Goal: Task Accomplishment & Management: Manage account settings

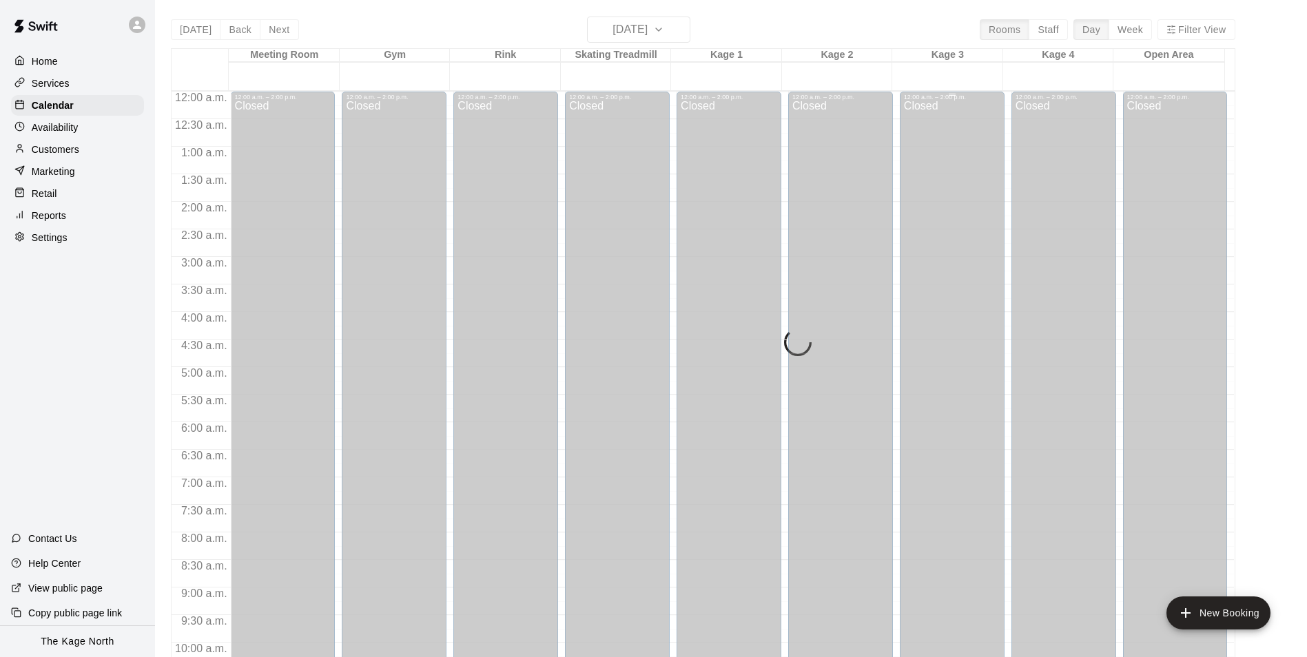
scroll to position [742, 0]
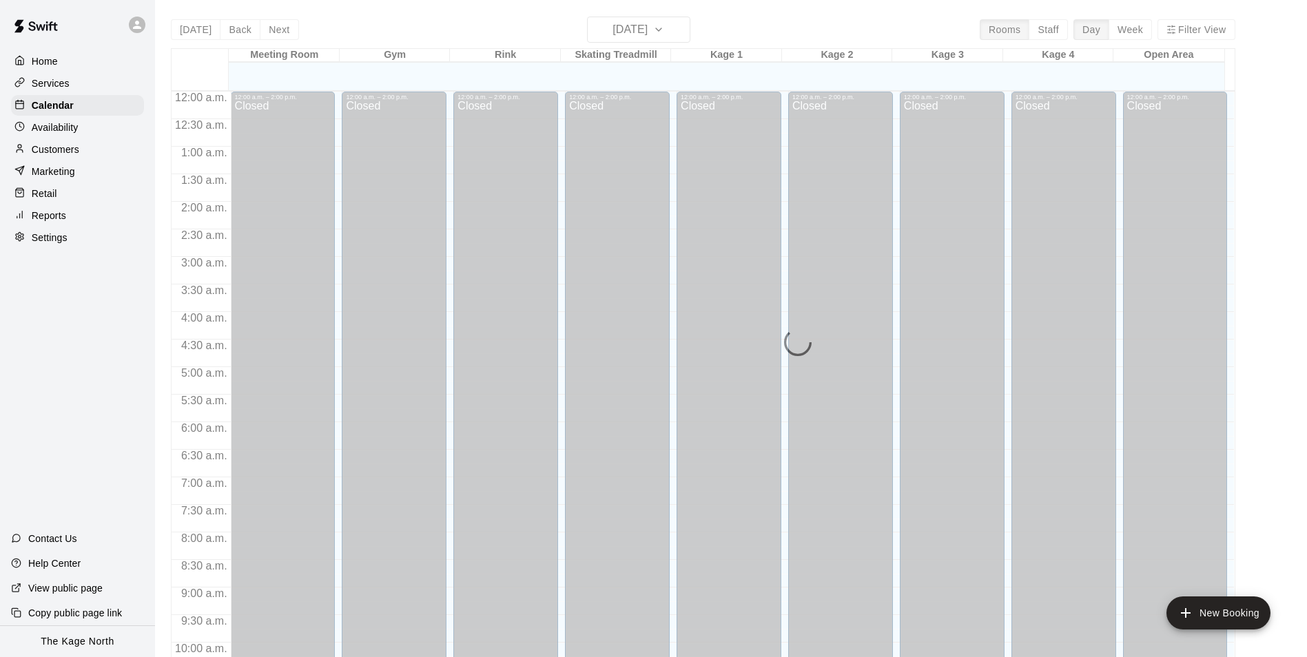
scroll to position [700, 0]
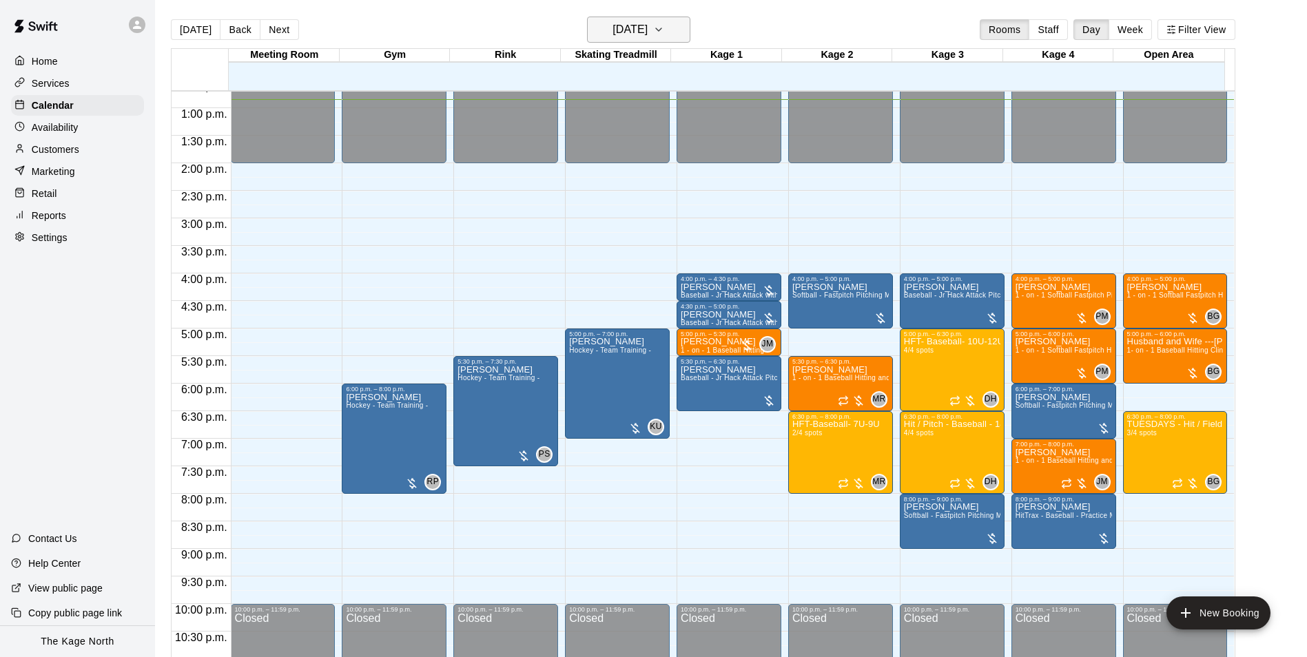
click at [647, 32] on h6 "[DATE]" at bounding box center [629, 29] width 35 height 19
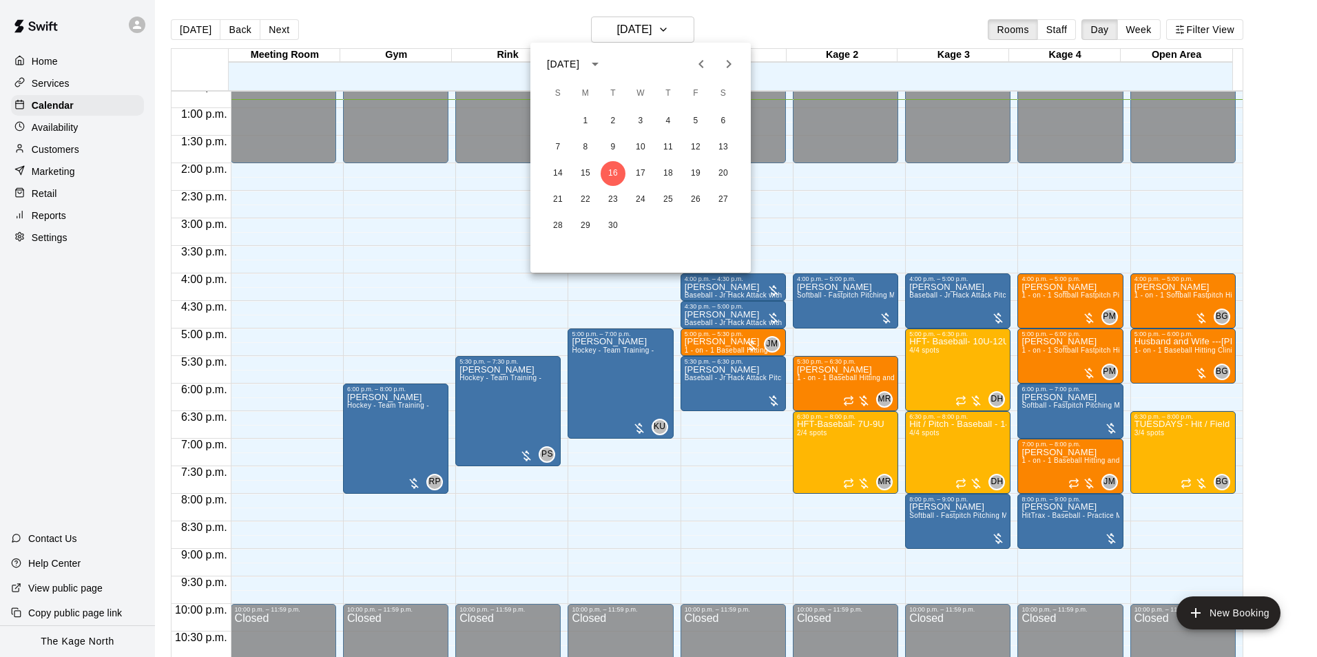
click at [706, 64] on icon "Previous month" at bounding box center [701, 64] width 17 height 17
click at [554, 255] on button "31" at bounding box center [557, 252] width 25 height 25
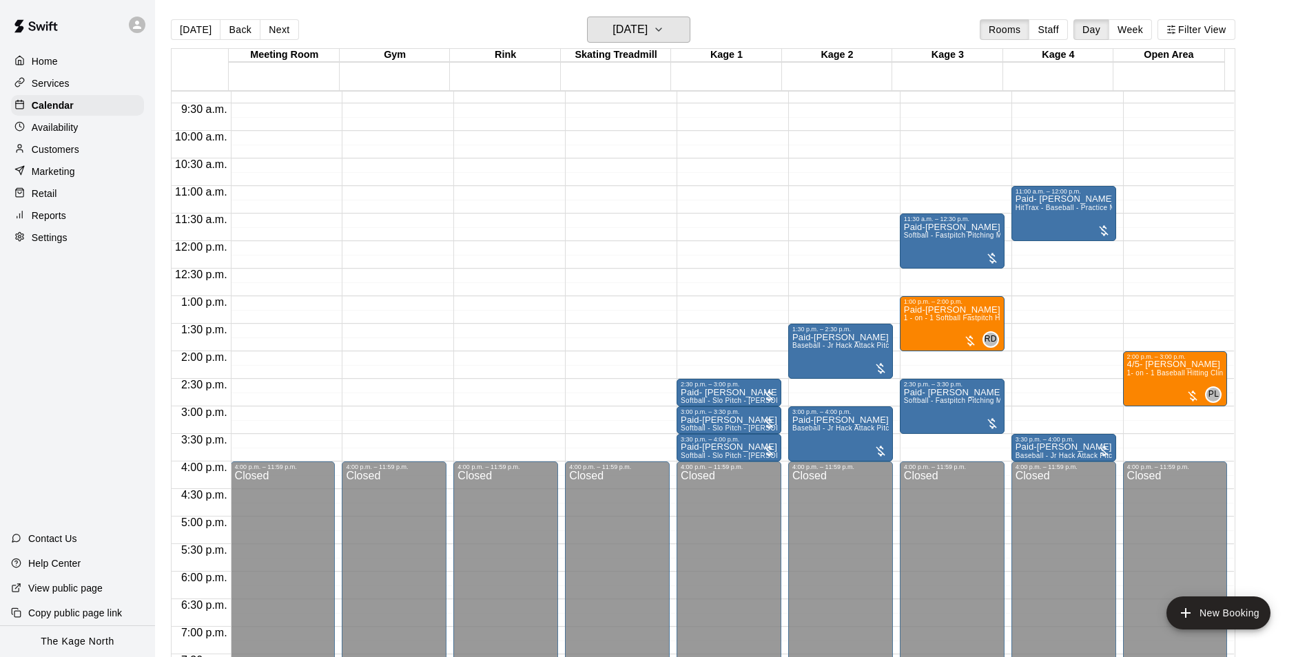
scroll to position [493, 0]
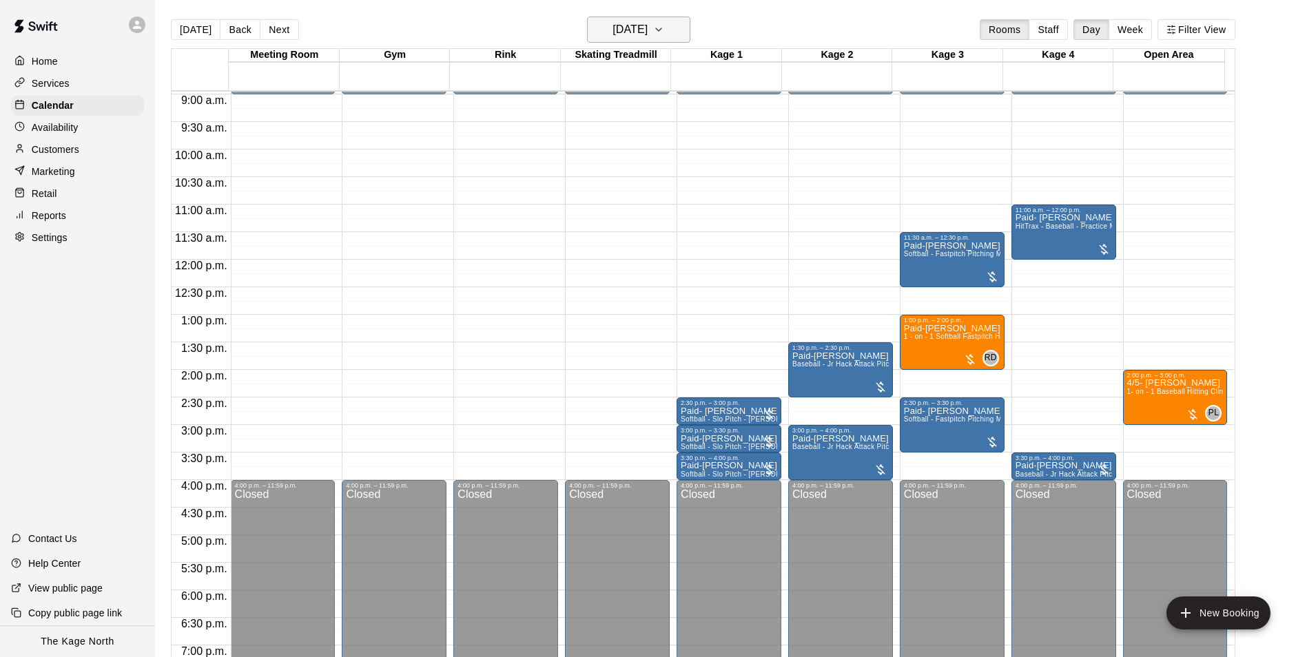
click at [647, 32] on h6 "[DATE]" at bounding box center [629, 29] width 35 height 19
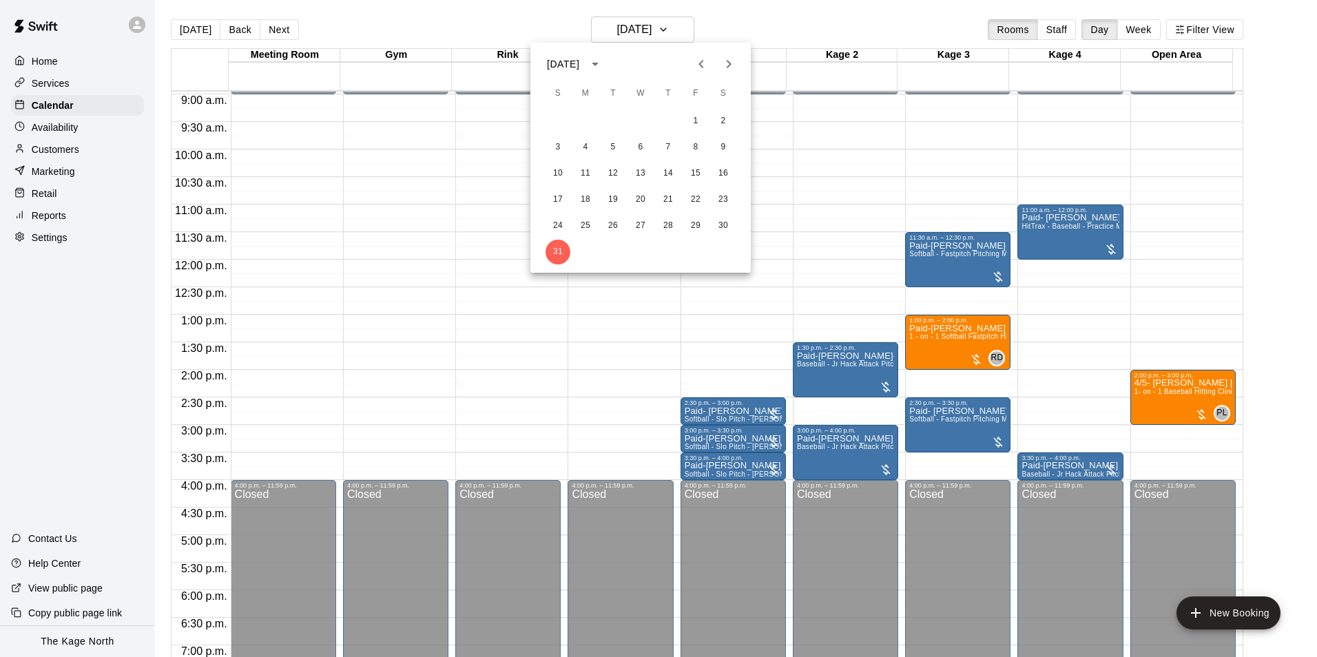
click at [739, 63] on button "Next month" at bounding box center [729, 64] width 28 height 28
click at [708, 67] on icon "Previous month" at bounding box center [701, 64] width 17 height 17
click at [727, 54] on button "Next month" at bounding box center [729, 64] width 28 height 28
click at [577, 121] on button "1" at bounding box center [585, 121] width 25 height 25
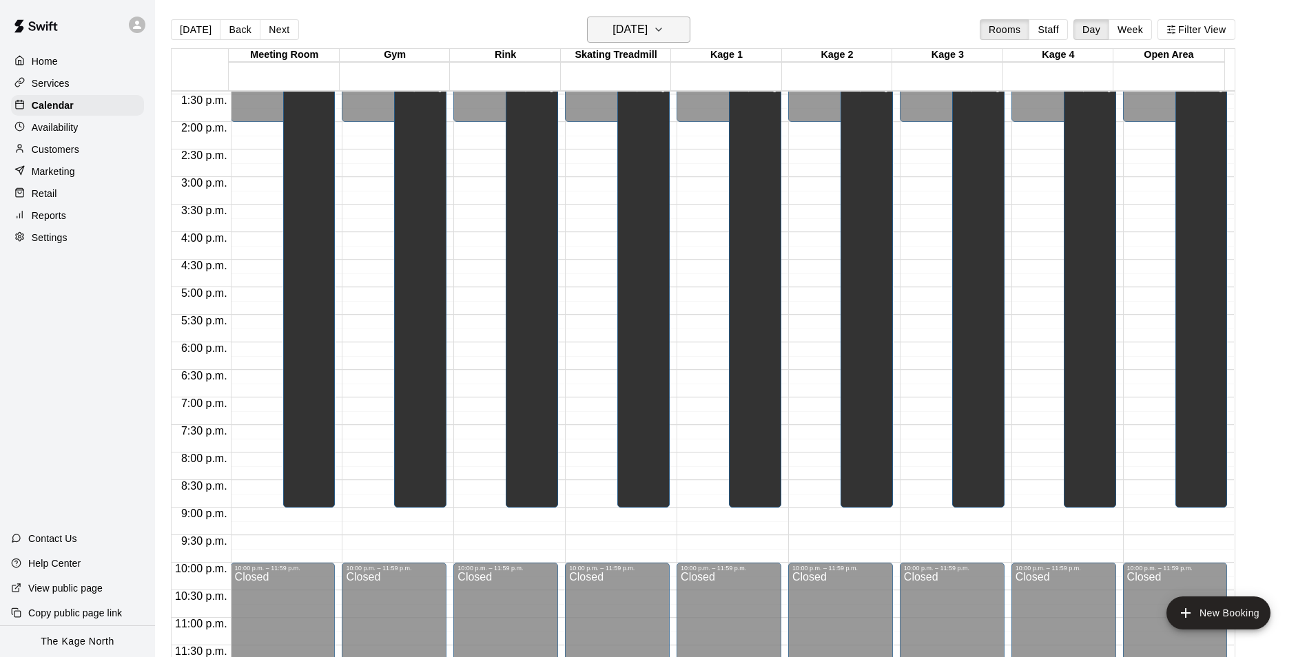
scroll to position [742, 0]
click at [664, 36] on icon "button" at bounding box center [658, 29] width 11 height 17
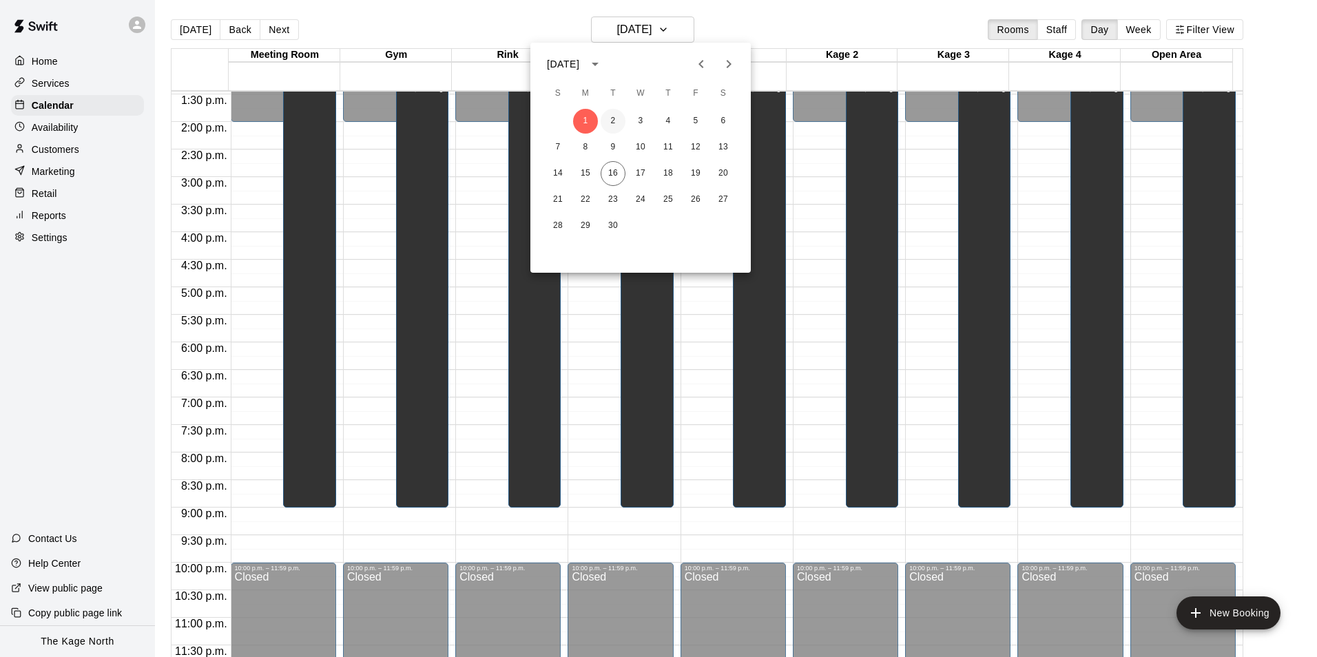
click at [605, 118] on button "2" at bounding box center [613, 121] width 25 height 25
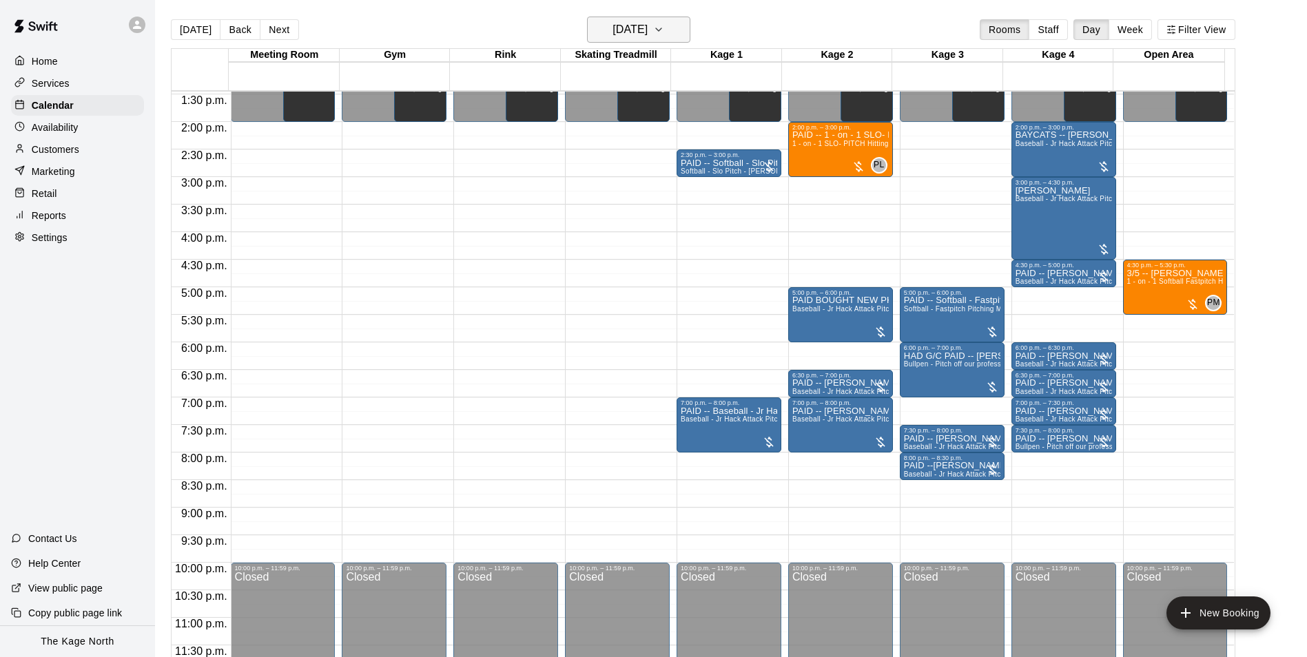
click at [647, 31] on h6 "[DATE]" at bounding box center [629, 29] width 35 height 19
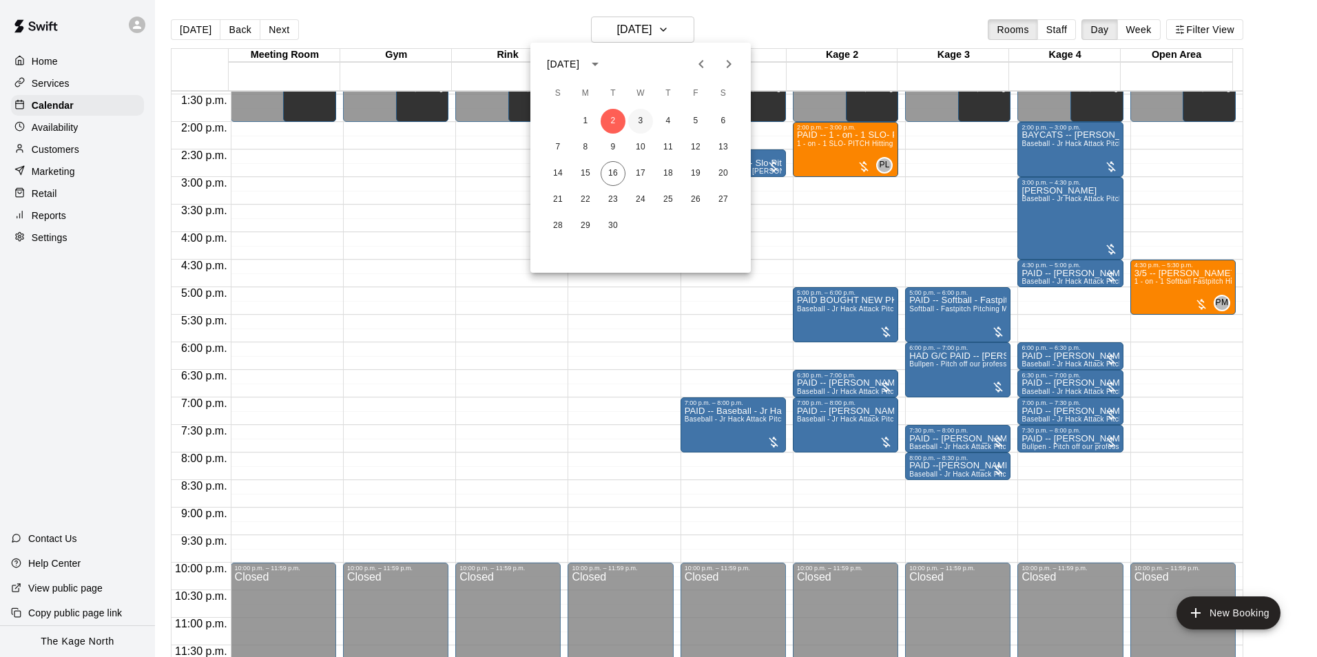
click at [636, 125] on button "3" at bounding box center [640, 121] width 25 height 25
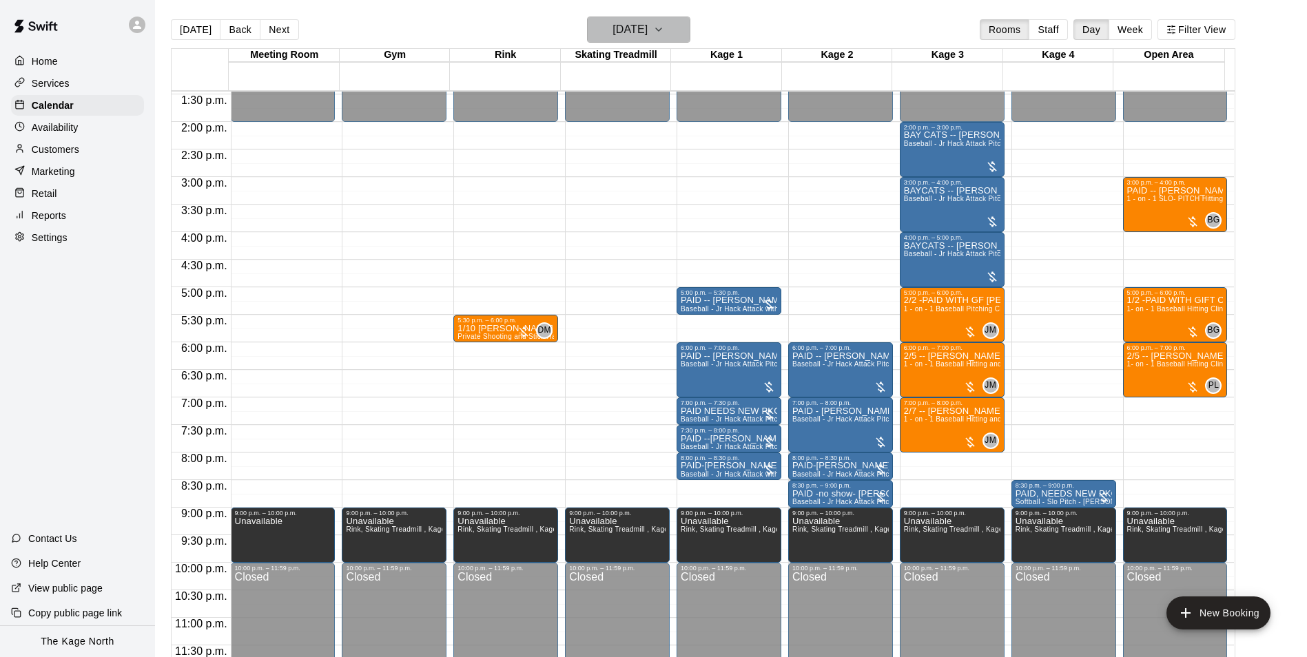
click at [647, 22] on h6 "[DATE]" at bounding box center [629, 29] width 35 height 19
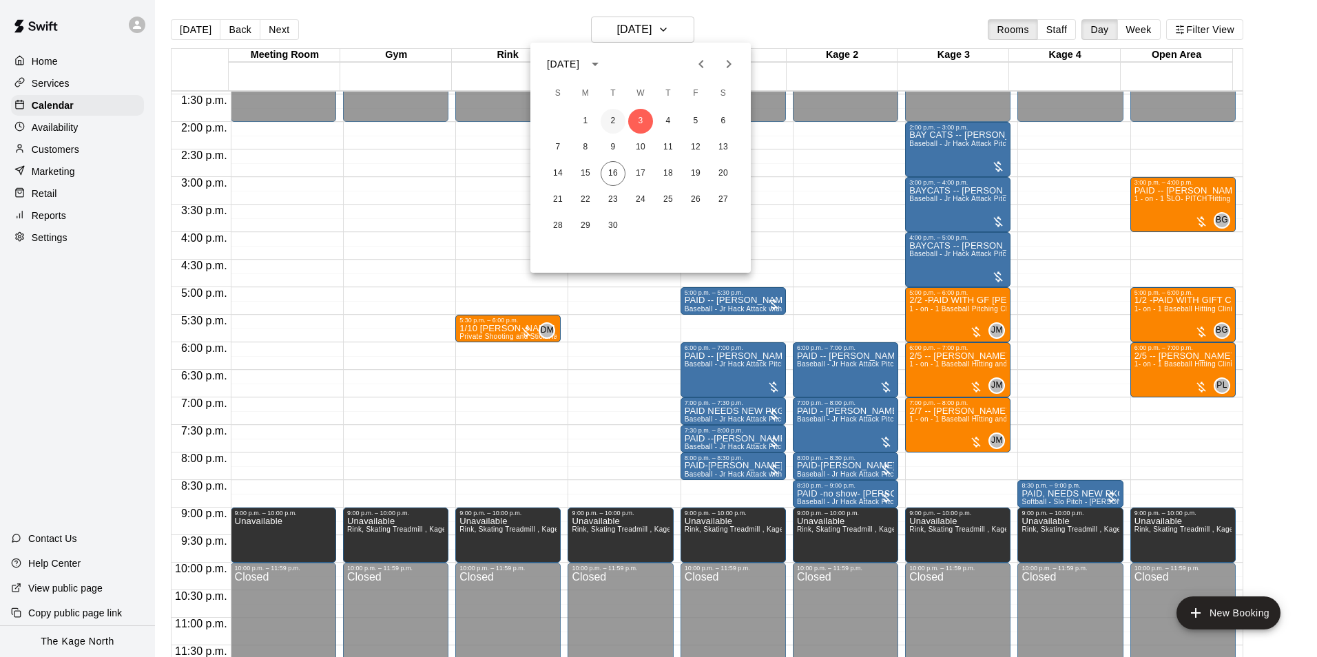
click at [607, 116] on button "2" at bounding box center [613, 121] width 25 height 25
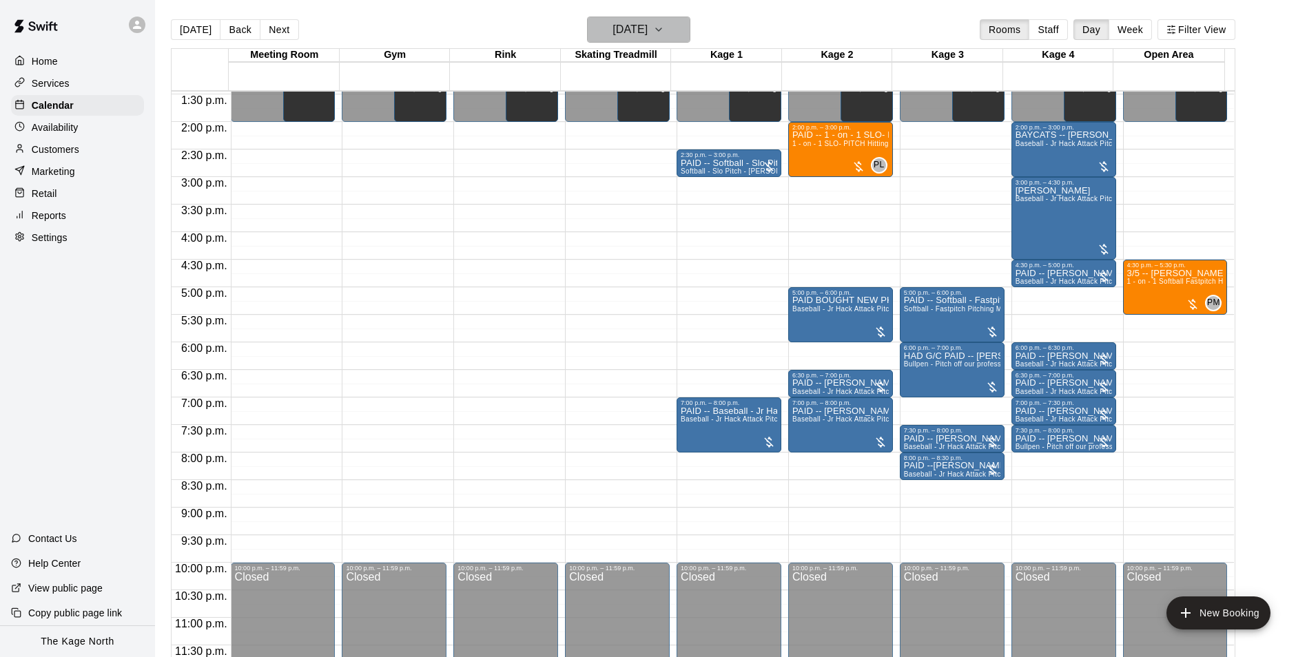
click at [647, 30] on h6 "[DATE]" at bounding box center [629, 29] width 35 height 19
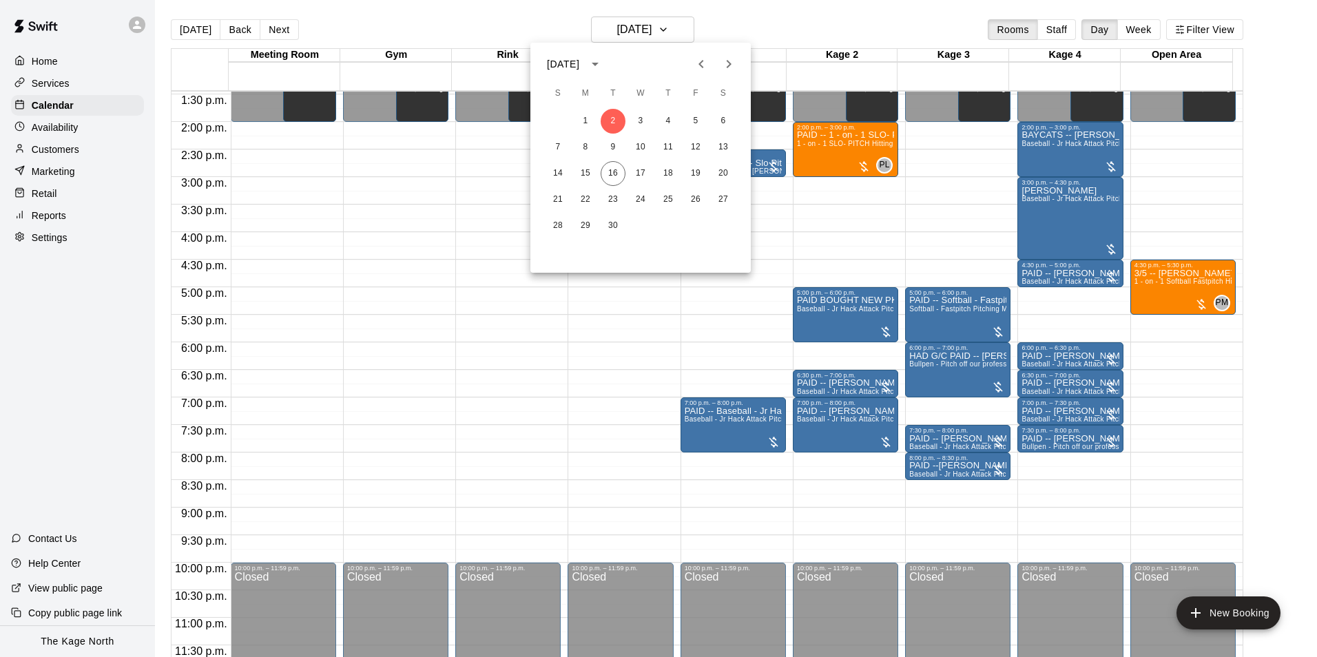
click at [698, 67] on icon "Previous month" at bounding box center [701, 64] width 17 height 17
click at [582, 202] on button "18" at bounding box center [585, 199] width 25 height 25
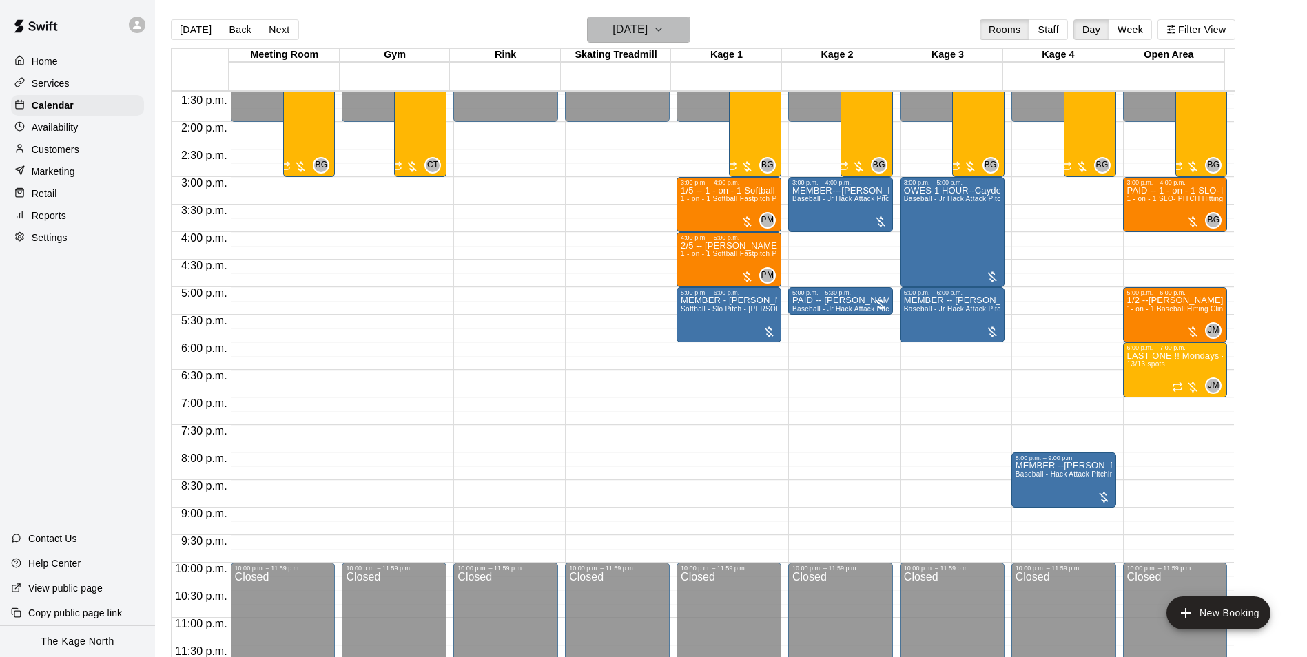
click at [633, 28] on h6 "Monday Aug 18" at bounding box center [629, 29] width 35 height 19
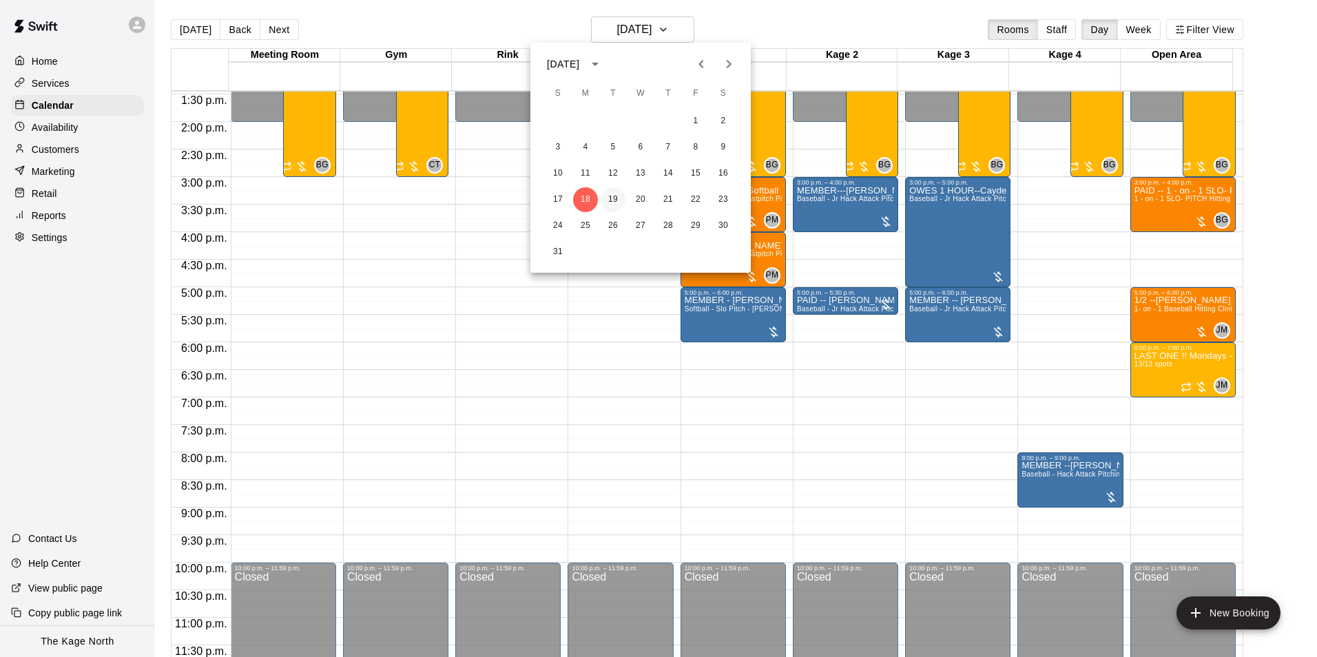
click at [612, 196] on button "19" at bounding box center [613, 199] width 25 height 25
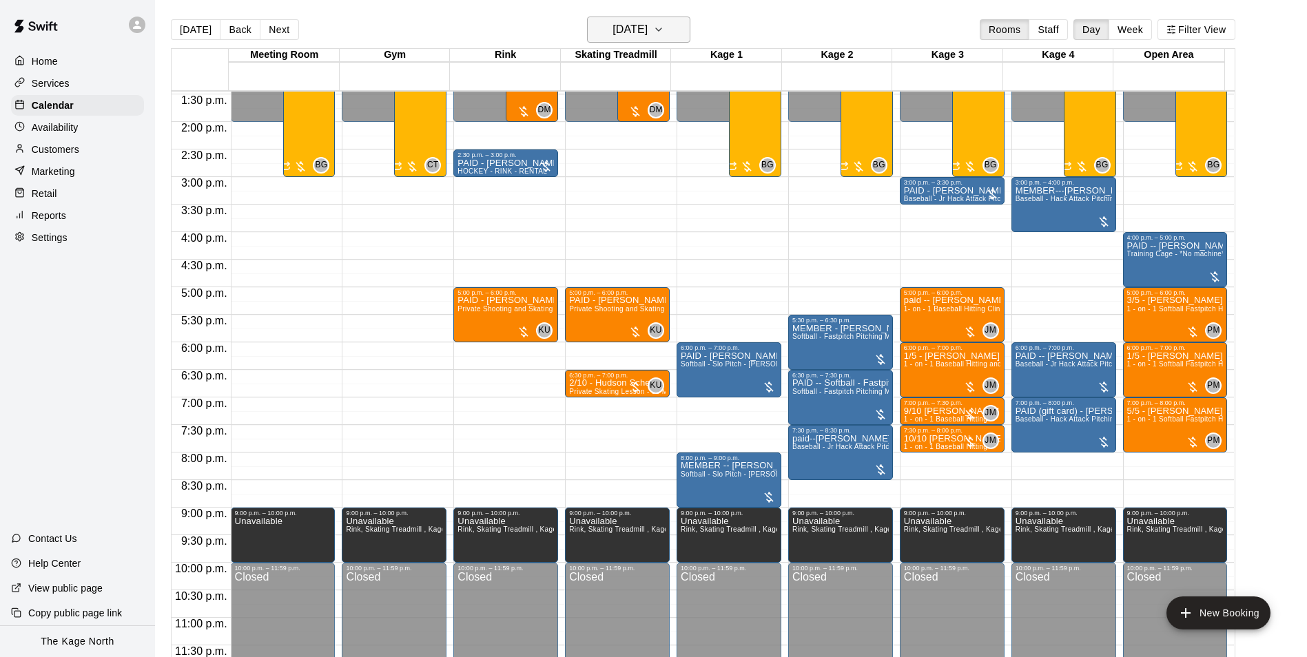
click at [647, 30] on h6 "[DATE]" at bounding box center [629, 29] width 35 height 19
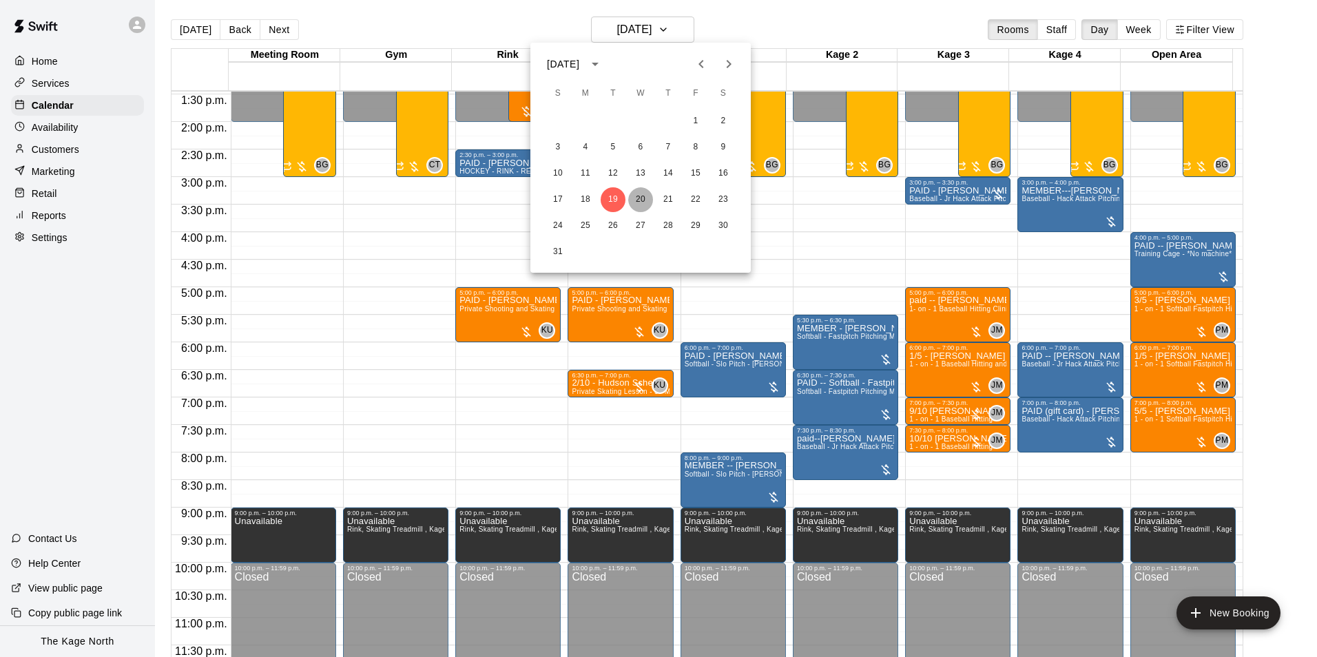
click at [640, 196] on button "20" at bounding box center [640, 199] width 25 height 25
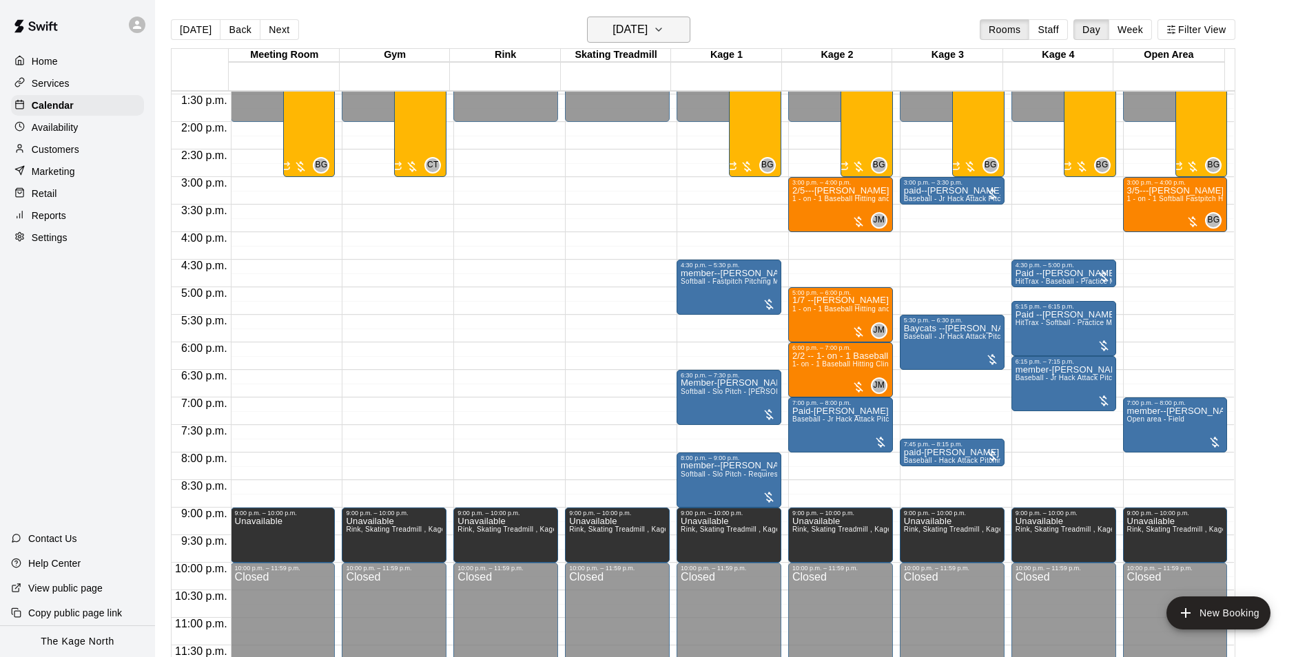
click at [647, 26] on h6 "[DATE]" at bounding box center [629, 29] width 35 height 19
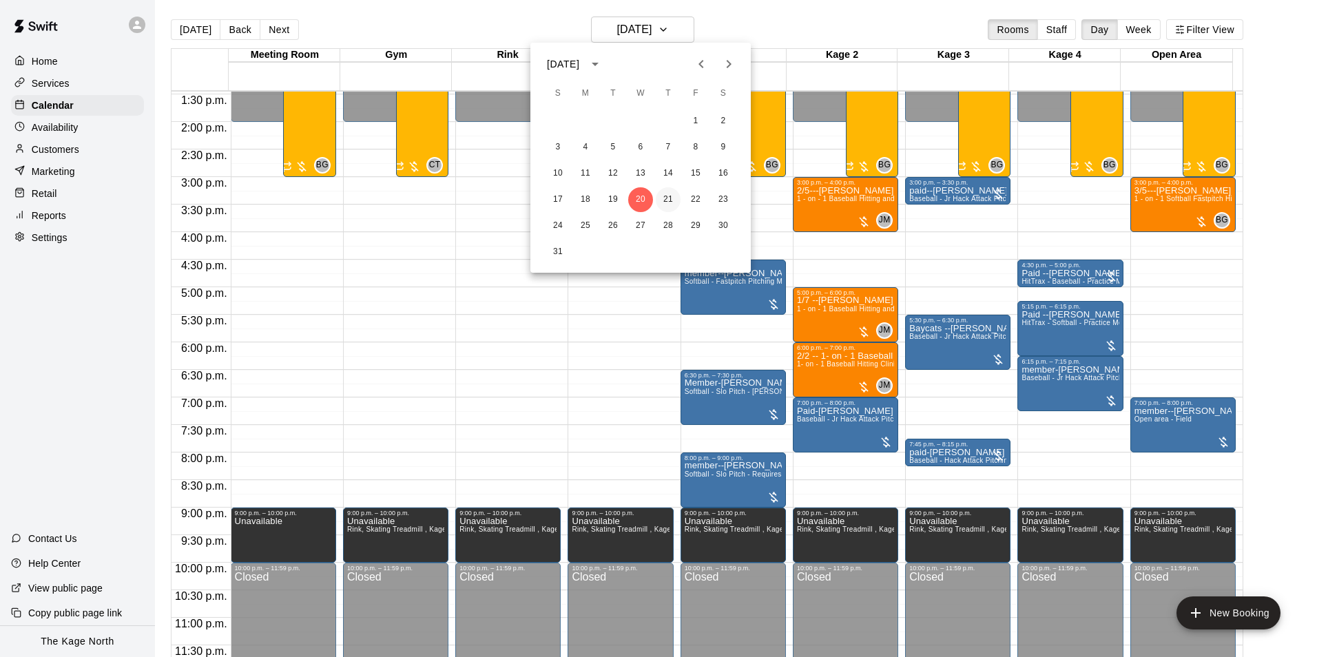
click at [665, 192] on button "21" at bounding box center [668, 199] width 25 height 25
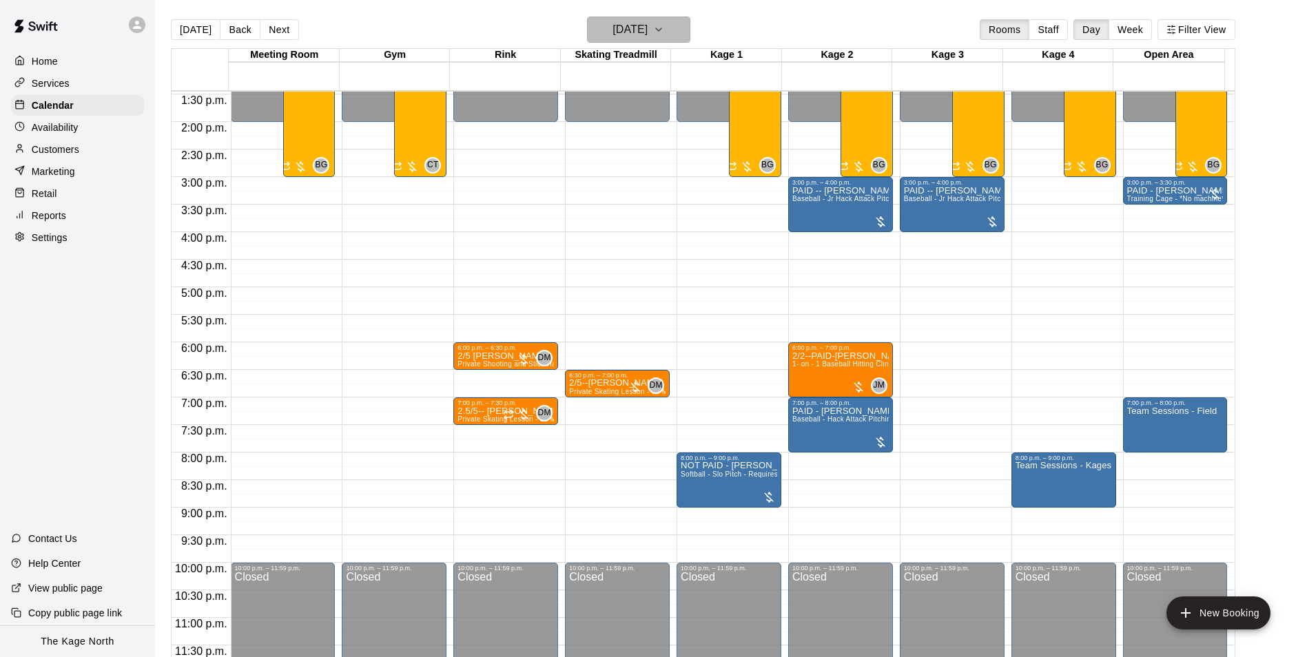
click at [647, 27] on h6 "[DATE]" at bounding box center [629, 29] width 35 height 19
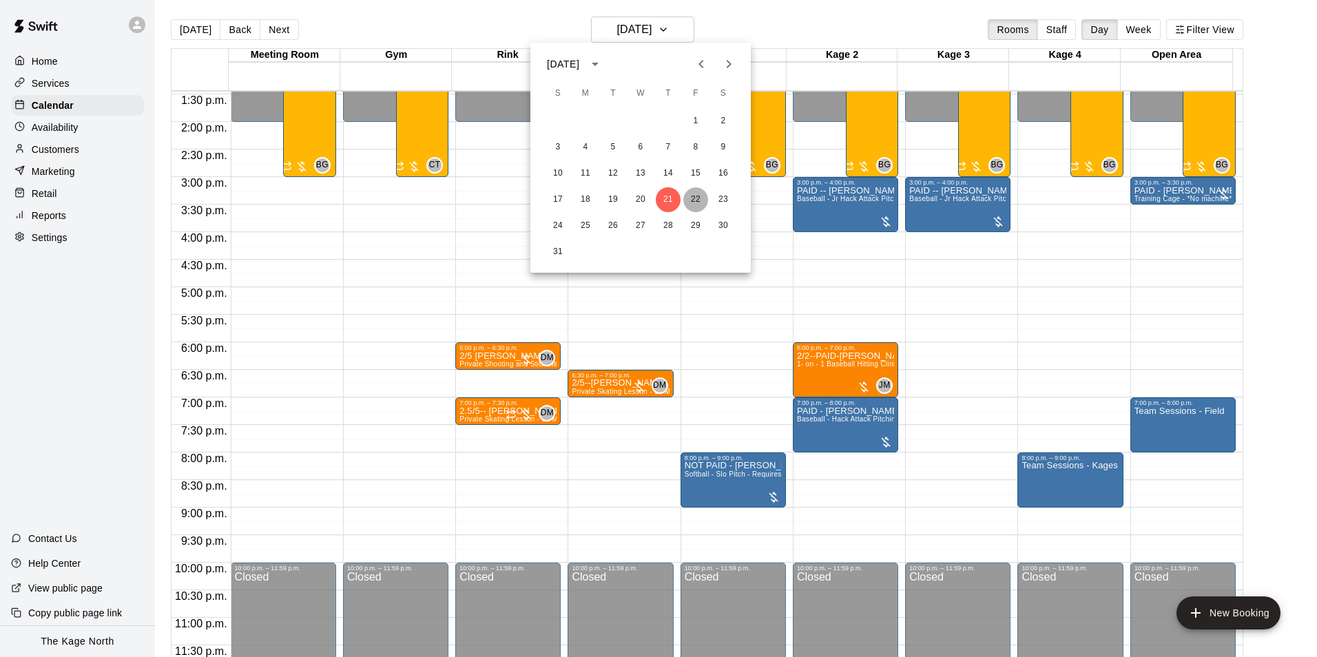
click at [690, 196] on button "22" at bounding box center [695, 199] width 25 height 25
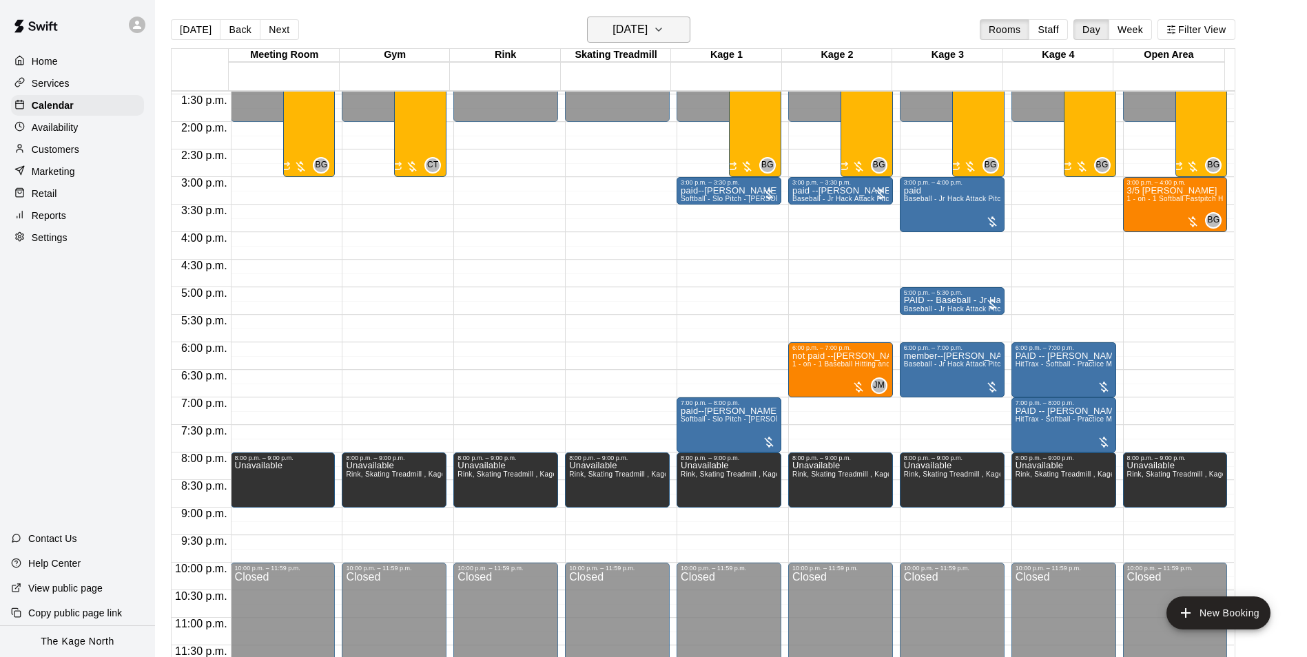
click at [647, 34] on h6 "[DATE]" at bounding box center [629, 29] width 35 height 19
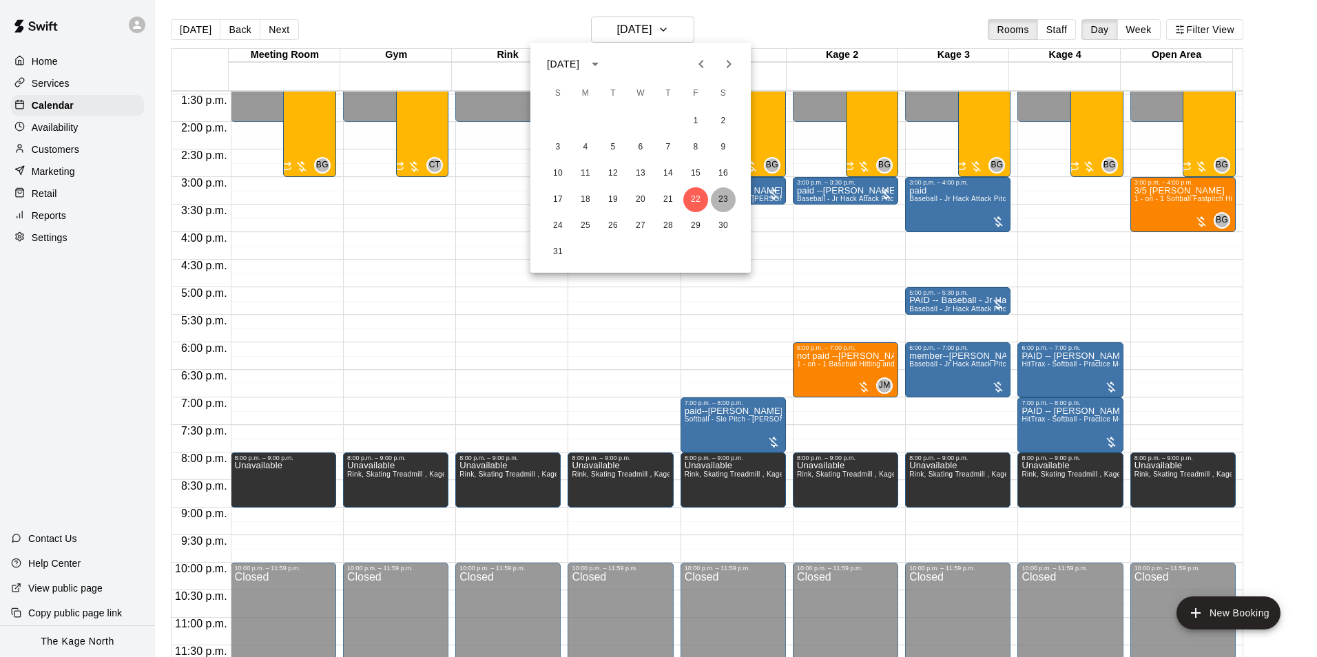
click at [724, 194] on button "23" at bounding box center [723, 199] width 25 height 25
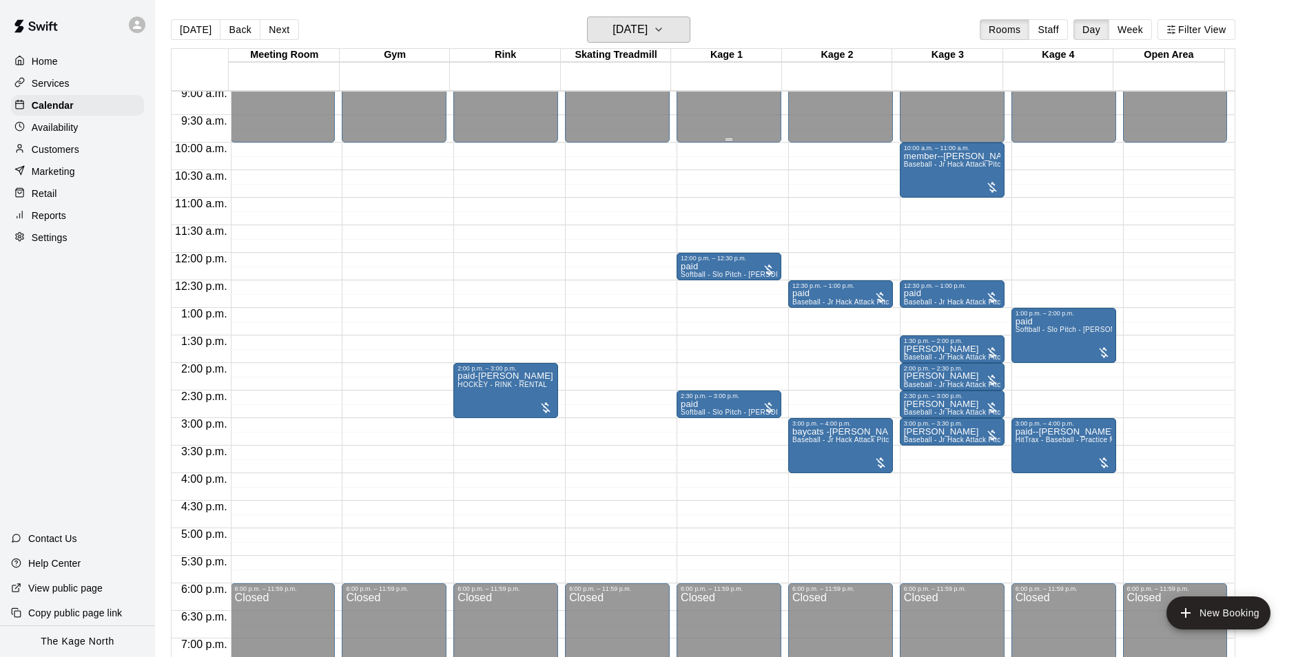
scroll to position [467, 0]
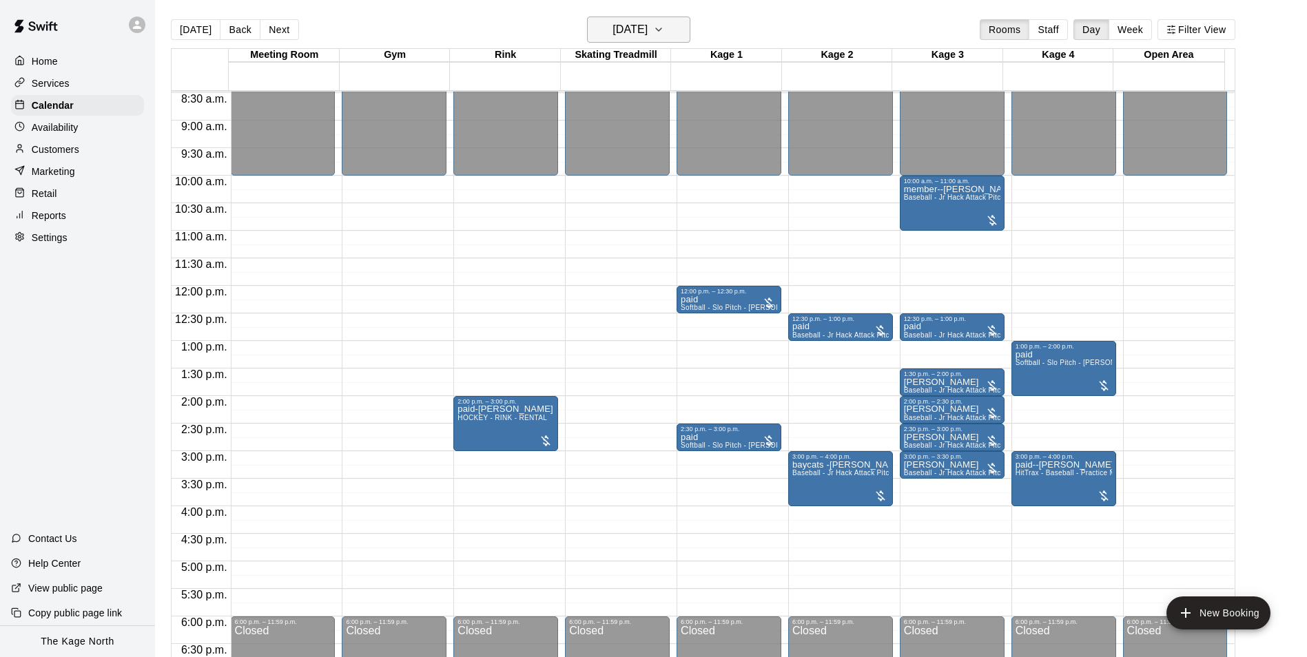
click at [647, 34] on h6 "[DATE]" at bounding box center [629, 29] width 35 height 19
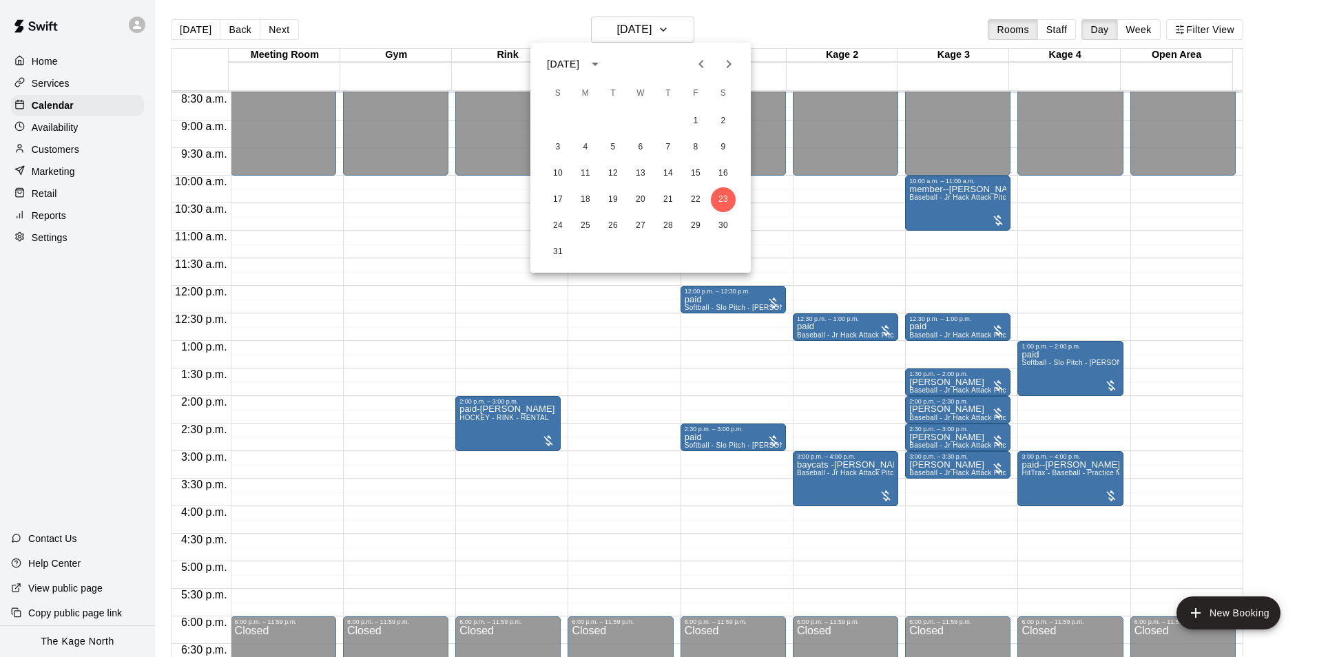
click at [546, 219] on div "24 25 26 27 28 29 30" at bounding box center [640, 226] width 220 height 25
click at [554, 222] on button "24" at bounding box center [557, 226] width 25 height 25
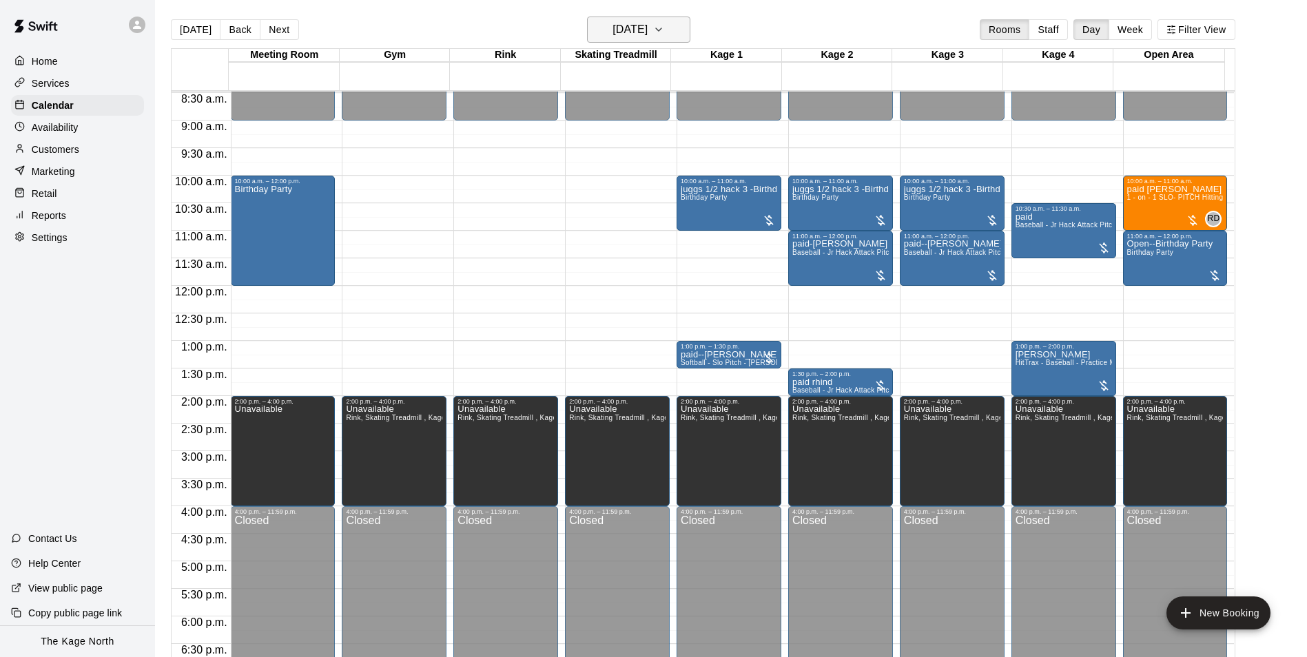
click at [647, 25] on h6 "[DATE]" at bounding box center [629, 29] width 35 height 19
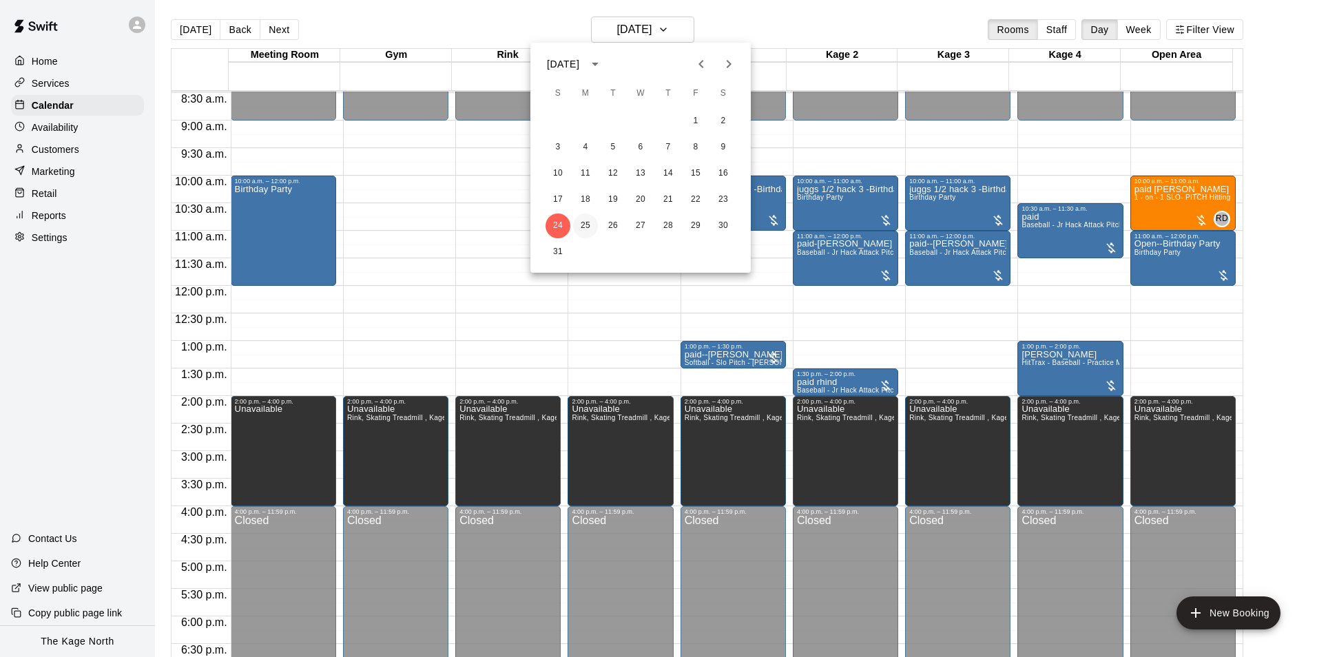
click at [585, 227] on button "25" at bounding box center [585, 226] width 25 height 25
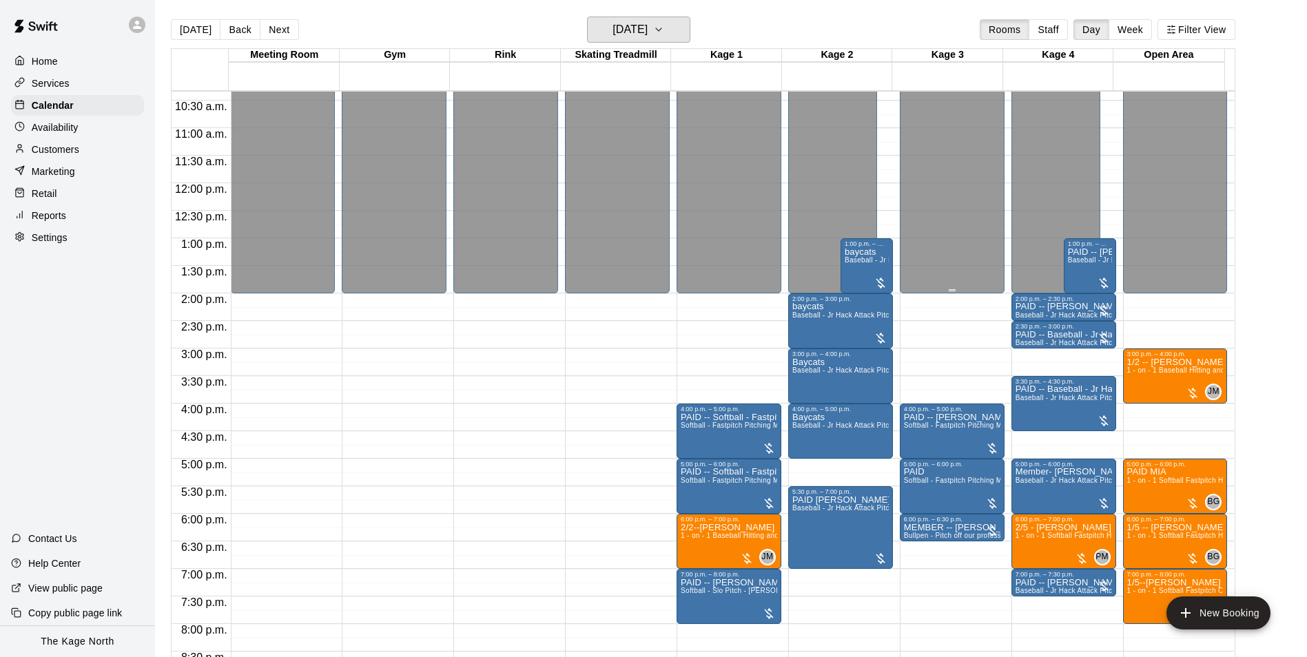
scroll to position [674, 0]
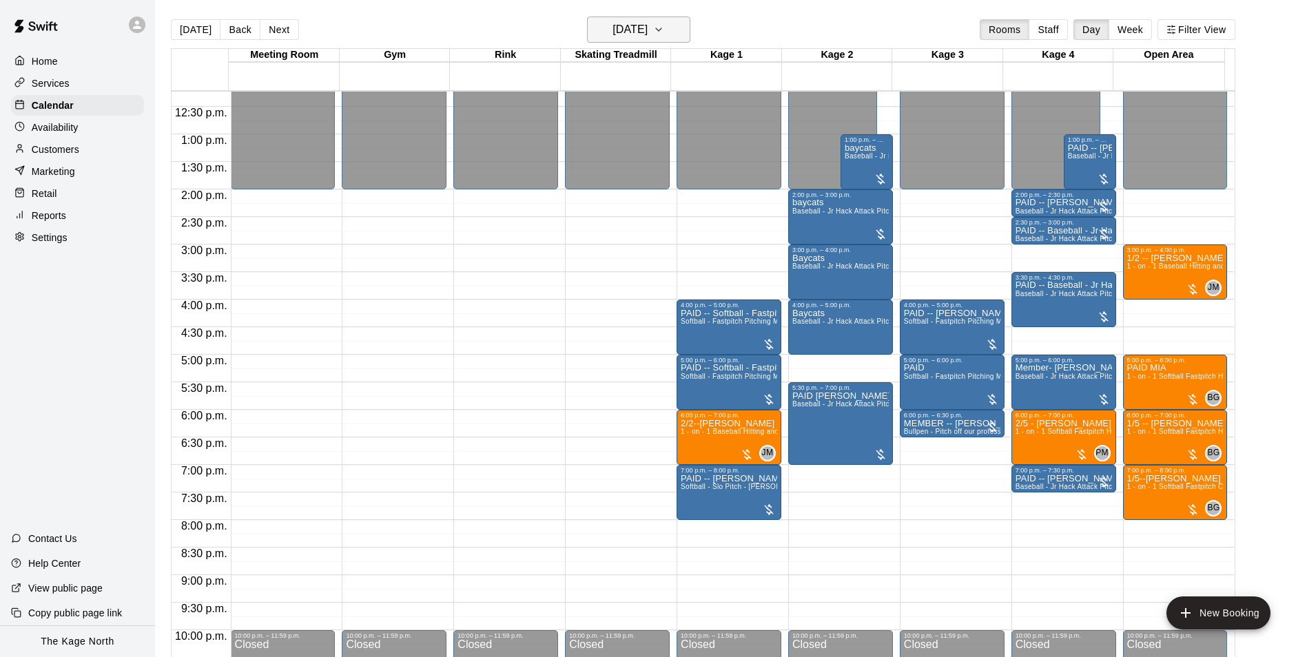
click at [647, 22] on h6 "[DATE]" at bounding box center [629, 29] width 35 height 19
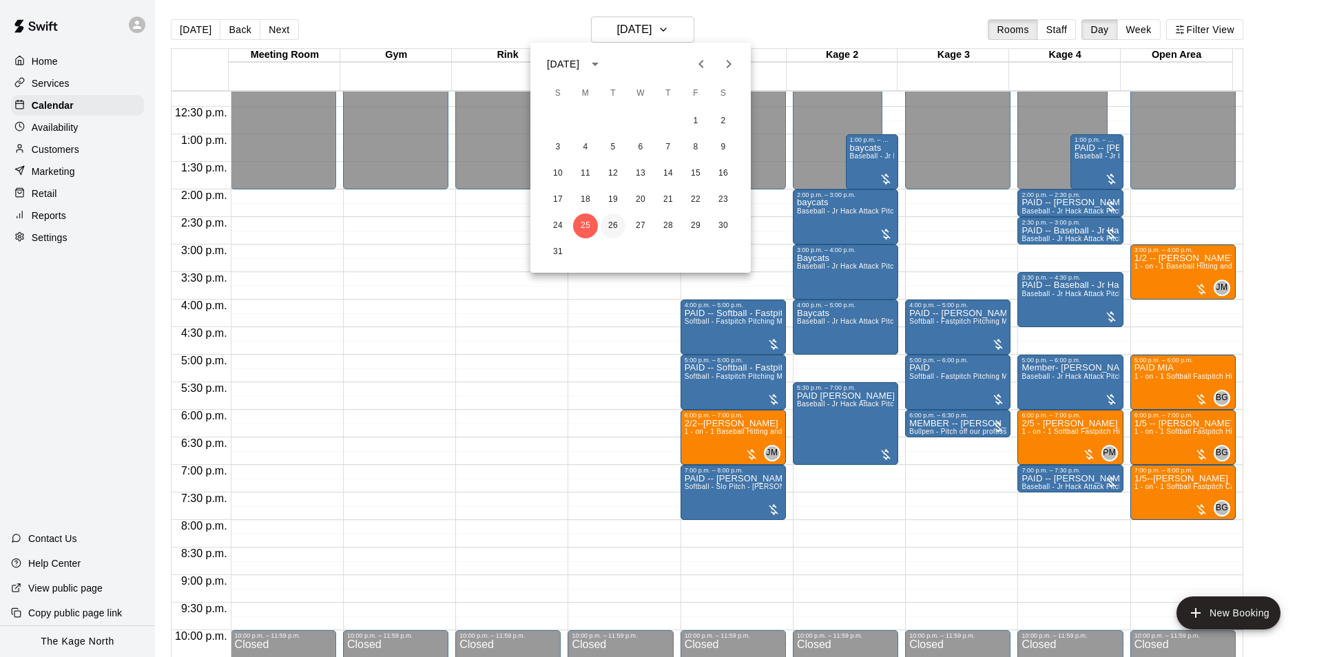
click at [613, 222] on button "26" at bounding box center [613, 226] width 25 height 25
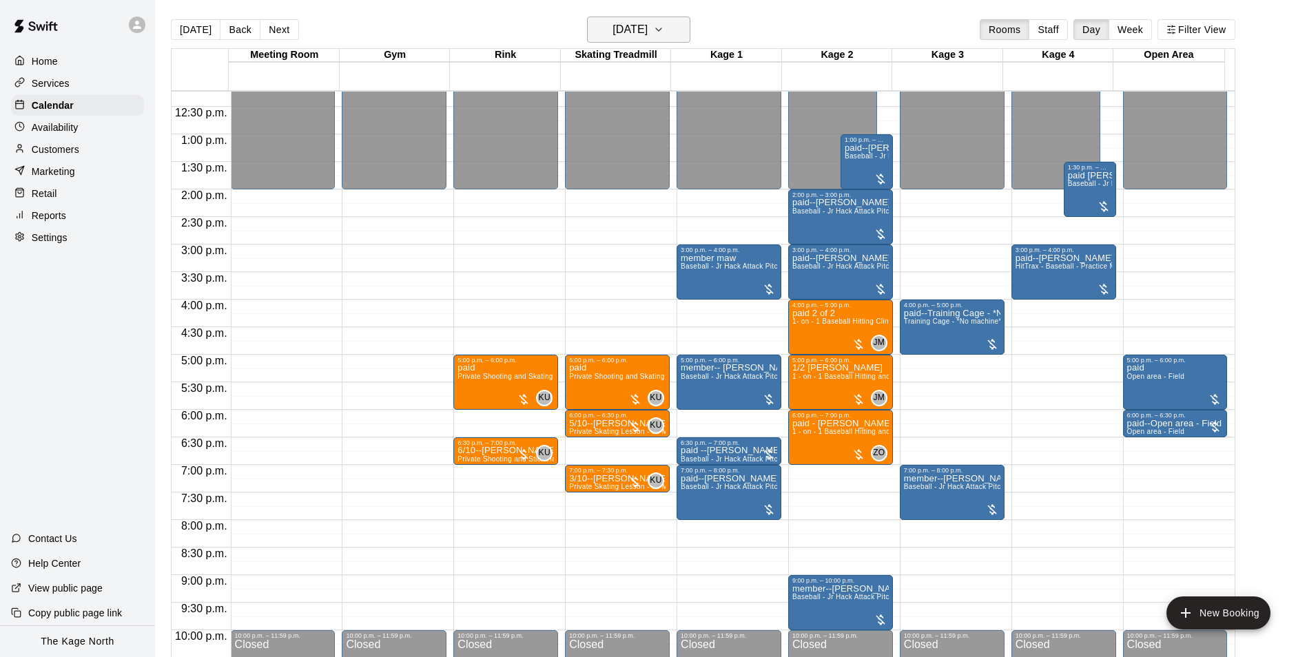
click at [647, 25] on h6 "[DATE]" at bounding box center [629, 29] width 35 height 19
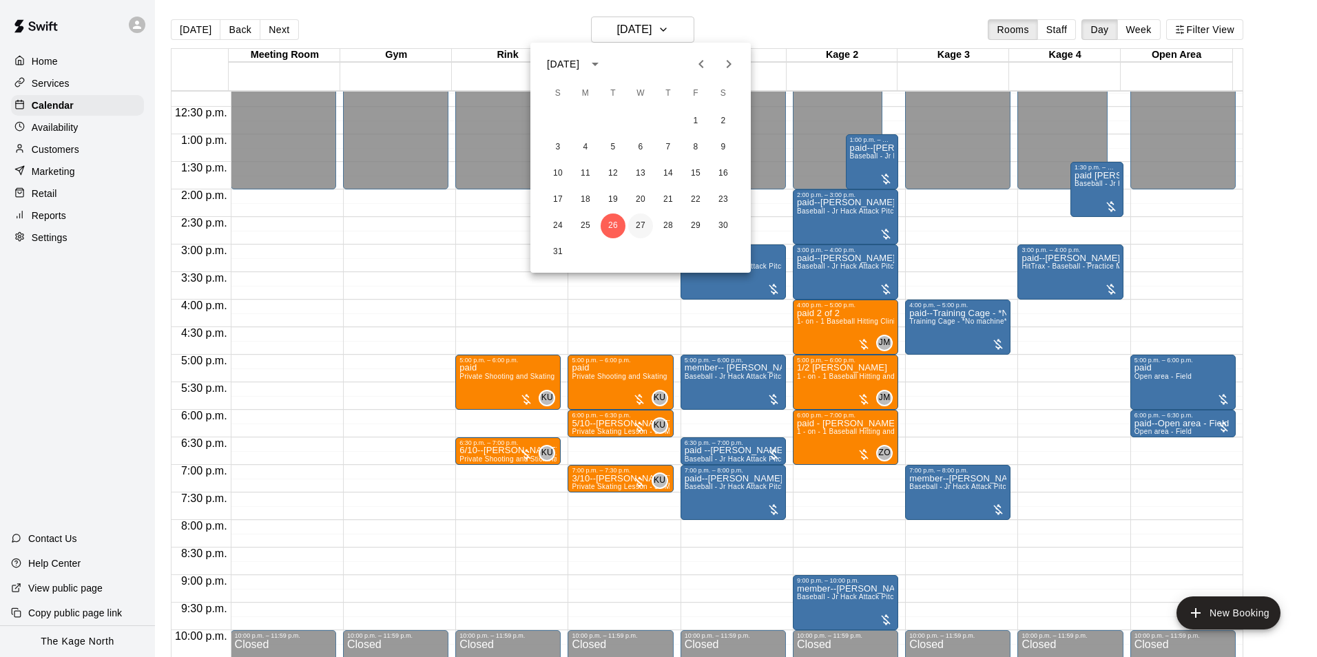
click at [636, 225] on button "27" at bounding box center [640, 226] width 25 height 25
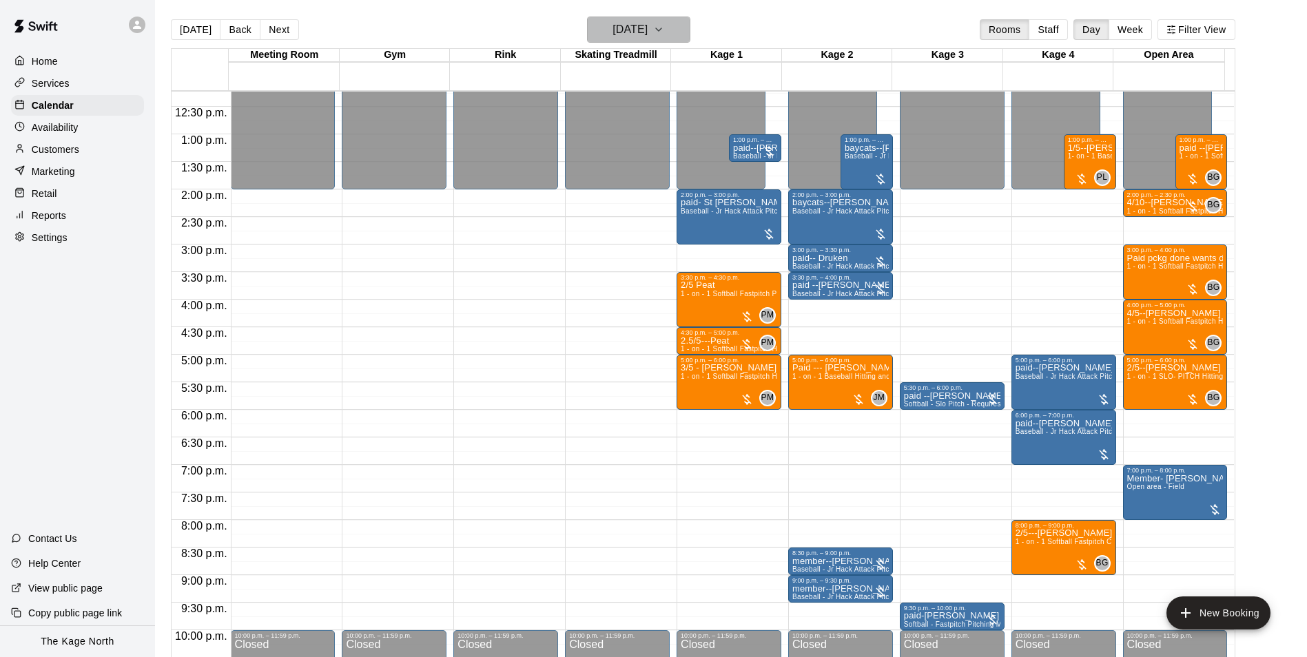
click at [647, 26] on h6 "[DATE]" at bounding box center [629, 29] width 35 height 19
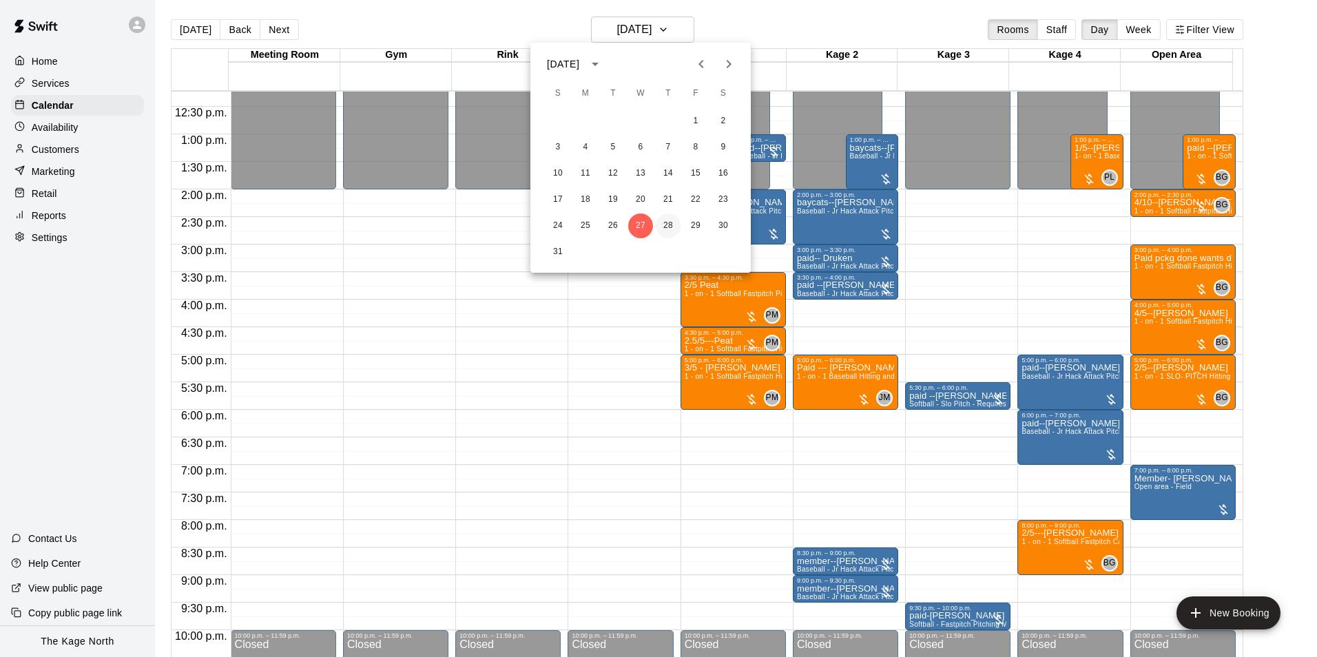
click at [660, 225] on button "28" at bounding box center [668, 226] width 25 height 25
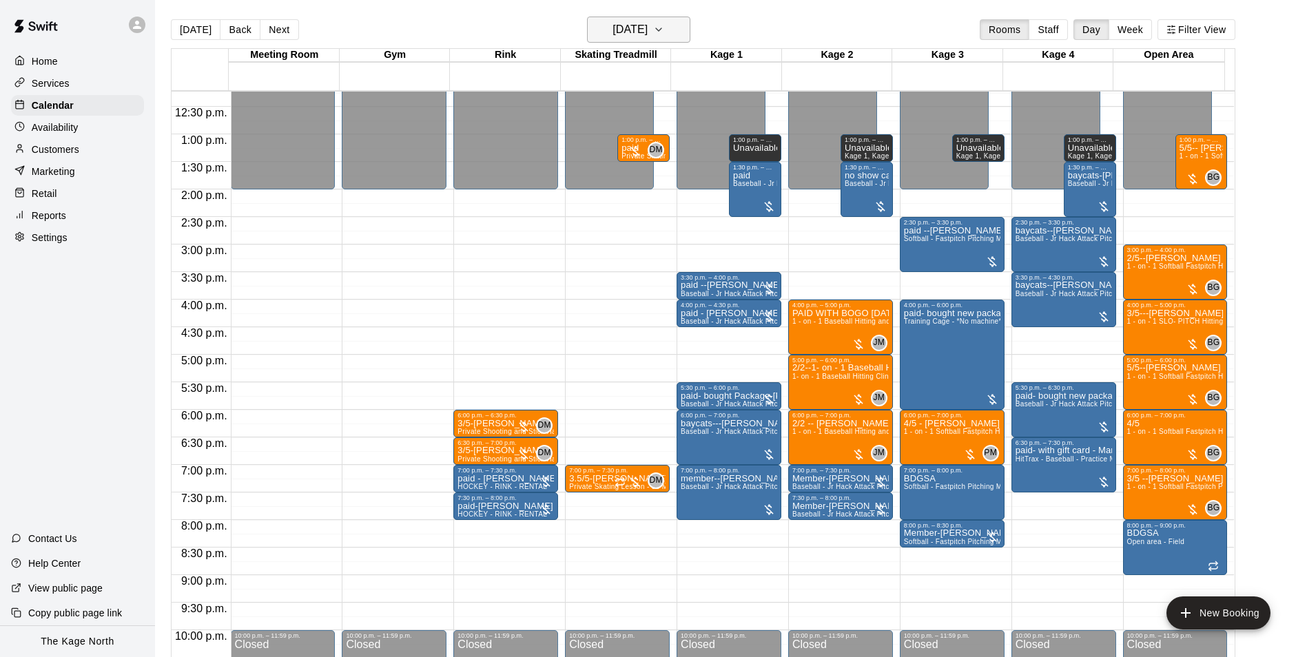
click at [647, 30] on h6 "[DATE]" at bounding box center [629, 29] width 35 height 19
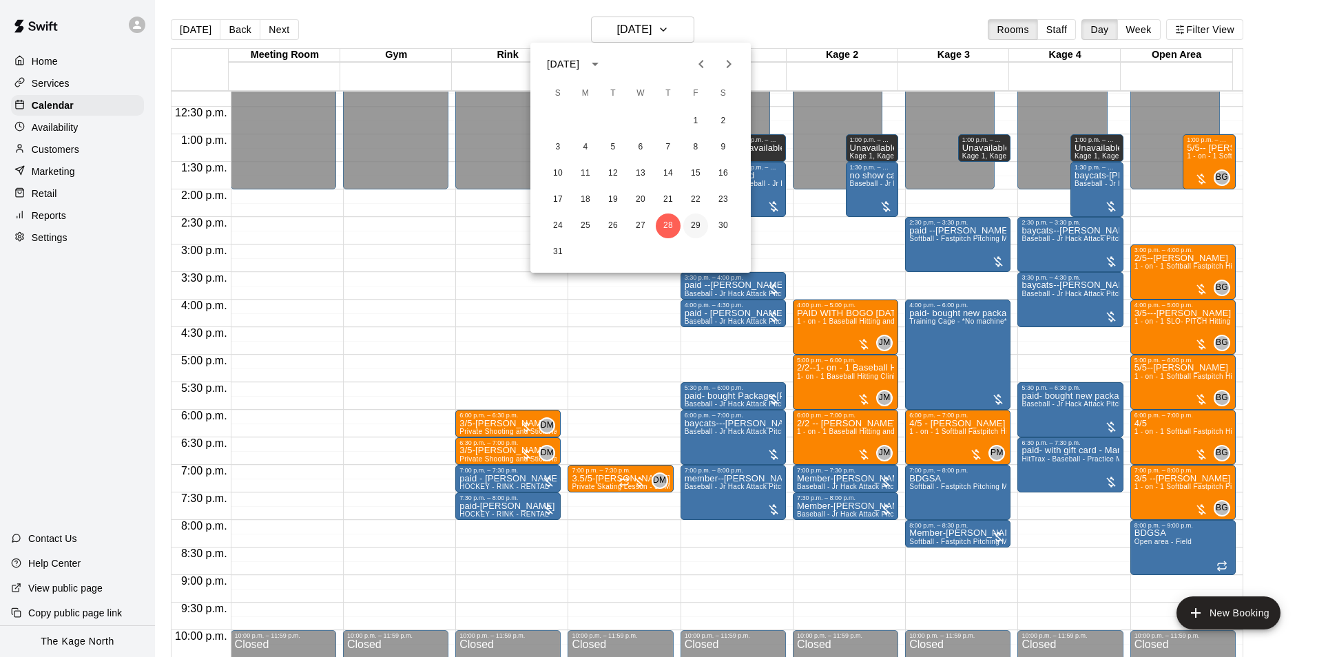
click at [696, 226] on button "29" at bounding box center [695, 226] width 25 height 25
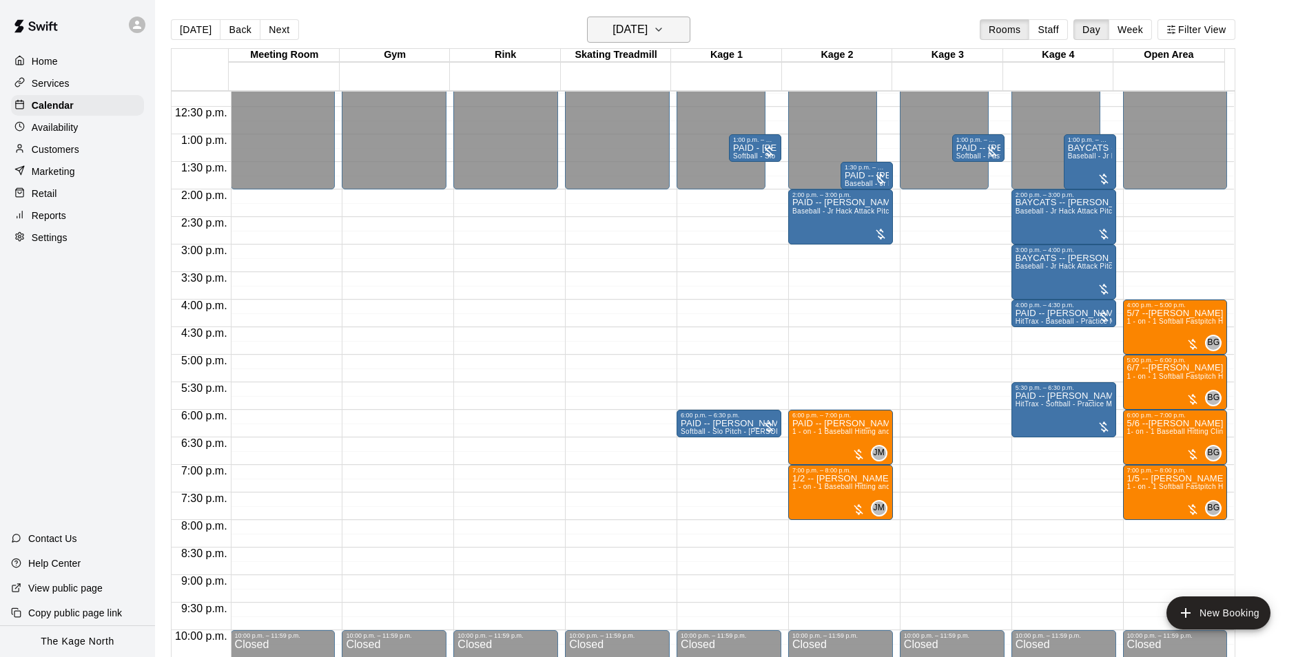
click at [647, 32] on h6 "[DATE]" at bounding box center [629, 29] width 35 height 19
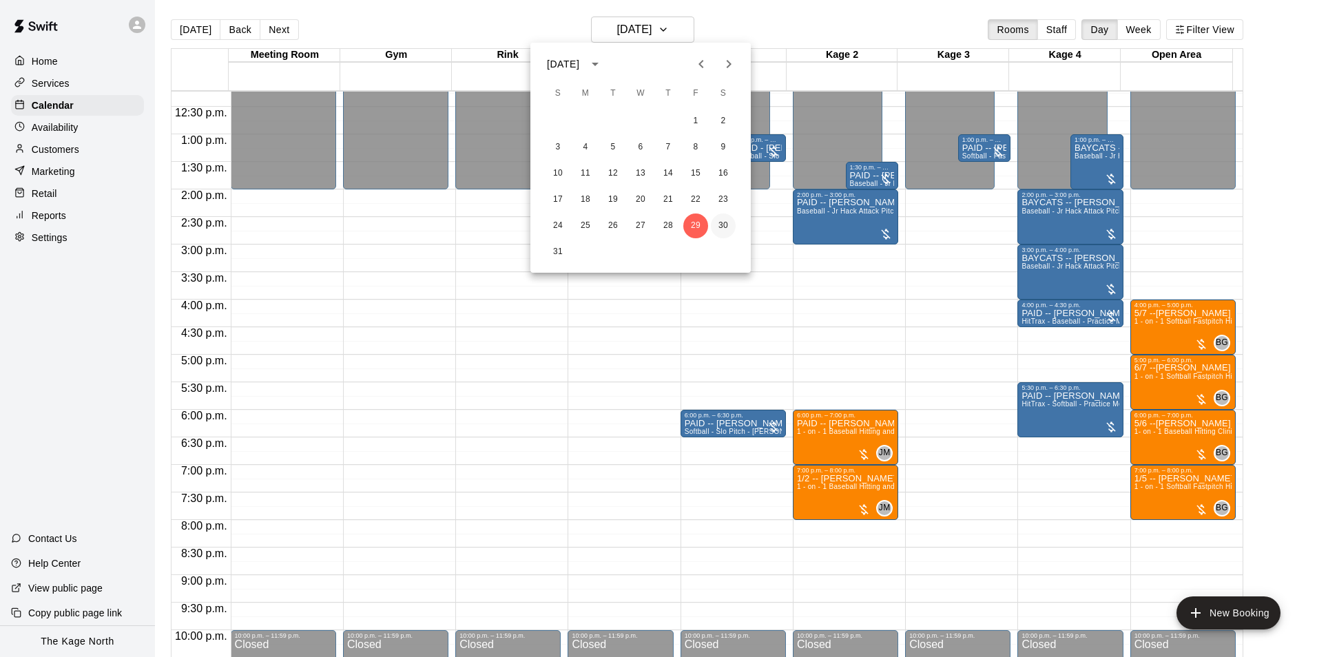
click at [718, 223] on button "30" at bounding box center [723, 226] width 25 height 25
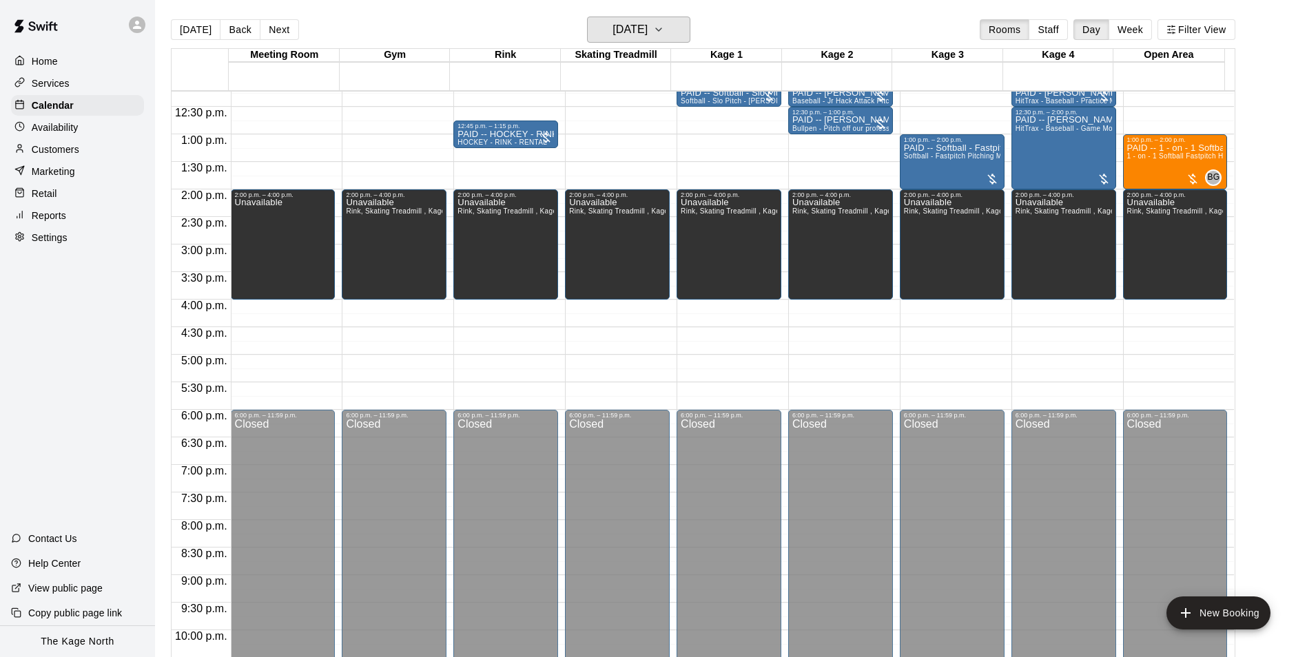
scroll to position [467, 0]
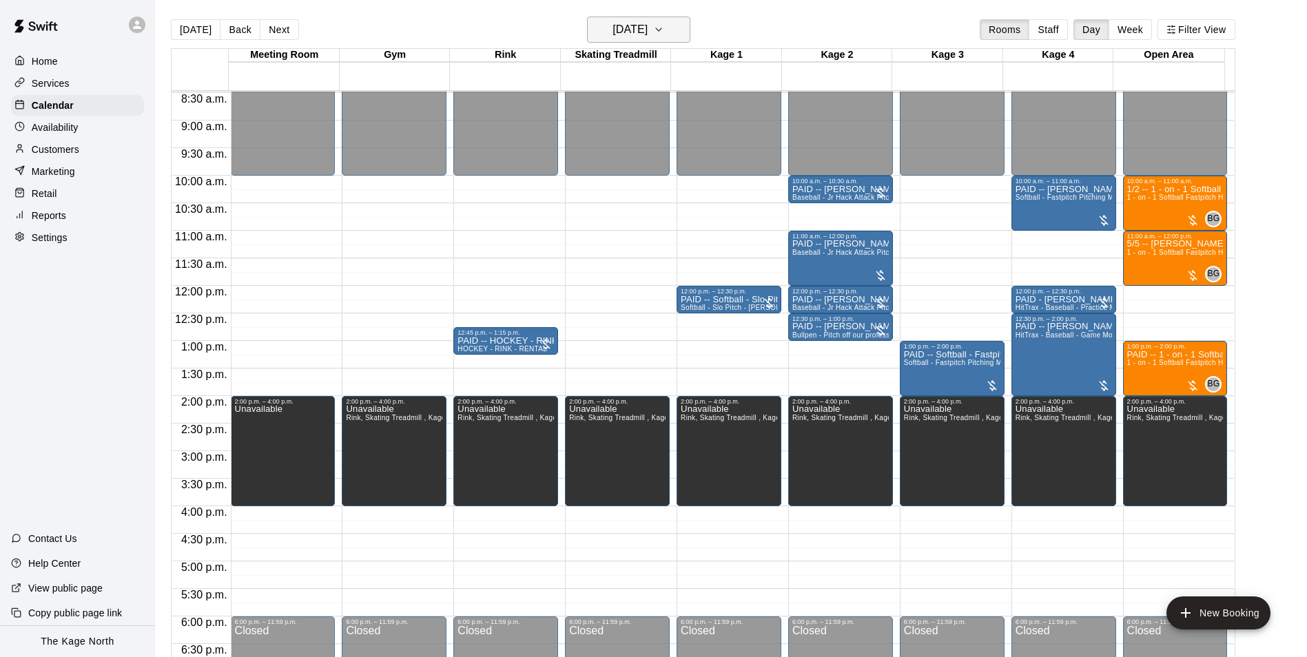
click at [647, 21] on h6 "[DATE]" at bounding box center [629, 29] width 35 height 19
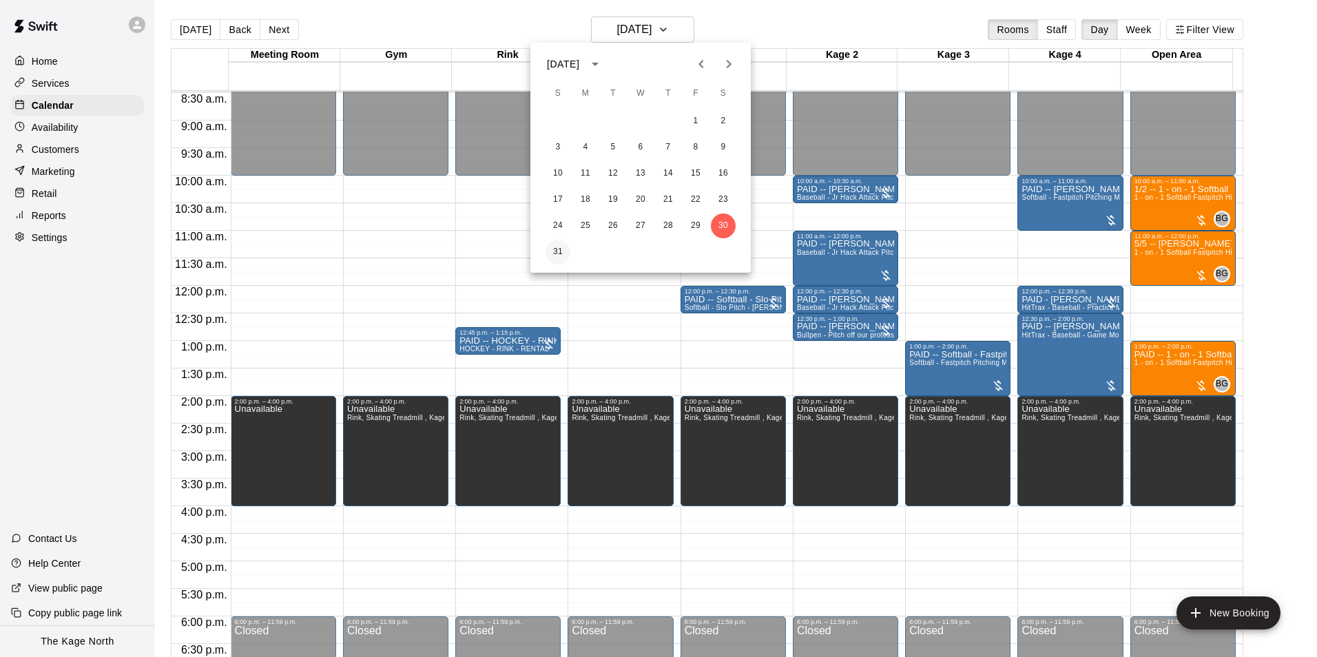
click at [547, 249] on button "31" at bounding box center [557, 252] width 25 height 25
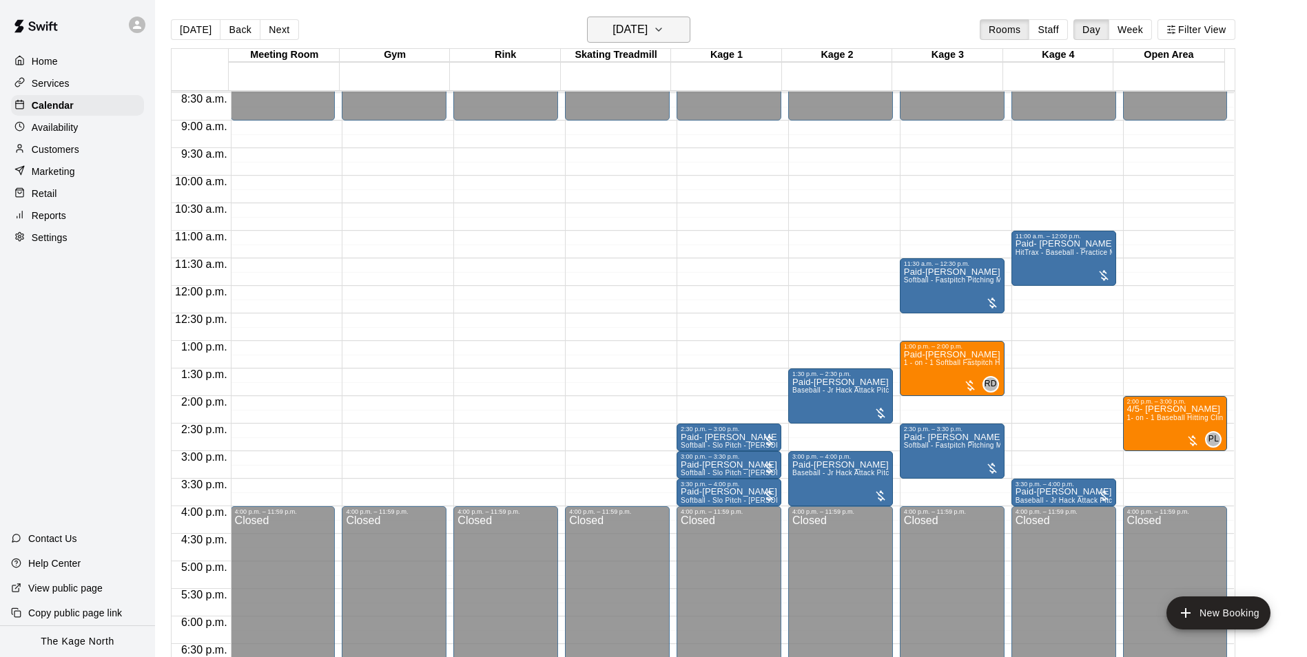
click at [647, 30] on h6 "[DATE]" at bounding box center [629, 29] width 35 height 19
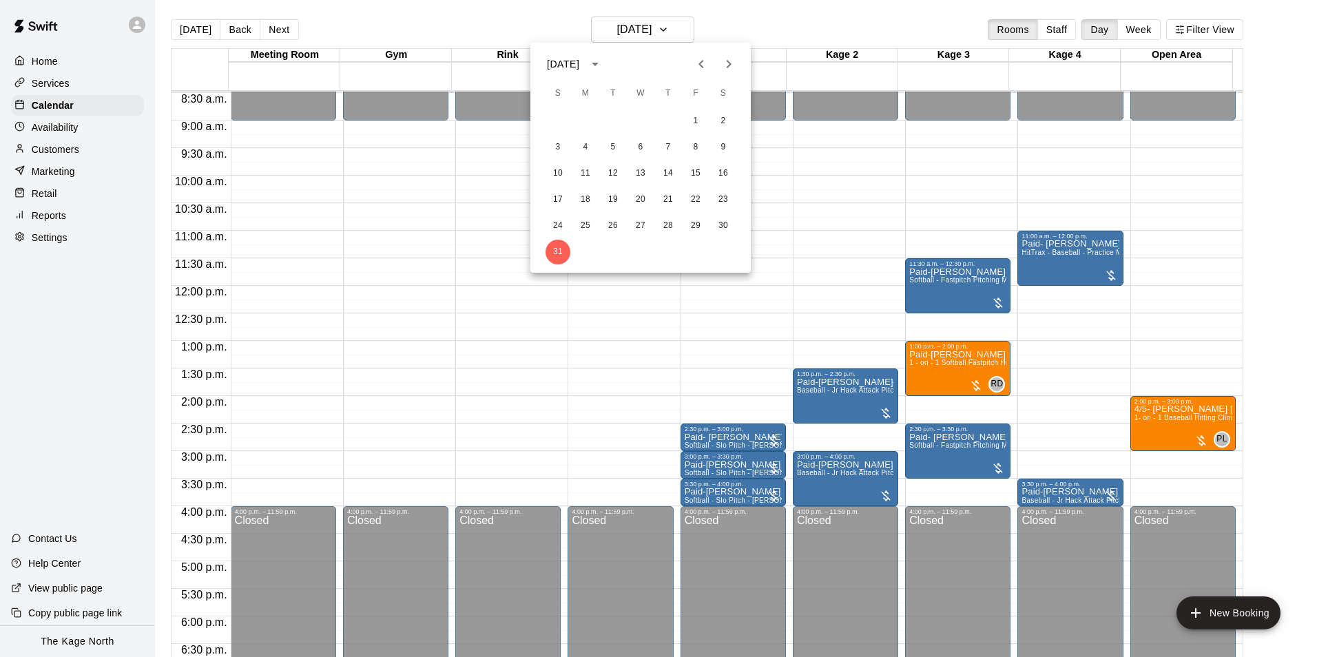
click at [725, 59] on icon "Next month" at bounding box center [728, 64] width 17 height 17
click at [582, 117] on button "1" at bounding box center [585, 121] width 25 height 25
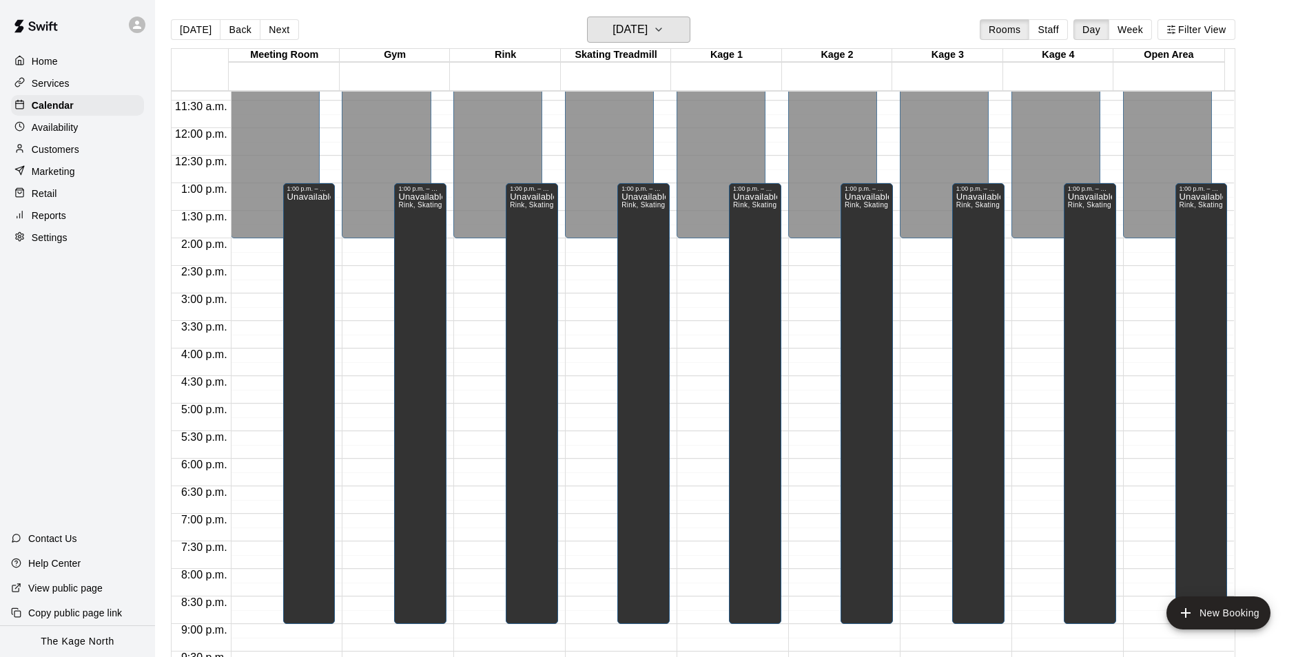
scroll to position [742, 0]
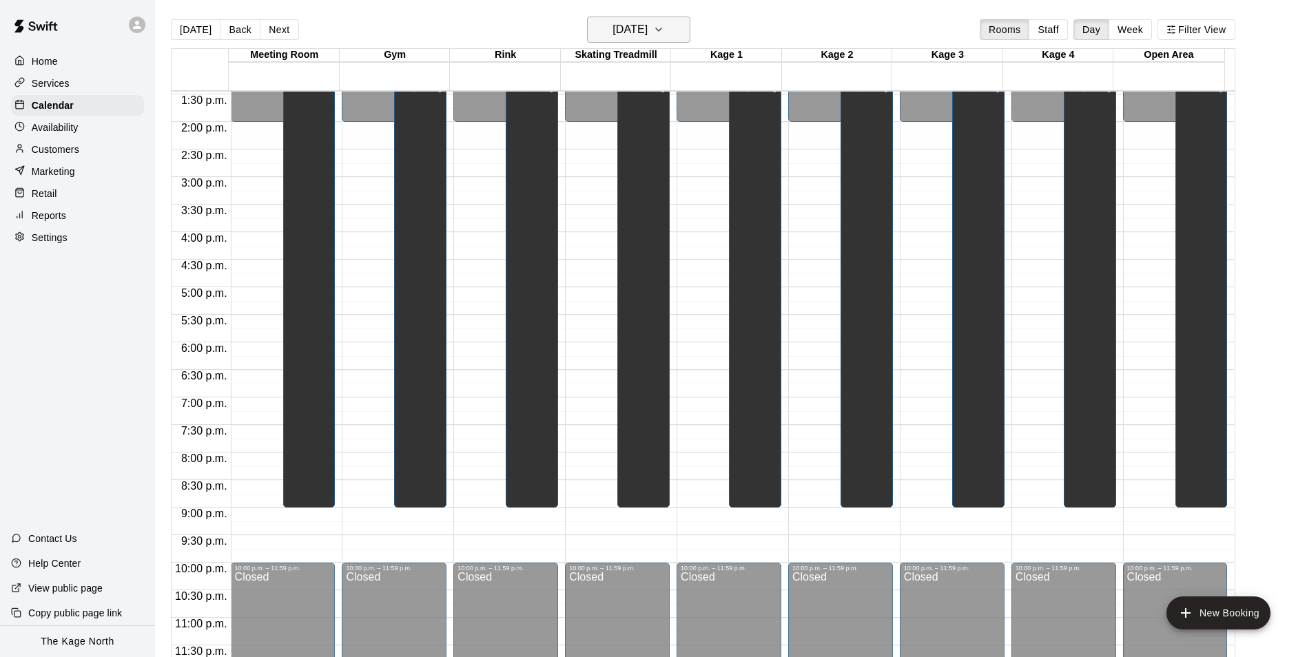
click at [647, 28] on h6 "[DATE]" at bounding box center [629, 29] width 35 height 19
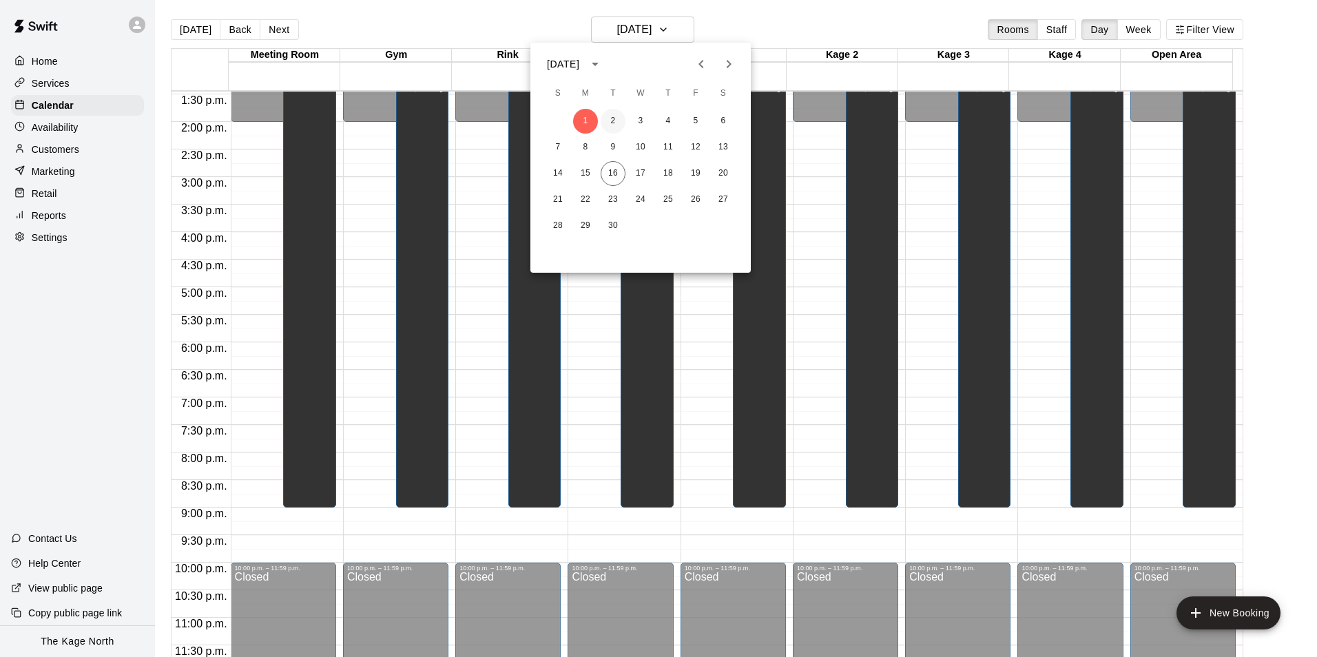
click at [612, 119] on button "2" at bounding box center [613, 121] width 25 height 25
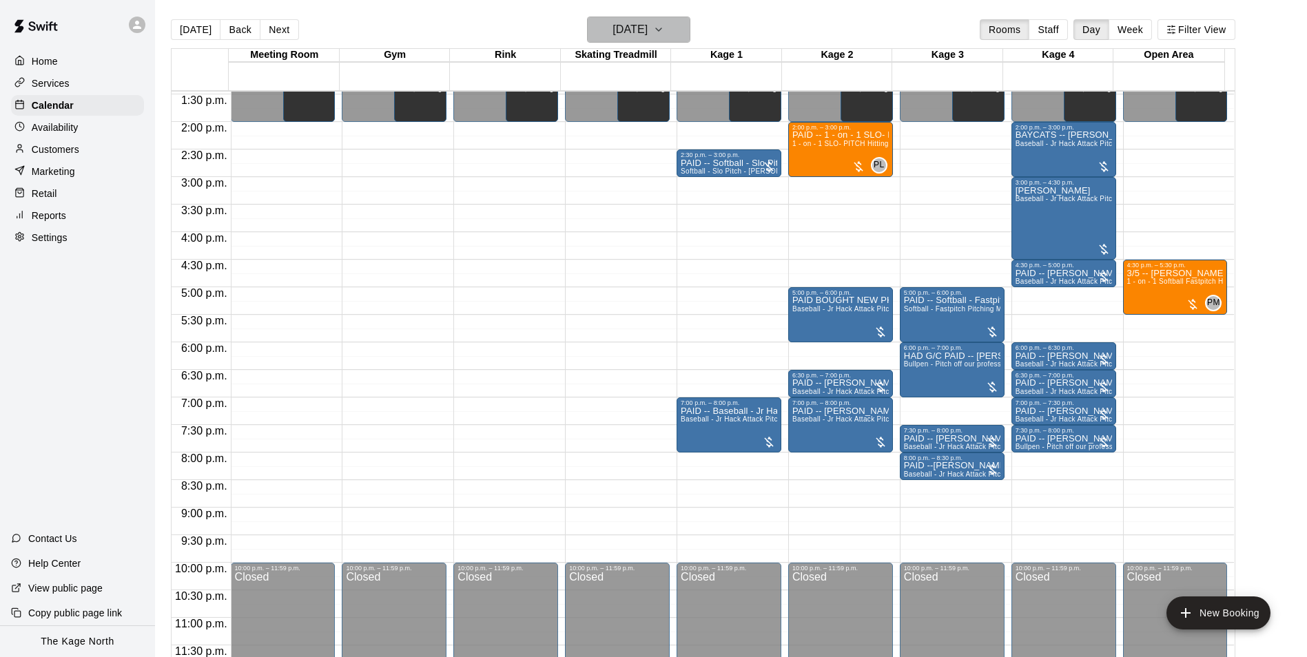
click at [674, 23] on button "[DATE]" at bounding box center [638, 30] width 103 height 26
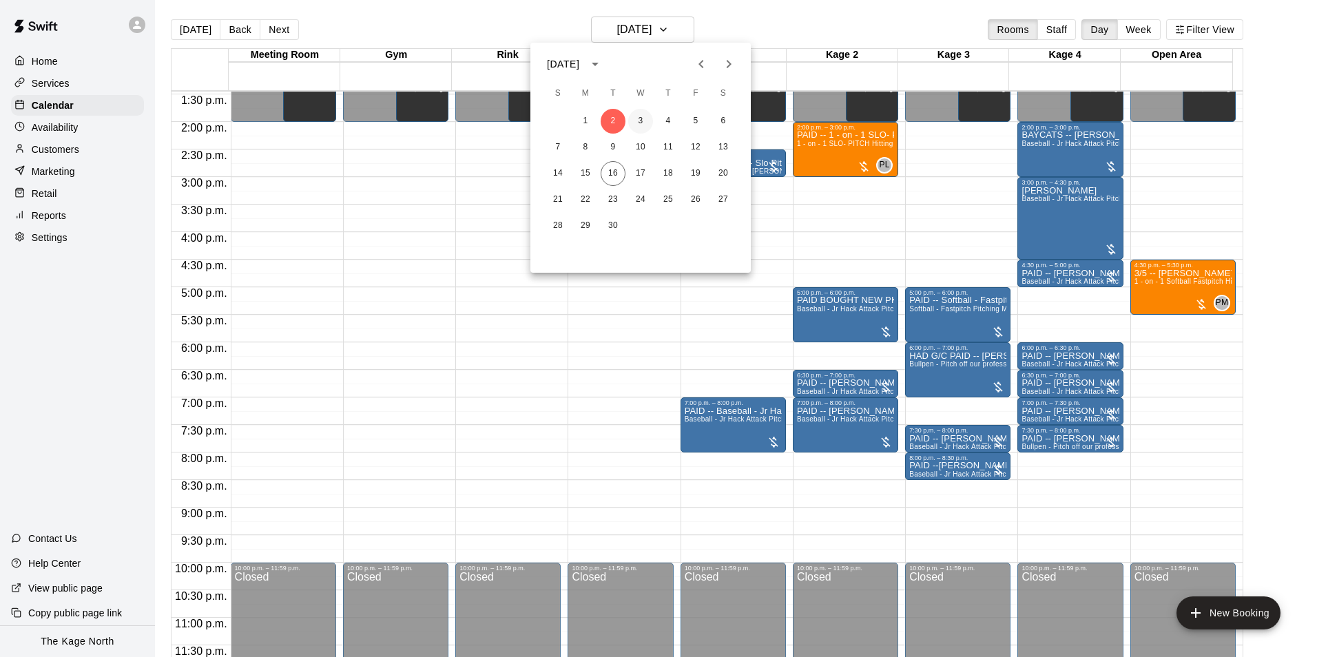
click at [635, 114] on button "3" at bounding box center [640, 121] width 25 height 25
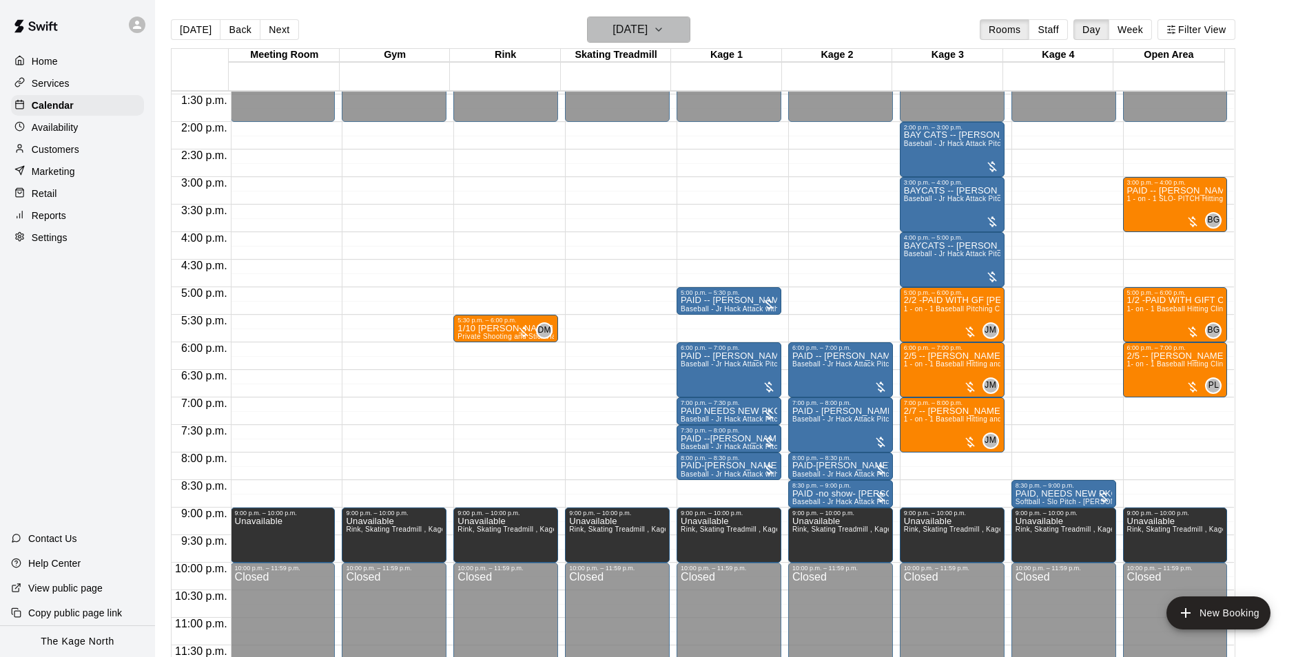
click at [647, 33] on h6 "[DATE]" at bounding box center [629, 29] width 35 height 19
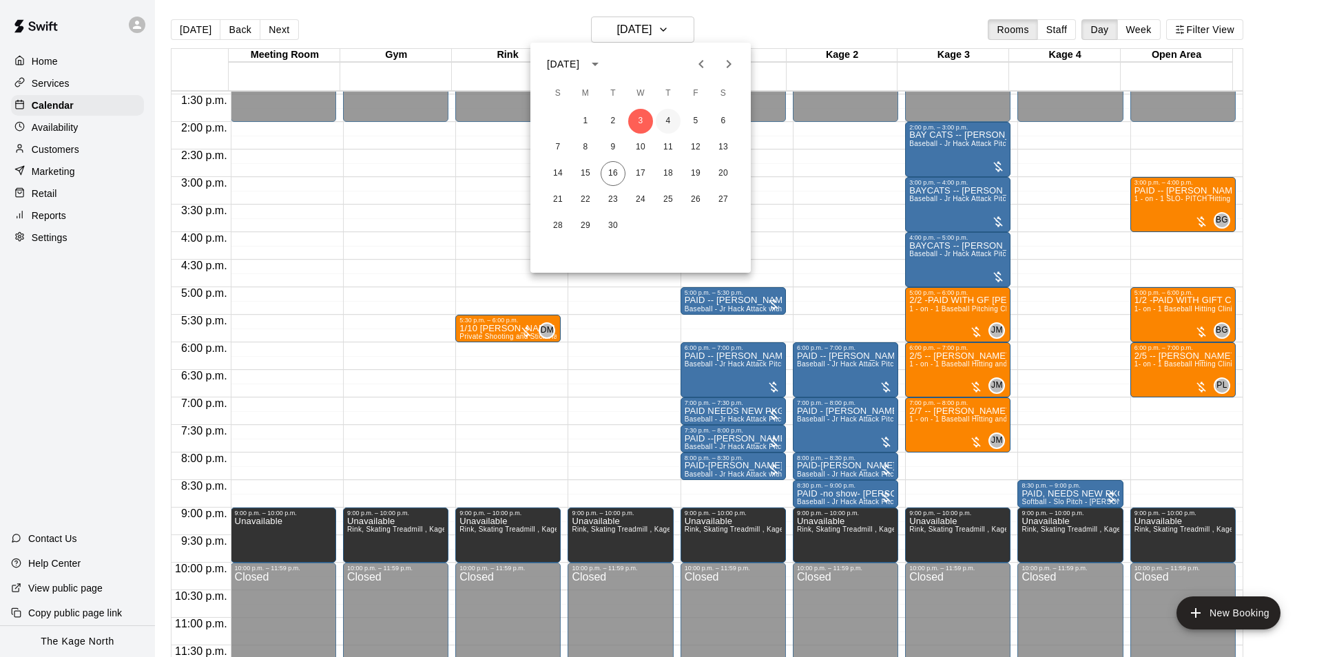
click at [666, 120] on button "4" at bounding box center [668, 121] width 25 height 25
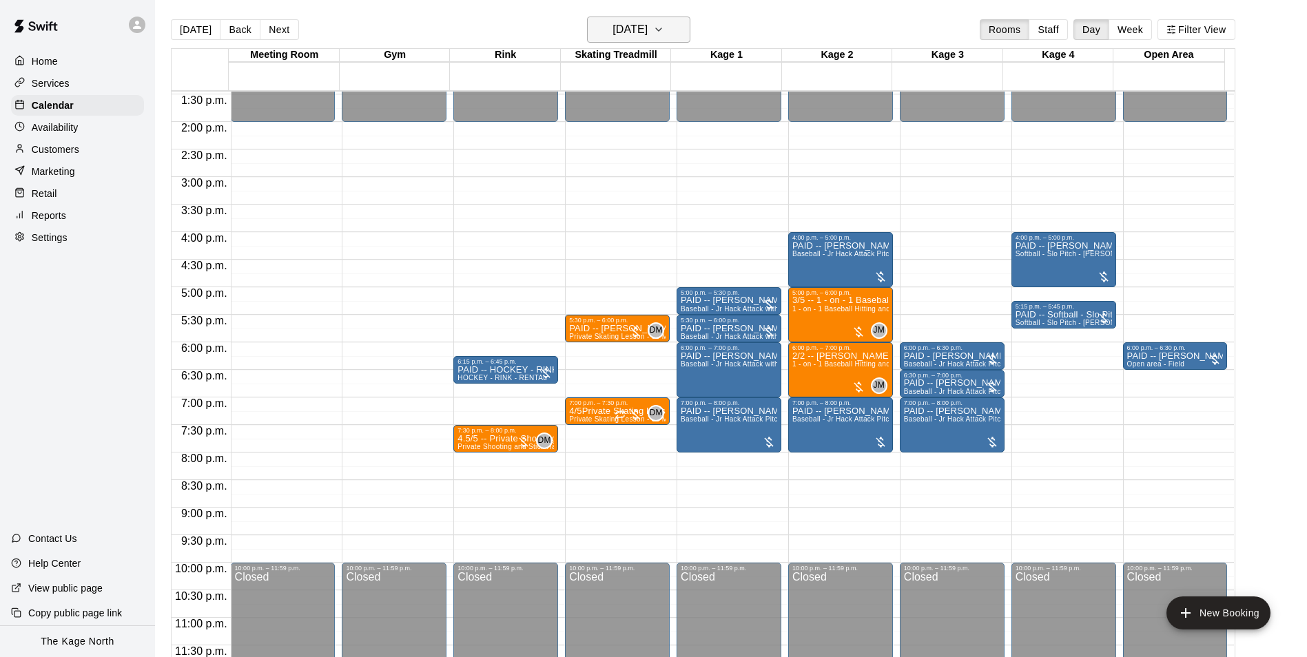
click at [629, 28] on h6 "[DATE]" at bounding box center [629, 29] width 35 height 19
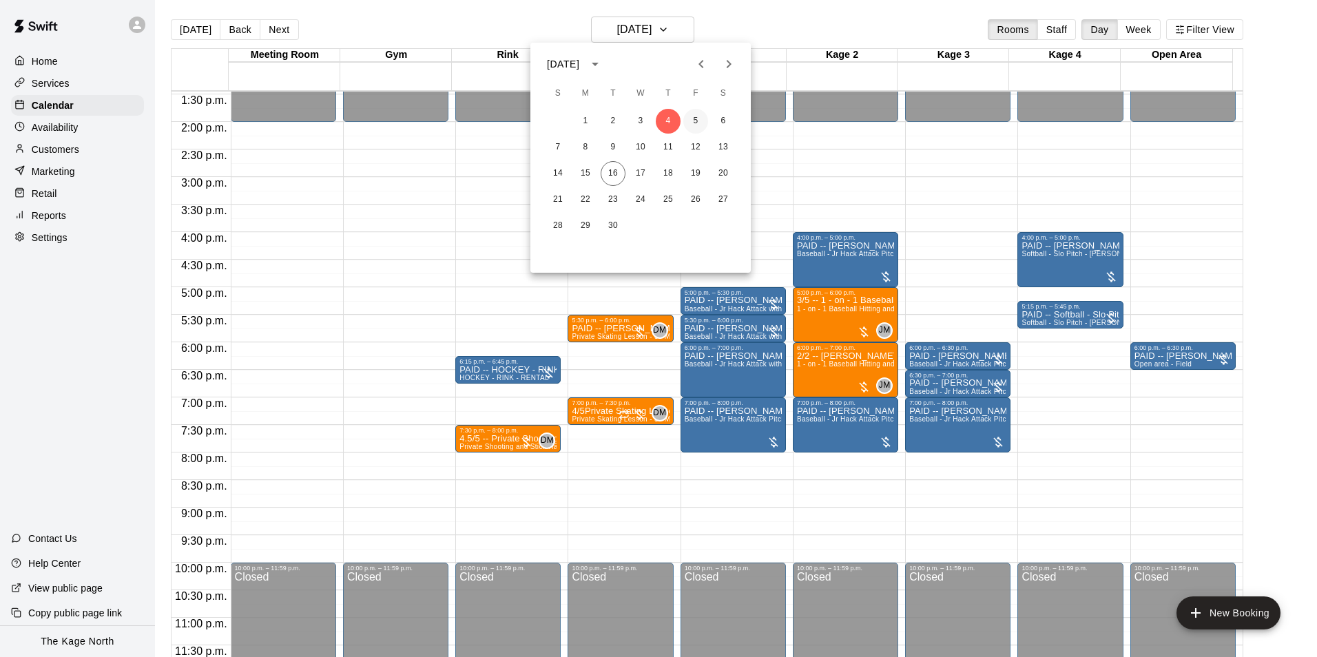
click at [694, 117] on button "5" at bounding box center [695, 121] width 25 height 25
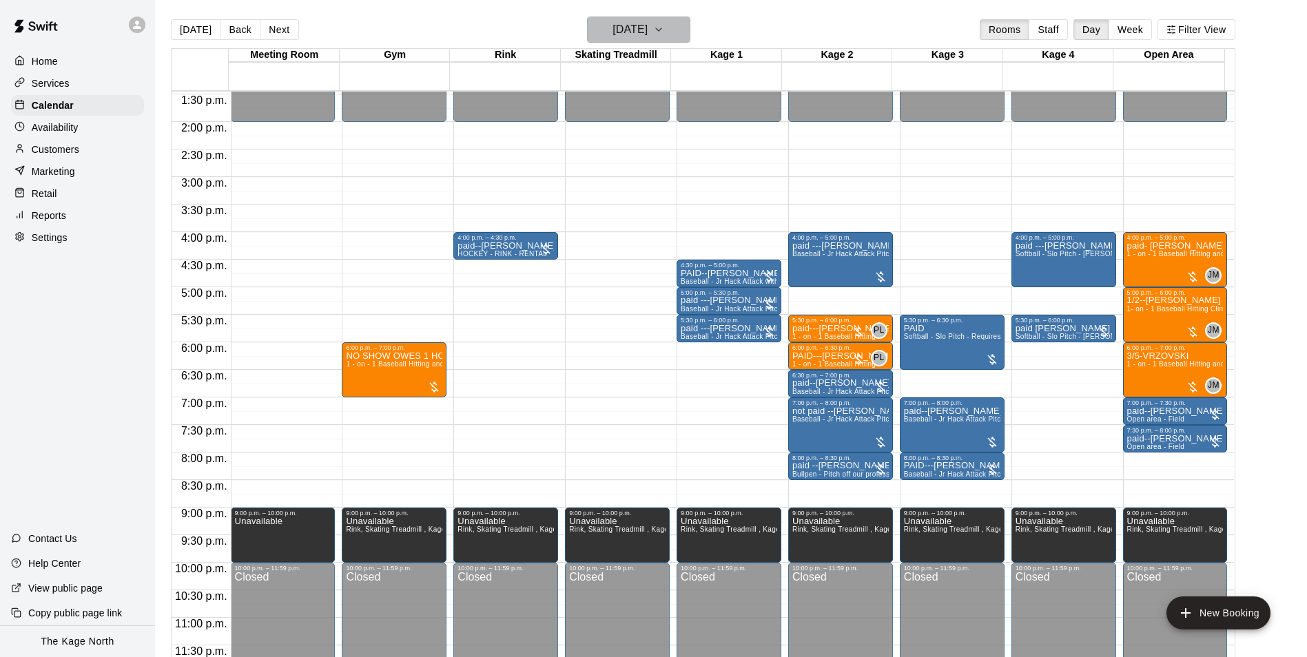
click at [647, 26] on h6 "[DATE]" at bounding box center [629, 29] width 35 height 19
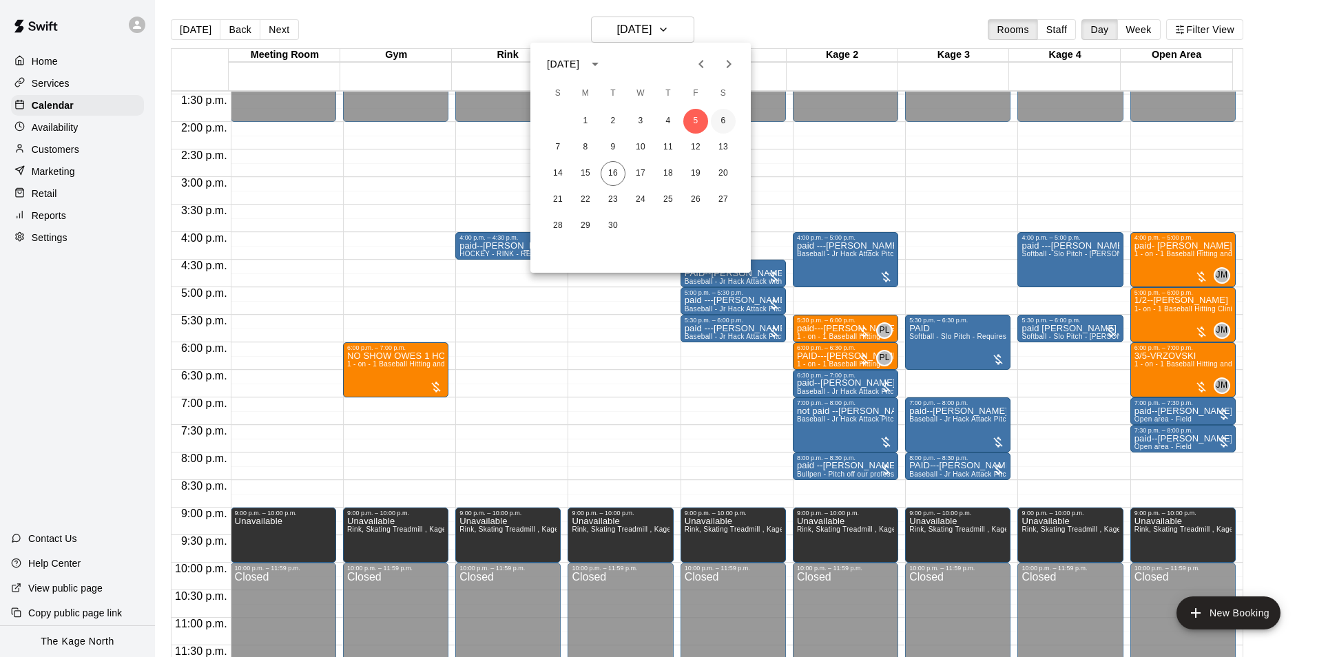
click at [718, 116] on button "6" at bounding box center [723, 121] width 25 height 25
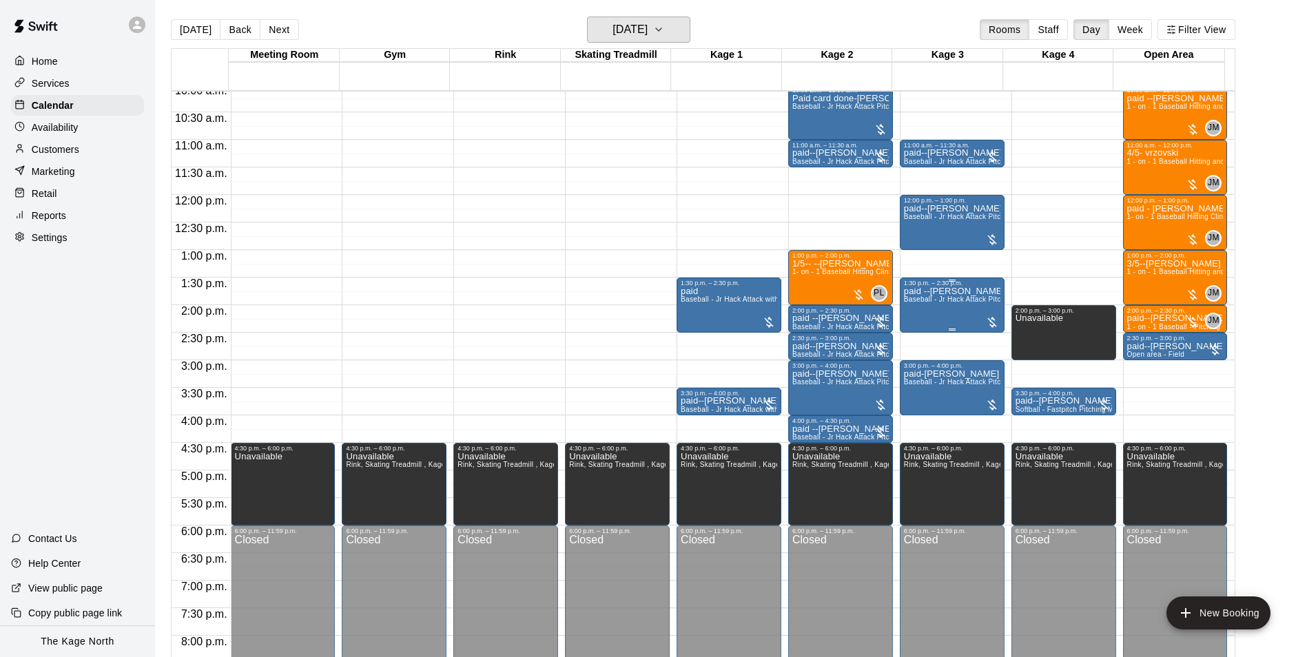
scroll to position [536, 0]
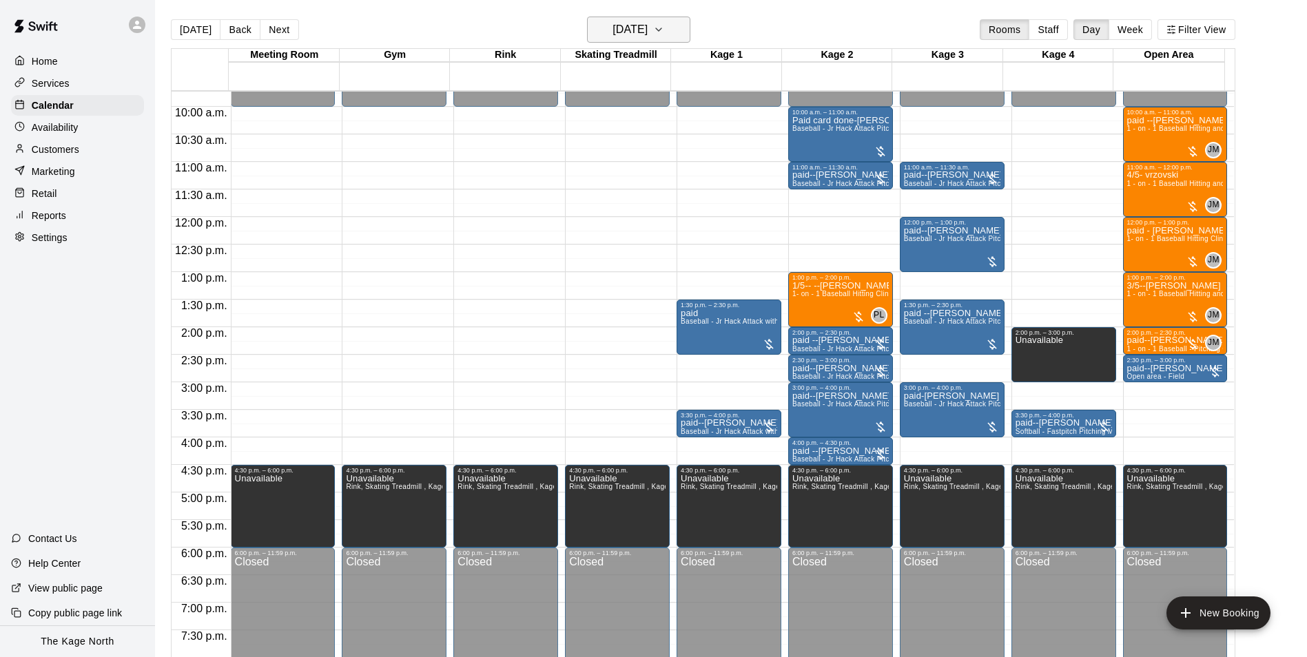
click at [647, 28] on h6 "[DATE]" at bounding box center [629, 29] width 35 height 19
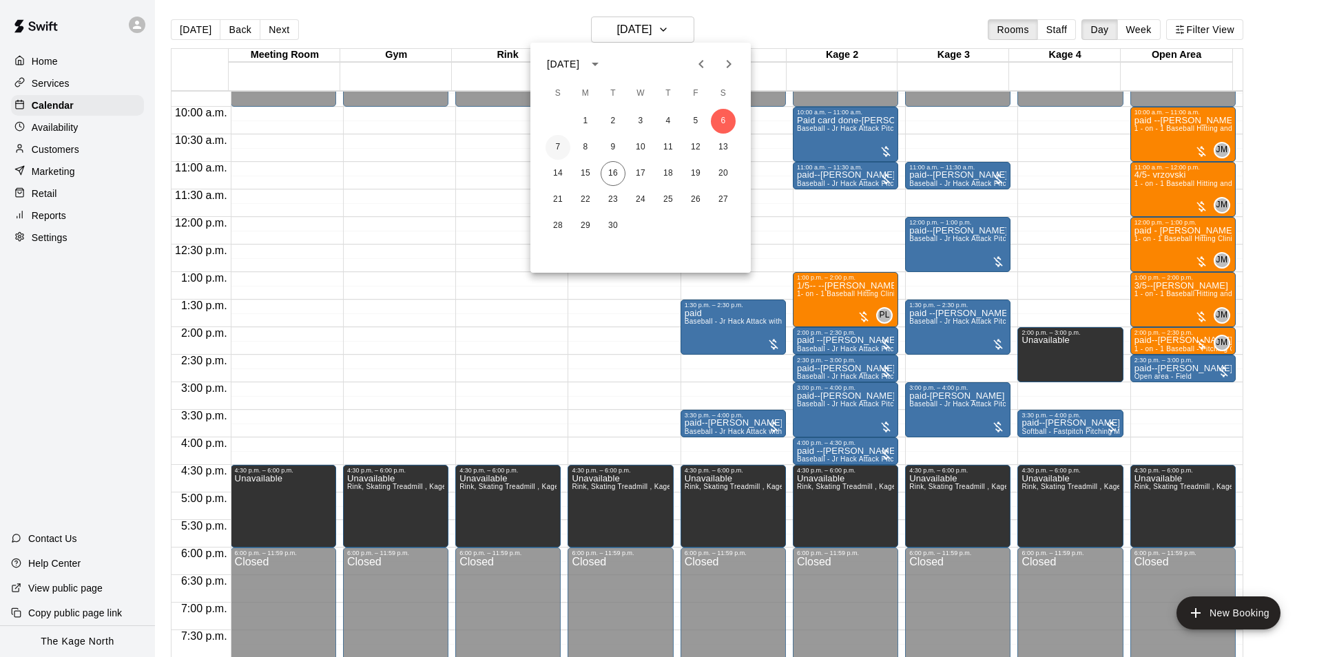
click at [553, 147] on button "7" at bounding box center [557, 147] width 25 height 25
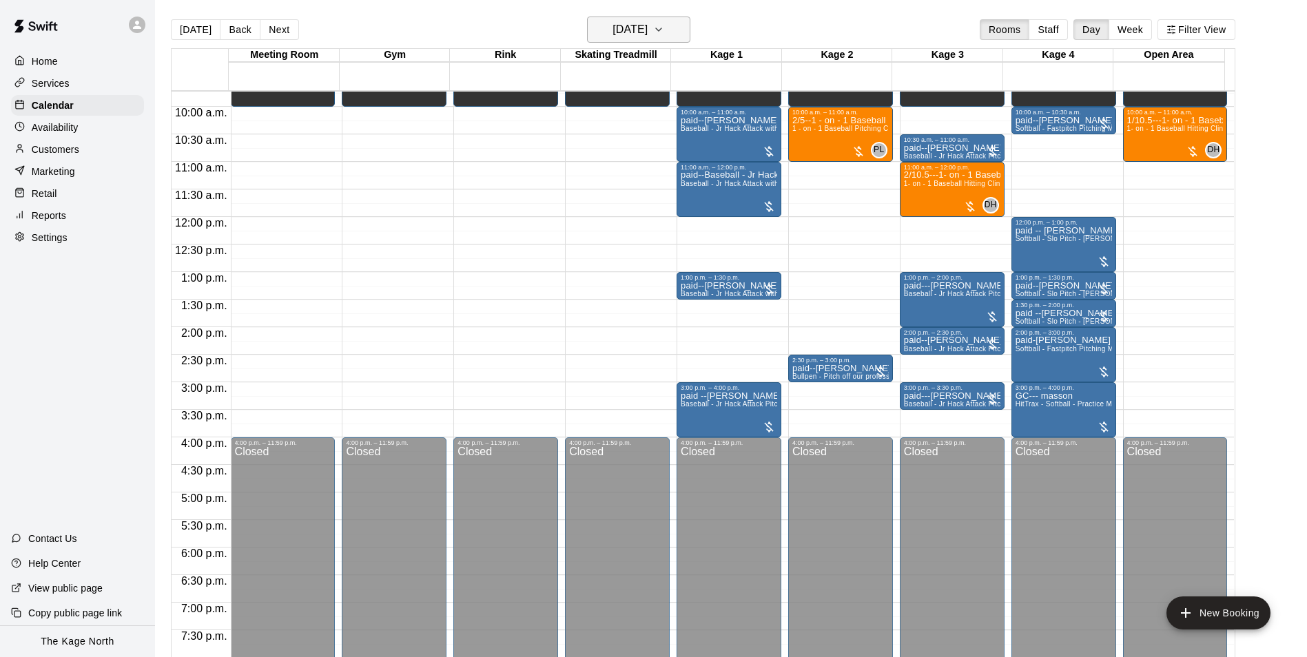
click at [675, 39] on button "[DATE]" at bounding box center [638, 30] width 103 height 26
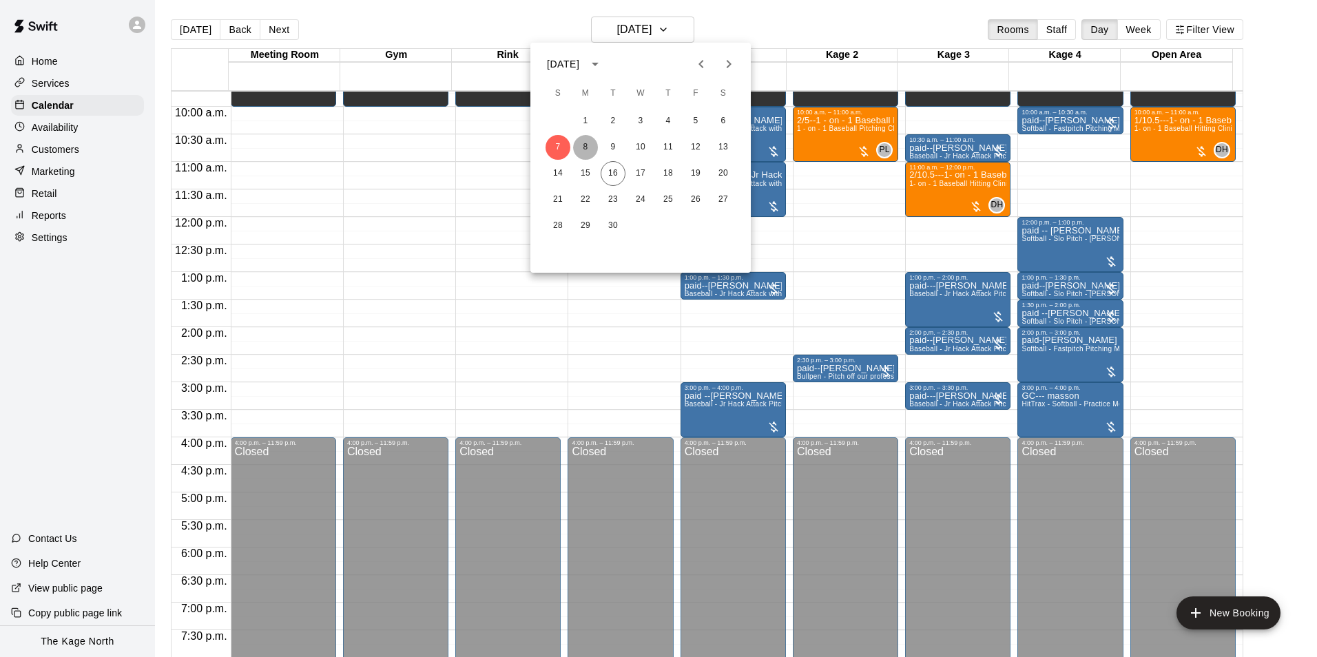
click at [589, 143] on button "8" at bounding box center [585, 147] width 25 height 25
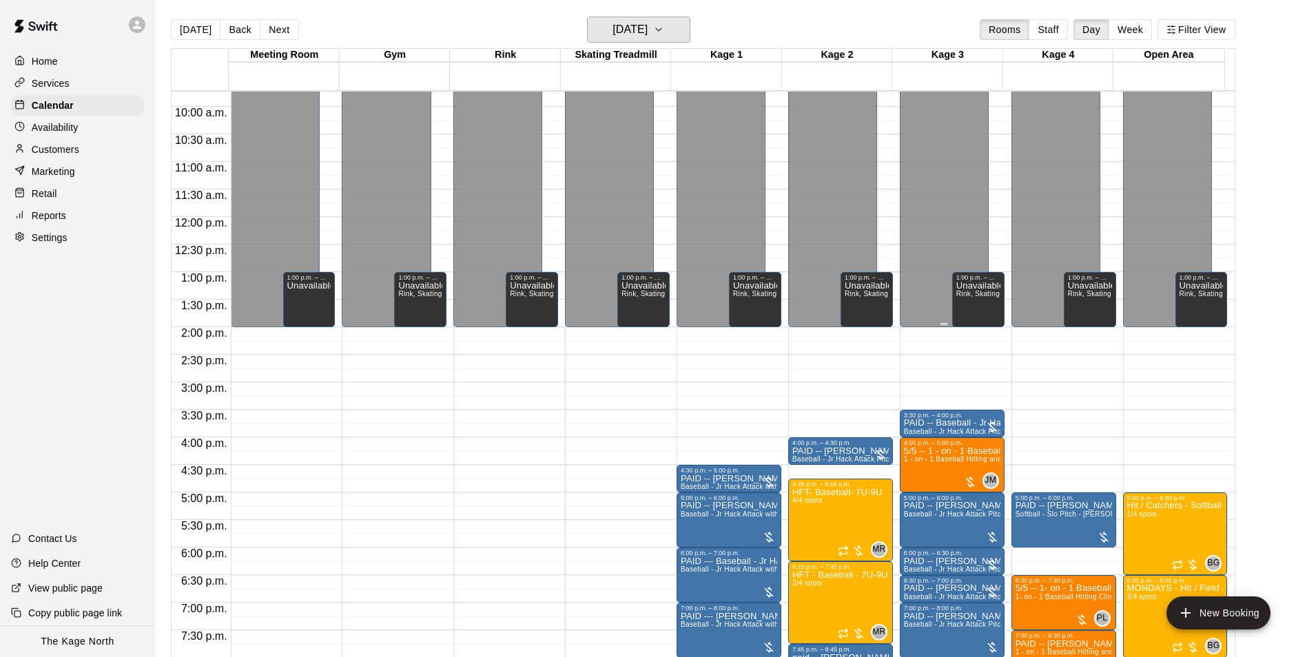
scroll to position [674, 0]
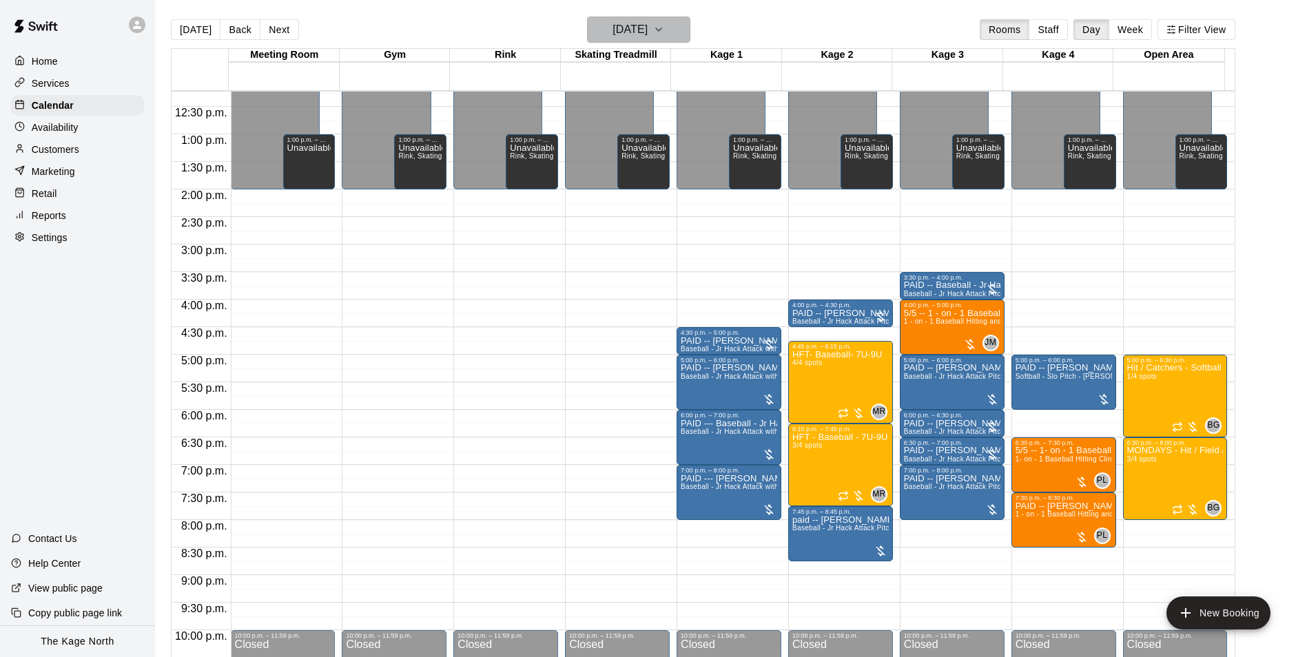
click at [647, 39] on h6 "[DATE]" at bounding box center [629, 29] width 35 height 19
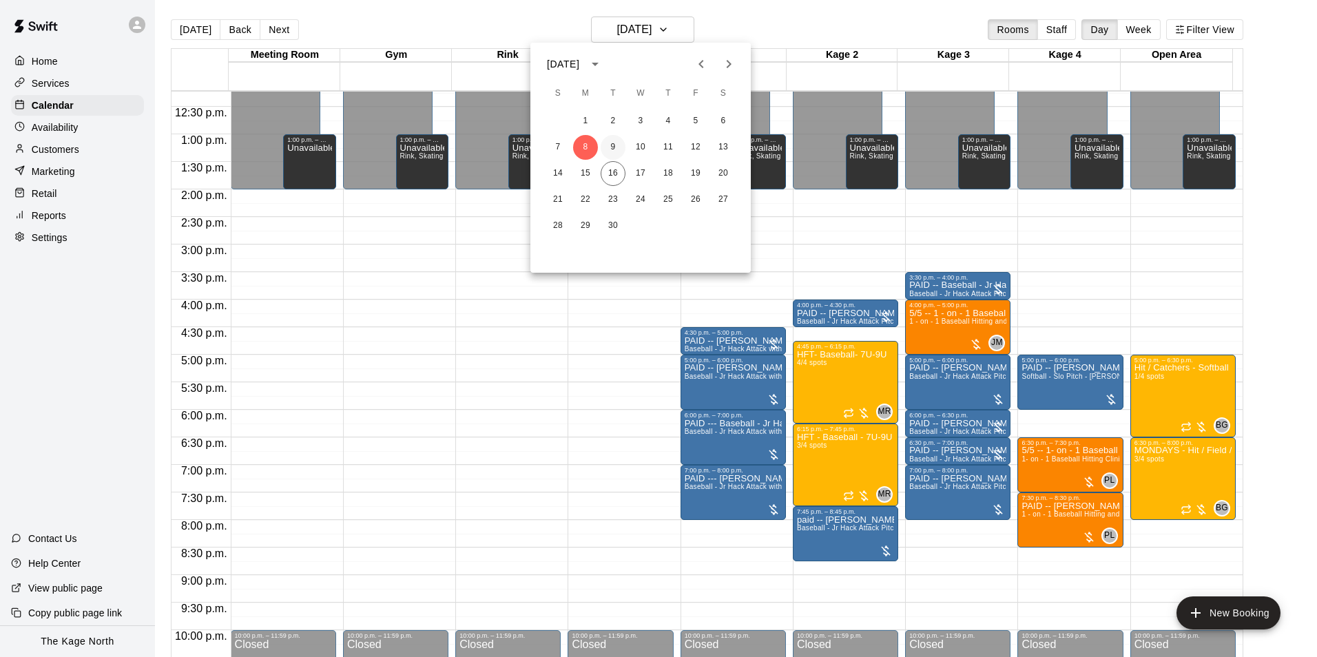
click at [613, 147] on button "9" at bounding box center [613, 147] width 25 height 25
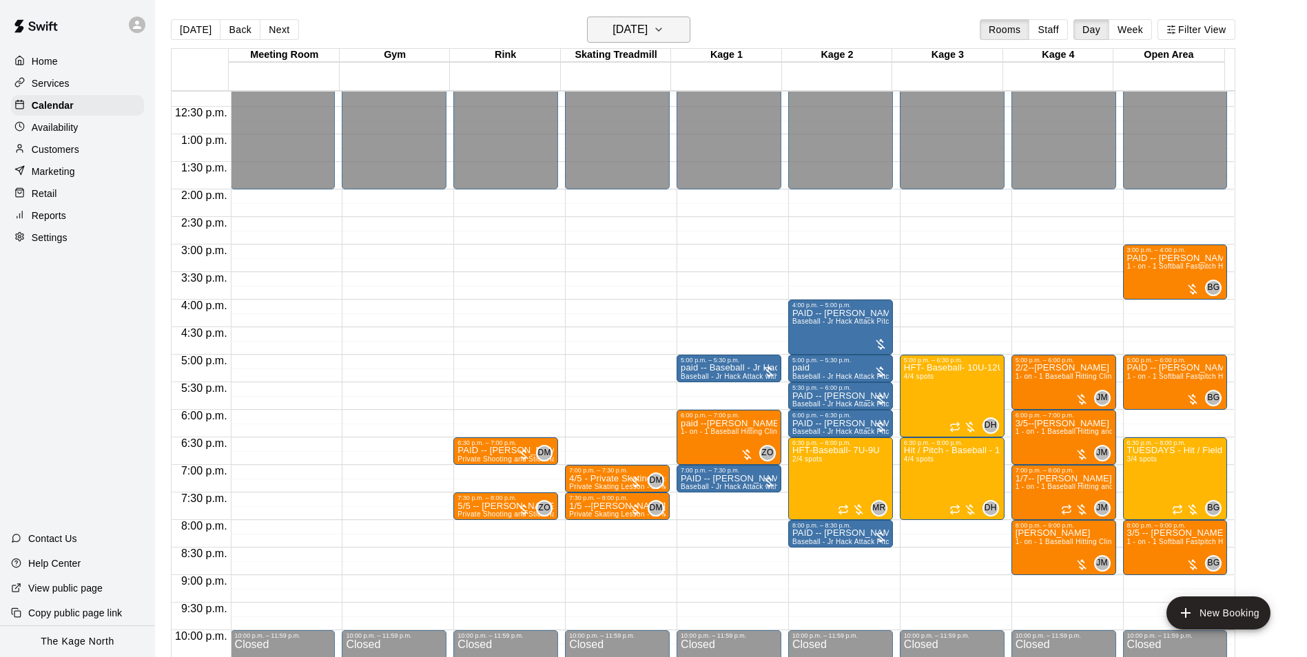
click at [647, 28] on h6 "[DATE]" at bounding box center [629, 29] width 35 height 19
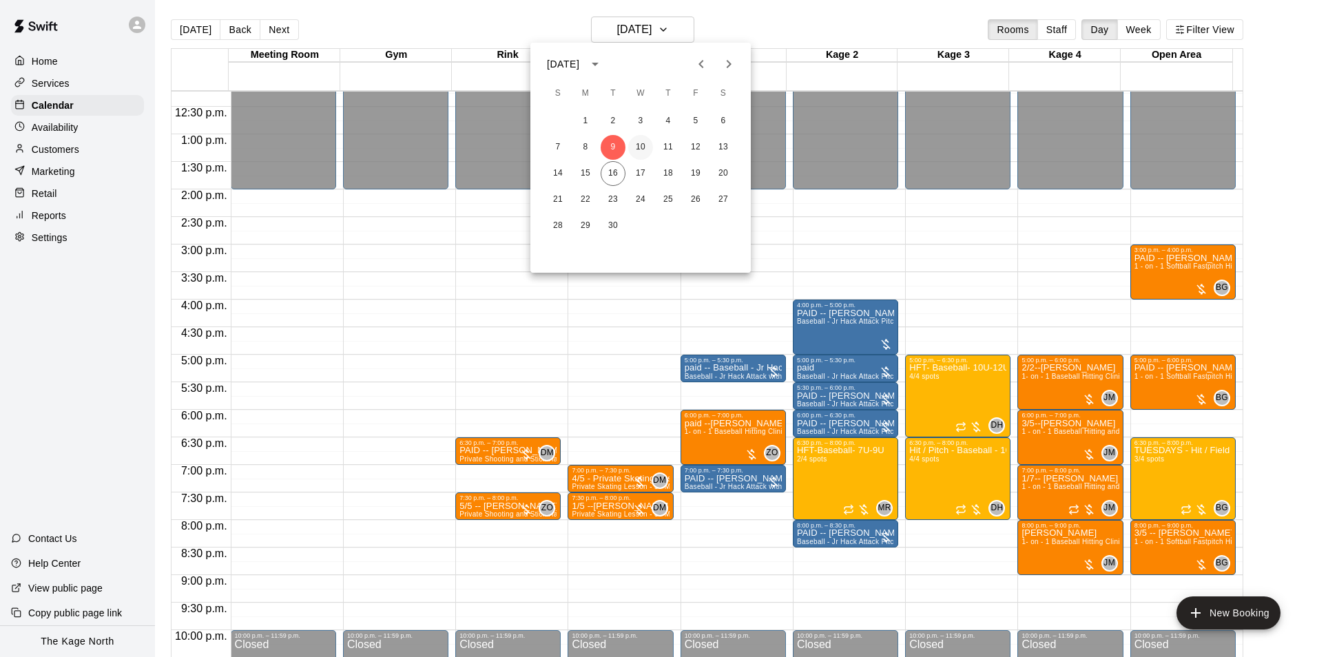
click at [642, 145] on button "10" at bounding box center [640, 147] width 25 height 25
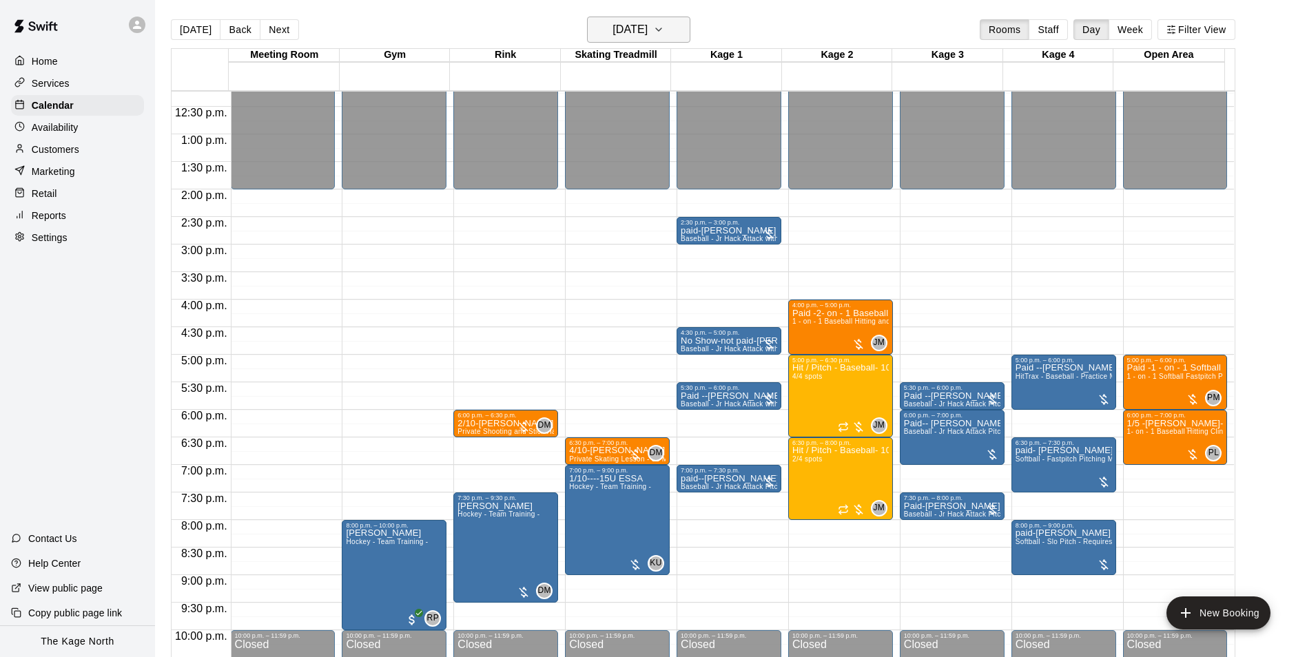
click at [647, 27] on h6 "[DATE]" at bounding box center [629, 29] width 35 height 19
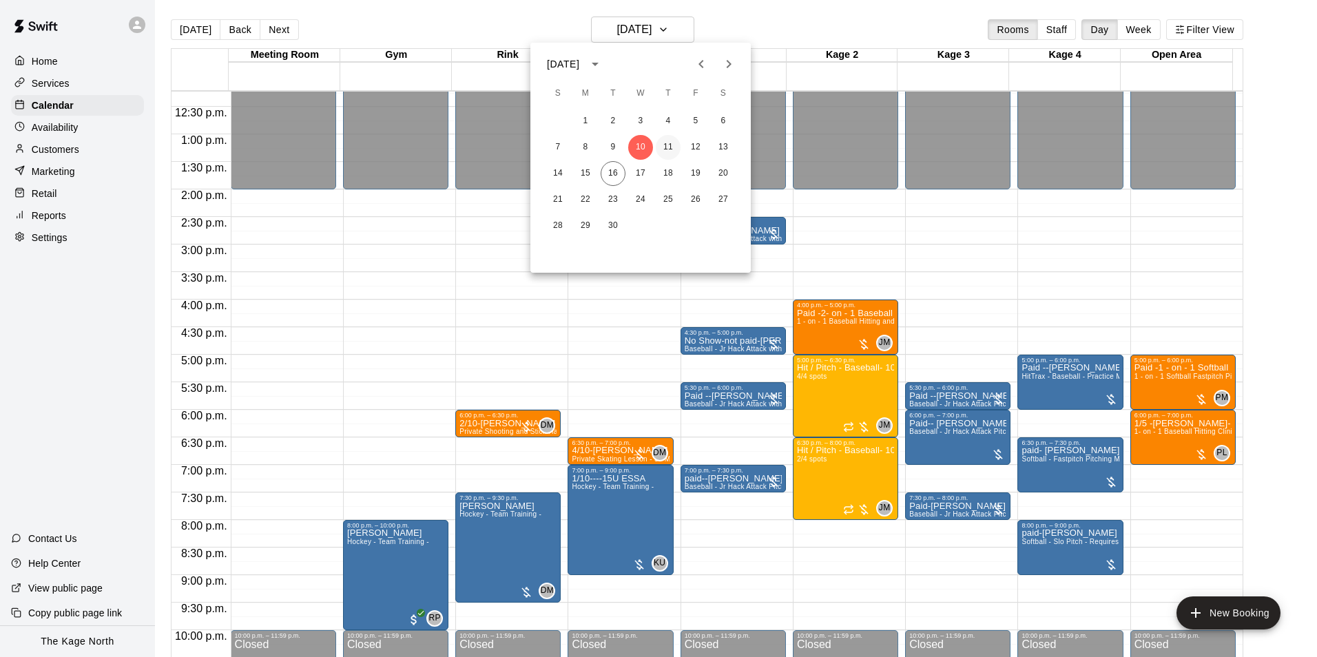
click at [665, 143] on button "11" at bounding box center [668, 147] width 25 height 25
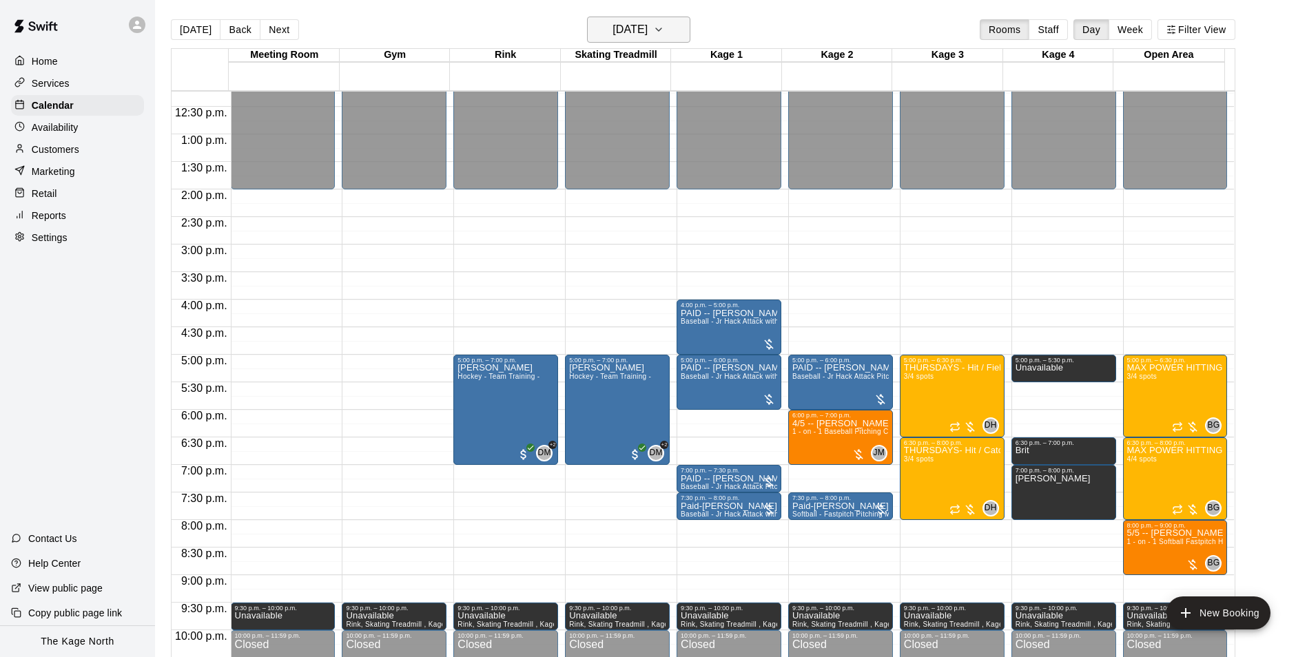
click at [647, 28] on h6 "[DATE]" at bounding box center [629, 29] width 35 height 19
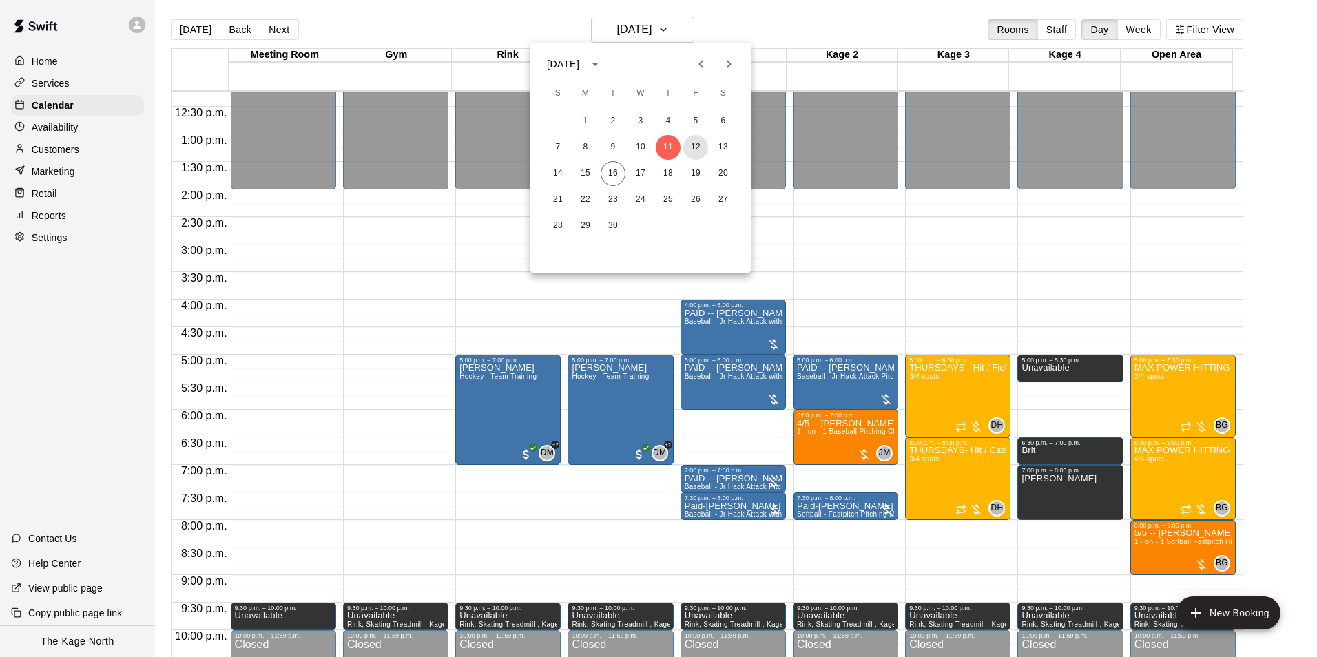
click at [694, 141] on button "12" at bounding box center [695, 147] width 25 height 25
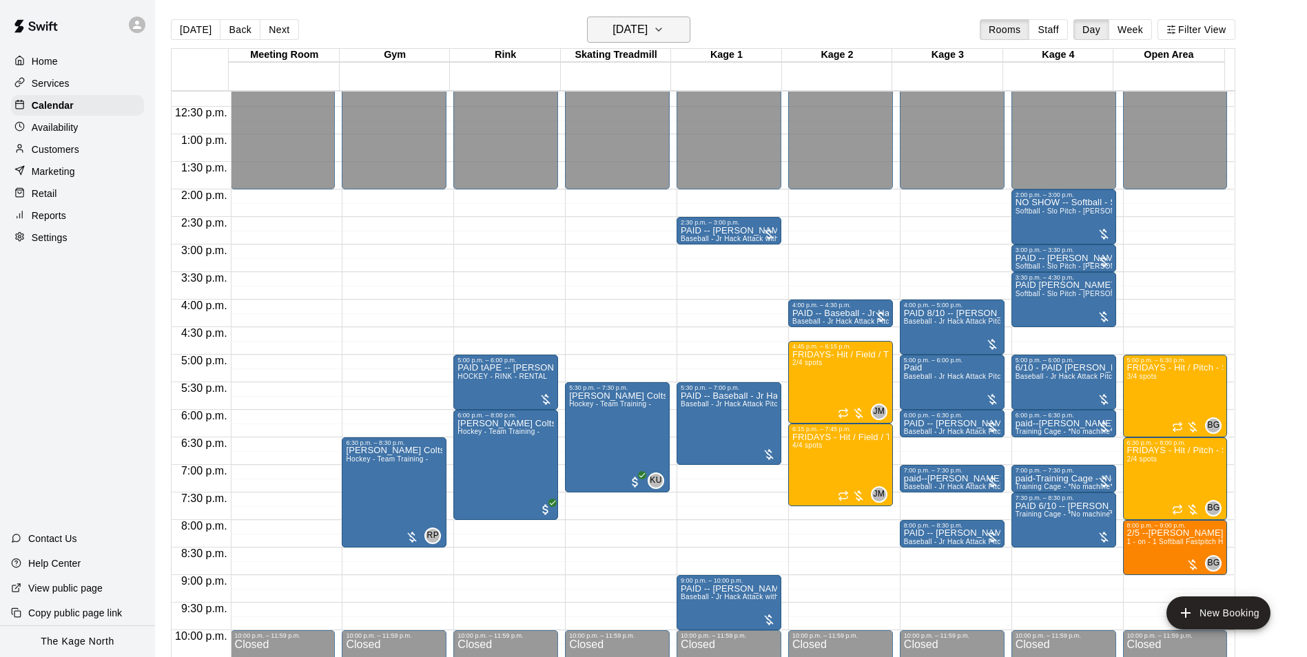
click at [640, 17] on button "[DATE]" at bounding box center [638, 30] width 103 height 26
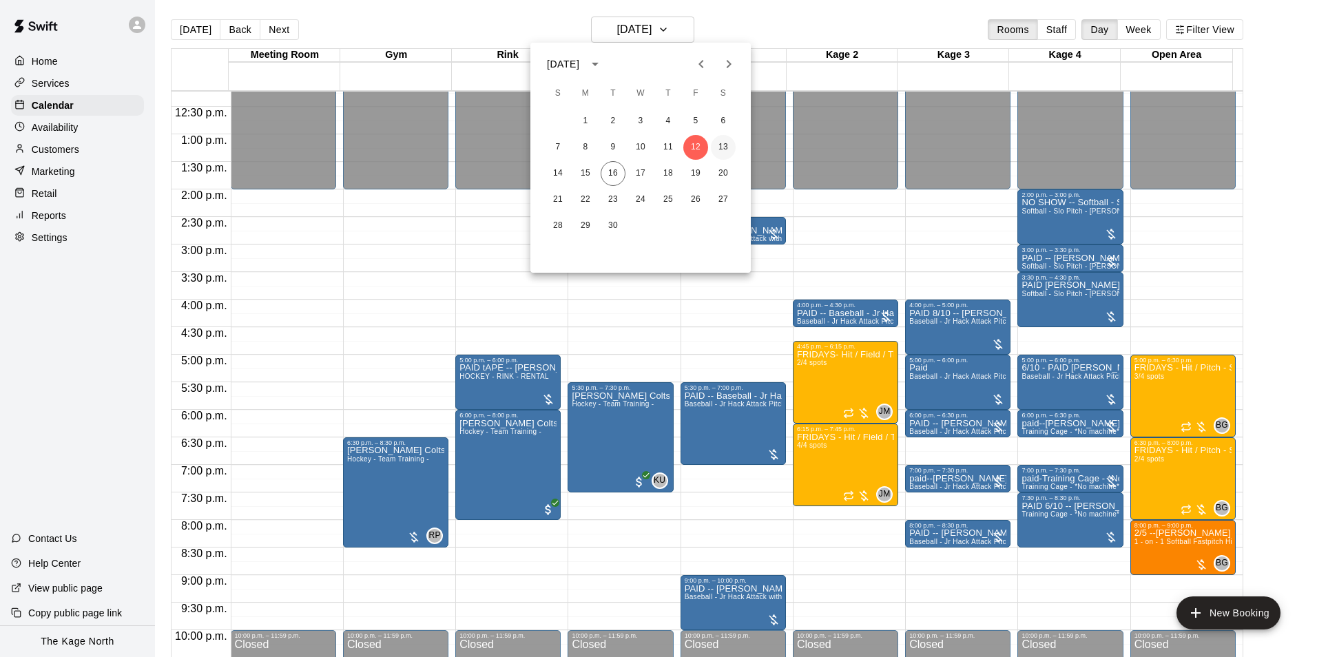
click at [721, 140] on button "13" at bounding box center [723, 147] width 25 height 25
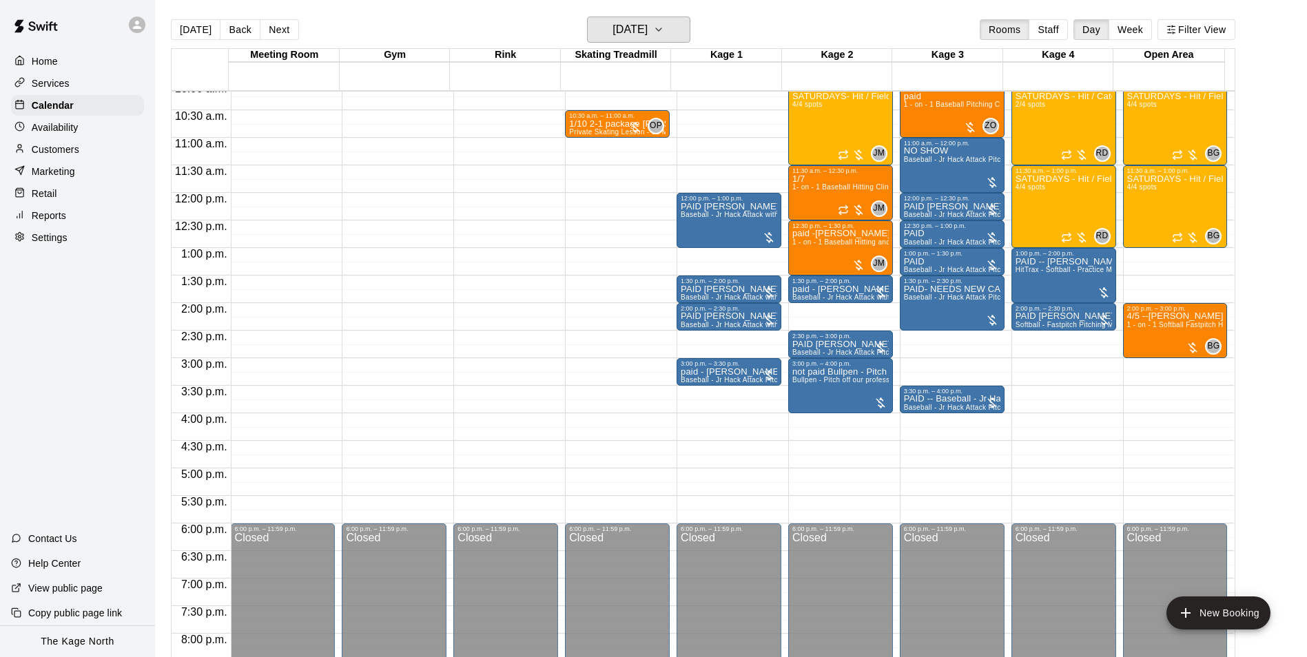
scroll to position [536, 0]
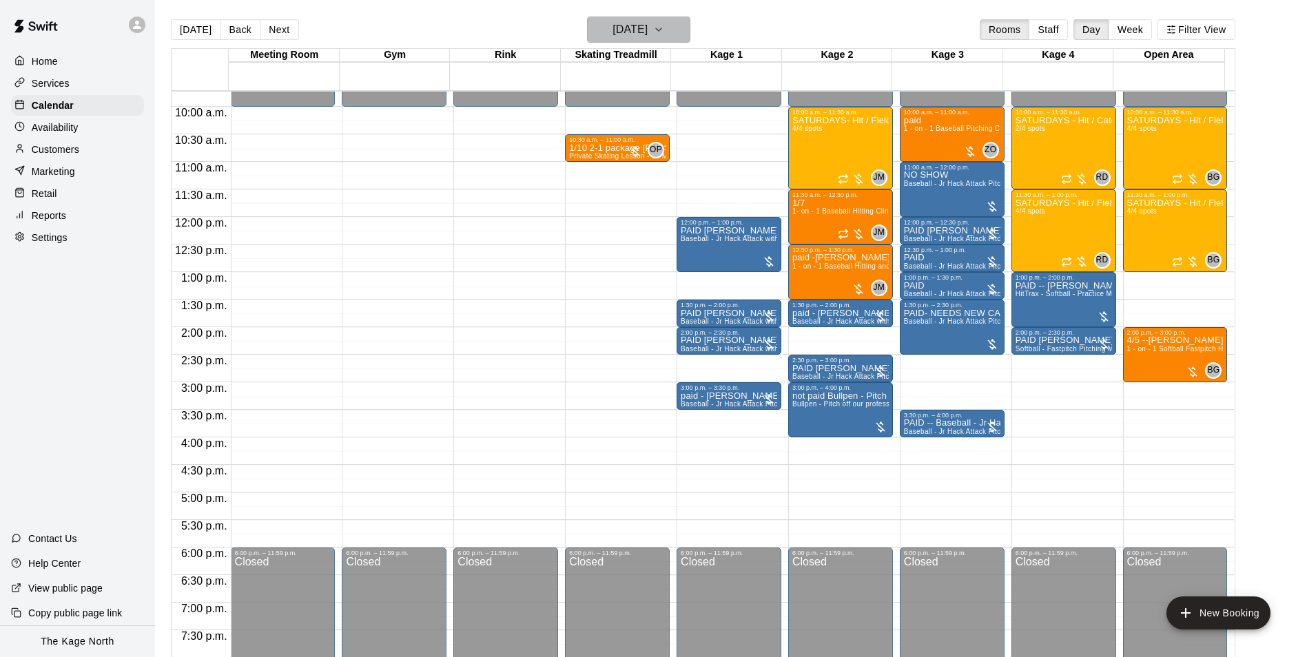
click at [647, 35] on h6 "[DATE]" at bounding box center [629, 29] width 35 height 19
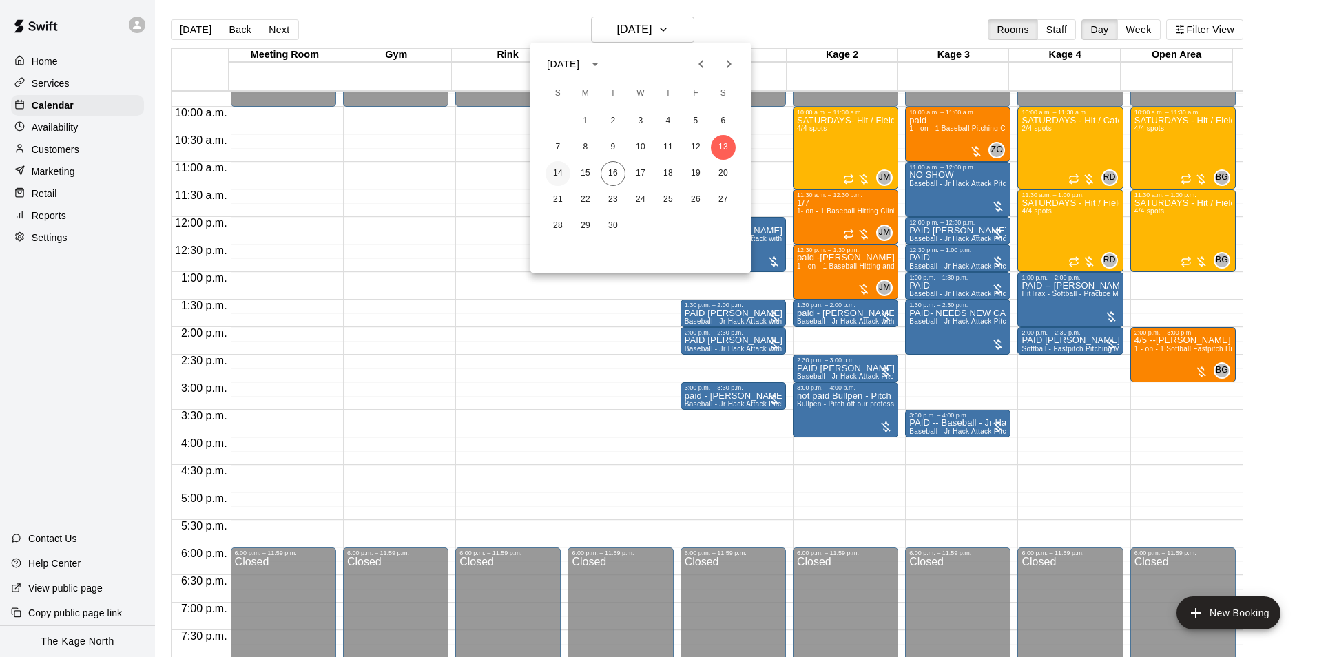
click at [552, 171] on button "14" at bounding box center [557, 173] width 25 height 25
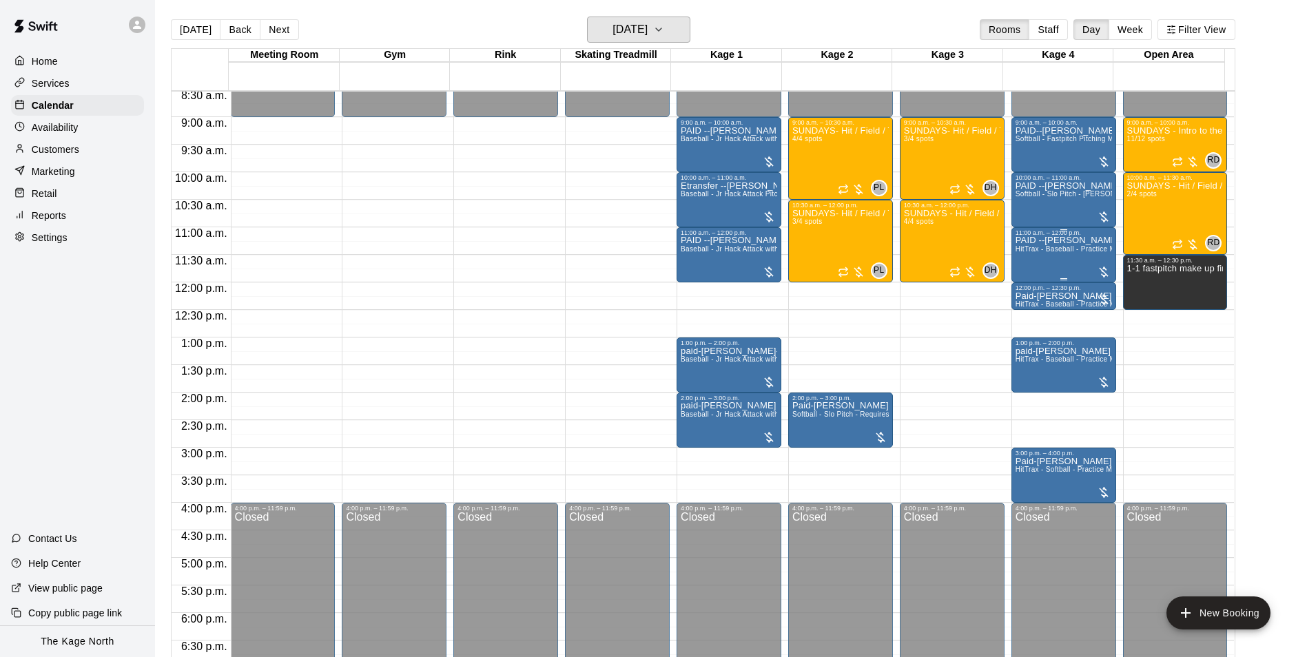
scroll to position [329, 0]
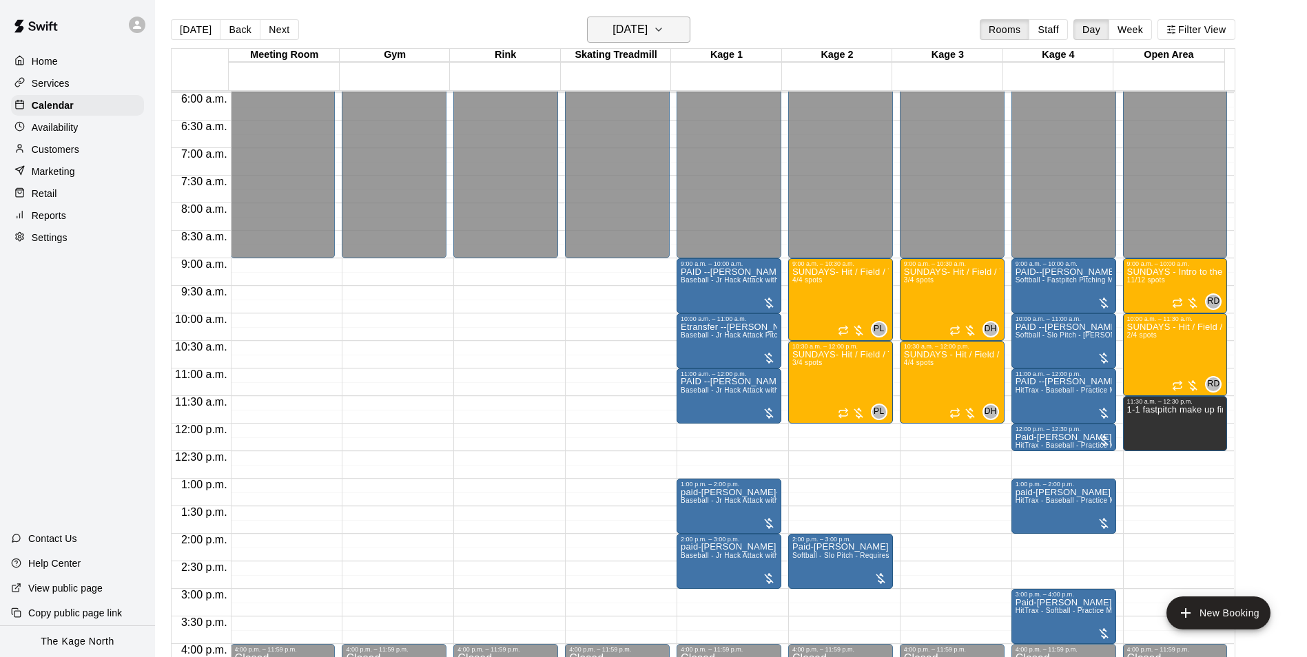
click at [631, 28] on h6 "[DATE]" at bounding box center [629, 29] width 35 height 19
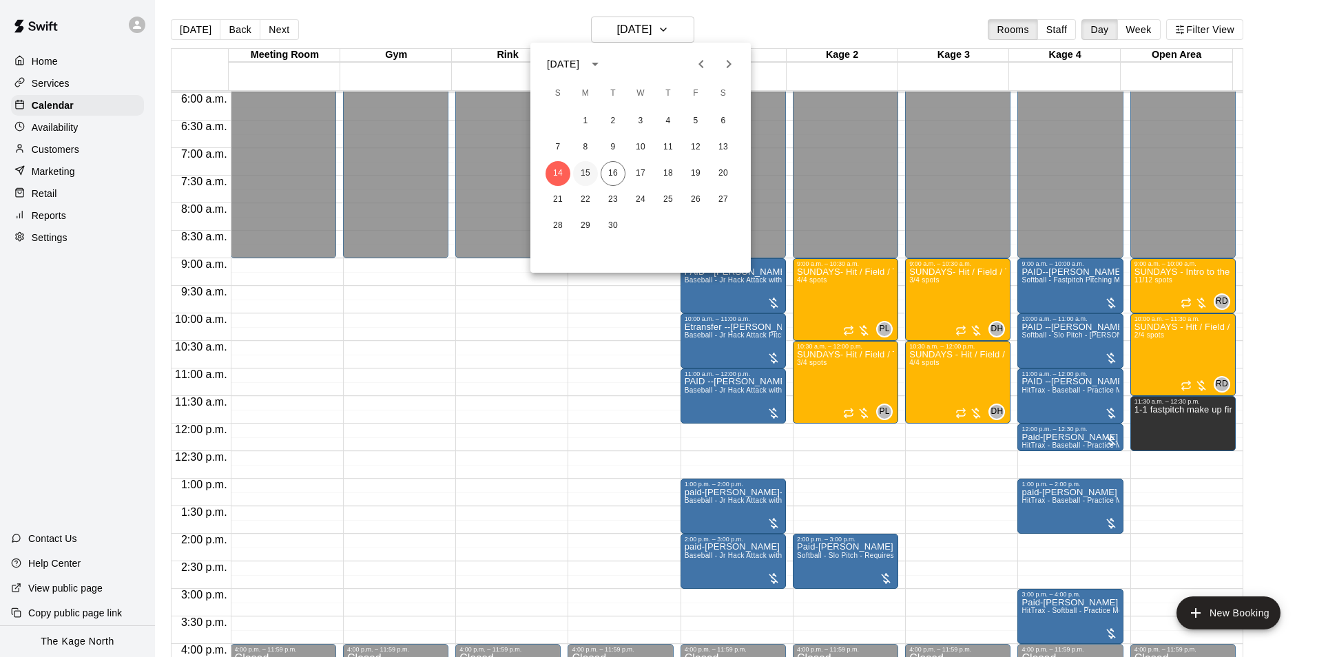
click at [581, 170] on button "15" at bounding box center [585, 173] width 25 height 25
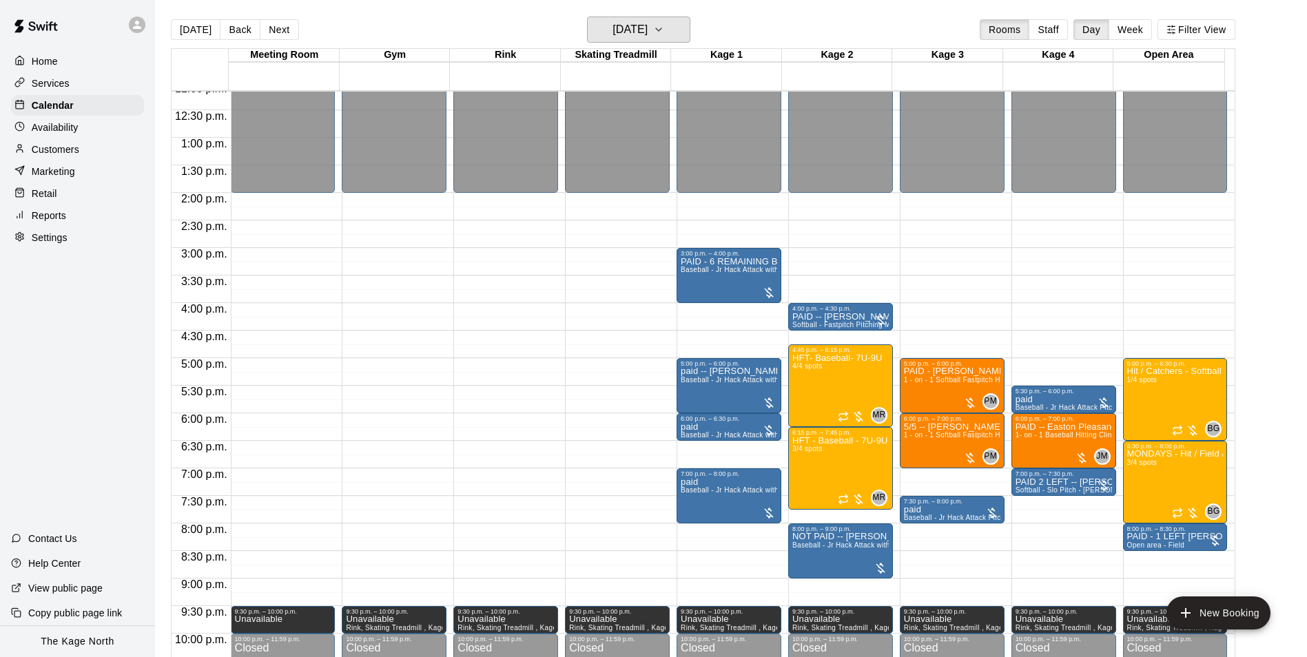
scroll to position [674, 0]
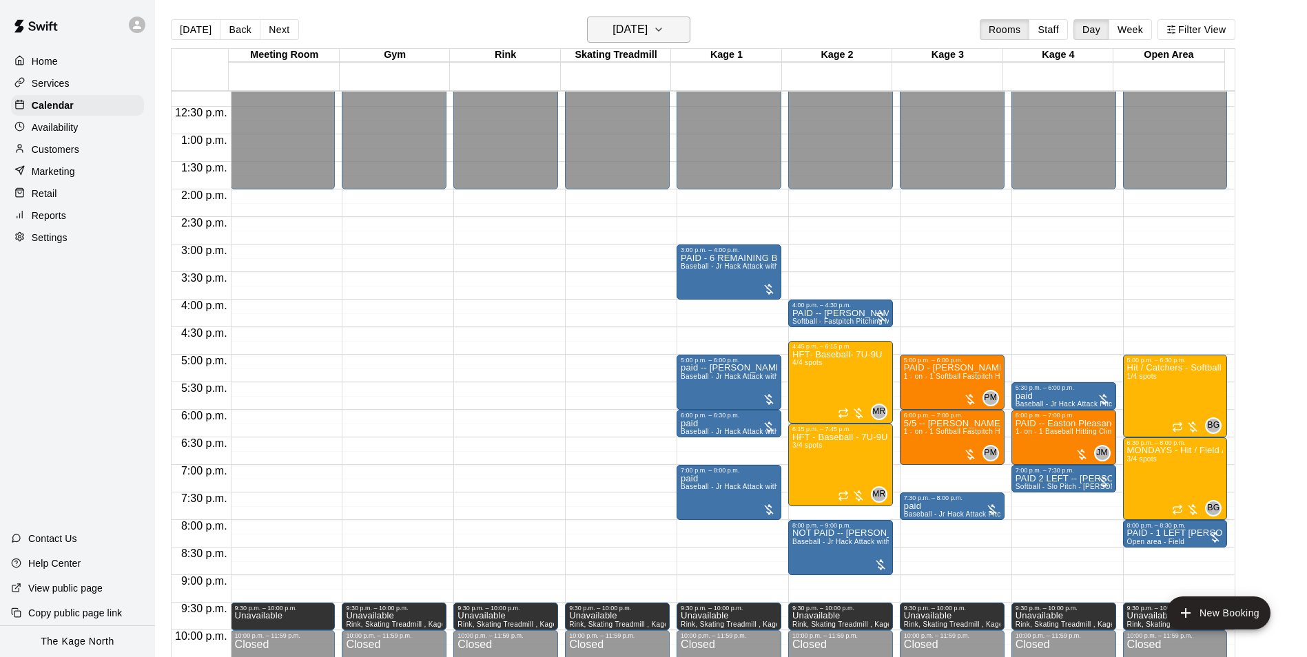
click at [647, 34] on h6 "[DATE]" at bounding box center [629, 29] width 35 height 19
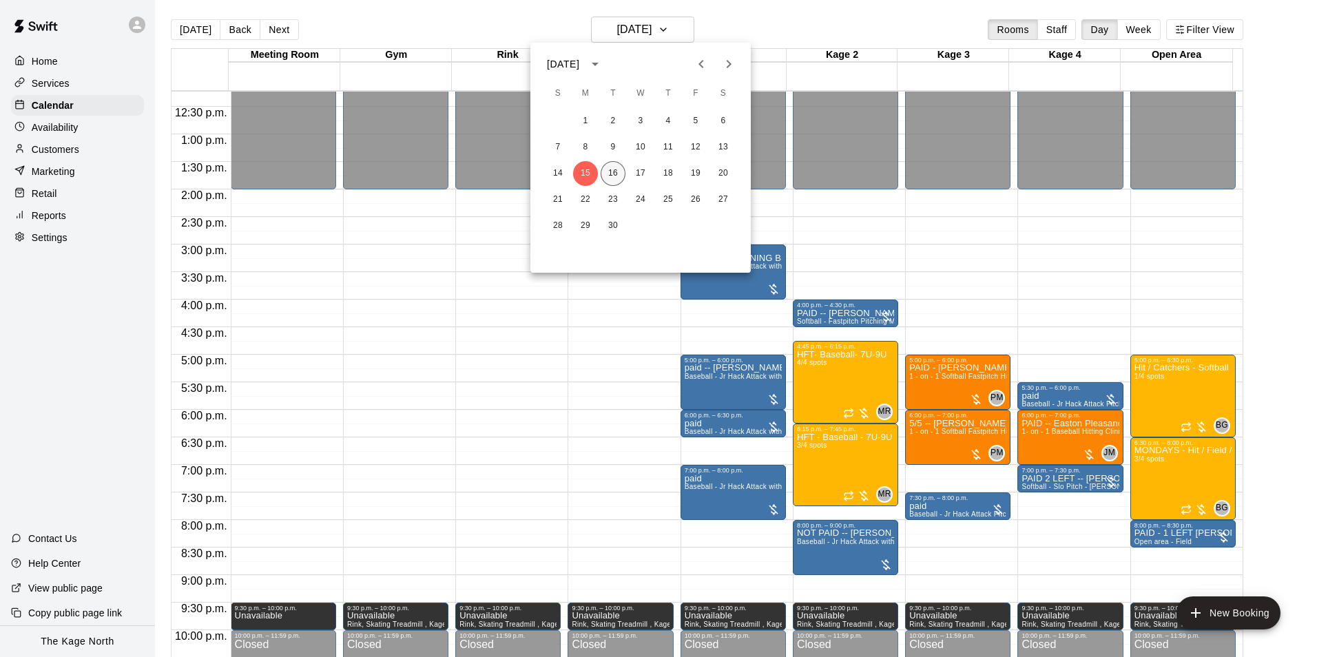
click at [612, 169] on button "16" at bounding box center [613, 173] width 25 height 25
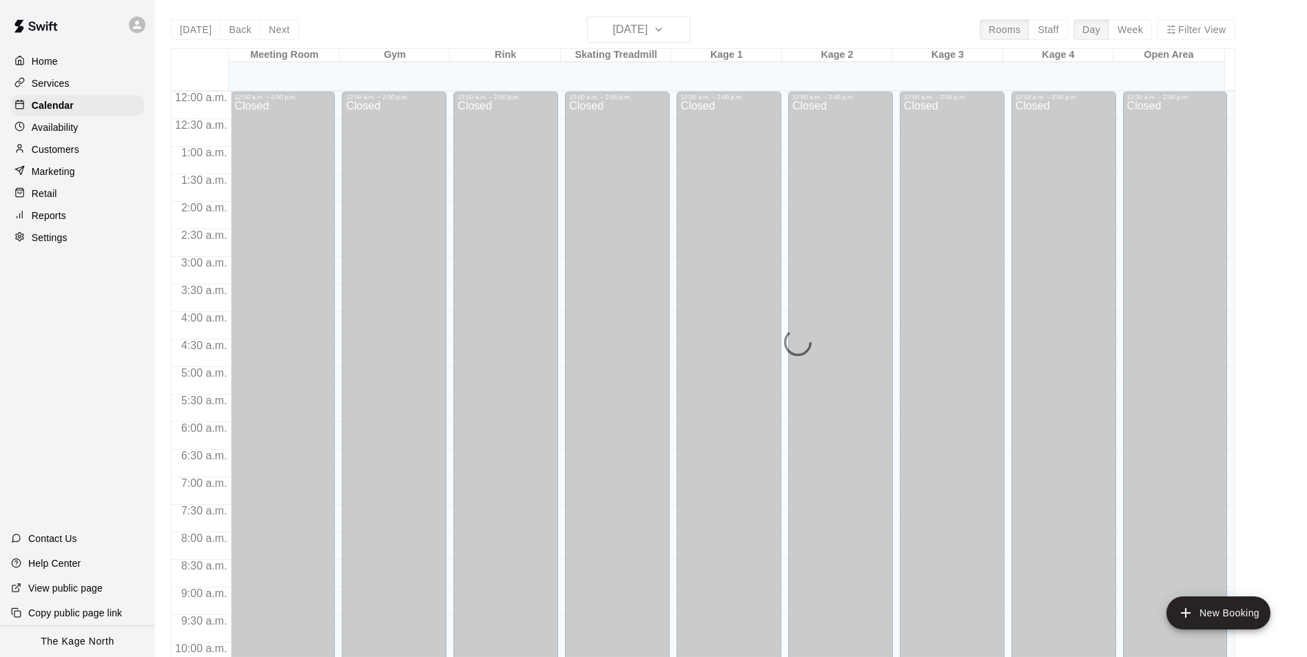
scroll to position [700, 0]
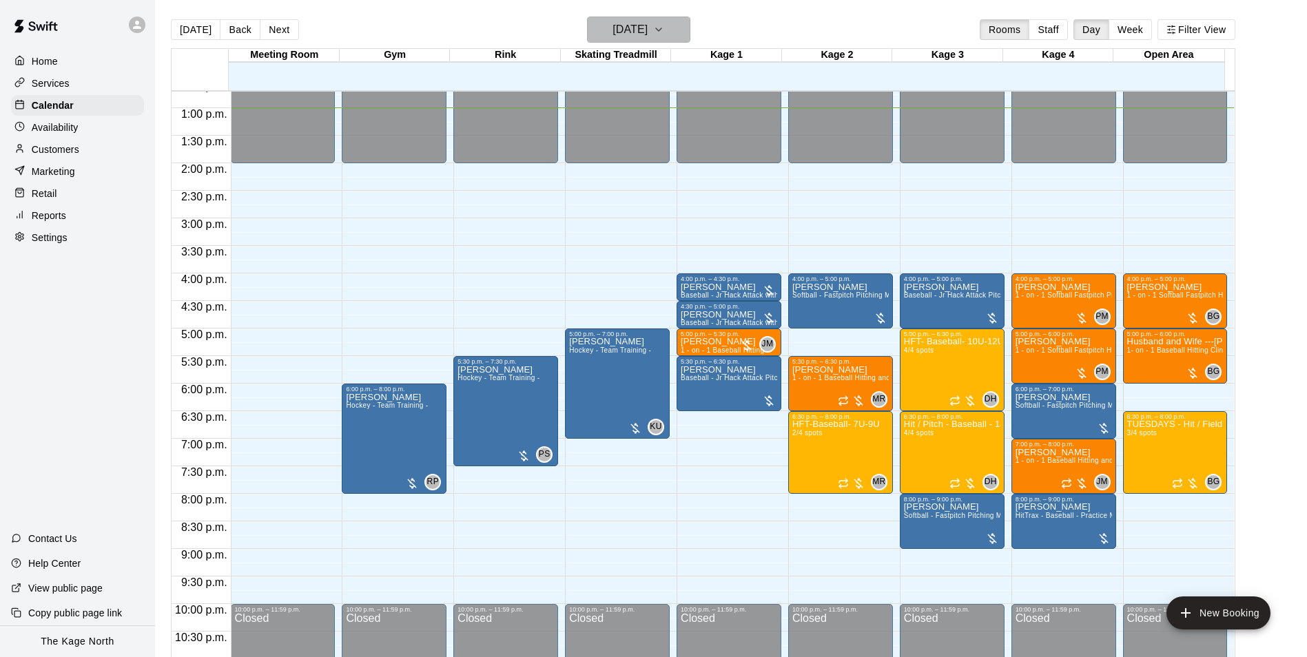
click at [647, 32] on h6 "[DATE]" at bounding box center [629, 29] width 35 height 19
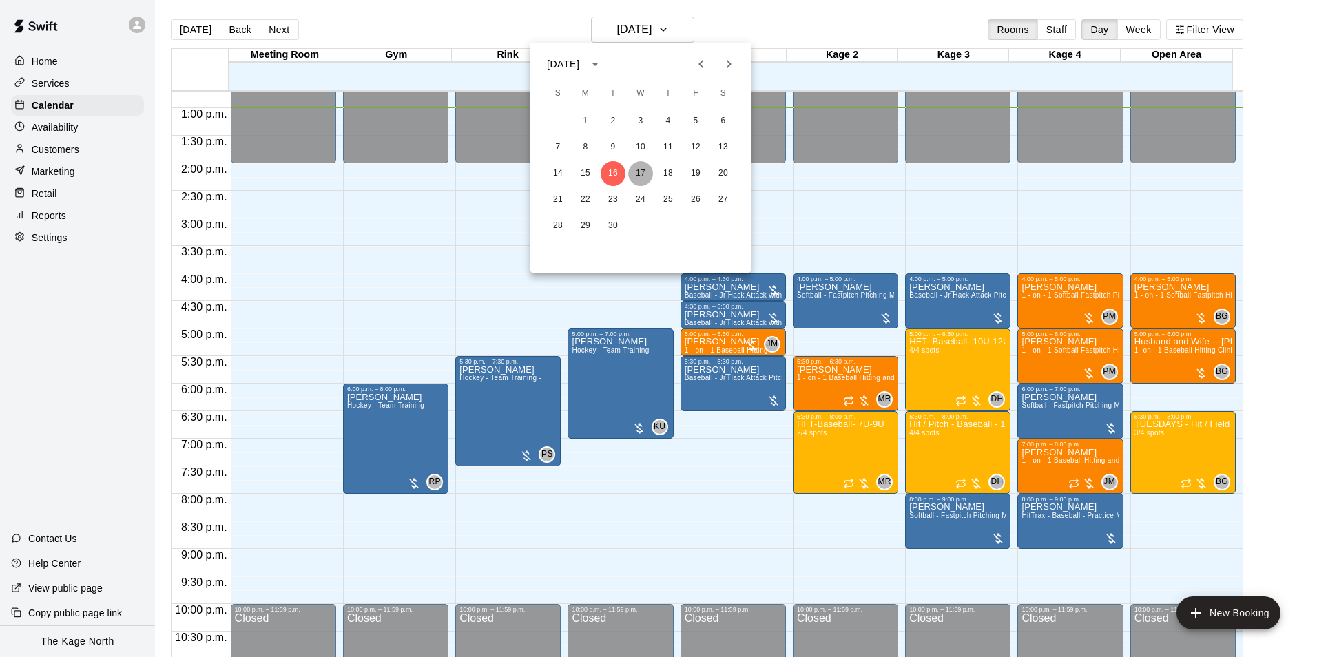
click at [641, 172] on button "17" at bounding box center [640, 173] width 25 height 25
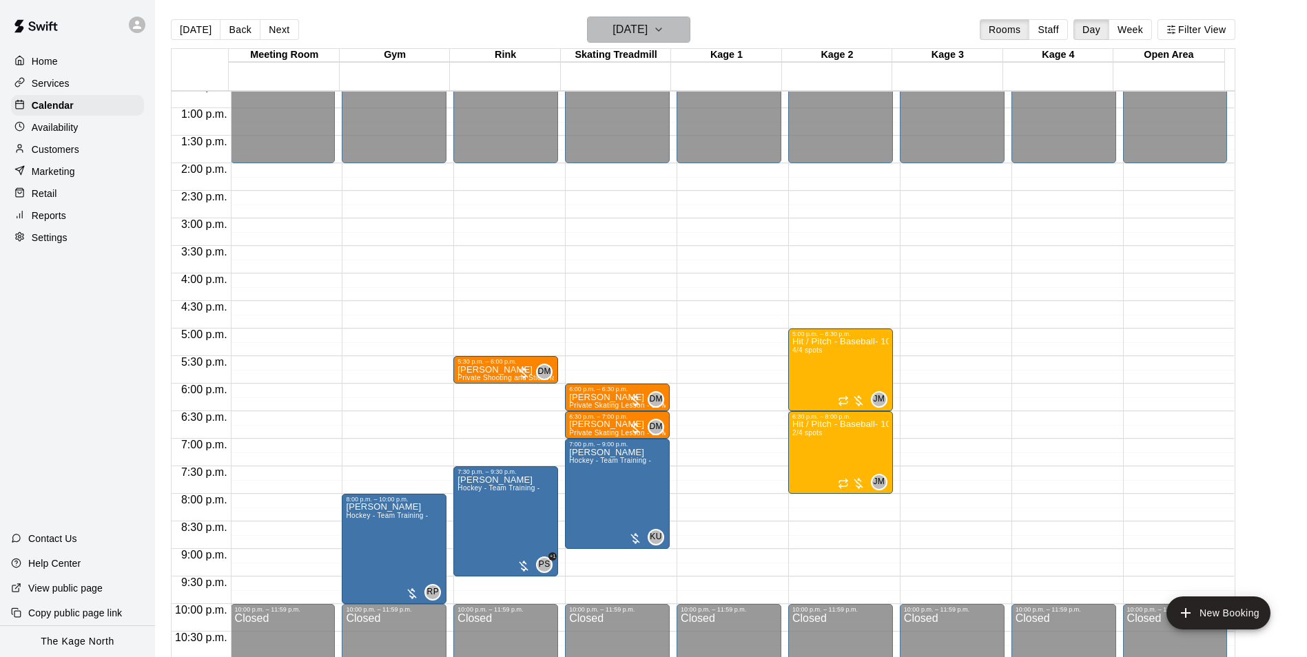
click at [647, 31] on h6 "[DATE]" at bounding box center [629, 29] width 35 height 19
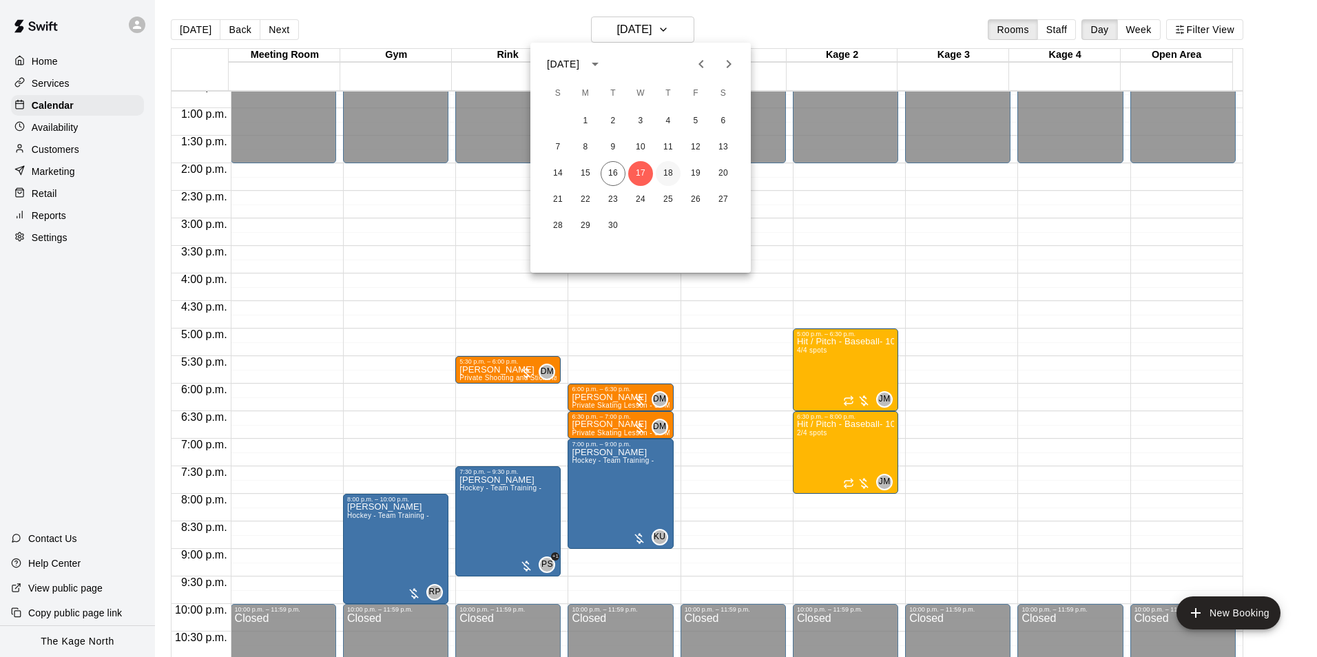
click at [664, 171] on button "18" at bounding box center [668, 173] width 25 height 25
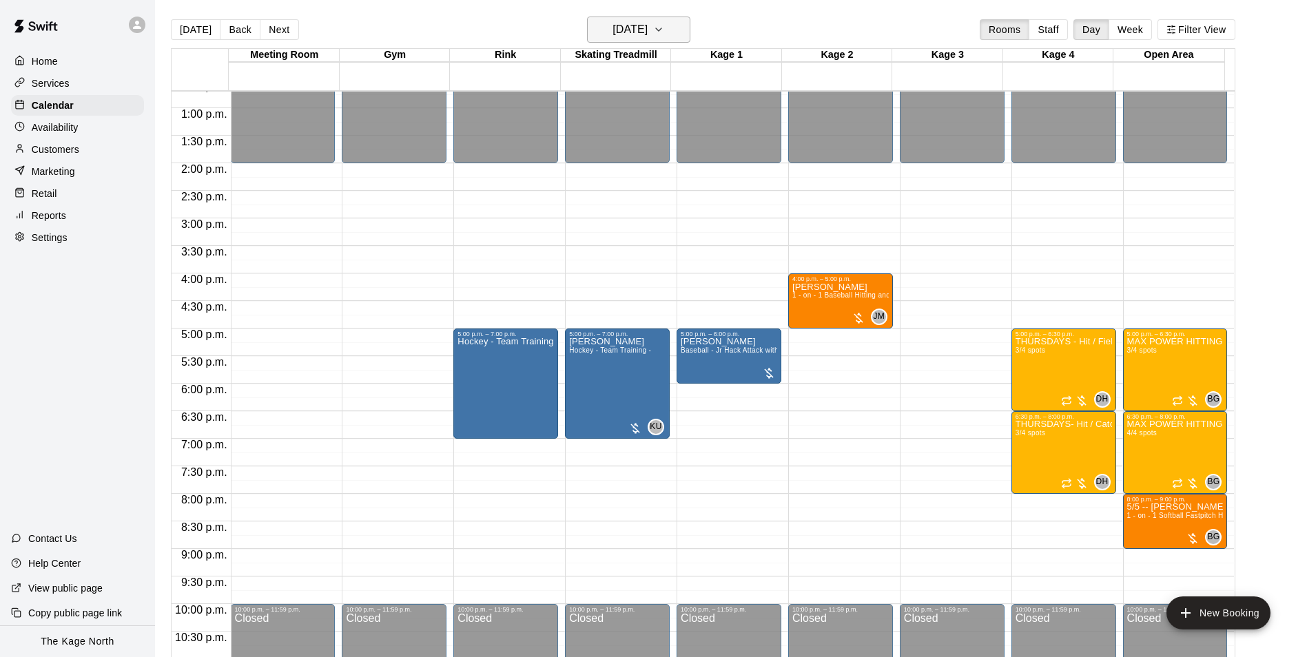
click at [643, 28] on h6 "[DATE]" at bounding box center [629, 29] width 35 height 19
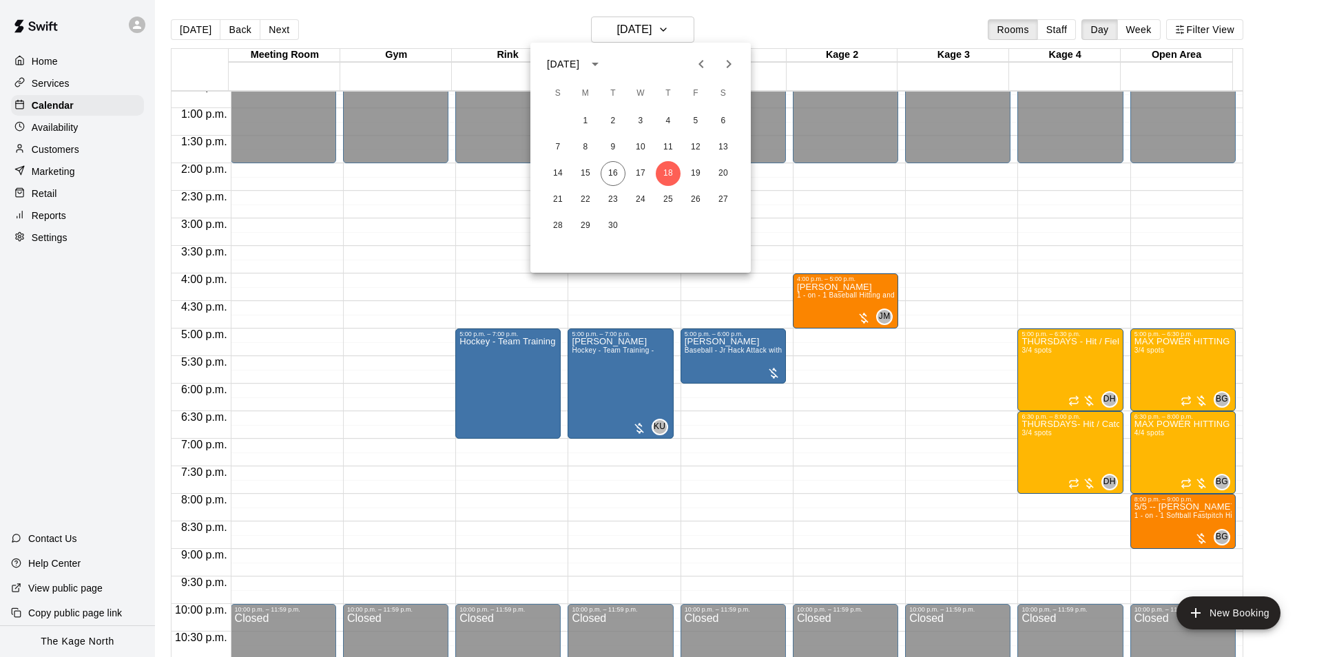
click at [521, 14] on div at bounding box center [658, 328] width 1317 height 657
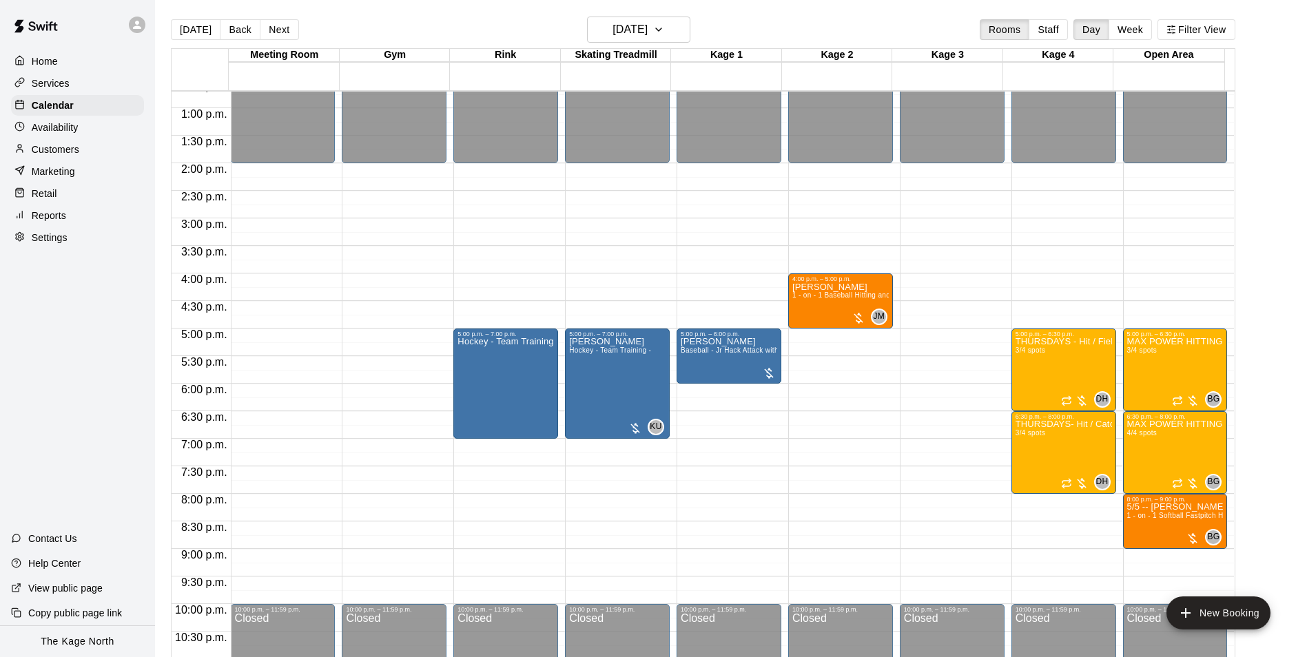
drag, startPoint x: 61, startPoint y: 130, endPoint x: 73, endPoint y: 131, distance: 11.7
click at [61, 130] on p "Availability" at bounding box center [55, 128] width 47 height 14
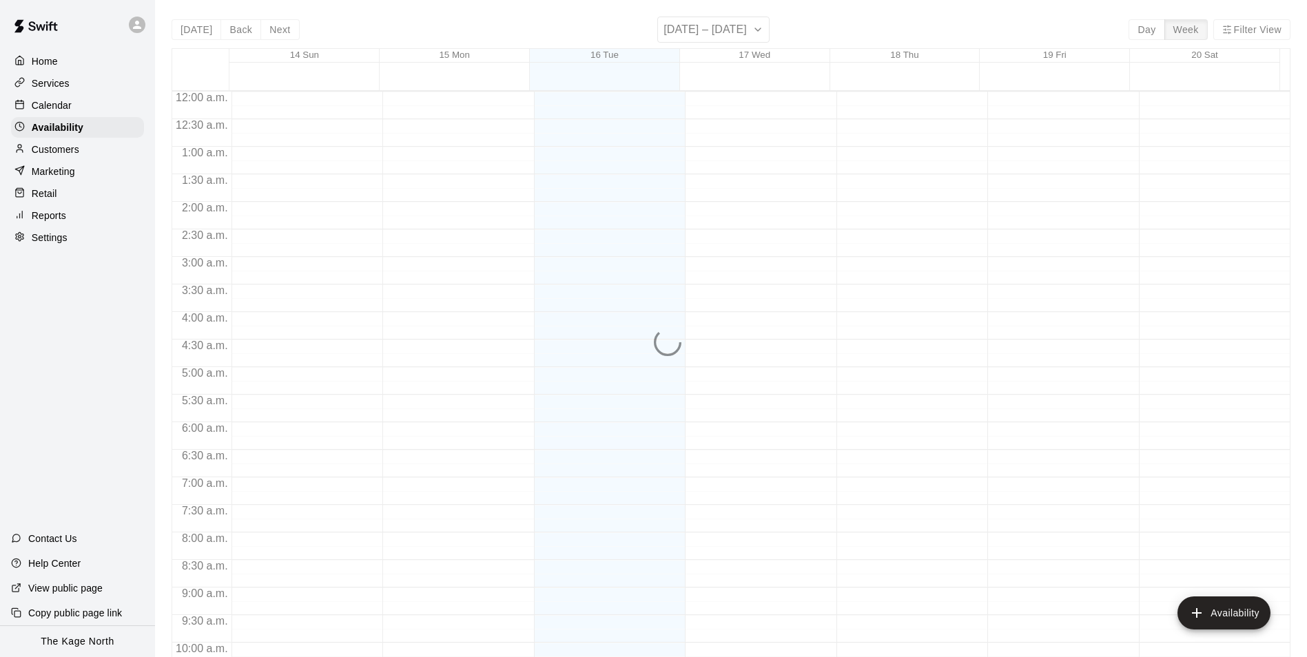
scroll to position [716, 0]
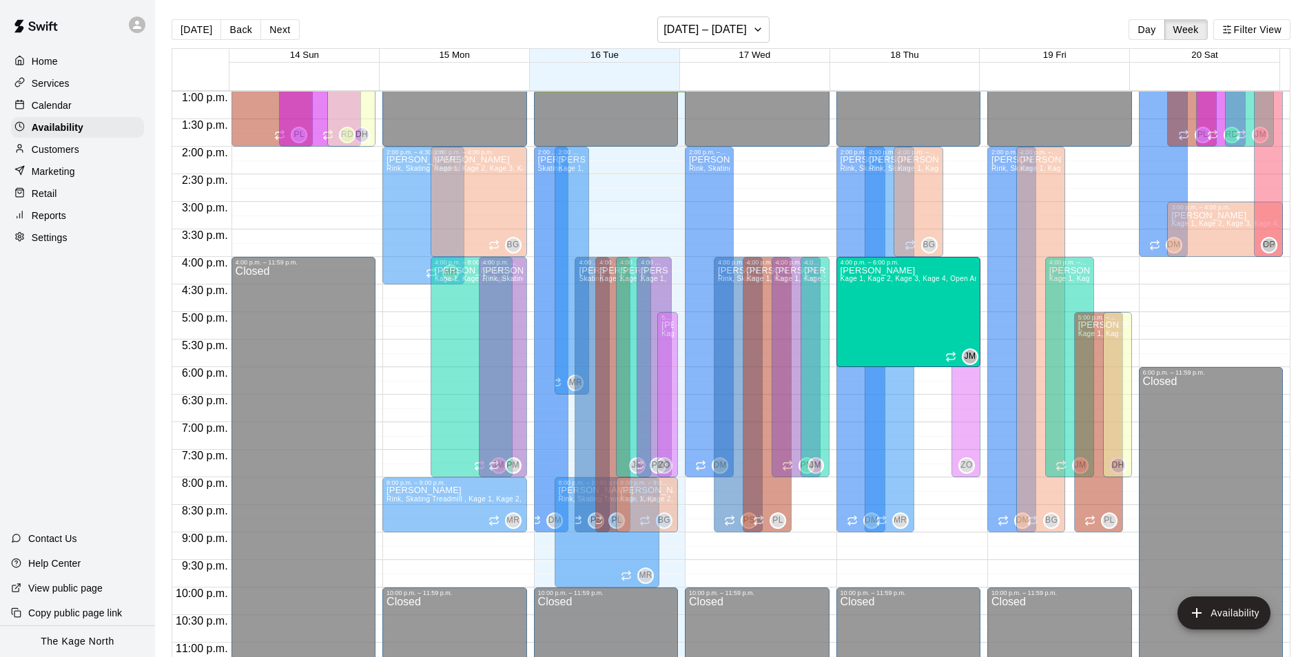
drag, startPoint x: 938, startPoint y: 475, endPoint x: 930, endPoint y: 379, distance: 96.1
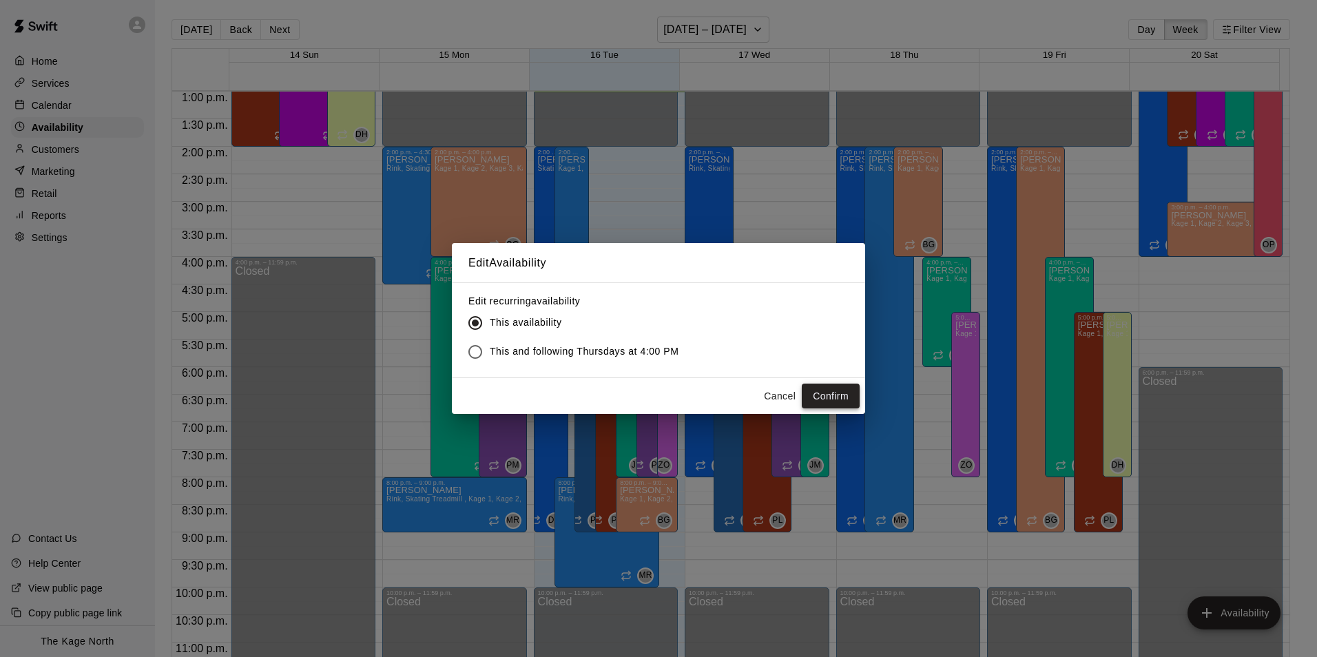
click at [819, 395] on button "Confirm" at bounding box center [831, 396] width 58 height 25
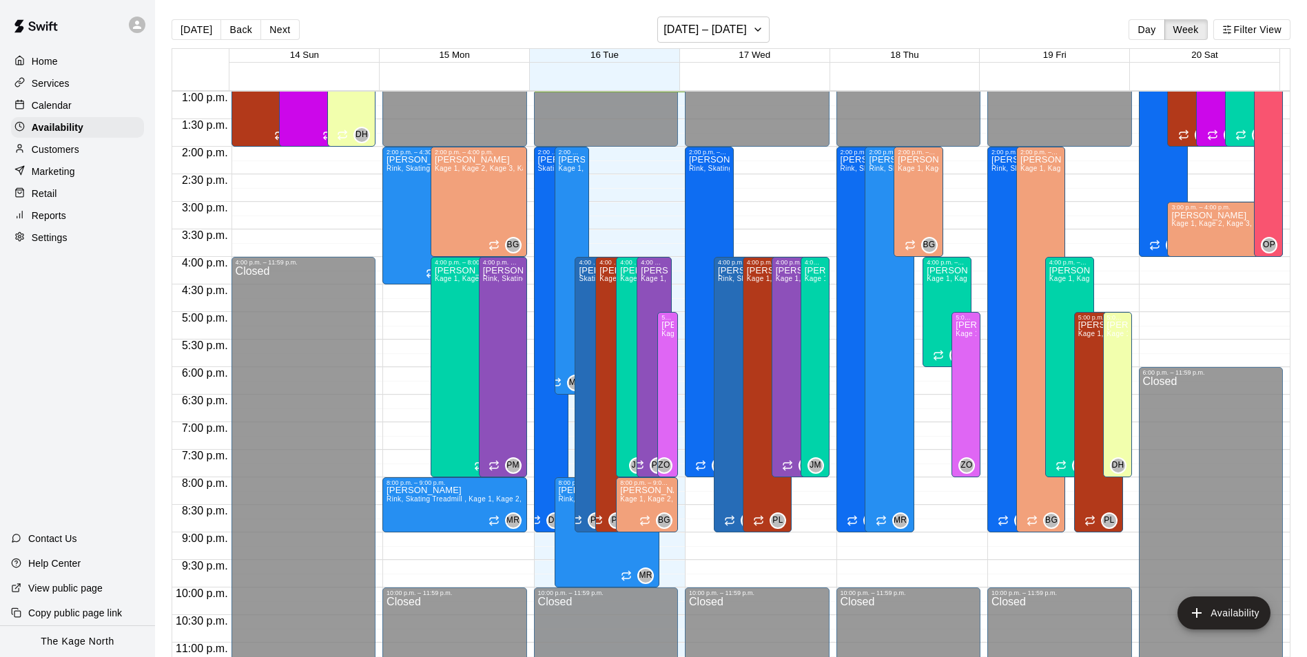
click at [49, 105] on p "Calendar" at bounding box center [52, 105] width 40 height 14
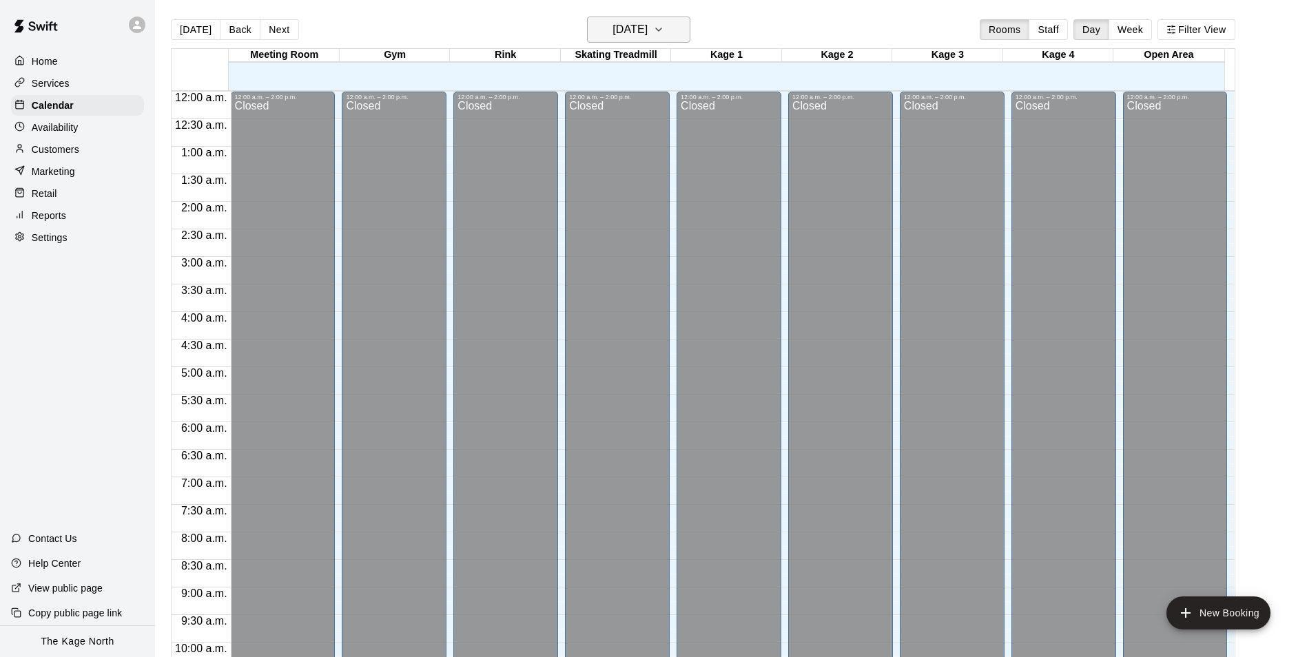
scroll to position [700, 0]
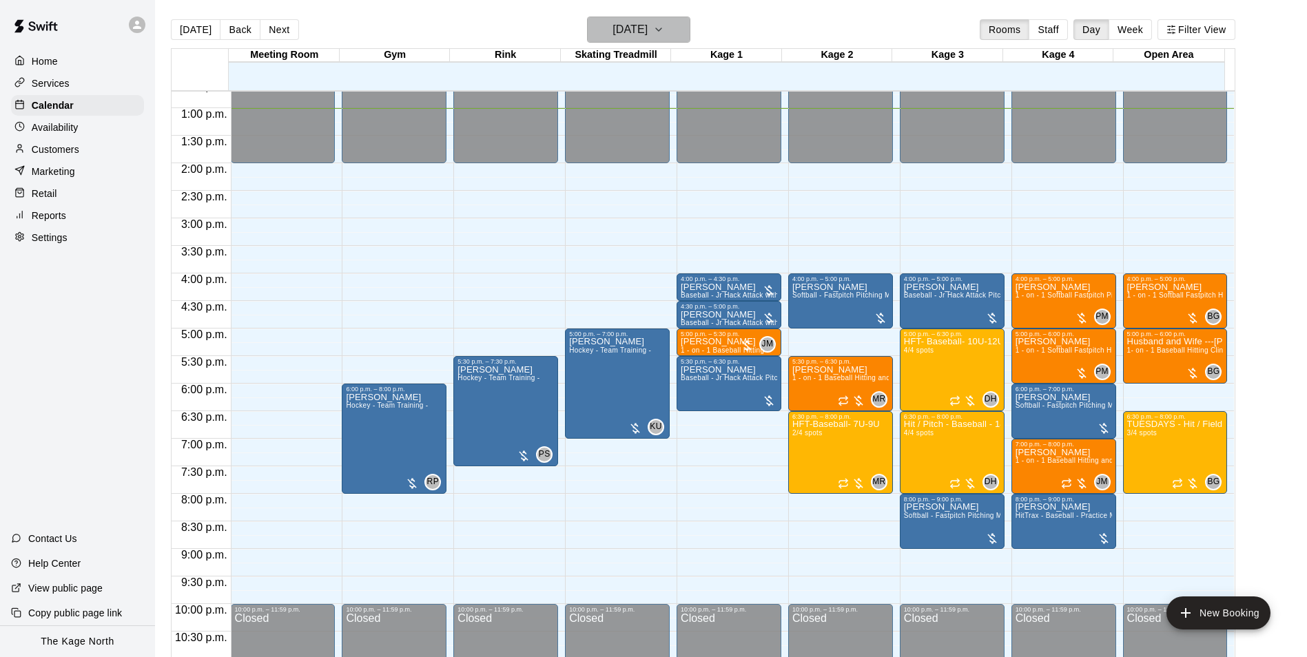
click at [647, 24] on h6 "[DATE]" at bounding box center [629, 29] width 35 height 19
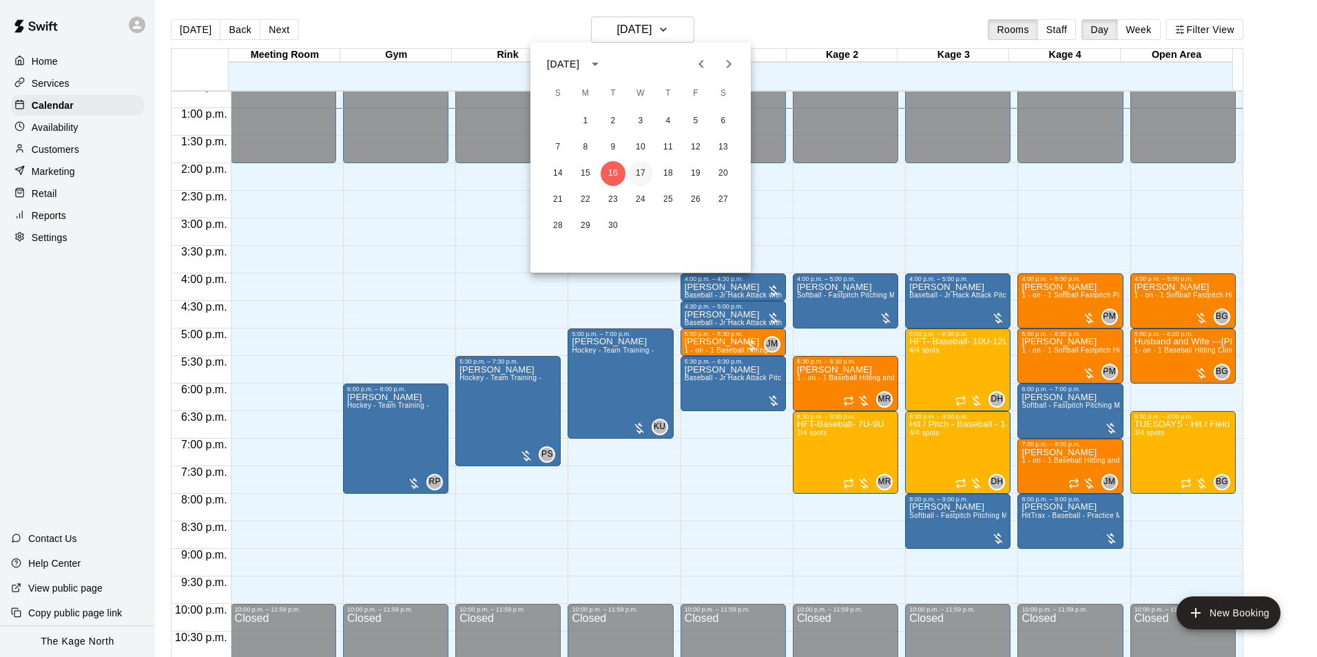
click at [639, 171] on button "17" at bounding box center [640, 173] width 25 height 25
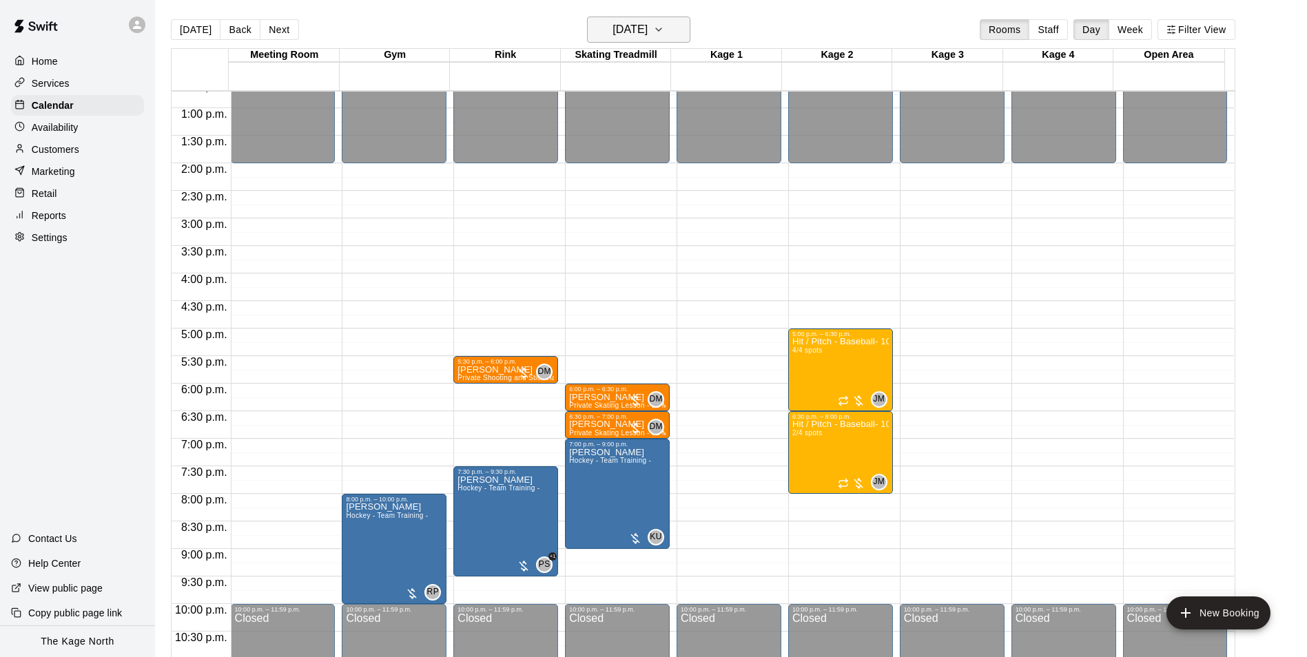
click at [647, 23] on h6 "[DATE]" at bounding box center [629, 29] width 35 height 19
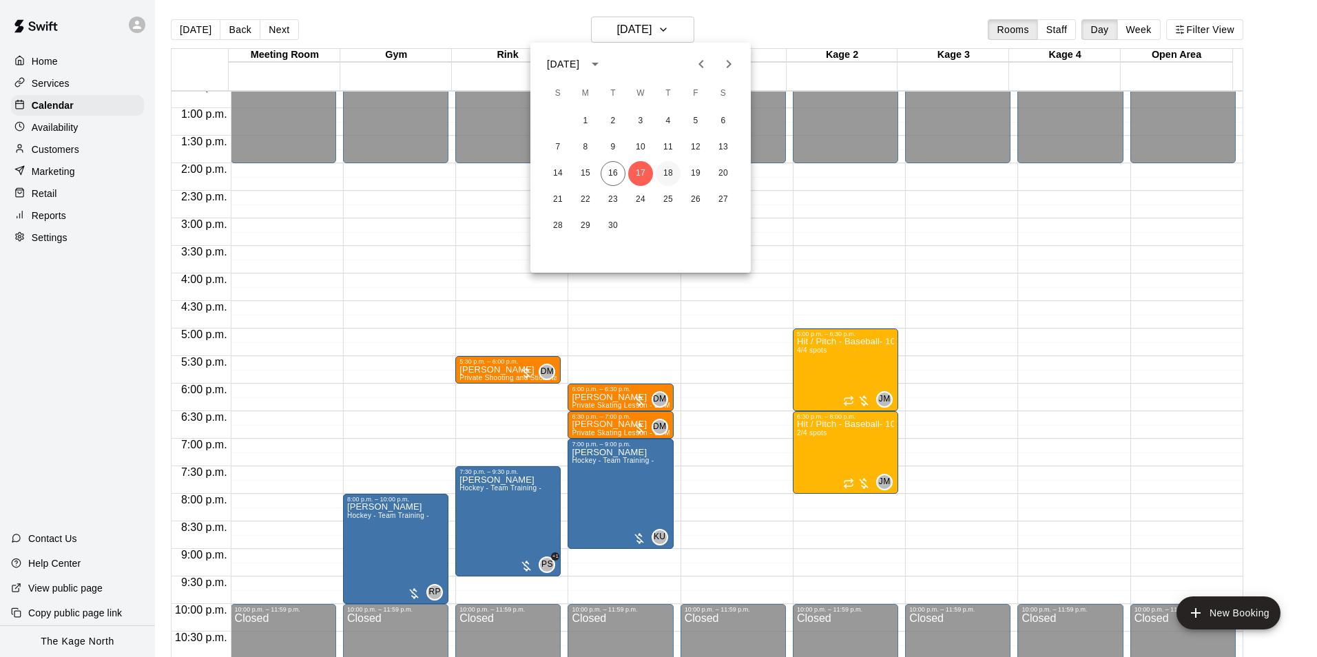
click at [664, 176] on button "18" at bounding box center [668, 173] width 25 height 25
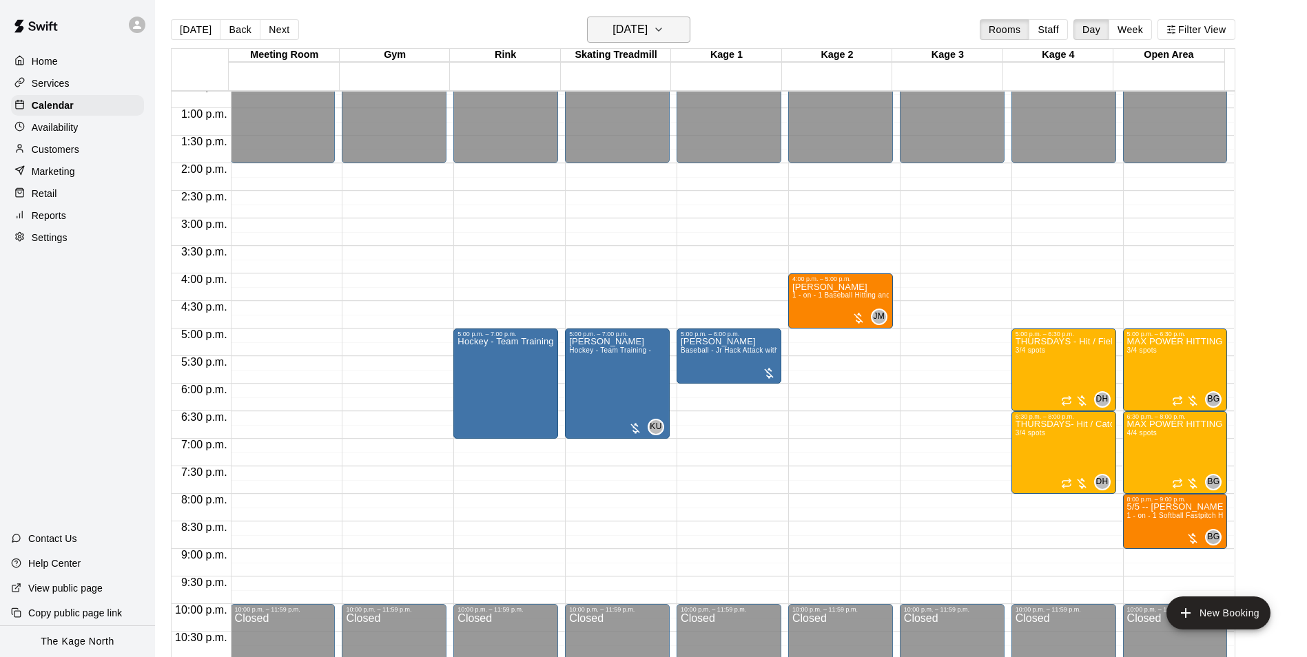
click at [677, 23] on button "[DATE]" at bounding box center [638, 30] width 103 height 26
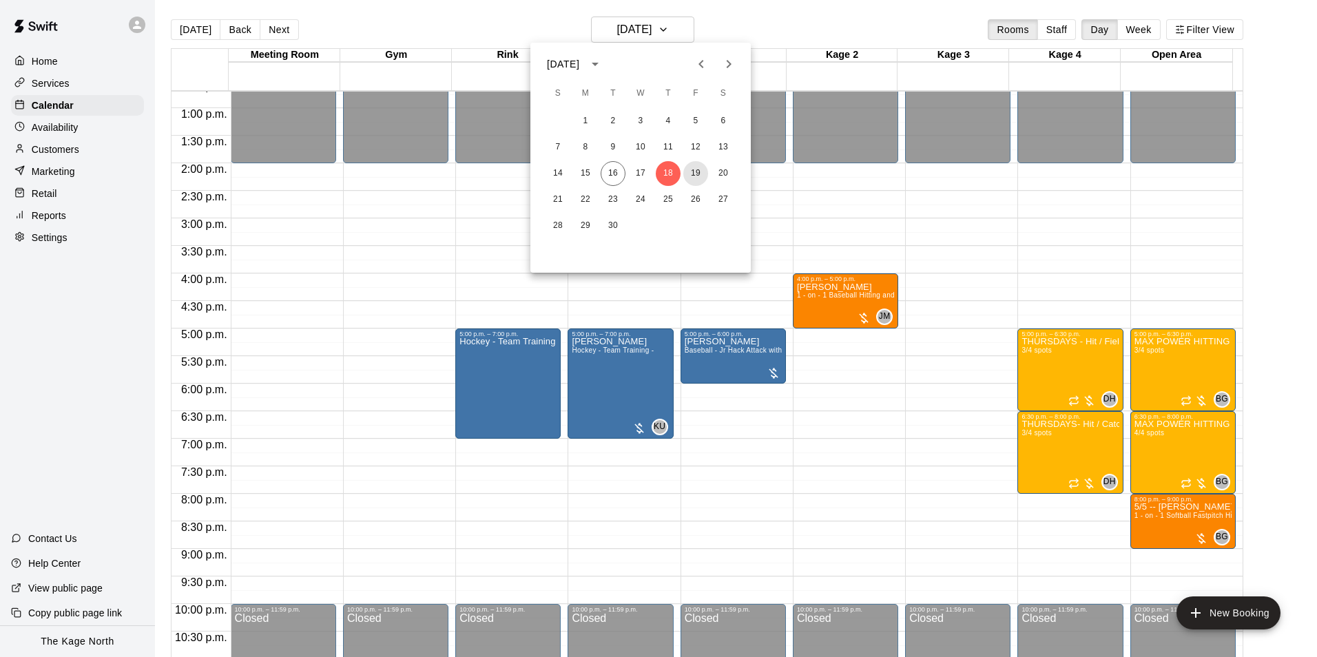
drag, startPoint x: 693, startPoint y: 172, endPoint x: 733, endPoint y: 191, distance: 44.7
click at [694, 172] on button "19" at bounding box center [695, 173] width 25 height 25
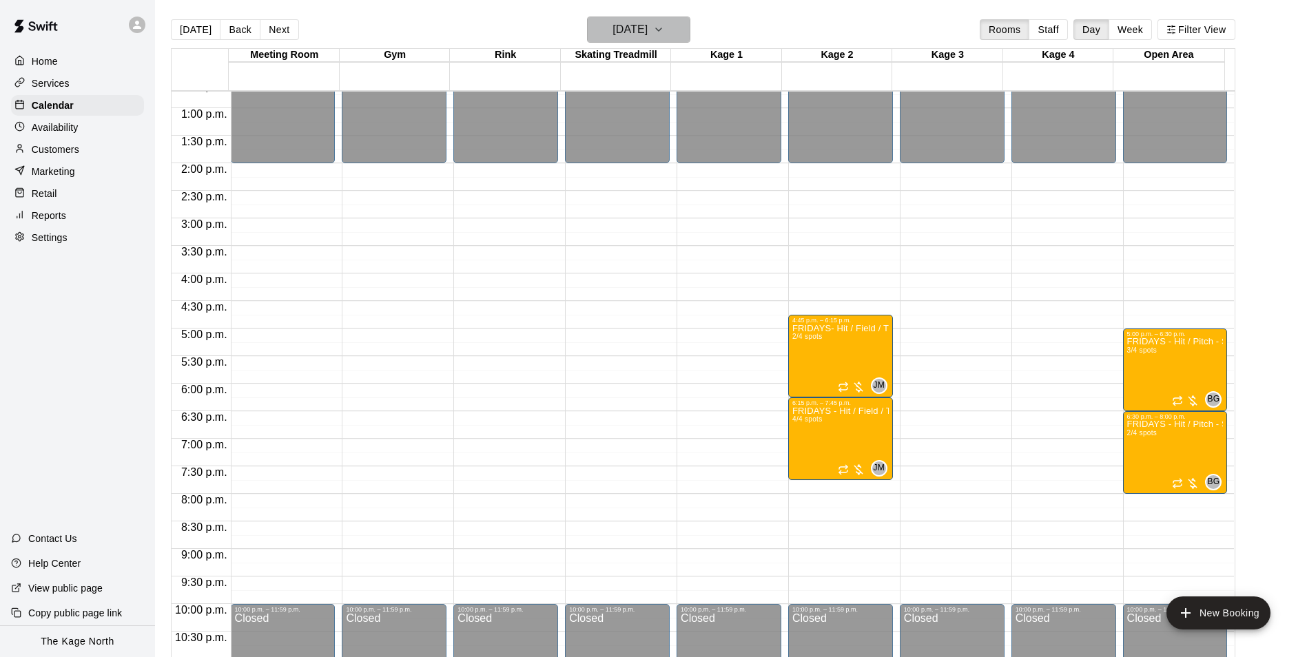
click at [647, 30] on h6 "[DATE]" at bounding box center [629, 29] width 35 height 19
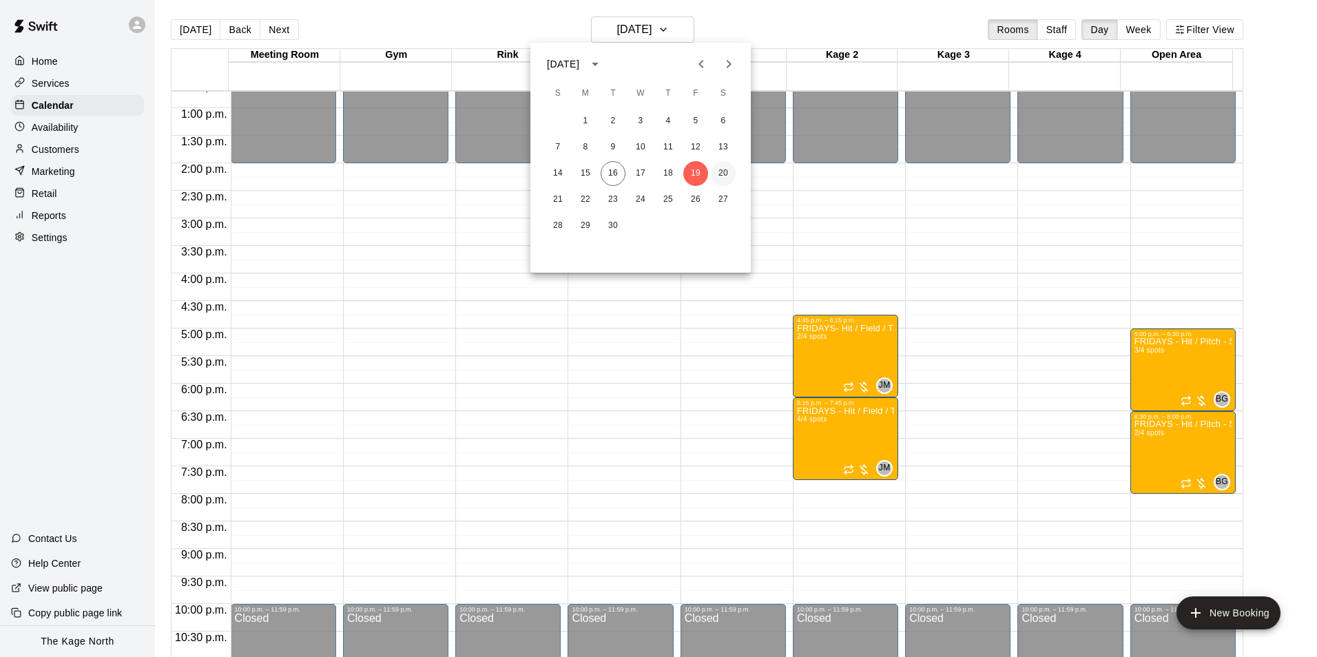
click at [722, 171] on button "20" at bounding box center [723, 173] width 25 height 25
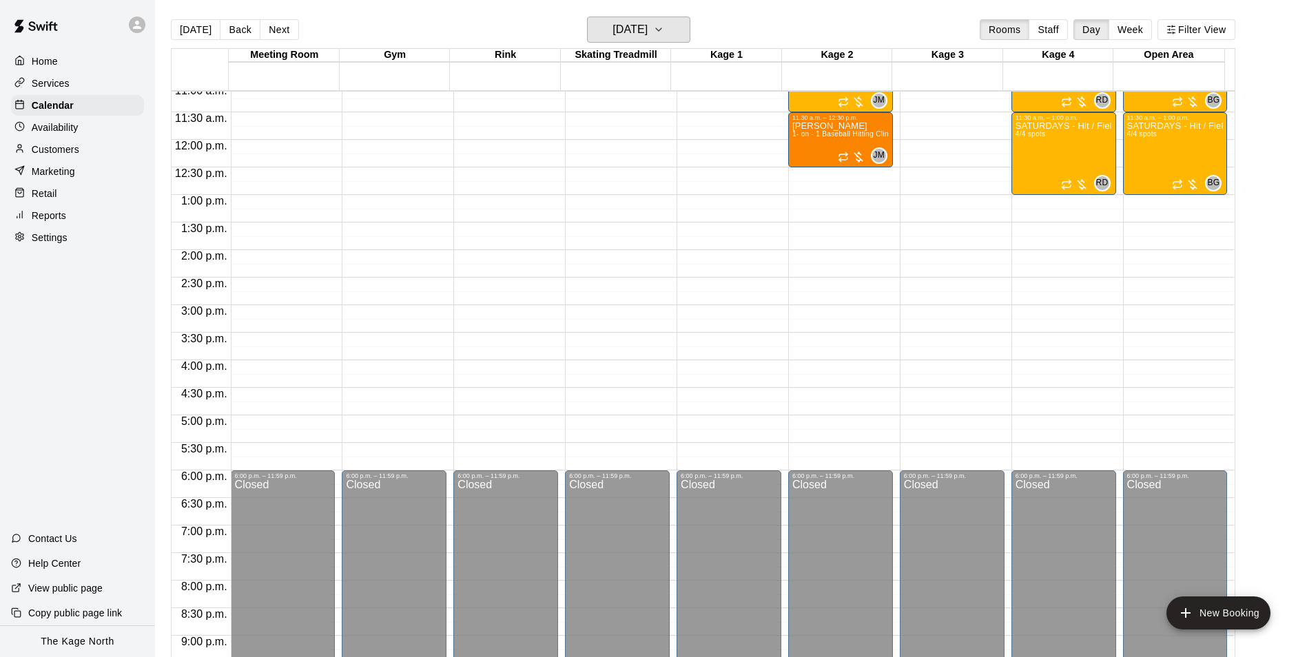
scroll to position [493, 0]
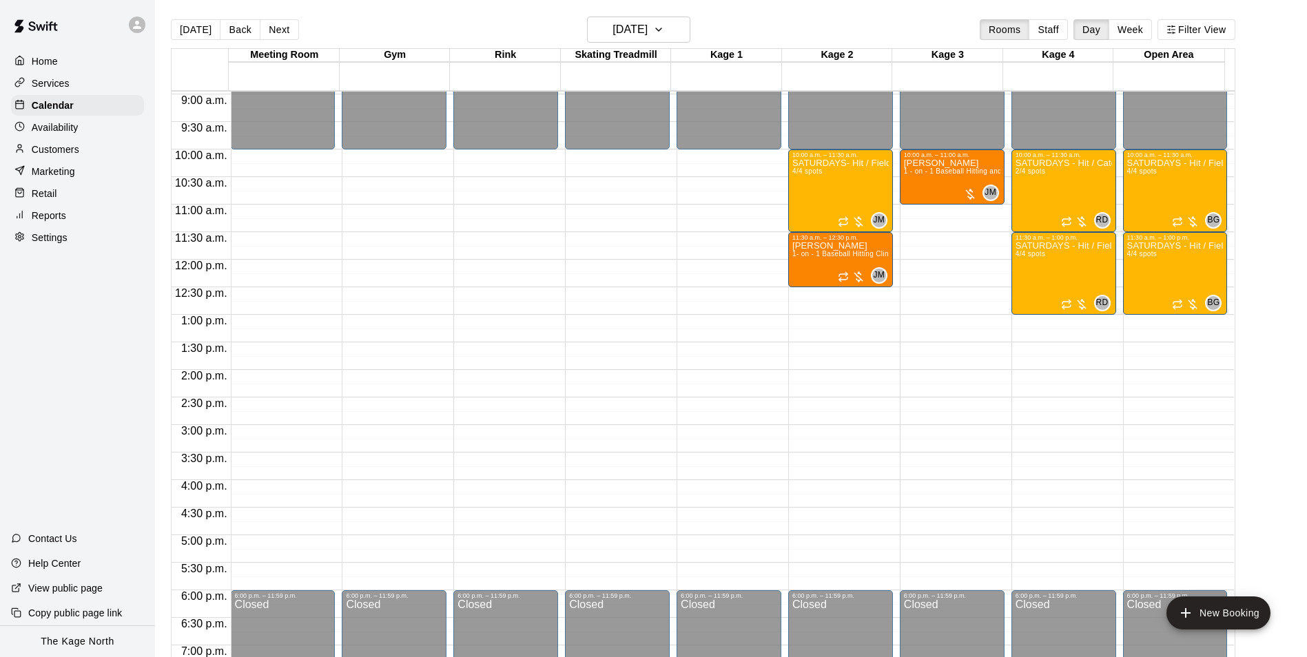
click at [58, 90] on p "Services" at bounding box center [51, 83] width 38 height 14
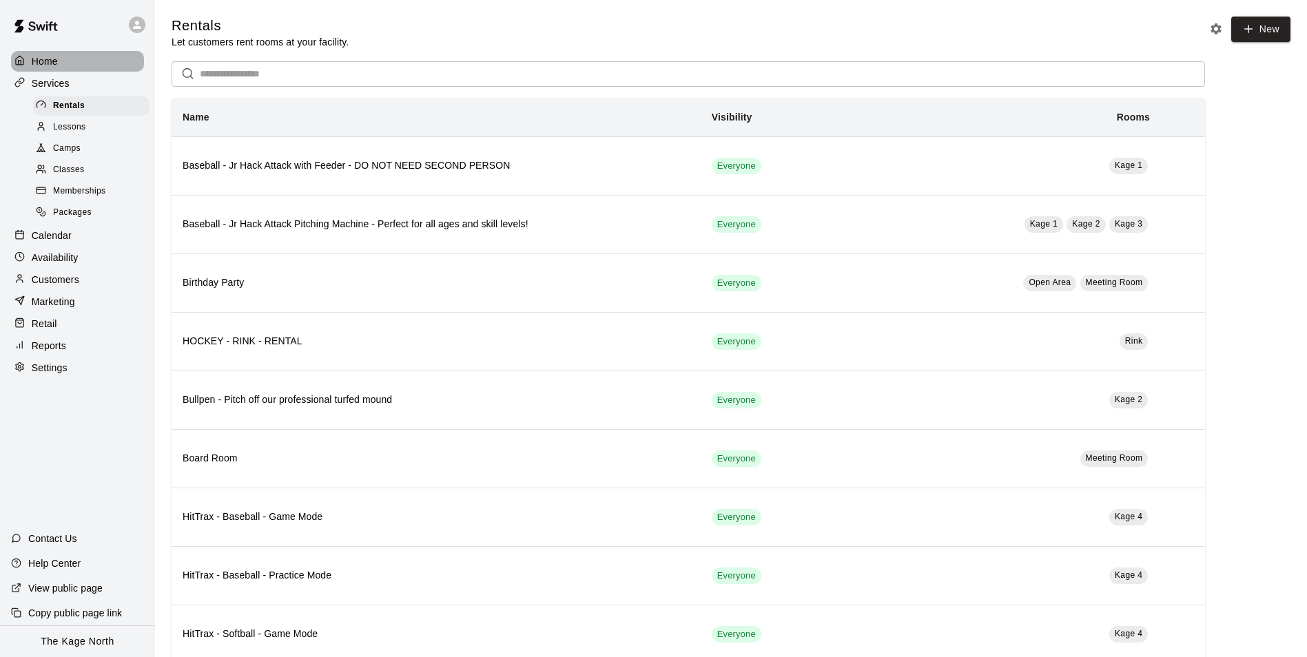
click at [50, 52] on div "Home" at bounding box center [77, 61] width 133 height 21
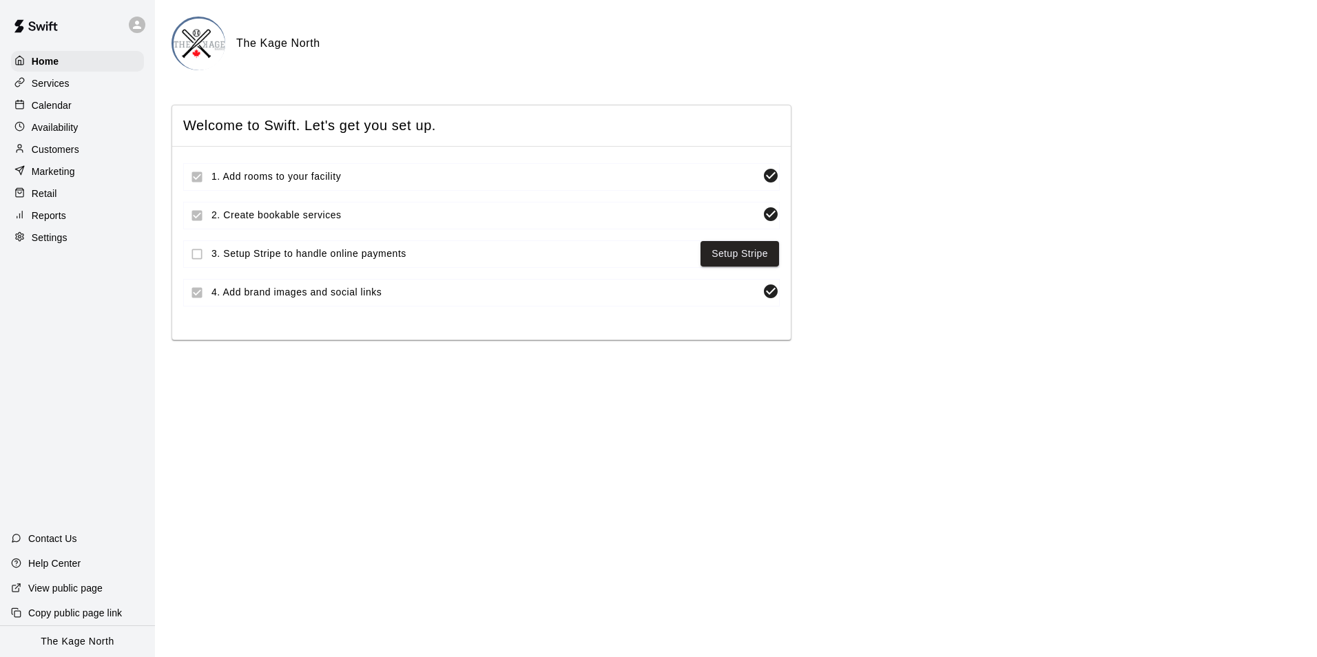
click at [53, 123] on p "Availability" at bounding box center [55, 128] width 47 height 14
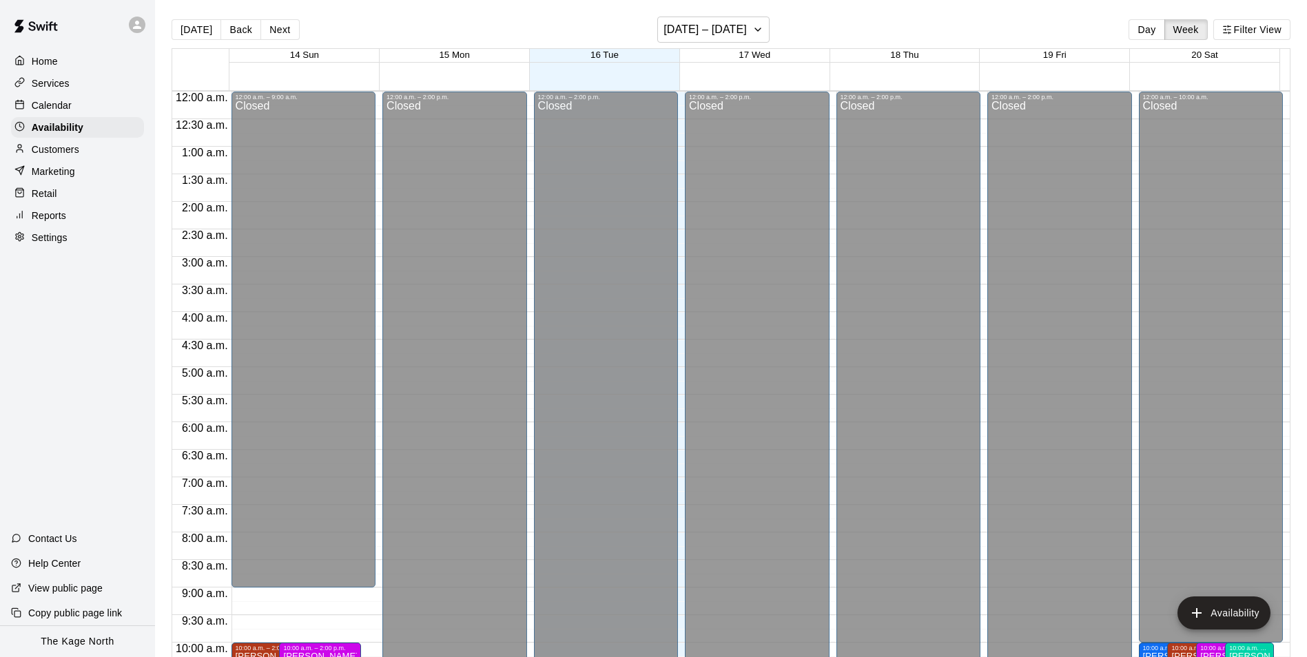
scroll to position [717, 0]
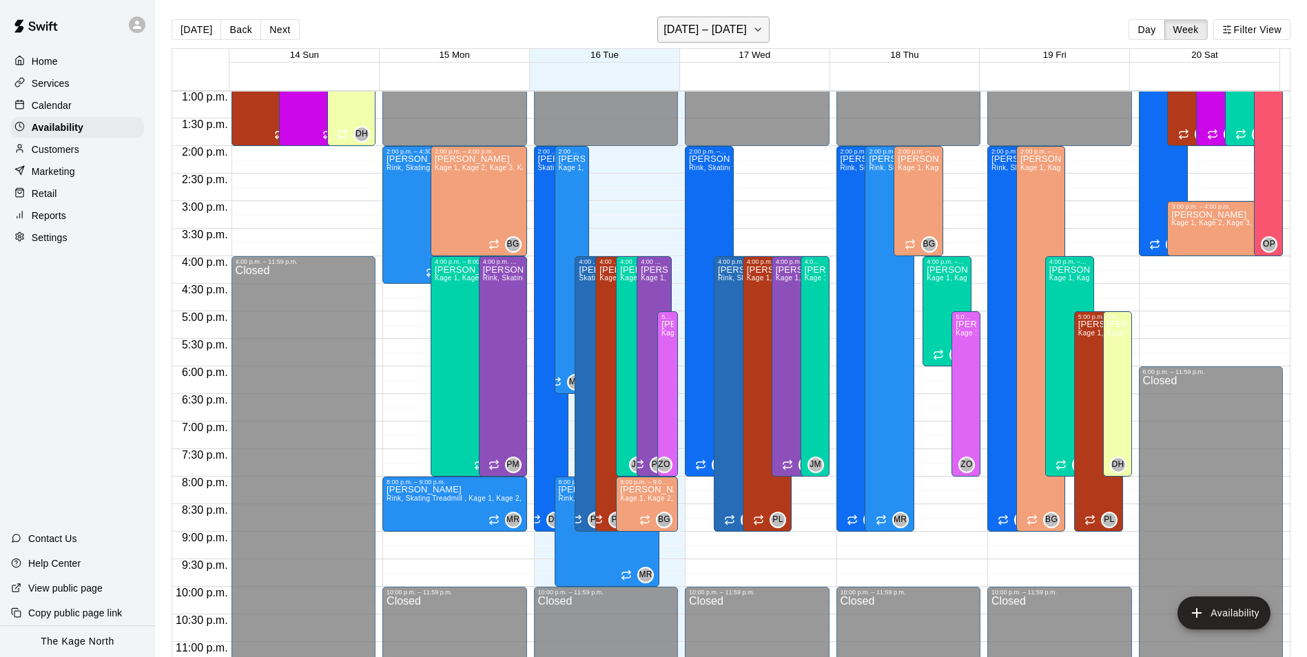
click at [768, 32] on button "[DATE] – [DATE]" at bounding box center [713, 30] width 112 height 26
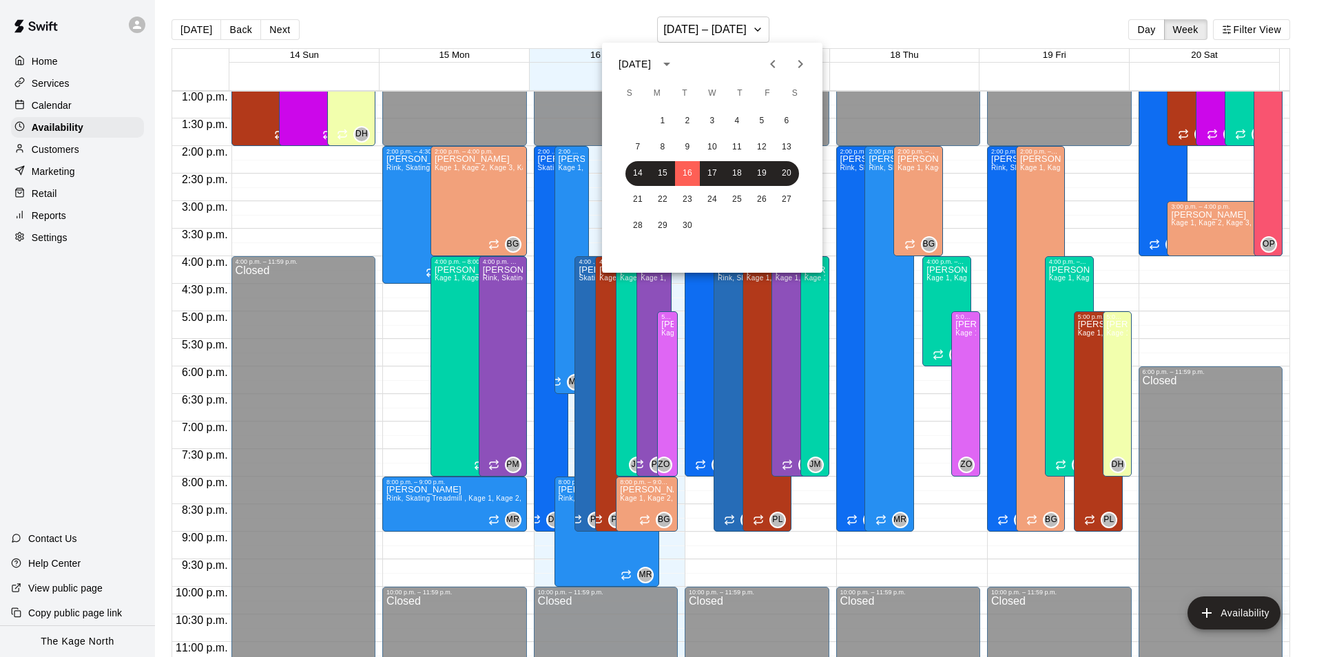
click at [846, 34] on div at bounding box center [658, 328] width 1317 height 657
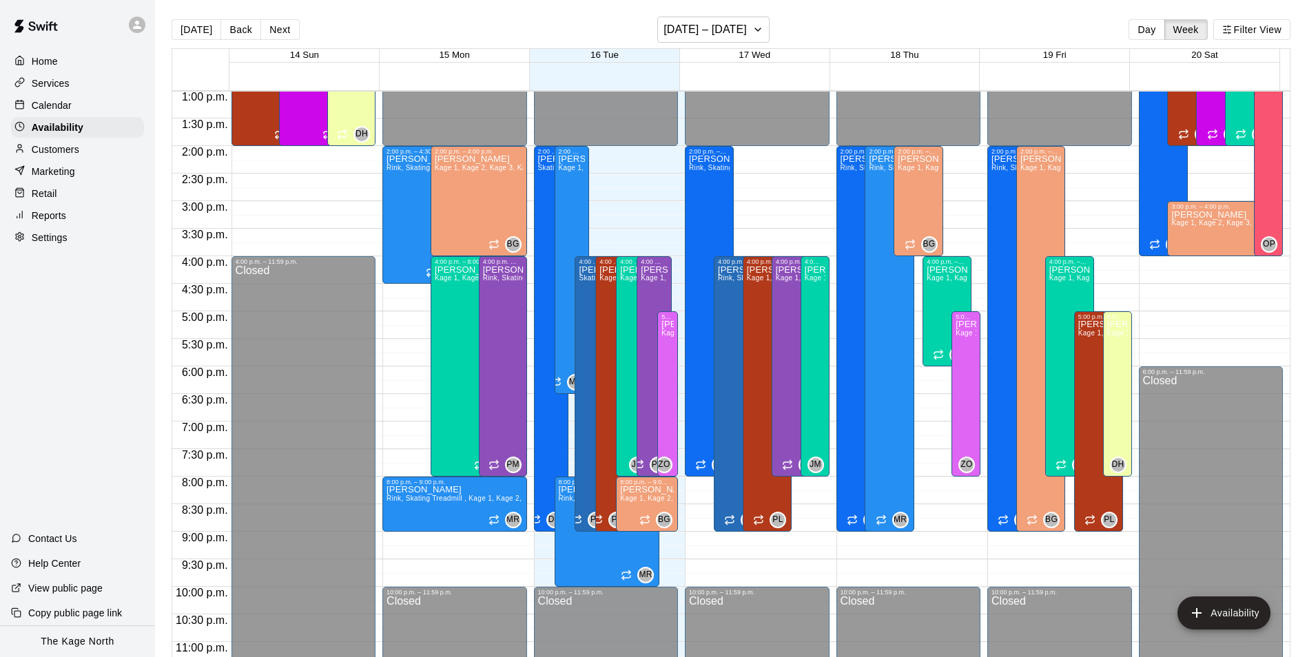
click at [52, 105] on p "Calendar" at bounding box center [52, 105] width 40 height 14
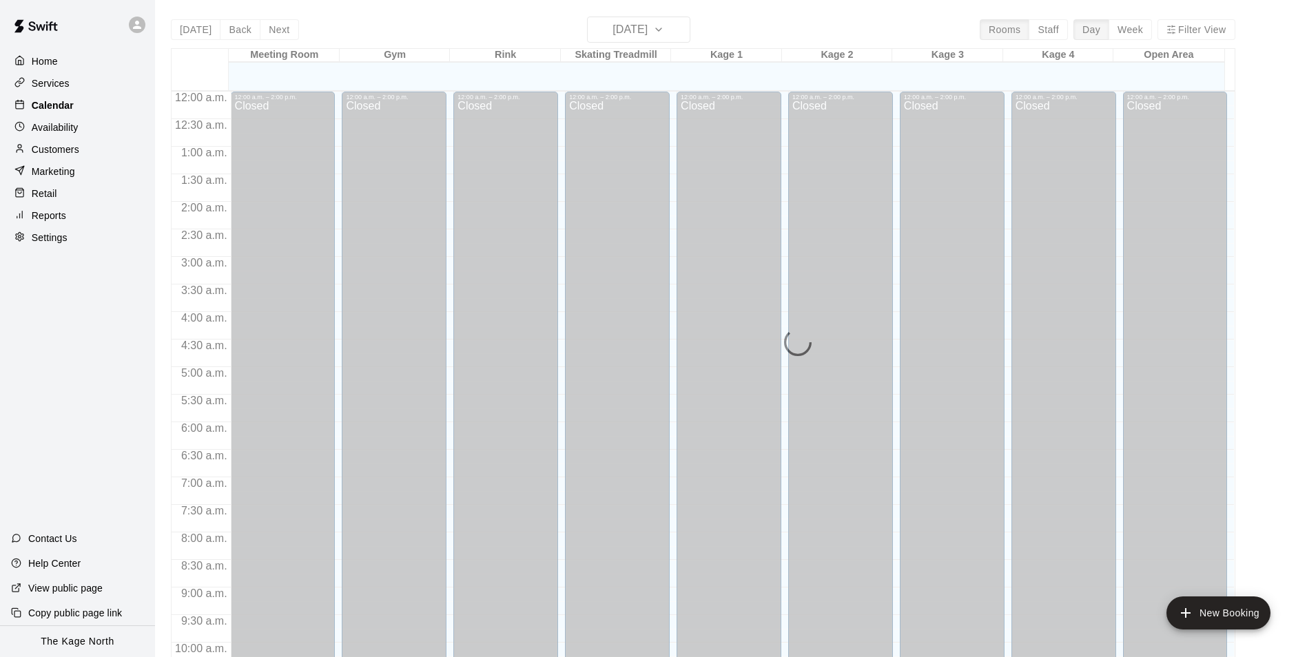
scroll to position [700, 0]
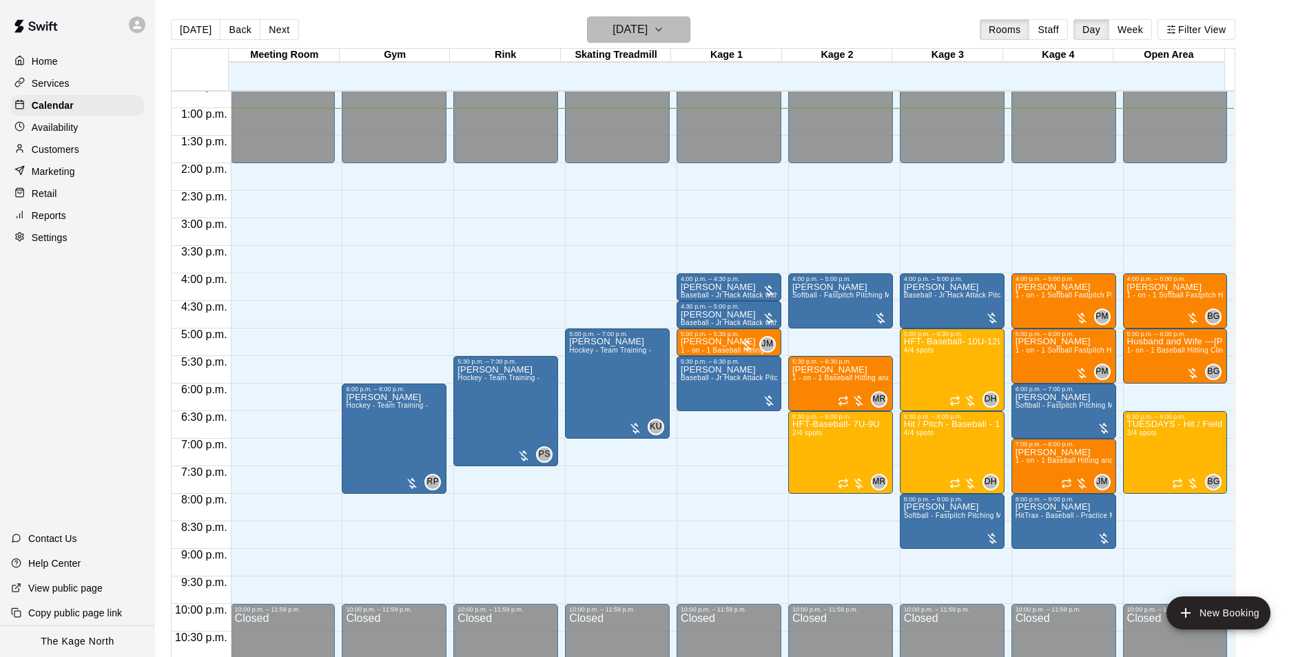
click at [647, 24] on h6 "[DATE]" at bounding box center [629, 29] width 35 height 19
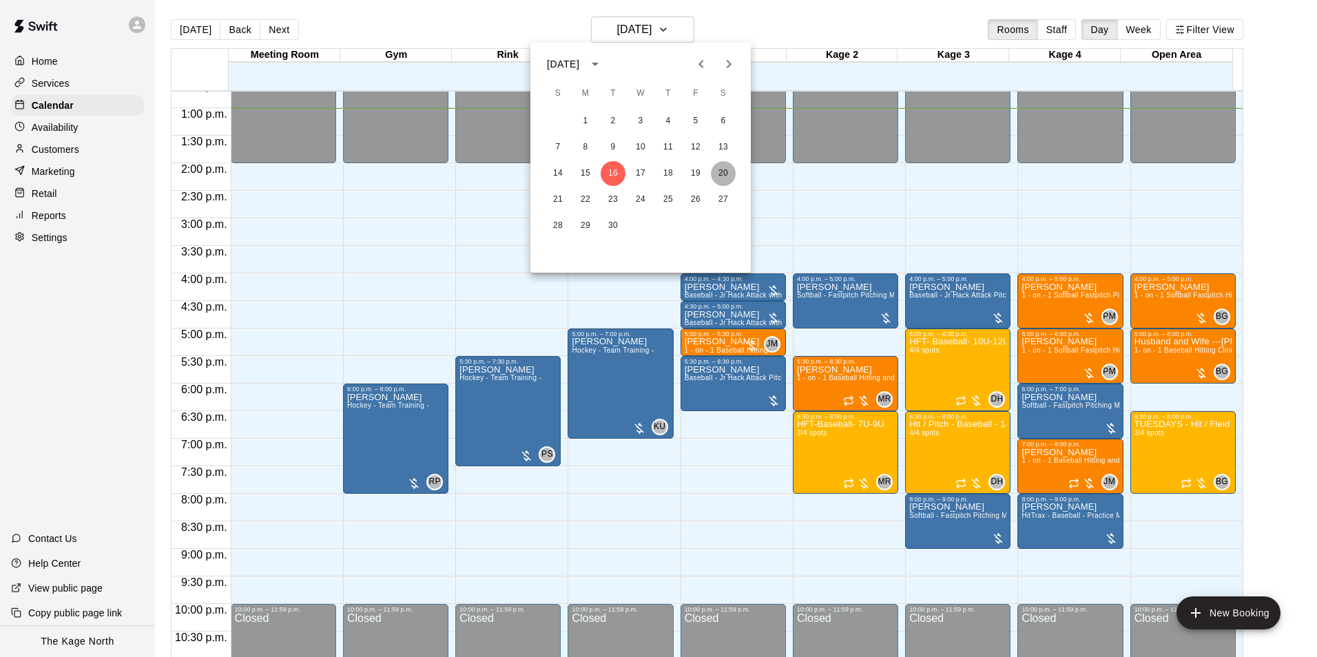
click at [722, 175] on button "20" at bounding box center [723, 173] width 25 height 25
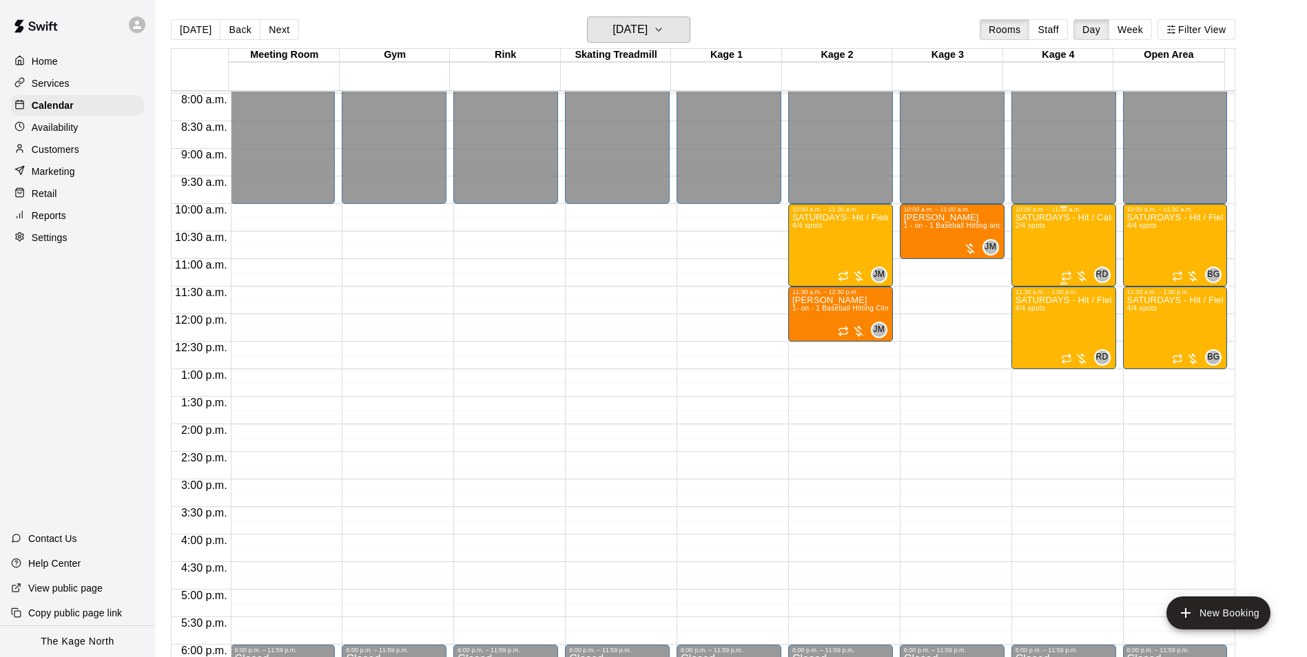
scroll to position [424, 0]
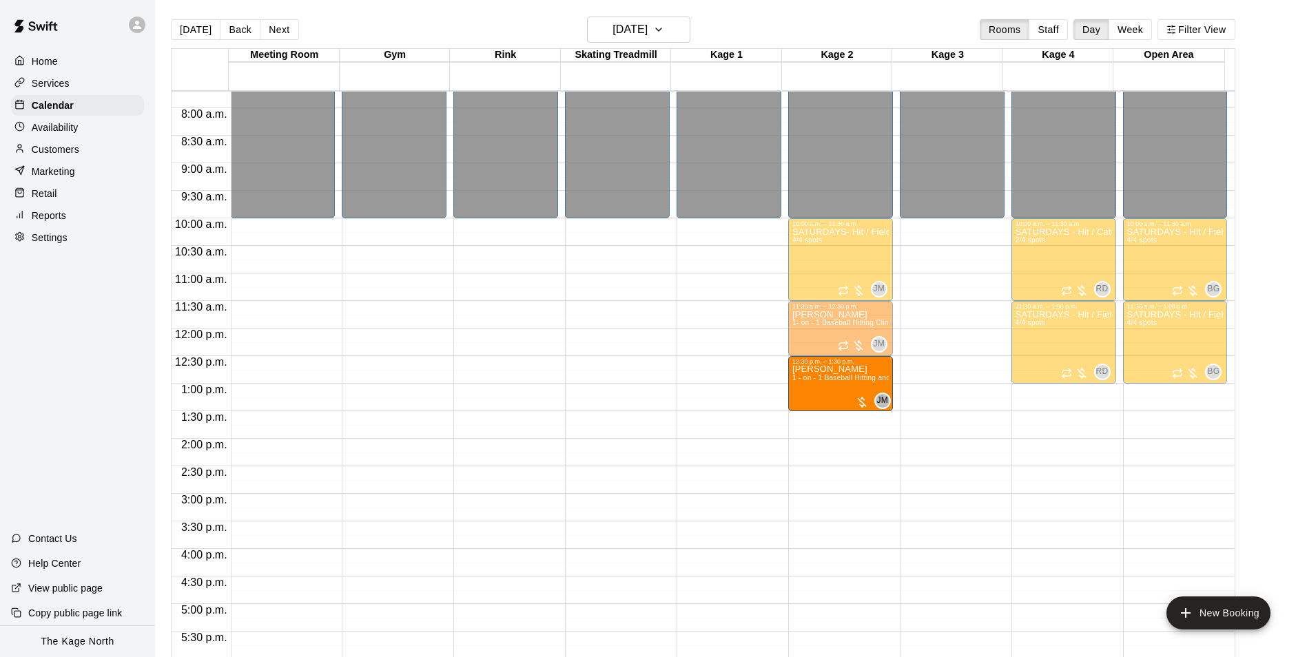
drag, startPoint x: 952, startPoint y: 290, endPoint x: 864, endPoint y: 386, distance: 130.1
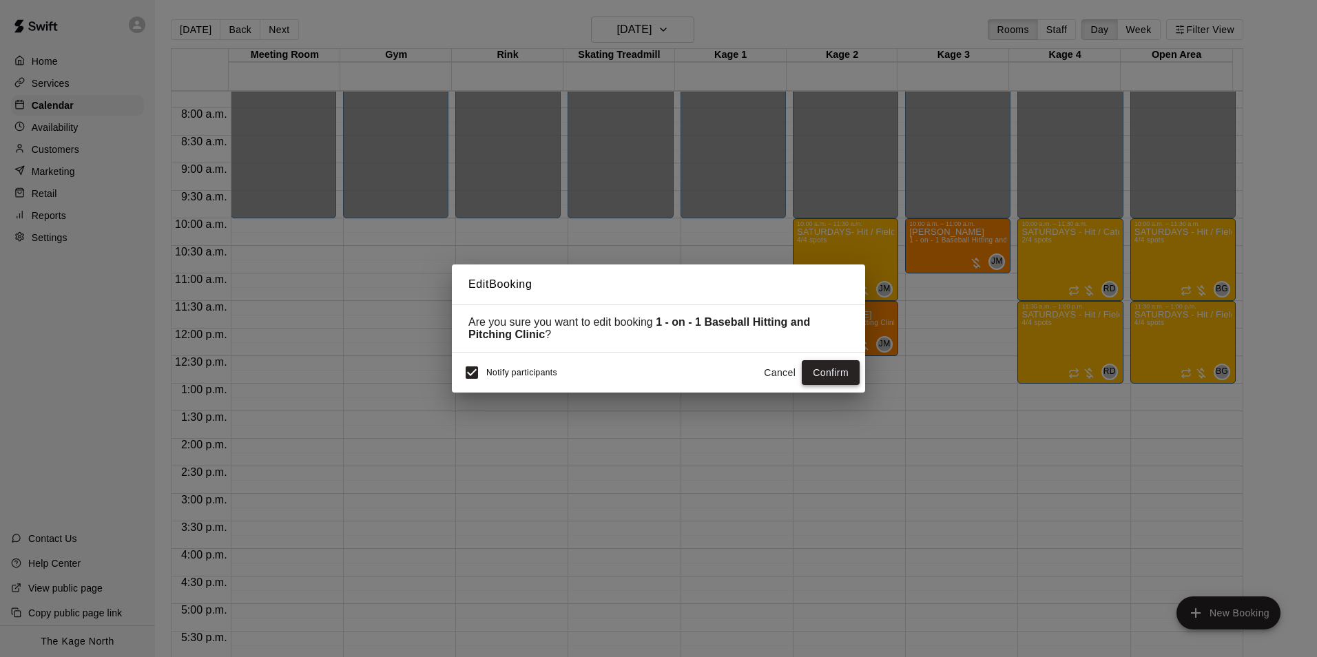
click at [835, 375] on button "Confirm" at bounding box center [831, 372] width 58 height 25
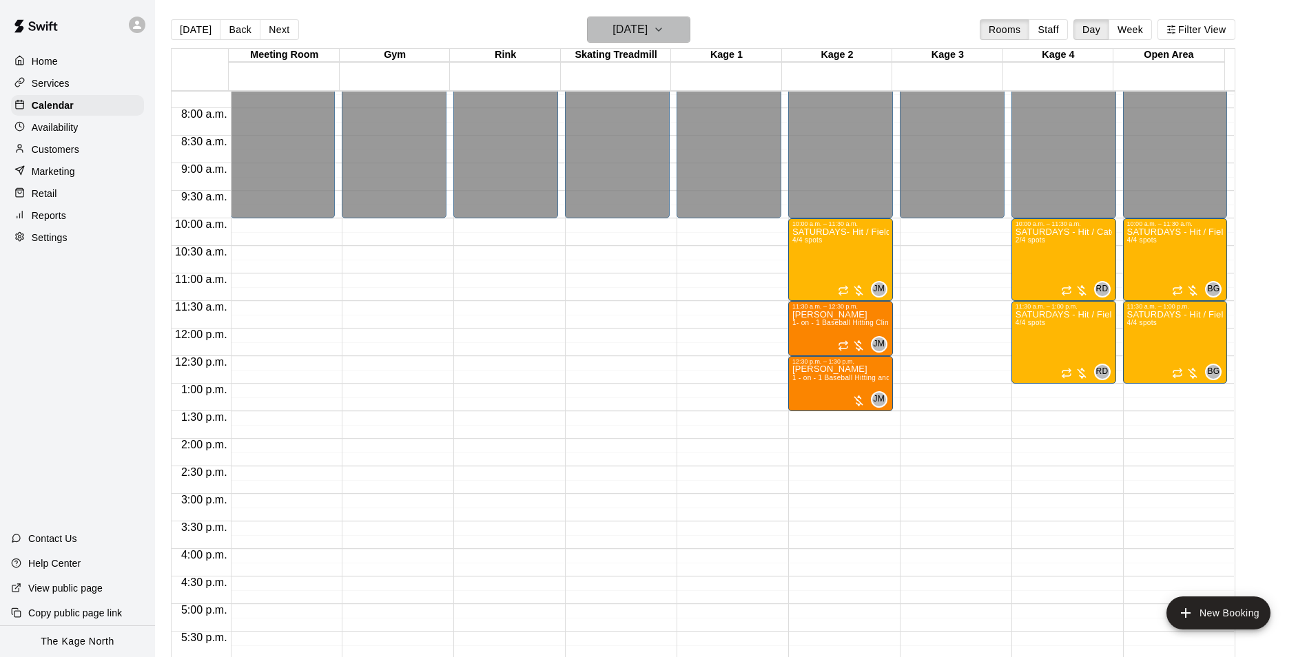
click at [647, 28] on h6 "[DATE]" at bounding box center [629, 29] width 35 height 19
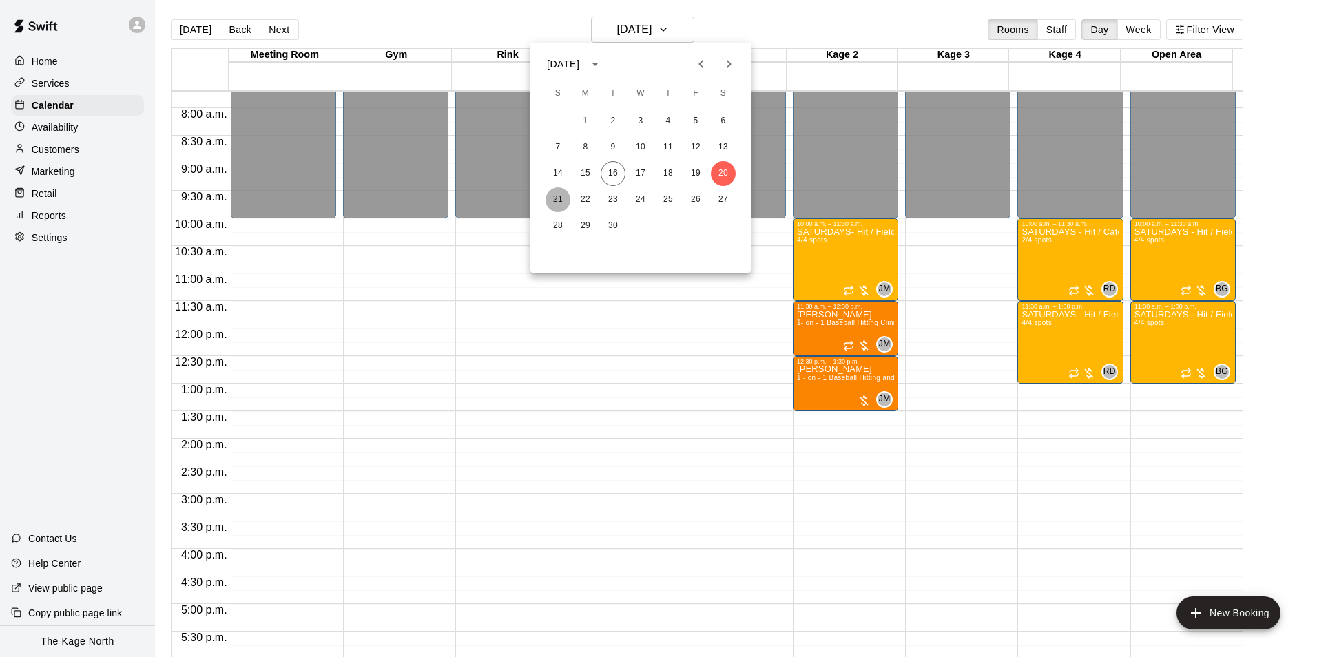
click at [557, 197] on button "21" at bounding box center [557, 199] width 25 height 25
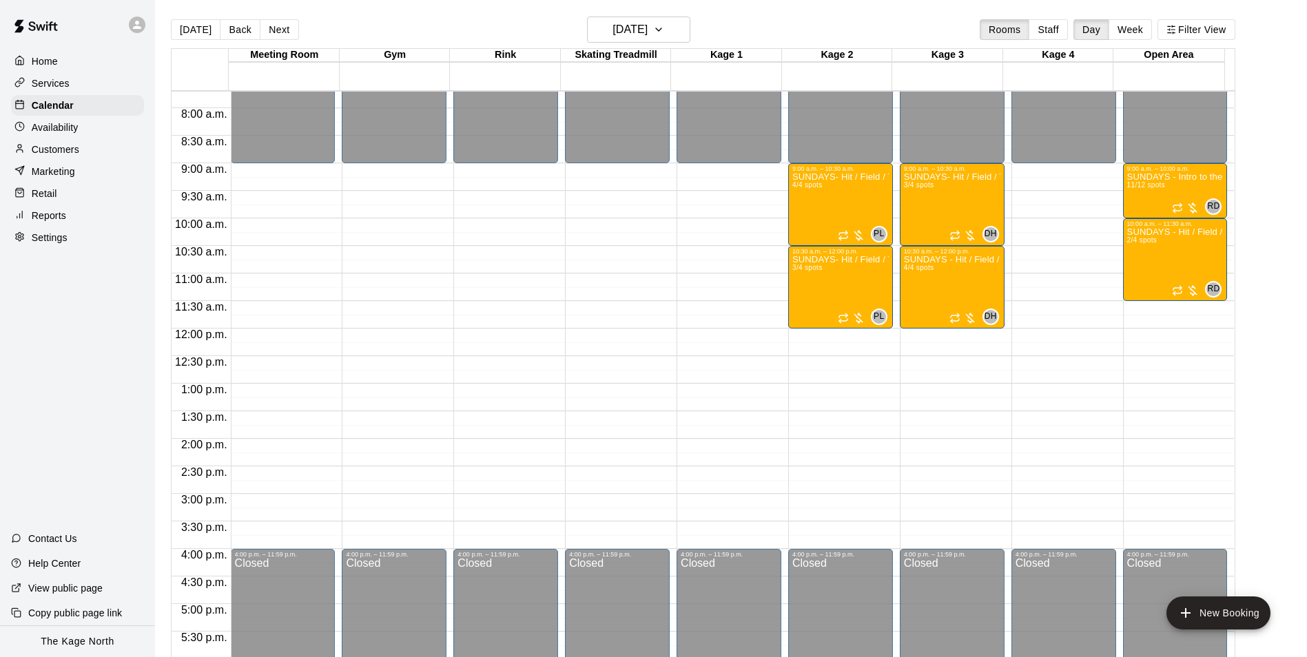
click at [672, 15] on main "[DATE] Back [DATE][DATE] Rooms Staff Day Week Filter View Meeting Room 21 Sun G…" at bounding box center [731, 339] width 1152 height 679
click at [674, 29] on button "[DATE]" at bounding box center [638, 30] width 103 height 26
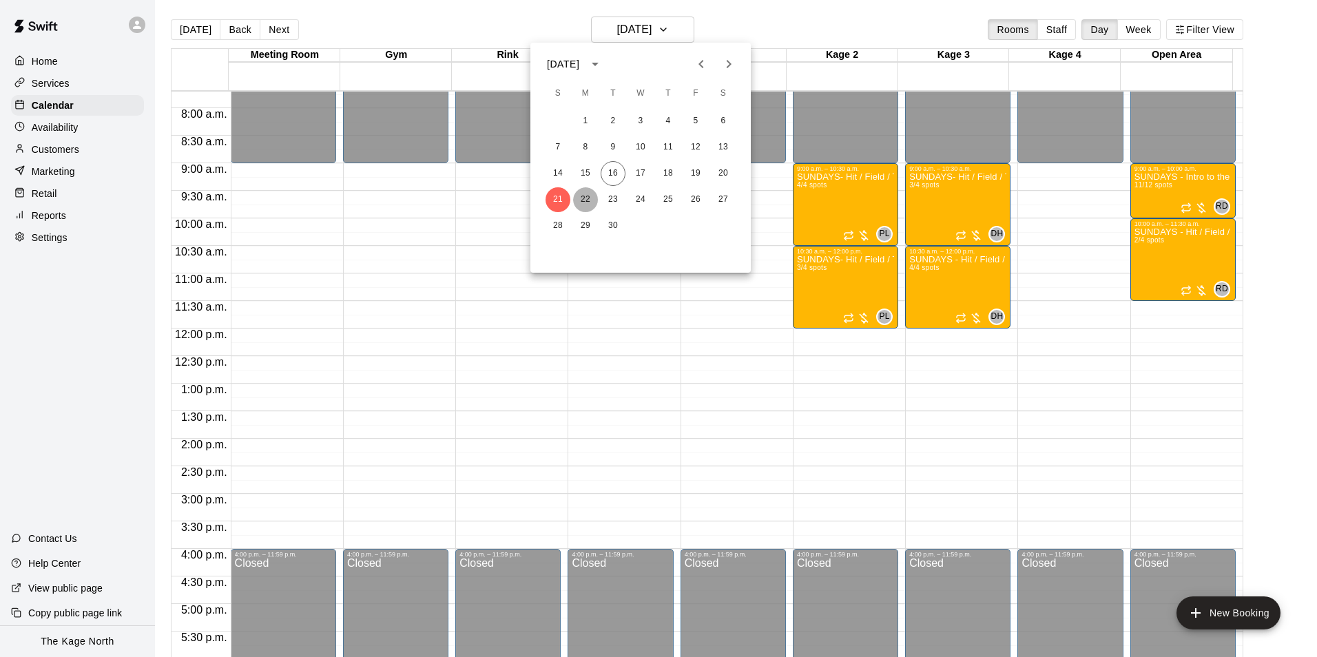
click at [585, 196] on button "22" at bounding box center [585, 199] width 25 height 25
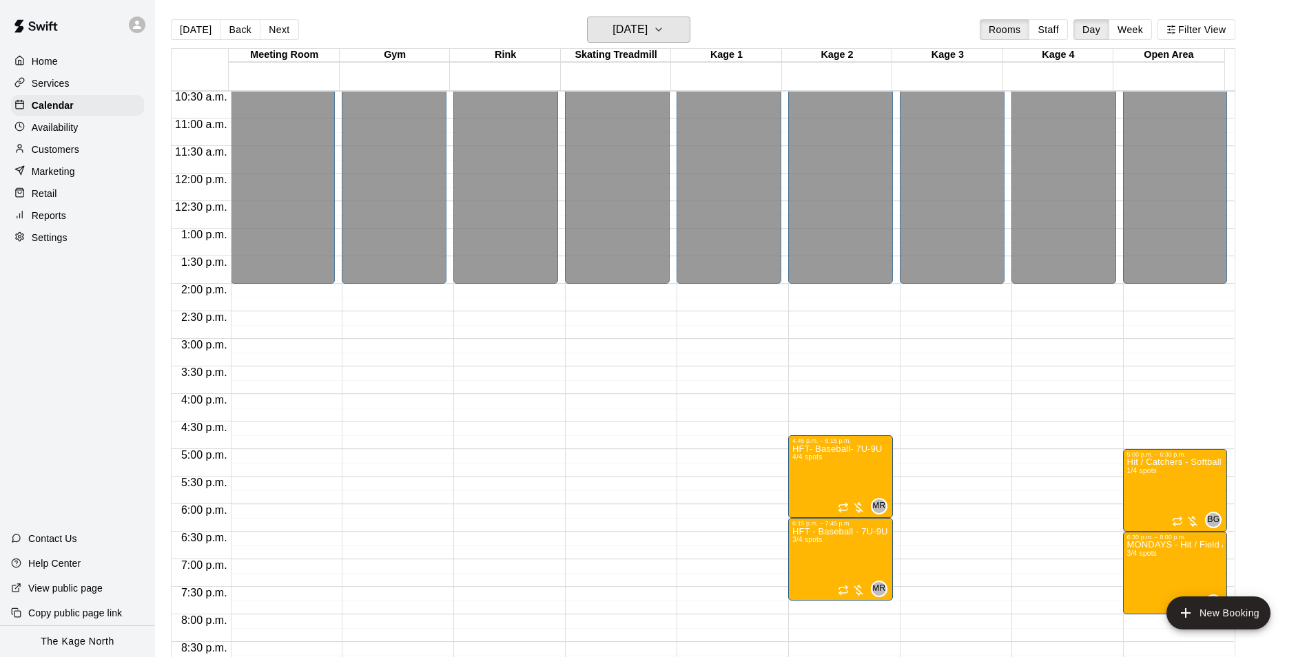
scroll to position [742, 0]
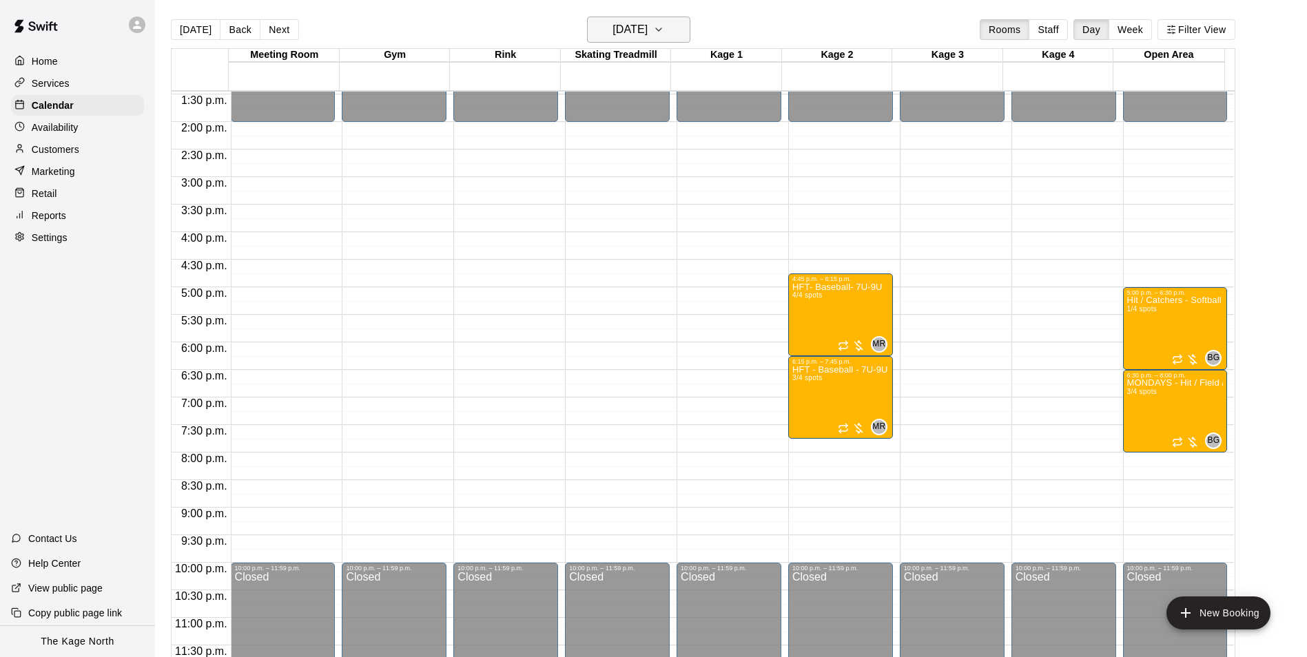
click at [647, 25] on h6 "[DATE]" at bounding box center [629, 29] width 35 height 19
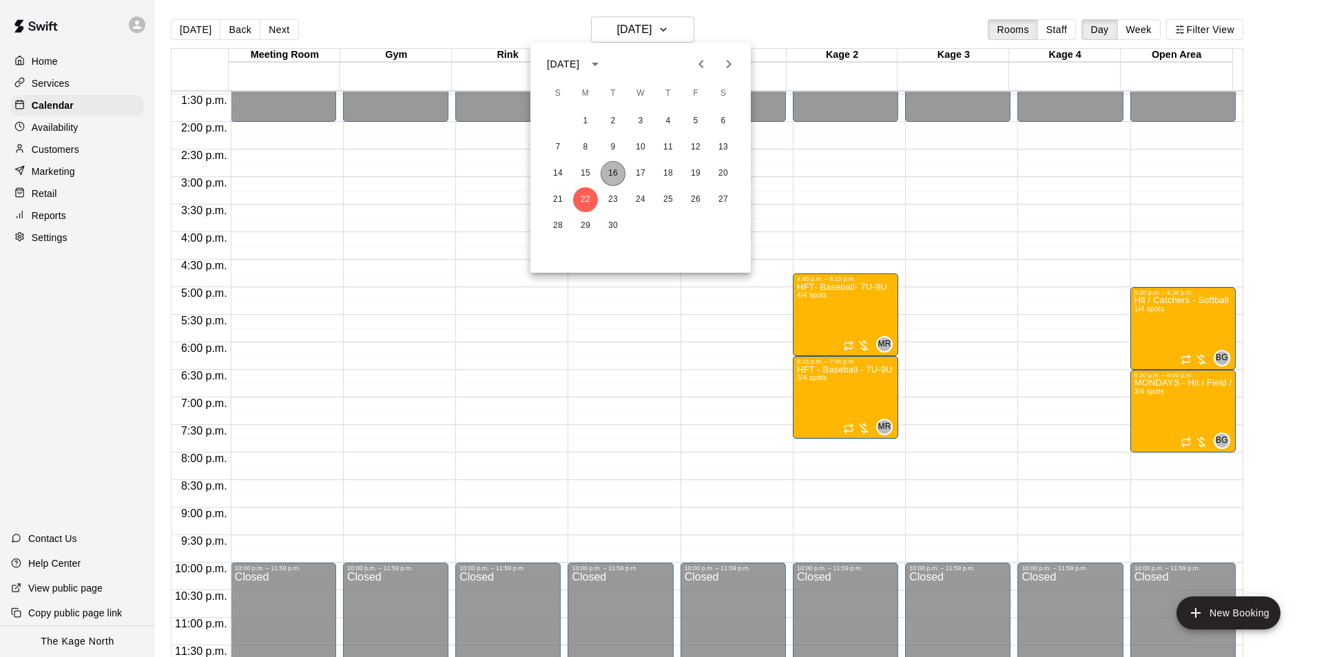
click at [614, 173] on button "16" at bounding box center [613, 173] width 25 height 25
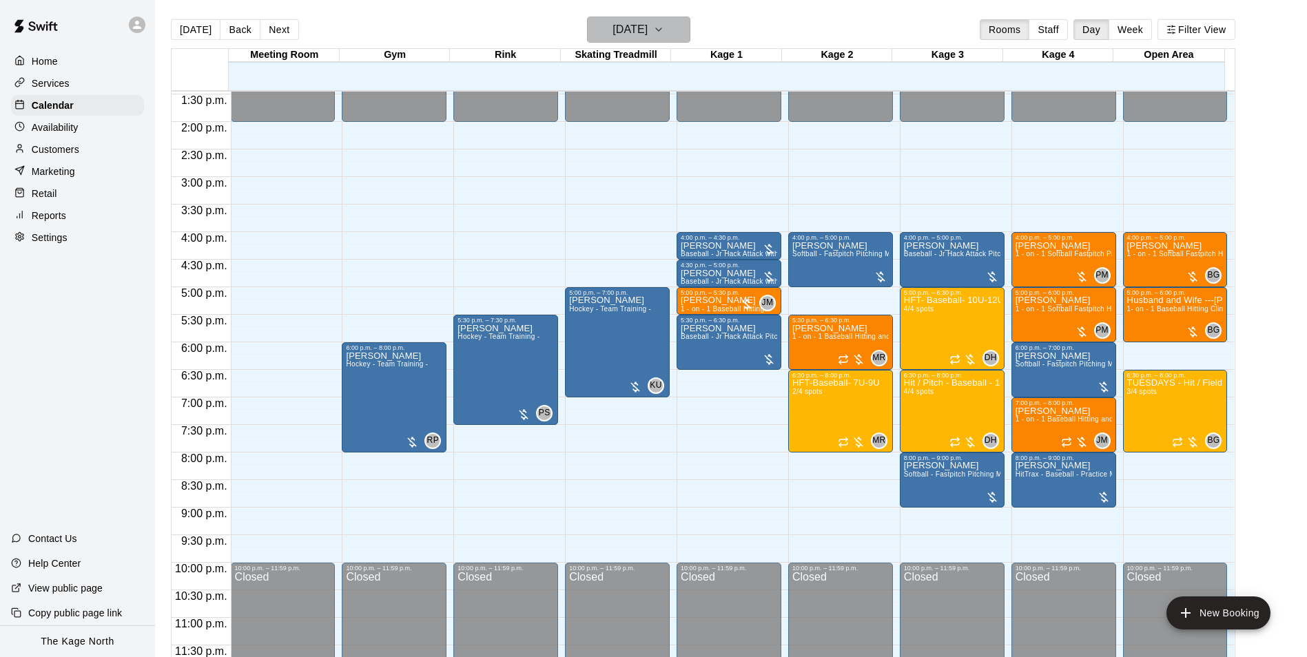
click at [672, 25] on button "[DATE]" at bounding box center [638, 30] width 103 height 26
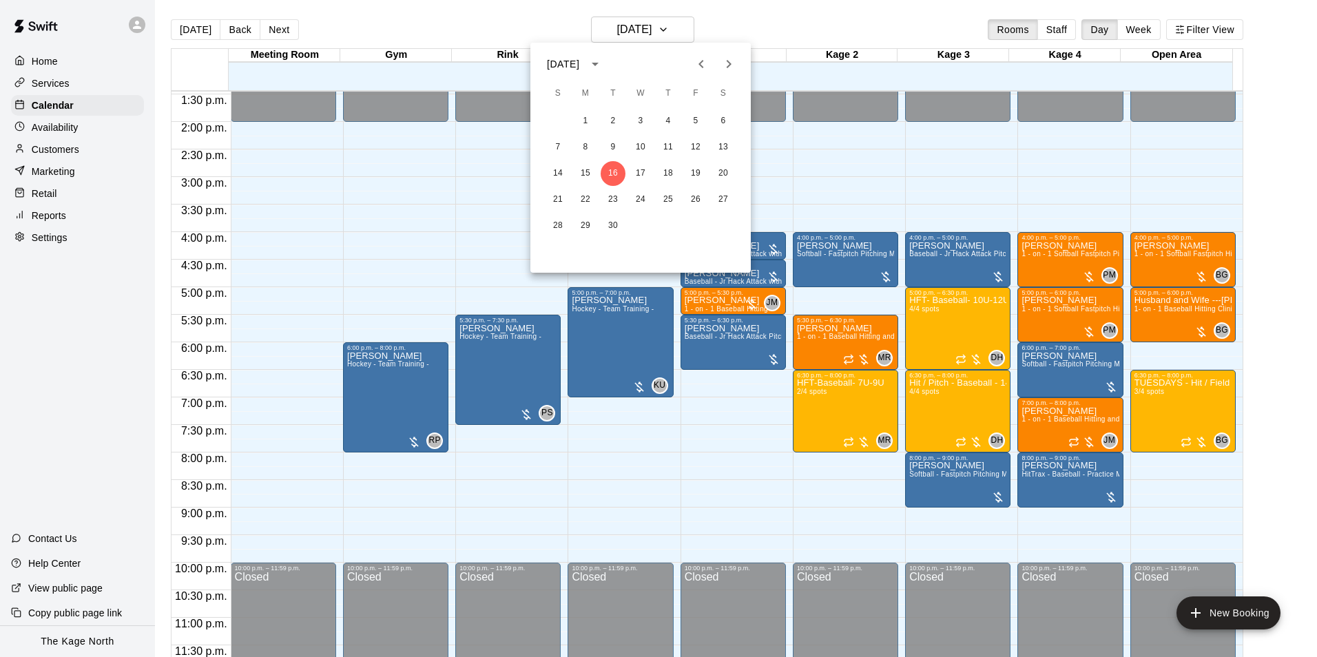
click at [734, 72] on icon "Next month" at bounding box center [728, 64] width 17 height 17
click at [706, 67] on icon "Previous month" at bounding box center [701, 64] width 17 height 17
click at [727, 70] on icon "Next month" at bounding box center [728, 64] width 17 height 17
click at [695, 72] on icon "Previous month" at bounding box center [701, 64] width 17 height 17
click at [695, 71] on icon "Previous month" at bounding box center [701, 64] width 17 height 17
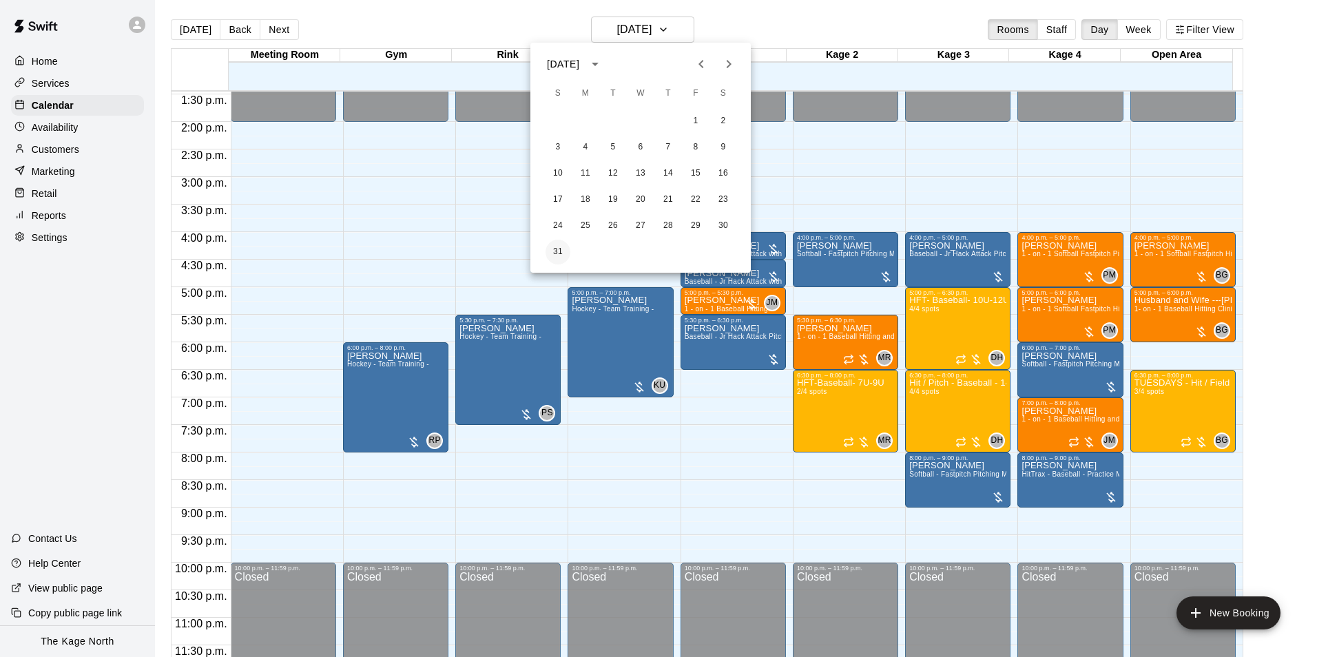
click at [554, 252] on button "31" at bounding box center [557, 252] width 25 height 25
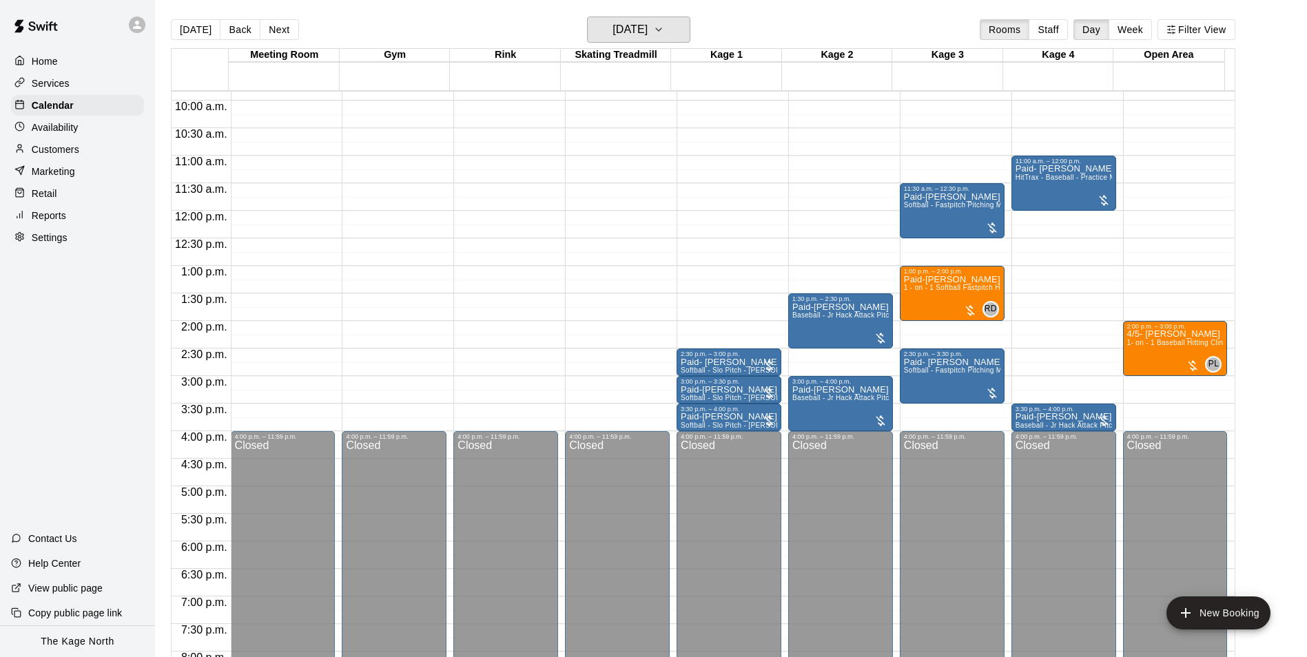
scroll to position [536, 0]
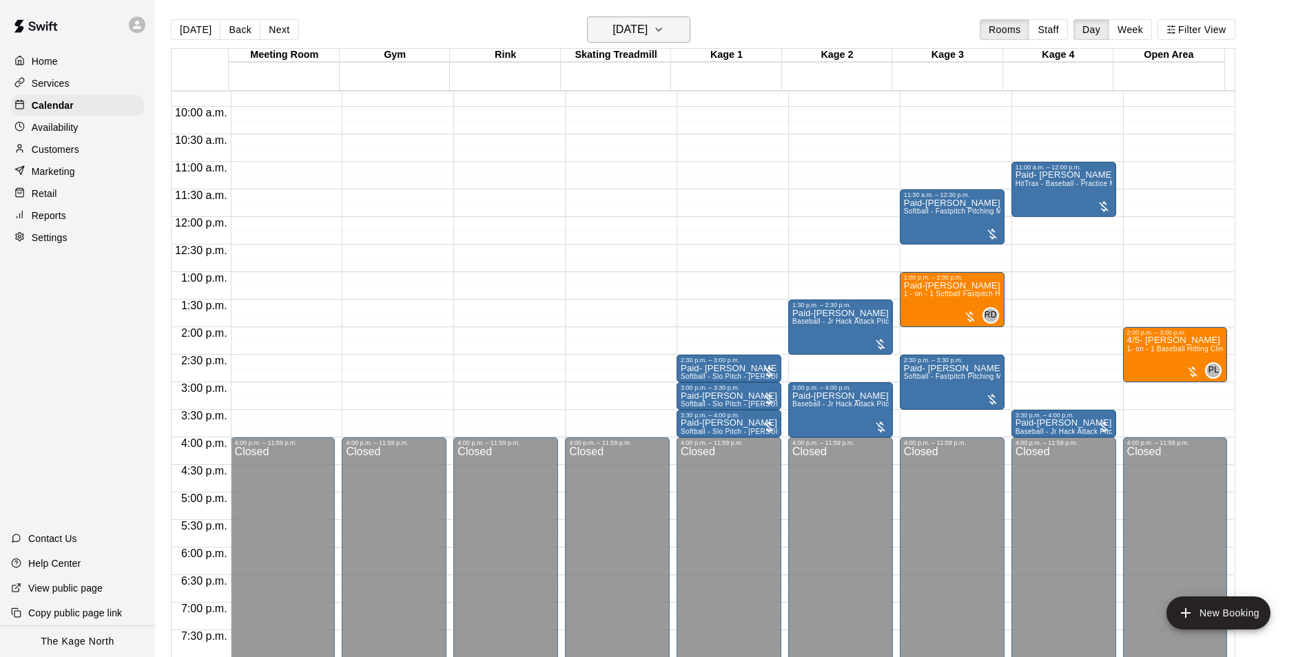
click at [664, 28] on icon "button" at bounding box center [658, 29] width 11 height 17
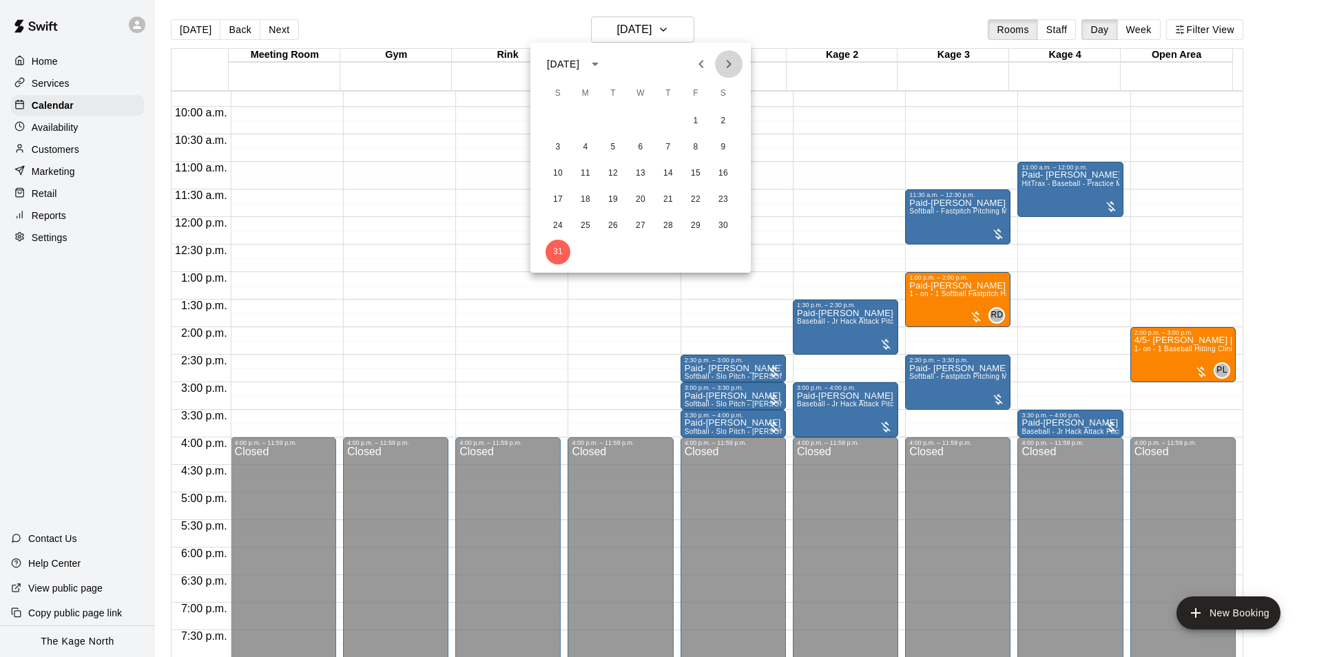
drag, startPoint x: 727, startPoint y: 61, endPoint x: 736, endPoint y: 61, distance: 8.3
click at [729, 61] on icon "Next month" at bounding box center [728, 64] width 17 height 17
click at [724, 119] on button "6" at bounding box center [723, 121] width 25 height 25
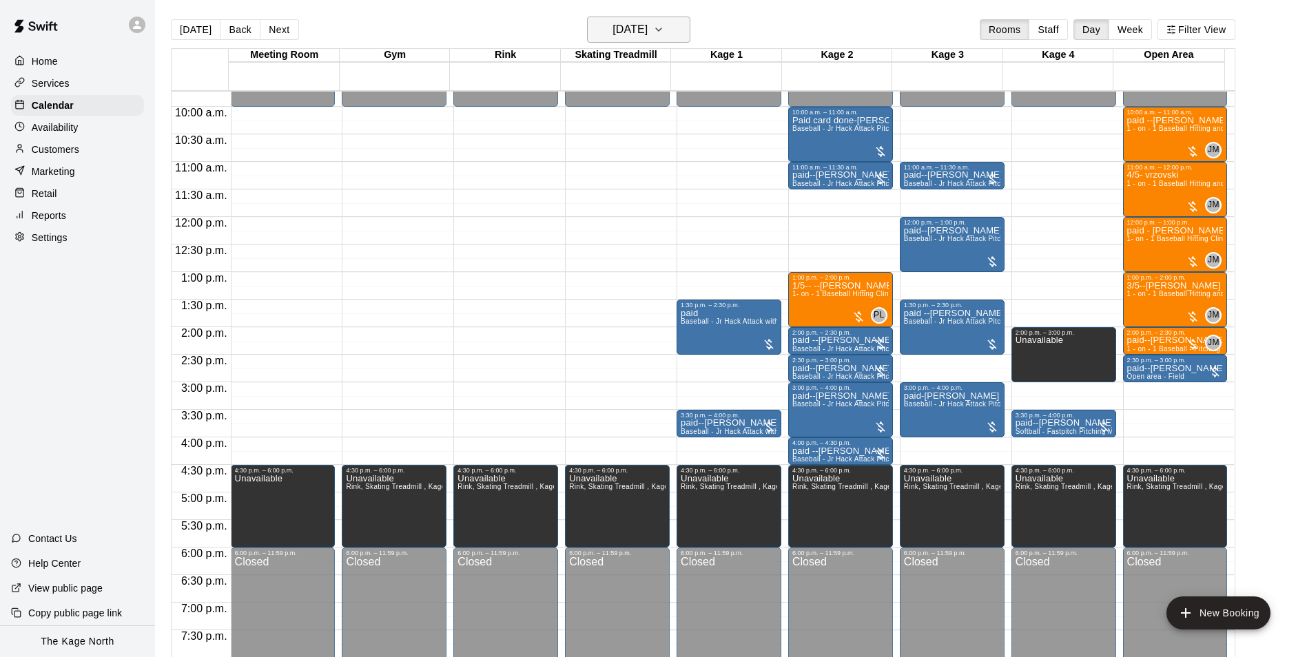
click at [647, 25] on h6 "[DATE]" at bounding box center [629, 29] width 35 height 19
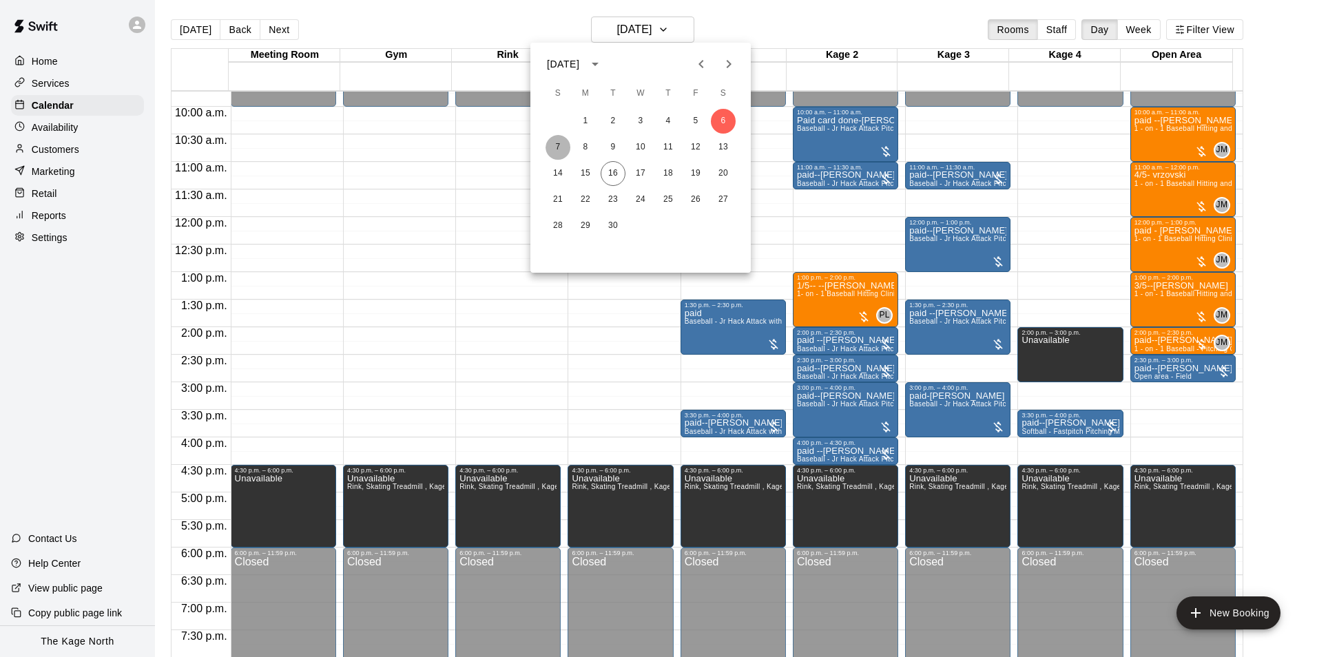
click at [550, 150] on button "7" at bounding box center [557, 147] width 25 height 25
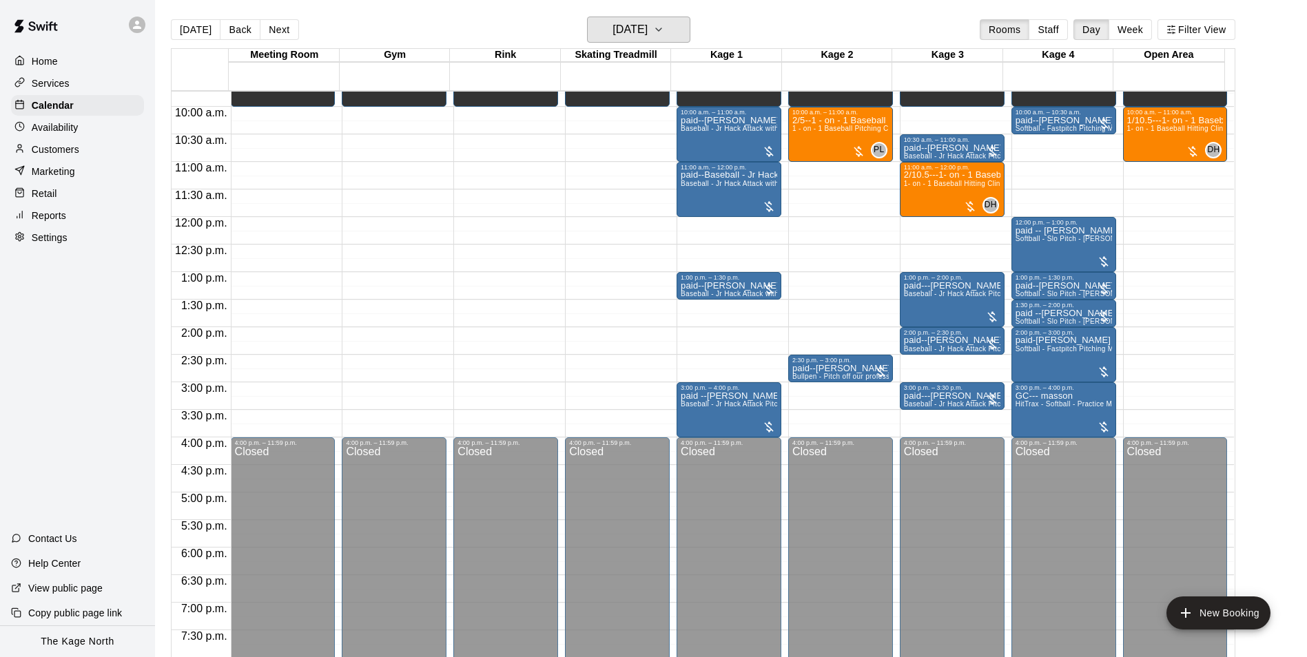
scroll to position [398, 0]
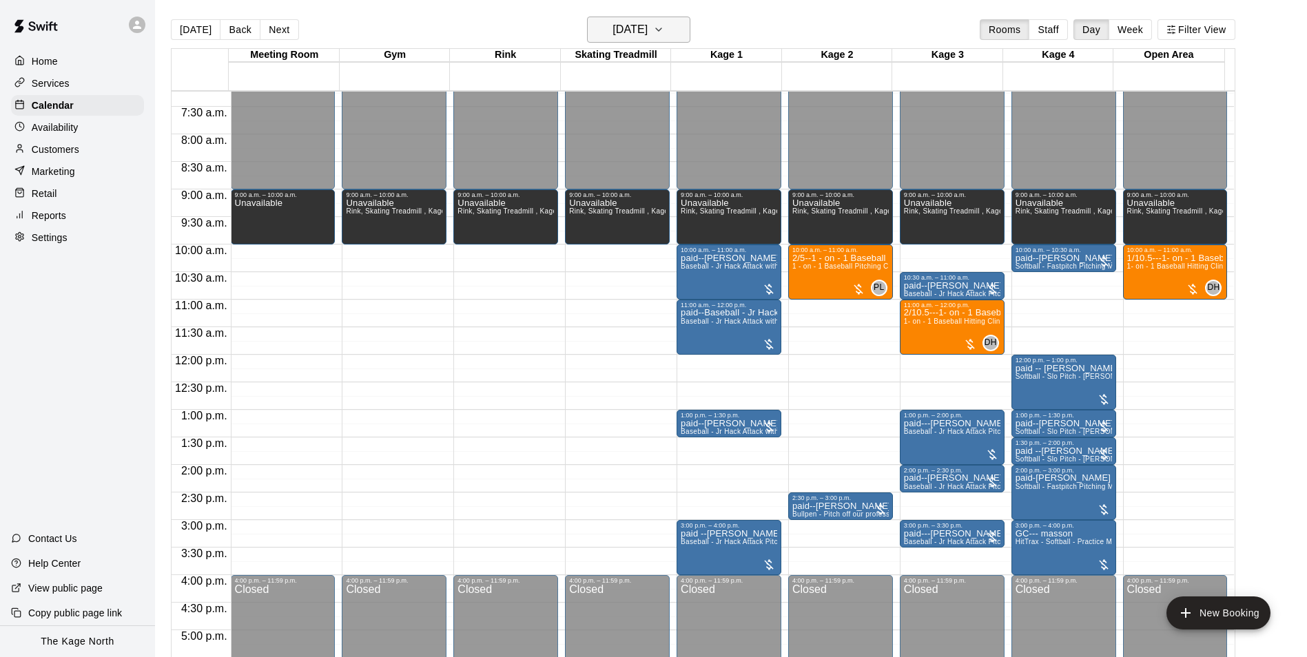
click at [654, 18] on button "[DATE]" at bounding box center [638, 30] width 103 height 26
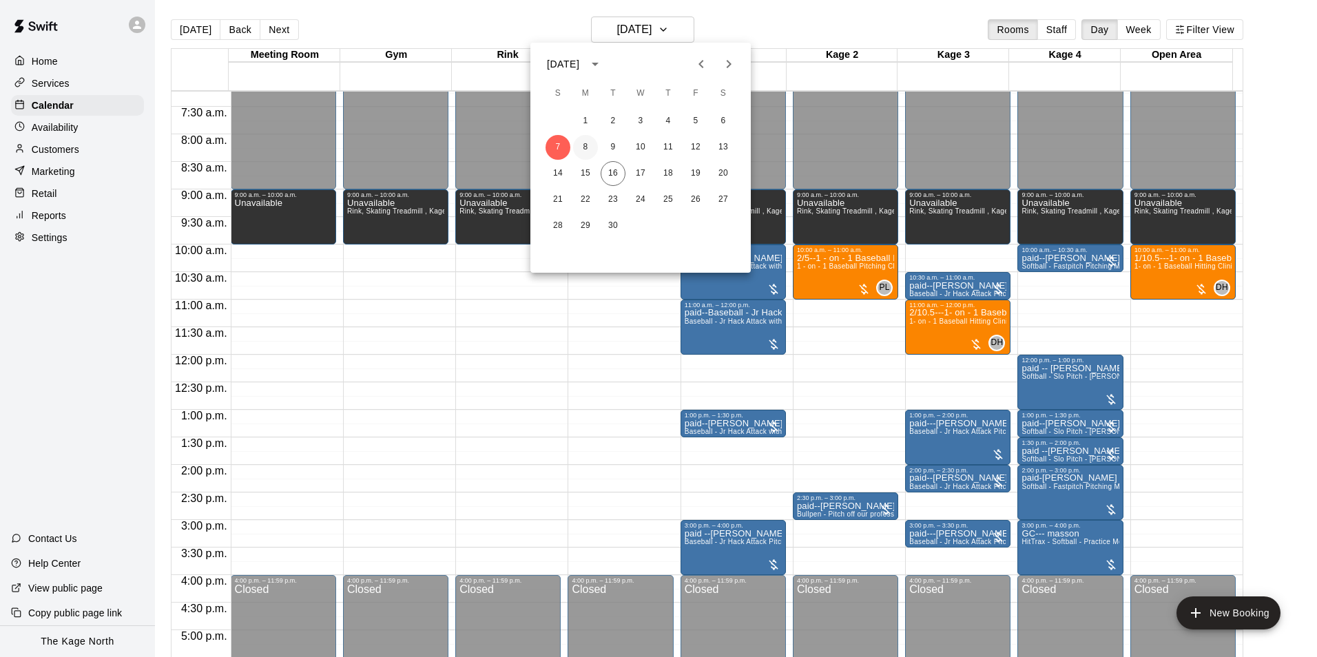
click at [585, 147] on button "8" at bounding box center [585, 147] width 25 height 25
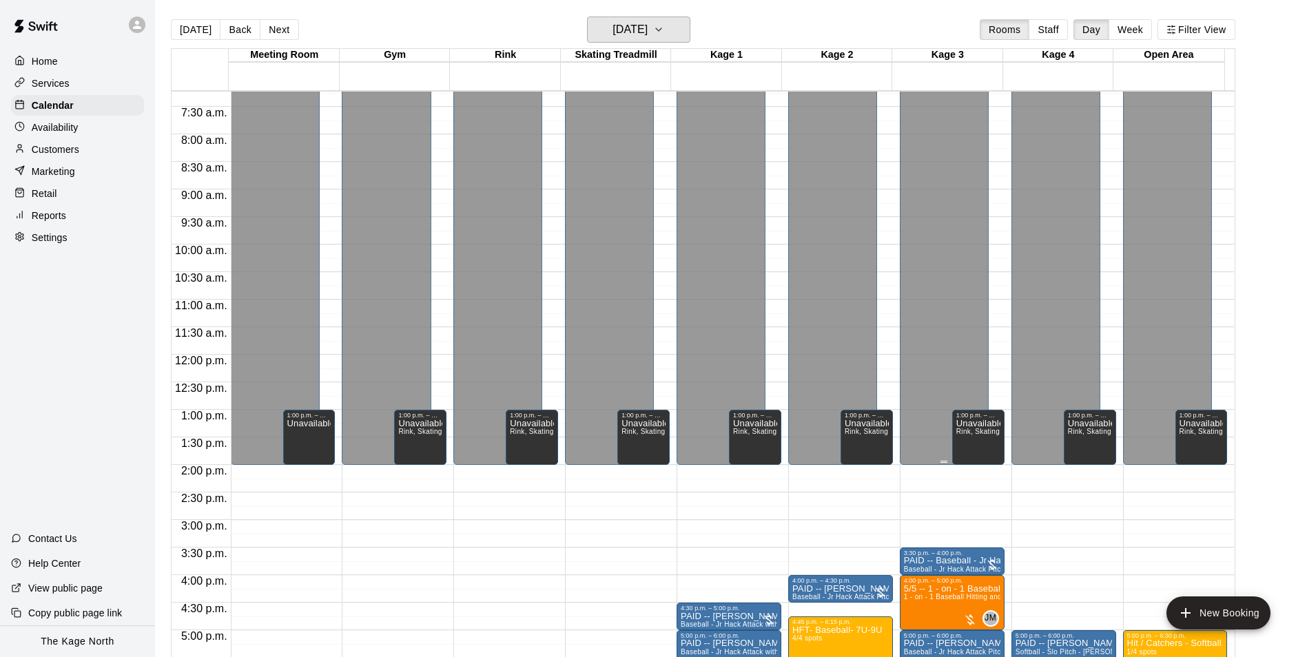
scroll to position [605, 0]
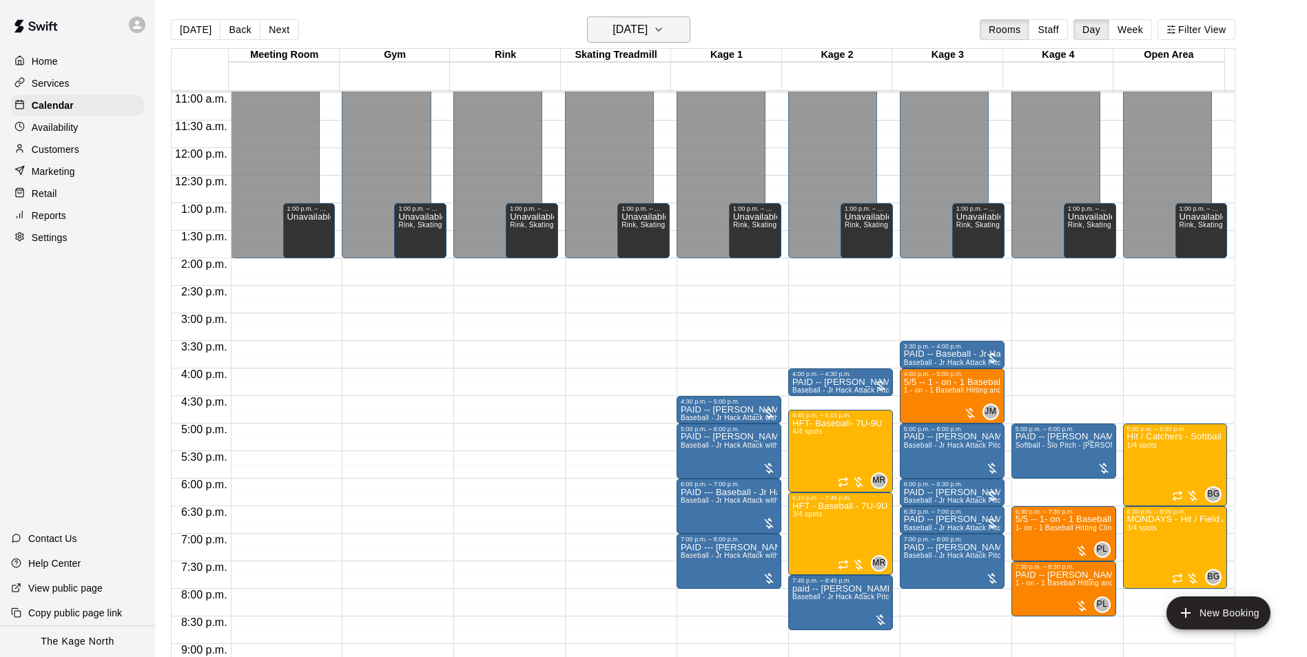
click at [647, 28] on h6 "[DATE]" at bounding box center [629, 29] width 35 height 19
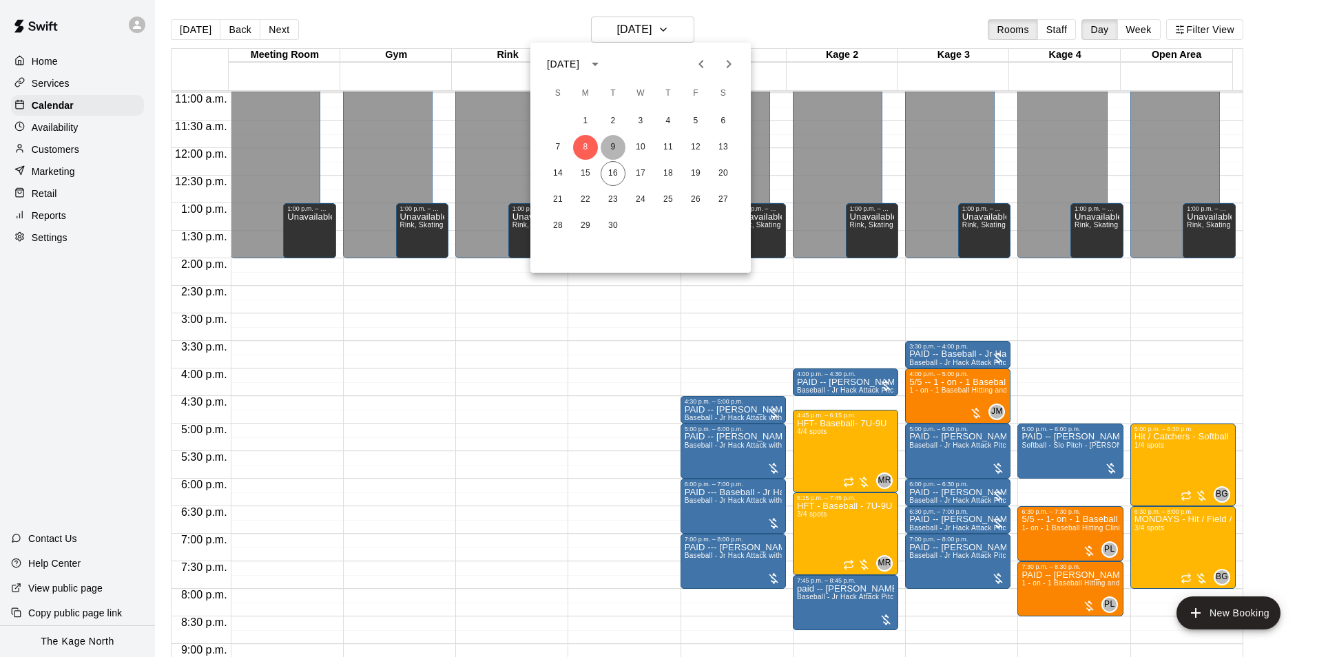
click at [612, 140] on button "9" at bounding box center [613, 147] width 25 height 25
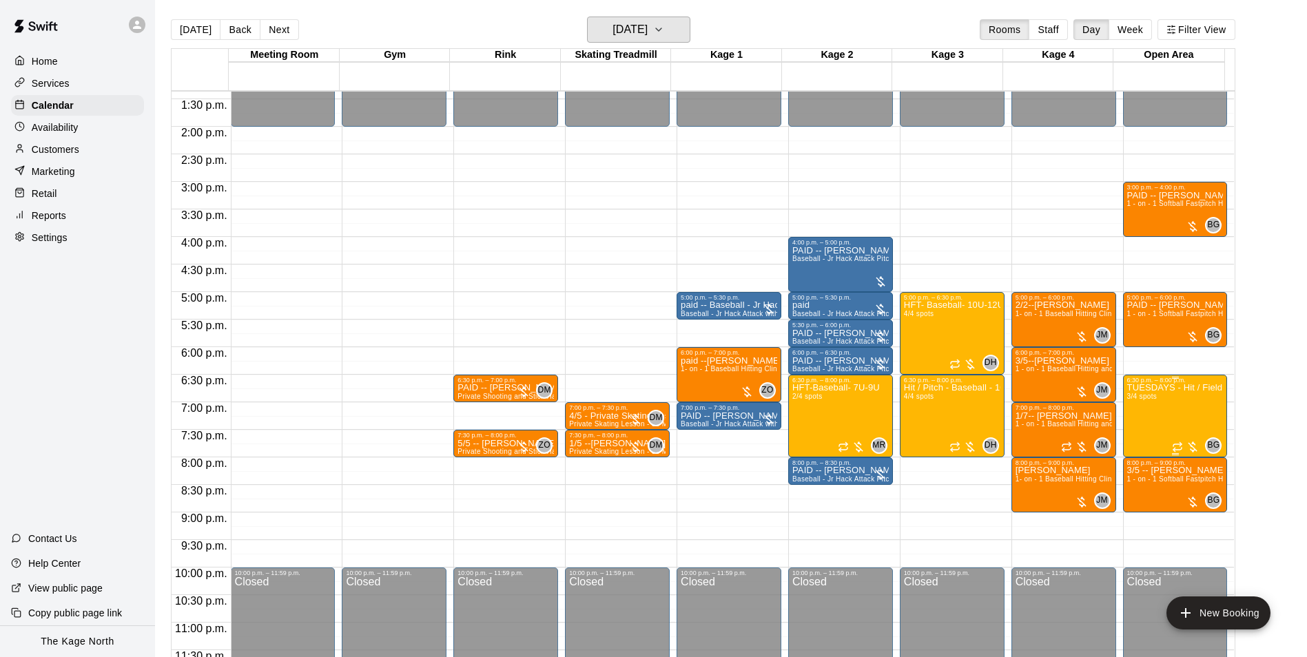
scroll to position [742, 0]
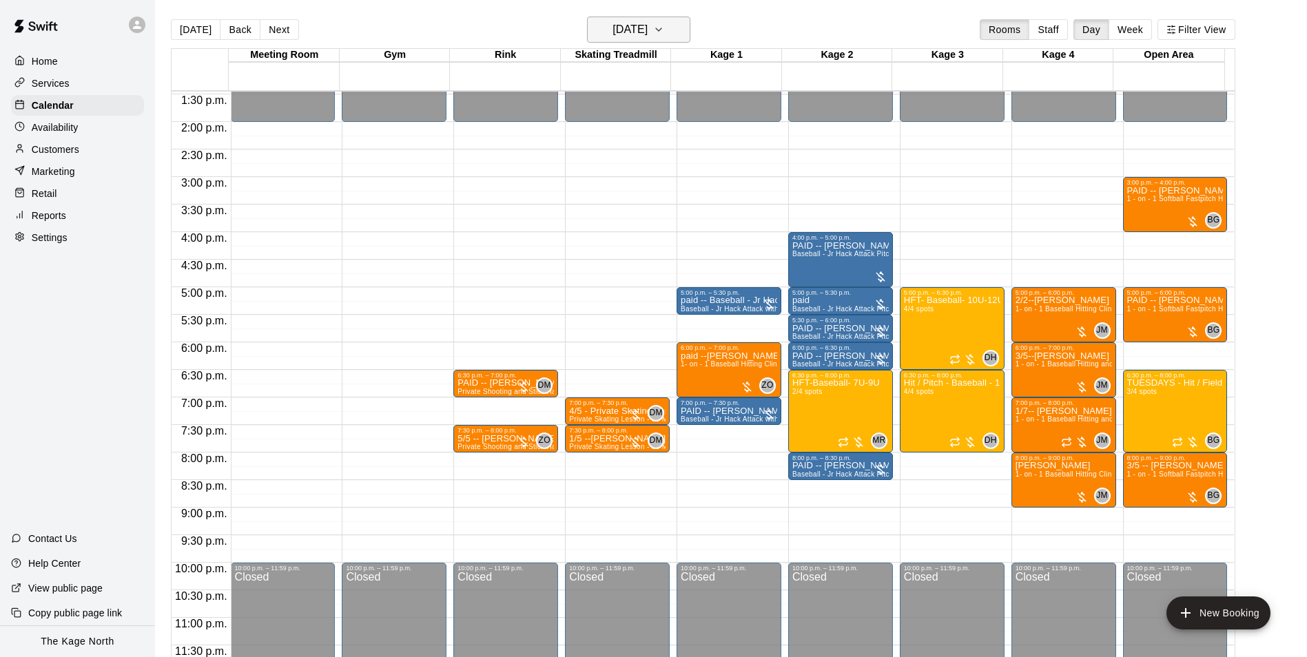
click at [647, 23] on h6 "[DATE]" at bounding box center [629, 29] width 35 height 19
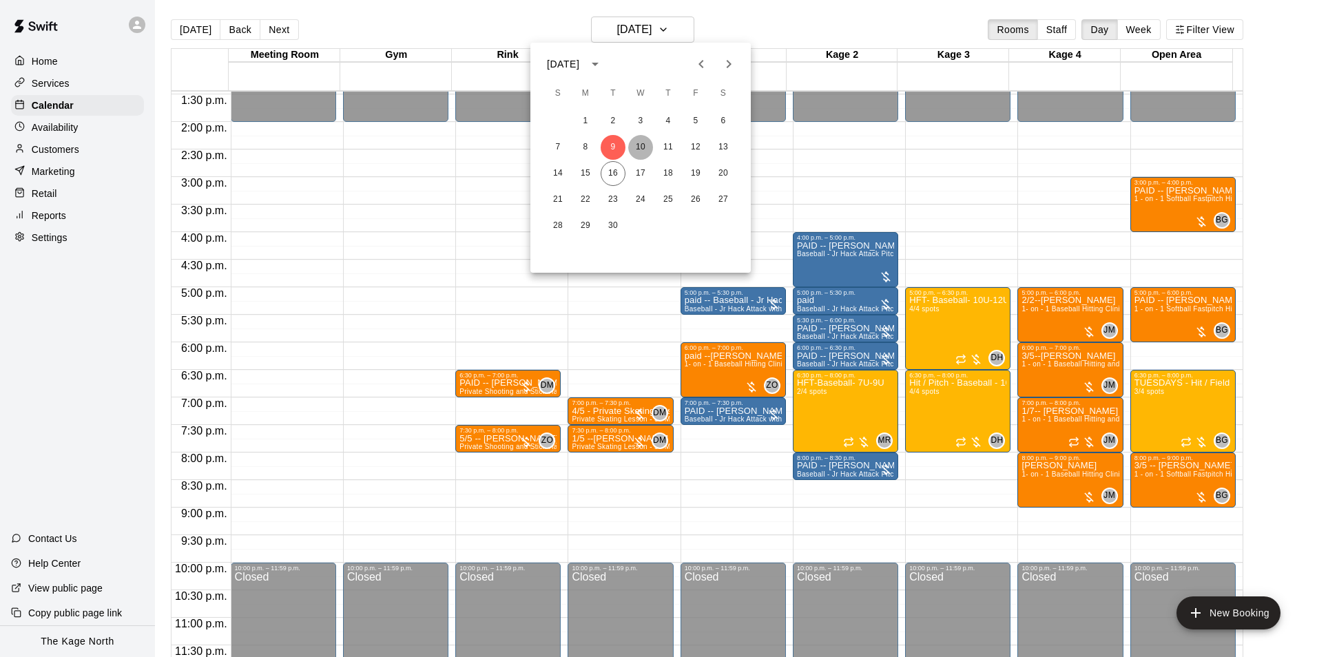
click at [637, 144] on button "10" at bounding box center [640, 147] width 25 height 25
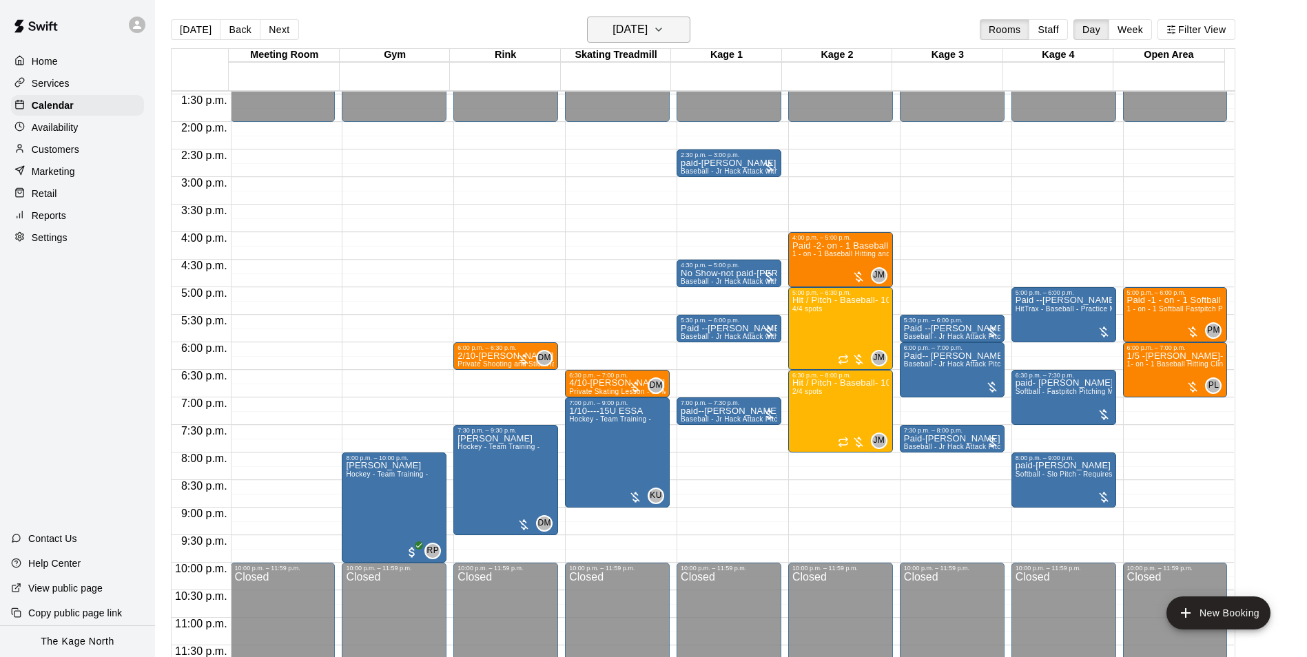
click at [647, 31] on h6 "[DATE]" at bounding box center [629, 29] width 35 height 19
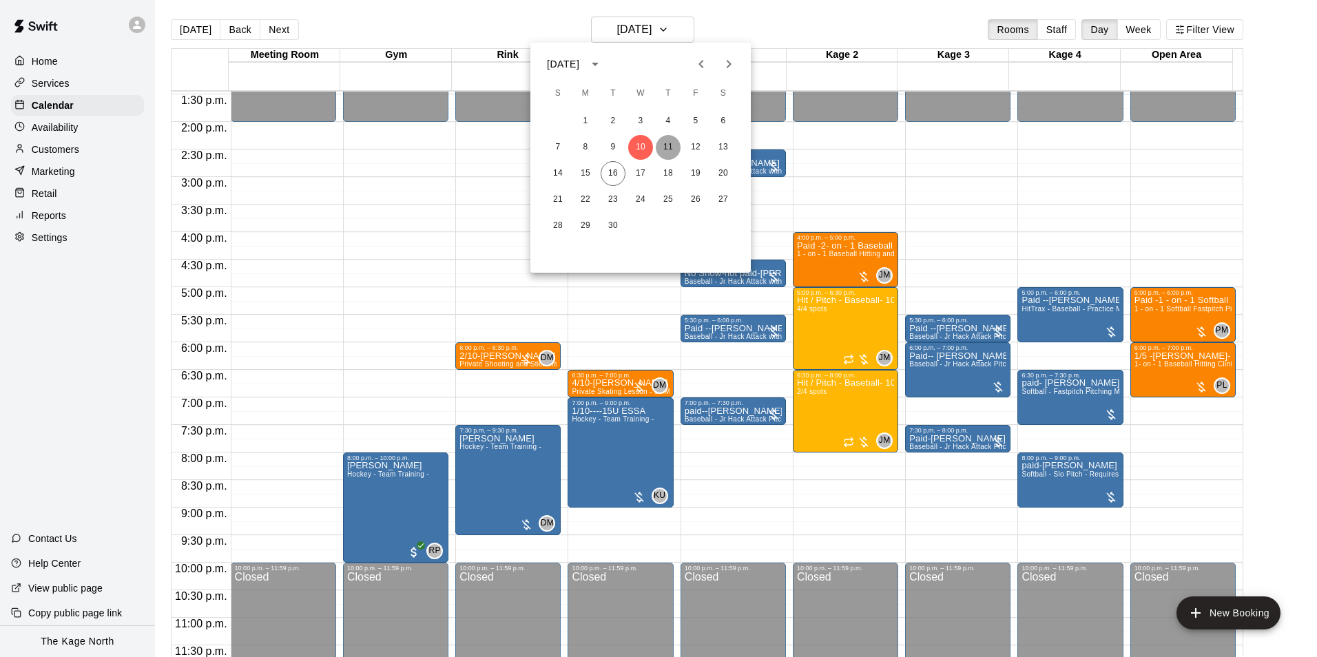
drag, startPoint x: 669, startPoint y: 146, endPoint x: 708, endPoint y: 144, distance: 39.3
click at [668, 146] on button "11" at bounding box center [668, 147] width 25 height 25
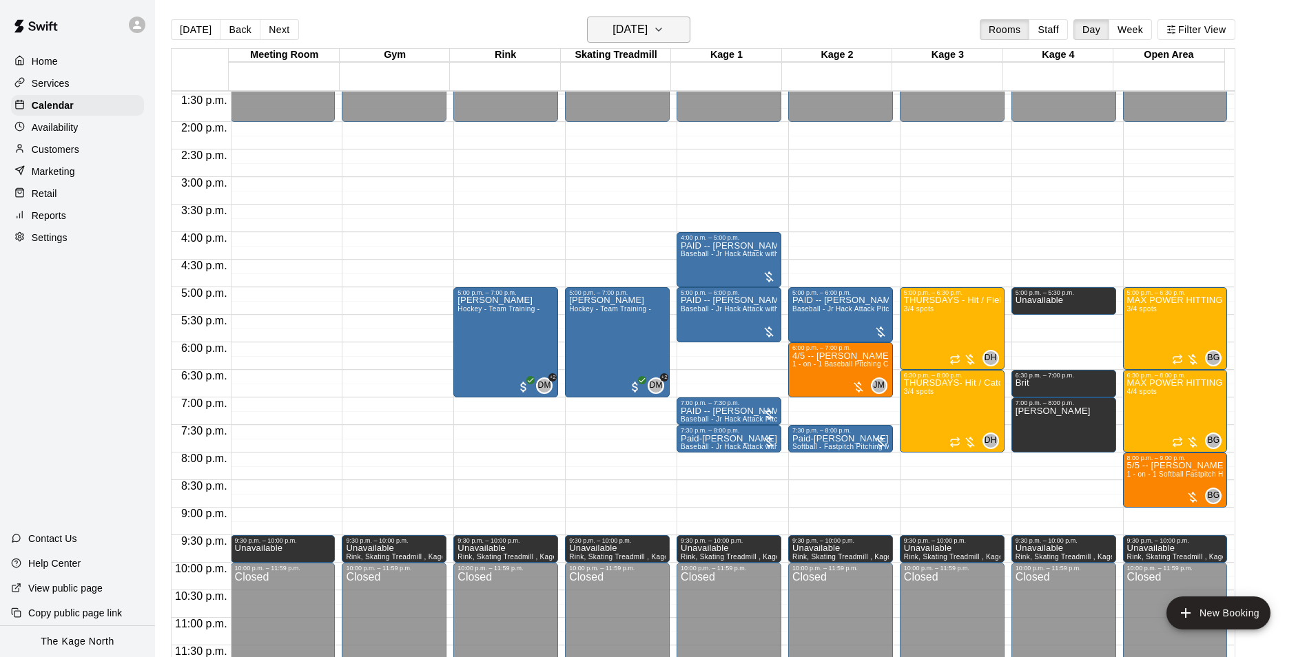
click at [647, 31] on h6 "[DATE]" at bounding box center [629, 29] width 35 height 19
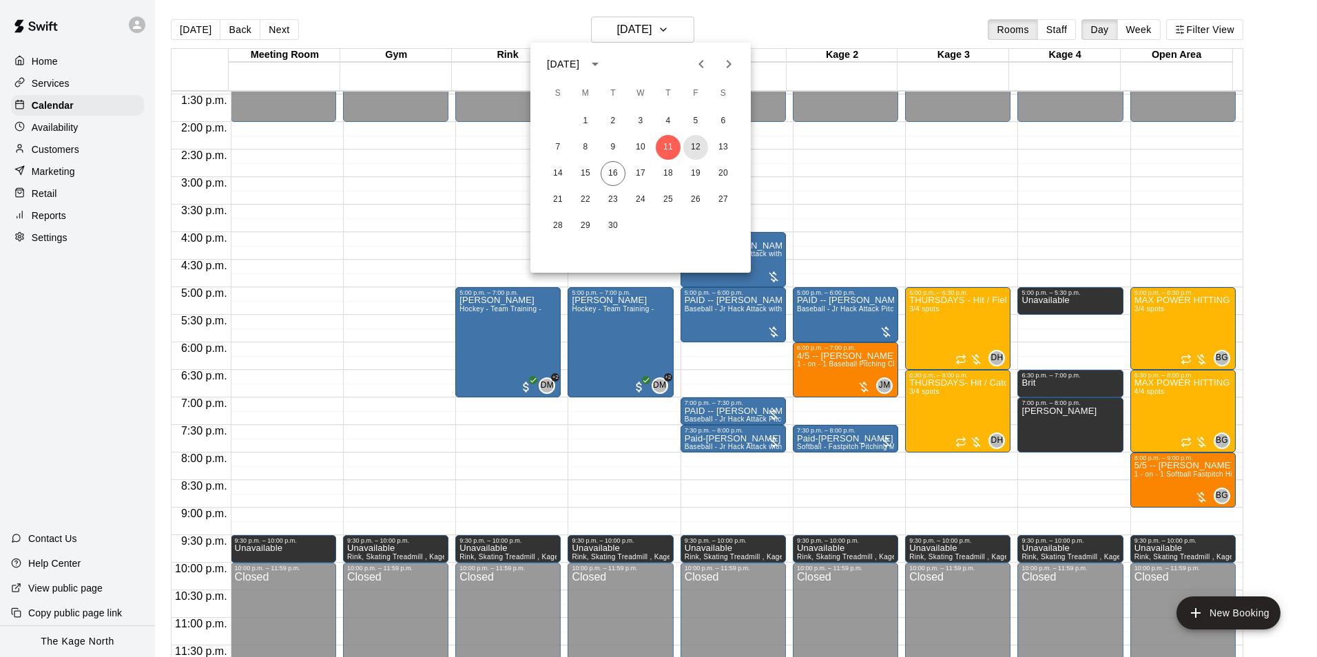
click at [694, 149] on button "12" at bounding box center [695, 147] width 25 height 25
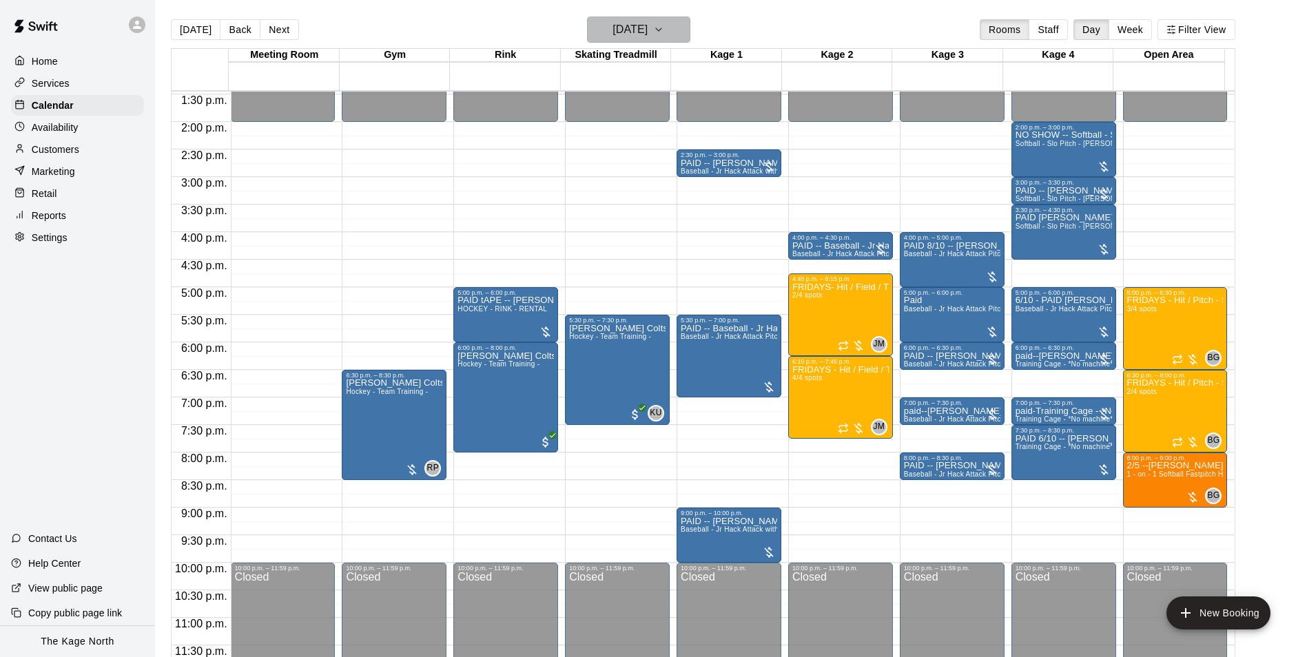
click at [668, 30] on button "[DATE]" at bounding box center [638, 30] width 103 height 26
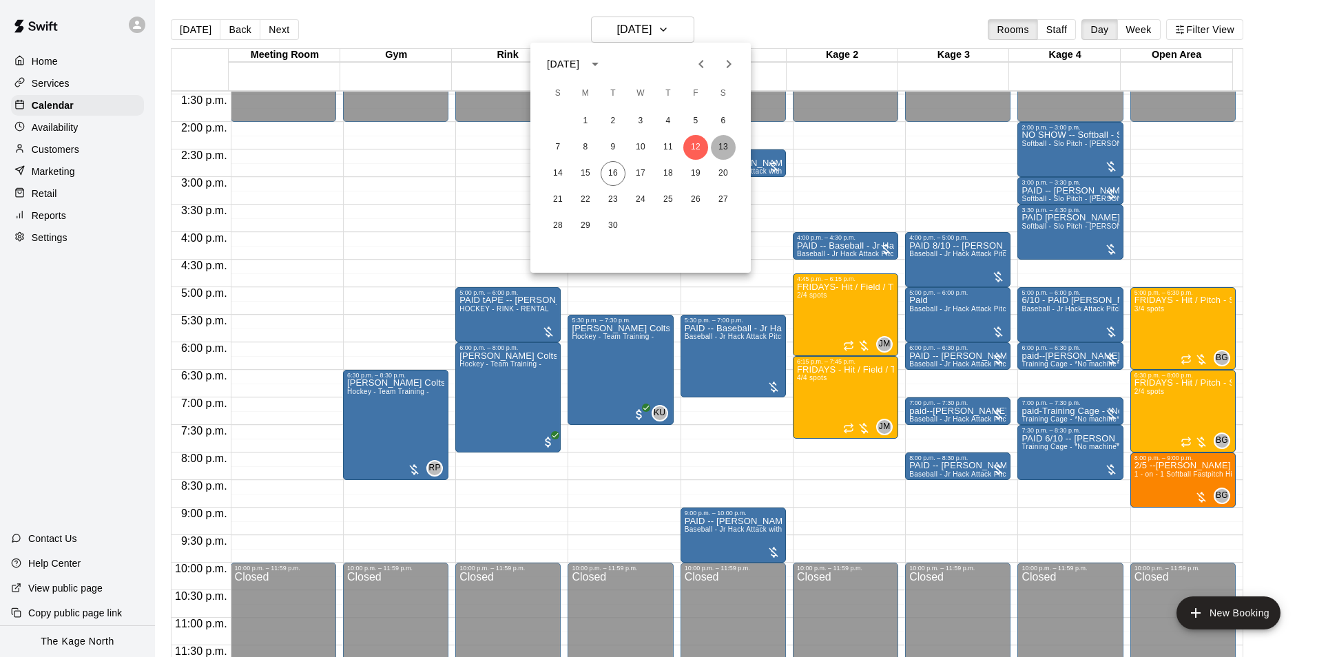
click at [723, 135] on button "13" at bounding box center [723, 147] width 25 height 25
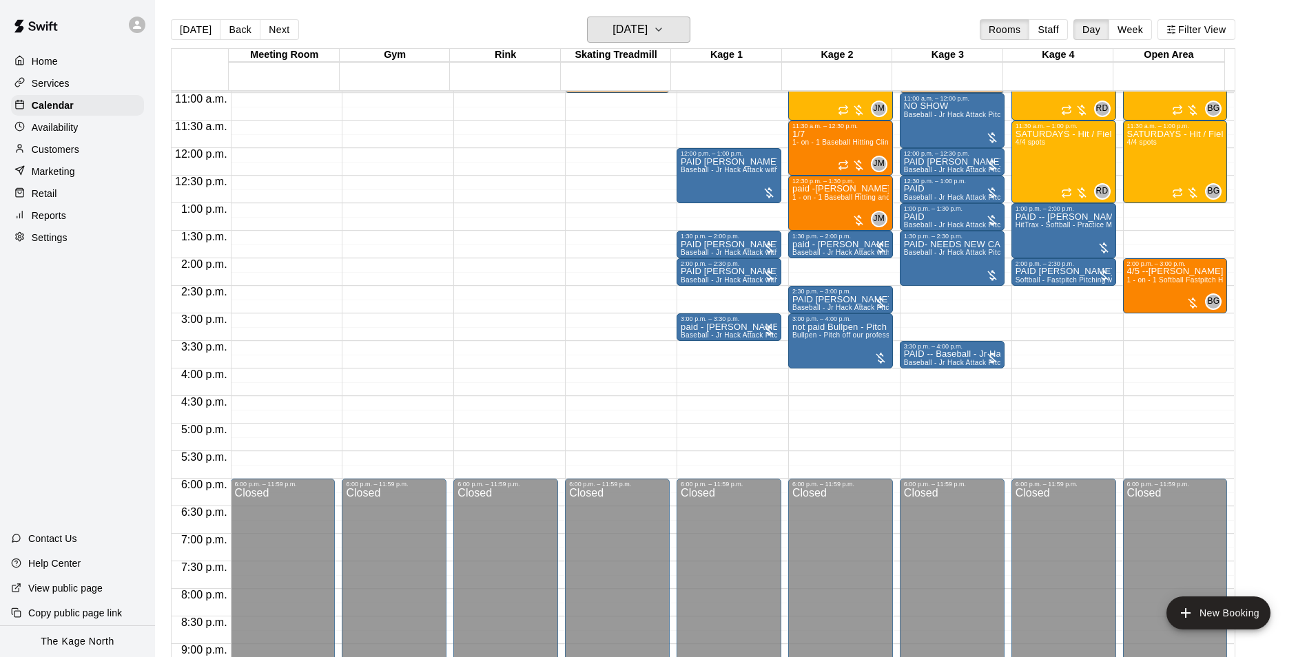
scroll to position [536, 0]
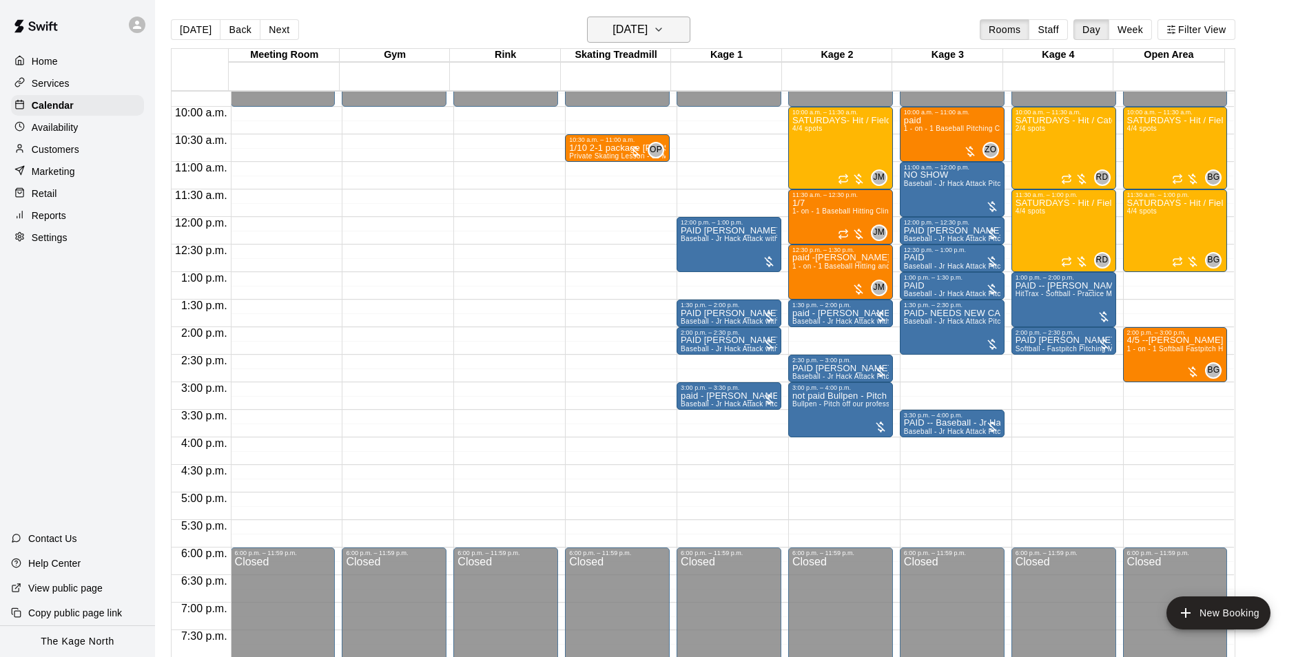
click at [647, 24] on h6 "[DATE]" at bounding box center [629, 29] width 35 height 19
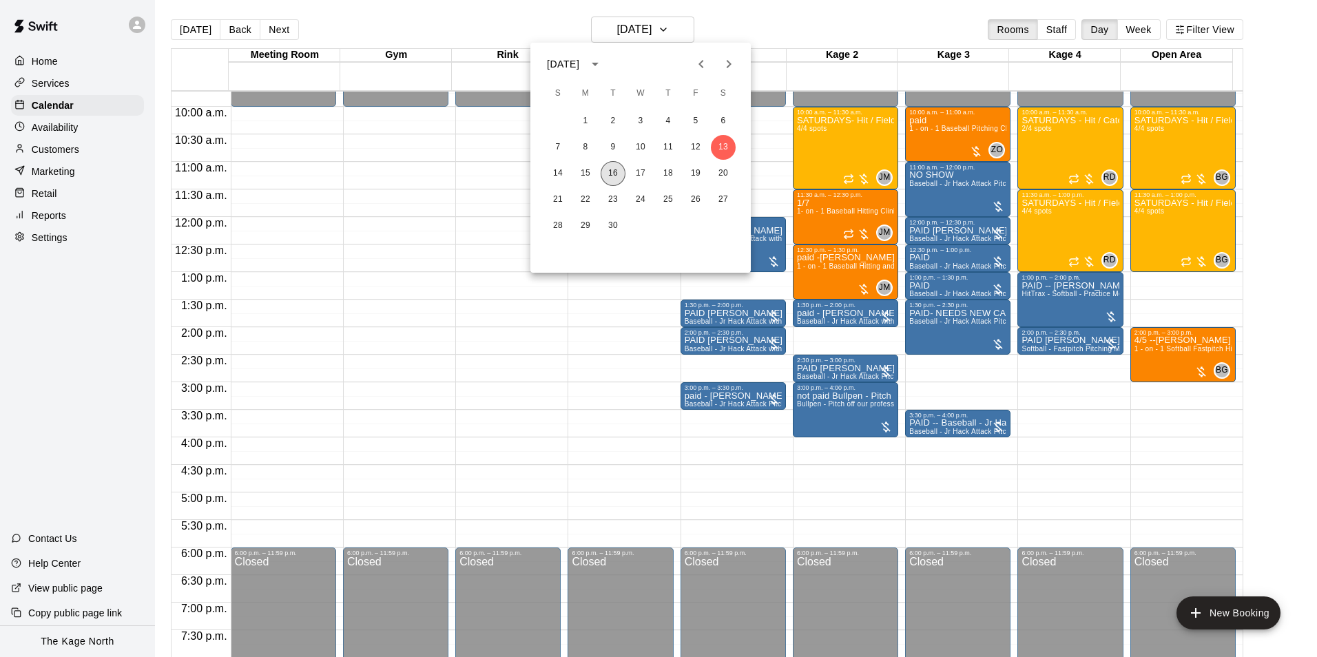
click at [612, 171] on button "16" at bounding box center [613, 173] width 25 height 25
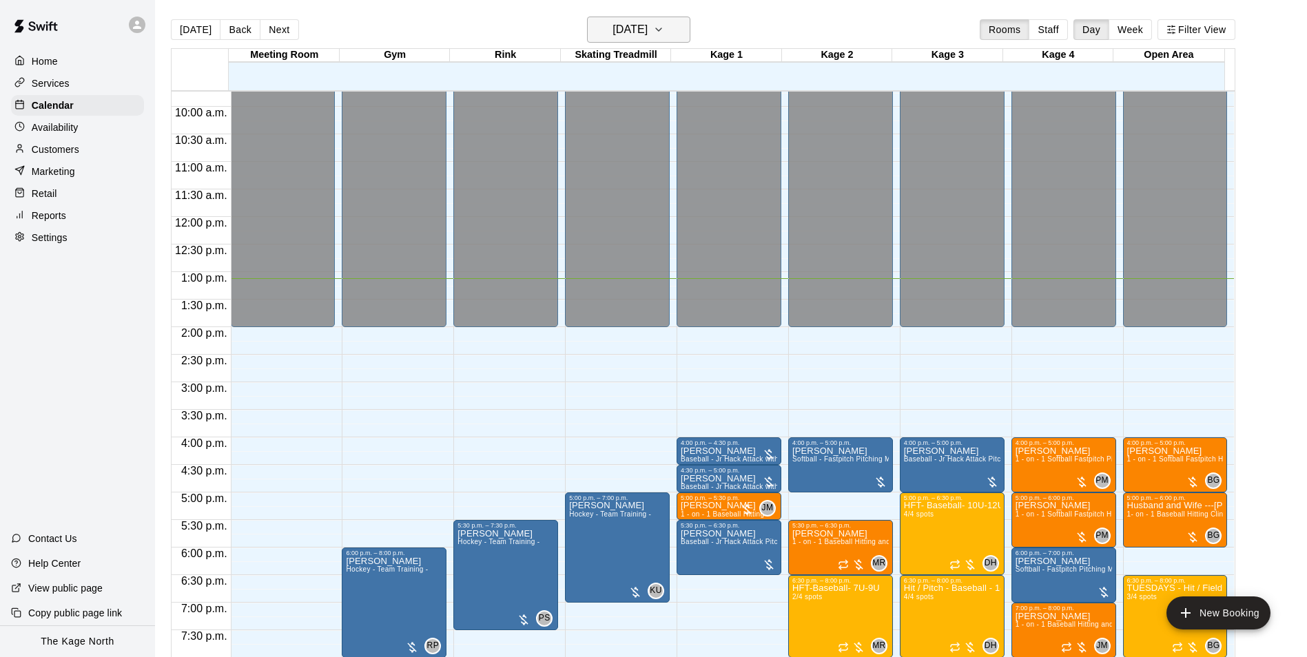
click at [647, 25] on h6 "[DATE]" at bounding box center [629, 29] width 35 height 19
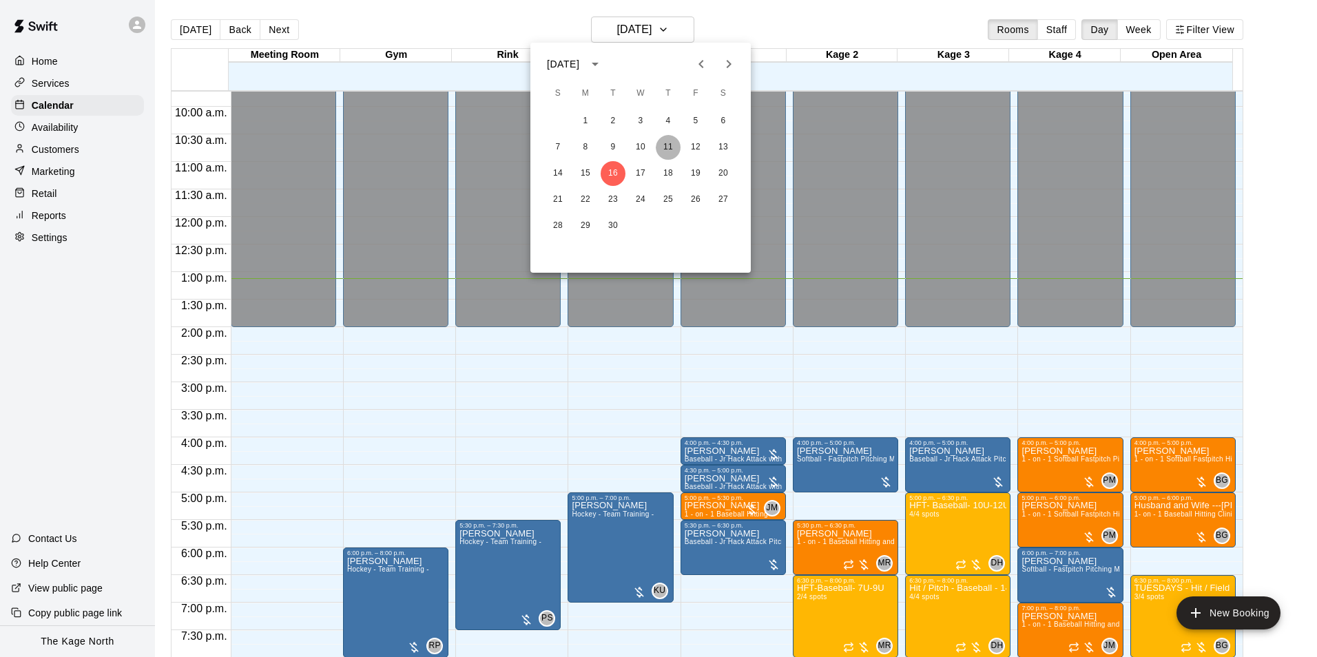
click at [671, 154] on button "11" at bounding box center [668, 147] width 25 height 25
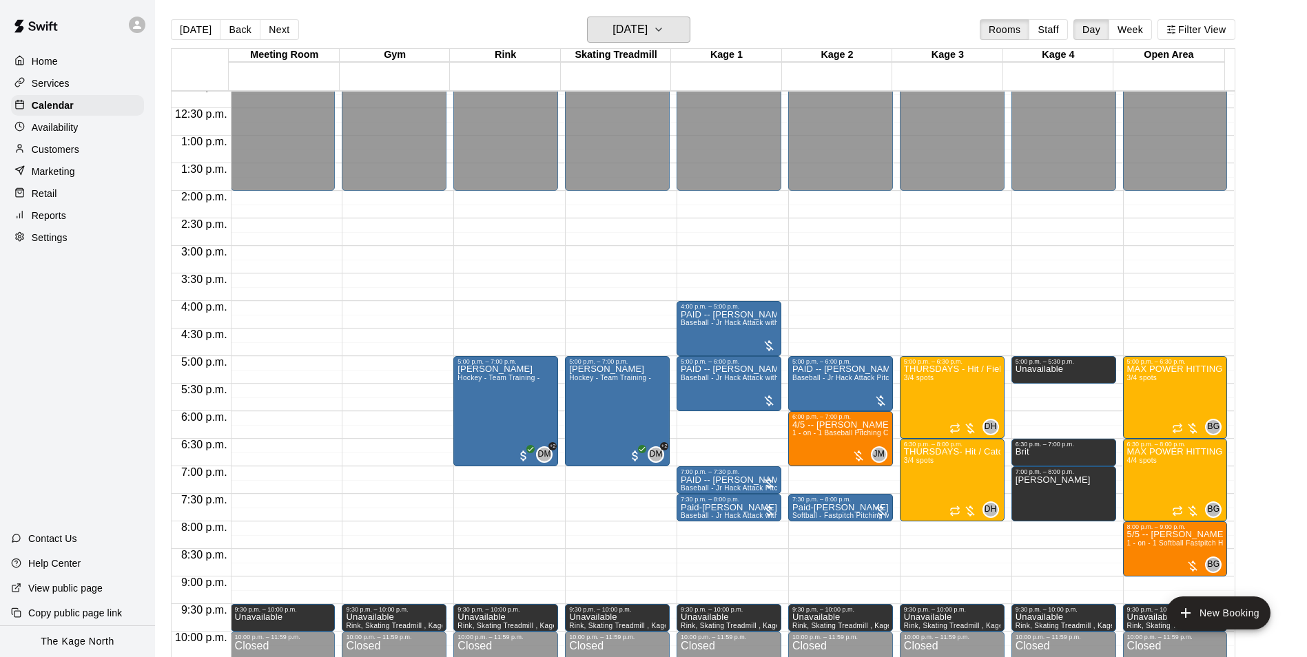
scroll to position [674, 0]
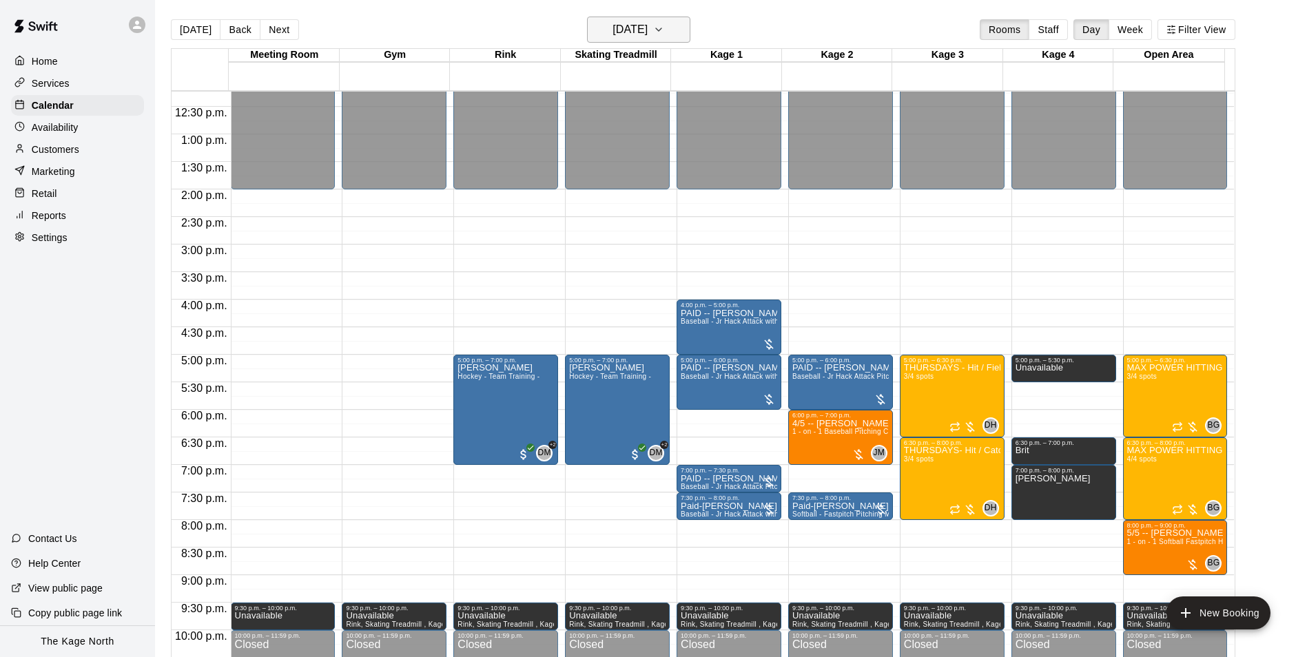
click at [647, 25] on h6 "[DATE]" at bounding box center [629, 29] width 35 height 19
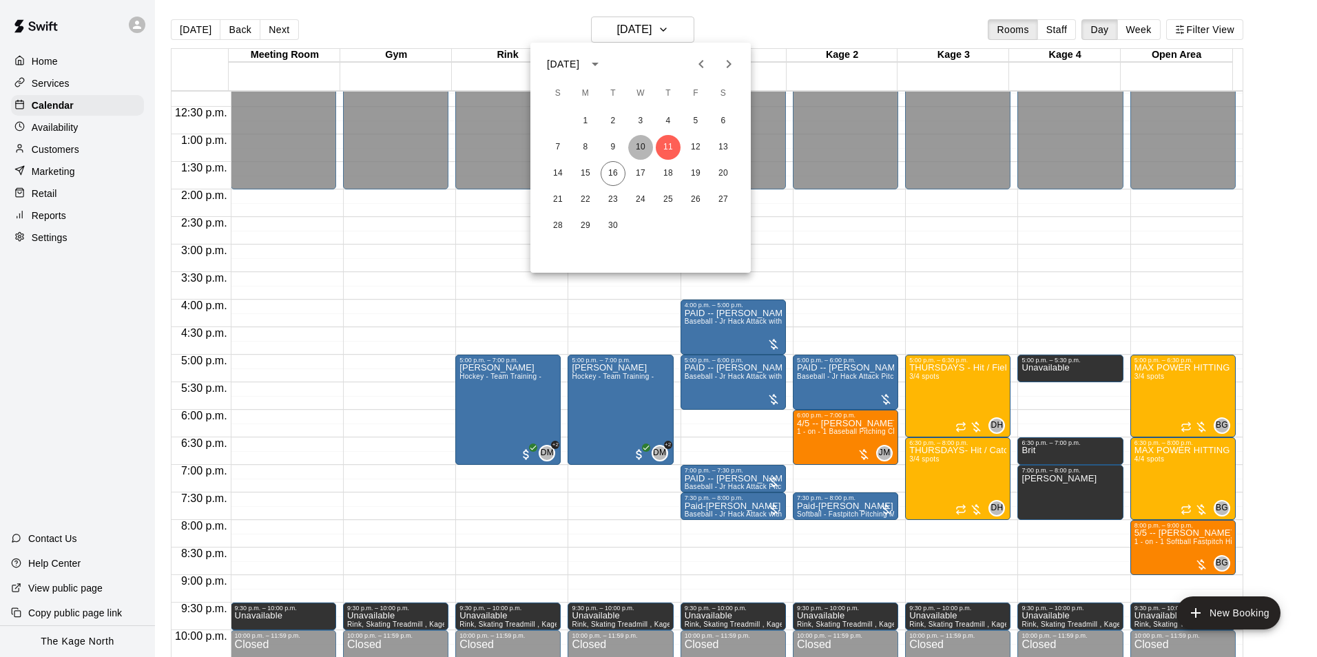
click at [640, 145] on button "10" at bounding box center [640, 147] width 25 height 25
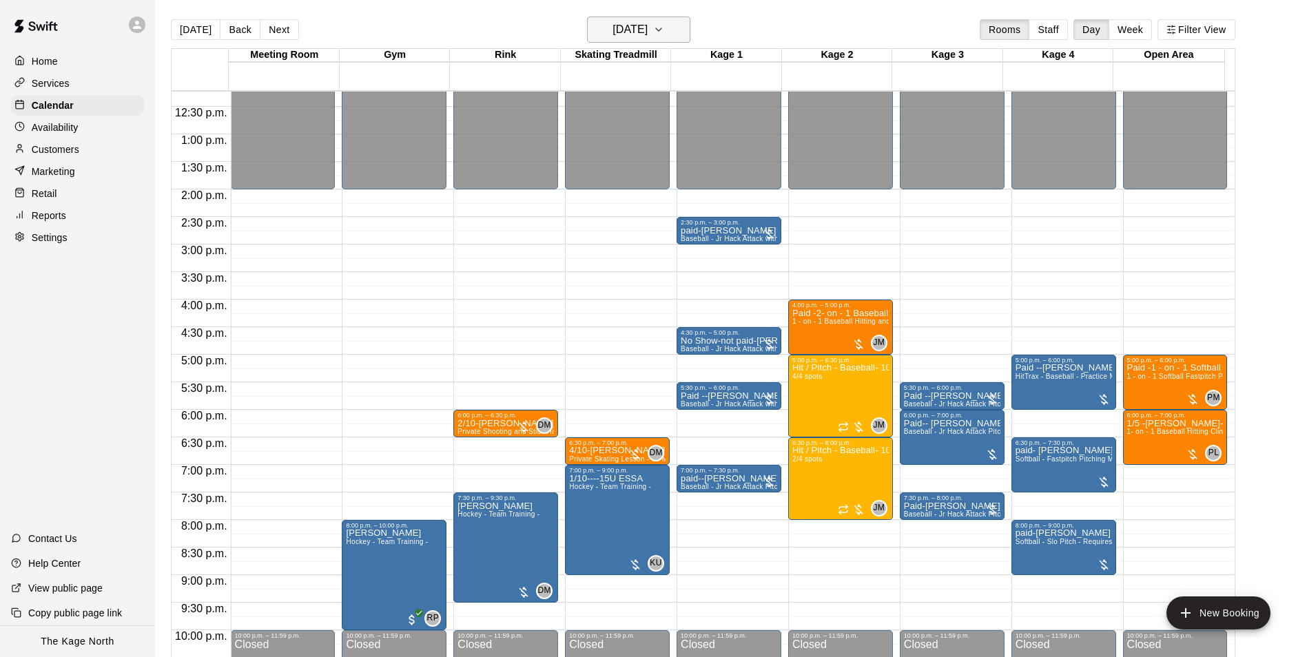
click at [647, 26] on h6 "[DATE]" at bounding box center [629, 29] width 35 height 19
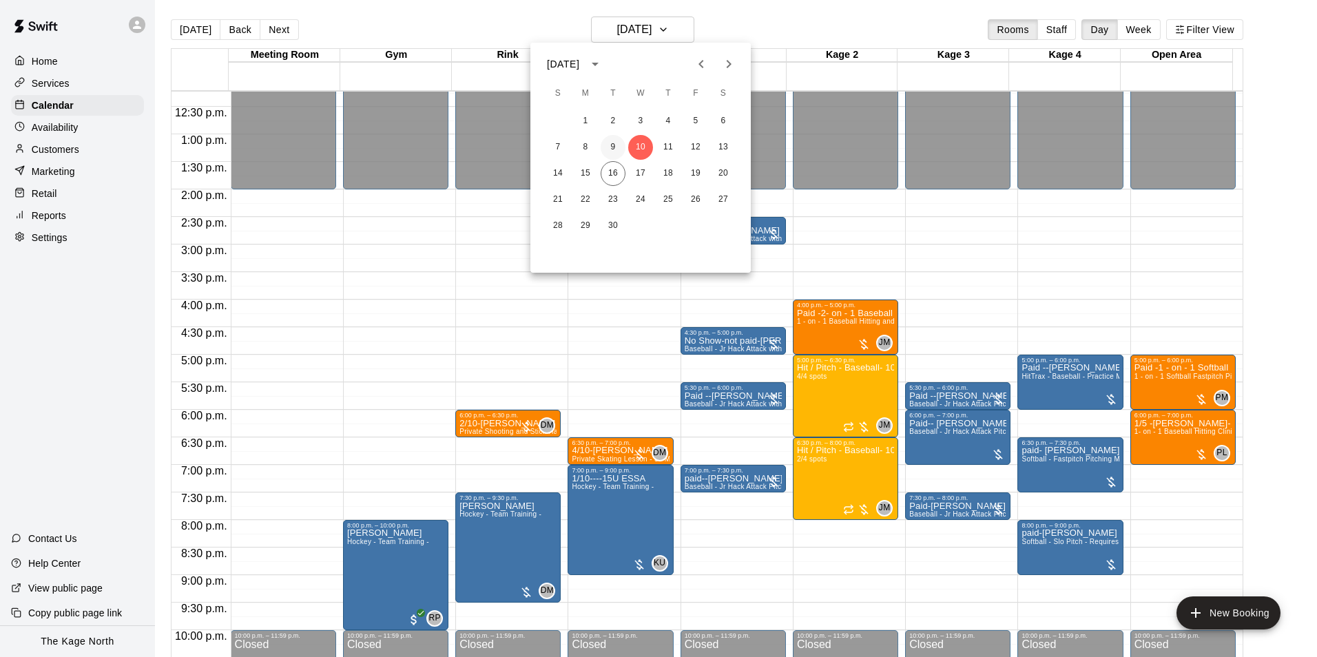
click at [608, 140] on button "9" at bounding box center [613, 147] width 25 height 25
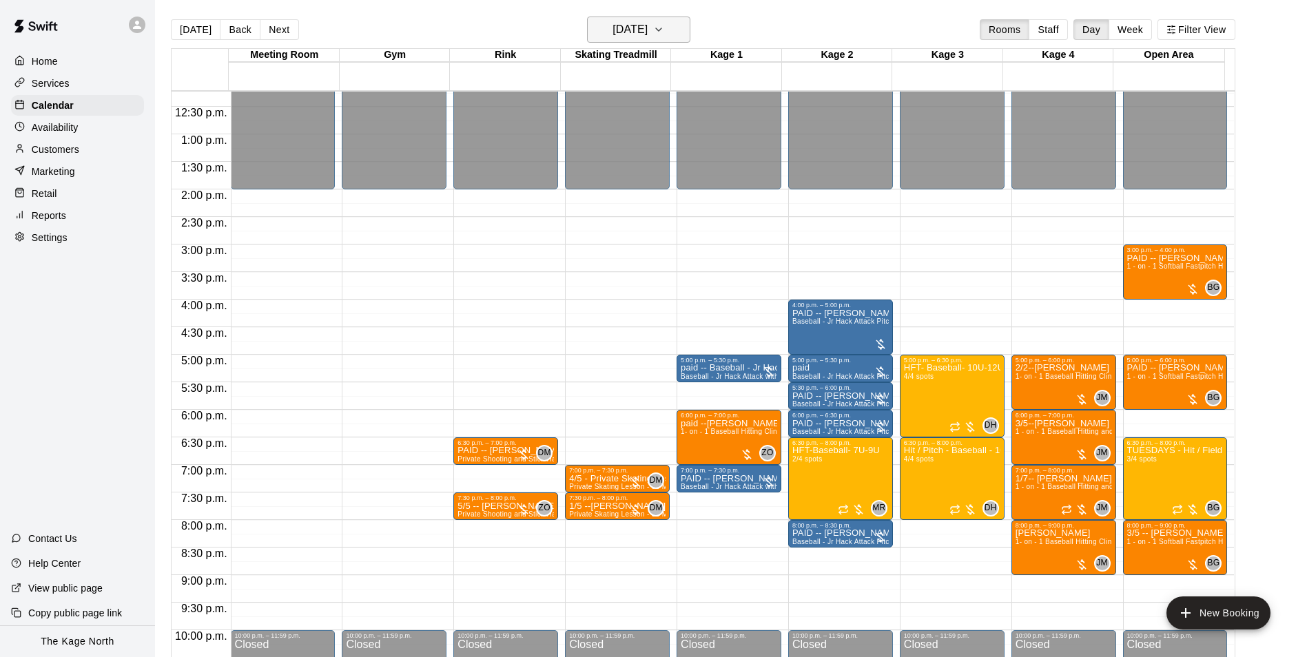
click at [647, 32] on h6 "[DATE]" at bounding box center [629, 29] width 35 height 19
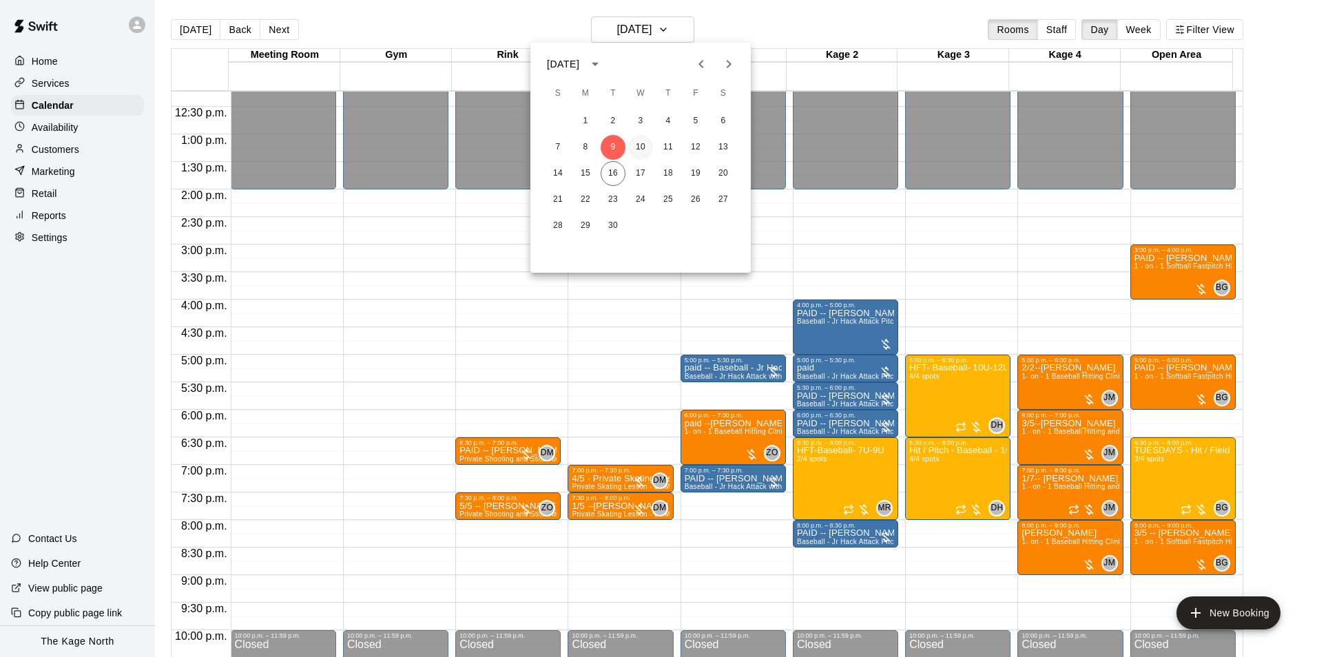
click at [638, 150] on button "10" at bounding box center [640, 147] width 25 height 25
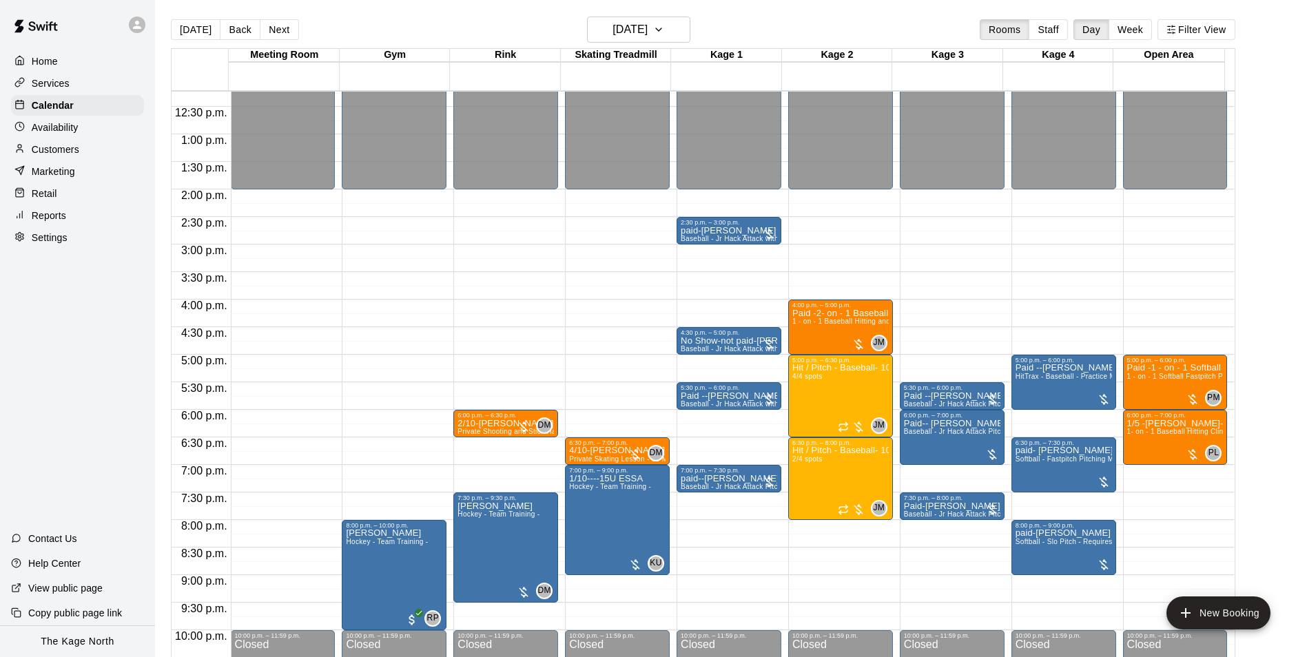
click at [647, 10] on main "[DATE] Back [DATE][DATE] Rooms Staff Day Week Filter View Meeting Room 10 Wed G…" at bounding box center [731, 339] width 1152 height 679
click at [647, 25] on h6 "[DATE]" at bounding box center [629, 29] width 35 height 19
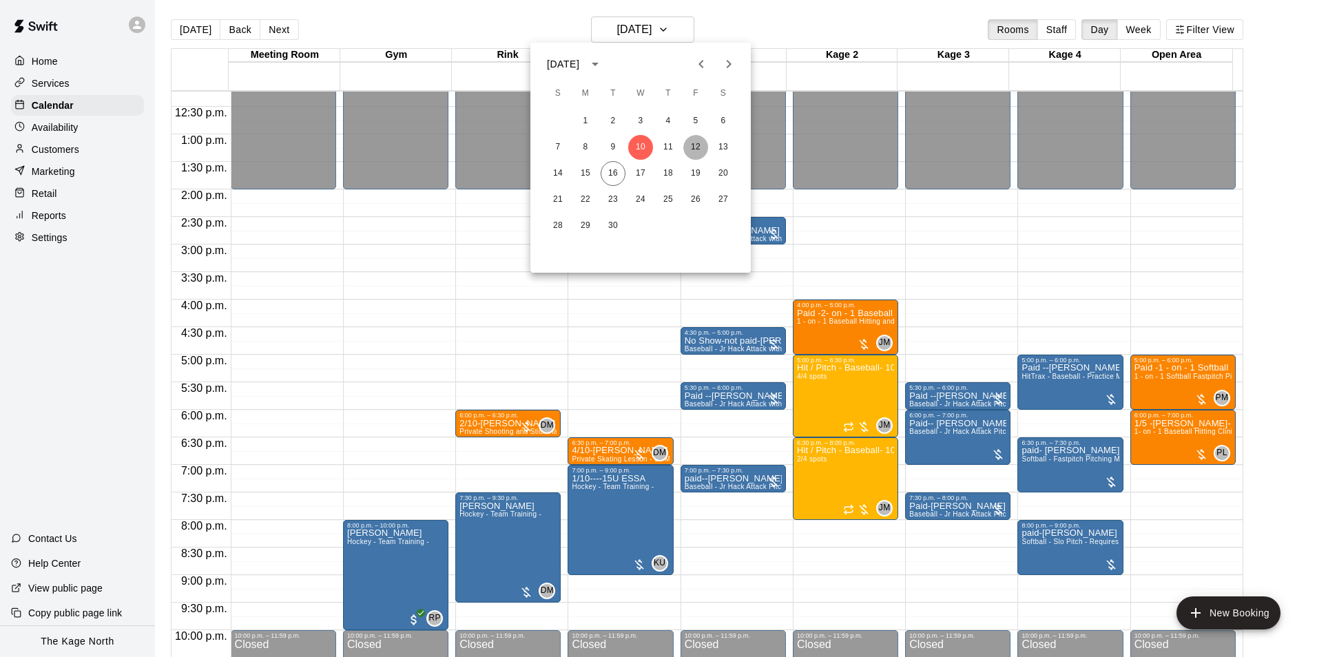
click at [697, 145] on button "12" at bounding box center [695, 147] width 25 height 25
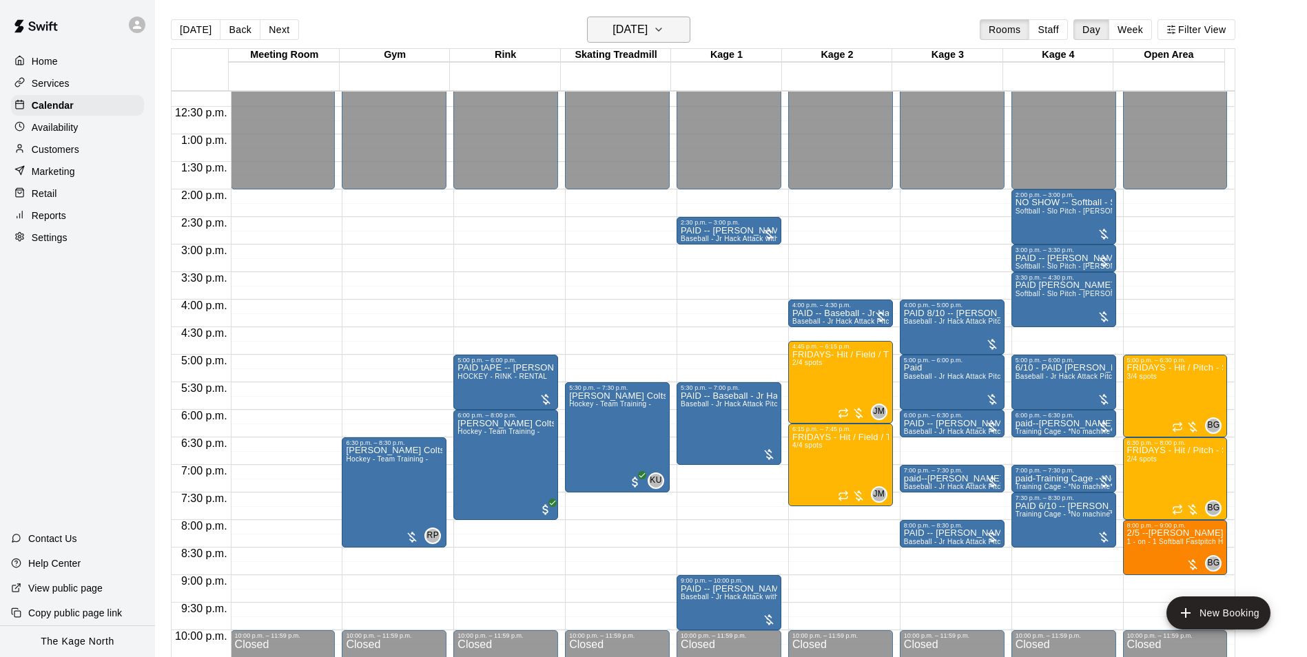
click at [647, 27] on h6 "[DATE]" at bounding box center [629, 29] width 35 height 19
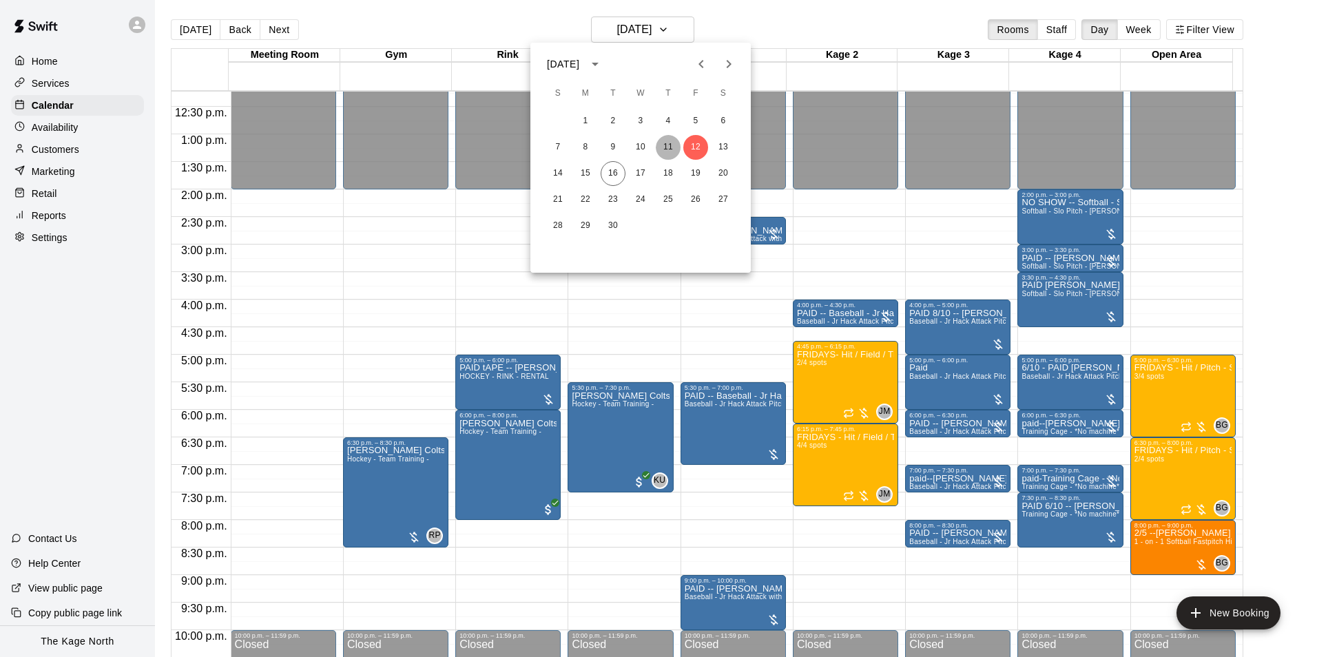
click at [664, 143] on button "11" at bounding box center [668, 147] width 25 height 25
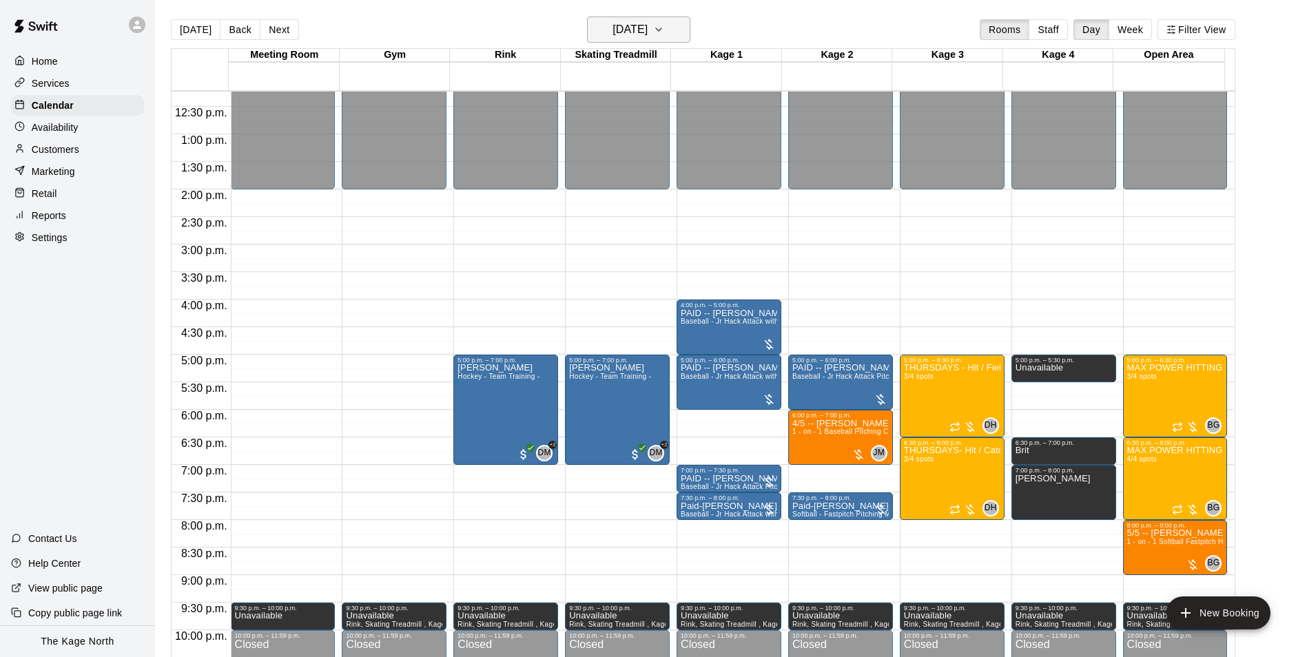
click at [647, 35] on h6 "[DATE]" at bounding box center [629, 29] width 35 height 19
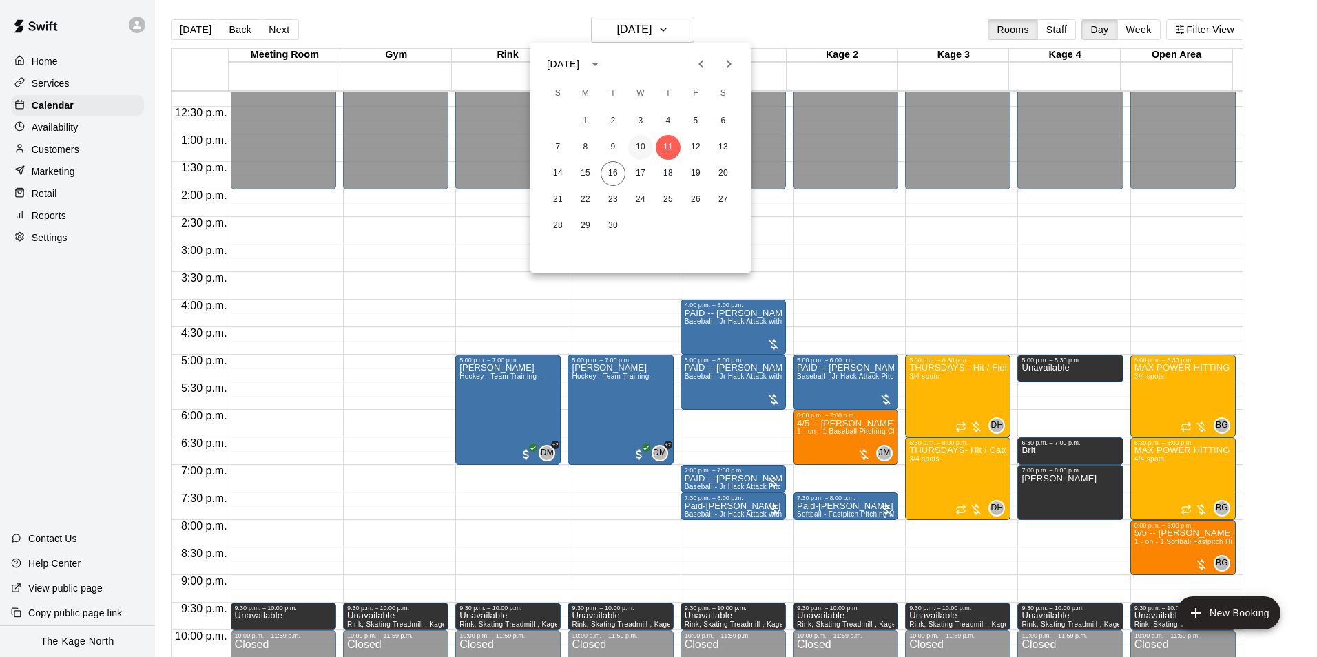
click at [638, 147] on button "10" at bounding box center [640, 147] width 25 height 25
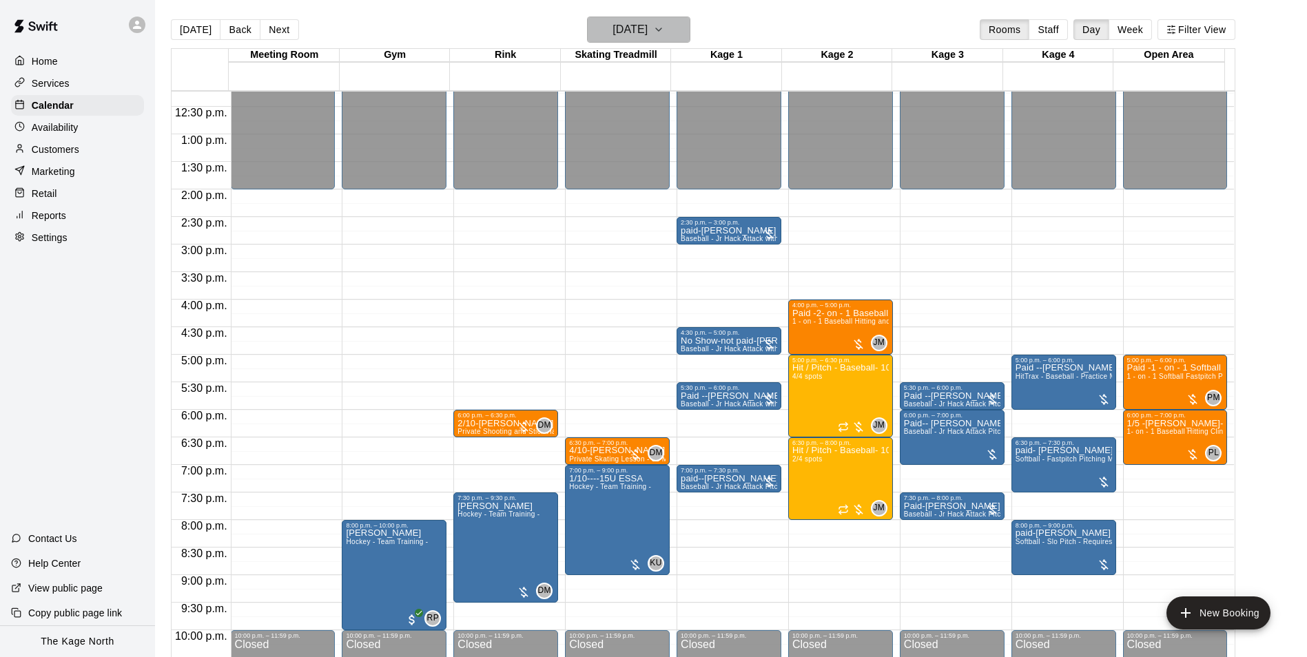
click at [647, 31] on h6 "[DATE]" at bounding box center [629, 29] width 35 height 19
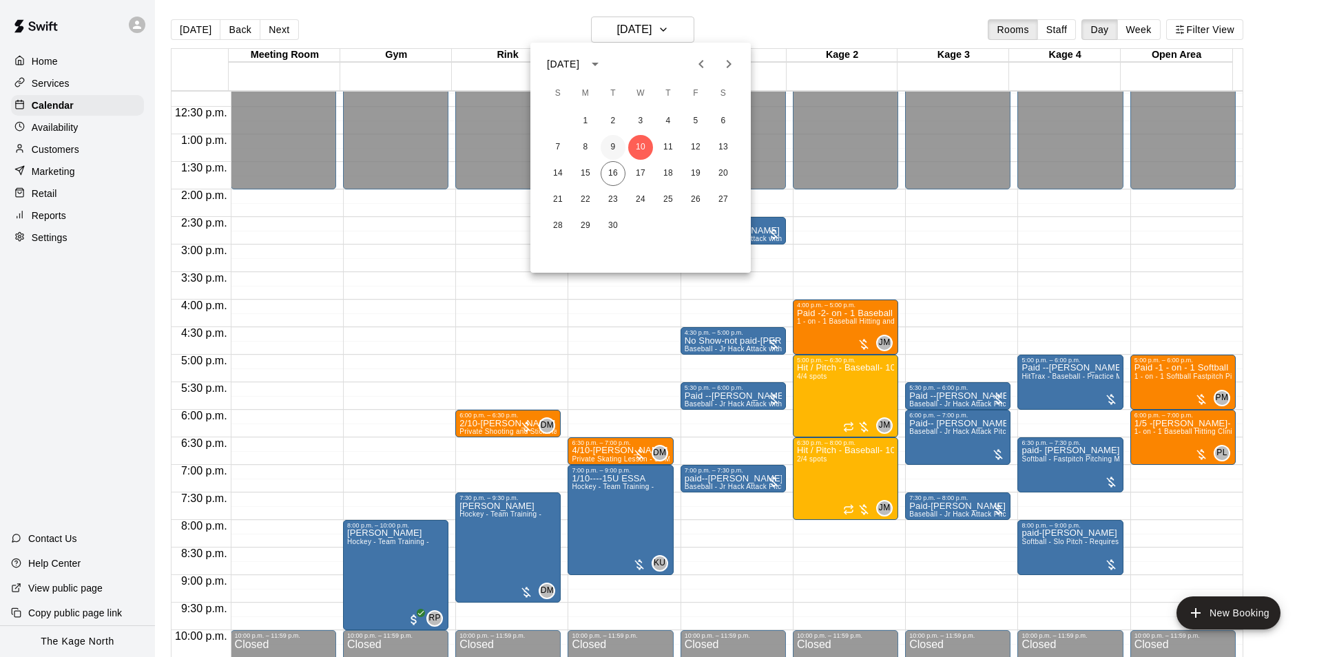
click at [617, 144] on button "9" at bounding box center [613, 147] width 25 height 25
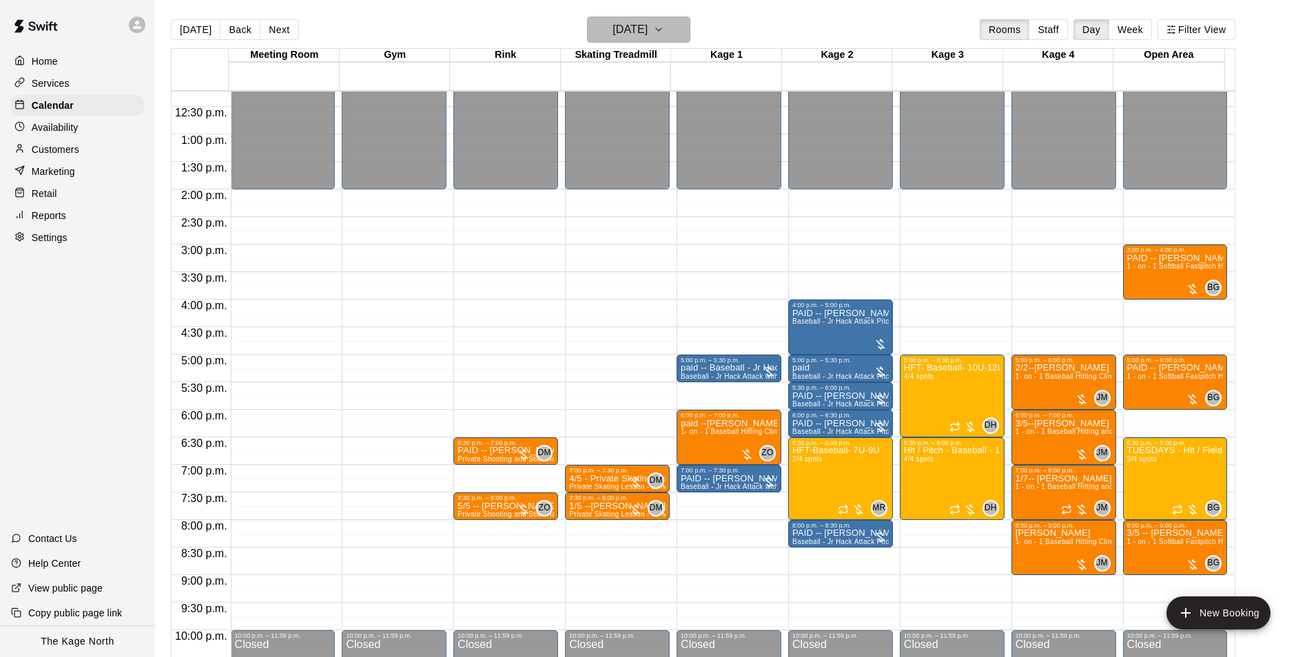
click at [647, 31] on h6 "[DATE]" at bounding box center [629, 29] width 35 height 19
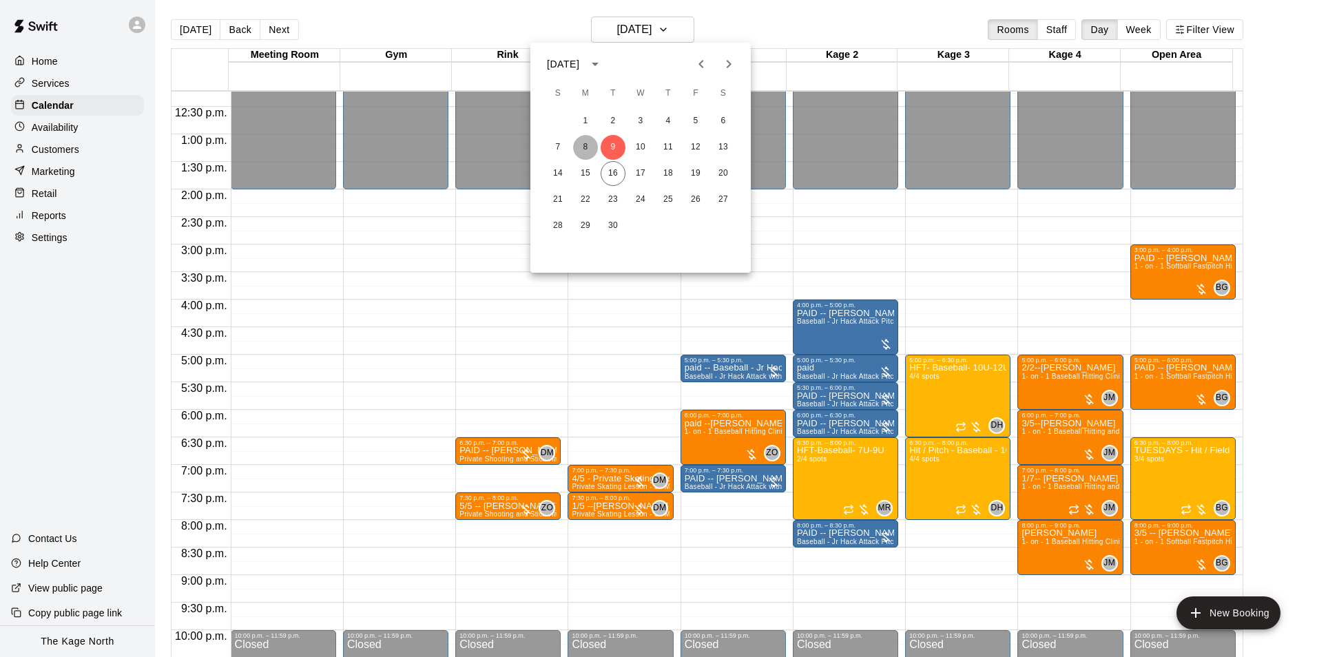
click at [586, 147] on button "8" at bounding box center [585, 147] width 25 height 25
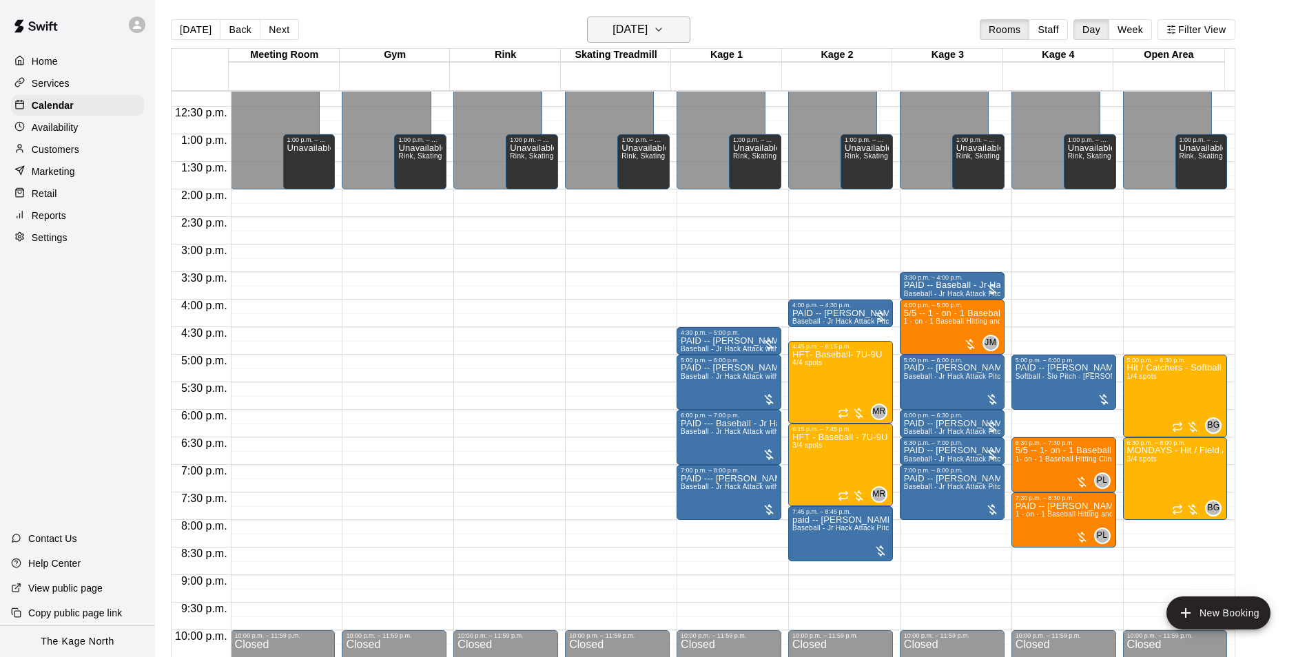
click at [647, 29] on h6 "[DATE]" at bounding box center [629, 29] width 35 height 19
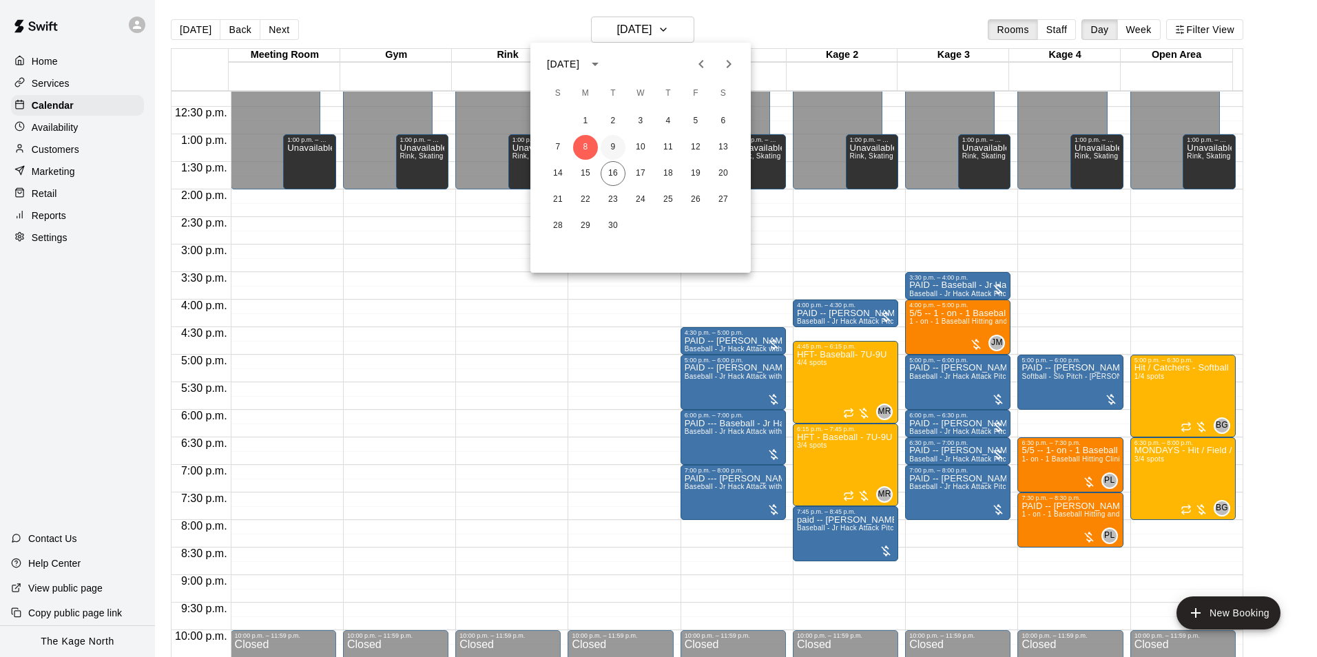
click at [610, 142] on button "9" at bounding box center [613, 147] width 25 height 25
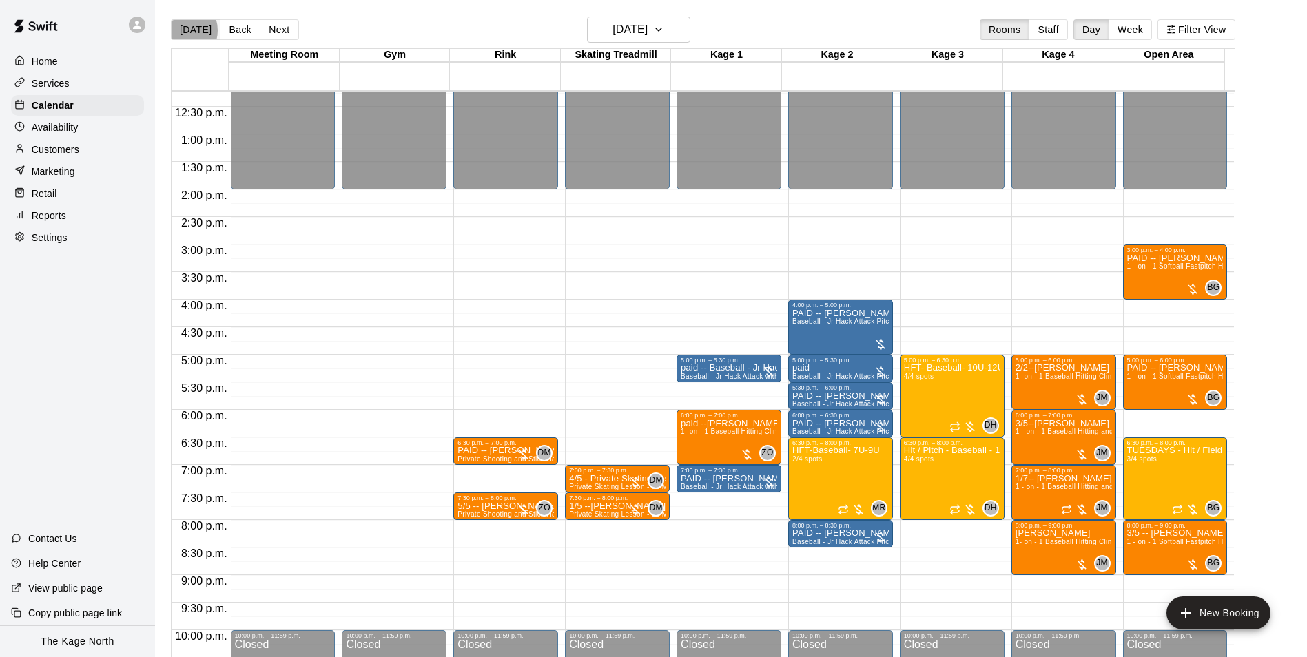
click at [180, 30] on button "[DATE]" at bounding box center [196, 29] width 50 height 21
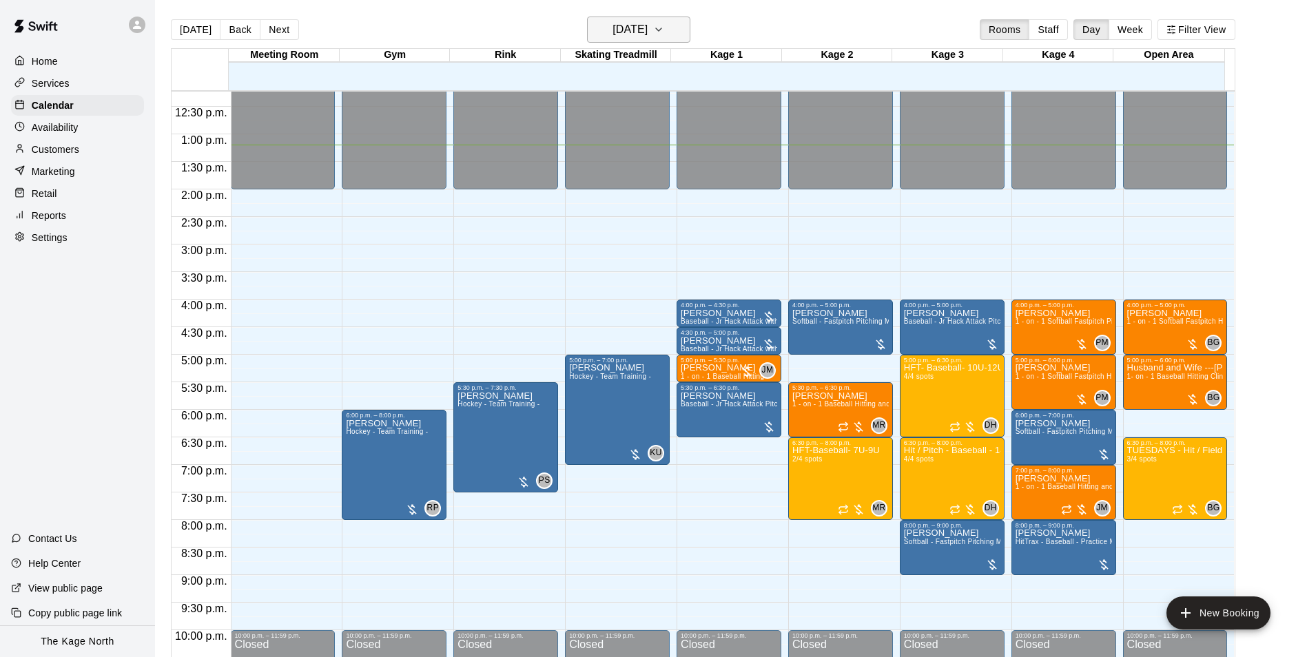
click at [672, 28] on button "[DATE]" at bounding box center [638, 30] width 103 height 26
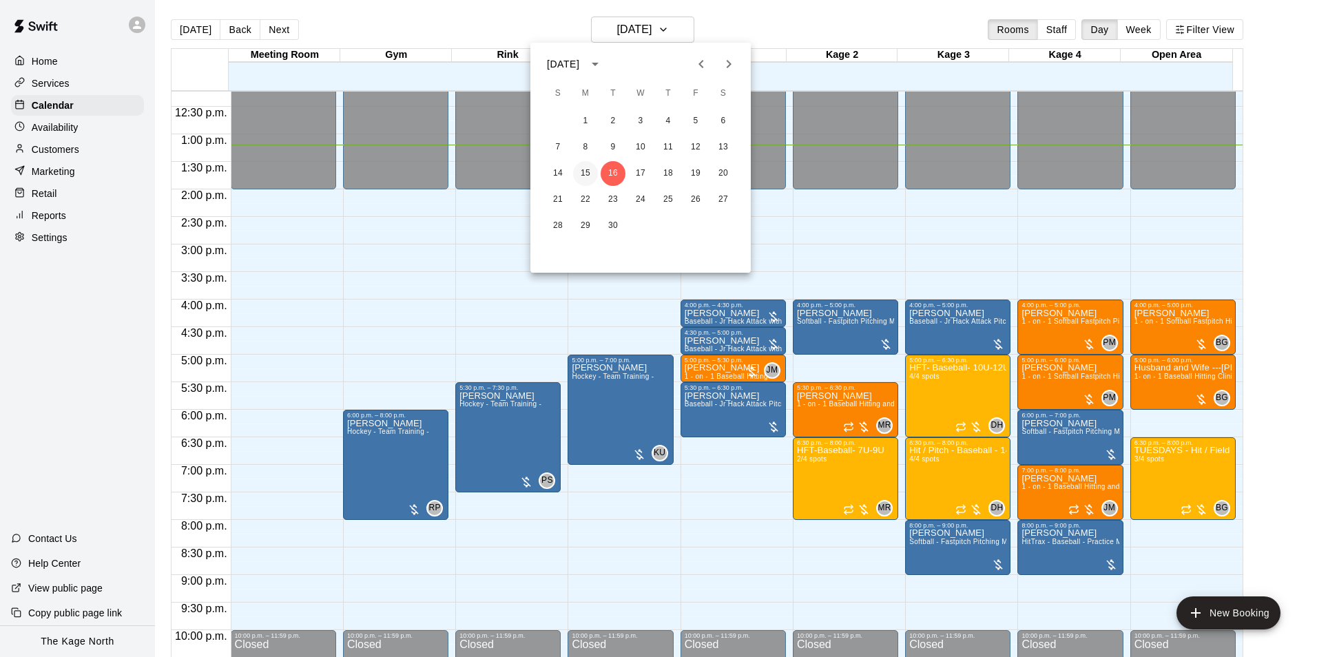
click at [589, 172] on button "15" at bounding box center [585, 173] width 25 height 25
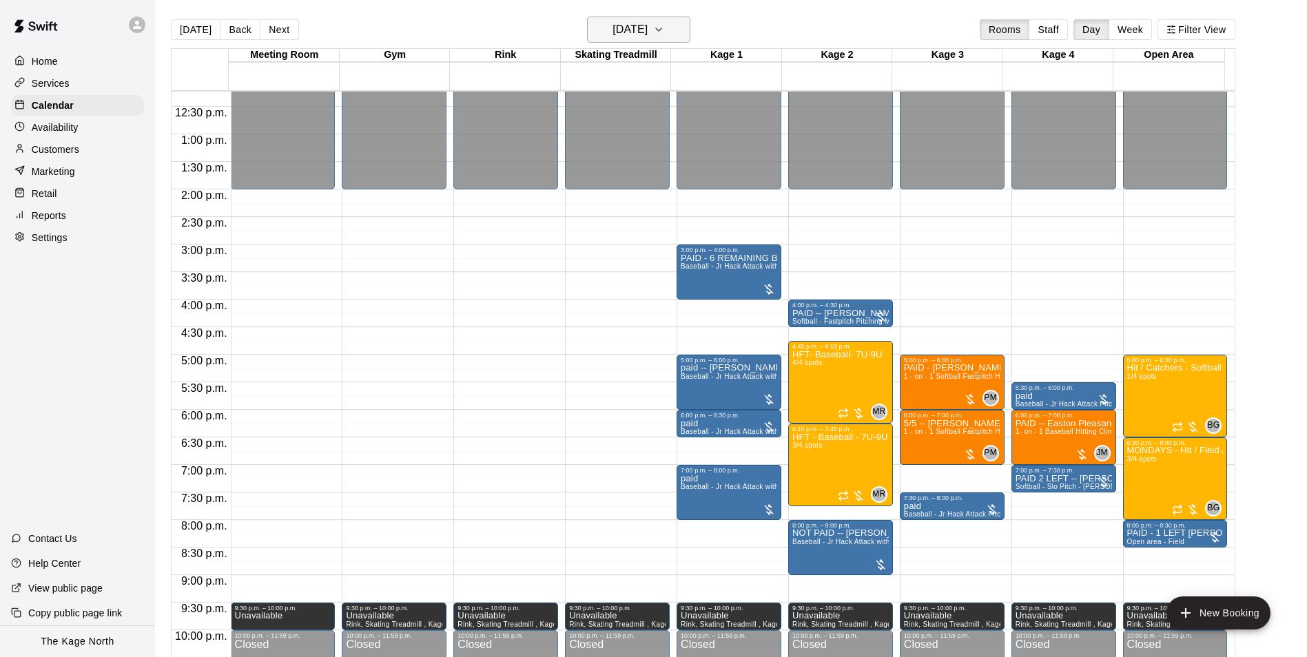
click at [647, 24] on h6 "[DATE]" at bounding box center [629, 29] width 35 height 19
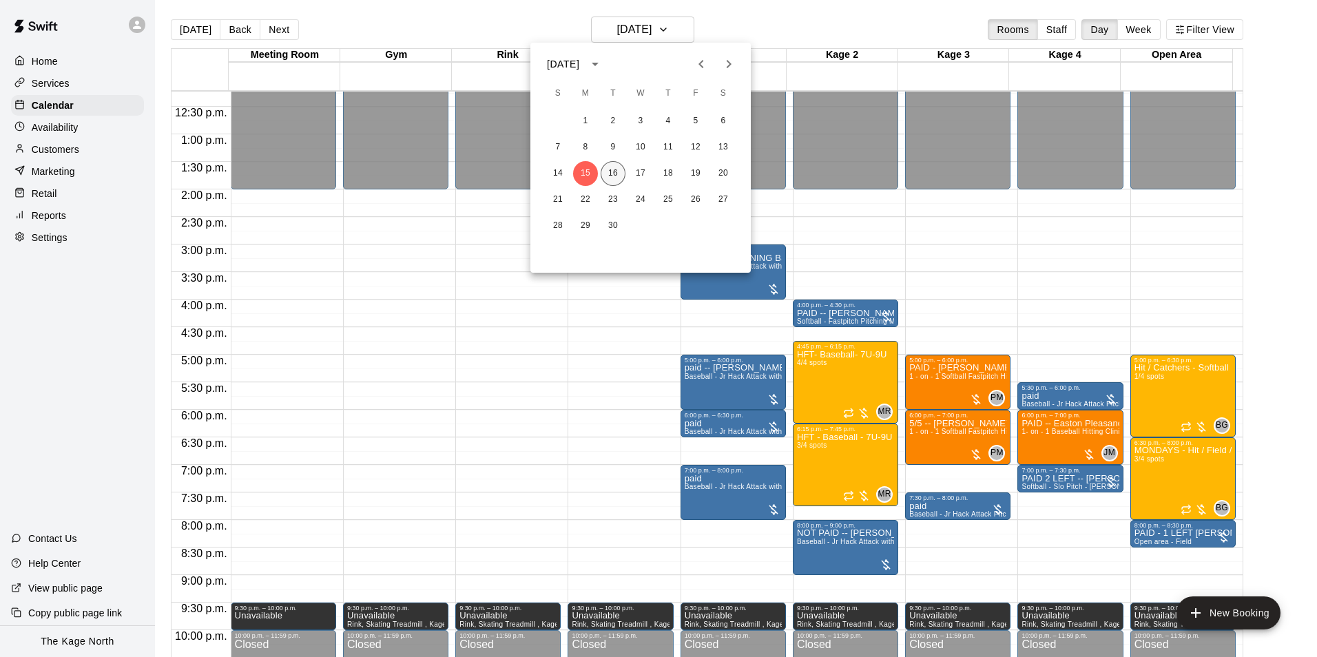
click at [611, 176] on button "16" at bounding box center [613, 173] width 25 height 25
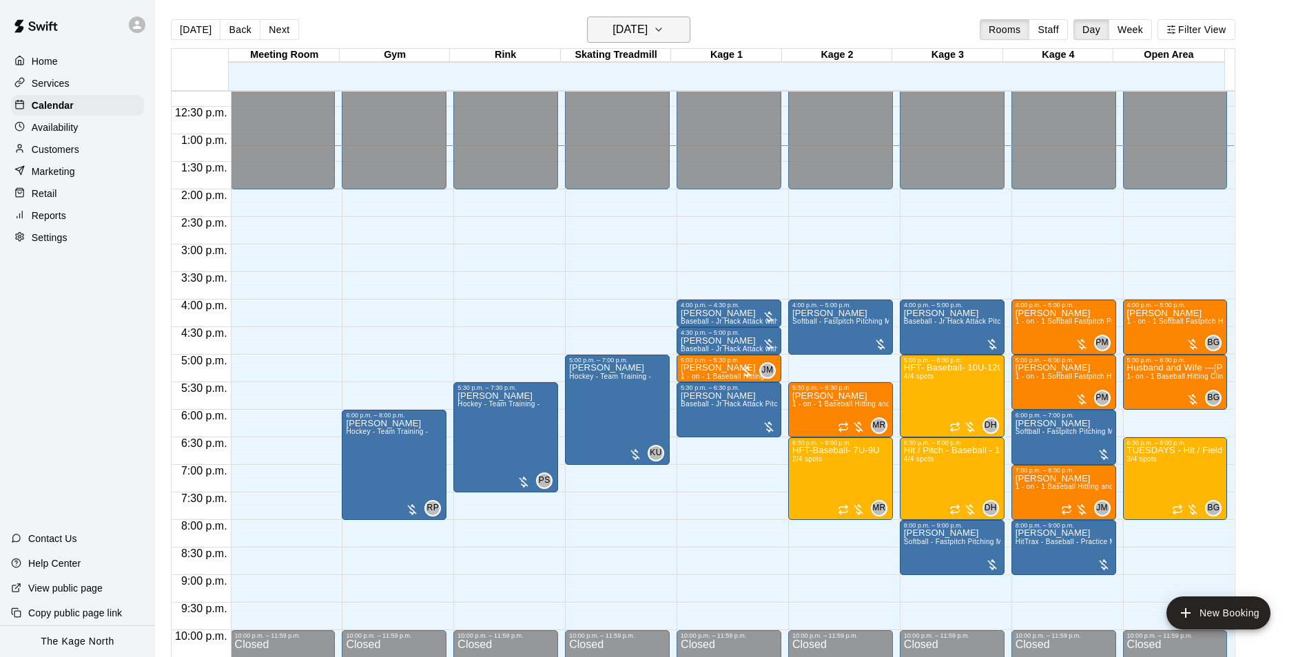
click at [672, 26] on button "[DATE]" at bounding box center [638, 30] width 103 height 26
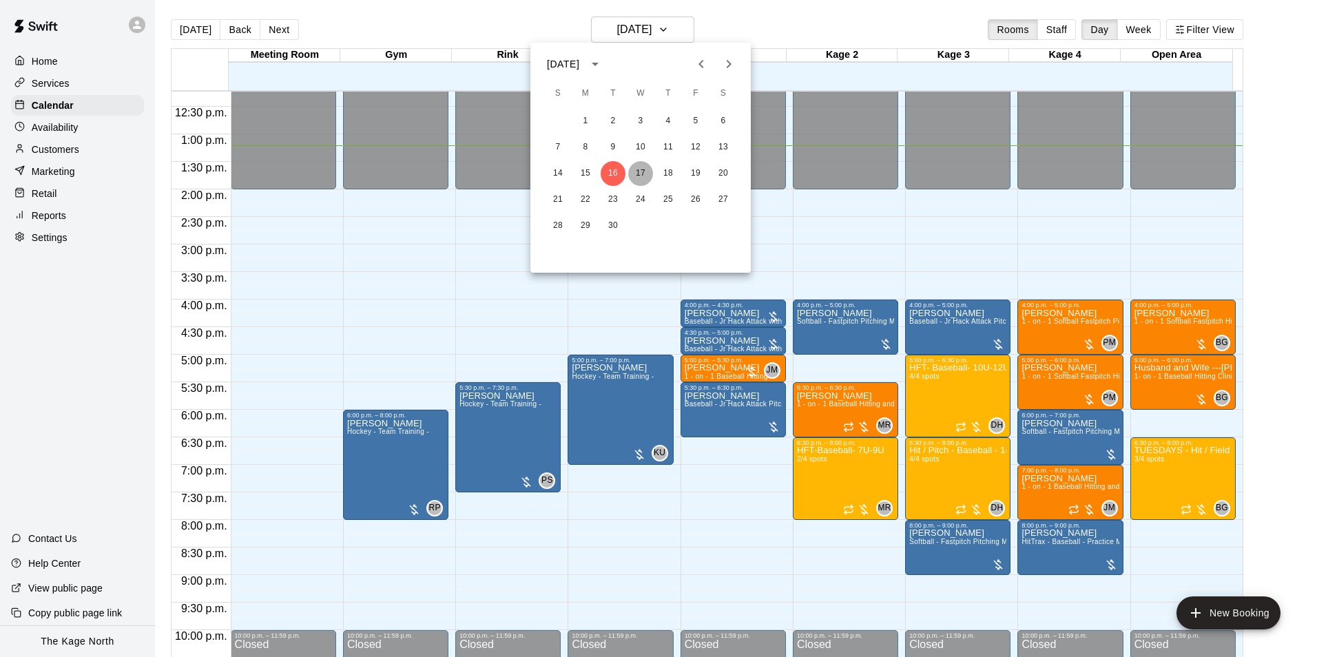
click at [645, 174] on button "17" at bounding box center [640, 173] width 25 height 25
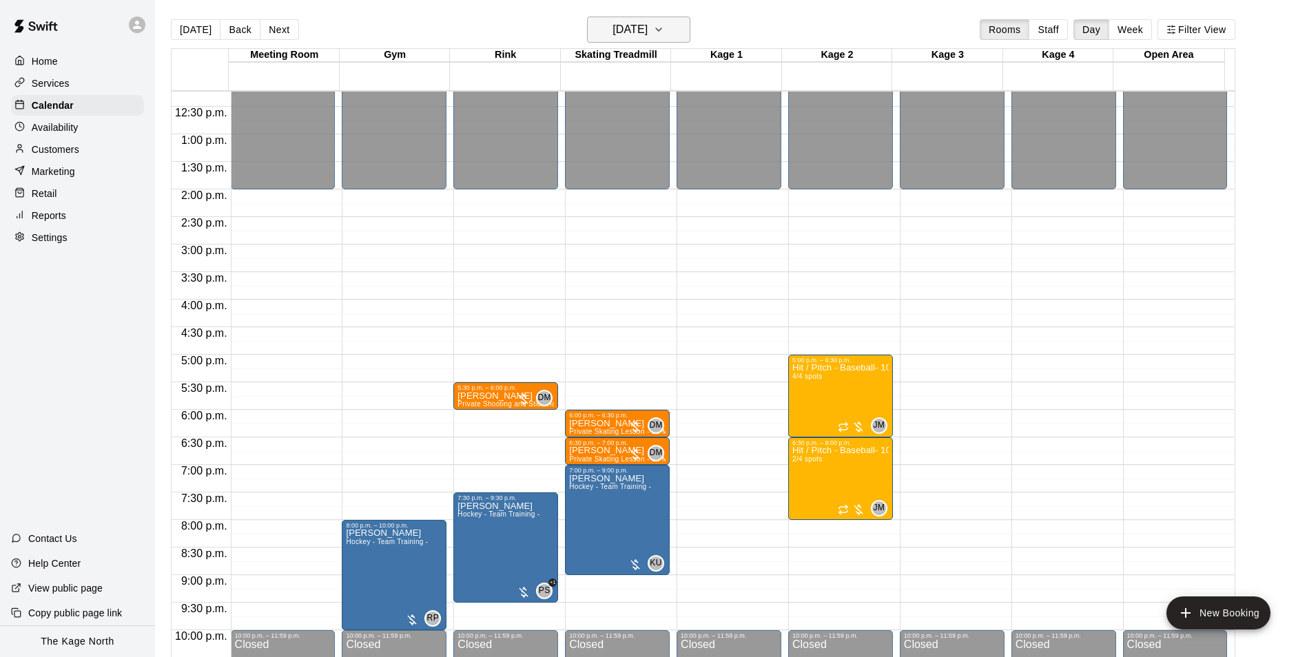
click at [647, 39] on h6 "[DATE]" at bounding box center [629, 29] width 35 height 19
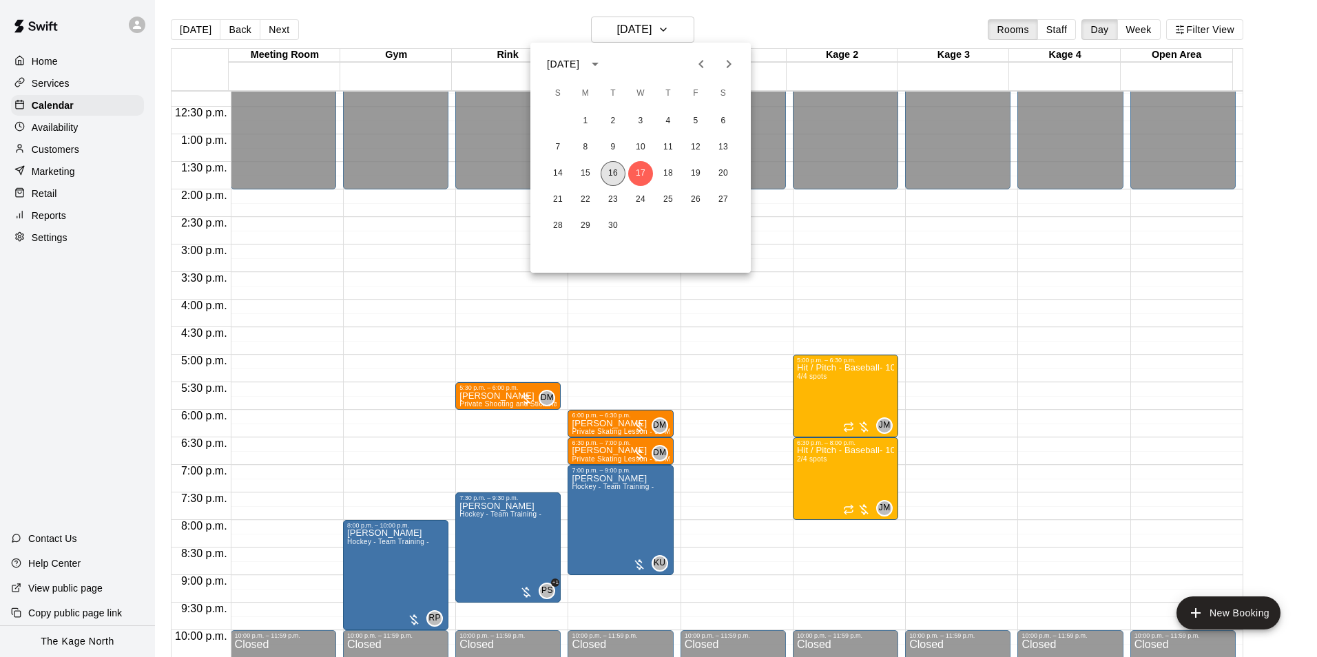
click at [609, 174] on button "16" at bounding box center [613, 173] width 25 height 25
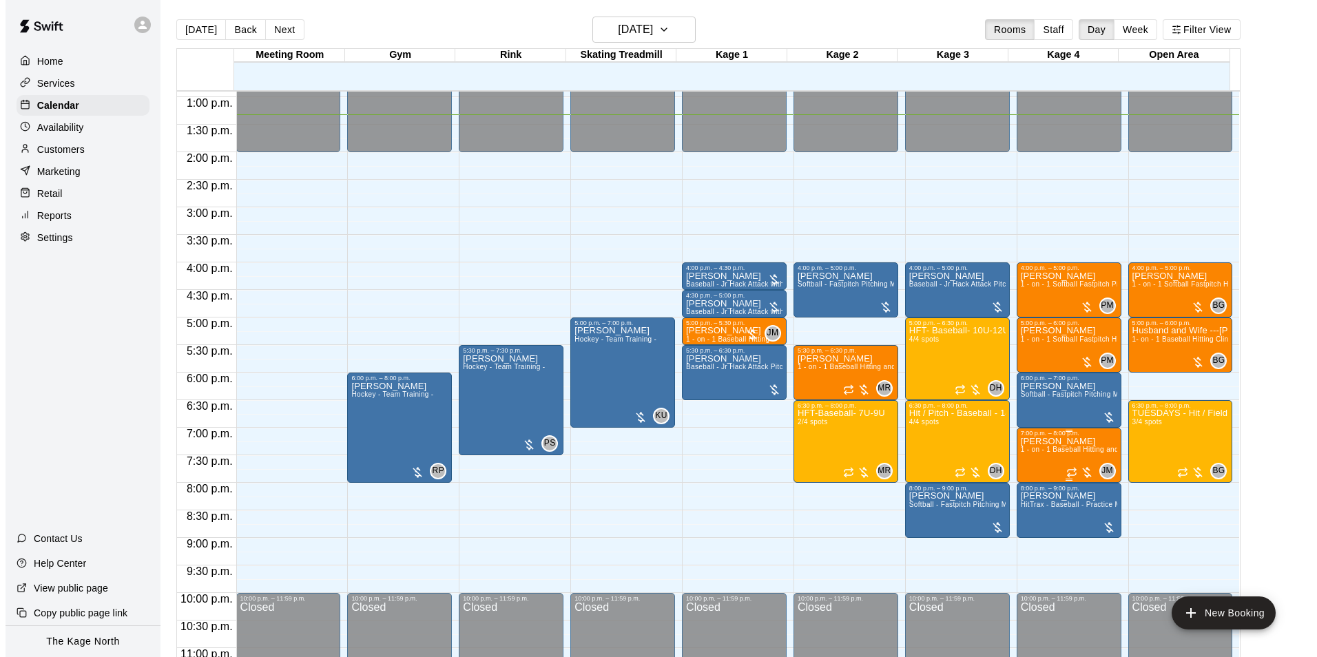
scroll to position [742, 0]
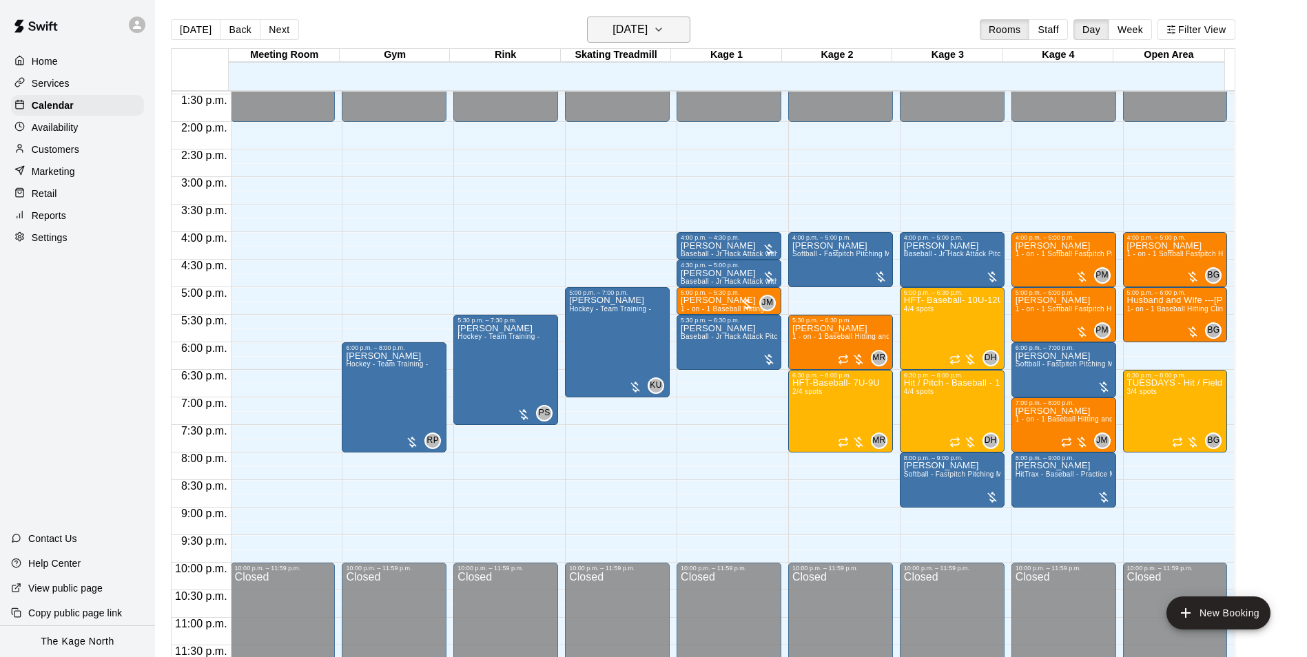
click at [632, 37] on h6 "[DATE]" at bounding box center [629, 29] width 35 height 19
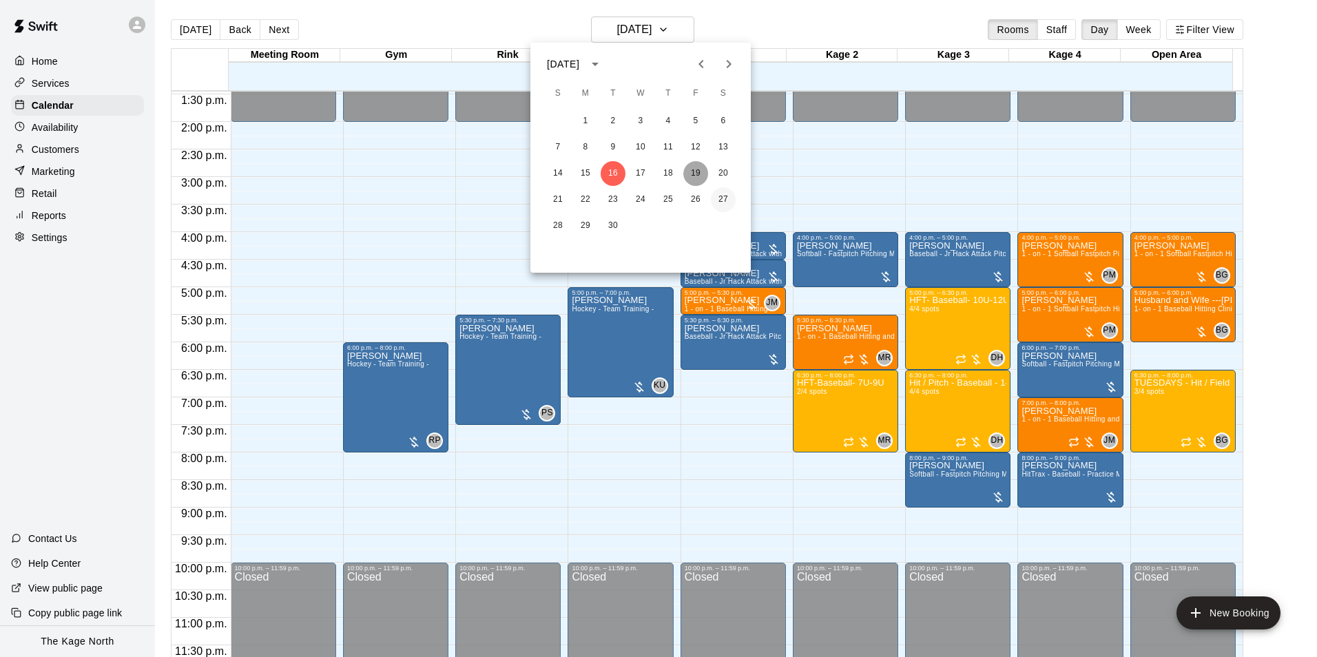
drag, startPoint x: 696, startPoint y: 172, endPoint x: 731, endPoint y: 194, distance: 40.9
click at [696, 171] on button "19" at bounding box center [695, 173] width 25 height 25
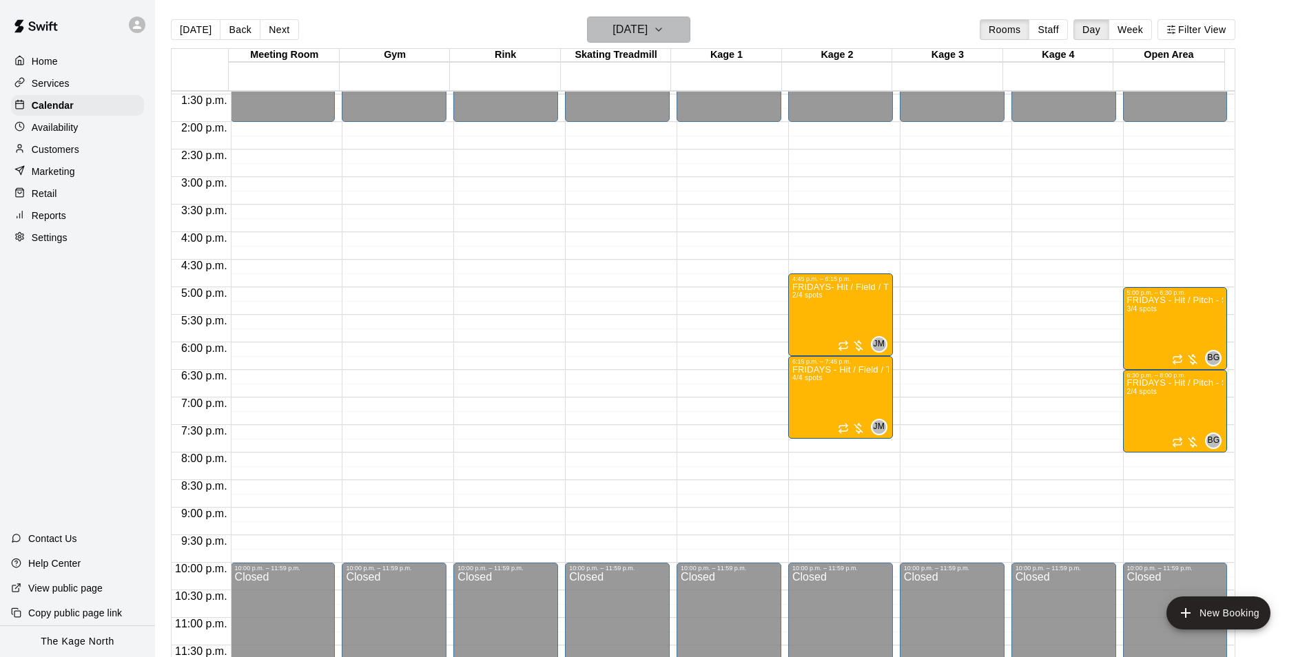
click at [647, 25] on h6 "[DATE]" at bounding box center [629, 29] width 35 height 19
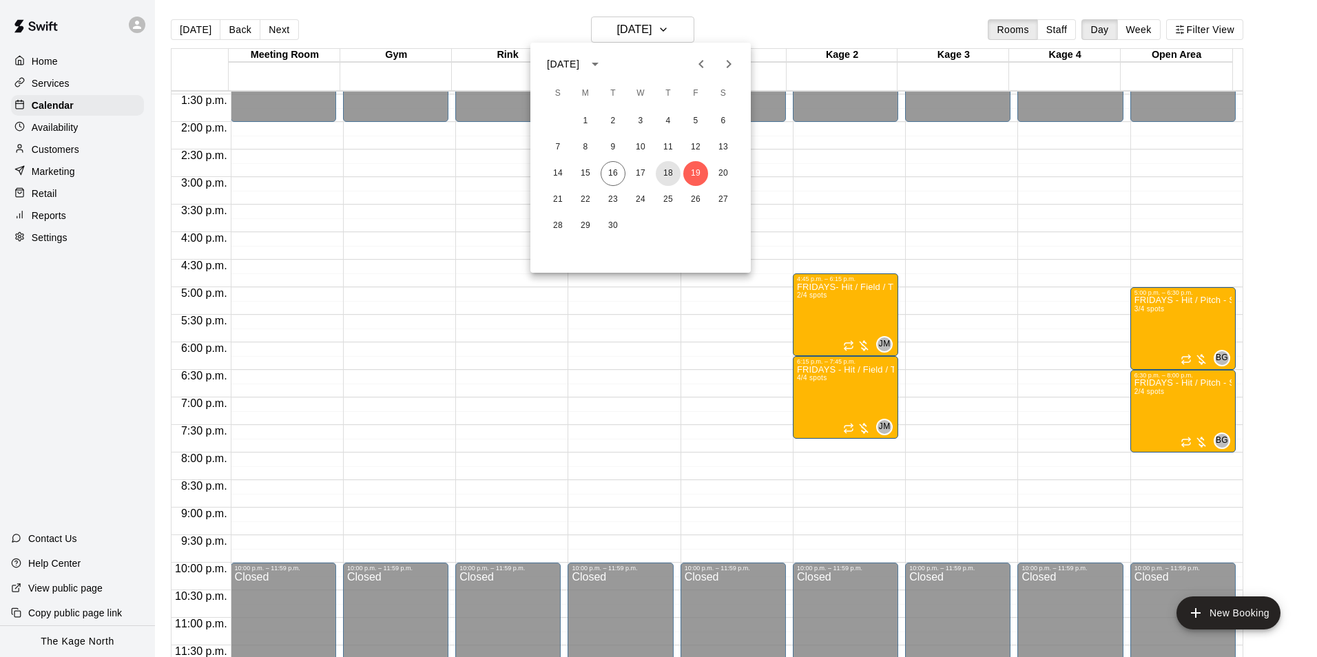
click at [671, 172] on button "18" at bounding box center [668, 173] width 25 height 25
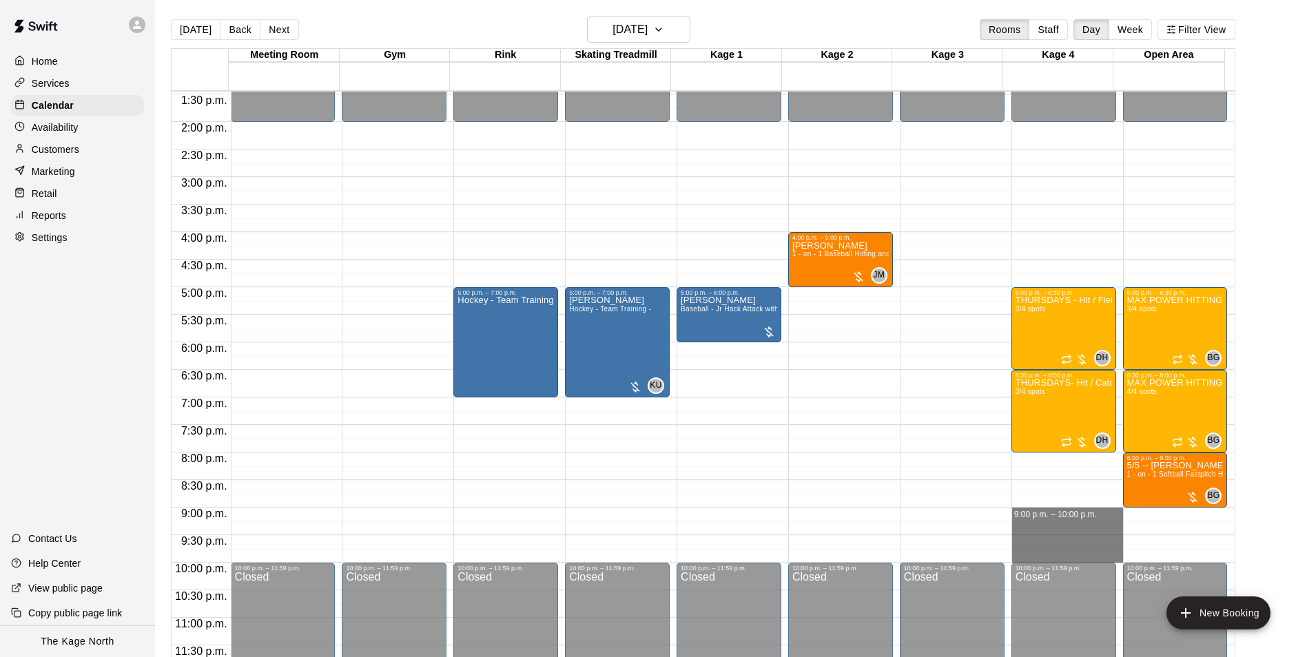
drag, startPoint x: 1063, startPoint y: 514, endPoint x: 1060, endPoint y: 552, distance: 38.7
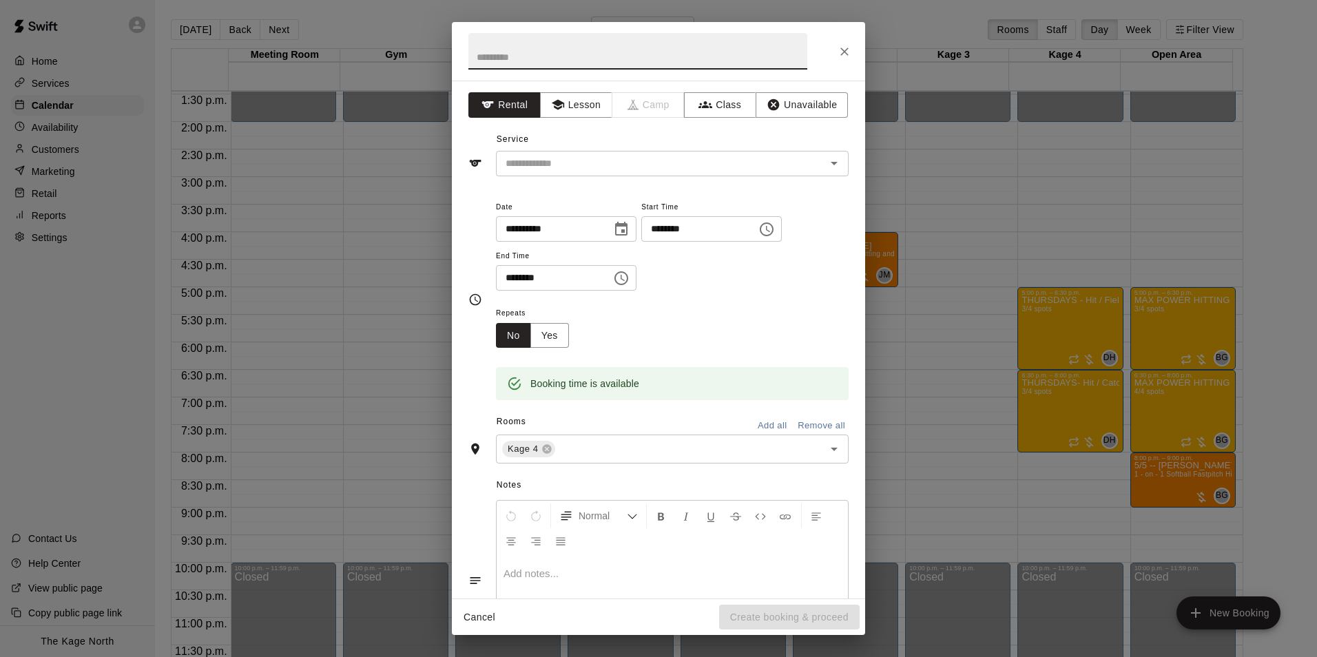
click at [844, 50] on icon "Close" at bounding box center [844, 52] width 14 height 14
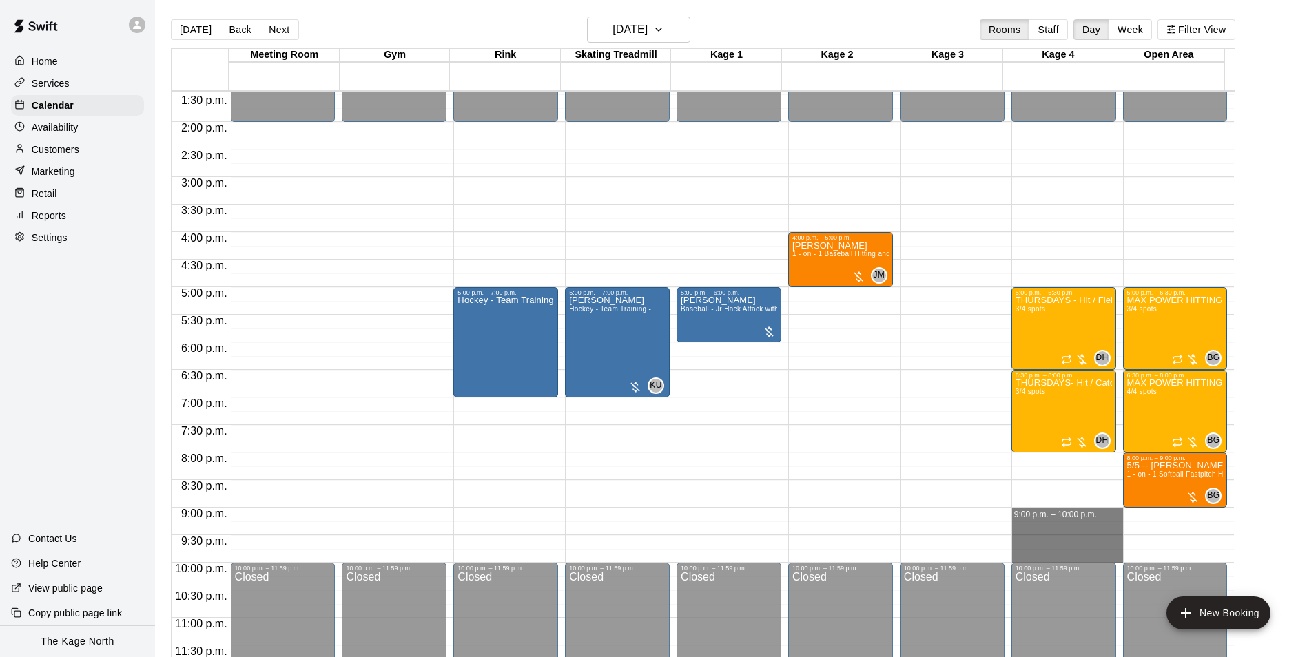
drag, startPoint x: 1079, startPoint y: 510, endPoint x: 1072, endPoint y: 554, distance: 43.9
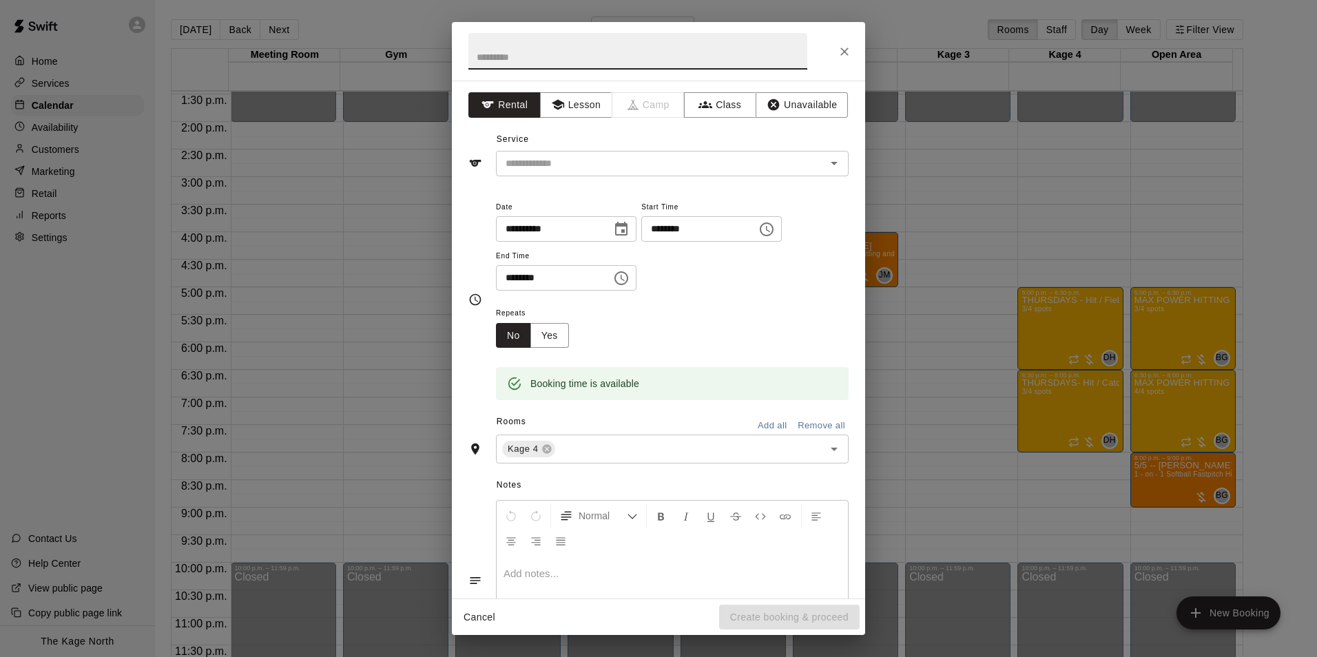
drag, startPoint x: 847, startPoint y: 54, endPoint x: 887, endPoint y: 92, distance: 55.1
click at [846, 54] on icon "Close" at bounding box center [844, 52] width 8 height 8
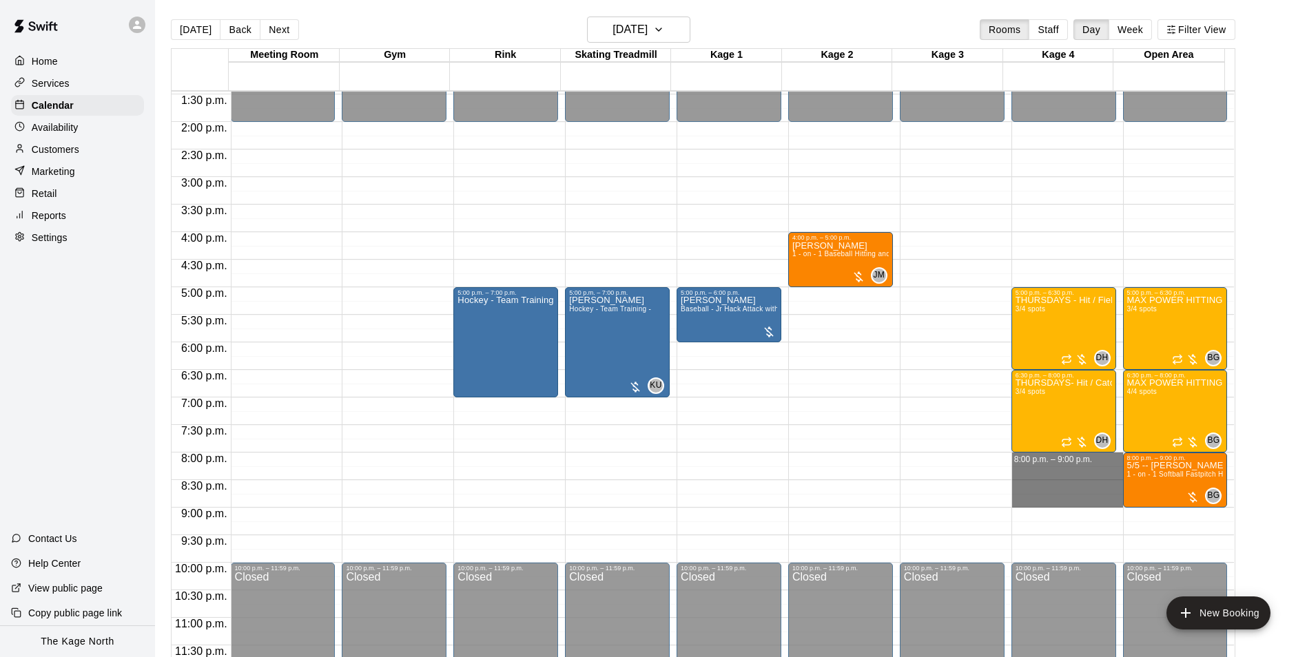
drag, startPoint x: 1075, startPoint y: 468, endPoint x: 1071, endPoint y: 506, distance: 38.1
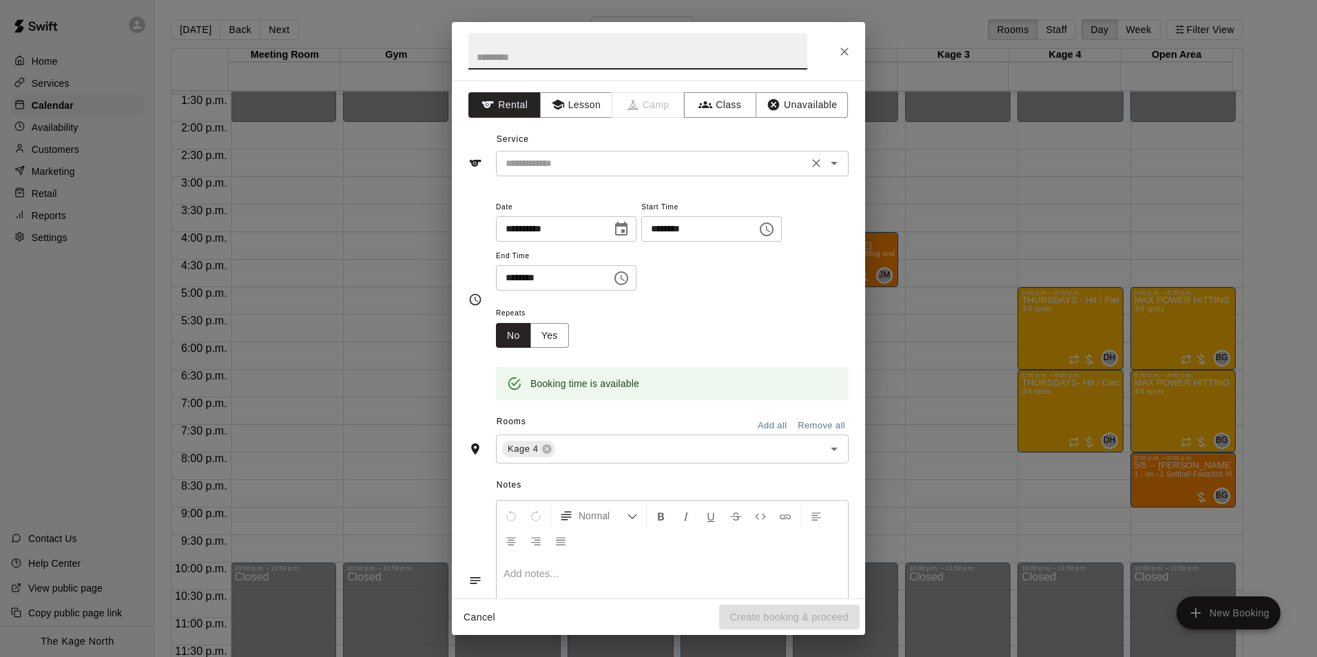
click at [830, 166] on icon "Open" at bounding box center [834, 163] width 17 height 17
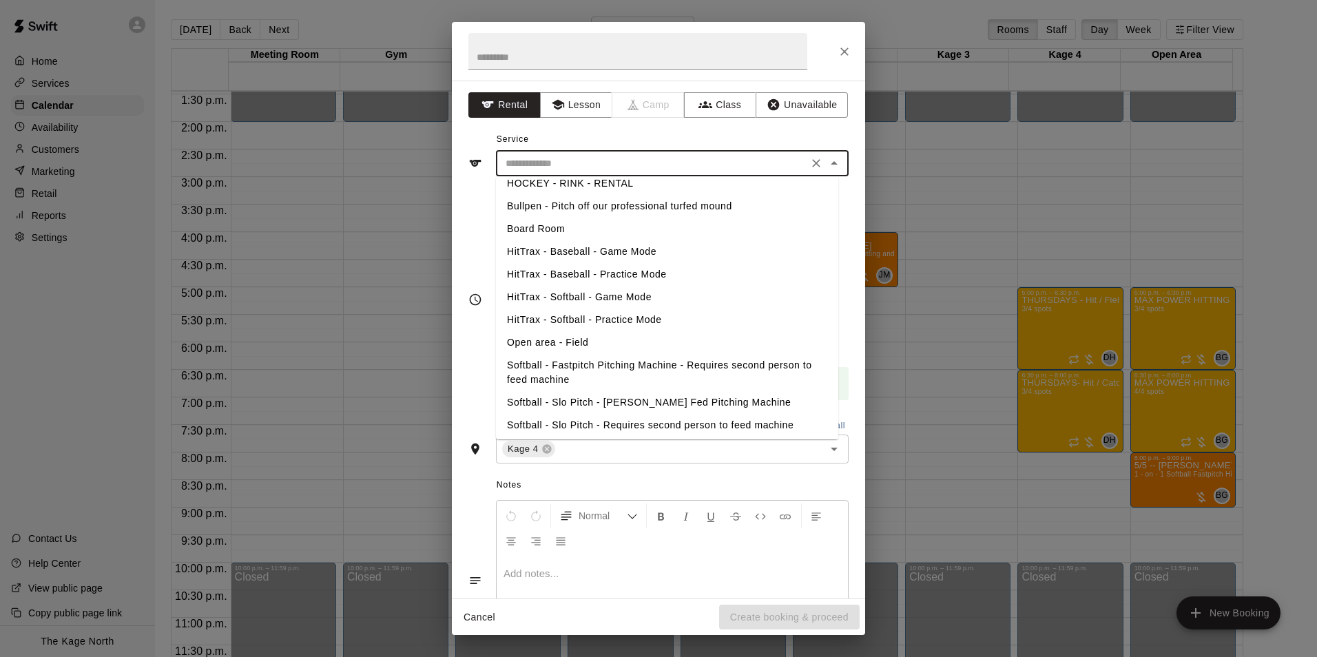
scroll to position [200, 0]
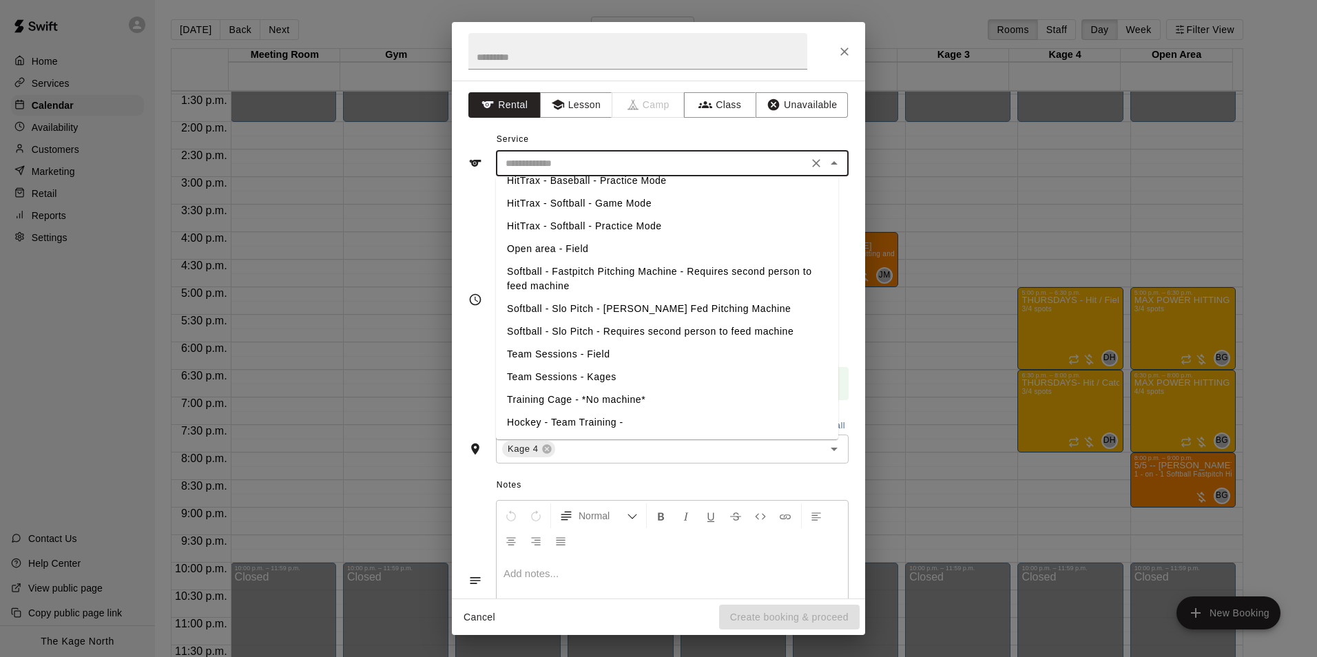
click at [649, 305] on li "Softball - Slo Pitch - [PERSON_NAME] Fed Pitching Machine" at bounding box center [667, 309] width 342 height 23
type input "**********"
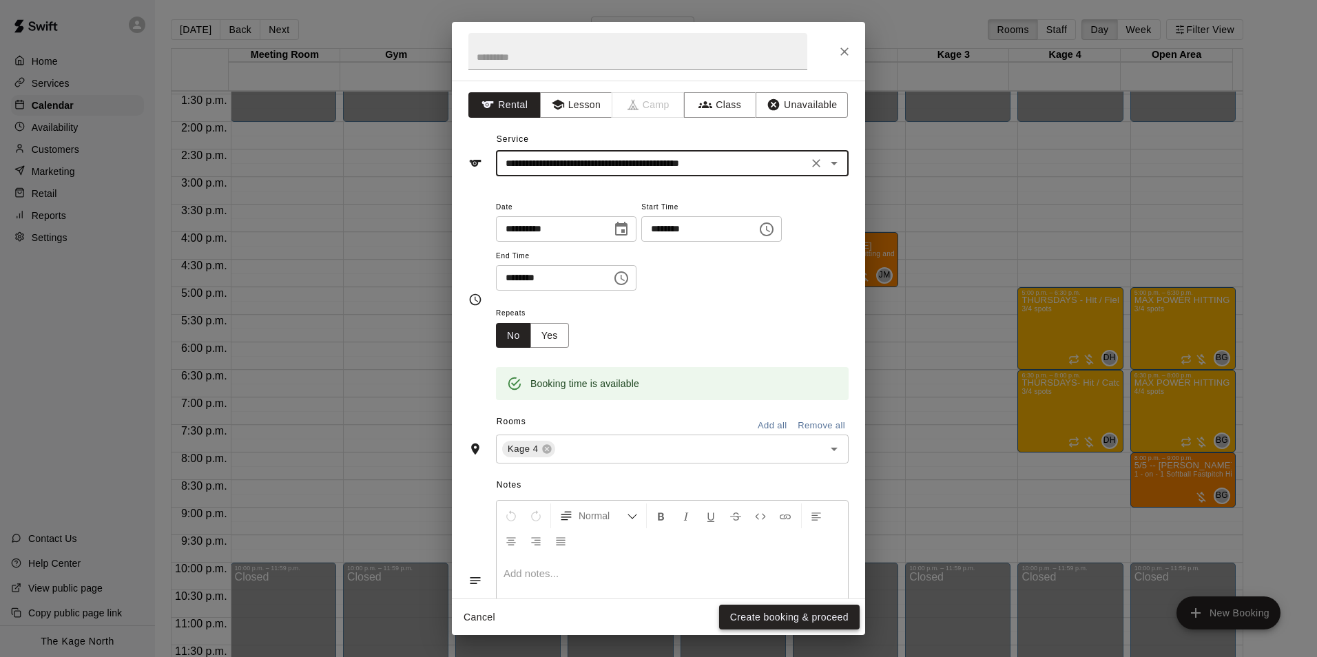
click at [811, 613] on button "Create booking & proceed" at bounding box center [789, 617] width 140 height 25
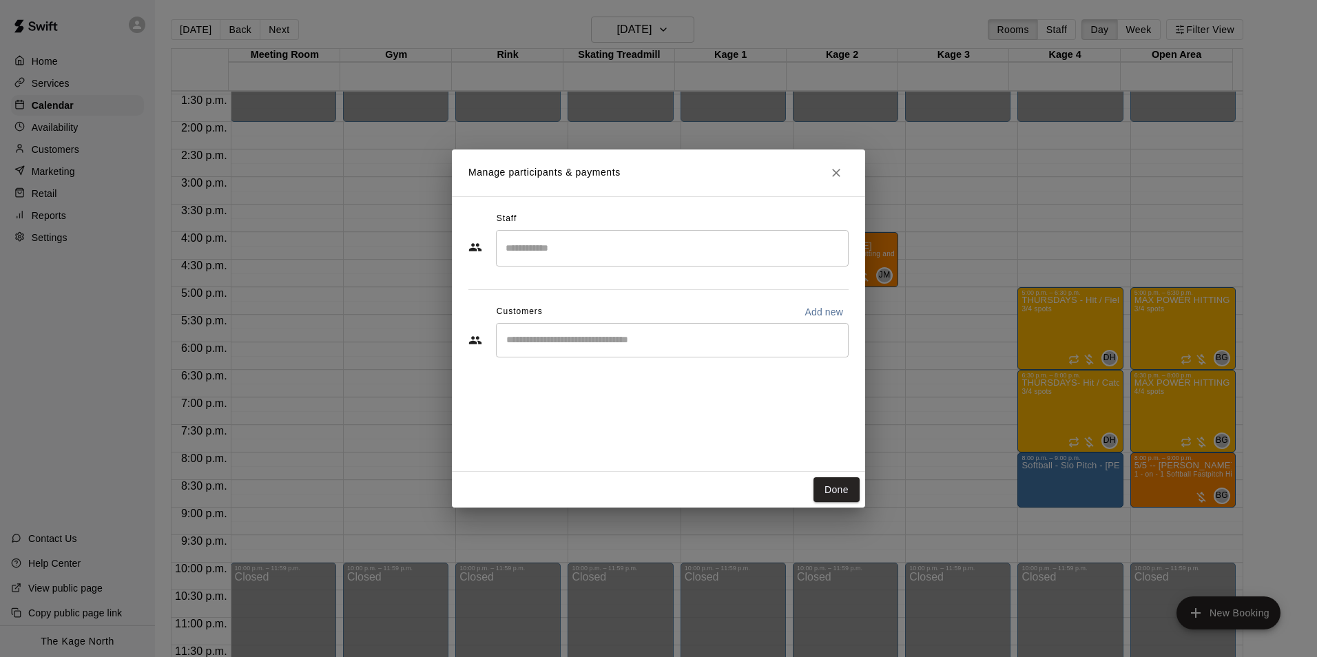
click at [837, 173] on icon "Close" at bounding box center [836, 173] width 14 height 14
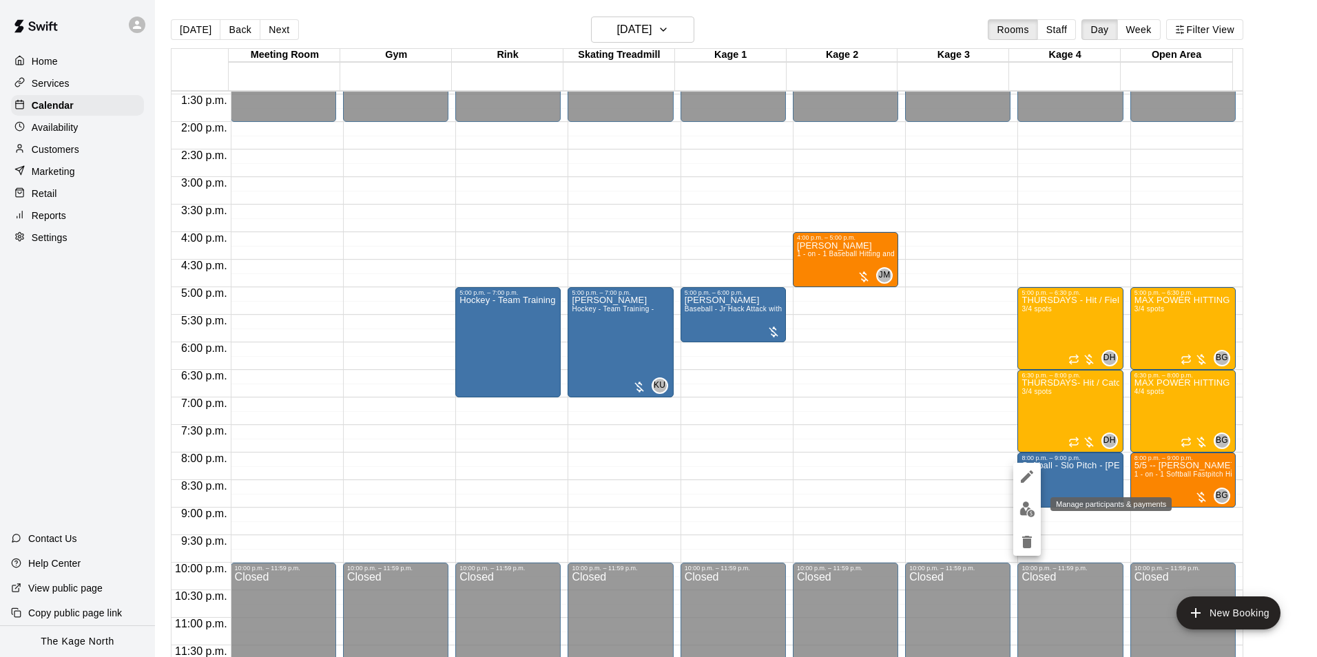
click at [1028, 506] on img "edit" at bounding box center [1027, 509] width 16 height 16
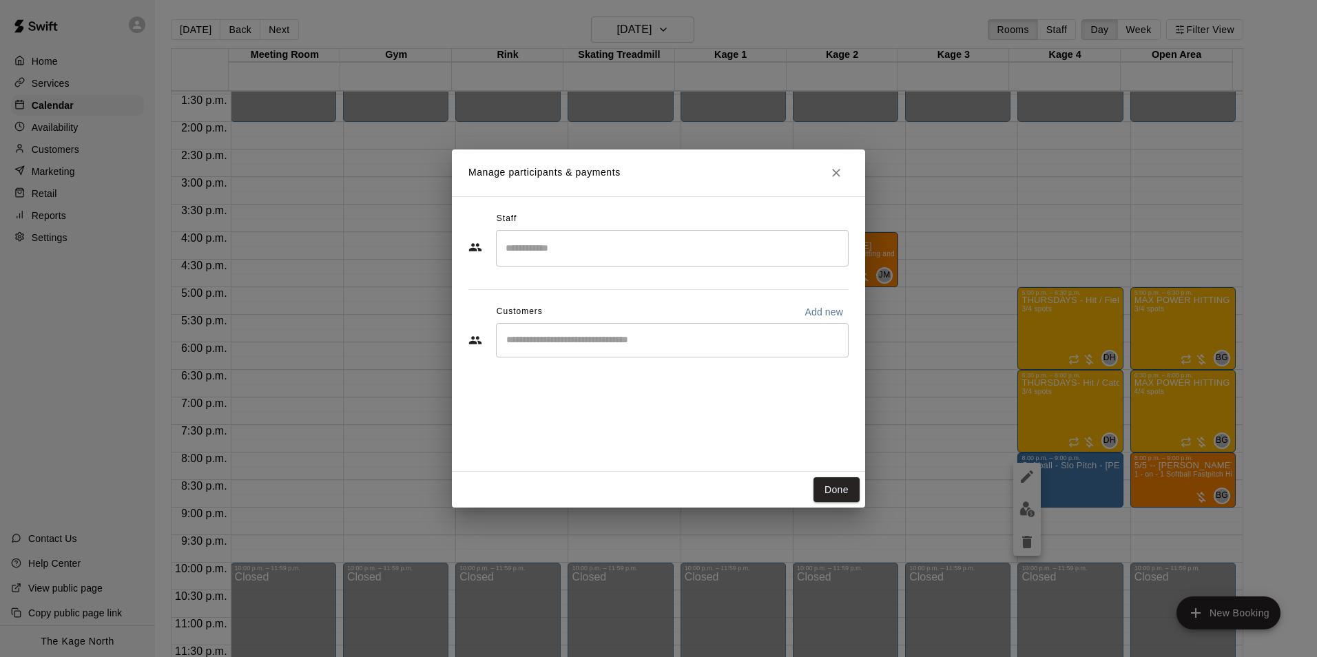
click at [634, 344] on input "Start typing to search customers..." at bounding box center [672, 340] width 340 height 14
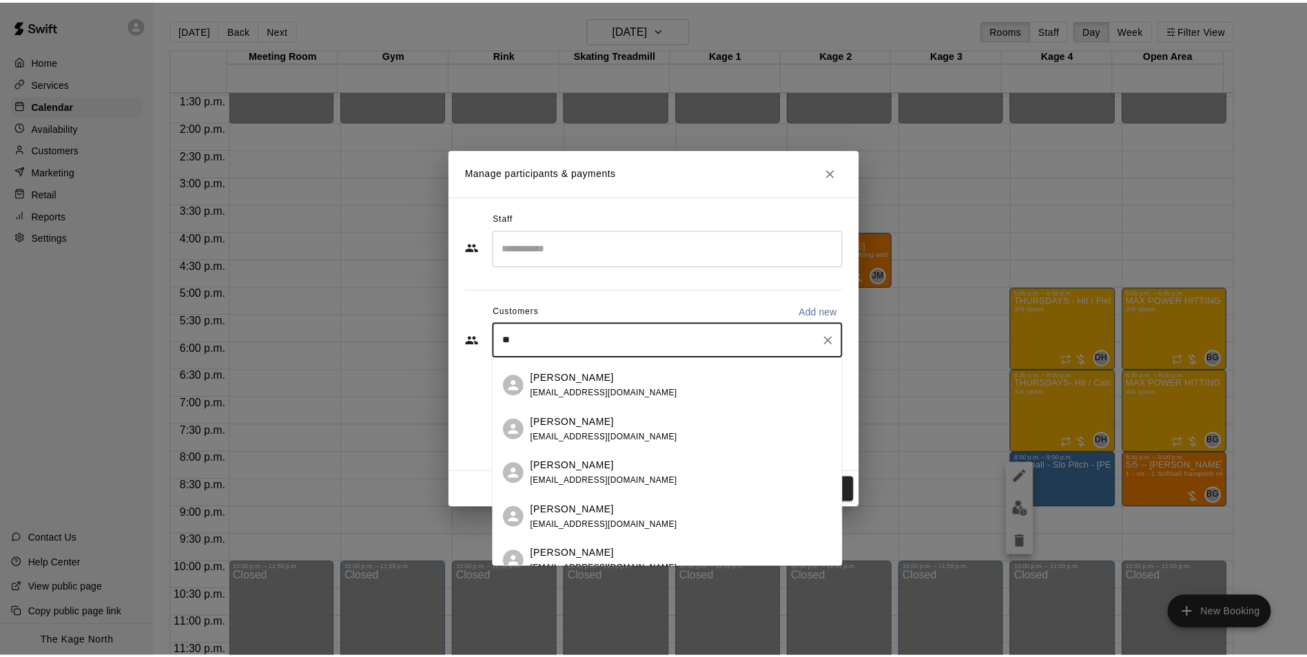
scroll to position [0, 0]
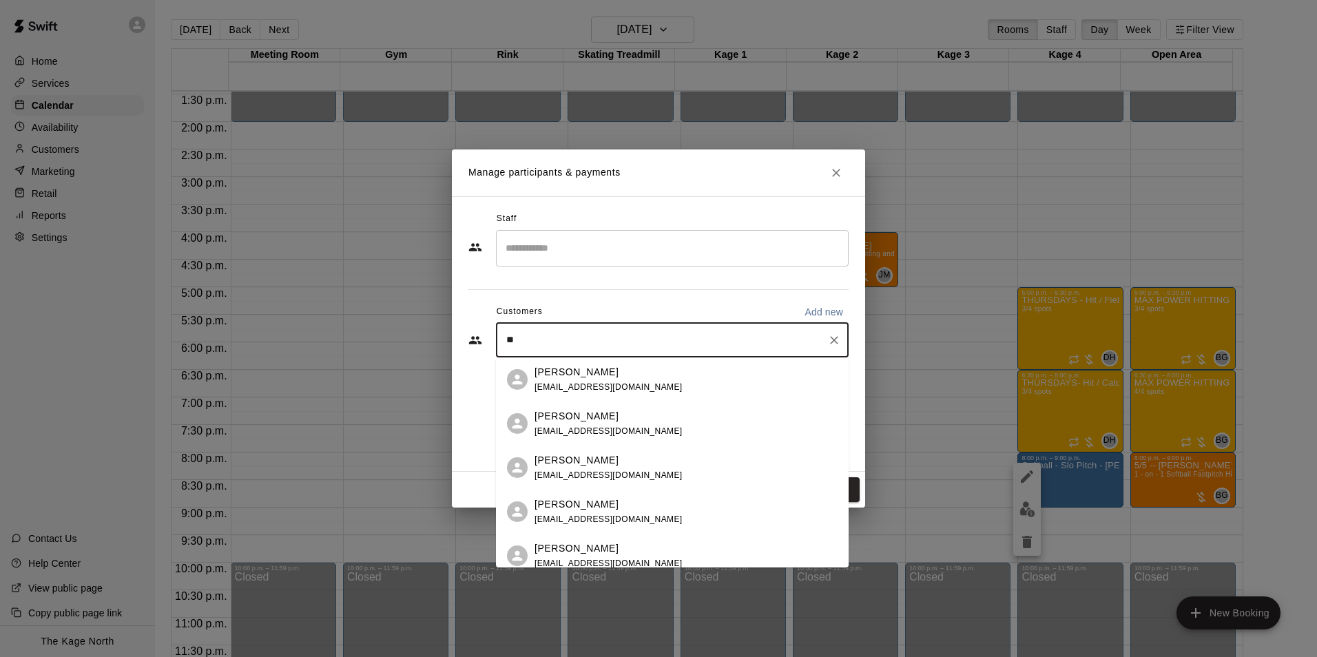
click at [592, 296] on div "Staff ​ Customers Add new ** ​" at bounding box center [658, 289] width 380 height 163
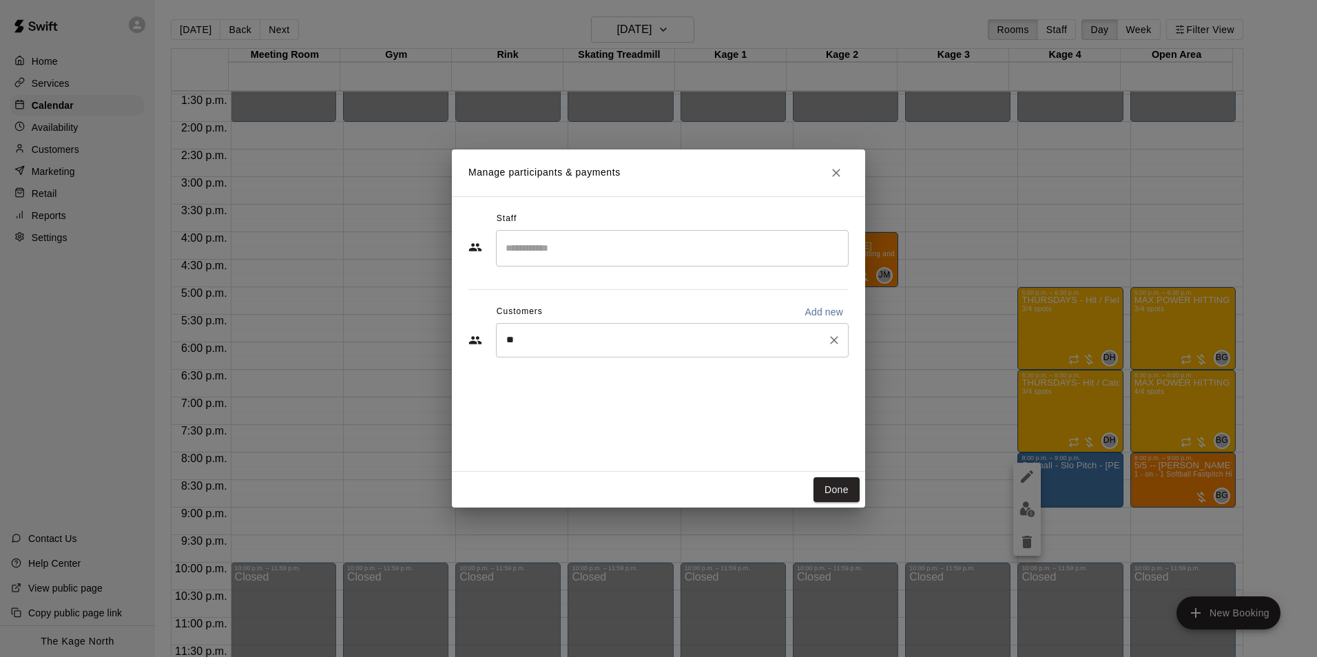
click at [556, 340] on input "**" at bounding box center [662, 340] width 320 height 14
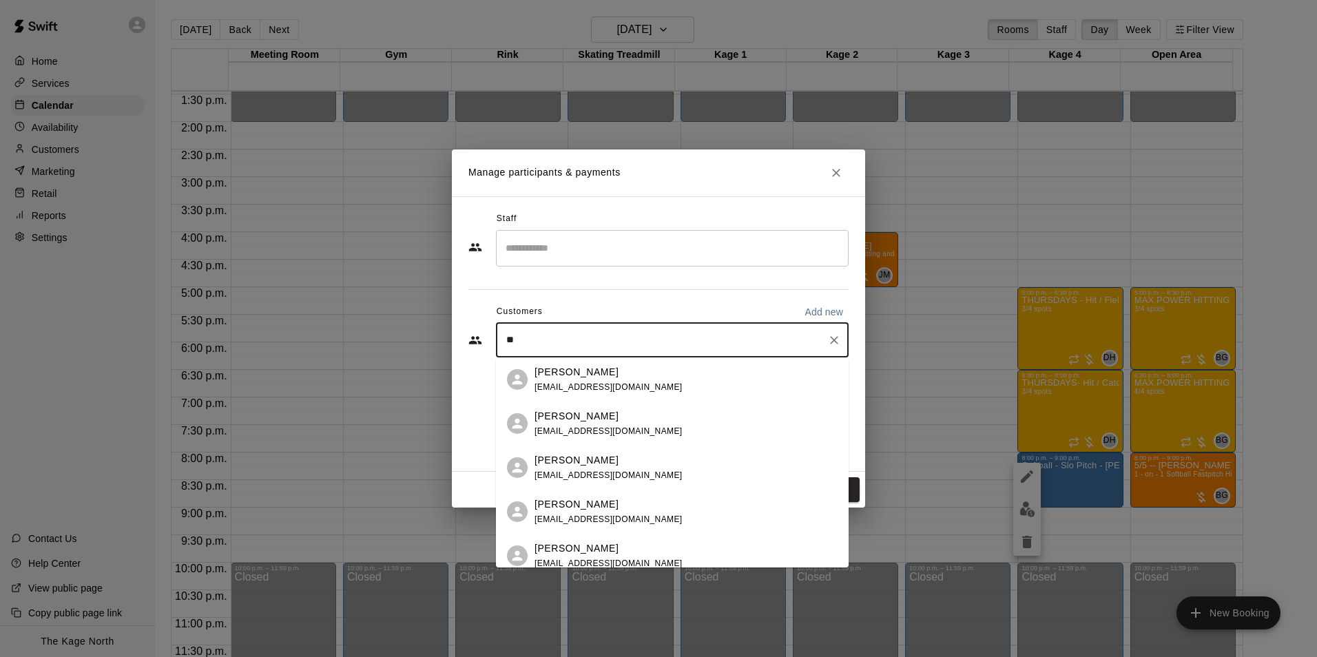
type input "*"
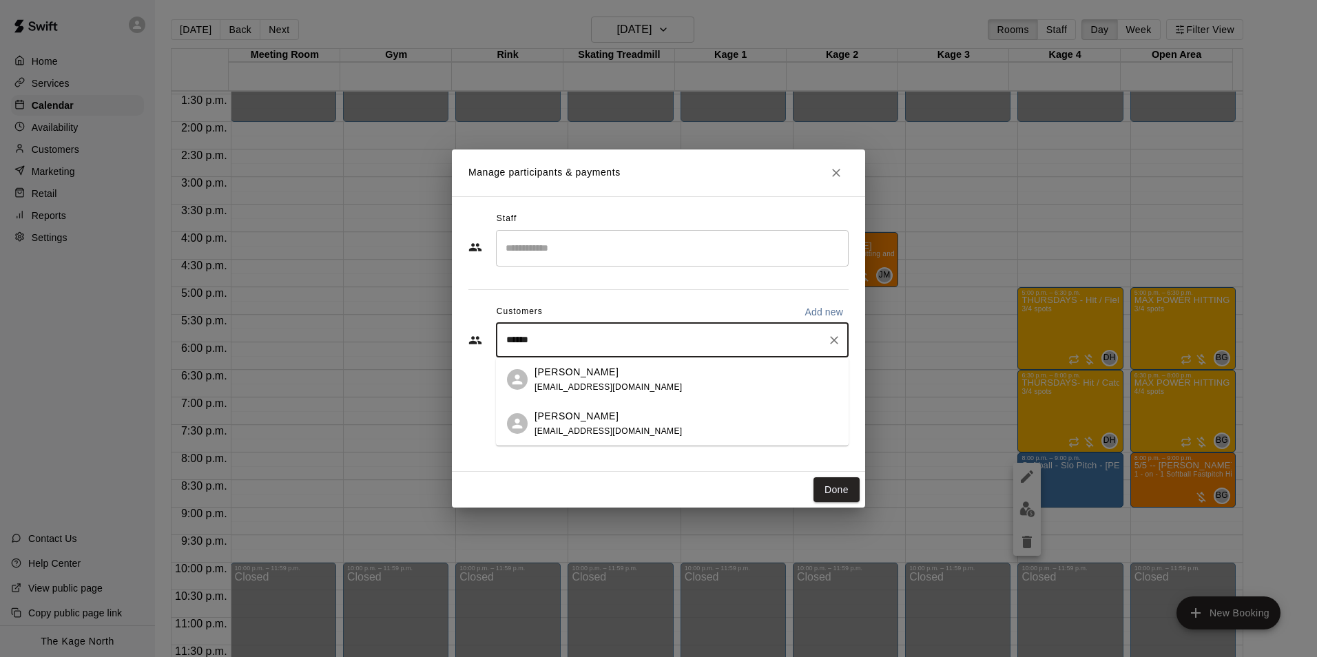
type input "******"
click at [835, 171] on icon "Close" at bounding box center [836, 173] width 8 height 8
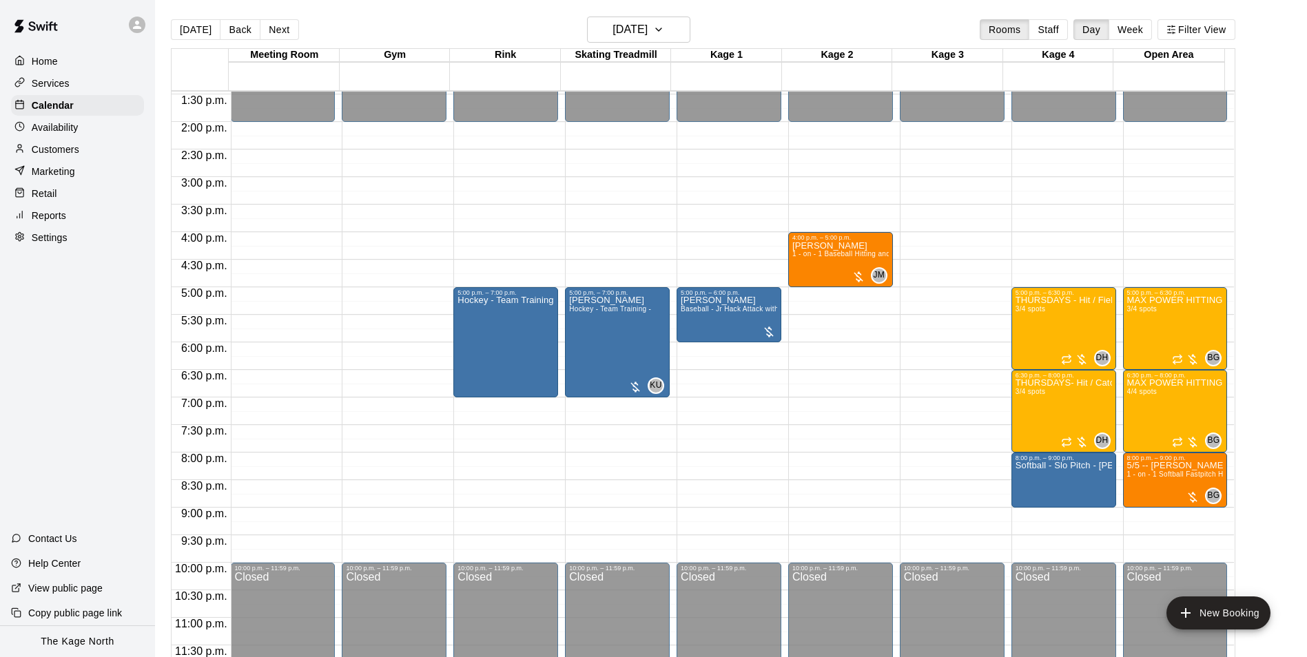
click at [126, 21] on div at bounding box center [140, 25] width 29 height 28
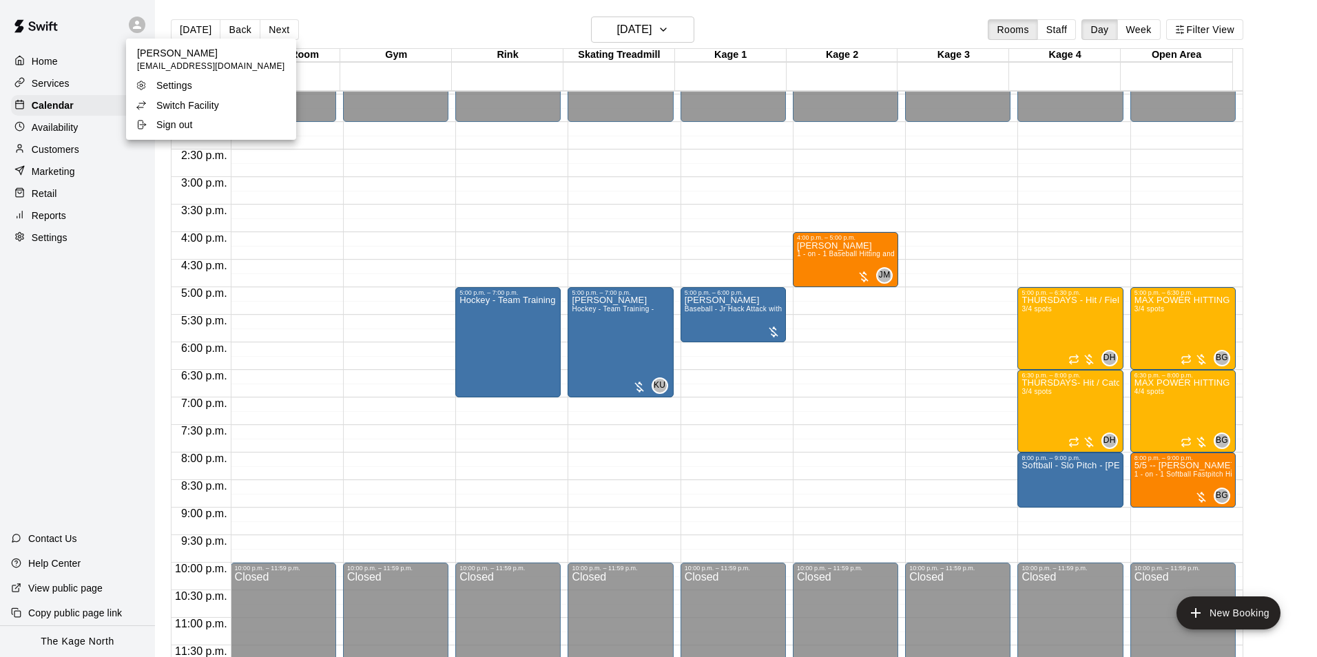
click at [179, 110] on p "Switch Facility" at bounding box center [187, 105] width 63 height 14
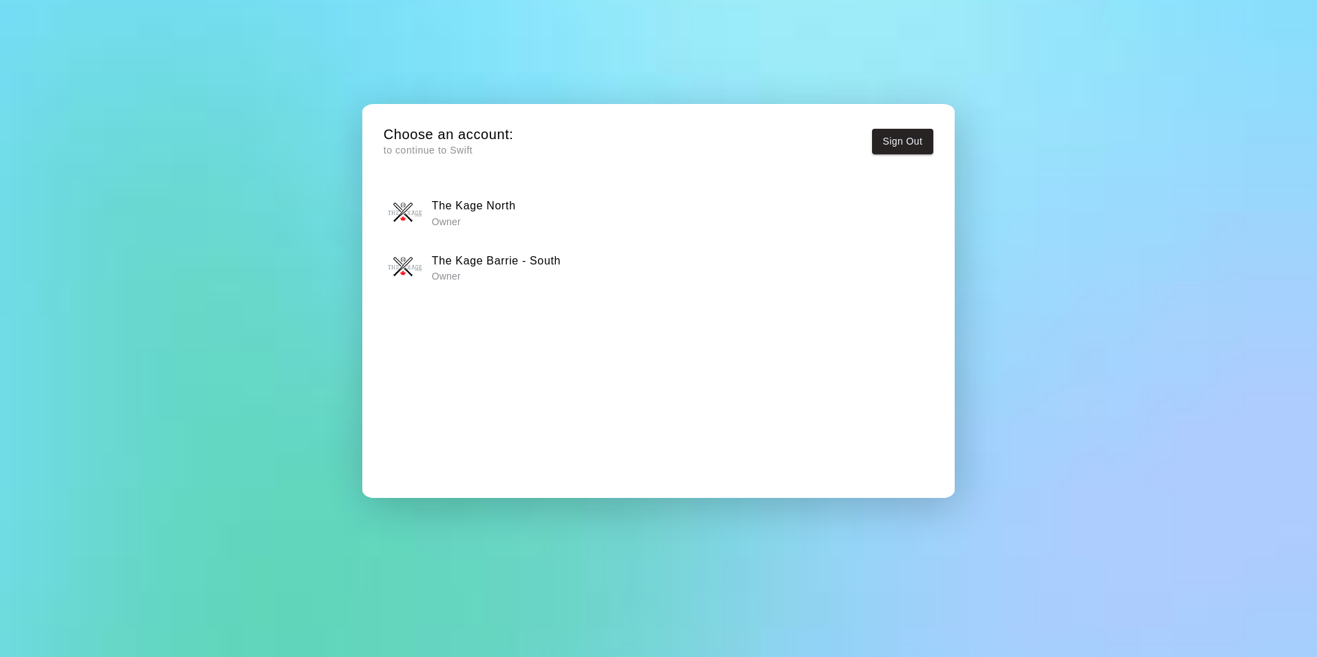
click at [514, 267] on h6 "The Kage Barrie - South" at bounding box center [496, 261] width 129 height 18
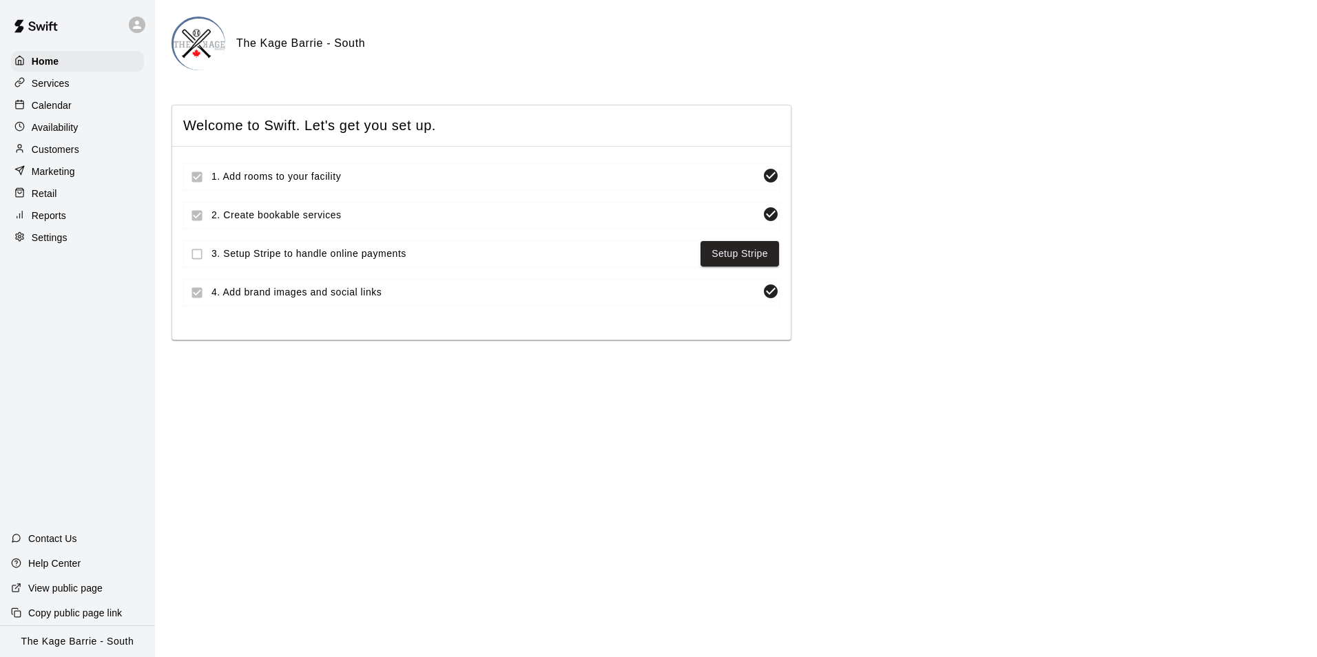
click at [85, 130] on div "Availability" at bounding box center [77, 127] width 133 height 21
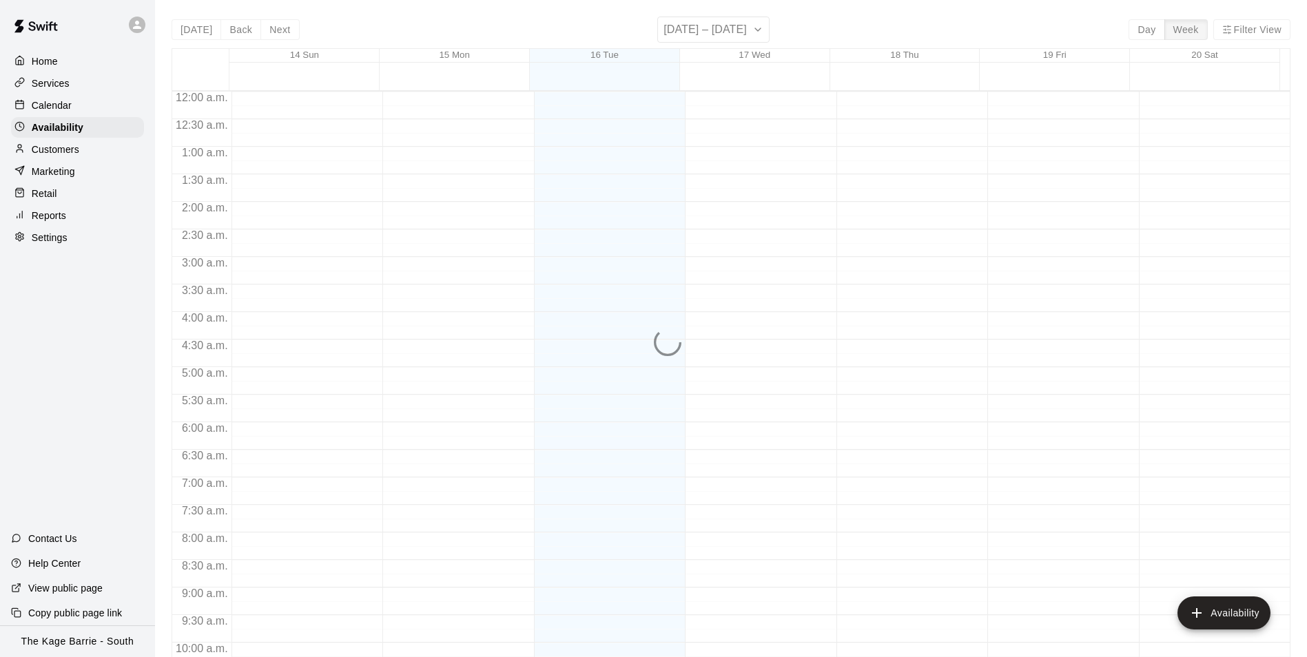
click at [69, 150] on p "Customers" at bounding box center [56, 150] width 48 height 14
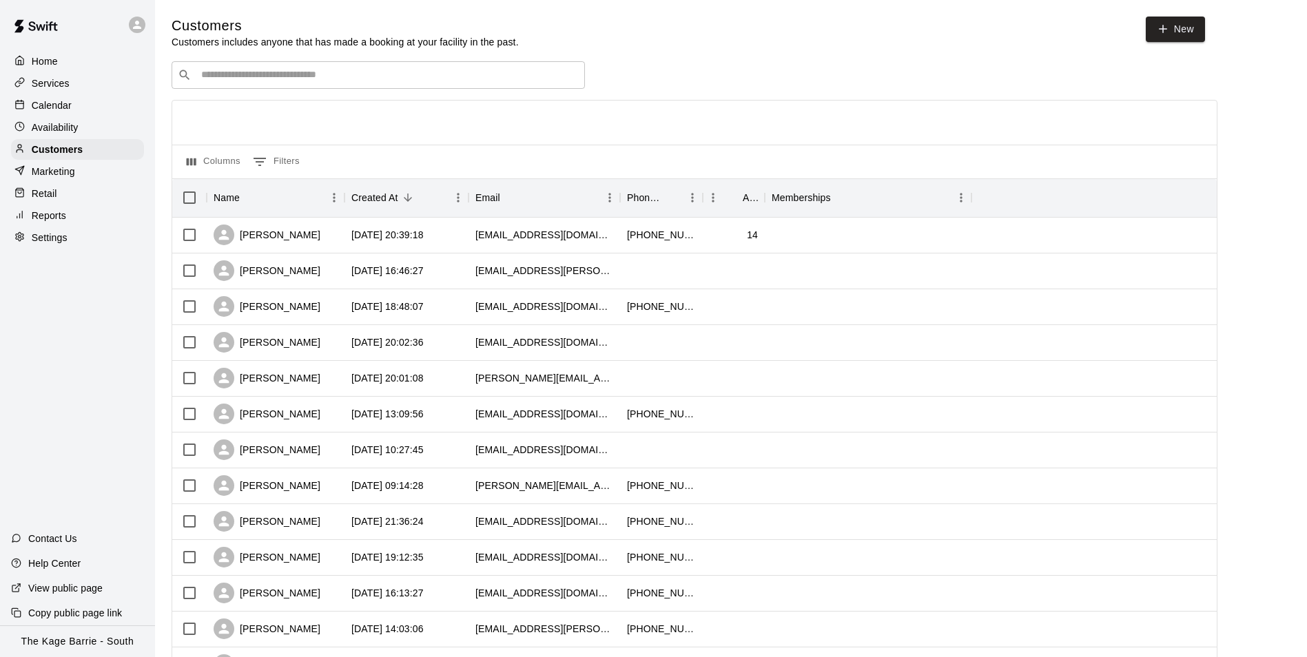
click at [265, 76] on input "Search customers by name or email" at bounding box center [388, 75] width 382 height 14
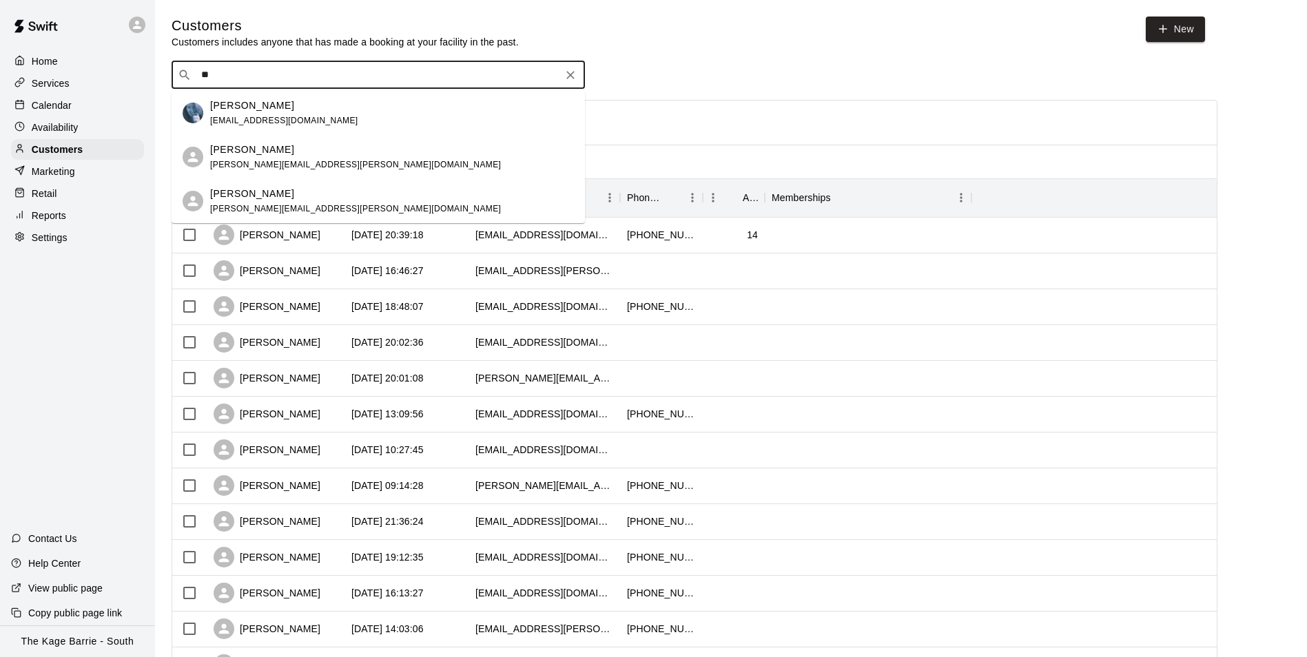
type input "*"
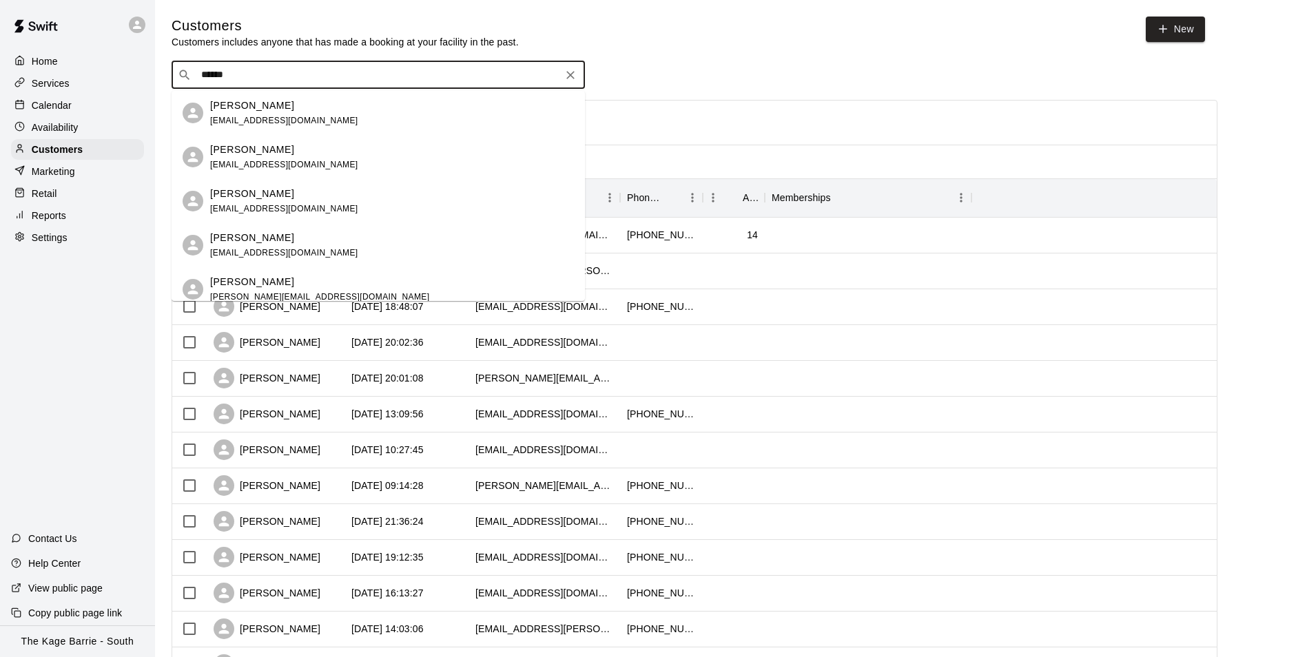
type input "******"
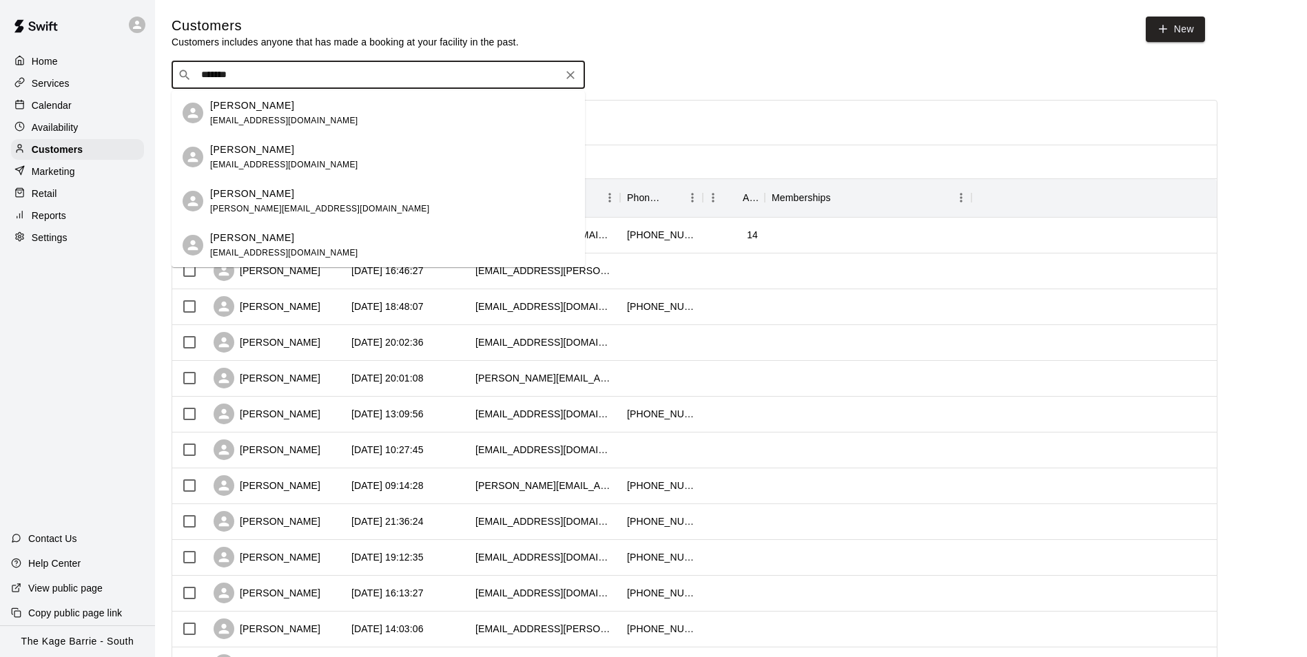
drag, startPoint x: 270, startPoint y: 81, endPoint x: 207, endPoint y: 75, distance: 63.7
click at [200, 74] on input "******" at bounding box center [377, 75] width 361 height 14
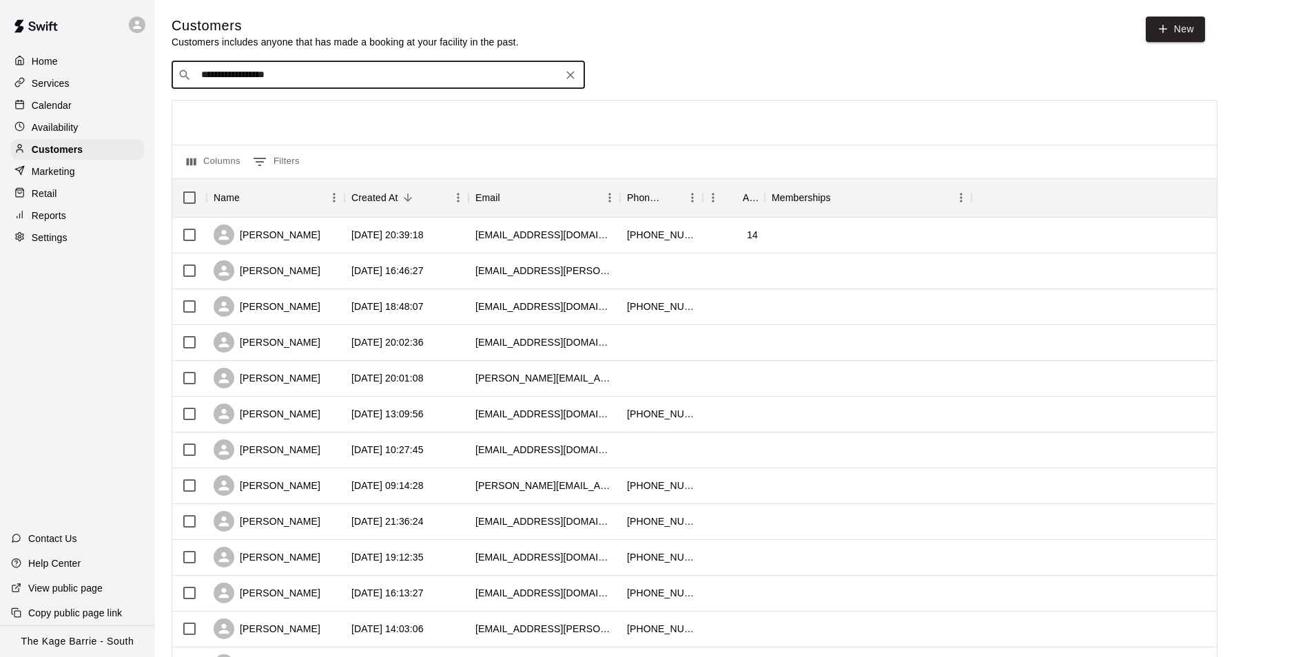
drag, startPoint x: 355, startPoint y: 83, endPoint x: 197, endPoint y: 72, distance: 158.1
click at [197, 72] on input "**********" at bounding box center [377, 75] width 361 height 14
type input "**********"
click at [134, 21] on icon at bounding box center [137, 25] width 12 height 12
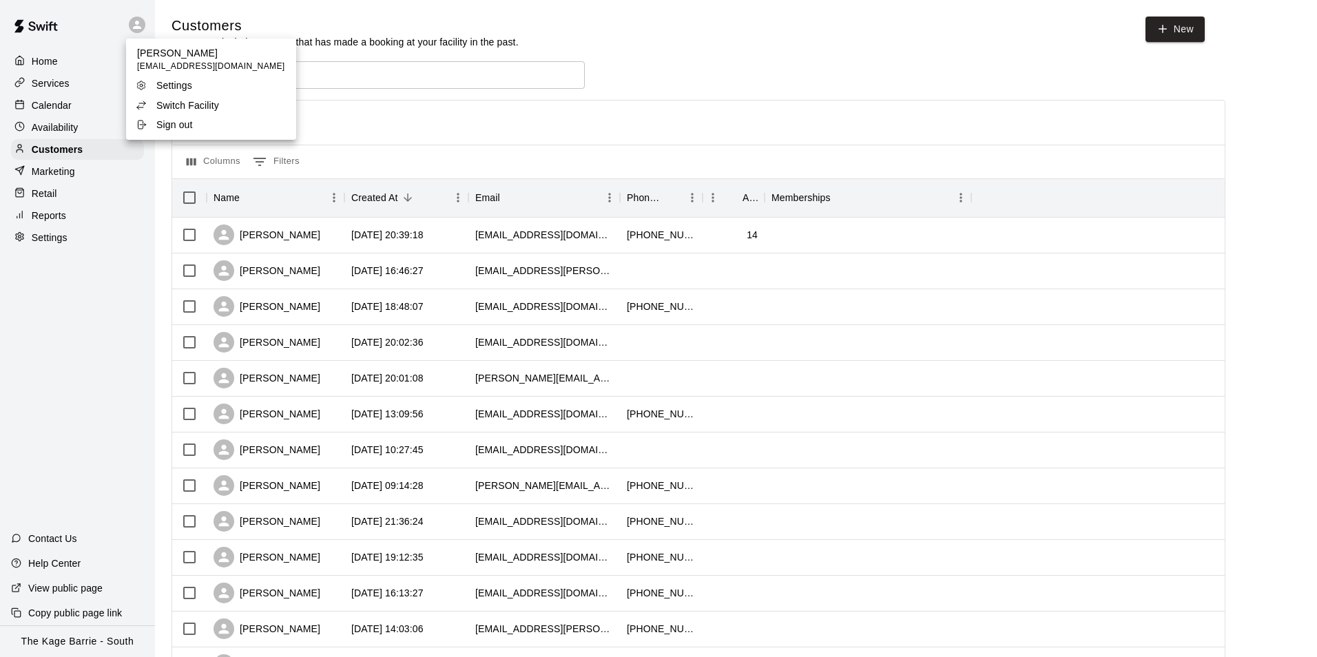
click at [231, 103] on li "Switch Facility" at bounding box center [211, 105] width 170 height 19
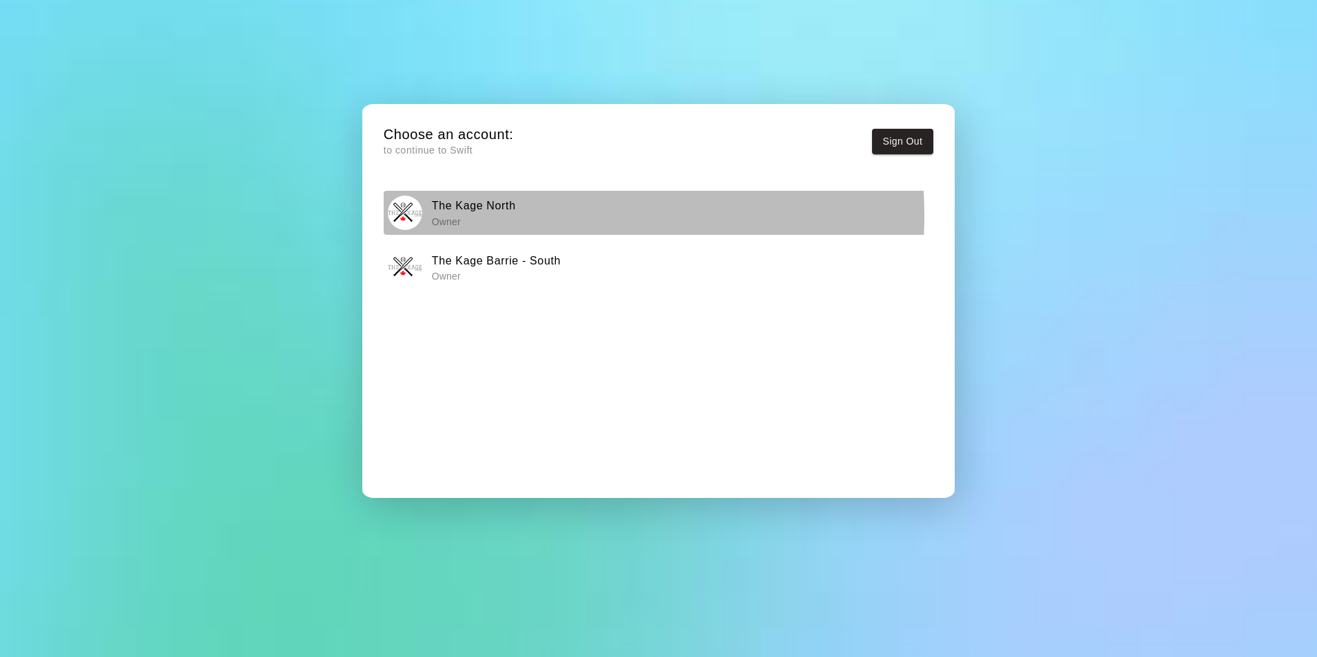
click at [520, 215] on div "The Kage North Owner" at bounding box center [658, 213] width 541 height 34
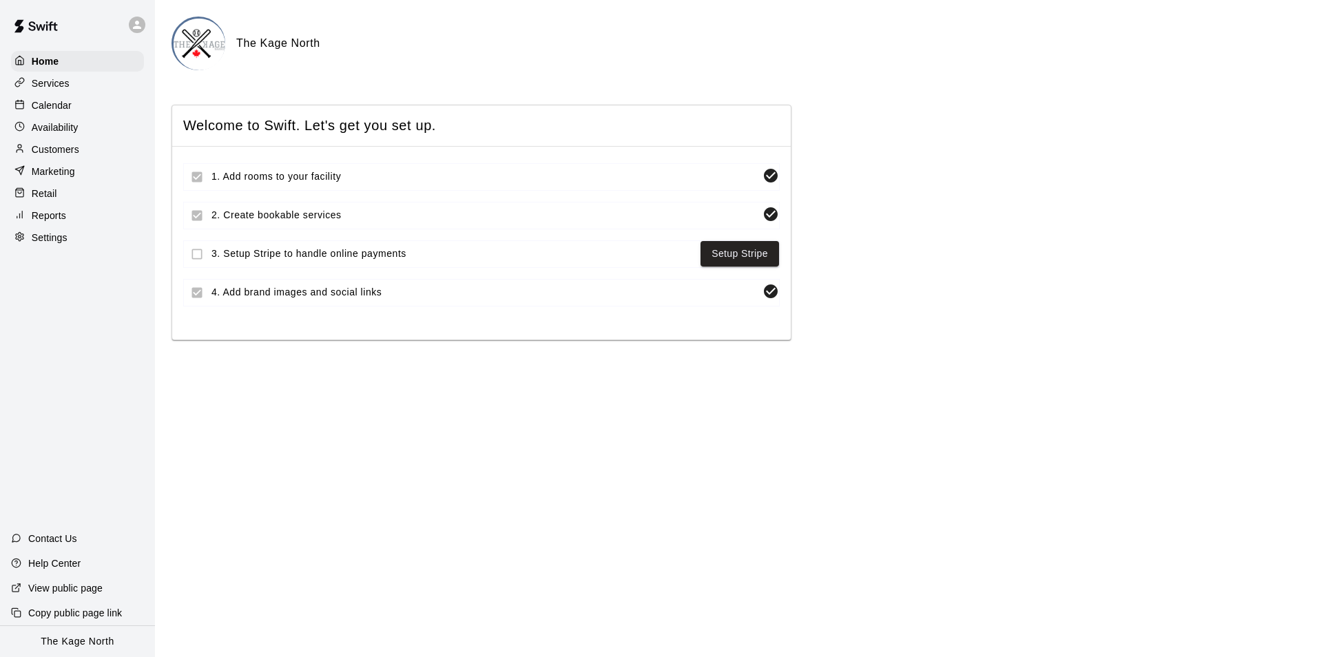
click at [64, 98] on div "Calendar" at bounding box center [77, 105] width 133 height 21
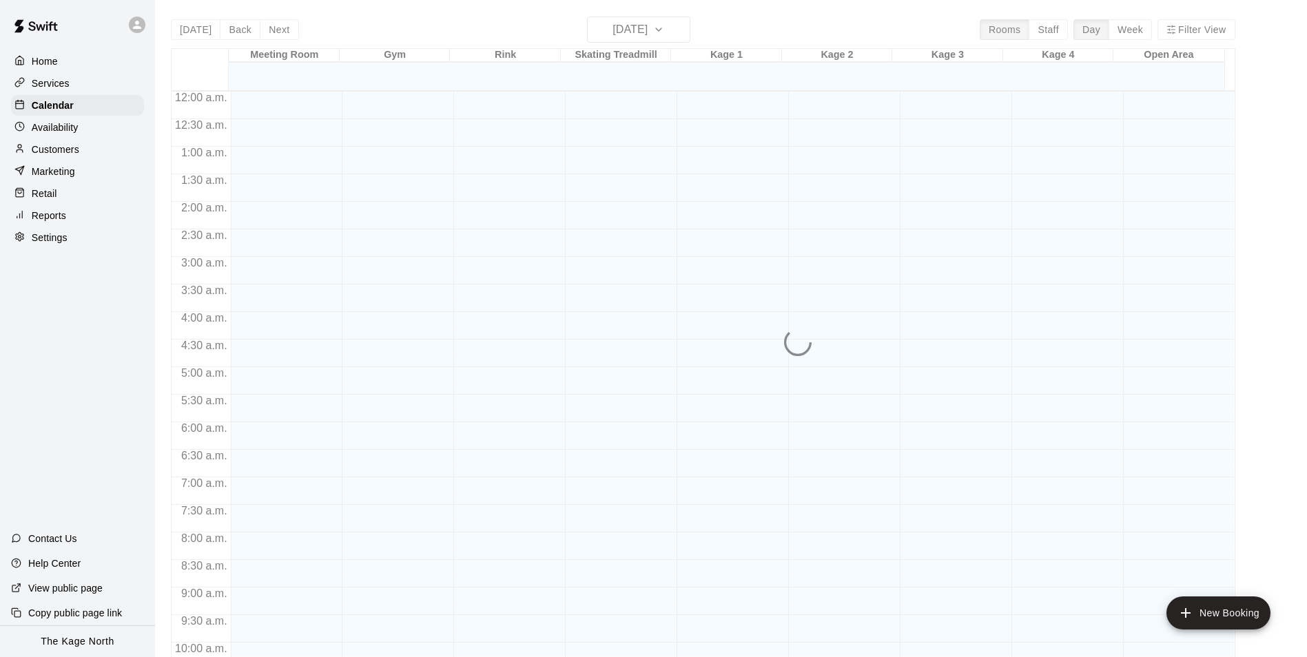
scroll to position [700, 0]
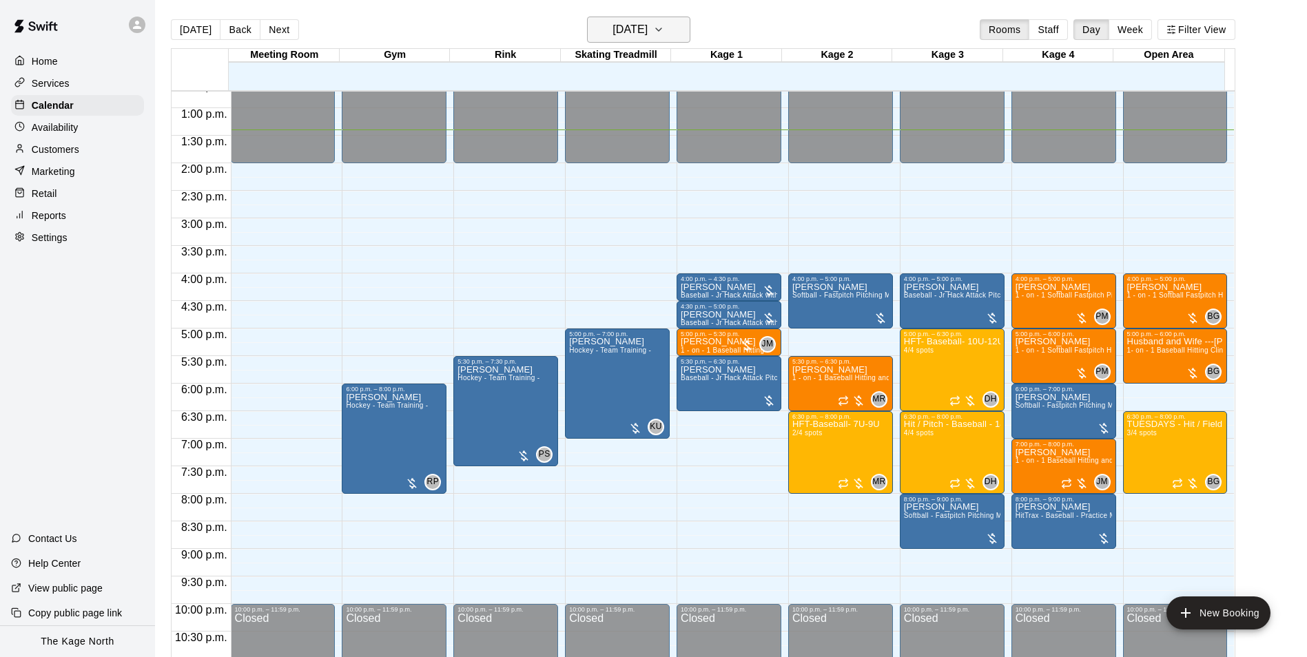
click at [647, 29] on h6 "[DATE]" at bounding box center [629, 29] width 35 height 19
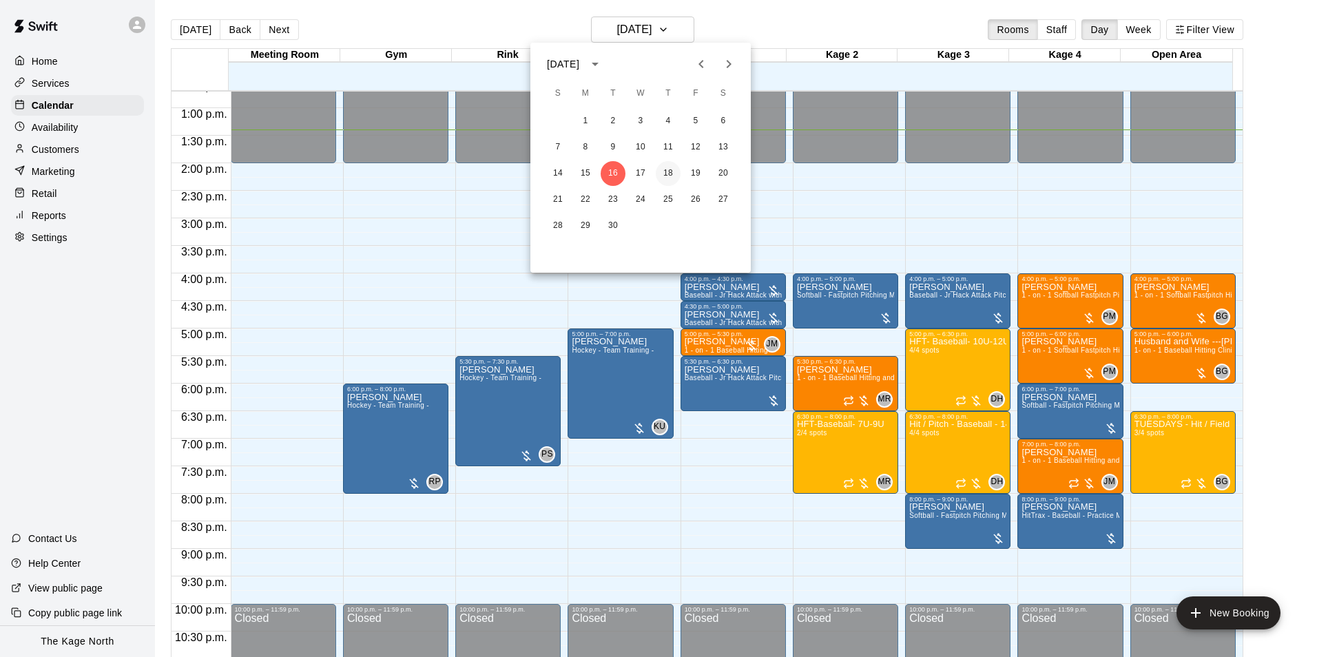
click at [672, 174] on button "18" at bounding box center [668, 173] width 25 height 25
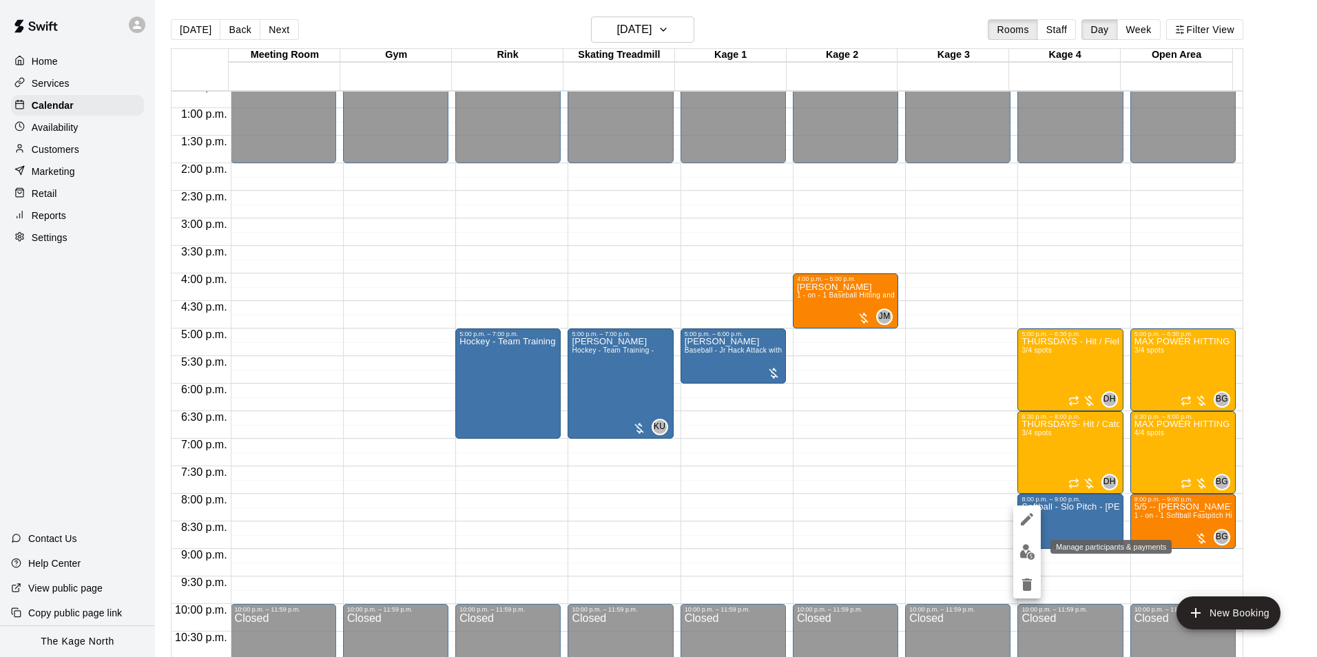
click at [1028, 555] on img "edit" at bounding box center [1027, 552] width 16 height 16
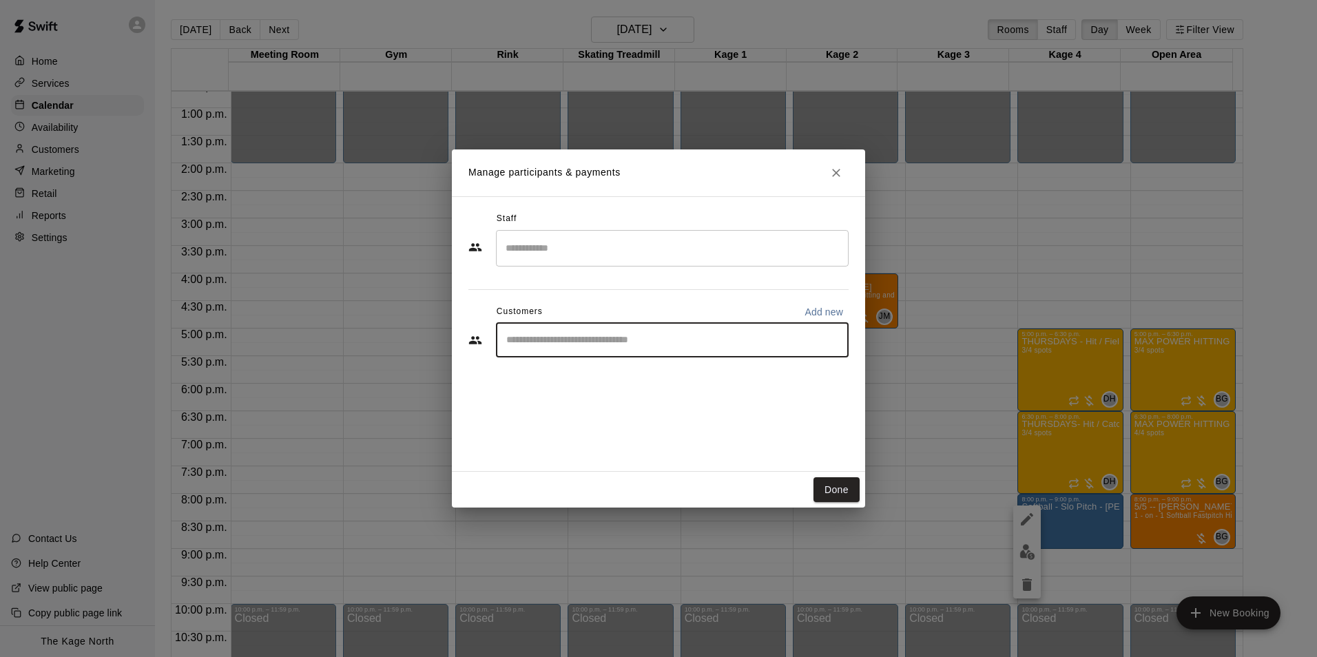
click at [541, 340] on input "Start typing to search customers..." at bounding box center [672, 340] width 340 height 14
drag, startPoint x: 541, startPoint y: 340, endPoint x: 495, endPoint y: 397, distance: 73.0
click at [495, 397] on div "Staff ​ Customers Add new ​" at bounding box center [658, 333] width 413 height 275
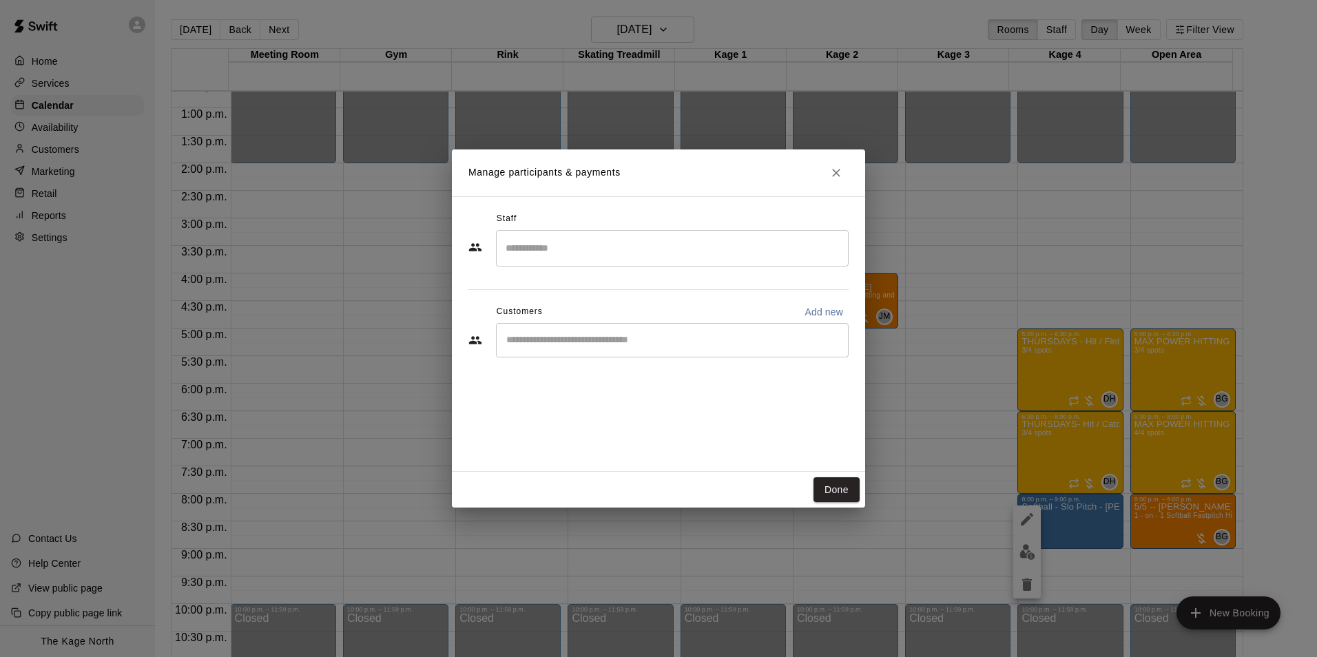
click at [833, 308] on p "Add new" at bounding box center [823, 312] width 39 height 14
select select "**"
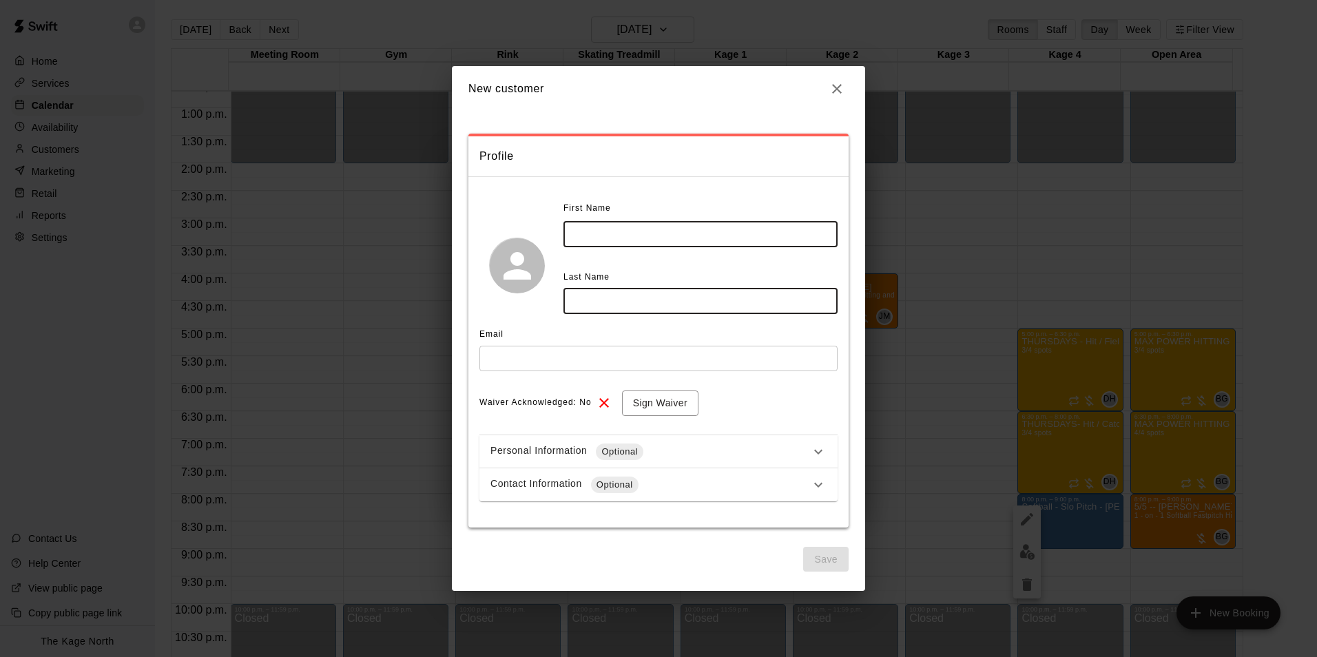
click at [605, 233] on input "text" at bounding box center [700, 234] width 274 height 25
type input "**"
type input "******"
click at [521, 351] on input "text" at bounding box center [658, 358] width 358 height 25
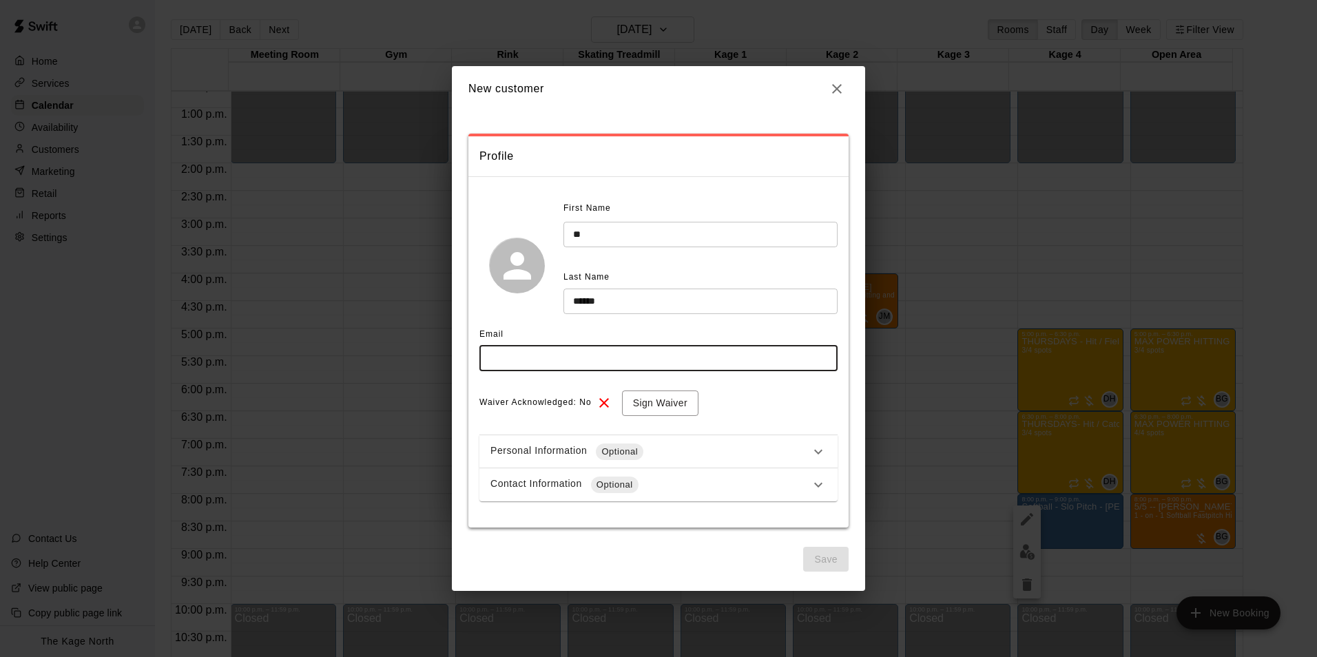
drag, startPoint x: 519, startPoint y: 348, endPoint x: 496, endPoint y: 353, distance: 23.8
paste input "**********"
type input "**********"
click at [670, 410] on button "Sign Waiver" at bounding box center [660, 403] width 76 height 25
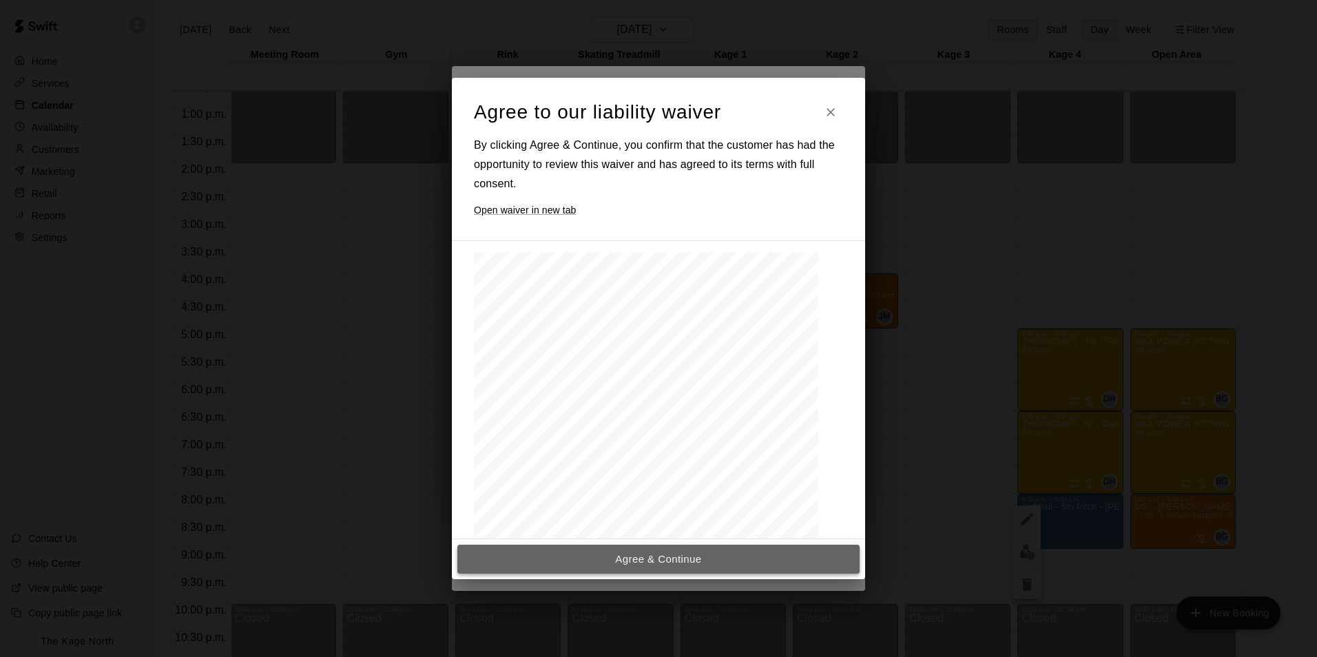
click at [685, 554] on button "Agree & Continue" at bounding box center [658, 559] width 402 height 29
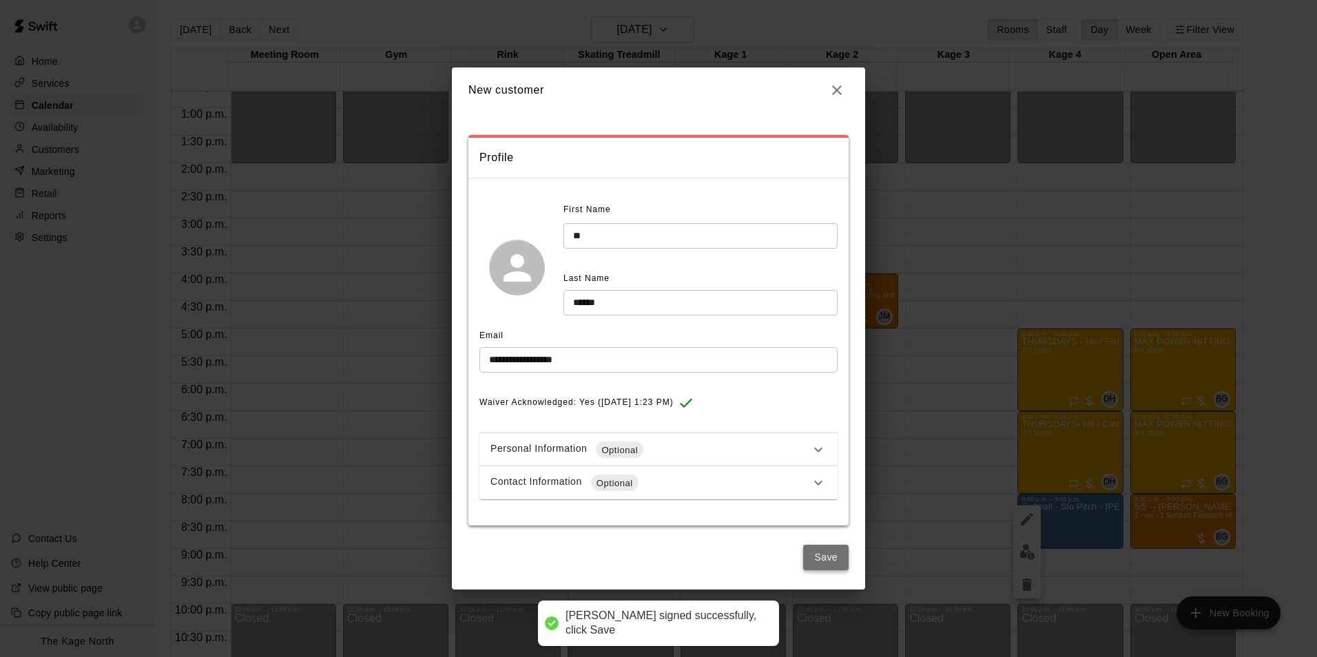
click at [822, 559] on button "Save" at bounding box center [825, 557] width 45 height 25
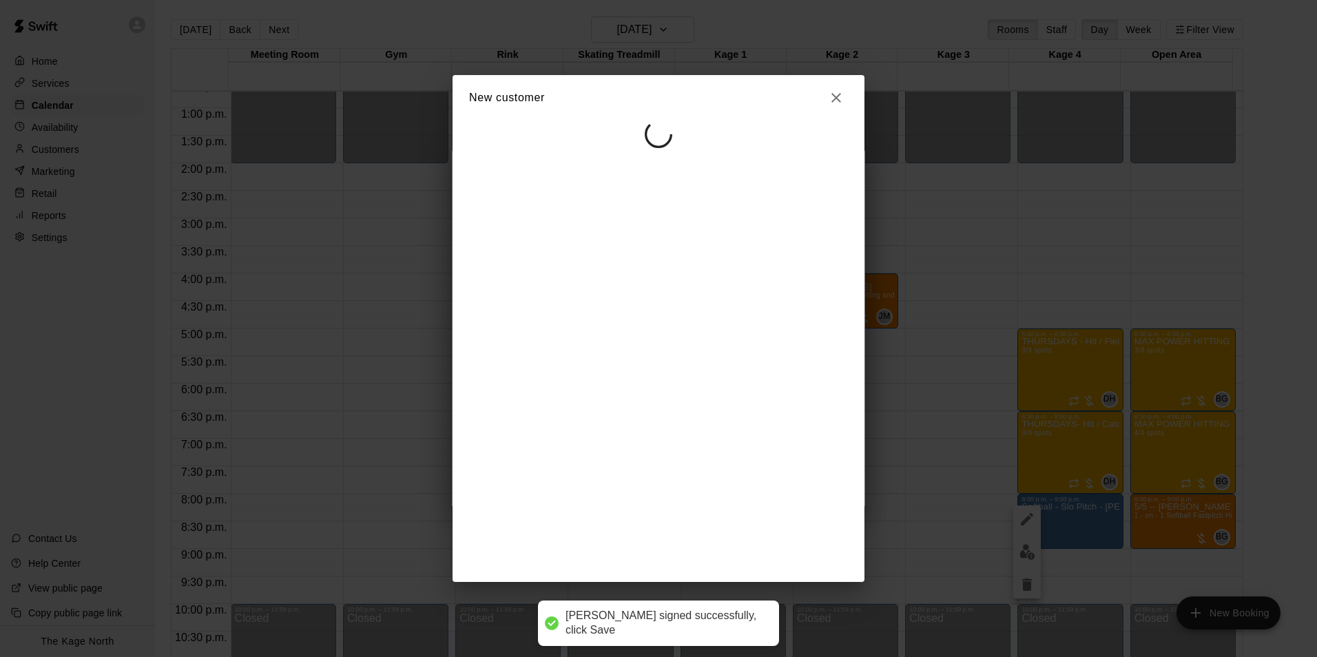
select select "**"
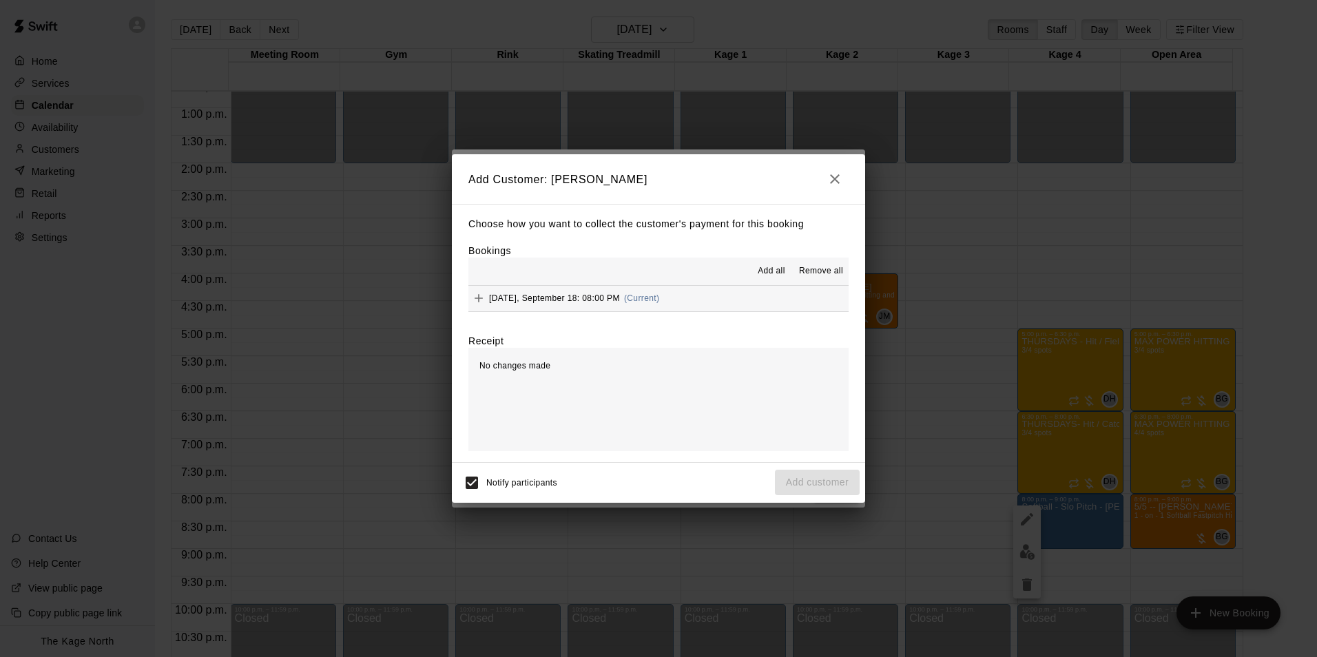
click at [776, 267] on span "Add all" at bounding box center [772, 271] width 28 height 14
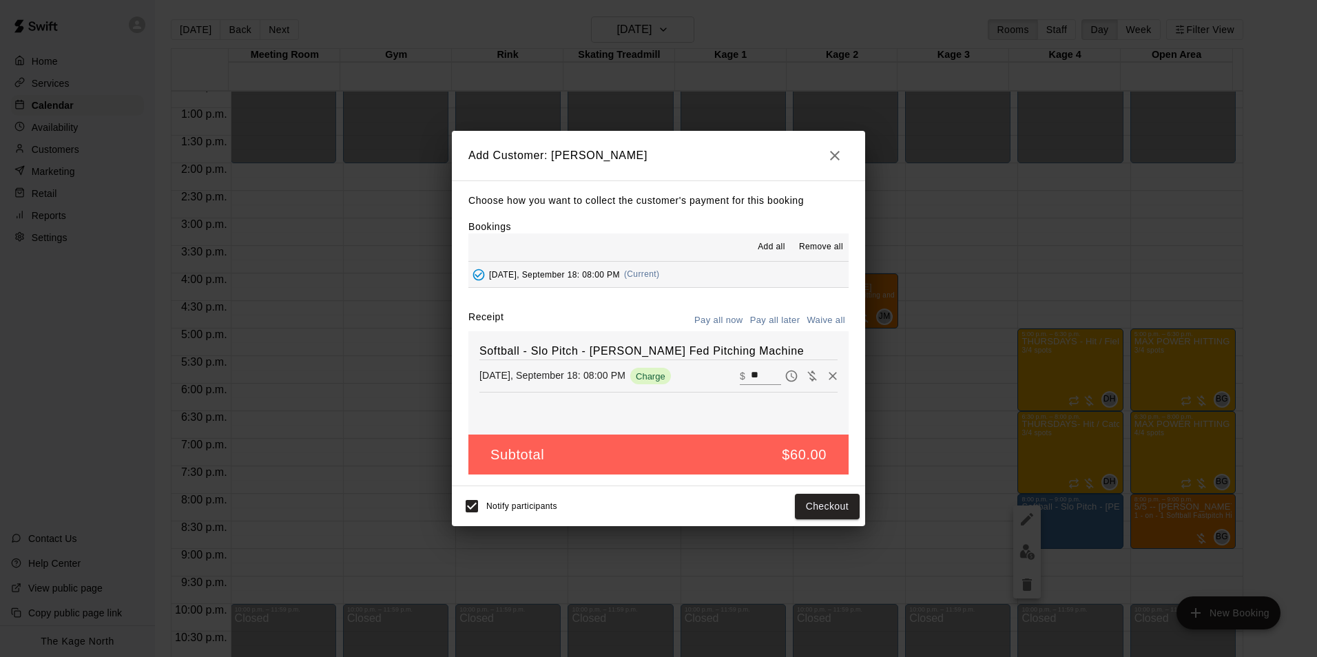
click at [782, 313] on button "Pay all later" at bounding box center [775, 320] width 57 height 21
drag, startPoint x: 814, startPoint y: 508, endPoint x: 835, endPoint y: 503, distance: 21.4
click at [814, 509] on button "Add customer" at bounding box center [817, 506] width 85 height 25
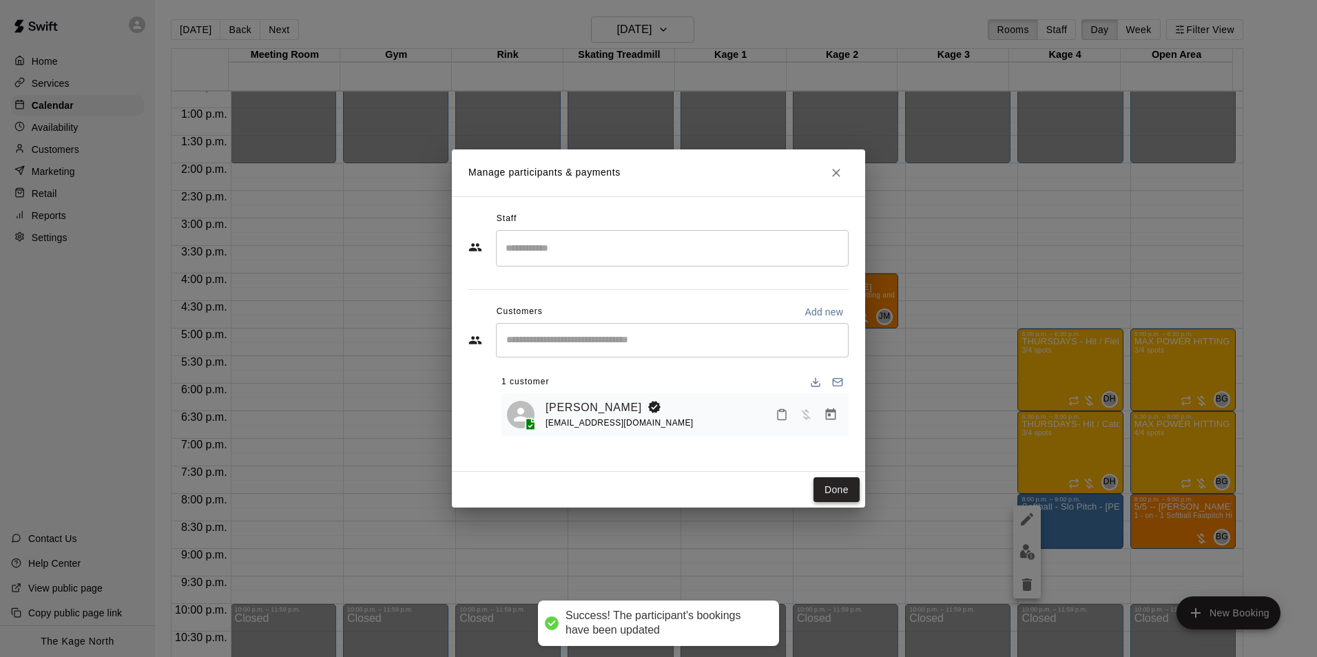
click at [826, 482] on button "Done" at bounding box center [836, 489] width 46 height 25
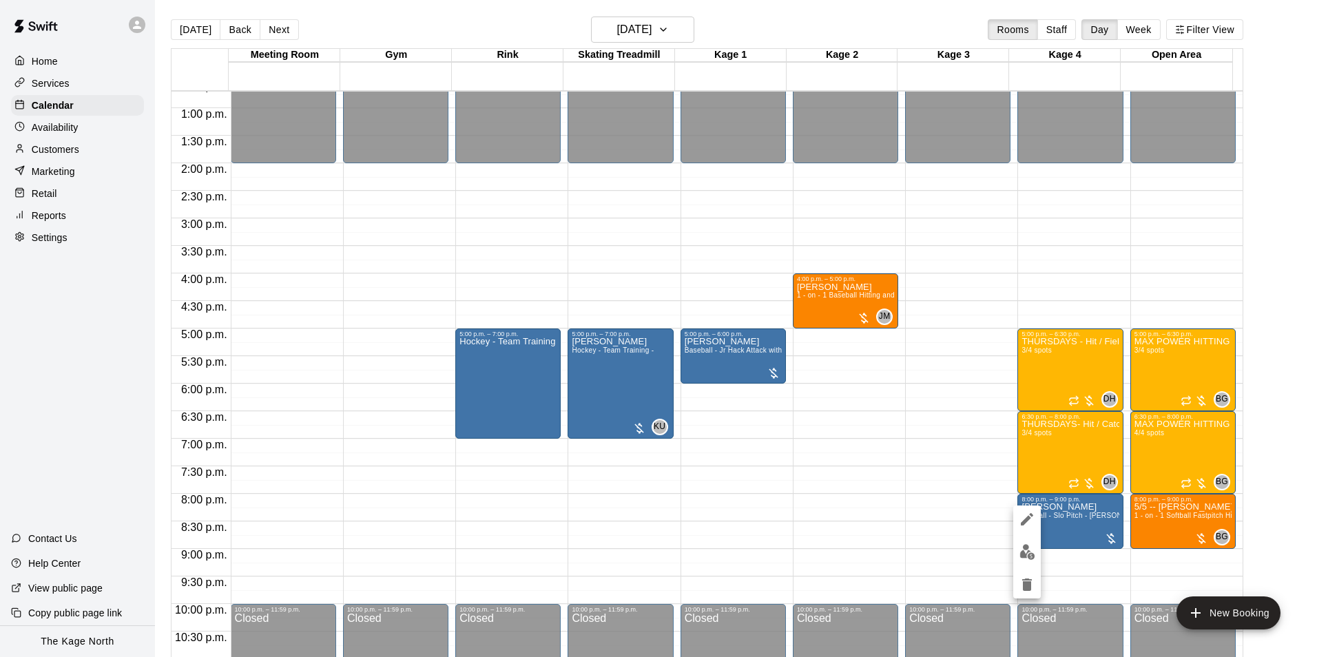
click at [1034, 559] on img "edit" at bounding box center [1027, 552] width 16 height 16
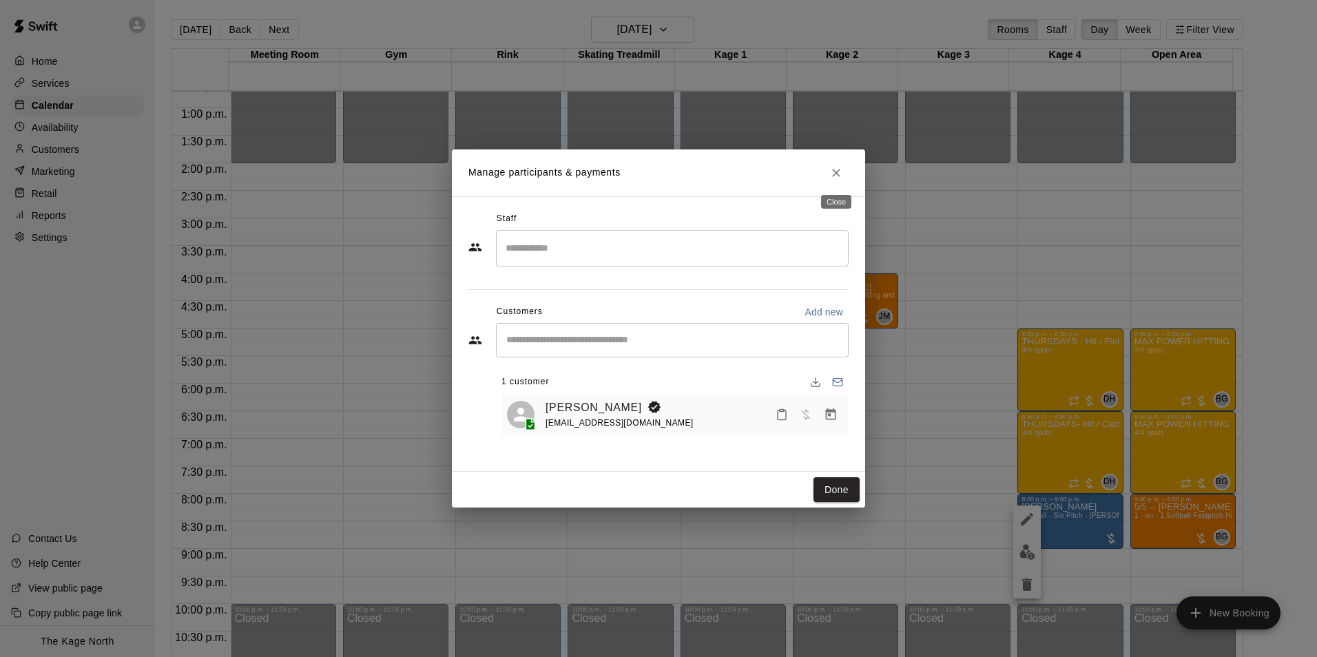
click at [843, 171] on button "Close" at bounding box center [836, 172] width 25 height 25
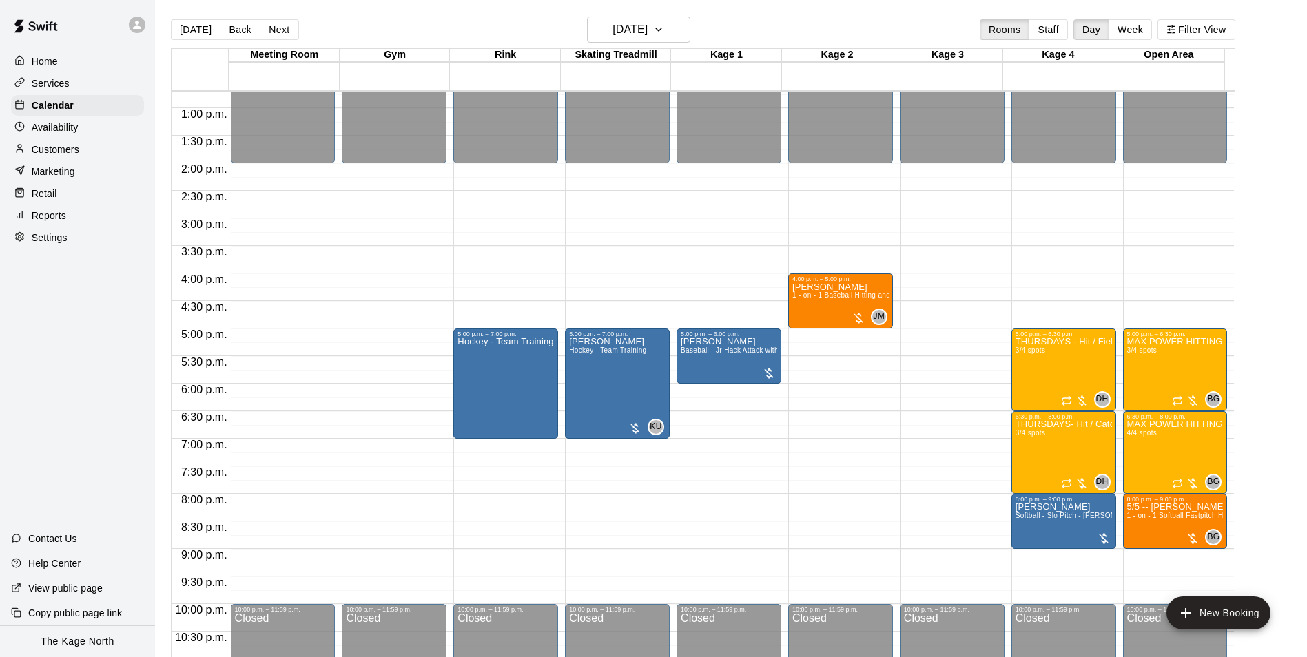
drag, startPoint x: 753, startPoint y: 19, endPoint x: 702, endPoint y: 29, distance: 51.9
click at [753, 19] on div "[DATE] Back [DATE][DATE] Rooms Staff Day Week Filter View" at bounding box center [703, 33] width 1064 height 32
click at [647, 26] on h6 "[DATE]" at bounding box center [629, 29] width 35 height 19
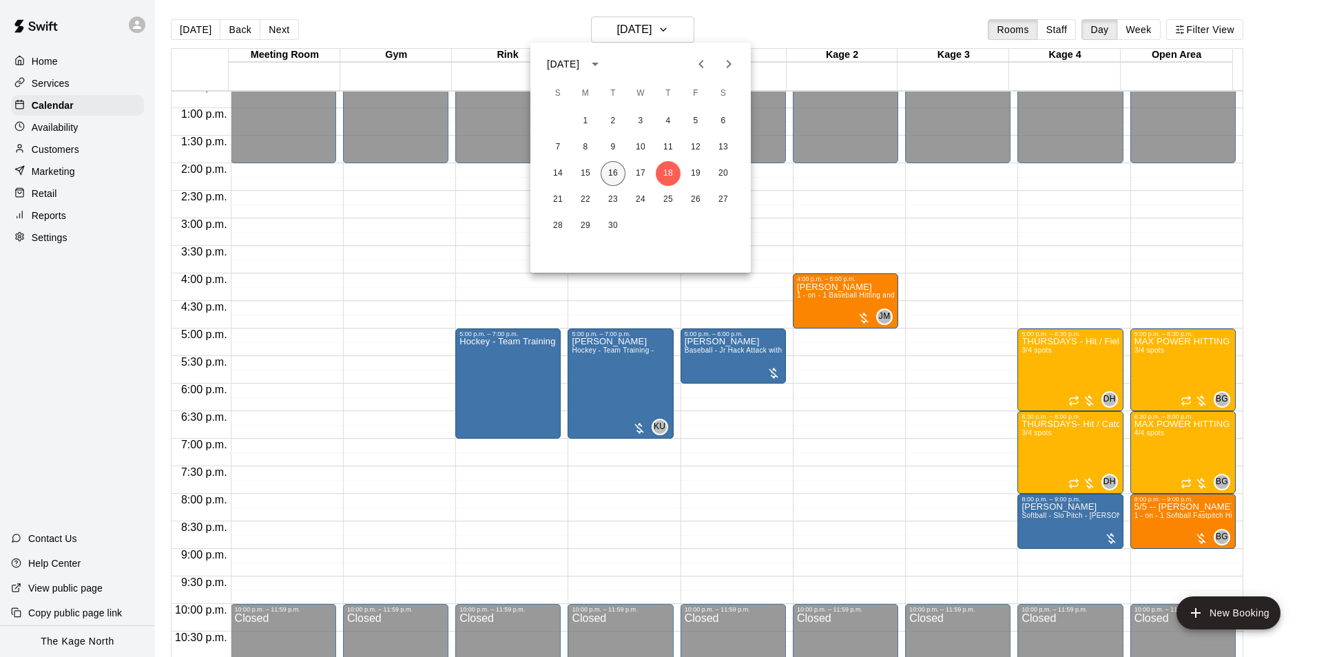
click at [610, 175] on button "16" at bounding box center [613, 173] width 25 height 25
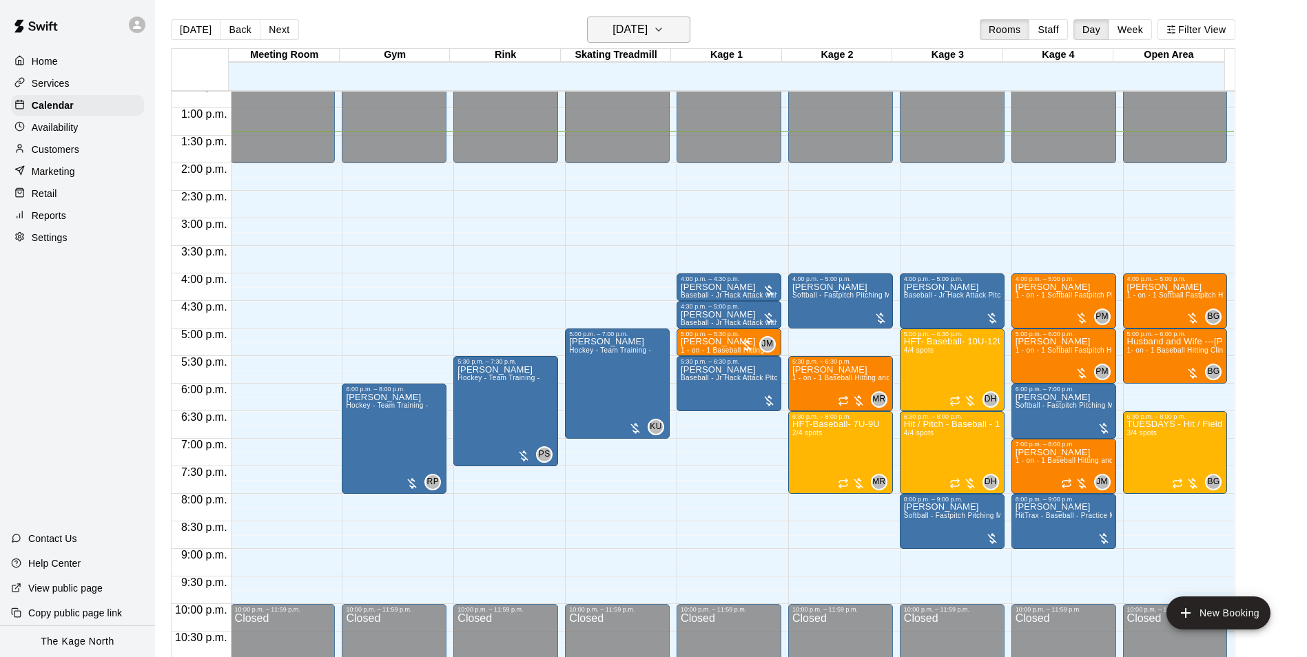
click at [647, 28] on h6 "[DATE]" at bounding box center [629, 29] width 35 height 19
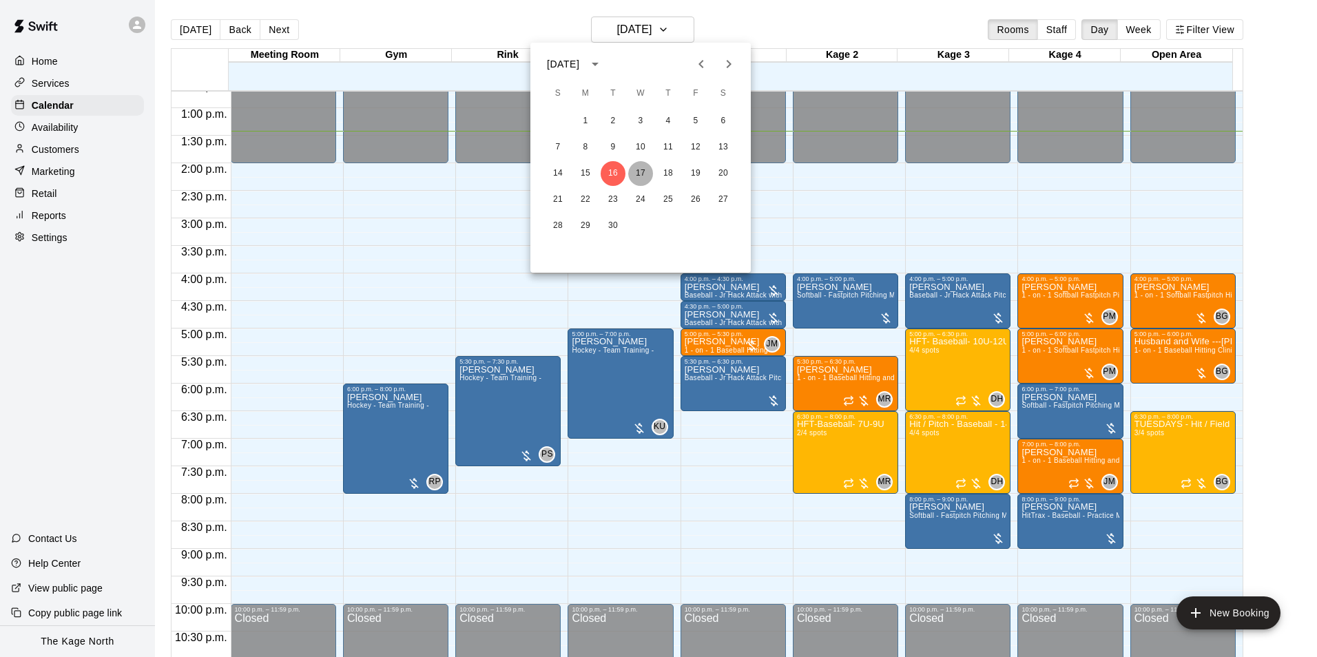
click at [641, 176] on button "17" at bounding box center [640, 173] width 25 height 25
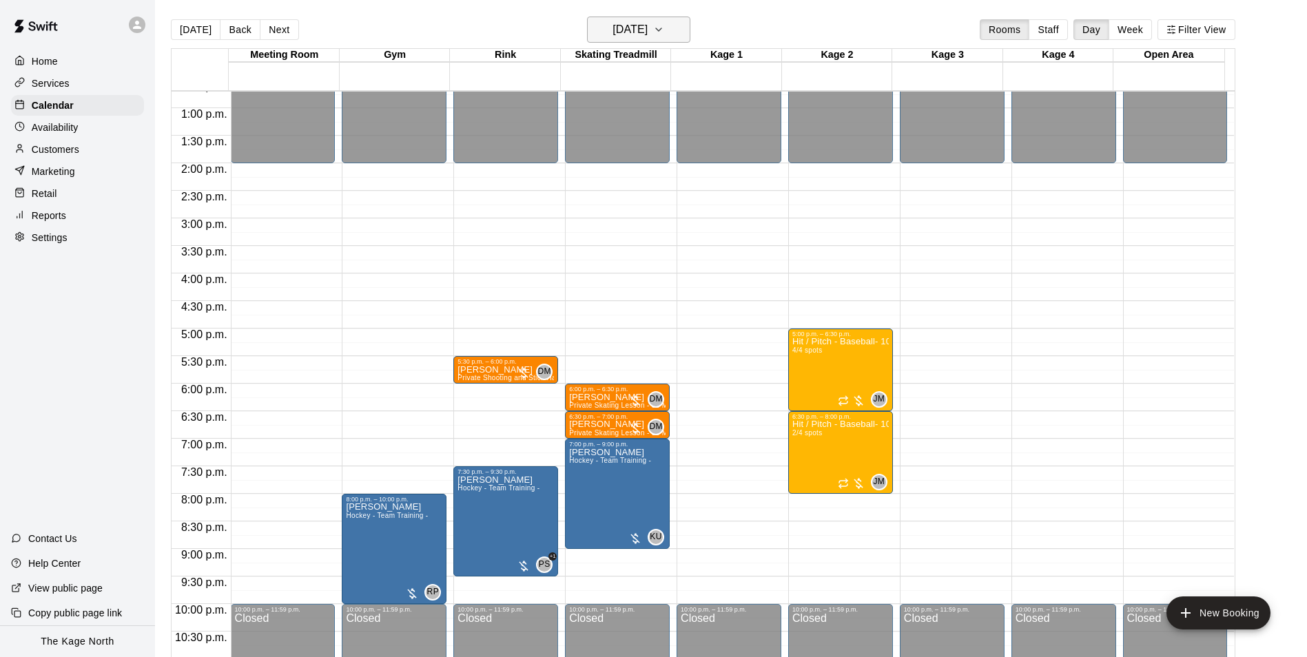
click at [647, 29] on h6 "[DATE]" at bounding box center [629, 29] width 35 height 19
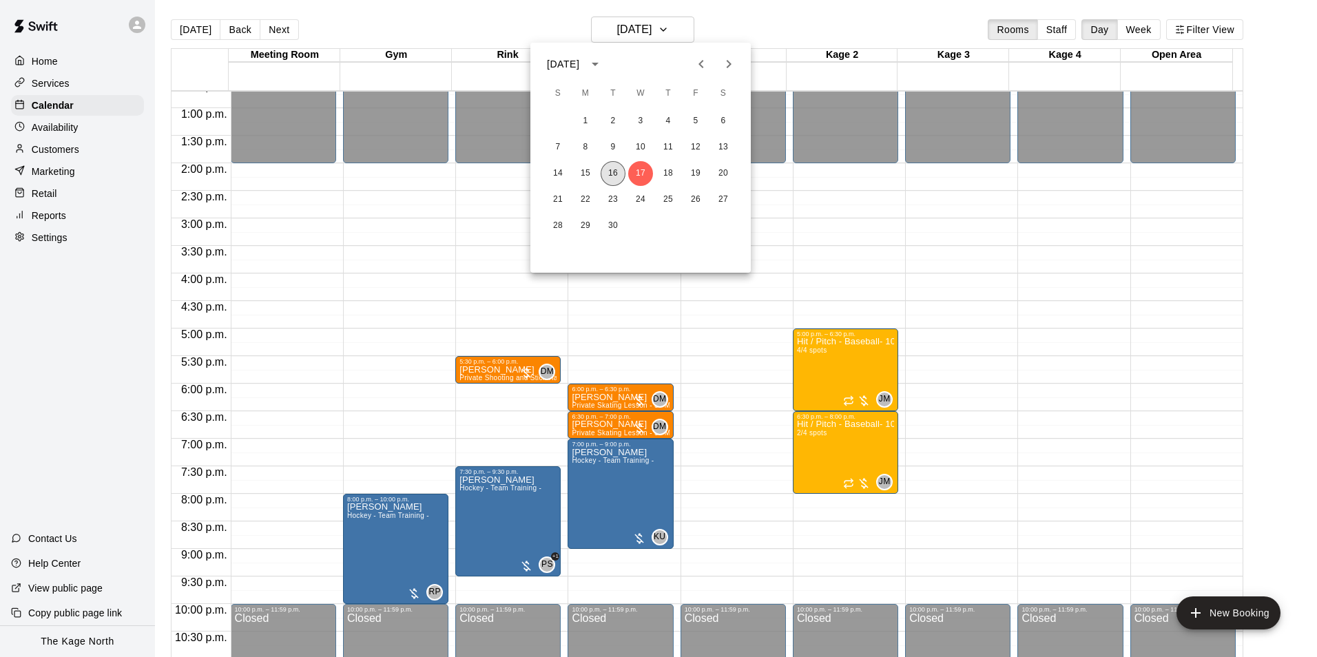
click at [615, 174] on button "16" at bounding box center [613, 173] width 25 height 25
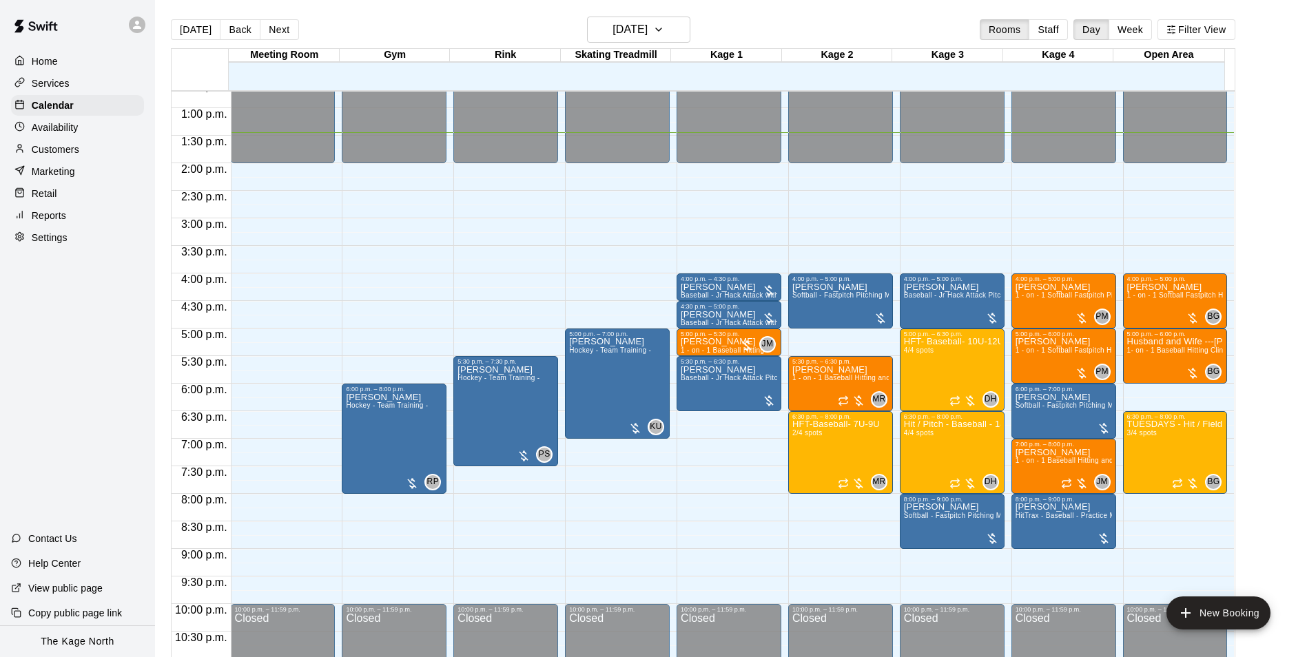
click at [724, 30] on div "[DATE] Back [DATE][DATE] Rooms Staff Day Week Filter View" at bounding box center [703, 33] width 1064 height 32
click at [63, 156] on p "Customers" at bounding box center [56, 150] width 48 height 14
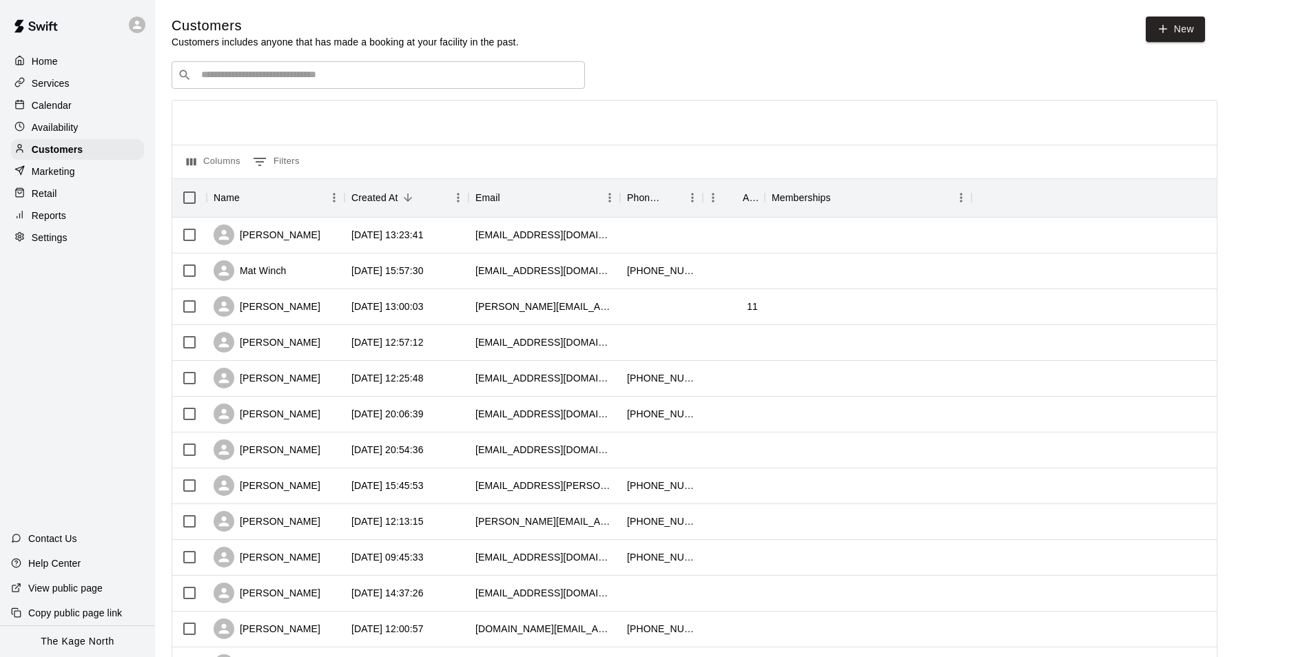
click at [62, 101] on p "Calendar" at bounding box center [52, 105] width 40 height 14
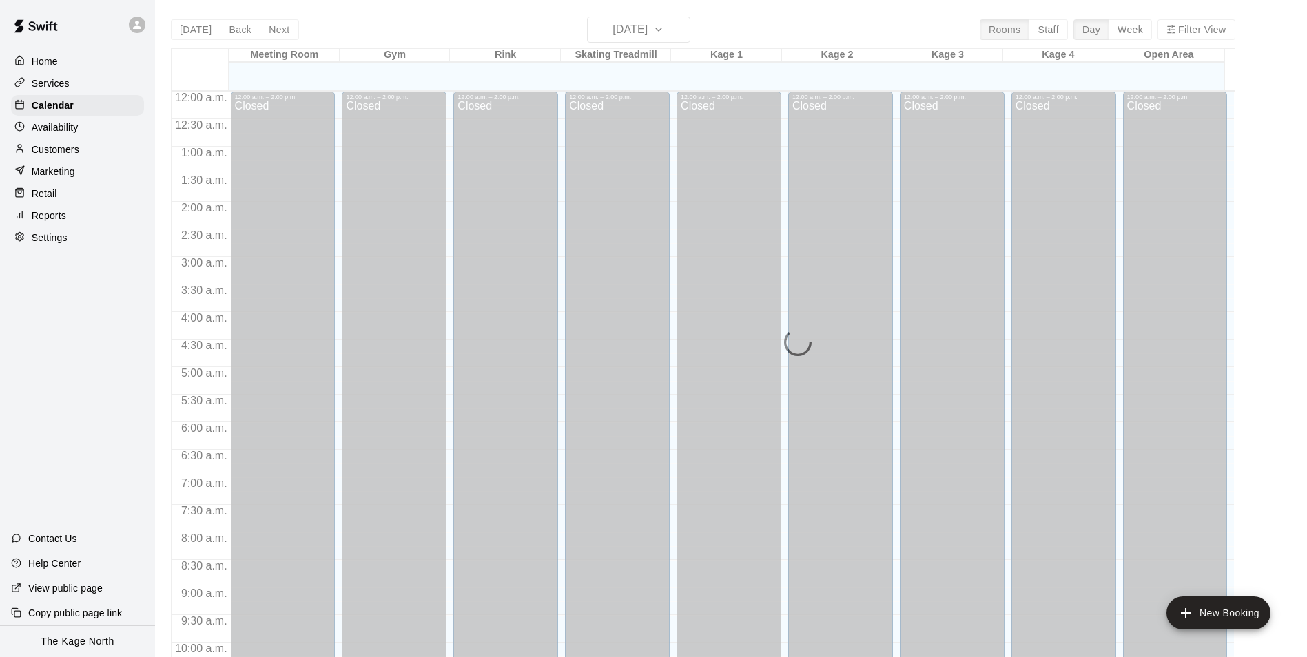
scroll to position [700, 0]
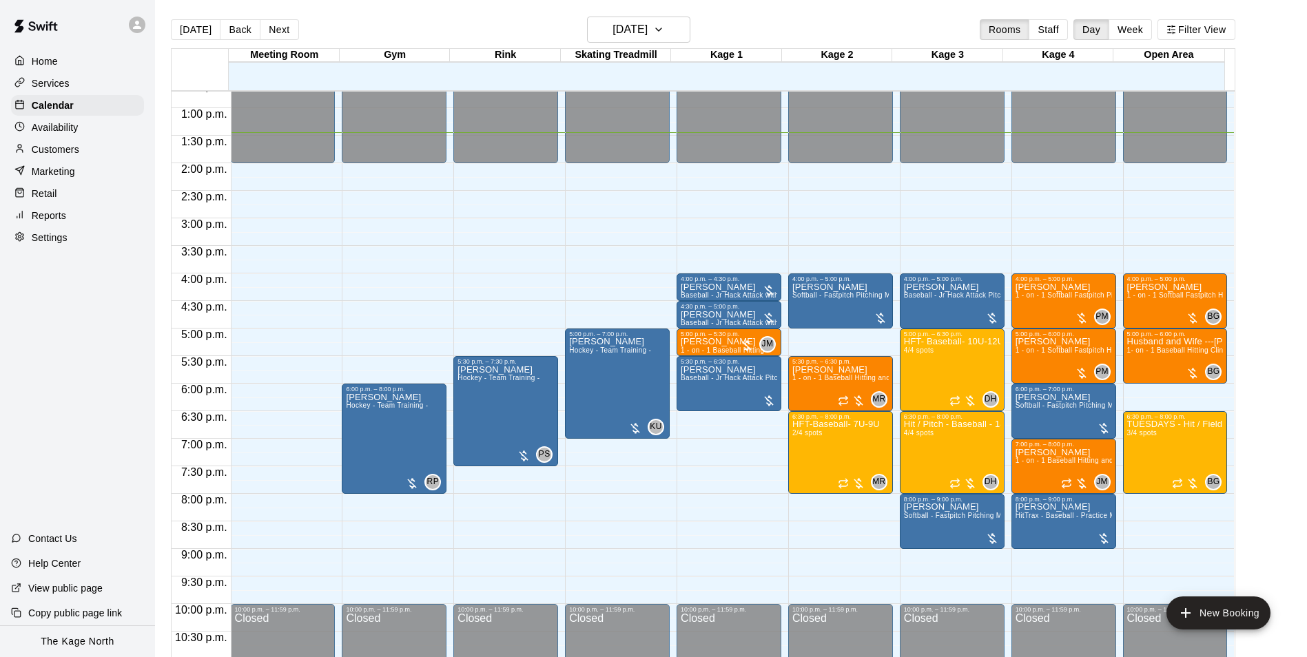
click at [54, 59] on p "Home" at bounding box center [45, 61] width 26 height 14
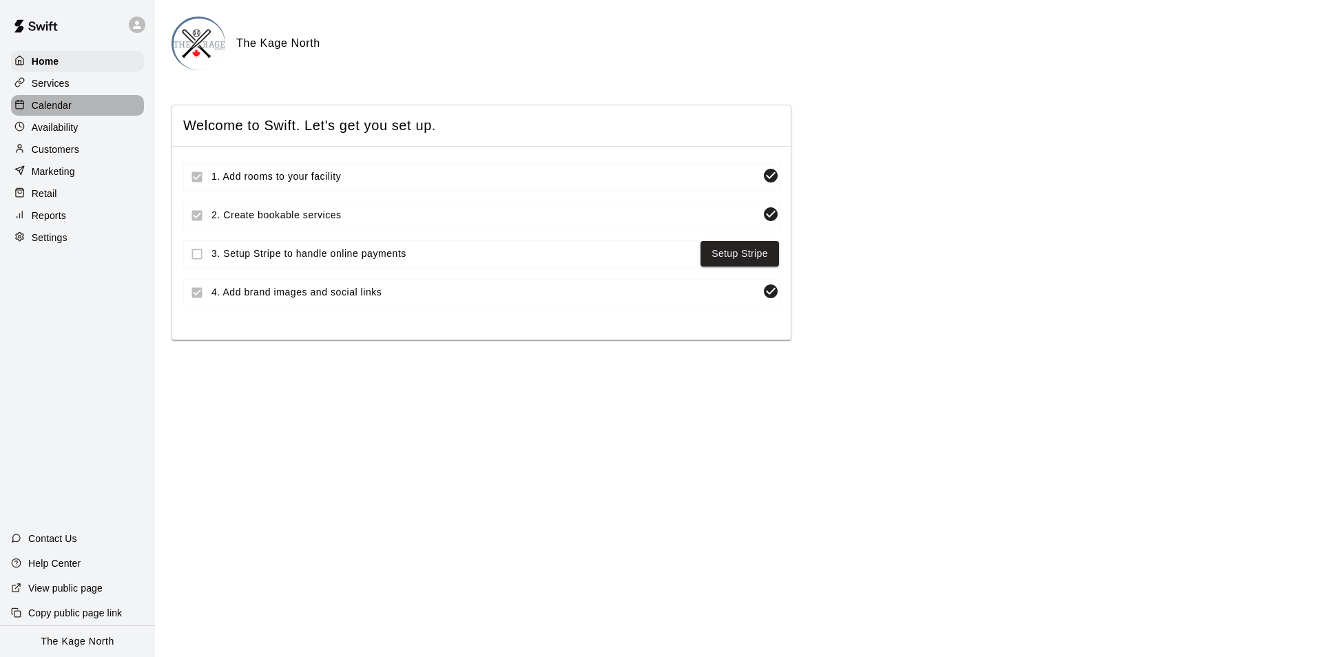
click at [73, 112] on div "Calendar" at bounding box center [77, 105] width 133 height 21
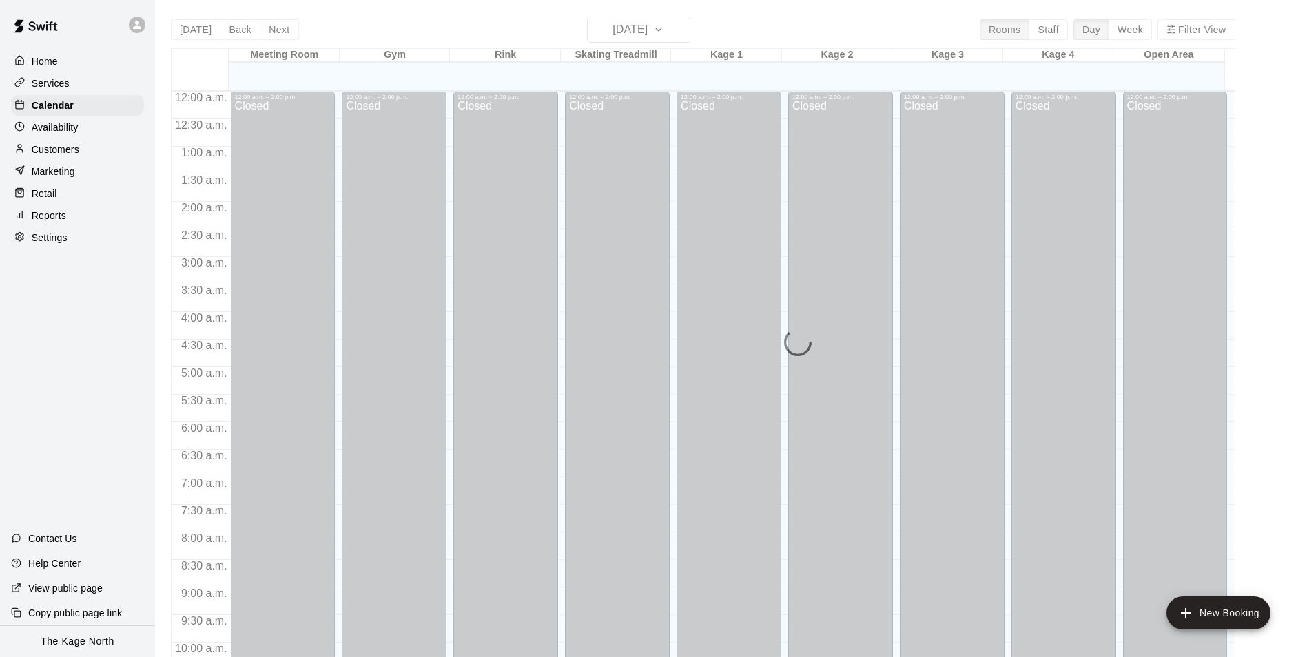
scroll to position [700, 0]
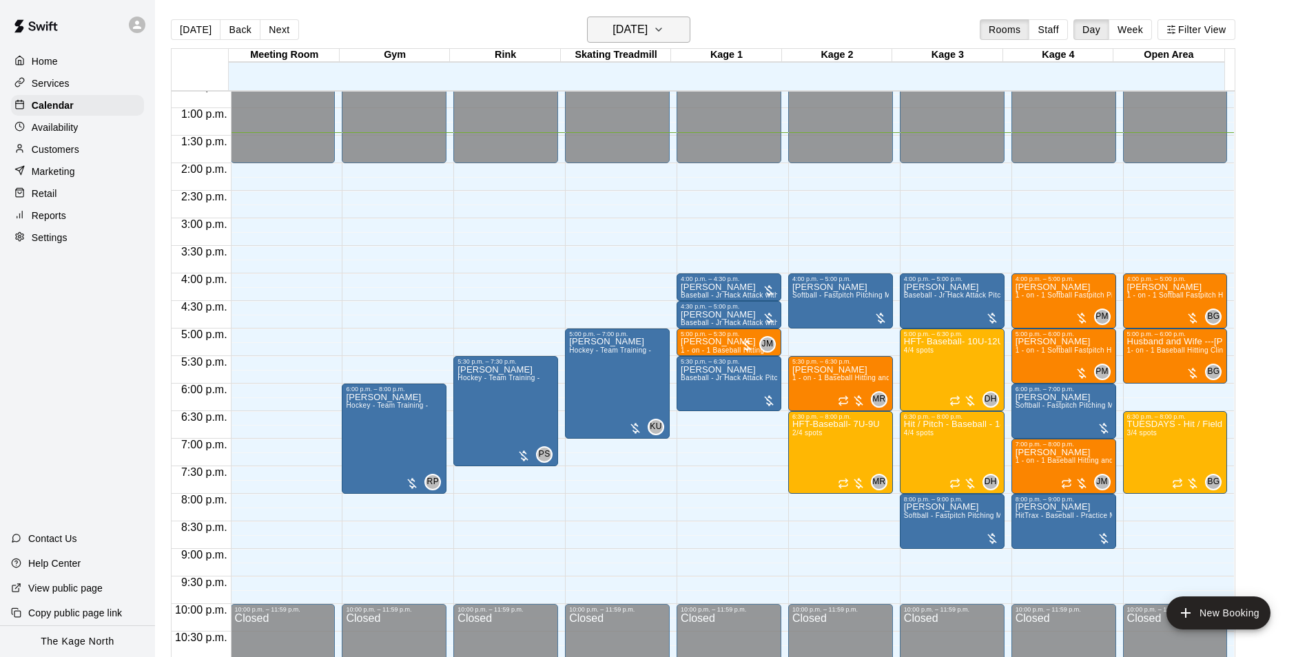
click at [647, 23] on h6 "[DATE]" at bounding box center [629, 29] width 35 height 19
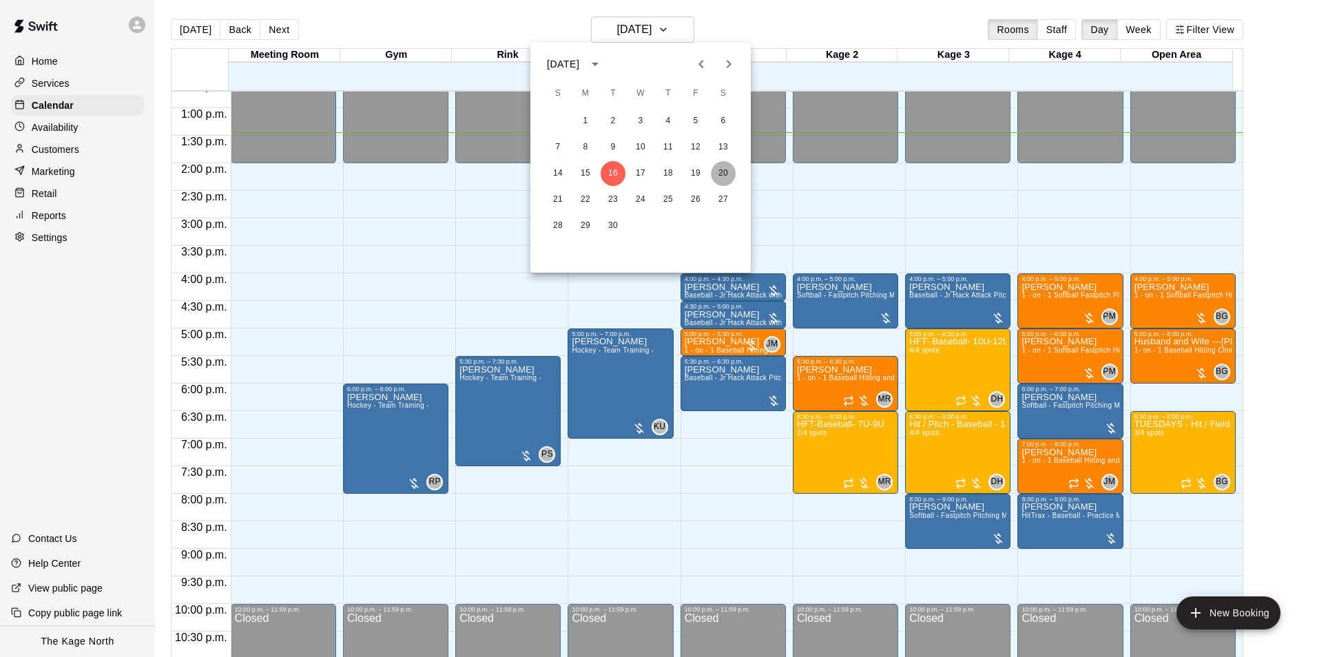
click at [716, 174] on button "20" at bounding box center [723, 173] width 25 height 25
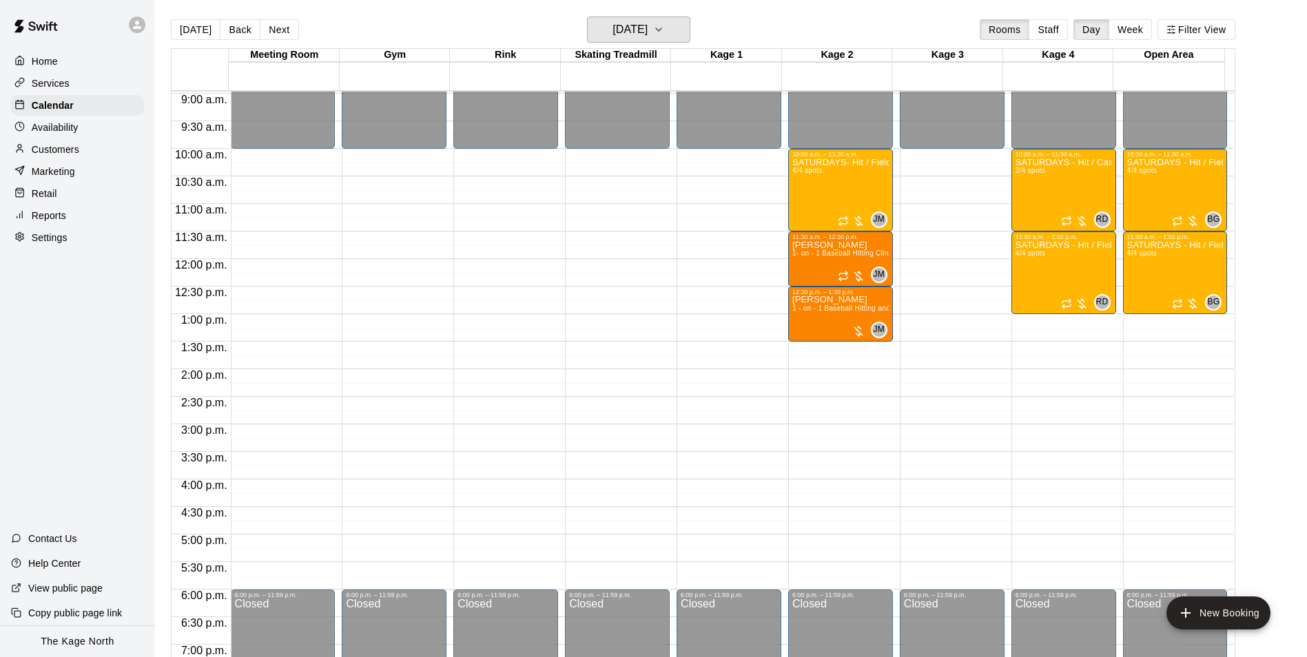
scroll to position [493, 0]
click at [647, 31] on h6 "[DATE]" at bounding box center [629, 29] width 35 height 19
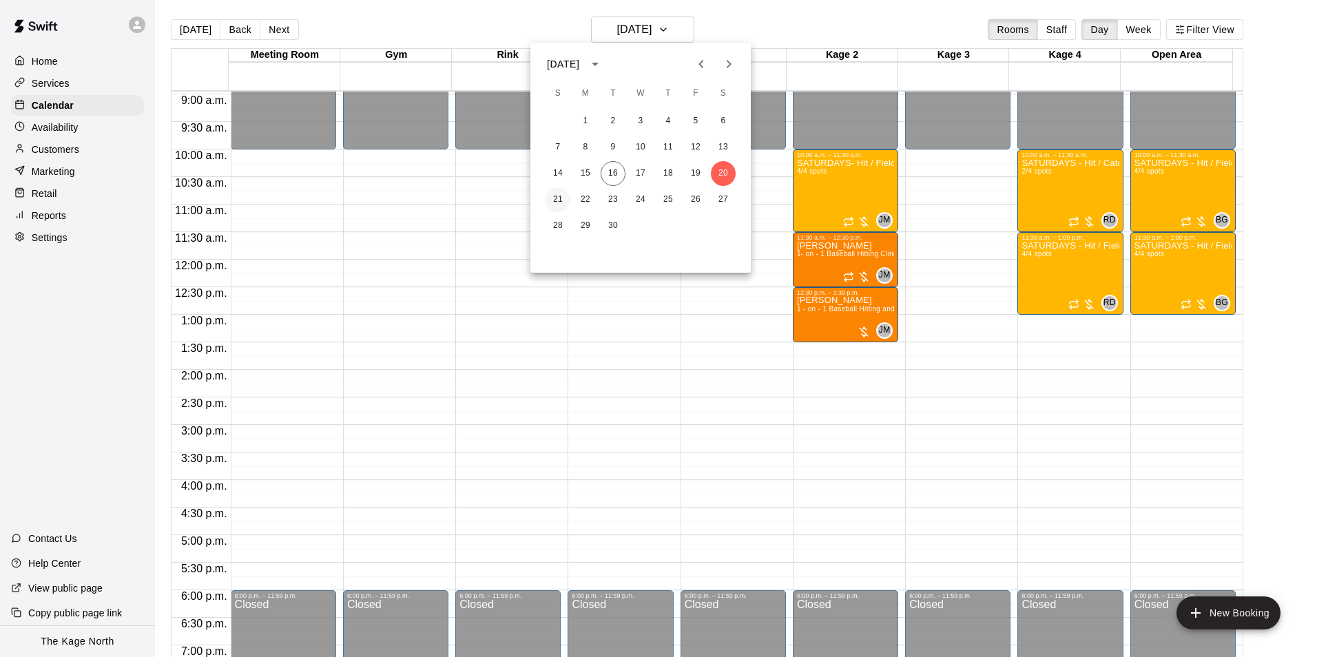
click at [552, 194] on button "21" at bounding box center [557, 199] width 25 height 25
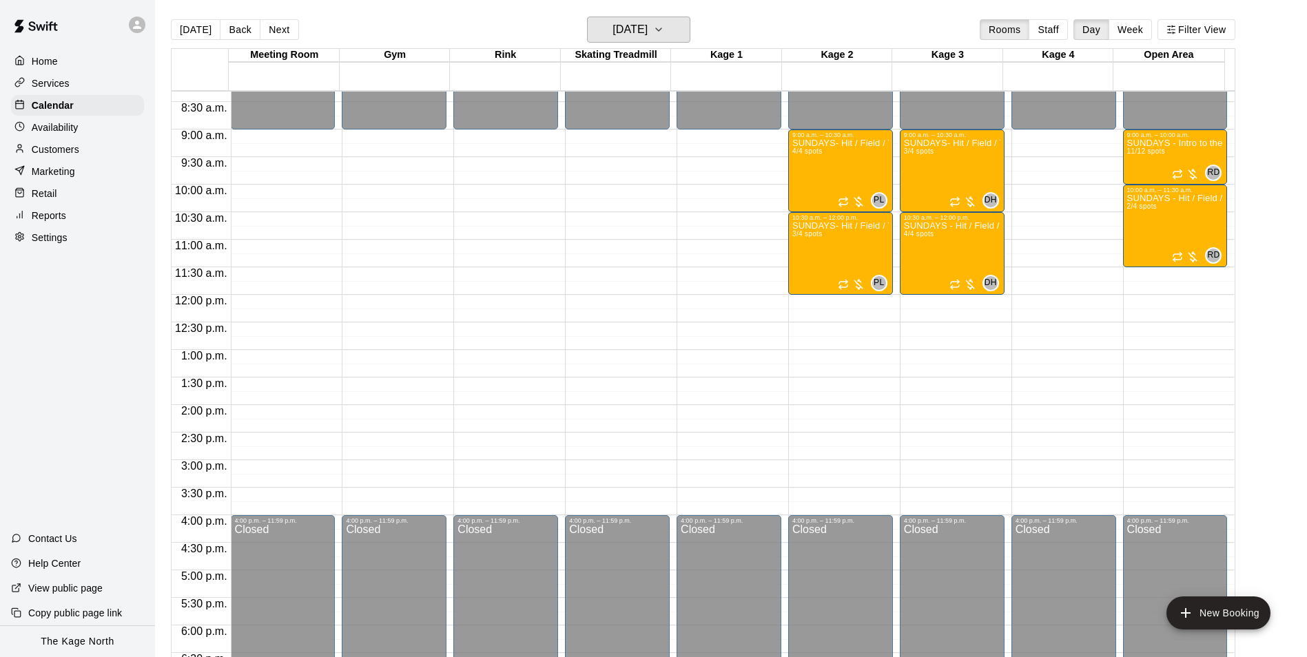
scroll to position [424, 0]
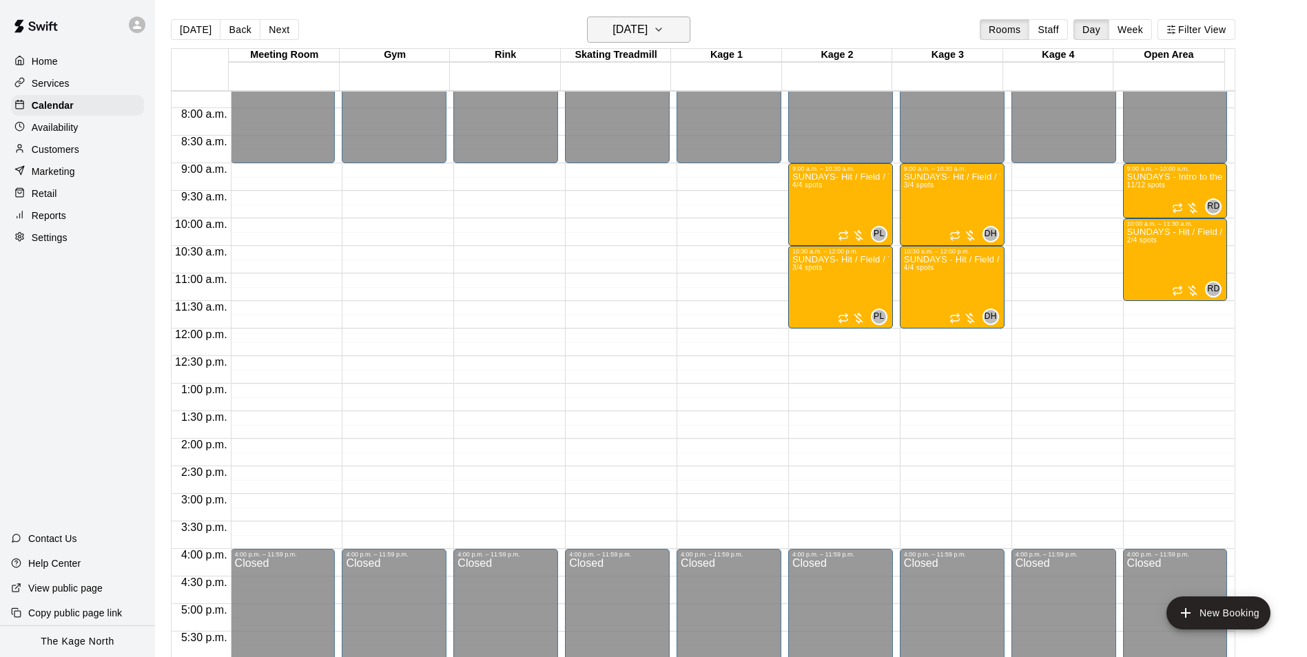
click at [647, 28] on h6 "[DATE]" at bounding box center [629, 29] width 35 height 19
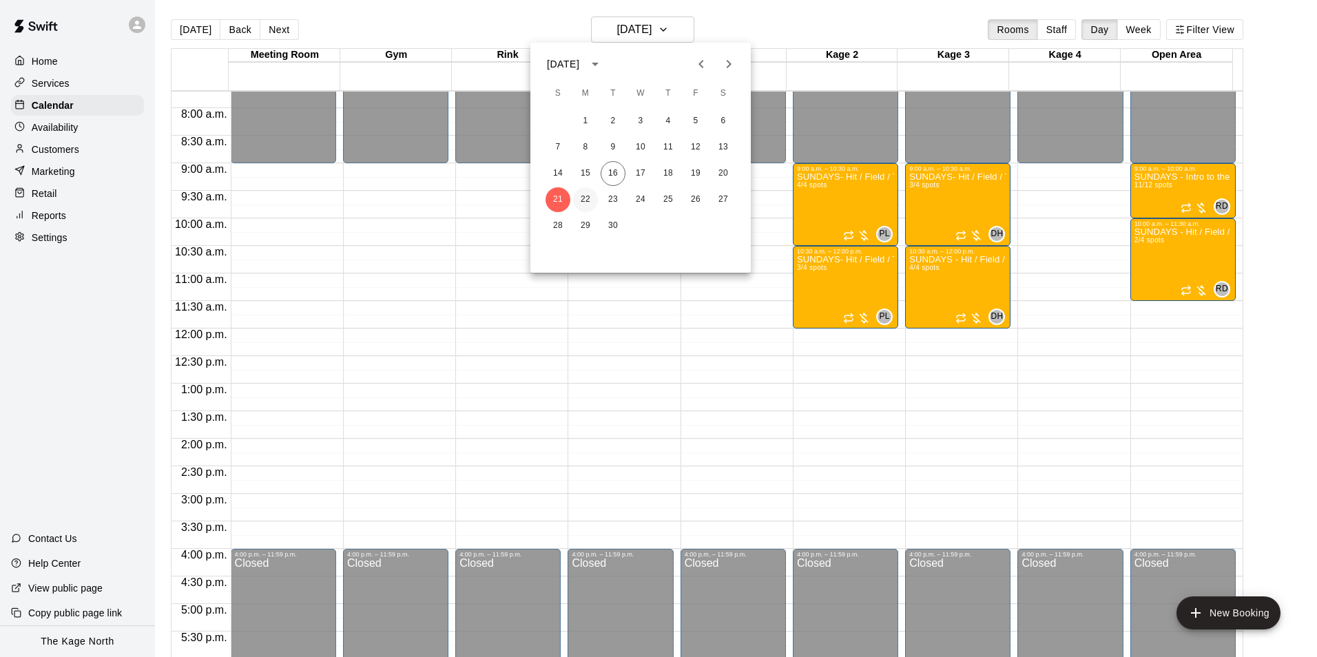
click at [589, 194] on button "22" at bounding box center [585, 199] width 25 height 25
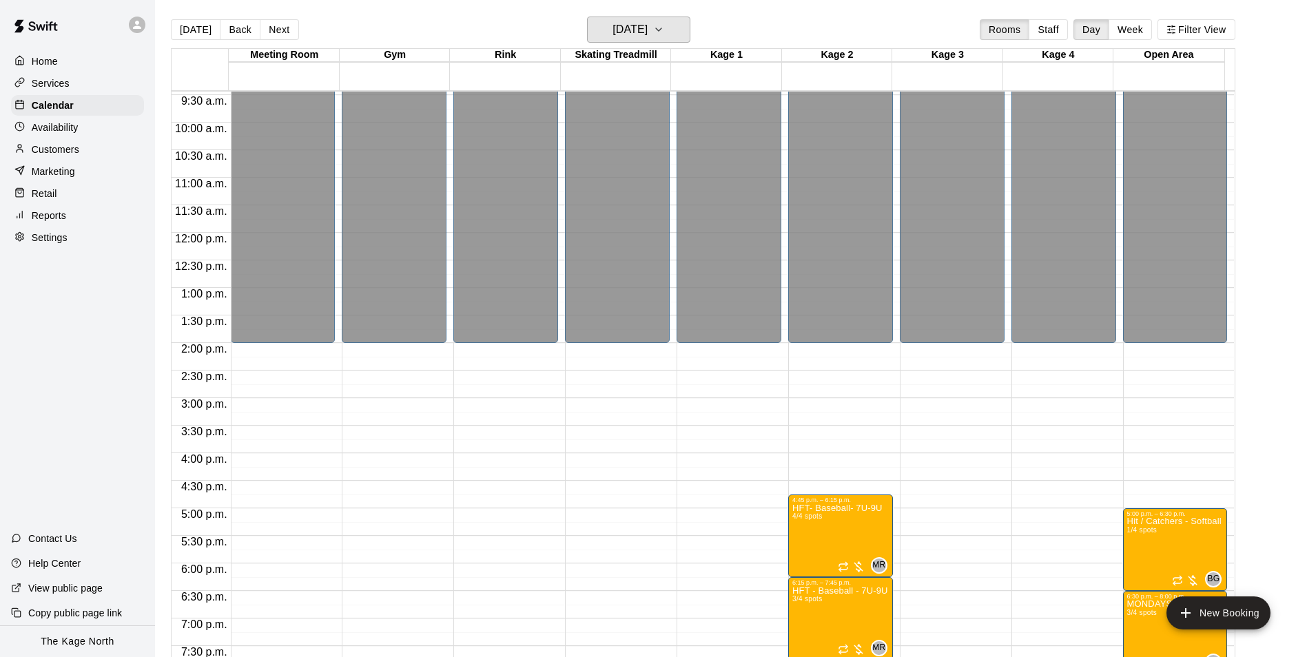
scroll to position [631, 0]
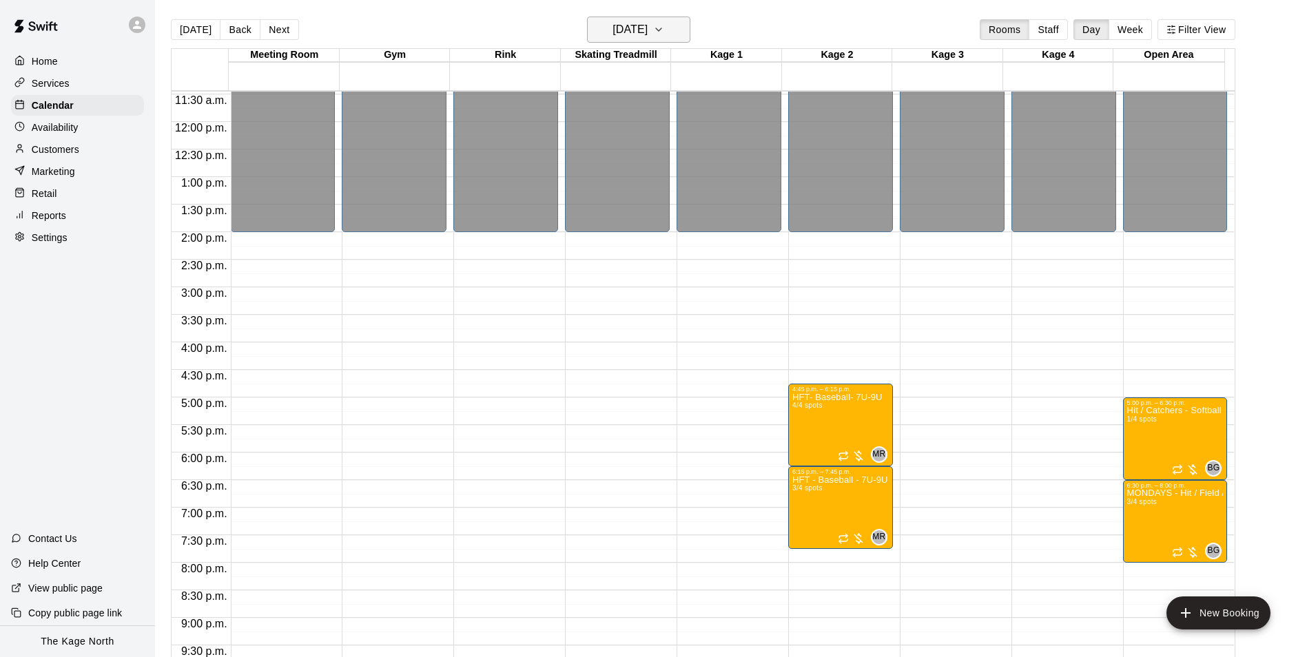
click at [631, 25] on h6 "[DATE]" at bounding box center [629, 29] width 35 height 19
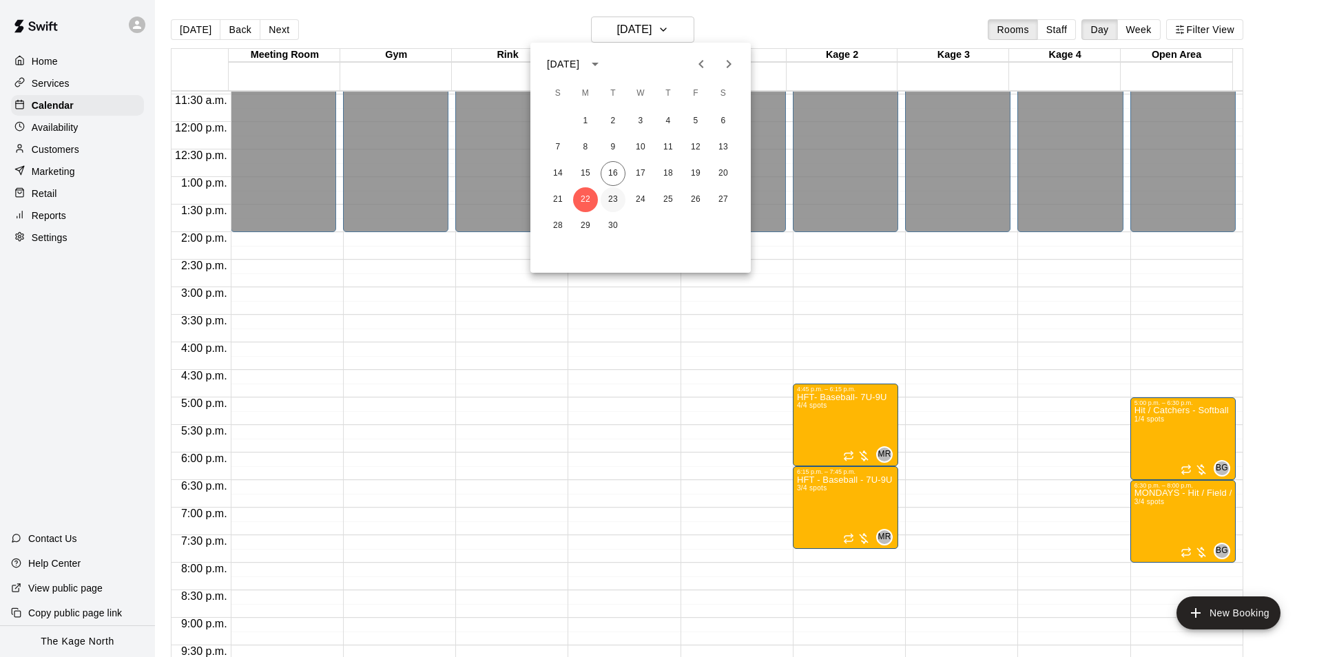
click at [605, 198] on button "23" at bounding box center [613, 199] width 25 height 25
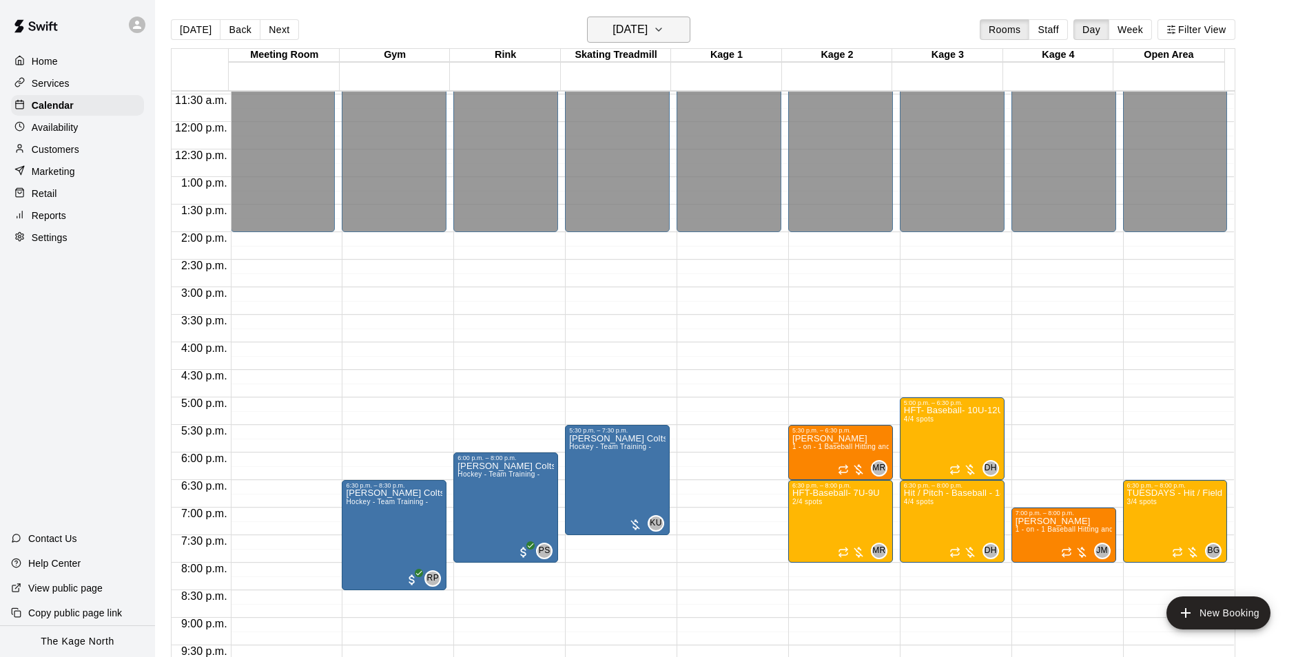
click at [632, 24] on h6 "[DATE]" at bounding box center [629, 29] width 35 height 19
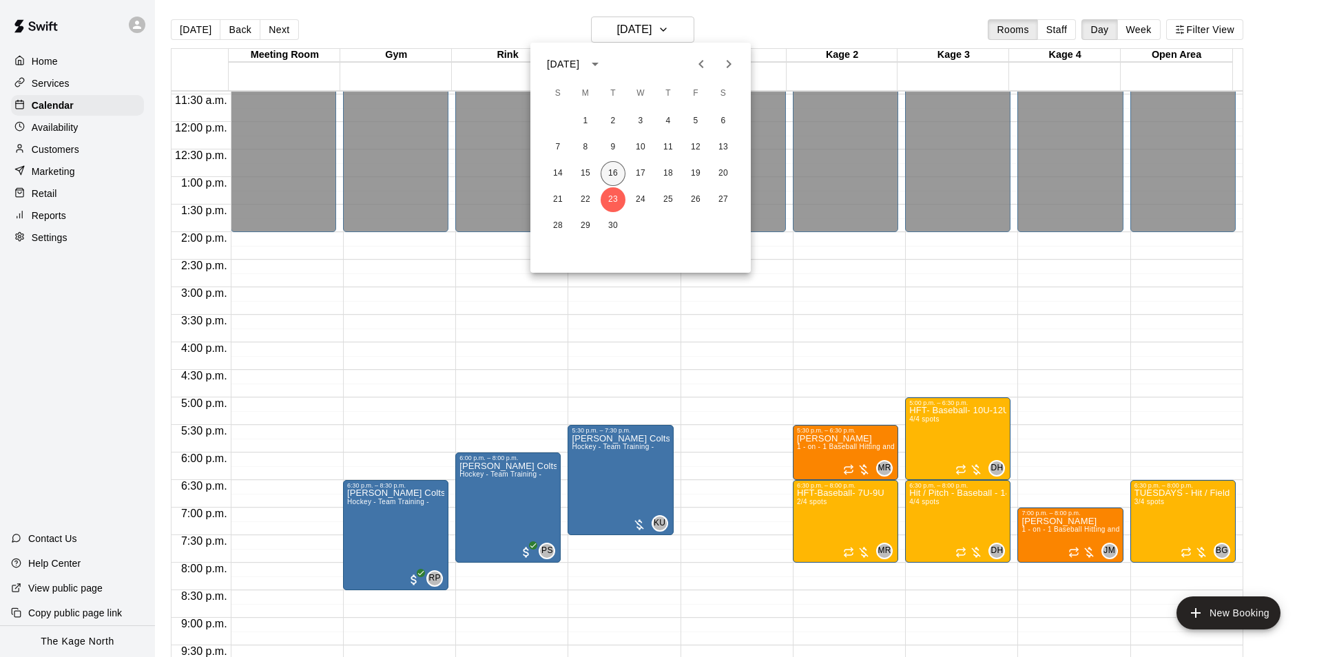
click at [614, 171] on button "16" at bounding box center [613, 173] width 25 height 25
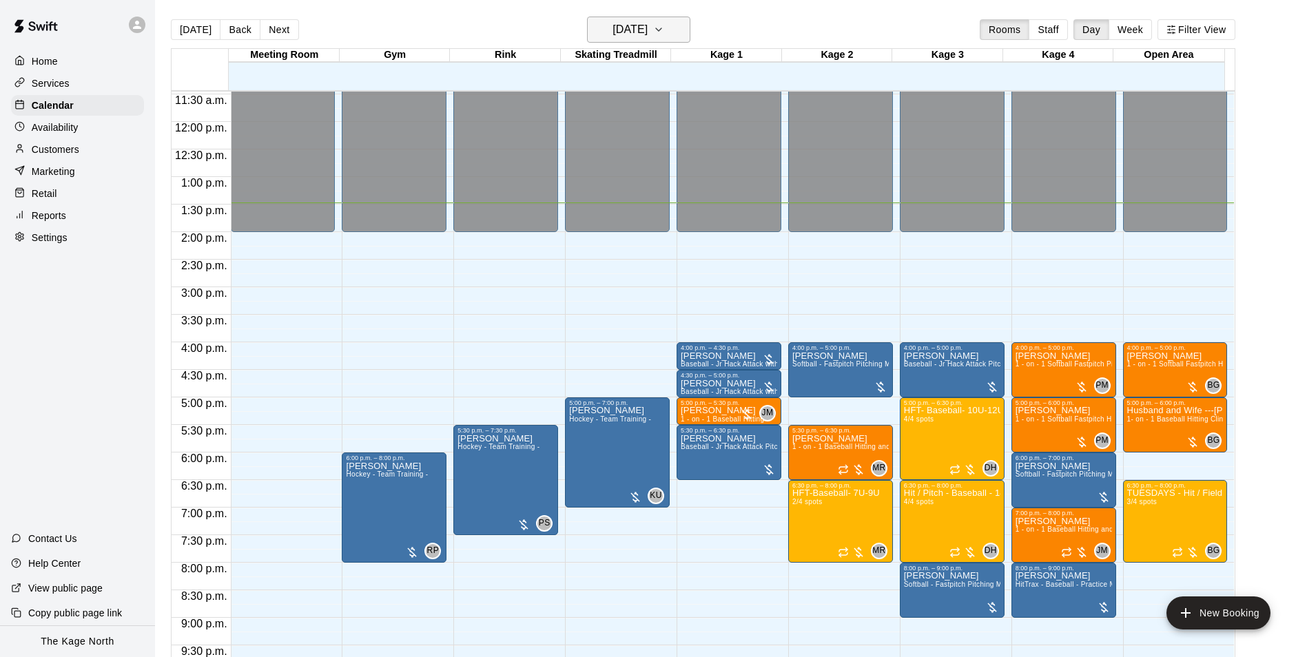
click at [647, 26] on h6 "[DATE]" at bounding box center [629, 29] width 35 height 19
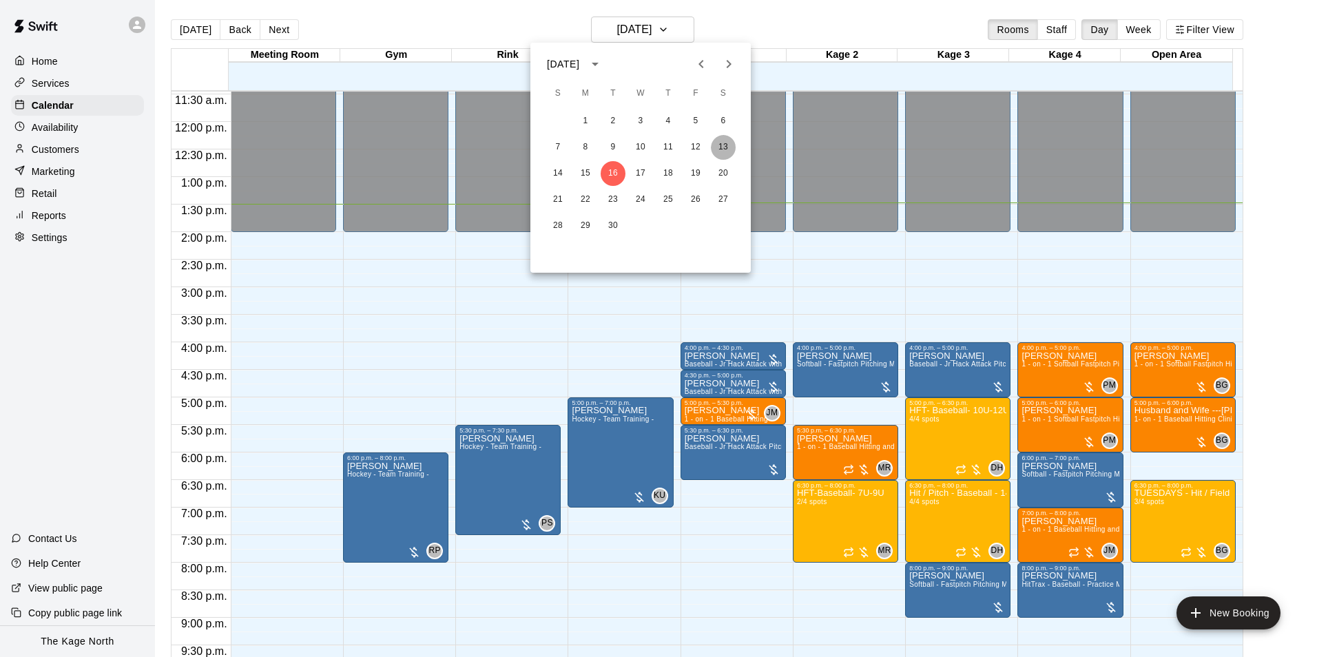
click at [723, 151] on button "13" at bounding box center [723, 147] width 25 height 25
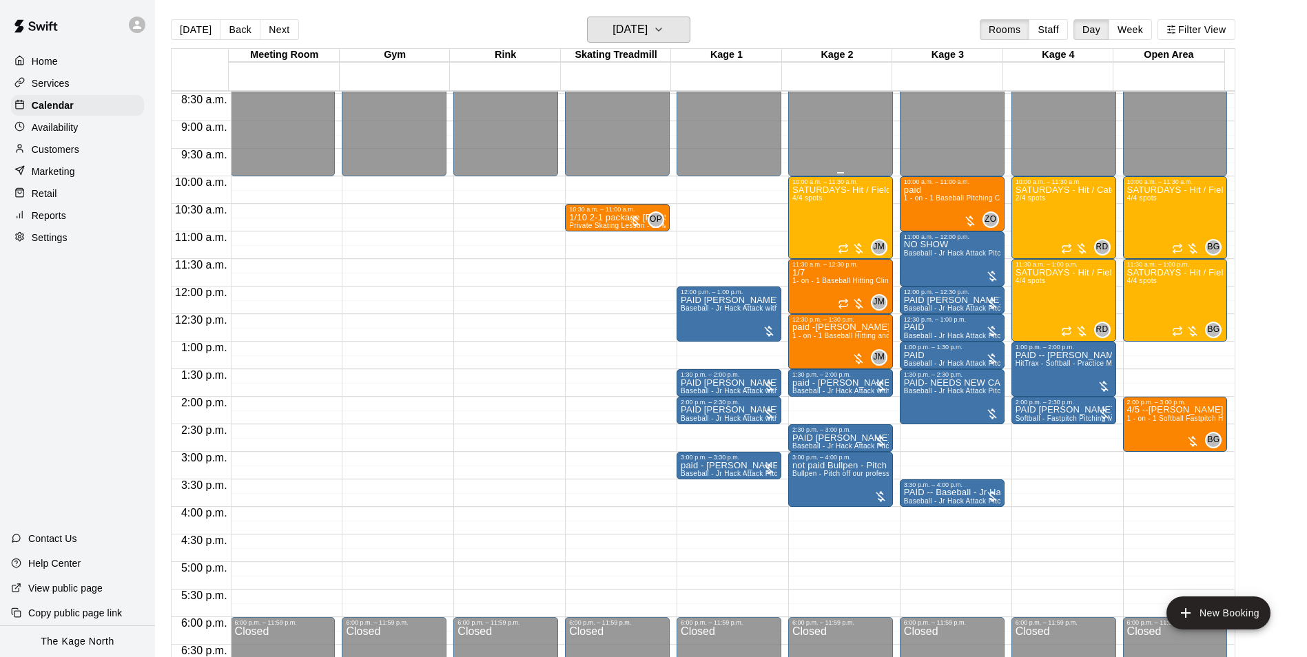
scroll to position [355, 0]
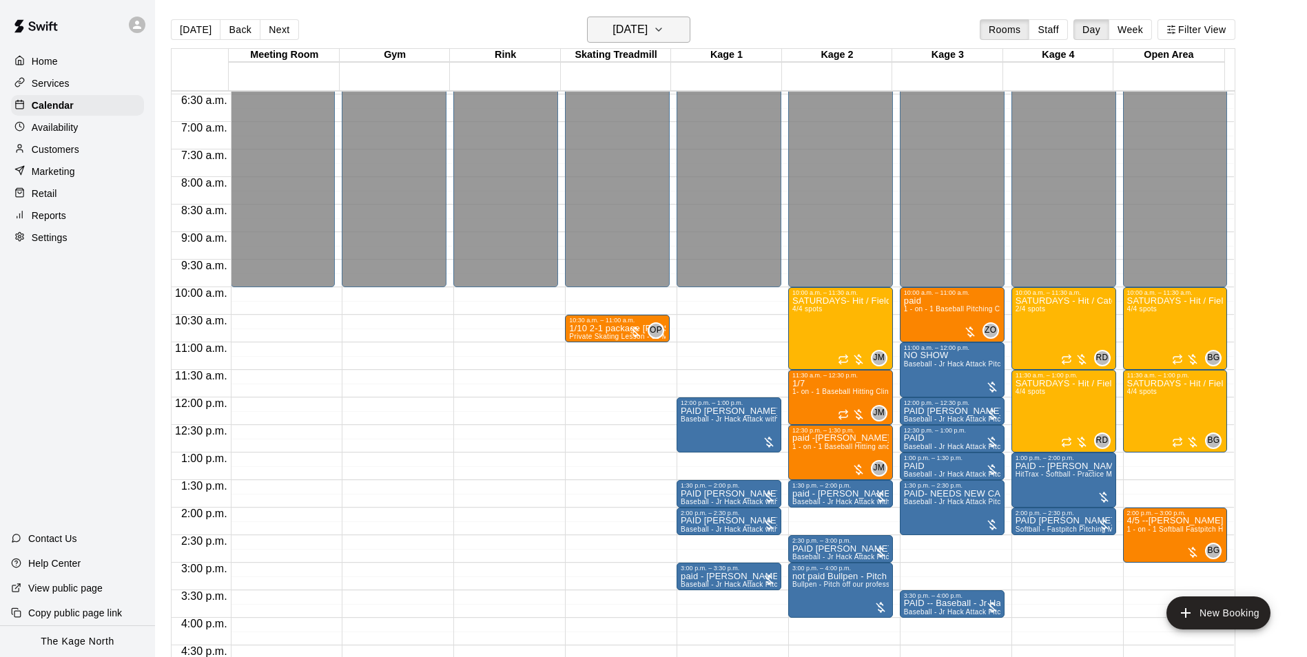
click at [676, 25] on button "[DATE]" at bounding box center [638, 30] width 103 height 26
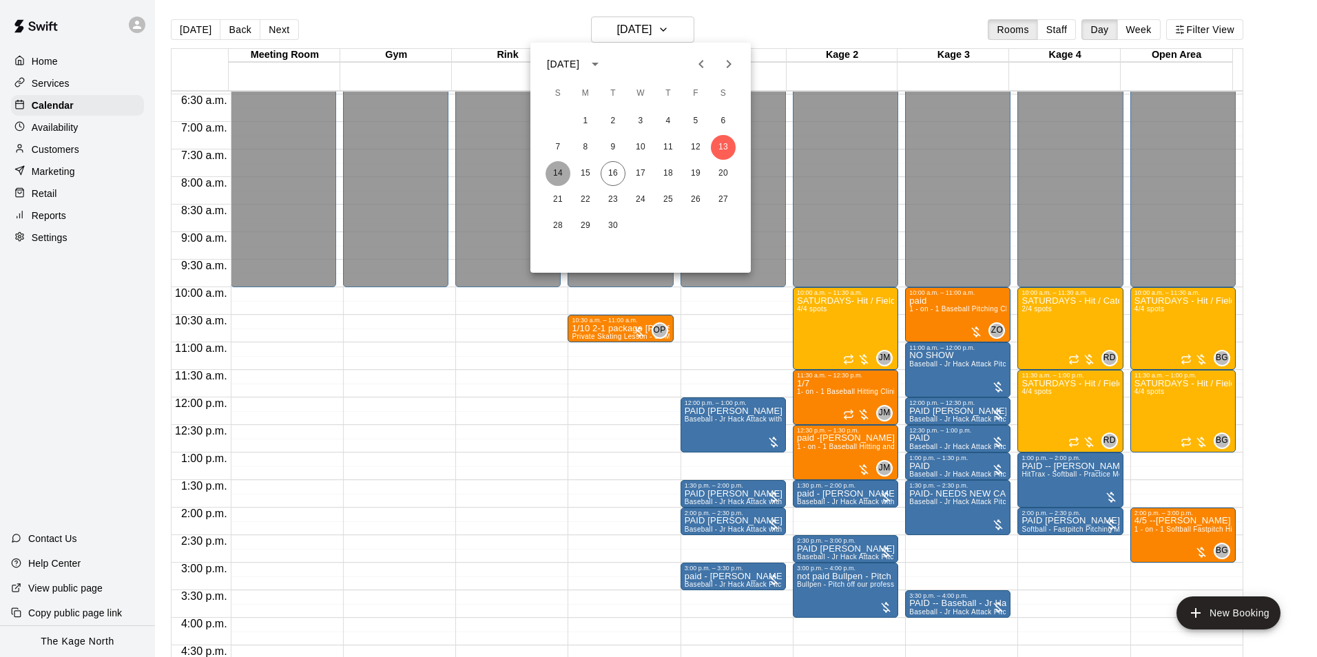
drag, startPoint x: 552, startPoint y: 171, endPoint x: 596, endPoint y: 187, distance: 46.8
click at [552, 171] on button "14" at bounding box center [557, 173] width 25 height 25
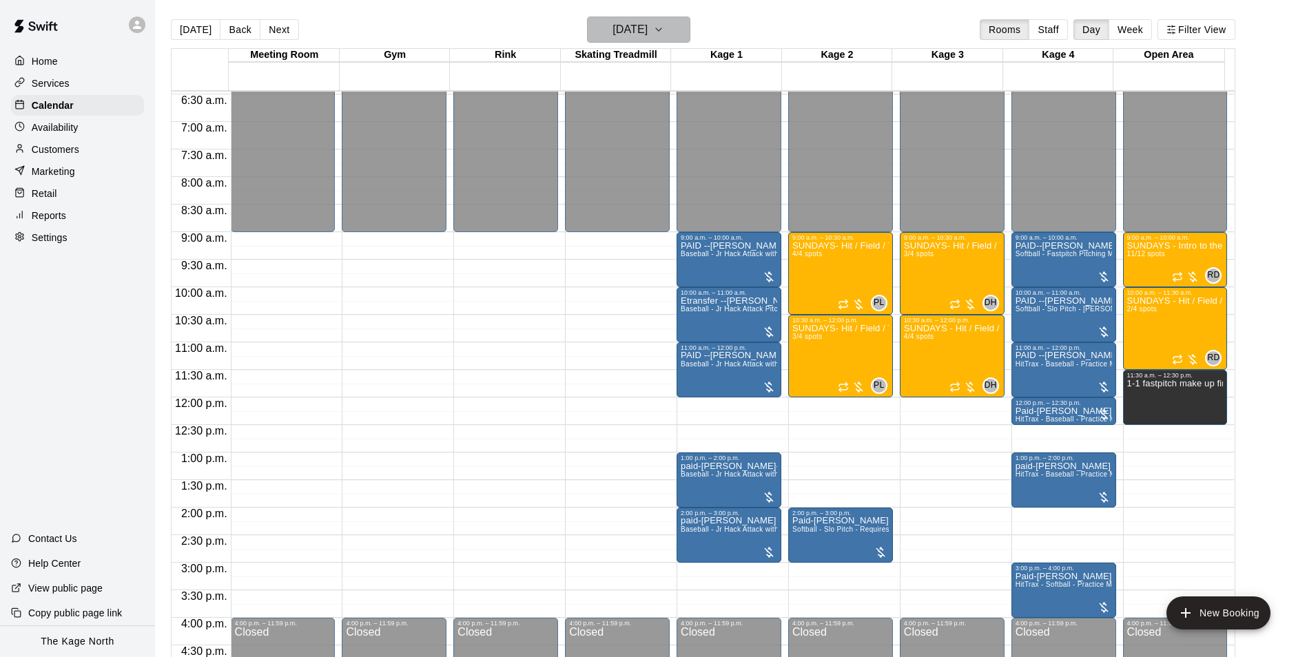
click at [647, 24] on h6 "[DATE]" at bounding box center [629, 29] width 35 height 19
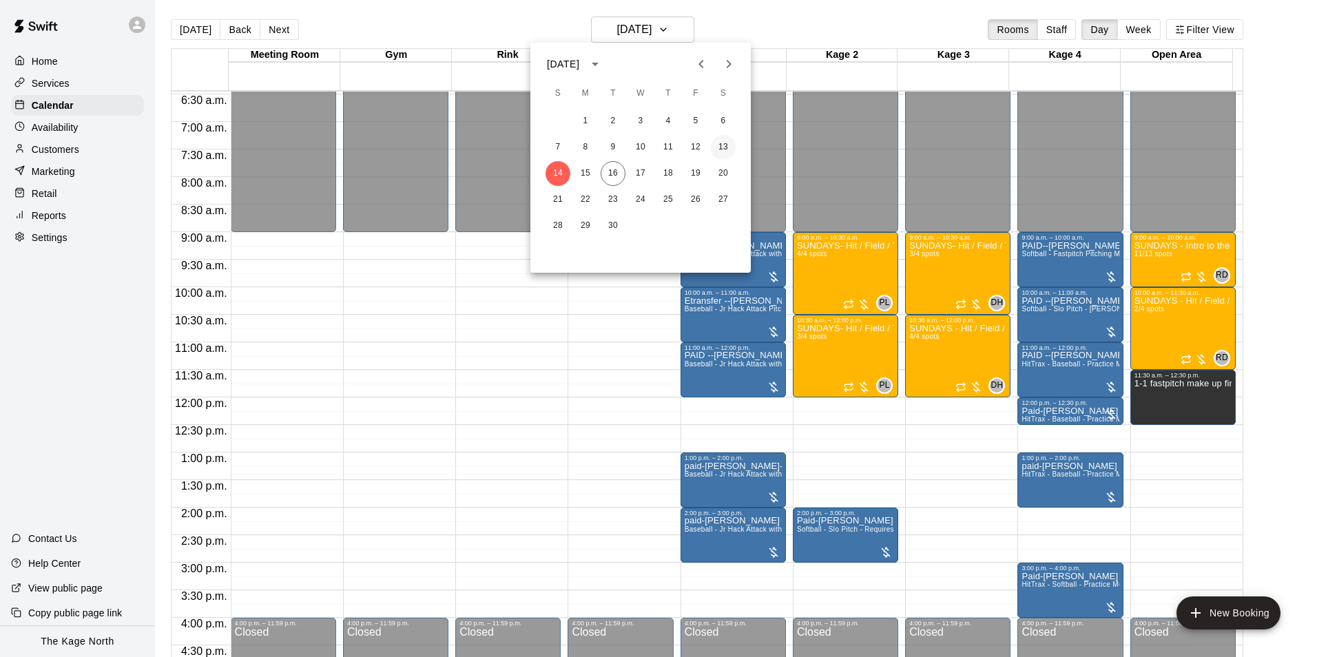
click at [726, 149] on button "13" at bounding box center [723, 147] width 25 height 25
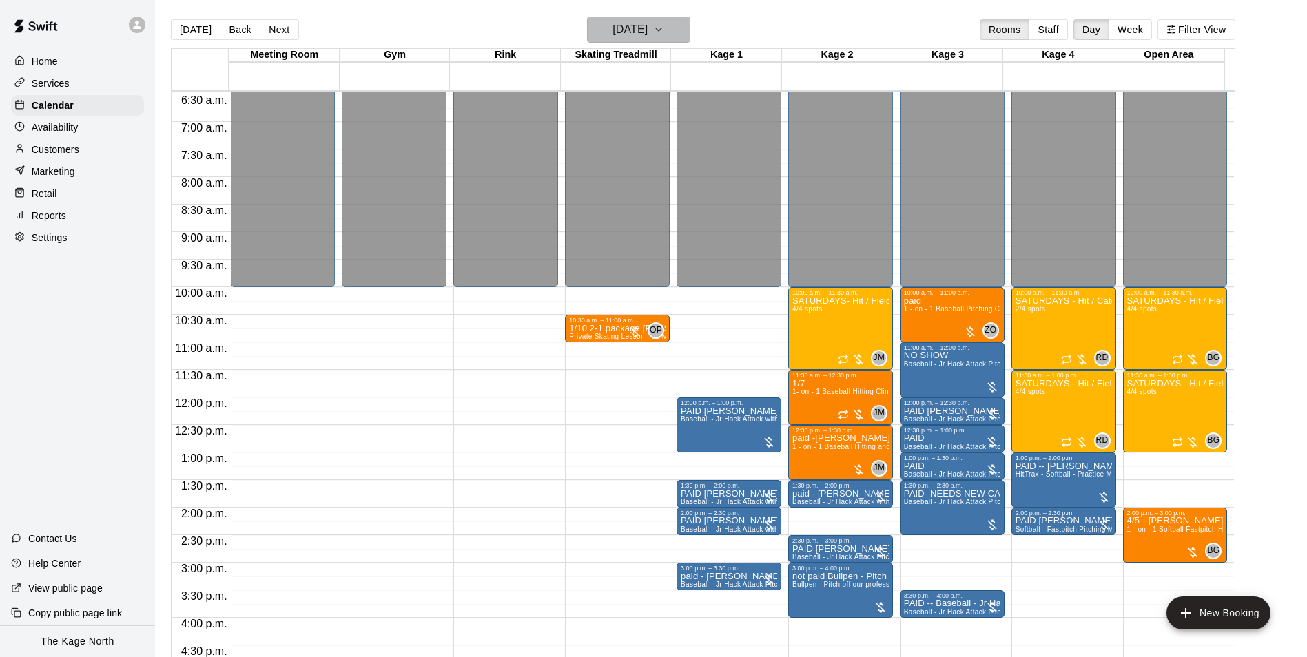
click at [647, 31] on h6 "[DATE]" at bounding box center [629, 29] width 35 height 19
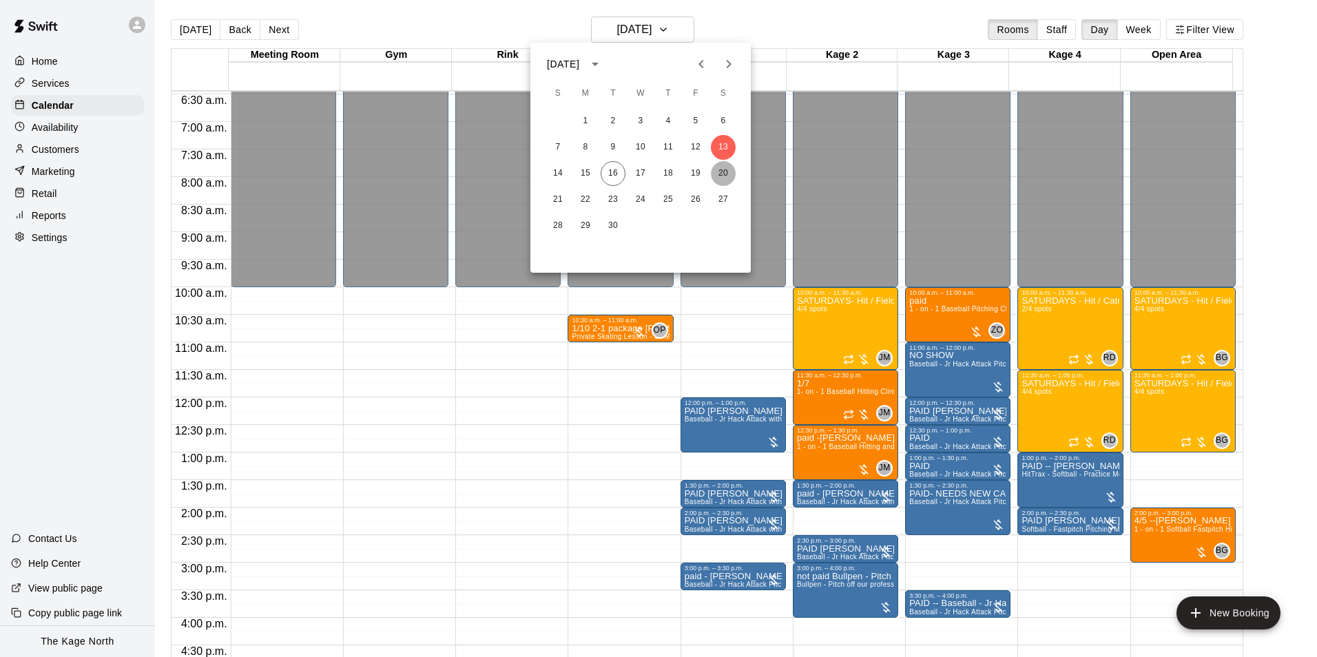
click at [725, 171] on button "20" at bounding box center [723, 173] width 25 height 25
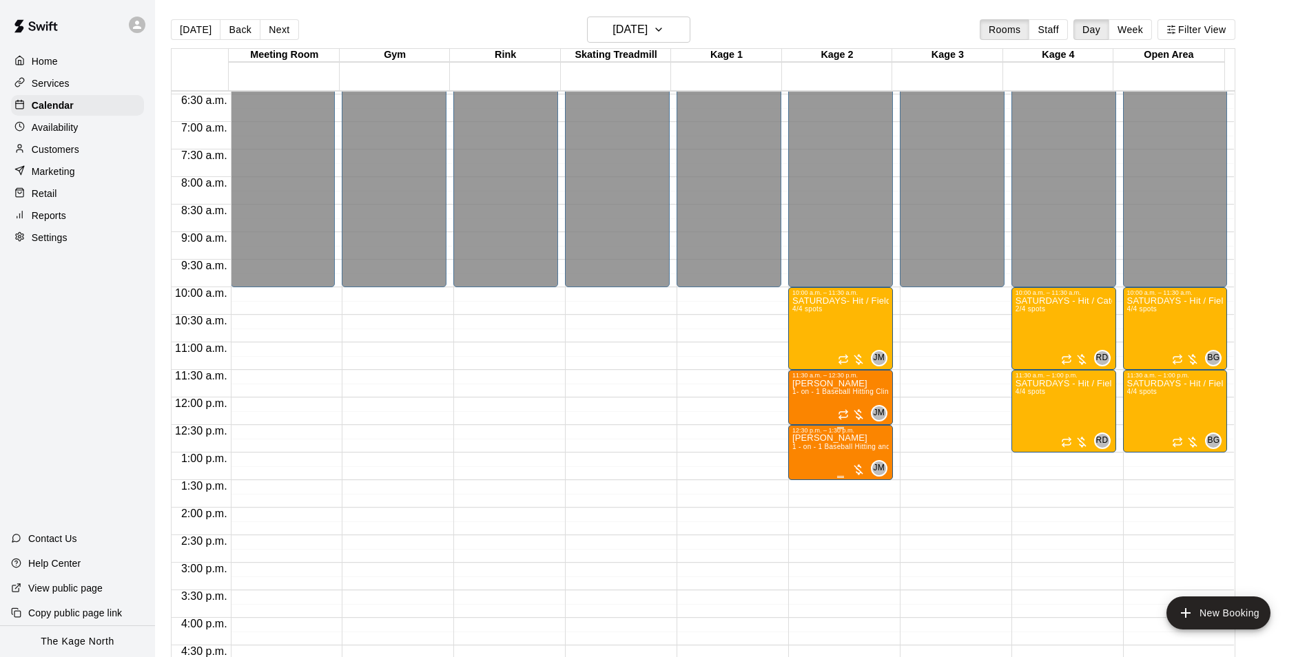
click at [840, 445] on span "1 - on - 1 Baseball Hitting and Pitching Clinic" at bounding box center [865, 447] width 147 height 8
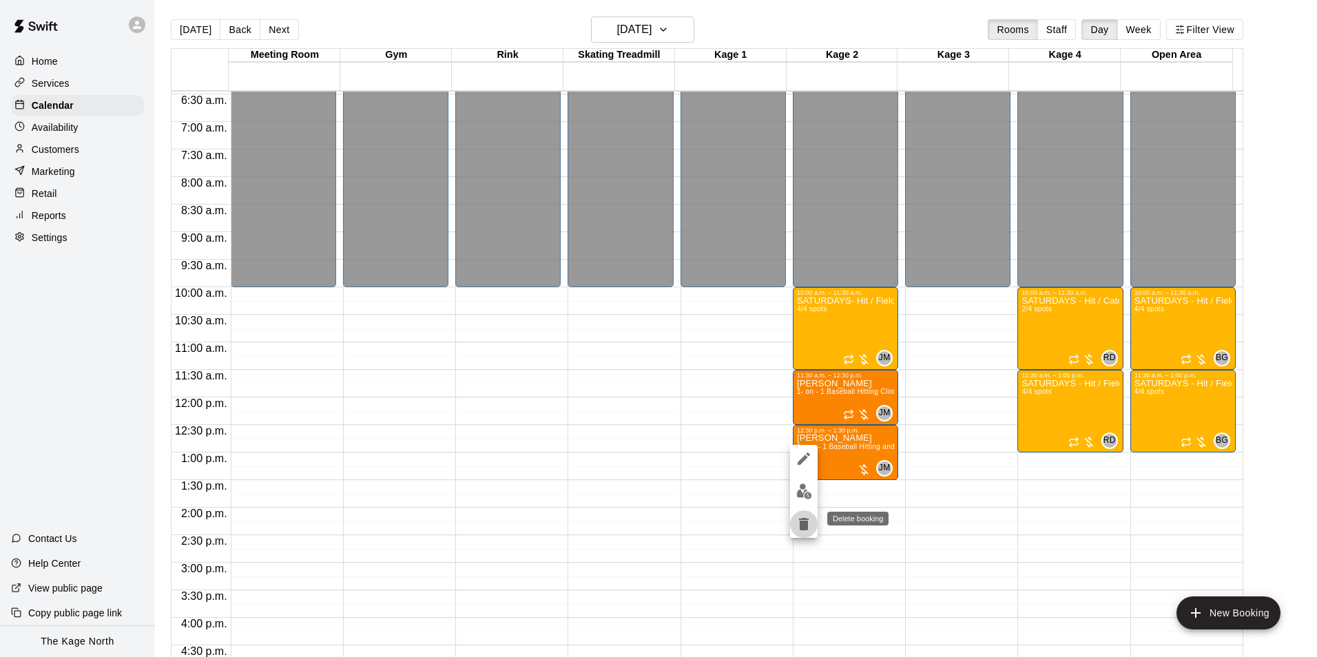
click at [802, 528] on icon "delete" at bounding box center [804, 524] width 10 height 12
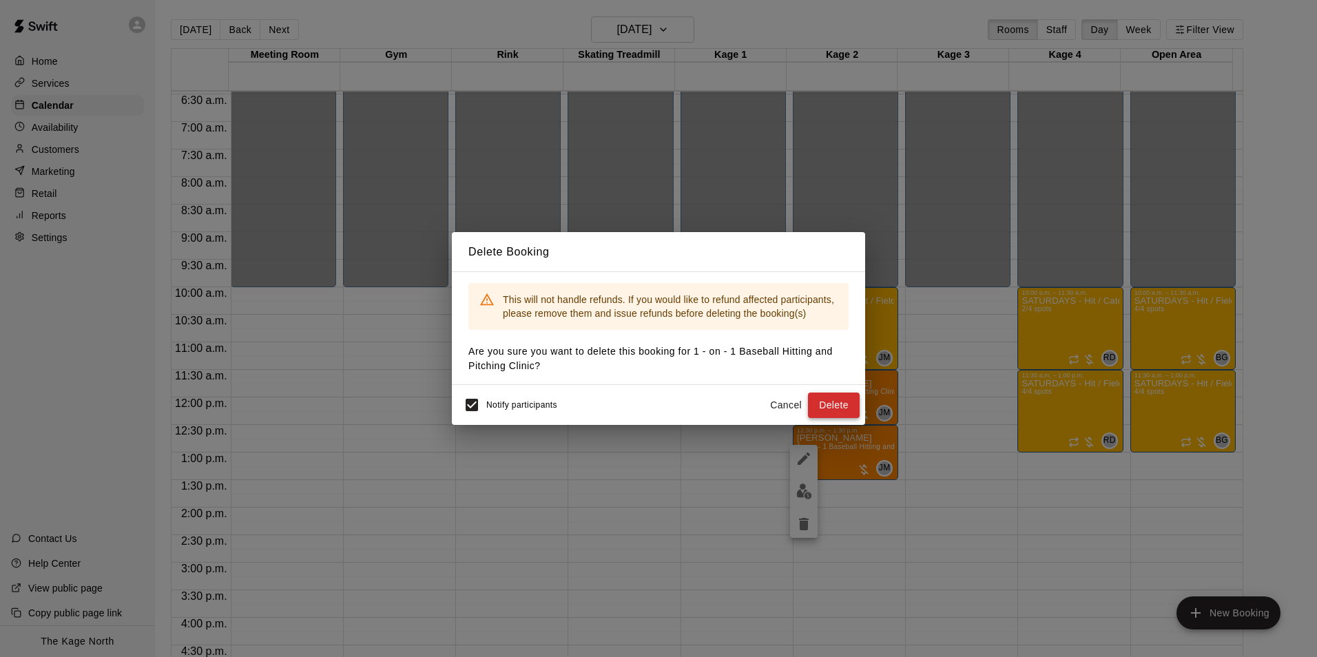
click at [840, 407] on button "Delete" at bounding box center [834, 405] width 52 height 25
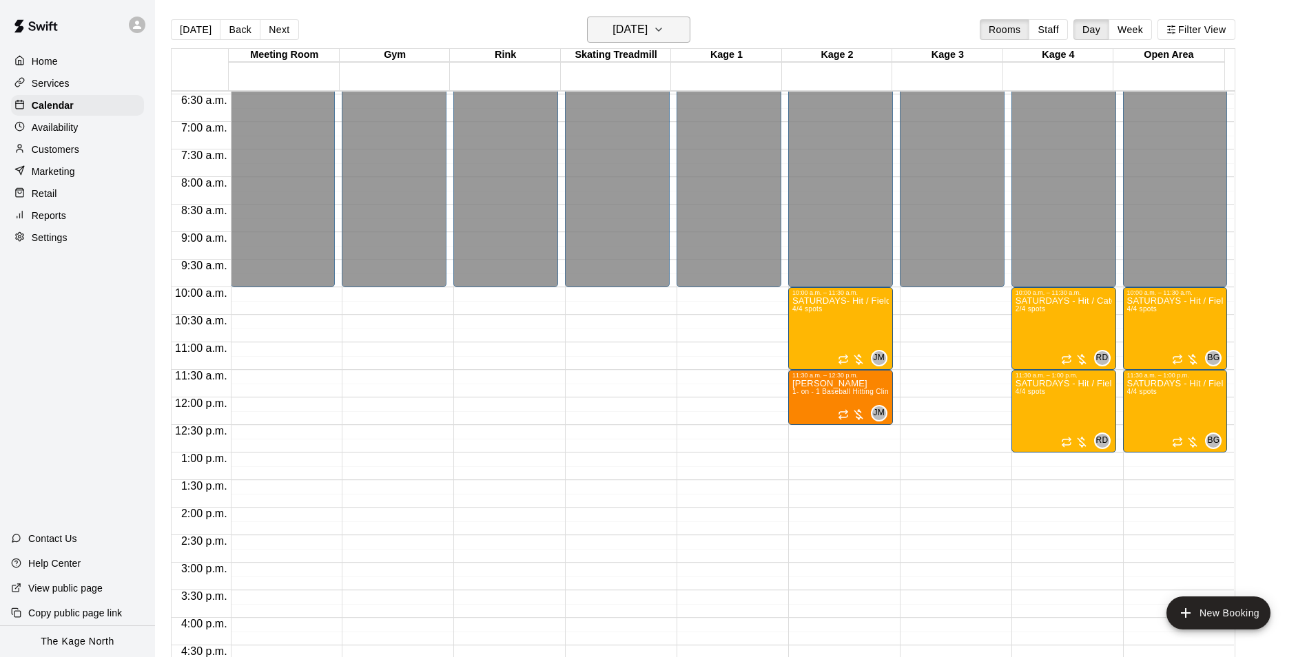
click at [651, 19] on button "[DATE]" at bounding box center [638, 30] width 103 height 26
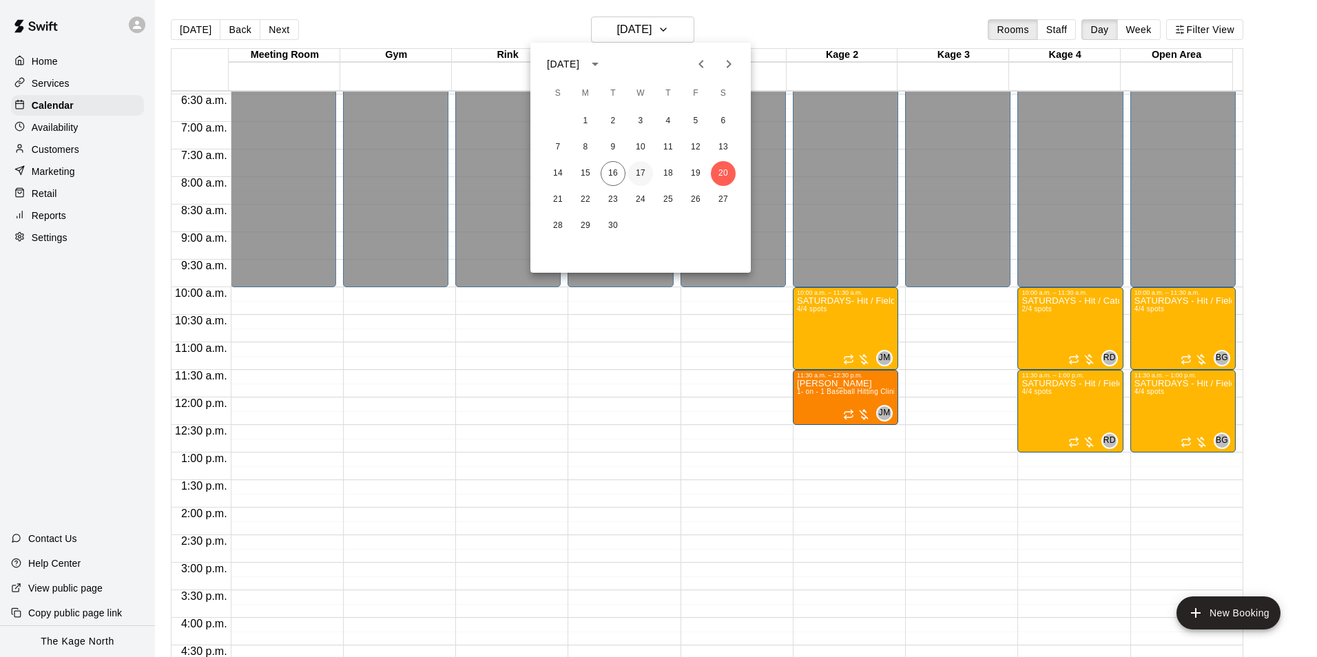
click at [632, 166] on button "17" at bounding box center [640, 173] width 25 height 25
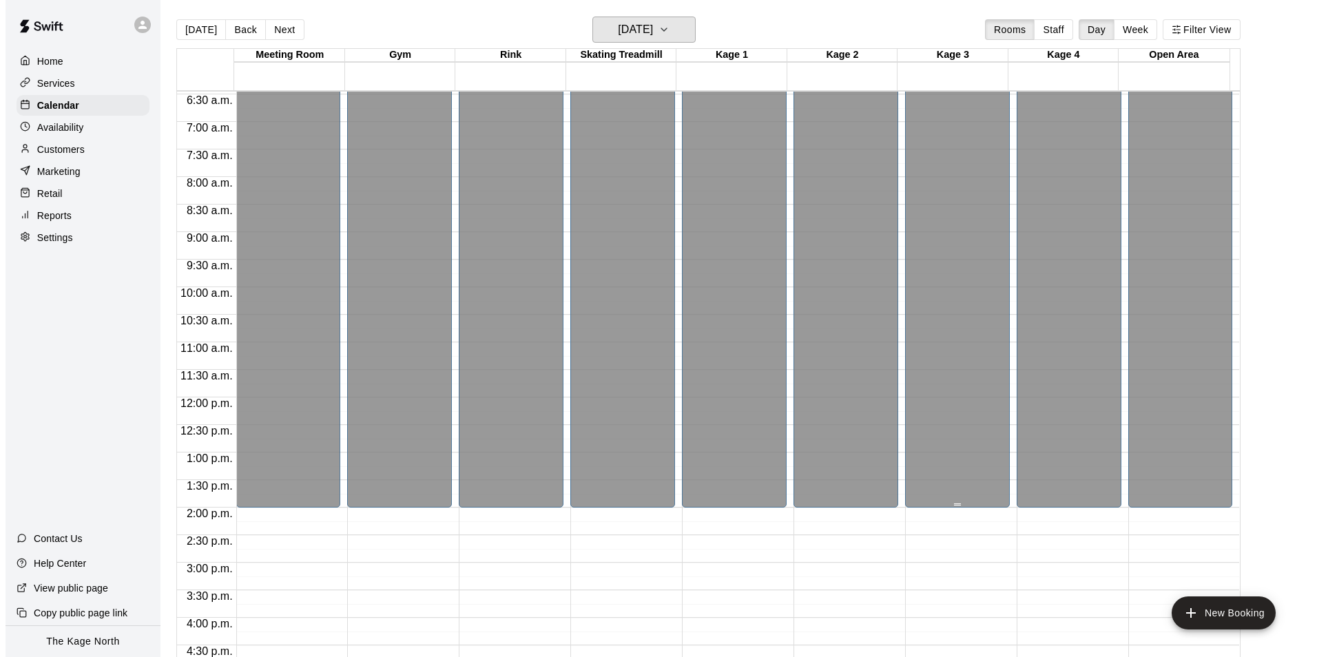
scroll to position [700, 0]
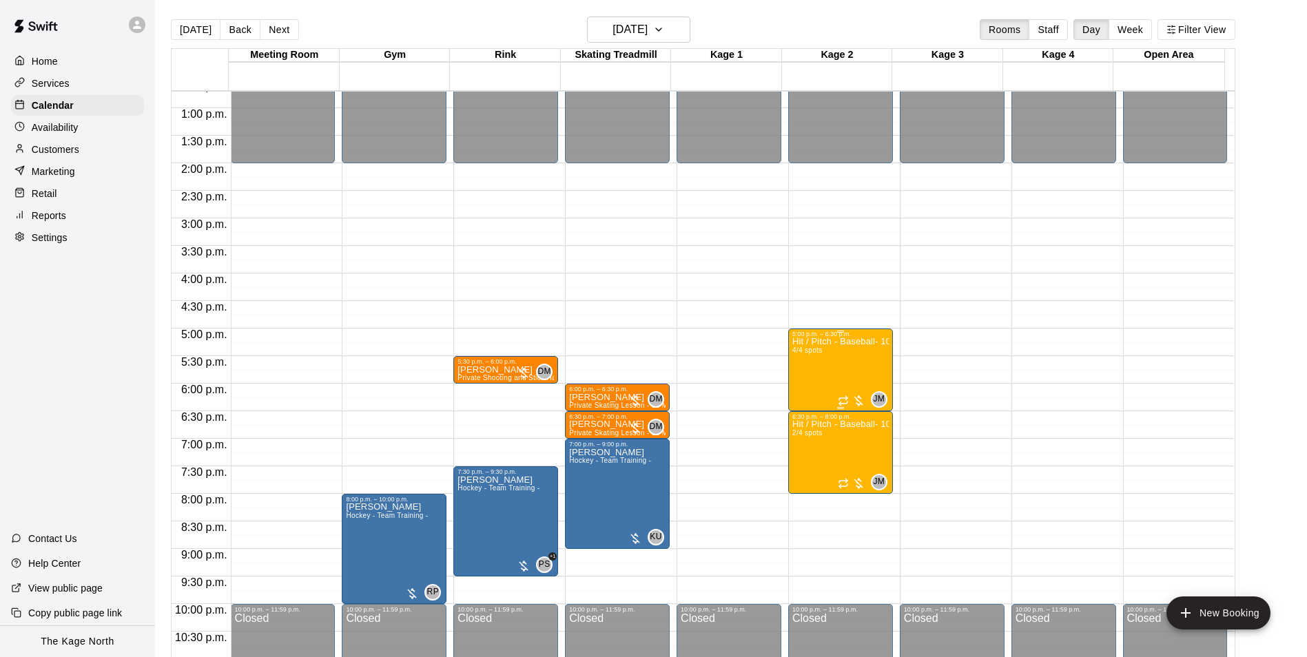
click at [831, 355] on div "Hit / Pitch - Baseball- 10U-11U 4/4 spots" at bounding box center [840, 665] width 96 height 657
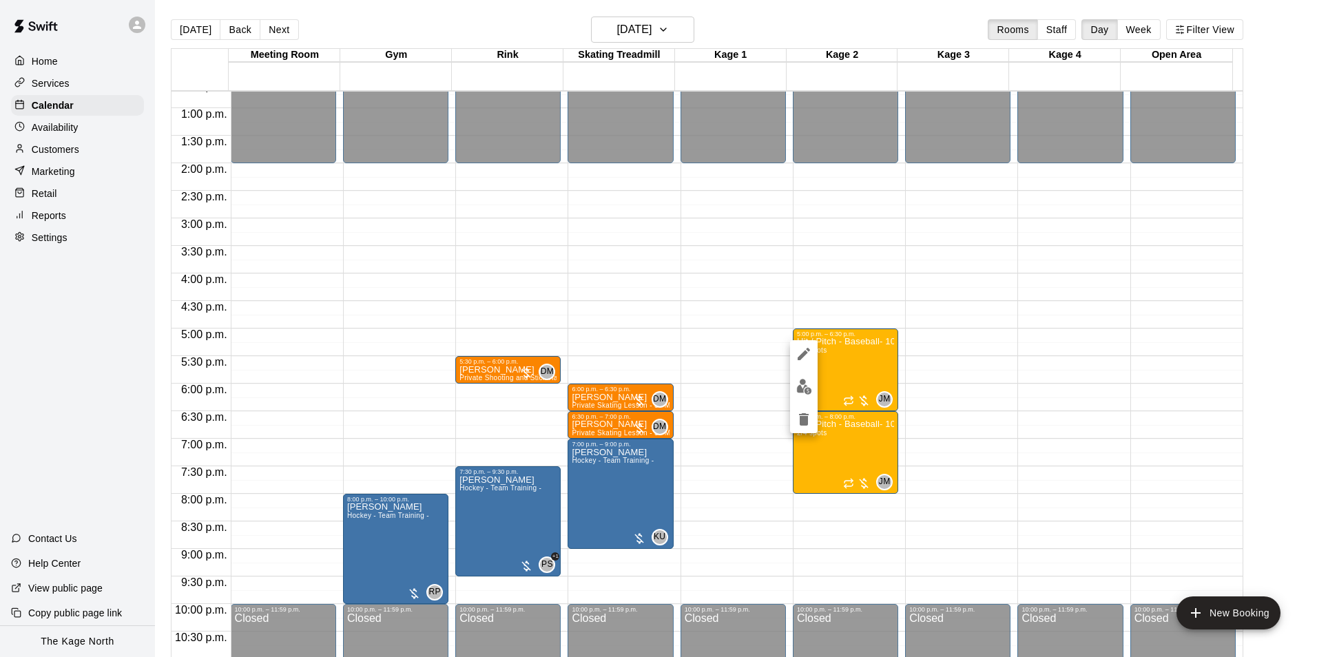
click at [804, 391] on img "edit" at bounding box center [804, 387] width 16 height 16
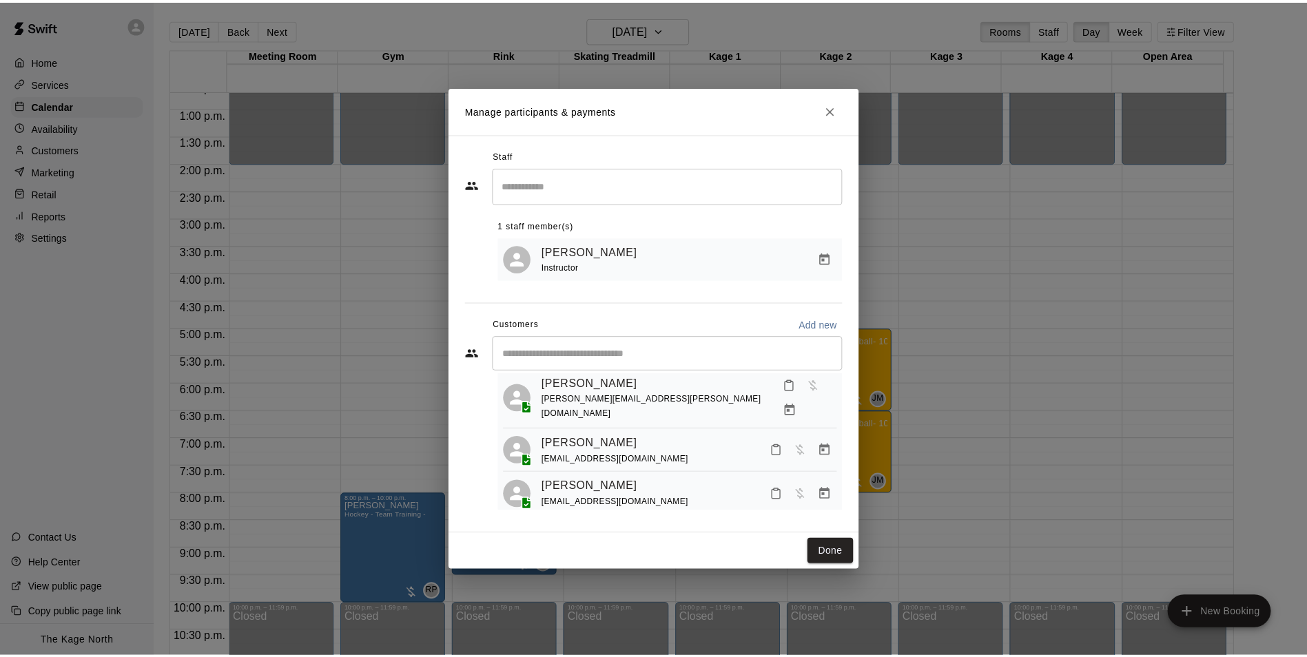
scroll to position [84, 0]
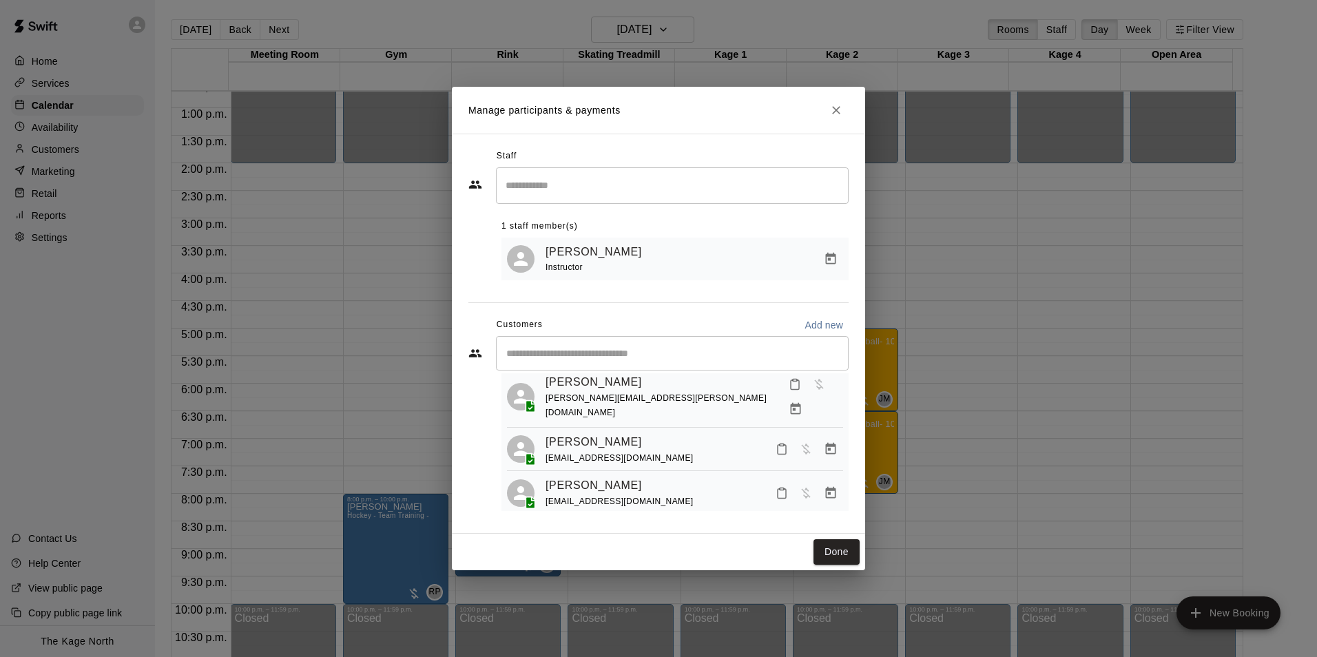
click at [839, 108] on icon "Close" at bounding box center [836, 110] width 14 height 14
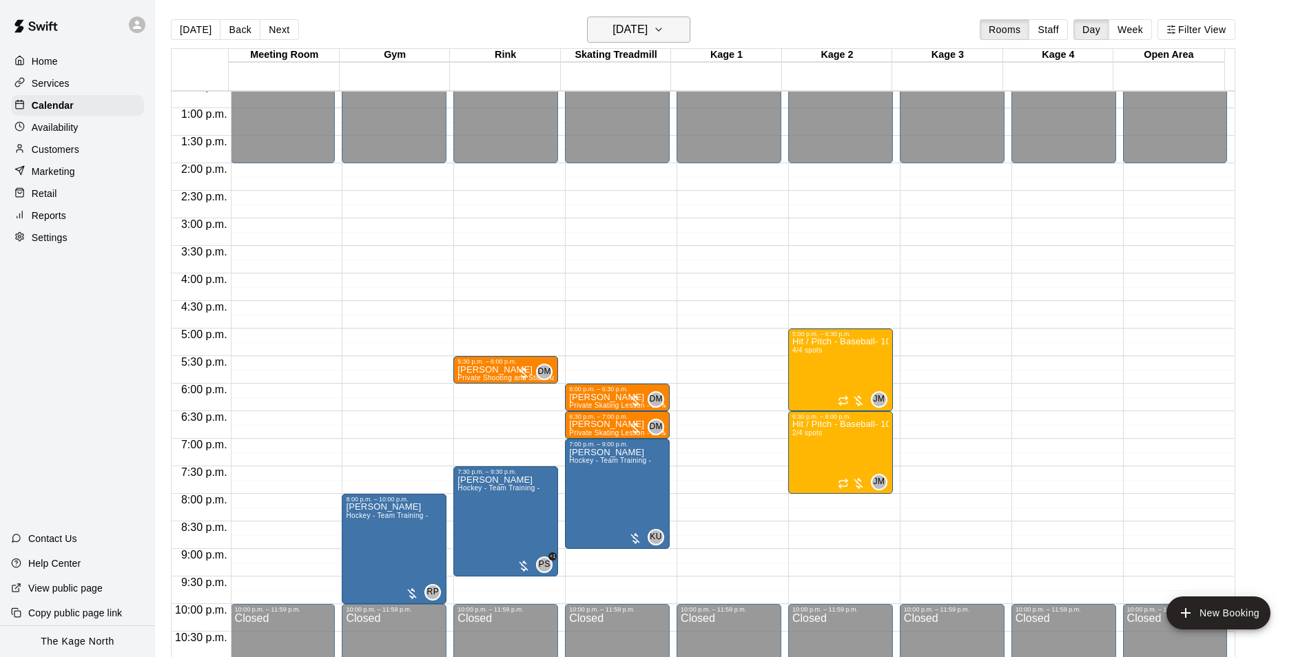
click at [647, 33] on h6 "[DATE]" at bounding box center [629, 29] width 35 height 19
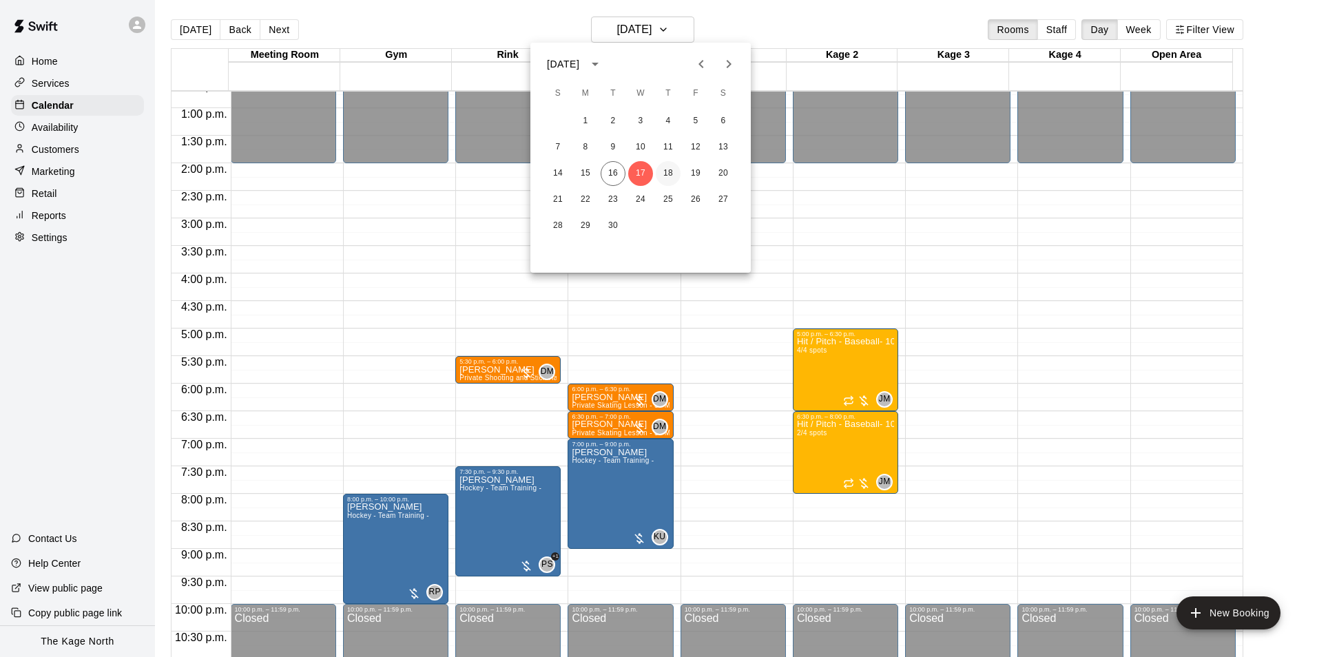
click at [676, 171] on button "18" at bounding box center [668, 173] width 25 height 25
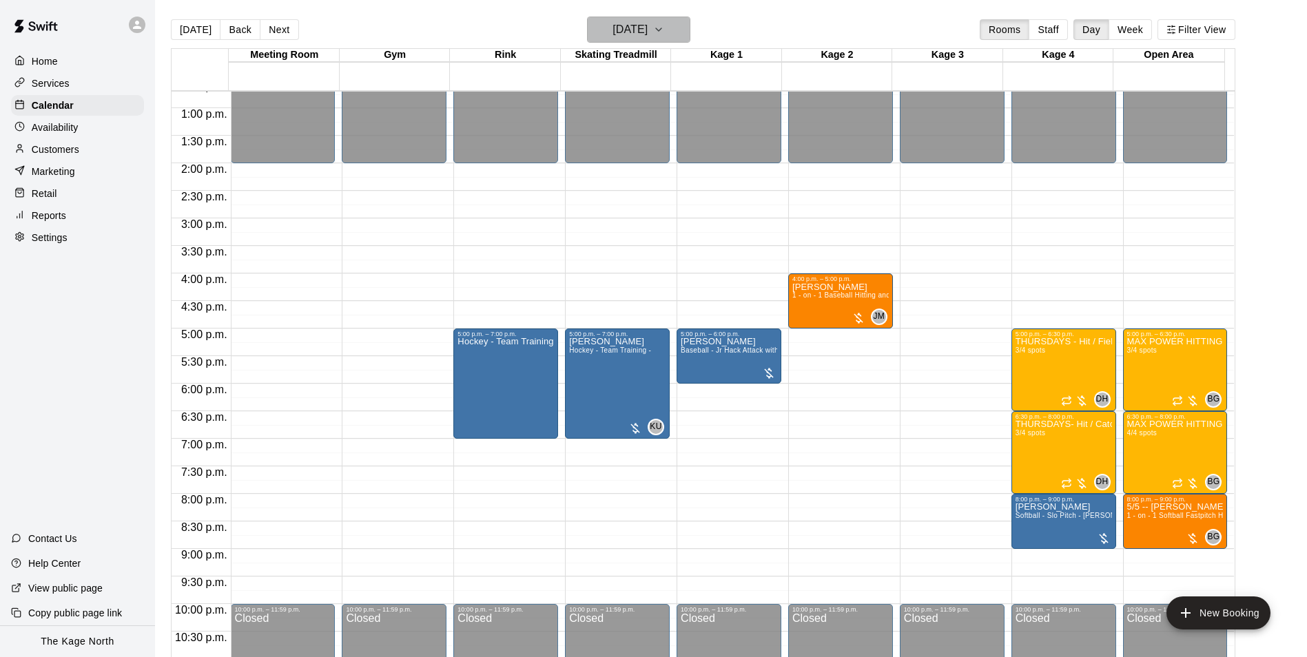
click at [644, 28] on h6 "[DATE]" at bounding box center [629, 29] width 35 height 19
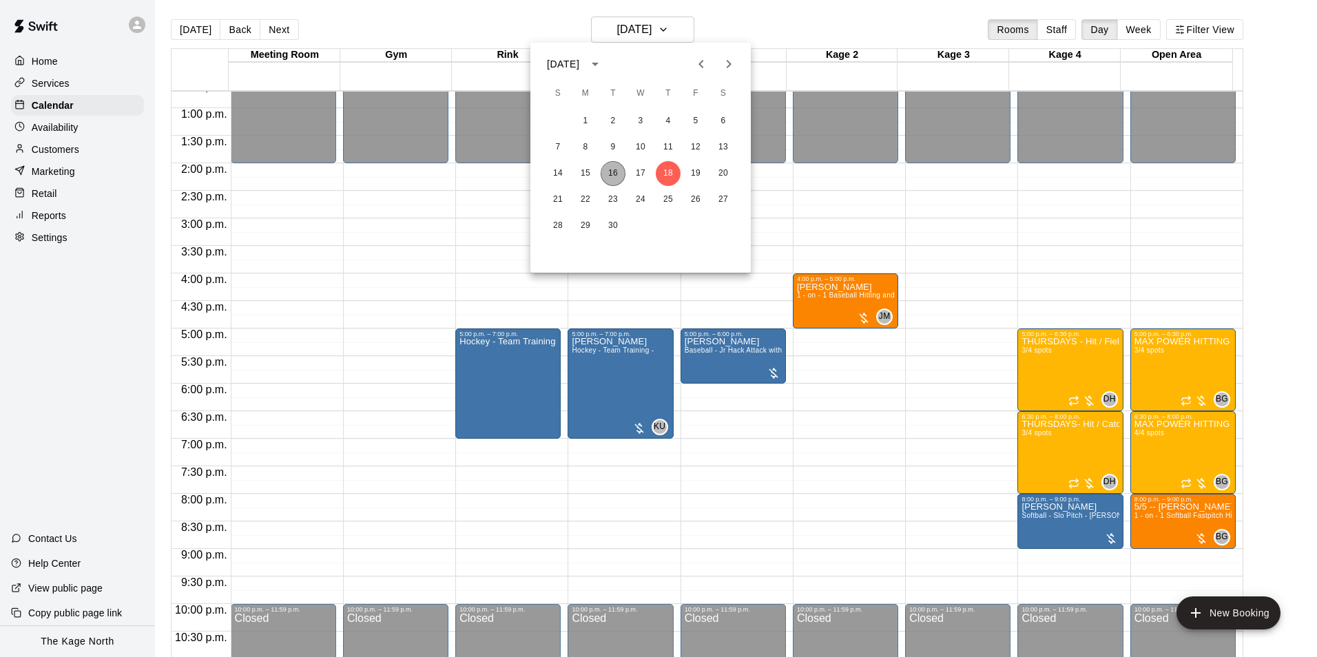
click at [613, 171] on button "16" at bounding box center [613, 173] width 25 height 25
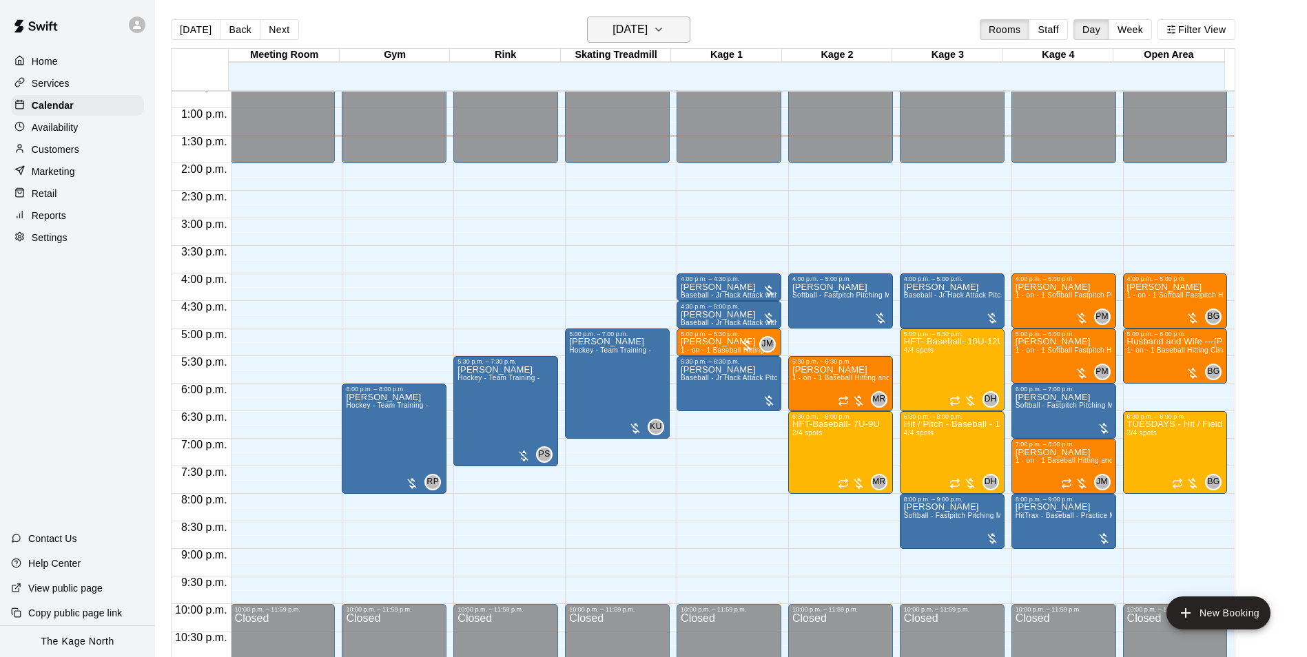
click at [647, 30] on h6 "[DATE]" at bounding box center [629, 29] width 35 height 19
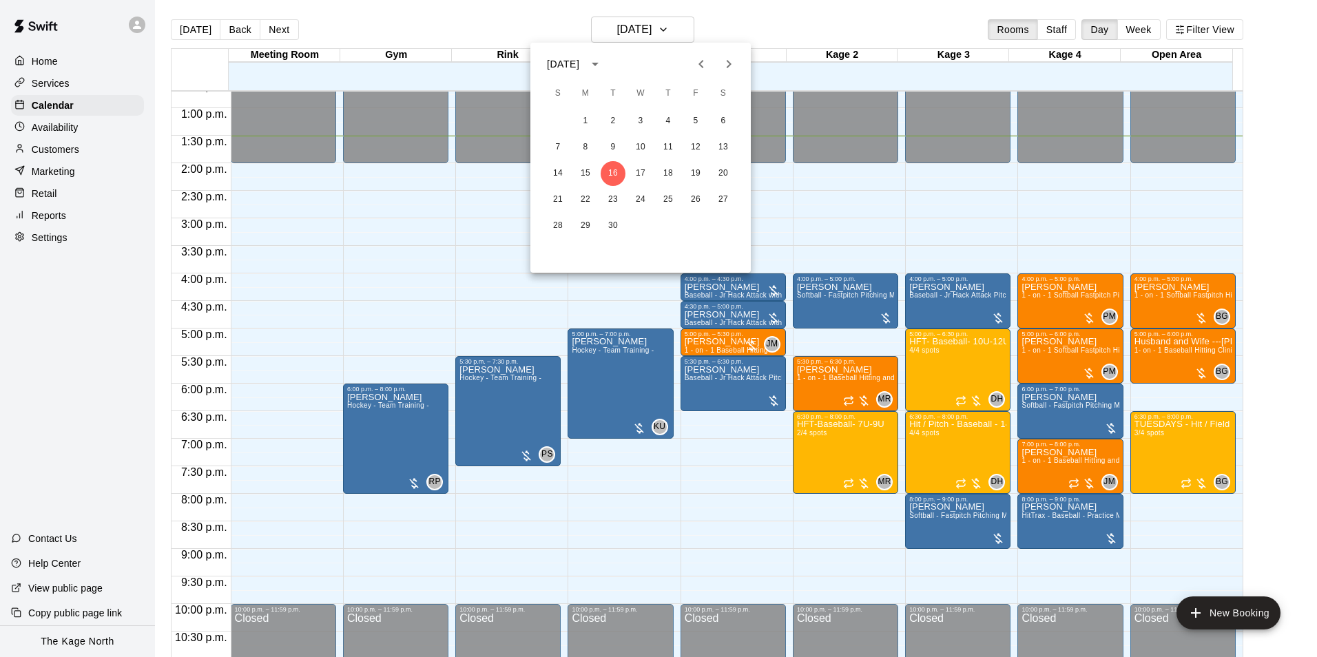
click at [746, 23] on div at bounding box center [658, 328] width 1317 height 657
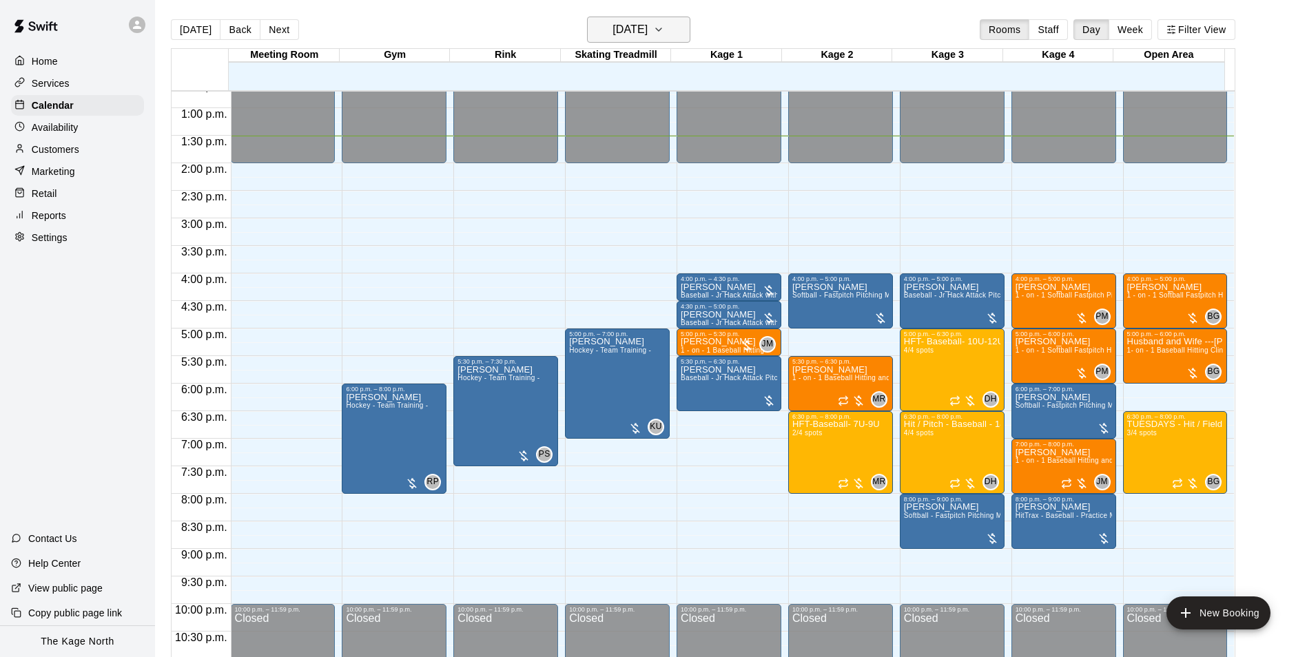
click at [647, 22] on h6 "[DATE]" at bounding box center [629, 29] width 35 height 19
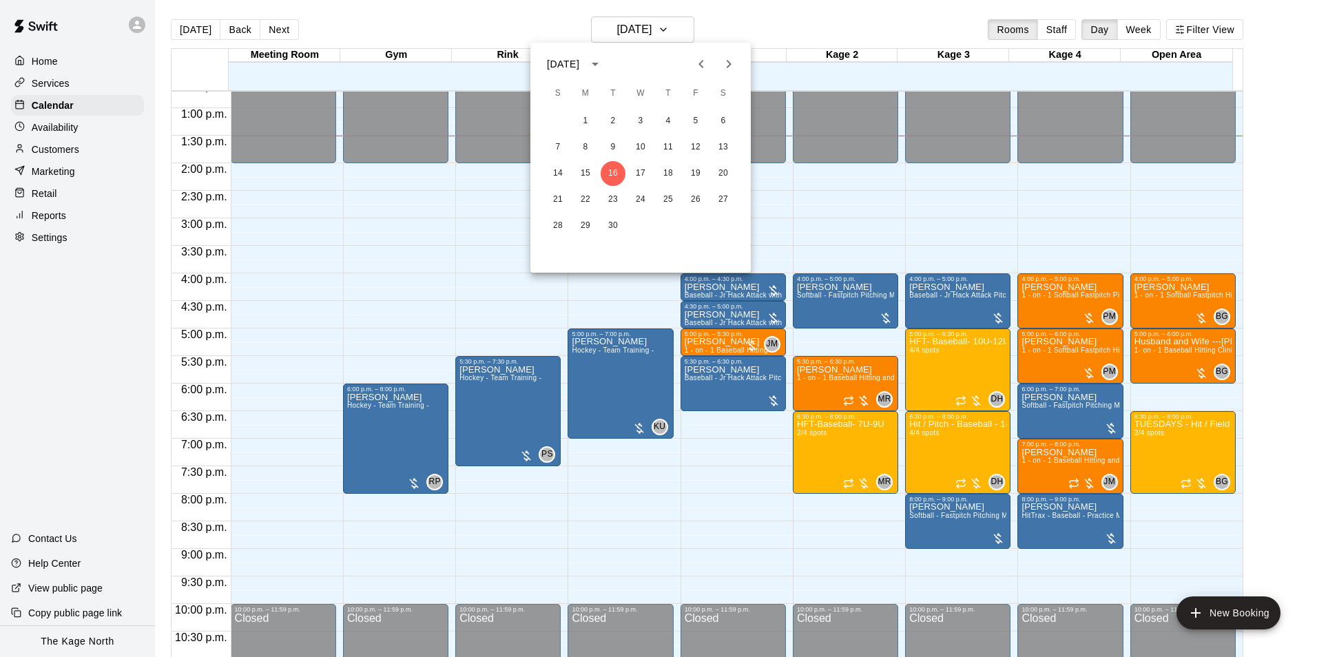
click at [832, 32] on div at bounding box center [658, 328] width 1317 height 657
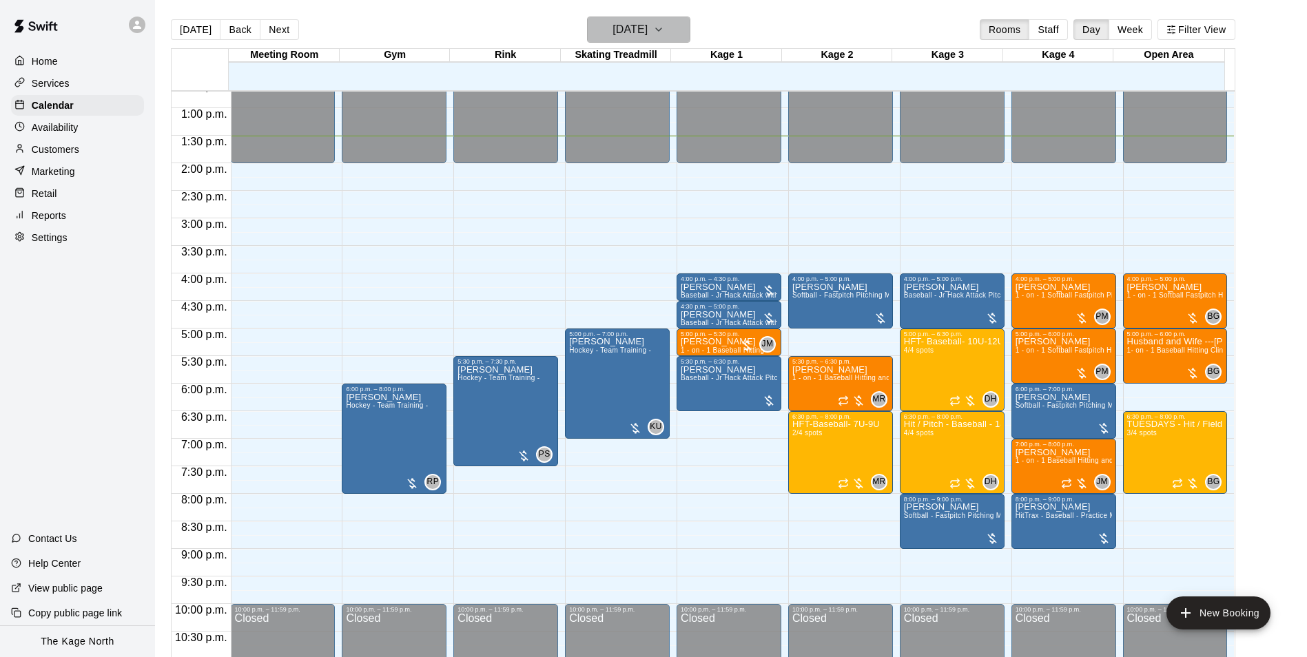
click at [647, 28] on h6 "[DATE]" at bounding box center [629, 29] width 35 height 19
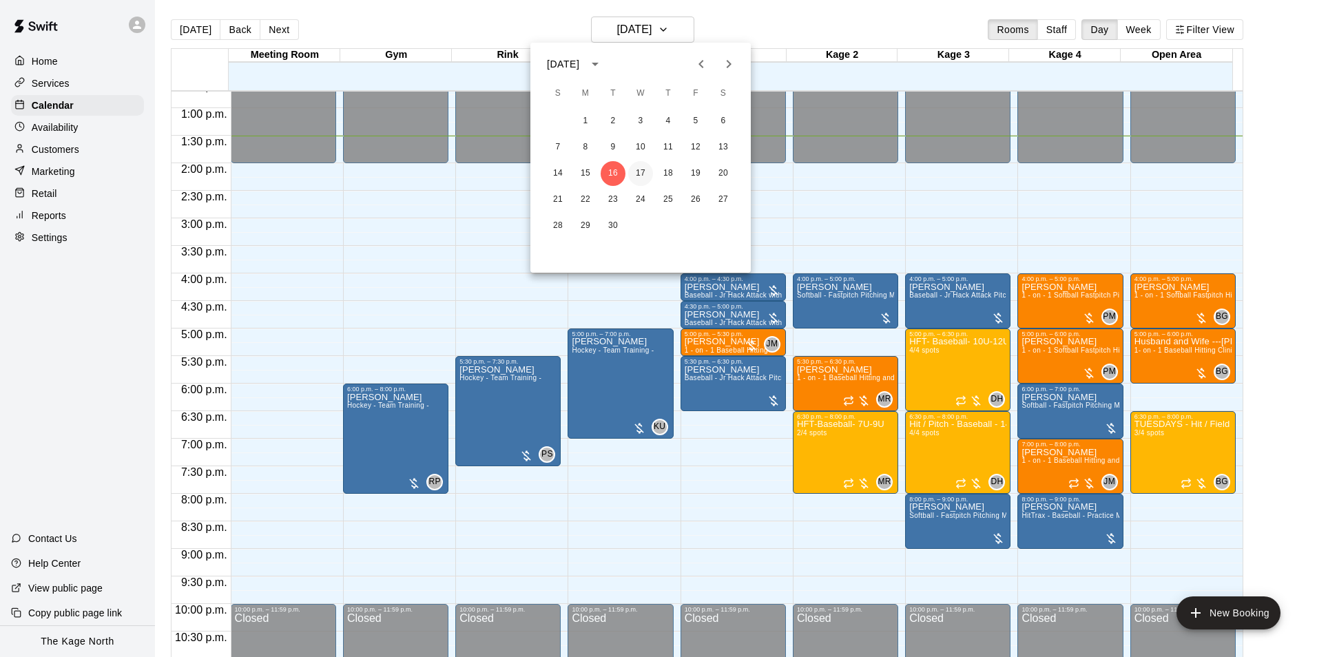
click at [636, 173] on button "17" at bounding box center [640, 173] width 25 height 25
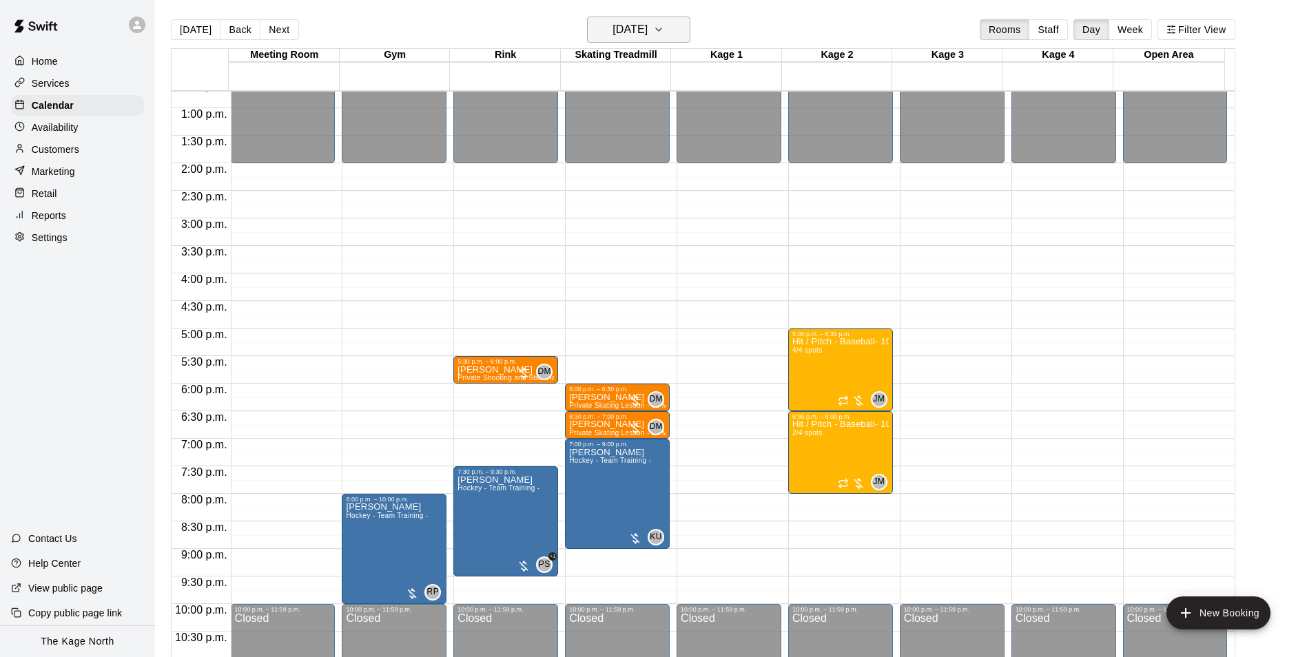
click at [647, 27] on h6 "[DATE]" at bounding box center [629, 29] width 35 height 19
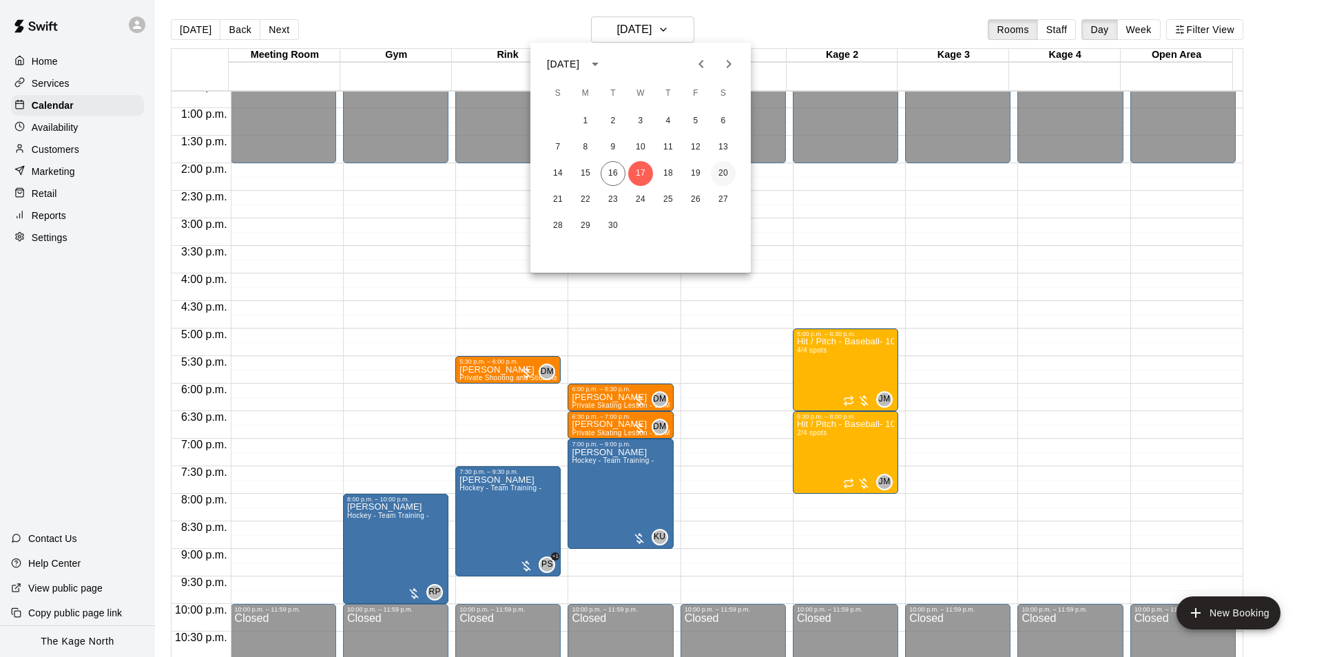
click at [722, 175] on button "20" at bounding box center [723, 173] width 25 height 25
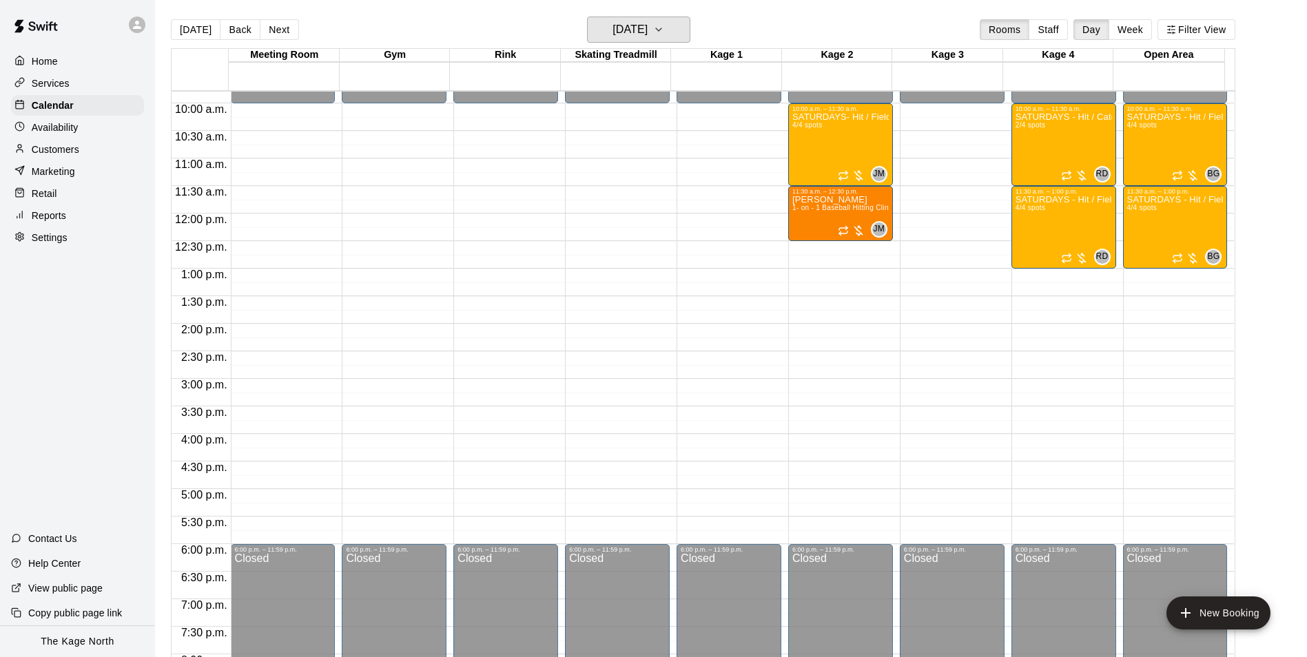
scroll to position [424, 0]
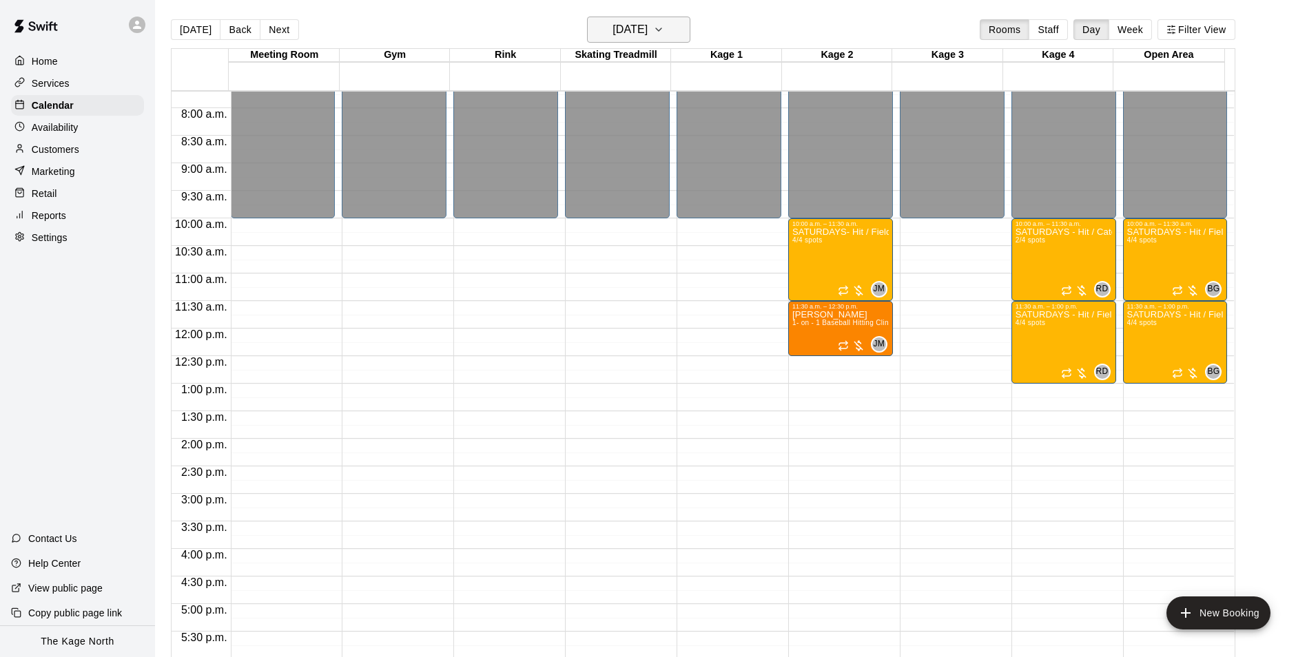
click at [647, 24] on h6 "[DATE]" at bounding box center [629, 29] width 35 height 19
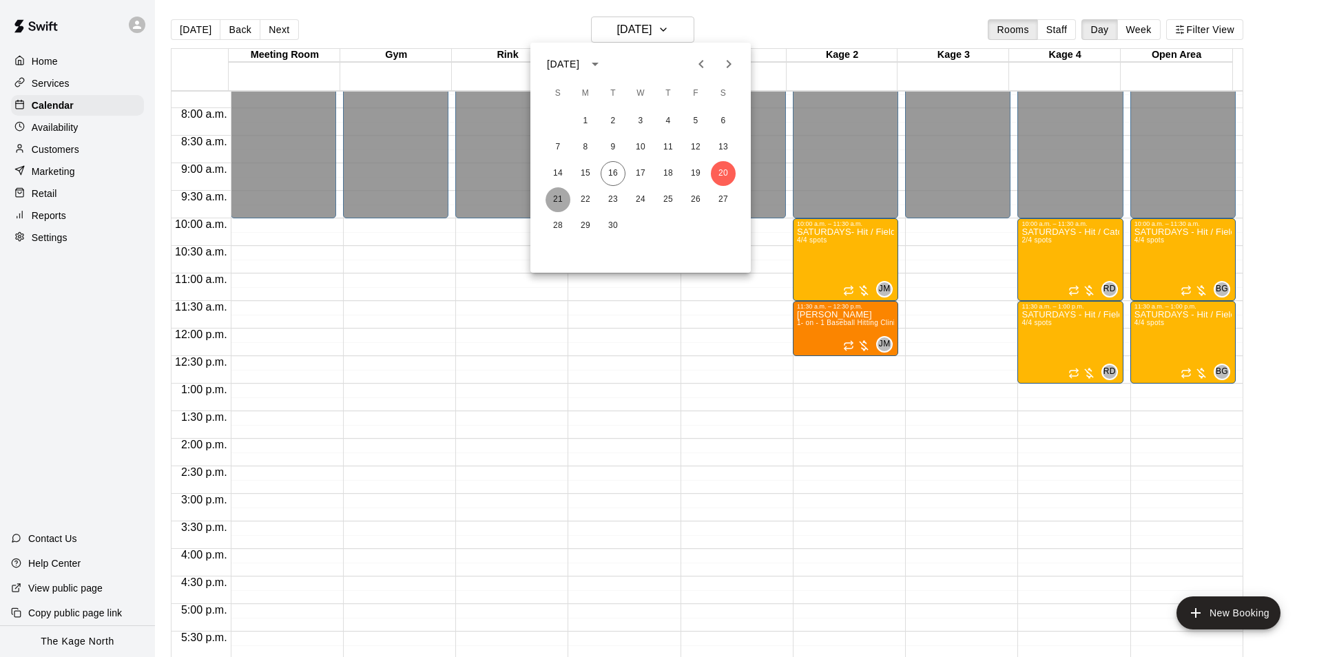
drag, startPoint x: 554, startPoint y: 198, endPoint x: 1101, endPoint y: 439, distance: 597.6
click at [554, 197] on button "21" at bounding box center [557, 199] width 25 height 25
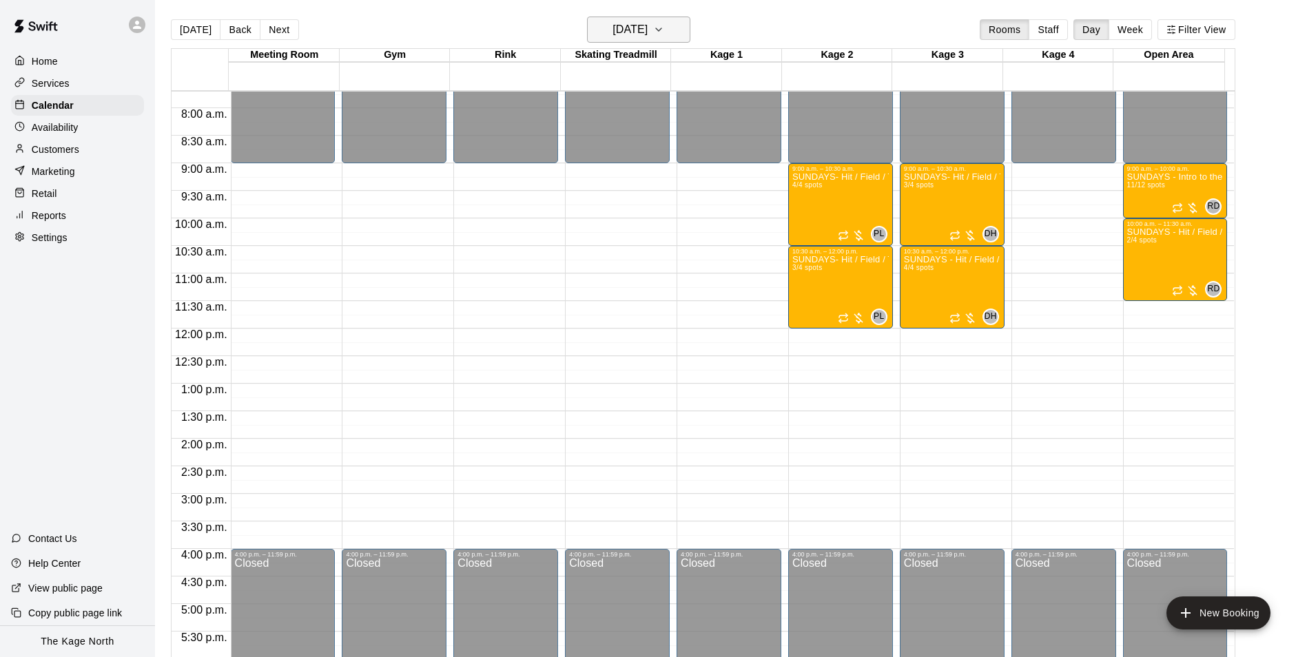
click at [647, 29] on h6 "[DATE]" at bounding box center [629, 29] width 35 height 19
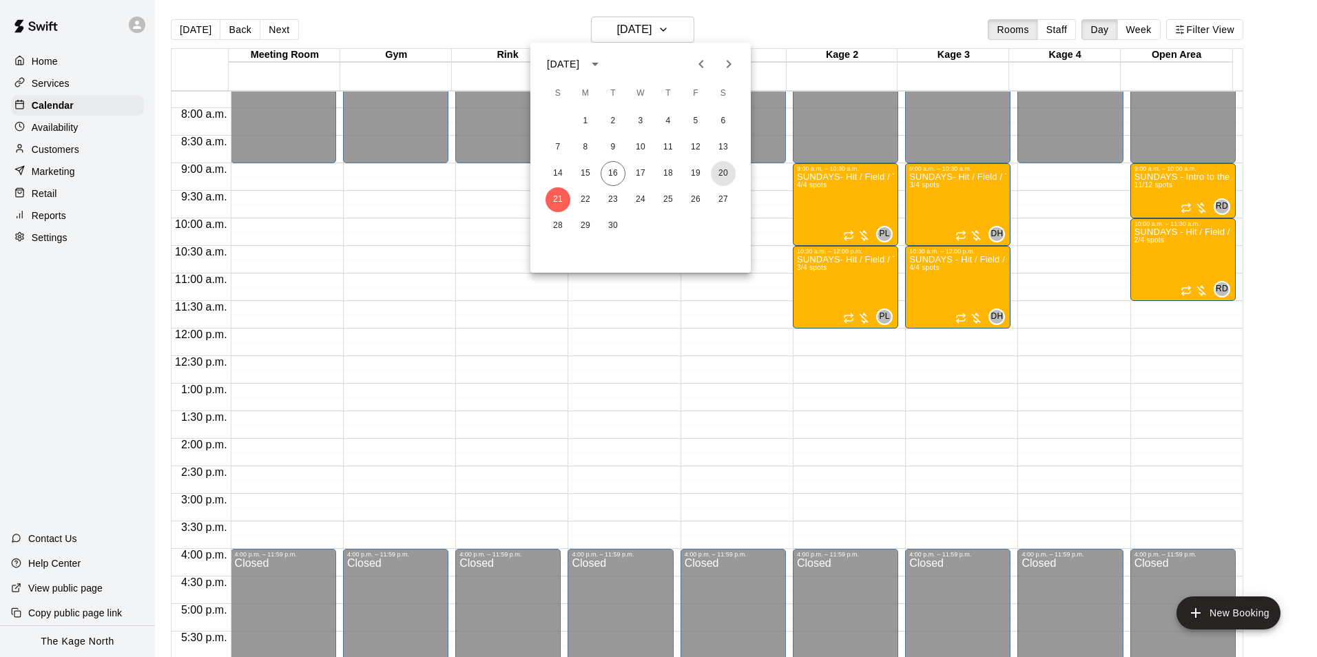
click at [727, 172] on button "20" at bounding box center [723, 173] width 25 height 25
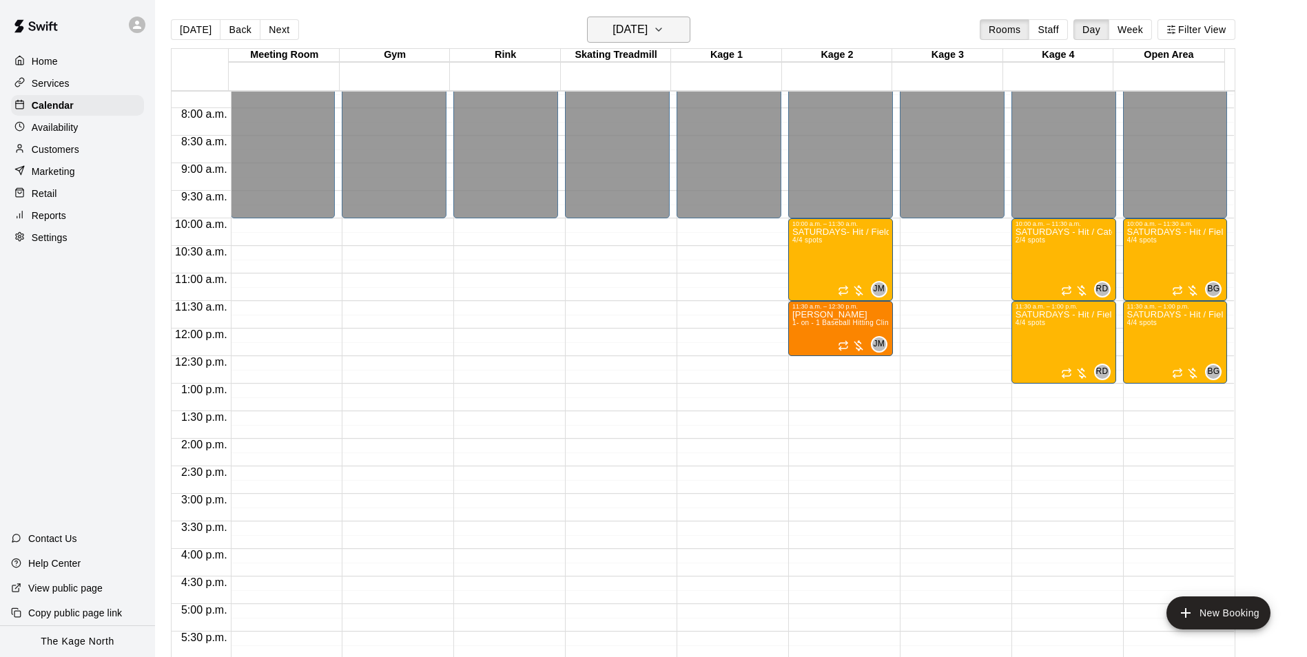
click at [647, 34] on h6 "[DATE]" at bounding box center [629, 29] width 35 height 19
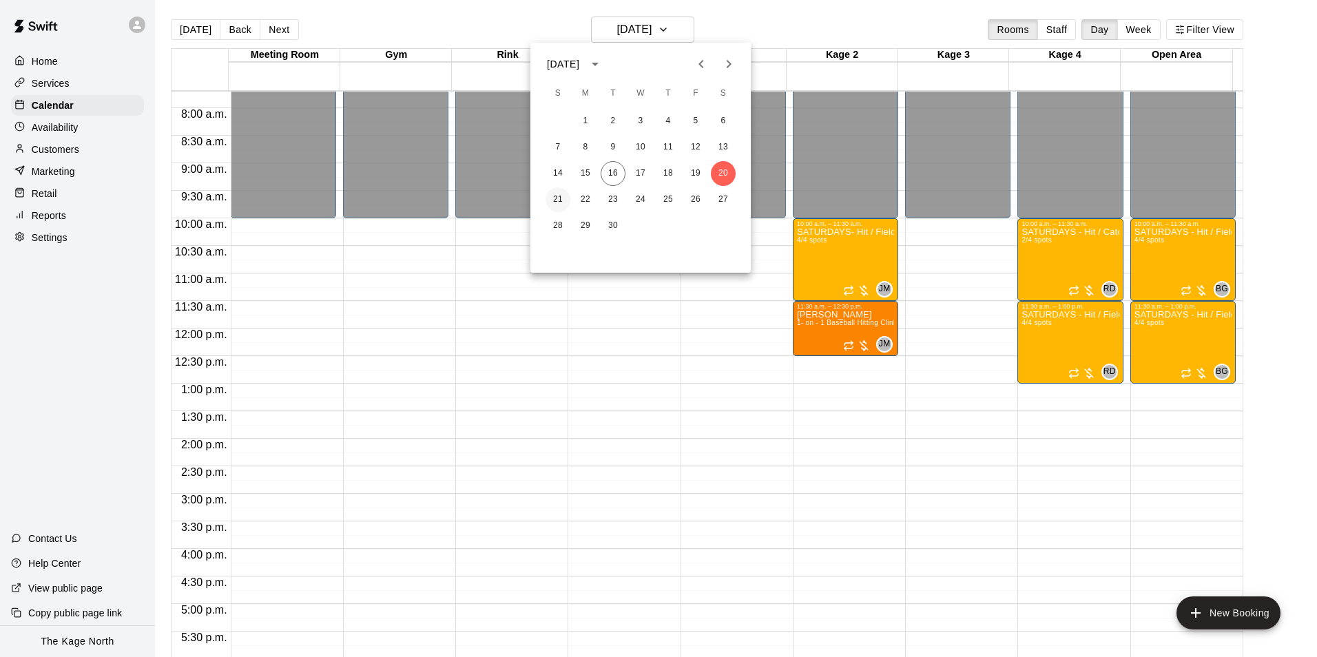
click at [558, 200] on button "21" at bounding box center [557, 199] width 25 height 25
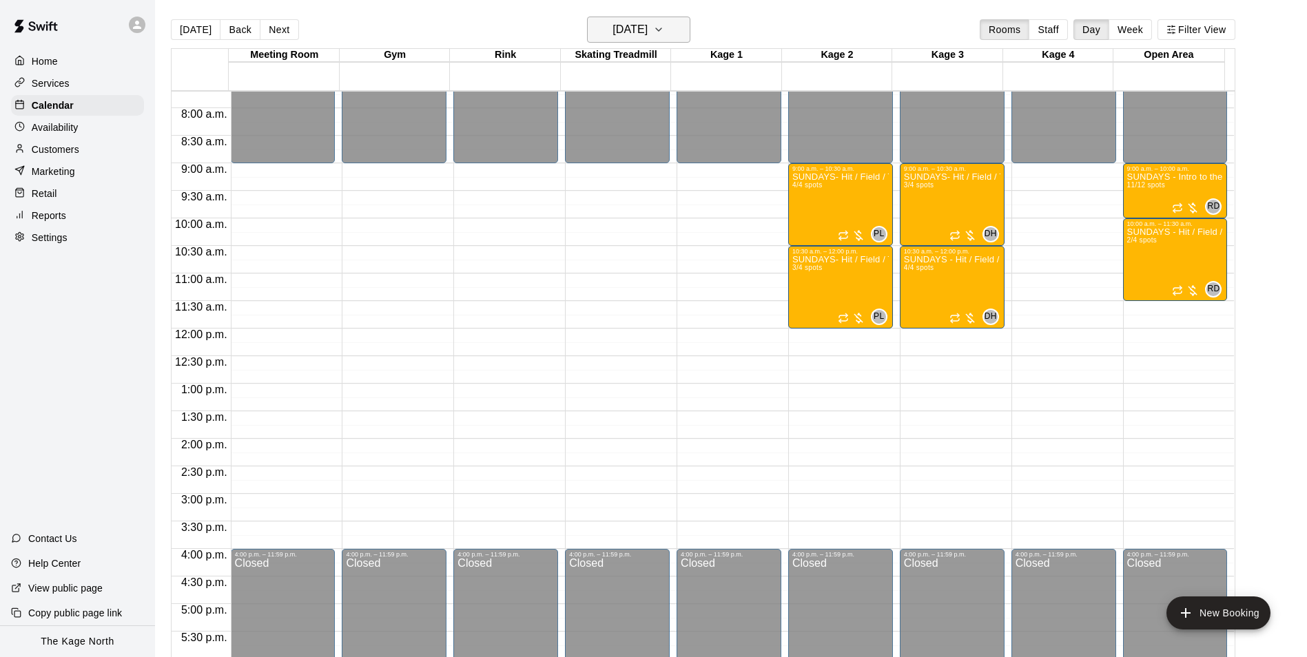
click at [669, 32] on button "[DATE]" at bounding box center [638, 30] width 103 height 26
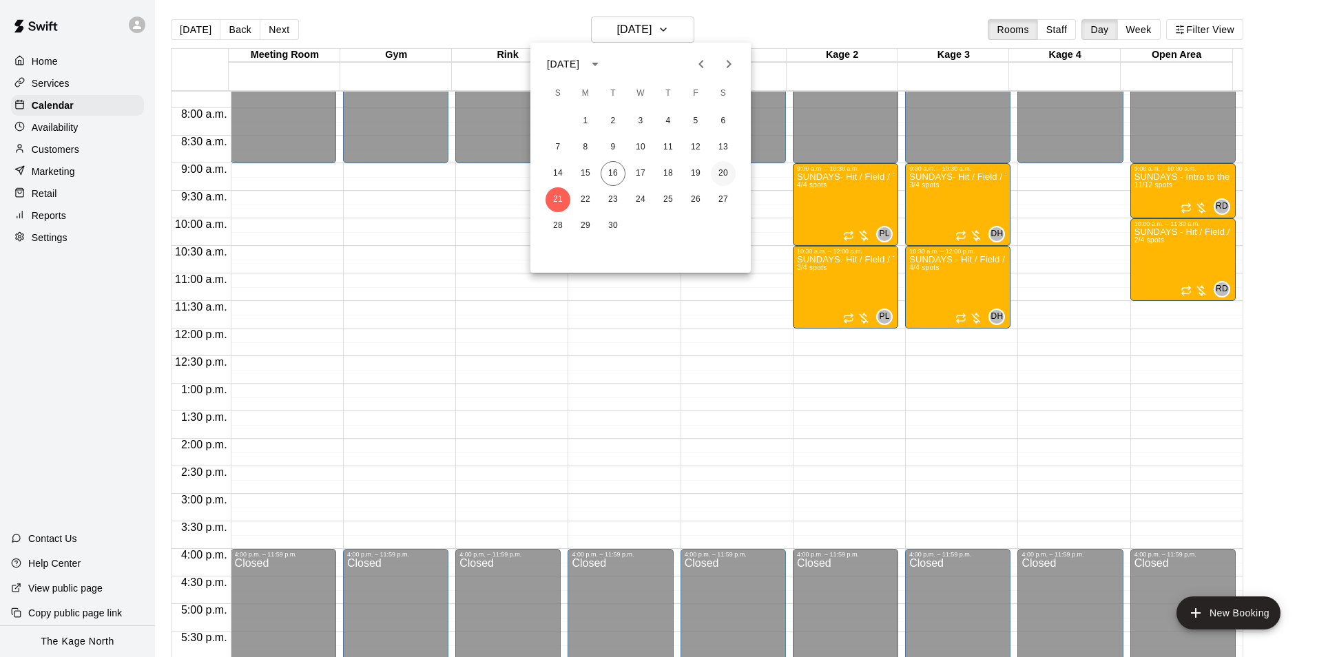
click at [723, 176] on button "20" at bounding box center [723, 173] width 25 height 25
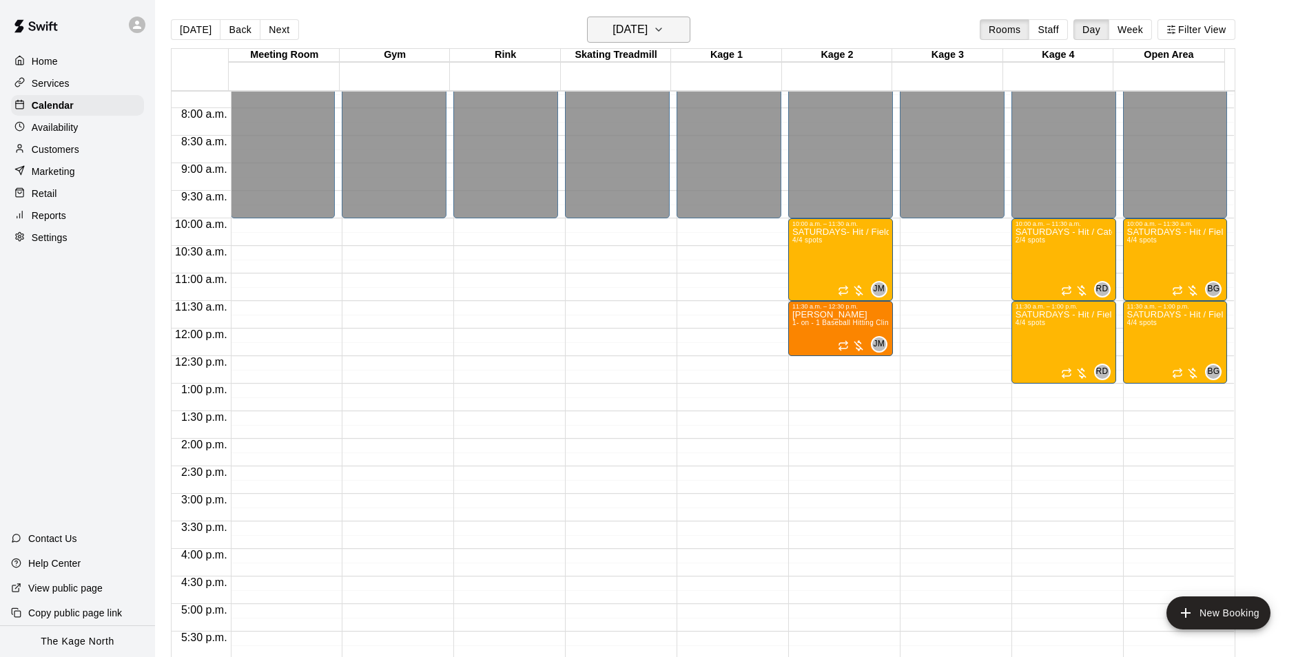
click at [647, 28] on h6 "[DATE]" at bounding box center [629, 29] width 35 height 19
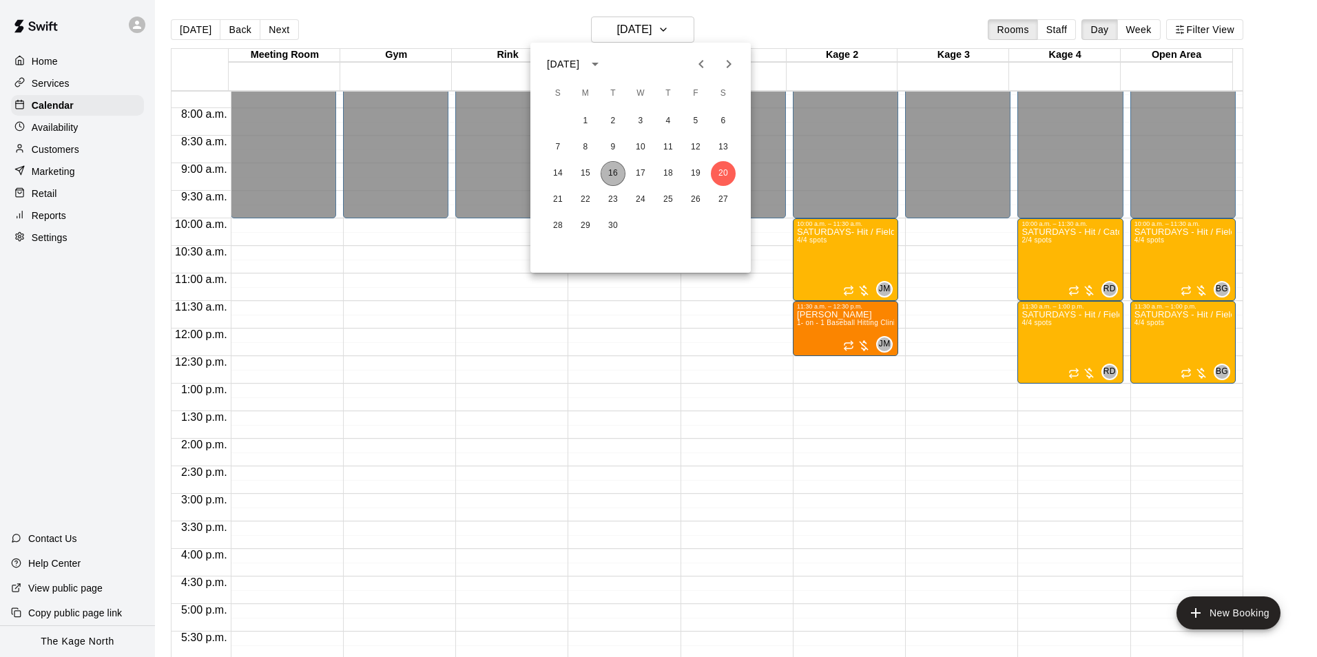
click at [607, 171] on button "16" at bounding box center [613, 173] width 25 height 25
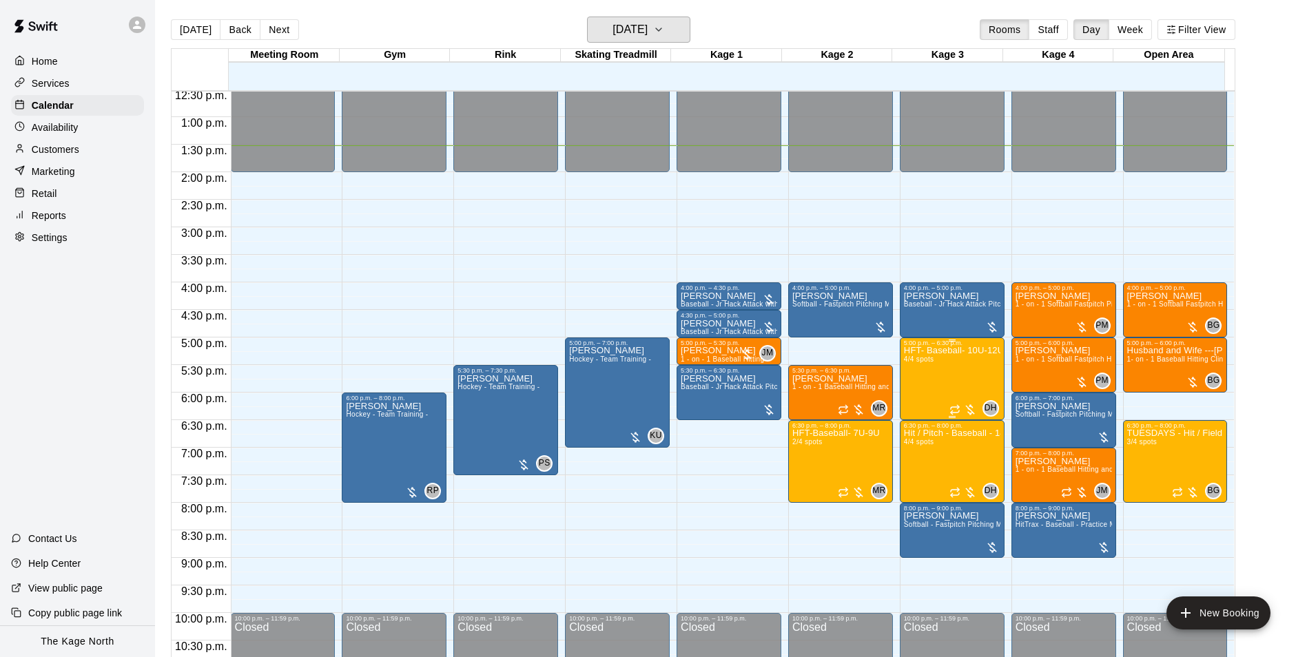
scroll to position [700, 0]
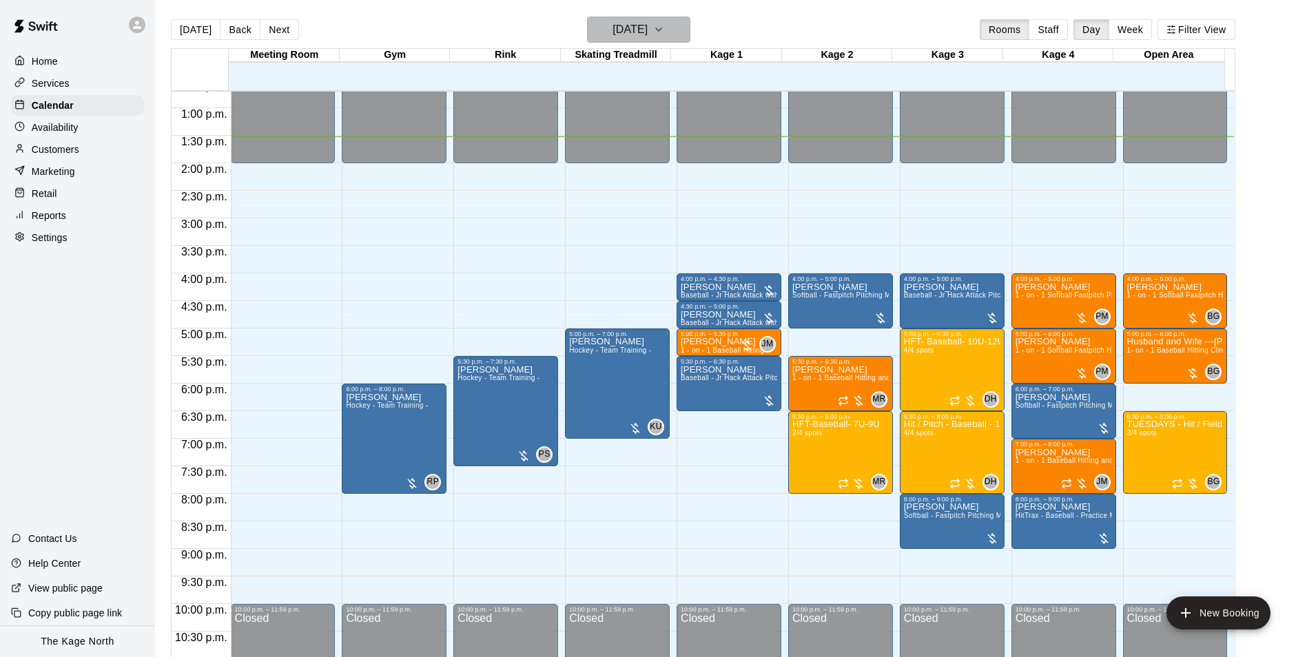
click at [643, 25] on h6 "[DATE]" at bounding box center [629, 29] width 35 height 19
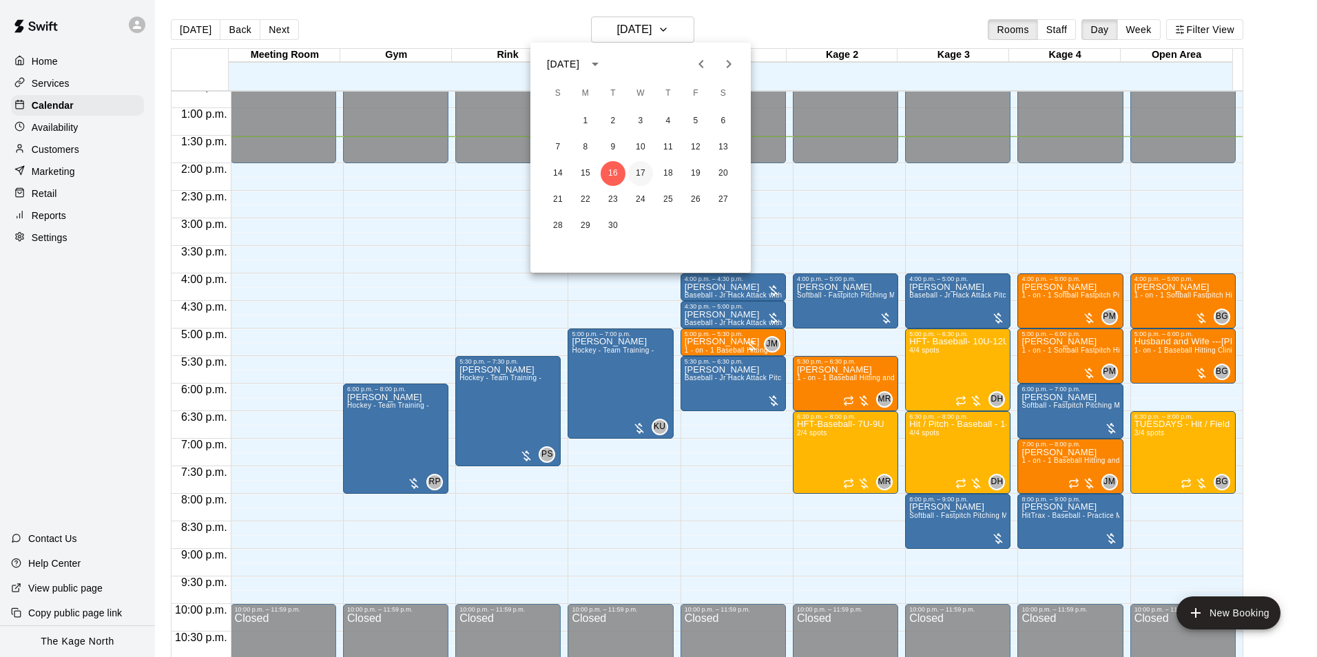
click at [641, 169] on button "17" at bounding box center [640, 173] width 25 height 25
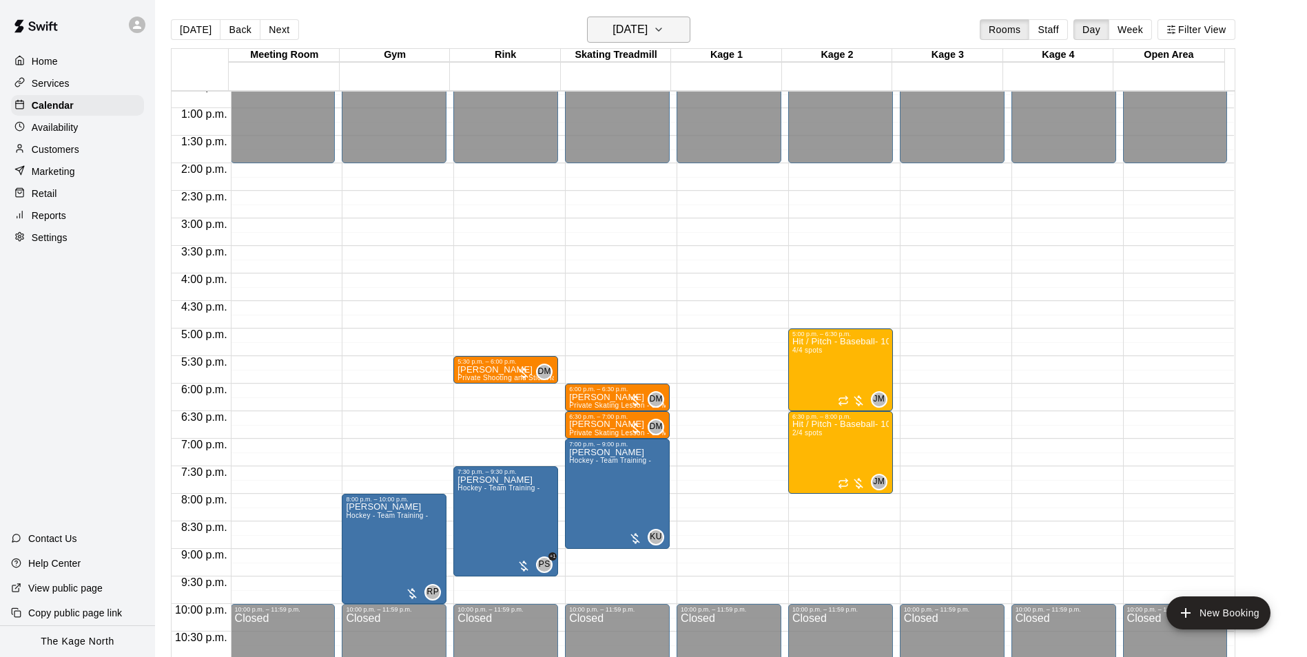
click at [641, 30] on h6 "[DATE]" at bounding box center [629, 29] width 35 height 19
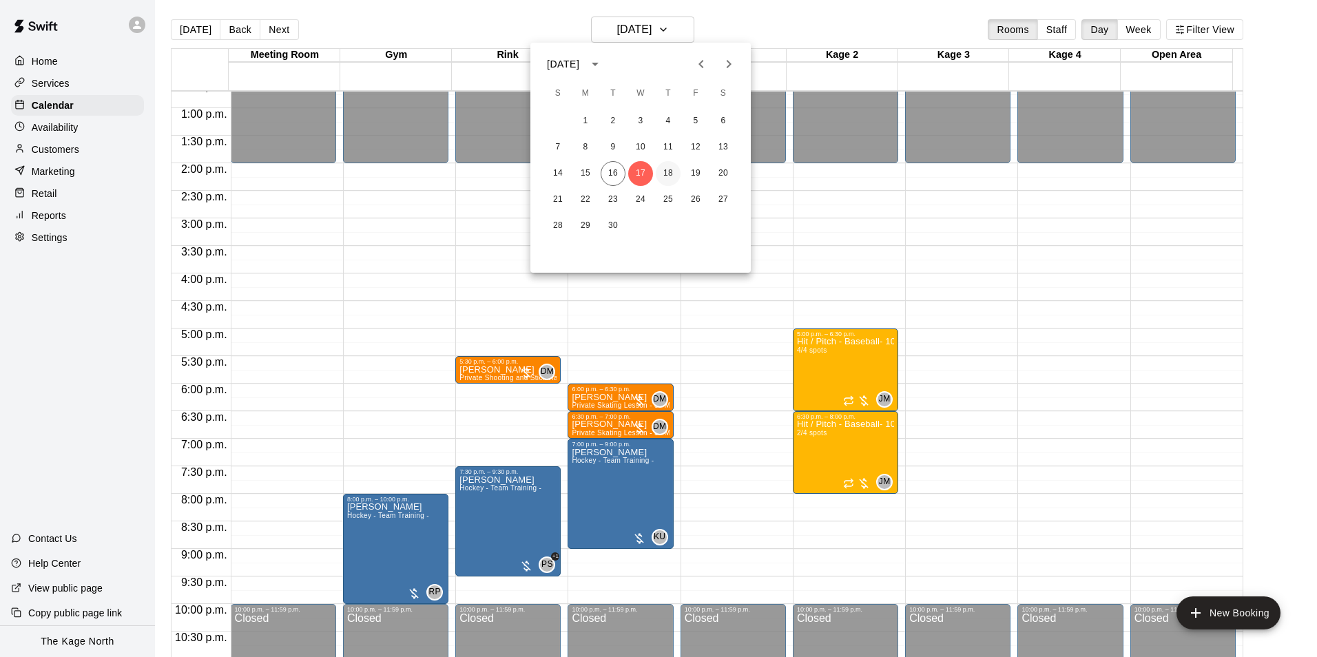
click at [671, 169] on button "18" at bounding box center [668, 173] width 25 height 25
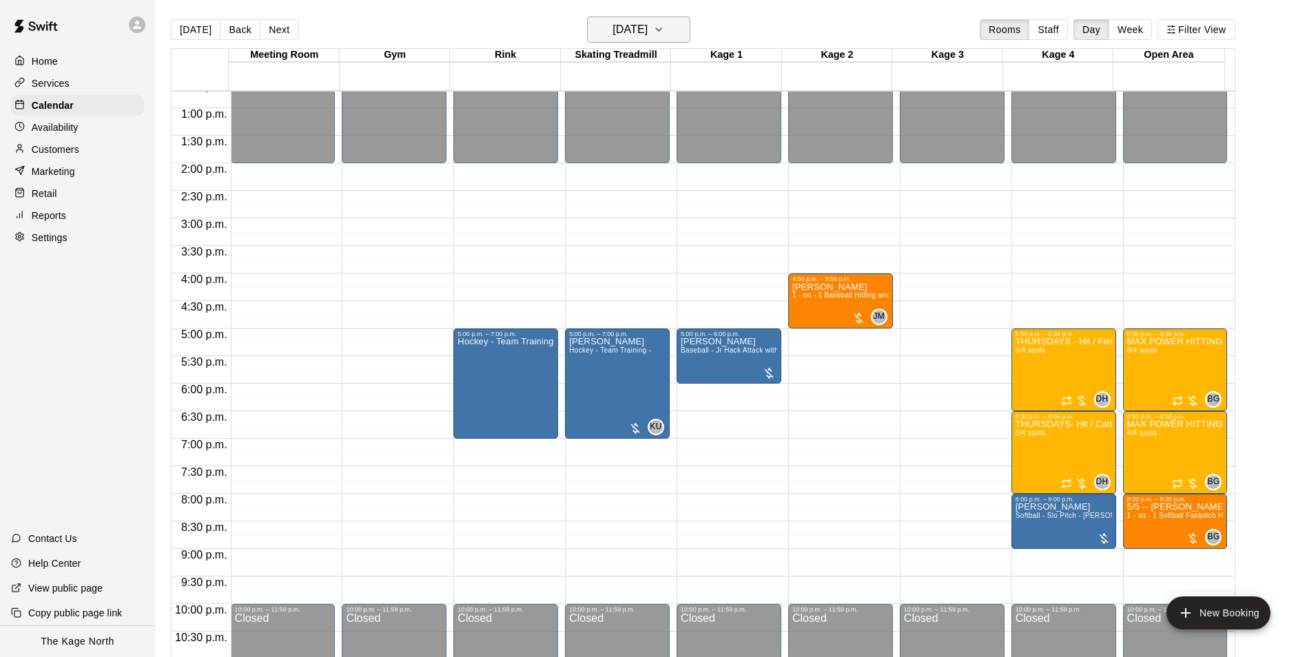
click at [678, 29] on button "[DATE]" at bounding box center [638, 30] width 103 height 26
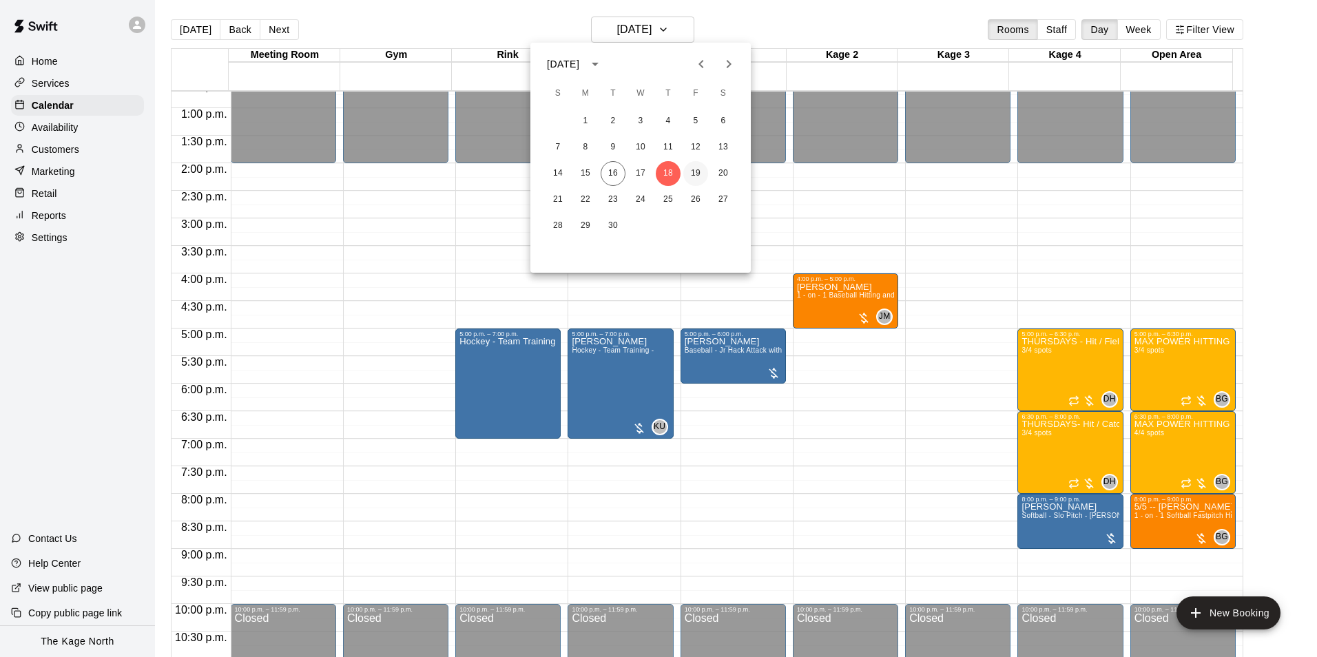
click at [698, 172] on button "19" at bounding box center [695, 173] width 25 height 25
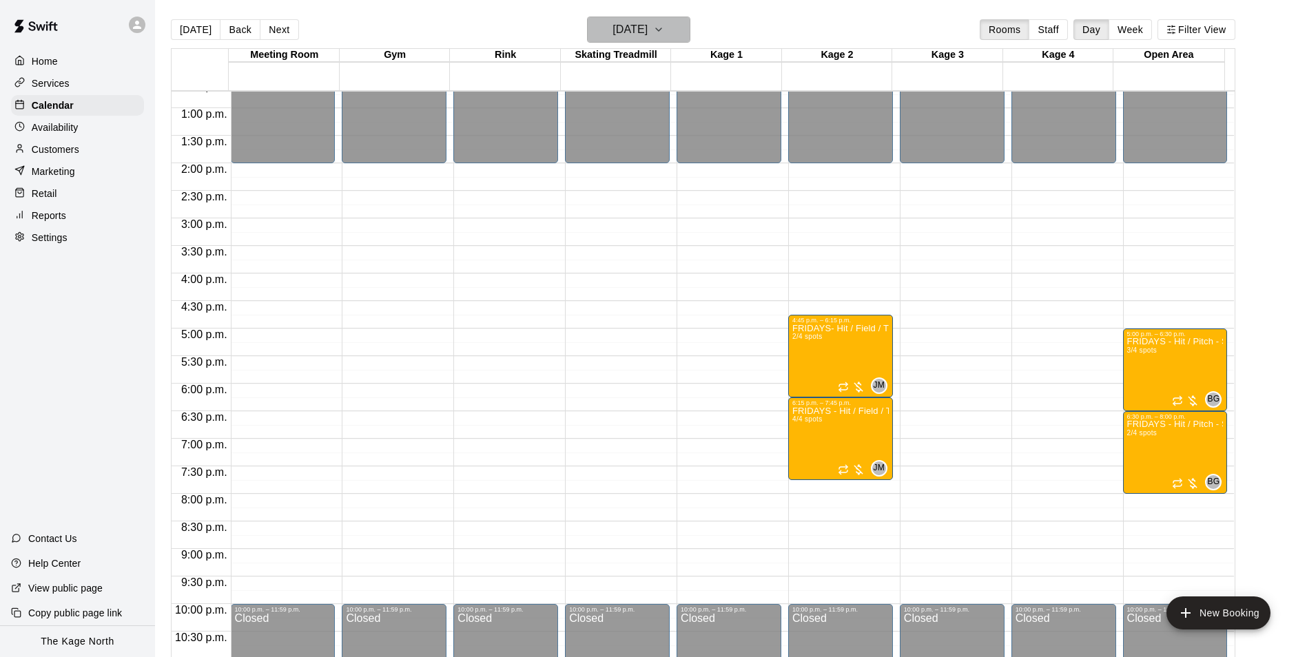
click at [647, 30] on h6 "[DATE]" at bounding box center [629, 29] width 35 height 19
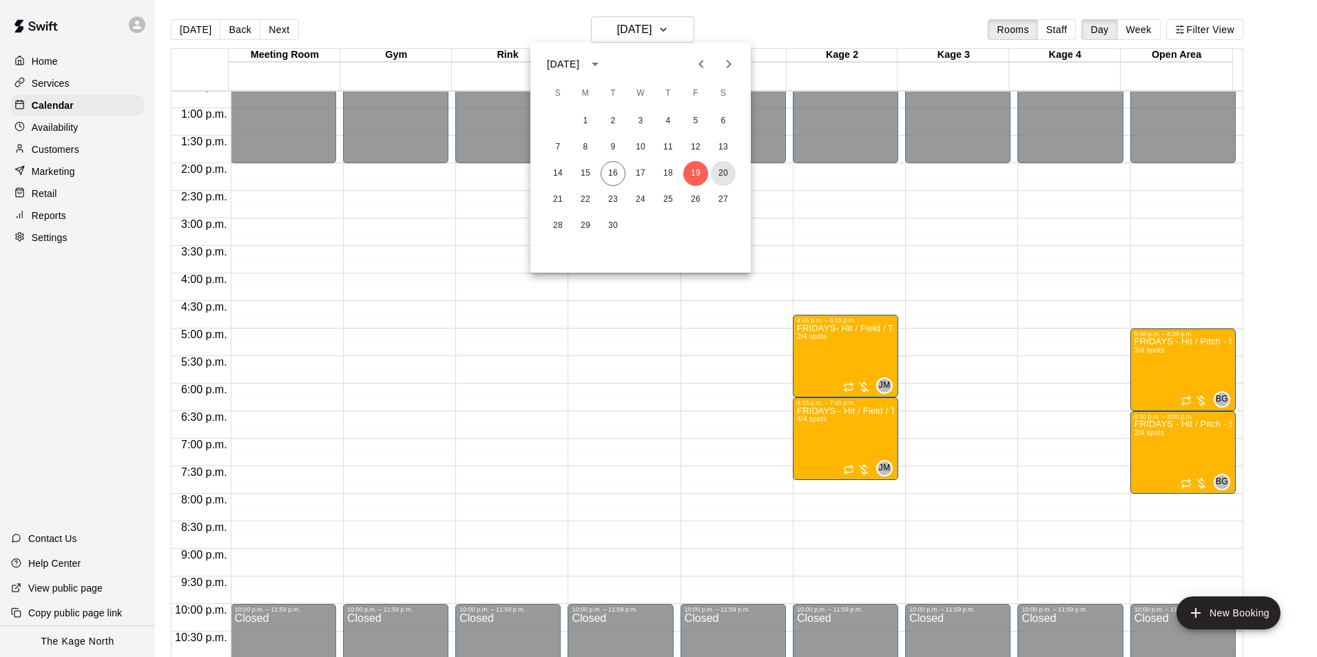
click at [720, 173] on button "20" at bounding box center [723, 173] width 25 height 25
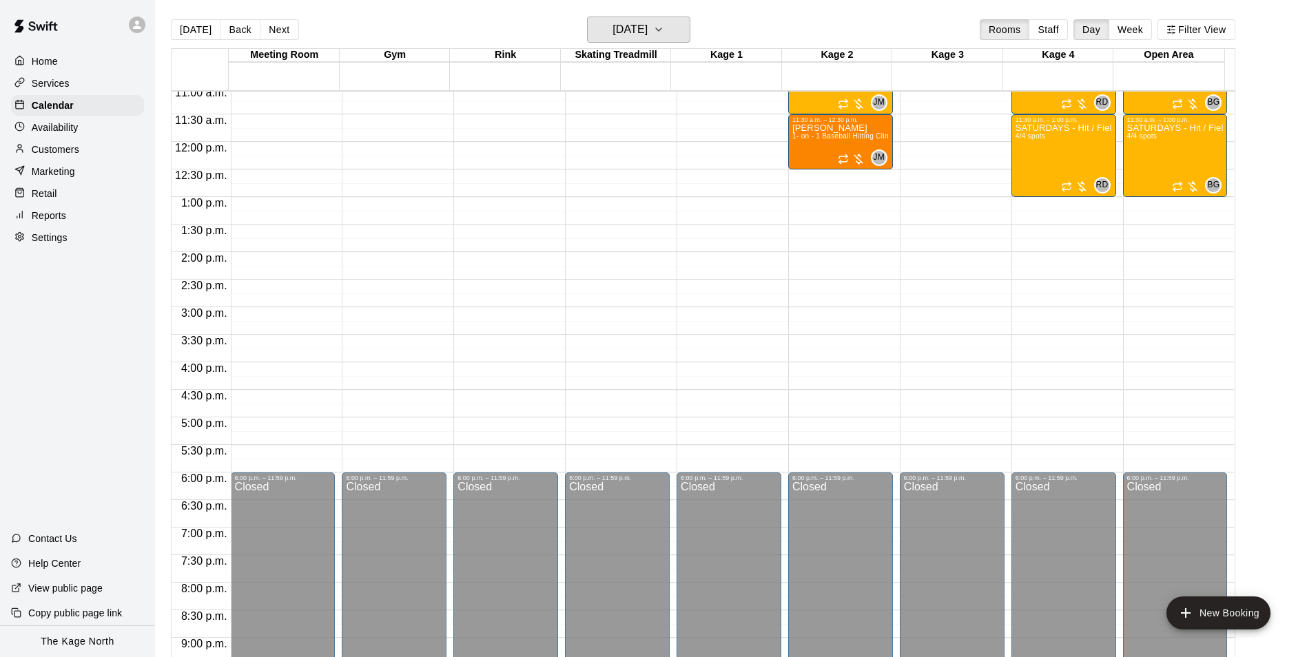
scroll to position [493, 0]
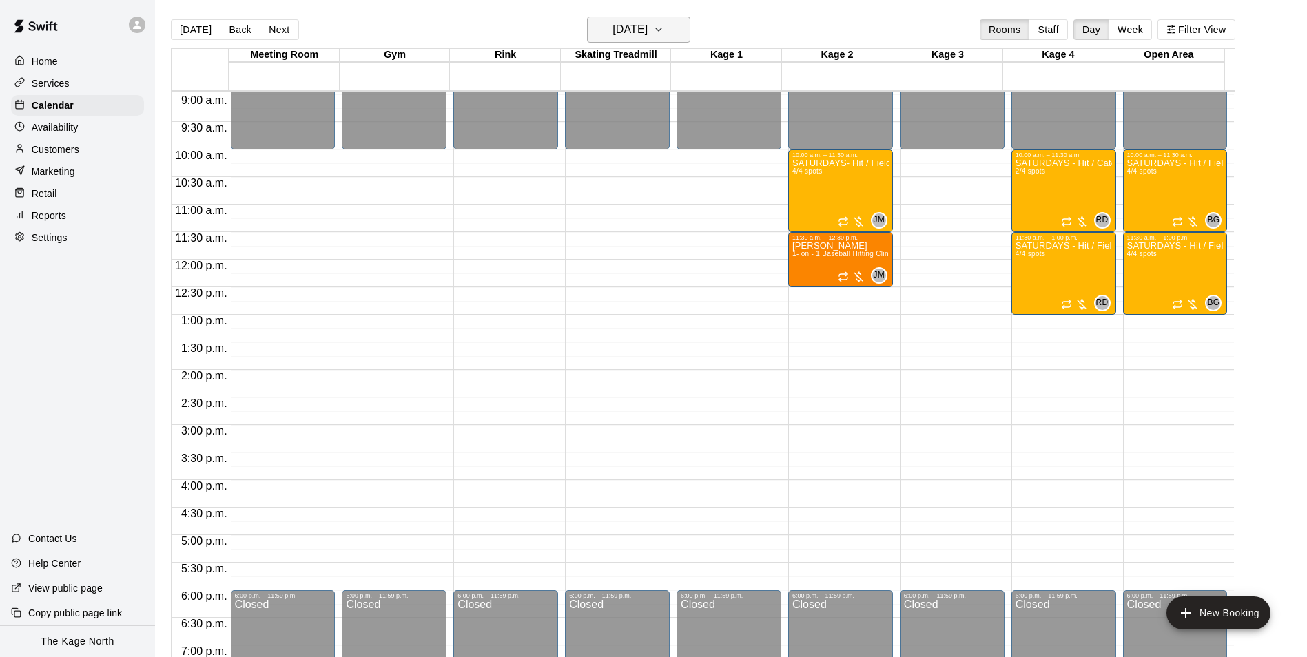
click at [647, 27] on h6 "[DATE]" at bounding box center [629, 29] width 35 height 19
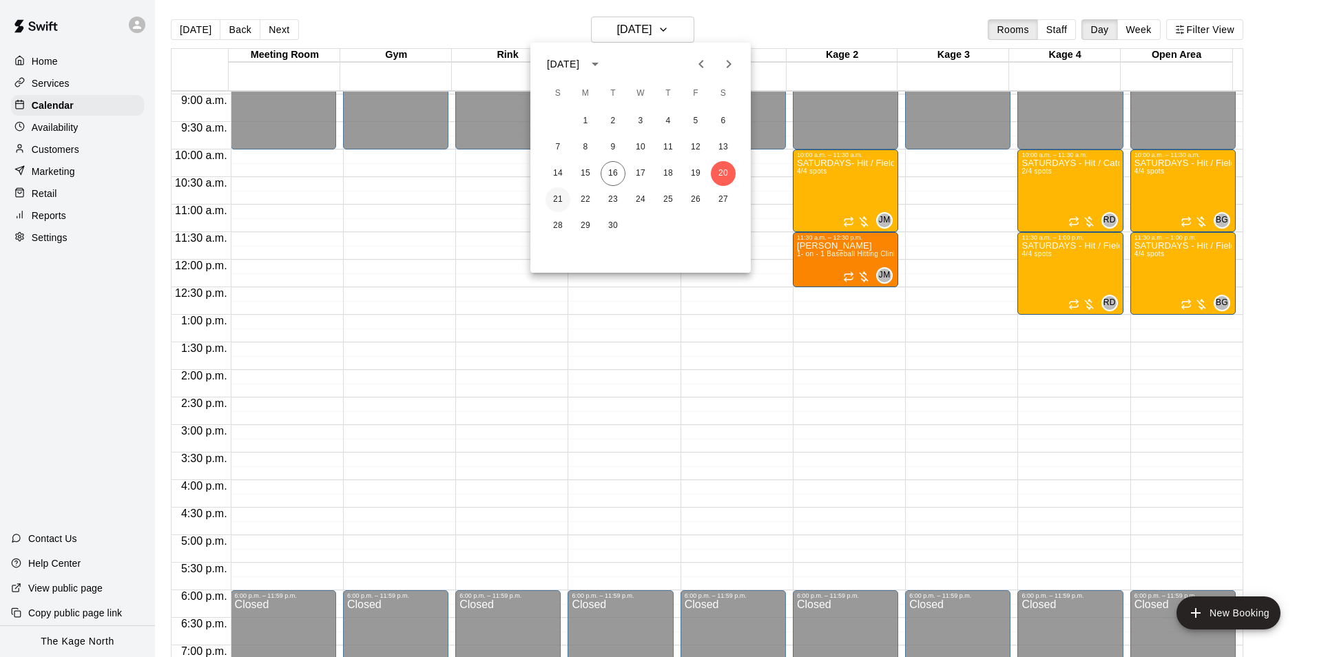
click at [559, 197] on button "21" at bounding box center [557, 199] width 25 height 25
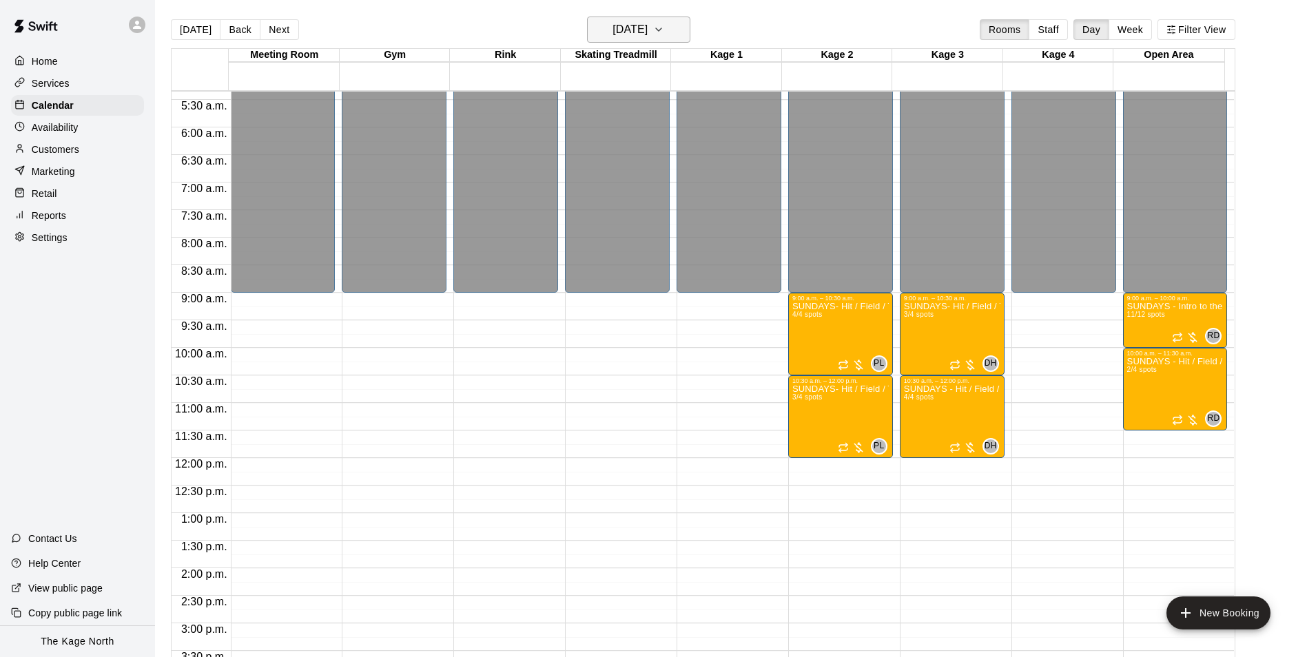
scroll to position [287, 0]
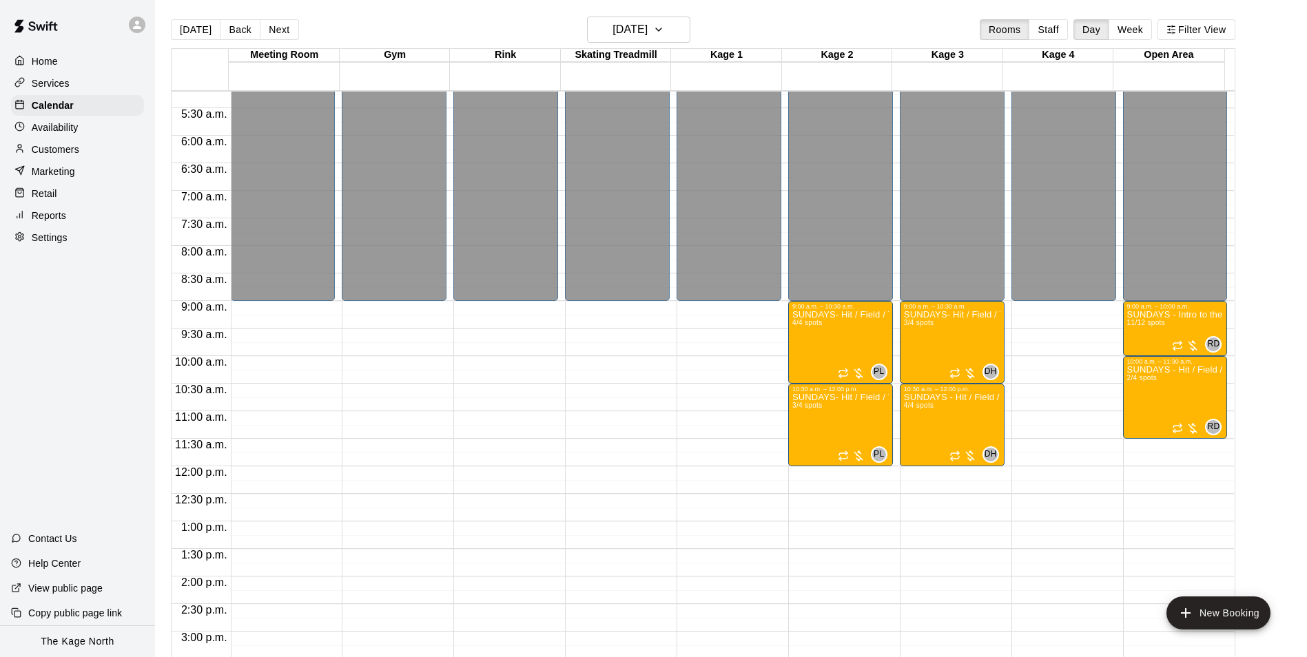
click at [650, 16] on main "[DATE] Back [DATE][DATE] Rooms Staff Day Week Filter View Meeting Room 21 Sun G…" at bounding box center [731, 339] width 1152 height 679
click at [663, 12] on main "[DATE] Back [DATE][DATE] Rooms Staff Day Week Filter View Meeting Room 21 Sun G…" at bounding box center [731, 339] width 1152 height 679
click at [647, 31] on h6 "[DATE]" at bounding box center [629, 29] width 35 height 19
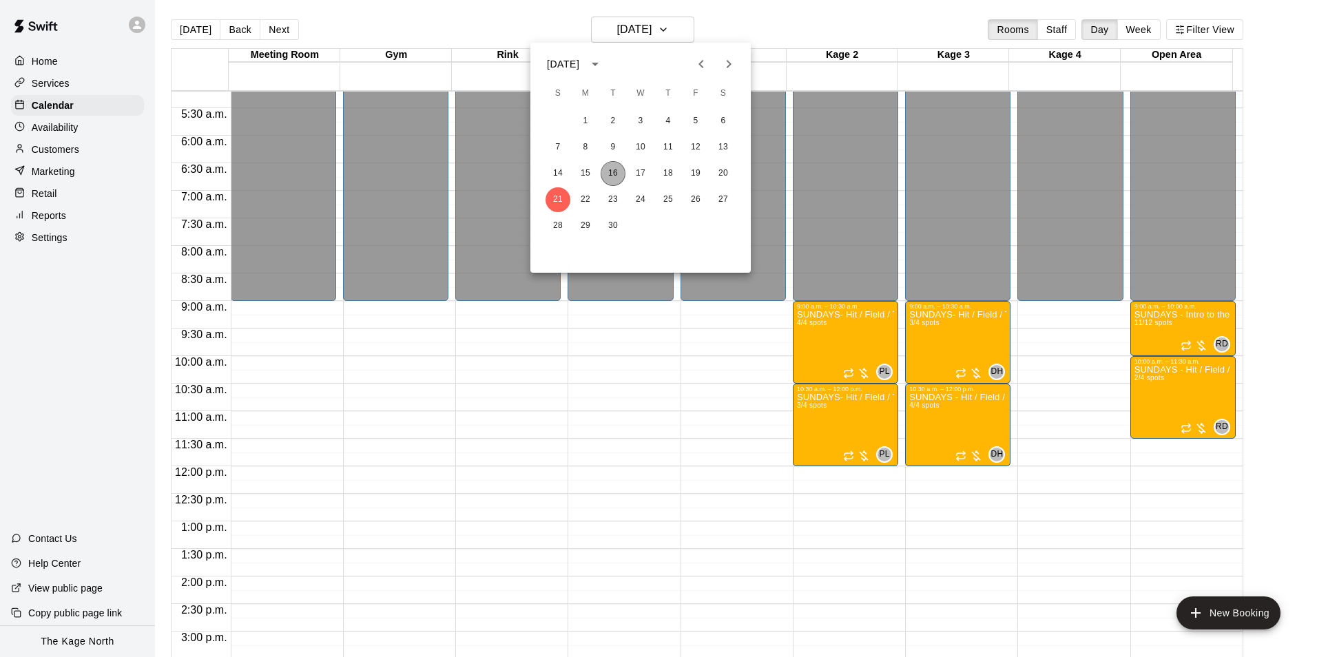
click at [617, 174] on button "16" at bounding box center [613, 173] width 25 height 25
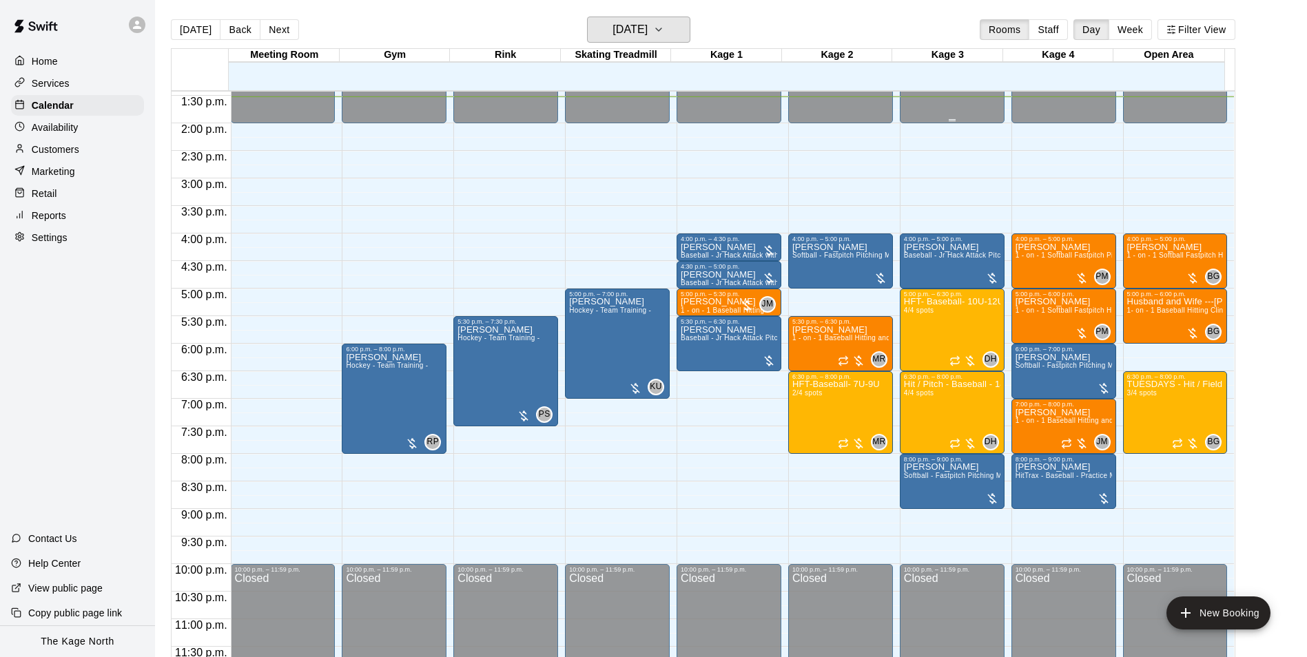
scroll to position [742, 0]
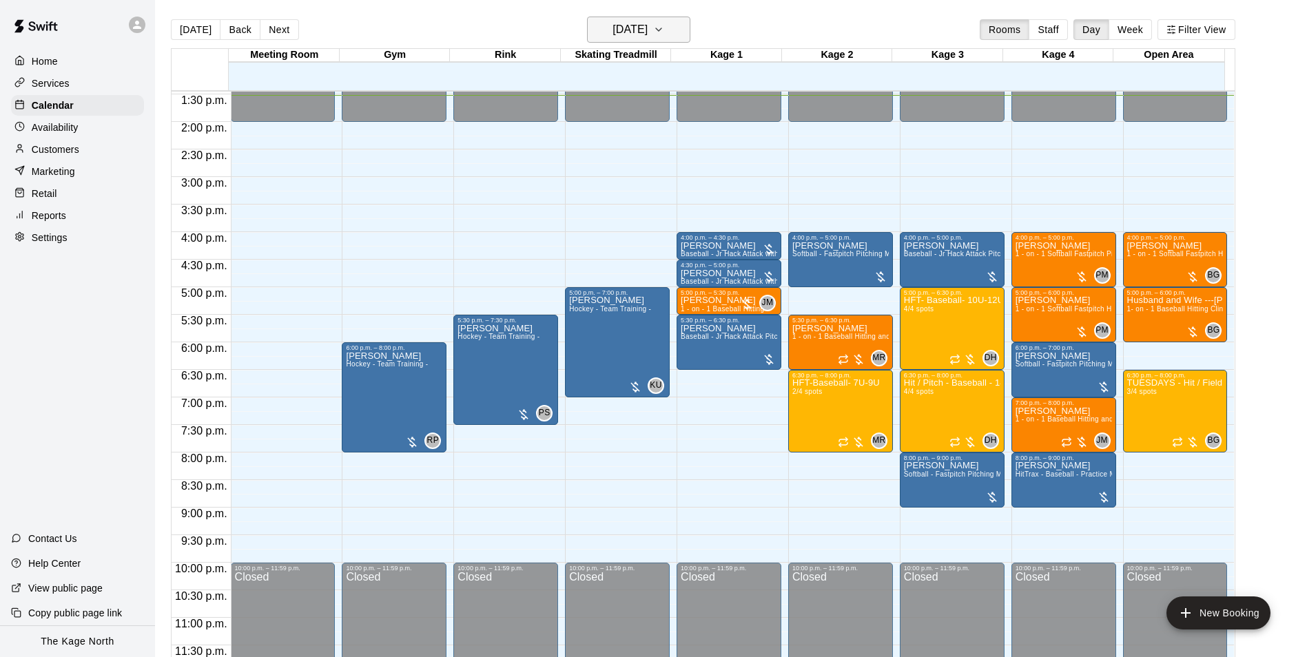
click at [647, 26] on h6 "[DATE]" at bounding box center [629, 29] width 35 height 19
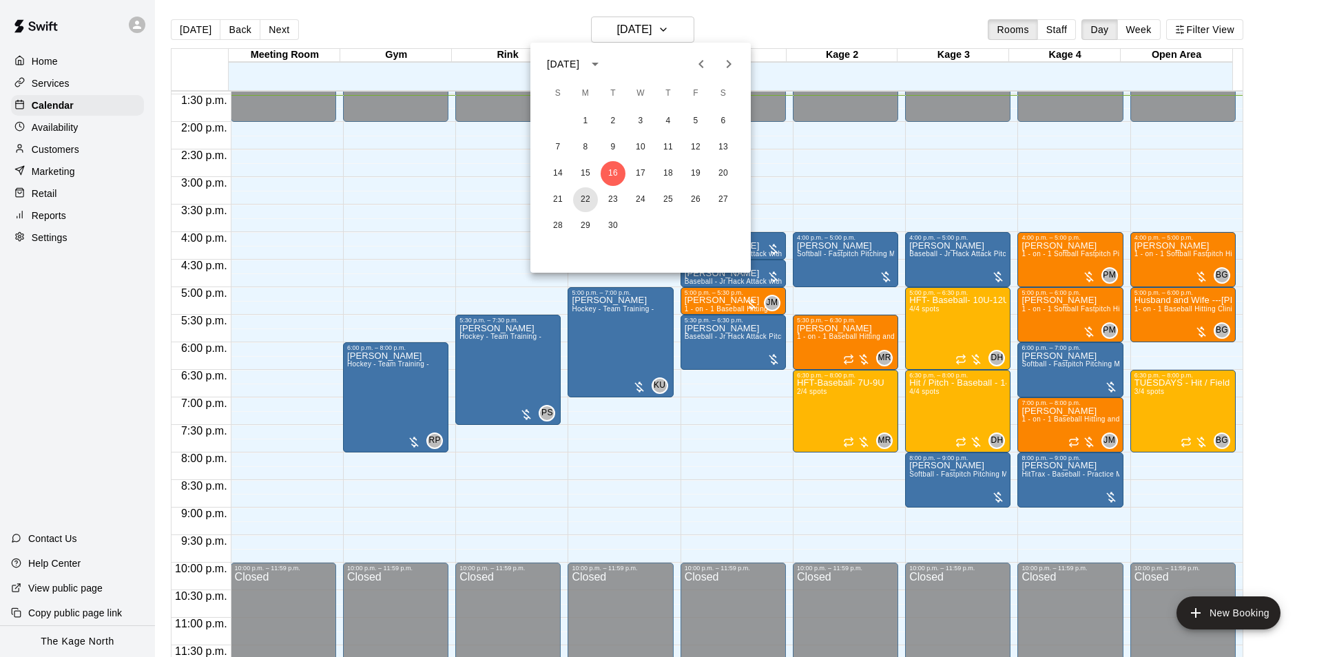
click at [588, 198] on button "22" at bounding box center [585, 199] width 25 height 25
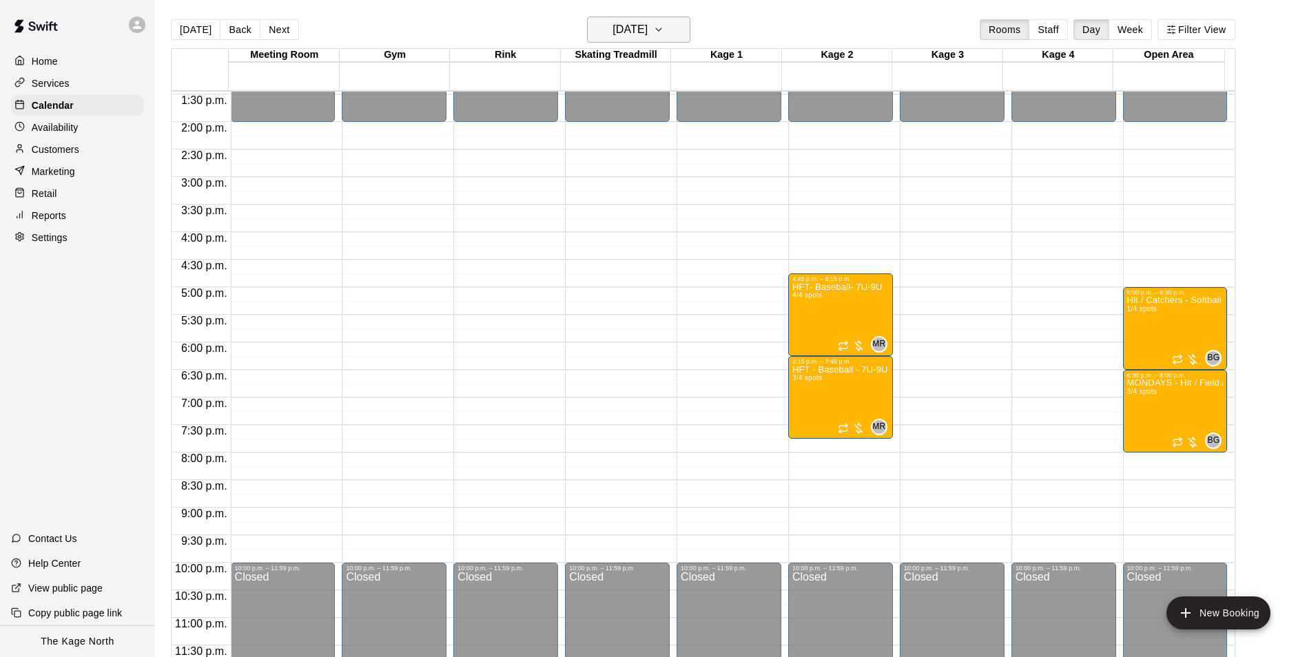
click at [647, 29] on h6 "[DATE]" at bounding box center [629, 29] width 35 height 19
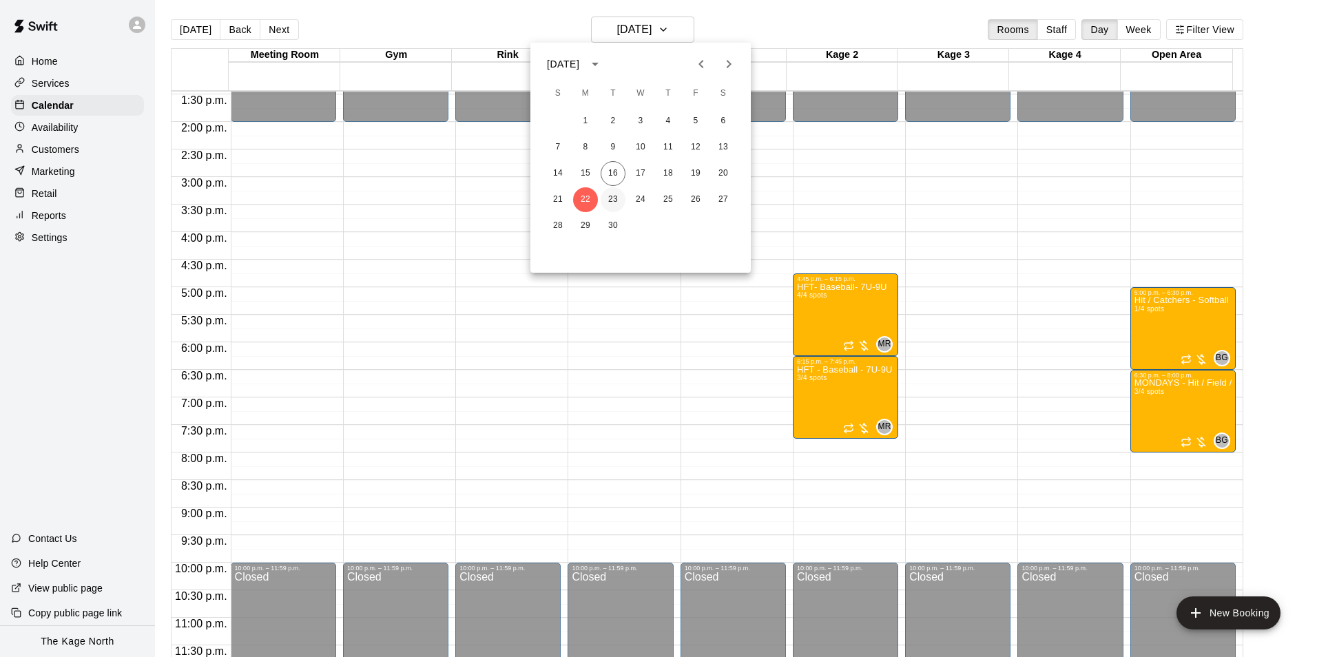
click at [608, 199] on button "23" at bounding box center [613, 199] width 25 height 25
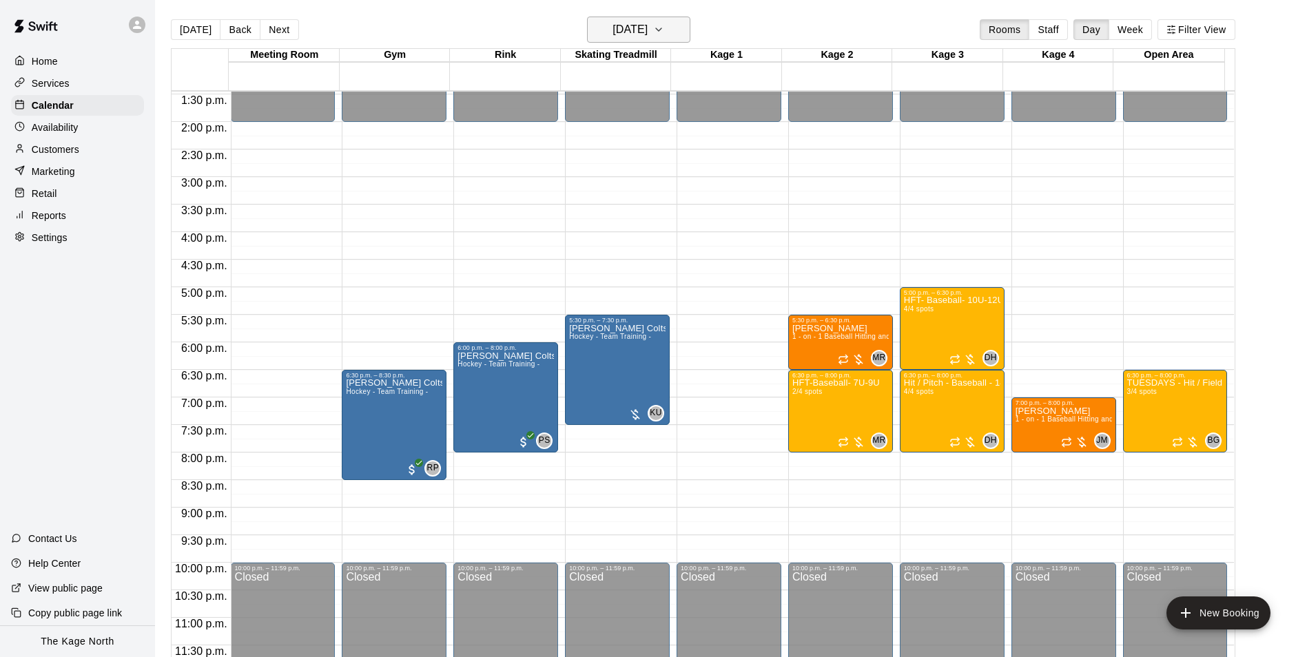
click at [647, 30] on h6 "[DATE]" at bounding box center [629, 29] width 35 height 19
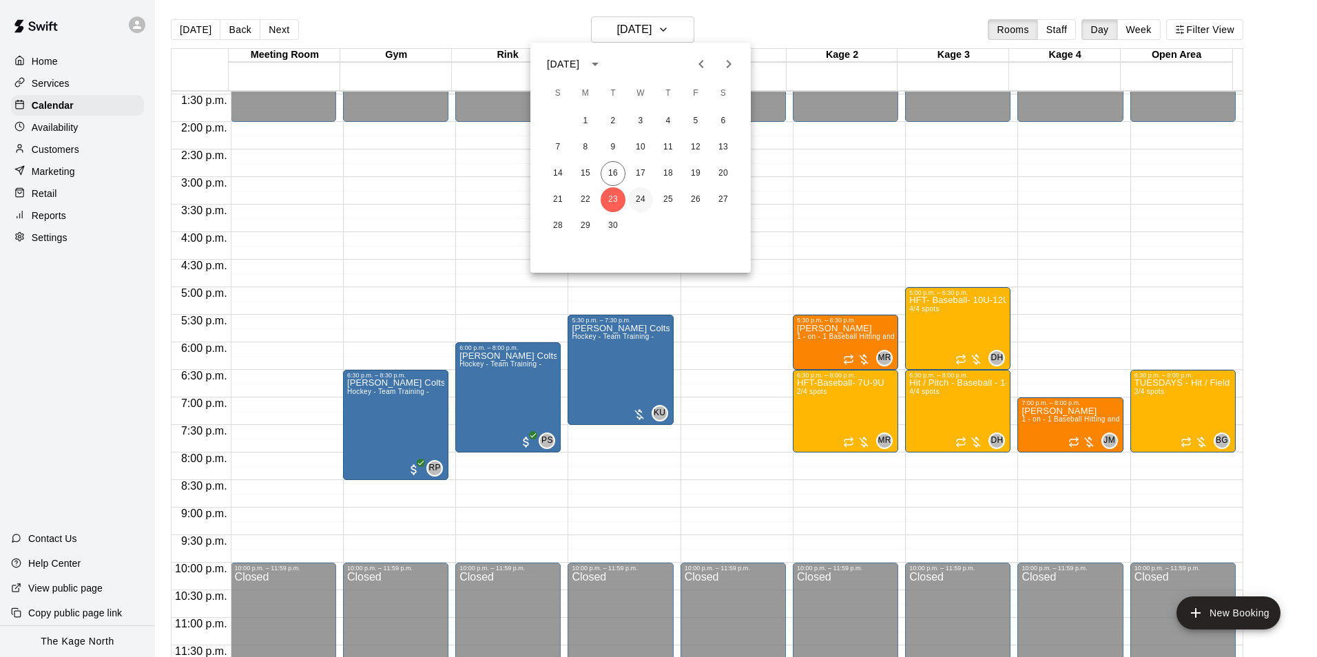
click at [639, 198] on button "24" at bounding box center [640, 199] width 25 height 25
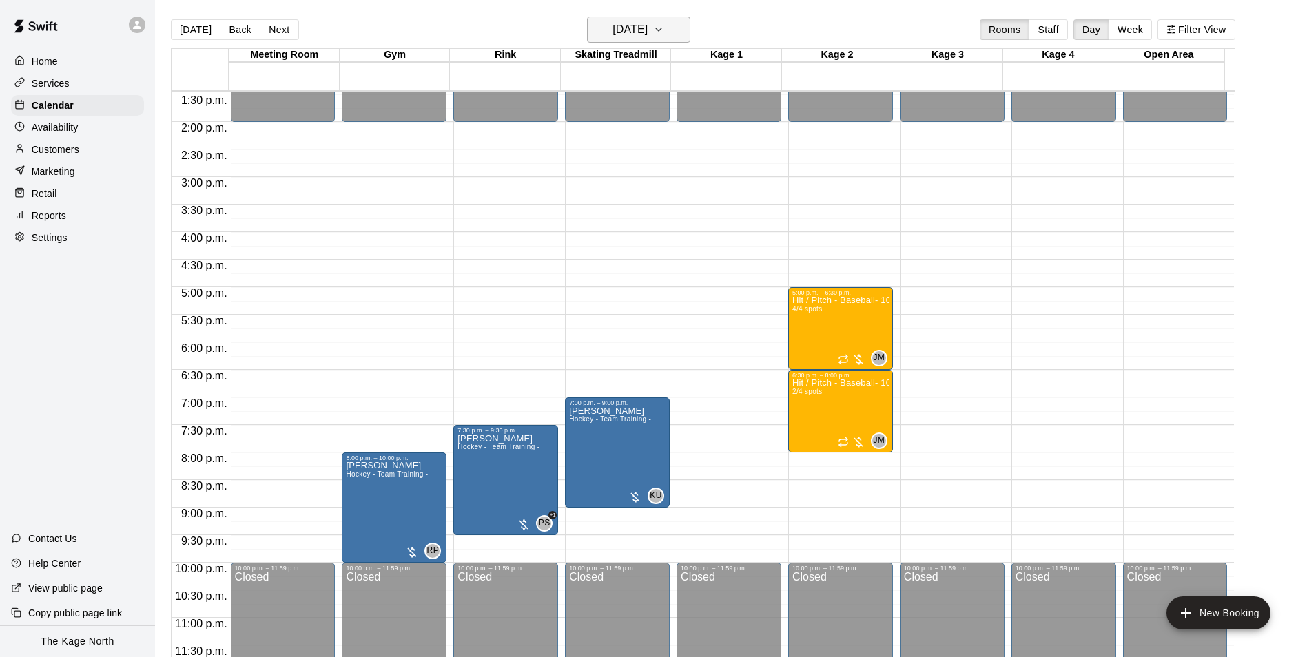
click at [647, 35] on h6 "[DATE]" at bounding box center [629, 29] width 35 height 19
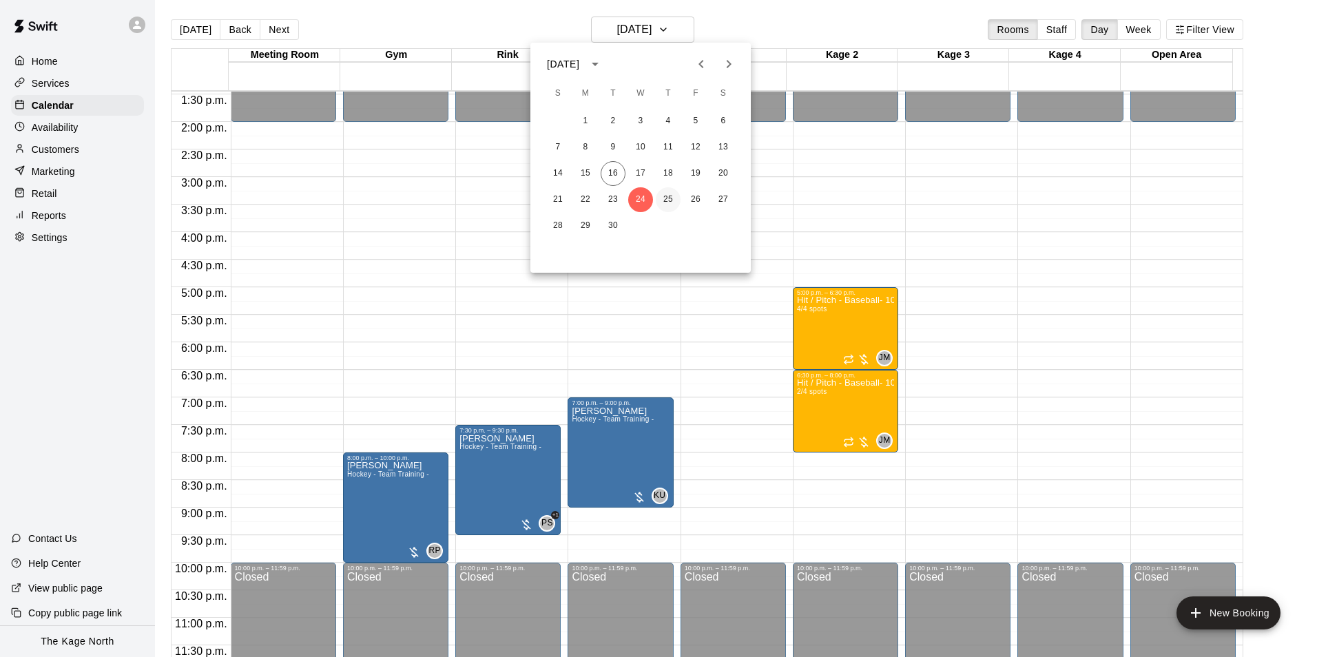
click at [668, 196] on button "25" at bounding box center [668, 199] width 25 height 25
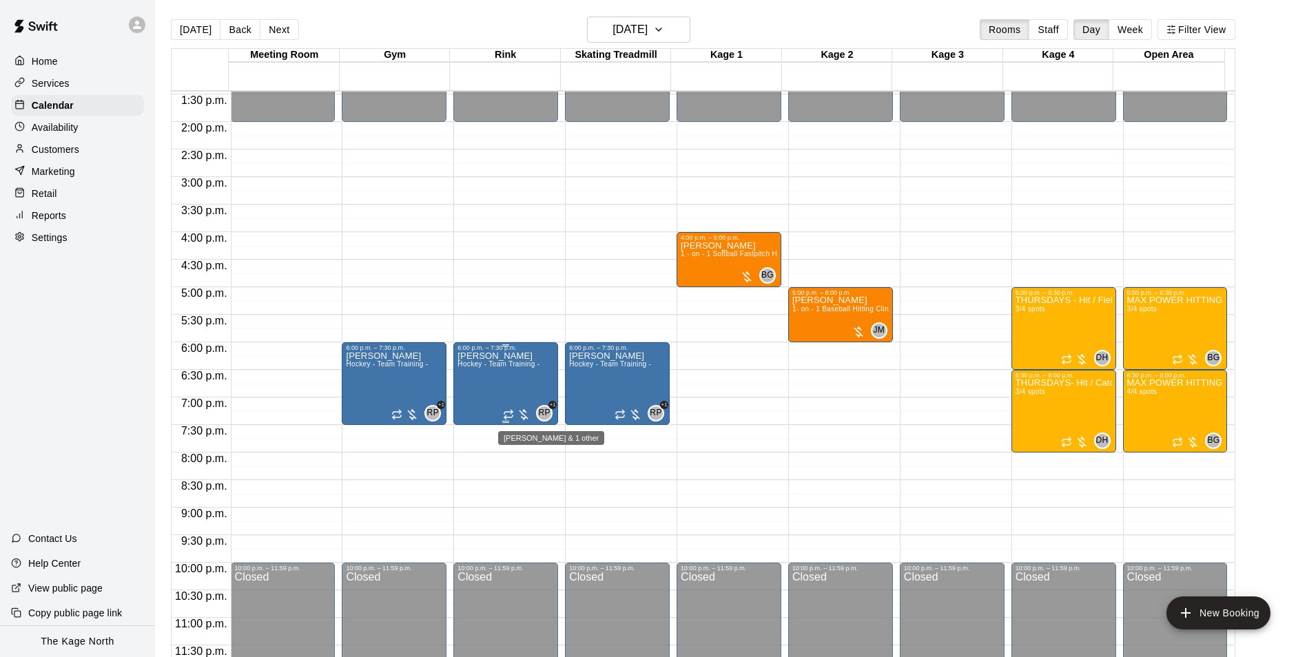
click at [541, 413] on span "RP" at bounding box center [544, 413] width 12 height 14
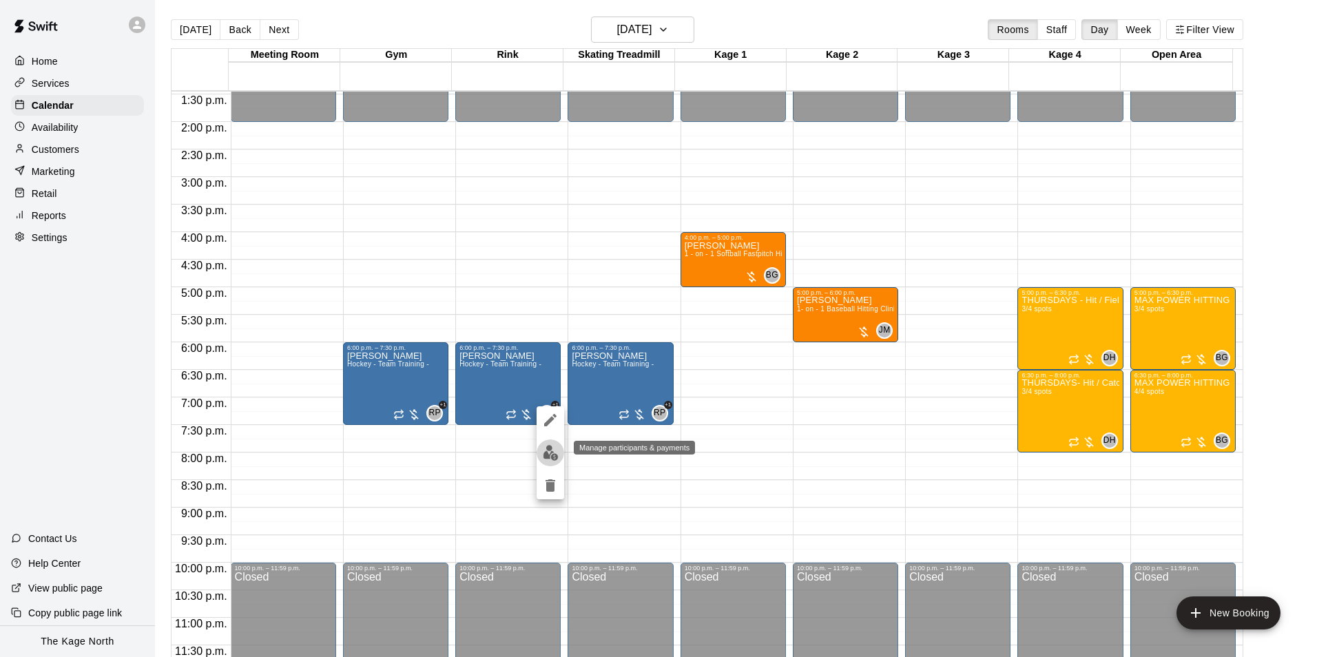
click at [554, 453] on img "edit" at bounding box center [551, 453] width 16 height 16
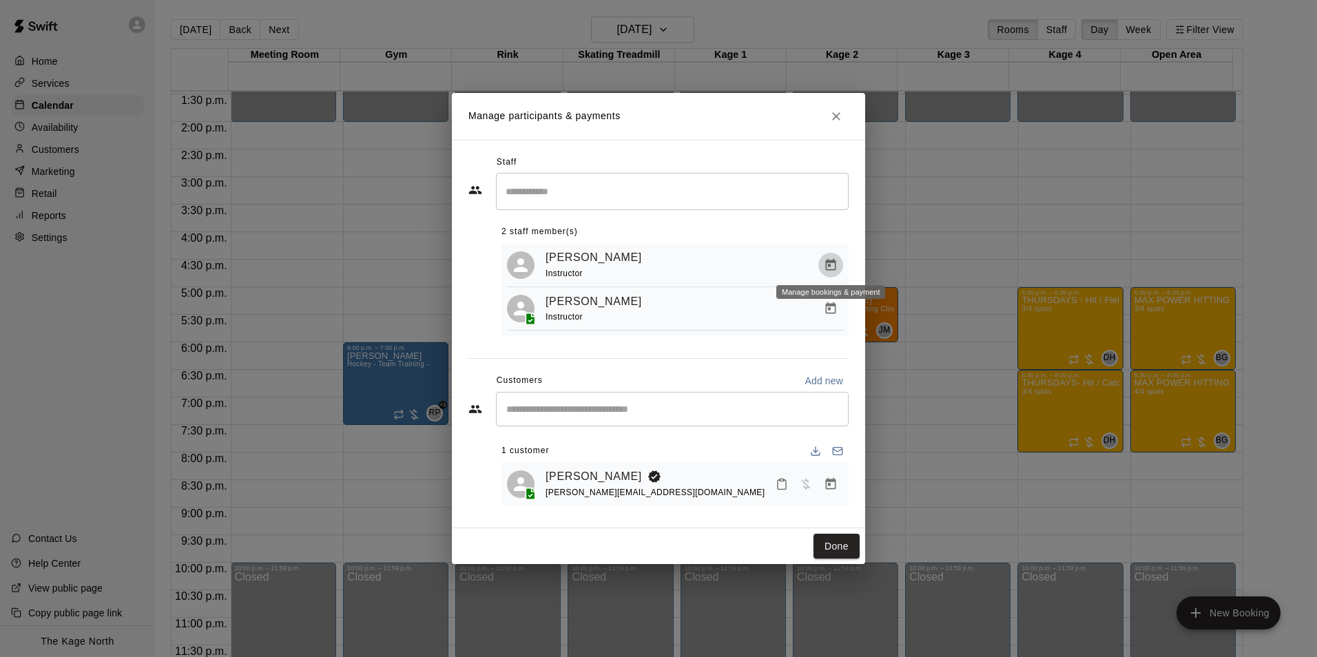
click at [833, 264] on icon "Manage bookings & payment" at bounding box center [831, 265] width 14 height 14
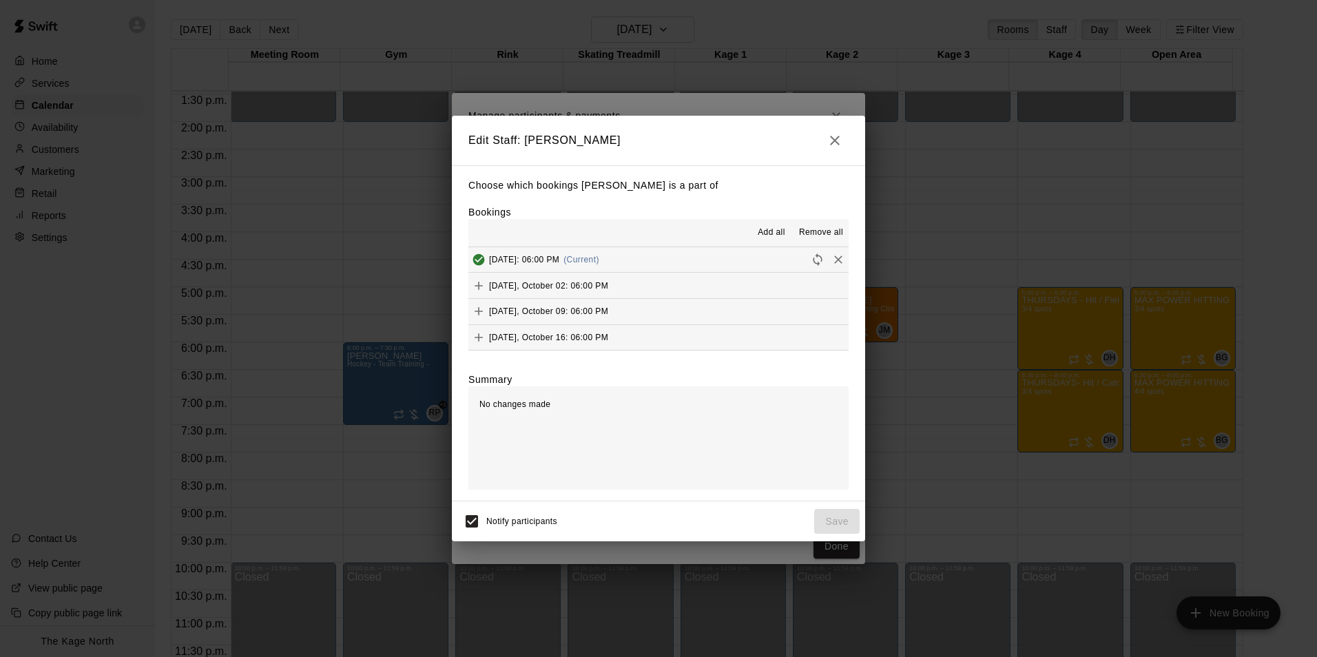
click at [831, 134] on icon "button" at bounding box center [834, 140] width 17 height 17
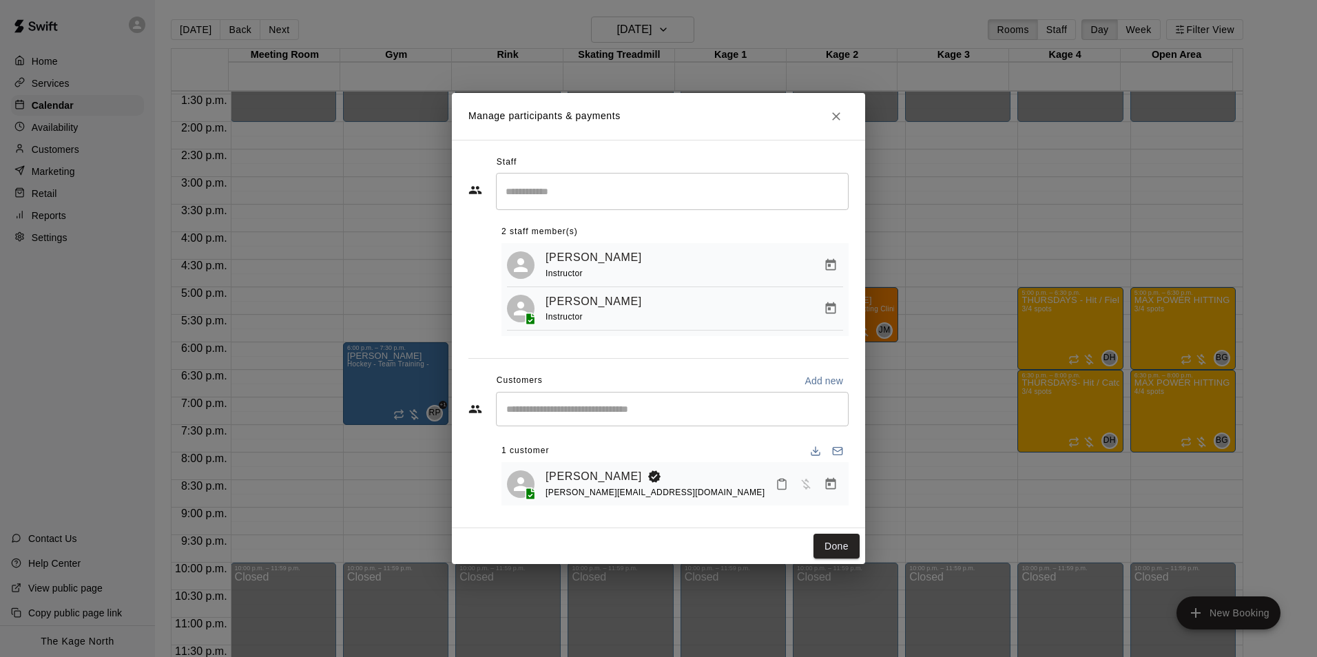
click at [836, 110] on icon "Close" at bounding box center [836, 117] width 14 height 14
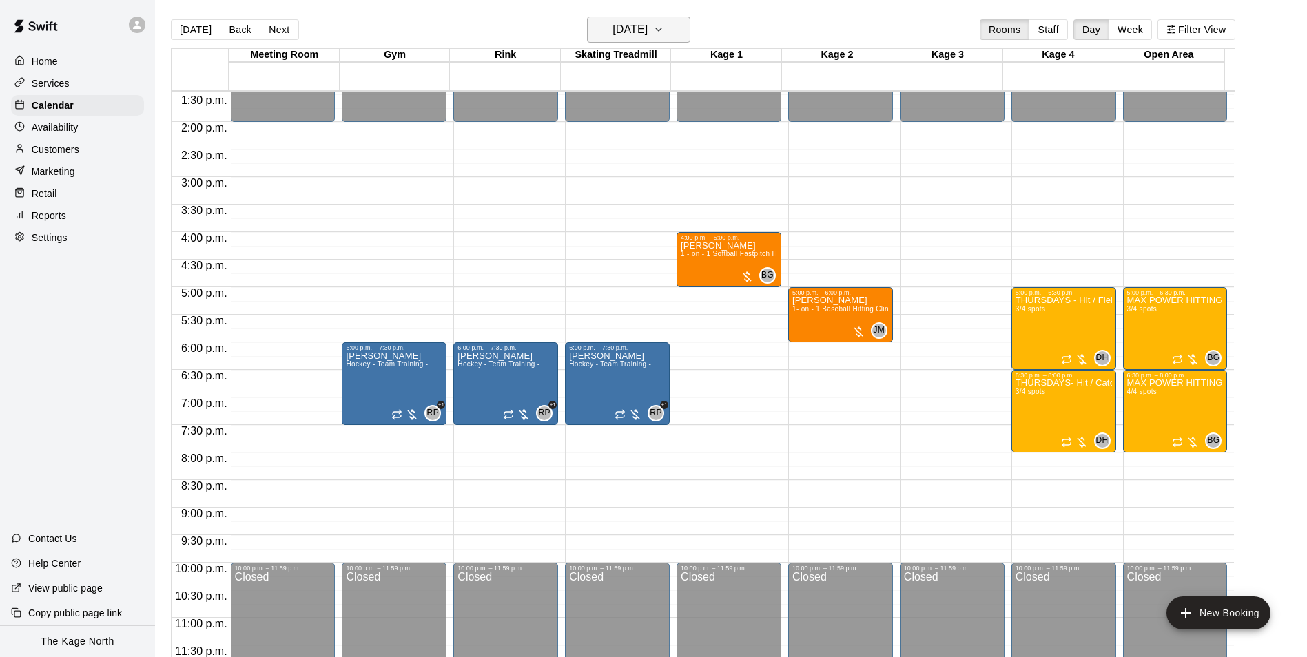
click at [647, 25] on h6 "[DATE]" at bounding box center [629, 29] width 35 height 19
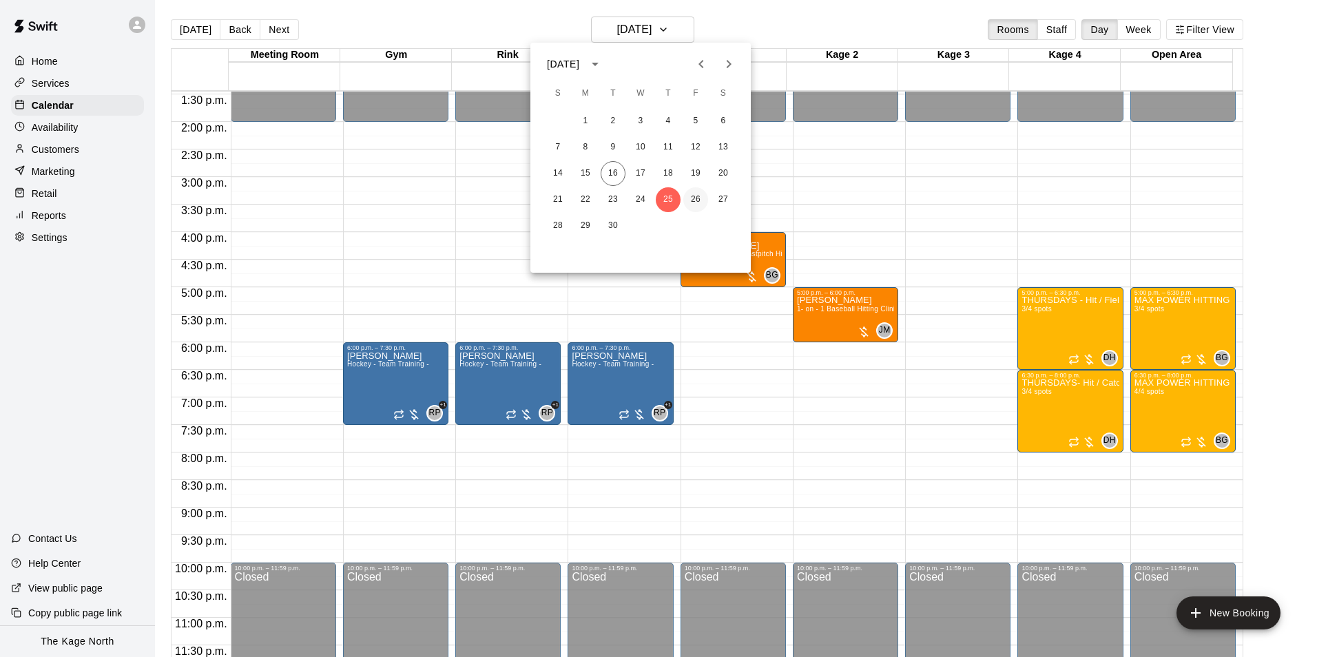
click at [689, 201] on button "26" at bounding box center [695, 199] width 25 height 25
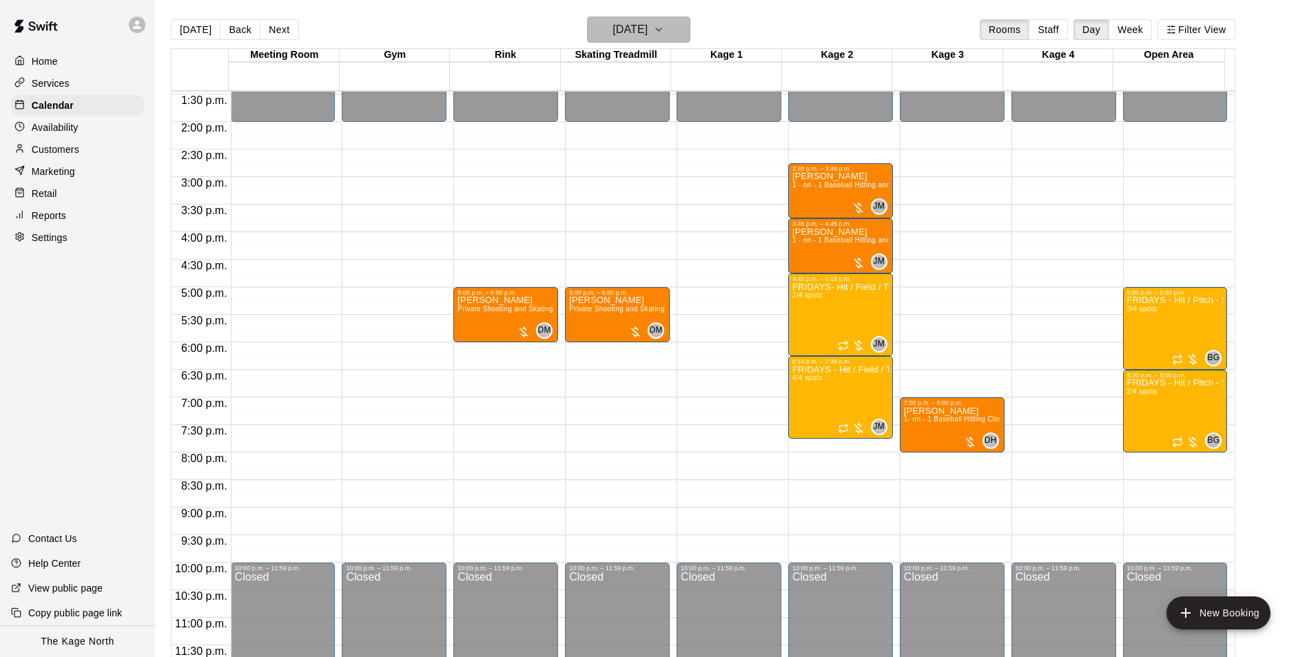
click at [647, 25] on h6 "[DATE]" at bounding box center [629, 29] width 35 height 19
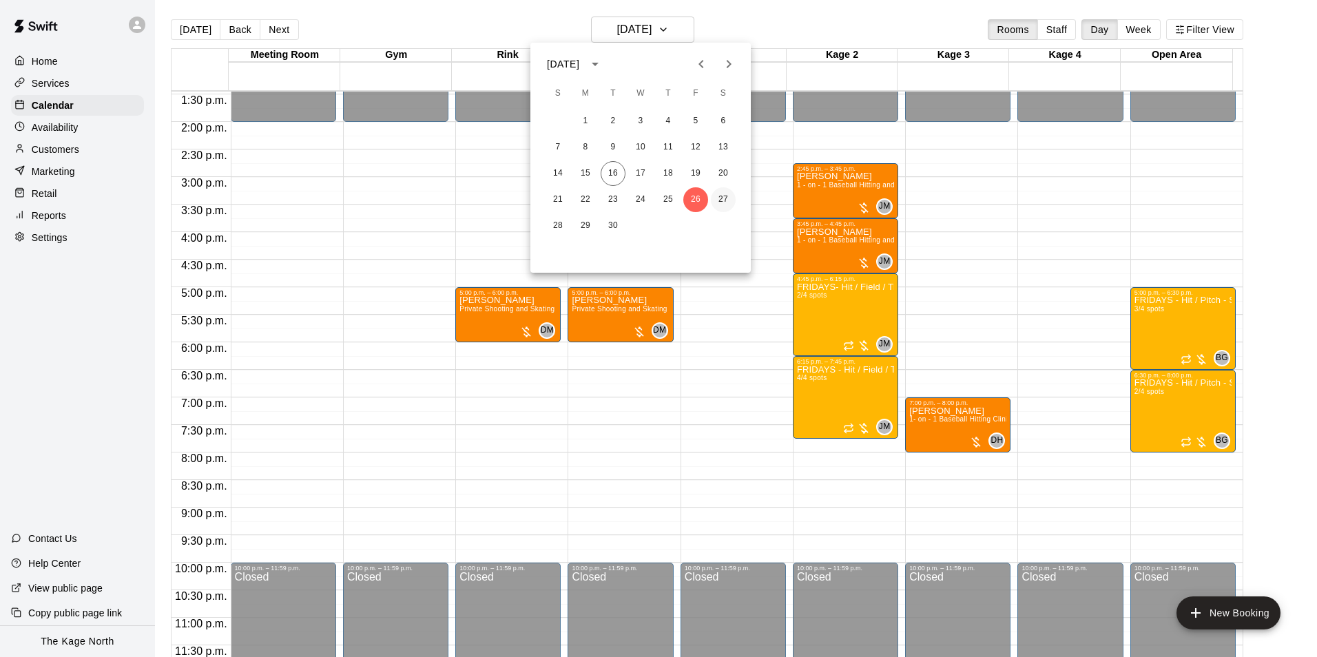
click at [726, 202] on button "27" at bounding box center [723, 199] width 25 height 25
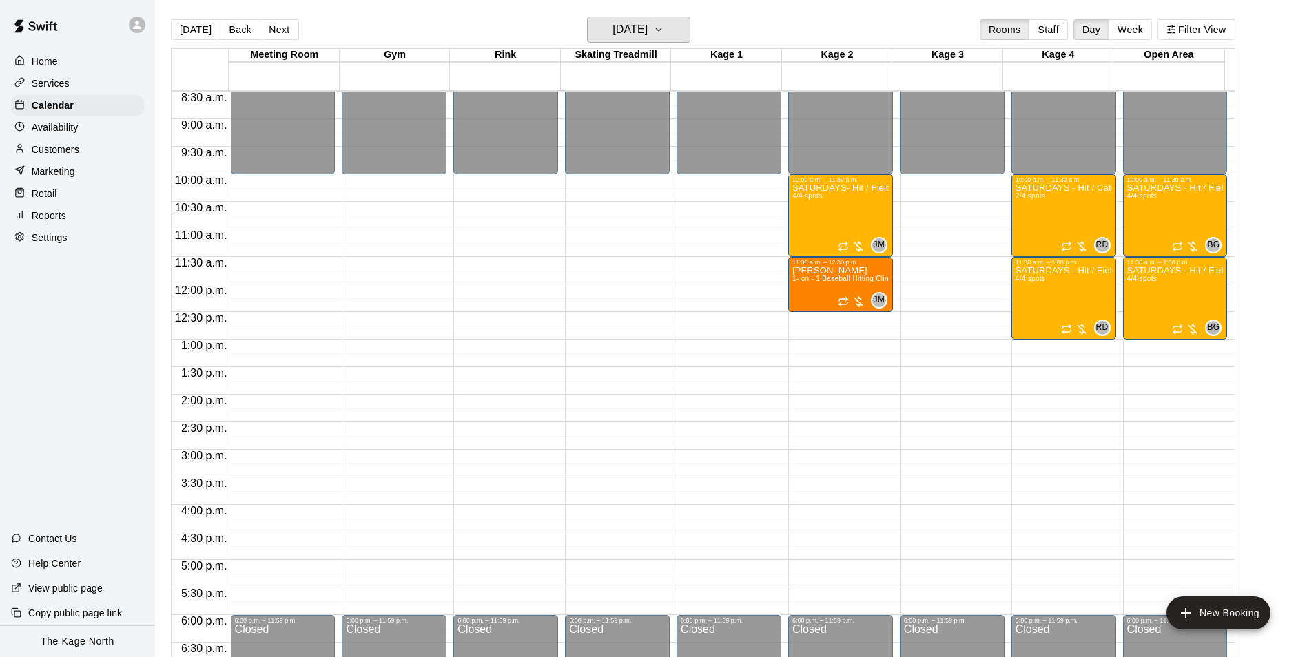
scroll to position [467, 0]
click at [647, 25] on h6 "[DATE]" at bounding box center [629, 29] width 35 height 19
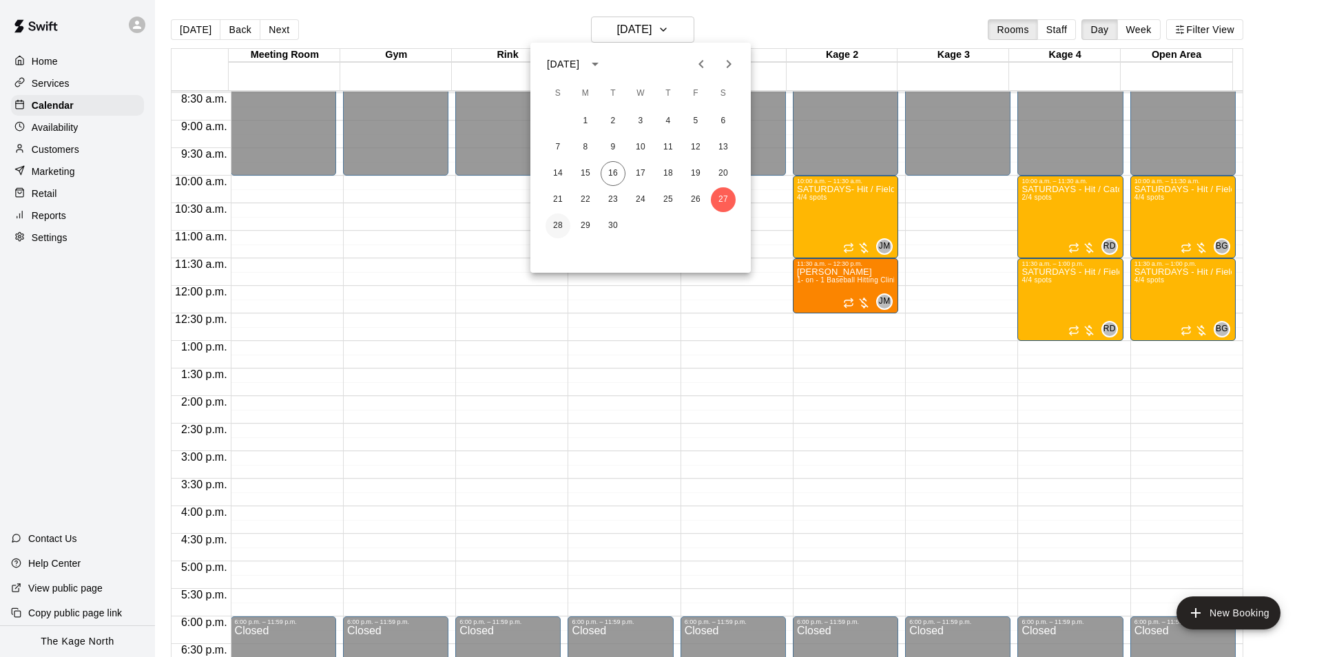
click at [554, 221] on button "28" at bounding box center [557, 226] width 25 height 25
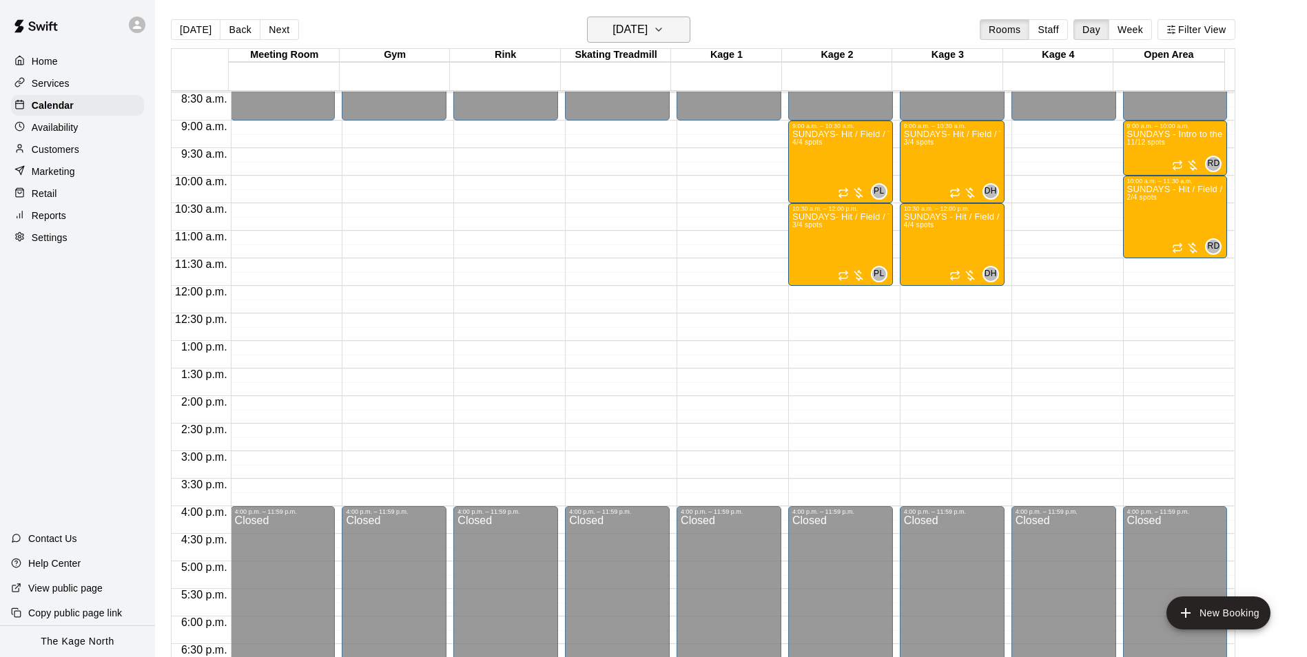
click at [647, 31] on h6 "[DATE]" at bounding box center [629, 29] width 35 height 19
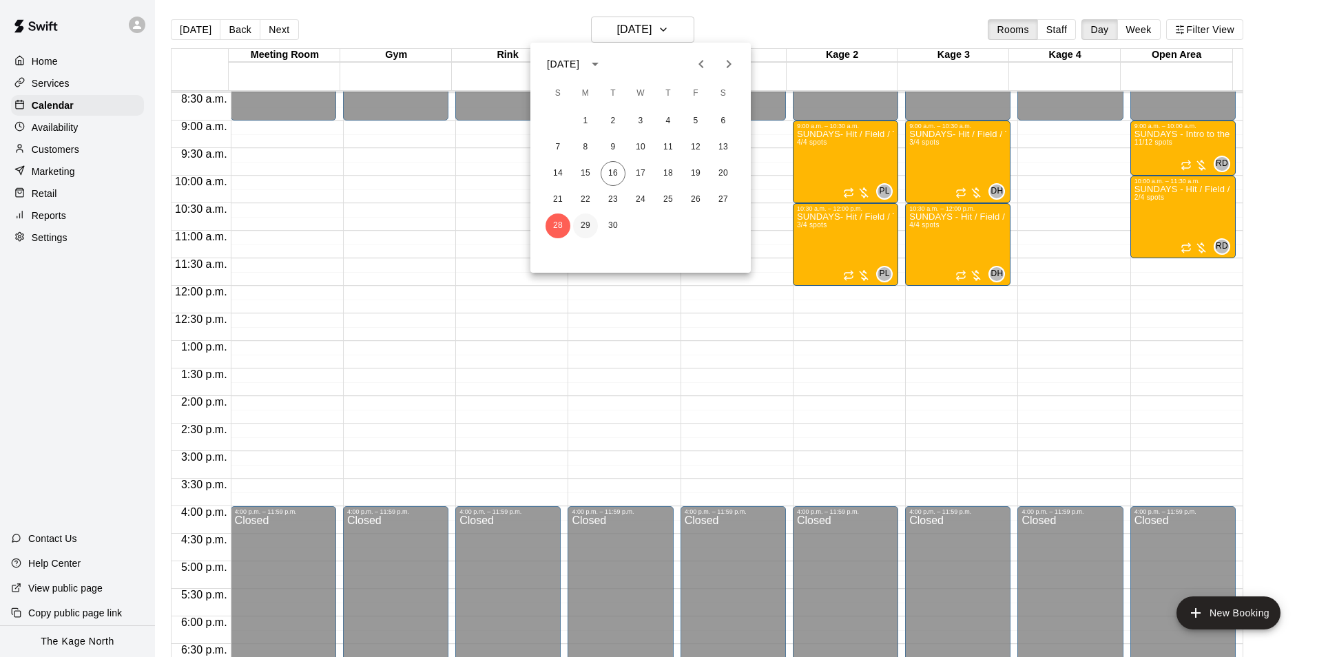
click at [583, 222] on button "29" at bounding box center [585, 226] width 25 height 25
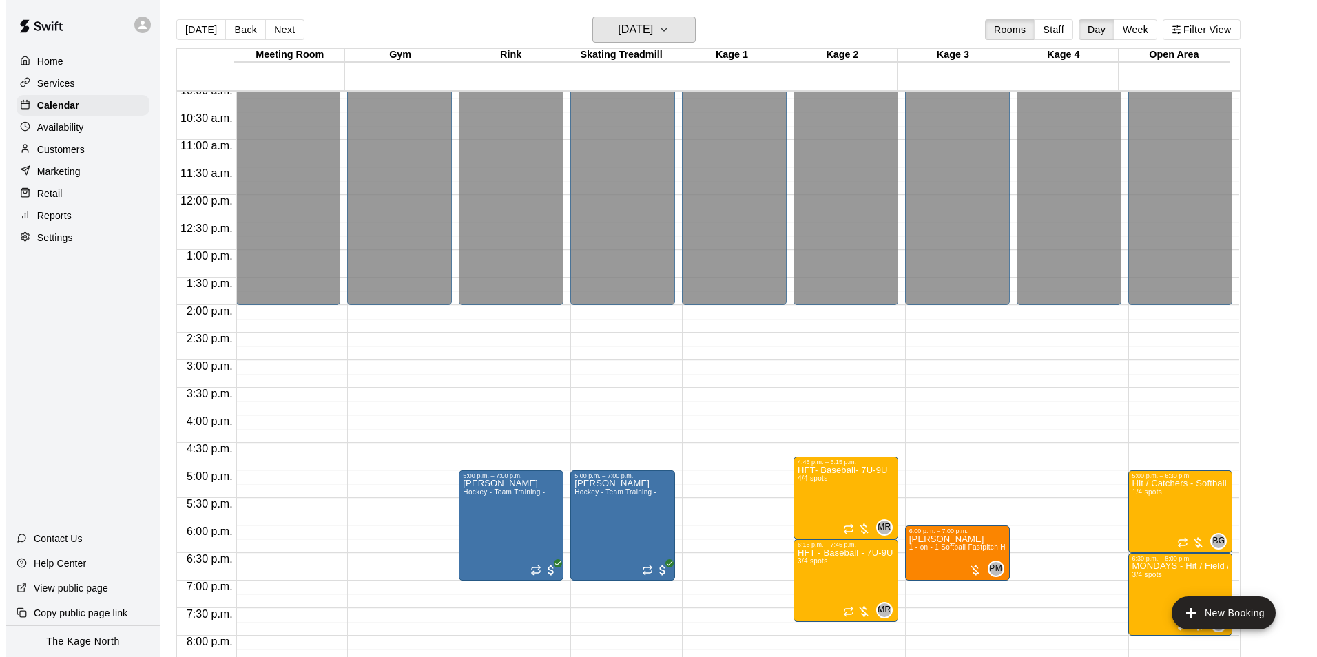
scroll to position [674, 0]
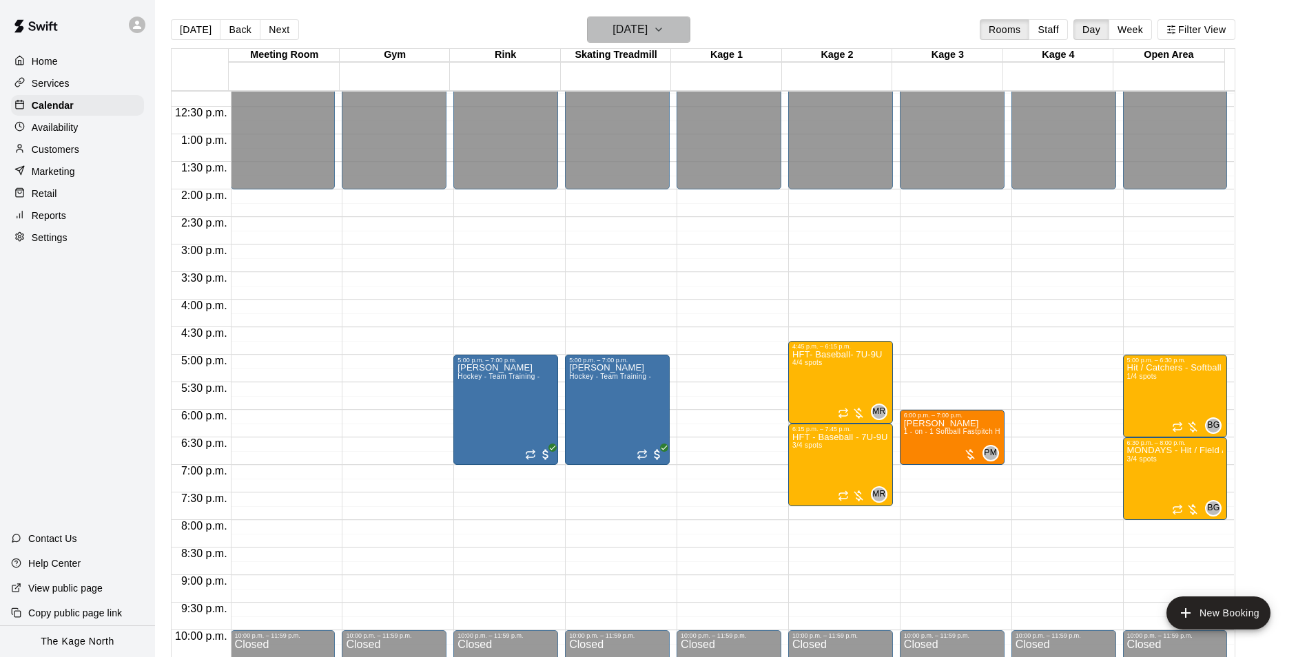
click at [647, 29] on h6 "[DATE]" at bounding box center [629, 29] width 35 height 19
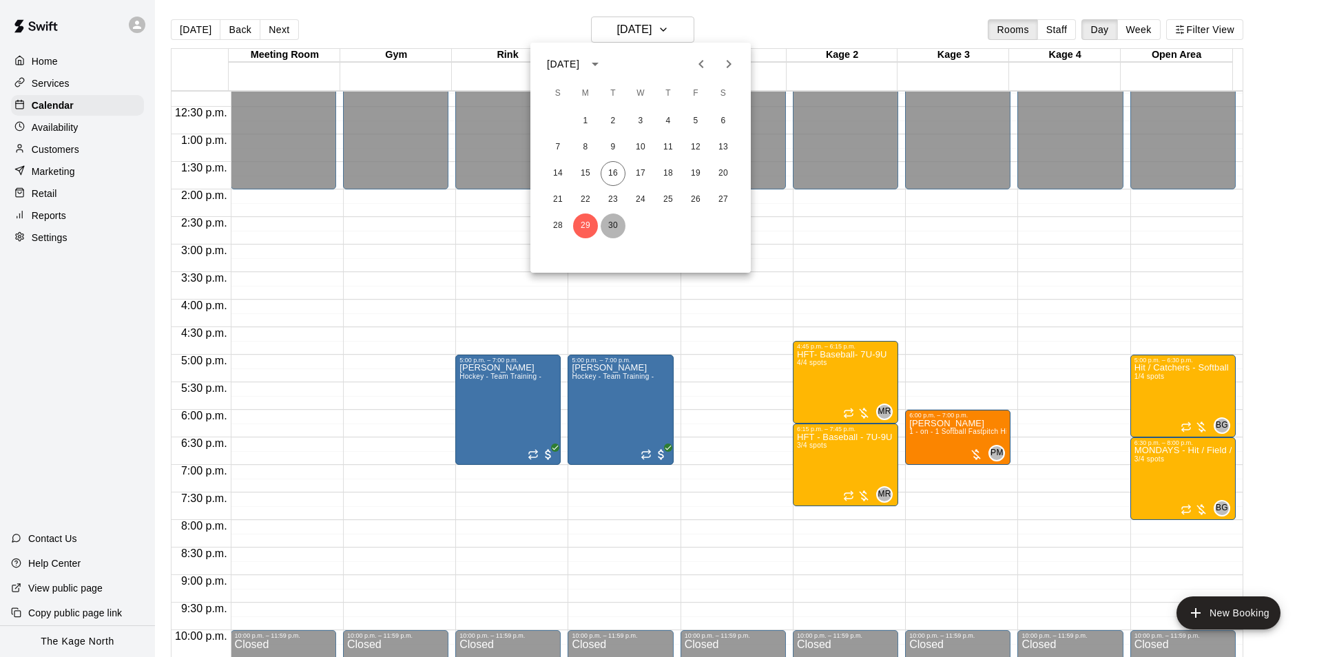
click at [617, 229] on button "30" at bounding box center [613, 226] width 25 height 25
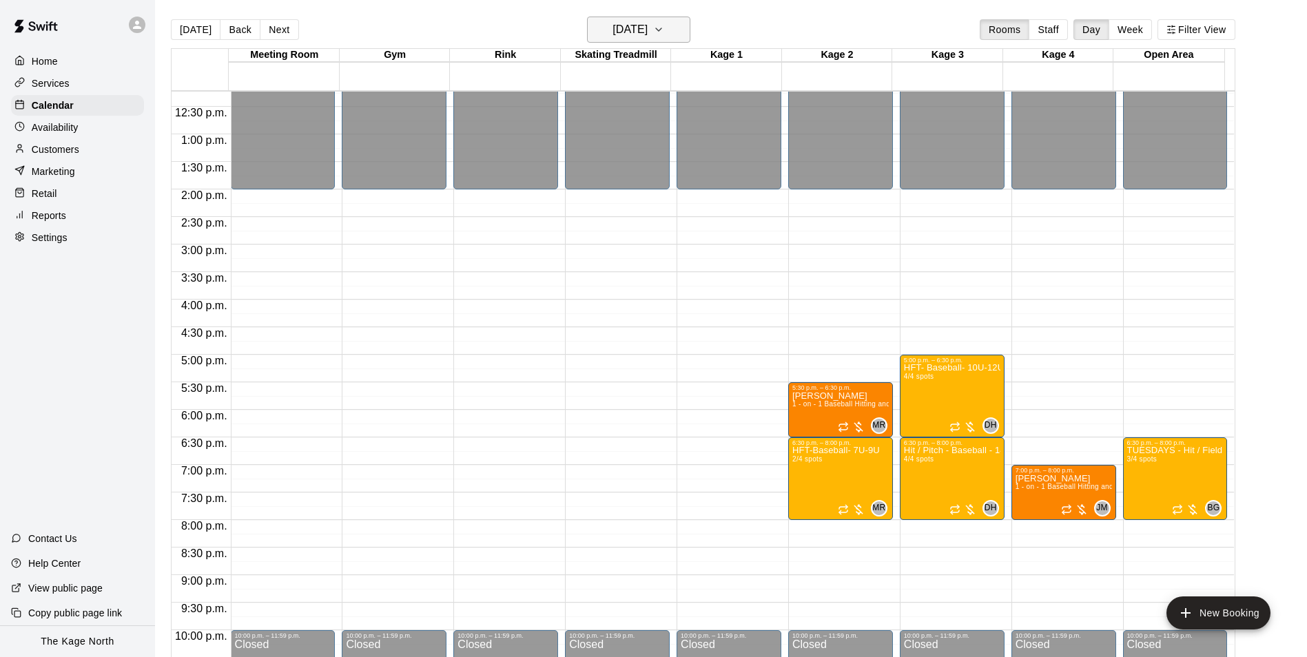
click at [641, 34] on h6 "[DATE]" at bounding box center [629, 29] width 35 height 19
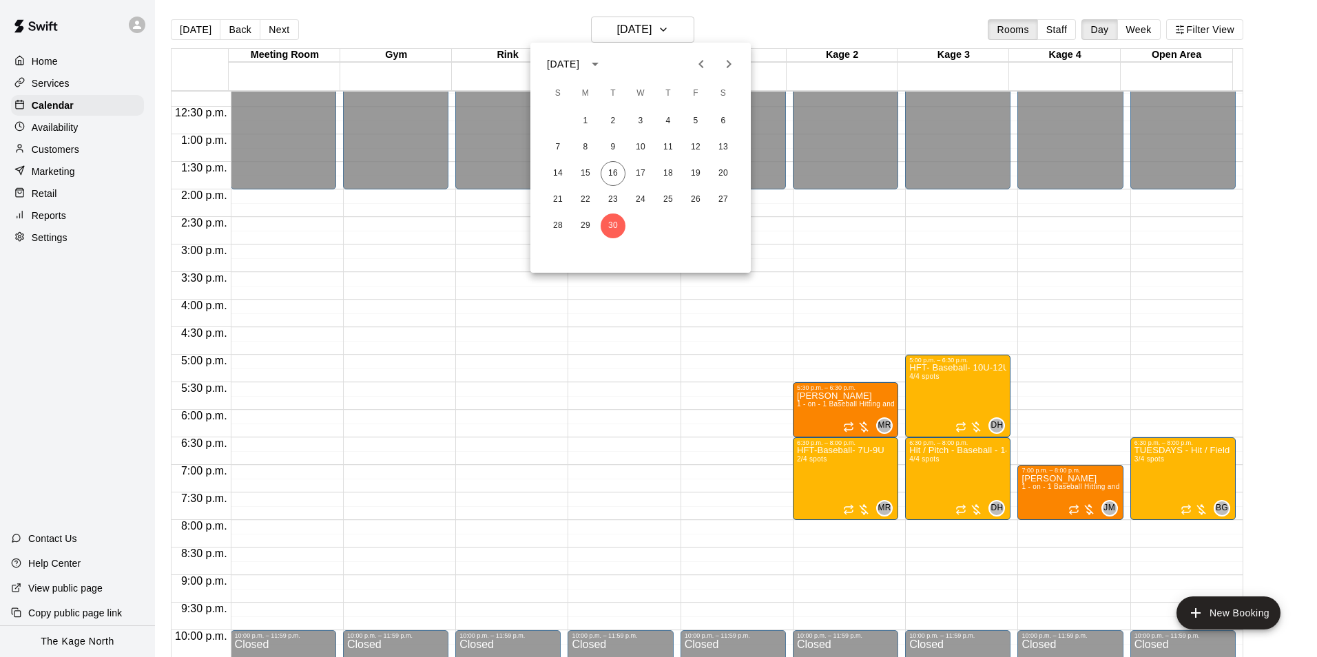
click at [729, 61] on icon "Next month" at bounding box center [729, 64] width 5 height 8
click at [643, 120] on button "1" at bounding box center [640, 121] width 25 height 25
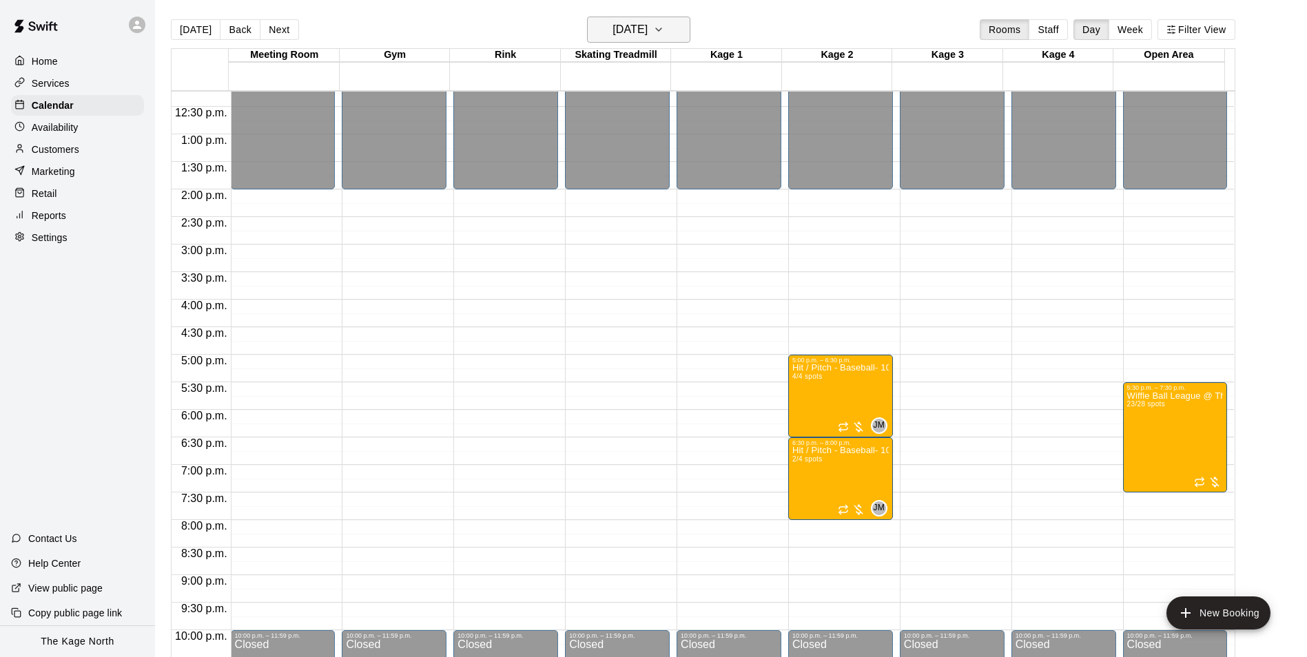
click at [647, 23] on h6 "[DATE]" at bounding box center [629, 29] width 35 height 19
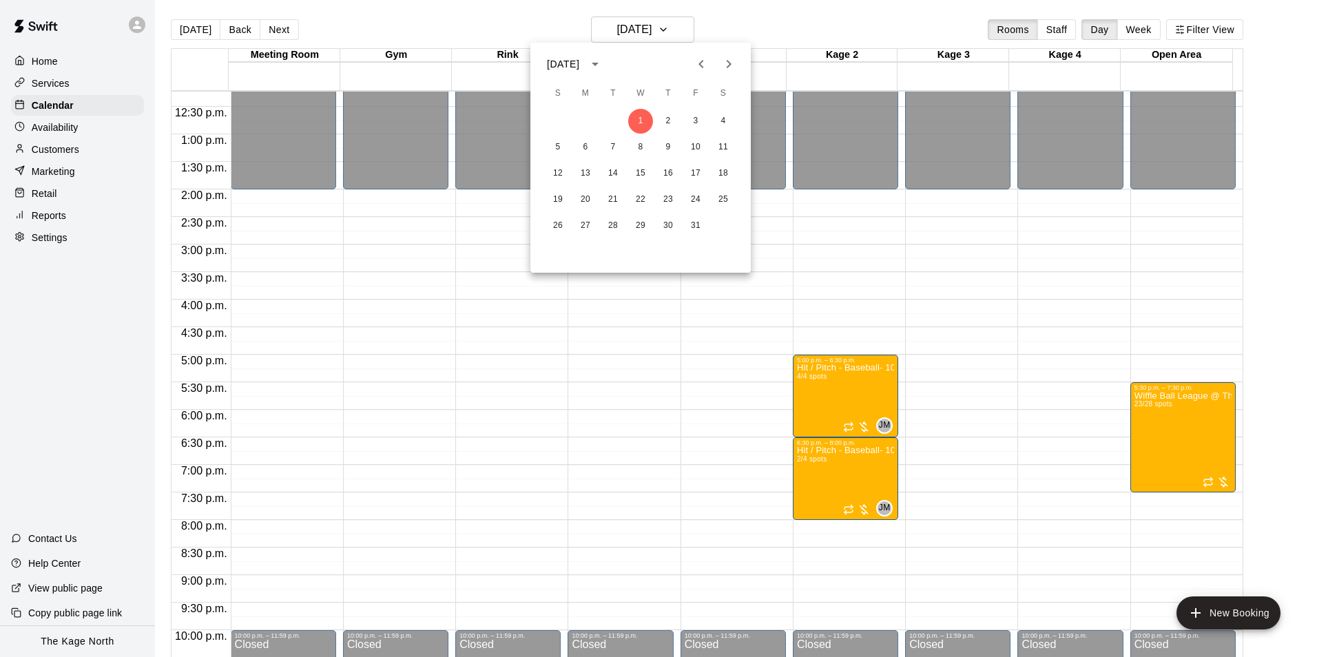
click at [706, 65] on icon "Previous month" at bounding box center [701, 64] width 17 height 17
click at [667, 174] on button "18" at bounding box center [668, 173] width 25 height 25
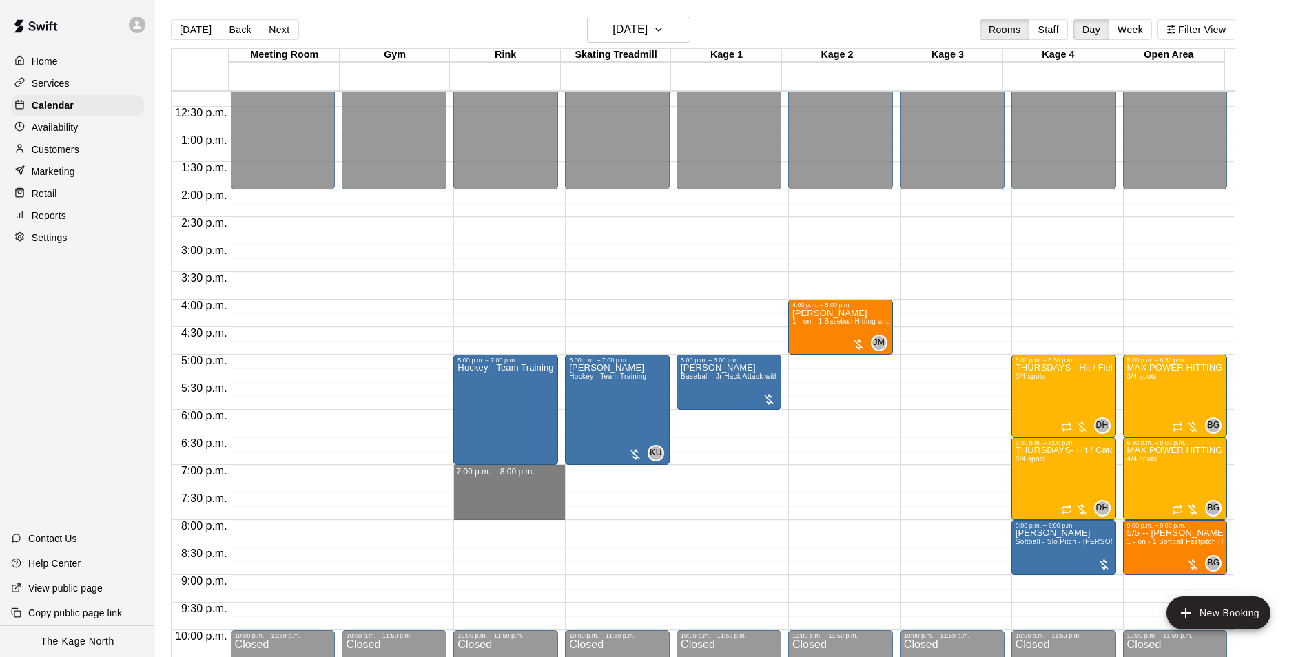
drag, startPoint x: 523, startPoint y: 467, endPoint x: 521, endPoint y: 520, distance: 53.1
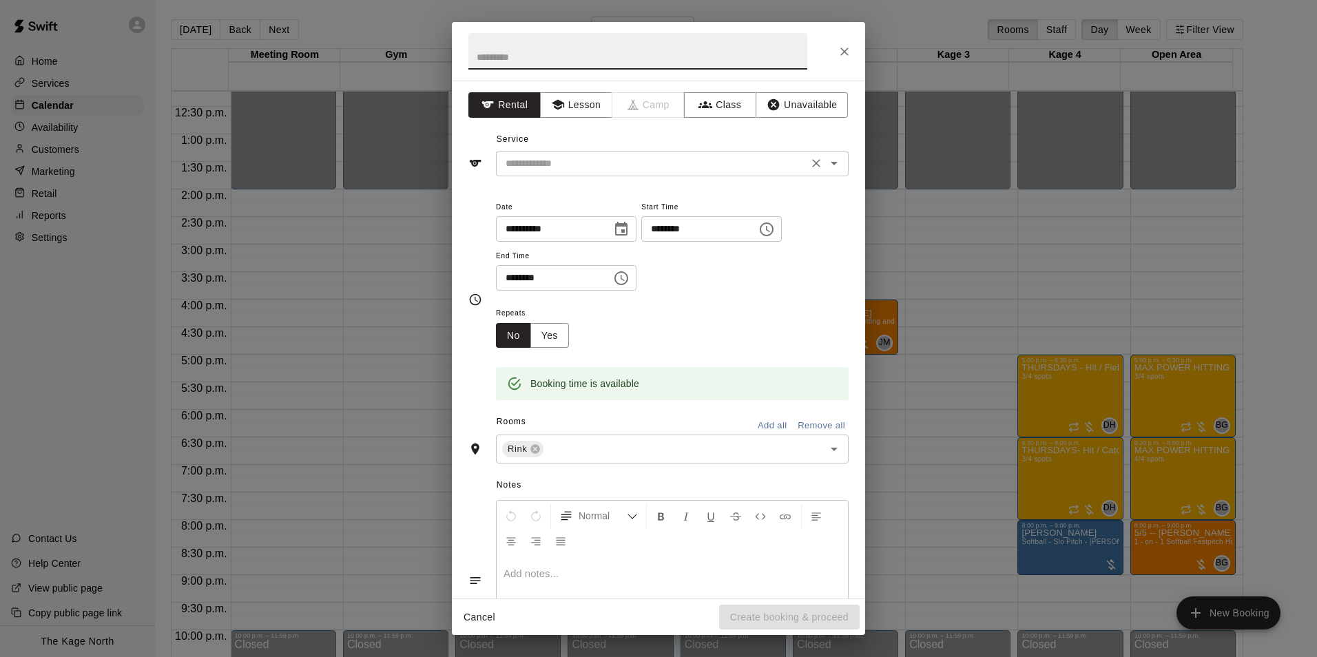
click at [693, 158] on input "text" at bounding box center [652, 163] width 304 height 17
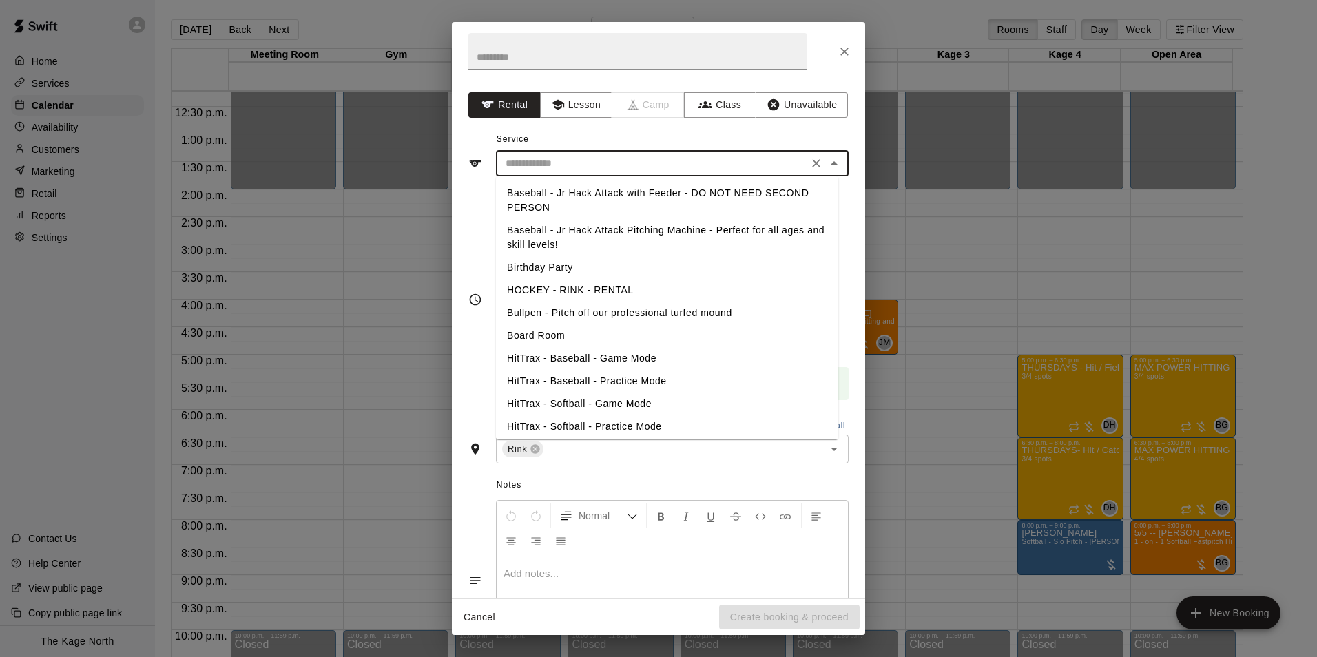
click at [627, 134] on div "Service ​ Baseball - Jr Hack Attack with Feeder - DO NOT NEED SECOND PERSON Bas…" at bounding box center [658, 153] width 380 height 48
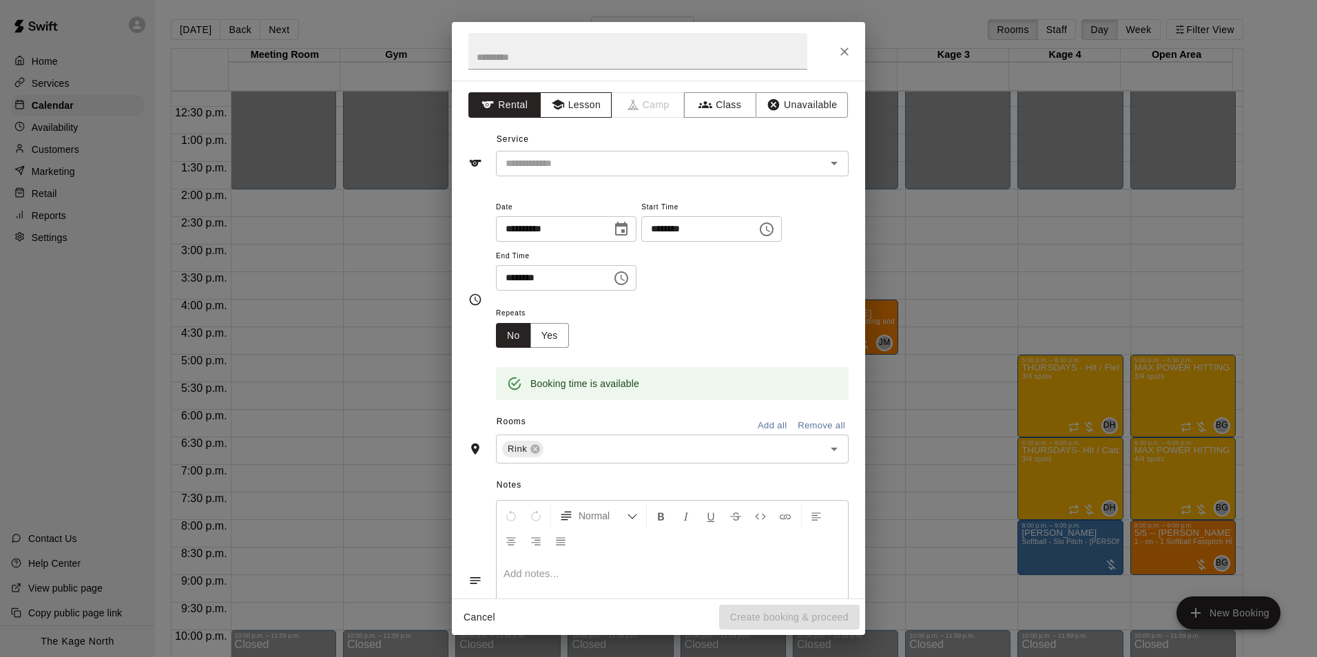
click at [563, 103] on button "Lesson" at bounding box center [576, 104] width 72 height 25
click at [653, 166] on input "text" at bounding box center [652, 163] width 304 height 17
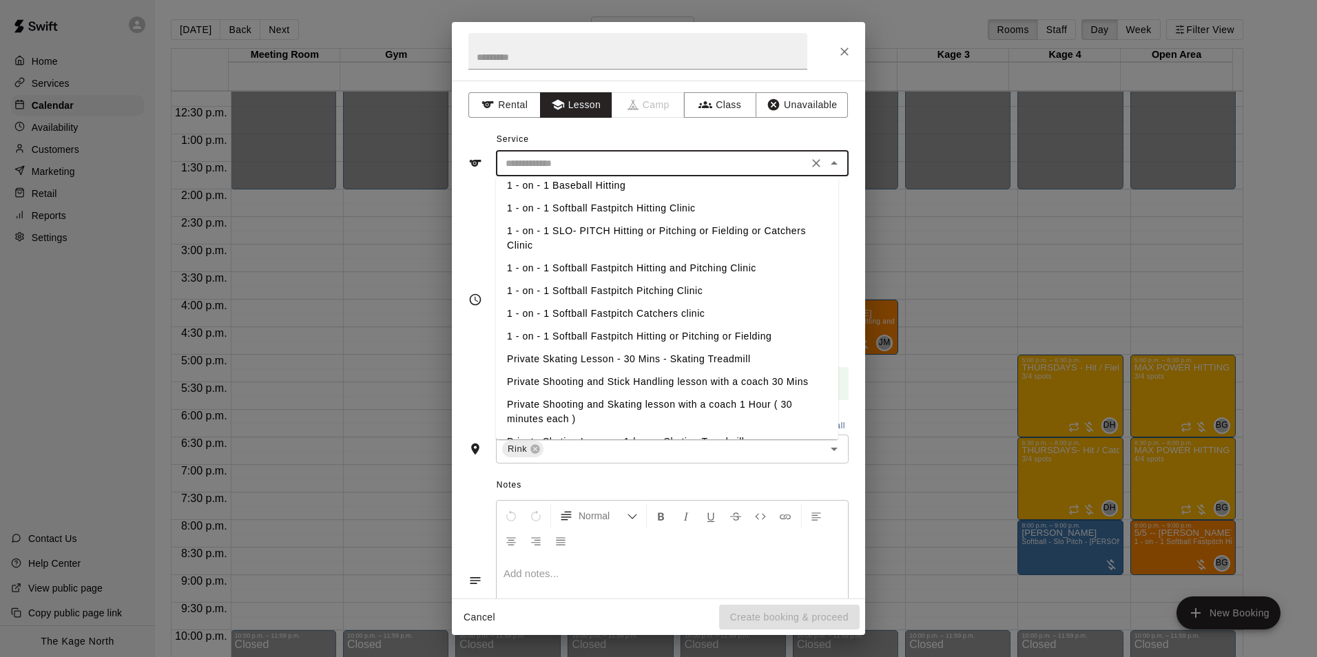
scroll to position [178, 0]
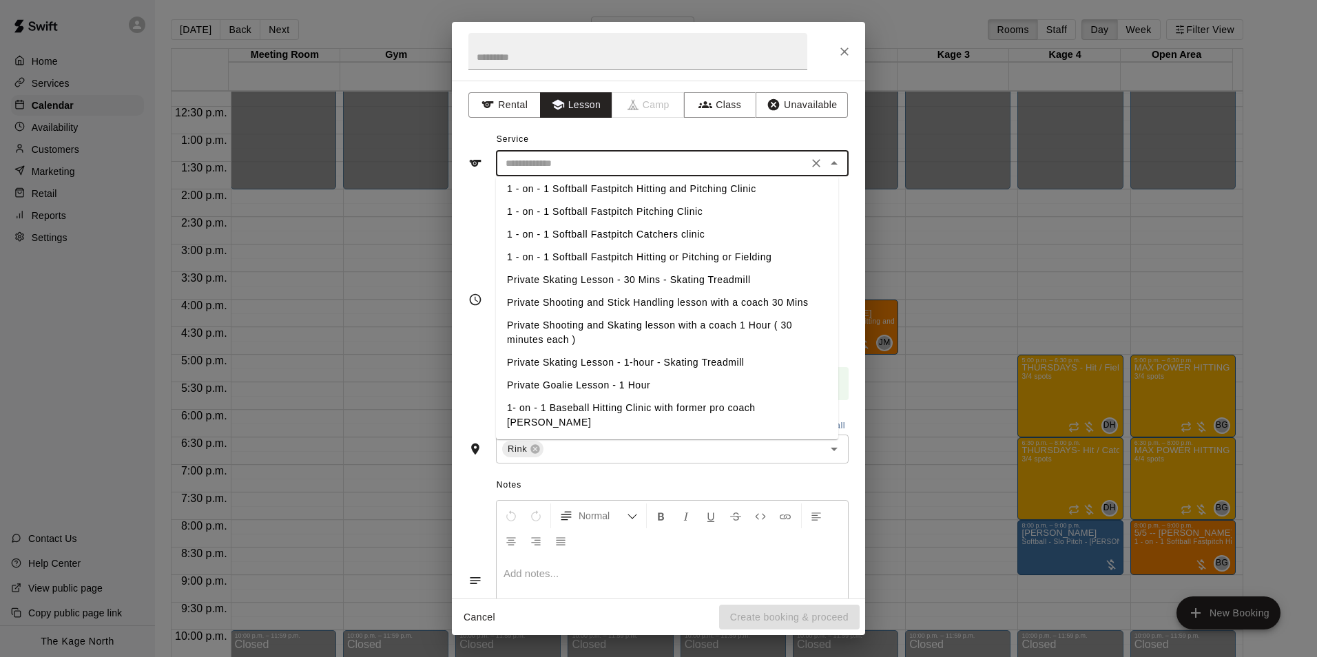
click at [665, 306] on li "Private Shooting and Stick Handling lesson with a coach 30 Mins" at bounding box center [667, 302] width 342 height 23
type input "**********"
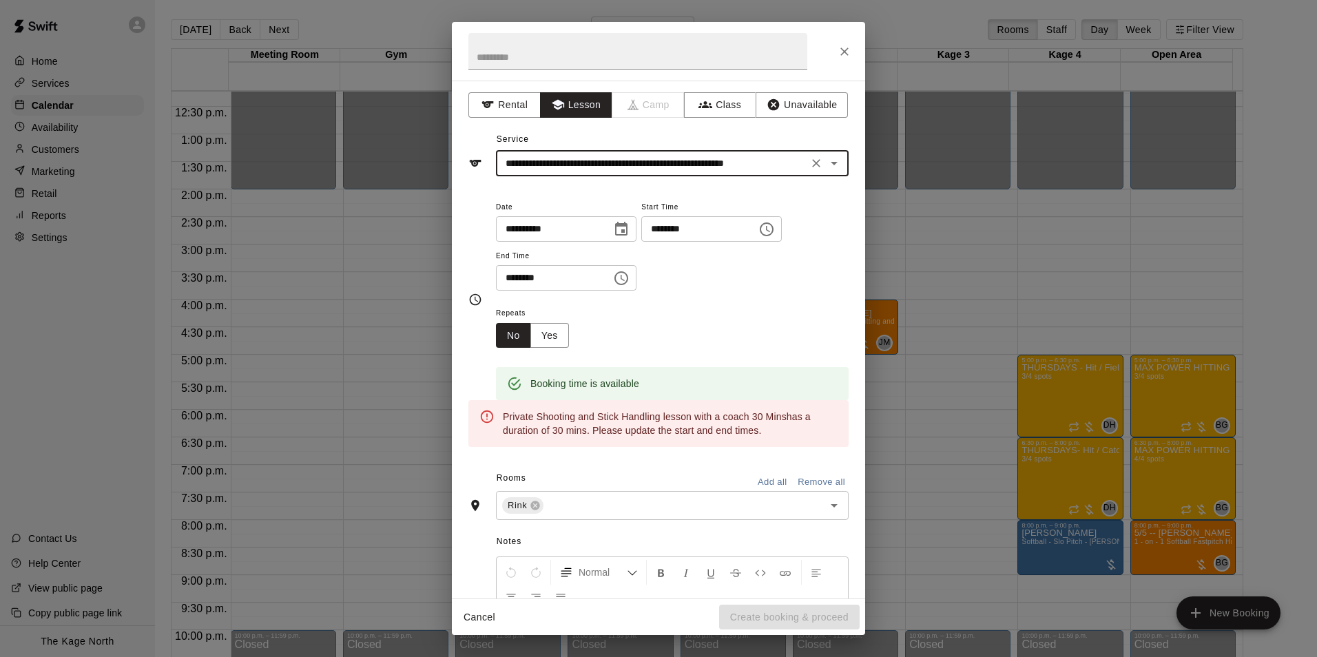
click at [850, 53] on icon "Close" at bounding box center [844, 52] width 14 height 14
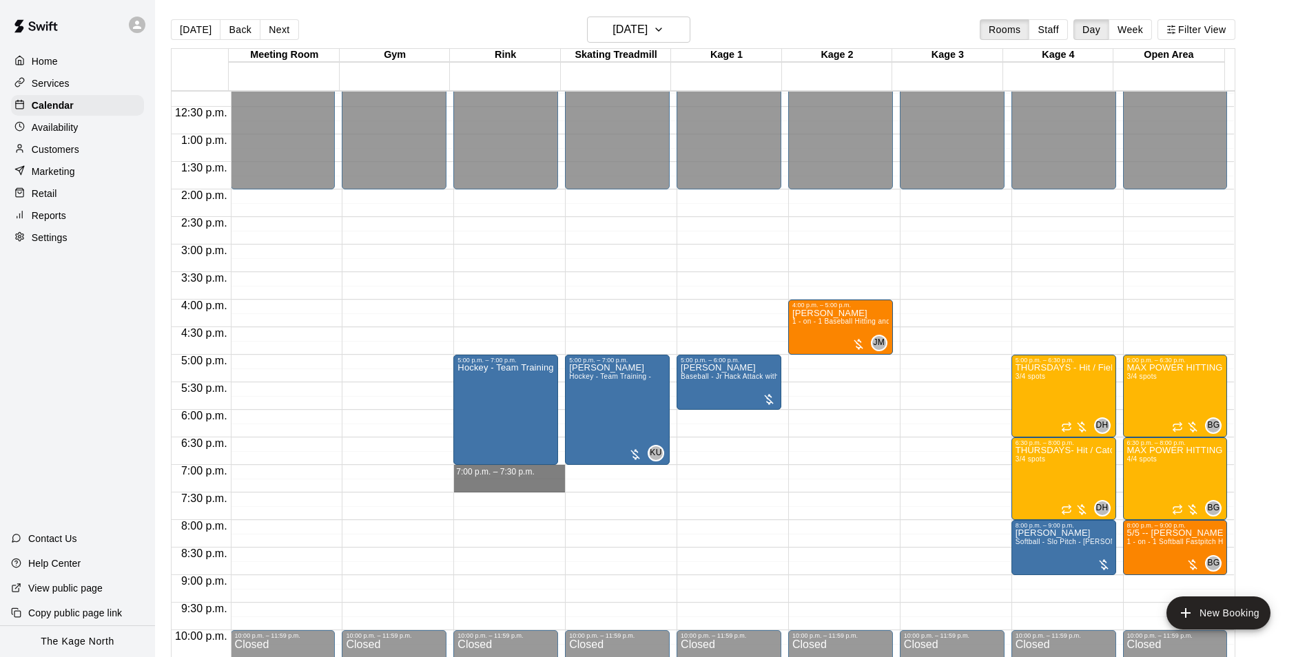
drag, startPoint x: 525, startPoint y: 470, endPoint x: 524, endPoint y: 491, distance: 20.7
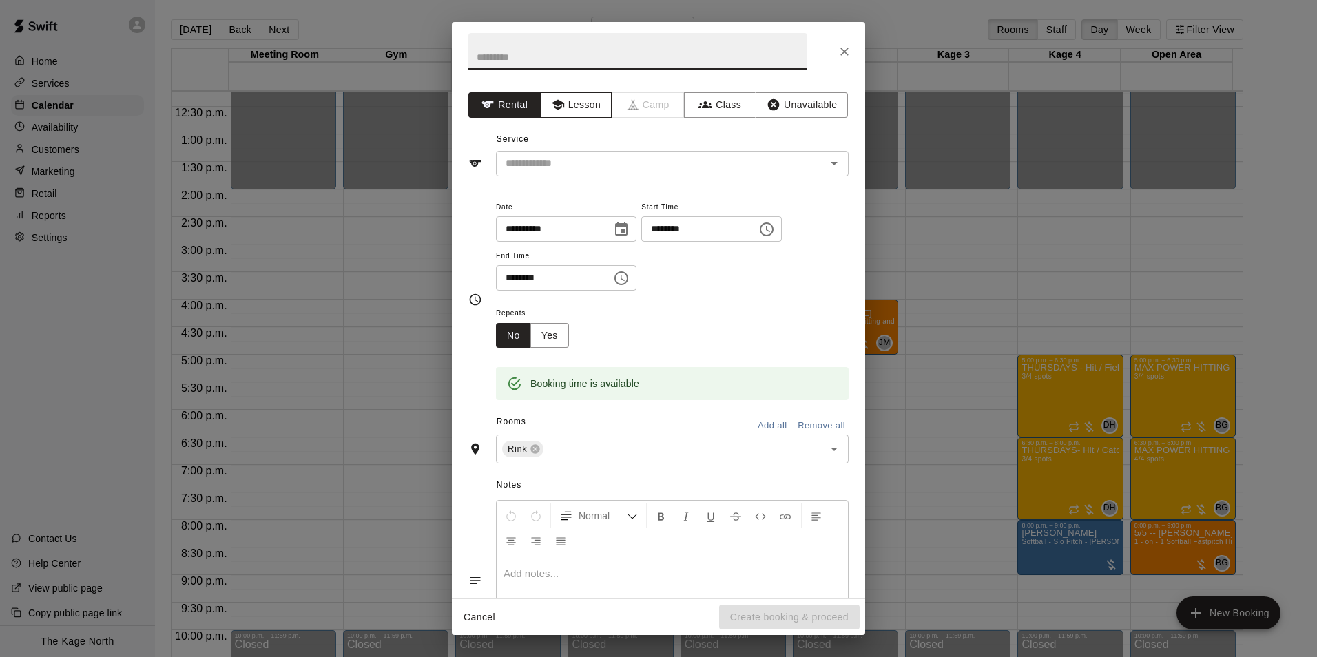
click at [577, 104] on button "Lesson" at bounding box center [576, 104] width 72 height 25
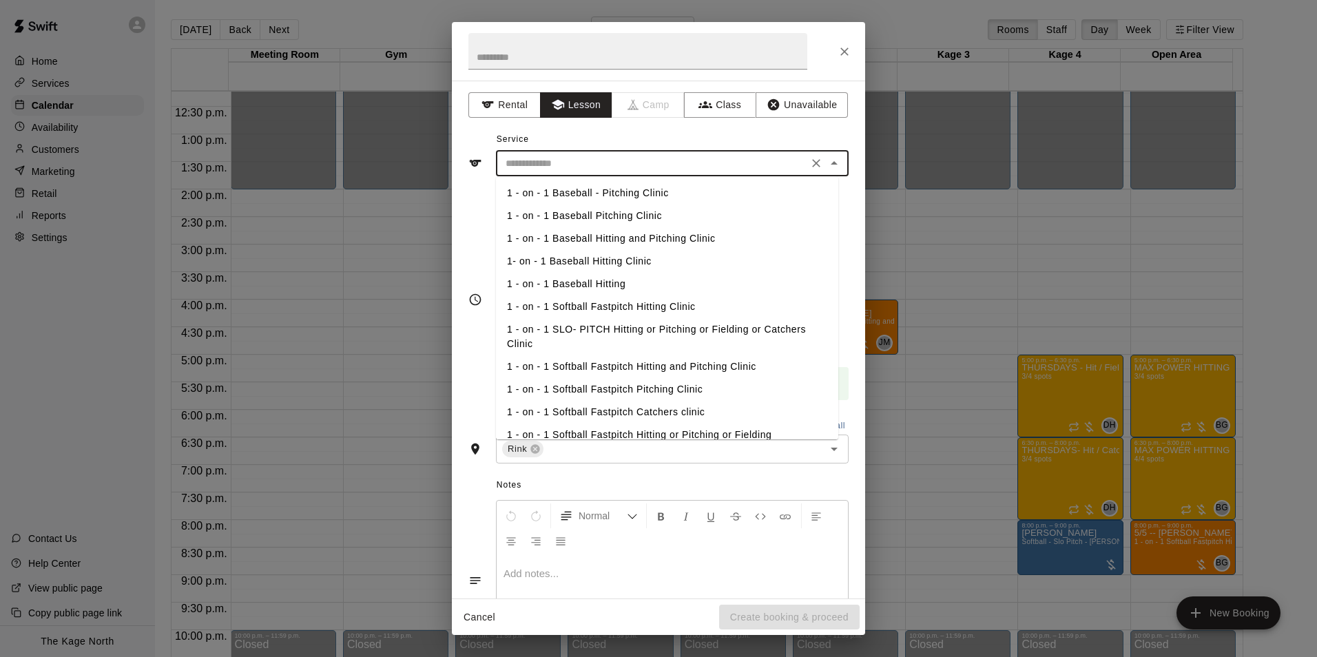
click at [661, 161] on input "text" at bounding box center [652, 163] width 304 height 17
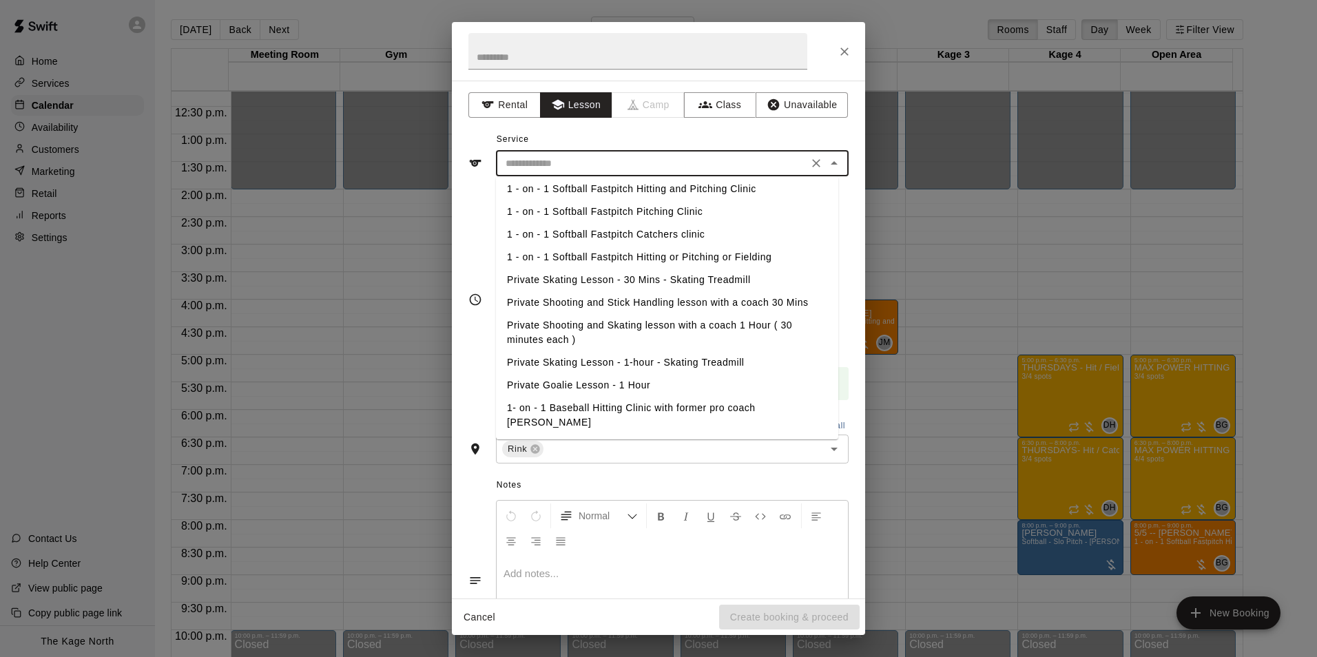
click at [676, 306] on li "Private Shooting and Stick Handling lesson with a coach 30 Mins" at bounding box center [667, 302] width 342 height 23
type input "**********"
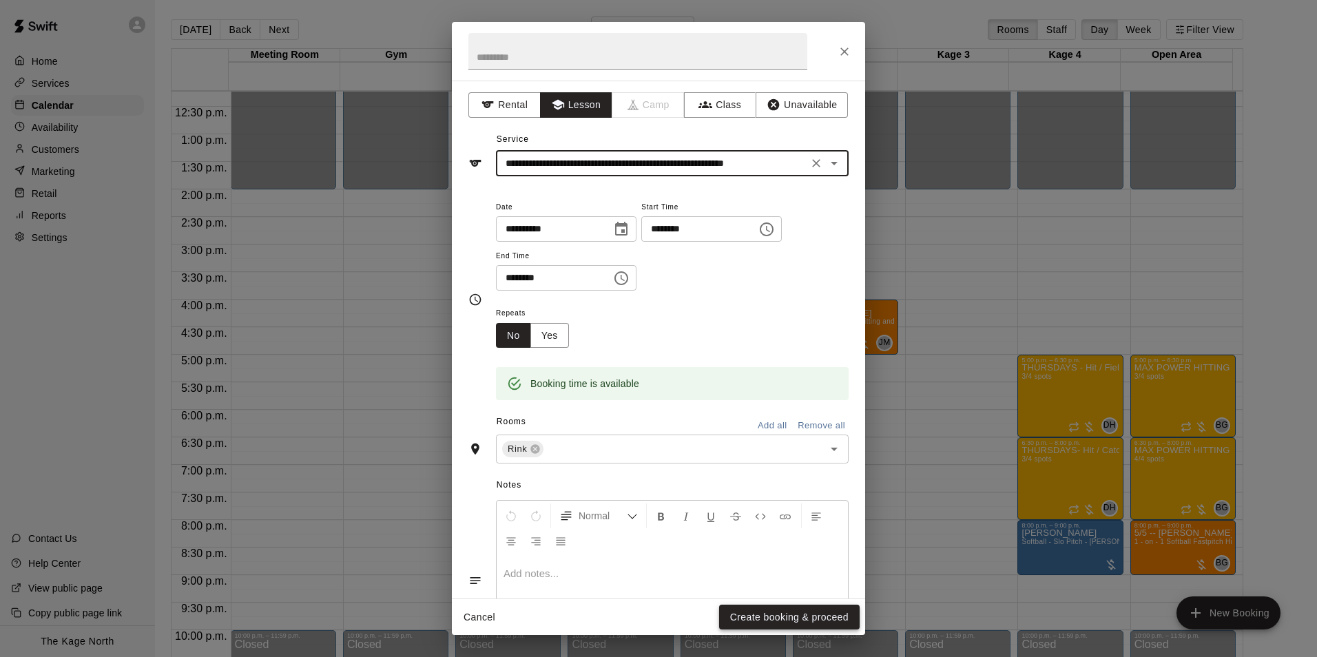
click at [826, 616] on button "Create booking & proceed" at bounding box center [789, 617] width 140 height 25
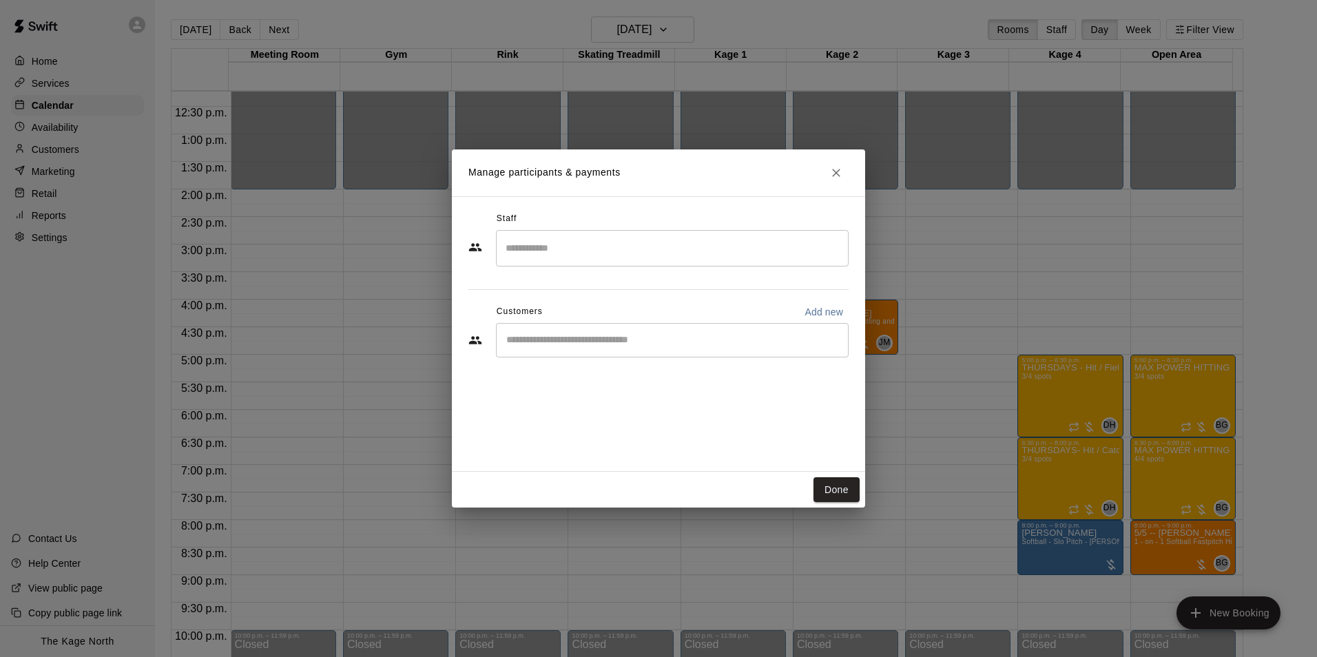
click at [609, 341] on input "Start typing to search customers..." at bounding box center [672, 340] width 340 height 14
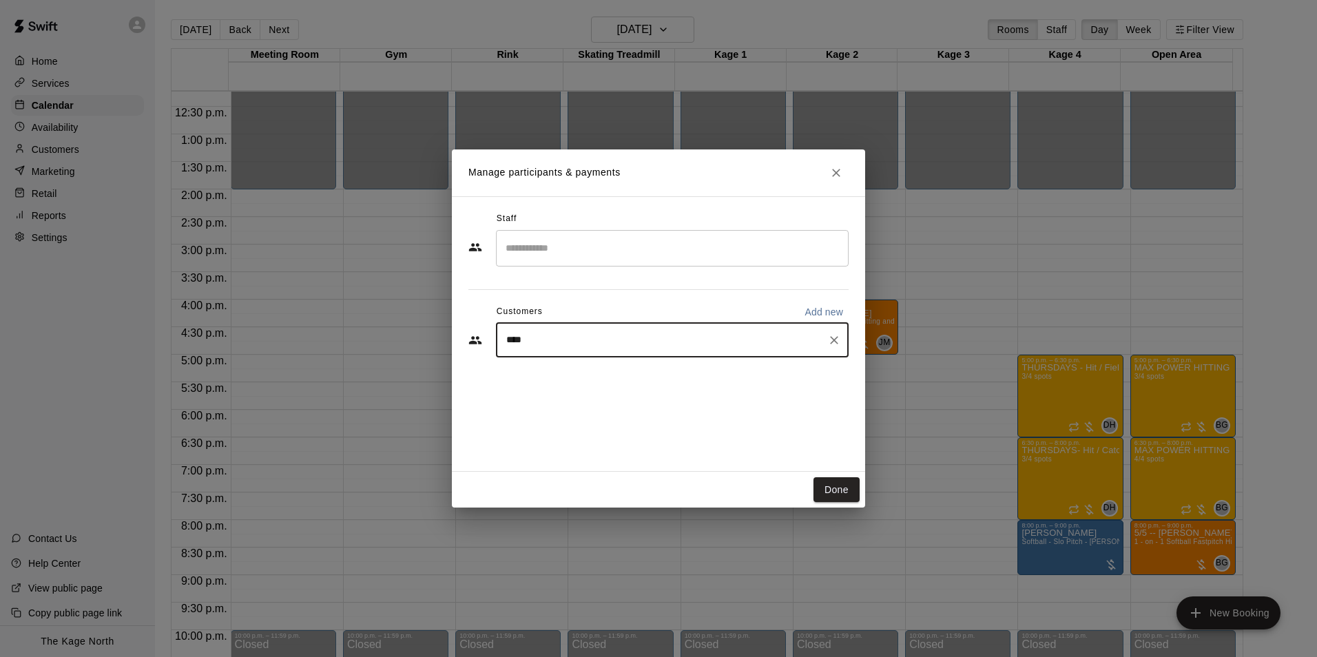
type input "*****"
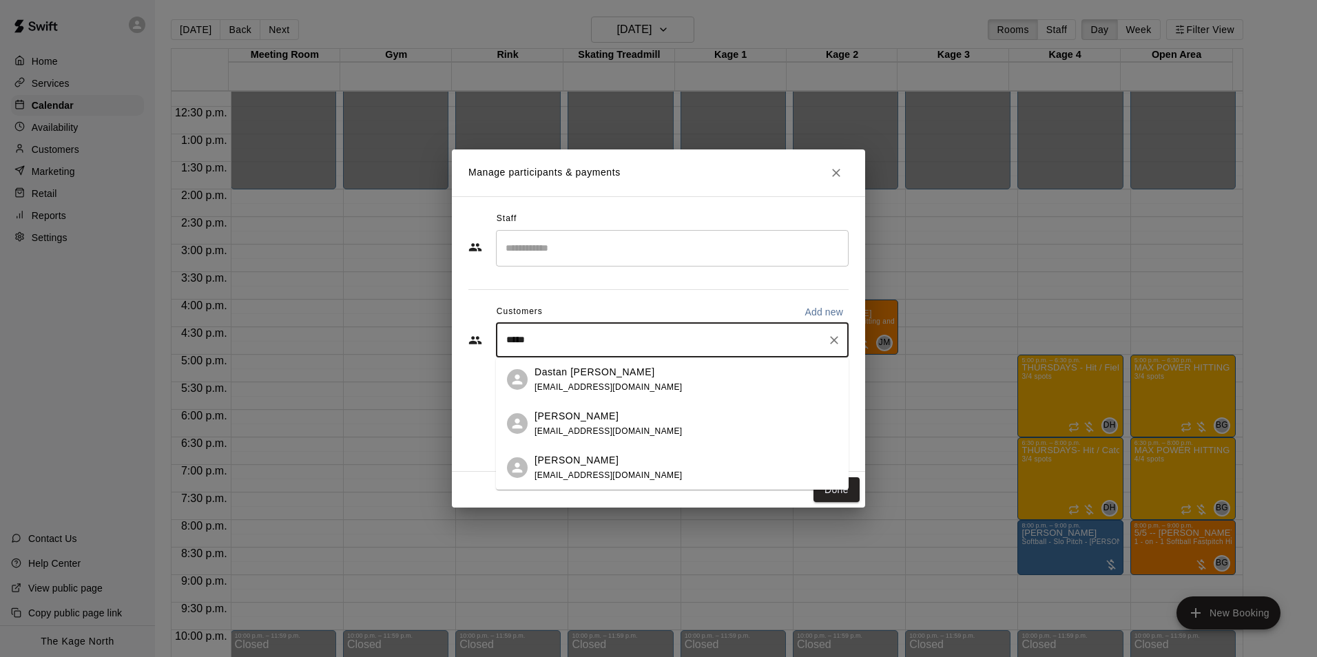
click at [634, 432] on span "[EMAIL_ADDRESS][DOMAIN_NAME]" at bounding box center [608, 431] width 148 height 10
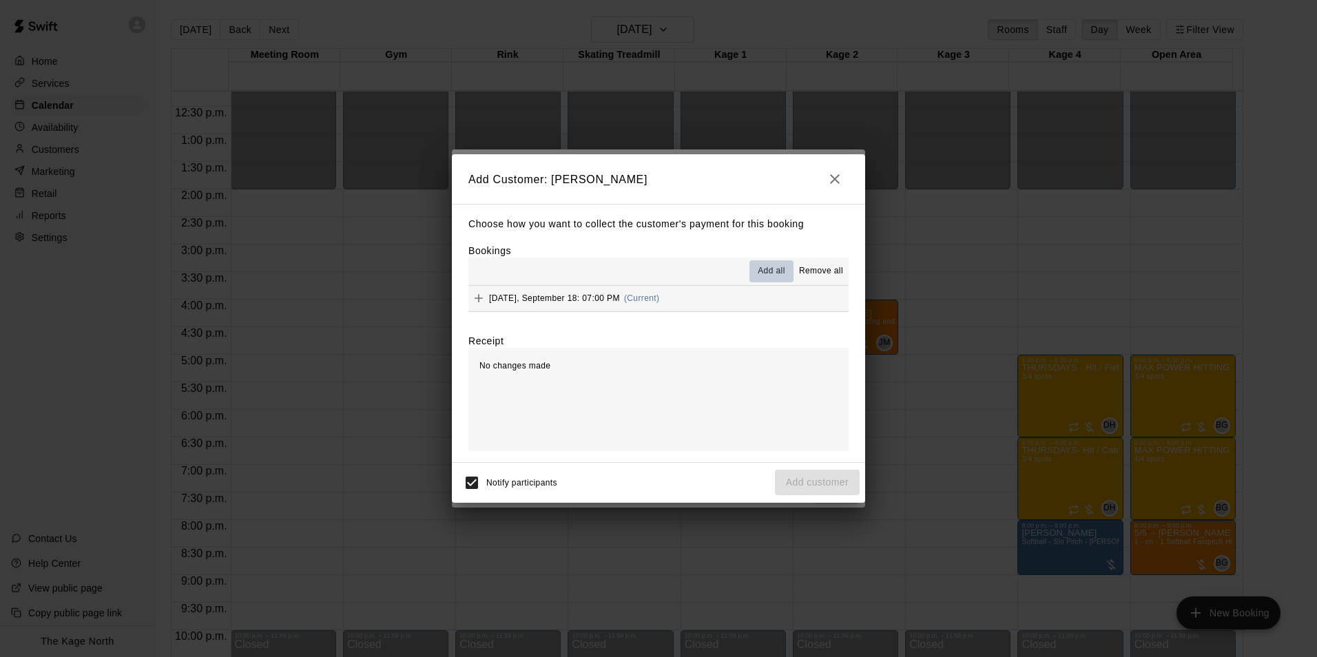
click at [751, 270] on button "Add all" at bounding box center [771, 271] width 44 height 22
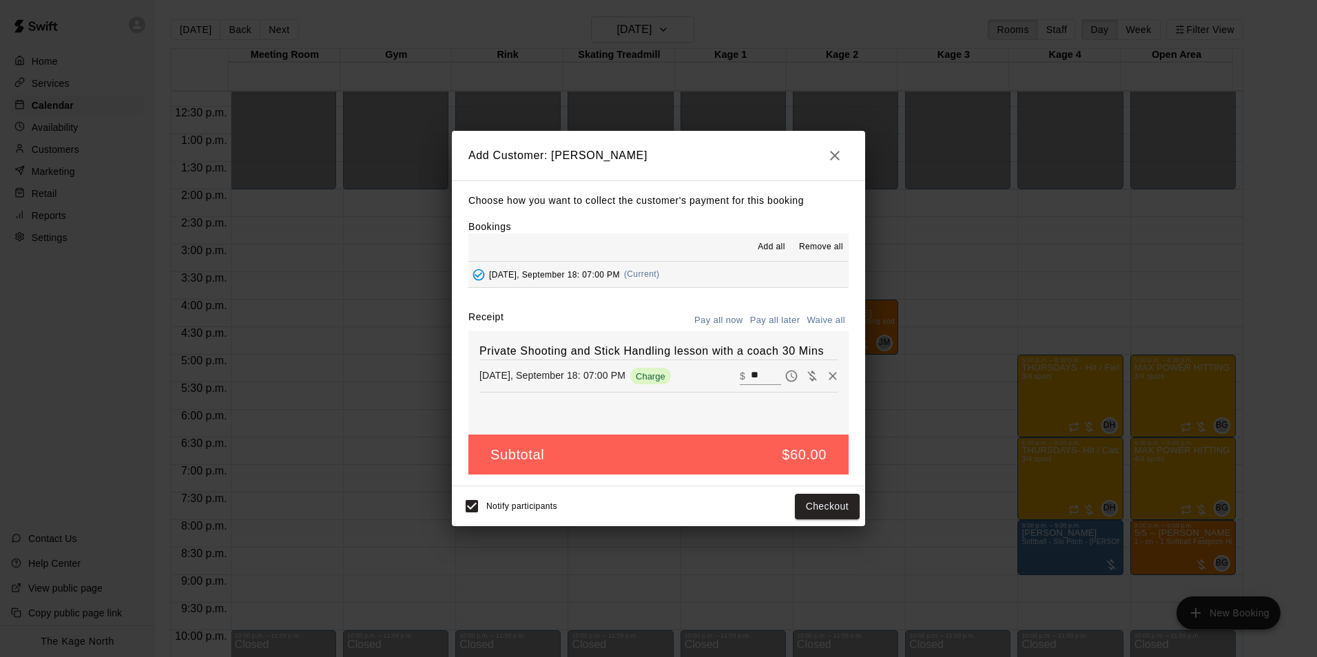
click at [769, 321] on button "Pay all later" at bounding box center [775, 320] width 57 height 21
click at [822, 500] on button "Add customer" at bounding box center [817, 506] width 85 height 25
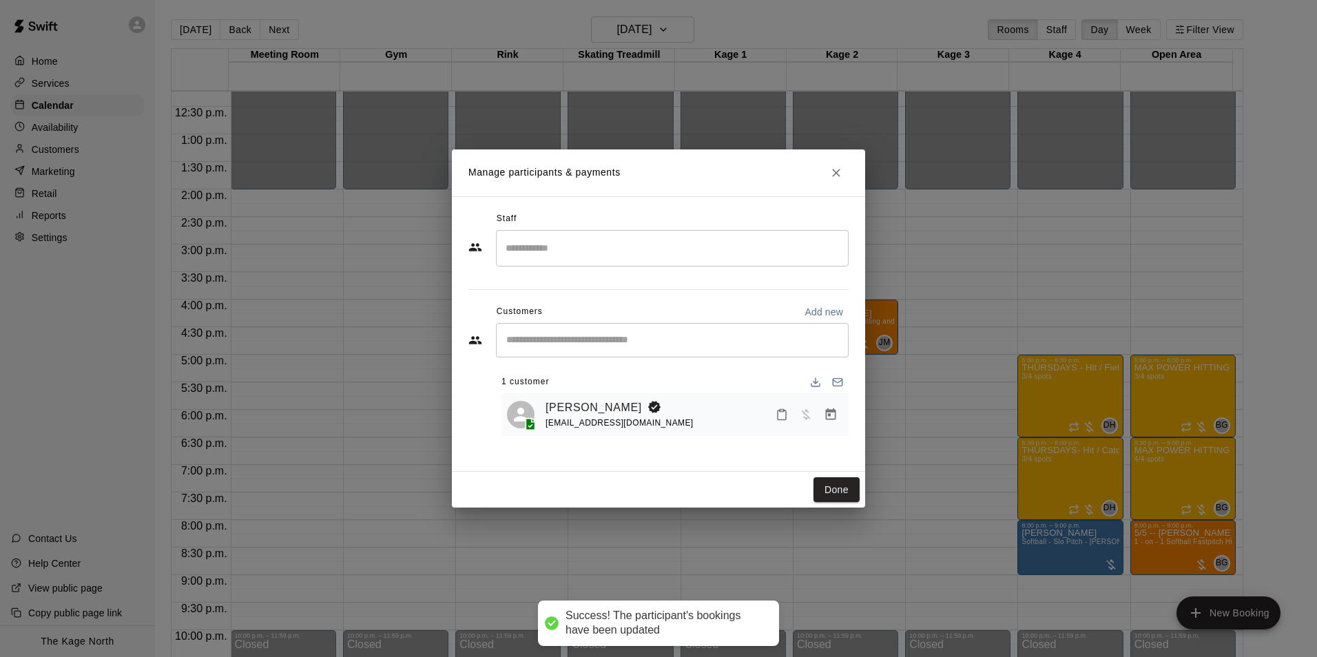
click at [851, 483] on button "Done" at bounding box center [836, 489] width 46 height 25
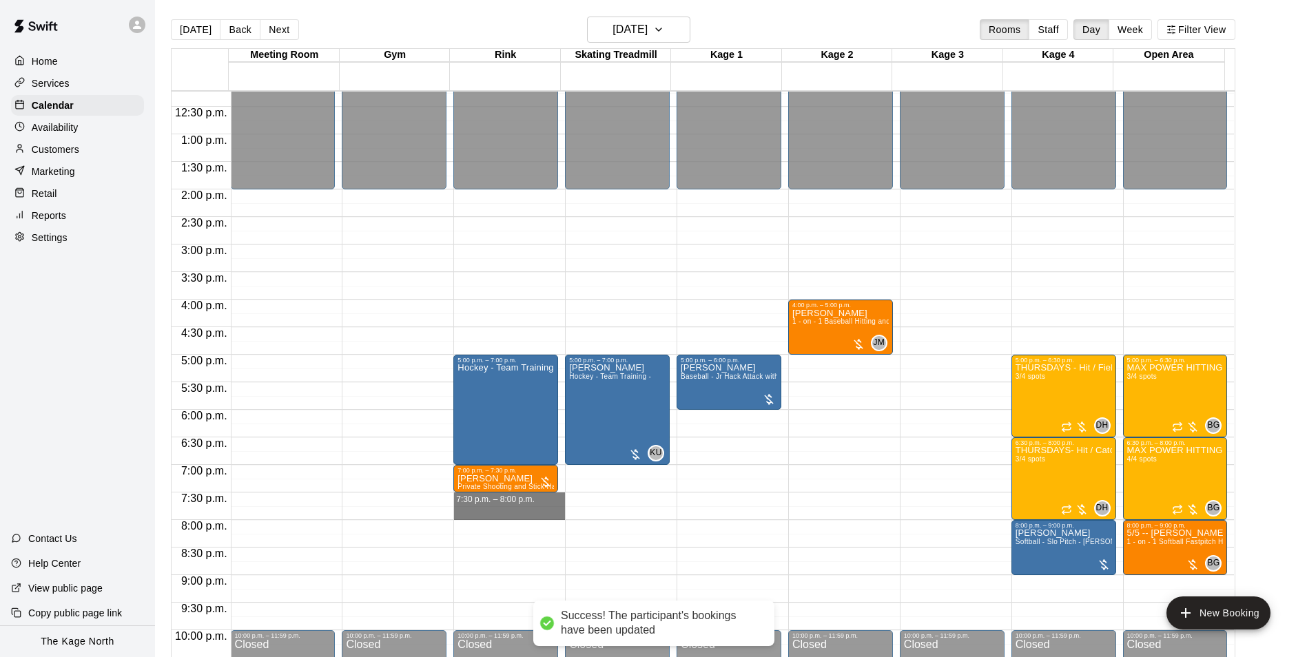
drag, startPoint x: 526, startPoint y: 496, endPoint x: 523, endPoint y: 509, distance: 13.5
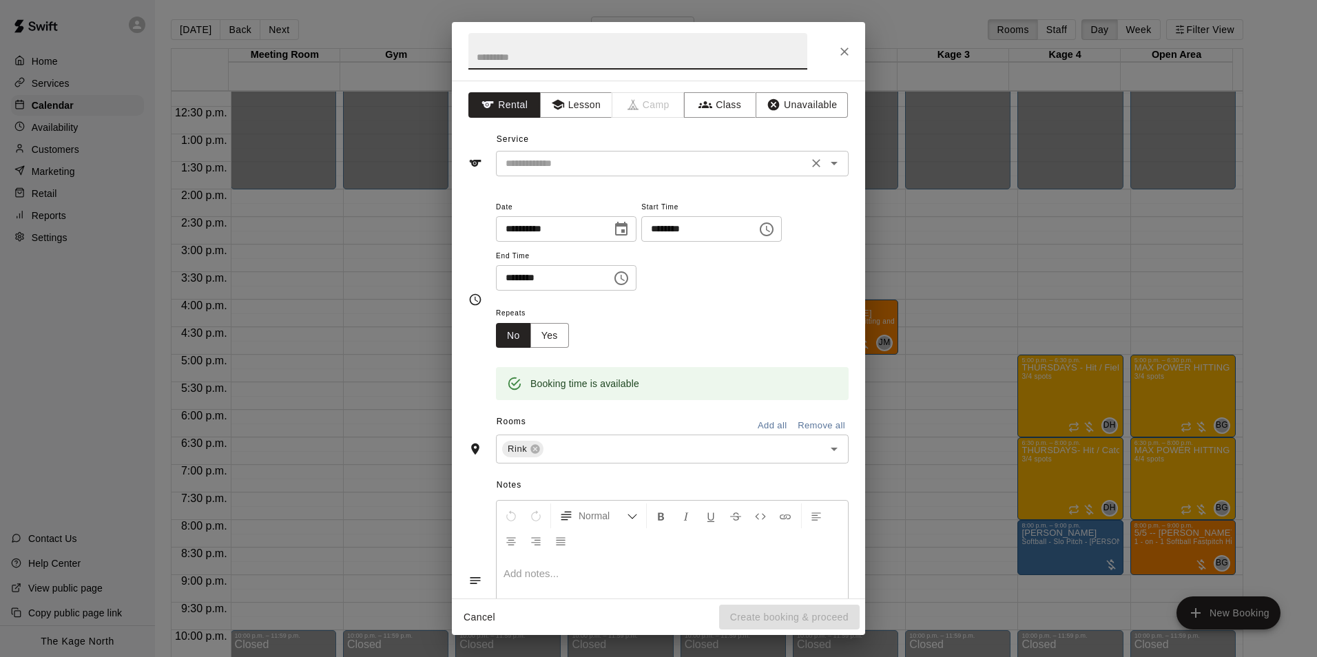
click at [632, 165] on input "text" at bounding box center [652, 163] width 304 height 17
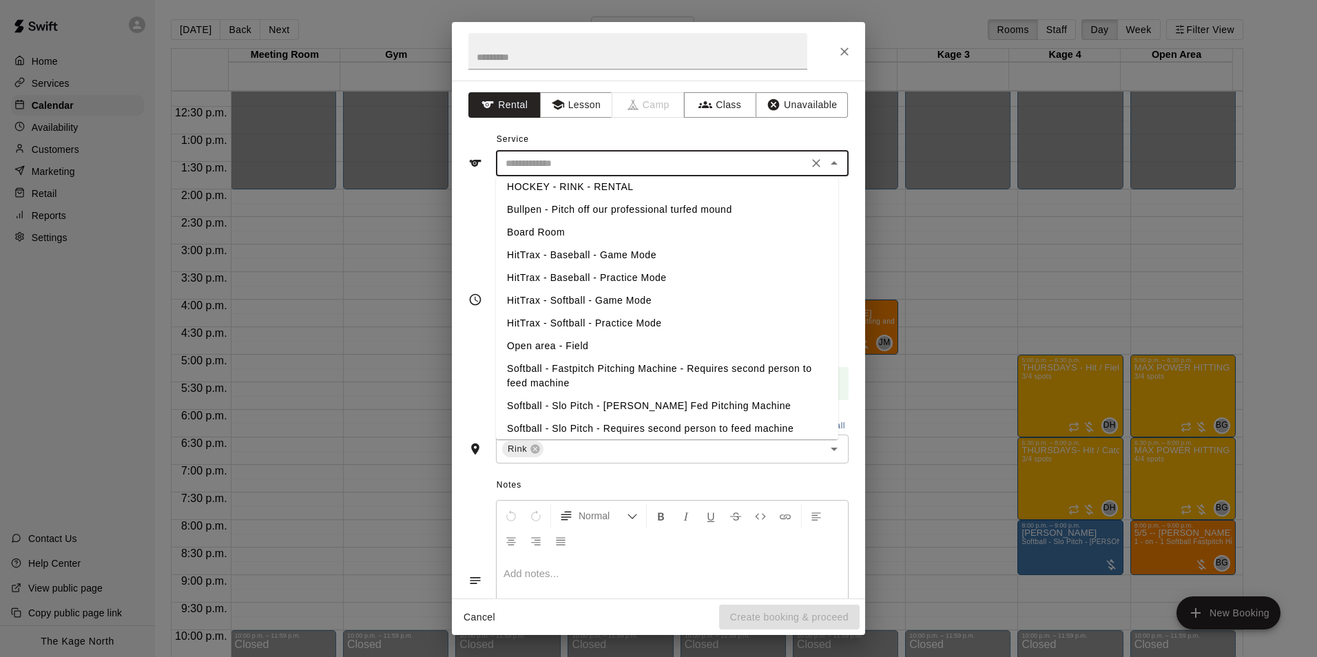
scroll to position [200, 0]
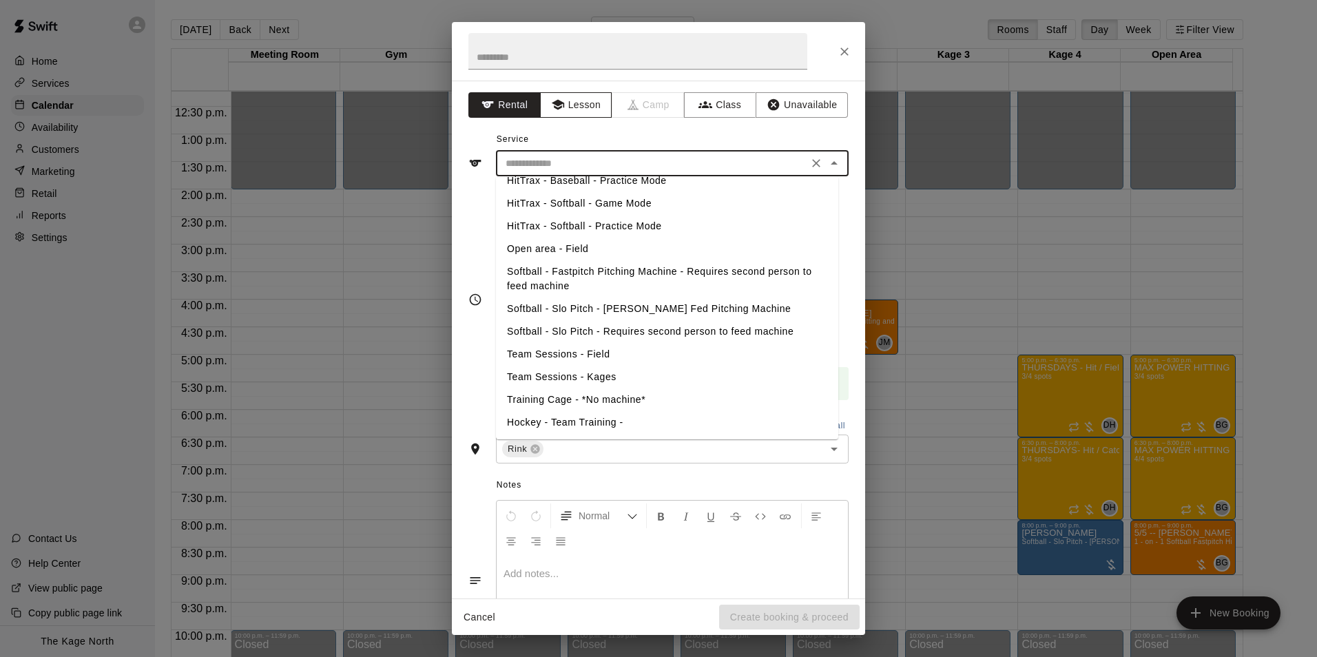
click at [583, 103] on button "Lesson" at bounding box center [576, 104] width 72 height 25
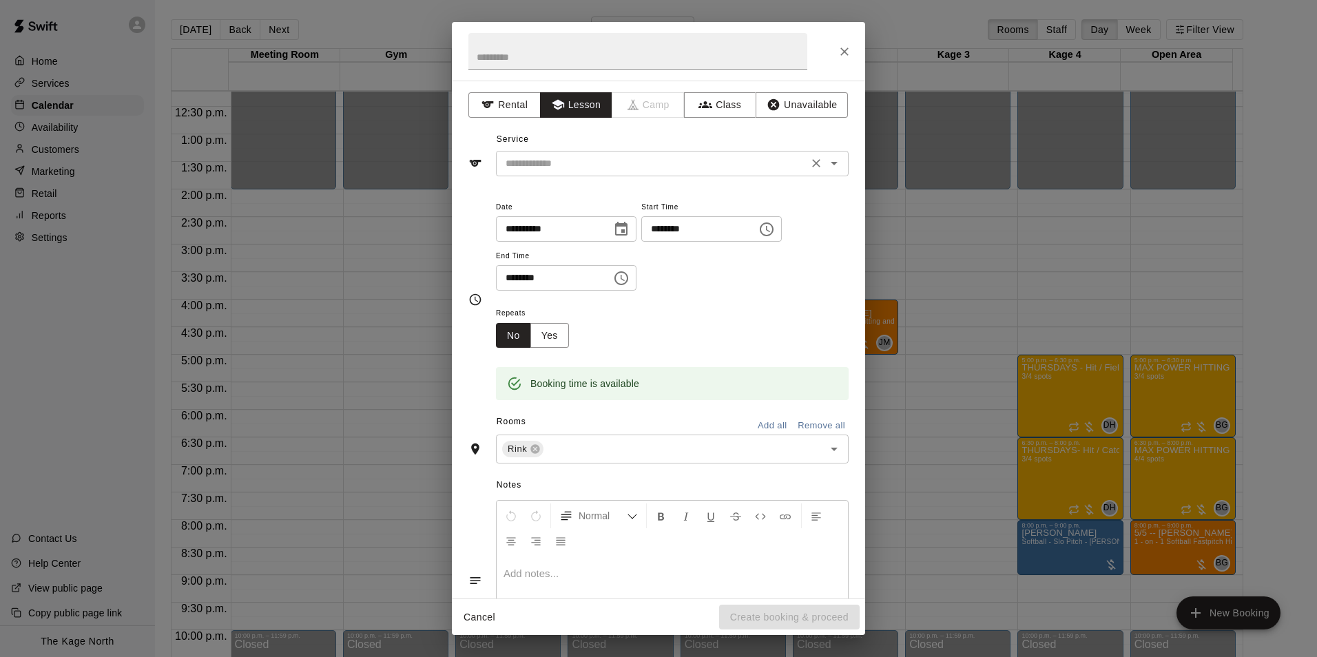
click at [658, 160] on input "text" at bounding box center [652, 163] width 304 height 17
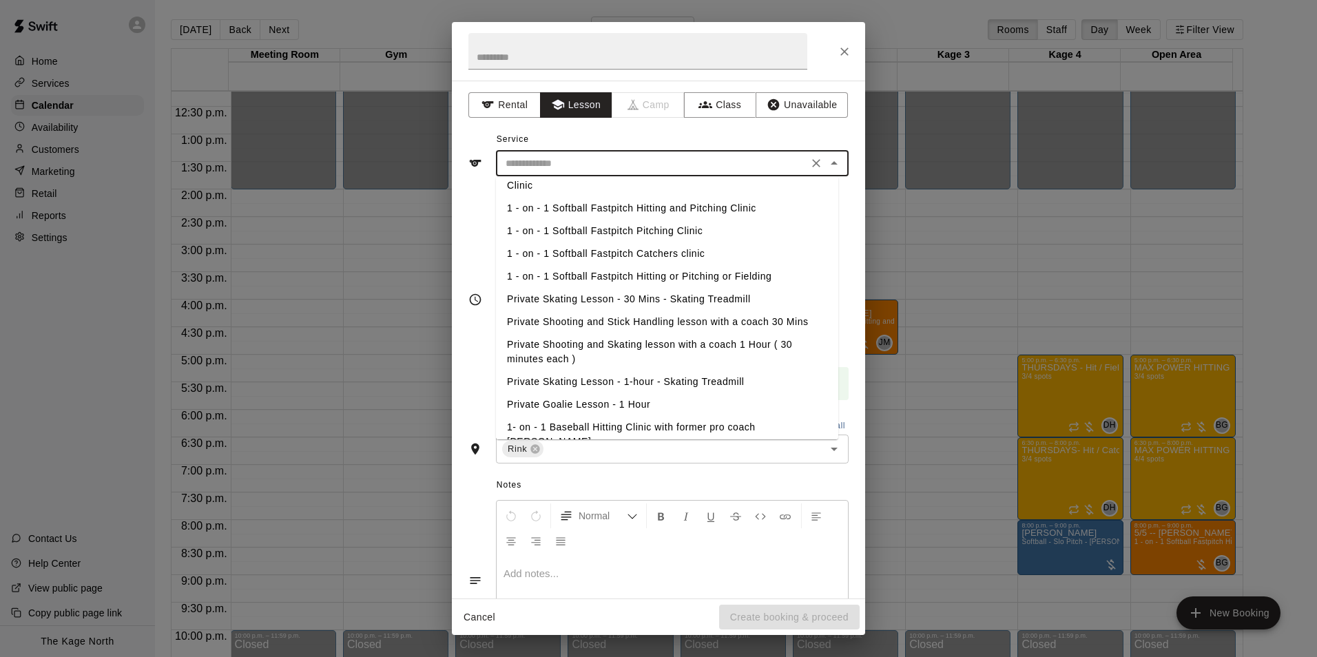
scroll to position [178, 0]
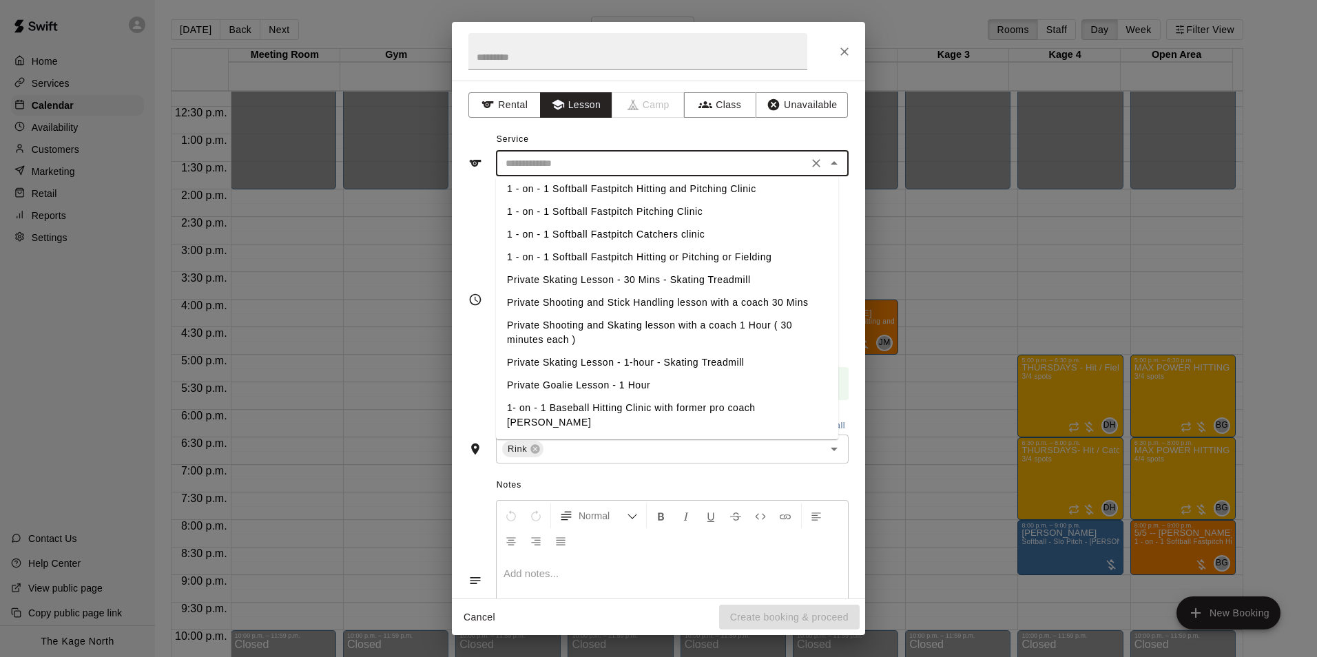
click at [704, 297] on li "Private Shooting and Stick Handling lesson with a coach 30 Mins" at bounding box center [667, 302] width 342 height 23
type input "**********"
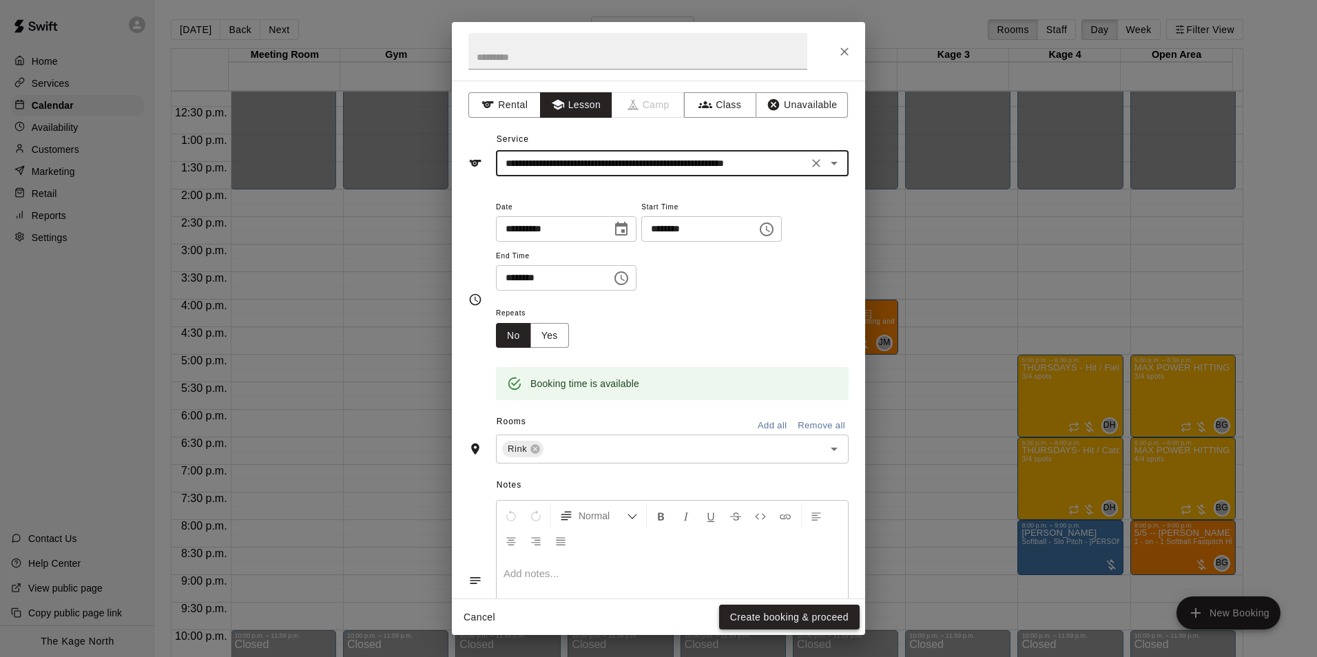
click at [777, 618] on button "Create booking & proceed" at bounding box center [789, 617] width 140 height 25
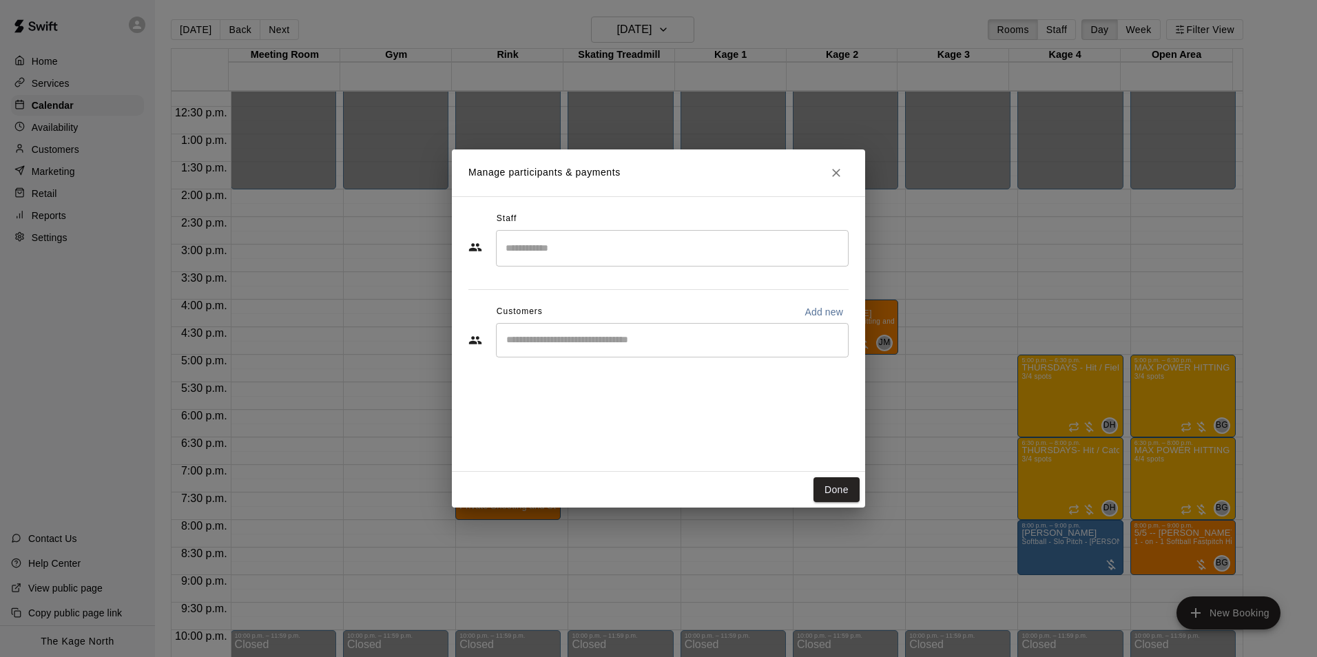
click at [594, 342] on input "Start typing to search customers..." at bounding box center [672, 340] width 340 height 14
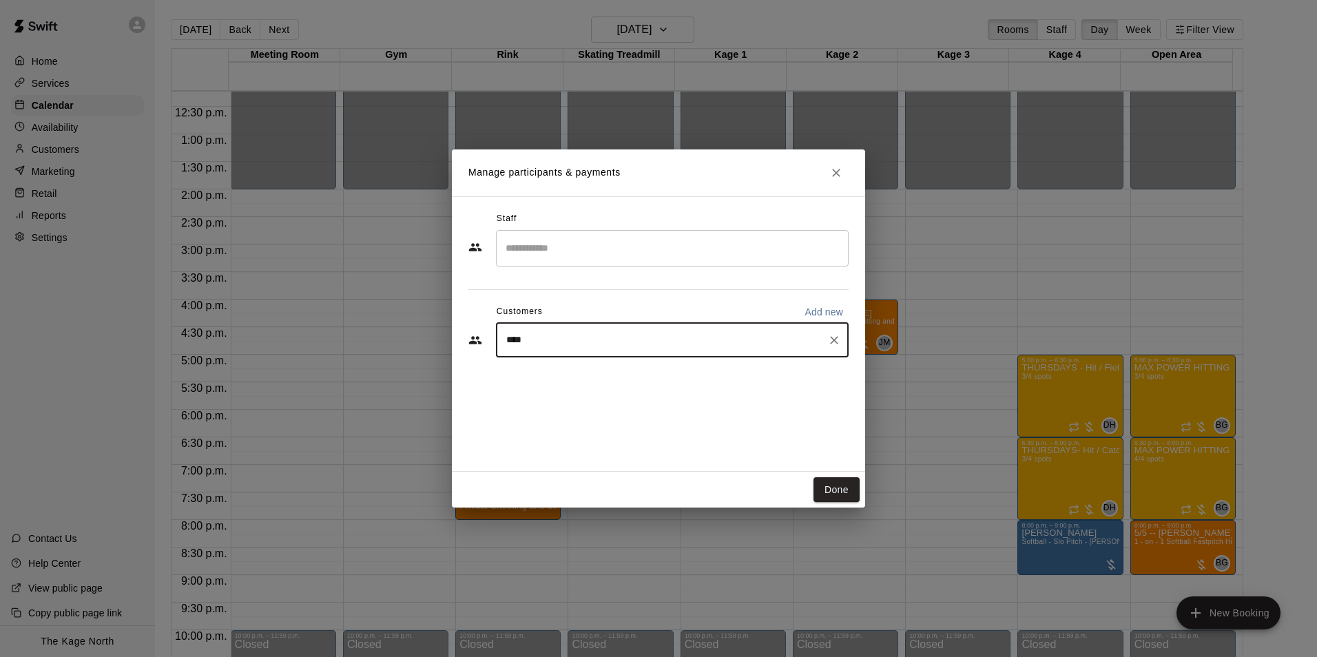
type input "*****"
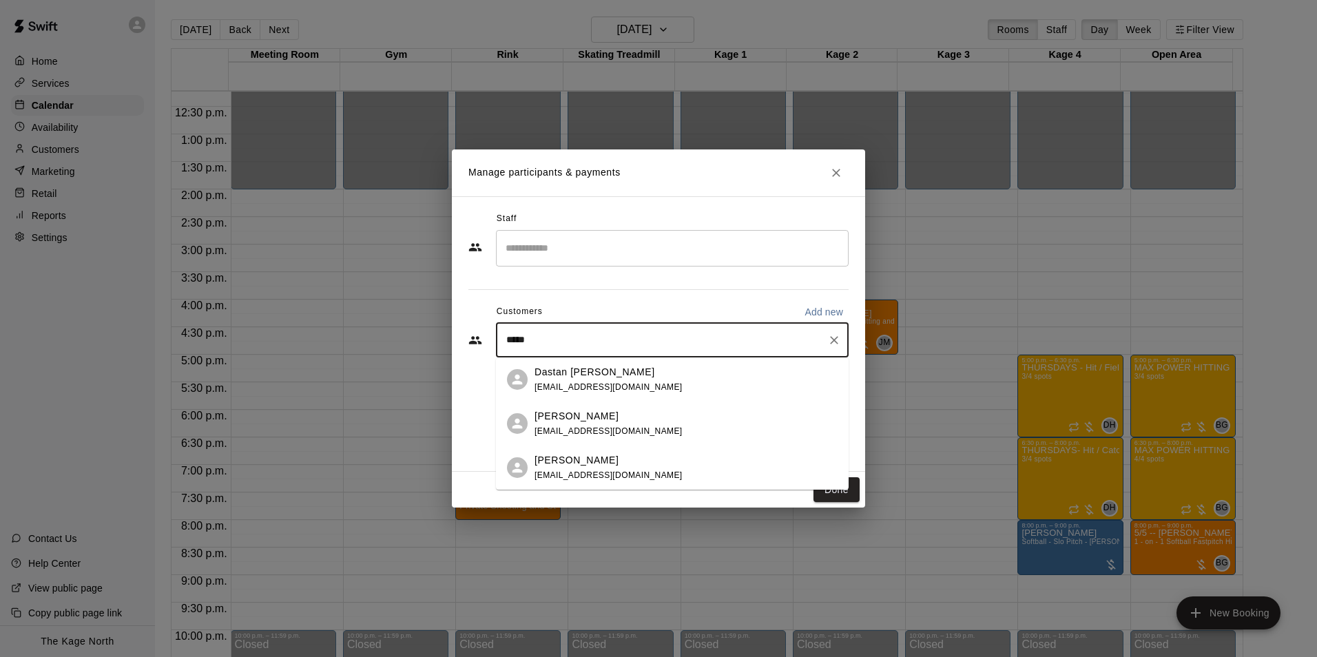
click at [625, 422] on div "[PERSON_NAME]" at bounding box center [608, 416] width 148 height 14
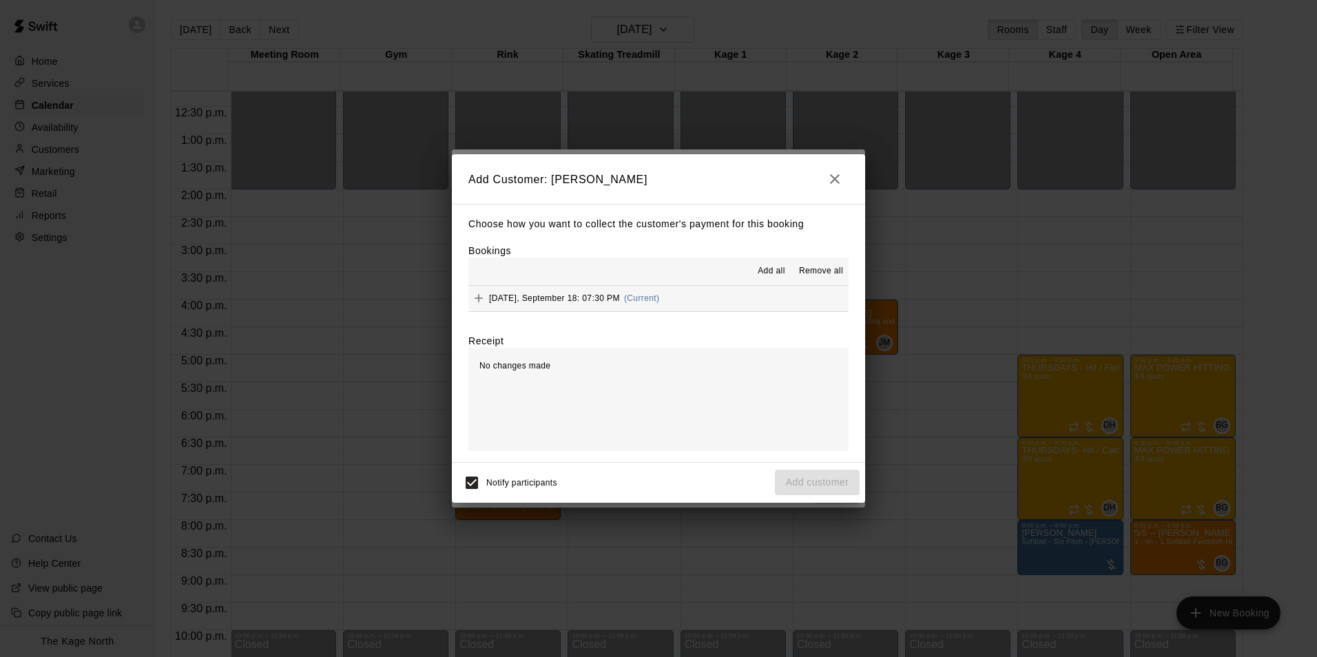
click at [767, 268] on span "Add all" at bounding box center [772, 271] width 28 height 14
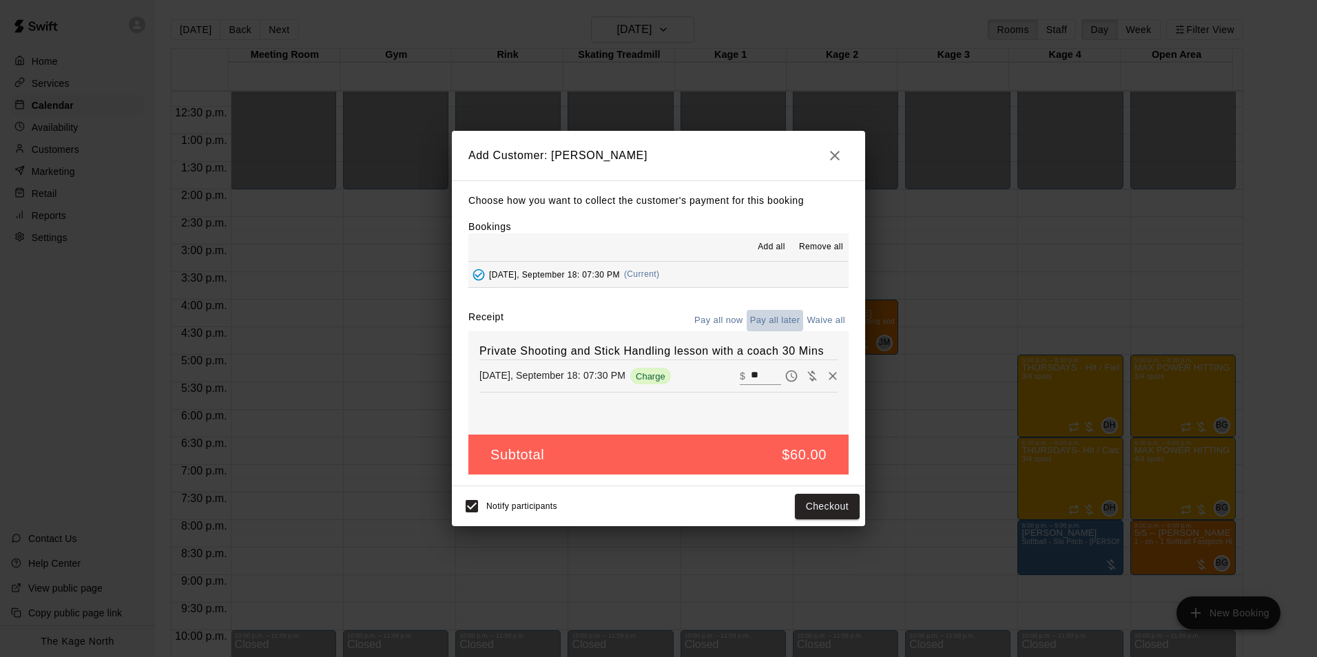
click at [786, 318] on button "Pay all later" at bounding box center [775, 320] width 57 height 21
click at [823, 516] on button "Add customer" at bounding box center [817, 506] width 85 height 25
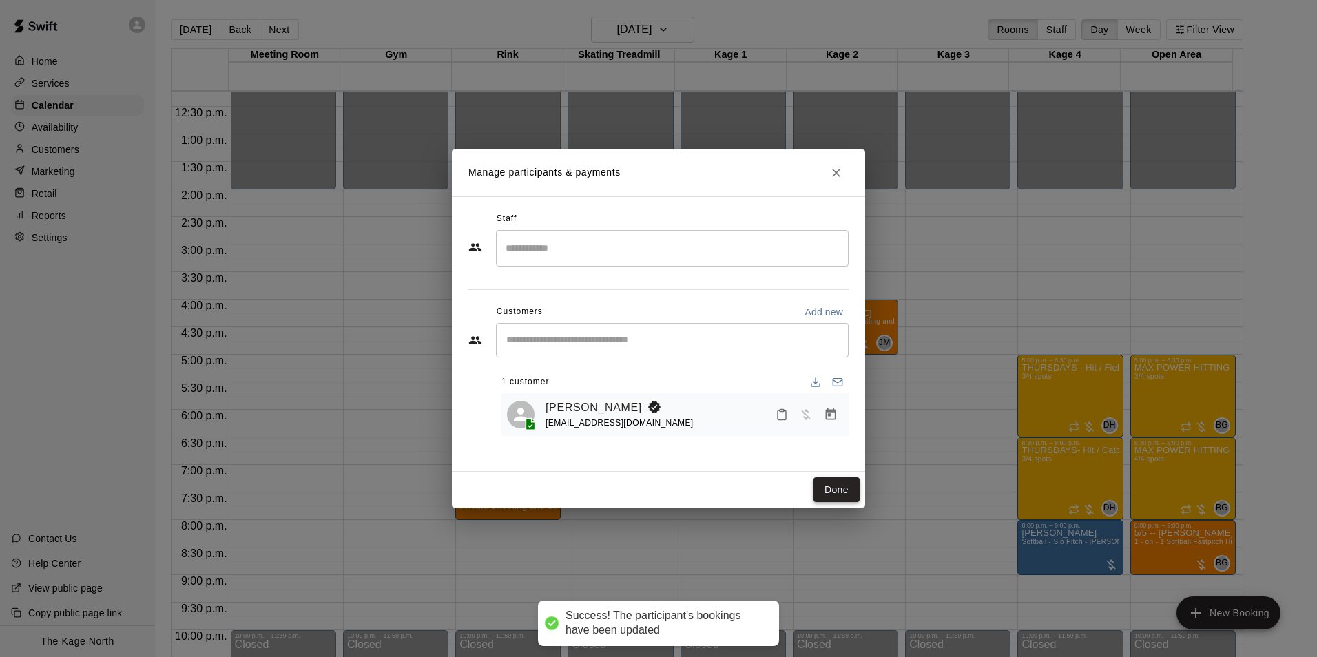
click at [836, 495] on button "Done" at bounding box center [836, 489] width 46 height 25
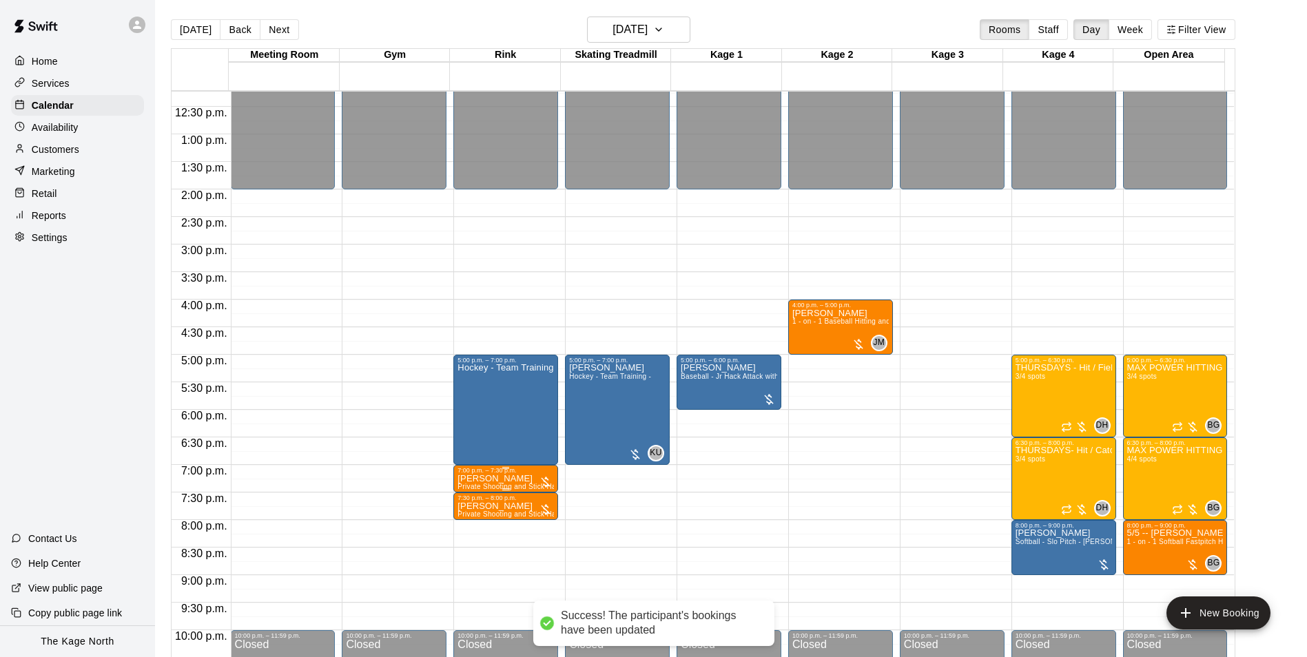
click at [507, 474] on div "7:00 p.m. – 7:30 p.m." at bounding box center [505, 470] width 96 height 7
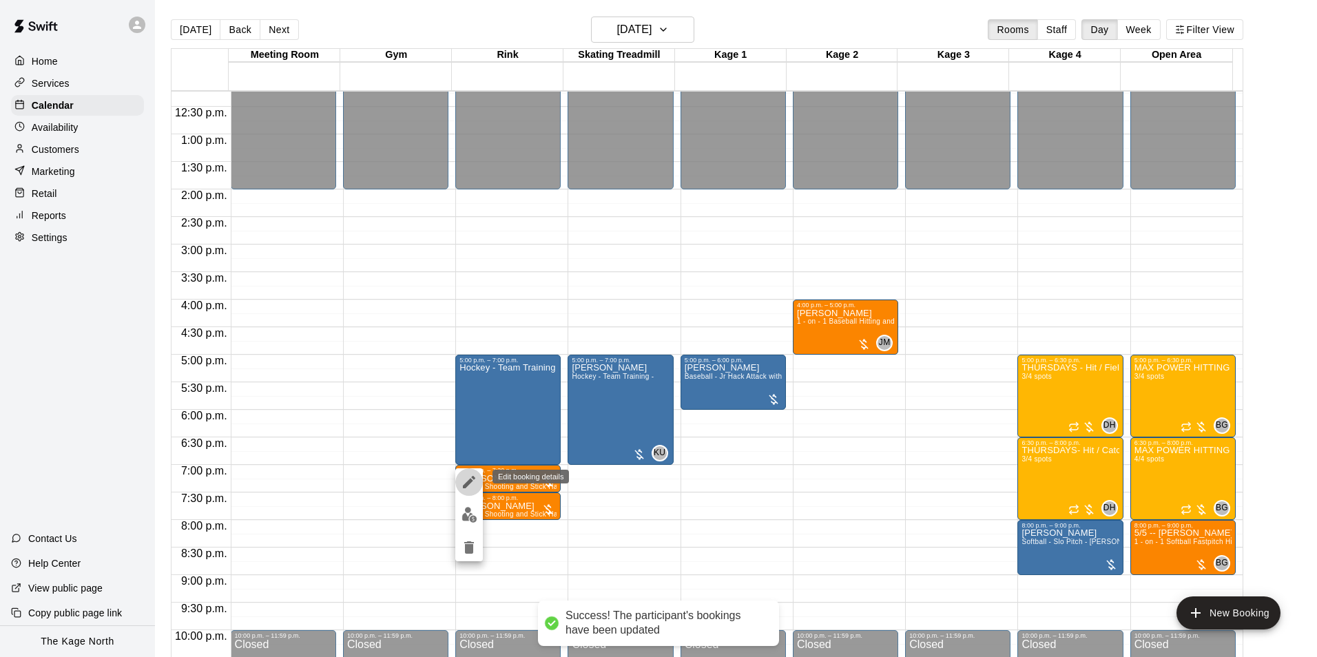
click at [464, 475] on icon "edit" at bounding box center [469, 482] width 17 height 17
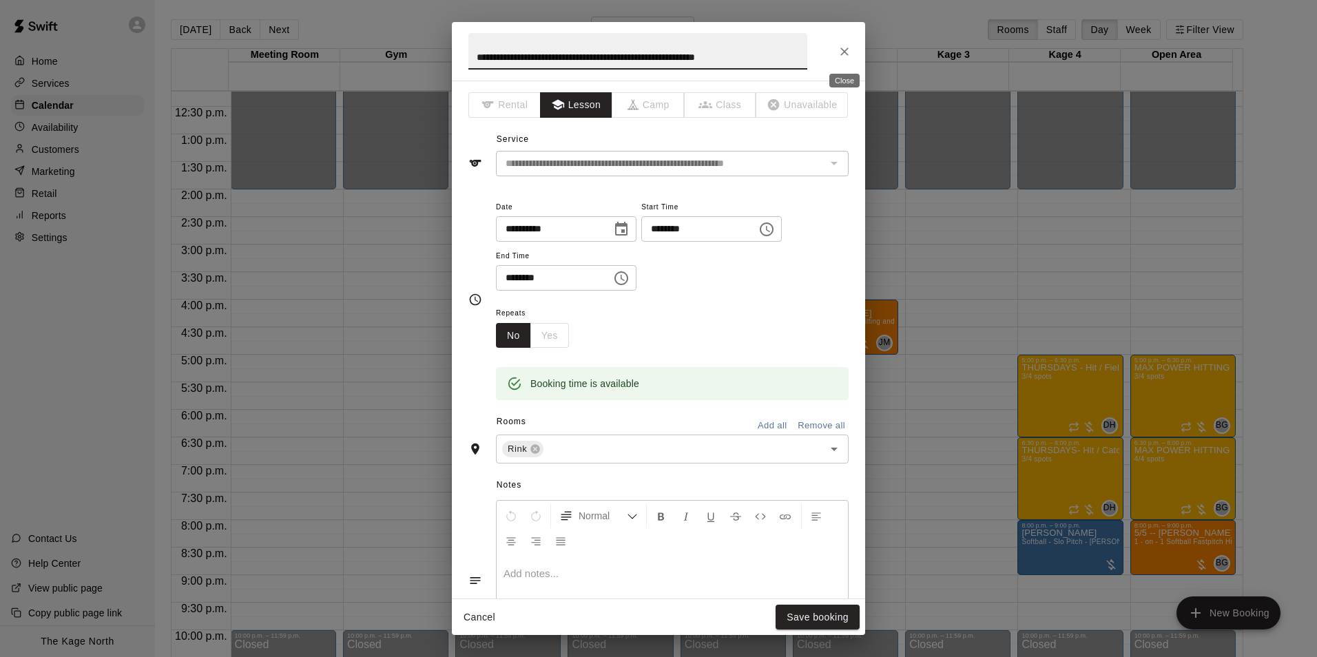
click at [849, 50] on icon "Close" at bounding box center [844, 52] width 14 height 14
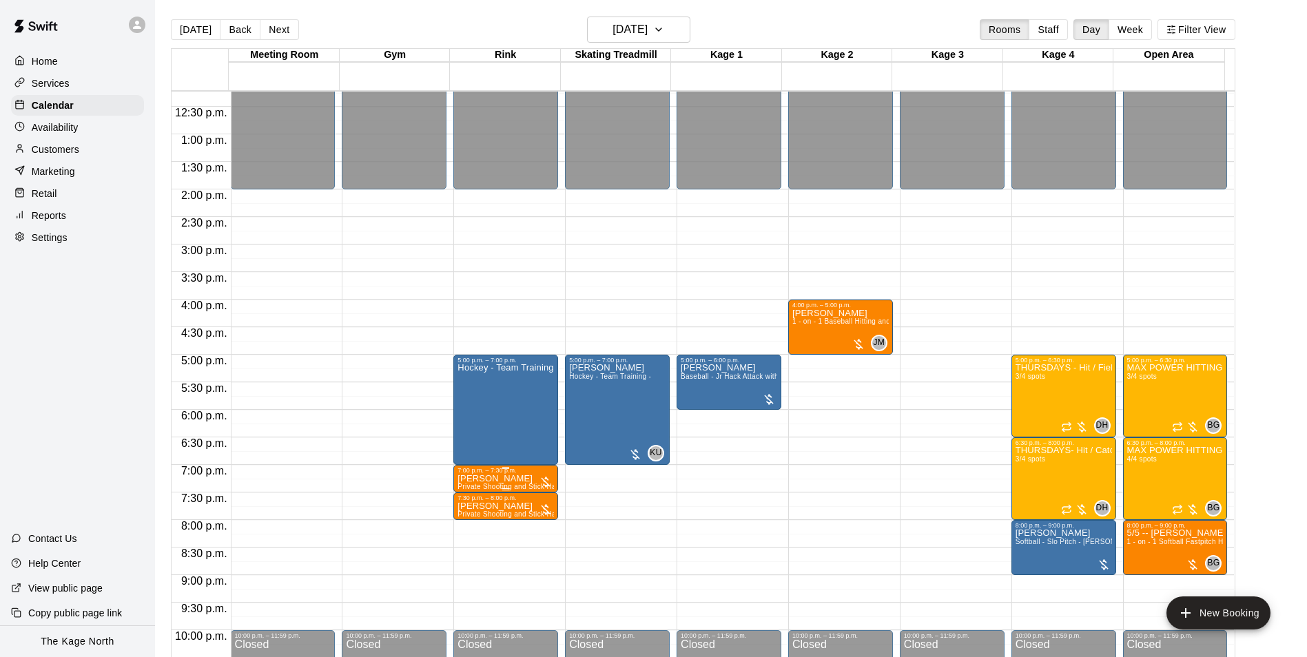
click at [501, 479] on p "[PERSON_NAME]" at bounding box center [505, 479] width 96 height 0
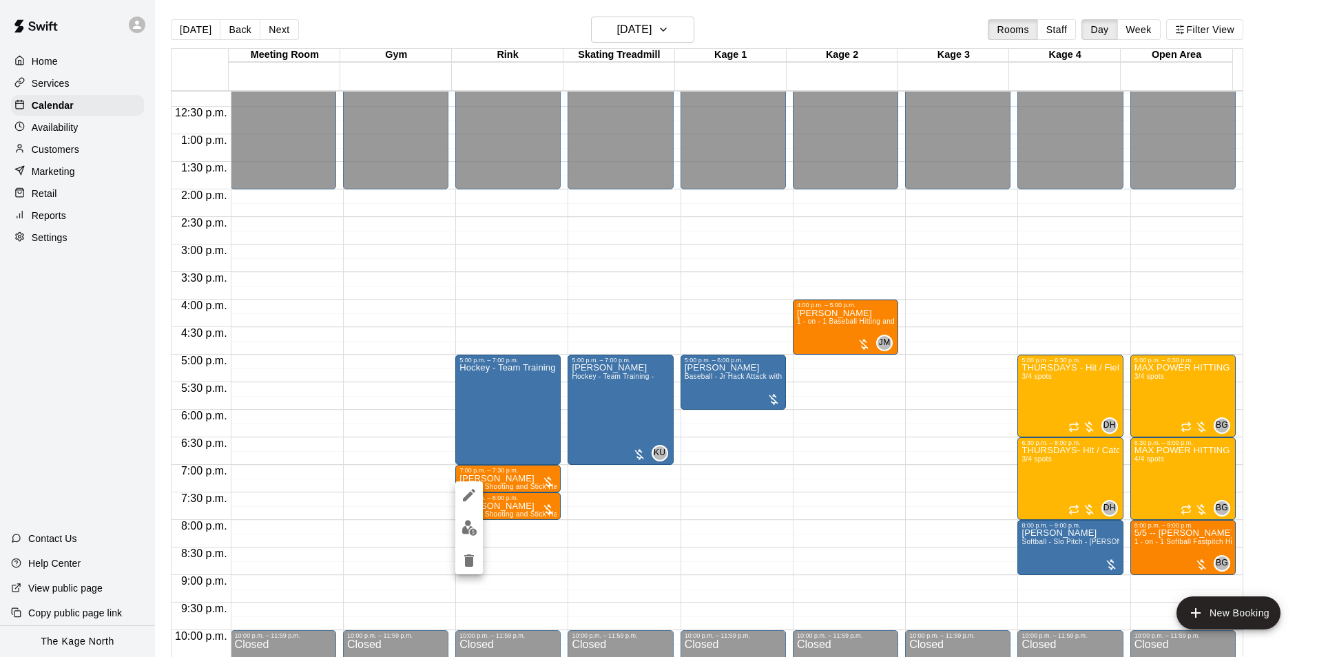
click at [461, 531] on img "edit" at bounding box center [469, 528] width 16 height 16
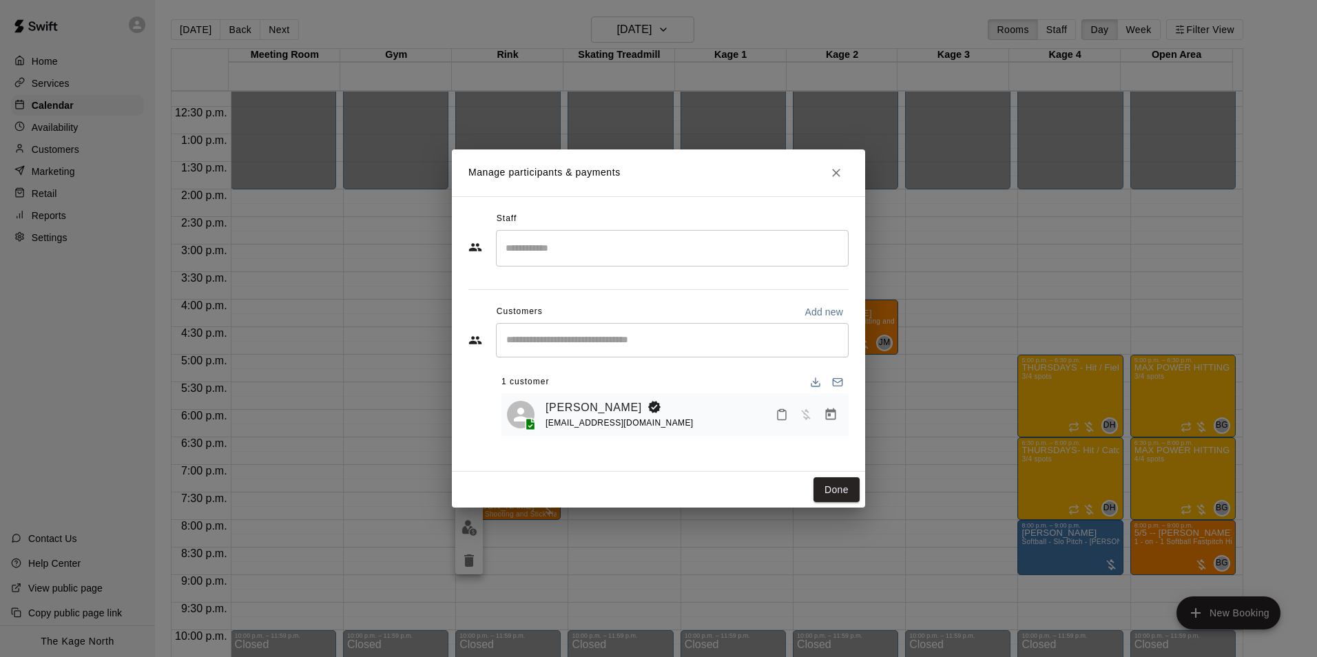
click at [559, 251] on input "Search staff" at bounding box center [672, 248] width 340 height 24
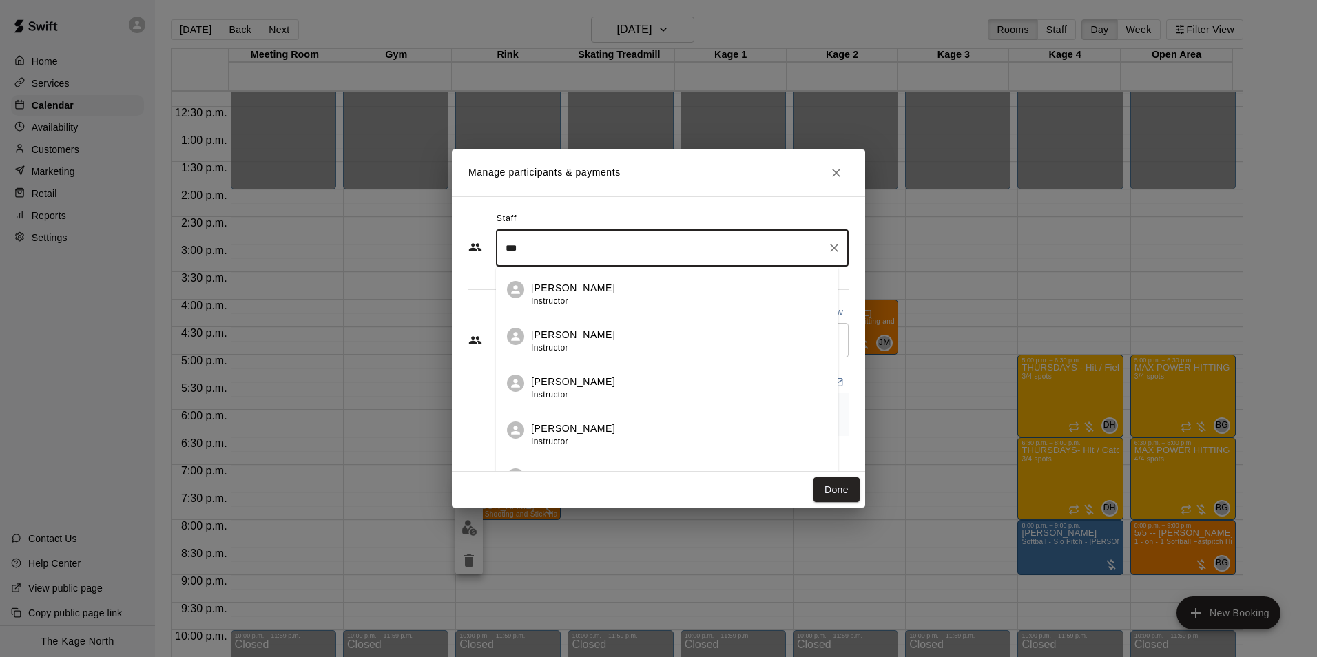
scroll to position [24, 0]
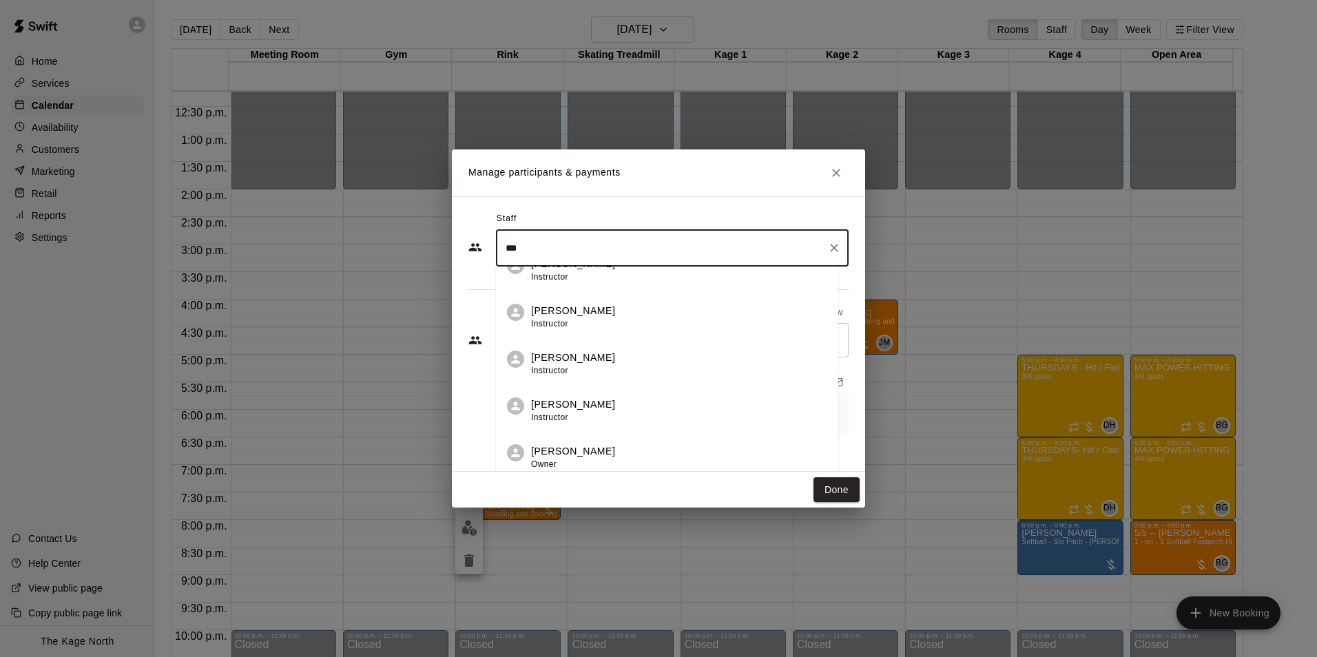
click at [612, 457] on p "[PERSON_NAME]" at bounding box center [573, 451] width 84 height 14
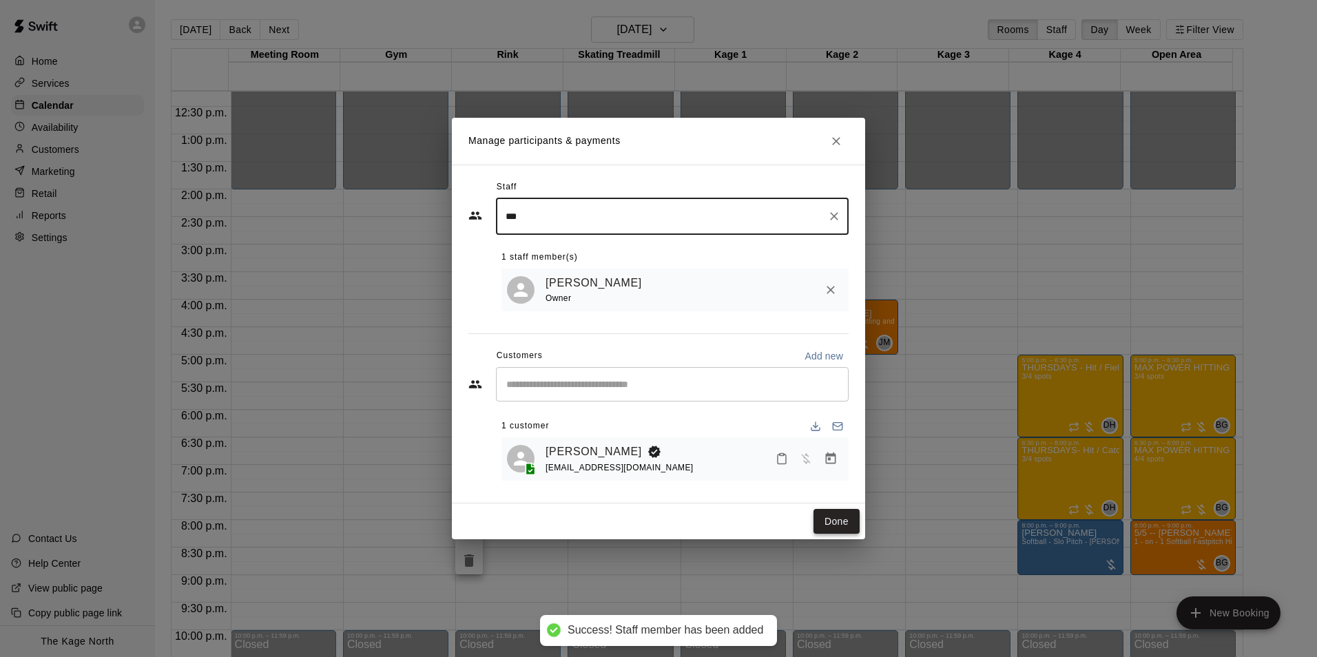
type input "***"
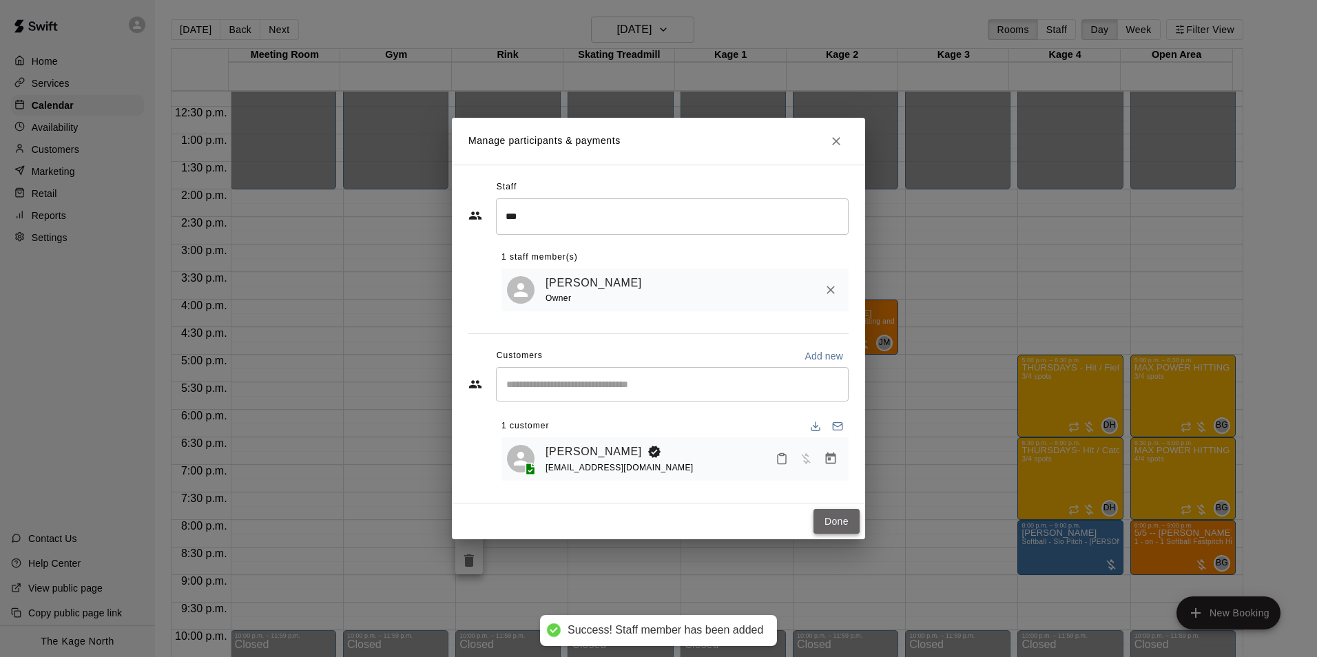
click at [834, 525] on button "Done" at bounding box center [836, 521] width 46 height 25
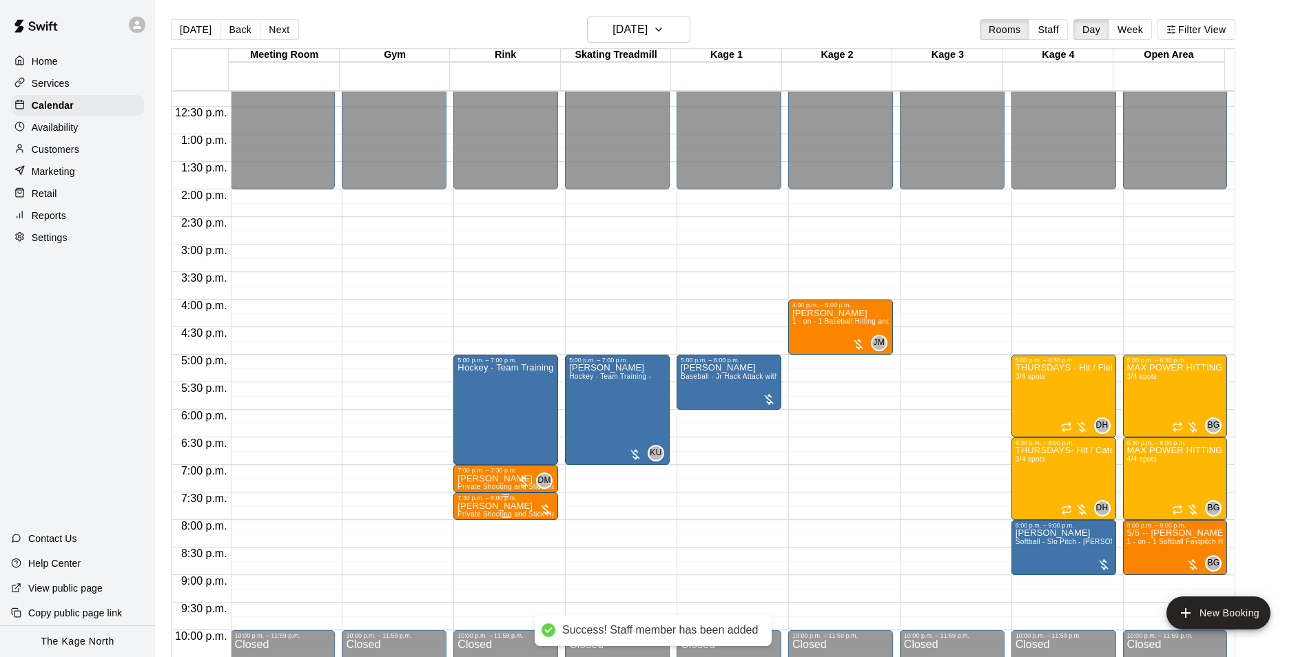
click at [493, 506] on p "[PERSON_NAME]" at bounding box center [505, 506] width 96 height 0
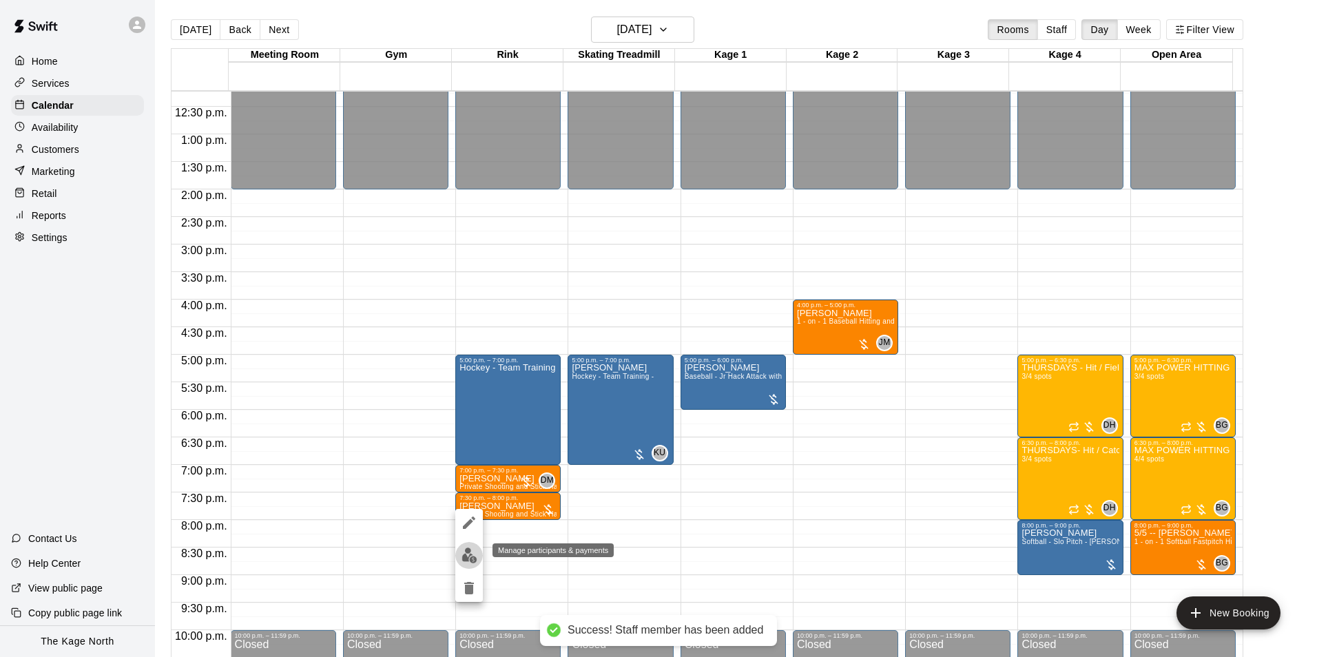
click at [476, 556] on img "edit" at bounding box center [469, 556] width 16 height 16
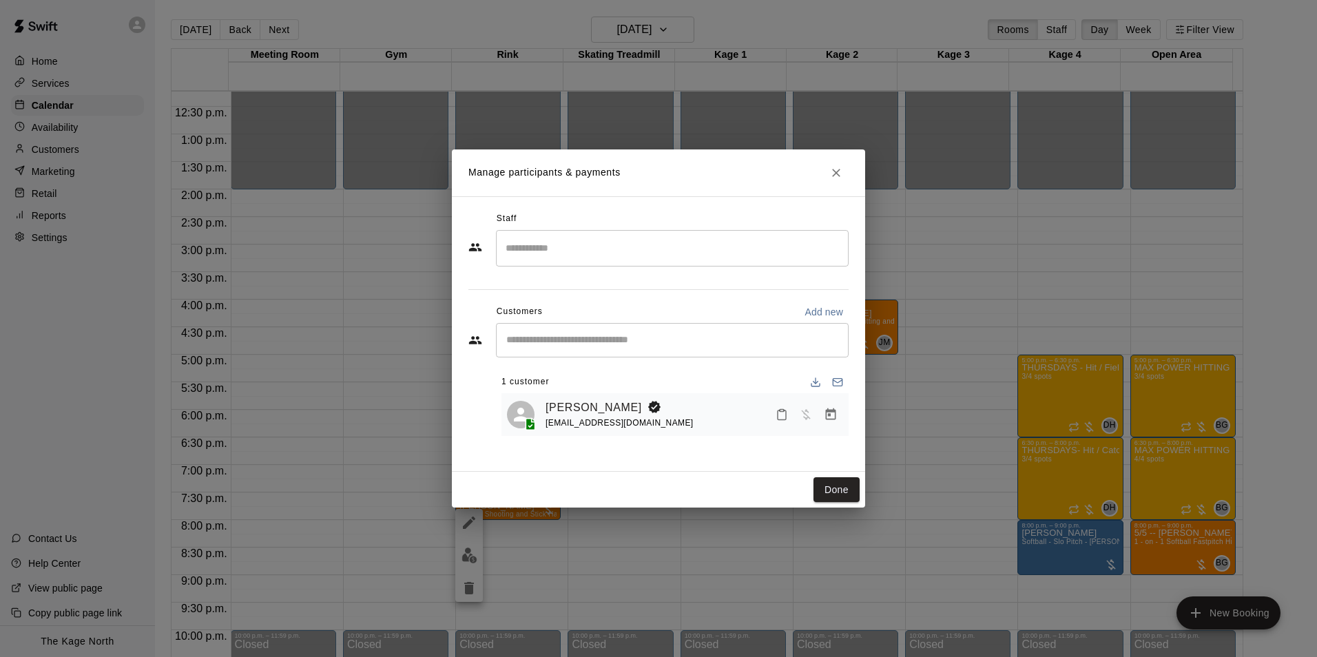
click at [536, 249] on input "Search staff" at bounding box center [672, 248] width 340 height 24
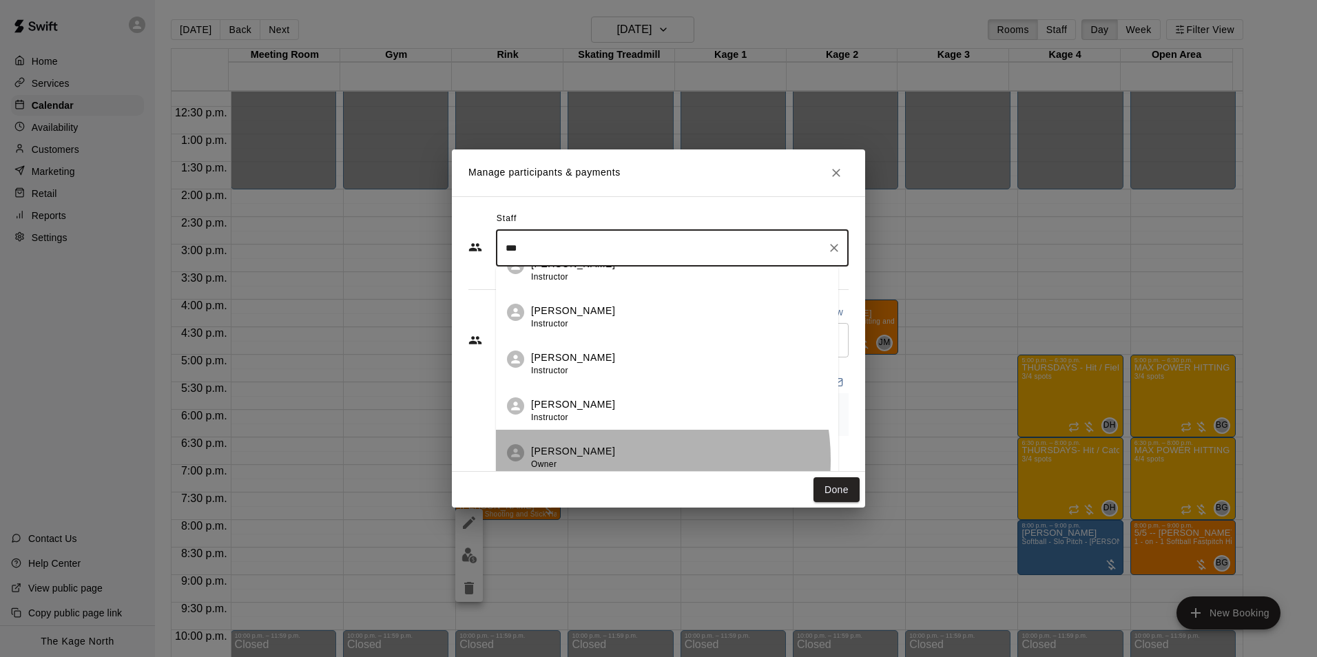
click at [615, 460] on div "[PERSON_NAME] Owner" at bounding box center [573, 457] width 84 height 27
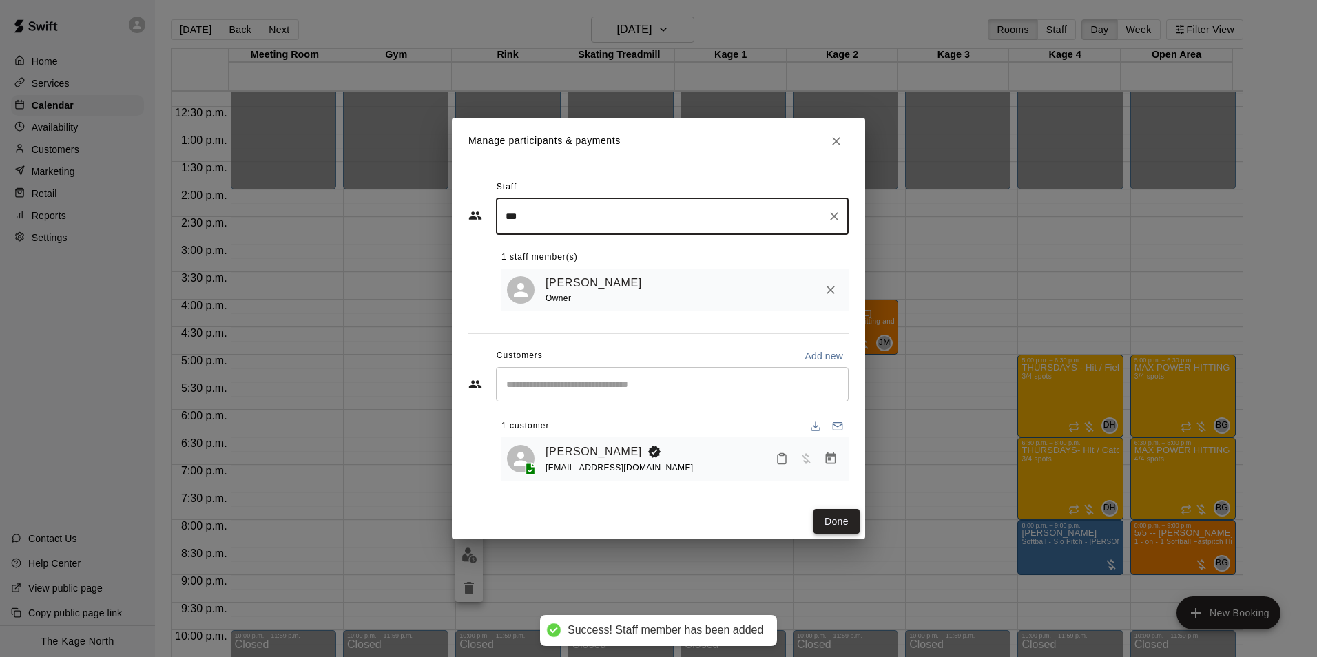
type input "***"
click at [840, 531] on button "Done" at bounding box center [836, 521] width 46 height 25
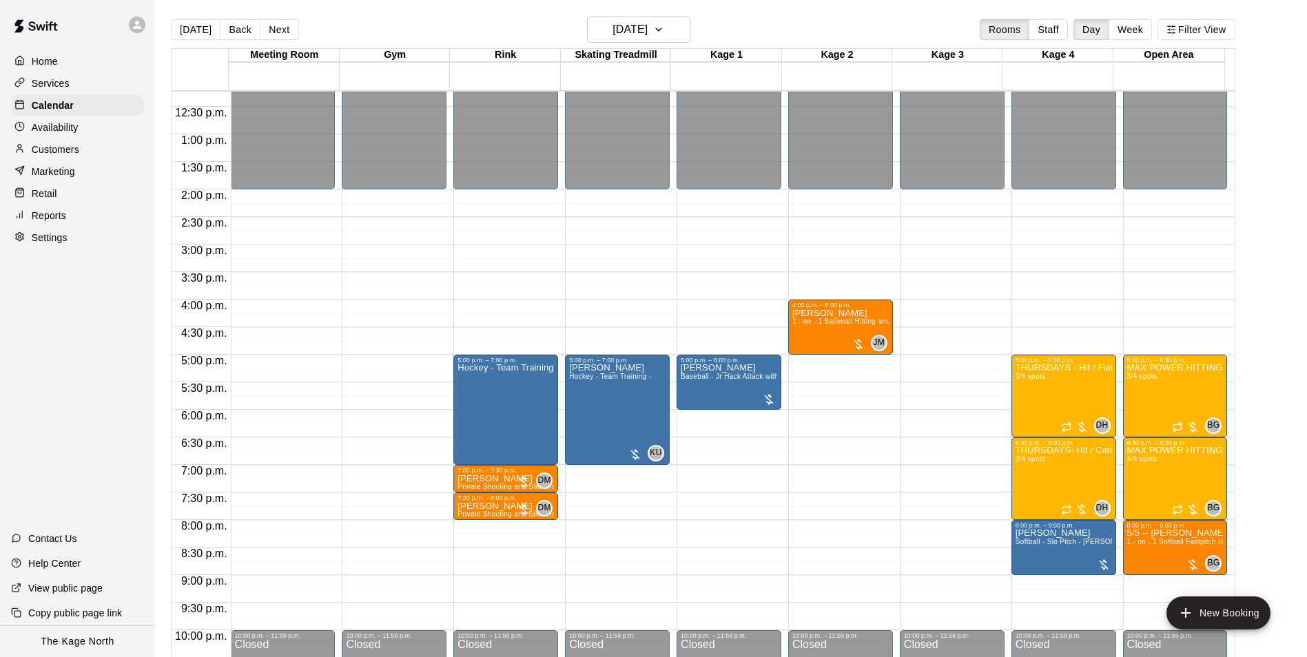
click at [435, 35] on div "[DATE] Back [DATE][DATE] Rooms Staff Day Week Filter View" at bounding box center [703, 33] width 1064 height 32
click at [675, 37] on button "[DATE]" at bounding box center [638, 30] width 103 height 26
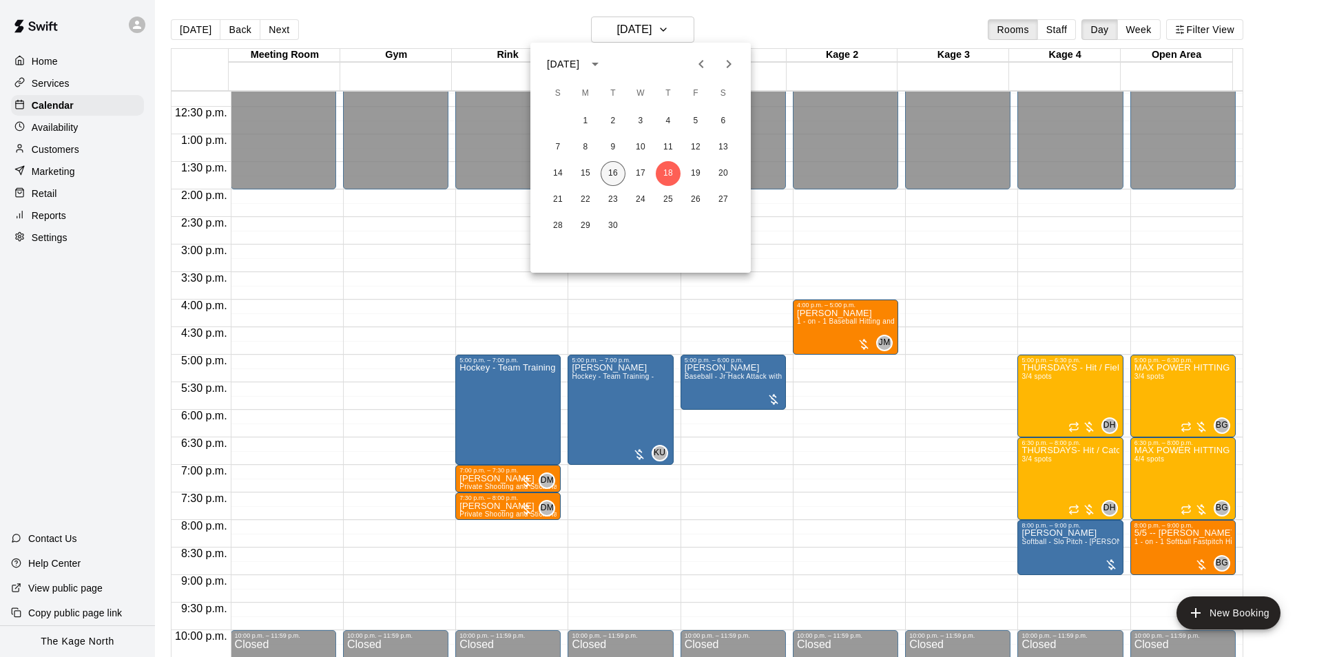
click at [612, 174] on button "16" at bounding box center [613, 173] width 25 height 25
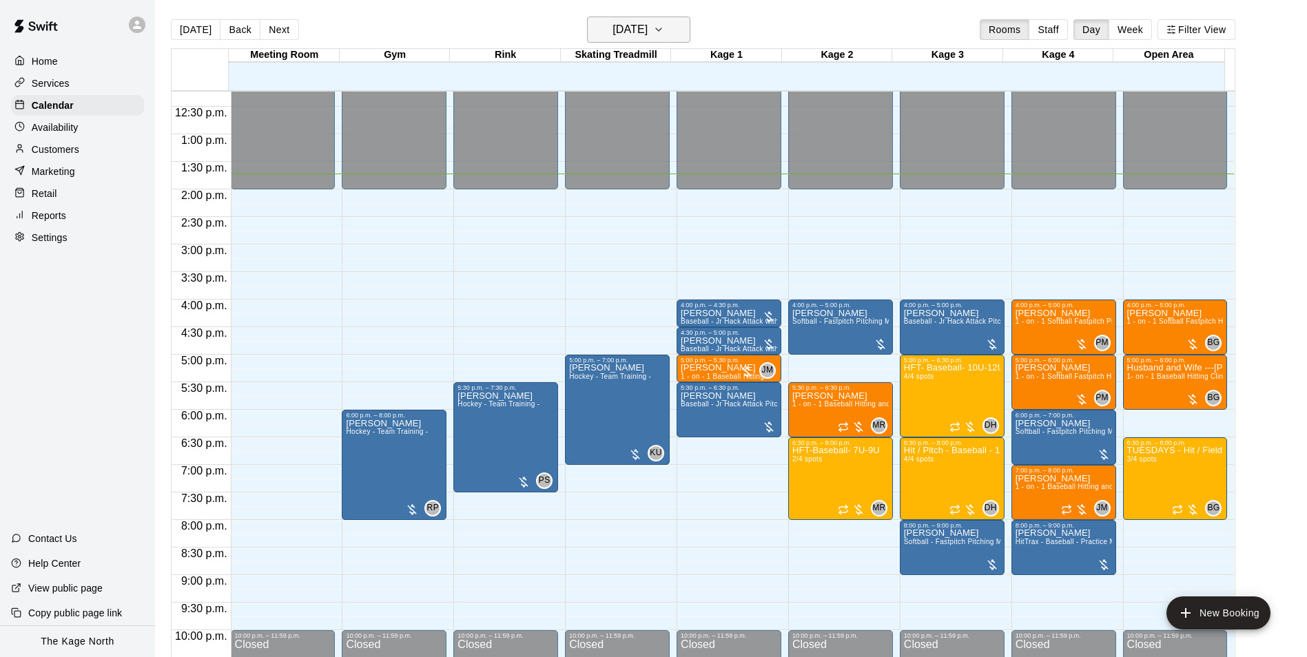
click at [647, 29] on h6 "[DATE]" at bounding box center [629, 29] width 35 height 19
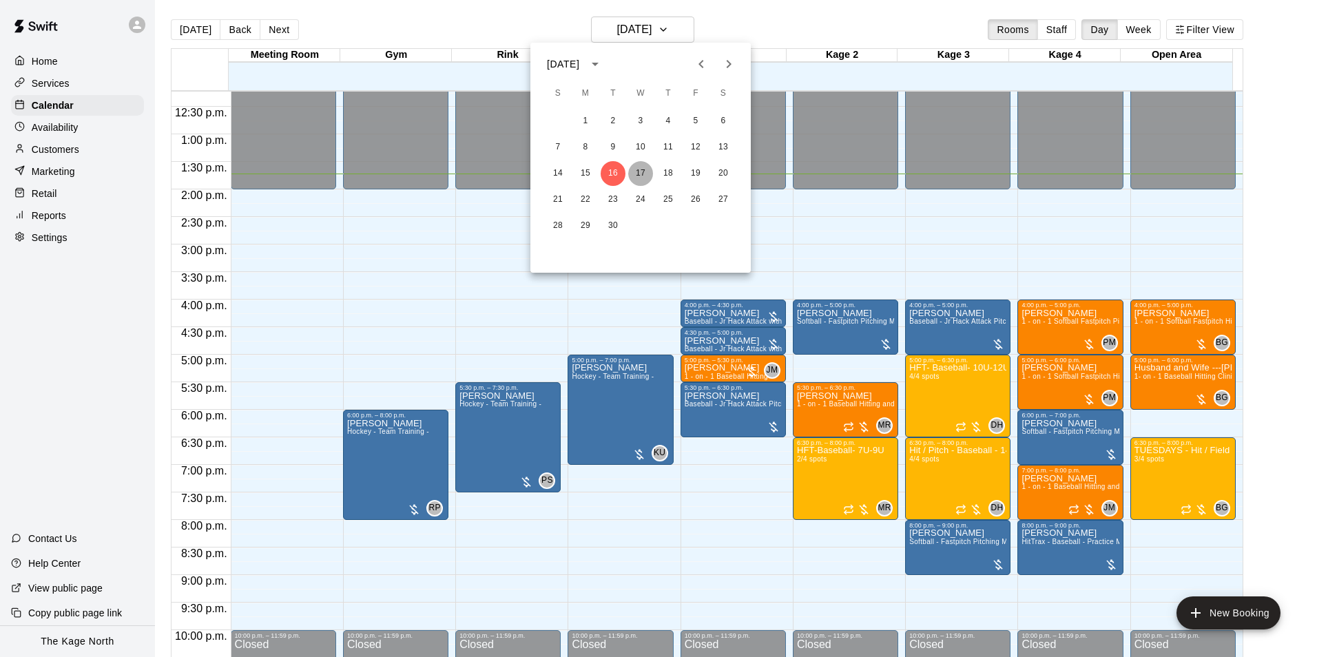
click at [640, 175] on button "17" at bounding box center [640, 173] width 25 height 25
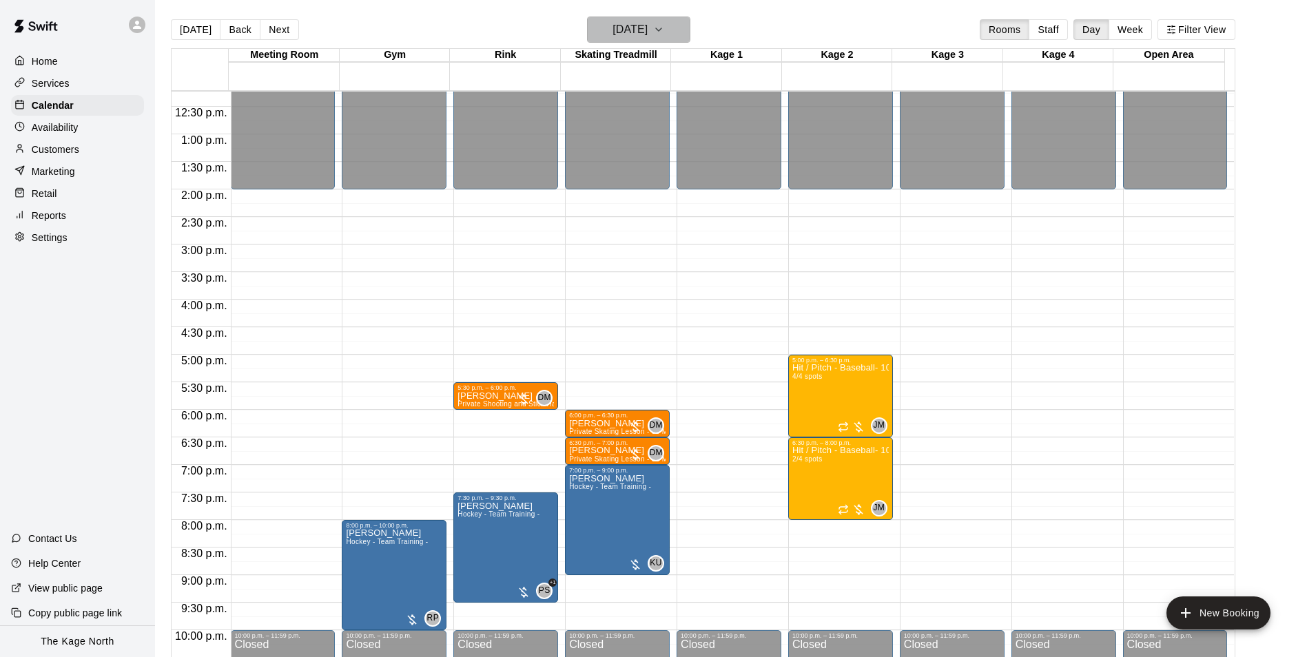
click at [647, 23] on h6 "[DATE]" at bounding box center [629, 29] width 35 height 19
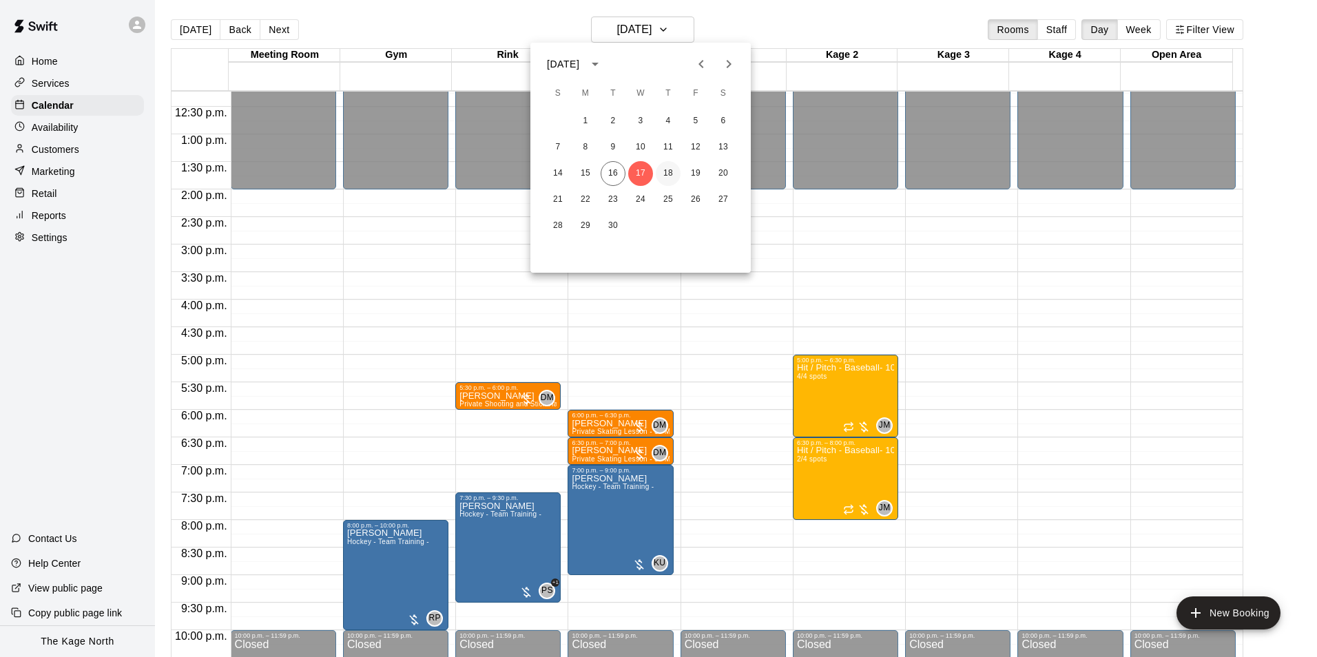
click at [670, 170] on button "18" at bounding box center [668, 173] width 25 height 25
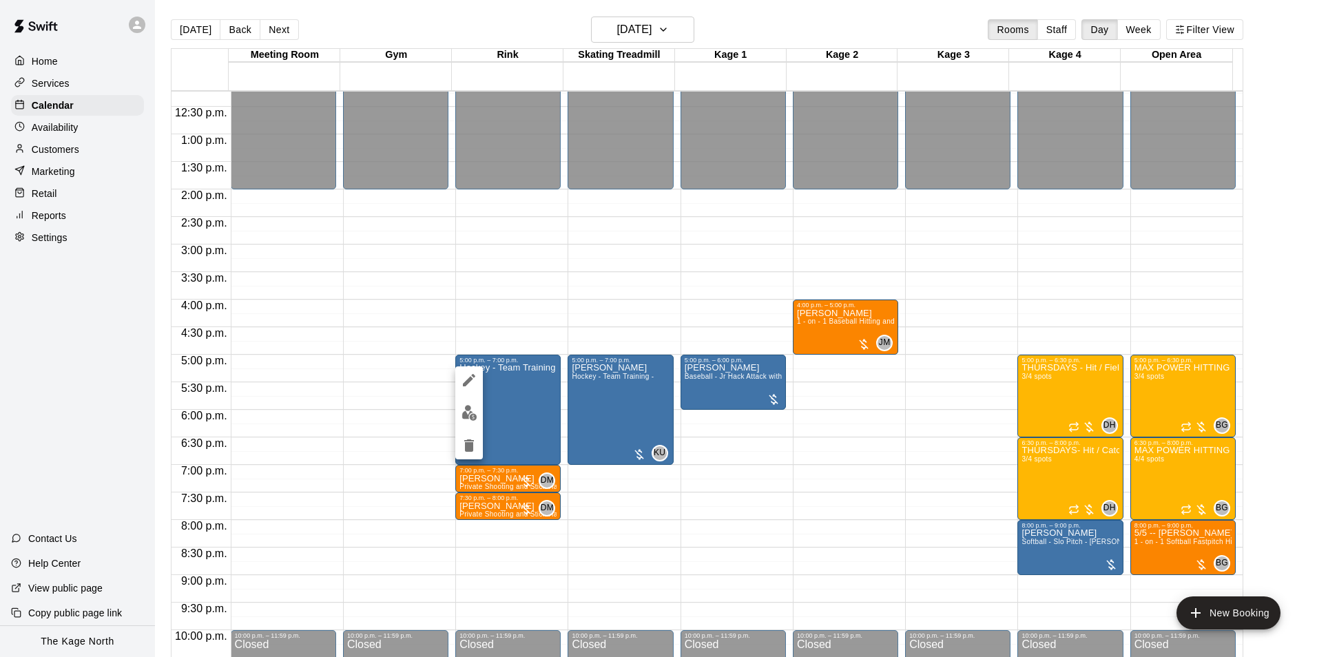
click at [481, 414] on button "edit" at bounding box center [469, 412] width 28 height 27
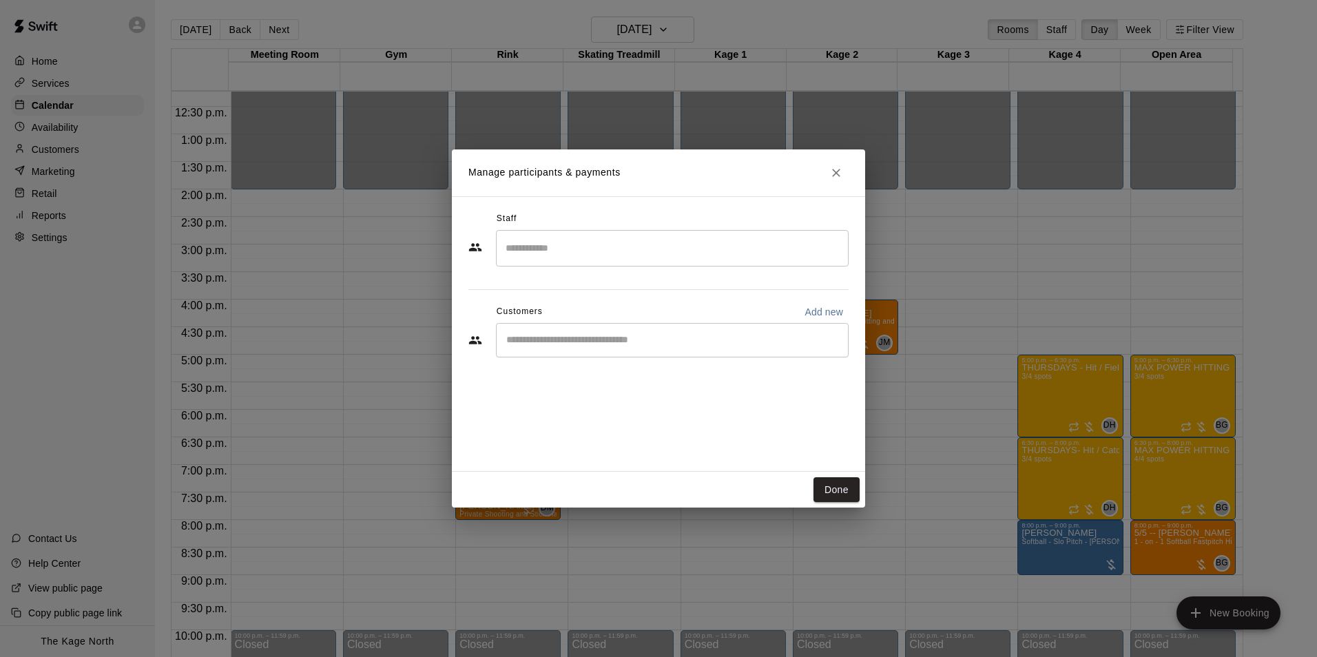
click at [845, 172] on button "Close" at bounding box center [836, 172] width 25 height 25
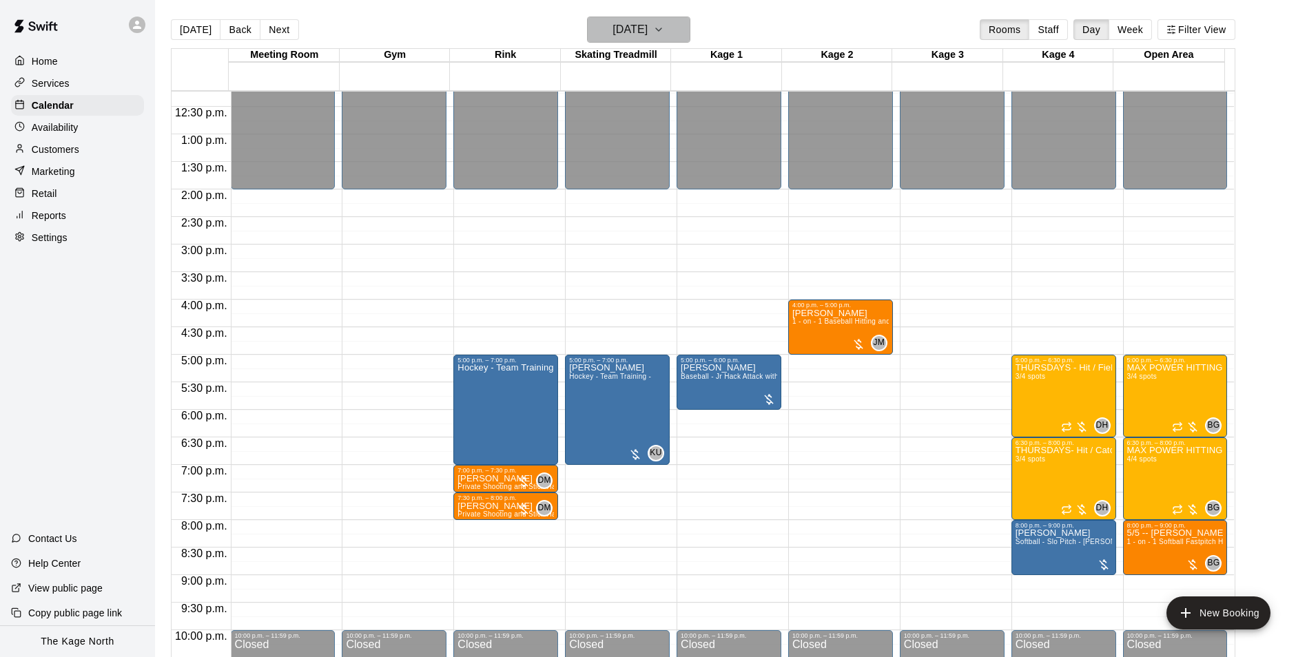
click at [652, 19] on button "[DATE]" at bounding box center [638, 30] width 103 height 26
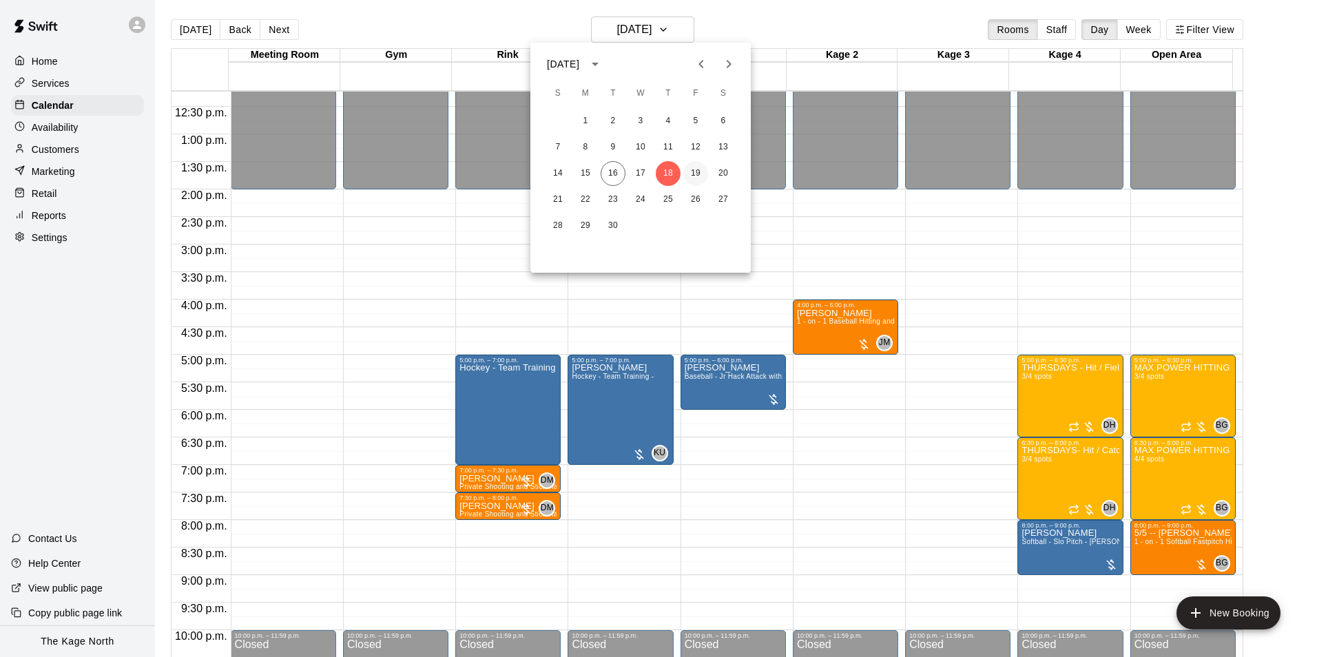
click at [696, 174] on button "19" at bounding box center [695, 173] width 25 height 25
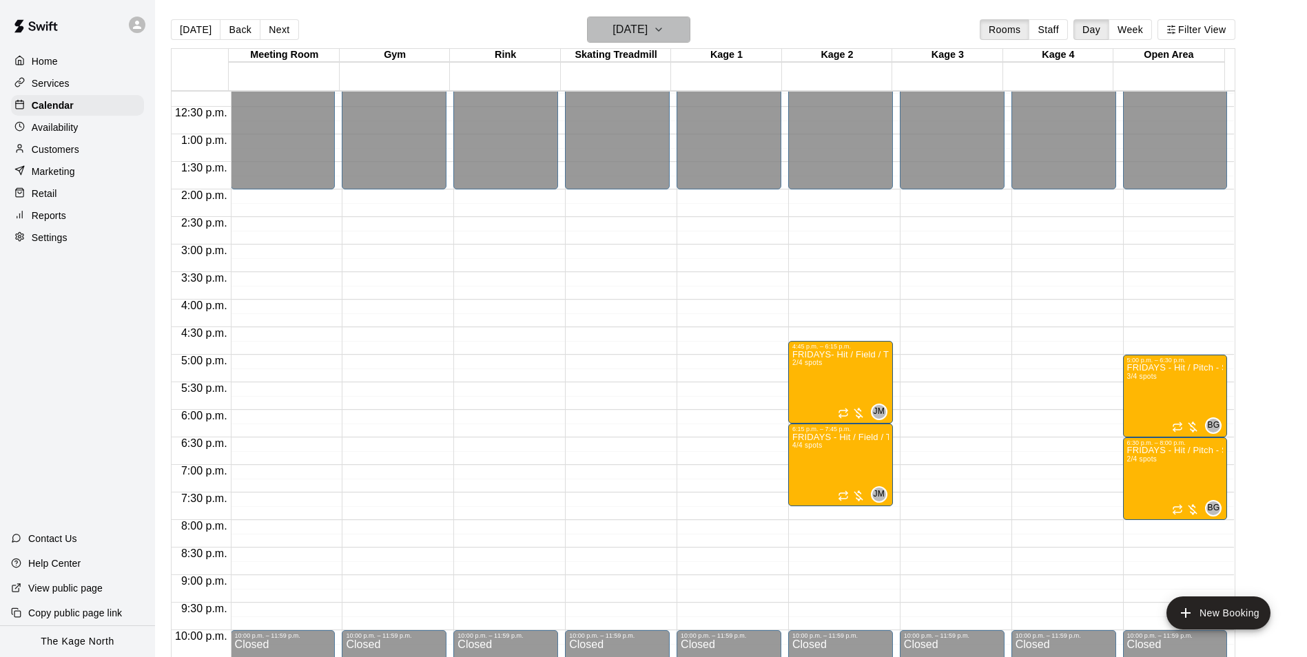
click at [640, 19] on button "[DATE]" at bounding box center [638, 30] width 103 height 26
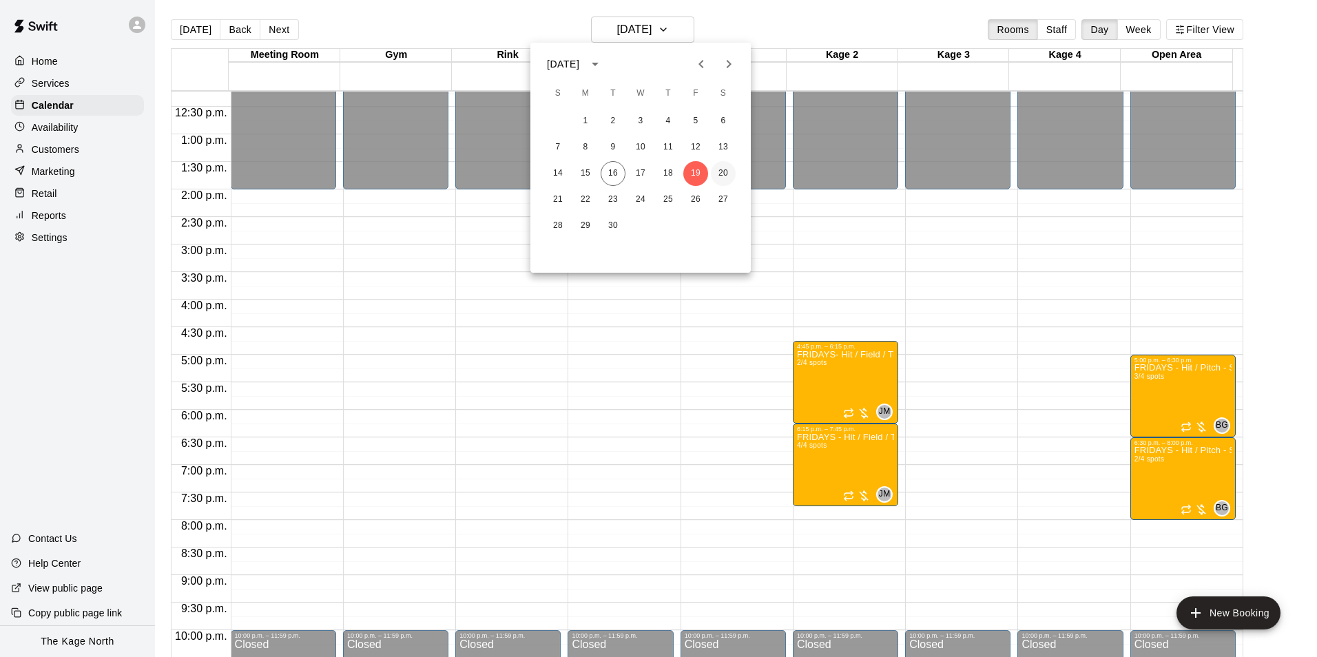
click at [720, 171] on button "20" at bounding box center [723, 173] width 25 height 25
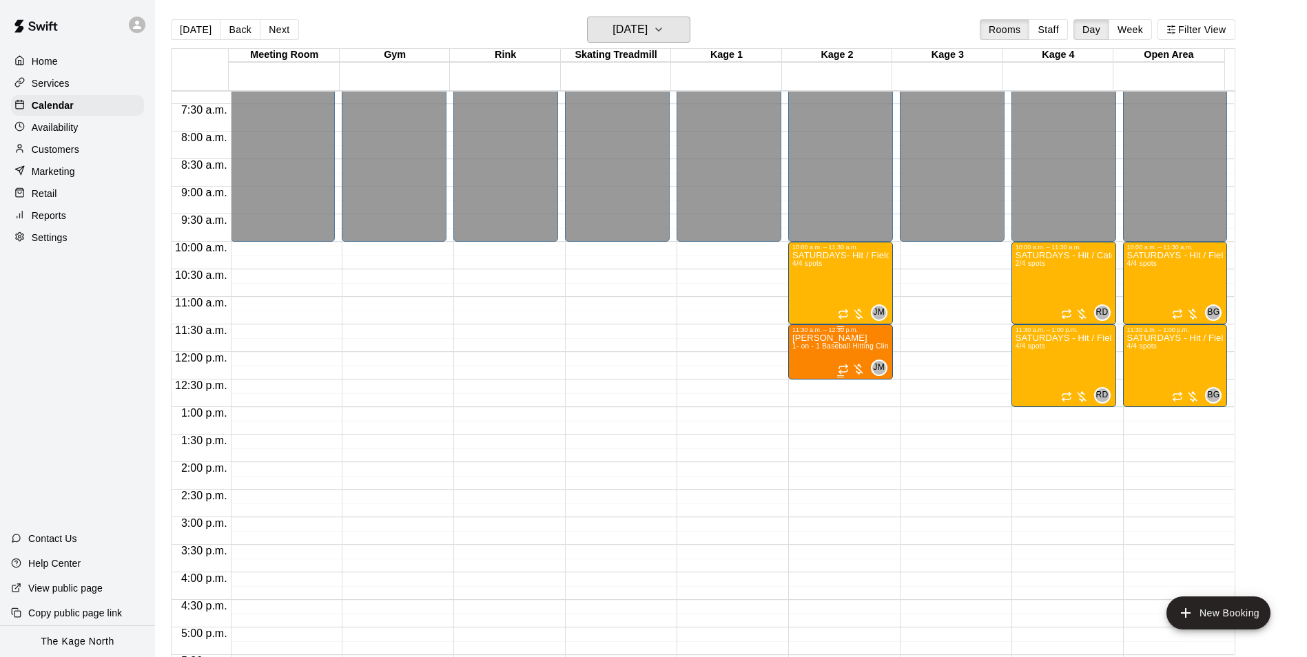
scroll to position [398, 0]
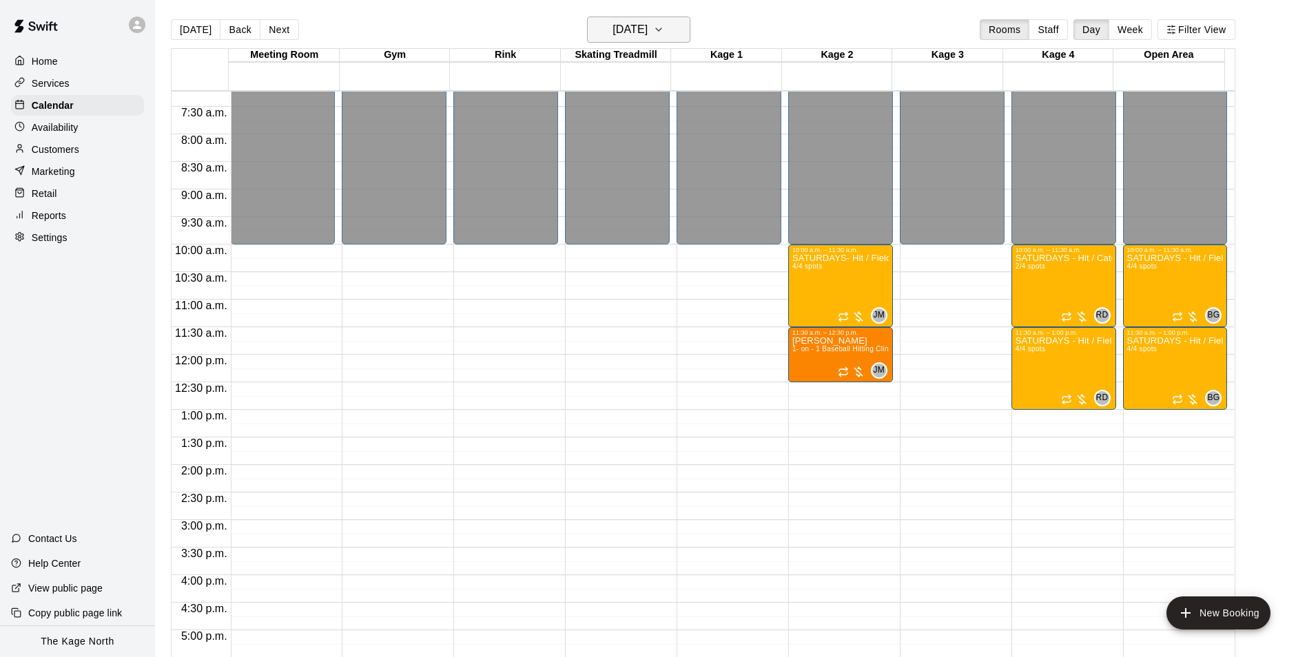
click at [647, 30] on h6 "[DATE]" at bounding box center [629, 29] width 35 height 19
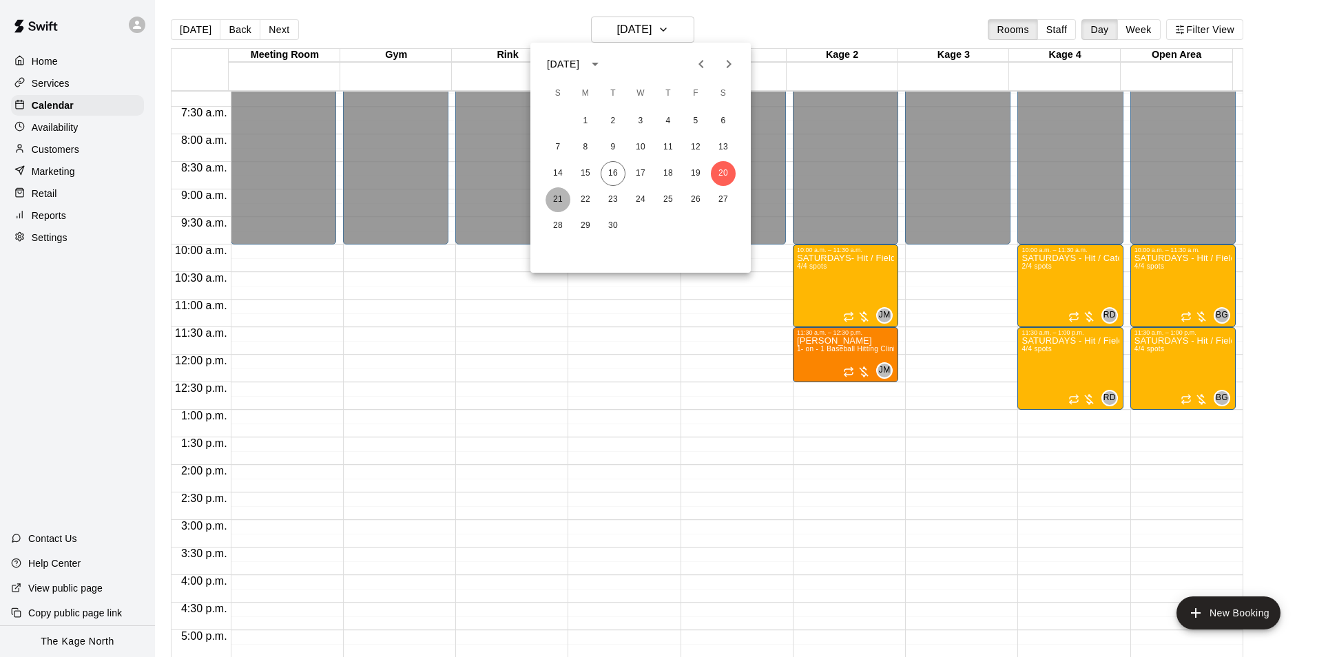
click at [554, 198] on button "21" at bounding box center [557, 199] width 25 height 25
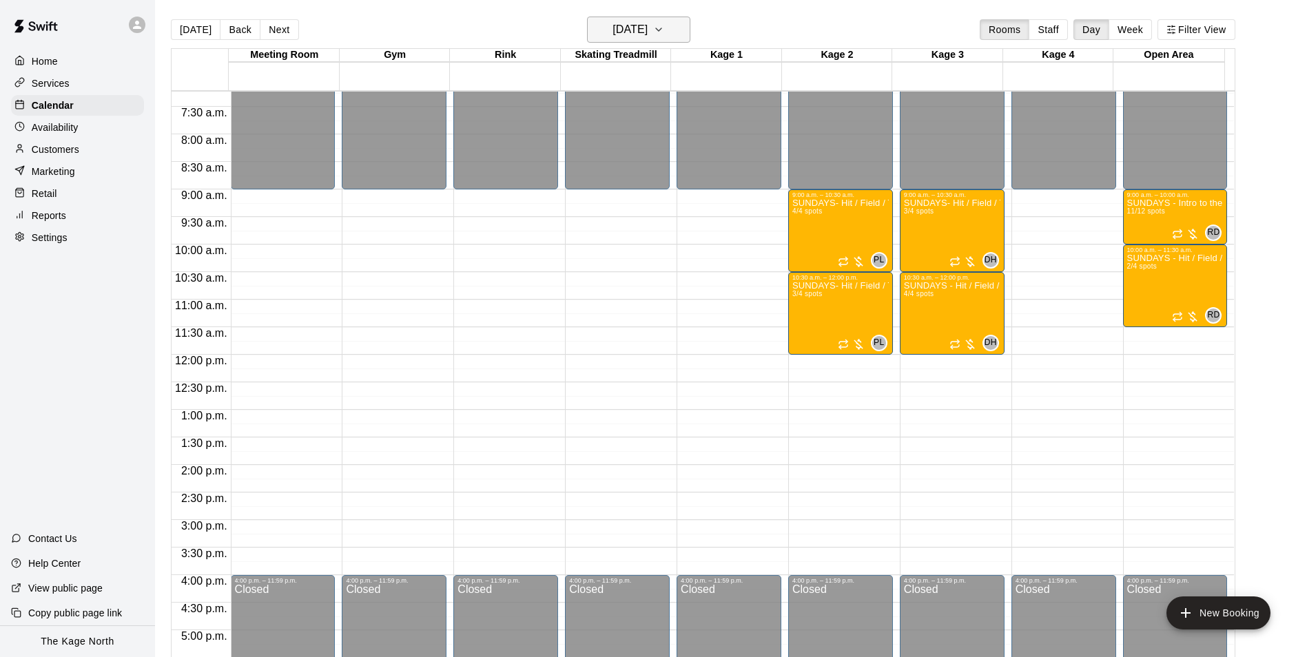
click at [638, 26] on h6 "[DATE]" at bounding box center [629, 29] width 35 height 19
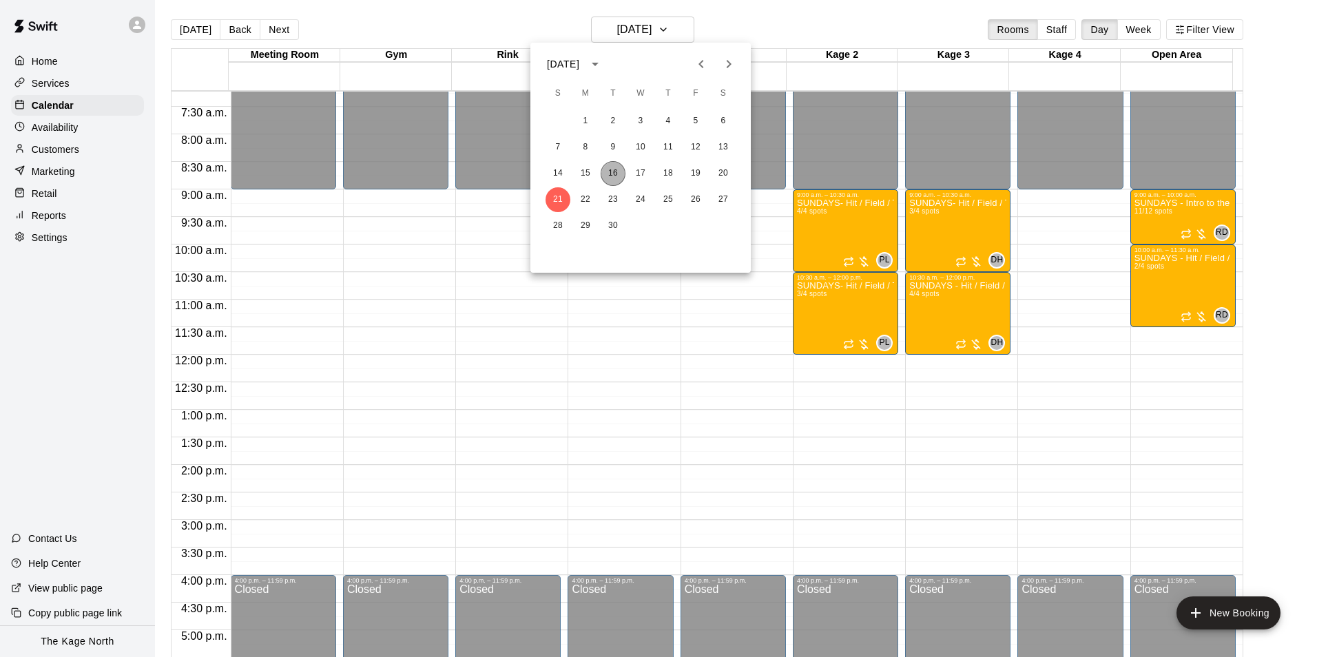
click at [613, 171] on button "16" at bounding box center [613, 173] width 25 height 25
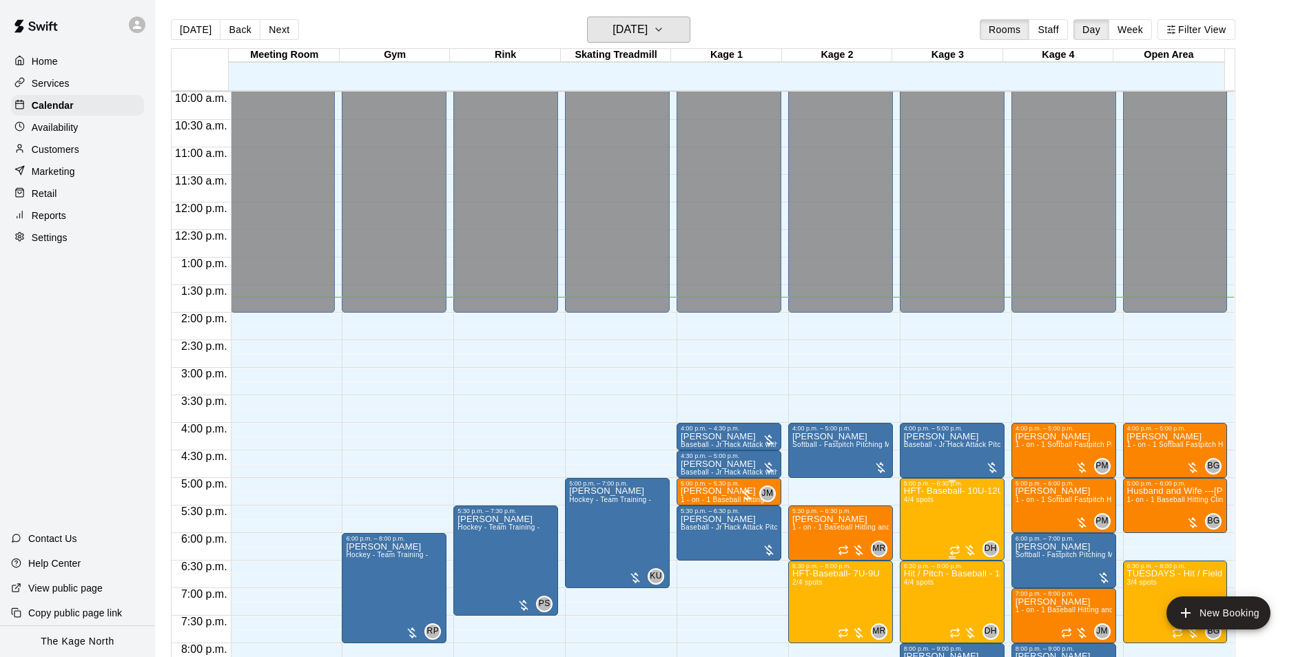
scroll to position [674, 0]
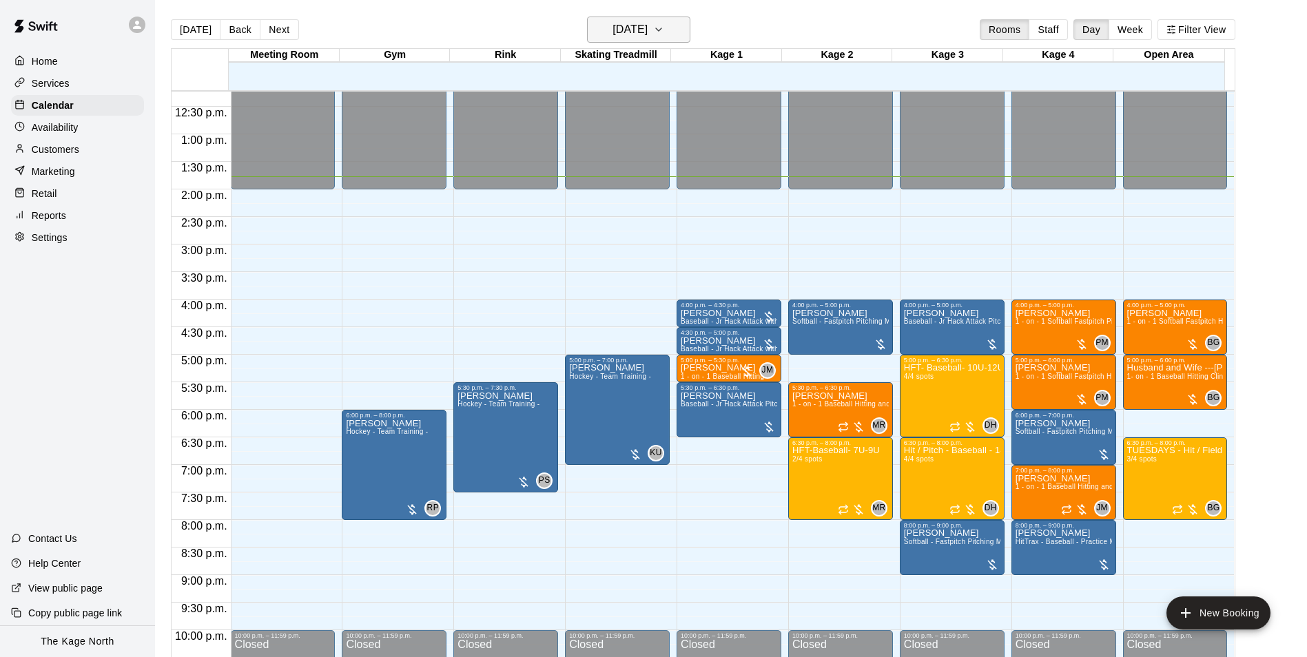
click at [647, 33] on h6 "[DATE]" at bounding box center [629, 29] width 35 height 19
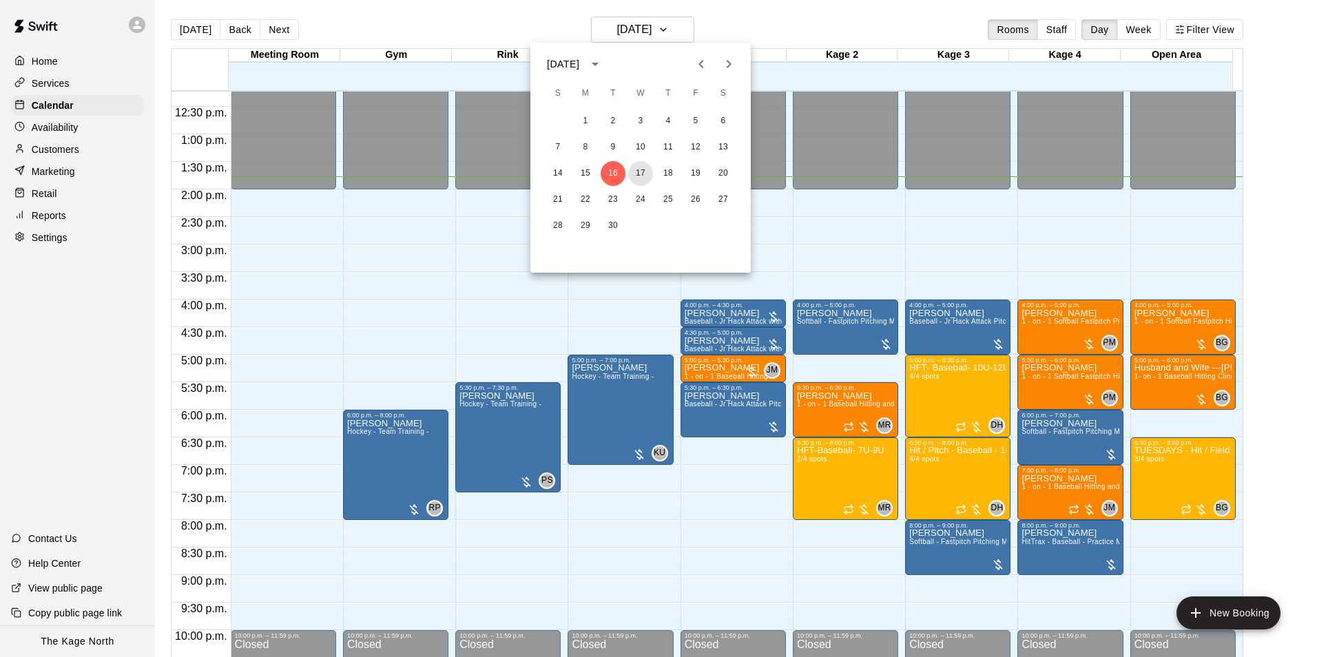
click at [643, 171] on button "17" at bounding box center [640, 173] width 25 height 25
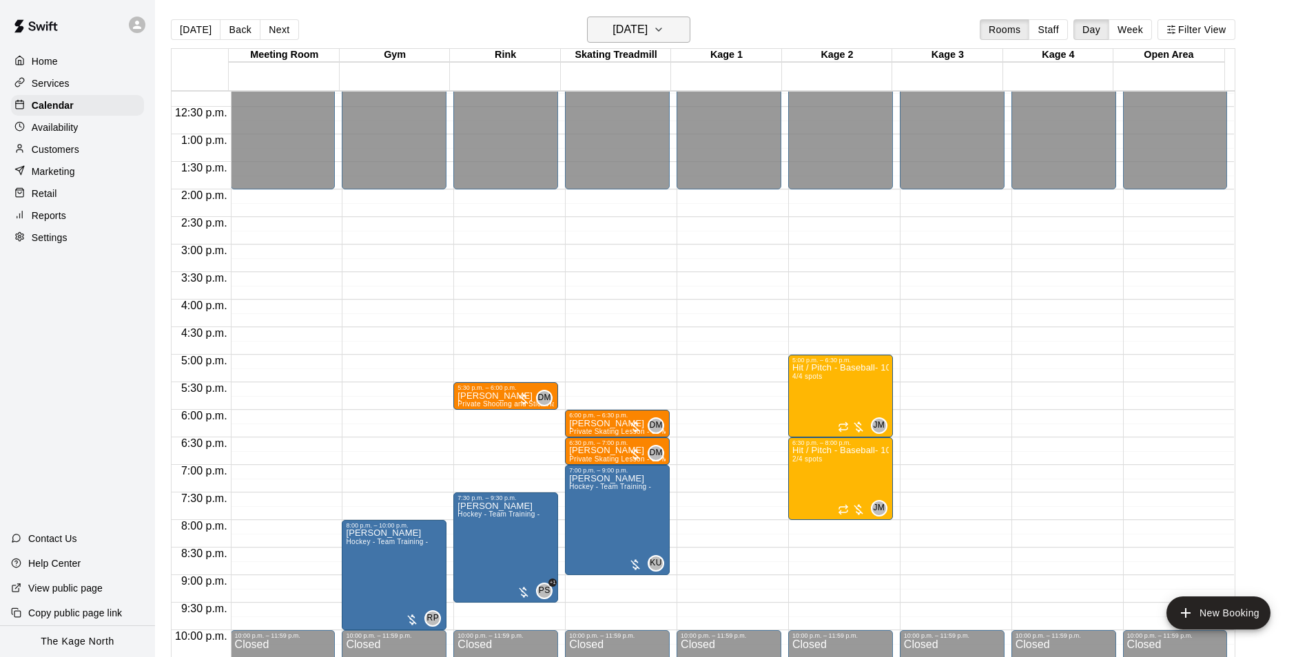
click at [632, 22] on h6 "[DATE]" at bounding box center [629, 29] width 35 height 19
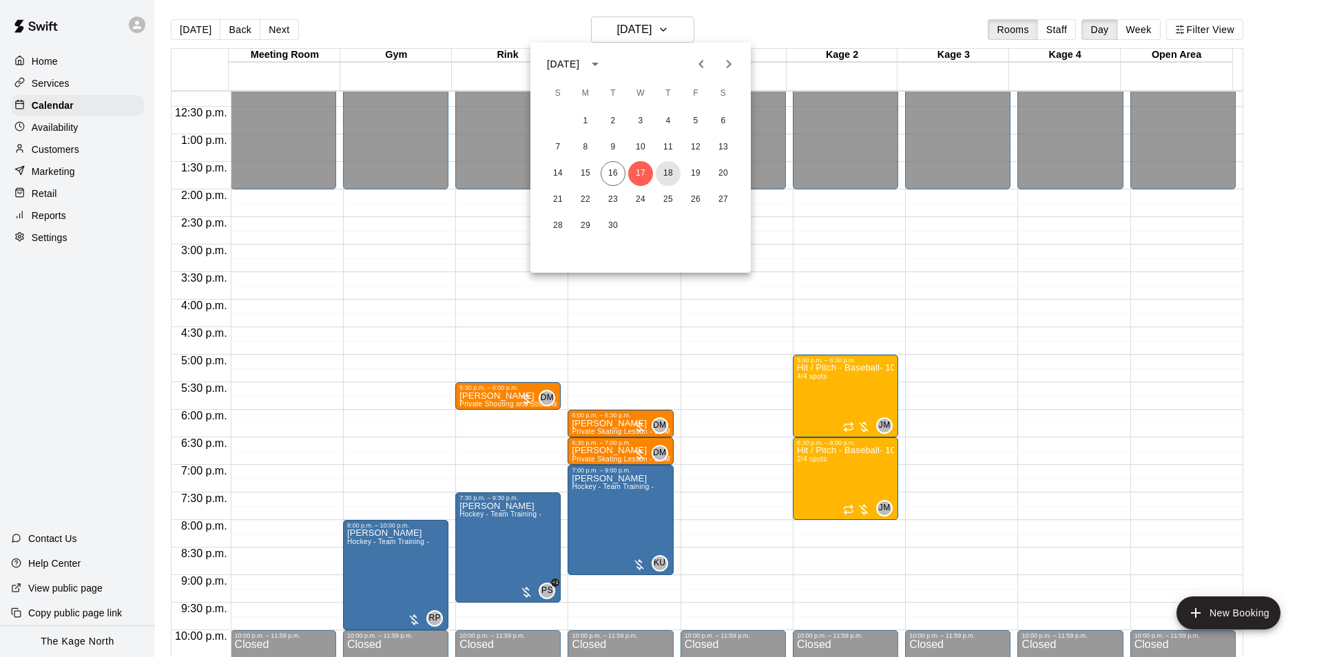
click at [662, 176] on button "18" at bounding box center [668, 173] width 25 height 25
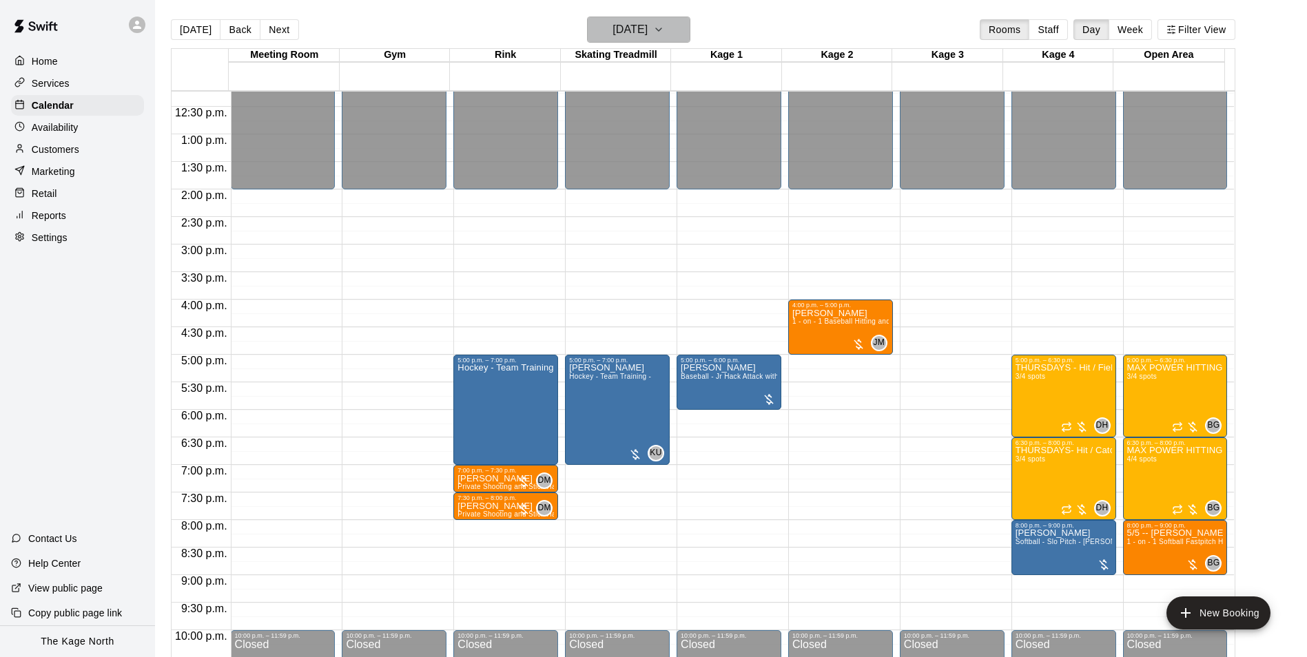
click at [647, 24] on h6 "[DATE]" at bounding box center [629, 29] width 35 height 19
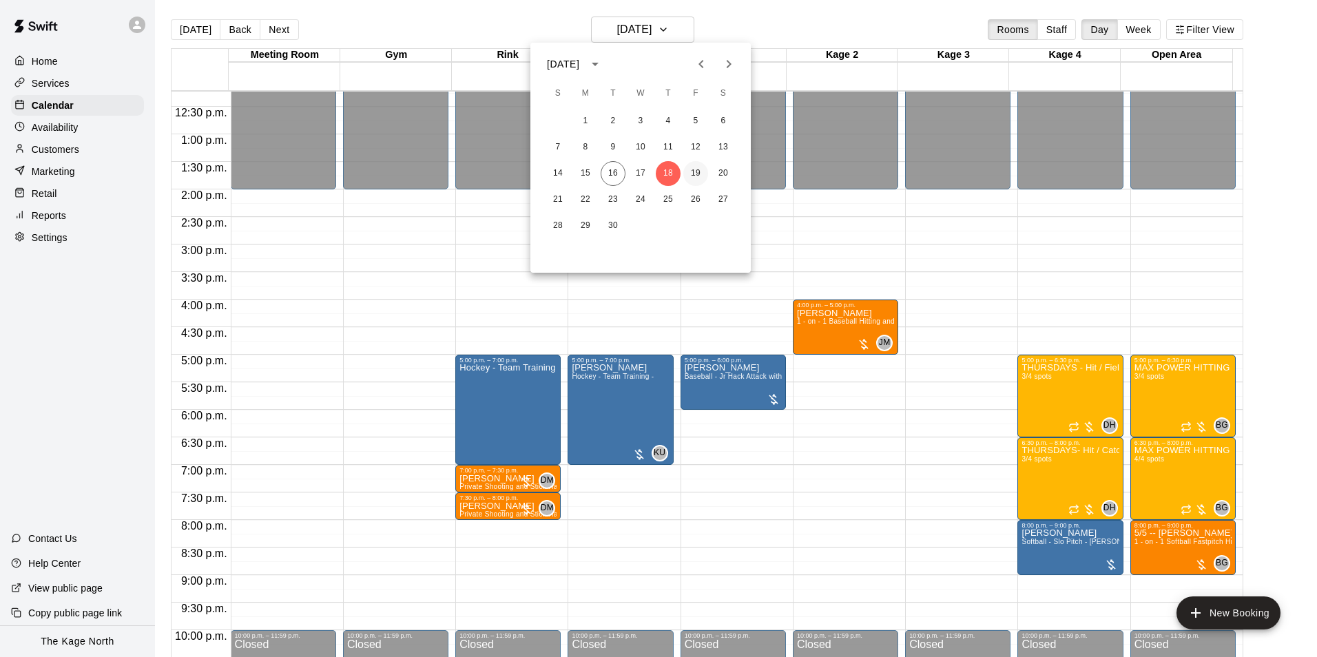
click at [691, 174] on button "19" at bounding box center [695, 173] width 25 height 25
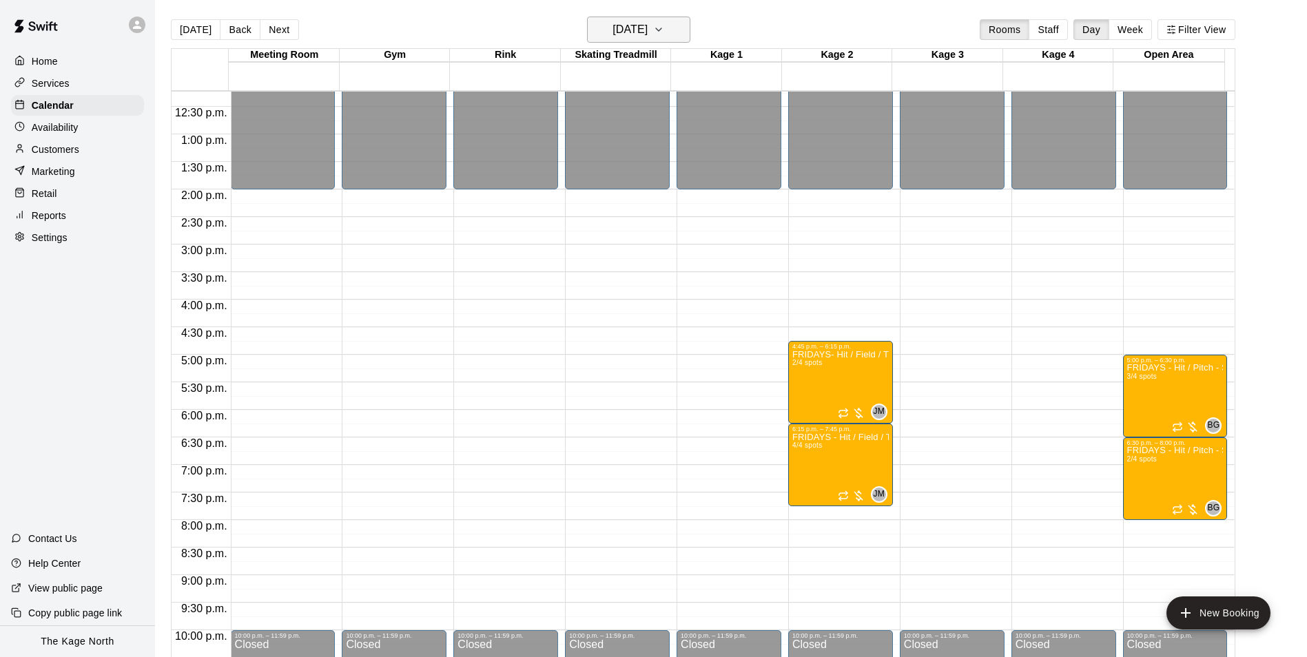
click at [647, 31] on h6 "[DATE]" at bounding box center [629, 29] width 35 height 19
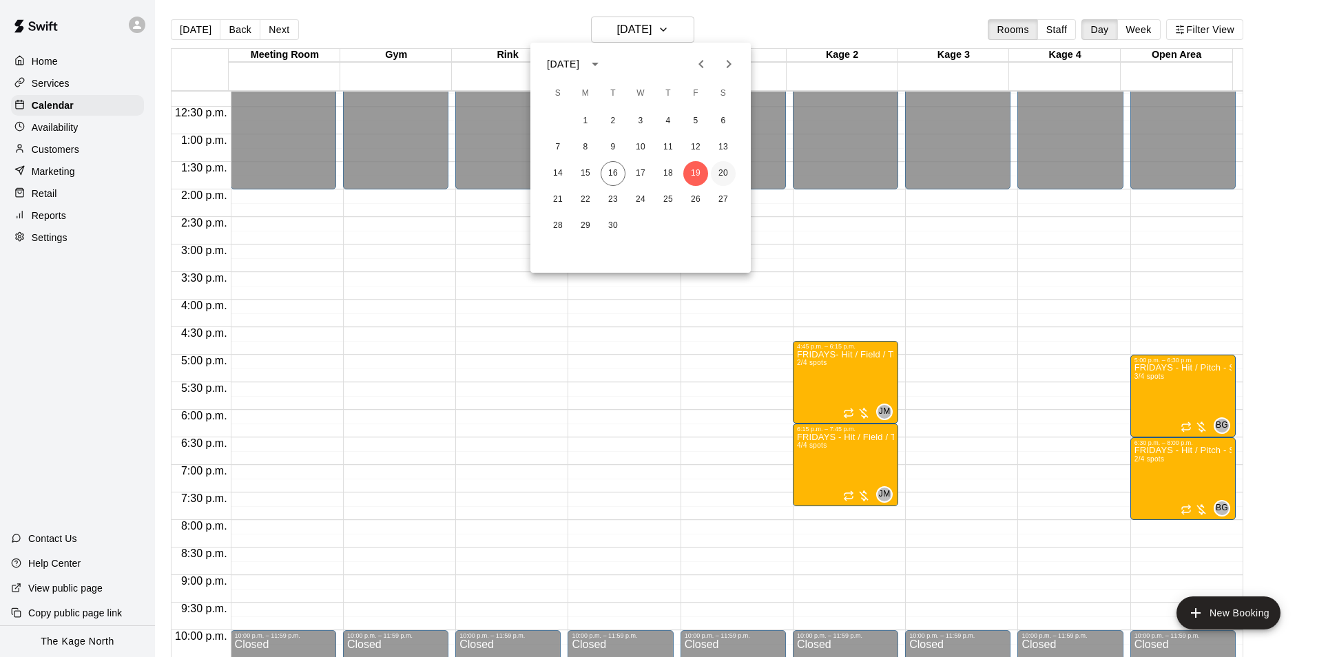
click at [722, 171] on button "20" at bounding box center [723, 173] width 25 height 25
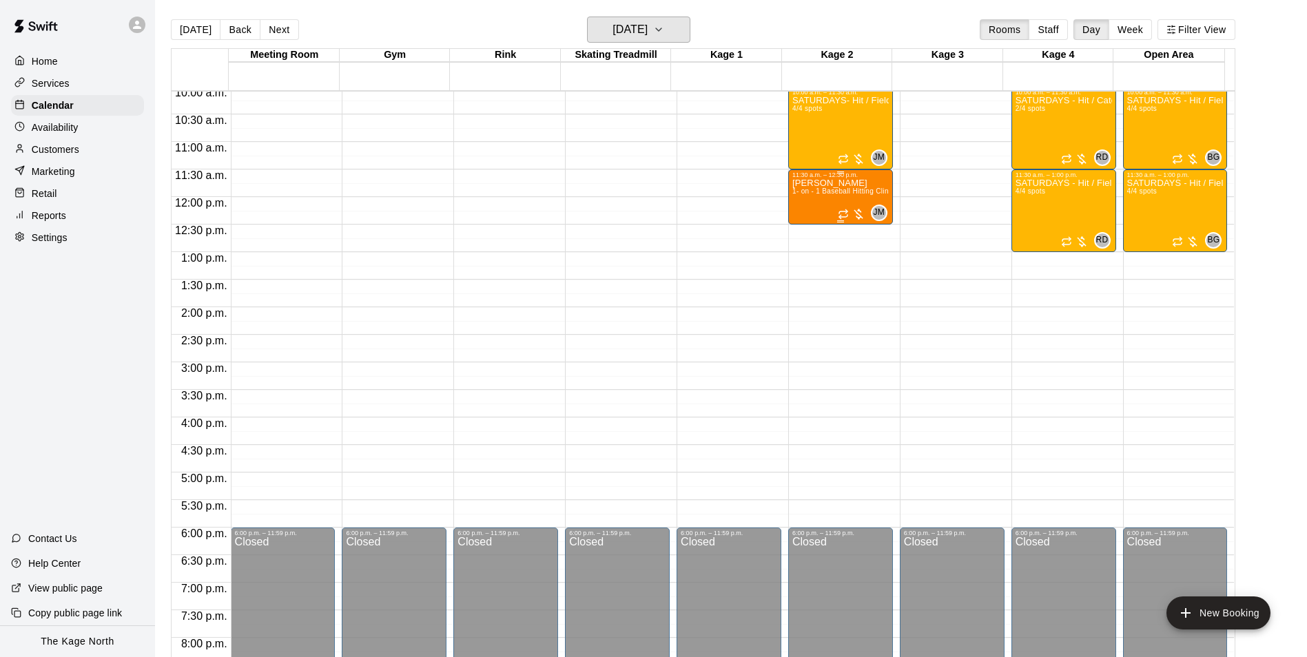
scroll to position [467, 0]
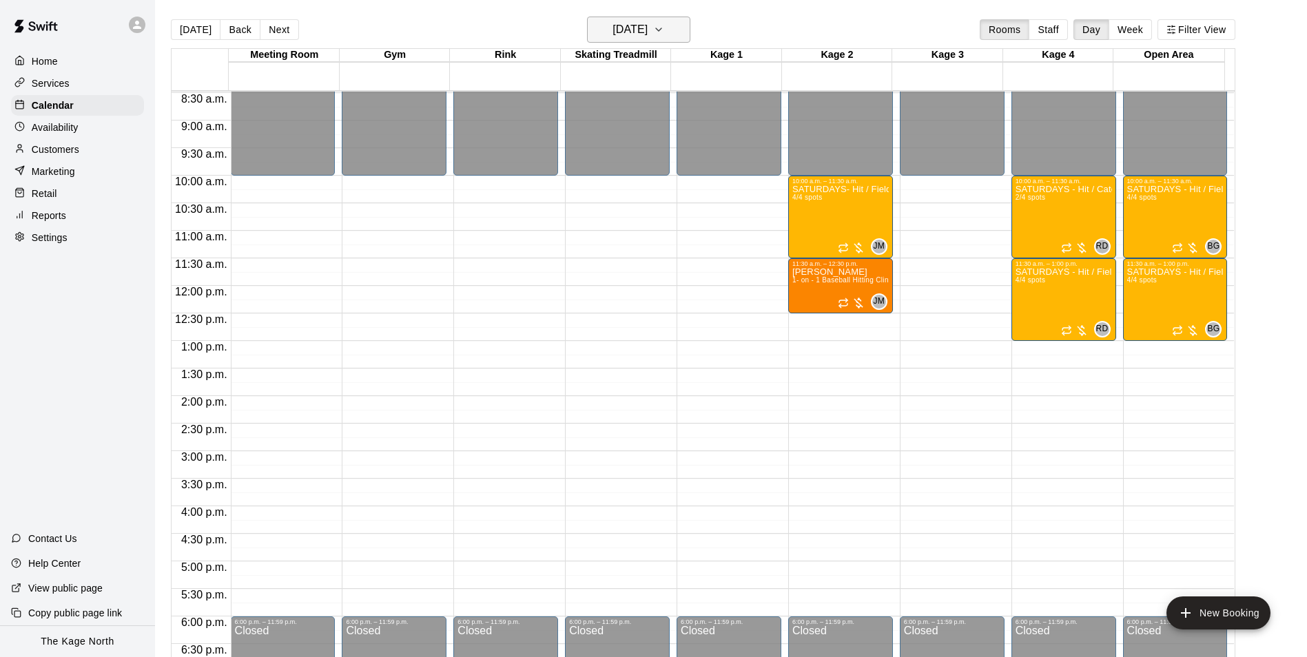
click at [647, 25] on h6 "[DATE]" at bounding box center [629, 29] width 35 height 19
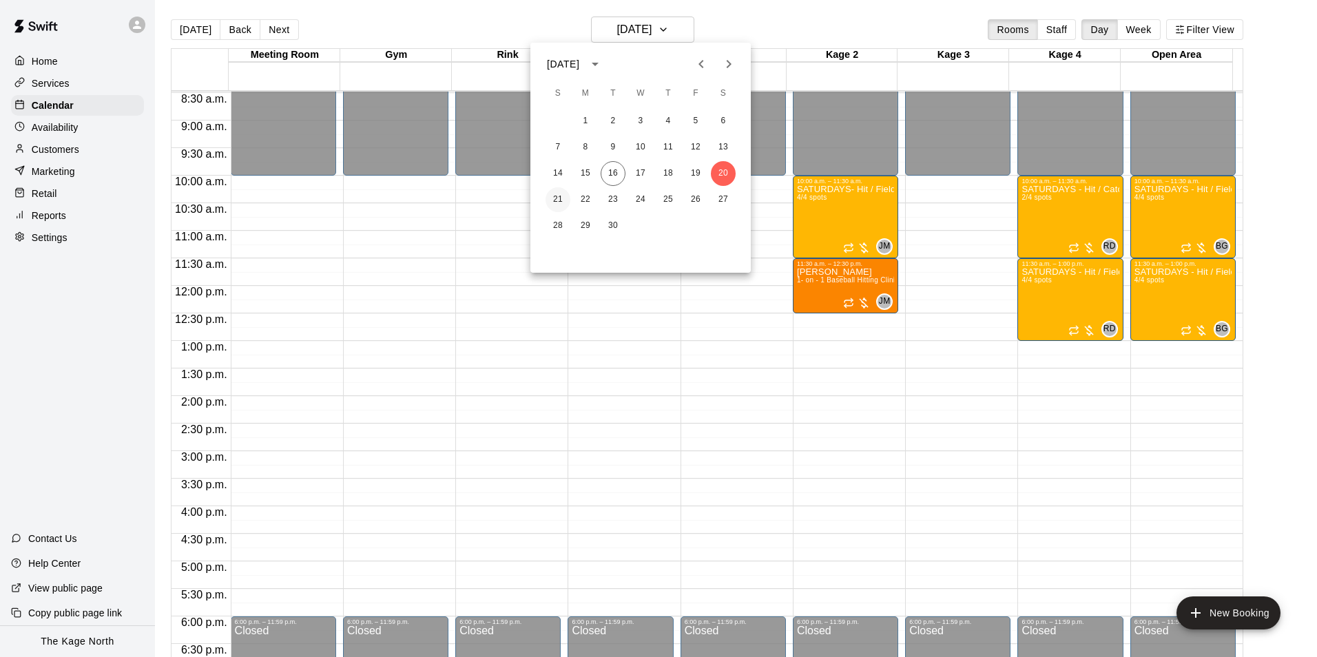
click at [557, 199] on button "21" at bounding box center [557, 199] width 25 height 25
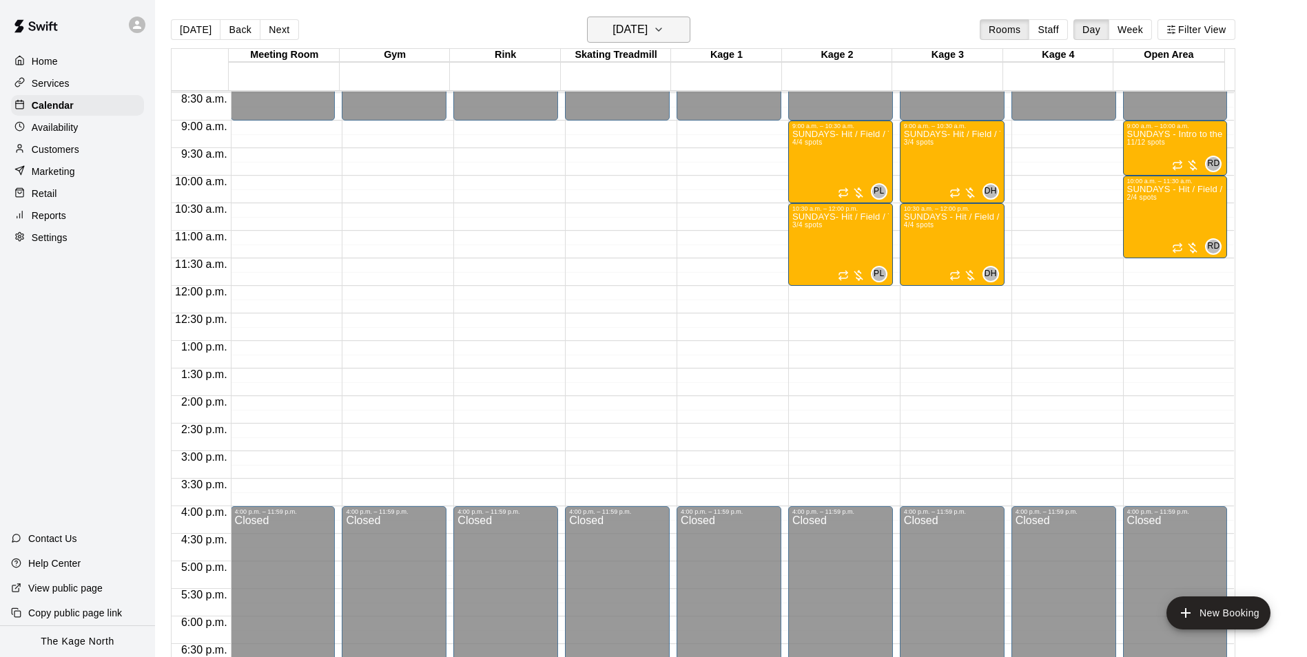
click at [647, 30] on h6 "[DATE]" at bounding box center [629, 29] width 35 height 19
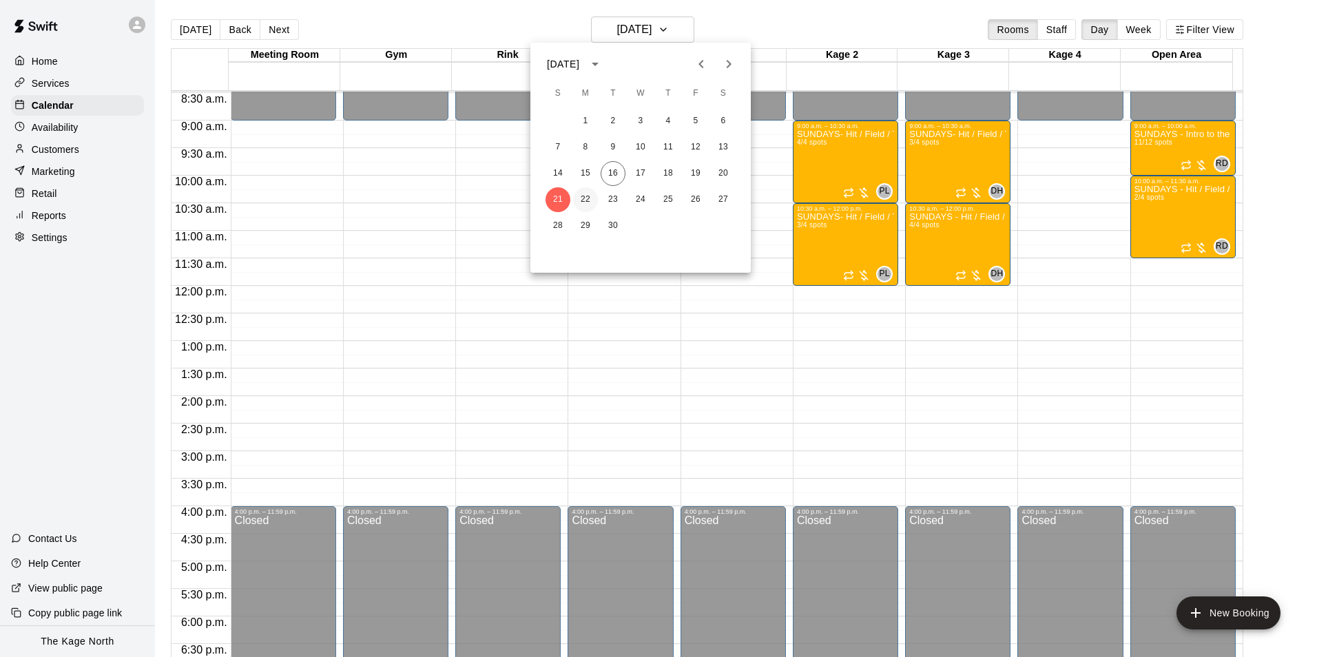
click at [587, 192] on button "22" at bounding box center [585, 199] width 25 height 25
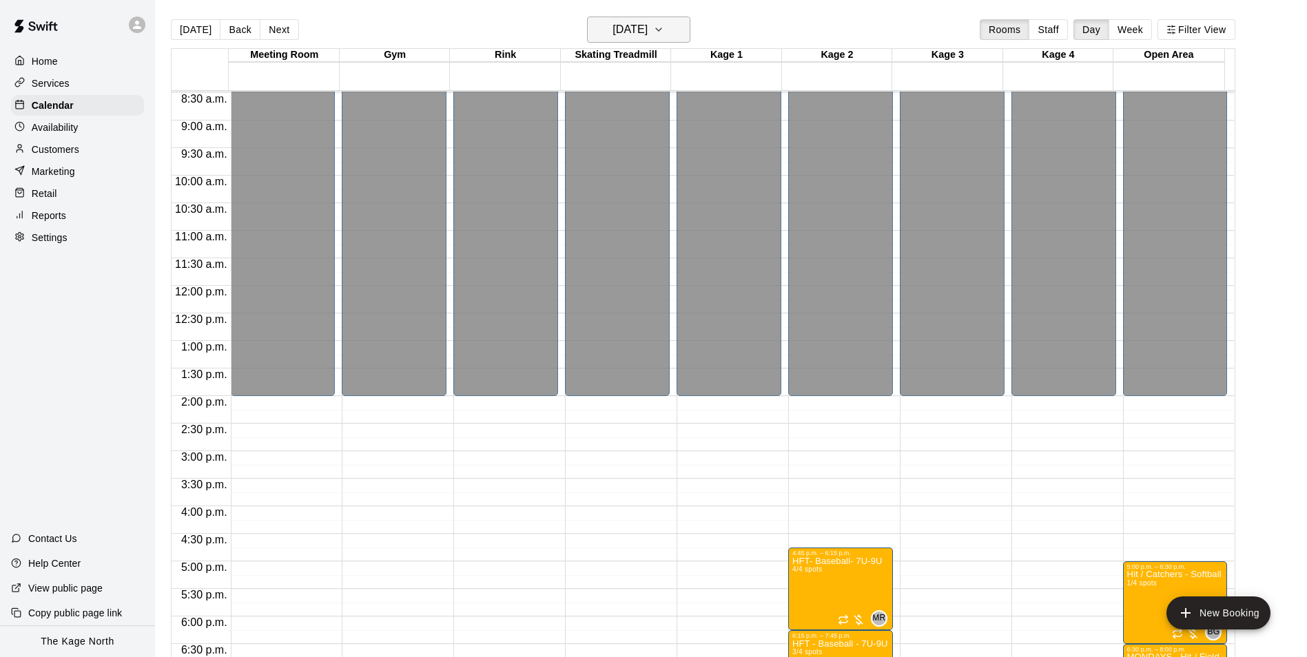
click at [656, 19] on button "[DATE]" at bounding box center [638, 30] width 103 height 26
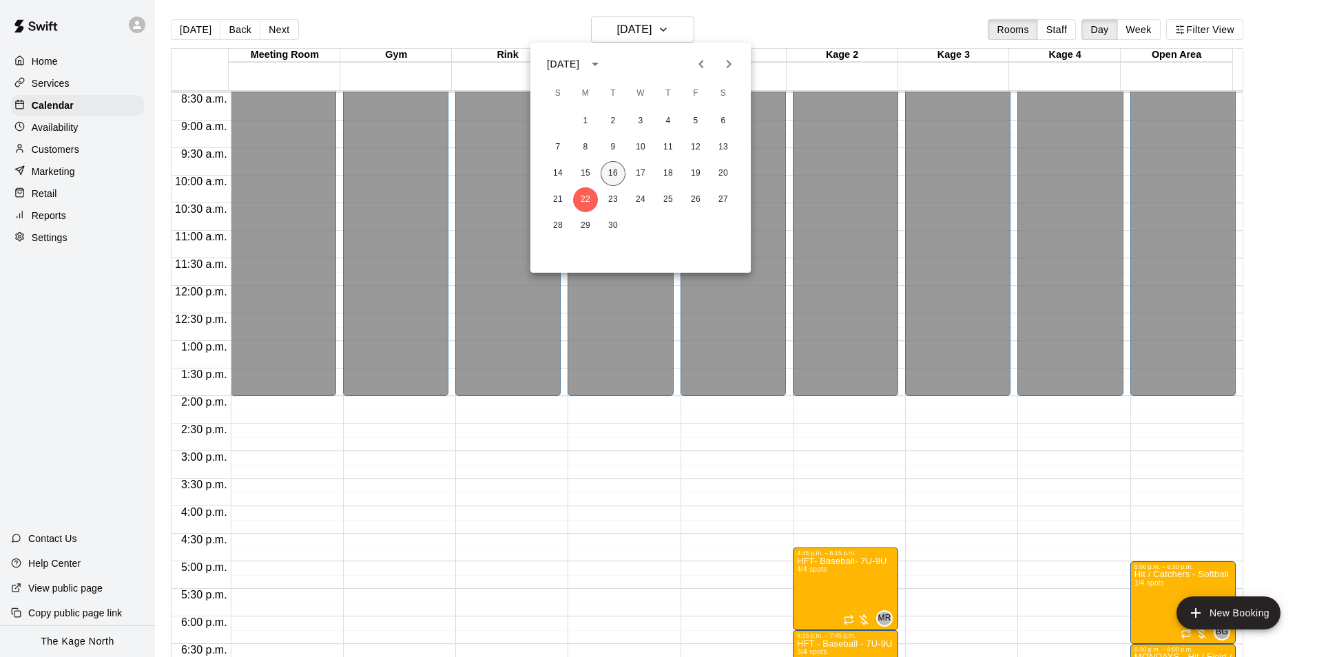
click at [610, 174] on button "16" at bounding box center [613, 173] width 25 height 25
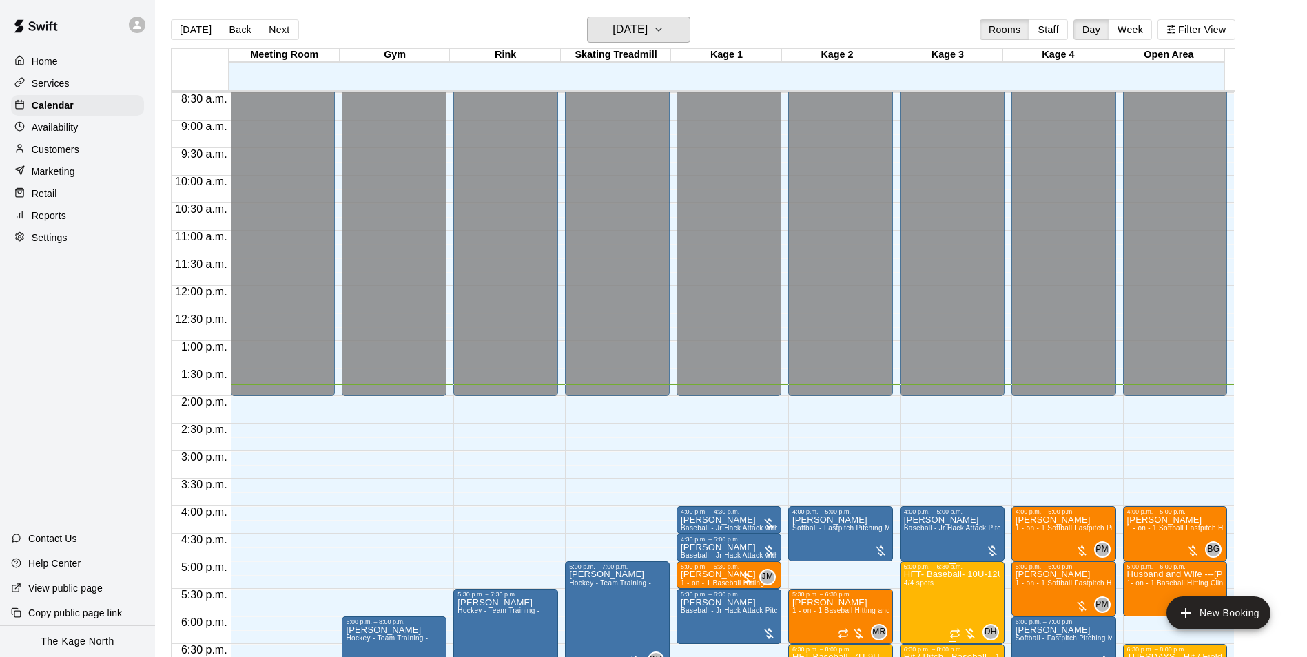
scroll to position [742, 0]
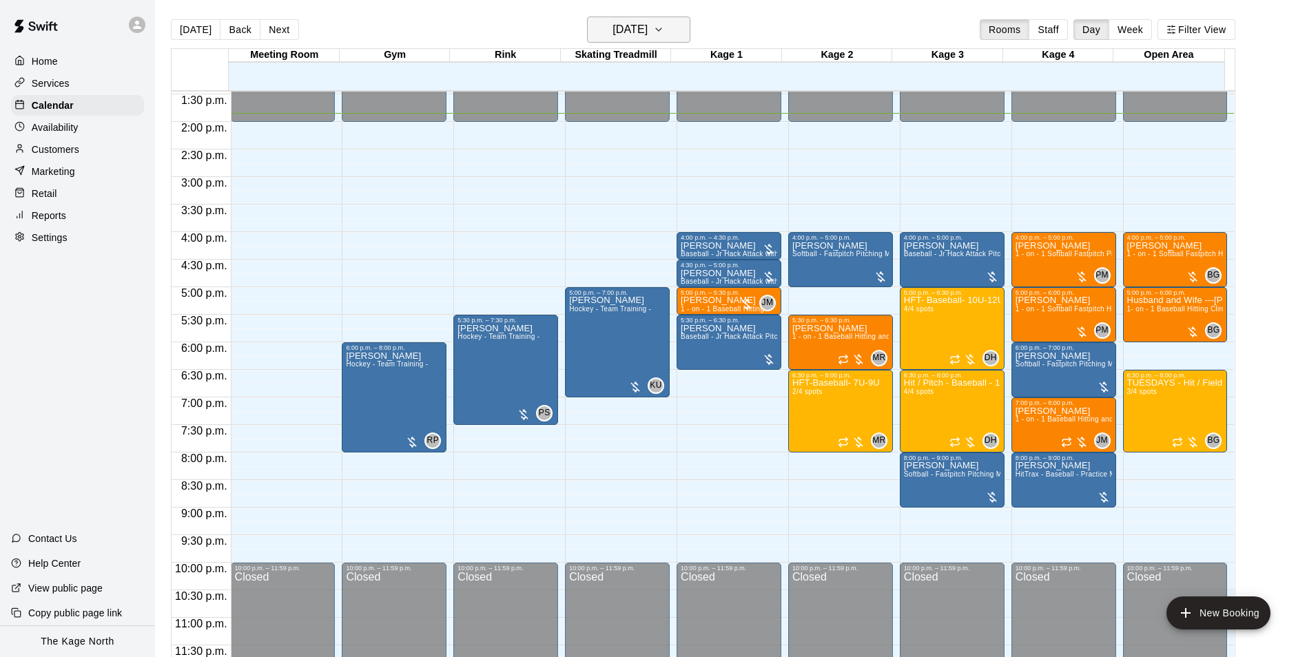
click at [647, 28] on h6 "[DATE]" at bounding box center [629, 29] width 35 height 19
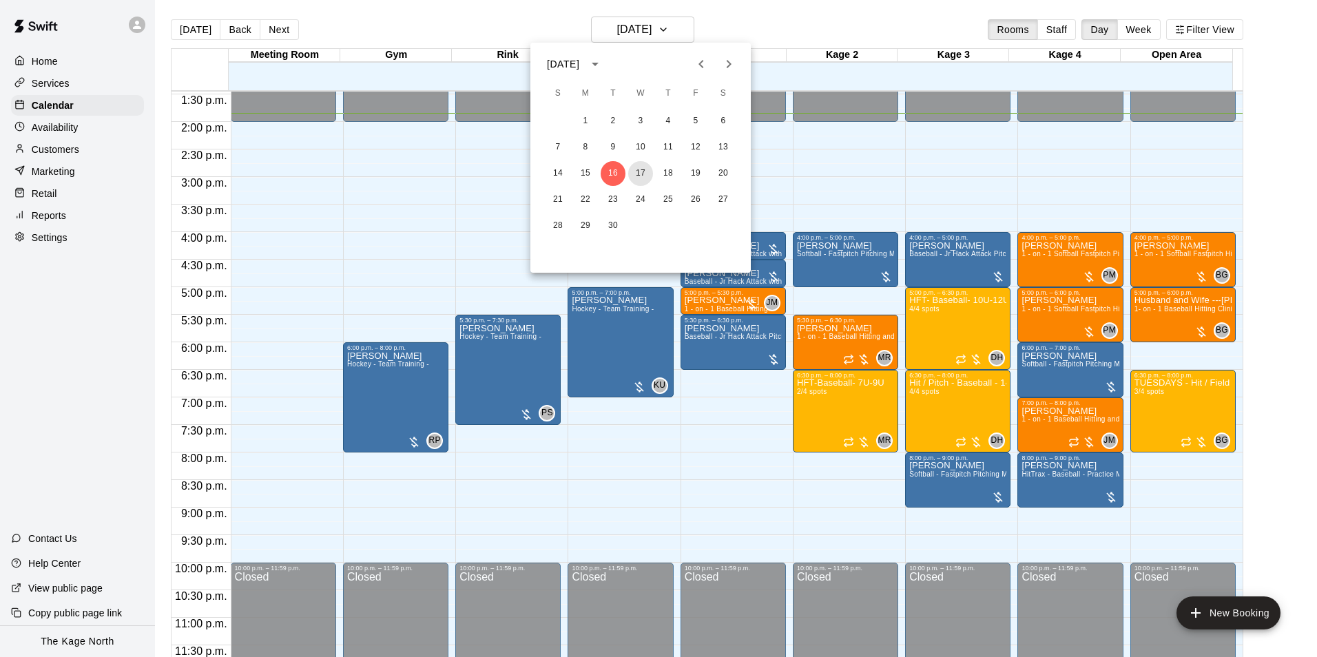
click at [636, 176] on button "17" at bounding box center [640, 173] width 25 height 25
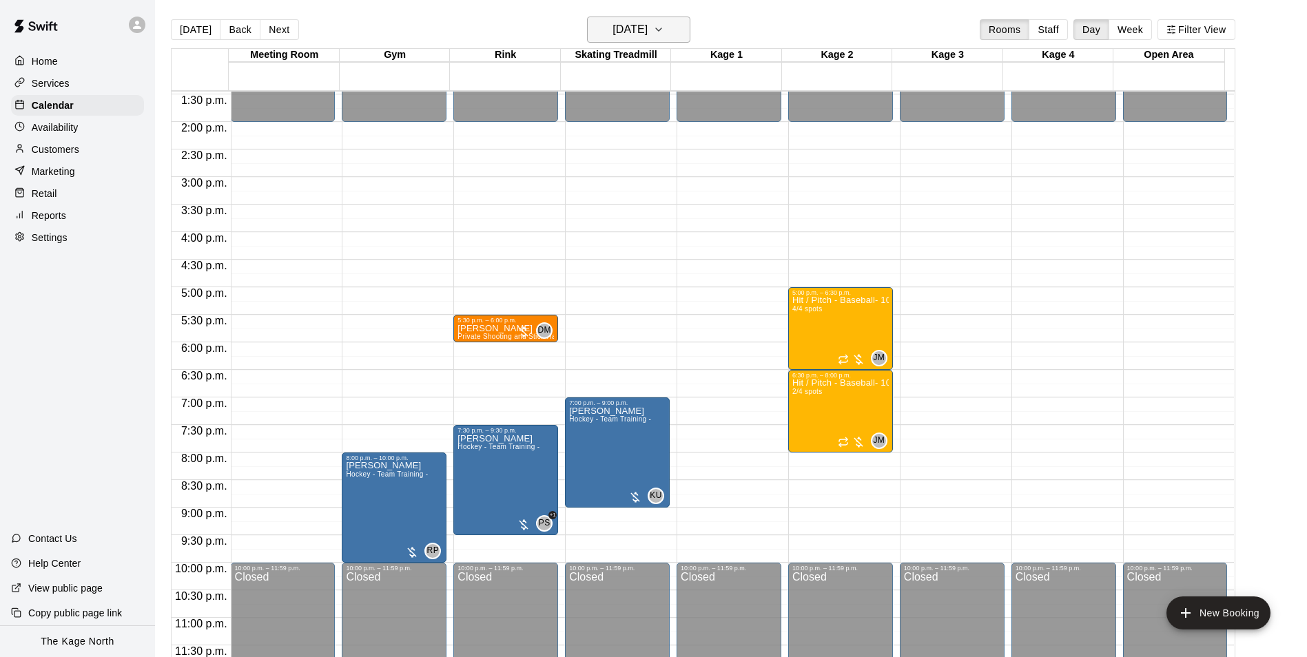
click at [647, 32] on h6 "[DATE]" at bounding box center [629, 29] width 35 height 19
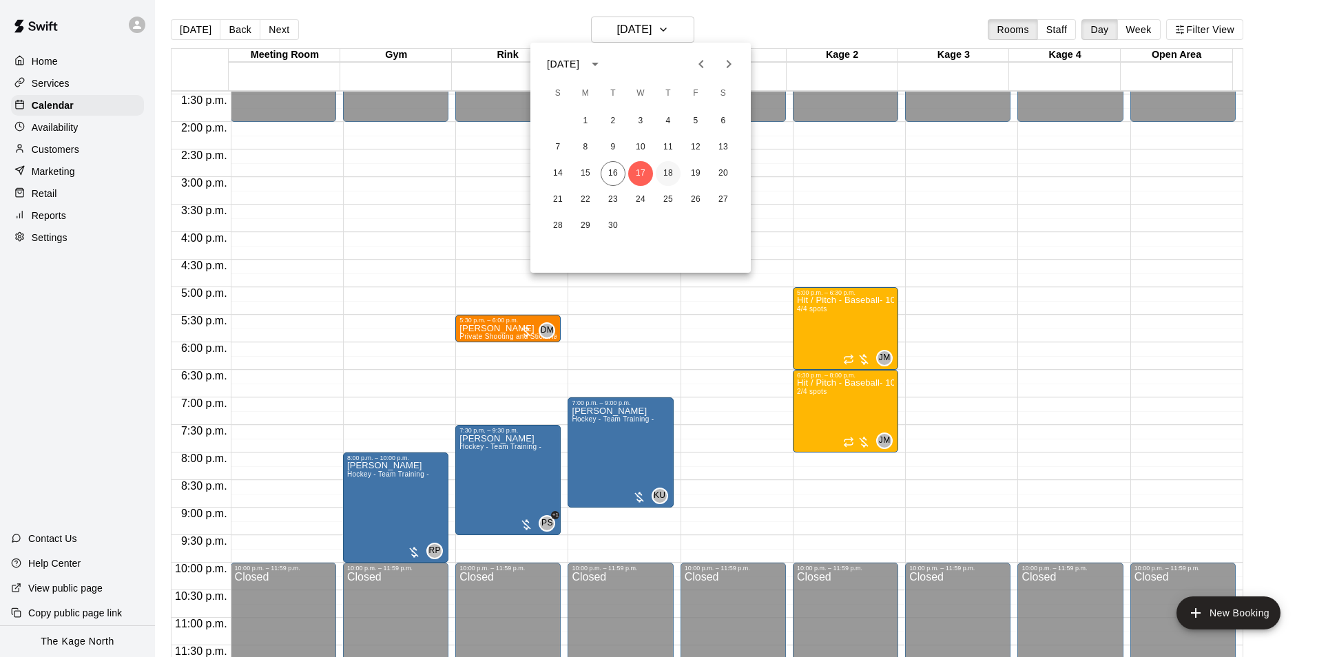
click at [669, 174] on button "18" at bounding box center [668, 173] width 25 height 25
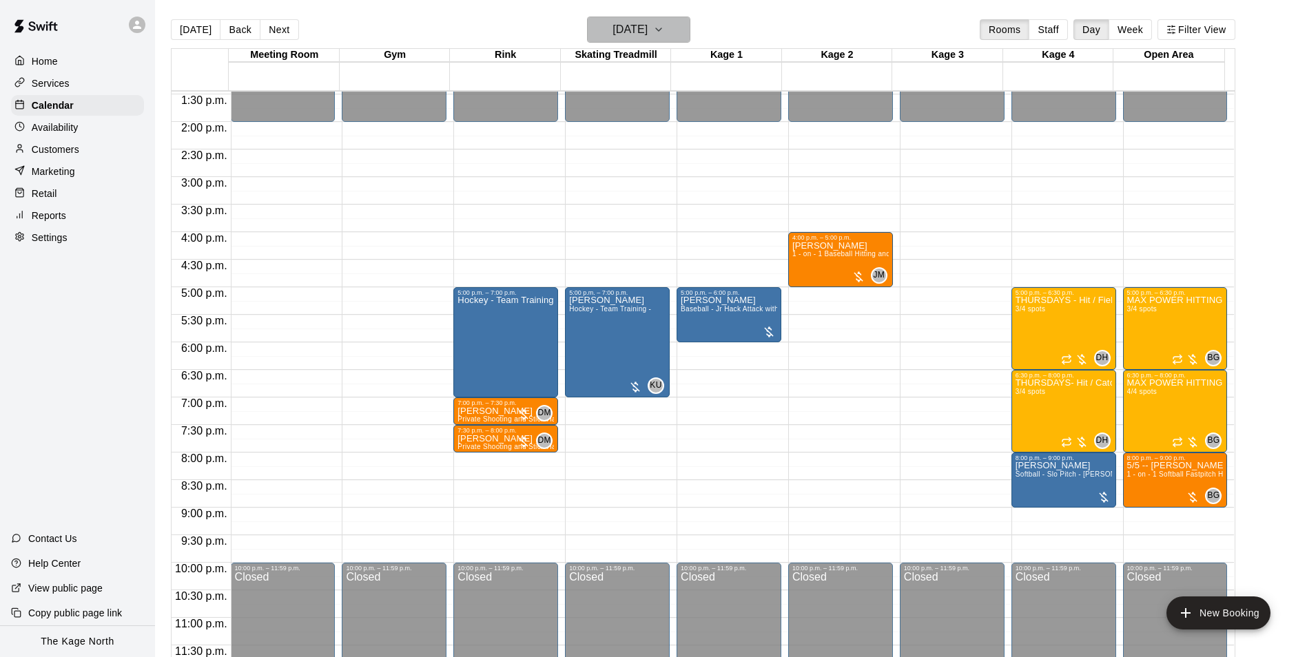
click at [643, 26] on h6 "[DATE]" at bounding box center [629, 29] width 35 height 19
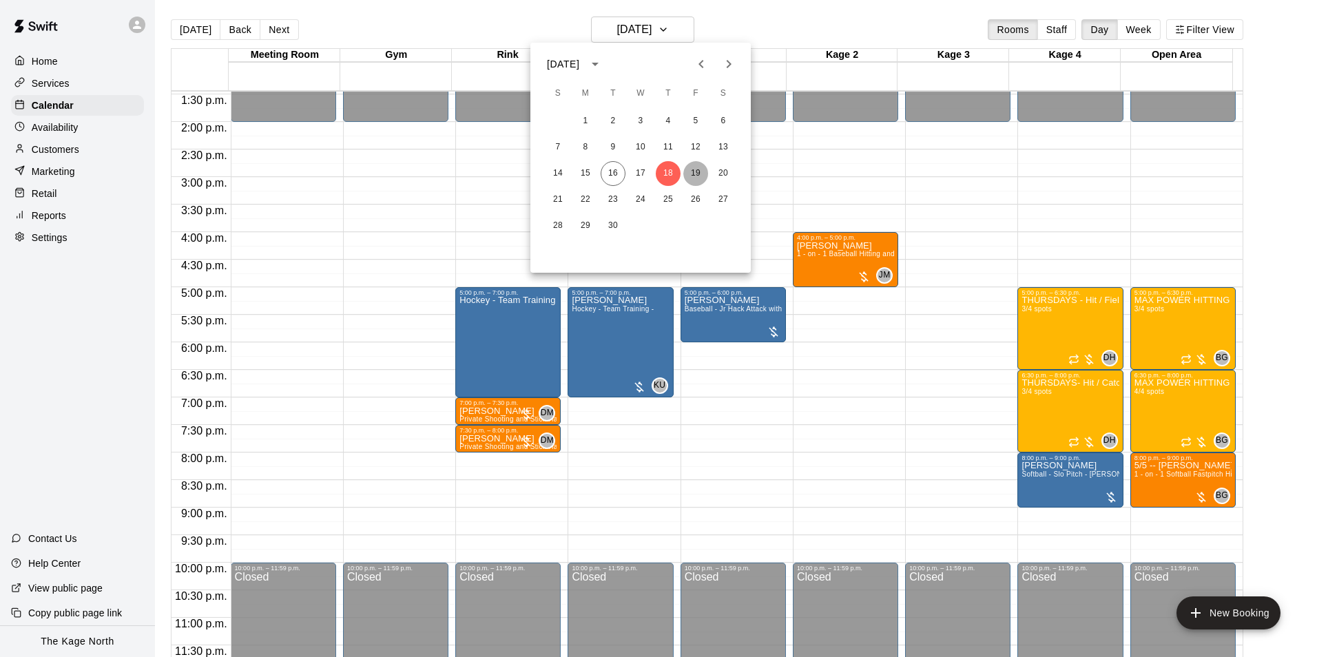
click at [692, 176] on button "19" at bounding box center [695, 173] width 25 height 25
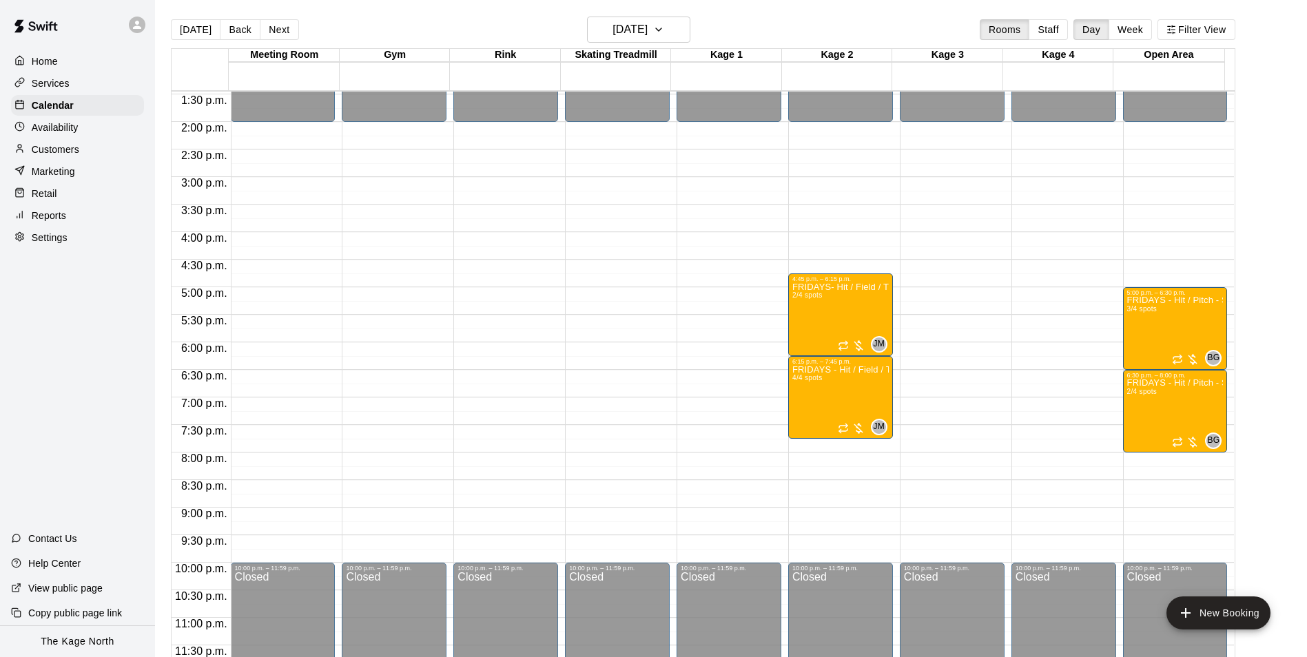
click at [627, 10] on main "[DATE] Back [DATE][DATE] Rooms Staff Day Week Filter View Meeting Room 19 Fri G…" at bounding box center [731, 339] width 1152 height 679
click at [647, 23] on h6 "[DATE]" at bounding box center [629, 29] width 35 height 19
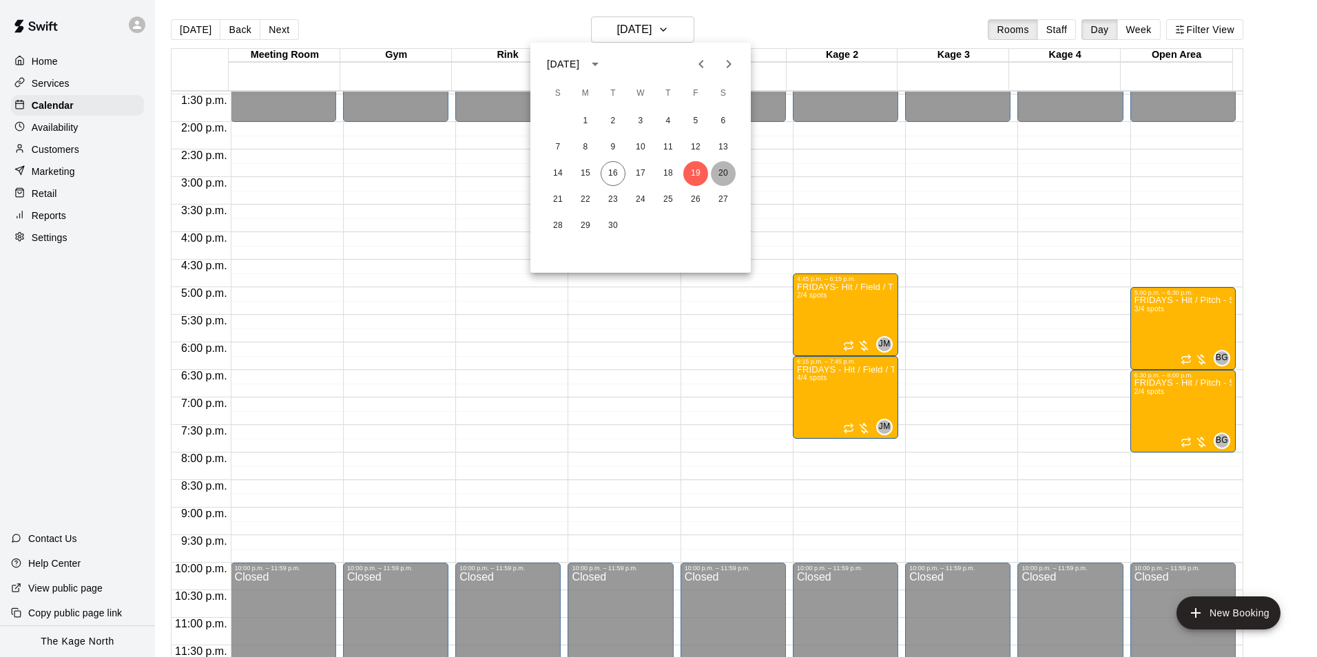
click at [729, 174] on button "20" at bounding box center [723, 173] width 25 height 25
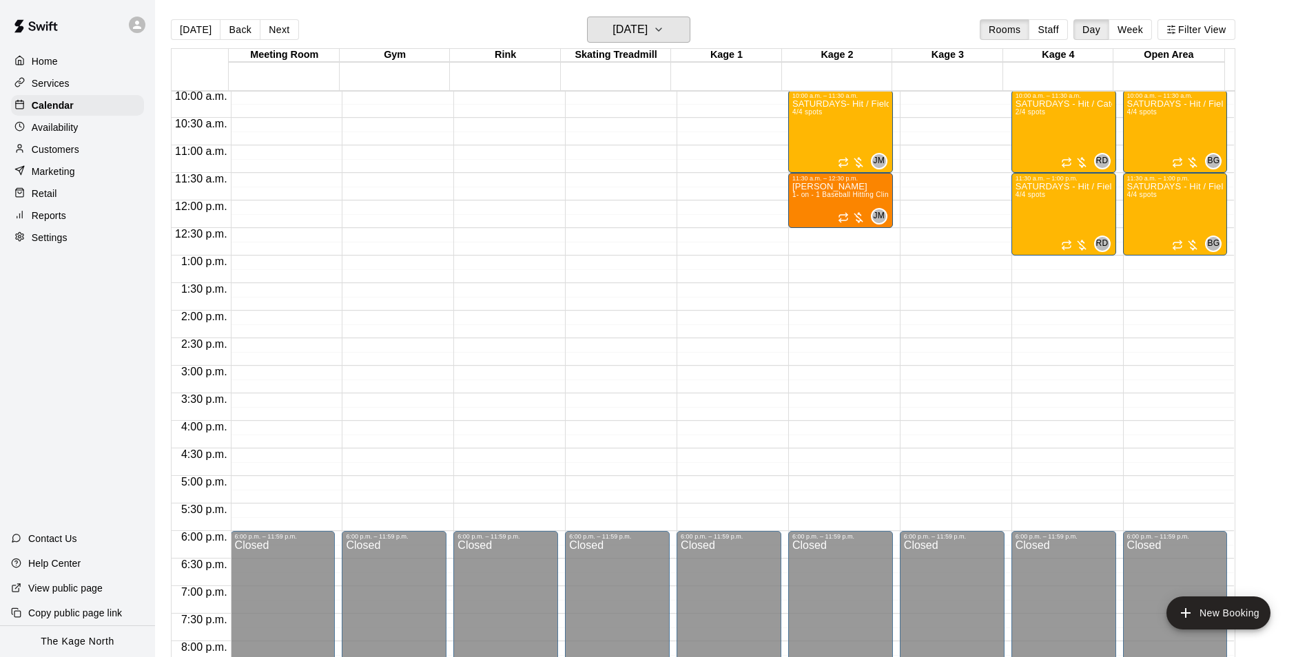
scroll to position [536, 0]
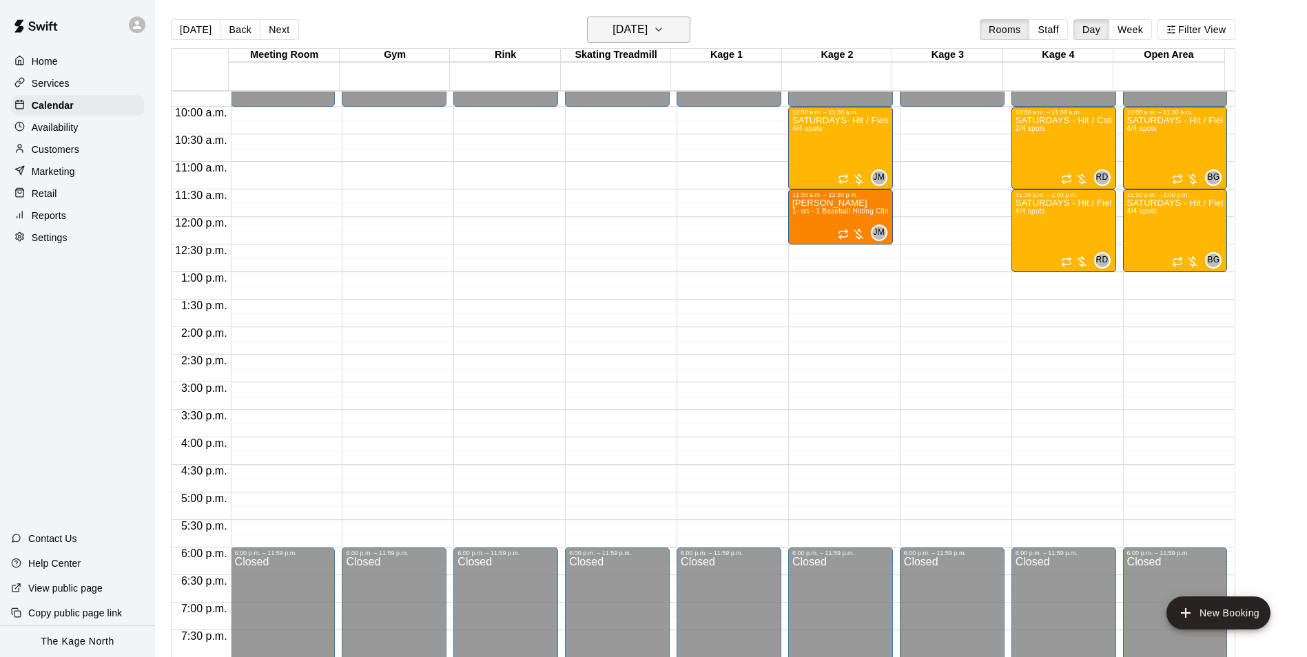
click at [666, 19] on button "[DATE]" at bounding box center [638, 30] width 103 height 26
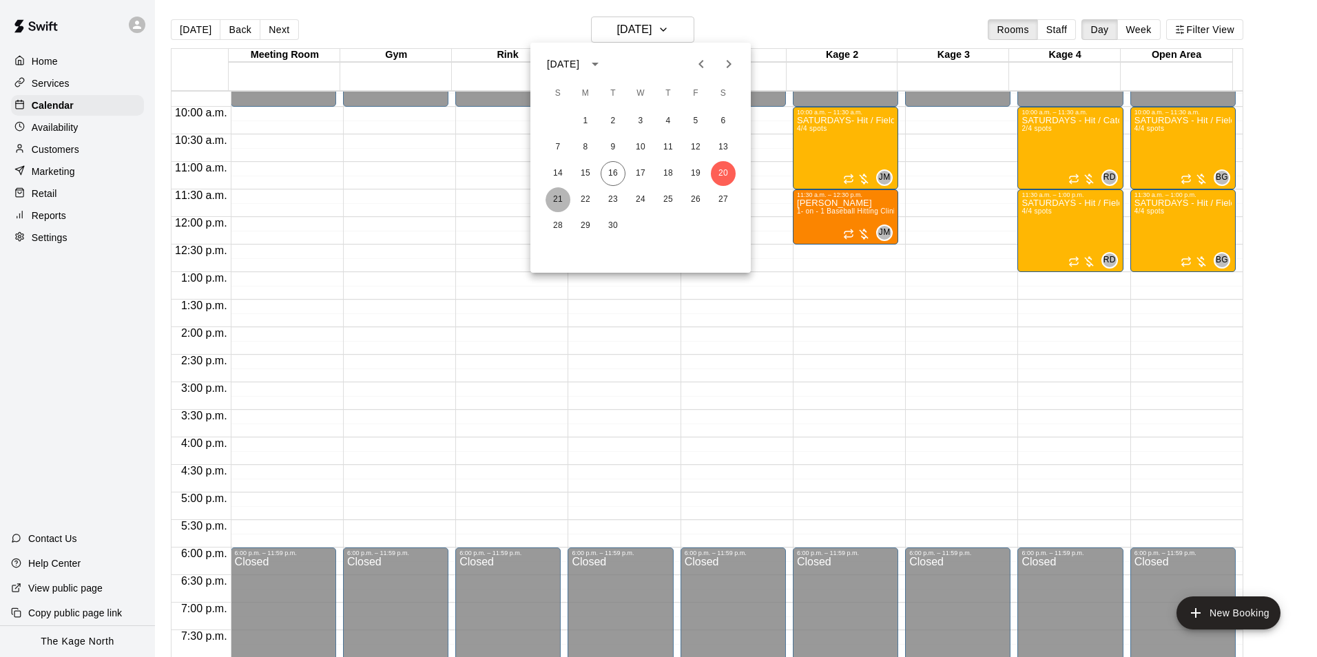
click at [555, 194] on button "21" at bounding box center [557, 199] width 25 height 25
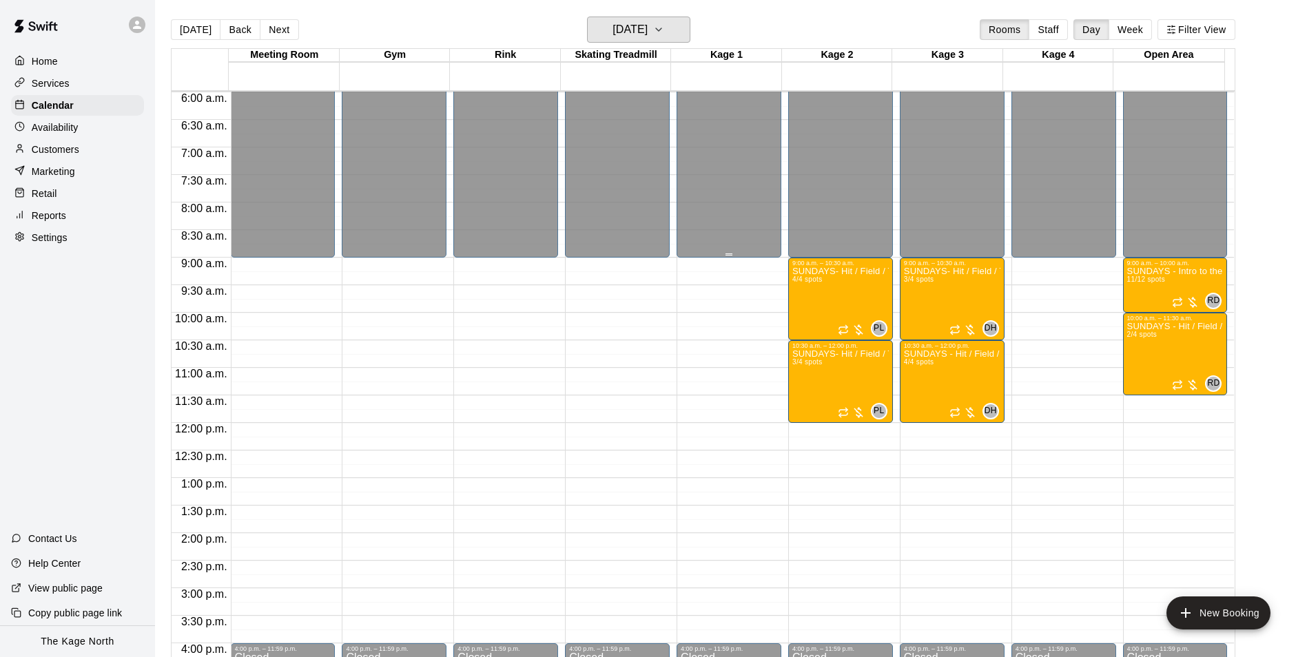
scroll to position [329, 0]
click at [645, 30] on h6 "[DATE]" at bounding box center [629, 29] width 35 height 19
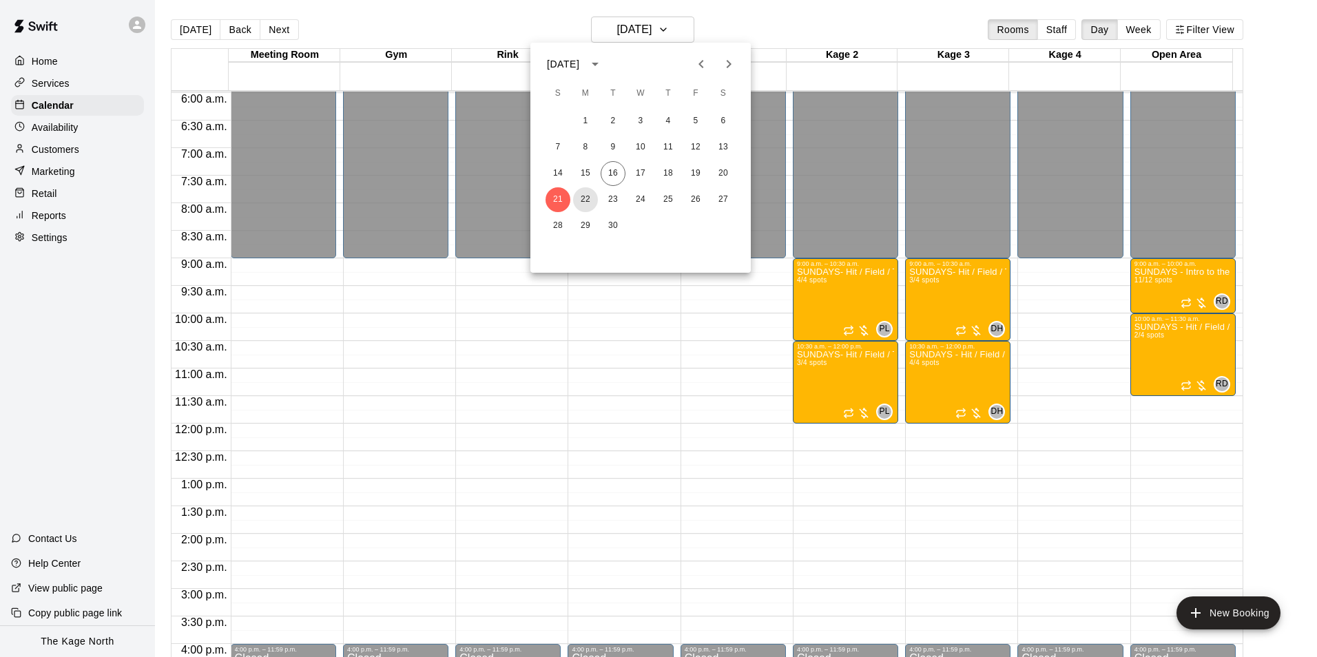
click at [590, 201] on button "22" at bounding box center [585, 199] width 25 height 25
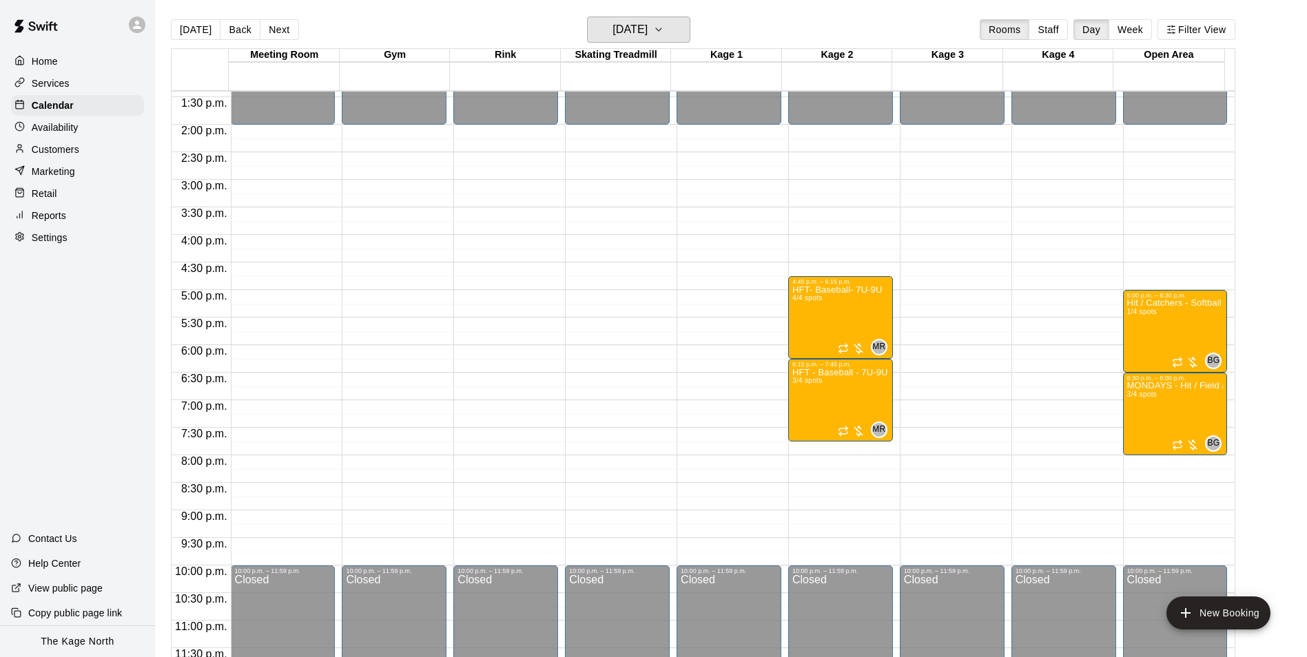
scroll to position [742, 0]
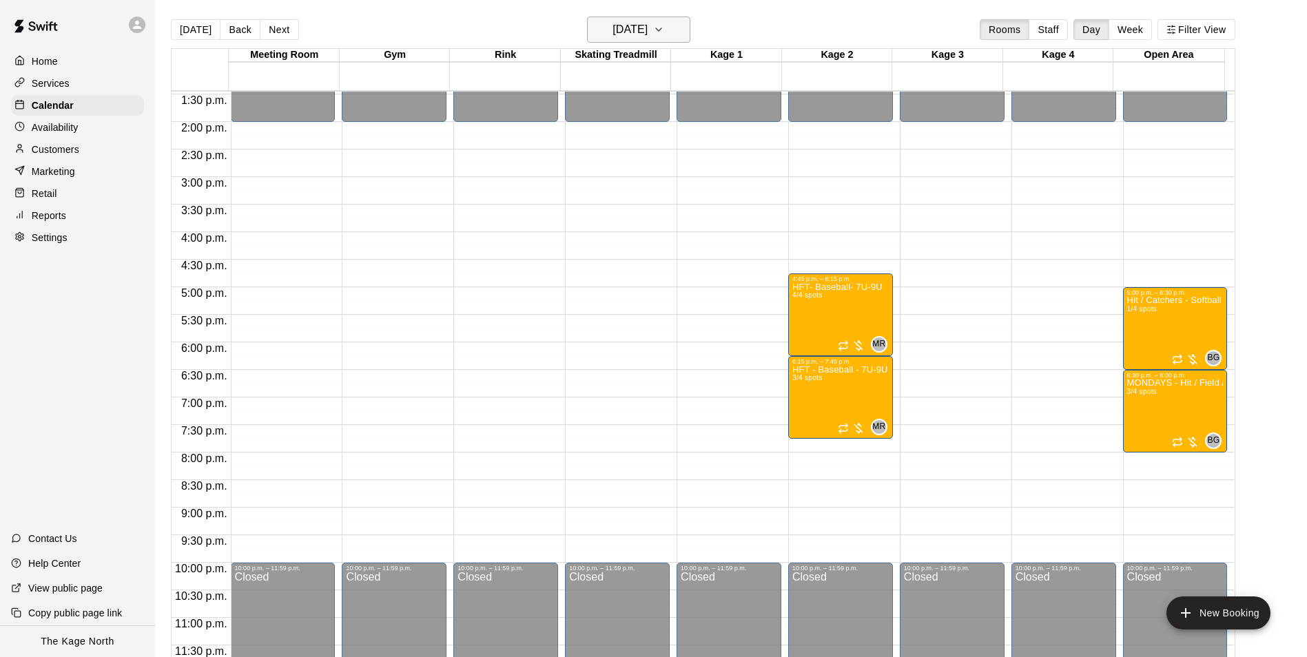
click at [647, 23] on h6 "[DATE]" at bounding box center [629, 29] width 35 height 19
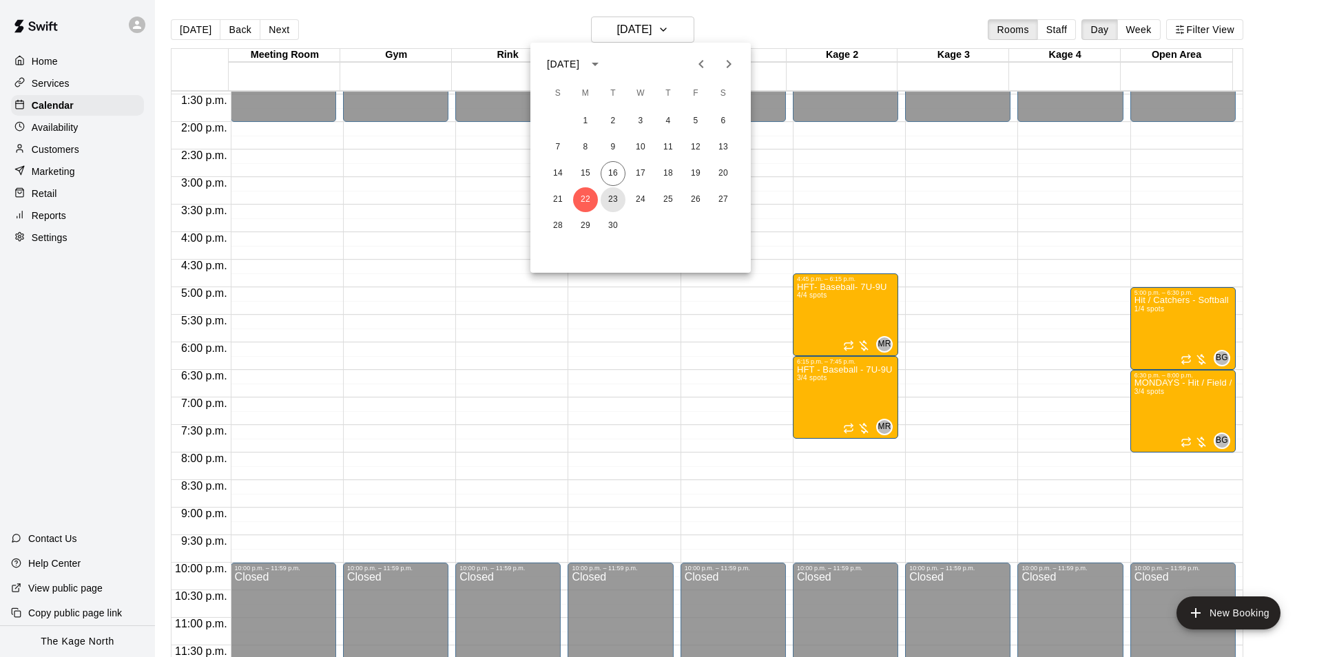
click at [614, 200] on button "23" at bounding box center [613, 199] width 25 height 25
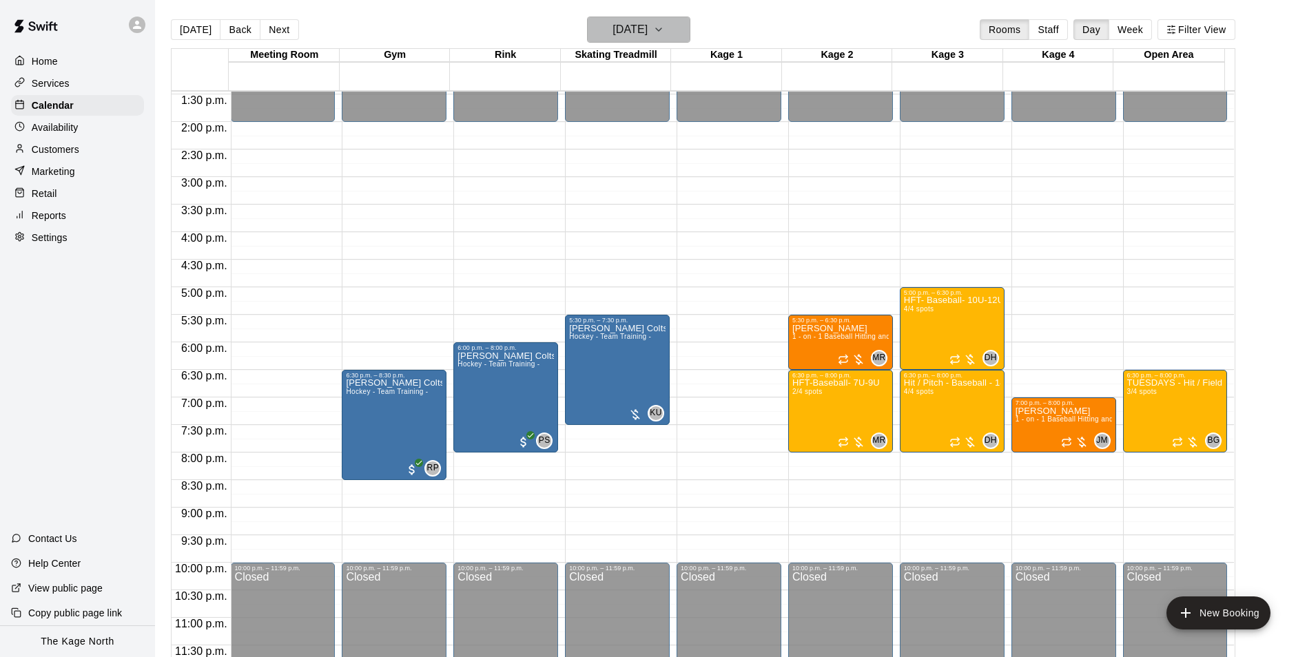
click at [647, 23] on h6 "[DATE]" at bounding box center [629, 29] width 35 height 19
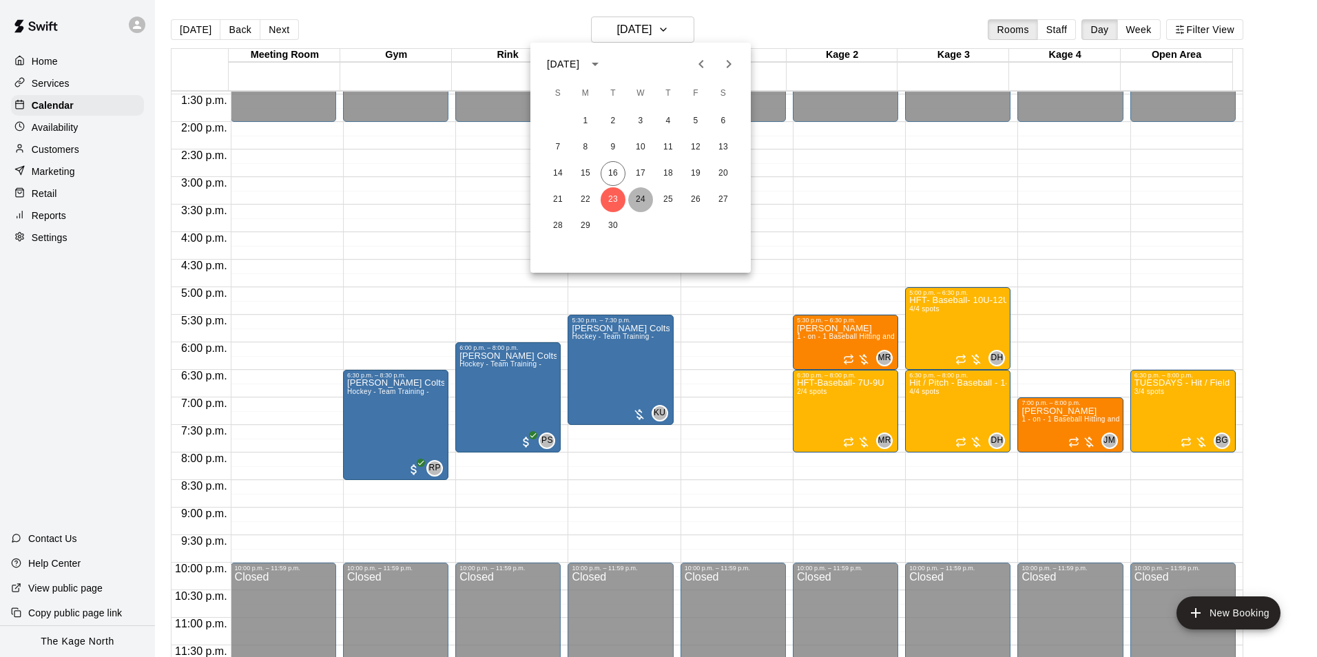
click at [649, 197] on button "24" at bounding box center [640, 199] width 25 height 25
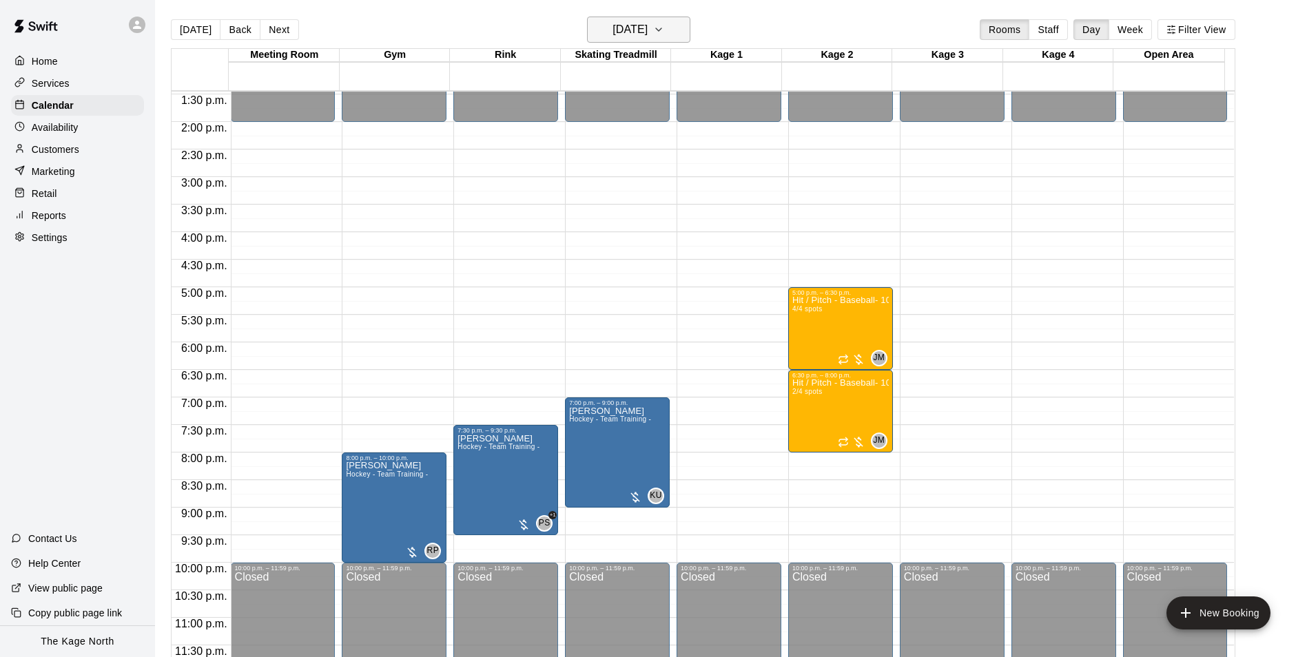
click at [647, 19] on button "[DATE]" at bounding box center [638, 30] width 103 height 26
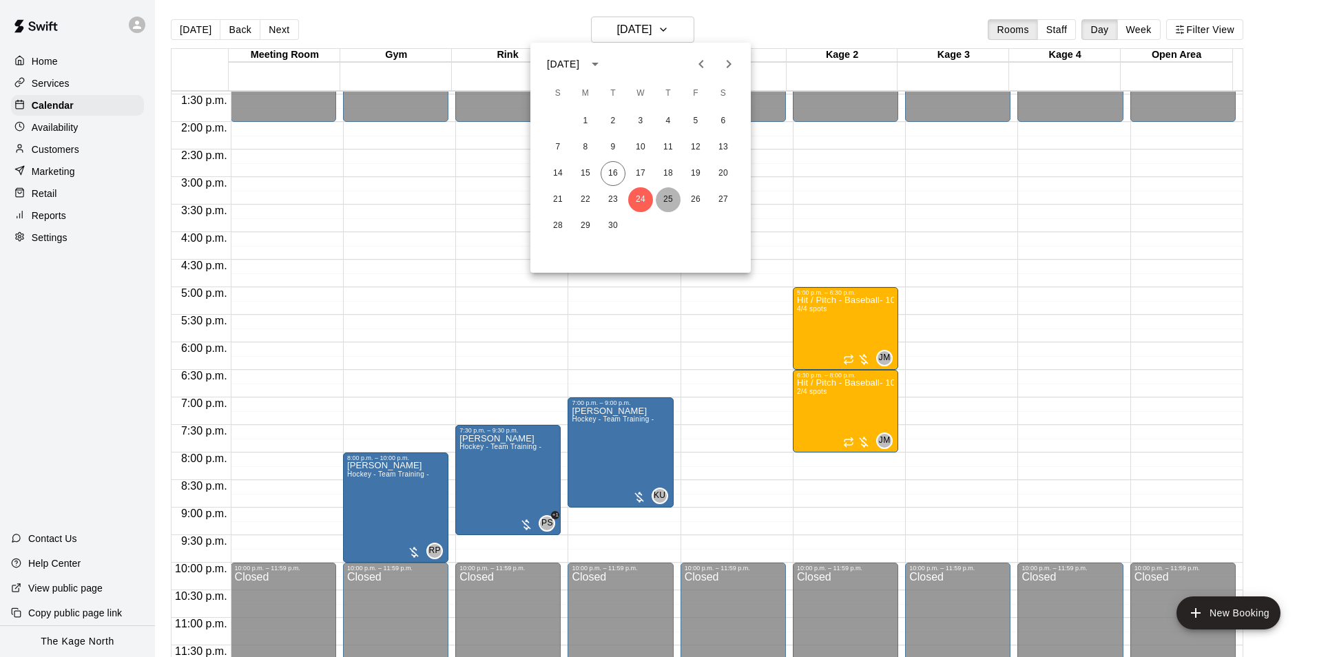
click at [667, 200] on button "25" at bounding box center [668, 199] width 25 height 25
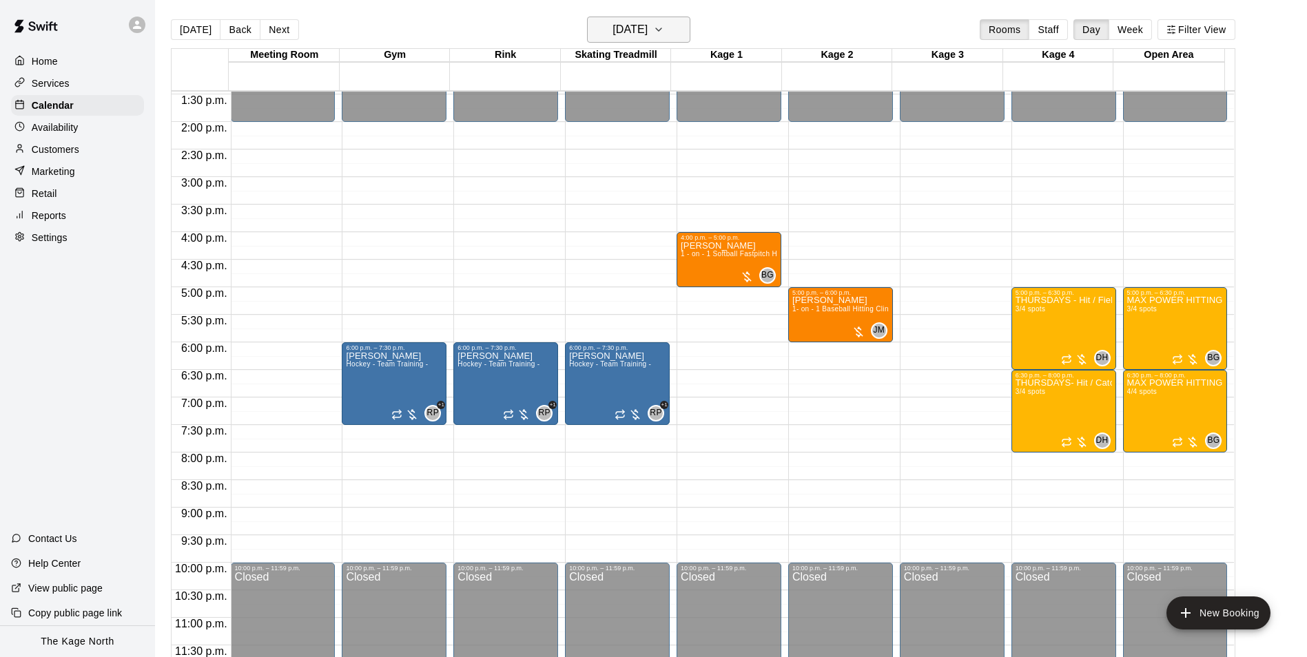
click at [647, 39] on h6 "[DATE]" at bounding box center [629, 29] width 35 height 19
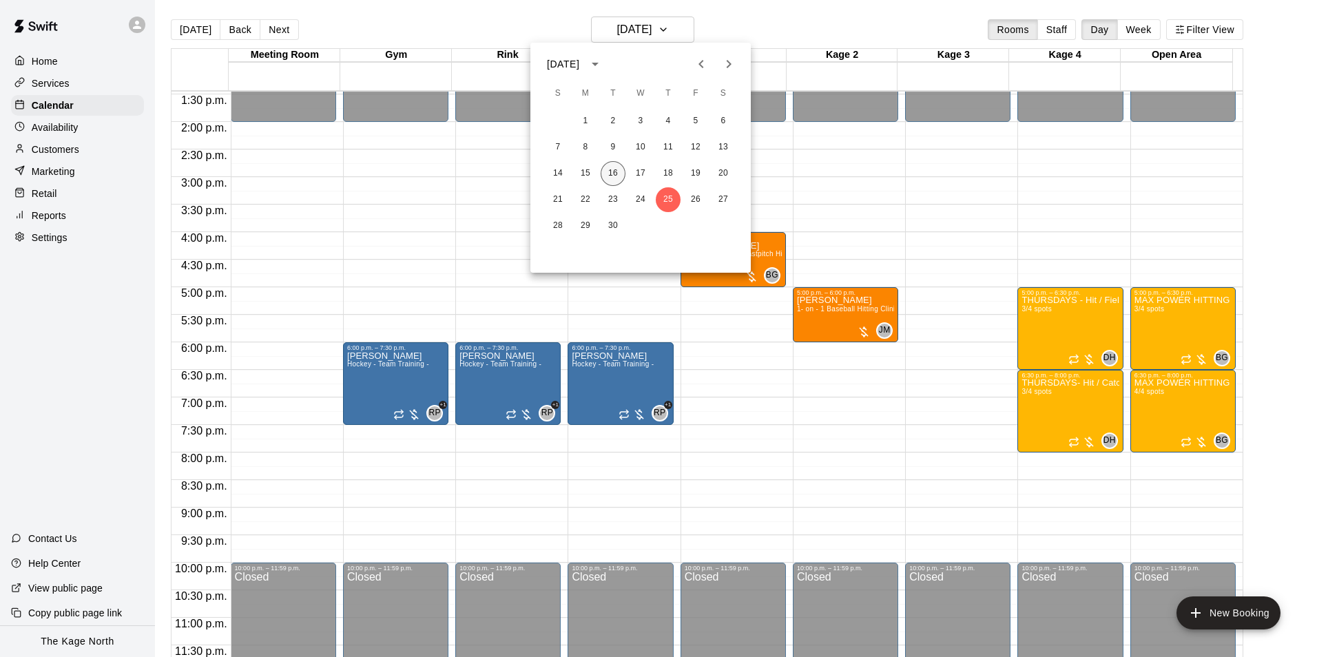
click at [608, 178] on button "16" at bounding box center [613, 173] width 25 height 25
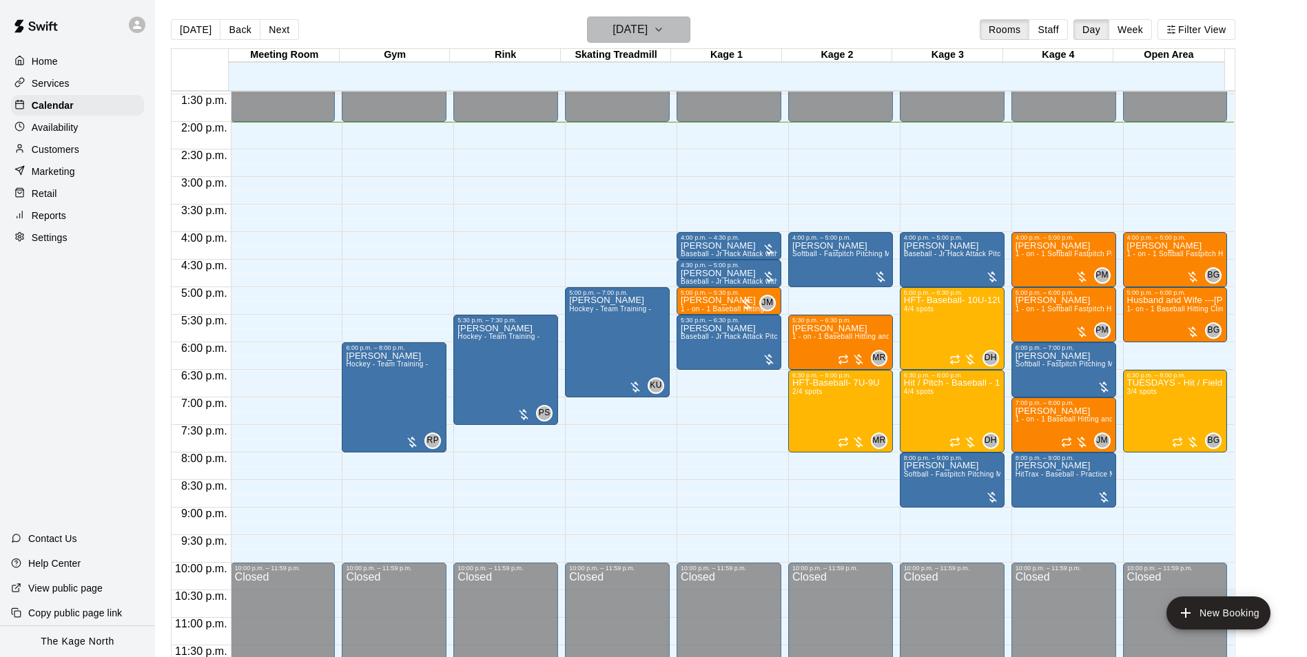
click at [647, 33] on h6 "[DATE]" at bounding box center [629, 29] width 35 height 19
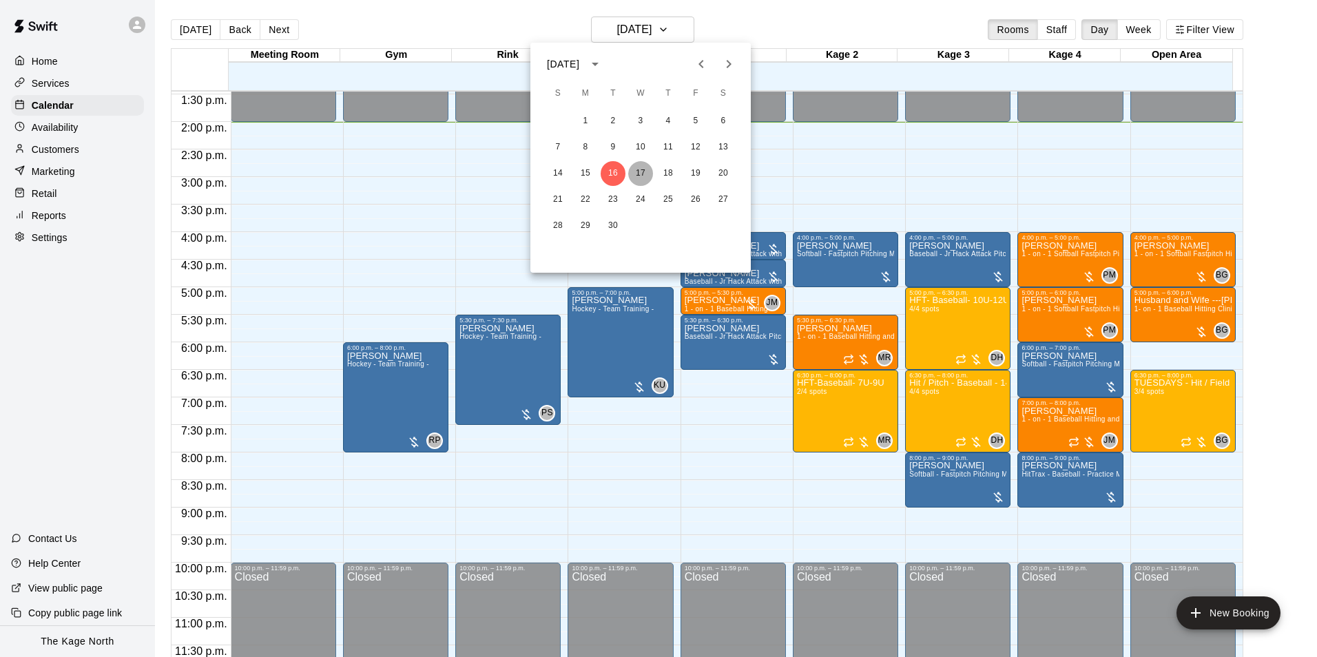
click at [642, 174] on button "17" at bounding box center [640, 173] width 25 height 25
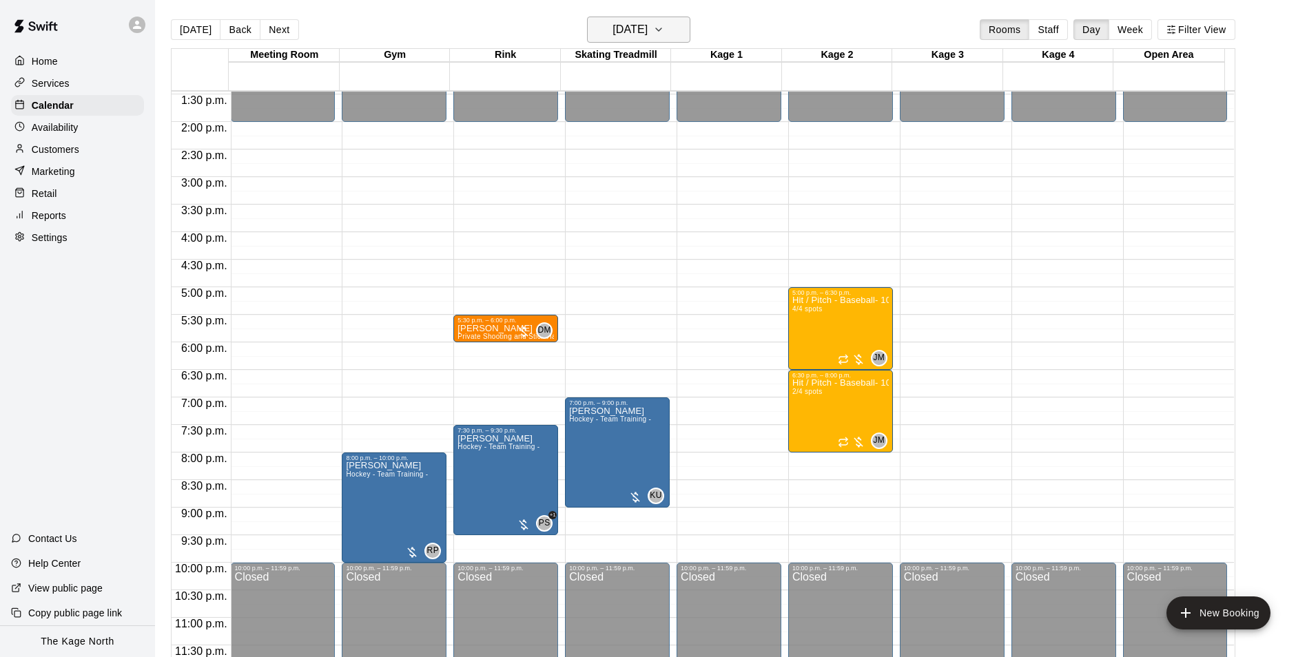
click at [647, 32] on h6 "[DATE]" at bounding box center [629, 29] width 35 height 19
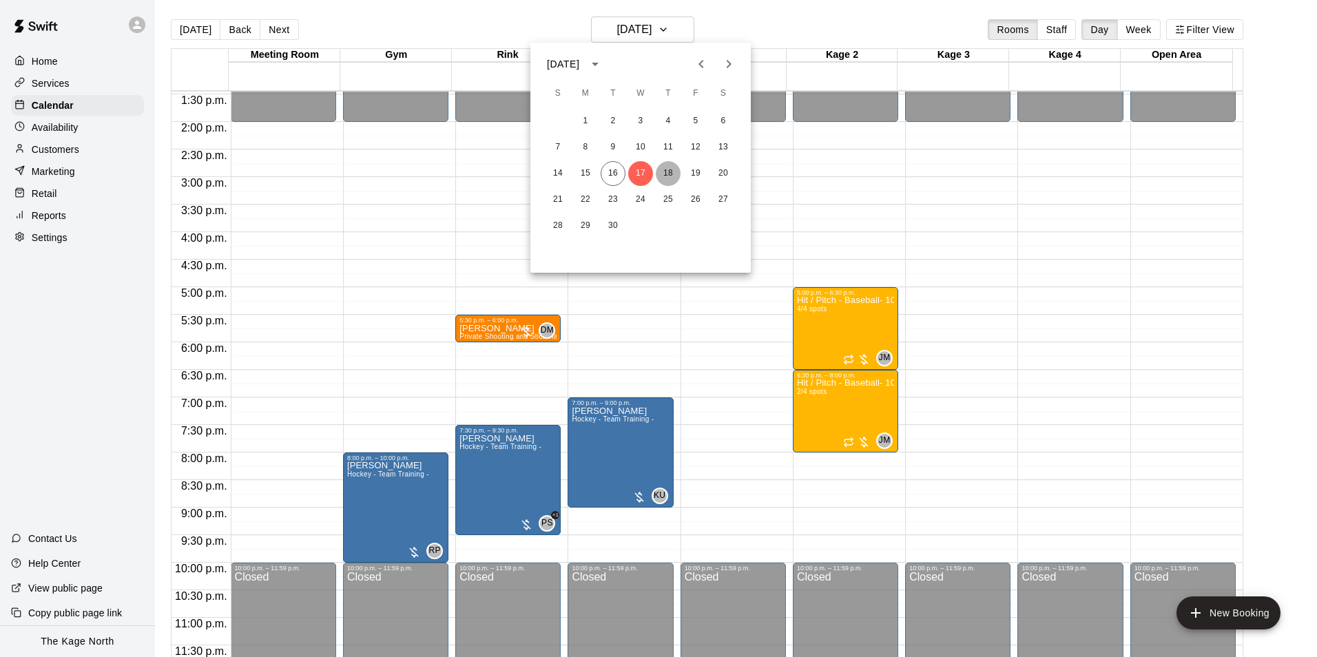
click at [672, 172] on button "18" at bounding box center [668, 173] width 25 height 25
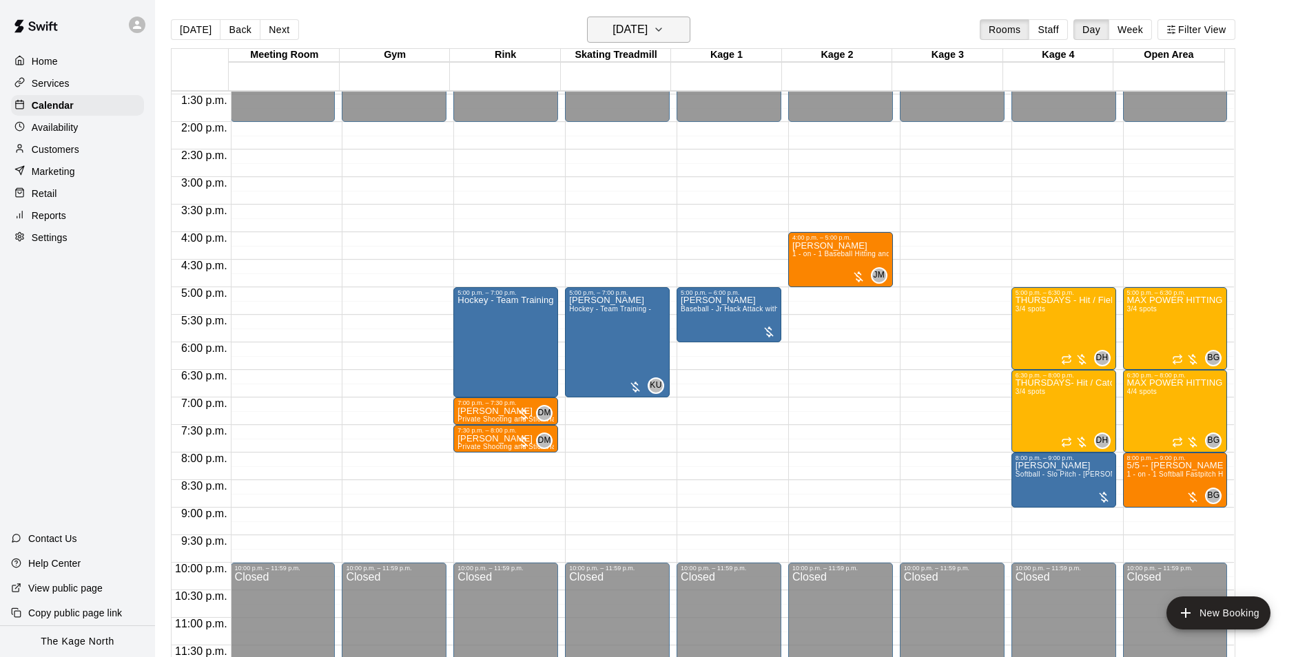
click at [647, 30] on h6 "[DATE]" at bounding box center [629, 29] width 35 height 19
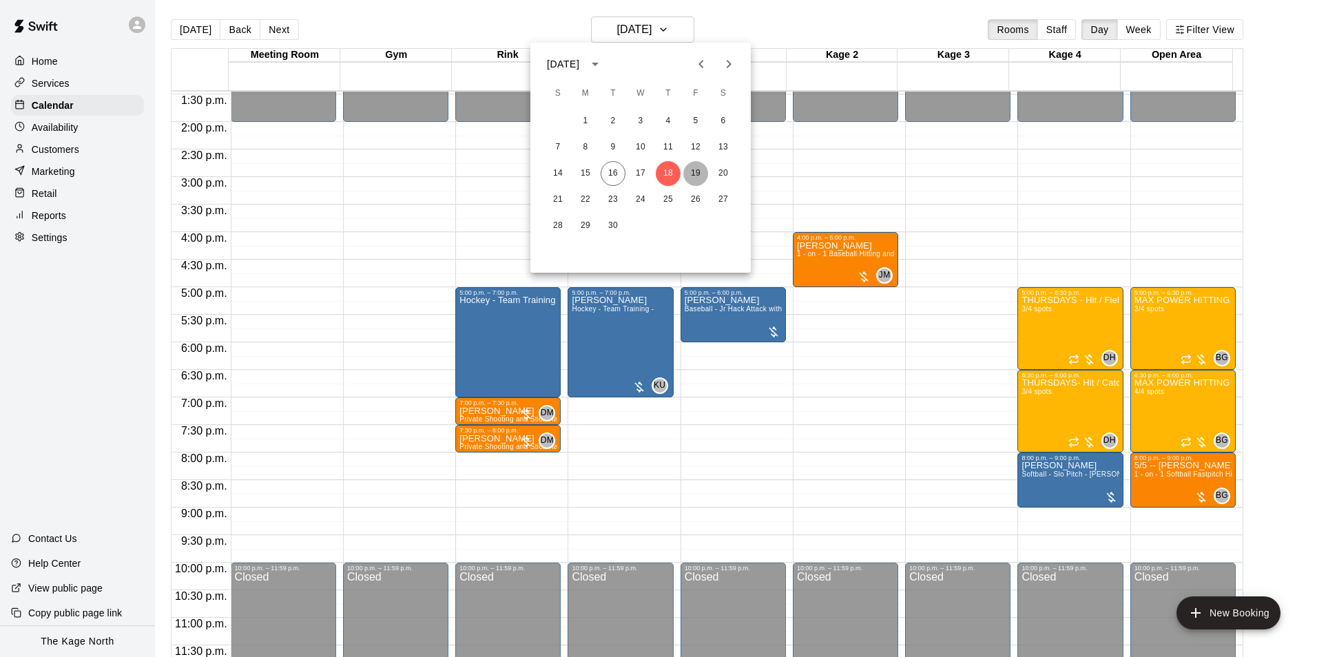
click at [690, 171] on button "19" at bounding box center [695, 173] width 25 height 25
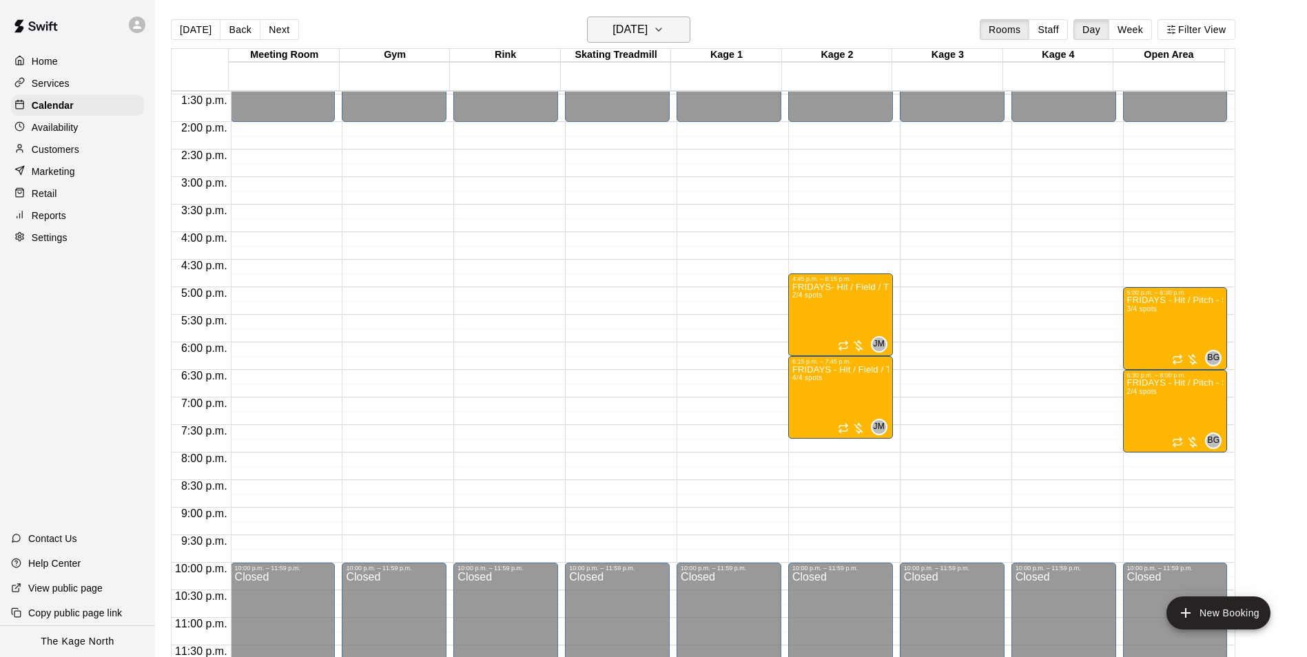
click at [647, 22] on h6 "[DATE]" at bounding box center [629, 29] width 35 height 19
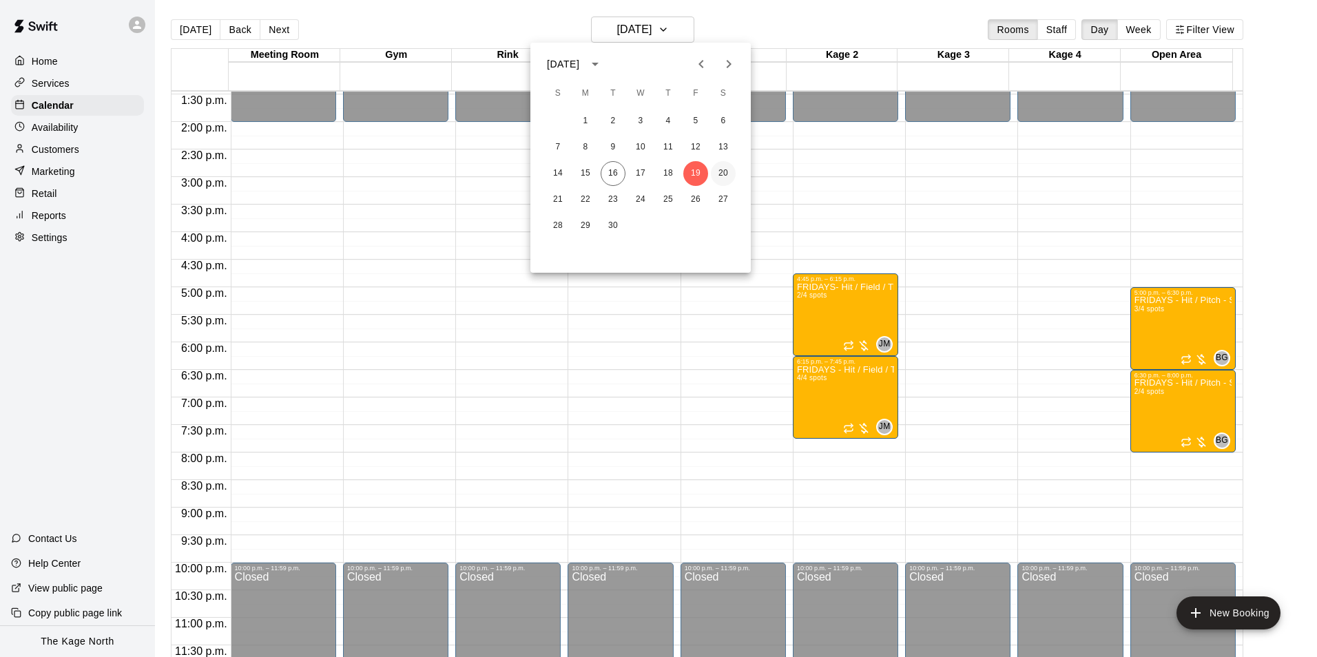
click at [725, 174] on button "20" at bounding box center [723, 173] width 25 height 25
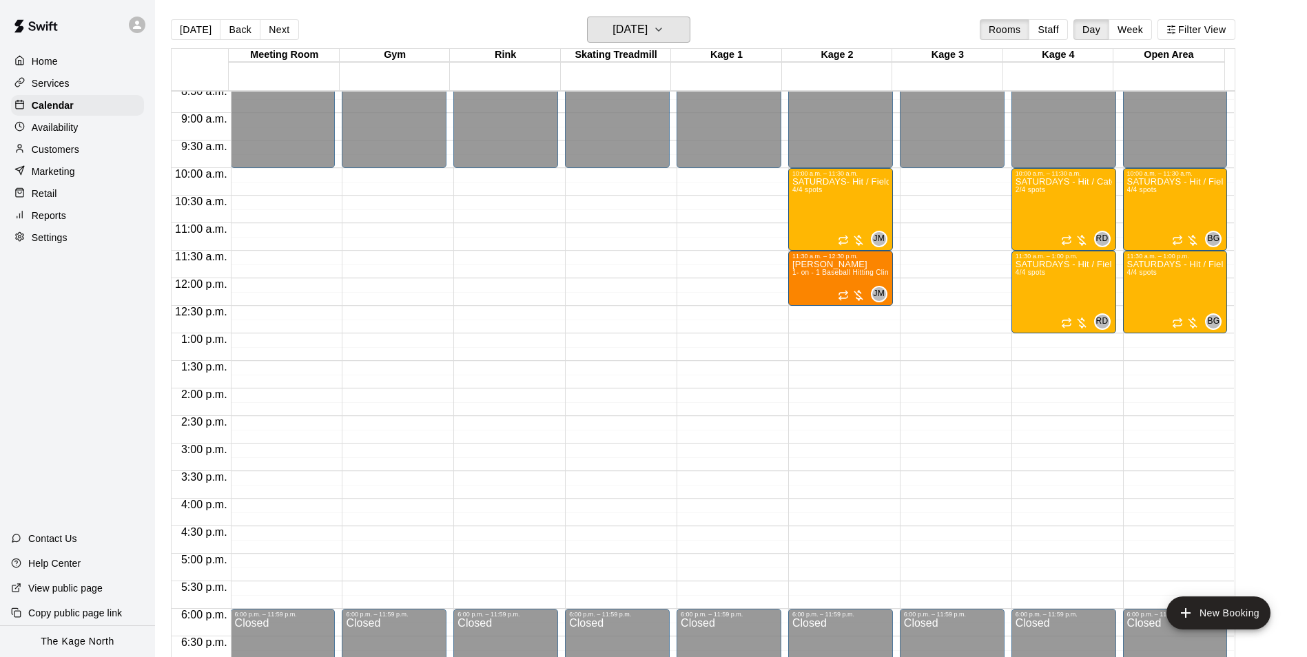
scroll to position [467, 0]
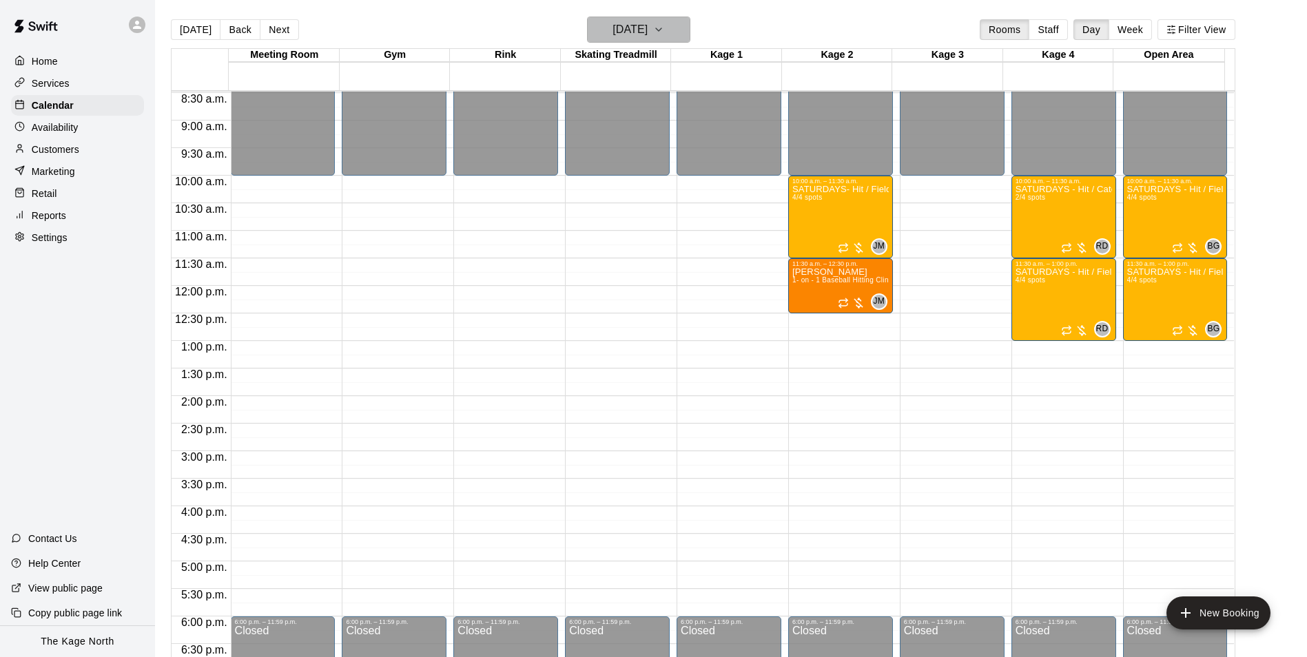
click at [647, 25] on h6 "[DATE]" at bounding box center [629, 29] width 35 height 19
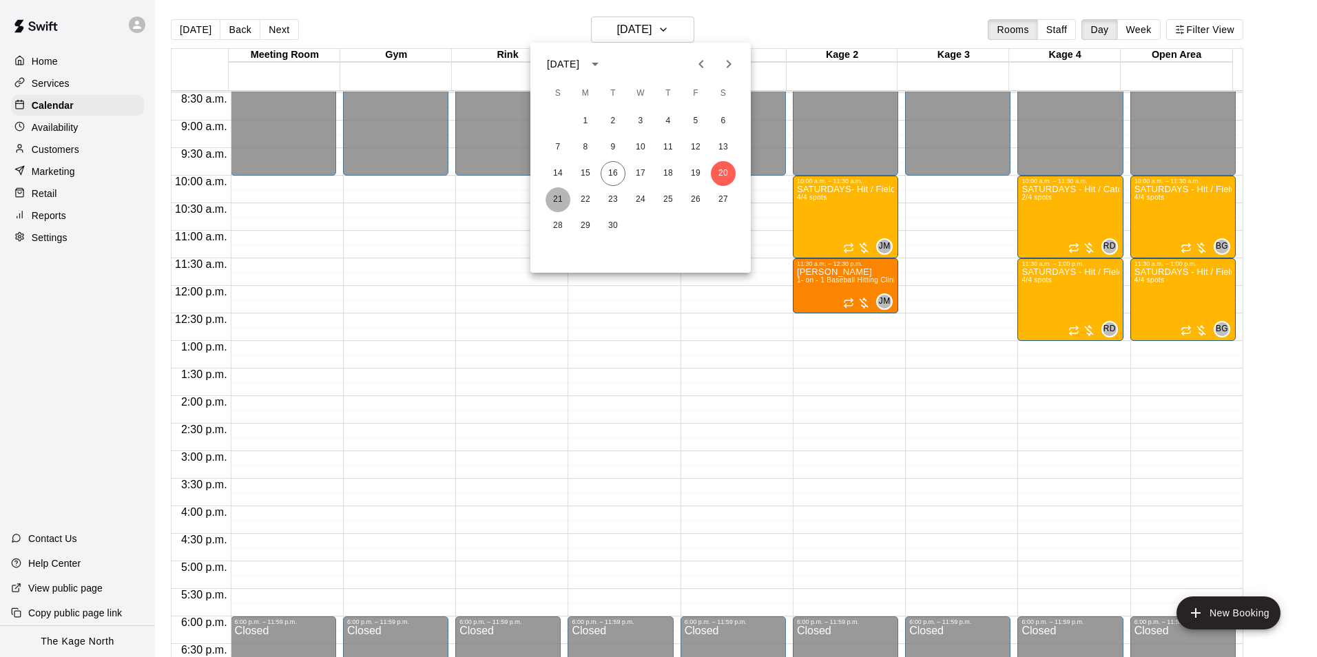
click at [555, 202] on button "21" at bounding box center [557, 199] width 25 height 25
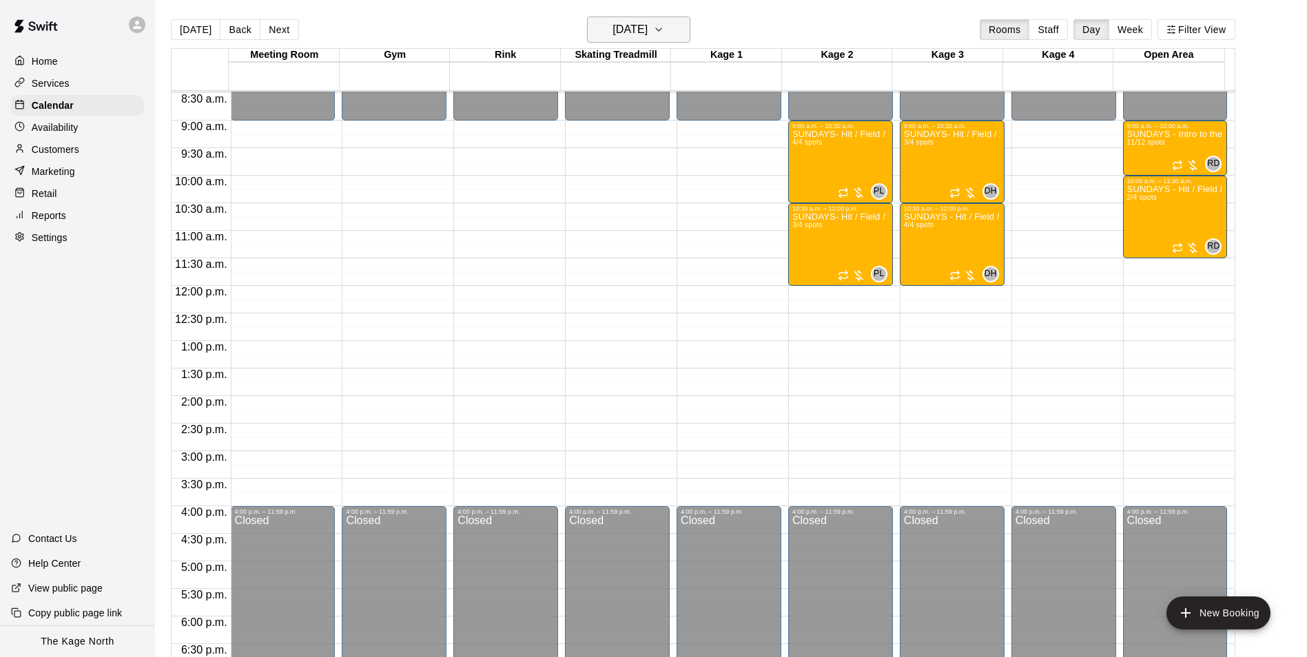
click at [647, 28] on h6 "[DATE]" at bounding box center [629, 29] width 35 height 19
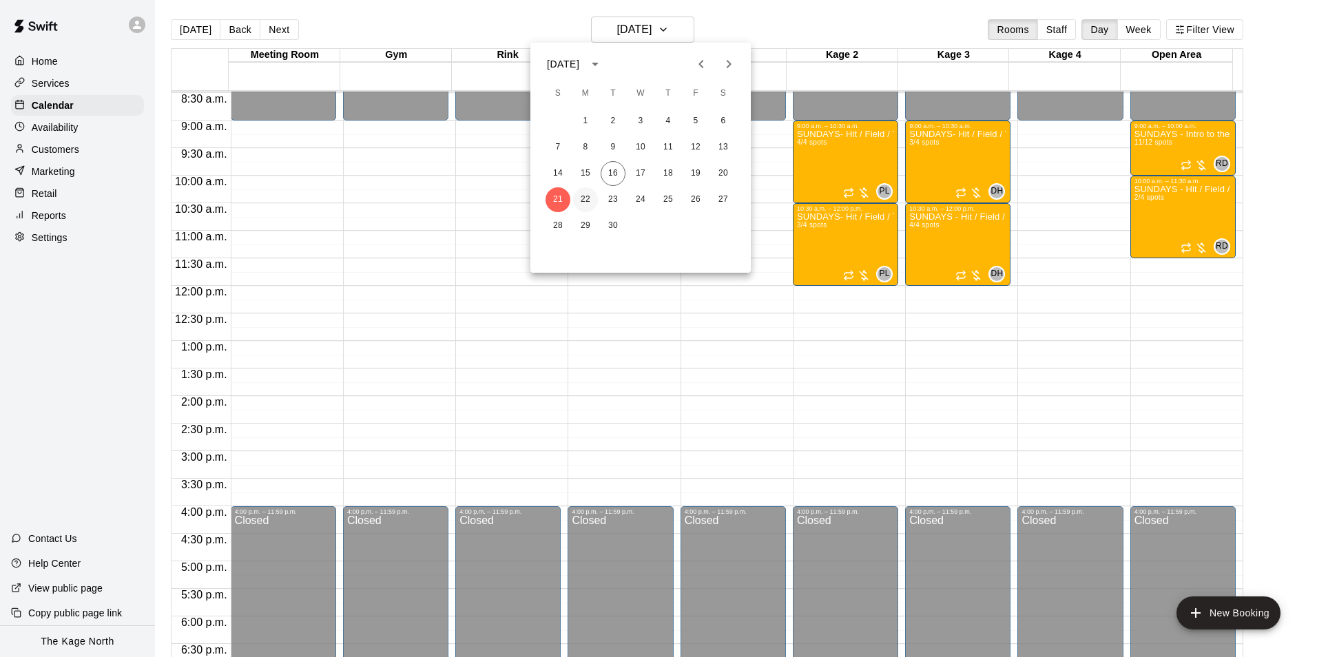
click at [580, 198] on button "22" at bounding box center [585, 199] width 25 height 25
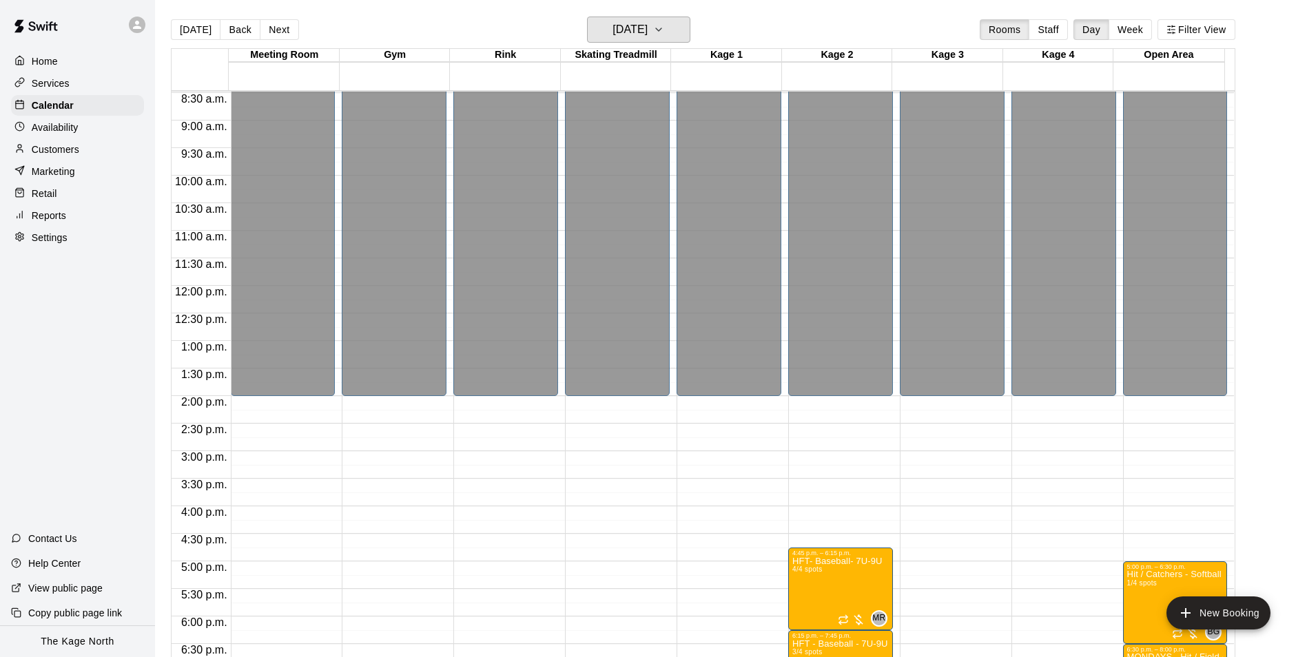
scroll to position [742, 0]
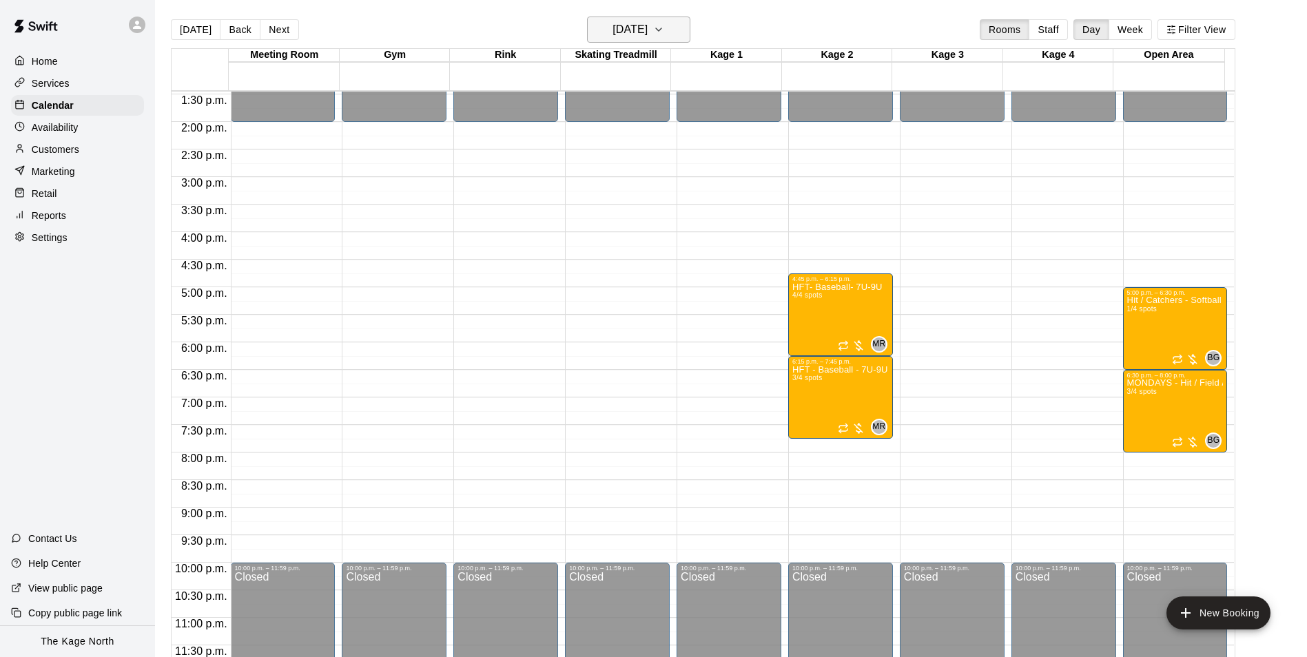
click at [640, 25] on h6 "[DATE]" at bounding box center [629, 29] width 35 height 19
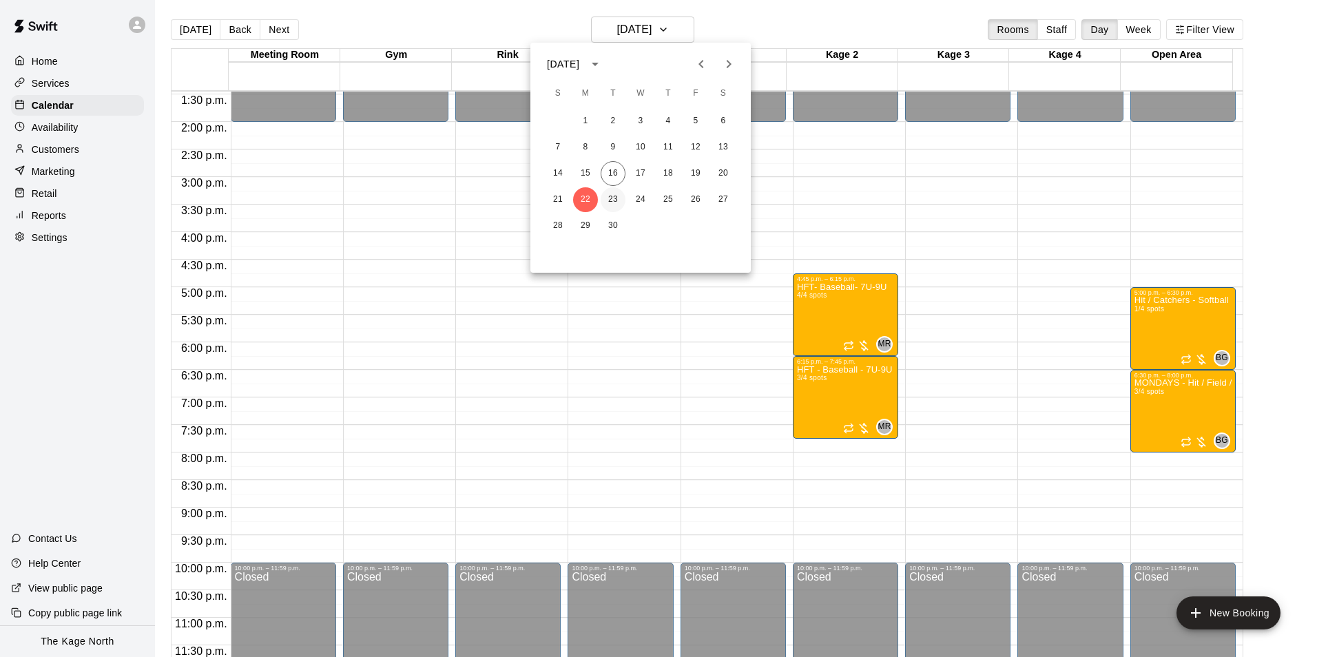
click at [607, 196] on button "23" at bounding box center [613, 199] width 25 height 25
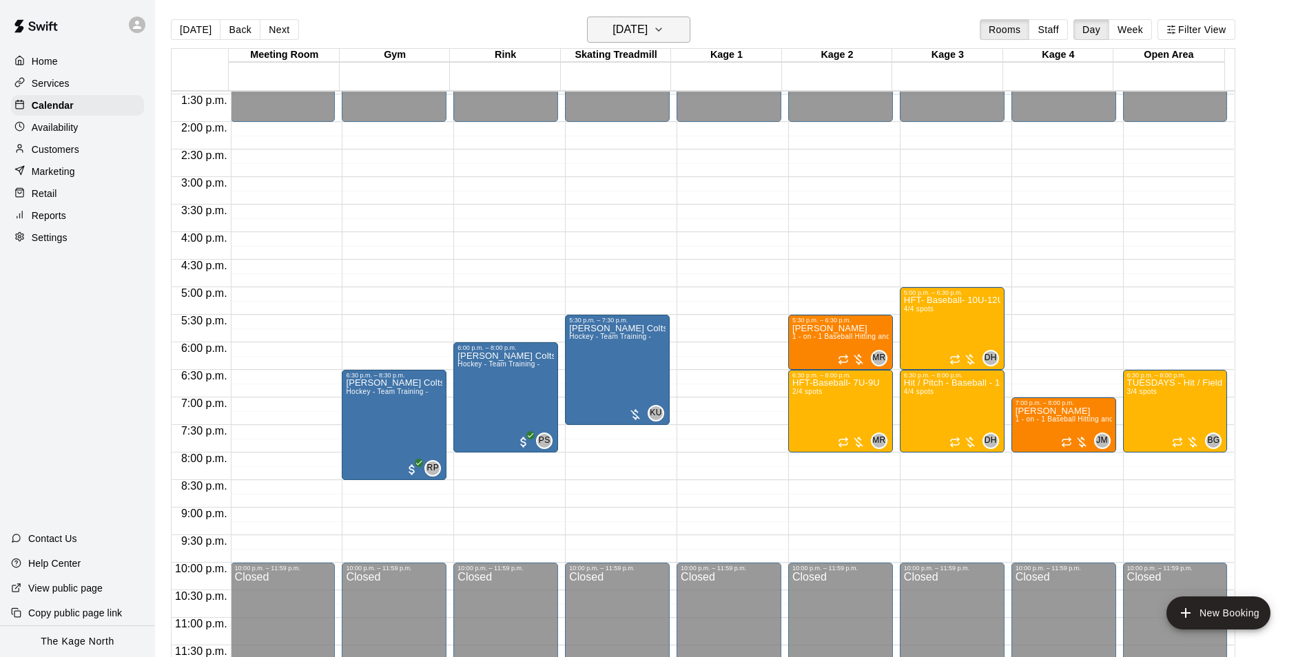
click at [647, 23] on h6 "[DATE]" at bounding box center [629, 29] width 35 height 19
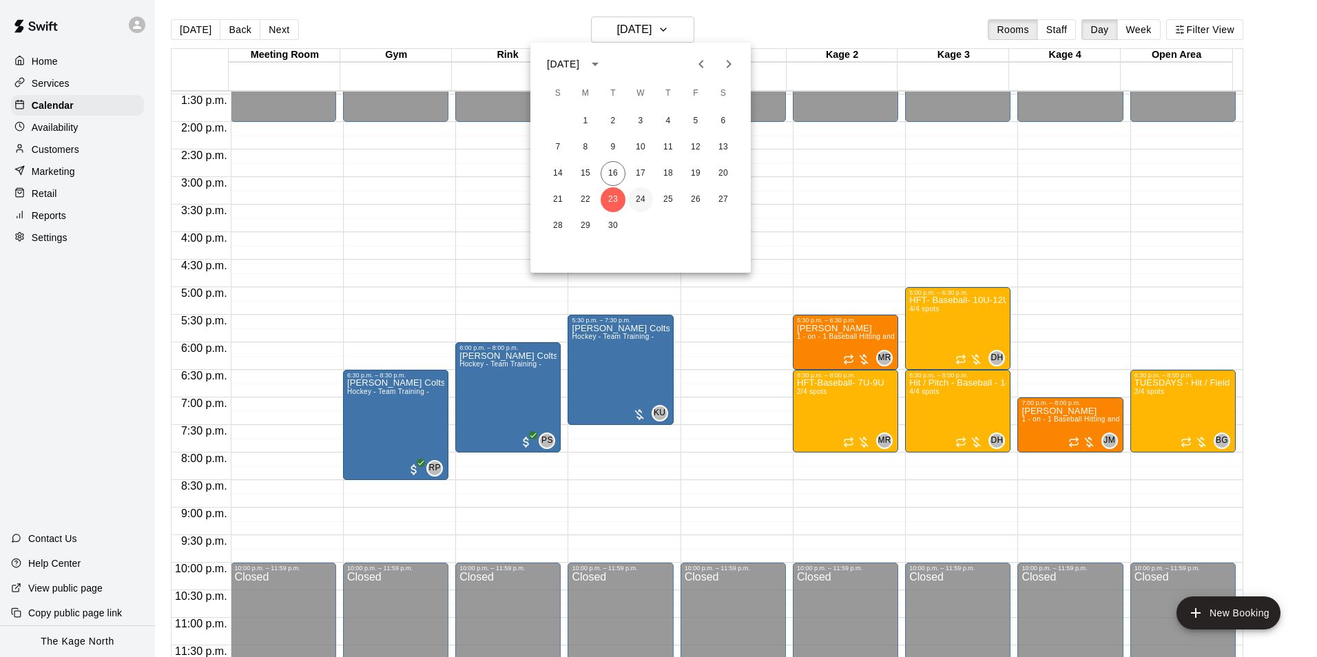
click at [645, 198] on button "24" at bounding box center [640, 199] width 25 height 25
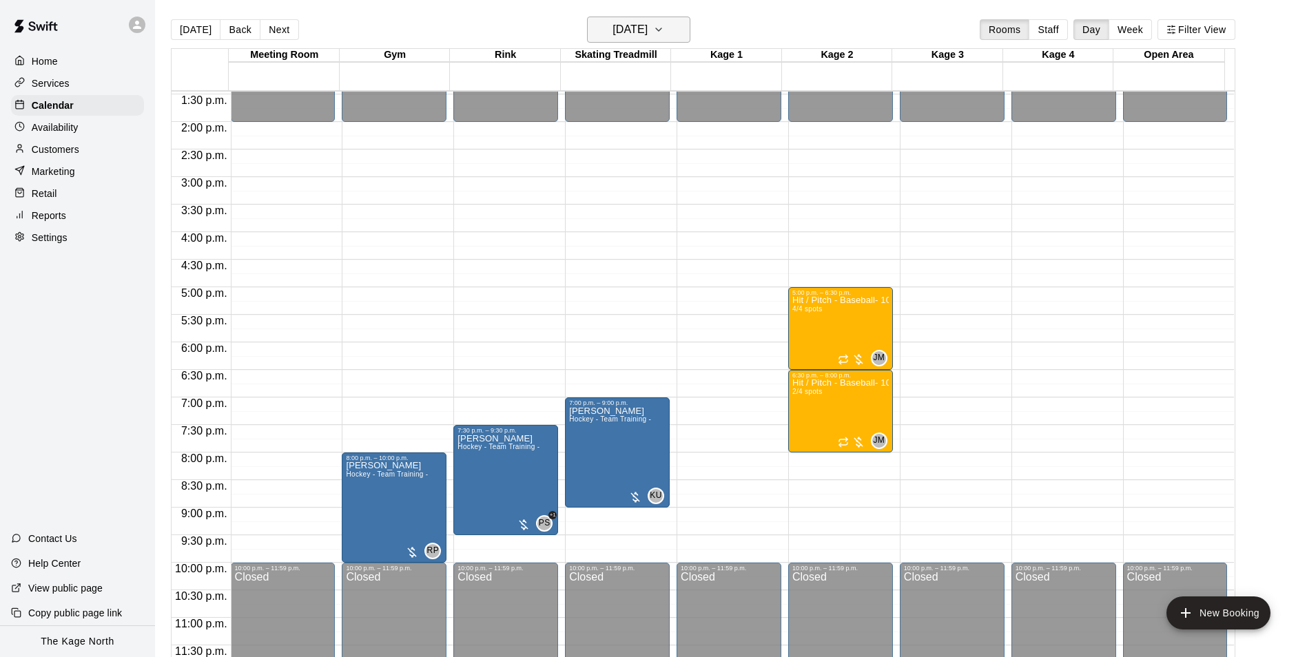
click at [647, 23] on h6 "[DATE]" at bounding box center [629, 29] width 35 height 19
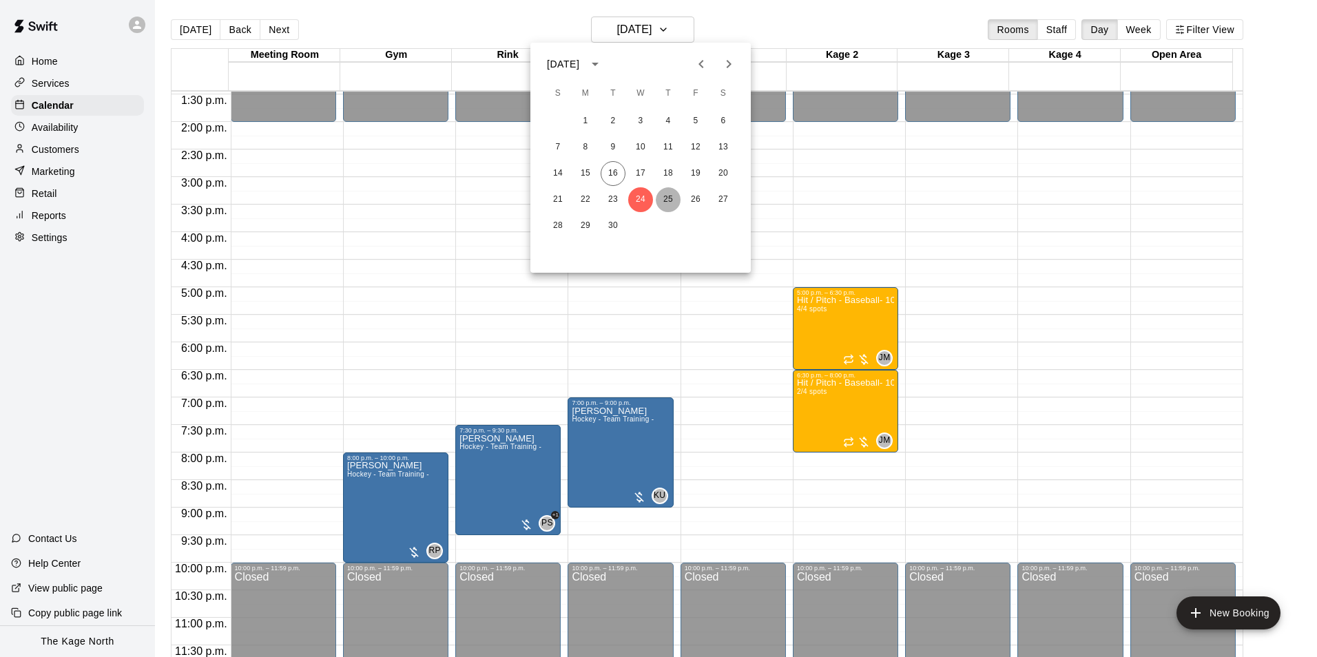
click at [665, 194] on button "25" at bounding box center [668, 199] width 25 height 25
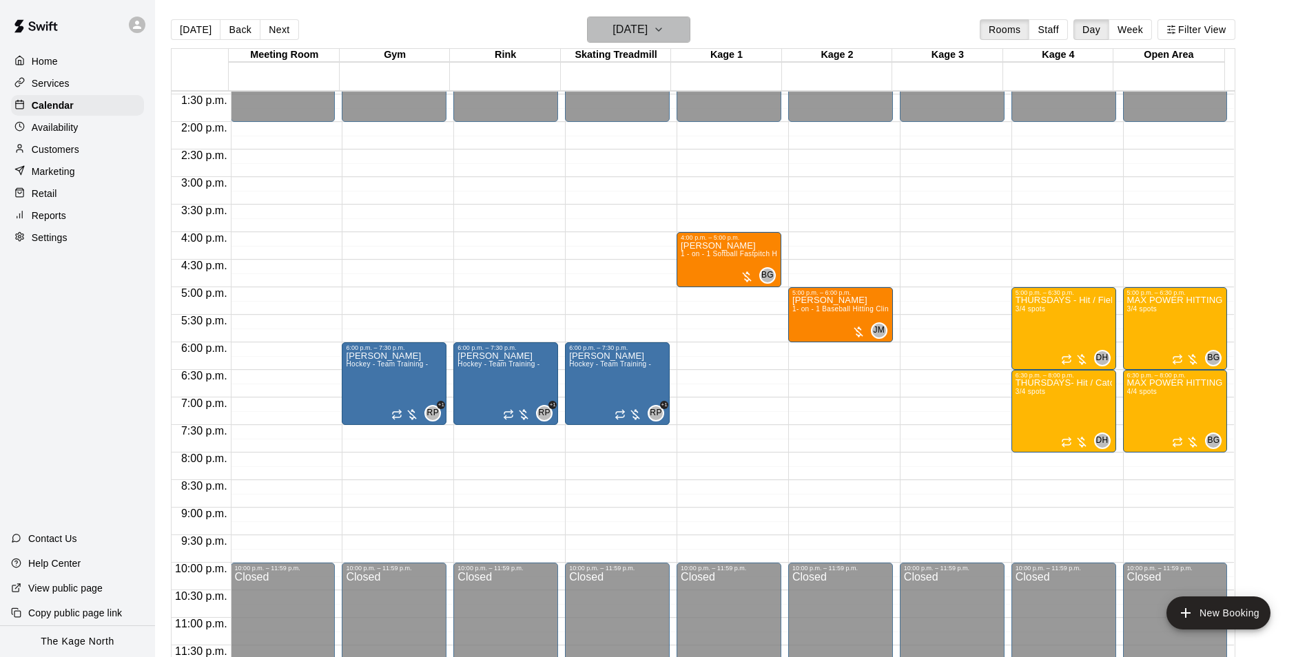
click at [647, 35] on h6 "[DATE]" at bounding box center [629, 29] width 35 height 19
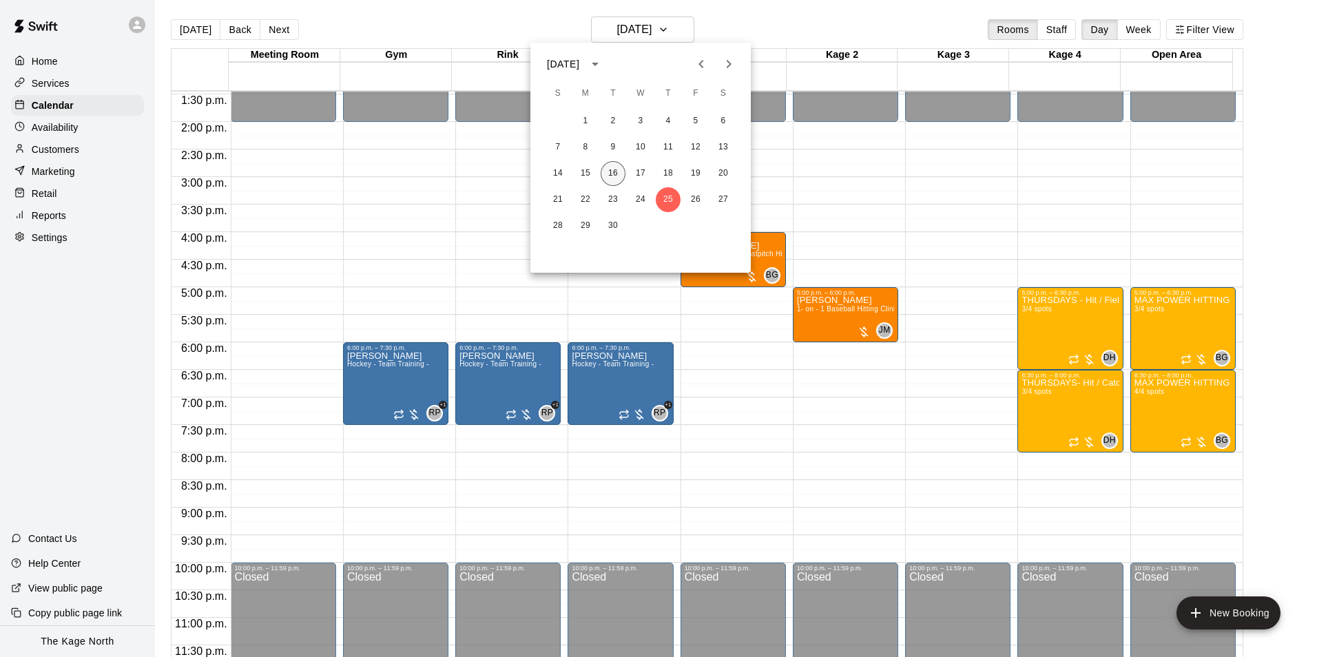
click at [613, 172] on button "16" at bounding box center [613, 173] width 25 height 25
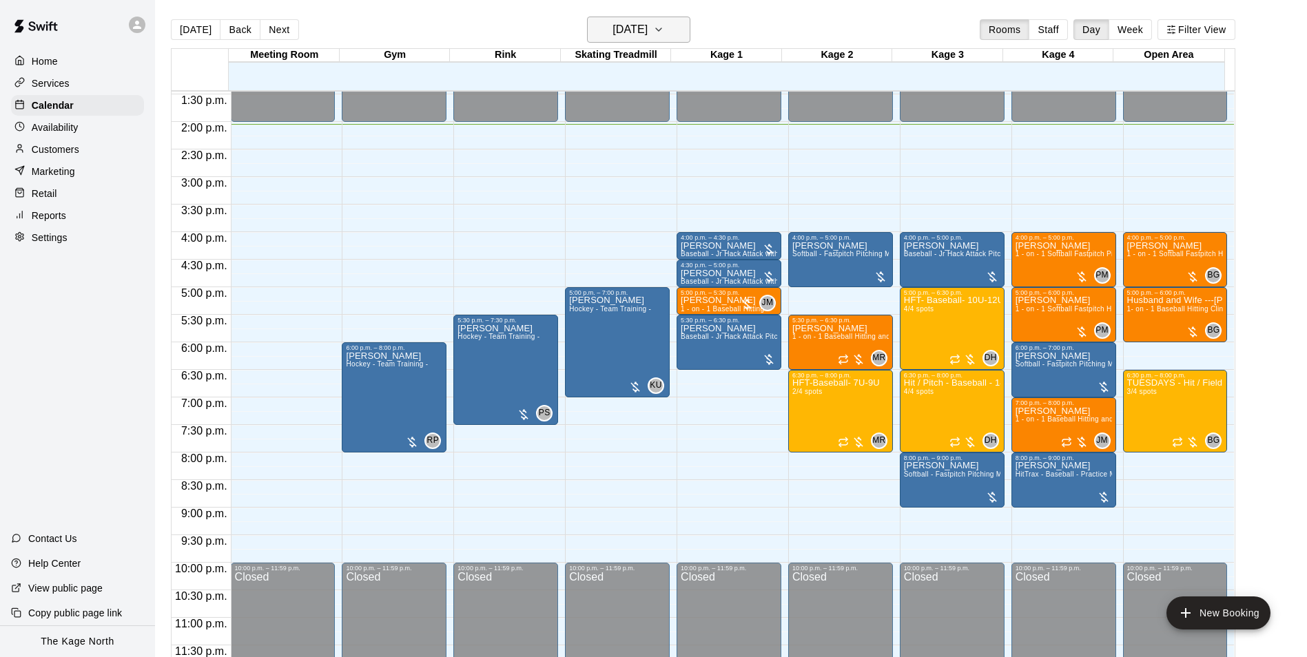
click at [647, 35] on h6 "[DATE]" at bounding box center [629, 29] width 35 height 19
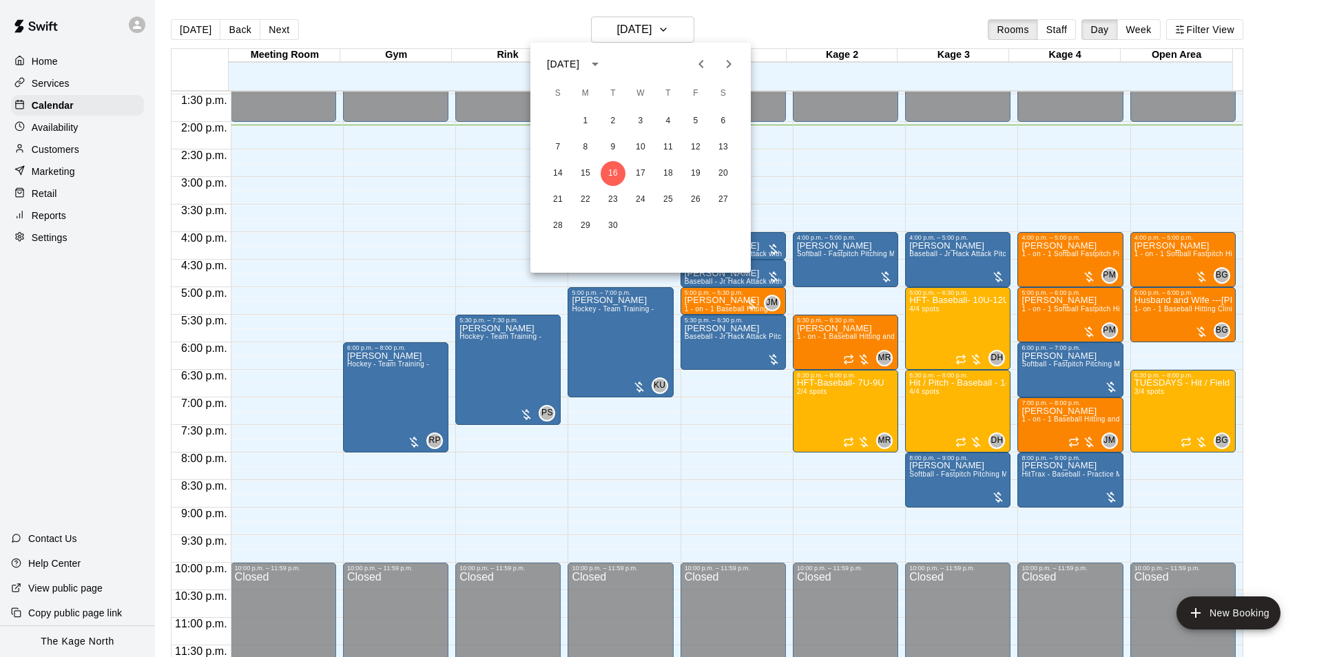
click at [837, 27] on div at bounding box center [658, 328] width 1317 height 657
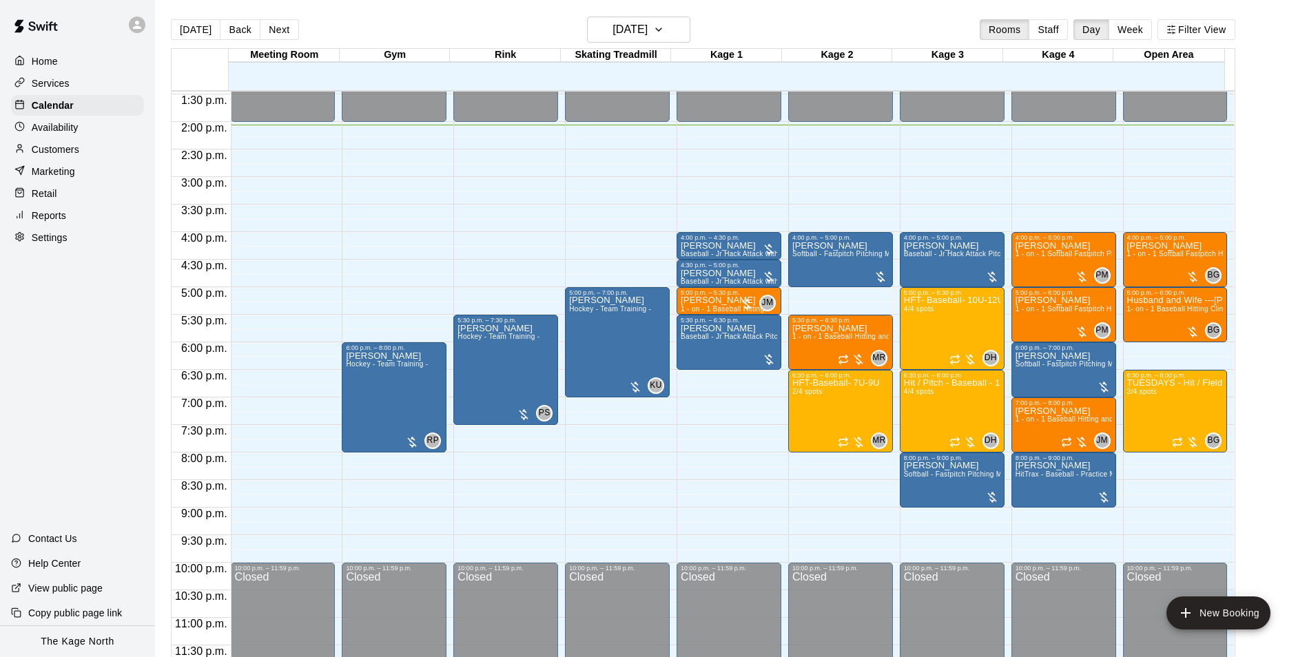
click at [143, 25] on icon at bounding box center [137, 25] width 12 height 12
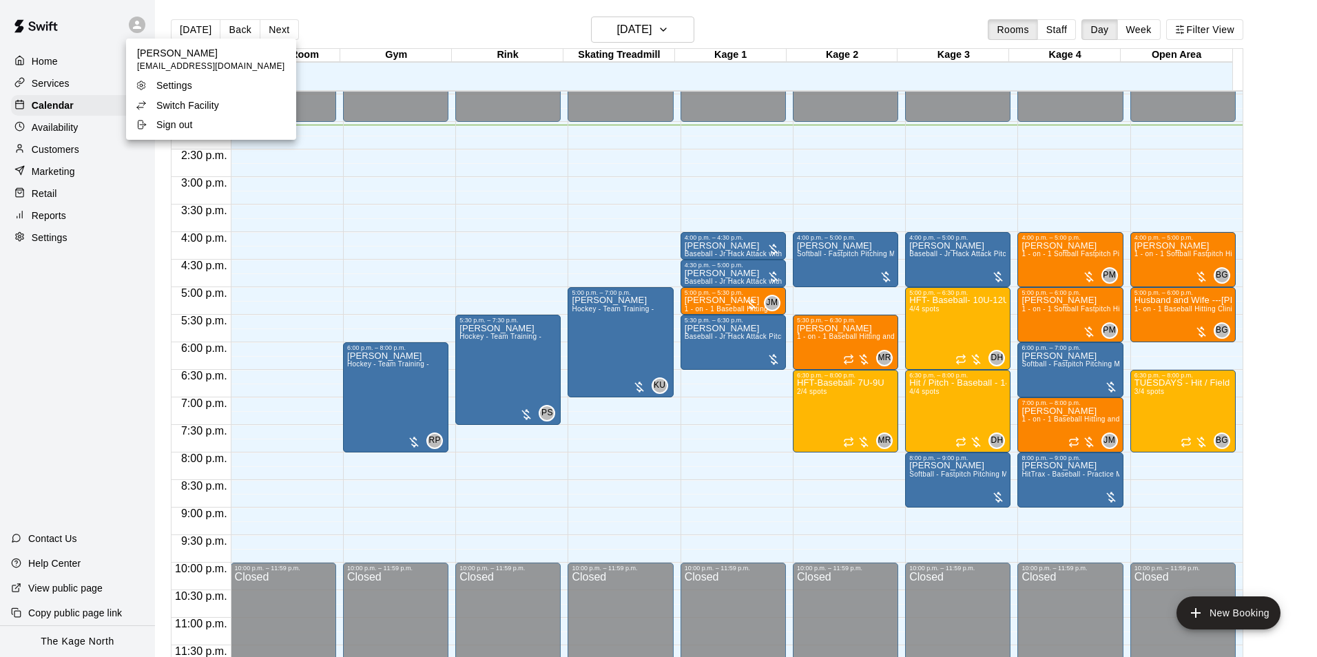
drag, startPoint x: 207, startPoint y: 107, endPoint x: 218, endPoint y: 108, distance: 11.1
click at [207, 107] on p "Switch Facility" at bounding box center [187, 105] width 63 height 14
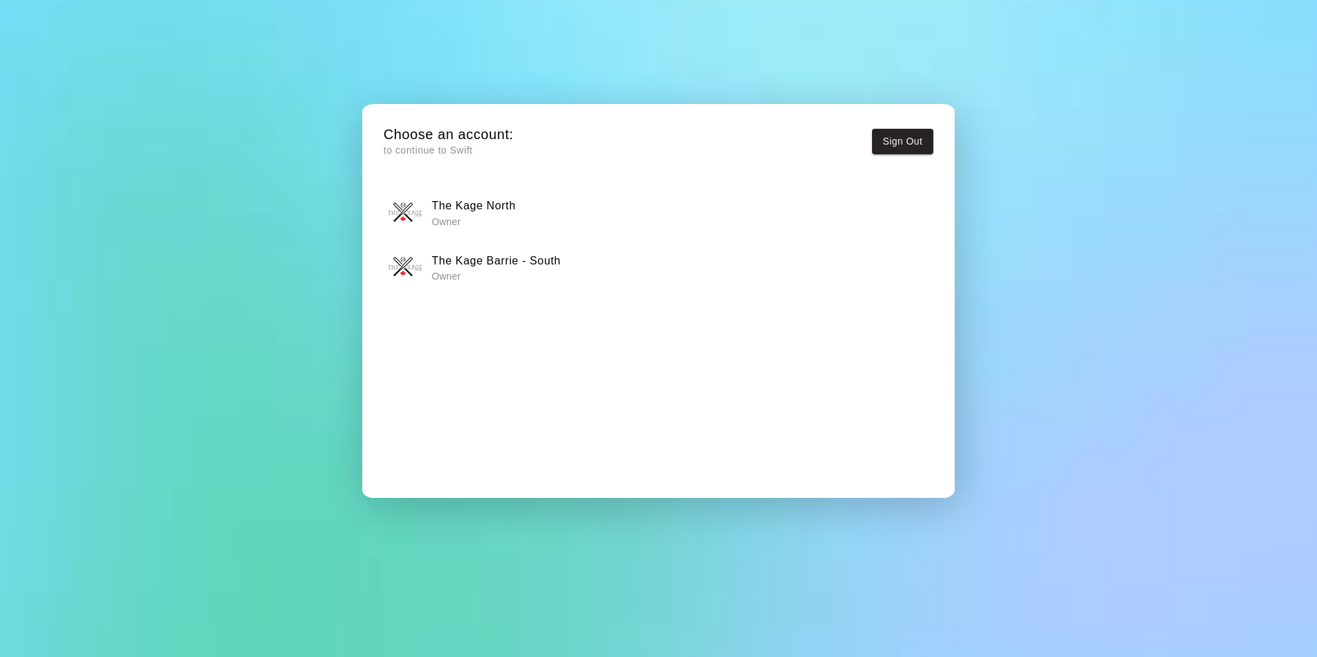
click at [525, 267] on h6 "The Kage Barrie - South" at bounding box center [496, 261] width 129 height 18
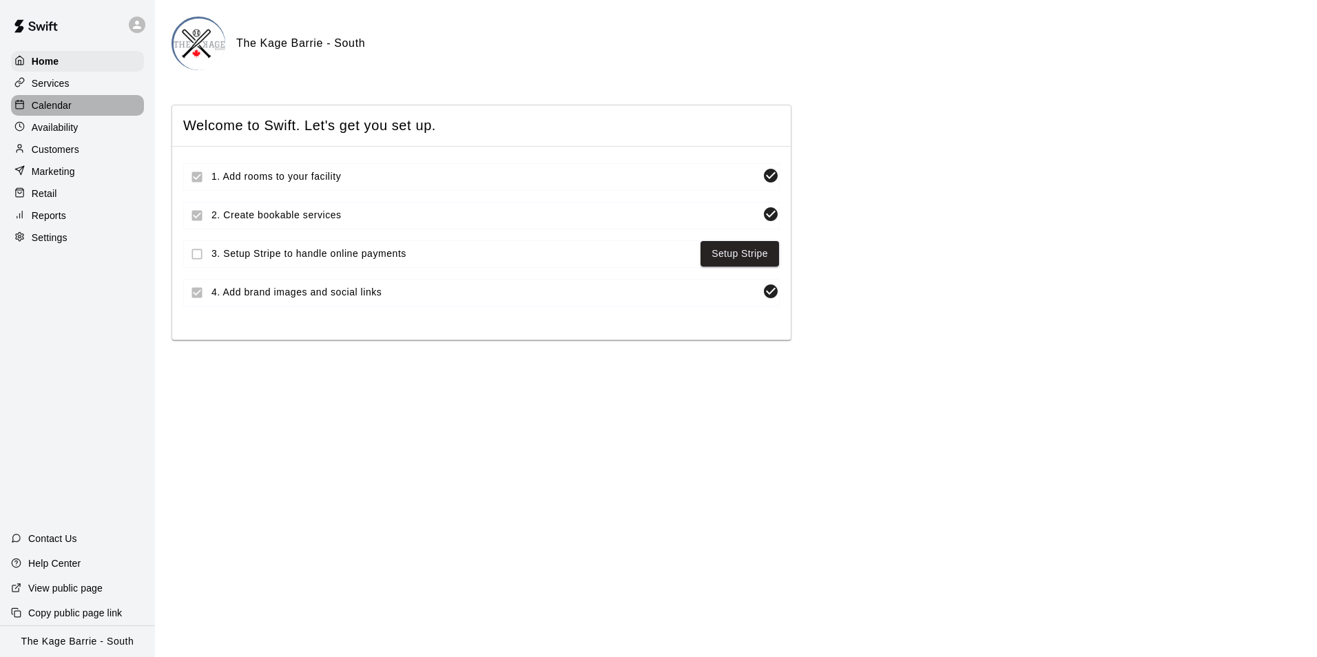
click at [78, 106] on div "Calendar" at bounding box center [77, 105] width 133 height 21
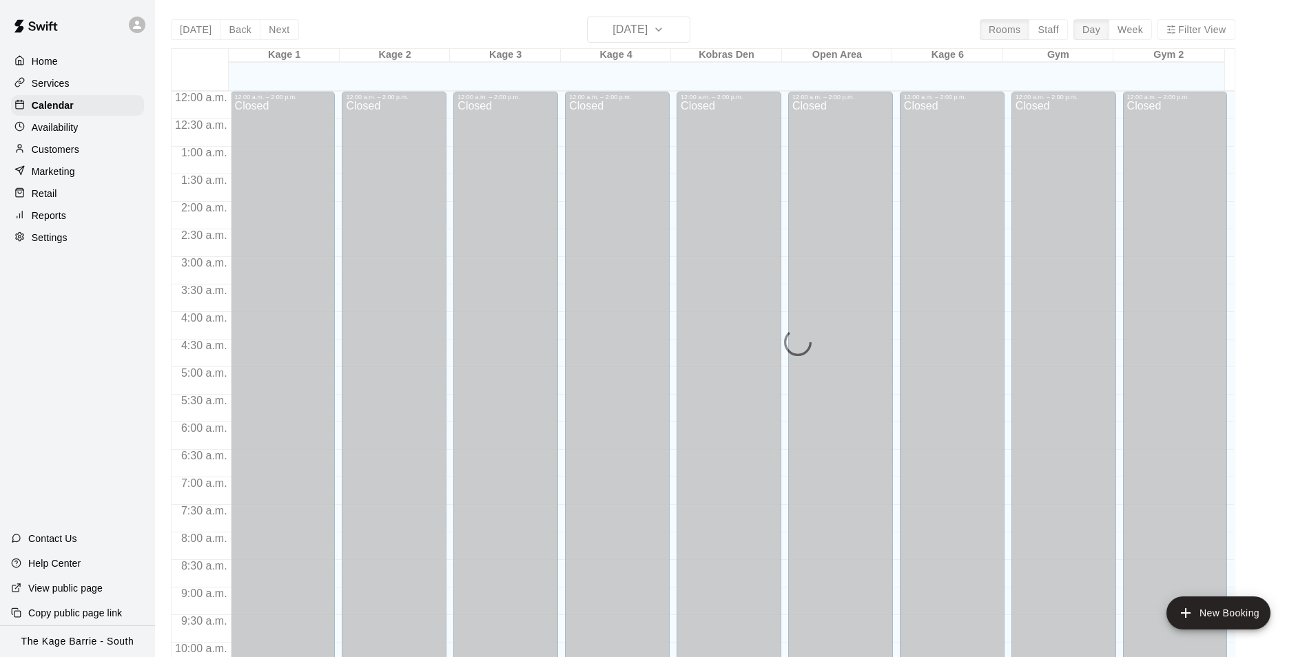
scroll to position [700, 0]
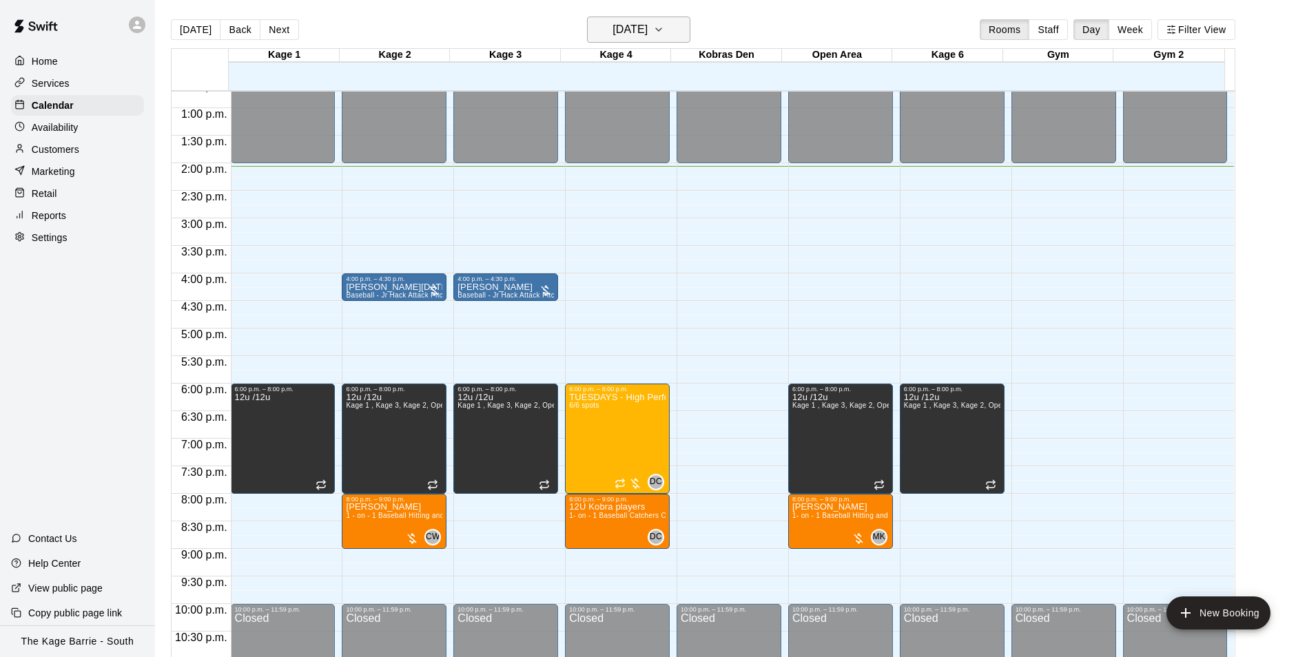
click at [647, 32] on h6 "[DATE]" at bounding box center [629, 29] width 35 height 19
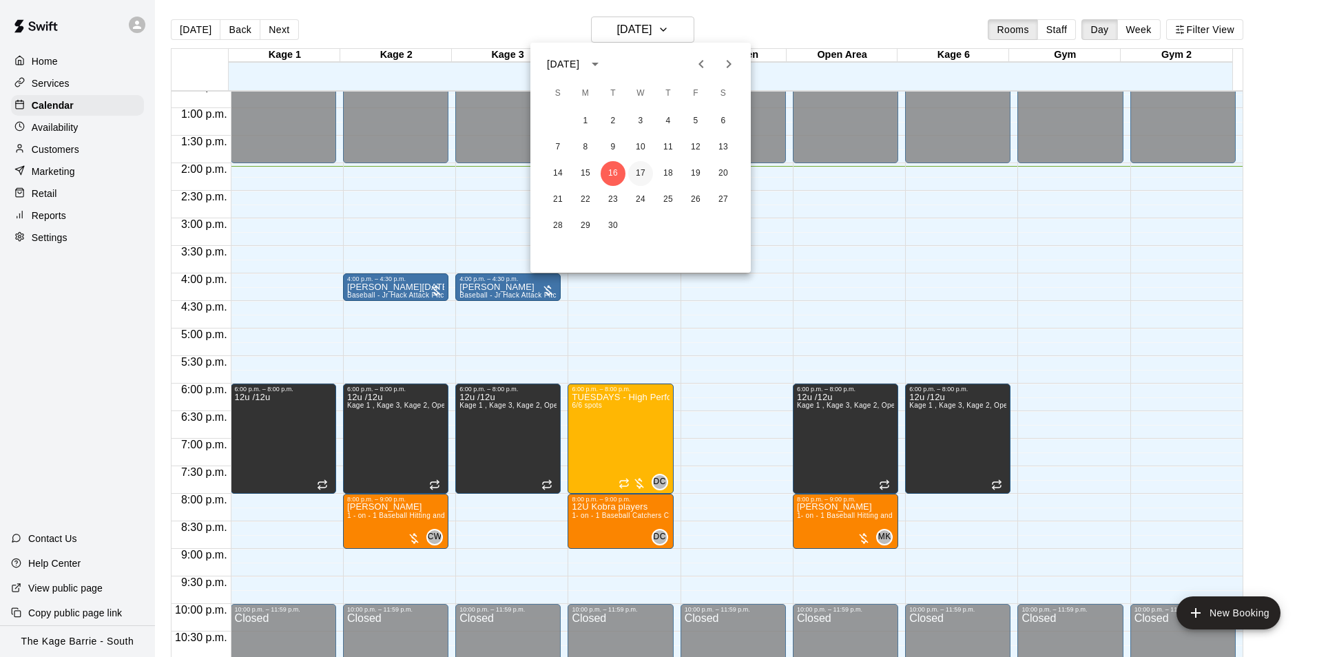
click at [644, 169] on button "17" at bounding box center [640, 173] width 25 height 25
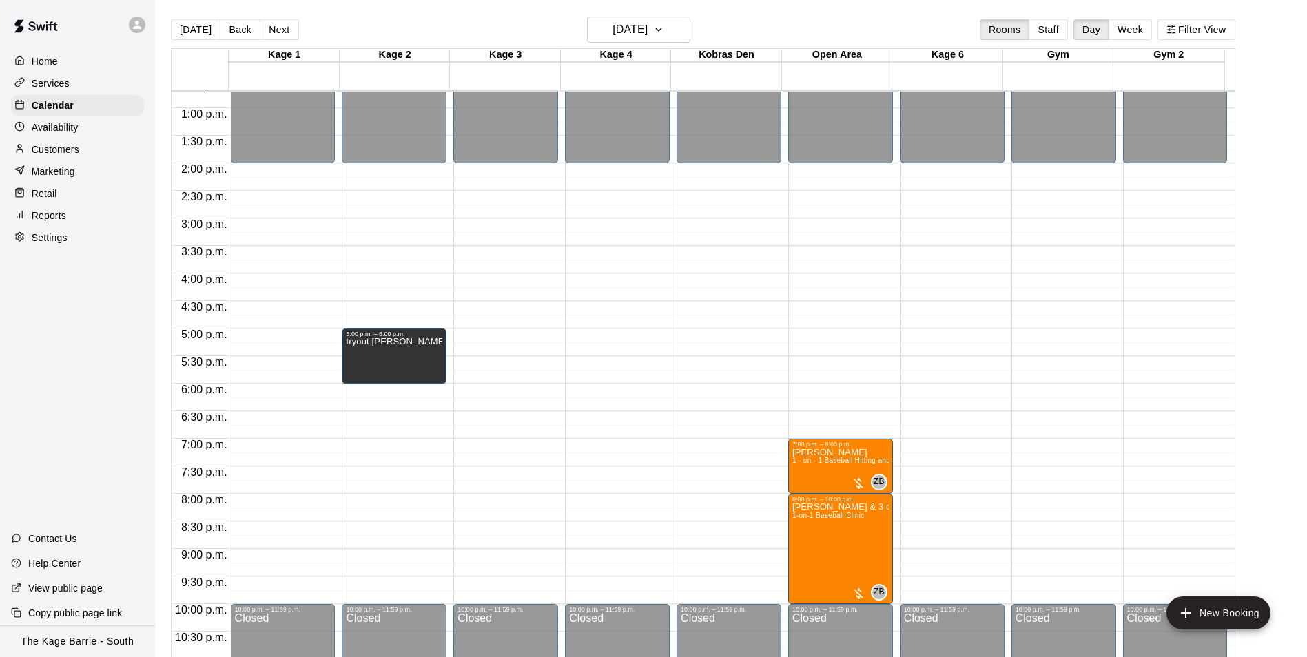
click at [73, 154] on p "Customers" at bounding box center [56, 150] width 48 height 14
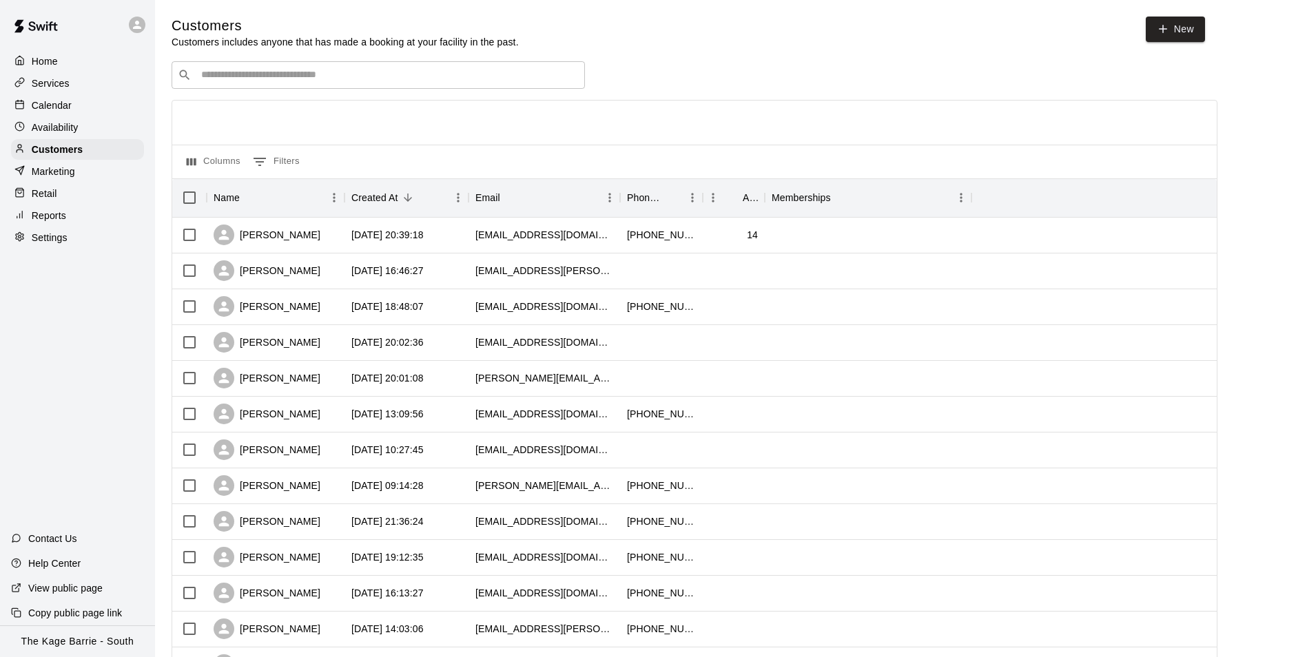
click at [257, 64] on div "​ ​" at bounding box center [377, 75] width 413 height 28
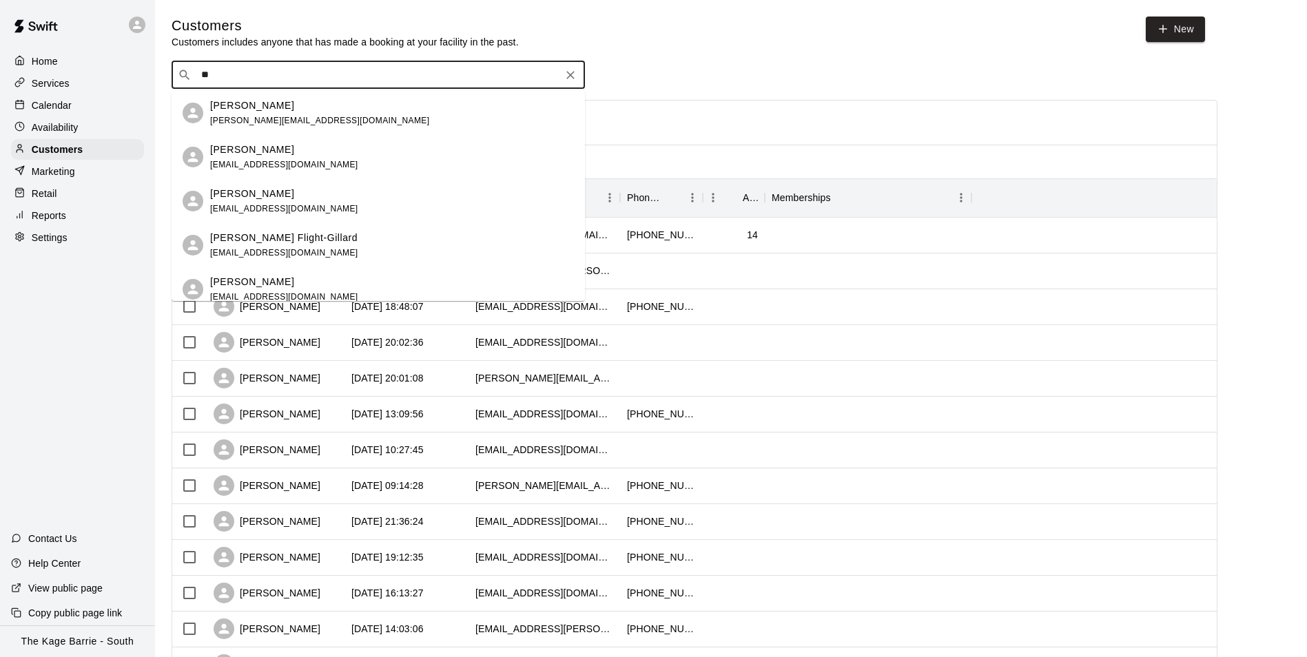
type input "*"
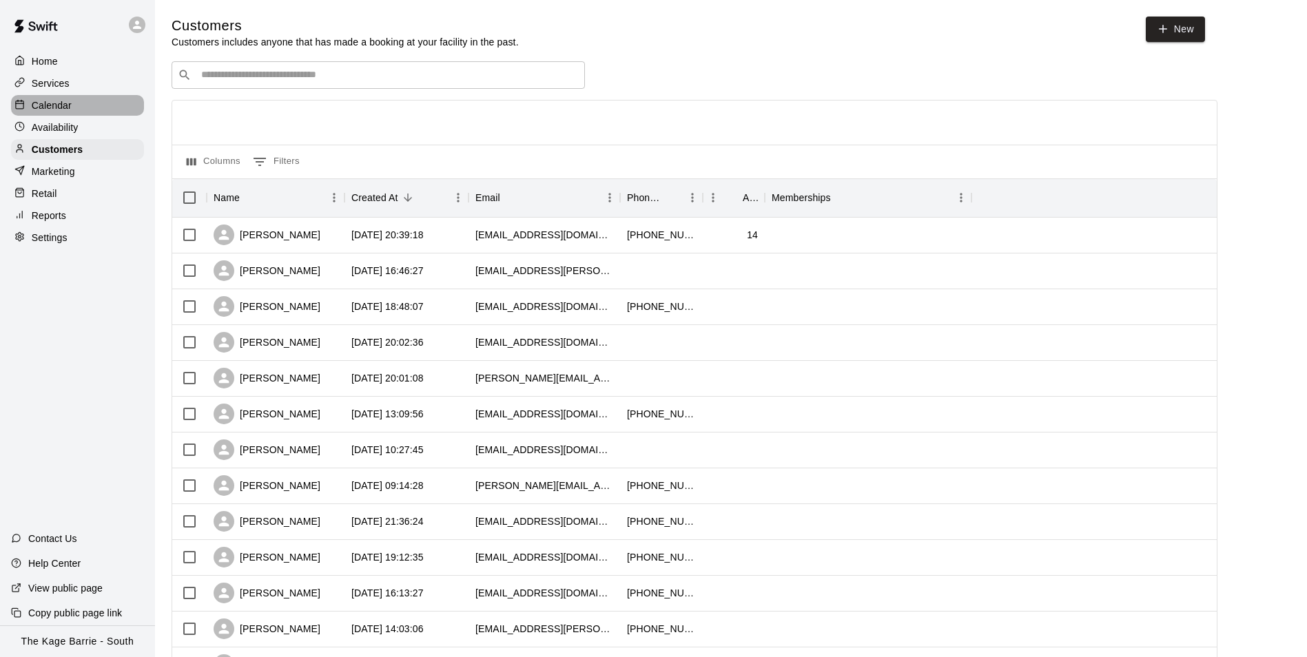
click at [63, 109] on p "Calendar" at bounding box center [52, 105] width 40 height 14
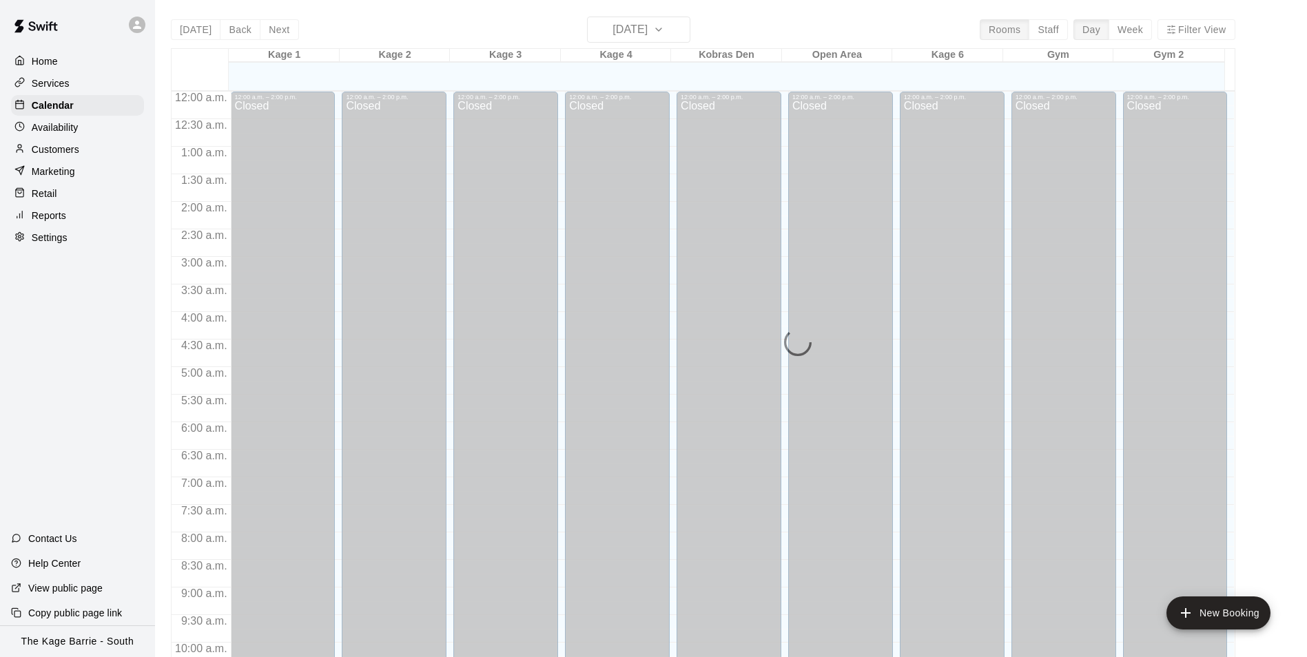
scroll to position [700, 0]
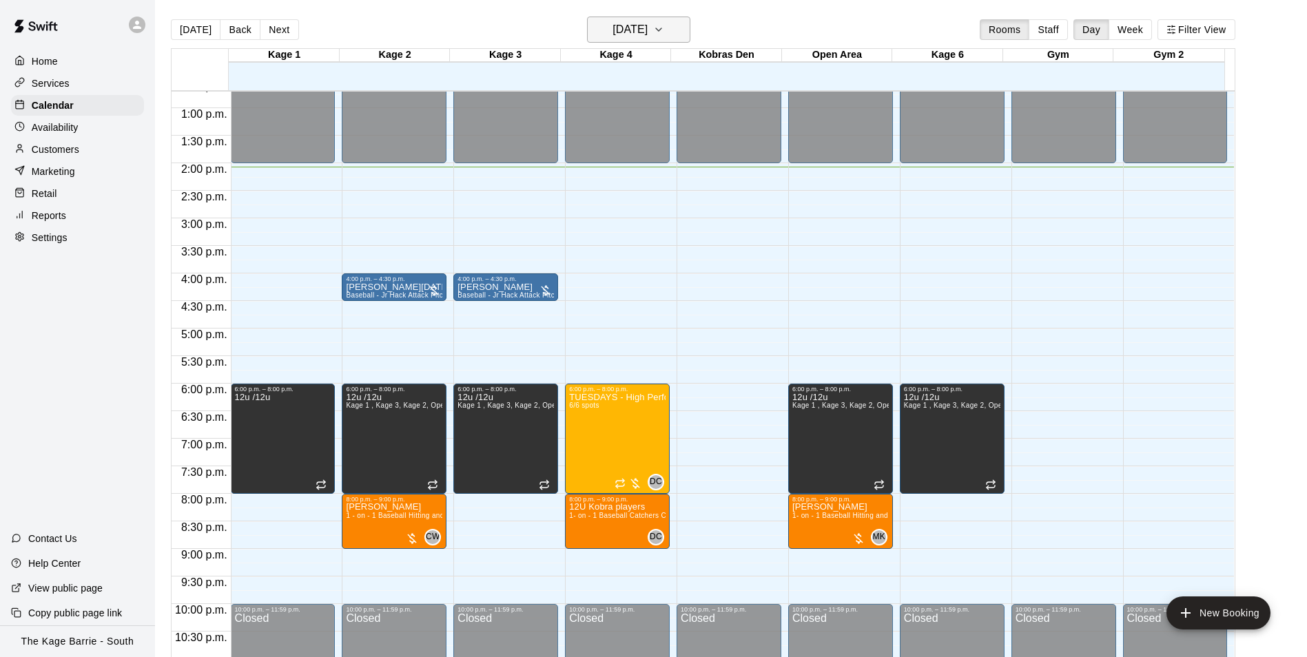
click at [647, 32] on h6 "[DATE]" at bounding box center [629, 29] width 35 height 19
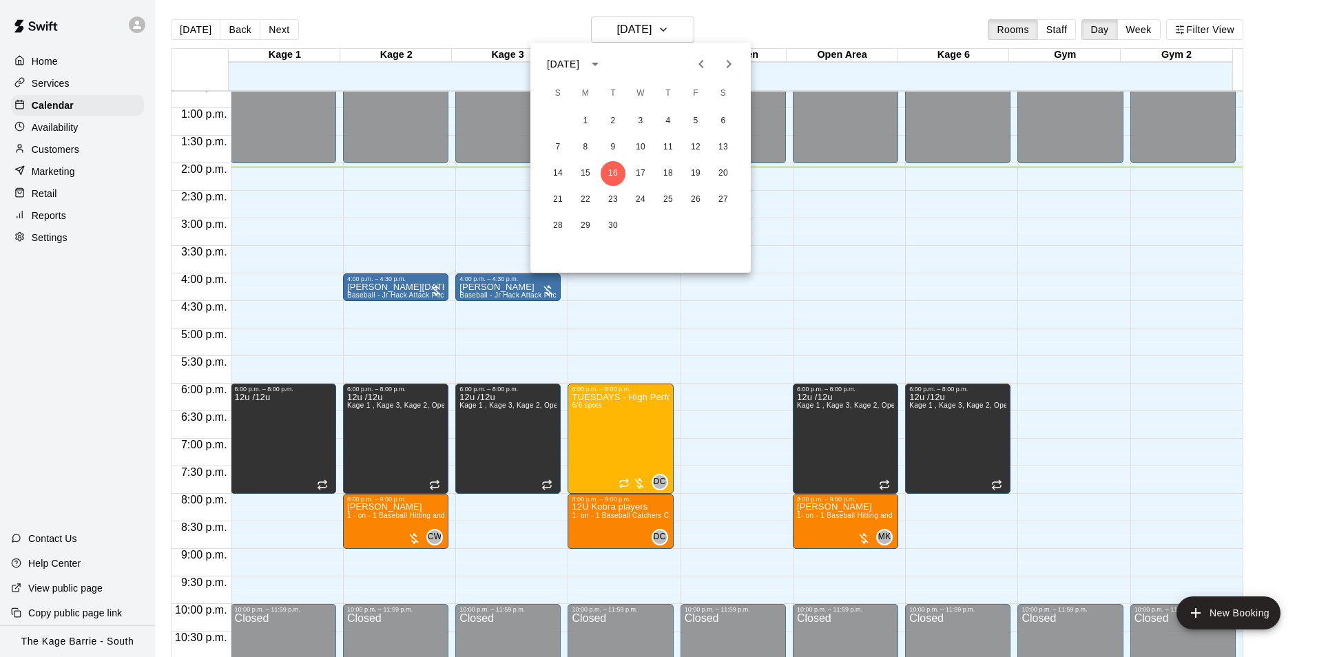
click at [459, 17] on div at bounding box center [658, 328] width 1317 height 657
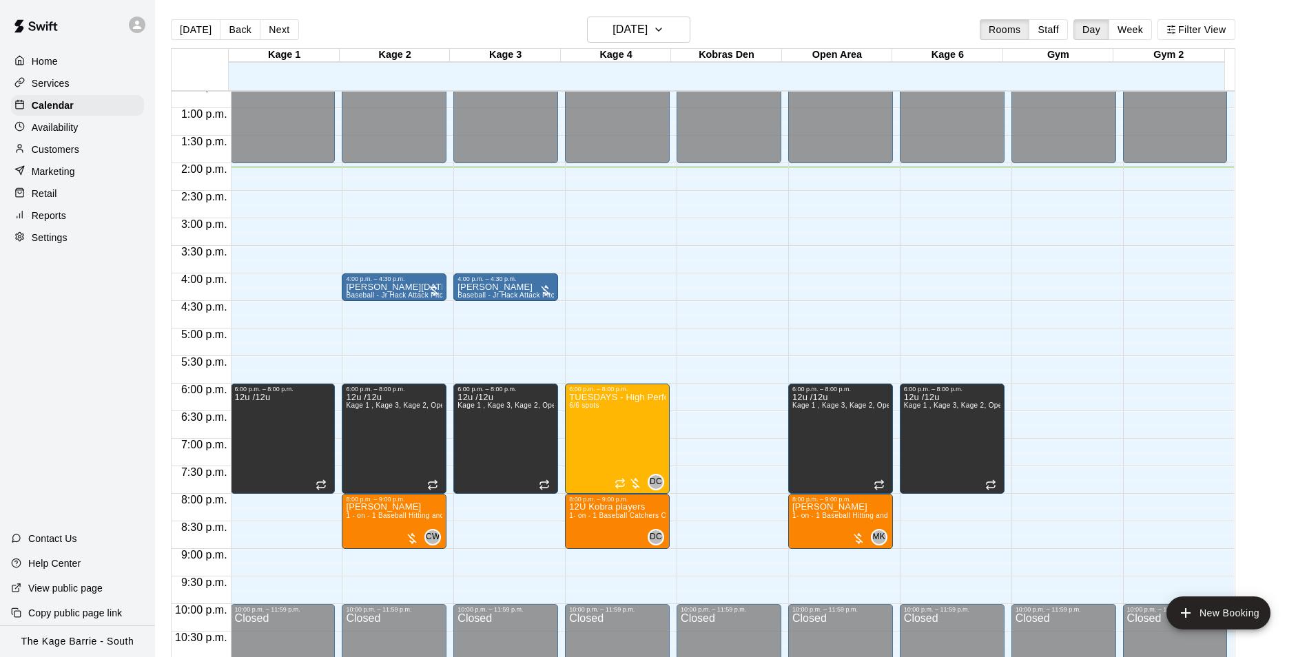
click at [133, 28] on icon at bounding box center [137, 25] width 8 height 8
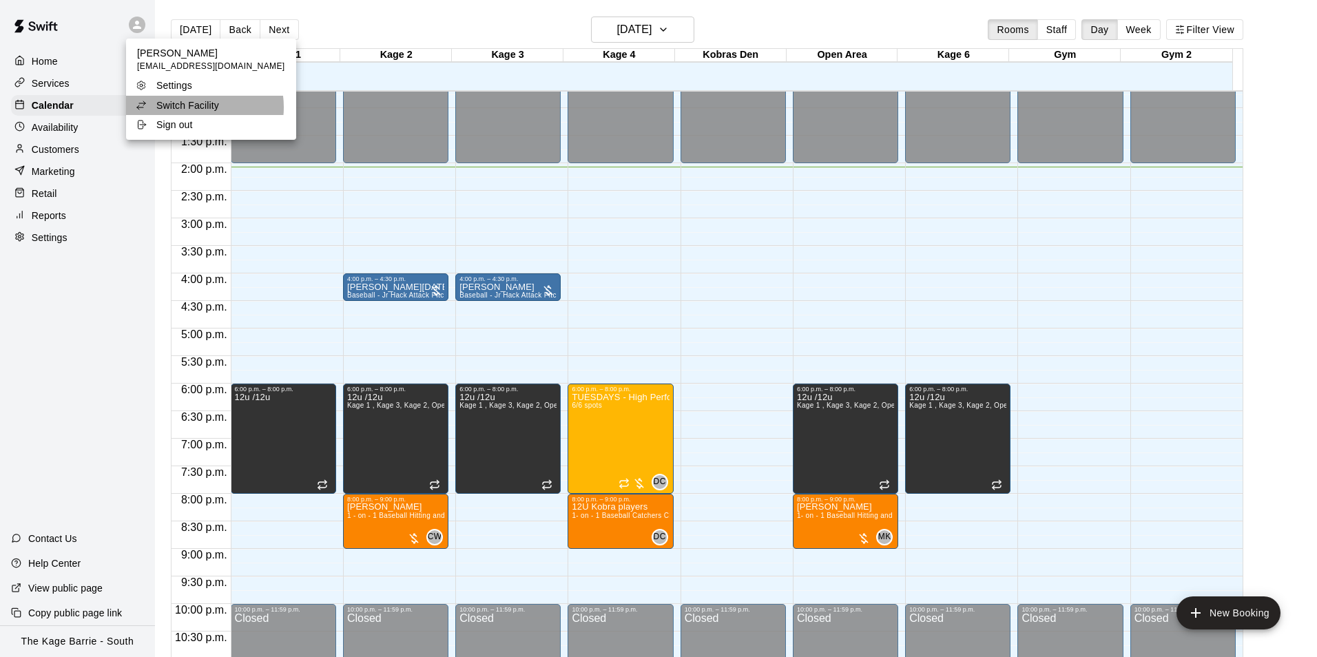
click at [198, 107] on p "Switch Facility" at bounding box center [187, 105] width 63 height 14
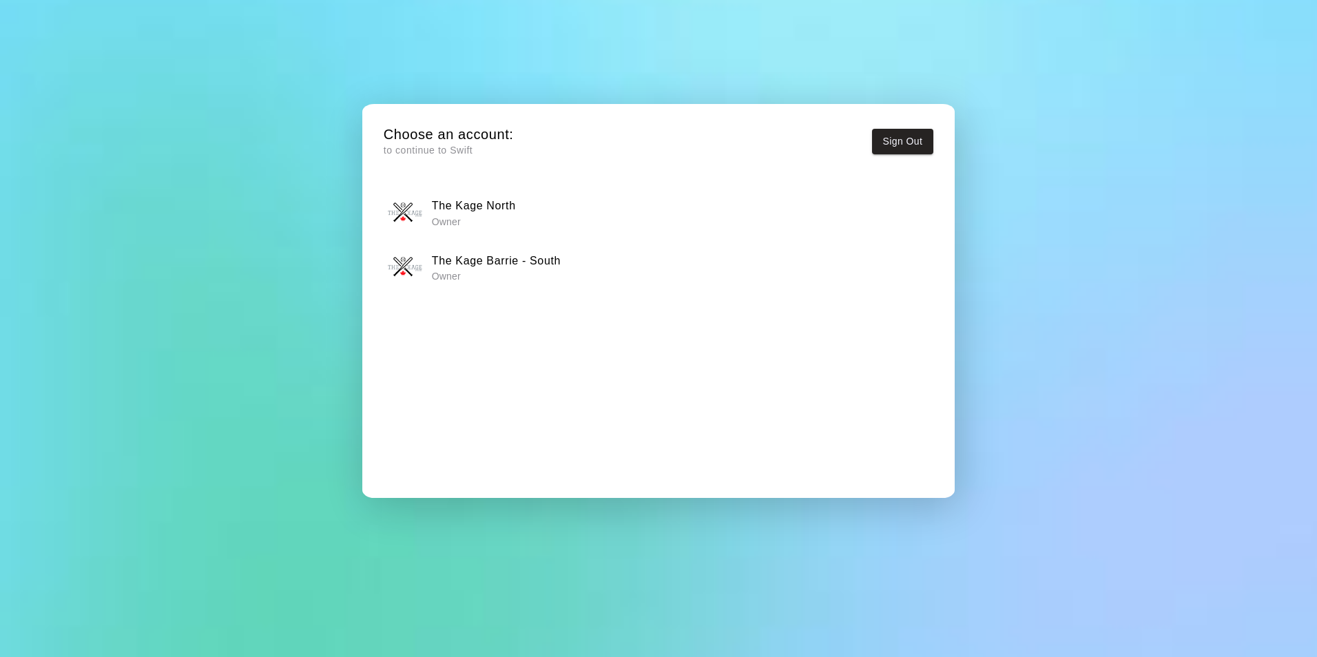
click at [497, 215] on p "Owner" at bounding box center [474, 222] width 84 height 14
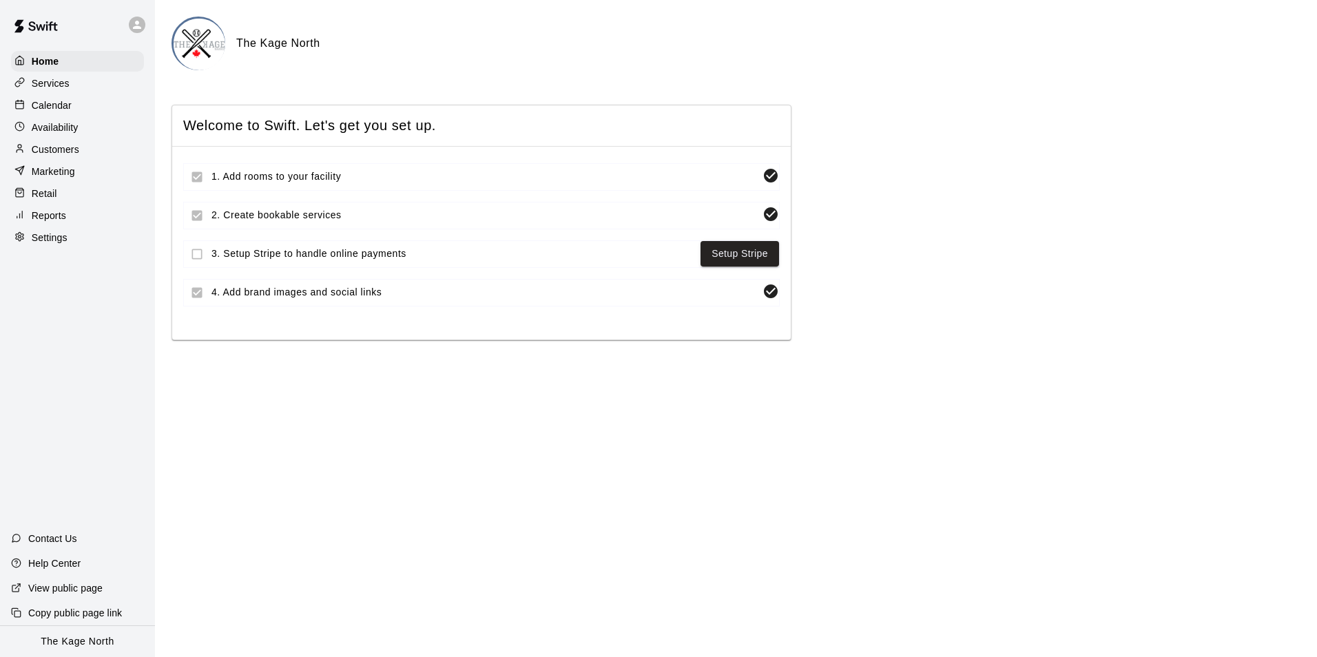
click at [77, 107] on div "Calendar" at bounding box center [77, 105] width 133 height 21
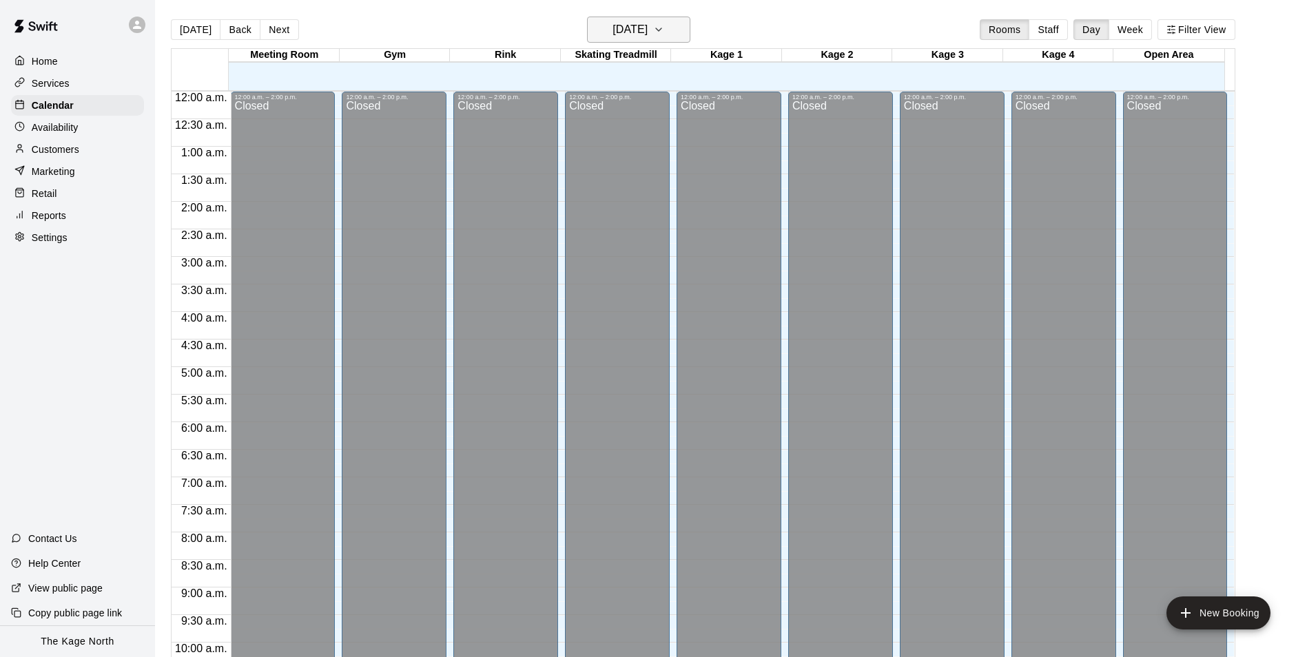
scroll to position [700, 0]
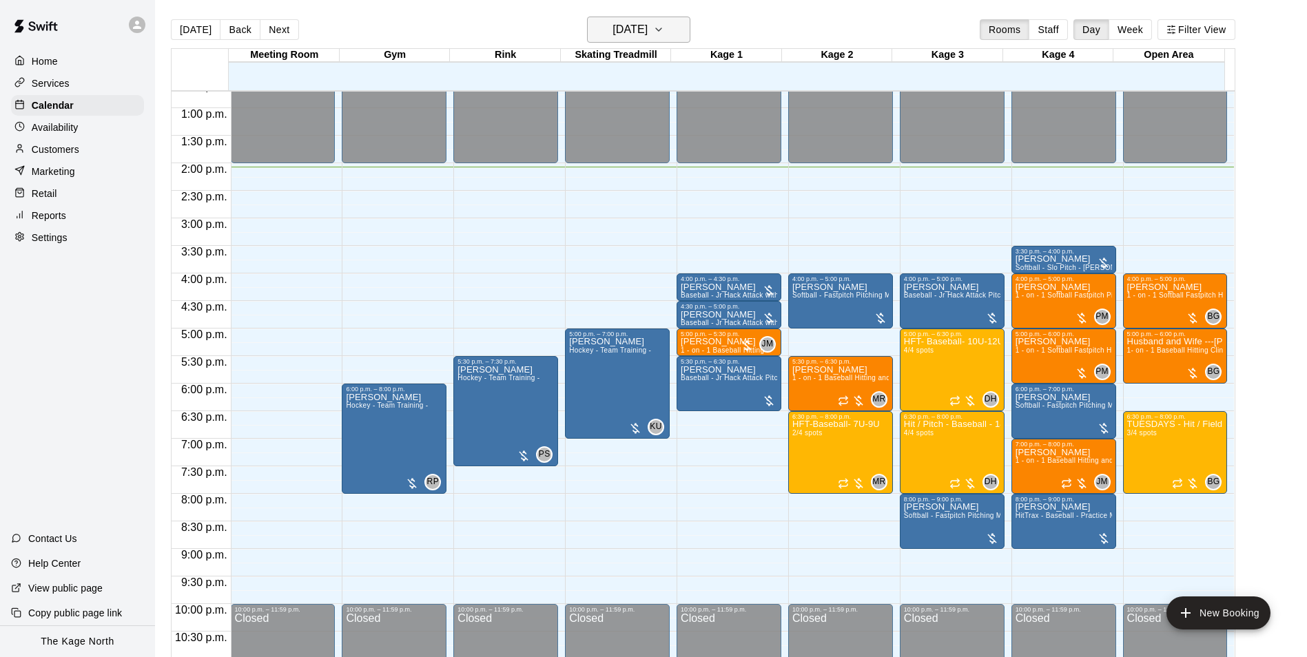
click at [647, 32] on h6 "[DATE]" at bounding box center [629, 29] width 35 height 19
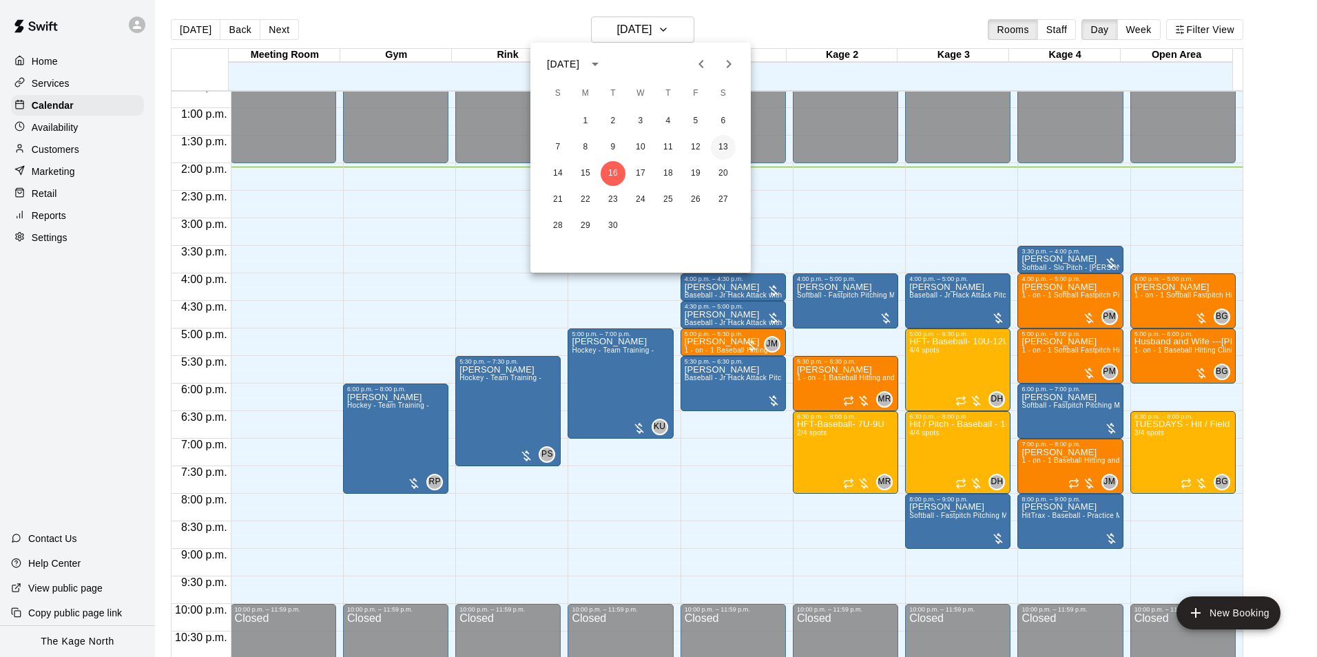
click at [720, 145] on button "13" at bounding box center [723, 147] width 25 height 25
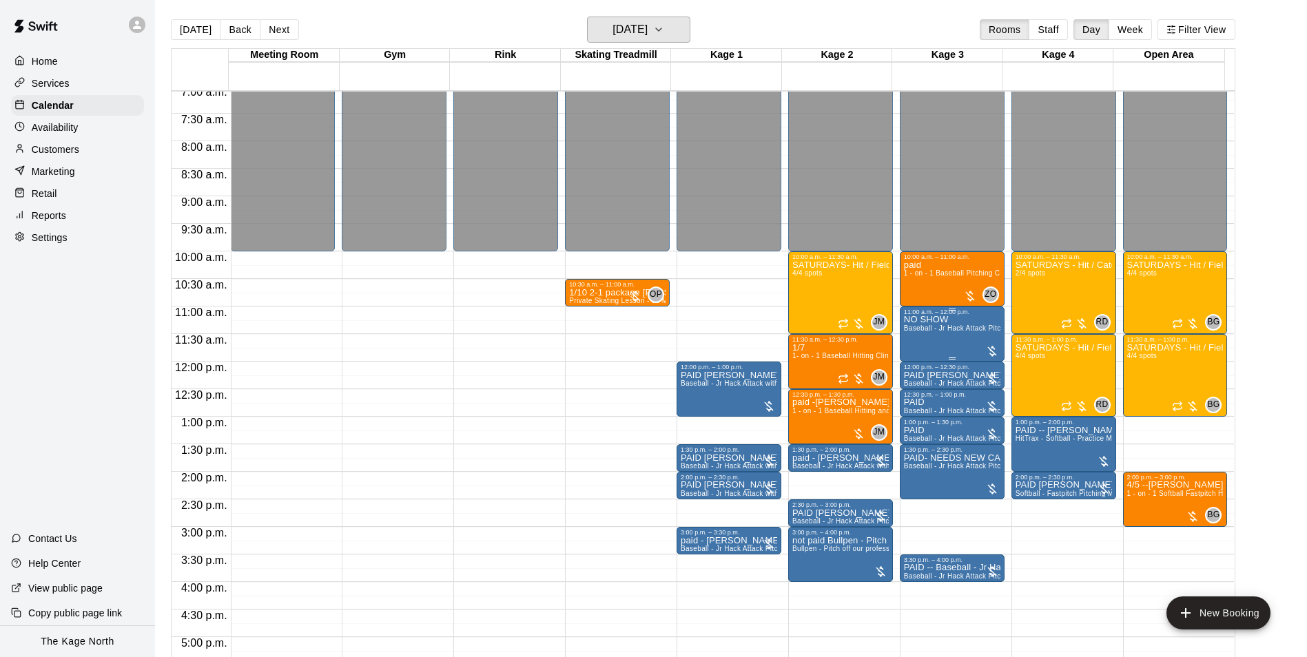
scroll to position [355, 0]
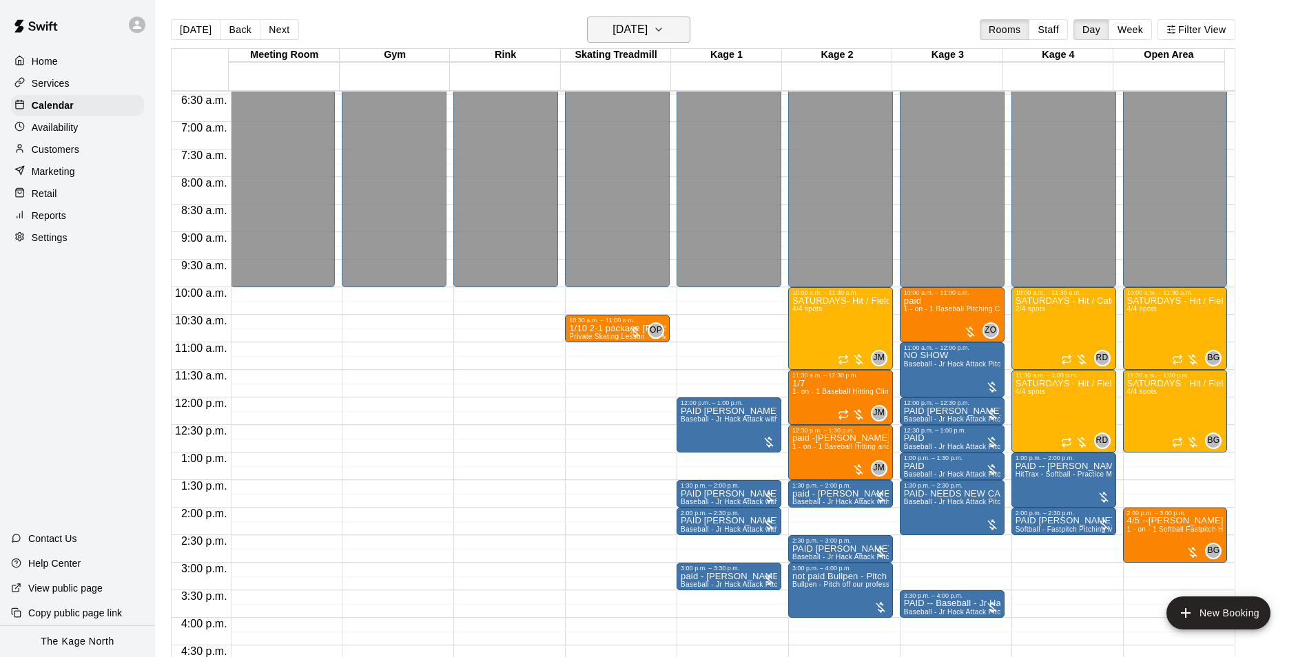
click at [647, 27] on h6 "[DATE]" at bounding box center [629, 29] width 35 height 19
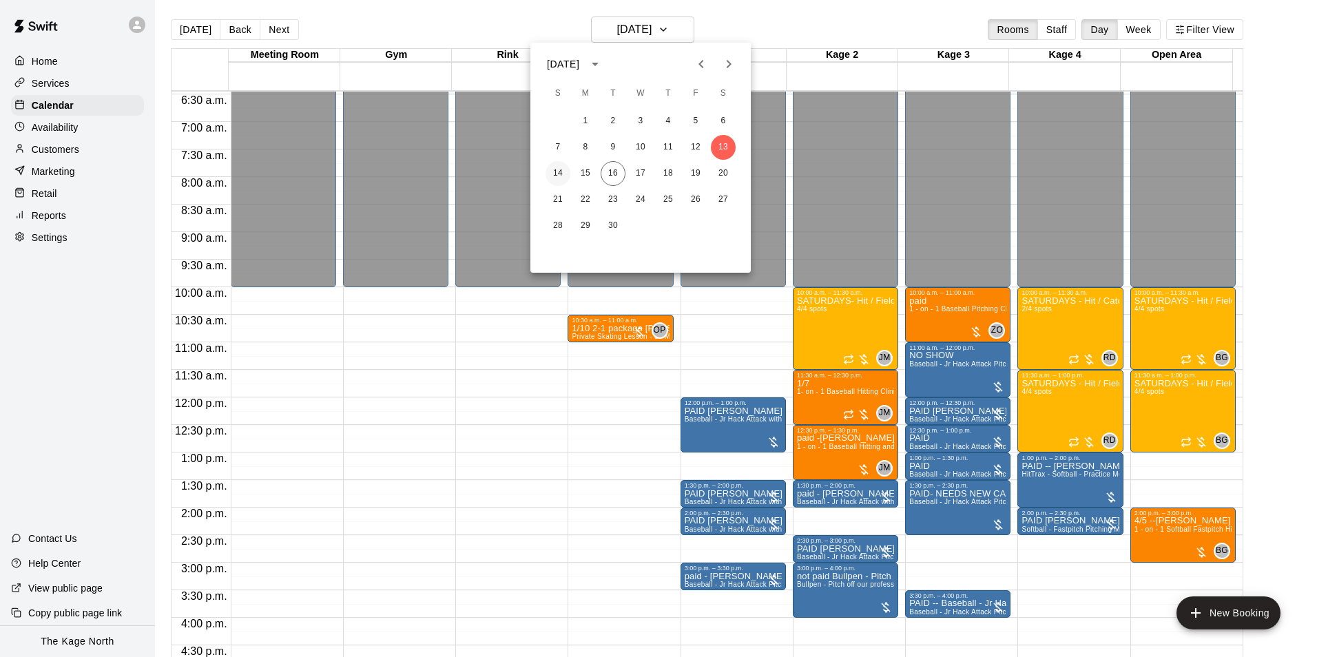
click at [563, 171] on button "14" at bounding box center [557, 173] width 25 height 25
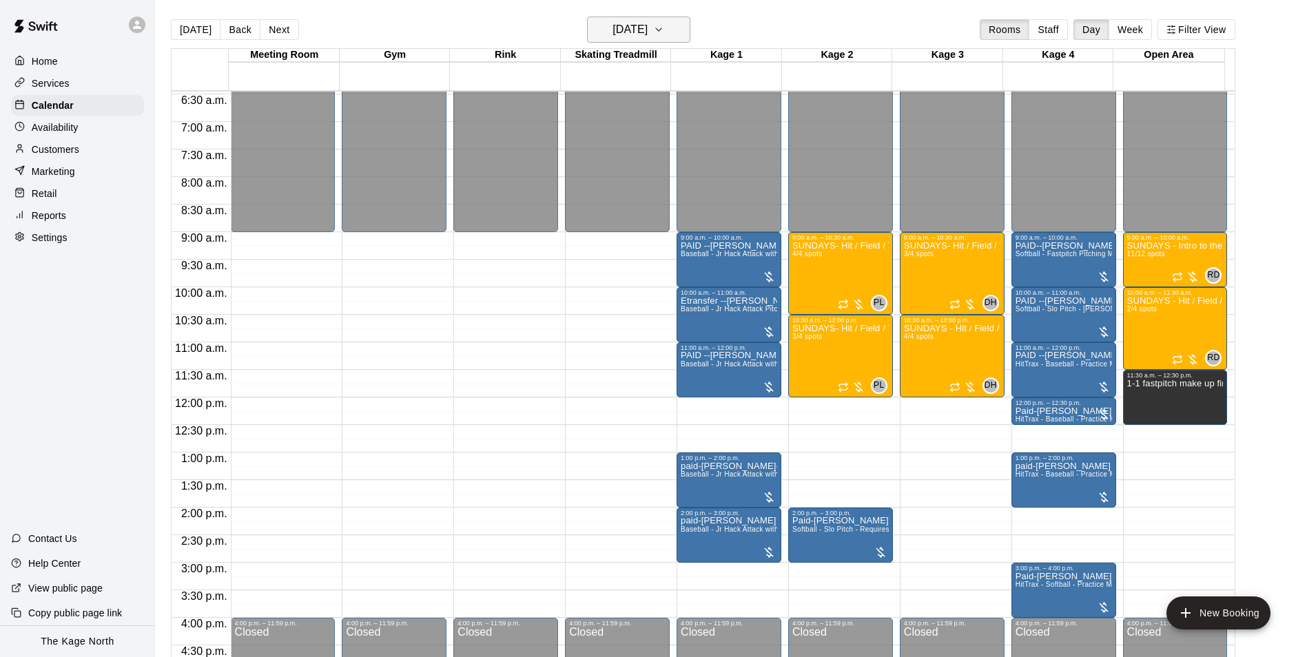
click at [646, 25] on h6 "[DATE]" at bounding box center [629, 29] width 35 height 19
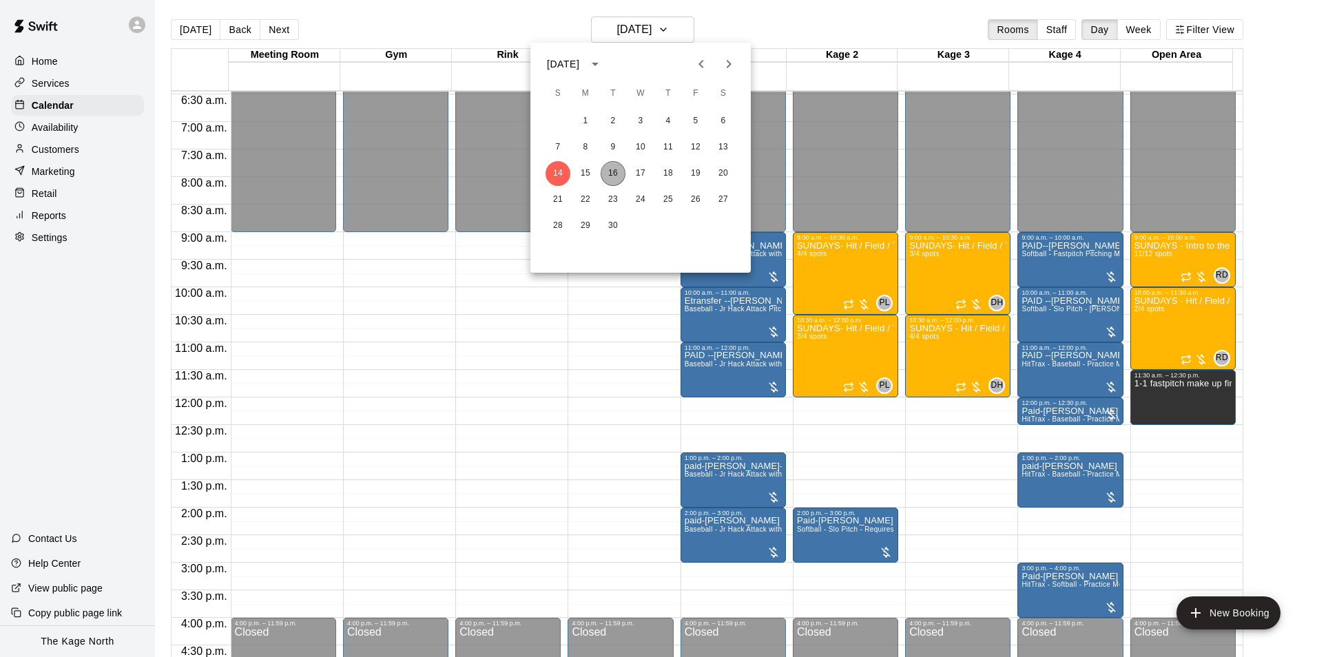
click at [612, 170] on button "16" at bounding box center [613, 173] width 25 height 25
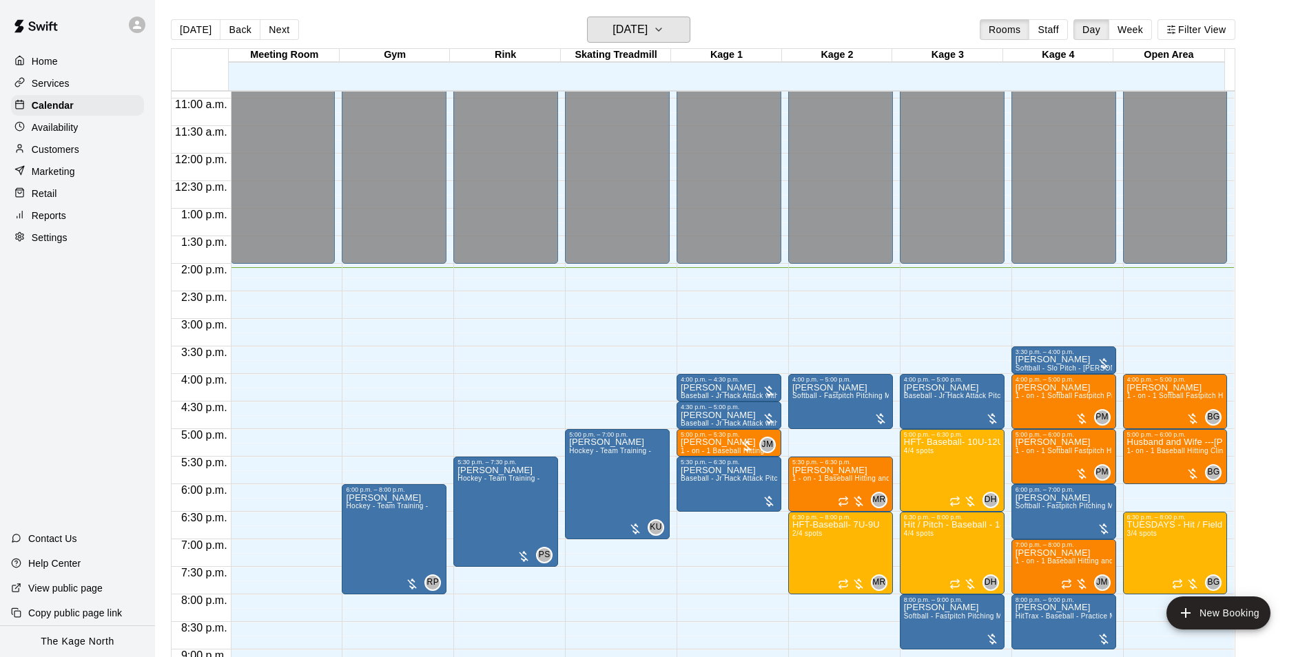
scroll to position [631, 0]
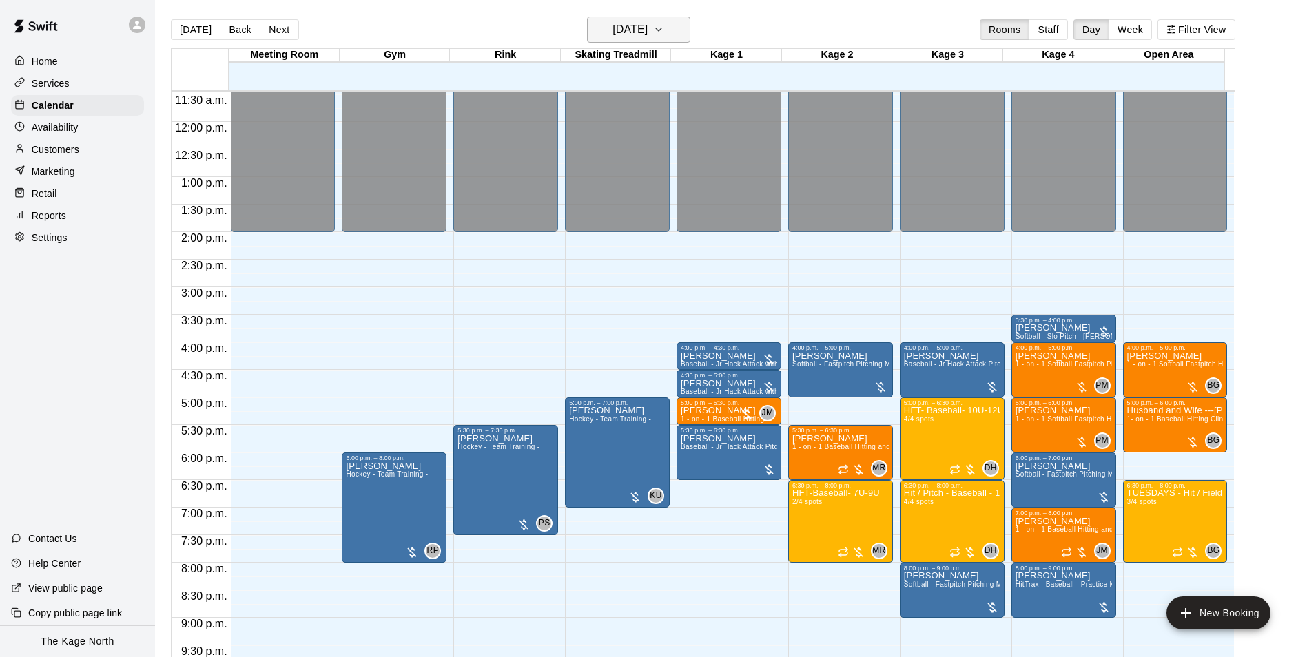
click at [647, 27] on h6 "[DATE]" at bounding box center [629, 29] width 35 height 19
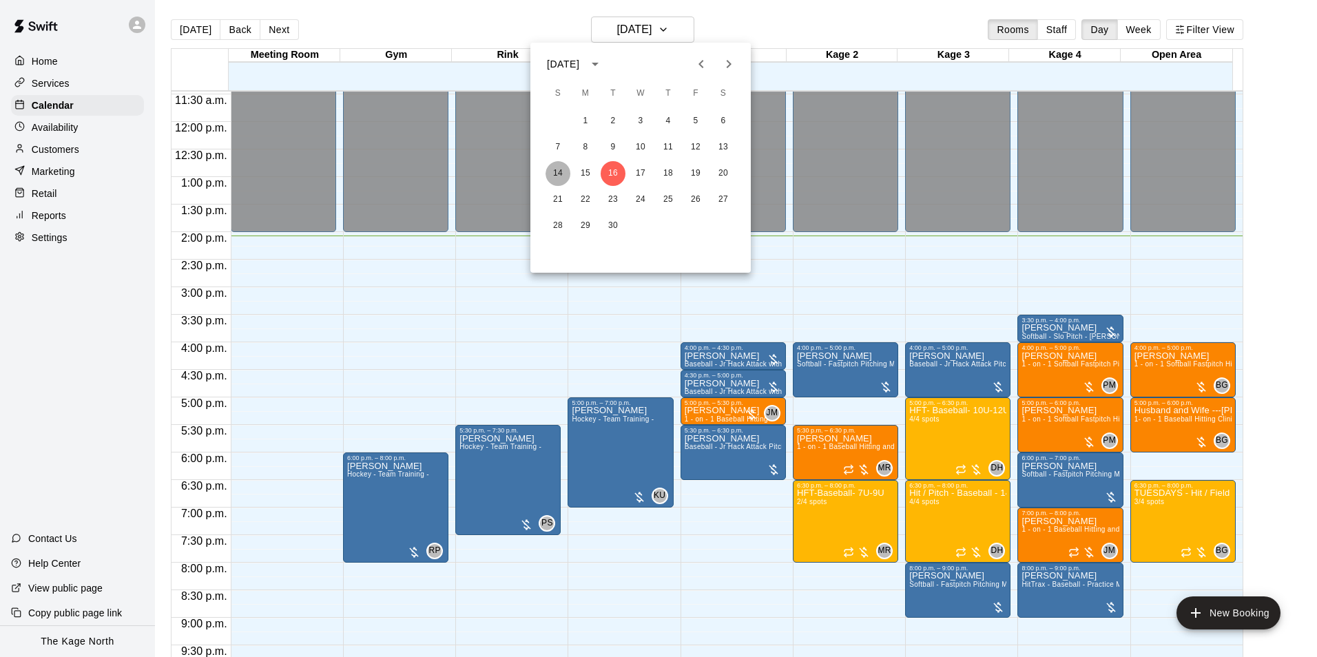
click at [556, 171] on button "14" at bounding box center [557, 173] width 25 height 25
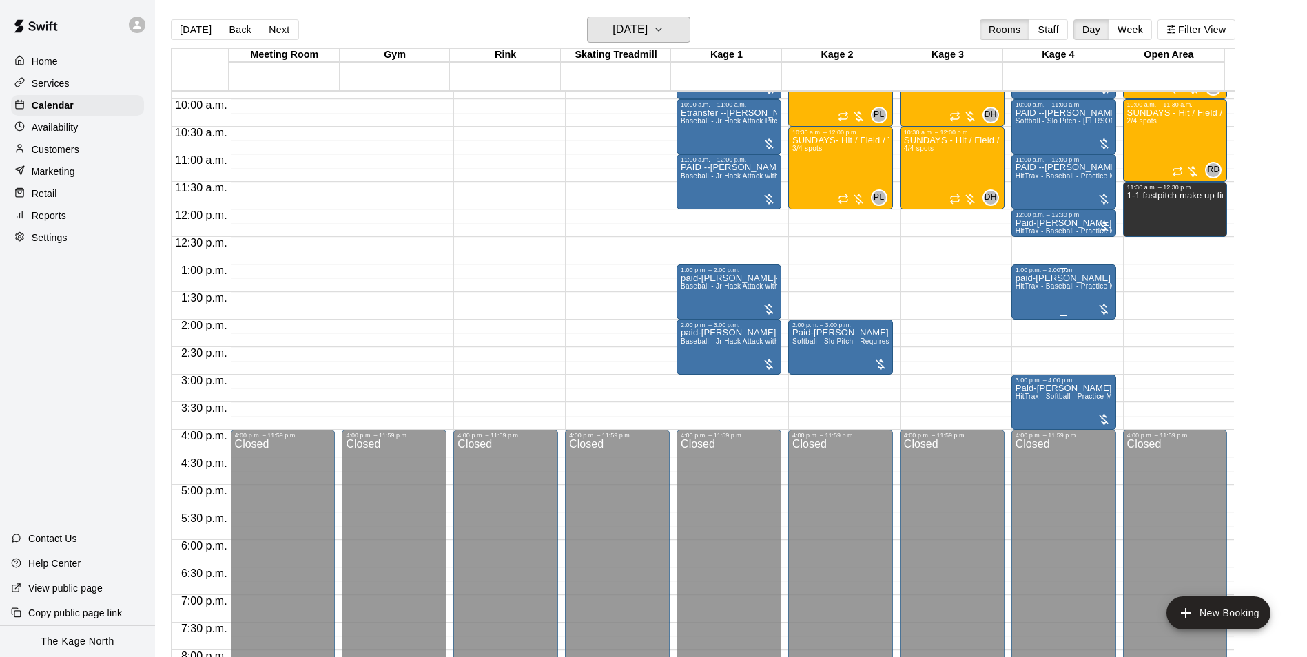
scroll to position [424, 0]
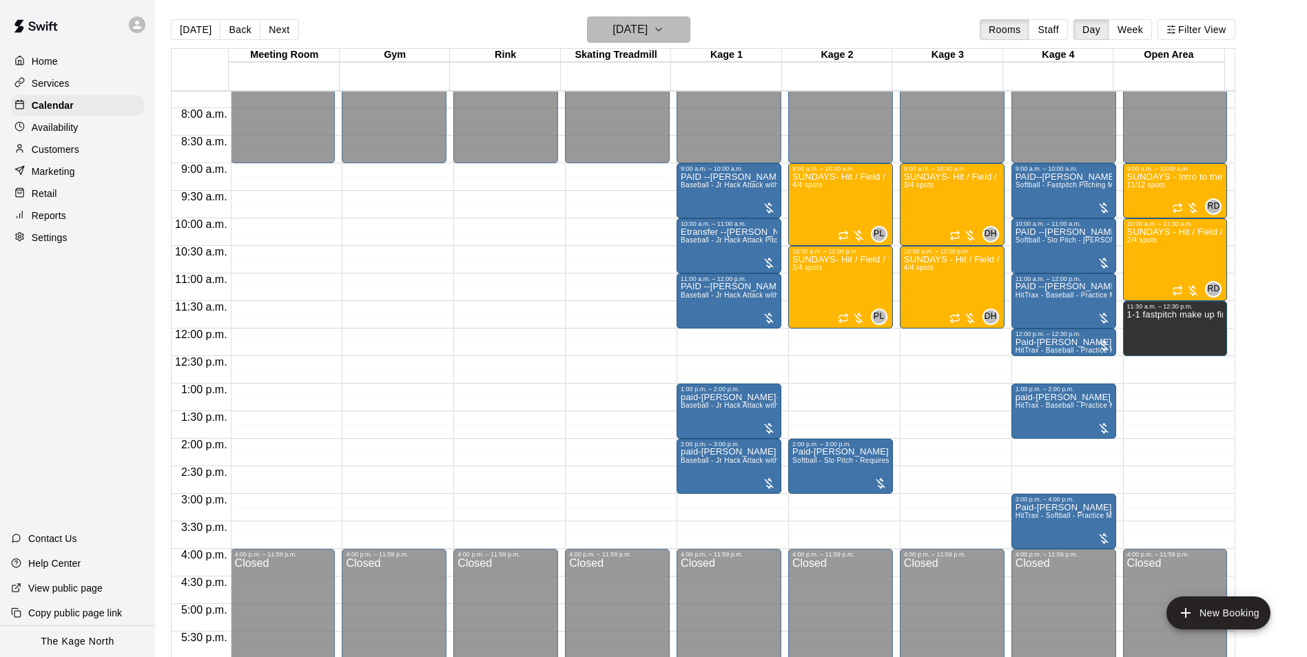
click at [647, 25] on h6 "[DATE]" at bounding box center [629, 29] width 35 height 19
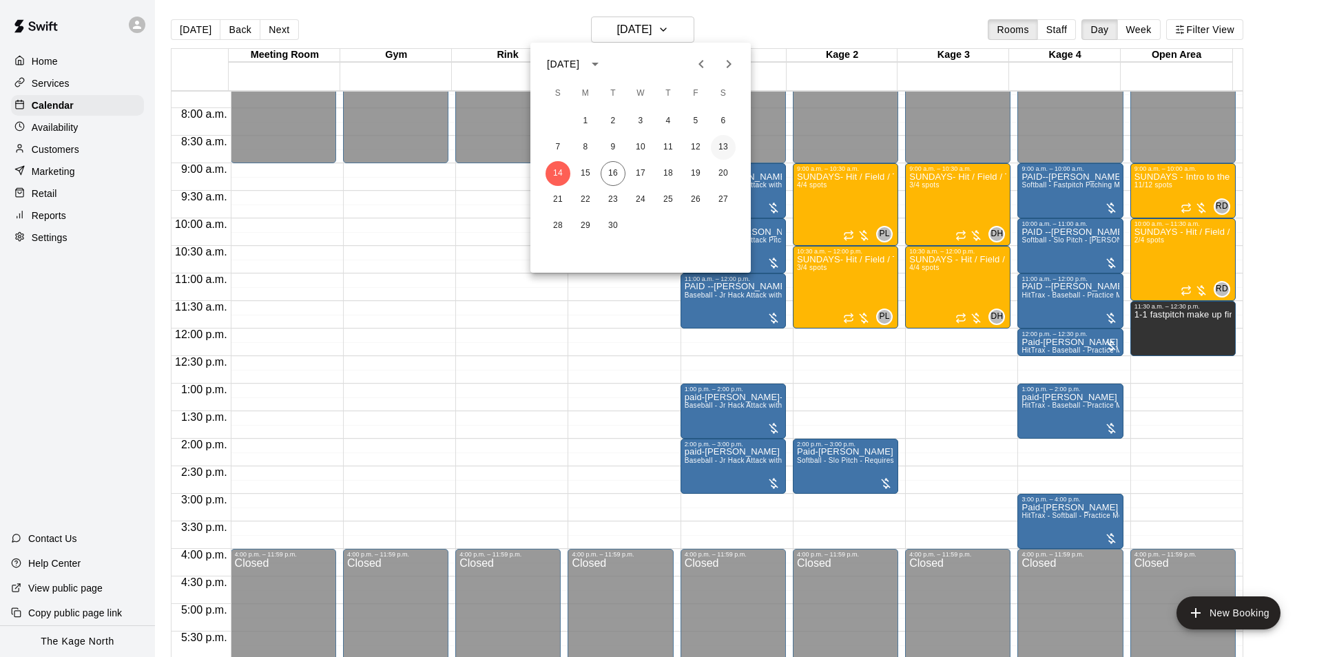
click at [720, 145] on button "13" at bounding box center [723, 147] width 25 height 25
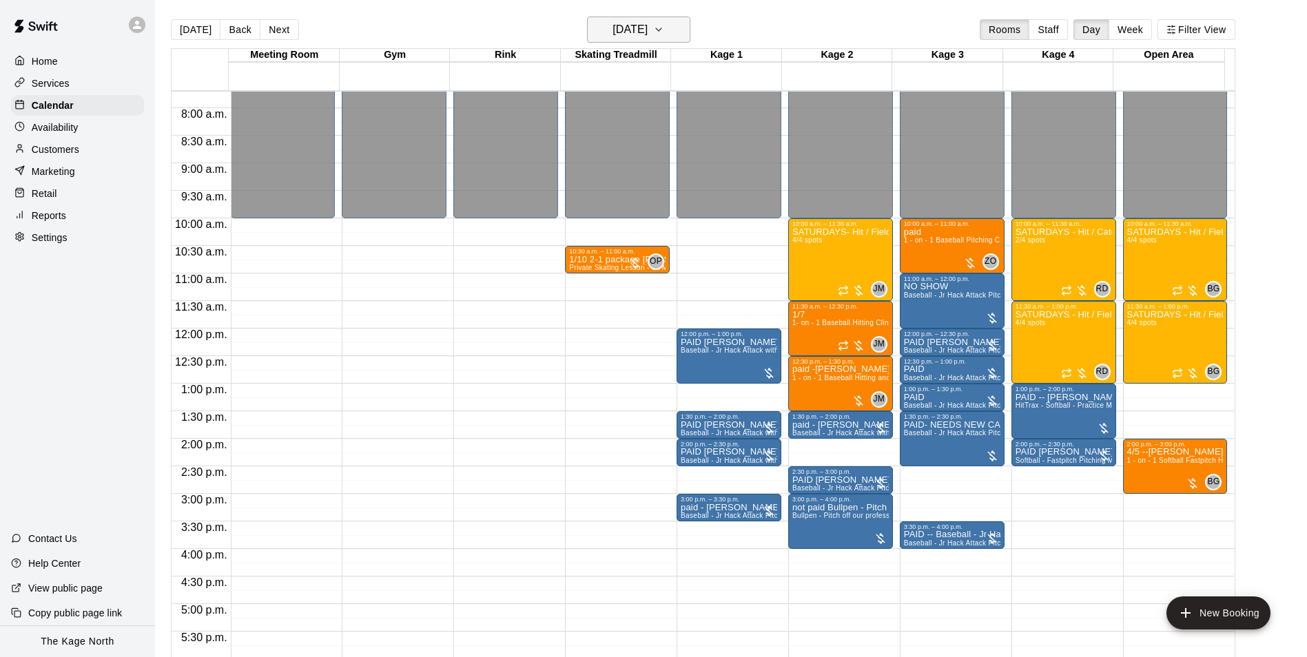
click at [647, 30] on h6 "[DATE]" at bounding box center [629, 29] width 35 height 19
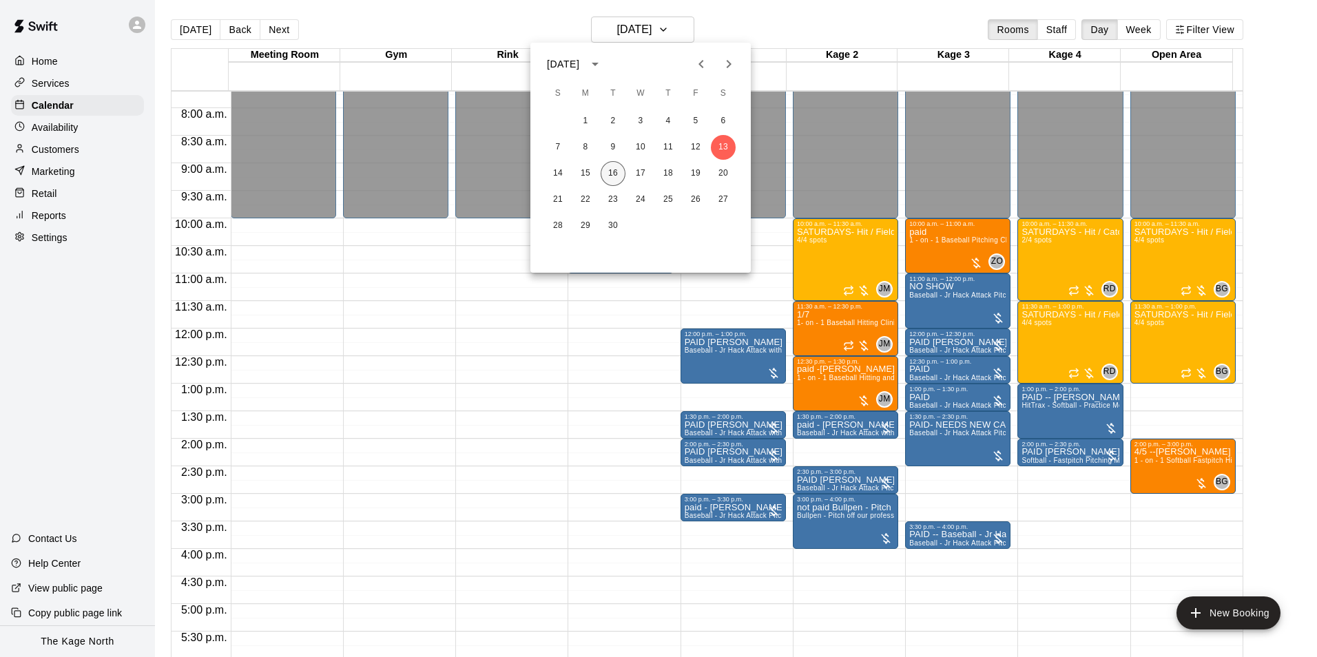
click at [613, 175] on button "16" at bounding box center [613, 173] width 25 height 25
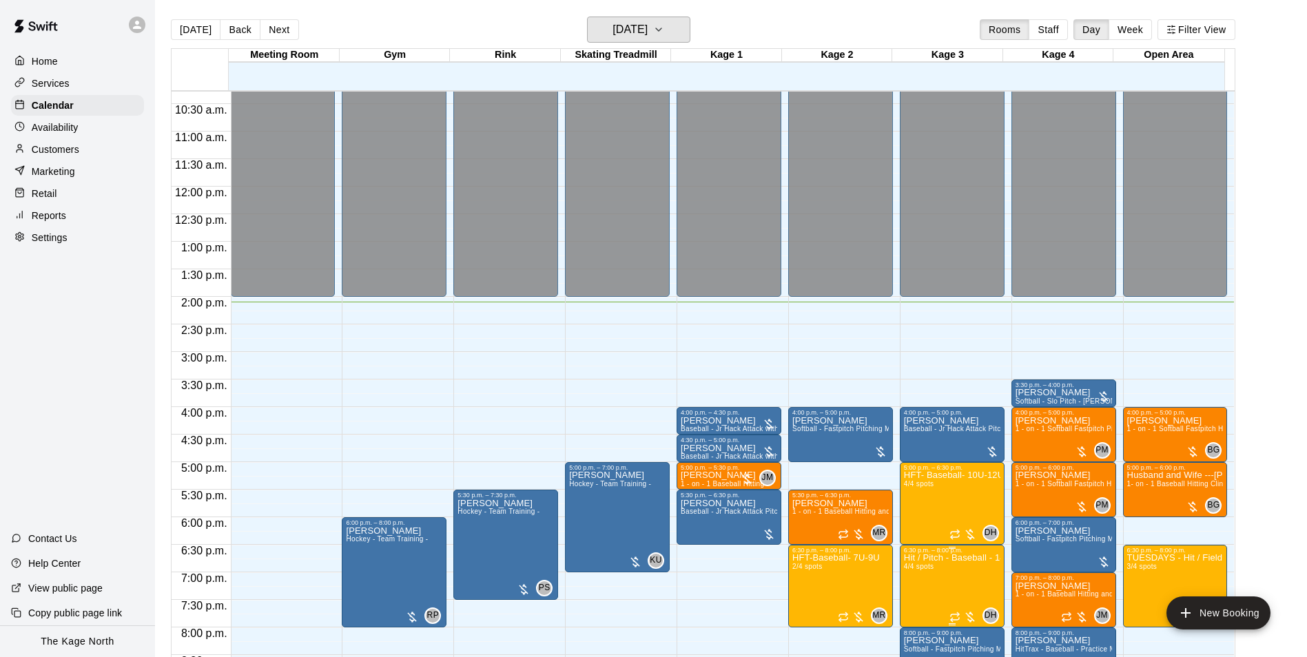
scroll to position [742, 0]
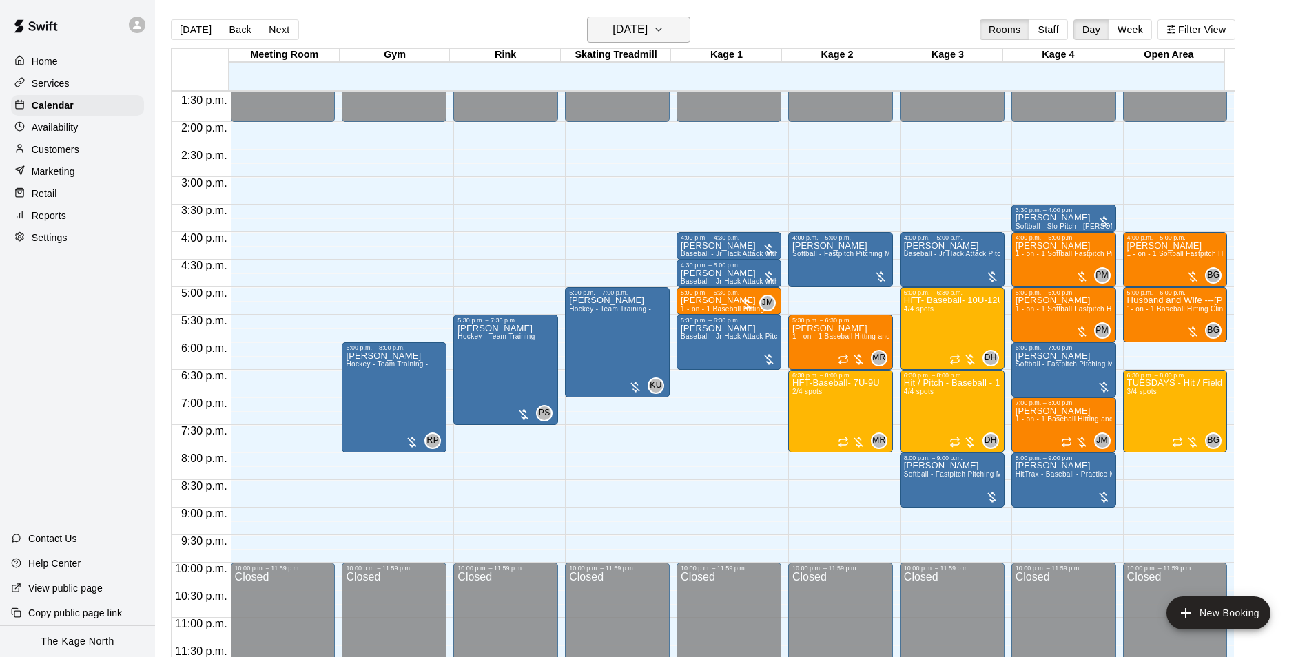
click at [627, 34] on h6 "[DATE]" at bounding box center [629, 29] width 35 height 19
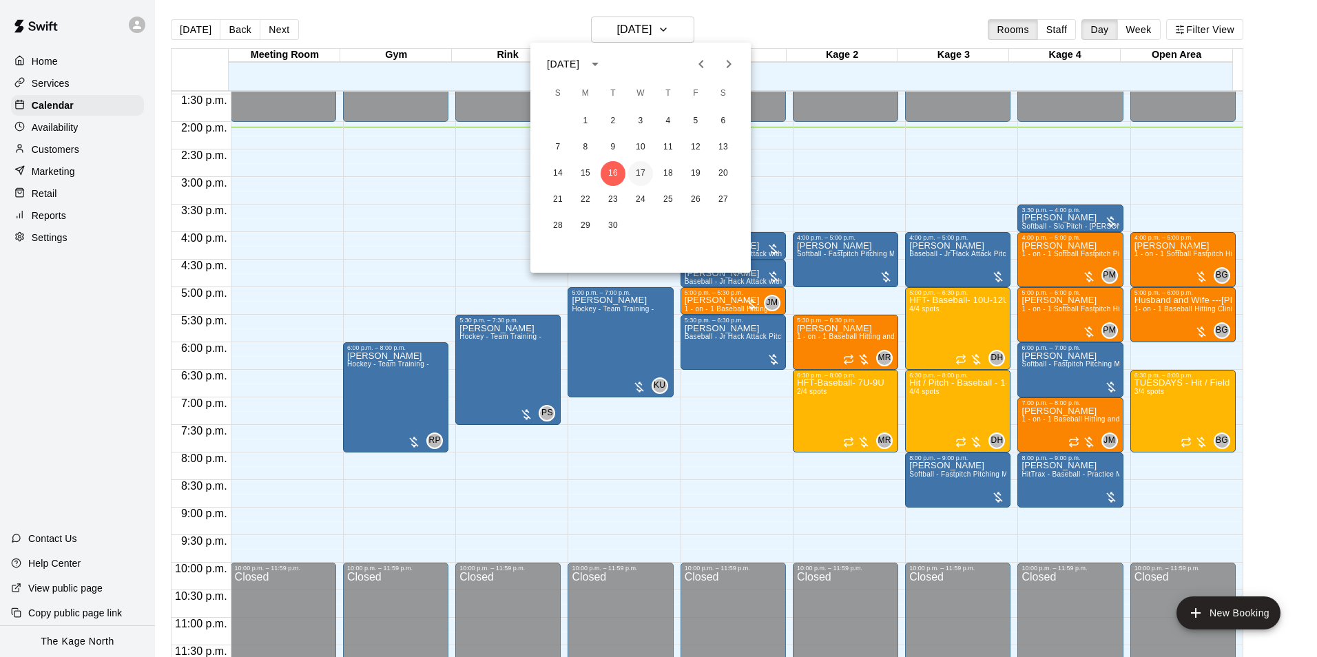
click at [636, 171] on button "17" at bounding box center [640, 173] width 25 height 25
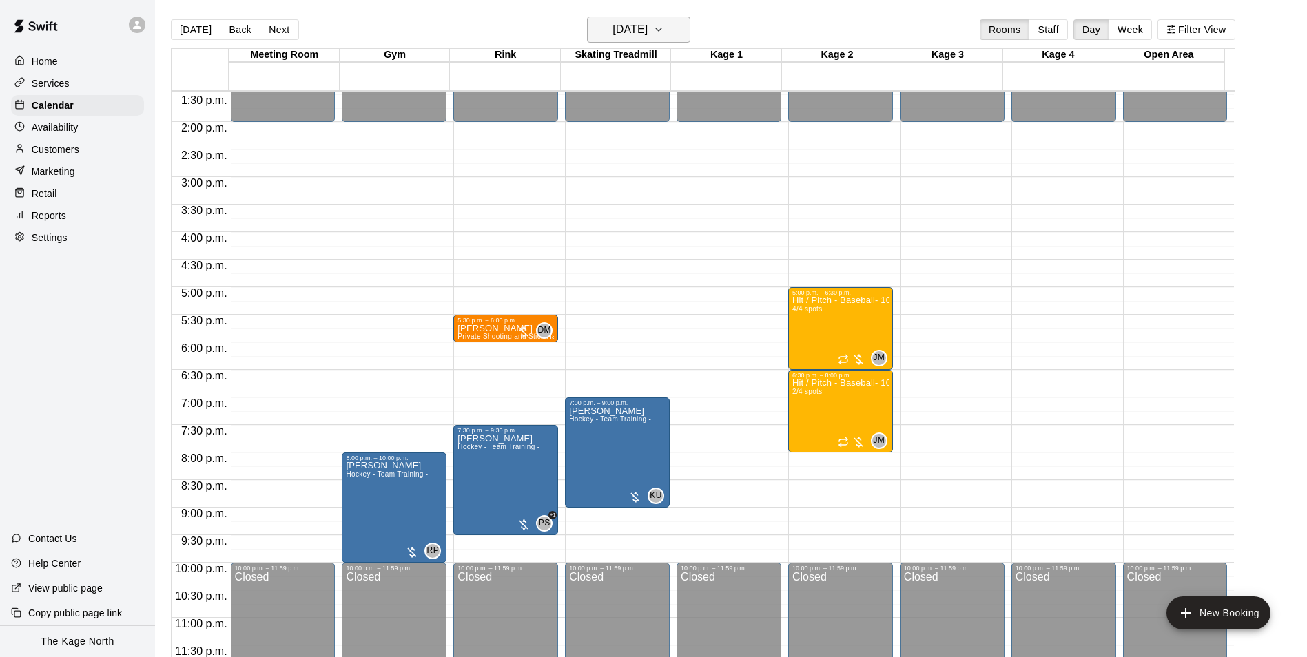
click at [647, 32] on h6 "[DATE]" at bounding box center [629, 29] width 35 height 19
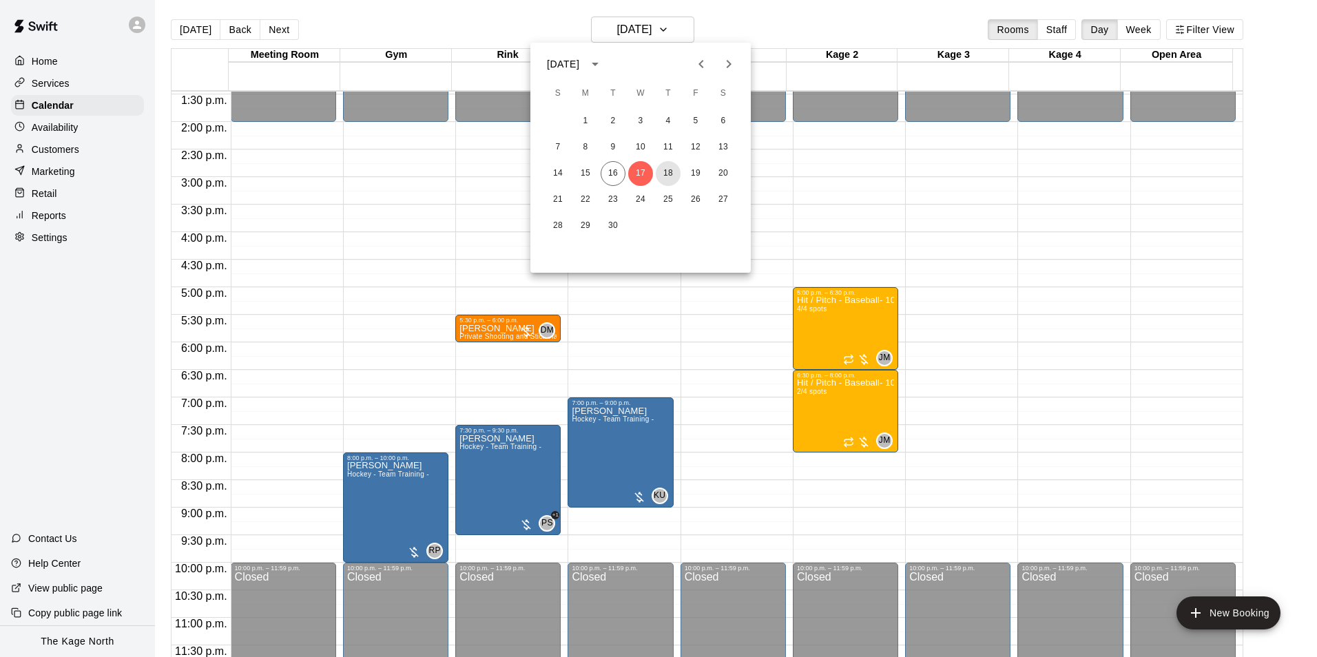
click at [665, 166] on button "18" at bounding box center [668, 173] width 25 height 25
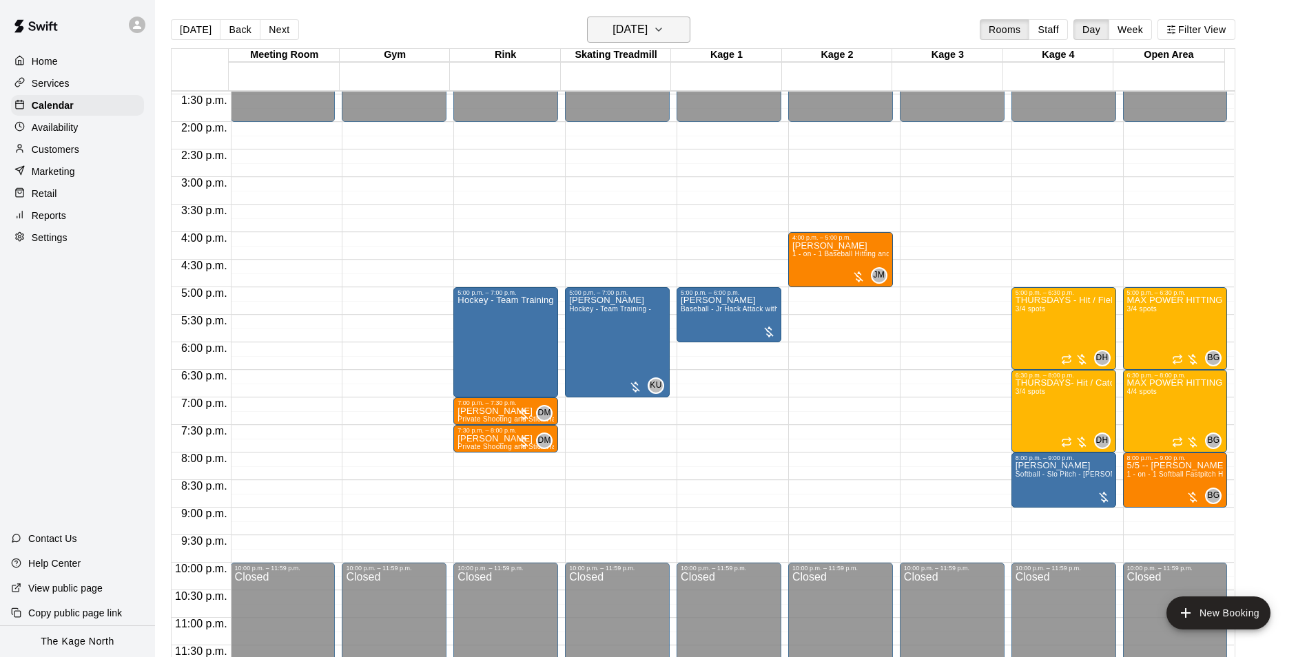
click at [647, 21] on h6 "[DATE]" at bounding box center [629, 29] width 35 height 19
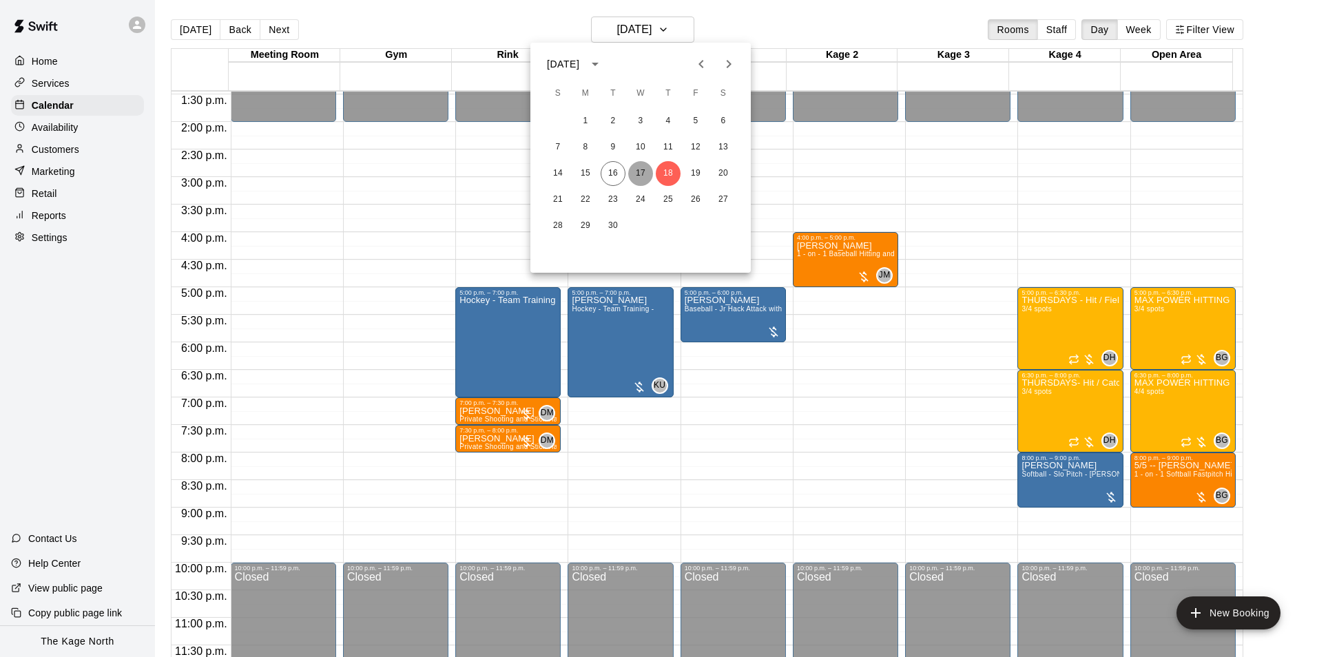
drag, startPoint x: 636, startPoint y: 176, endPoint x: 655, endPoint y: 187, distance: 22.0
click at [636, 175] on button "17" at bounding box center [640, 173] width 25 height 25
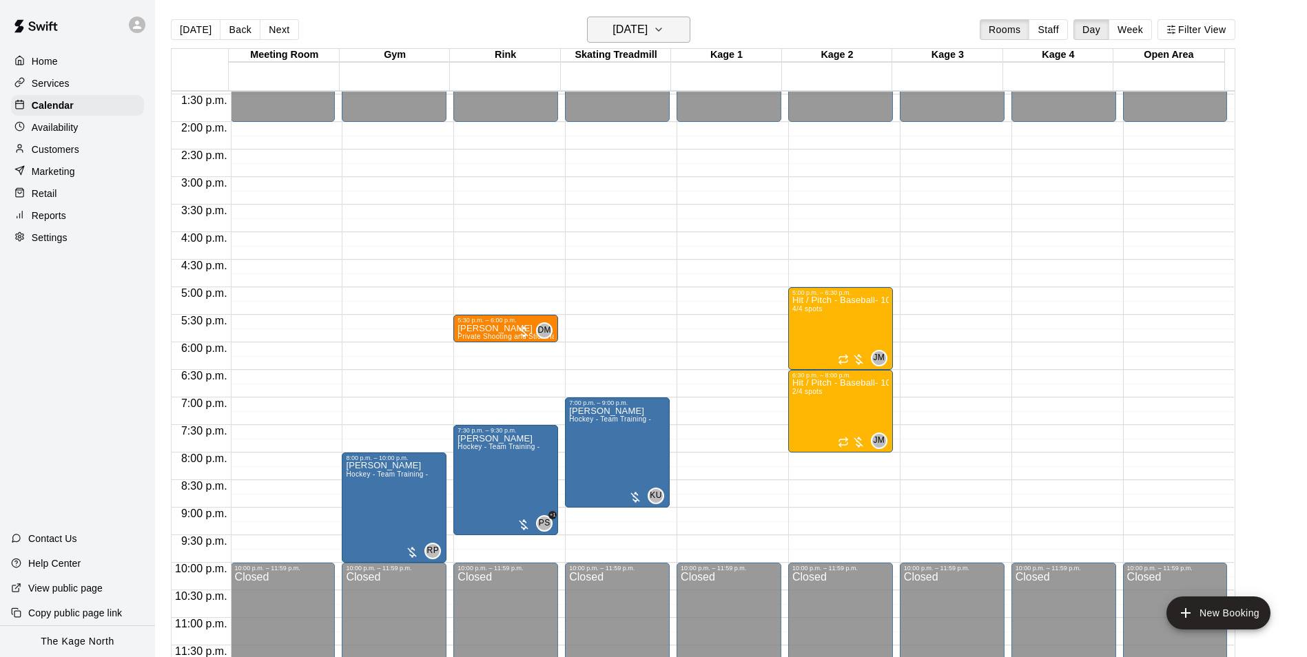
click at [647, 22] on h6 "[DATE]" at bounding box center [629, 29] width 35 height 19
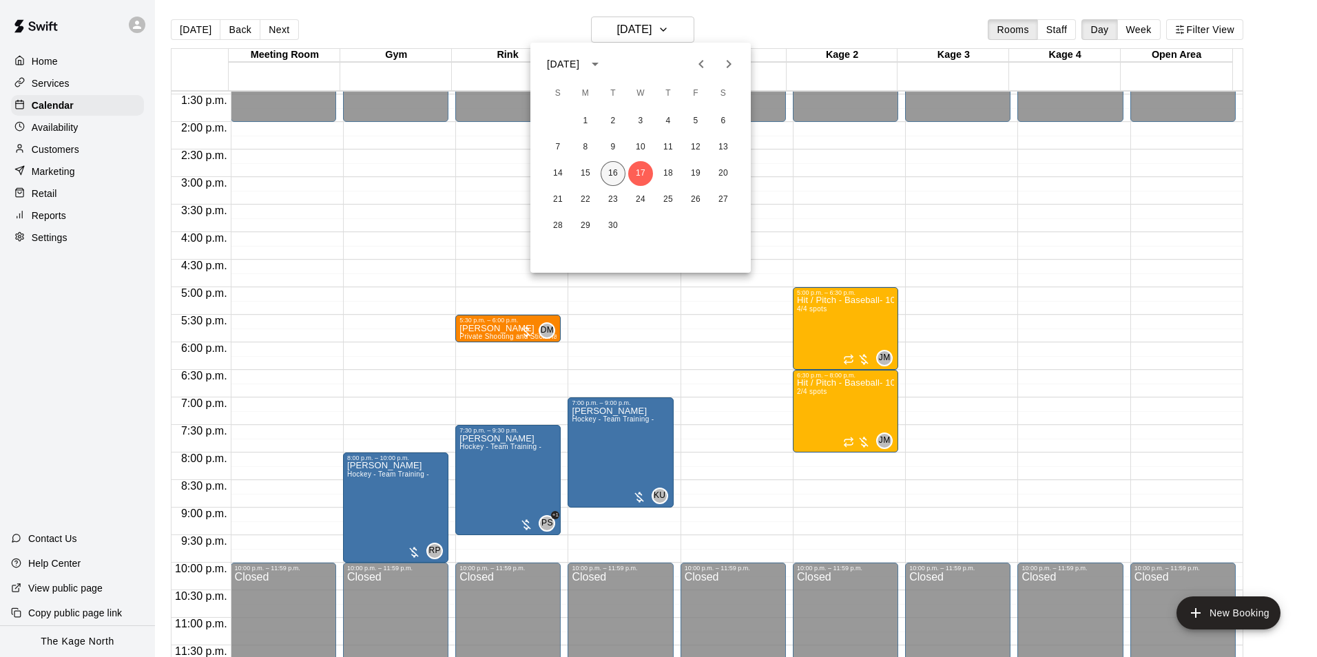
click at [613, 168] on button "16" at bounding box center [613, 173] width 25 height 25
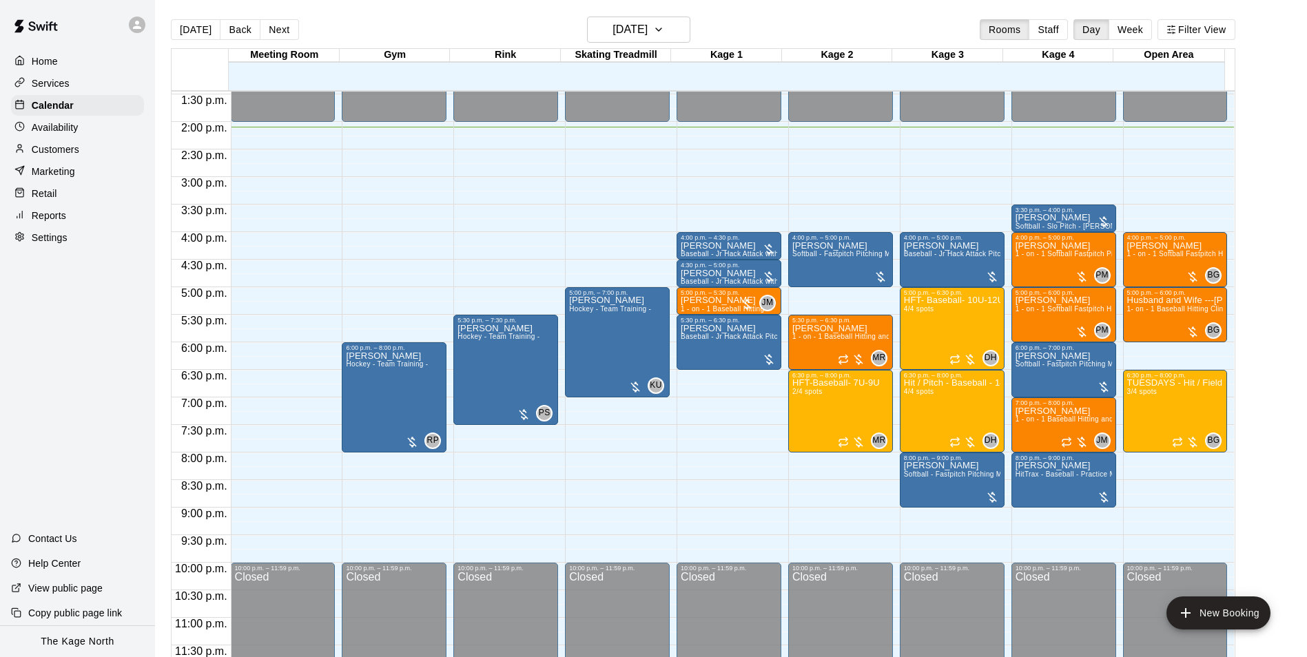
click at [778, 31] on div "[DATE] Back [DATE][DATE] Rooms Staff Day Week Filter View" at bounding box center [703, 33] width 1064 height 32
click at [634, 33] on h6 "[DATE]" at bounding box center [629, 29] width 35 height 19
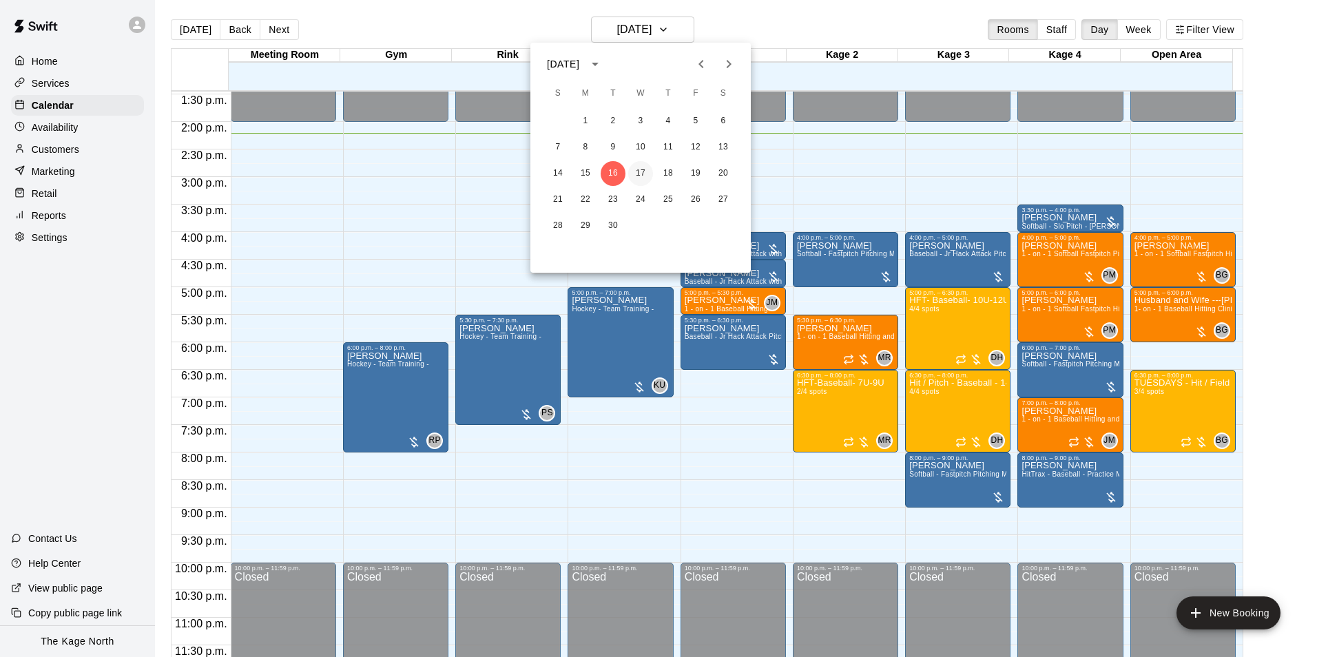
click at [638, 167] on button "17" at bounding box center [640, 173] width 25 height 25
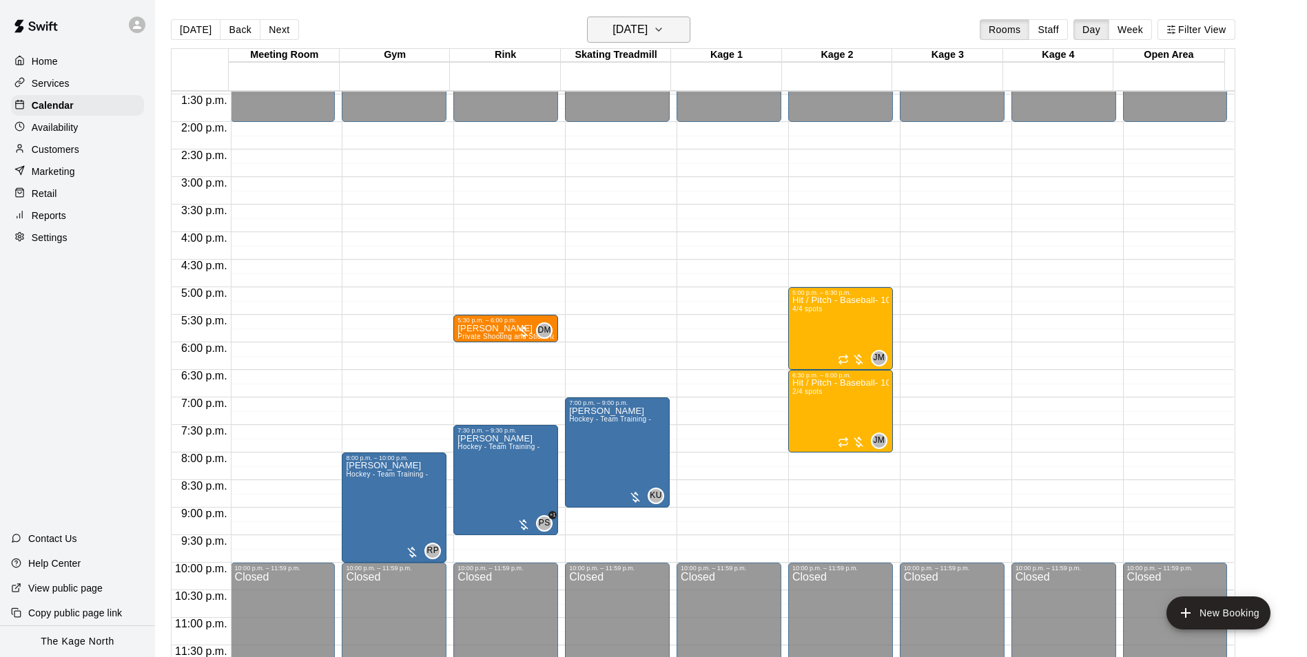
click at [681, 25] on button "[DATE]" at bounding box center [638, 30] width 103 height 26
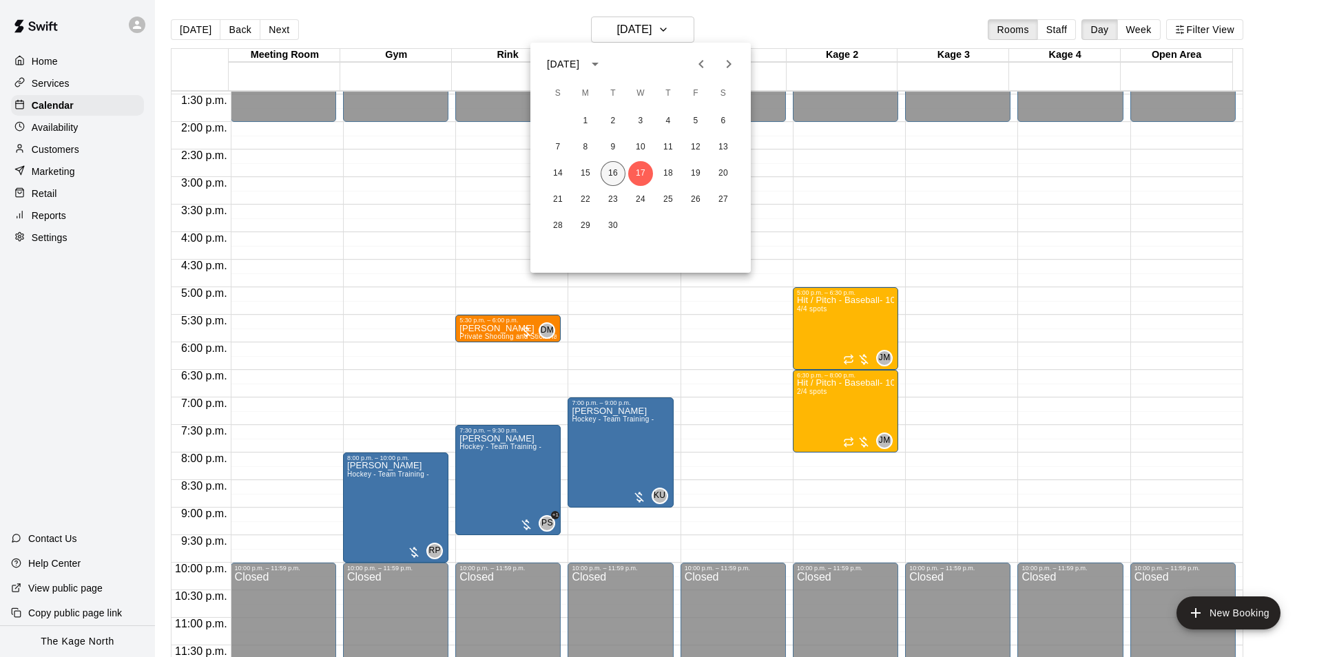
click at [615, 174] on button "16" at bounding box center [613, 173] width 25 height 25
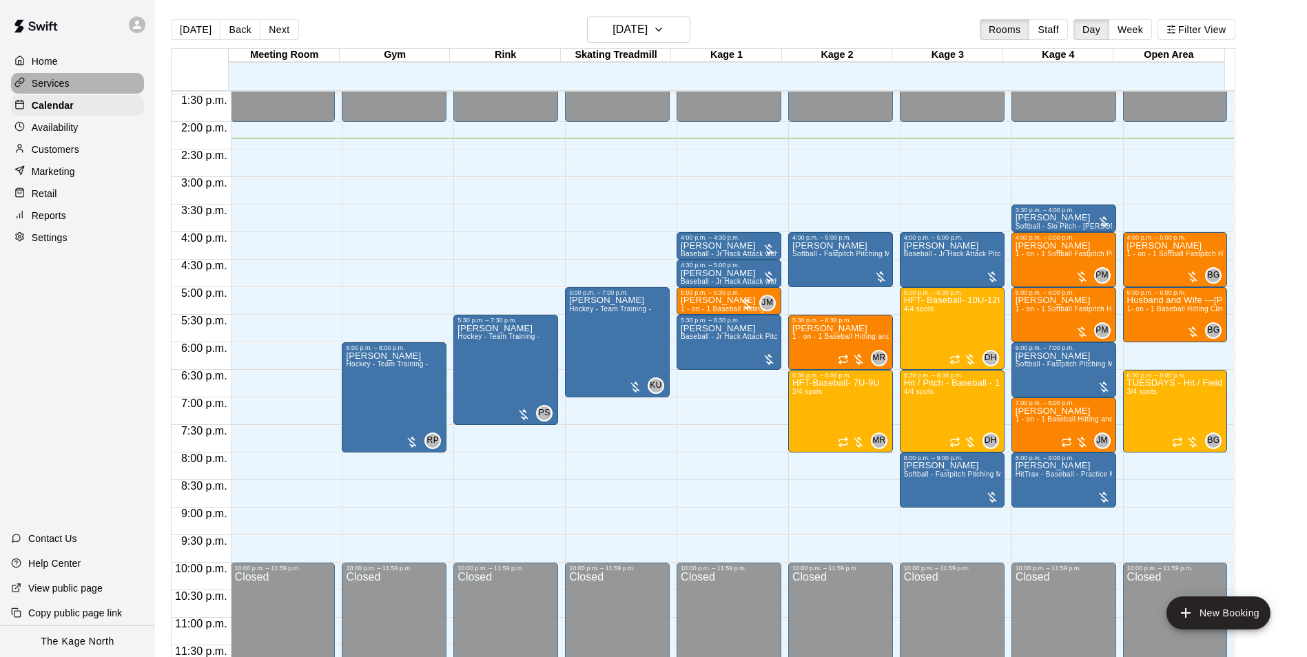
click at [70, 81] on div "Services" at bounding box center [77, 83] width 133 height 21
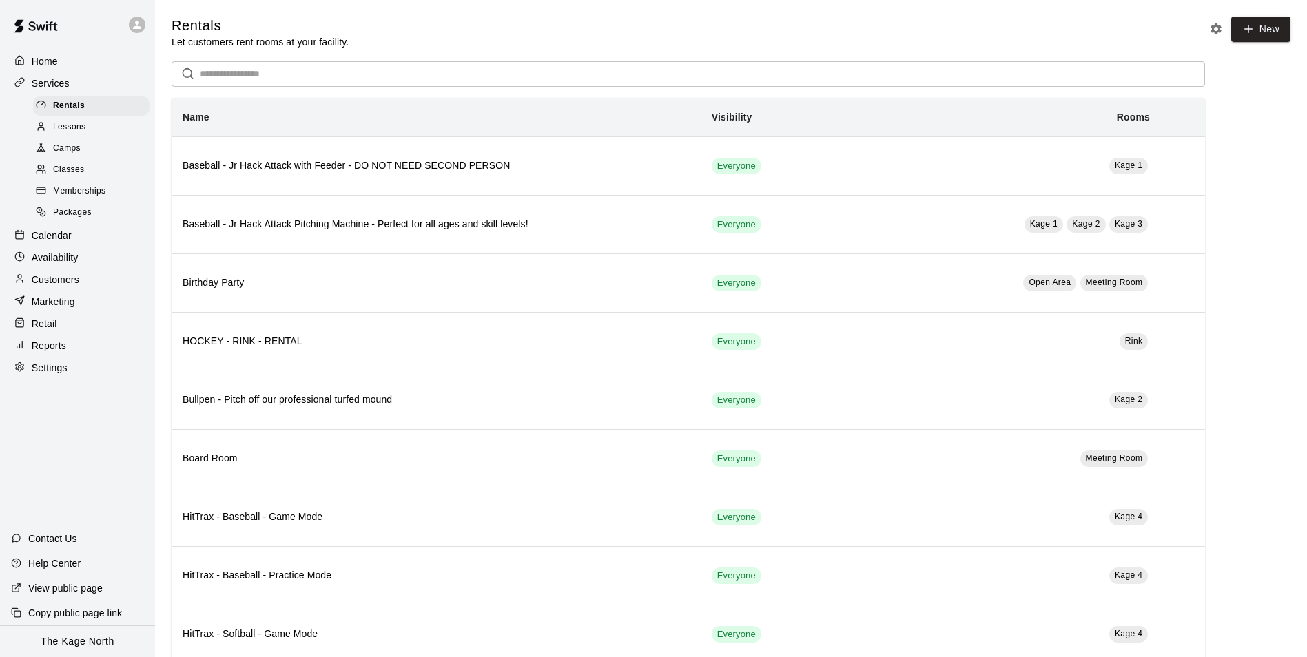
click at [87, 158] on div "Camps" at bounding box center [91, 148] width 116 height 19
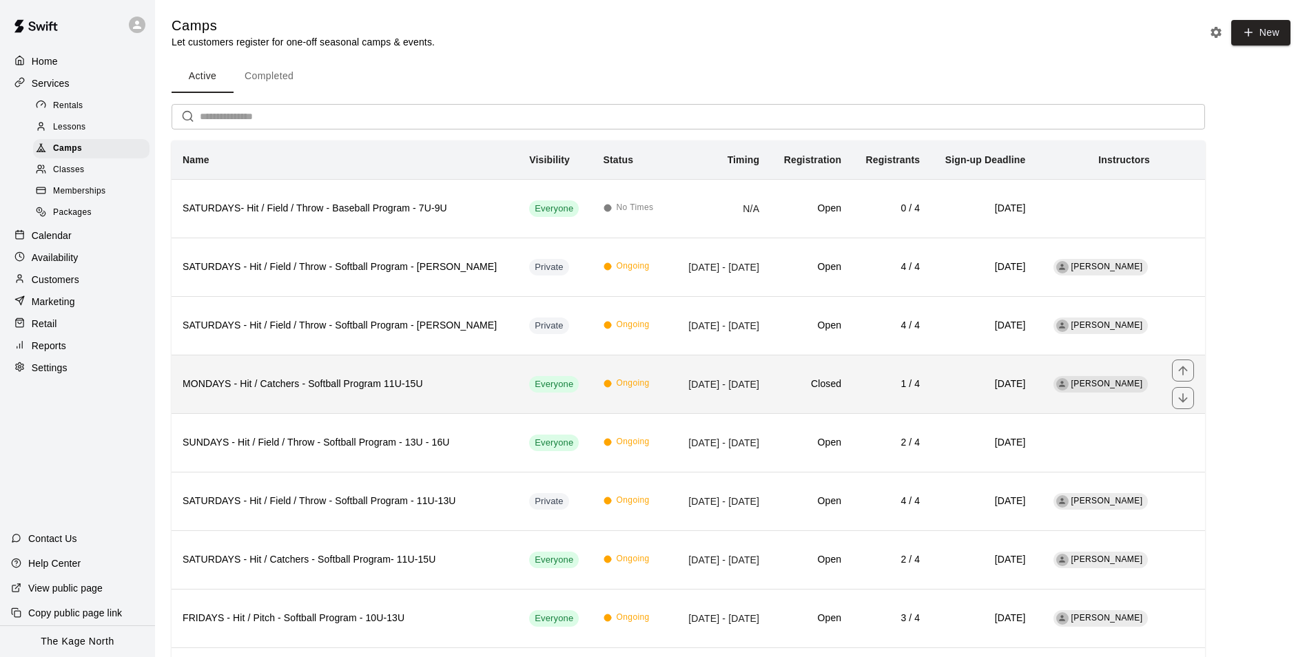
click at [789, 397] on td "Closed" at bounding box center [811, 384] width 82 height 59
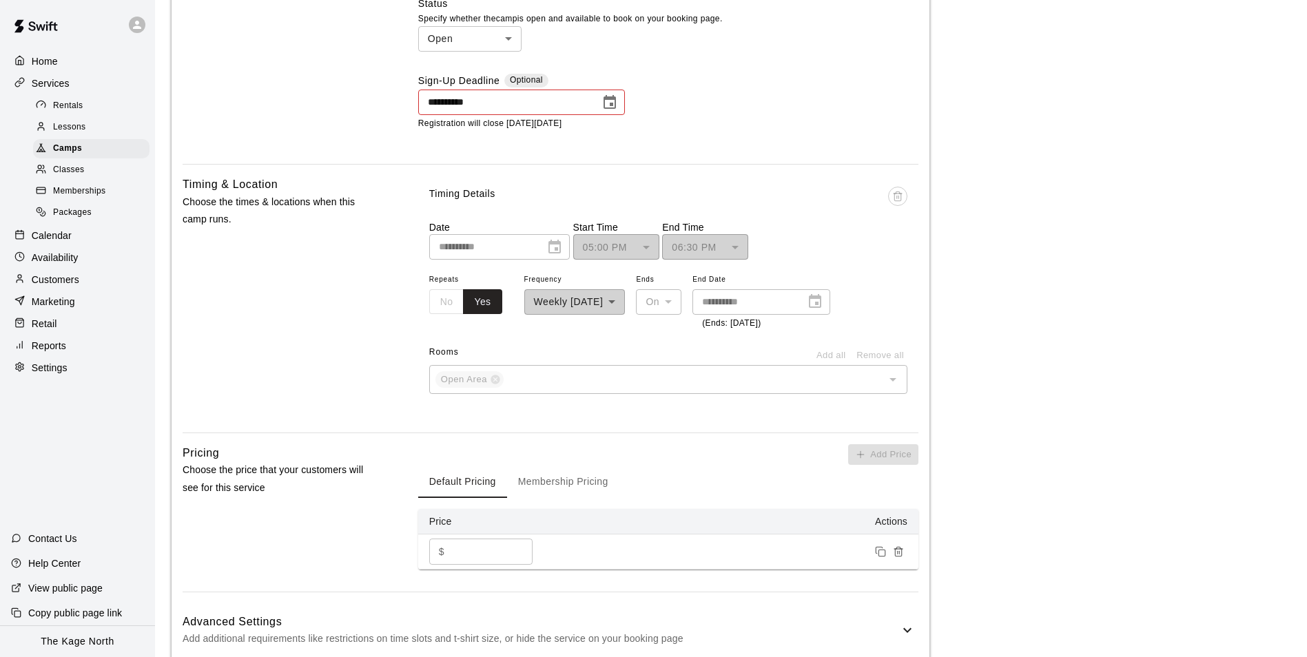
scroll to position [551, 0]
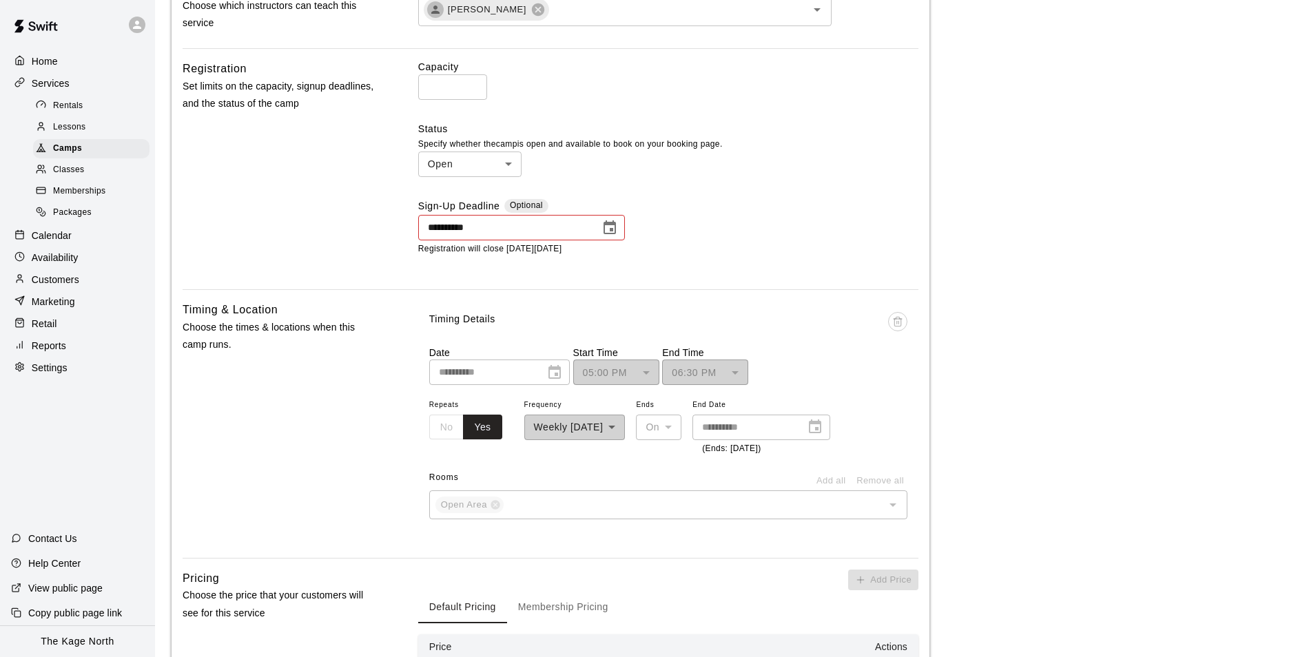
click at [605, 233] on icon "Choose date, selected date is Sep 15, 2025" at bounding box center [609, 227] width 12 height 14
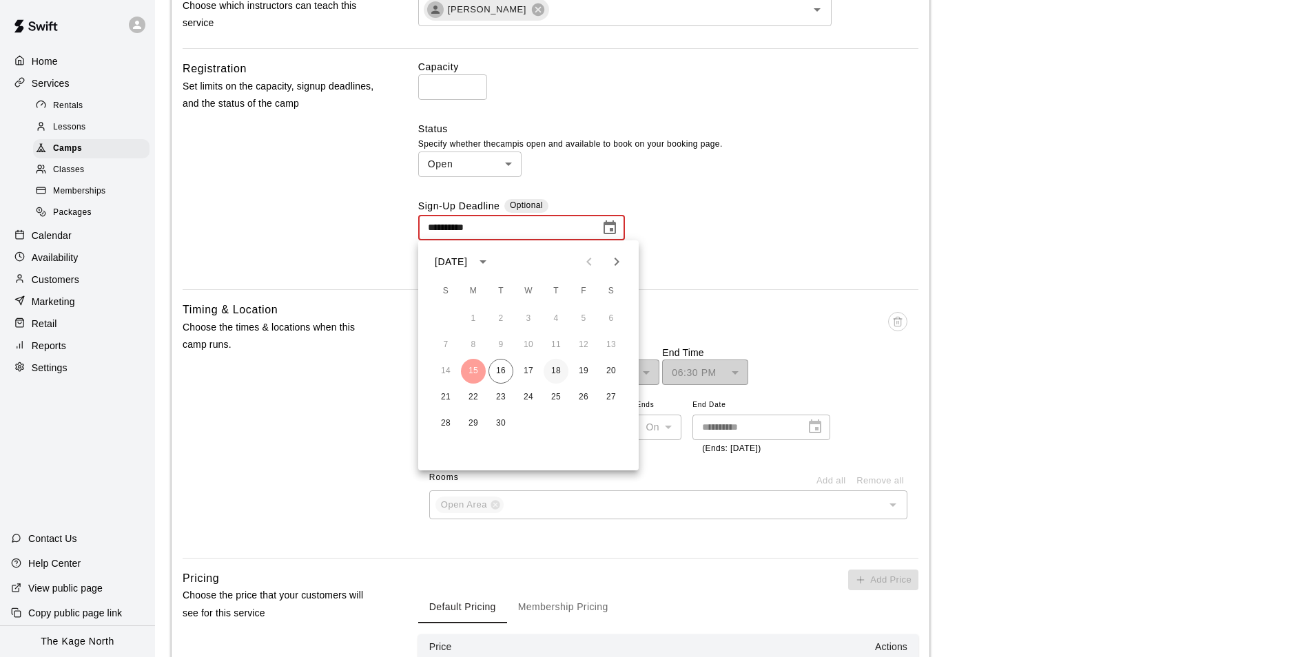
click at [555, 370] on button "18" at bounding box center [555, 371] width 25 height 25
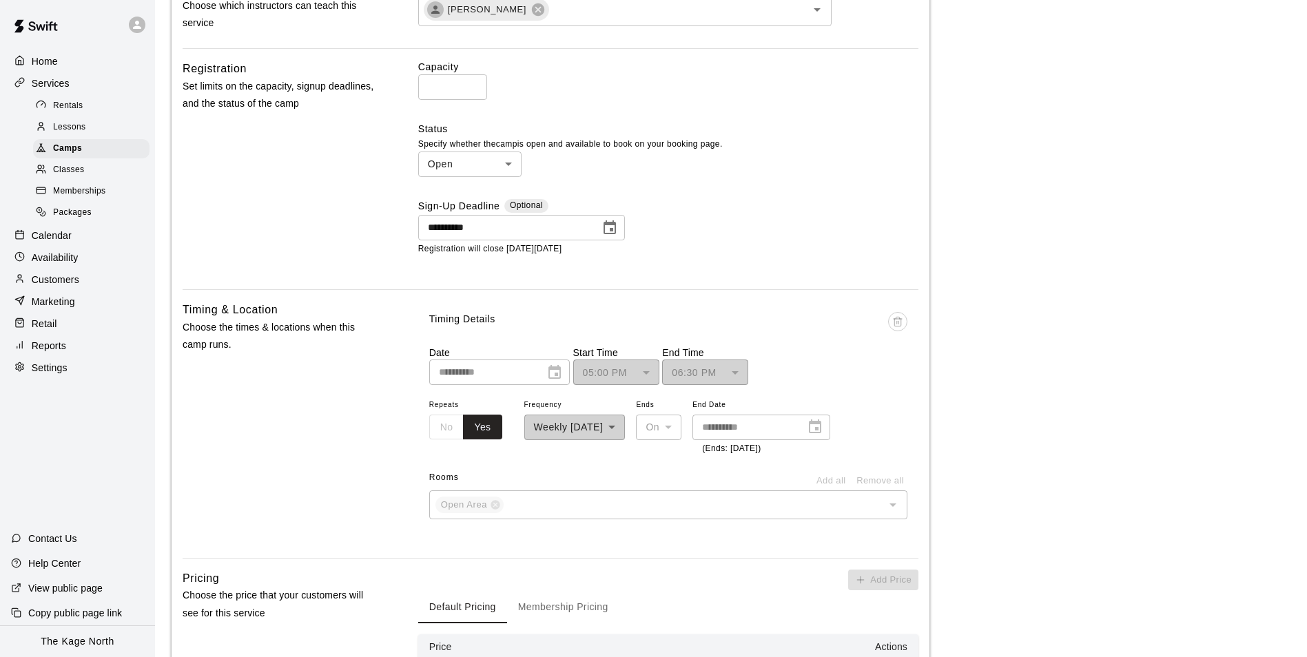
click at [608, 225] on icon "Choose date, selected date is Sep 18, 2025" at bounding box center [609, 227] width 12 height 14
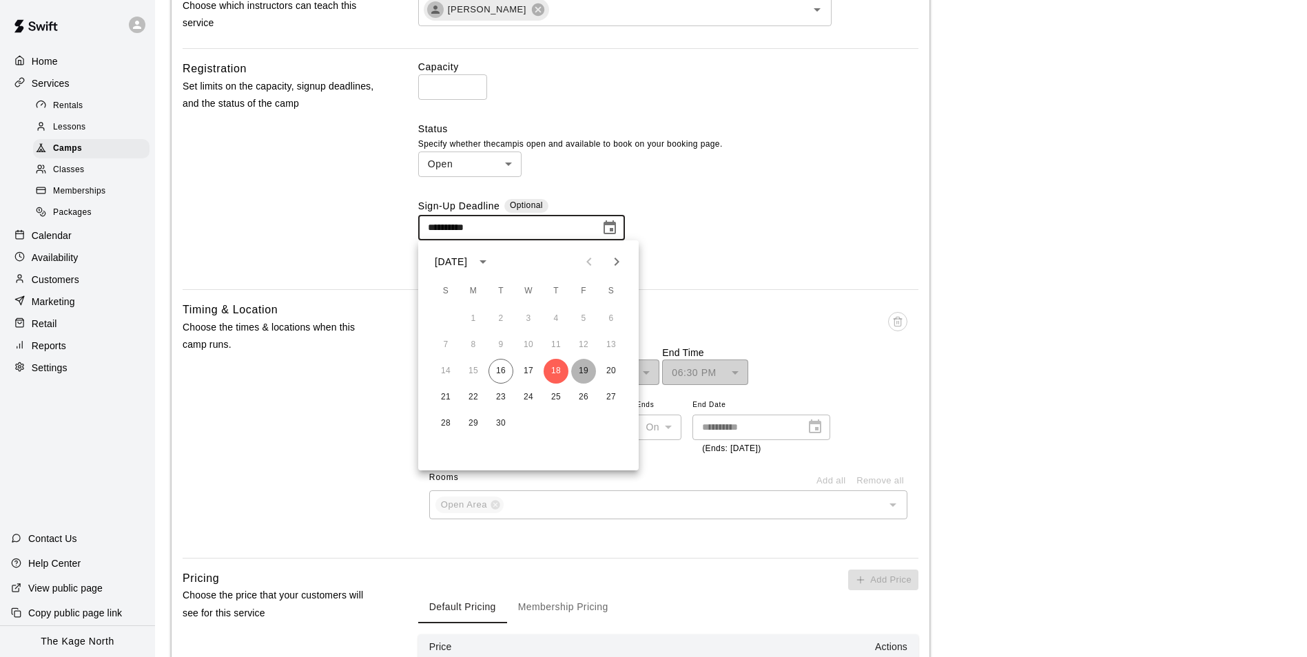
click at [581, 373] on button "19" at bounding box center [583, 371] width 25 height 25
type input "**********"
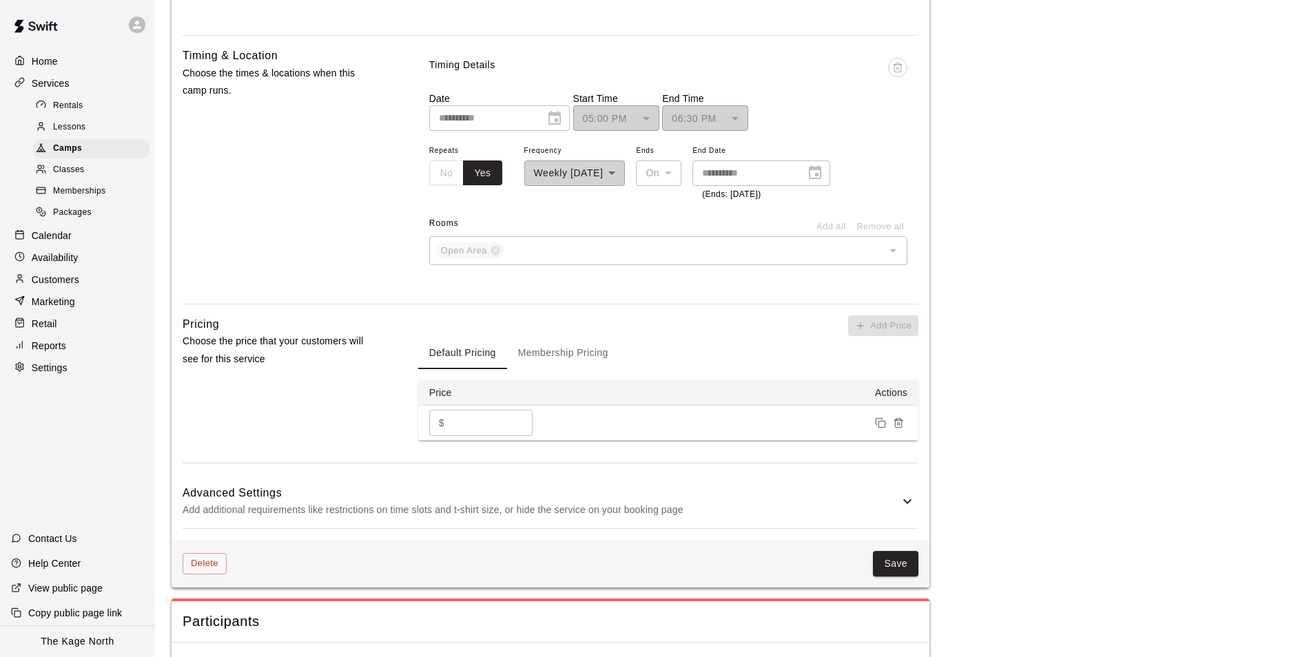
scroll to position [1033, 0]
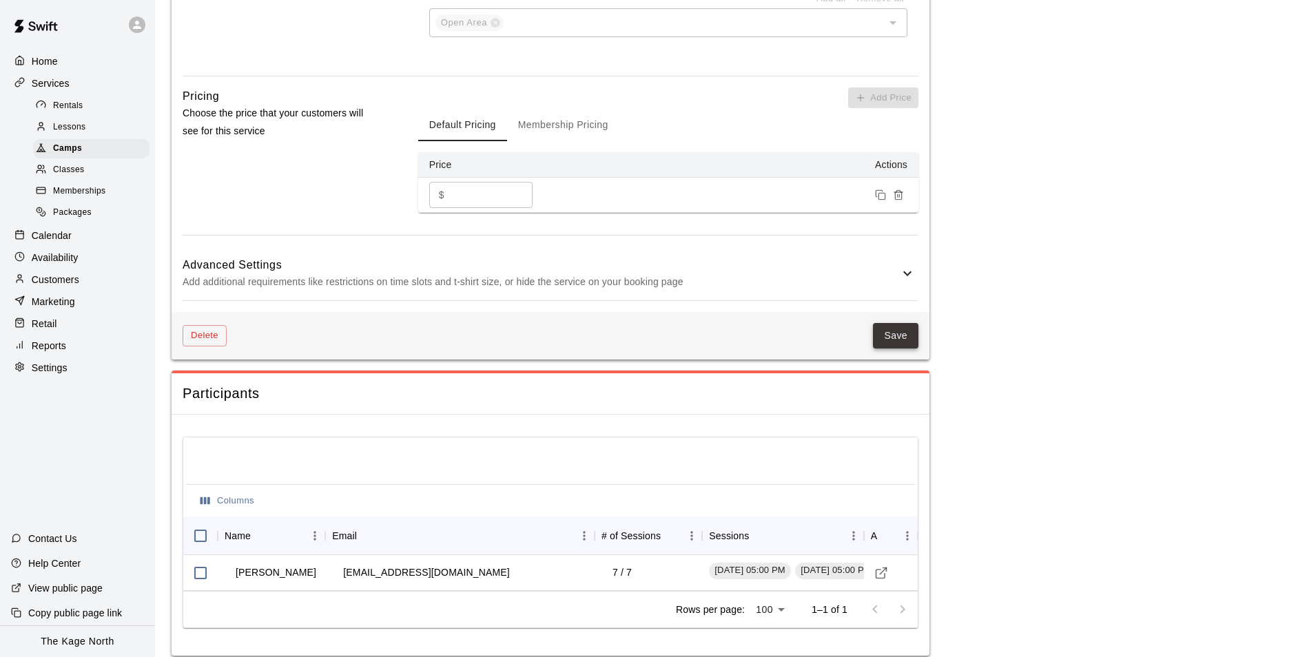
click at [905, 326] on button "Save" at bounding box center [895, 335] width 45 height 25
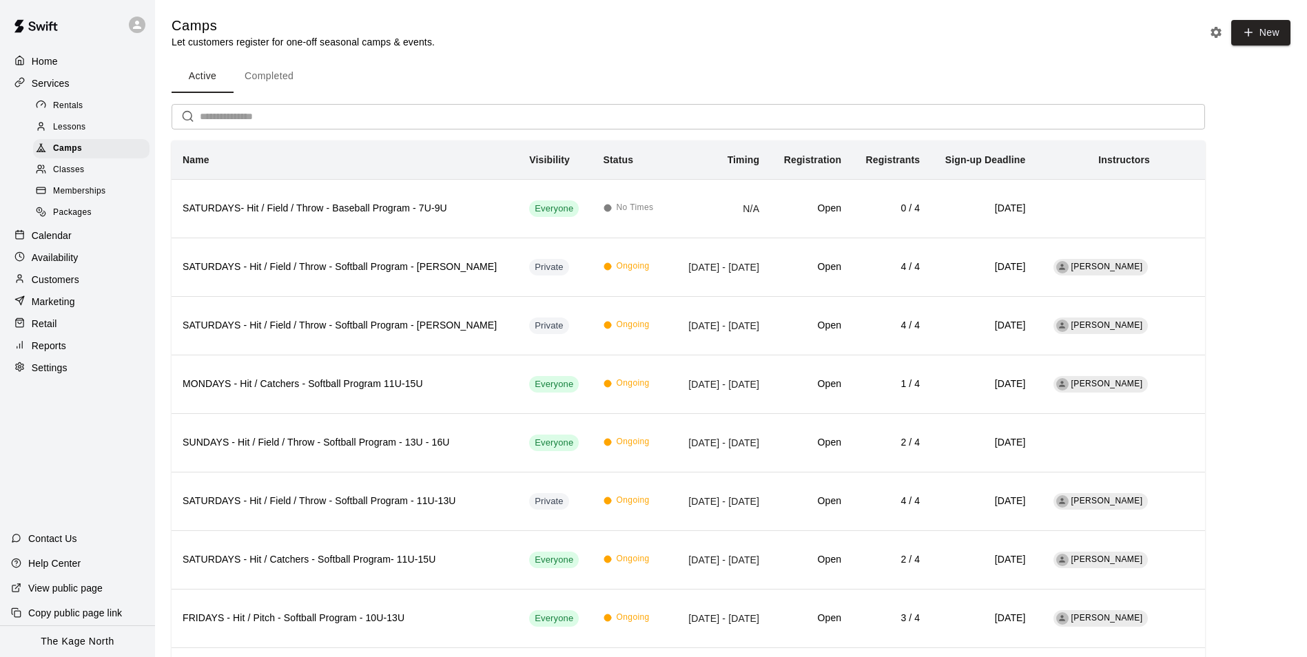
click at [50, 61] on p "Home" at bounding box center [45, 61] width 26 height 14
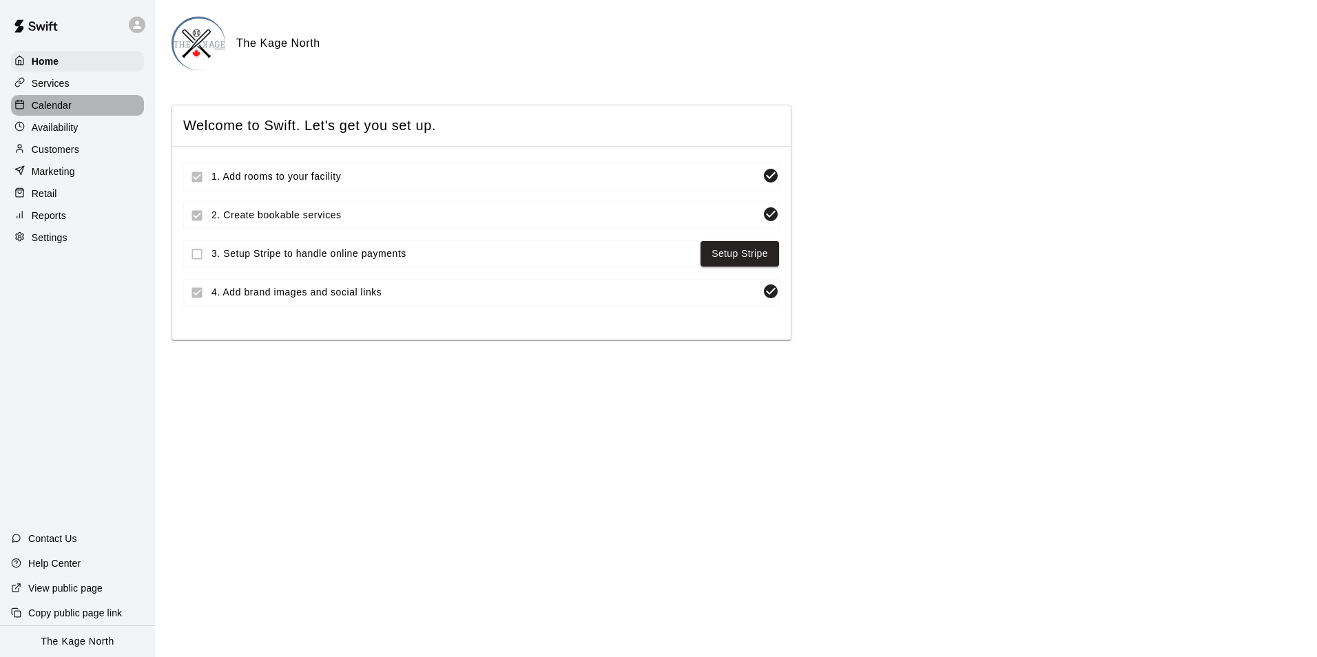
click at [68, 105] on p "Calendar" at bounding box center [52, 105] width 40 height 14
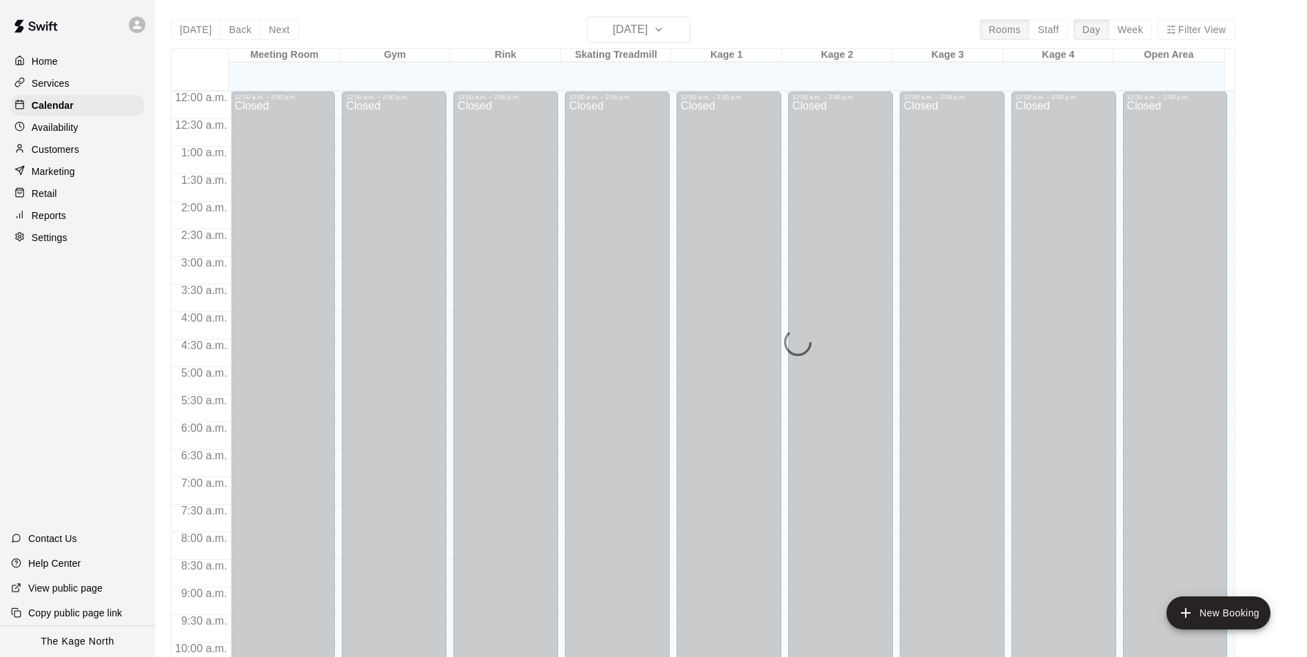
scroll to position [700, 0]
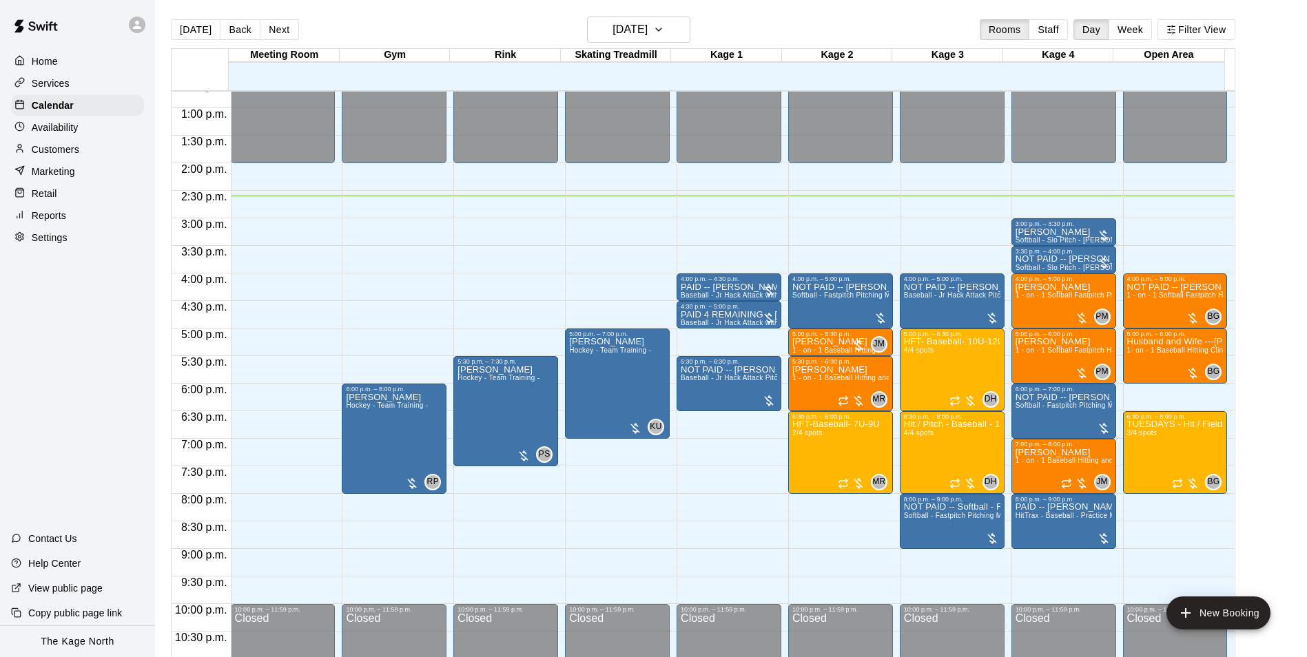
click at [433, 28] on div "[DATE] Back [DATE][DATE] Rooms Staff Day Week Filter View" at bounding box center [703, 33] width 1064 height 32
click at [639, 28] on h6 "[DATE]" at bounding box center [629, 29] width 35 height 19
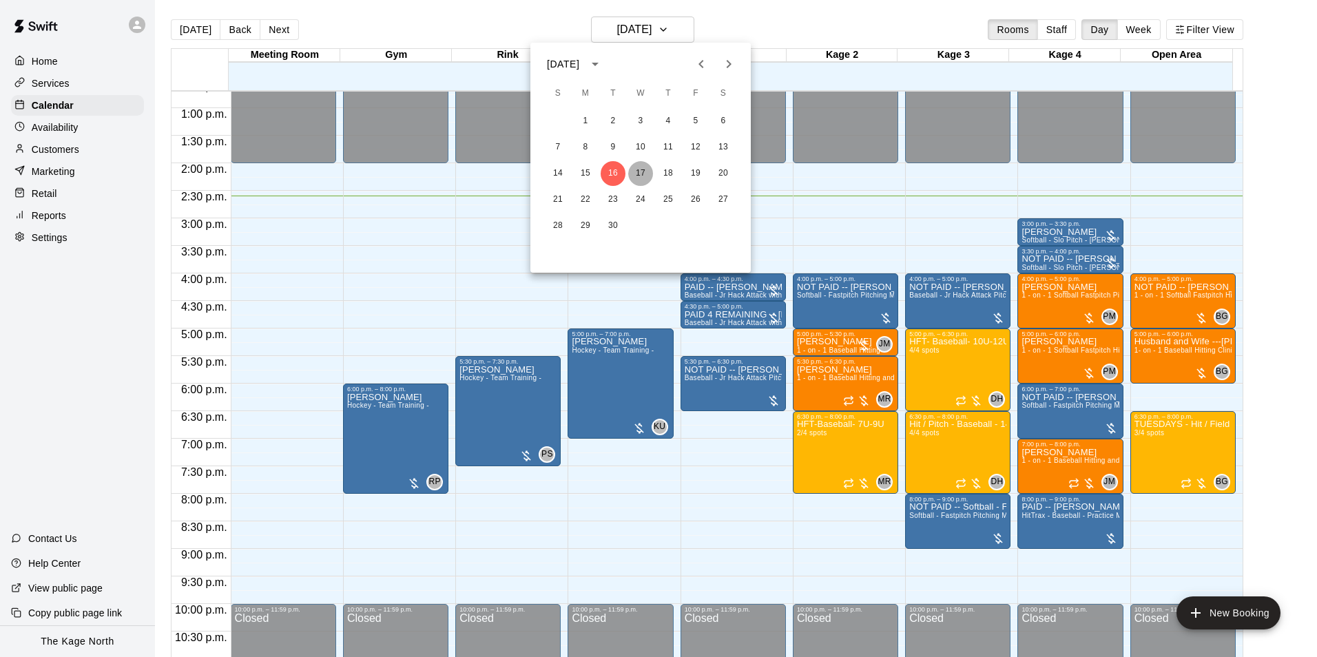
click at [642, 174] on button "17" at bounding box center [640, 173] width 25 height 25
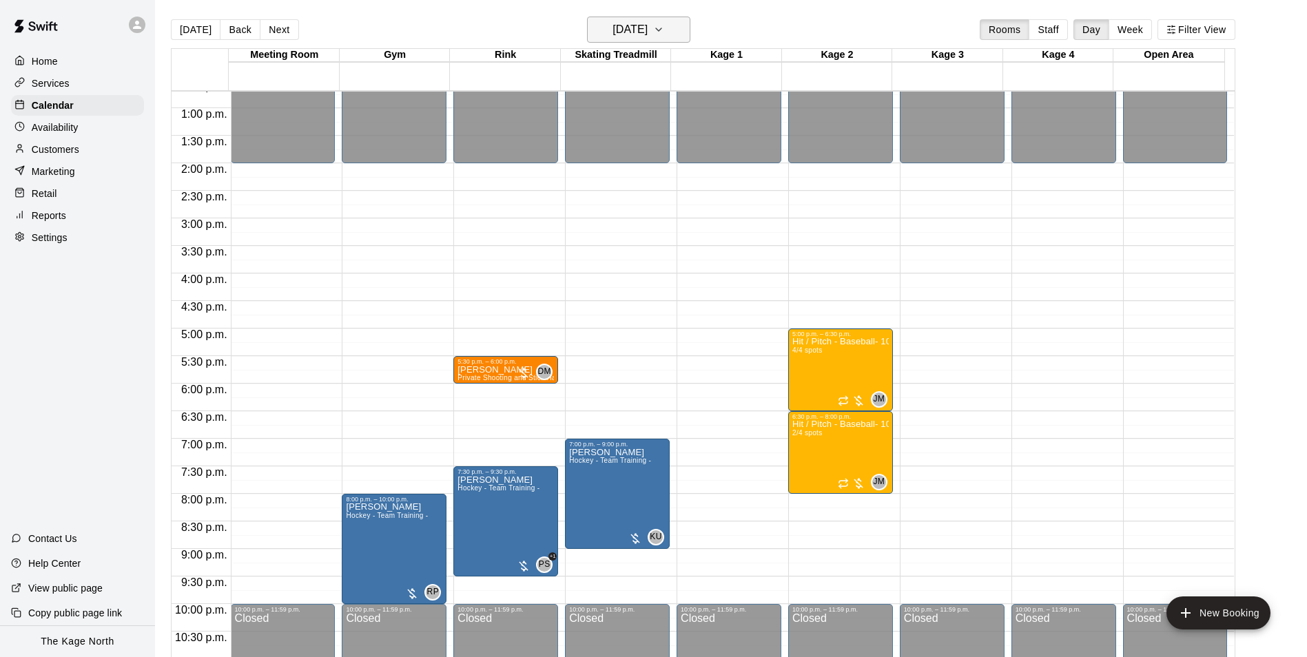
click at [647, 34] on h6 "[DATE]" at bounding box center [629, 29] width 35 height 19
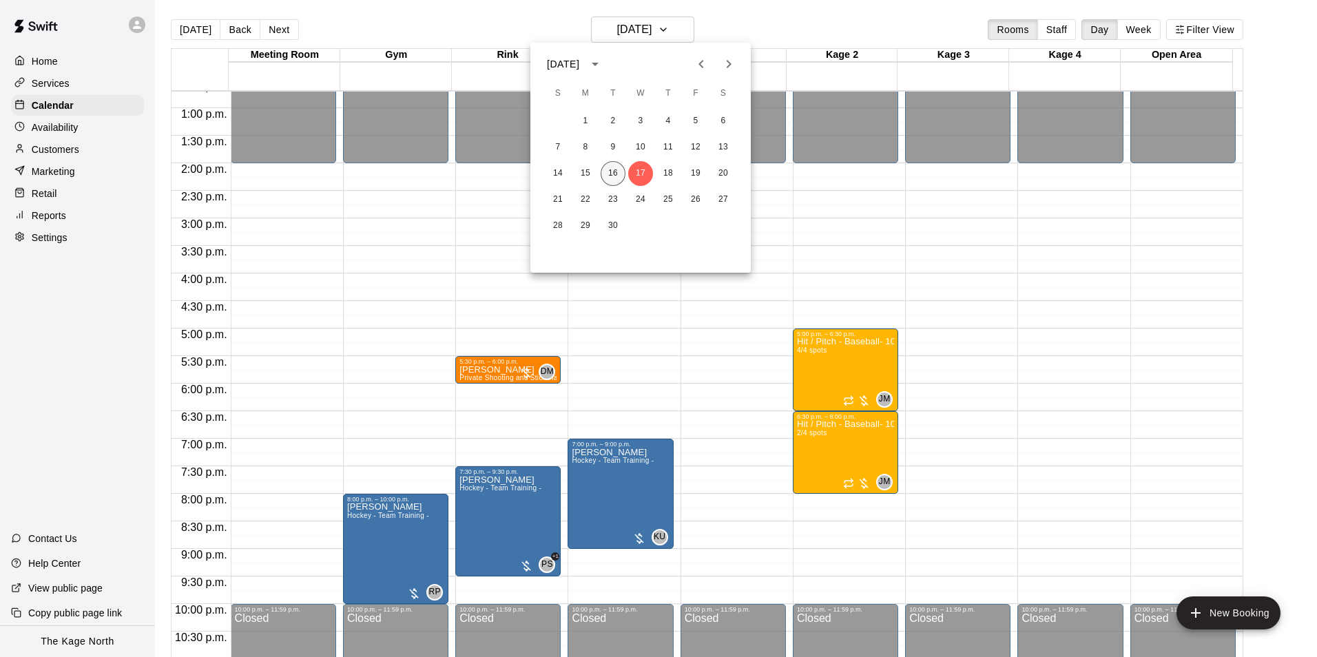
click at [616, 176] on button "16" at bounding box center [613, 173] width 25 height 25
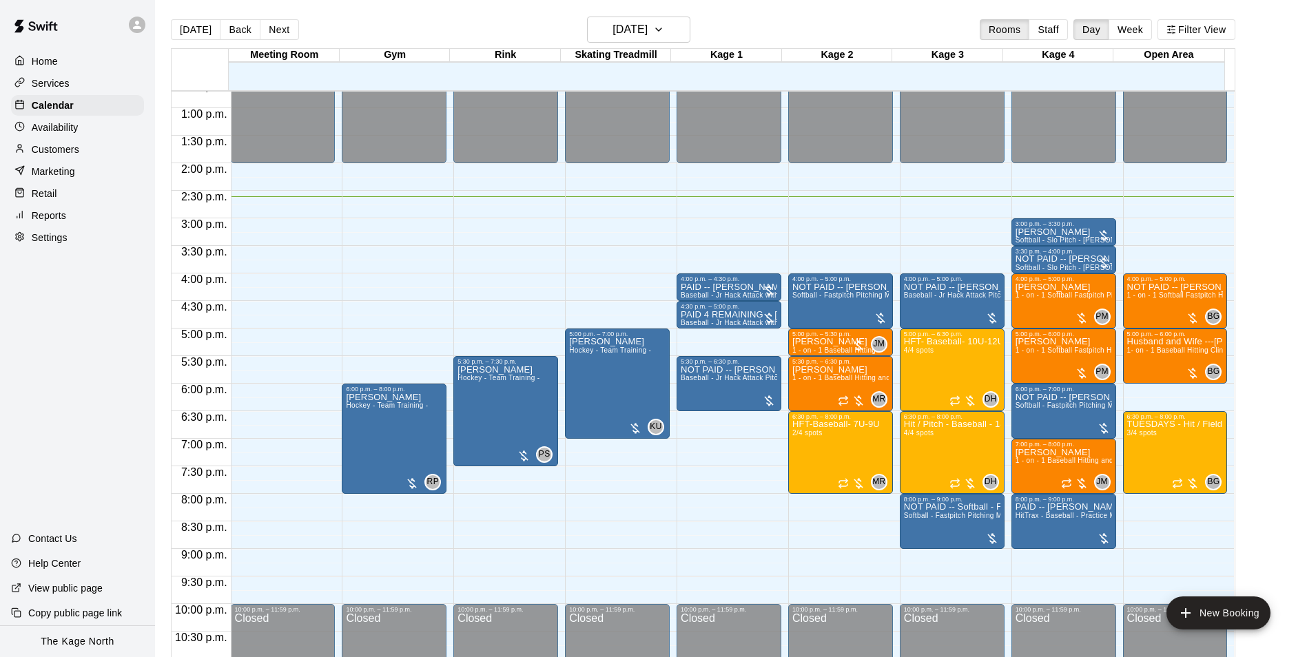
click at [646, 15] on main "[DATE] Back [DATE][DATE] Rooms Staff Day Week Filter View Meeting Room [GEOGRAP…" at bounding box center [731, 339] width 1152 height 679
click at [647, 23] on h6 "[DATE]" at bounding box center [629, 29] width 35 height 19
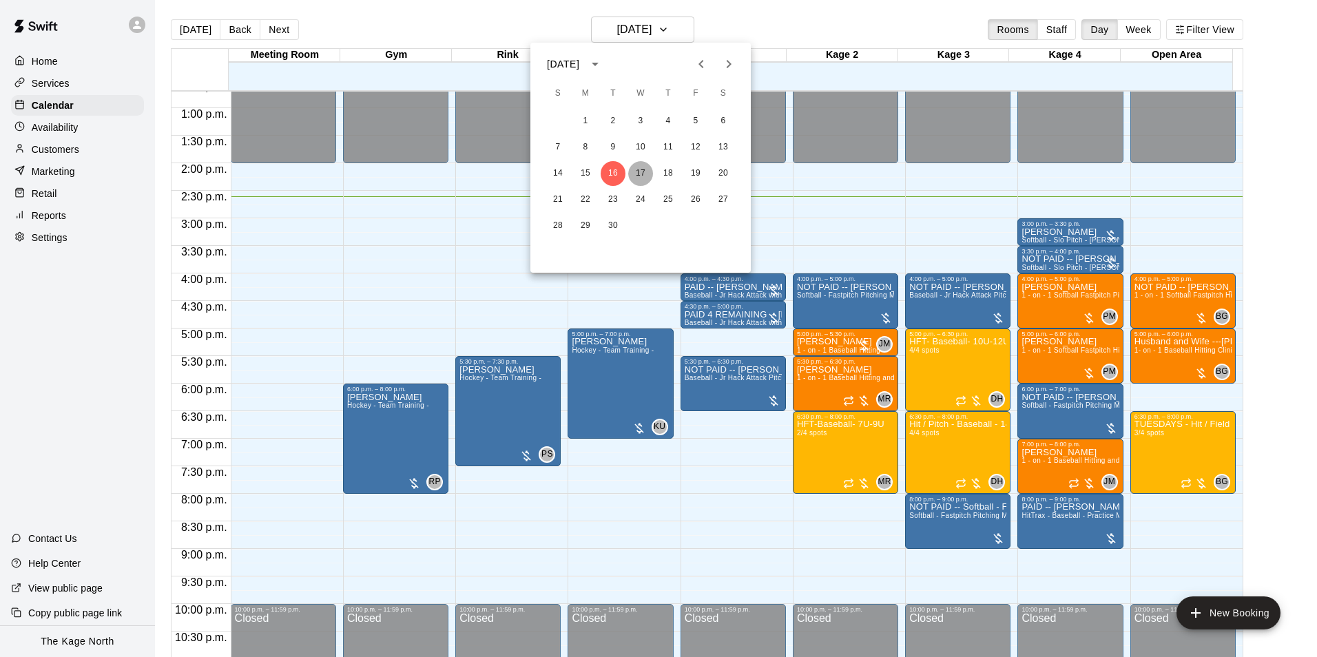
click at [637, 172] on button "17" at bounding box center [640, 173] width 25 height 25
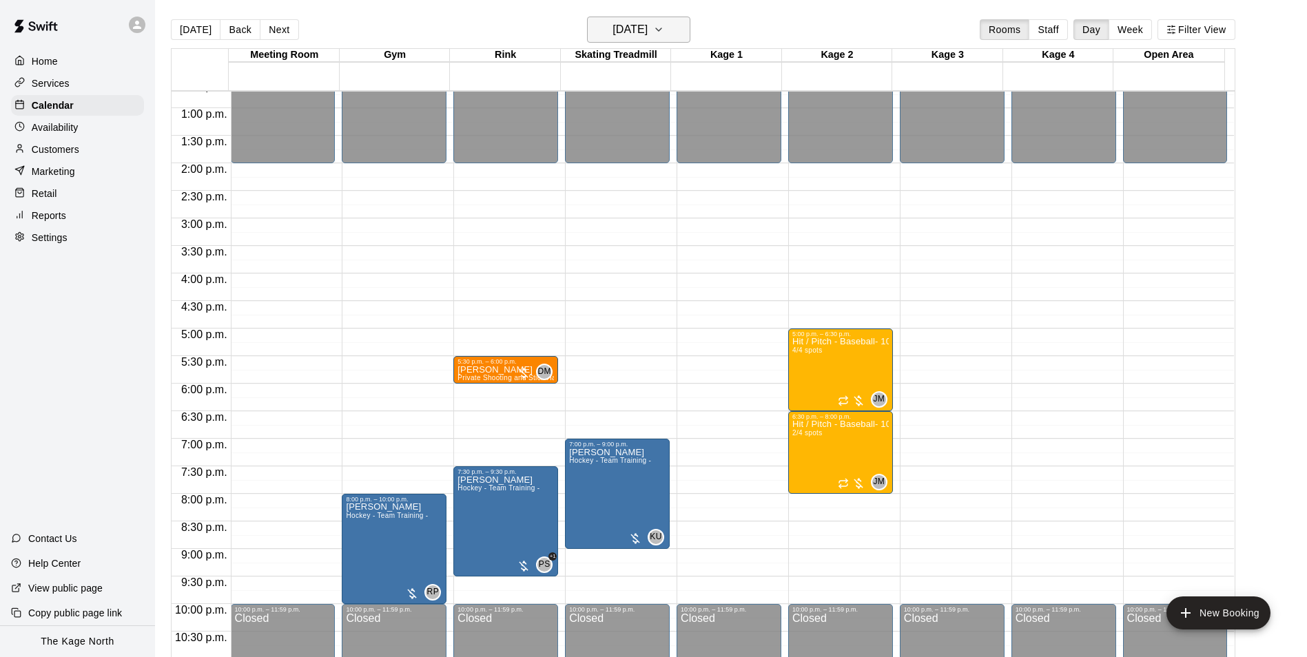
click at [647, 32] on h6 "[DATE]" at bounding box center [629, 29] width 35 height 19
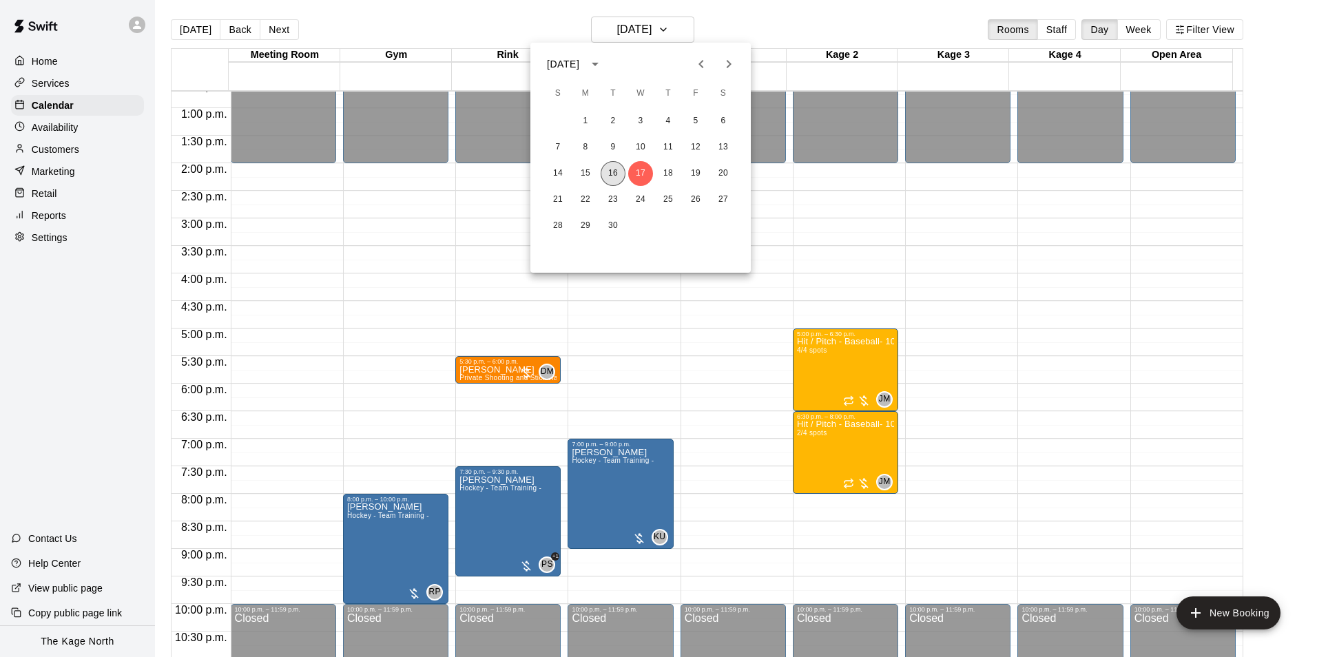
click at [620, 174] on button "16" at bounding box center [613, 173] width 25 height 25
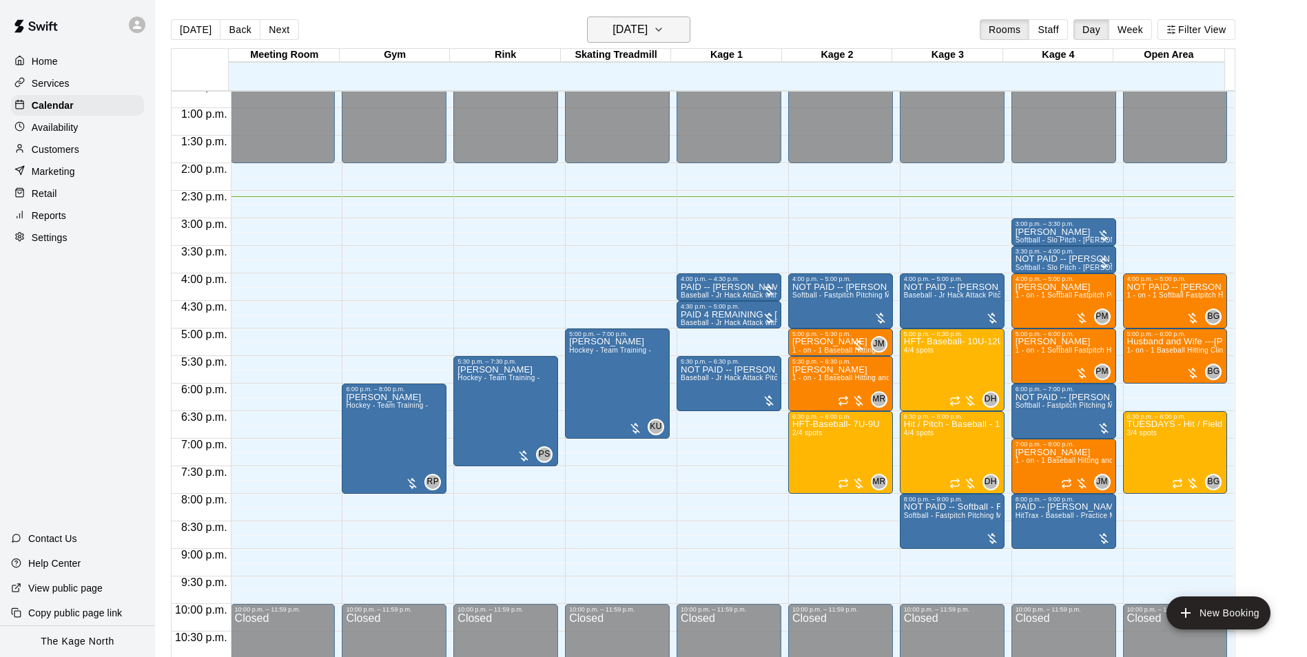
click at [647, 36] on h6 "[DATE]" at bounding box center [629, 29] width 35 height 19
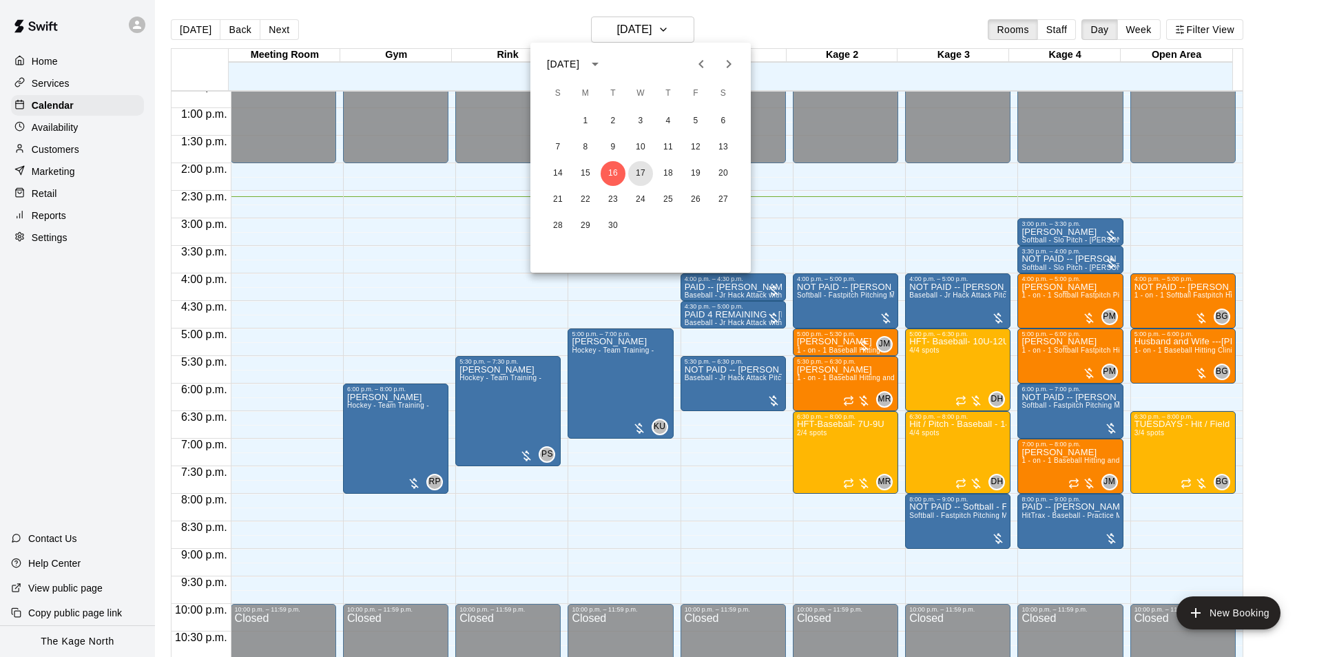
click at [639, 174] on button "17" at bounding box center [640, 173] width 25 height 25
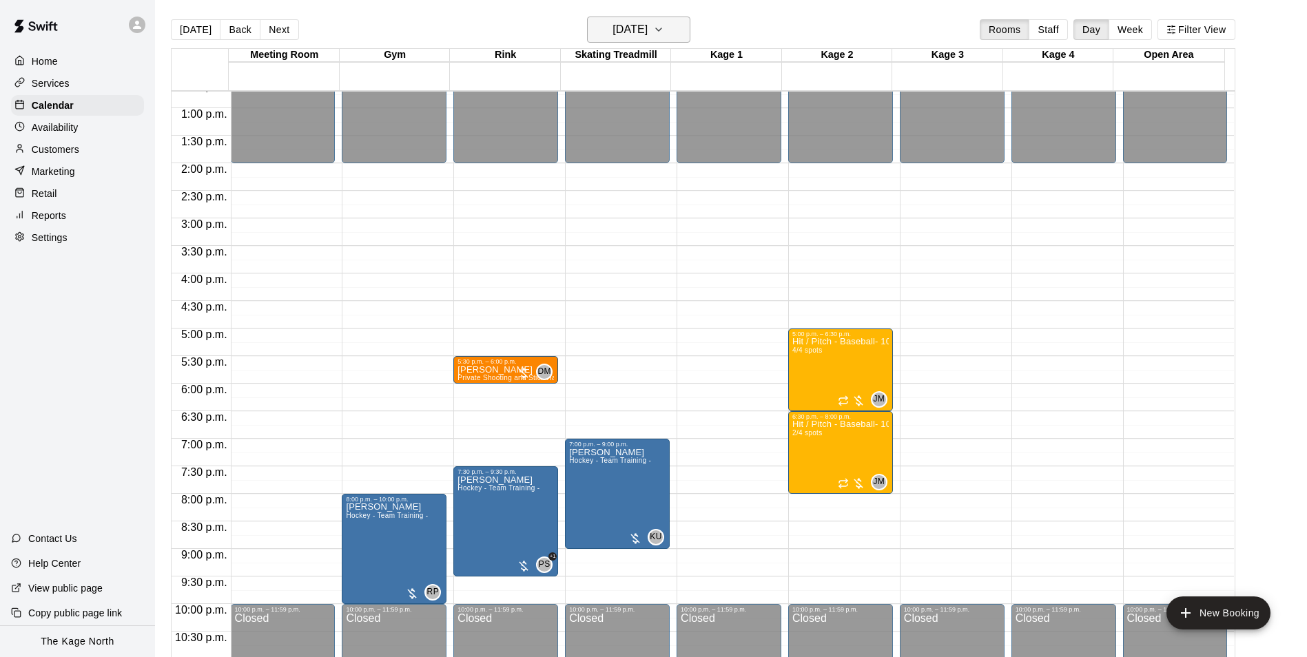
click at [666, 17] on button "[DATE]" at bounding box center [638, 30] width 103 height 26
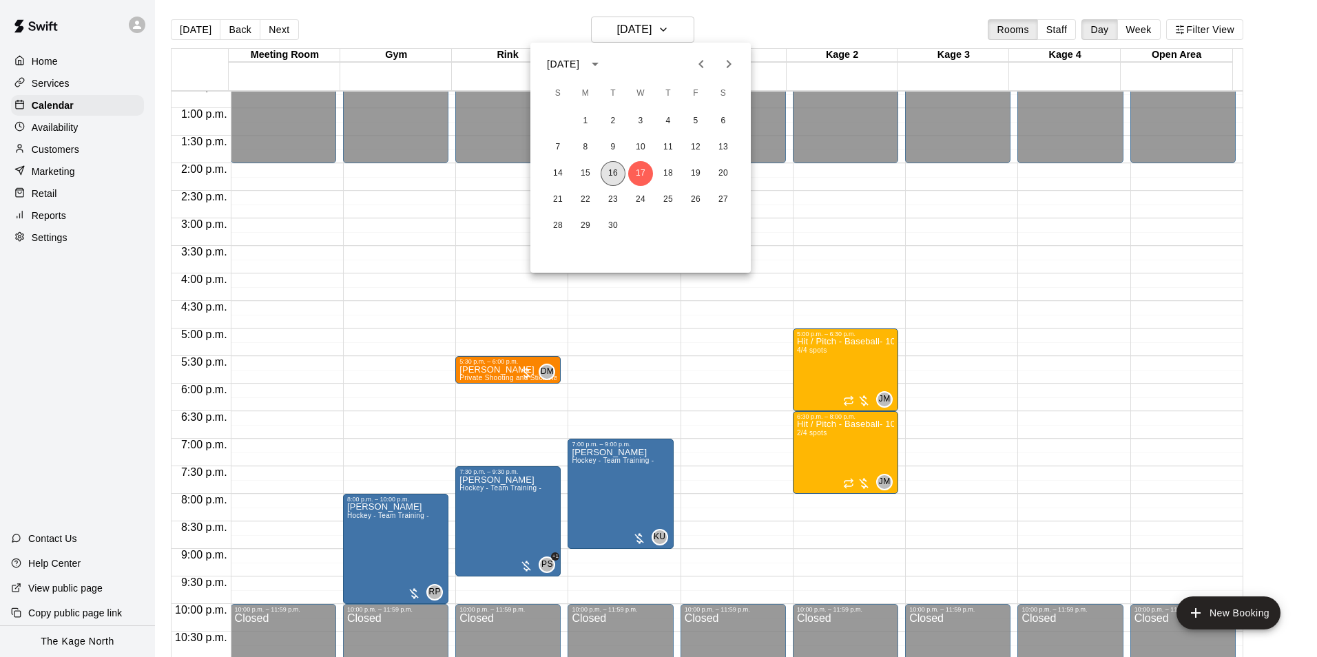
drag, startPoint x: 614, startPoint y: 169, endPoint x: 1166, endPoint y: 403, distance: 599.0
click at [614, 169] on button "16" at bounding box center [613, 173] width 25 height 25
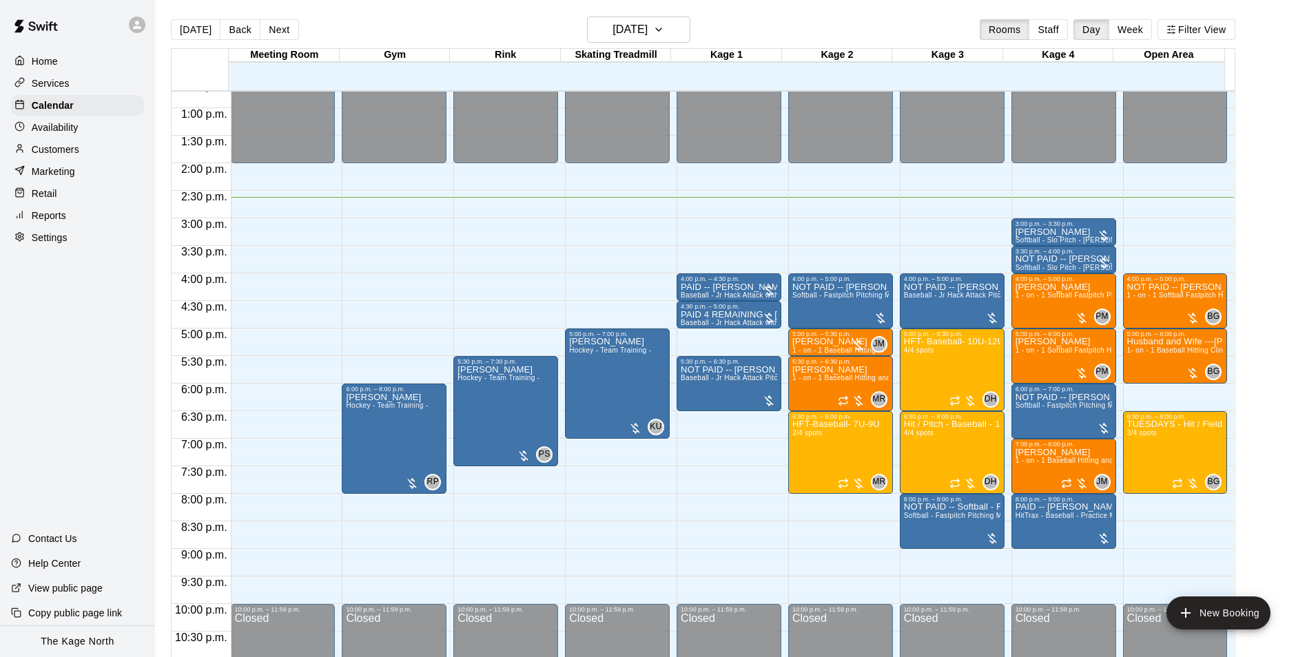
click at [42, 55] on p "Home" at bounding box center [45, 61] width 26 height 14
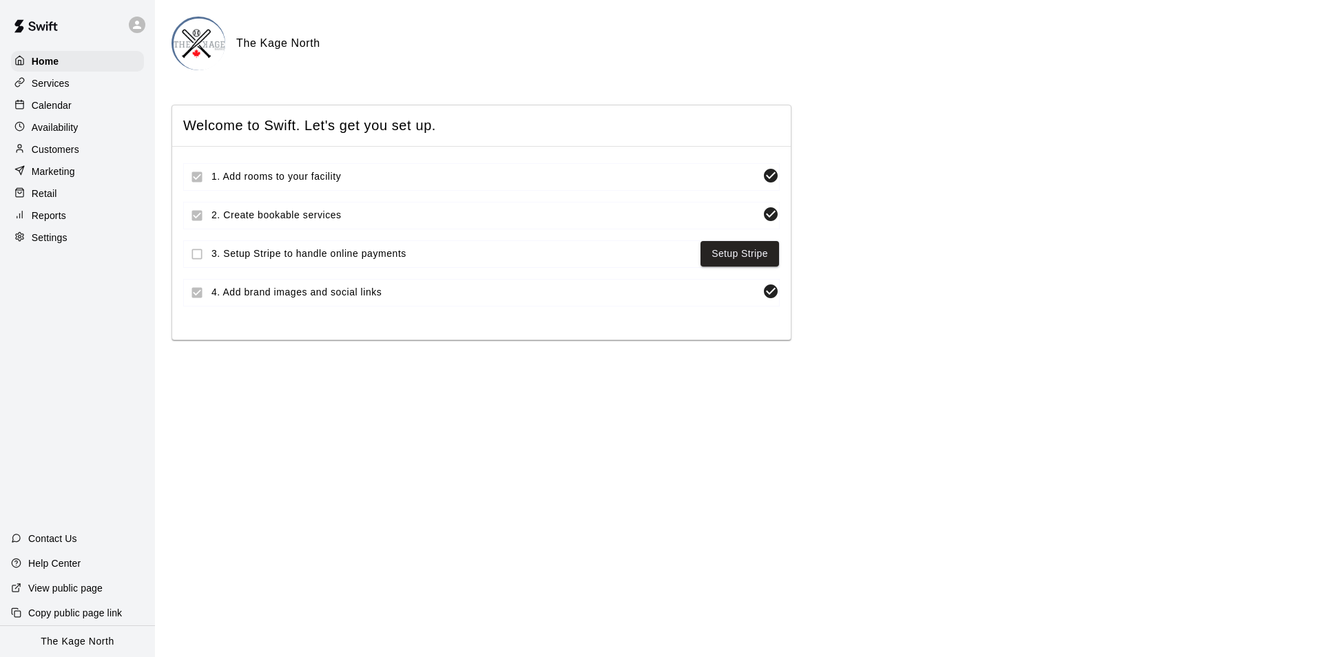
click at [56, 106] on p "Calendar" at bounding box center [52, 105] width 40 height 14
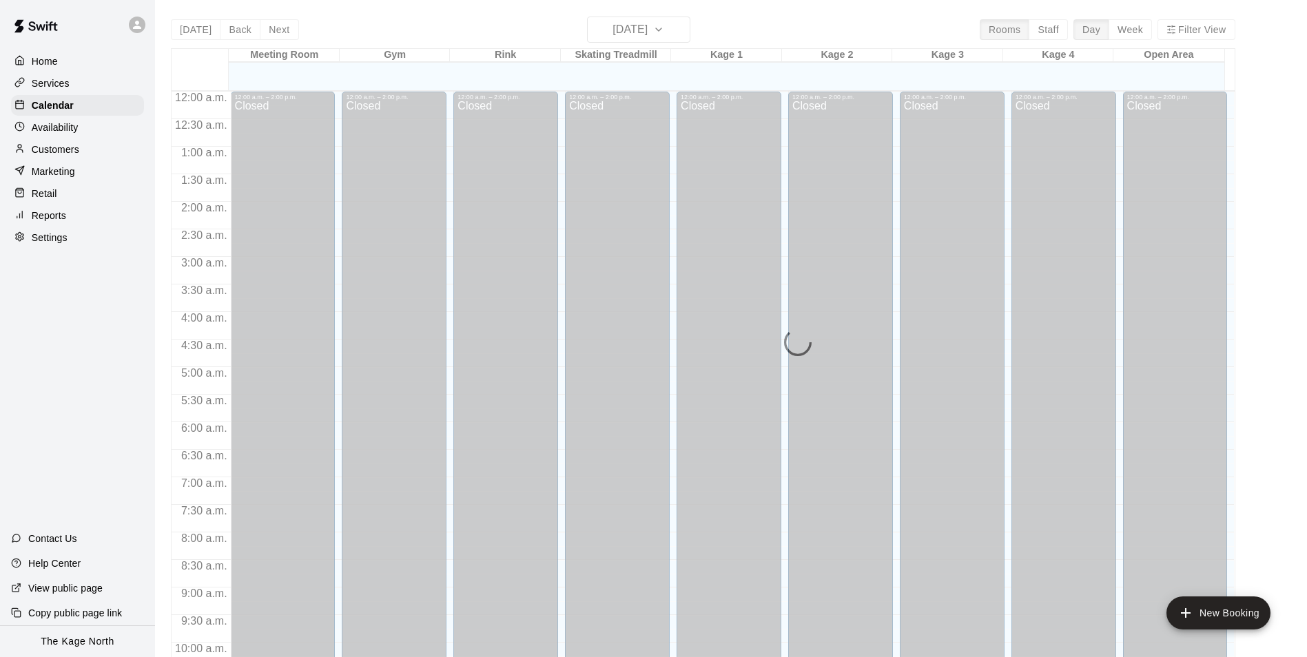
scroll to position [700, 0]
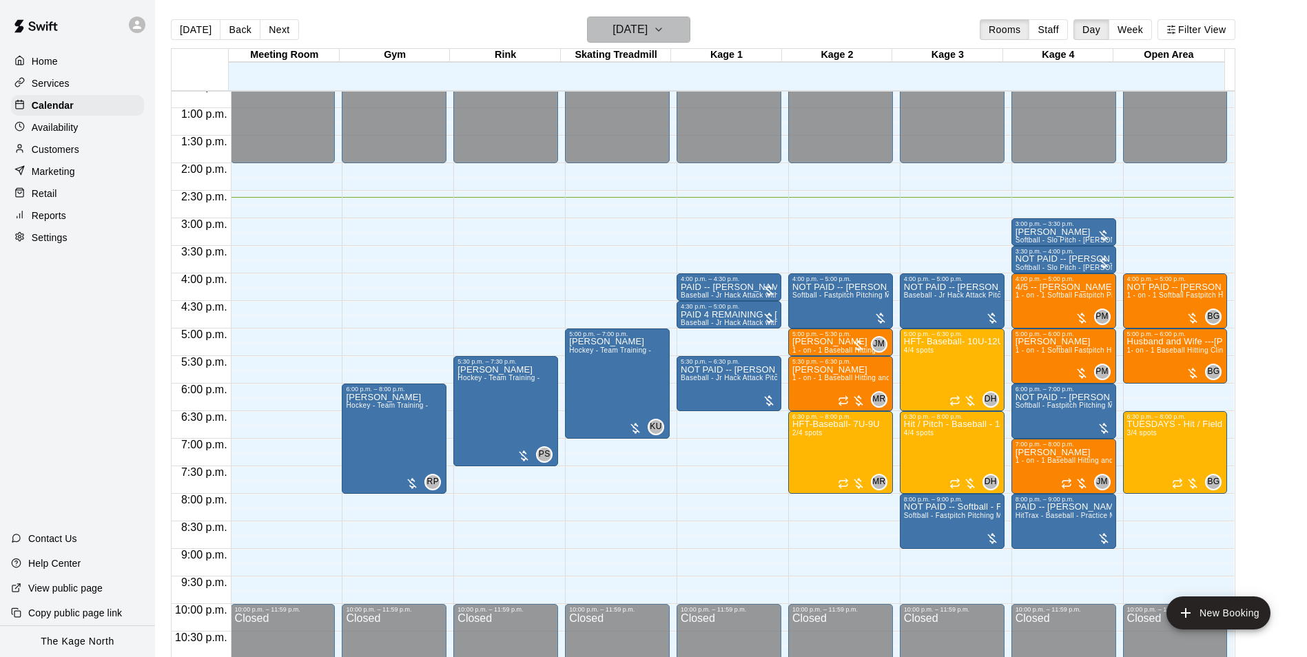
click at [647, 23] on h6 "[DATE]" at bounding box center [629, 29] width 35 height 19
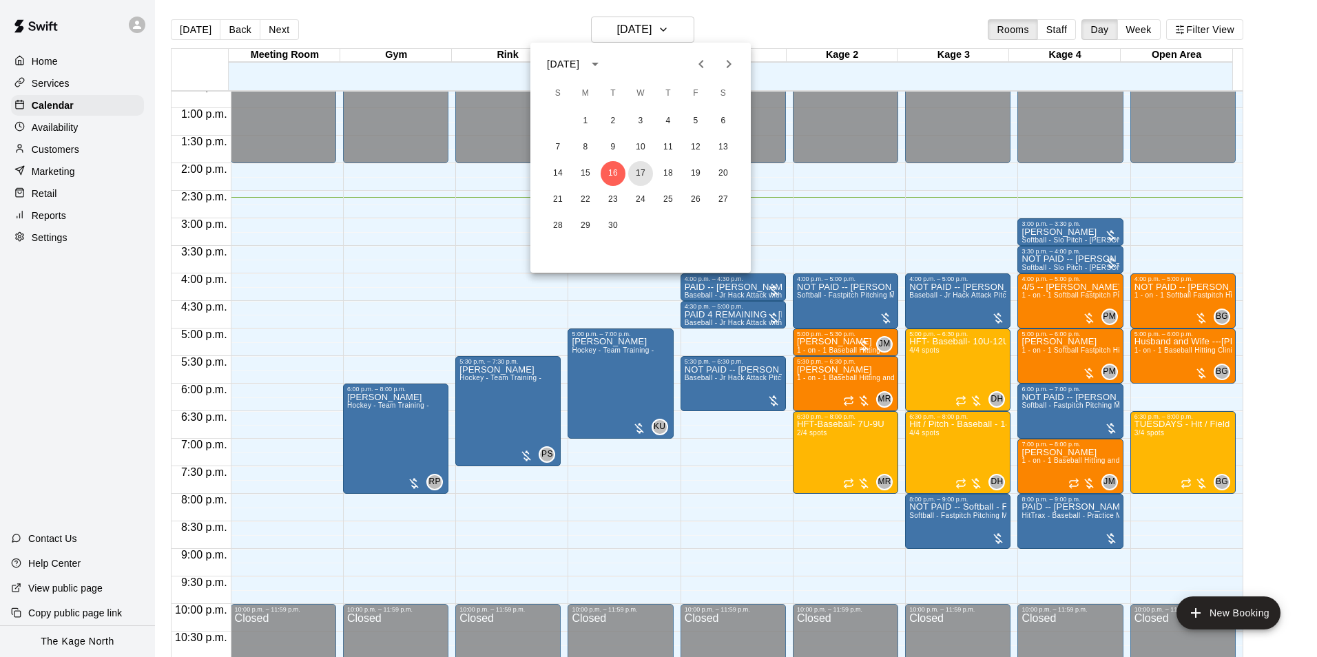
click at [643, 167] on button "17" at bounding box center [640, 173] width 25 height 25
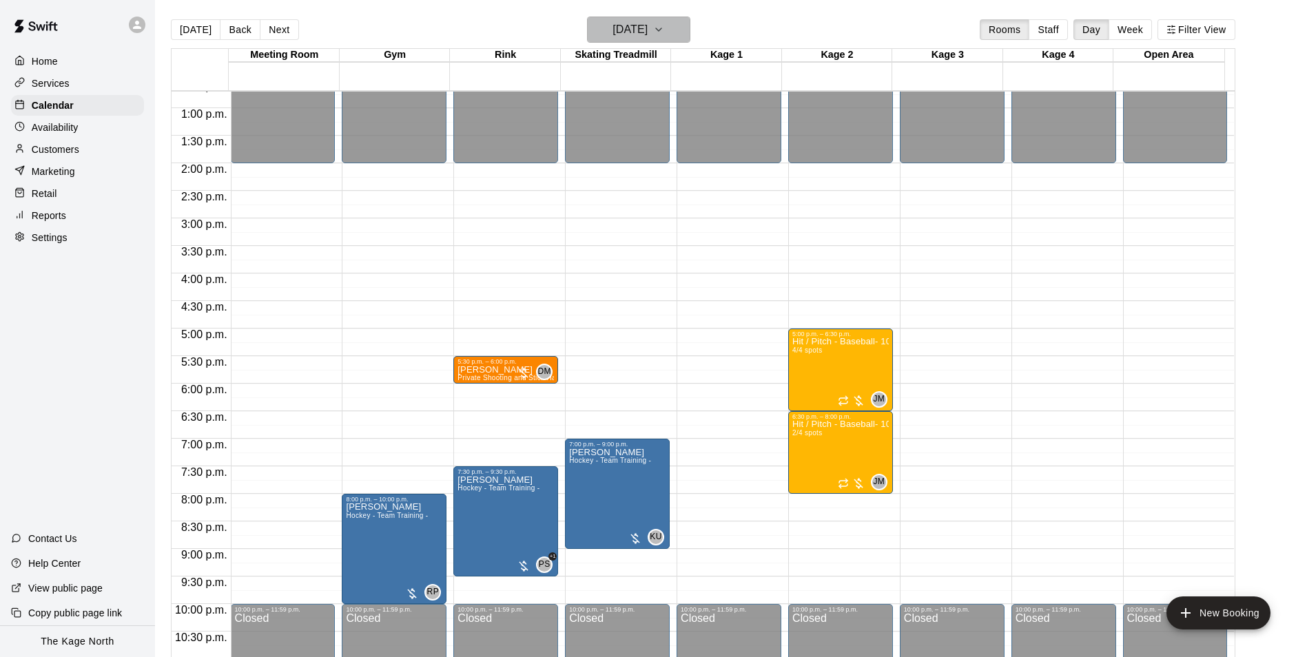
click at [647, 34] on h6 "[DATE]" at bounding box center [629, 29] width 35 height 19
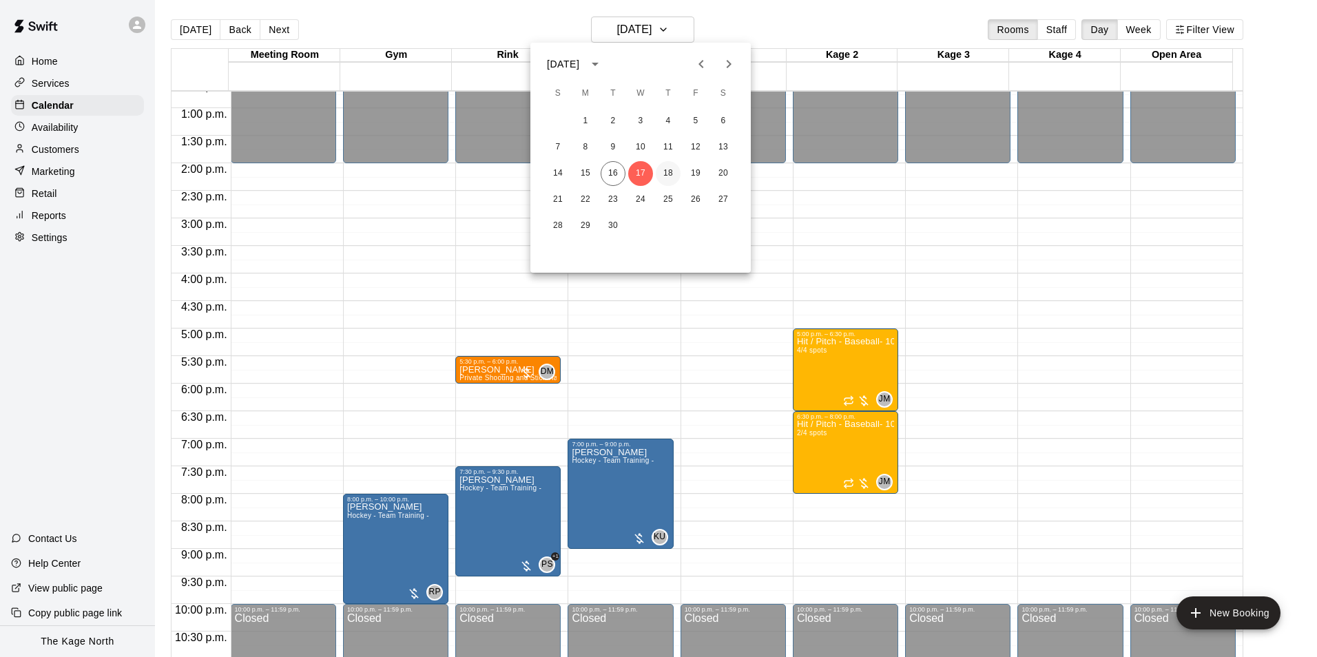
click at [670, 175] on button "18" at bounding box center [668, 173] width 25 height 25
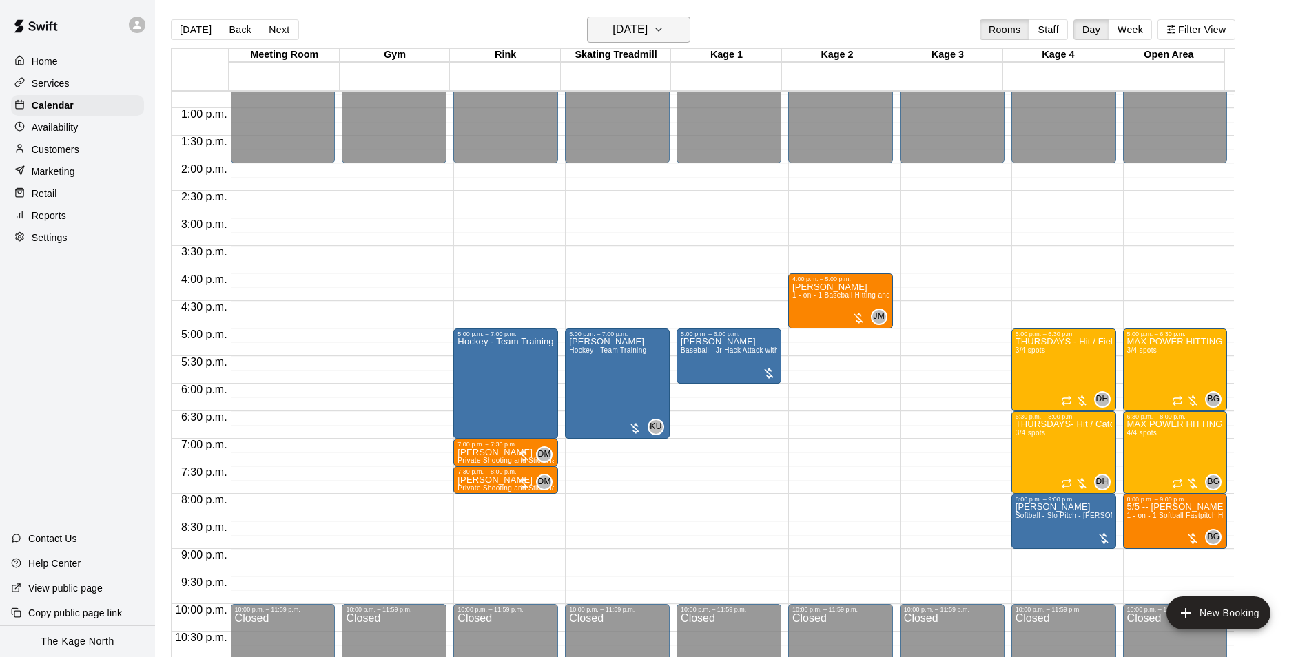
click at [640, 23] on h6 "[DATE]" at bounding box center [629, 29] width 35 height 19
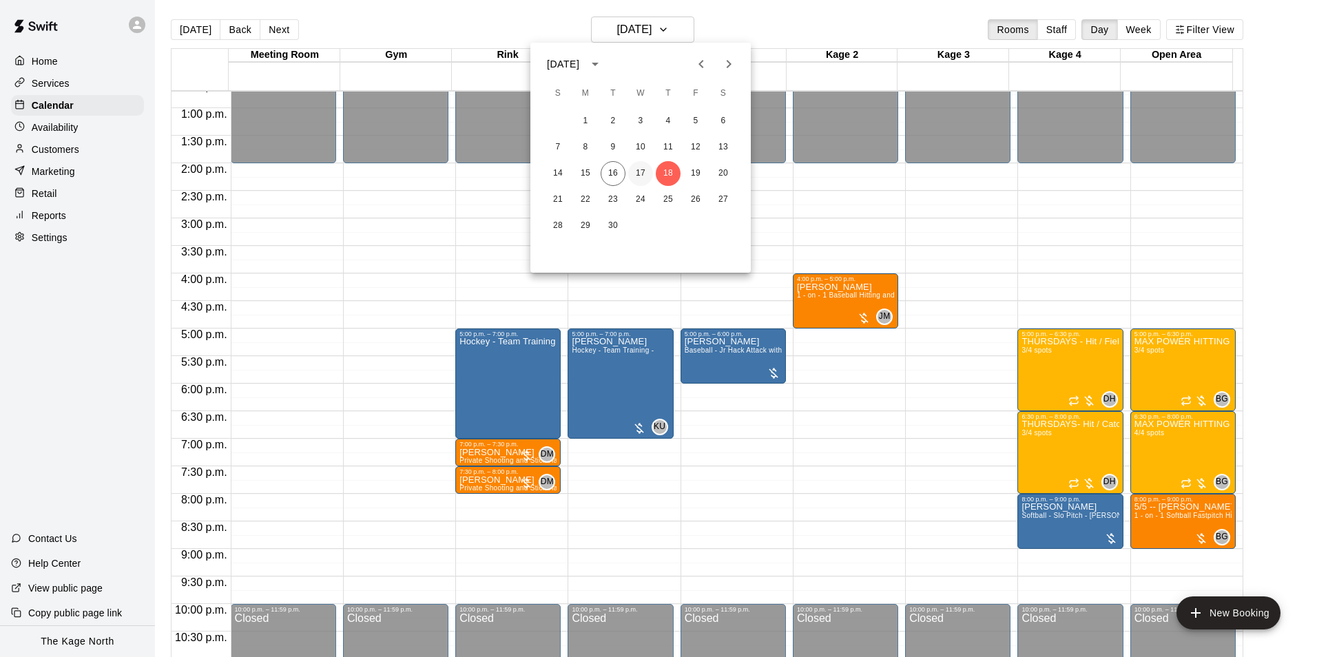
click at [637, 171] on button "17" at bounding box center [640, 173] width 25 height 25
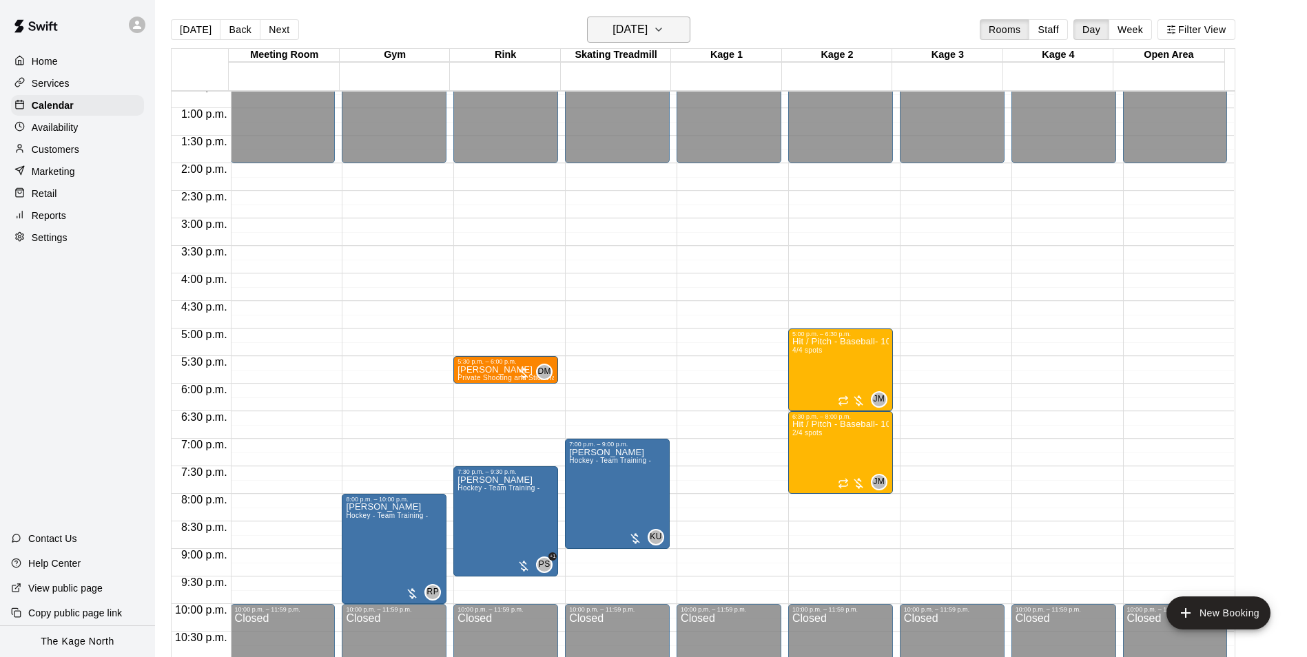
click at [647, 23] on h6 "[DATE]" at bounding box center [629, 29] width 35 height 19
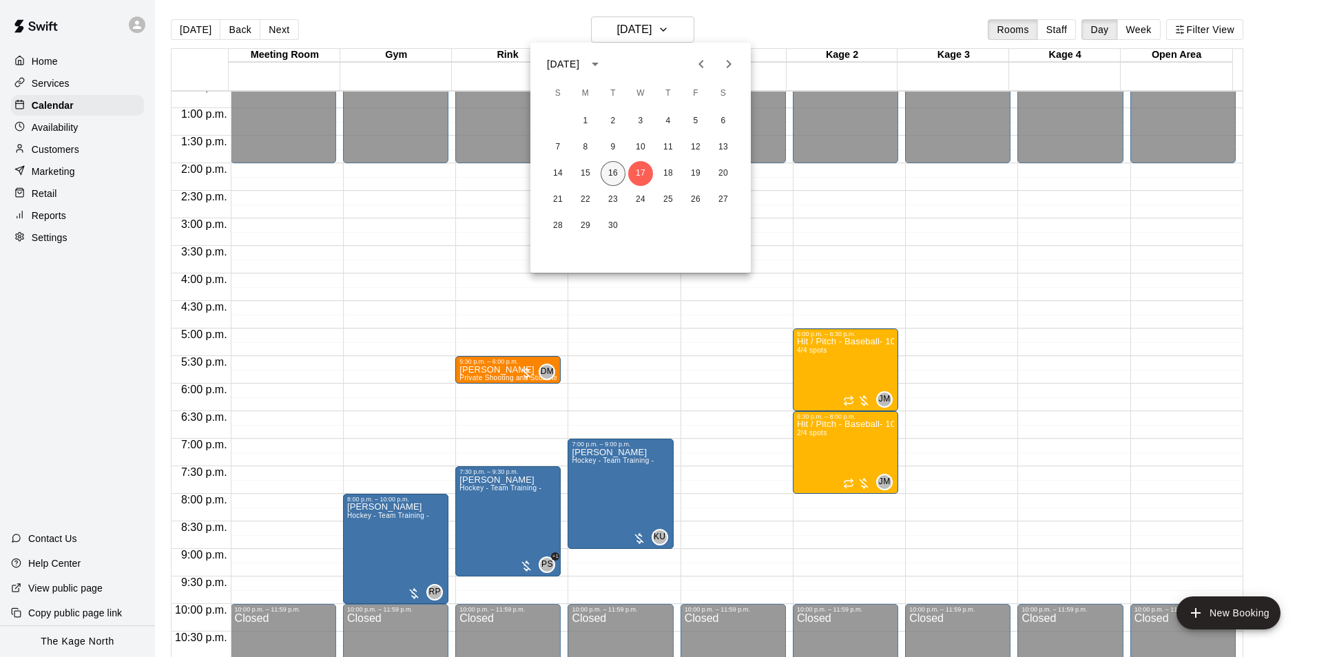
click at [614, 170] on button "16" at bounding box center [613, 173] width 25 height 25
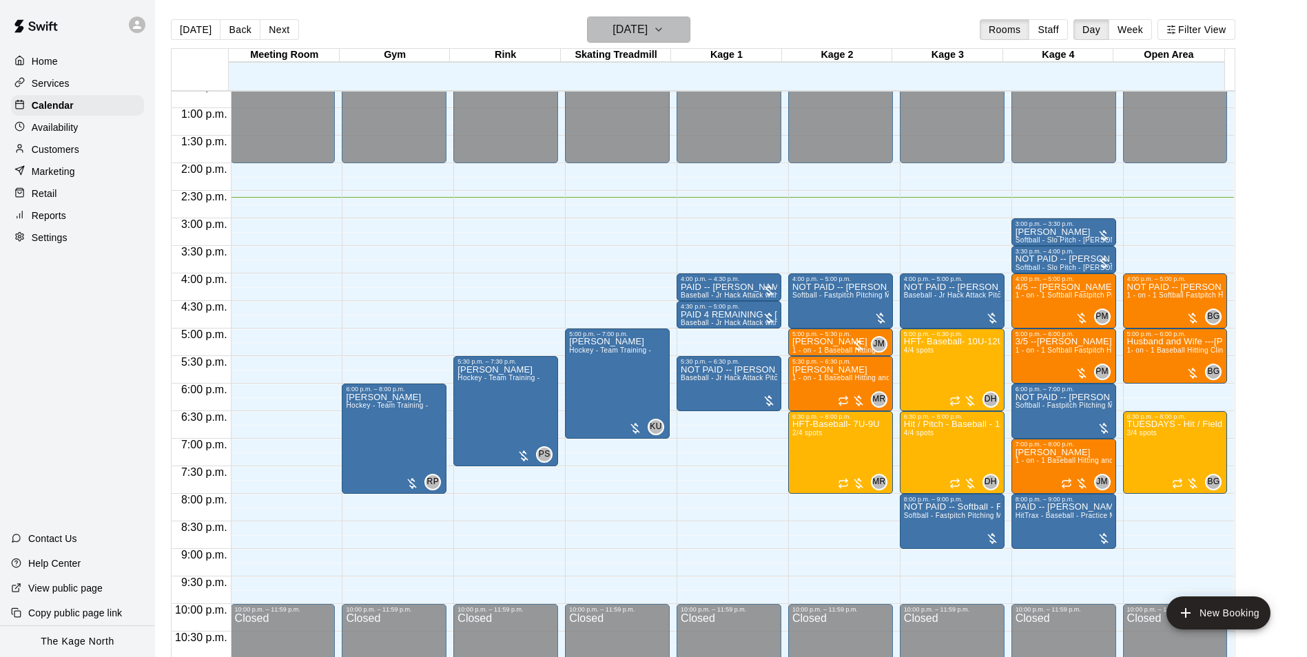
click at [647, 28] on h6 "[DATE]" at bounding box center [629, 29] width 35 height 19
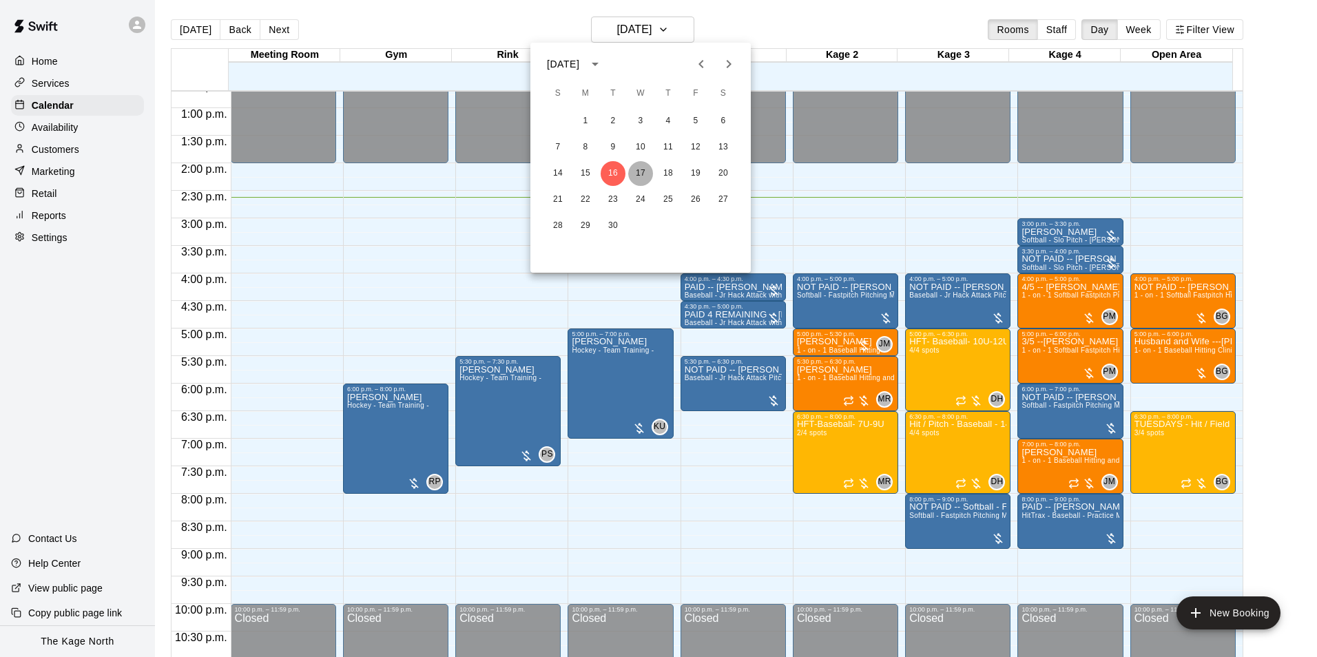
click at [638, 170] on button "17" at bounding box center [640, 173] width 25 height 25
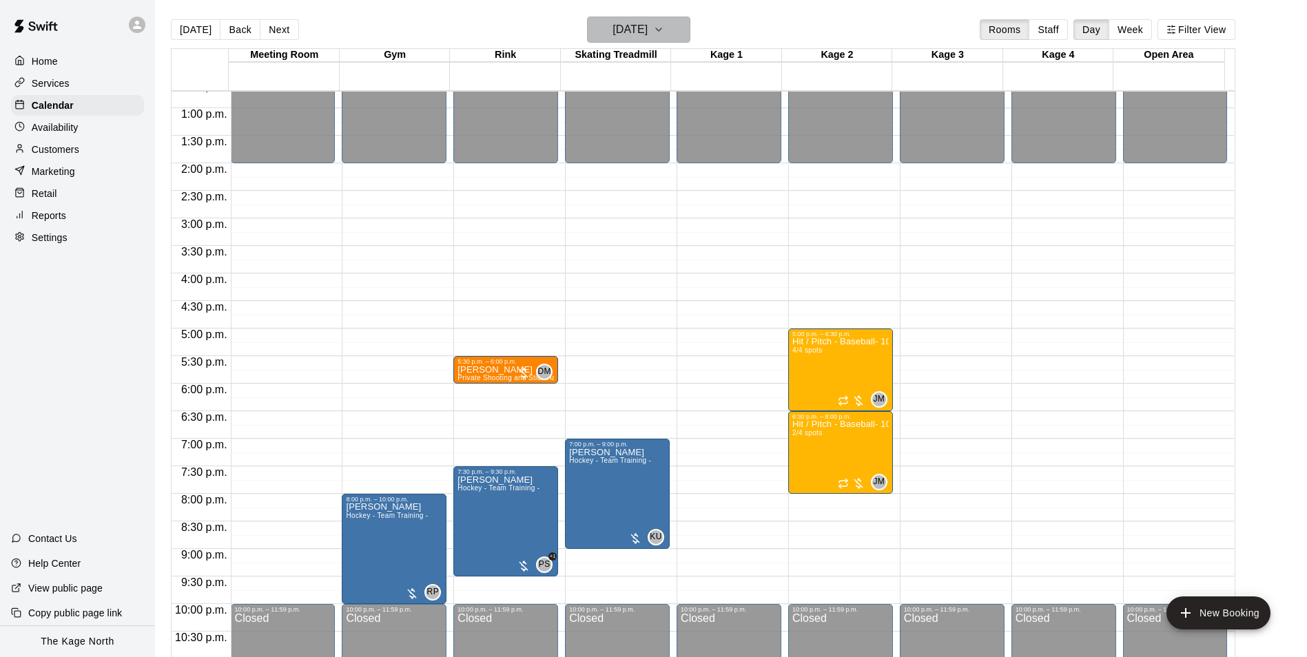
click at [647, 22] on h6 "[DATE]" at bounding box center [629, 29] width 35 height 19
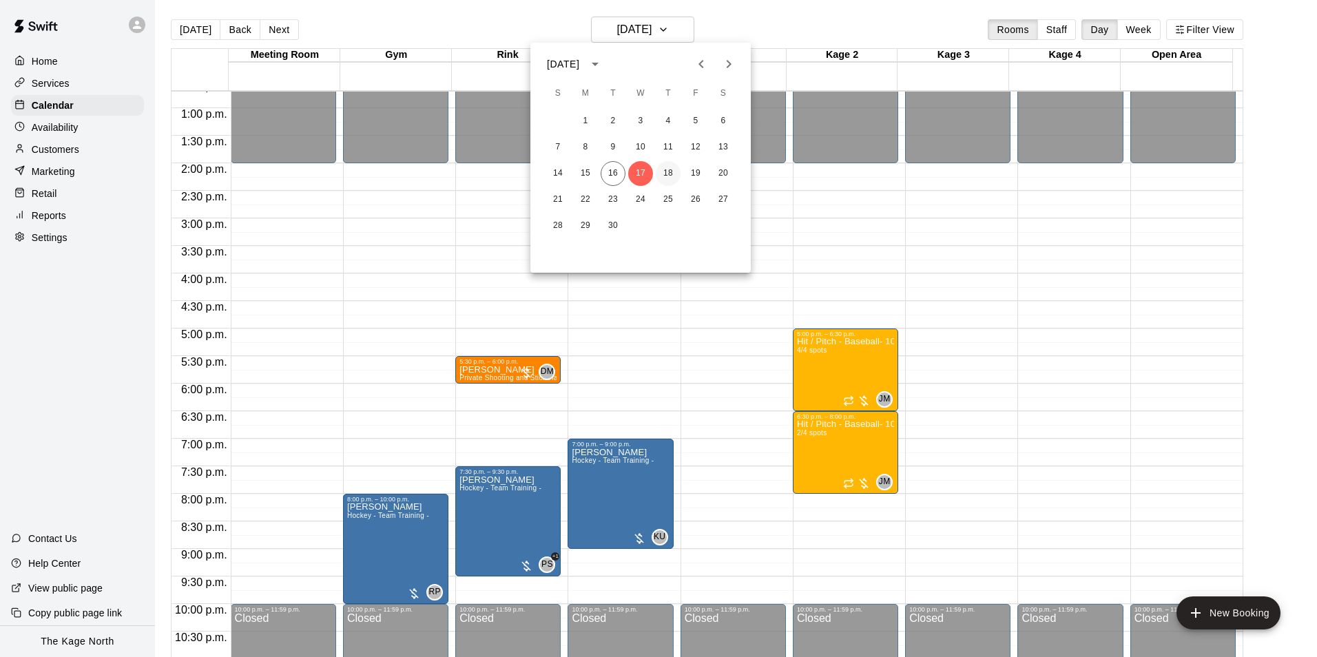
click at [673, 173] on button "18" at bounding box center [668, 173] width 25 height 25
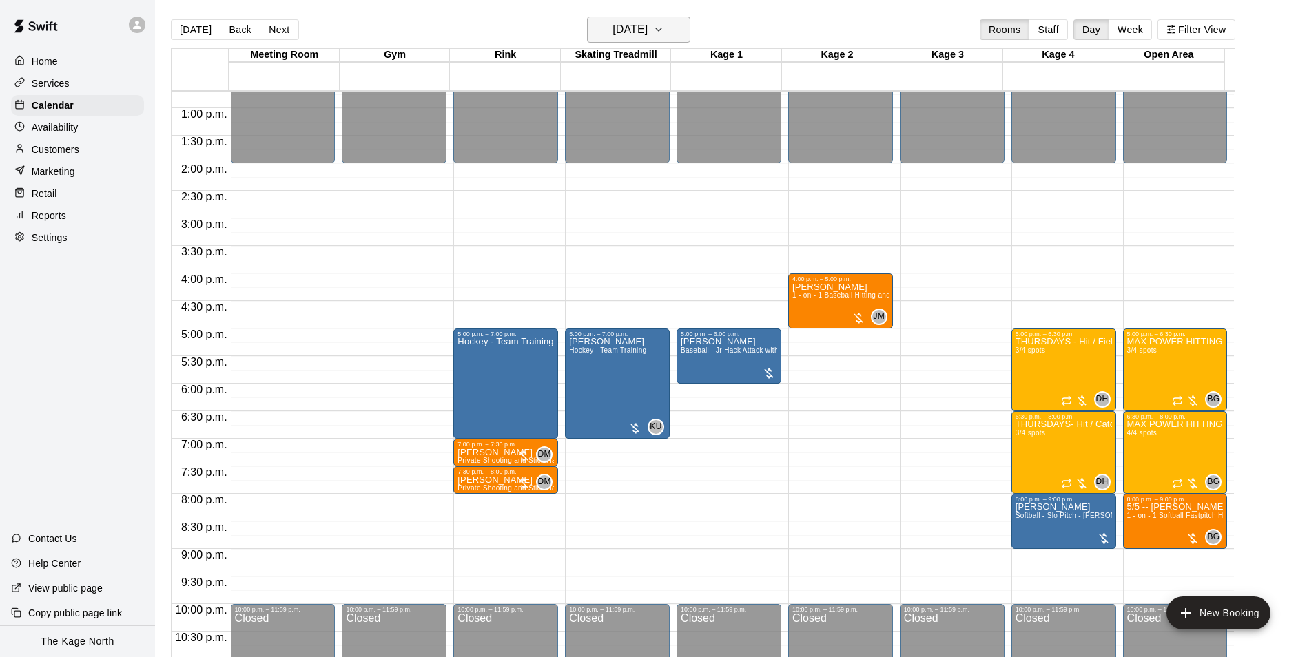
click at [647, 24] on h6 "[DATE]" at bounding box center [629, 29] width 35 height 19
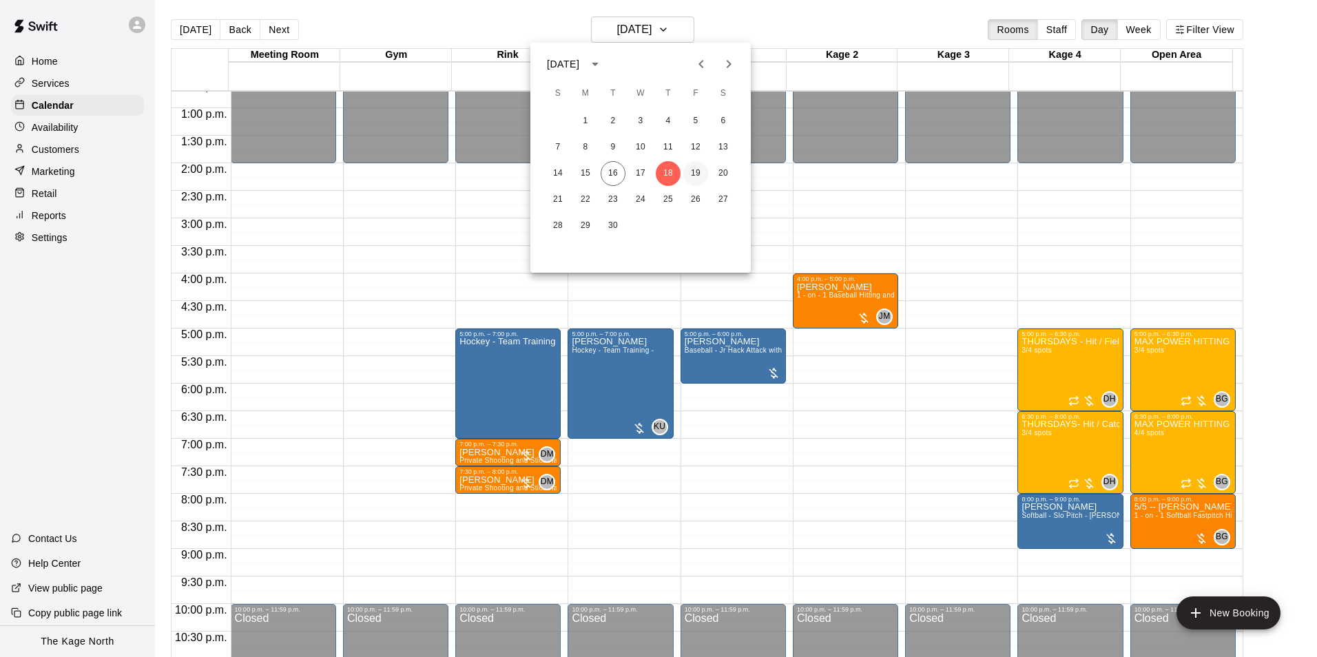
click at [694, 170] on button "19" at bounding box center [695, 173] width 25 height 25
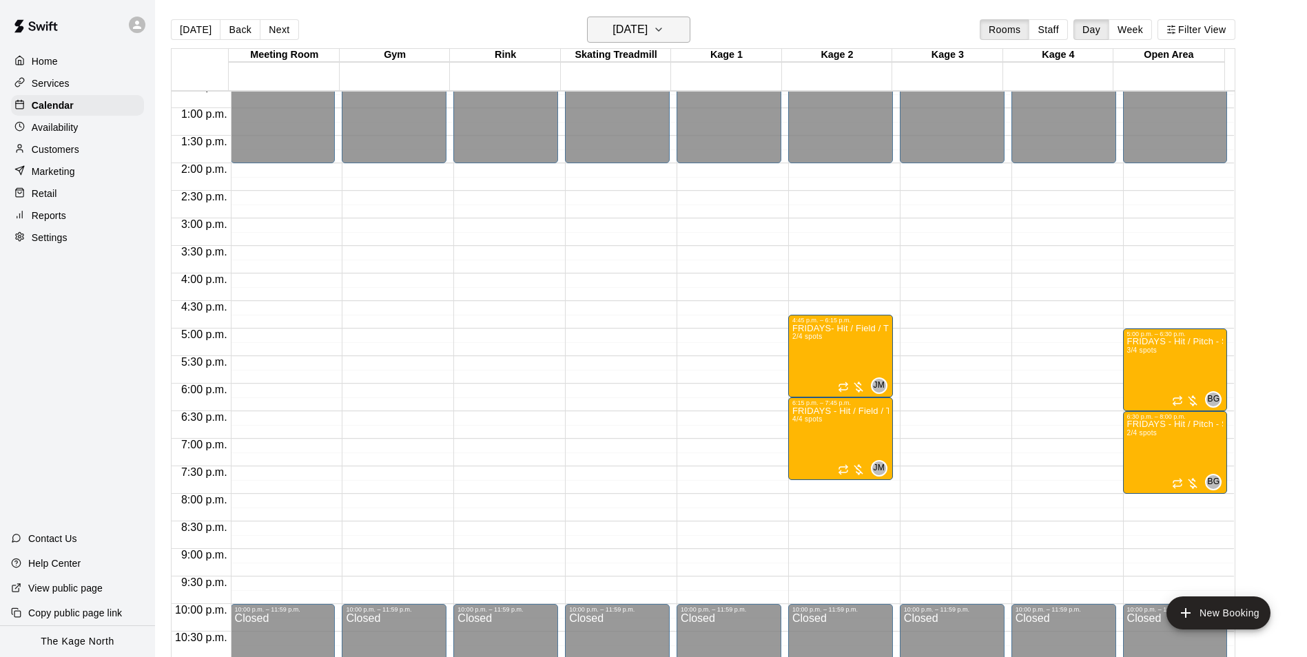
click at [645, 27] on h6 "[DATE]" at bounding box center [629, 29] width 35 height 19
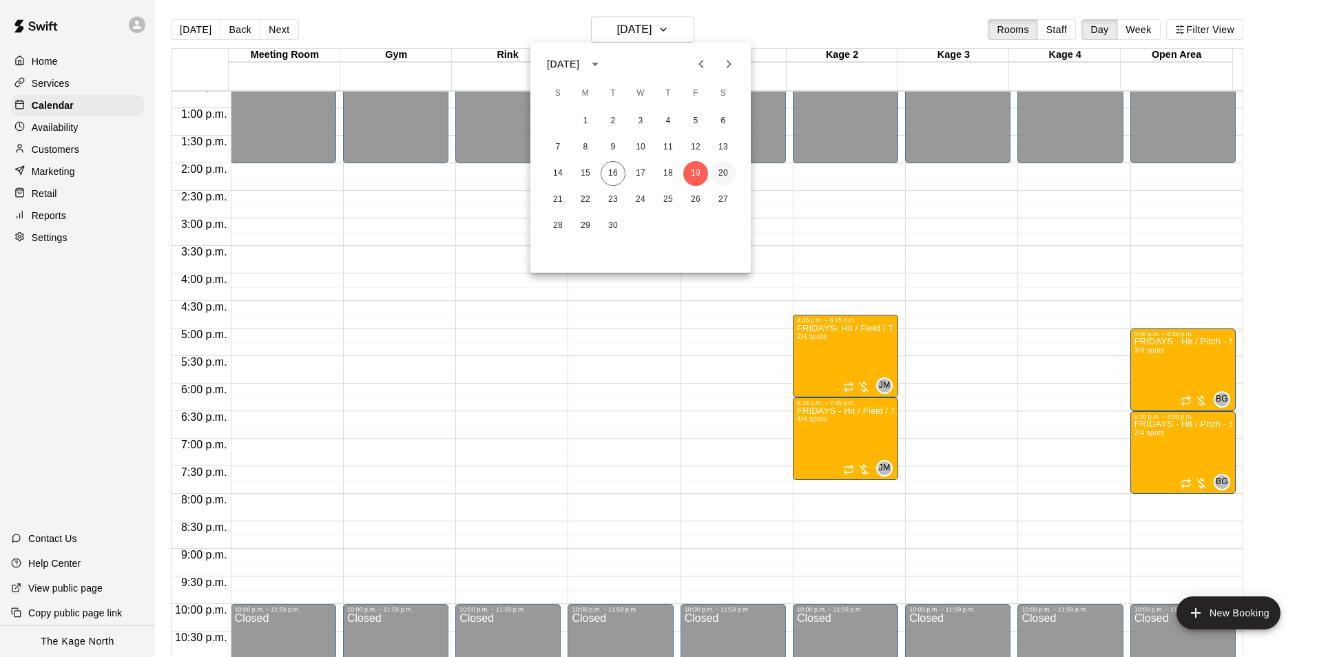
click at [731, 176] on button "20" at bounding box center [723, 173] width 25 height 25
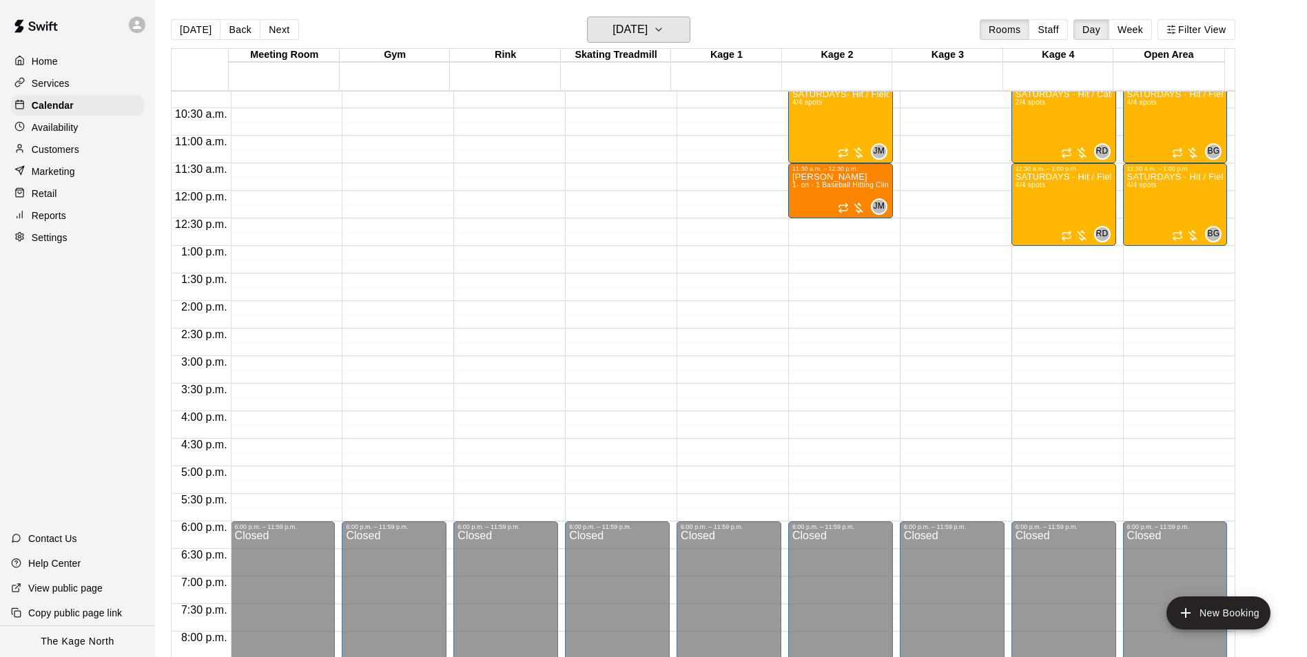
scroll to position [493, 0]
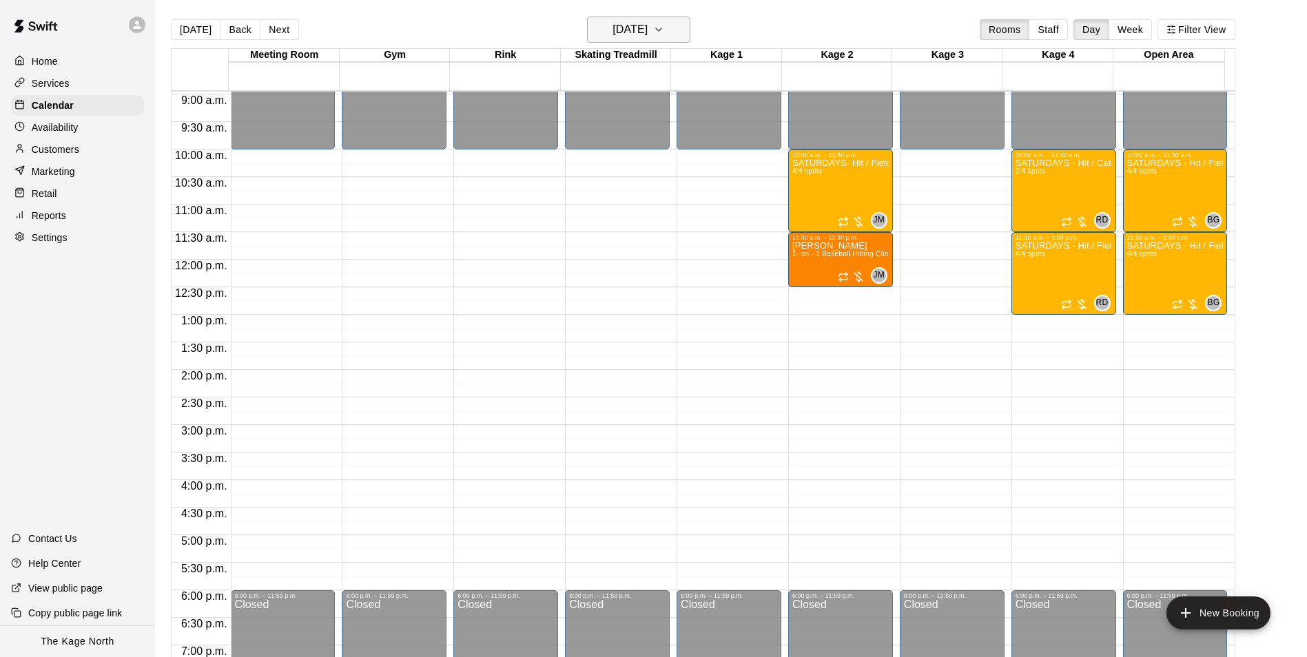
click at [647, 35] on h6 "[DATE]" at bounding box center [629, 29] width 35 height 19
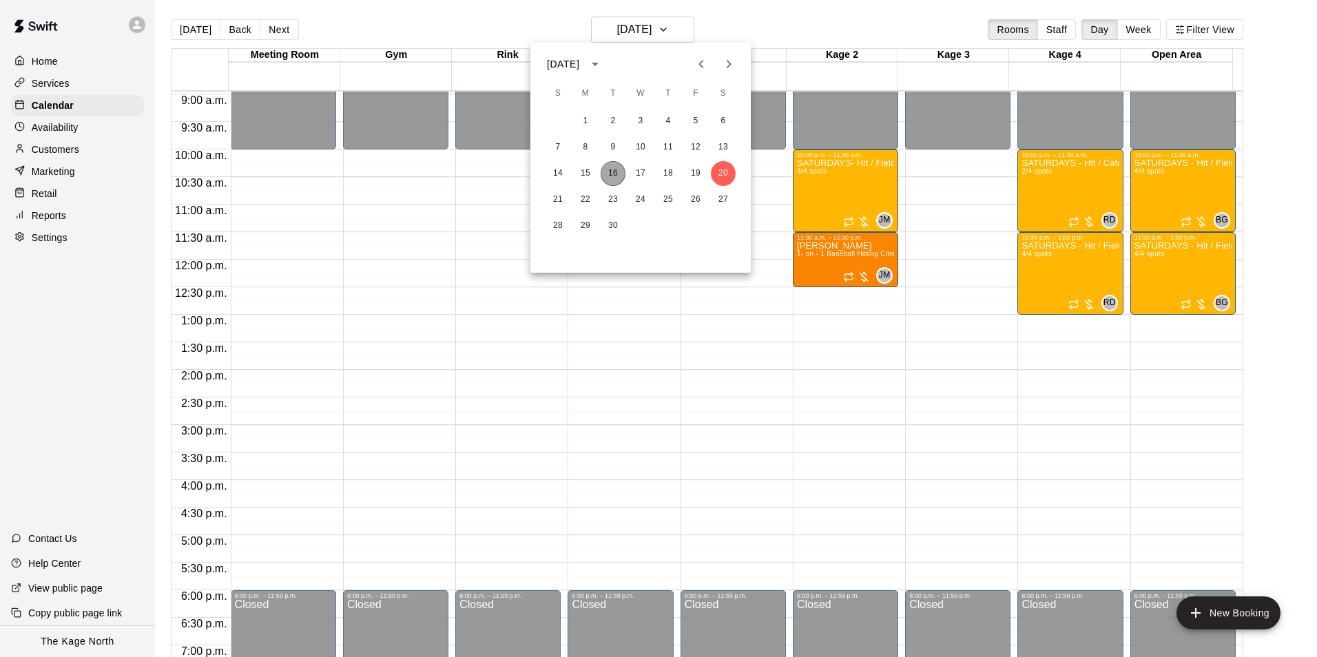
drag, startPoint x: 617, startPoint y: 168, endPoint x: 887, endPoint y: 352, distance: 326.7
click at [618, 168] on button "16" at bounding box center [613, 173] width 25 height 25
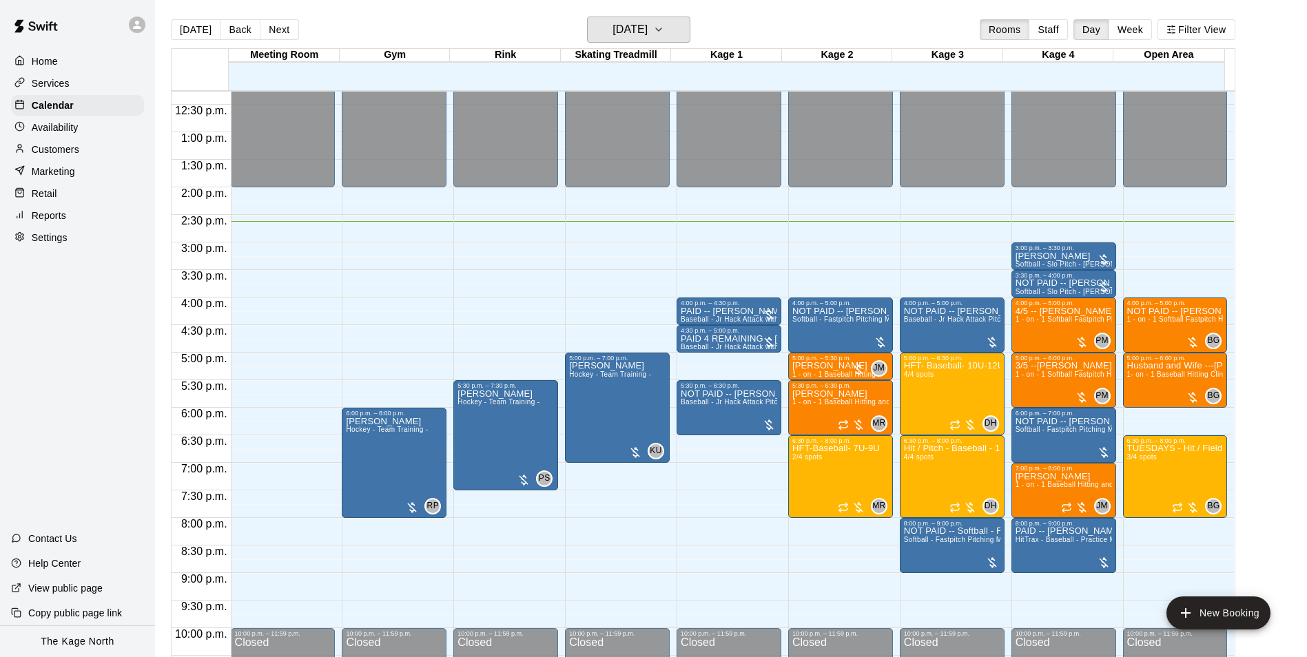
scroll to position [700, 0]
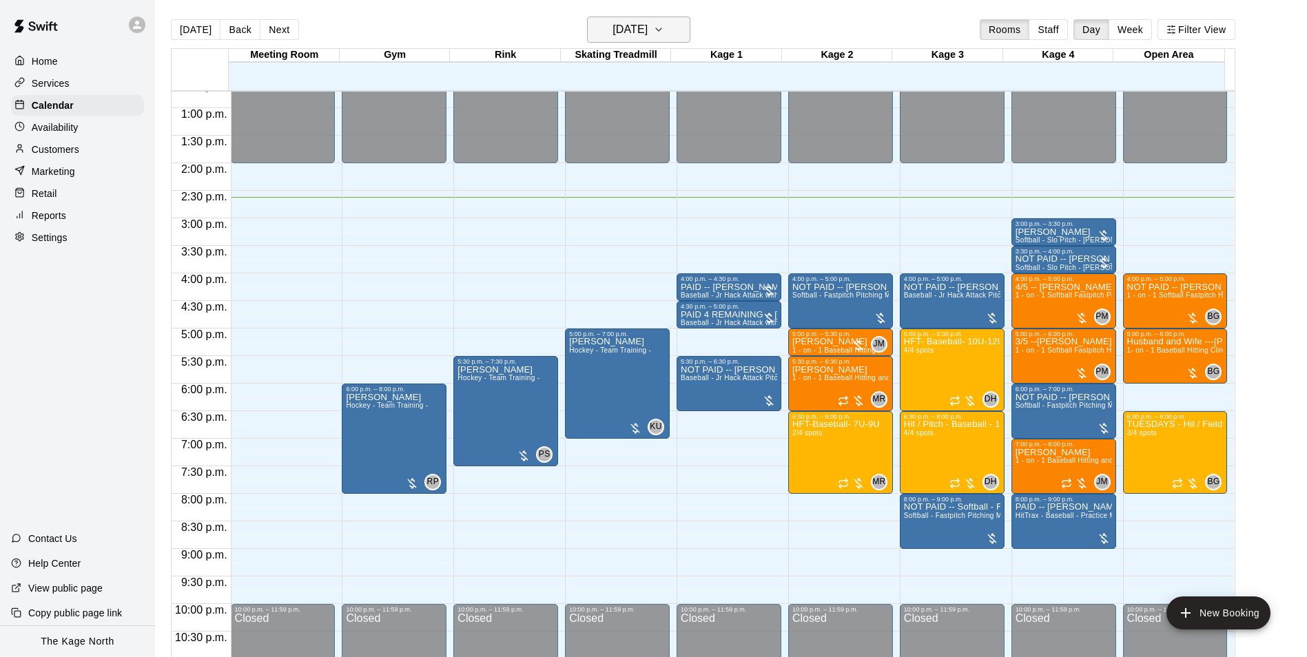
click at [647, 32] on h6 "[DATE]" at bounding box center [629, 29] width 35 height 19
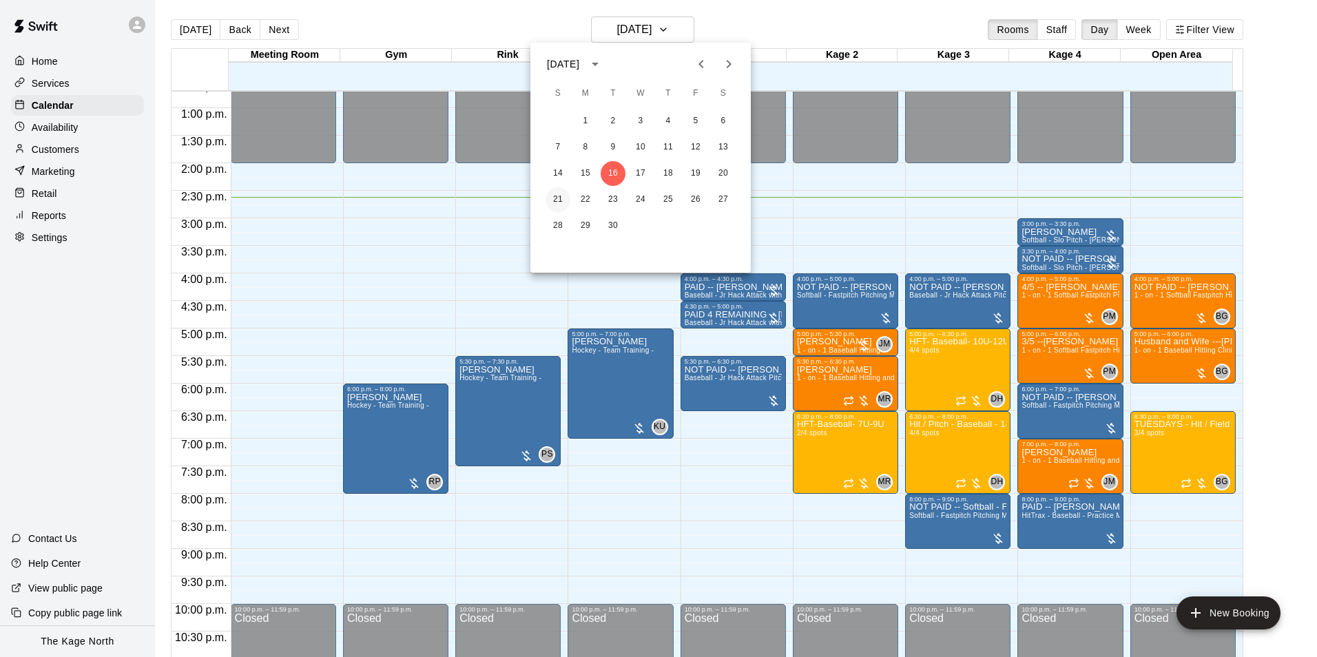
click at [562, 195] on button "21" at bounding box center [557, 199] width 25 height 25
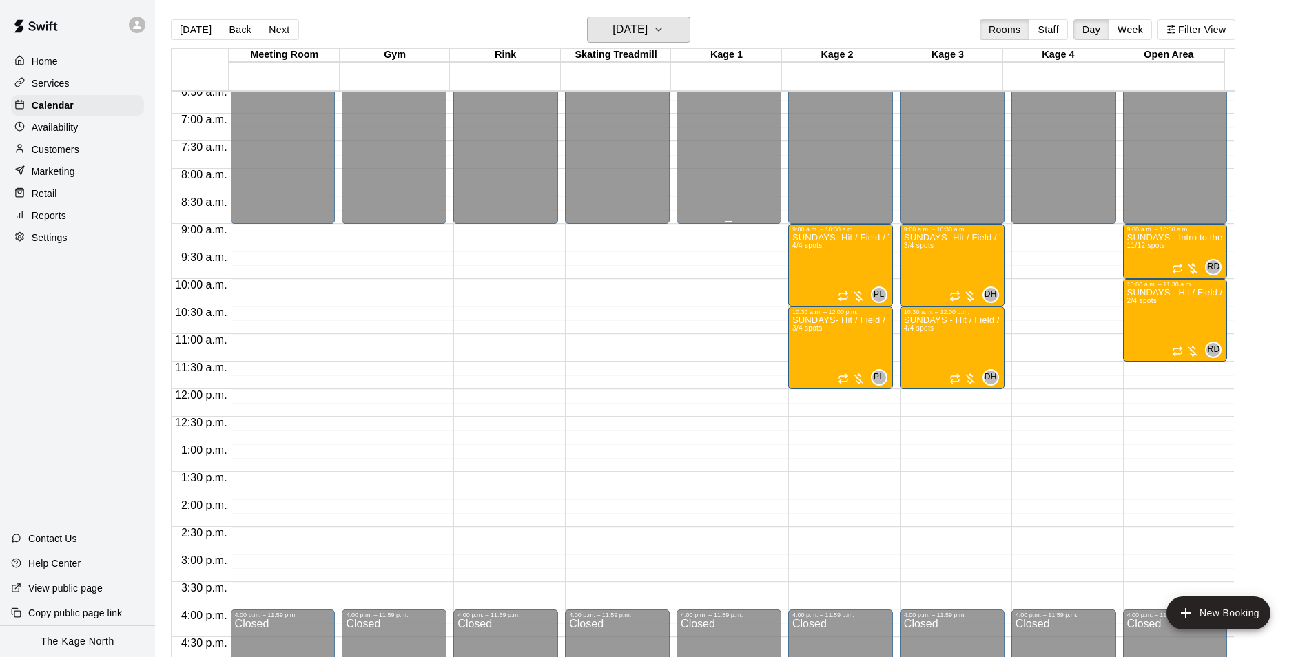
scroll to position [355, 0]
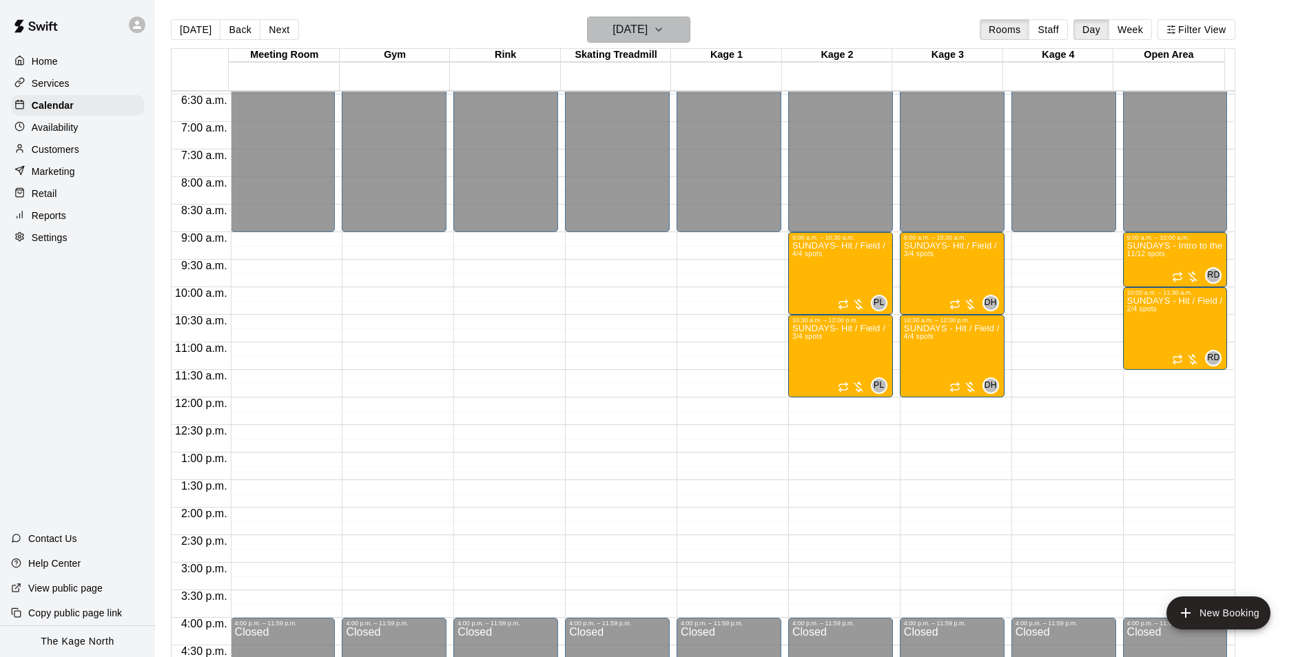
click at [647, 28] on h6 "[DATE]" at bounding box center [629, 29] width 35 height 19
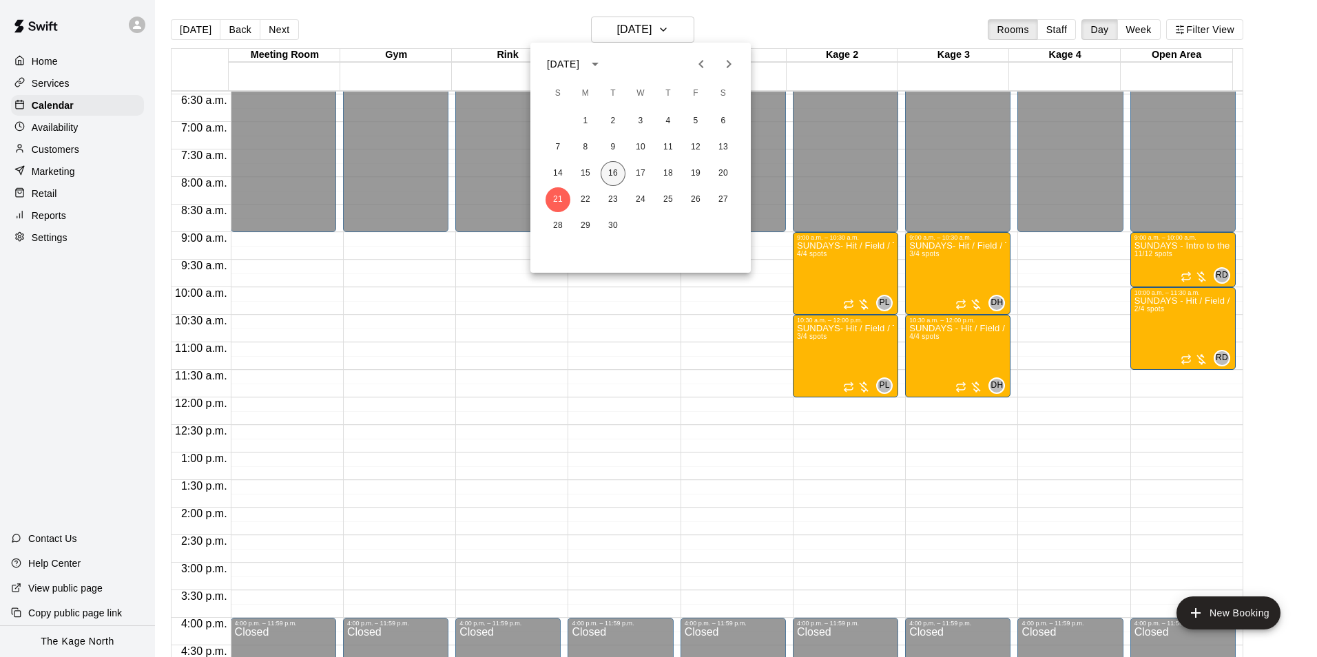
click at [618, 170] on button "16" at bounding box center [613, 173] width 25 height 25
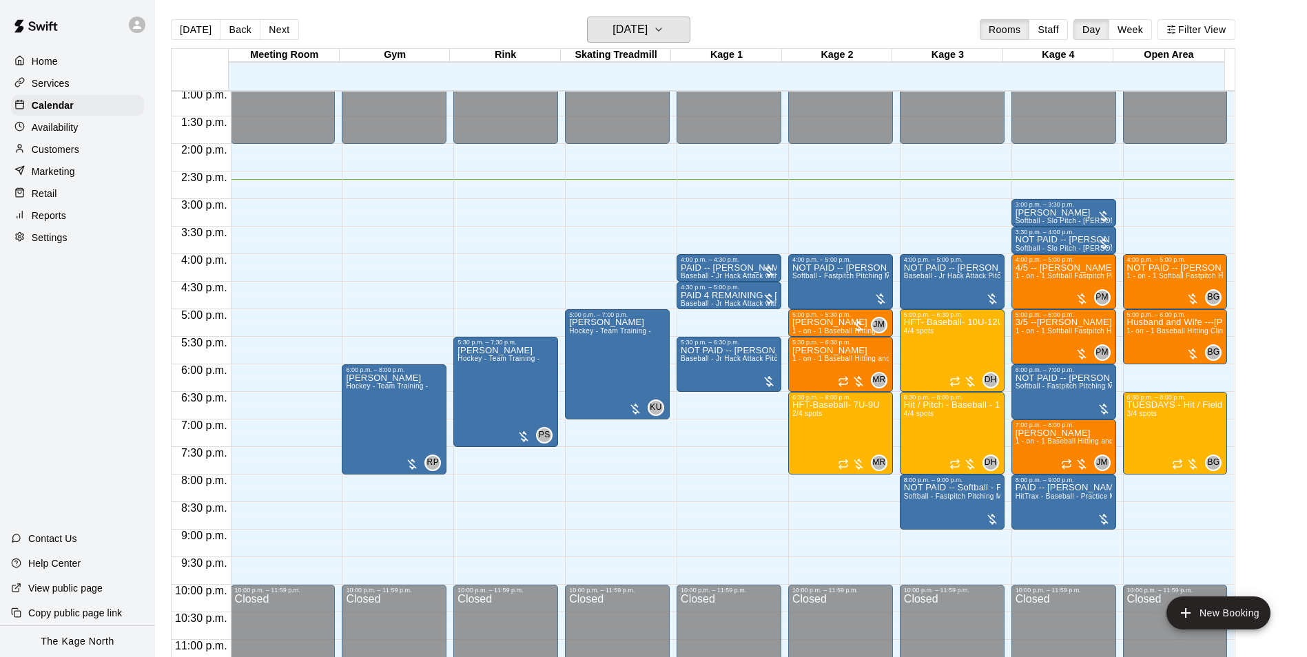
scroll to position [742, 0]
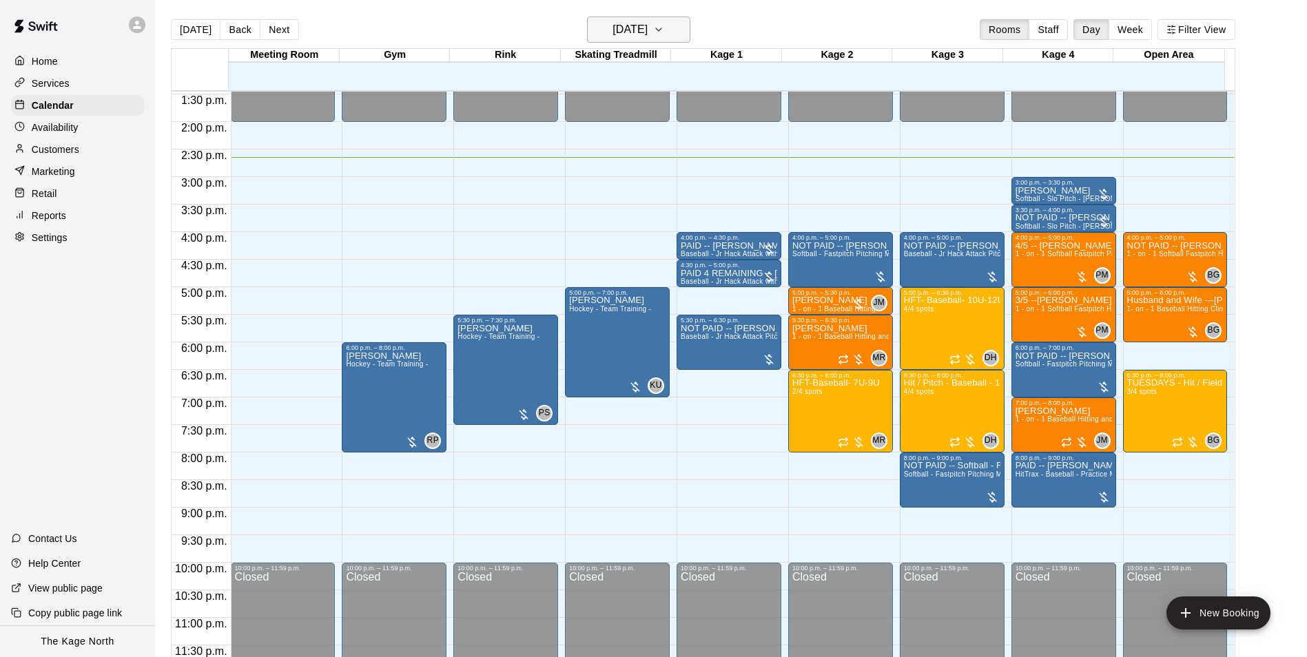
click at [647, 34] on h6 "[DATE]" at bounding box center [629, 29] width 35 height 19
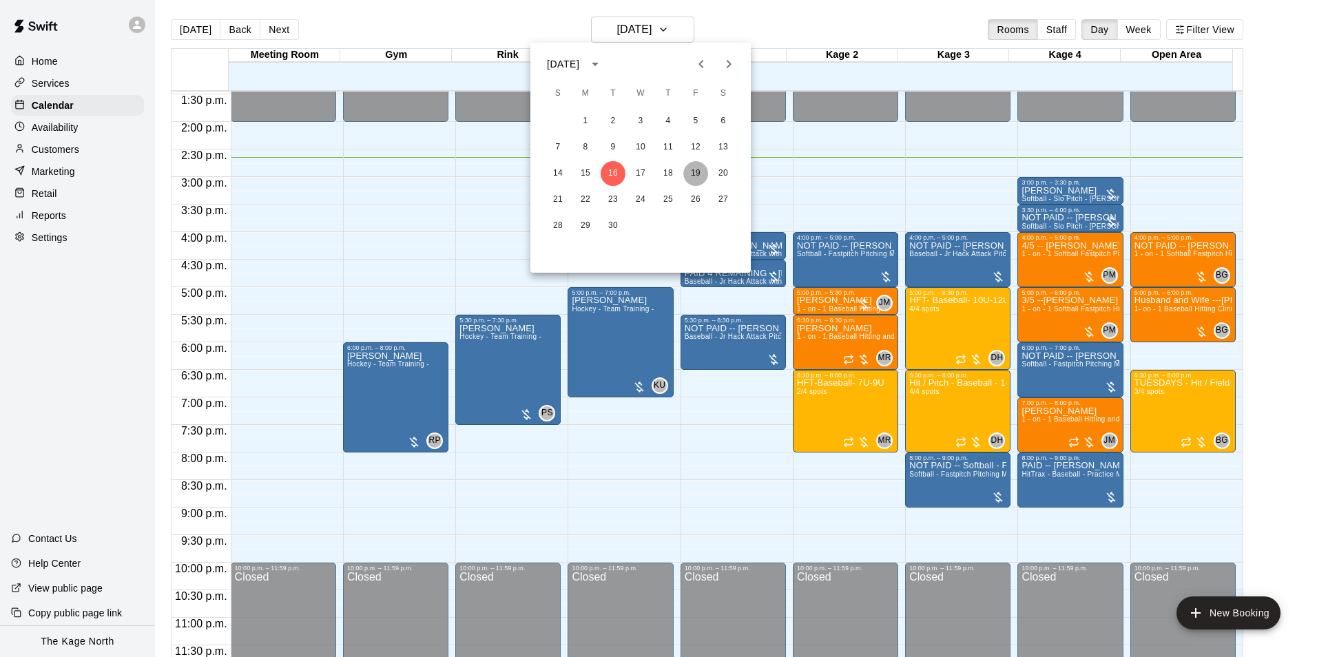
click at [693, 175] on button "19" at bounding box center [695, 173] width 25 height 25
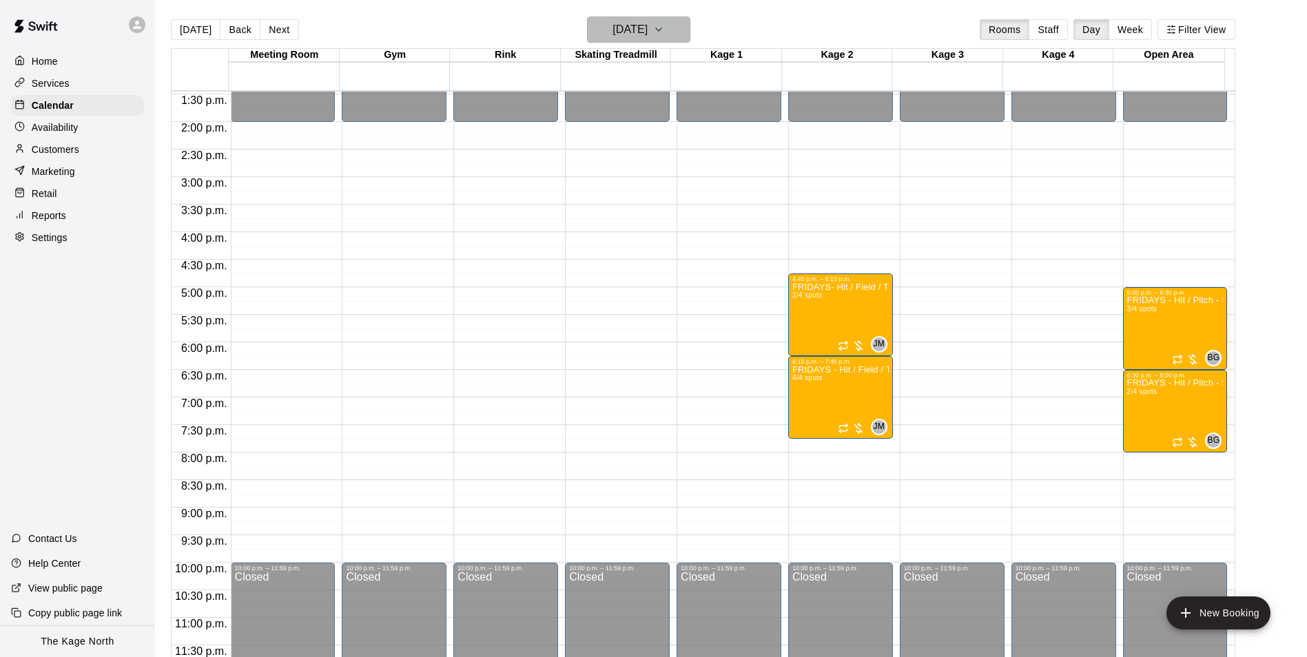
click at [647, 23] on h6 "[DATE]" at bounding box center [629, 29] width 35 height 19
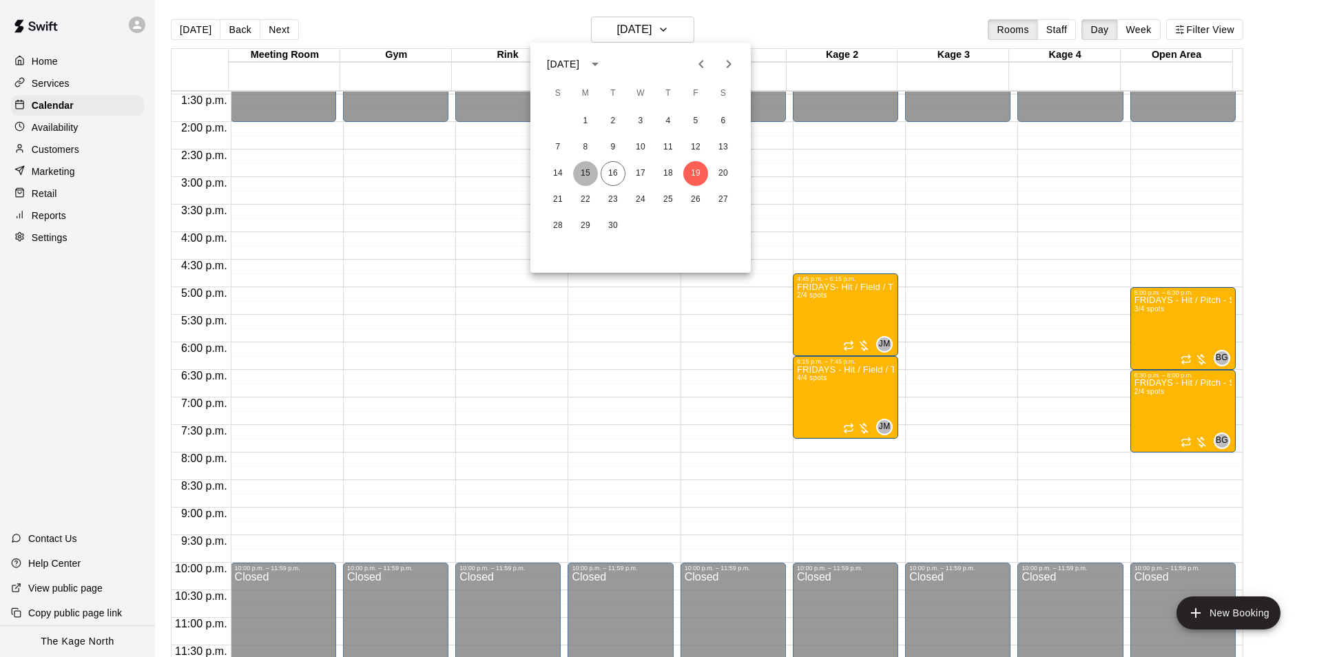
click at [579, 169] on button "15" at bounding box center [585, 173] width 25 height 25
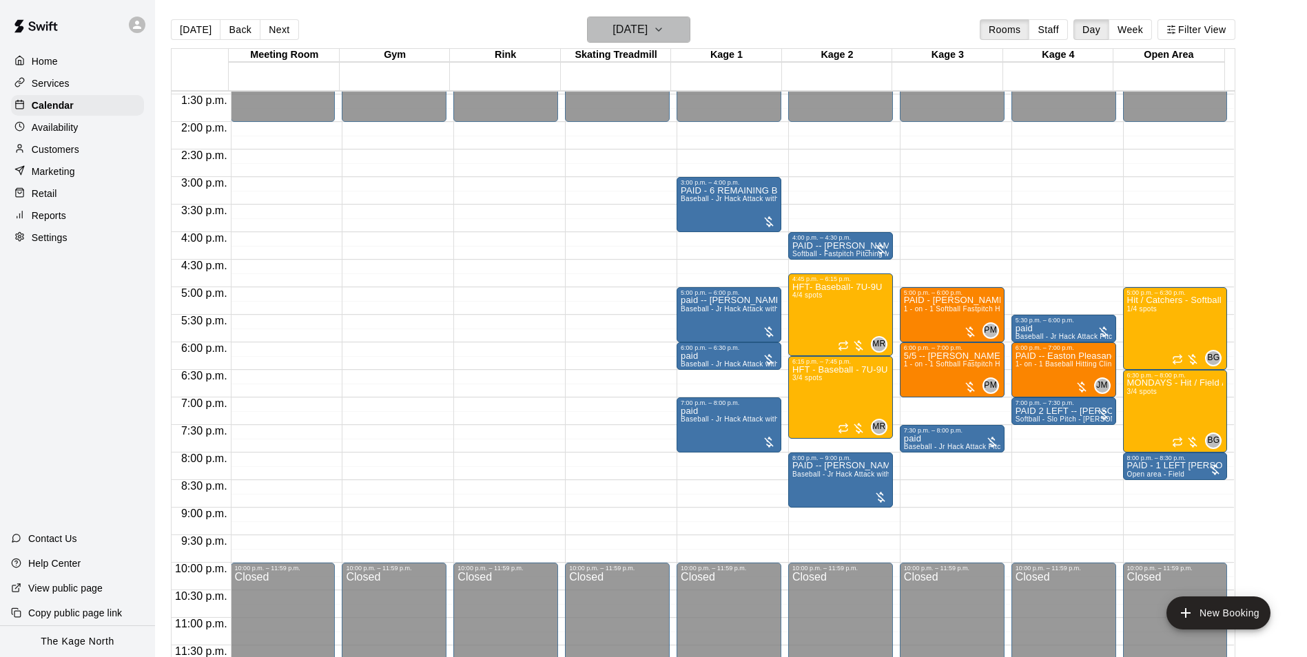
click at [647, 34] on h6 "[DATE]" at bounding box center [629, 29] width 35 height 19
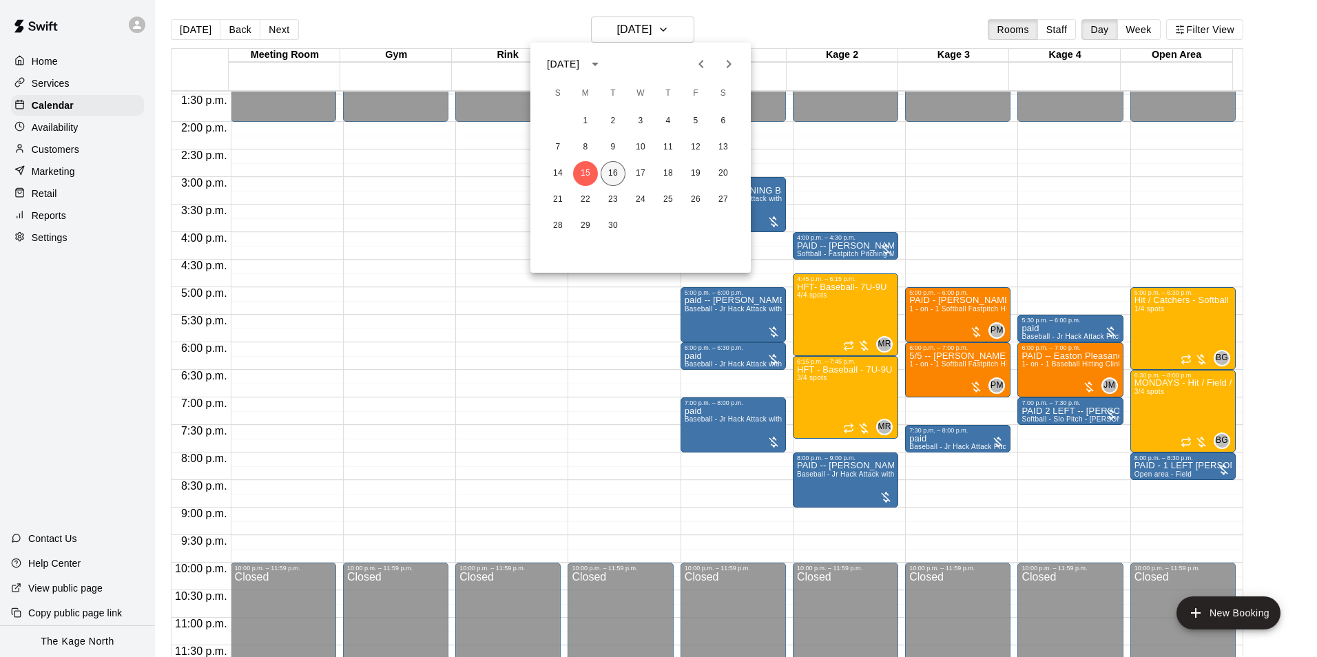
click at [612, 173] on button "16" at bounding box center [613, 173] width 25 height 25
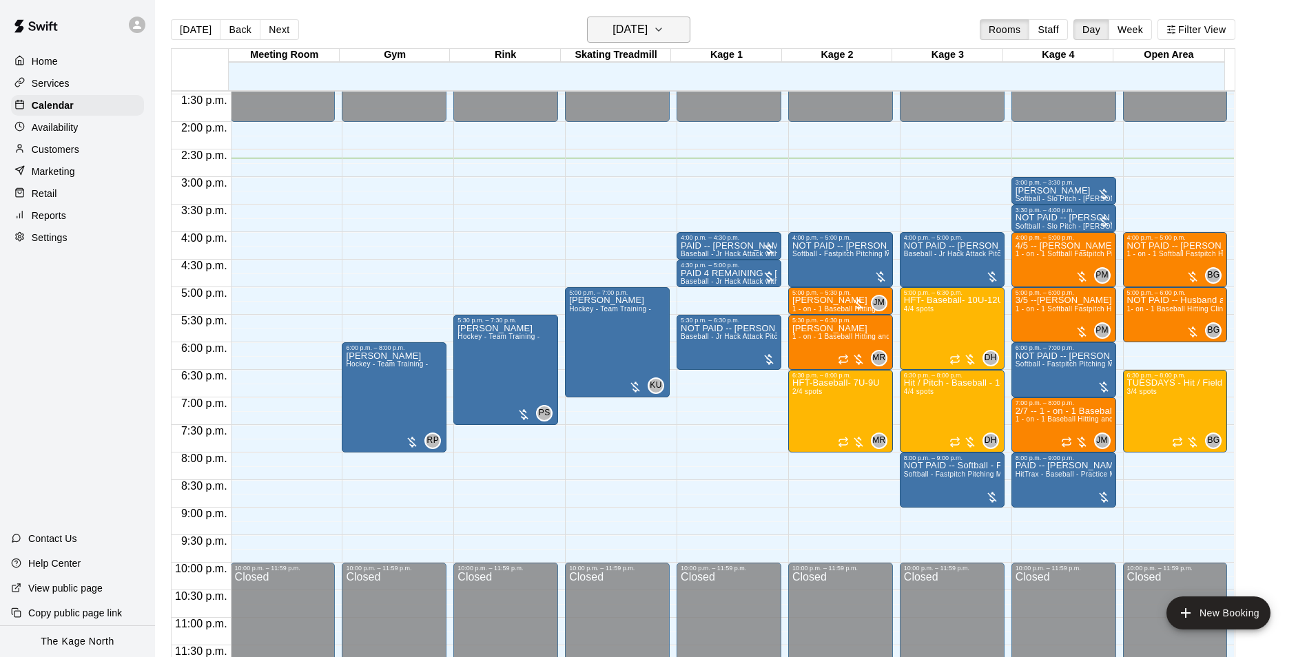
click at [647, 36] on h6 "[DATE]" at bounding box center [629, 29] width 35 height 19
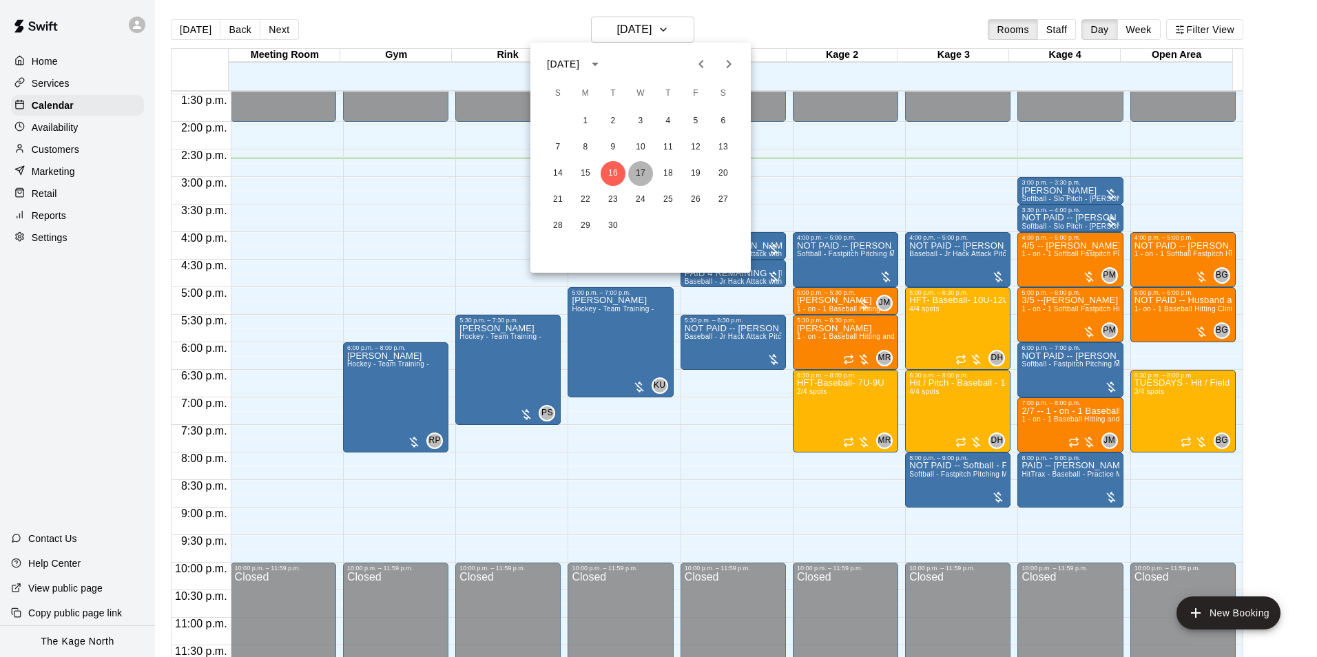
click at [641, 165] on button "17" at bounding box center [640, 173] width 25 height 25
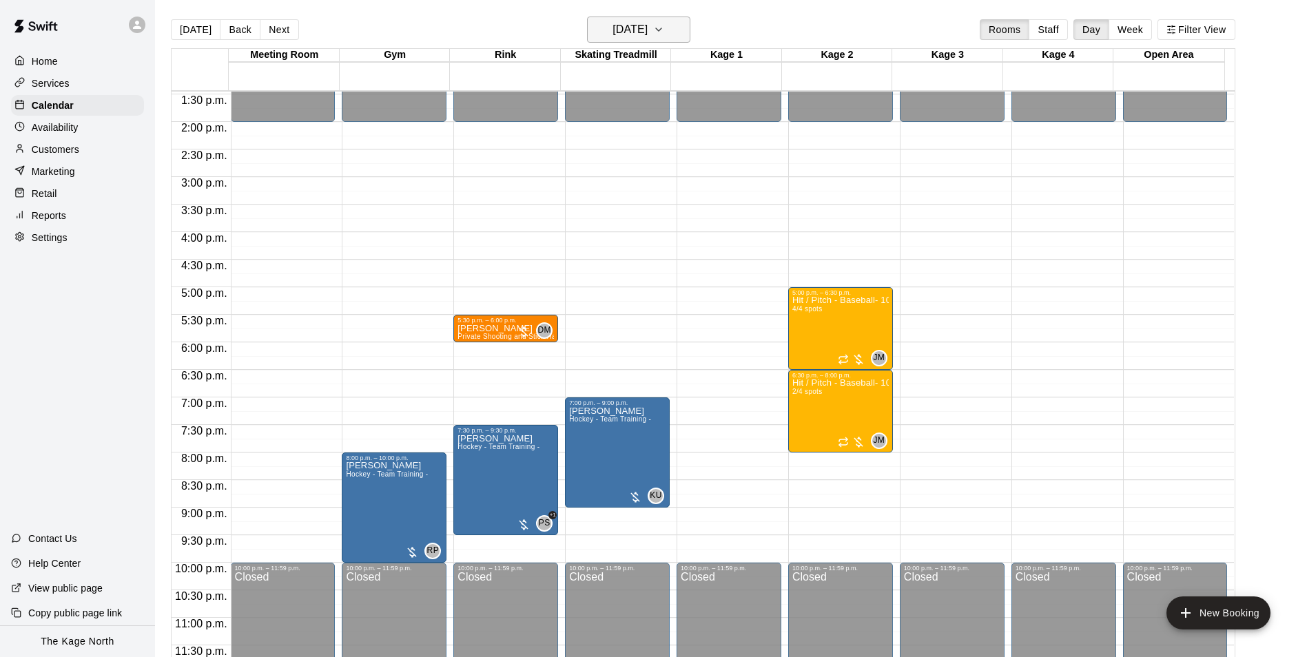
click at [647, 30] on h6 "[DATE]" at bounding box center [629, 29] width 35 height 19
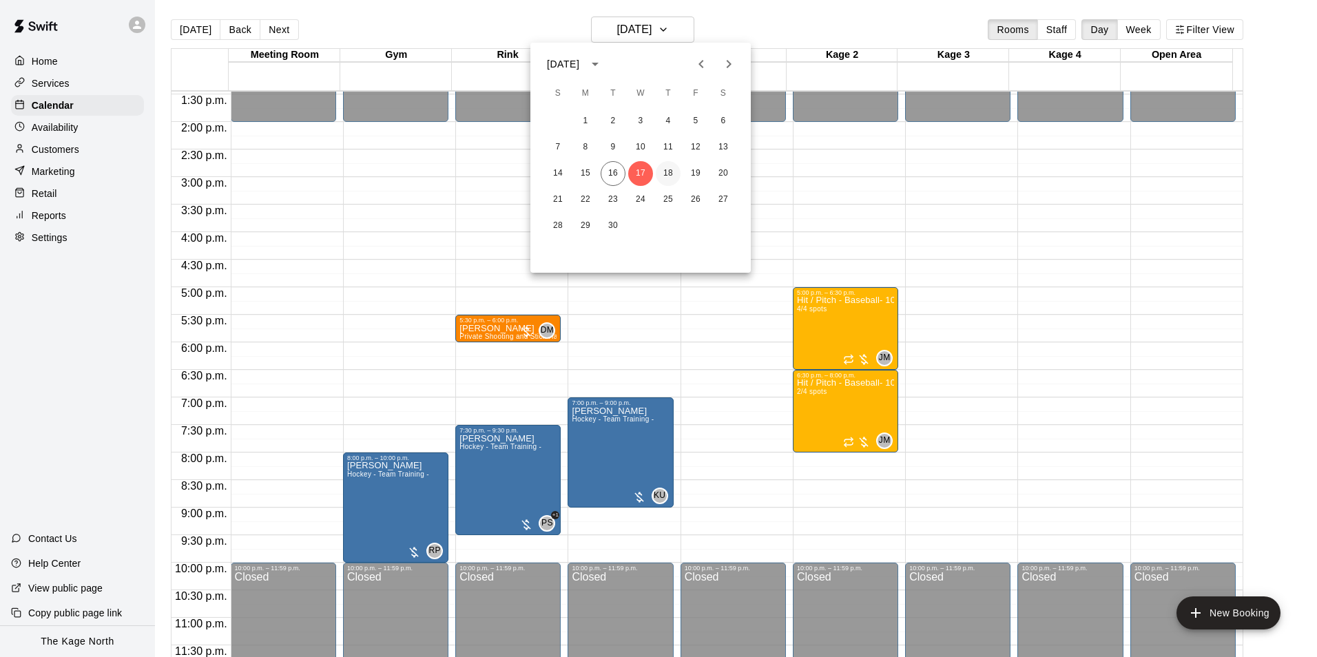
click at [667, 167] on button "18" at bounding box center [668, 173] width 25 height 25
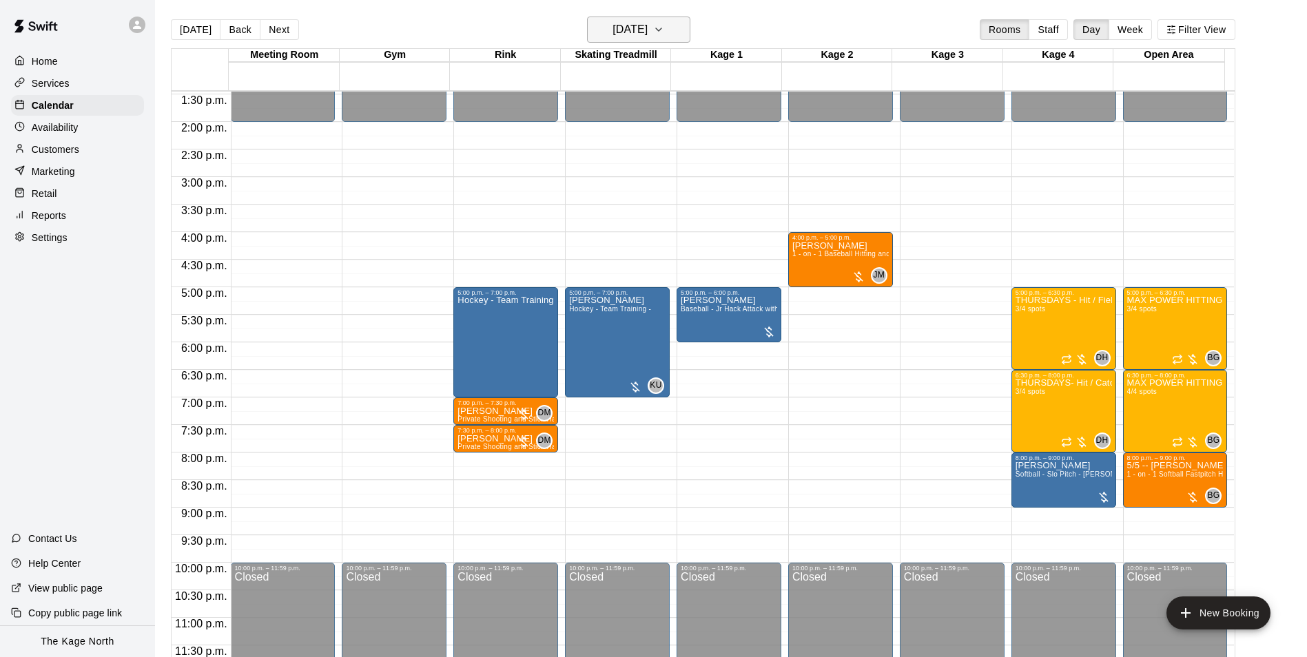
click at [647, 20] on h6 "[DATE]" at bounding box center [629, 29] width 35 height 19
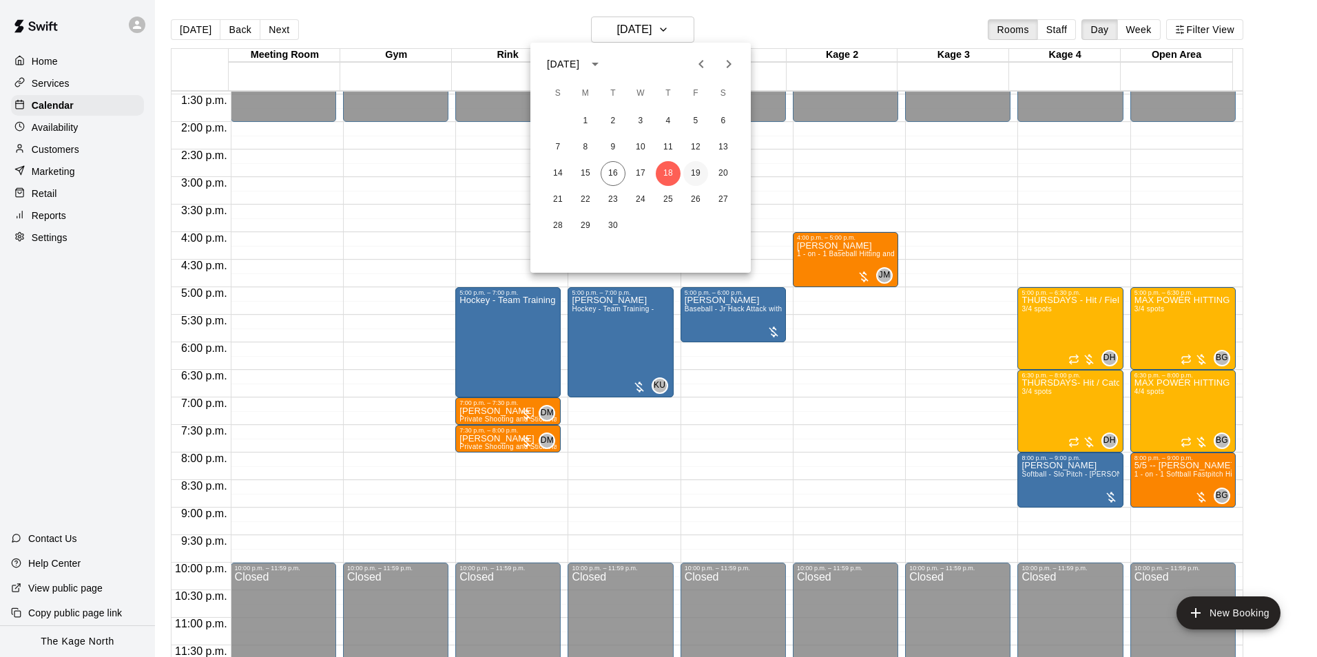
click at [691, 171] on button "19" at bounding box center [695, 173] width 25 height 25
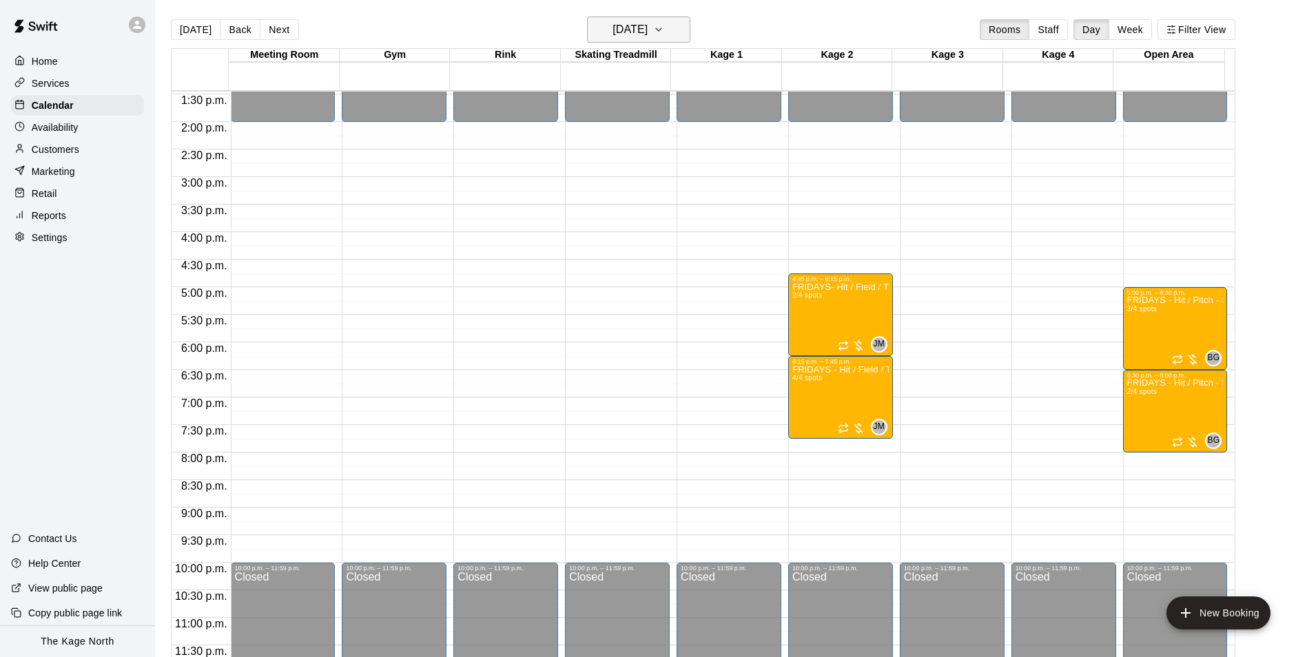
click at [647, 24] on h6 "[DATE]" at bounding box center [629, 29] width 35 height 19
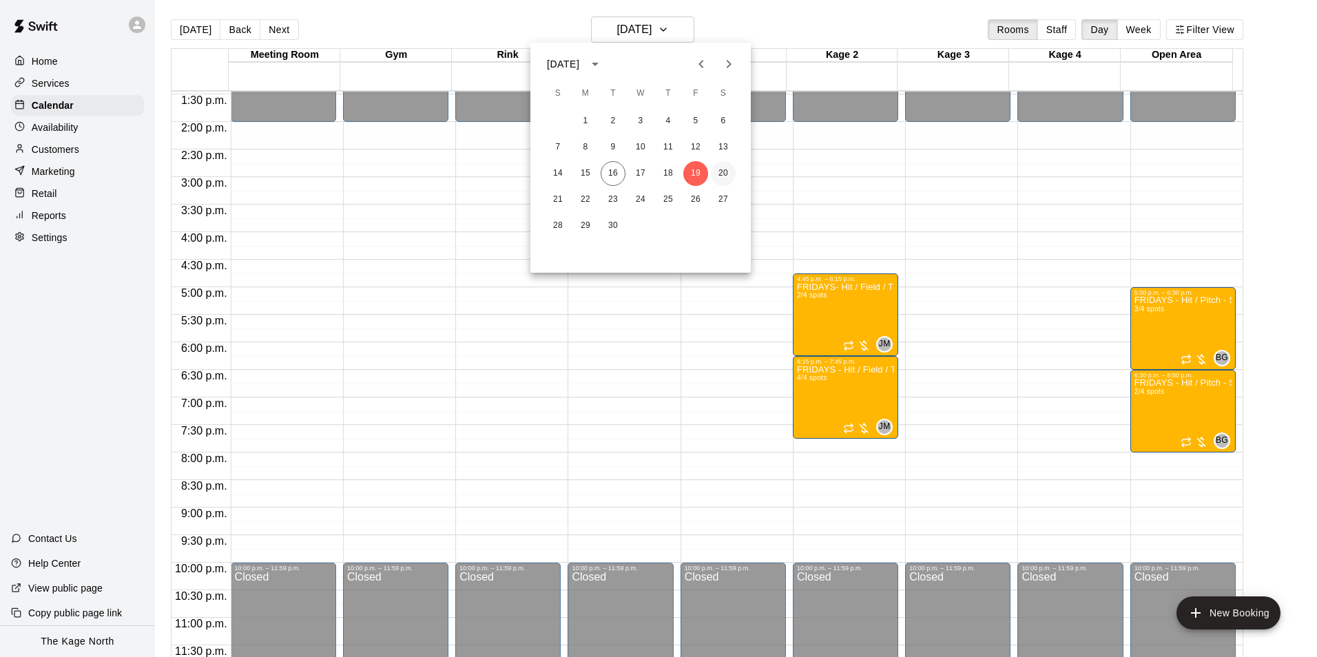
click at [720, 170] on button "20" at bounding box center [723, 173] width 25 height 25
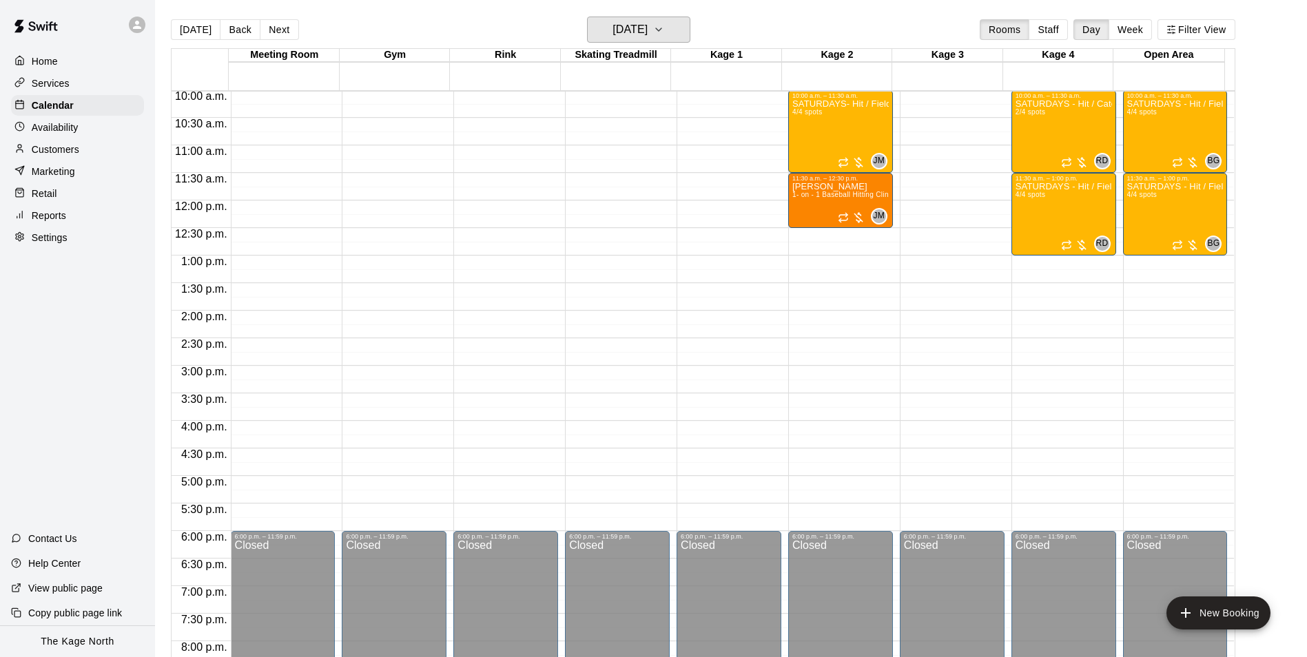
scroll to position [536, 0]
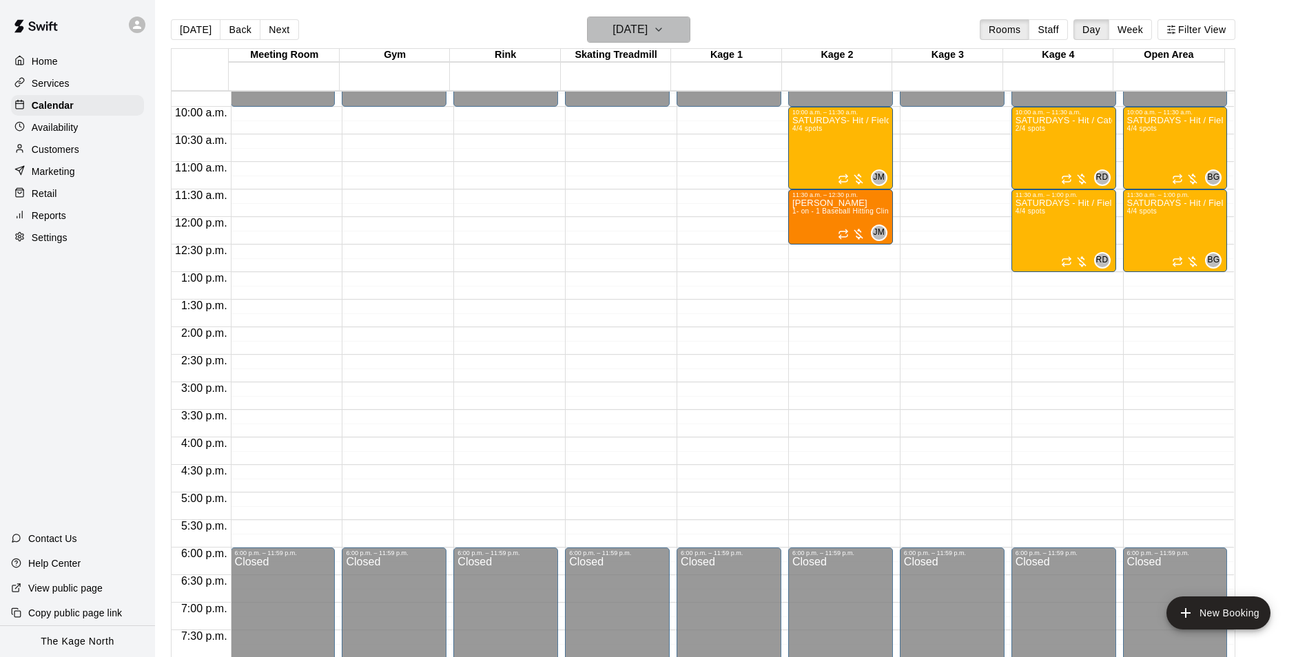
click at [647, 26] on h6 "[DATE]" at bounding box center [629, 29] width 35 height 19
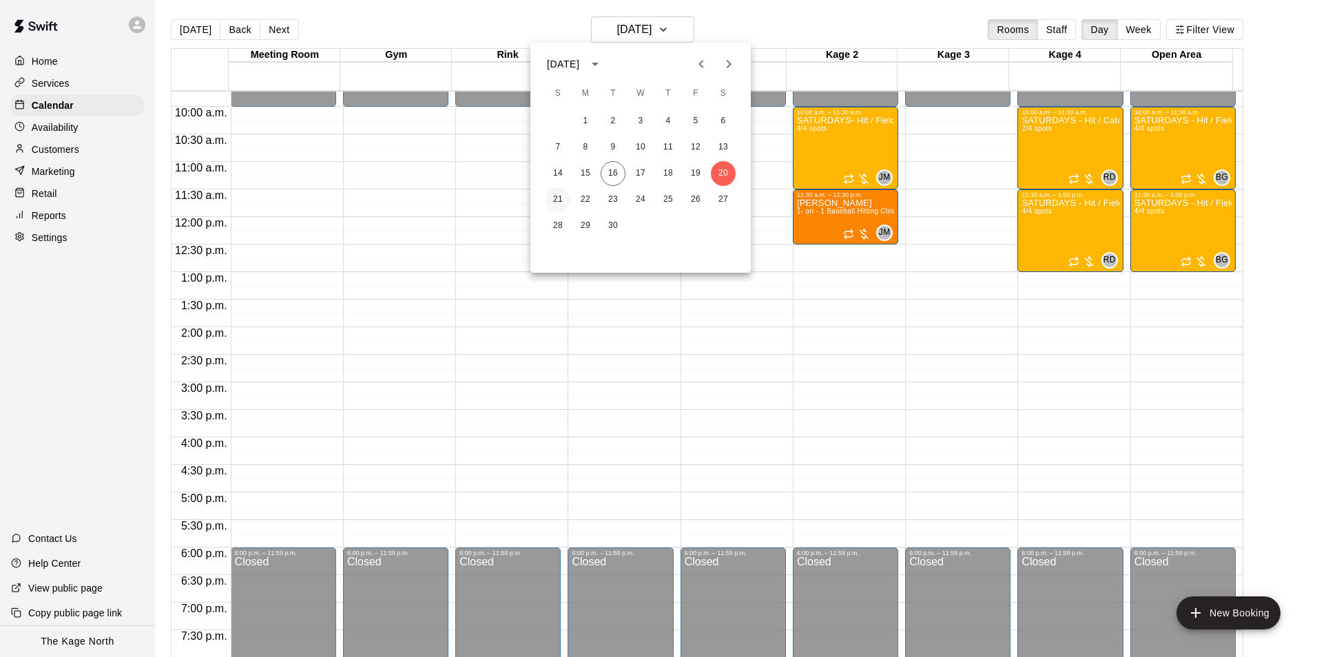
click at [560, 198] on button "21" at bounding box center [557, 199] width 25 height 25
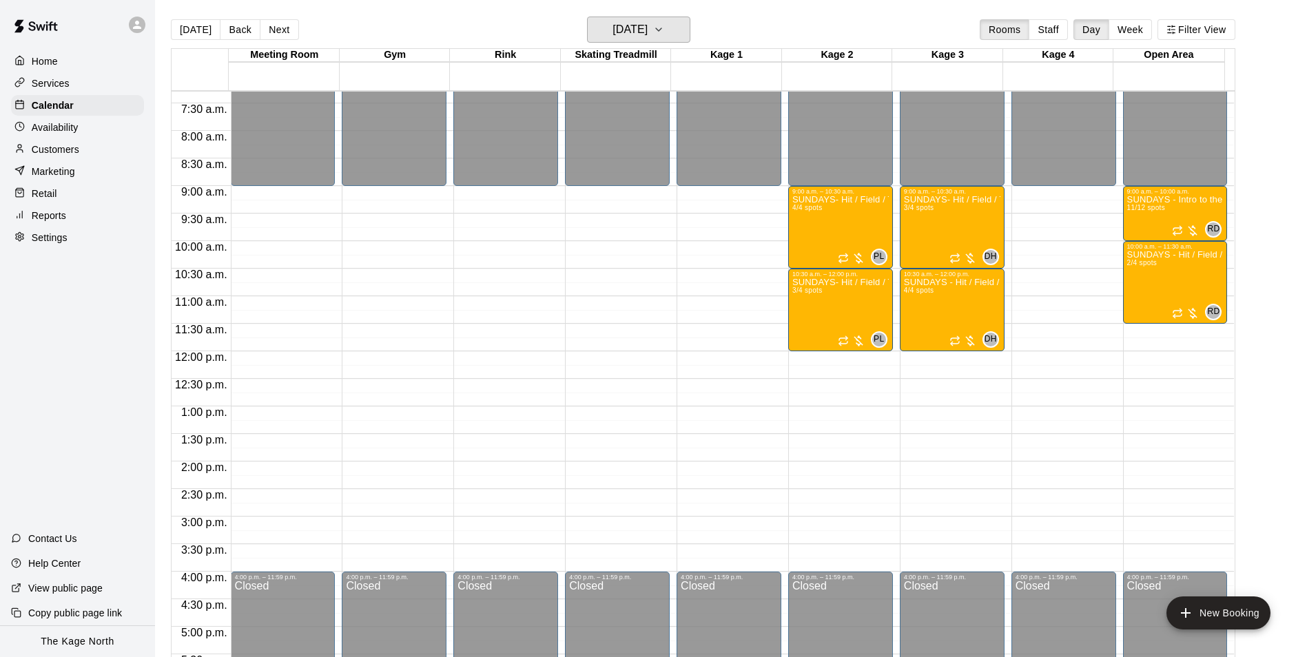
scroll to position [398, 0]
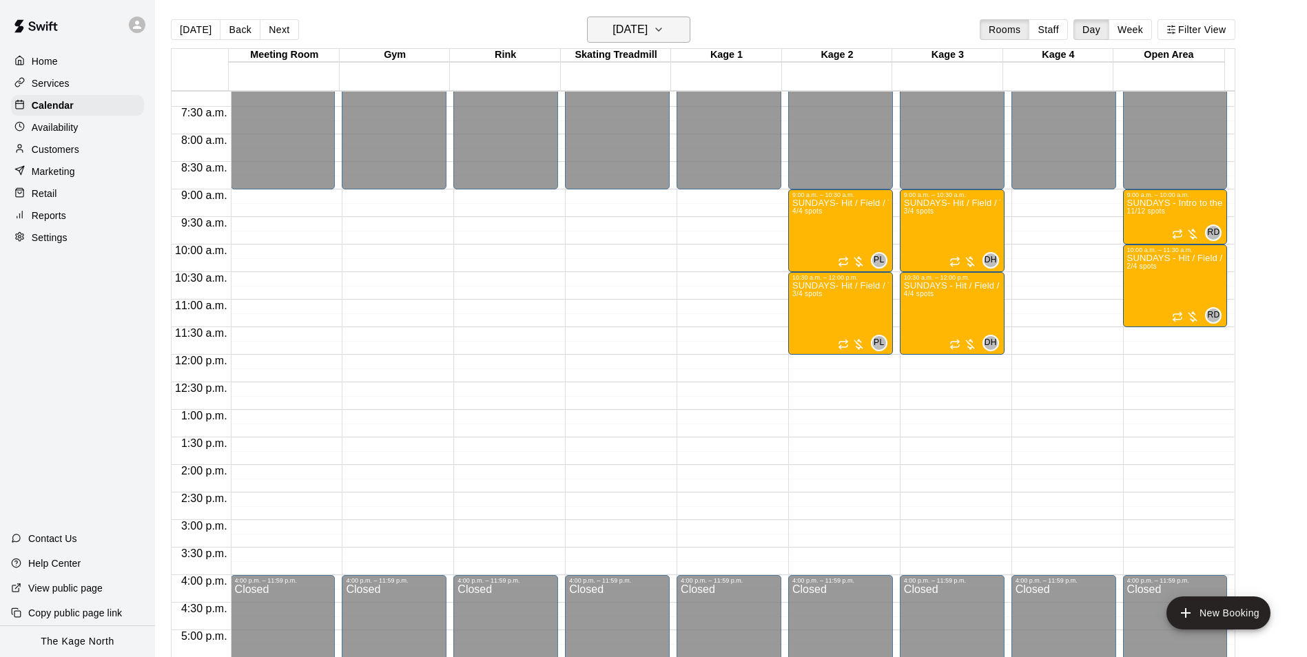
click at [647, 25] on h6 "[DATE]" at bounding box center [629, 29] width 35 height 19
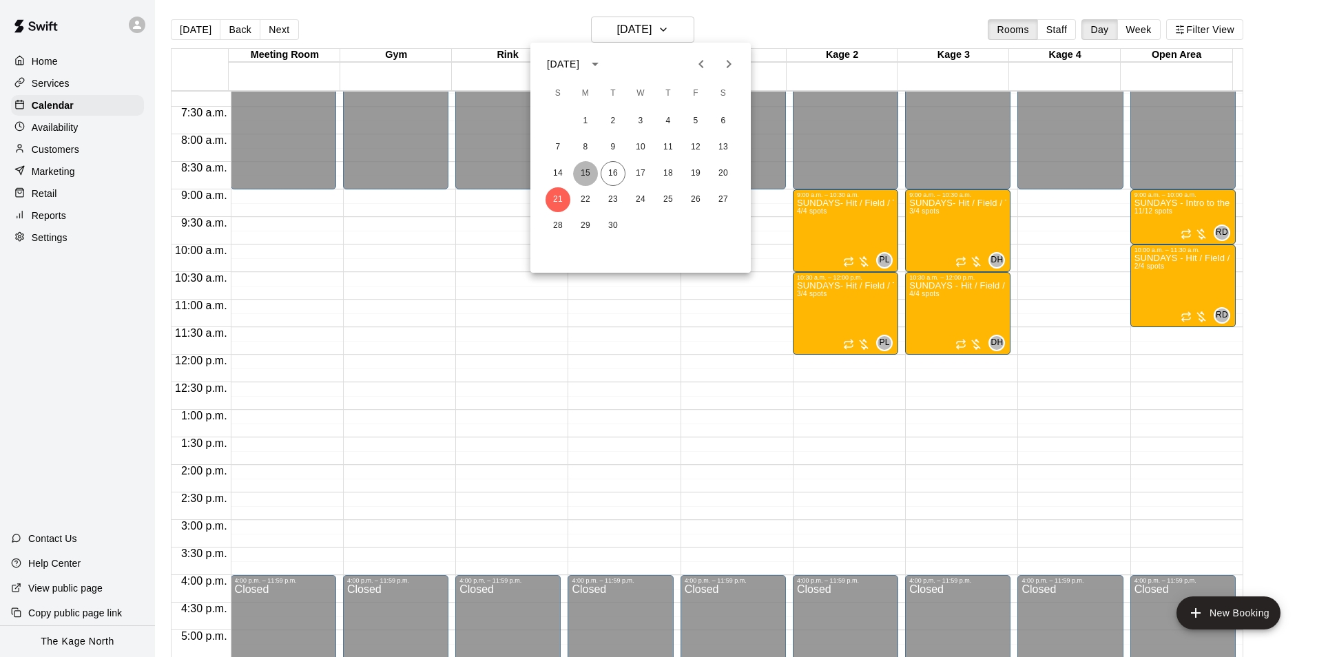
click at [584, 175] on button "15" at bounding box center [585, 173] width 25 height 25
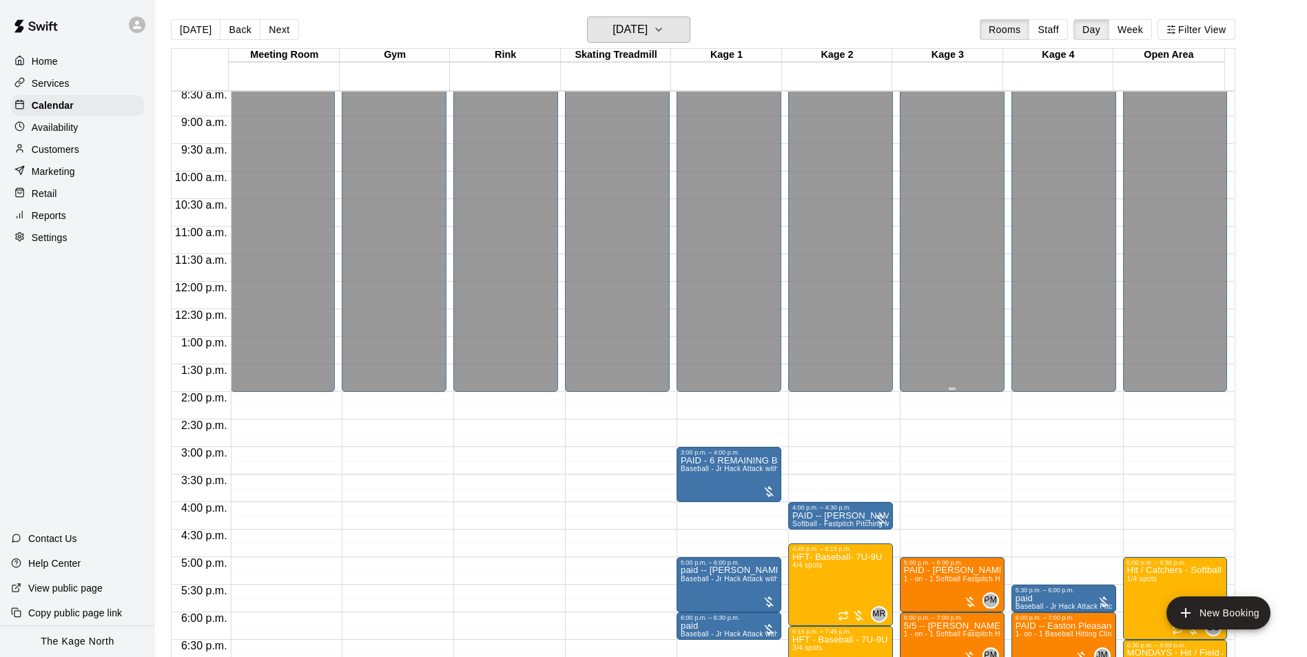
scroll to position [605, 0]
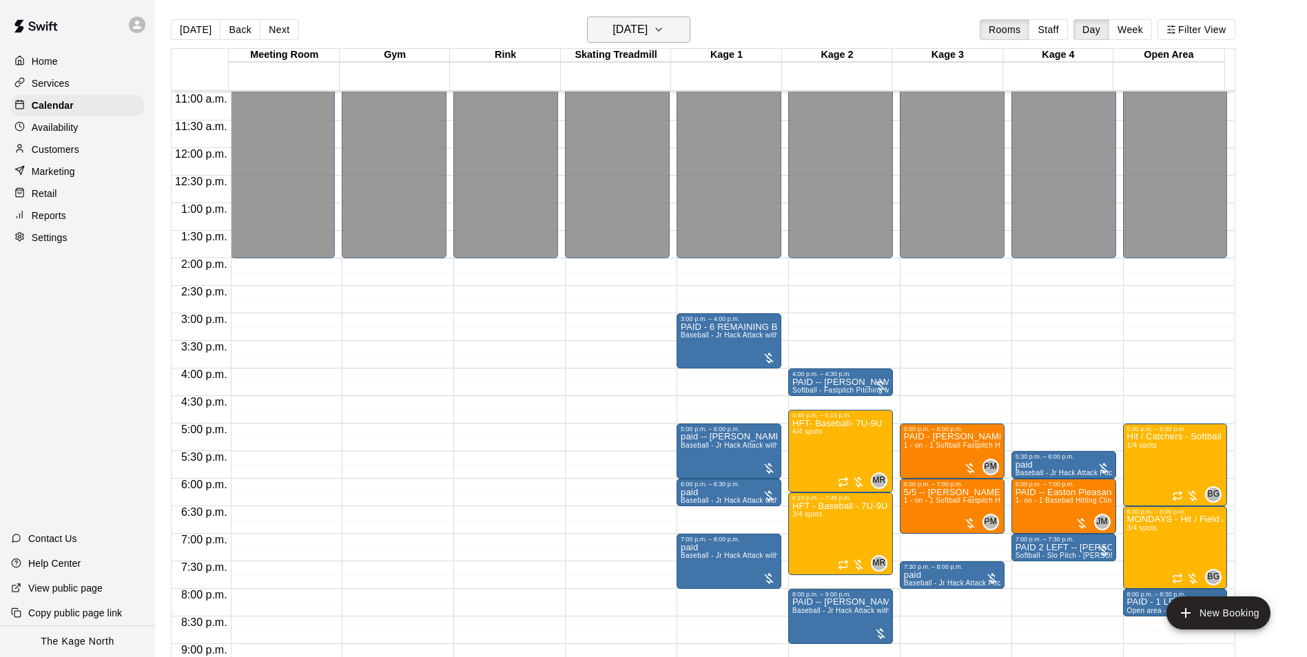
click at [647, 30] on h6 "[DATE]" at bounding box center [629, 29] width 35 height 19
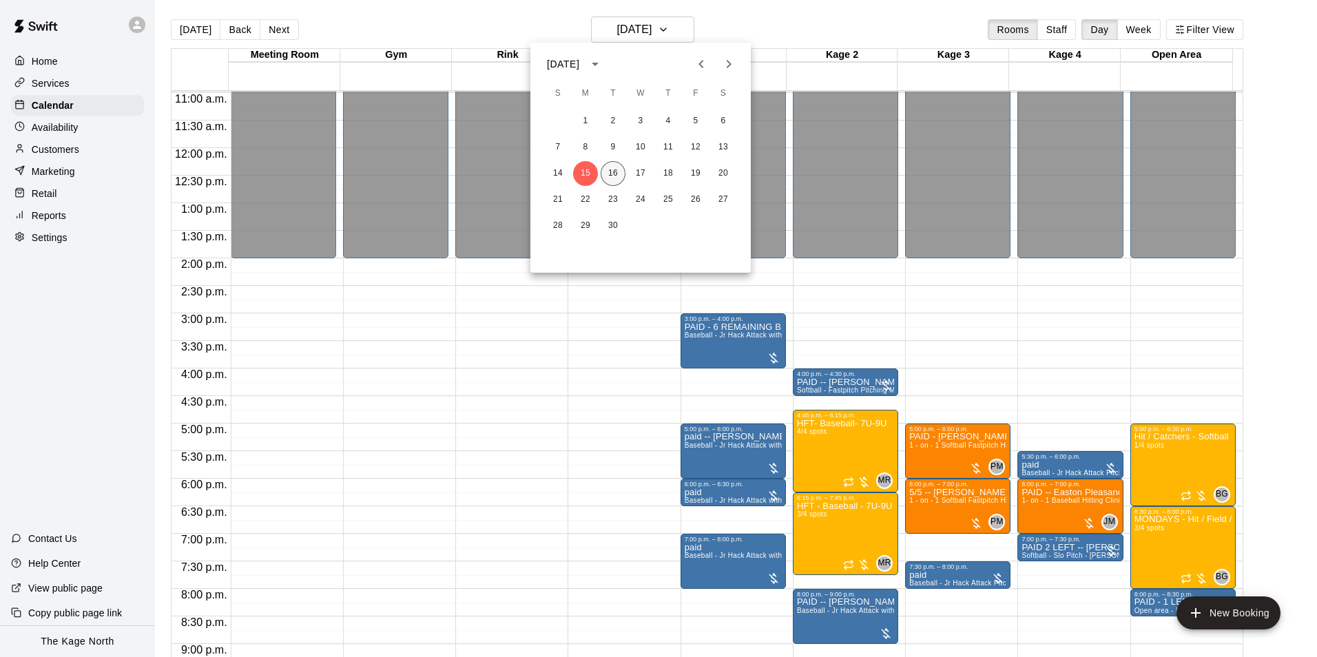
click at [616, 173] on button "16" at bounding box center [613, 173] width 25 height 25
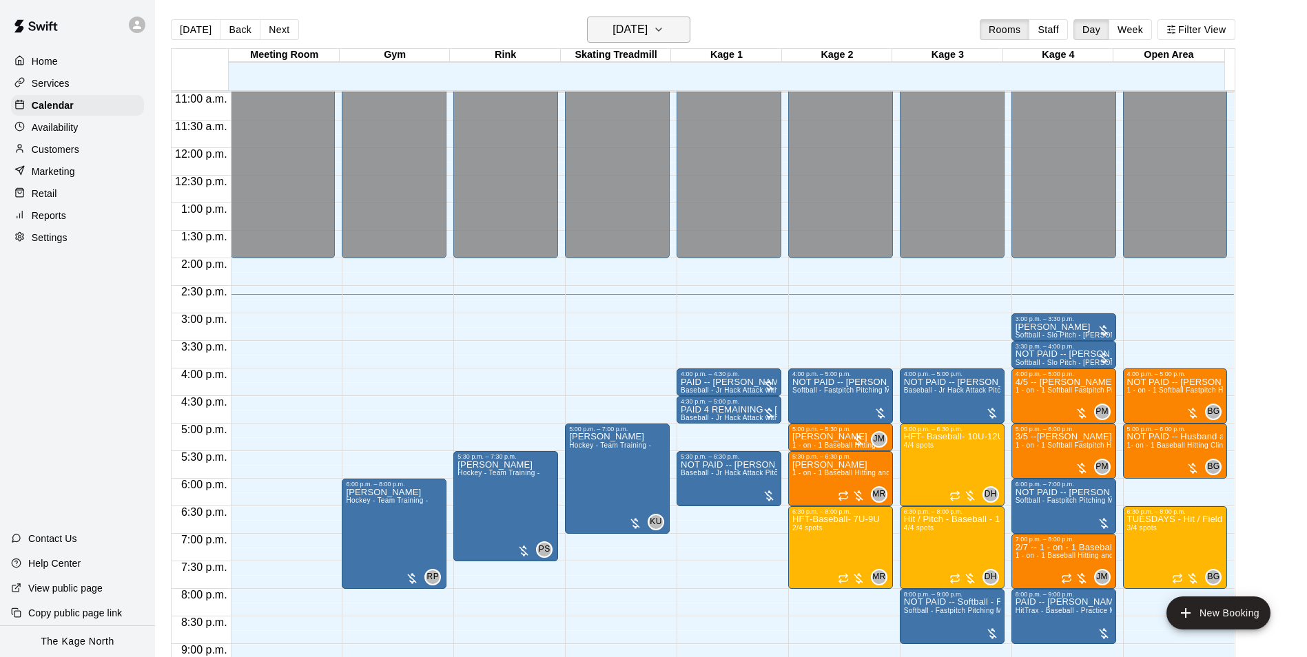
click at [647, 36] on h6 "[DATE]" at bounding box center [629, 29] width 35 height 19
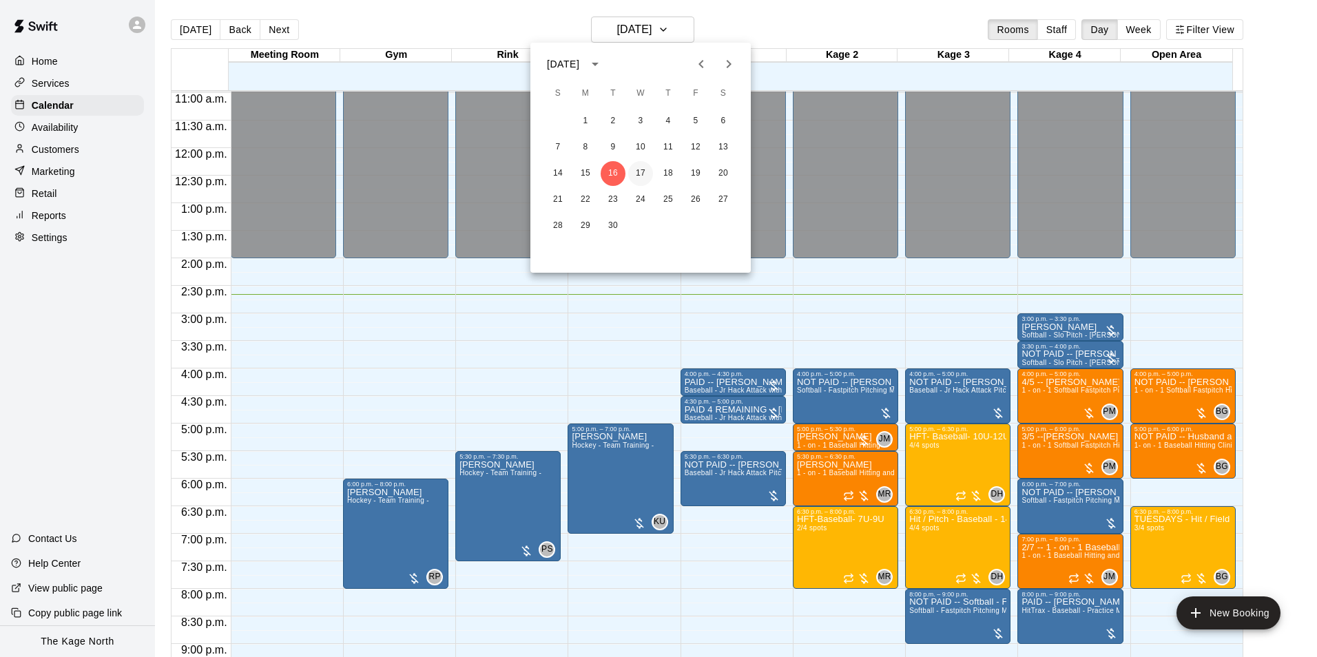
click at [646, 174] on button "17" at bounding box center [640, 173] width 25 height 25
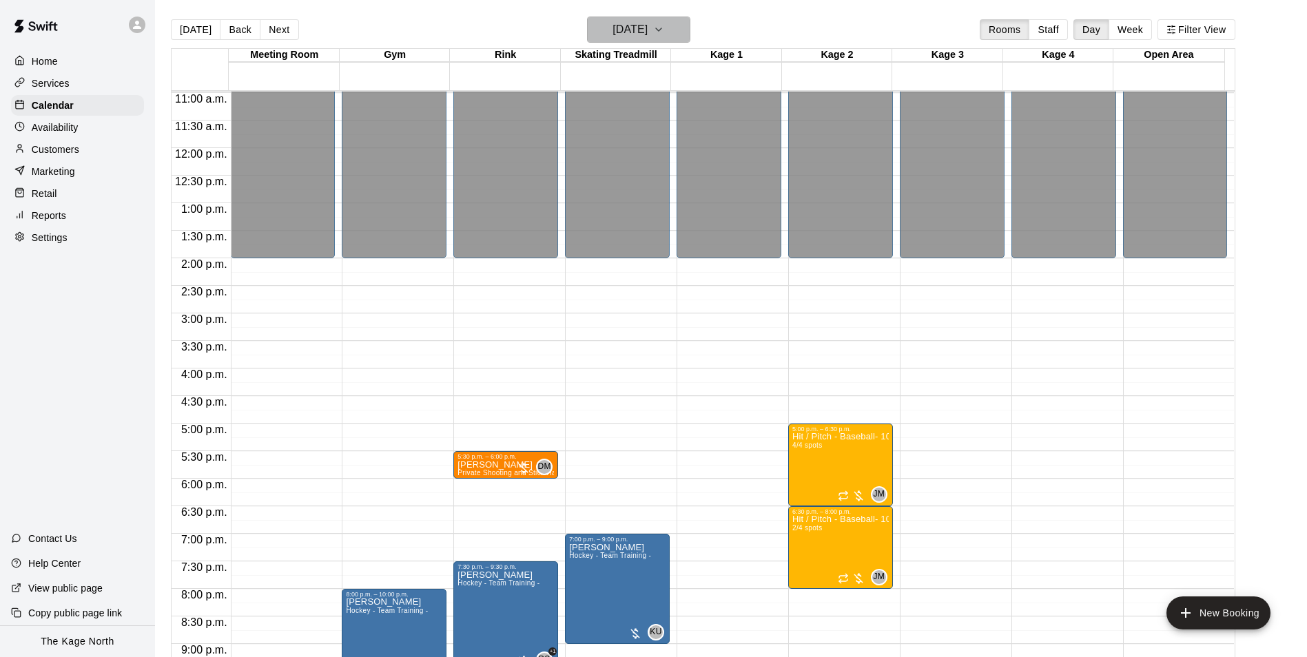
click at [647, 25] on h6 "[DATE]" at bounding box center [629, 29] width 35 height 19
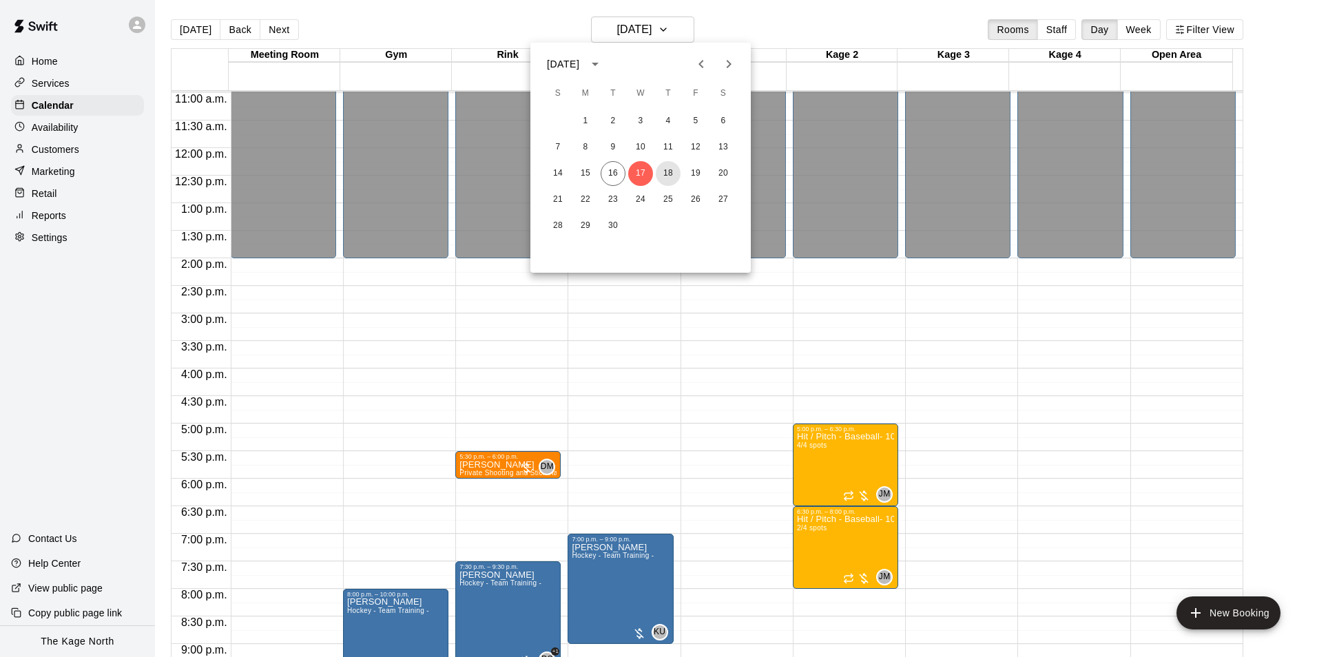
click at [667, 171] on button "18" at bounding box center [668, 173] width 25 height 25
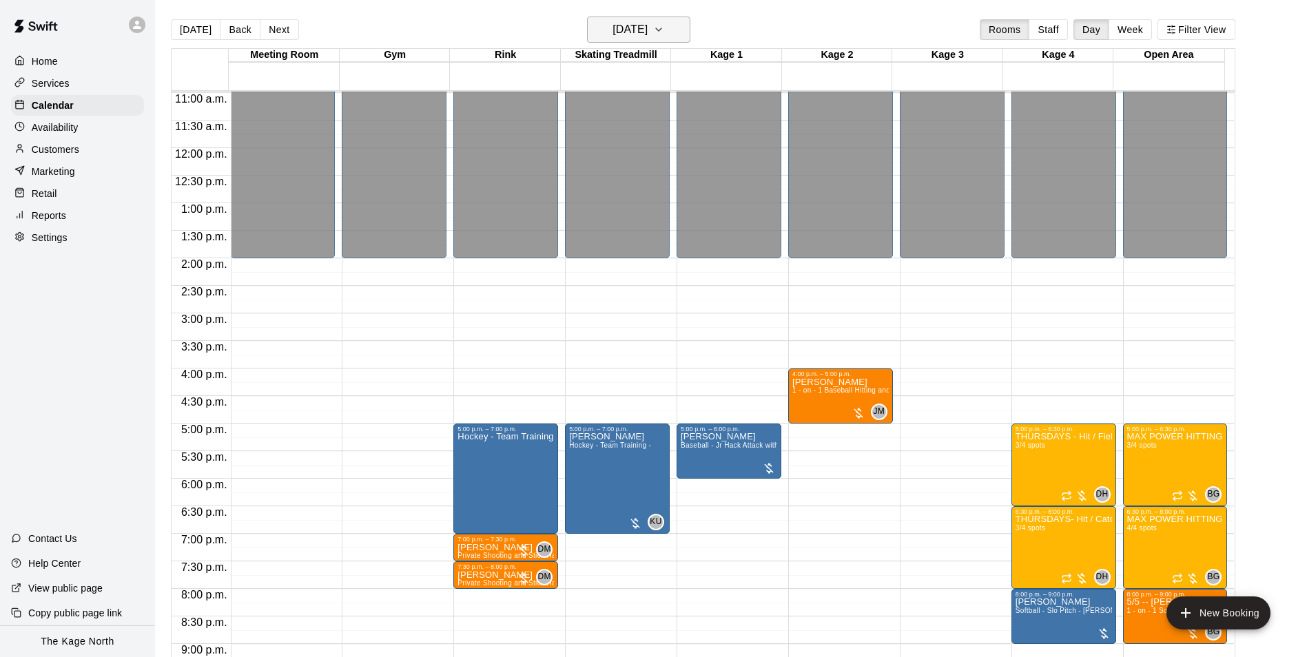
click at [647, 29] on h6 "[DATE]" at bounding box center [629, 29] width 35 height 19
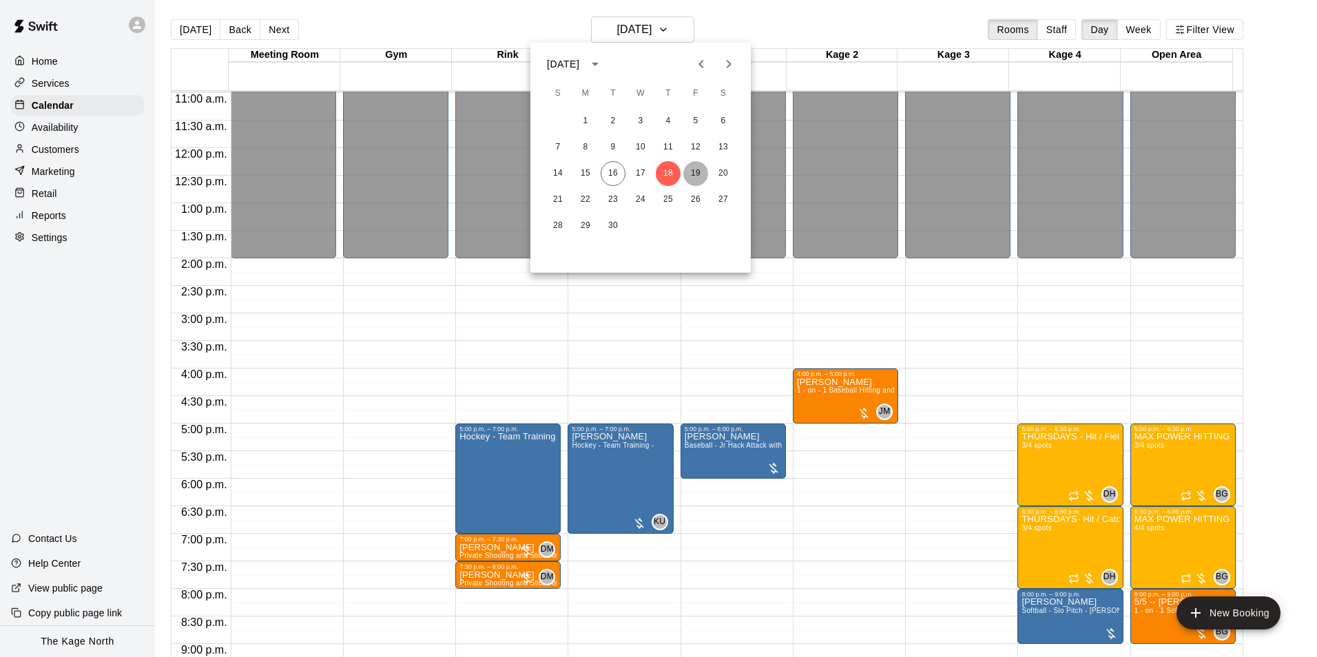
click at [696, 172] on button "19" at bounding box center [695, 173] width 25 height 25
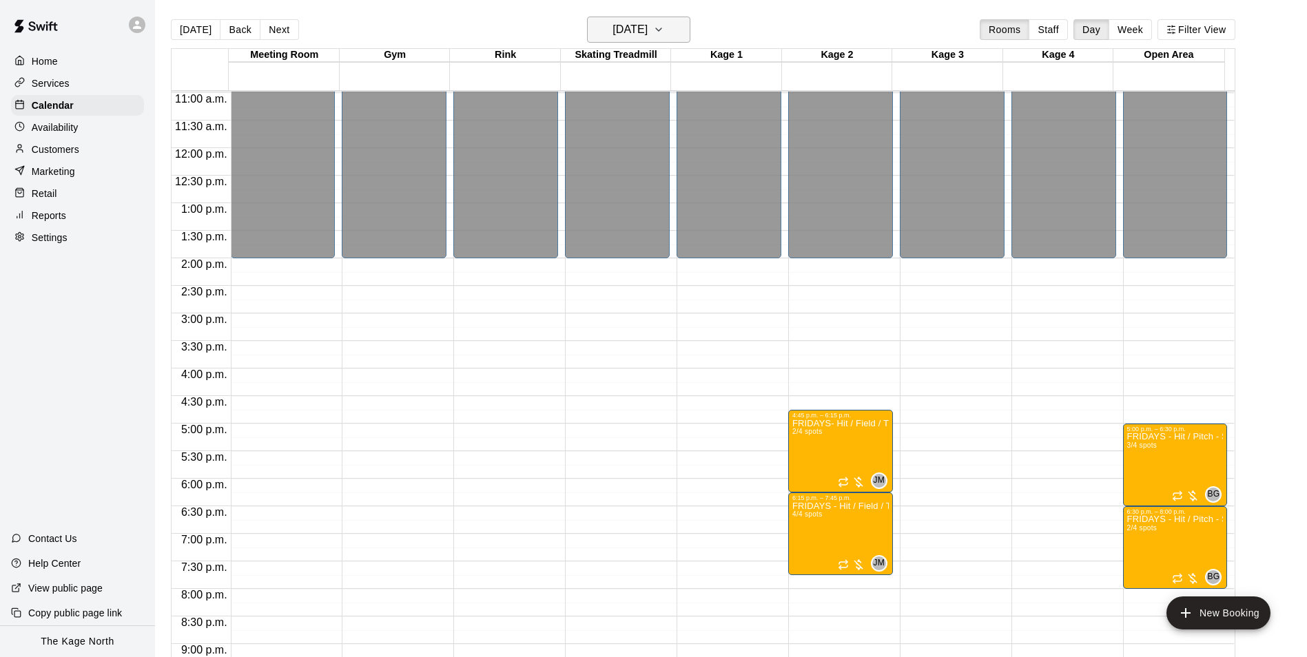
click at [647, 28] on h6 "[DATE]" at bounding box center [629, 29] width 35 height 19
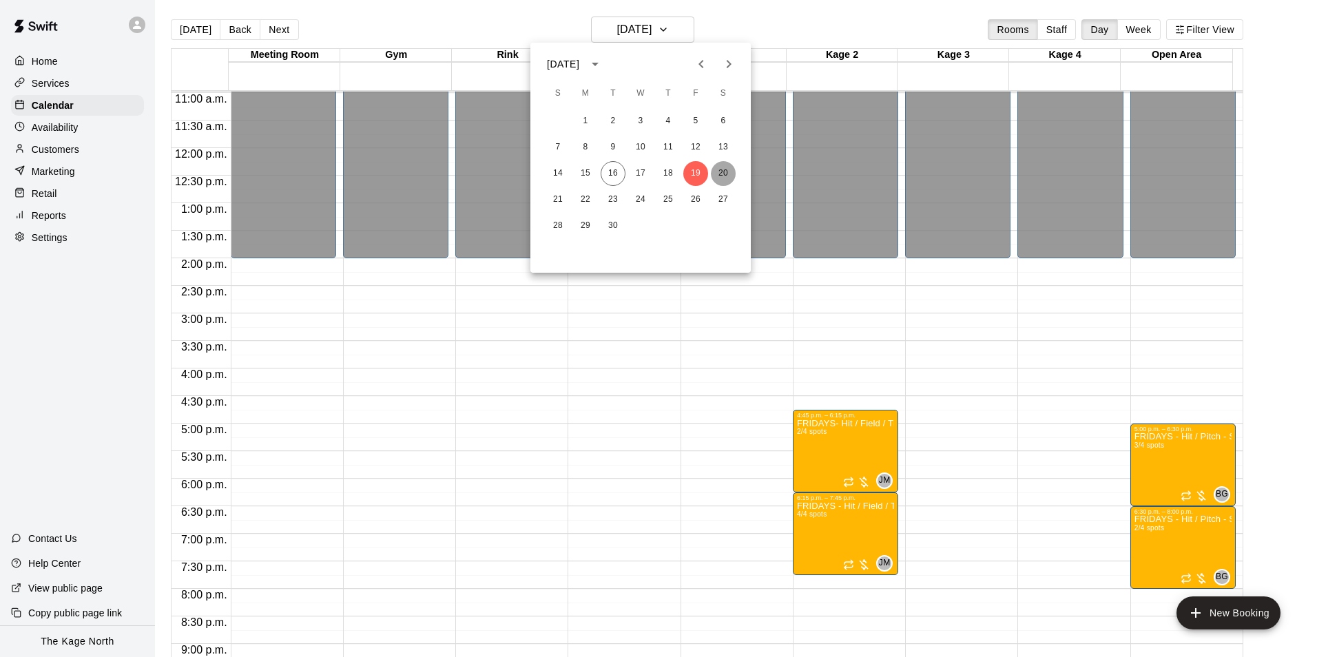
drag, startPoint x: 722, startPoint y: 166, endPoint x: 806, endPoint y: 110, distance: 100.3
click at [721, 166] on button "20" at bounding box center [723, 173] width 25 height 25
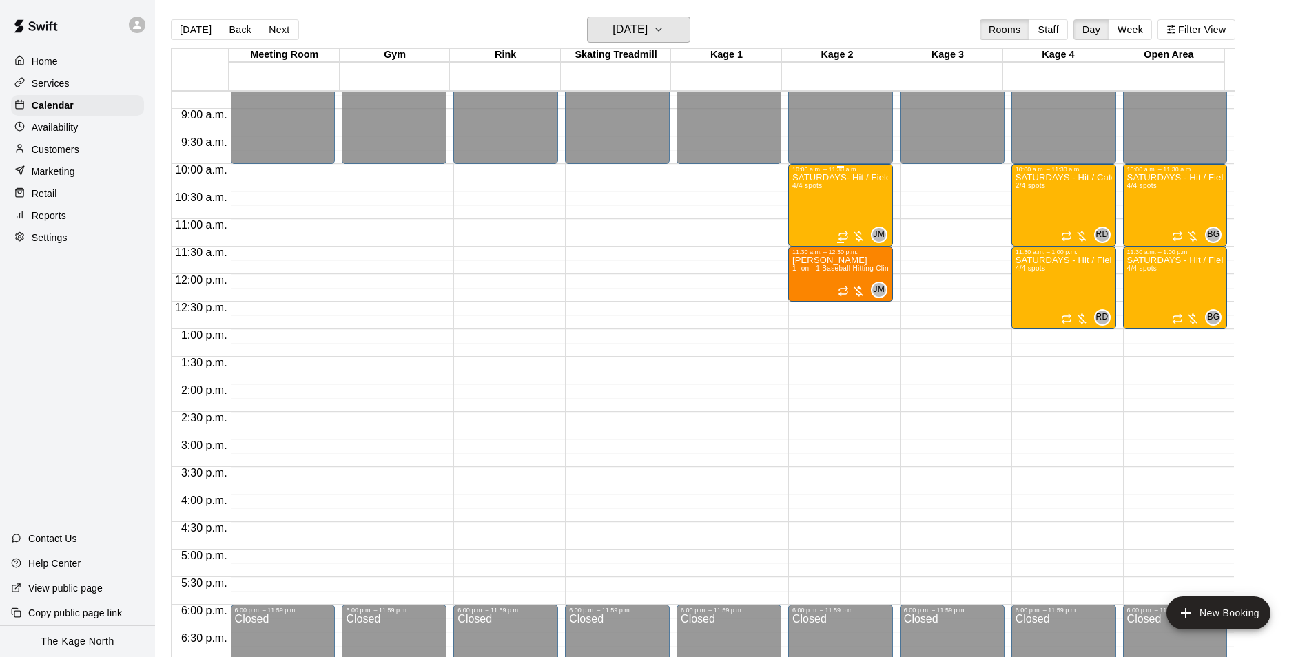
scroll to position [467, 0]
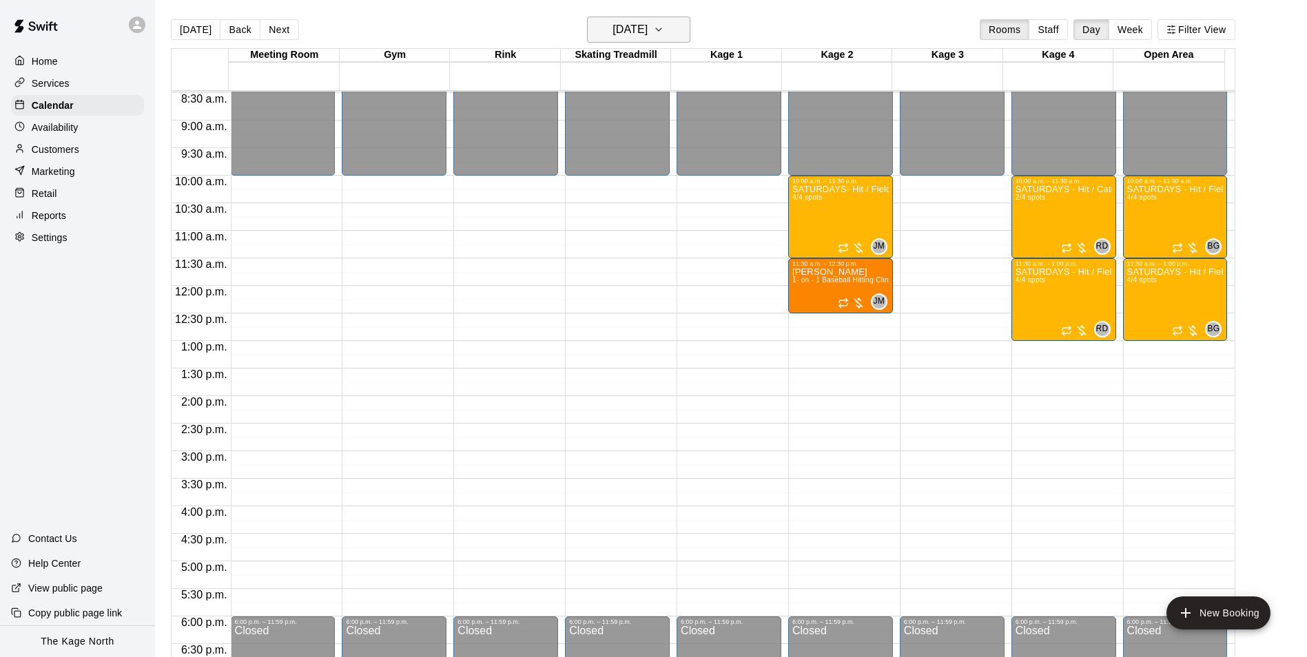
click at [656, 41] on button "[DATE]" at bounding box center [638, 30] width 103 height 26
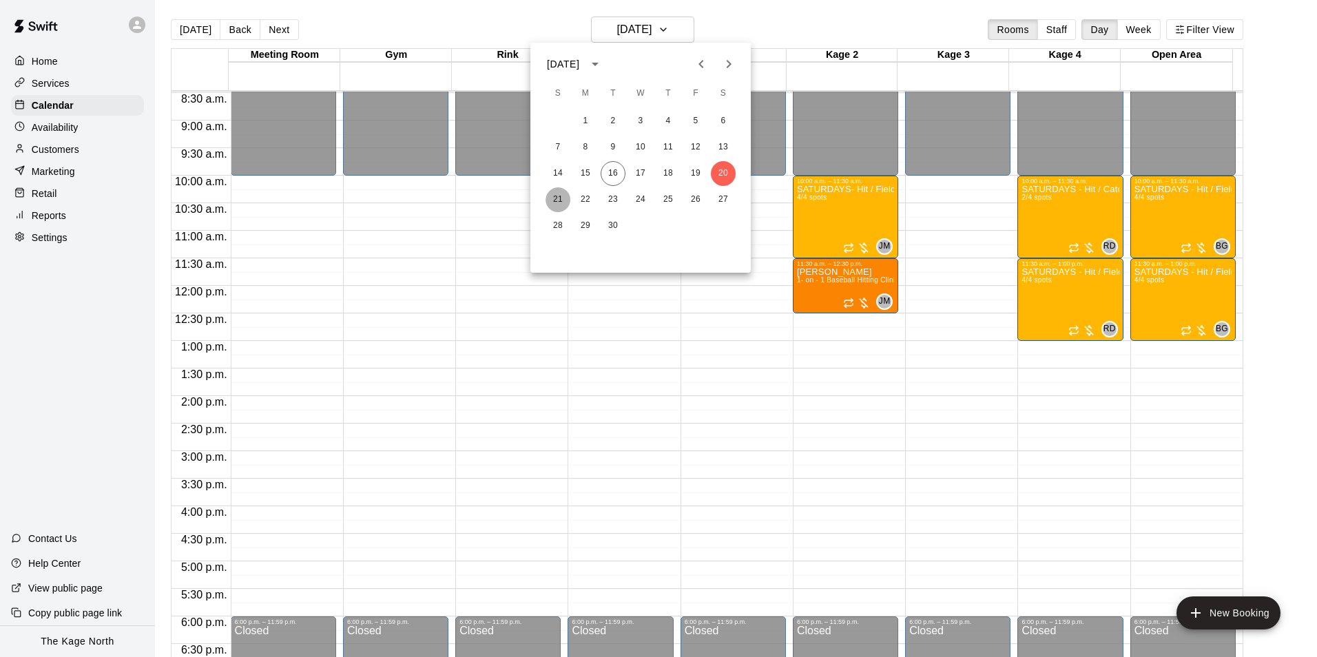
click at [563, 197] on button "21" at bounding box center [557, 199] width 25 height 25
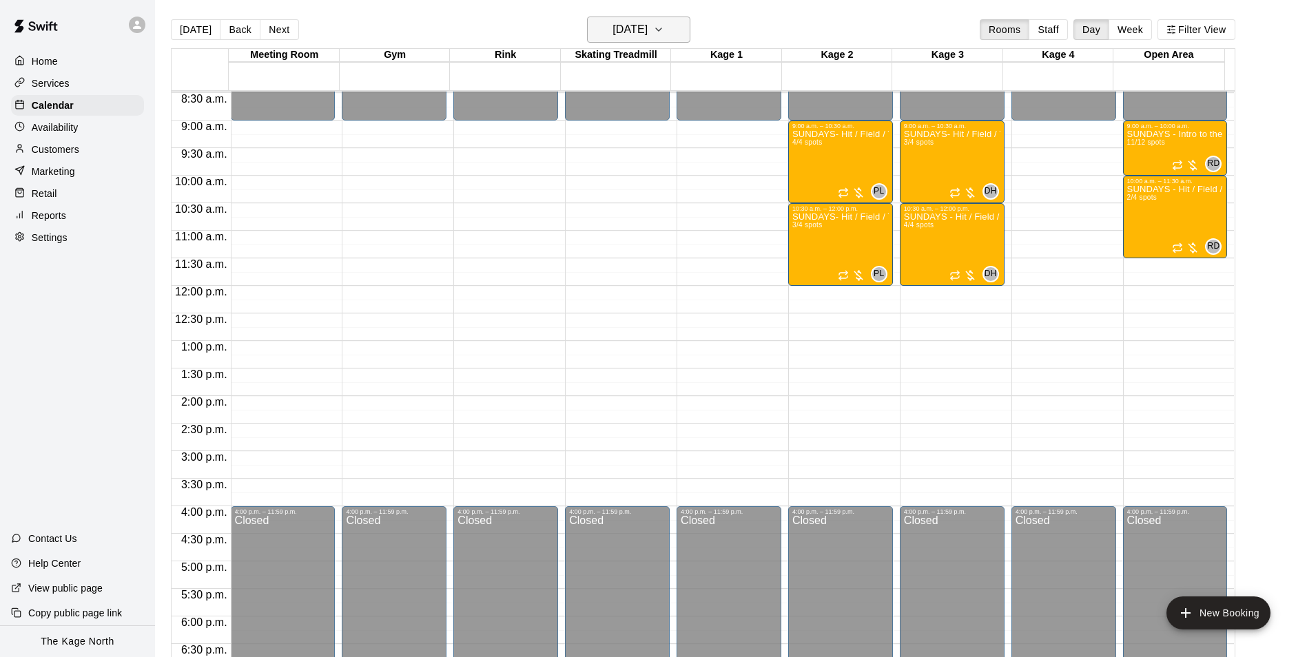
click at [647, 28] on h6 "[DATE]" at bounding box center [629, 29] width 35 height 19
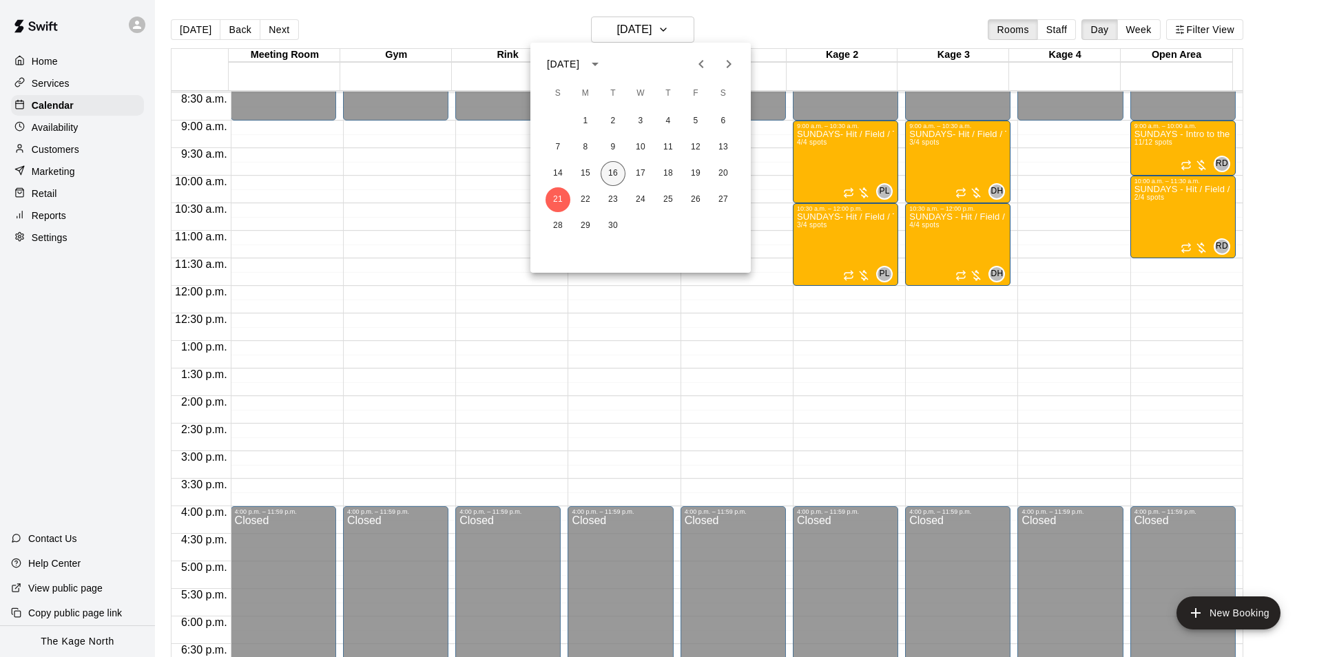
click at [616, 173] on button "16" at bounding box center [613, 173] width 25 height 25
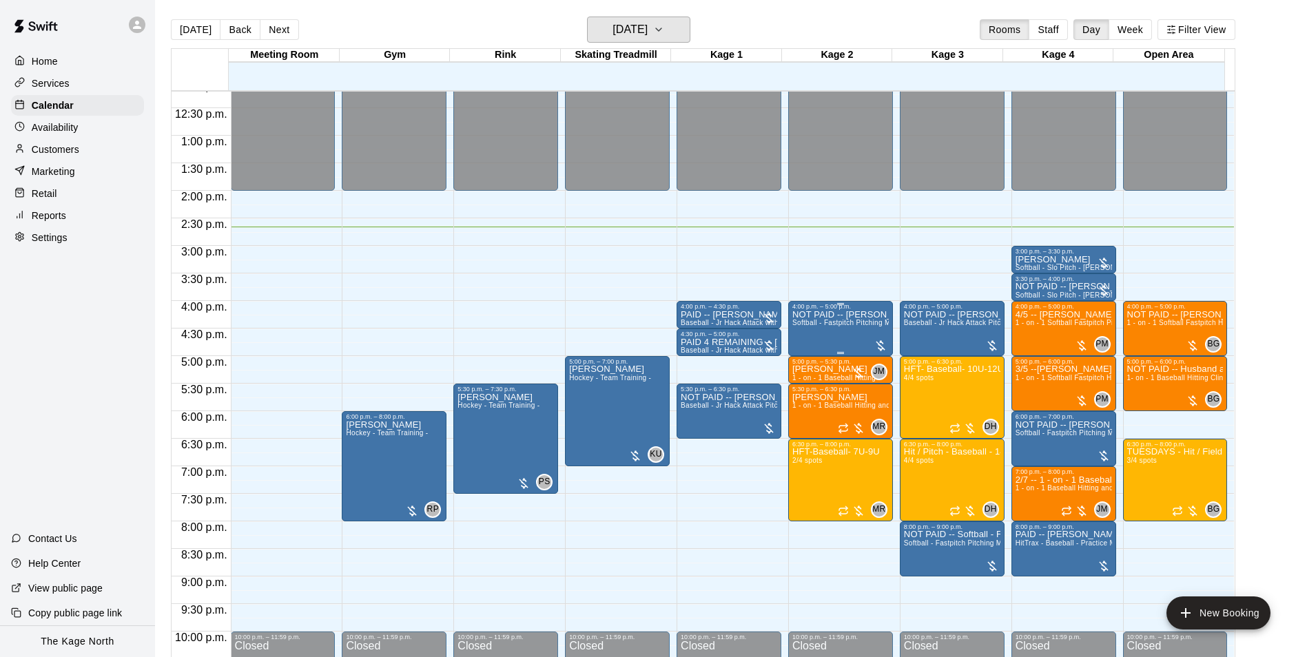
scroll to position [674, 0]
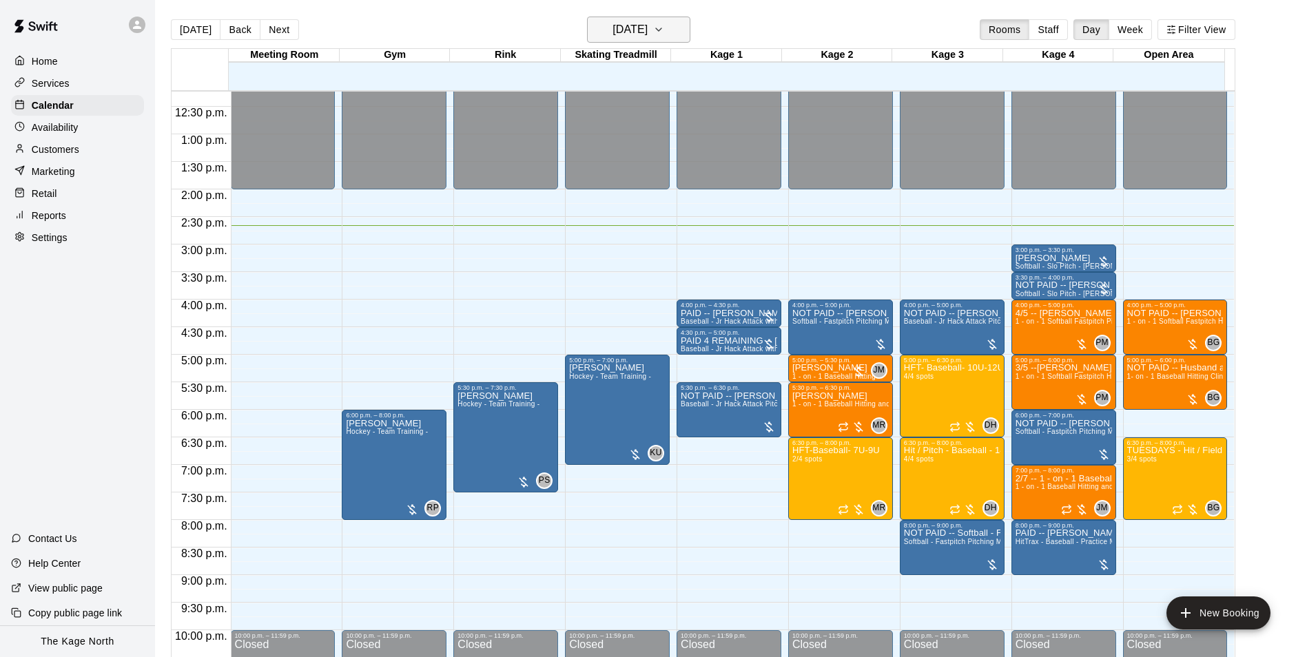
click at [642, 25] on h6 "[DATE]" at bounding box center [629, 29] width 35 height 19
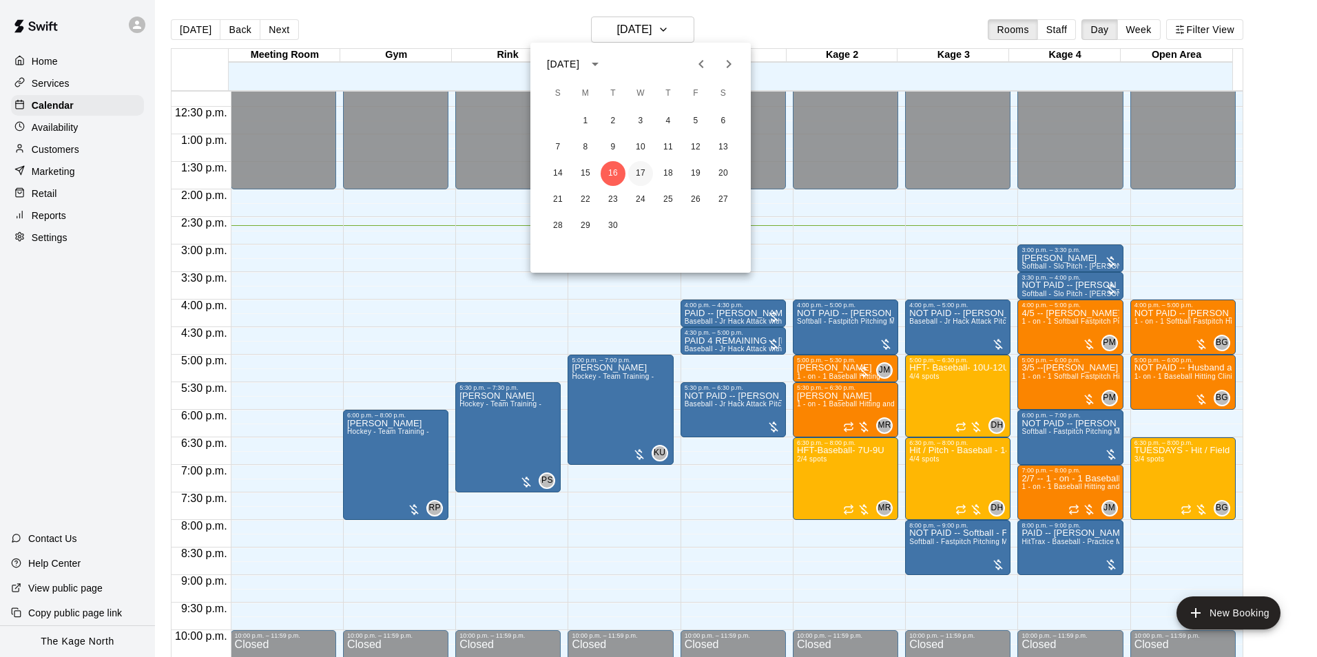
click at [639, 173] on button "17" at bounding box center [640, 173] width 25 height 25
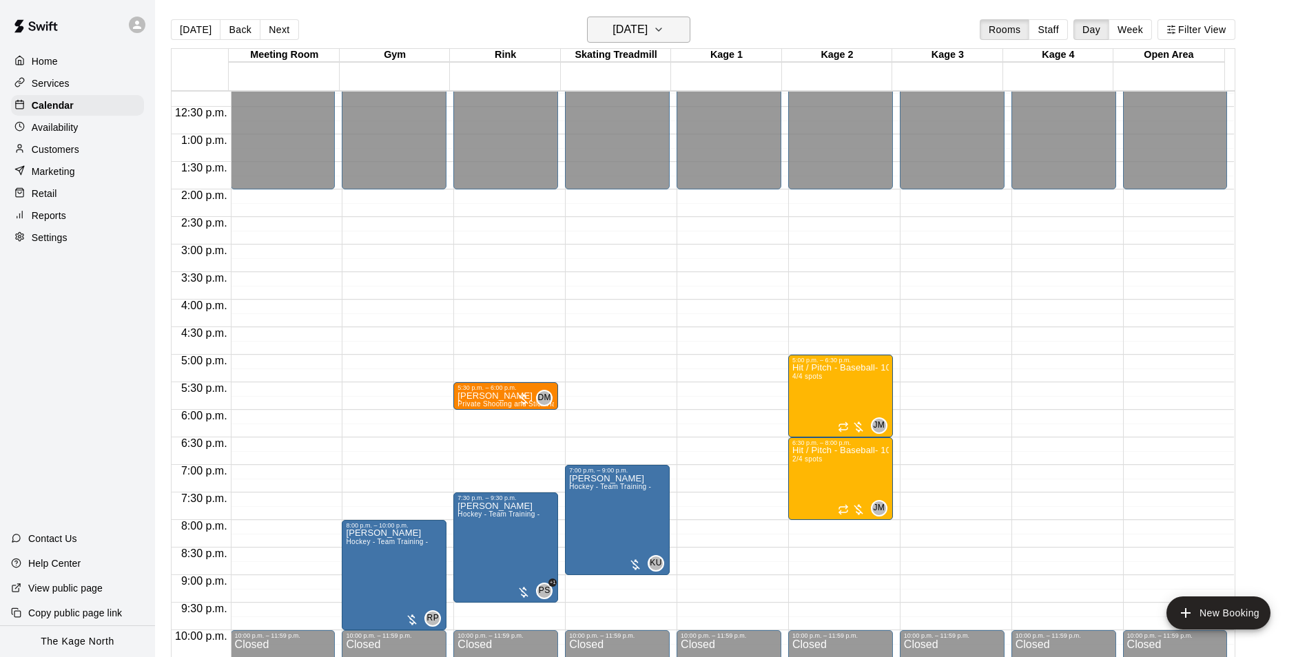
click at [647, 33] on h6 "[DATE]" at bounding box center [629, 29] width 35 height 19
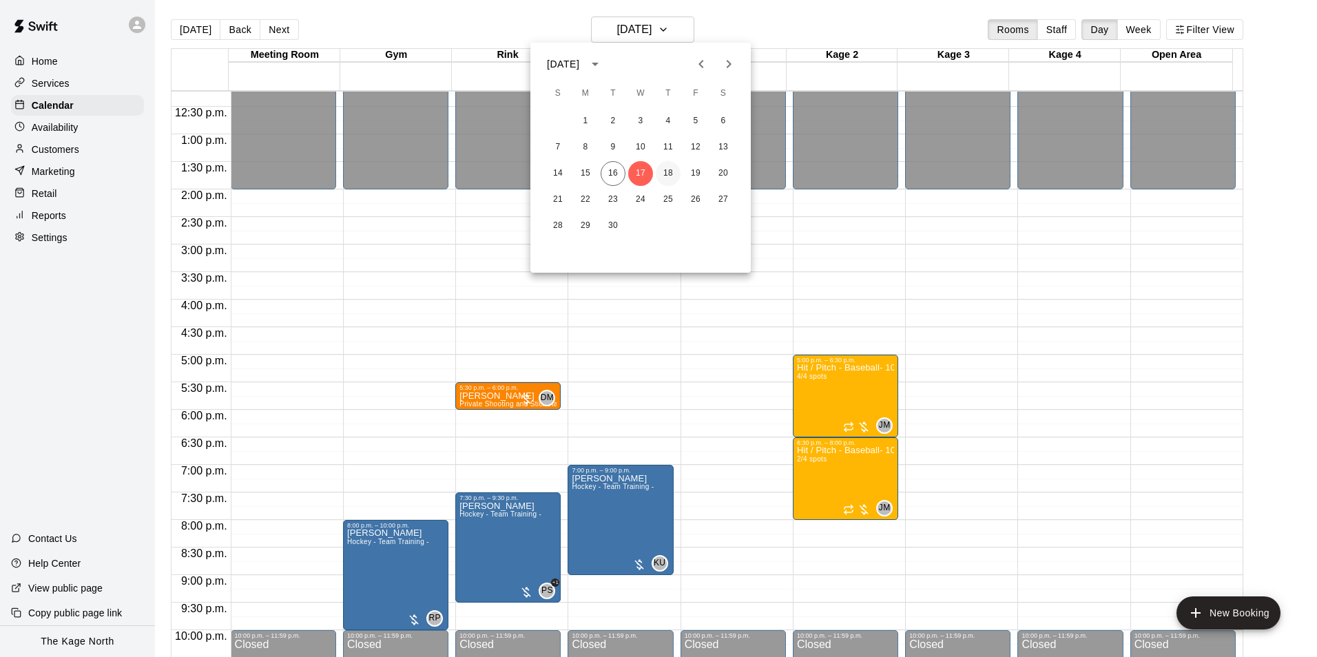
click at [670, 173] on button "18" at bounding box center [668, 173] width 25 height 25
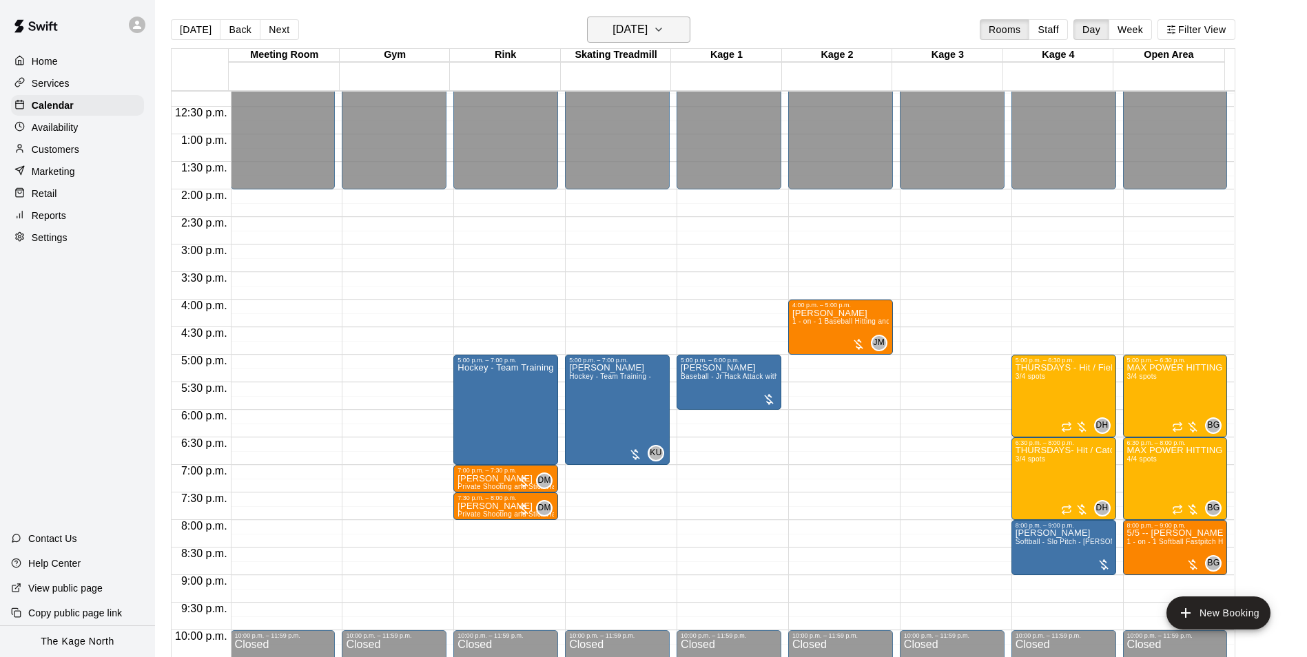
click at [645, 30] on h6 "[DATE]" at bounding box center [629, 29] width 35 height 19
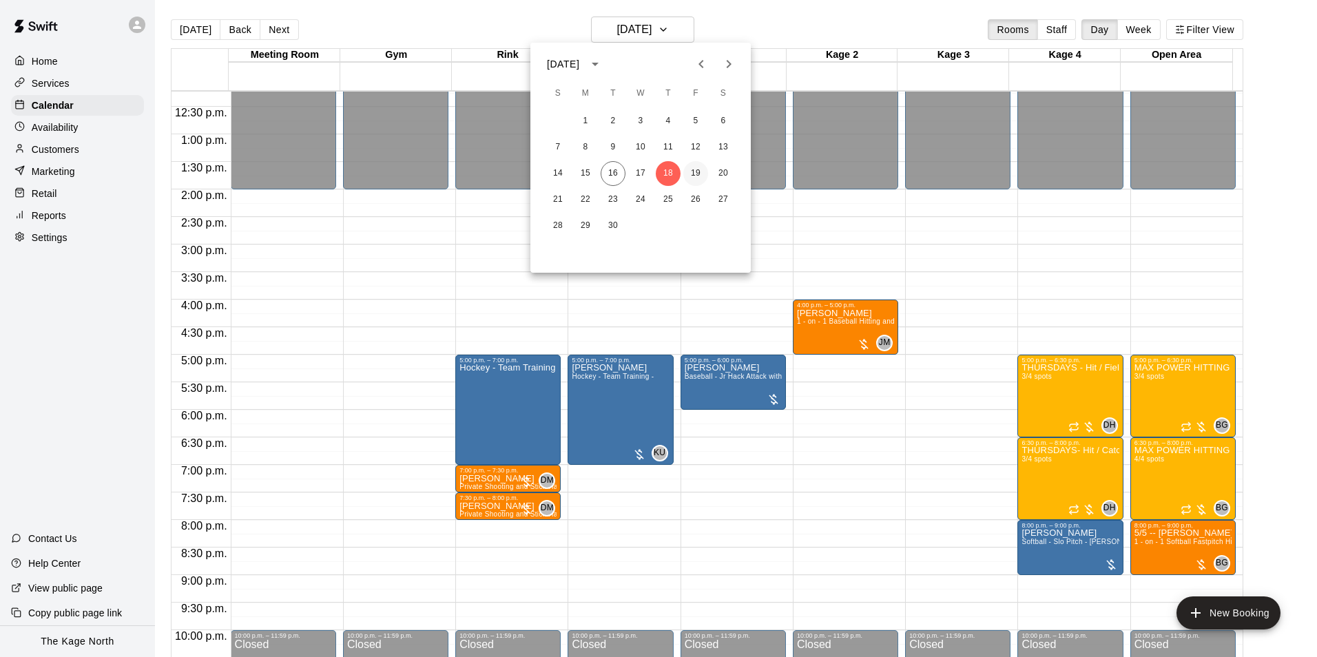
click at [689, 176] on button "19" at bounding box center [695, 173] width 25 height 25
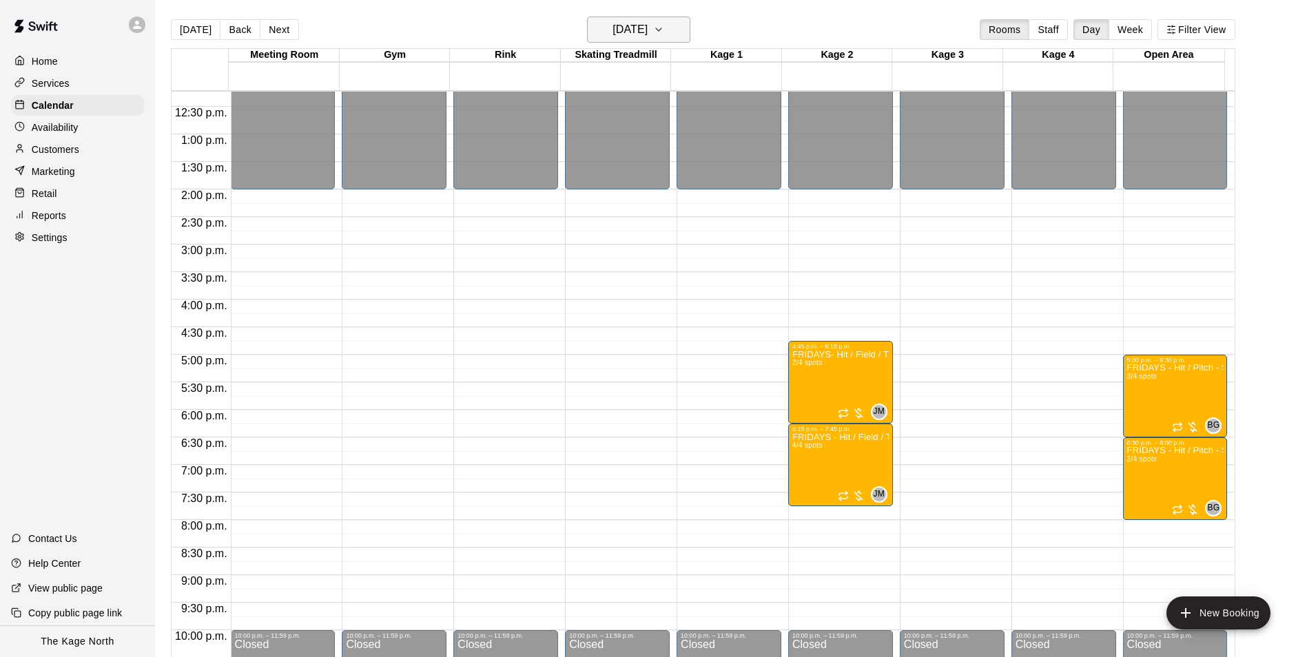
click at [647, 27] on h6 "[DATE]" at bounding box center [629, 29] width 35 height 19
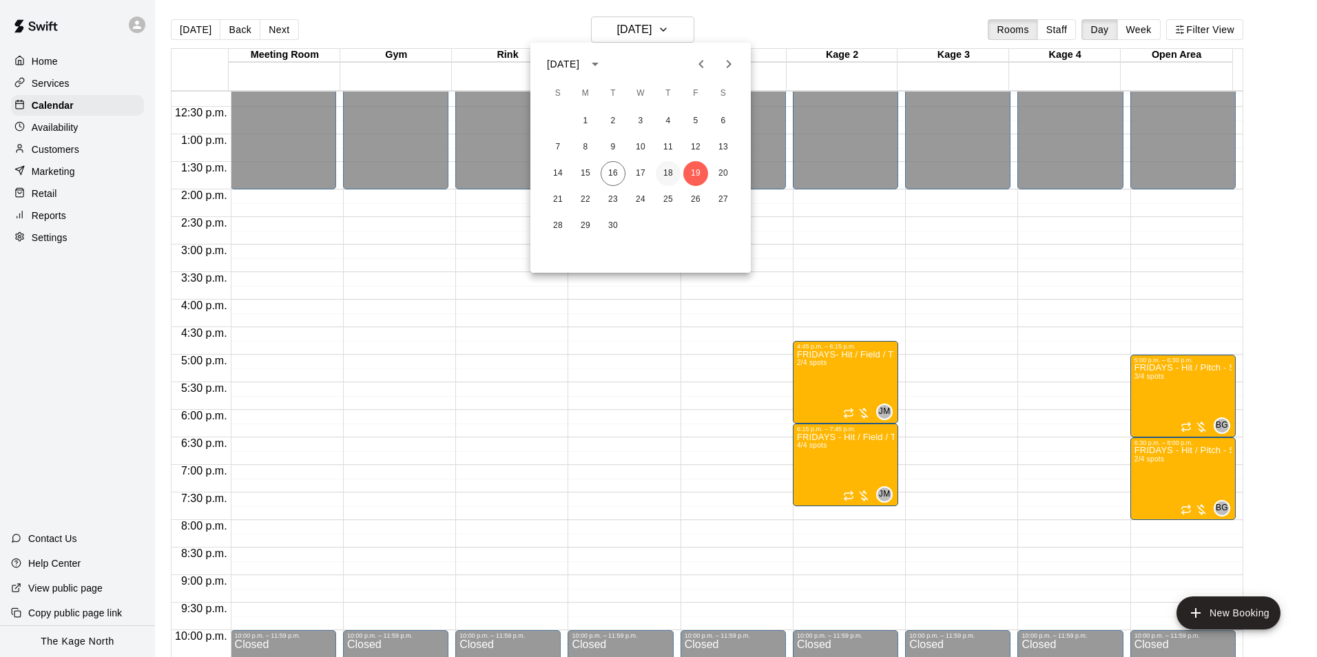
click at [669, 174] on button "18" at bounding box center [668, 173] width 25 height 25
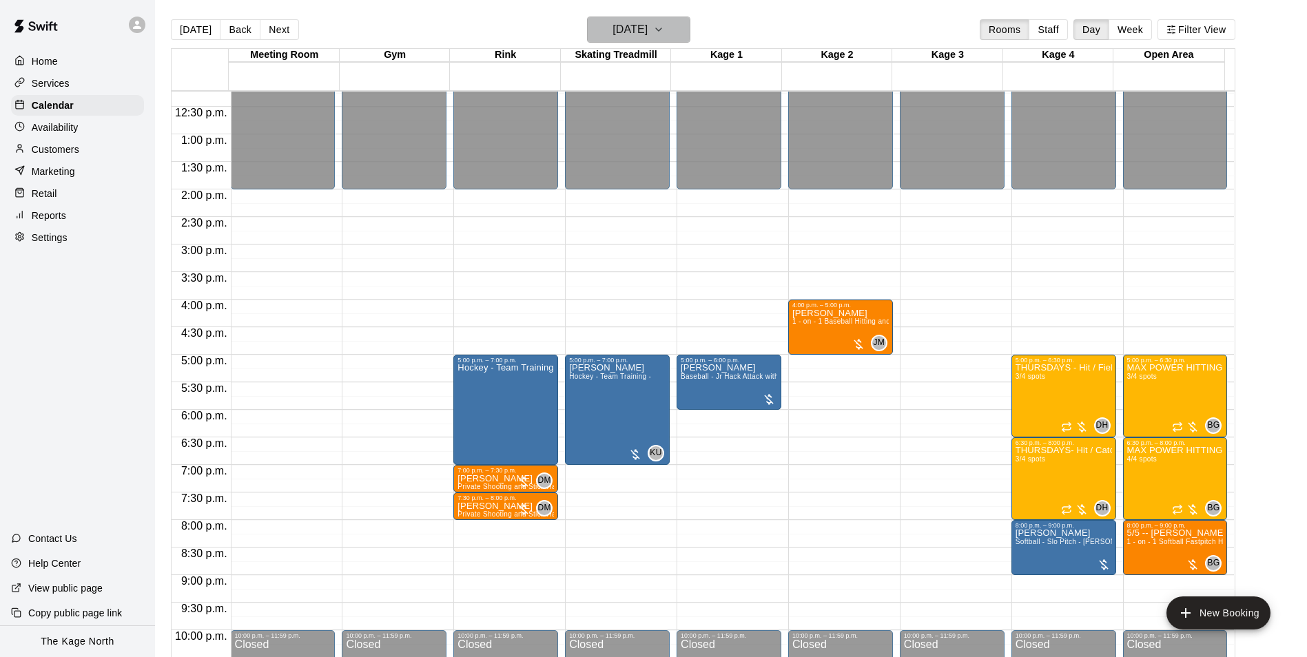
click at [647, 36] on h6 "[DATE]" at bounding box center [629, 29] width 35 height 19
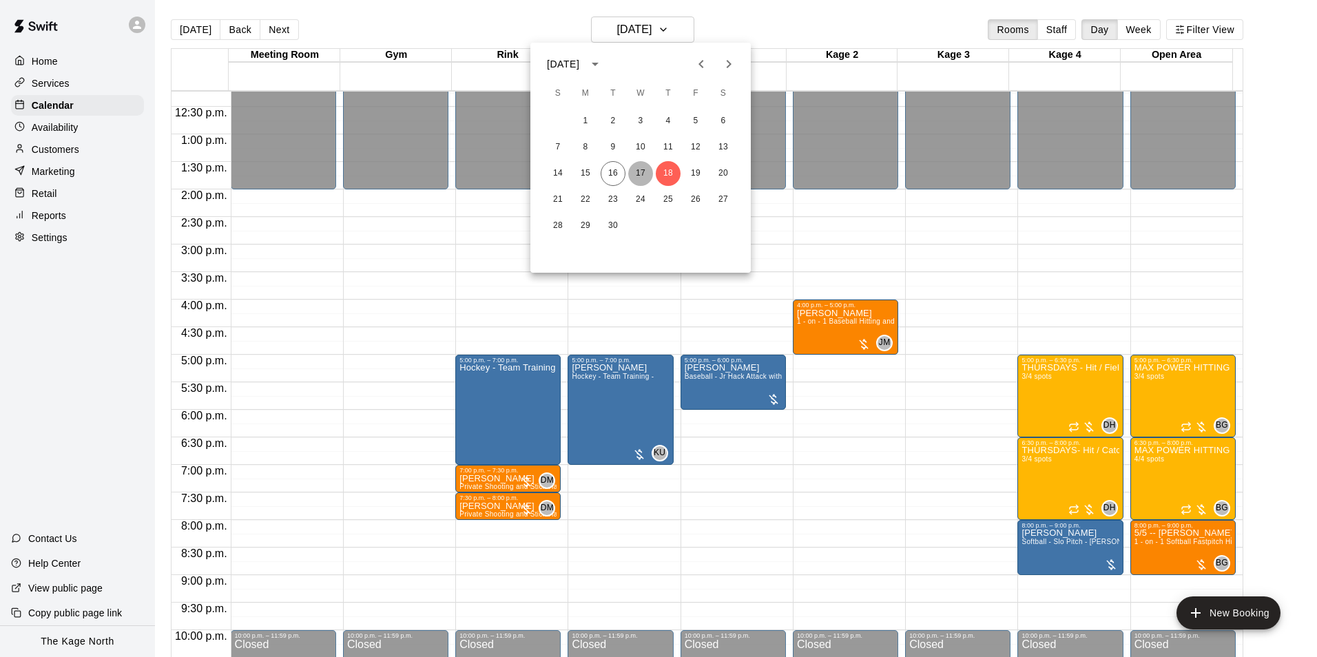
click at [636, 176] on button "17" at bounding box center [640, 173] width 25 height 25
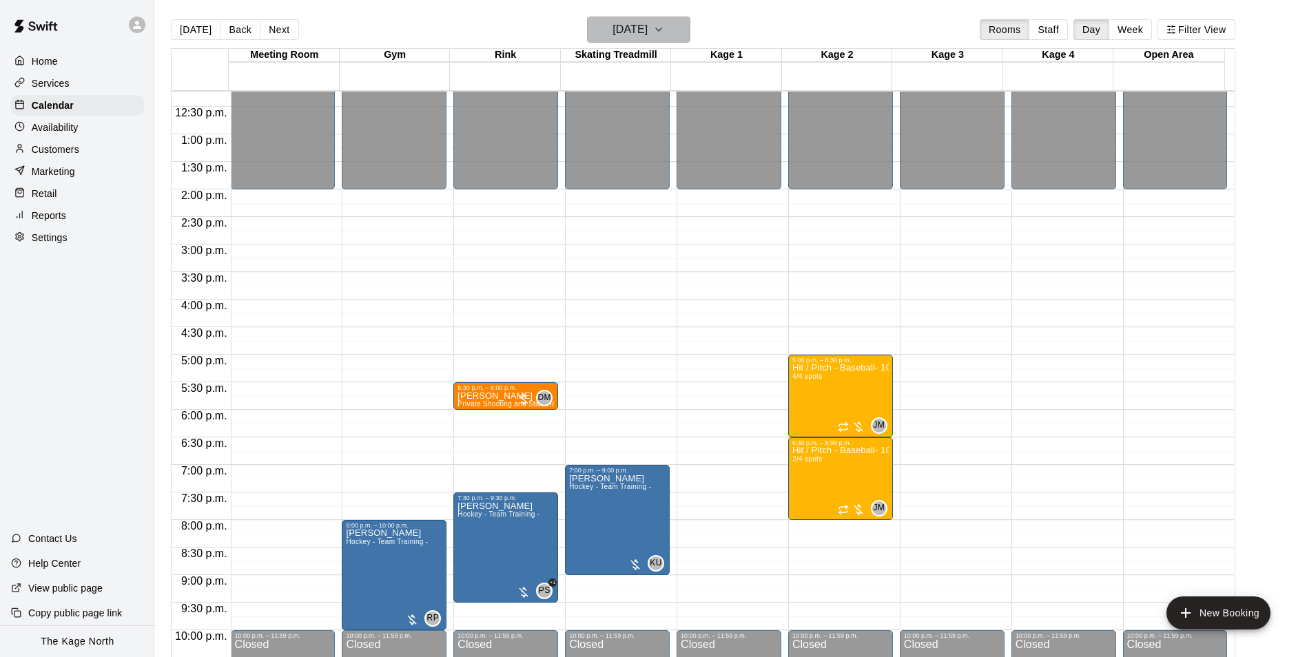
click at [647, 25] on h6 "[DATE]" at bounding box center [629, 29] width 35 height 19
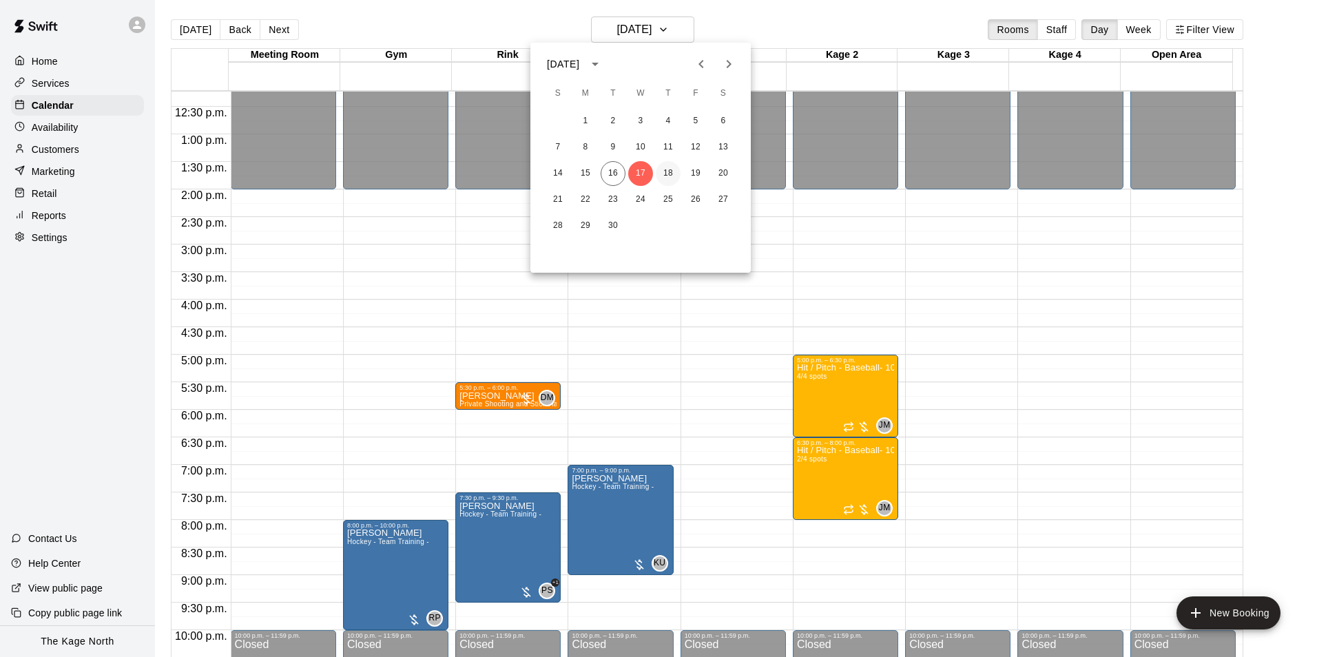
click at [665, 178] on button "18" at bounding box center [668, 173] width 25 height 25
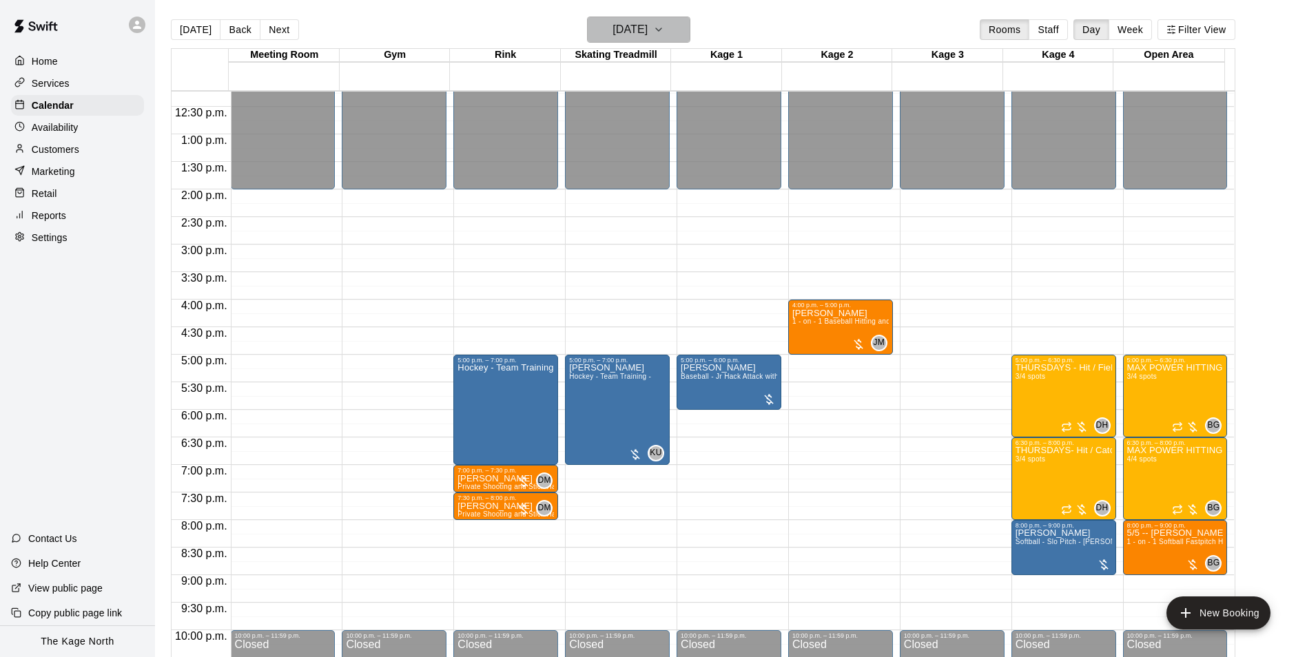
click at [647, 20] on h6 "[DATE]" at bounding box center [629, 29] width 35 height 19
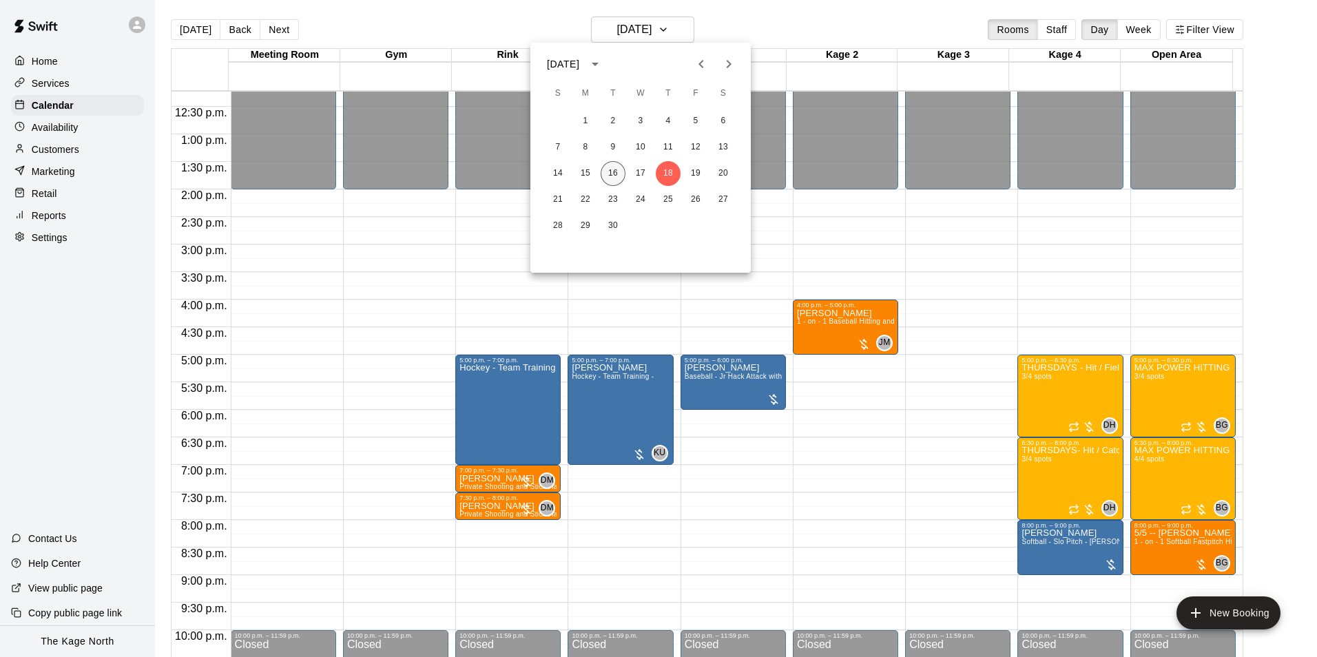
click at [614, 171] on button "16" at bounding box center [613, 173] width 25 height 25
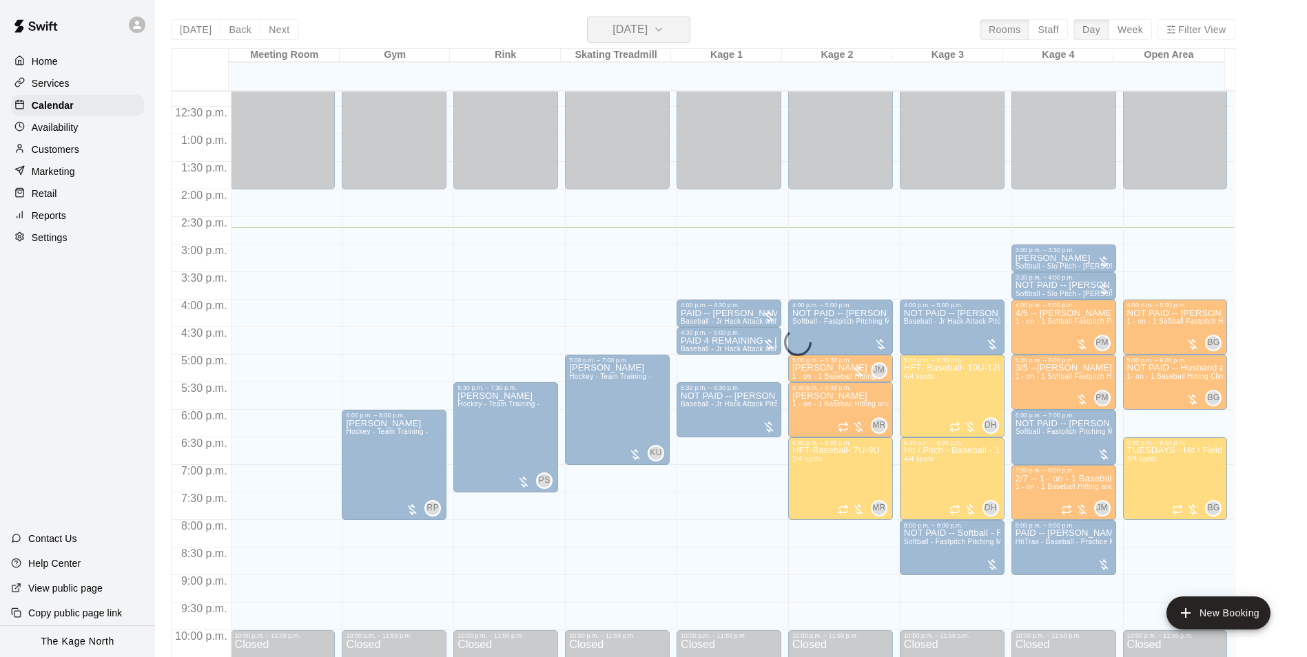
click at [647, 29] on h6 "[DATE]" at bounding box center [629, 29] width 35 height 19
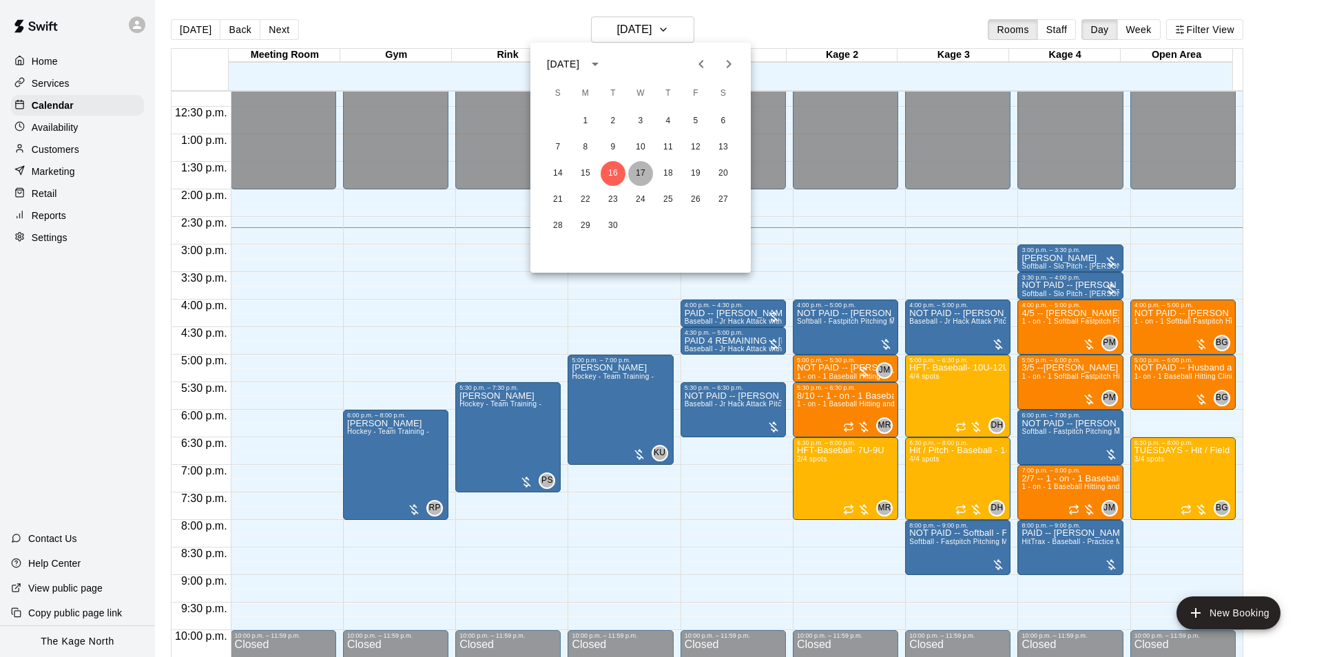
click at [636, 174] on button "17" at bounding box center [640, 173] width 25 height 25
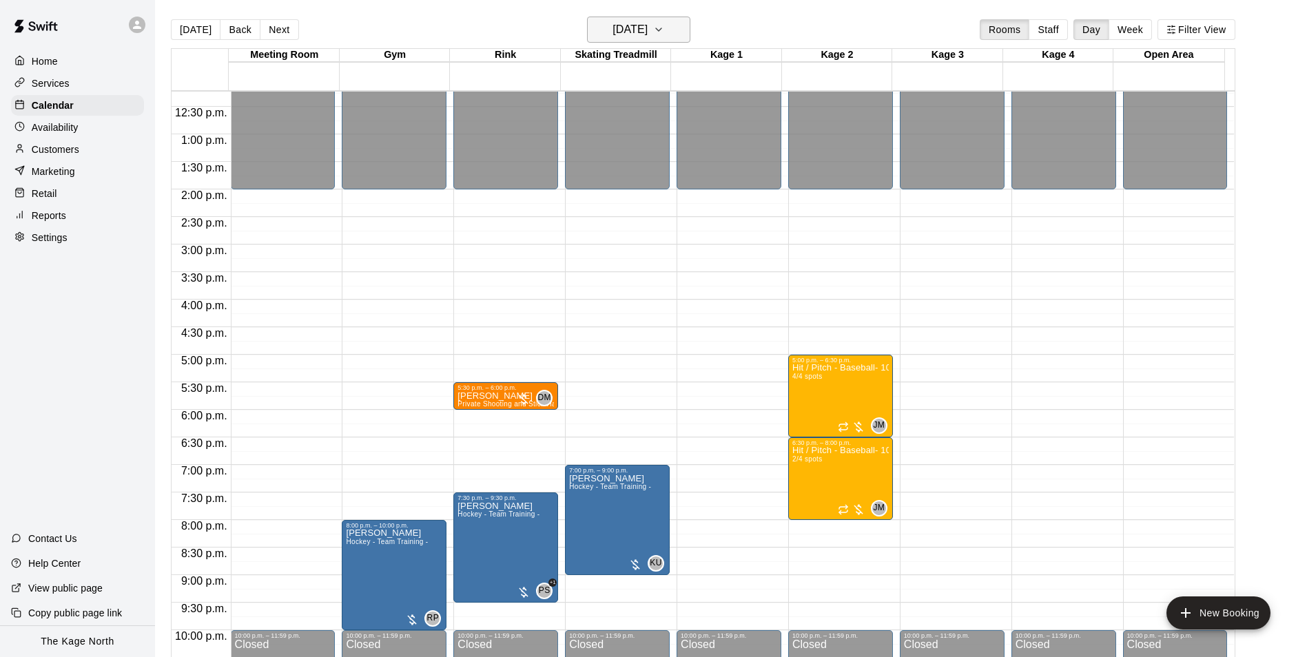
click at [647, 37] on h6 "[DATE]" at bounding box center [629, 29] width 35 height 19
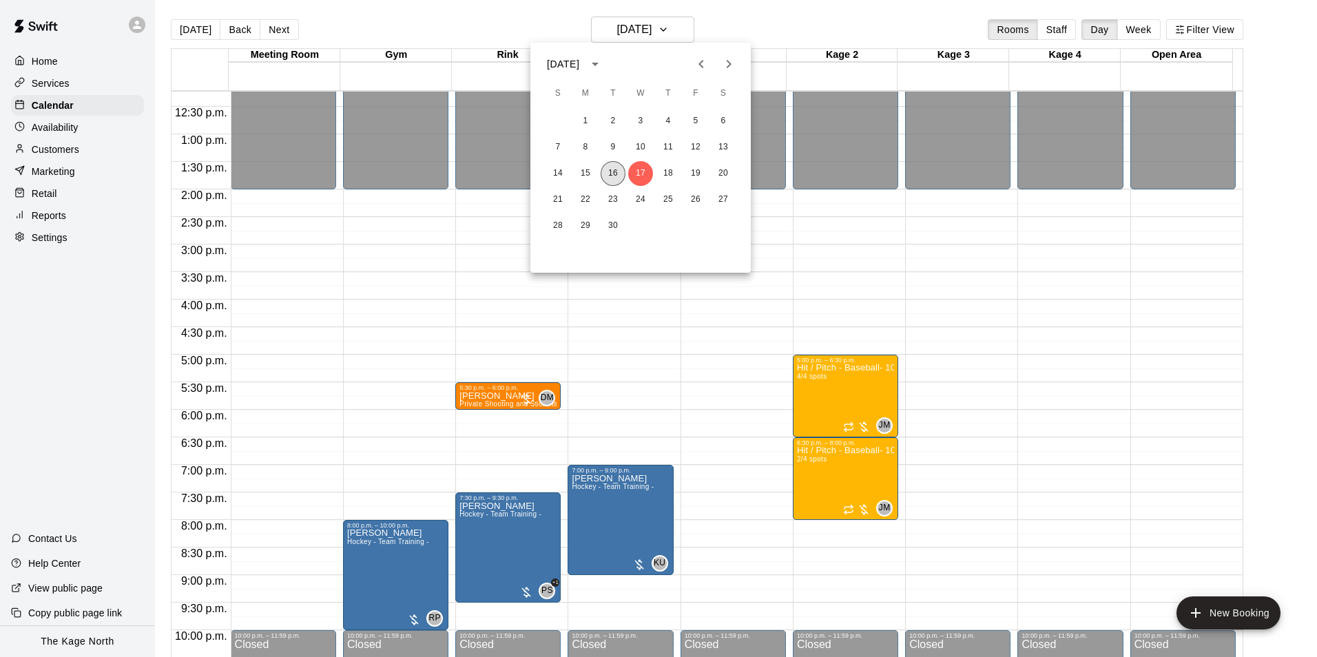
drag, startPoint x: 613, startPoint y: 167, endPoint x: 1177, endPoint y: 393, distance: 607.6
click at [613, 167] on button "16" at bounding box center [613, 173] width 25 height 25
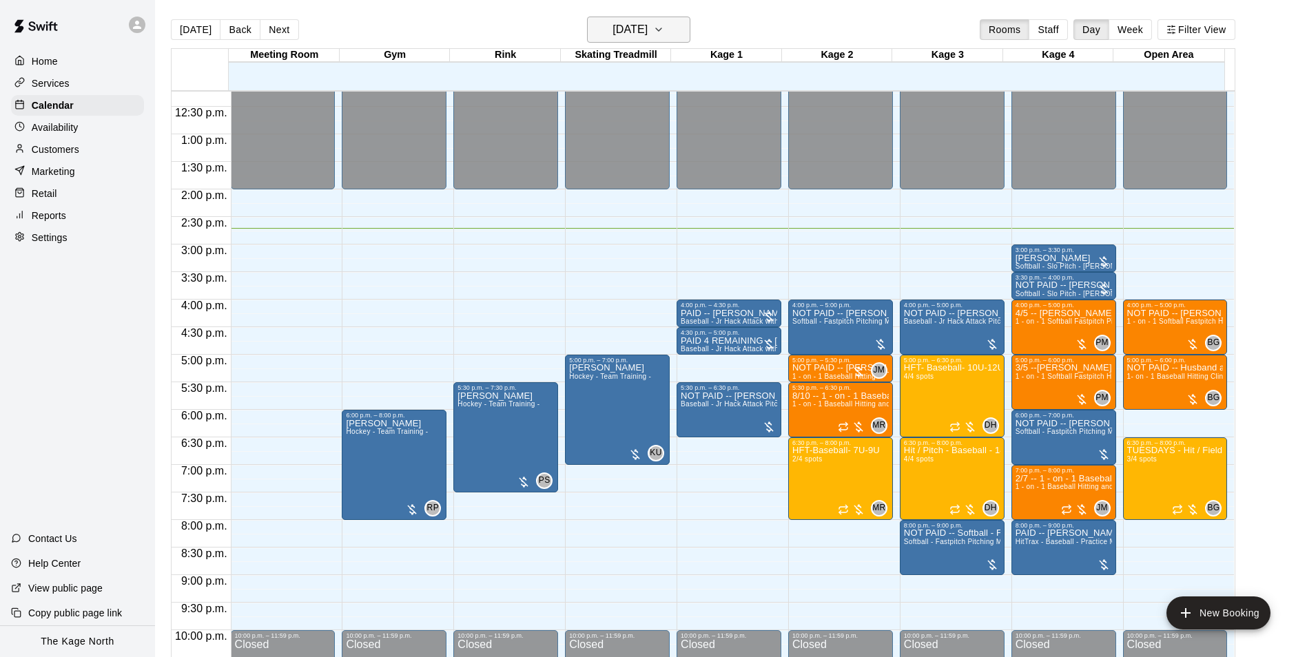
click at [647, 27] on h6 "[DATE]" at bounding box center [629, 29] width 35 height 19
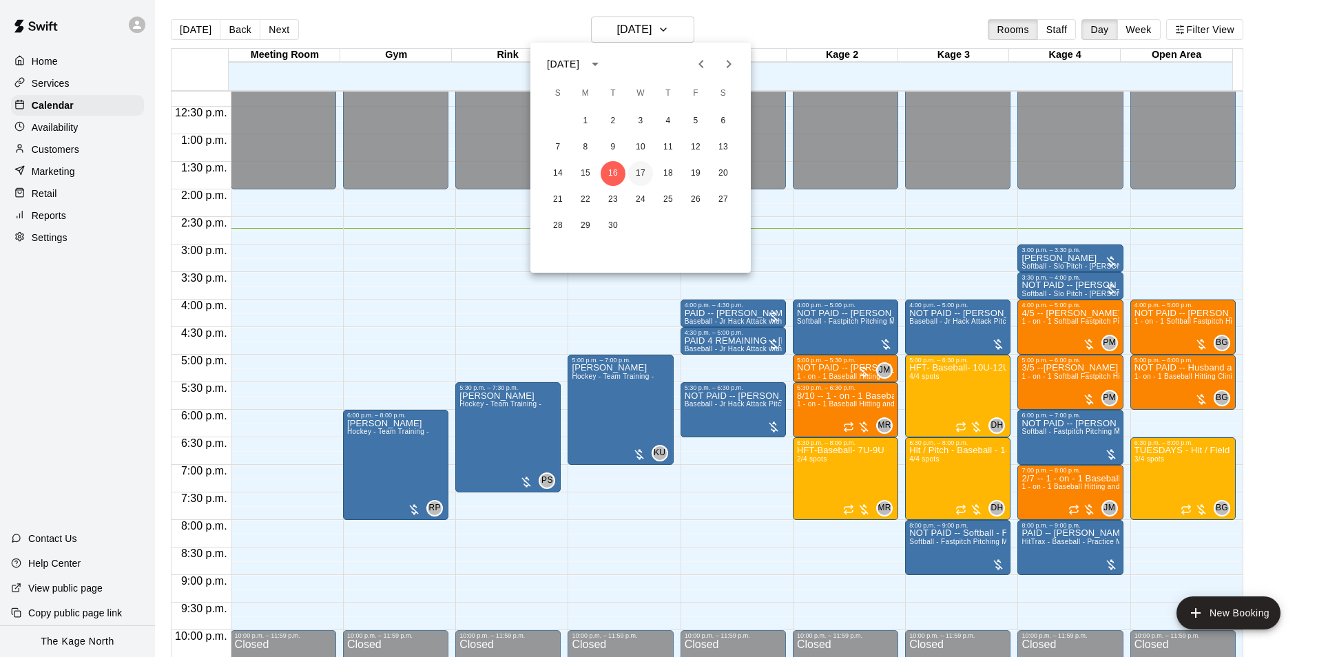
click at [639, 170] on button "17" at bounding box center [640, 173] width 25 height 25
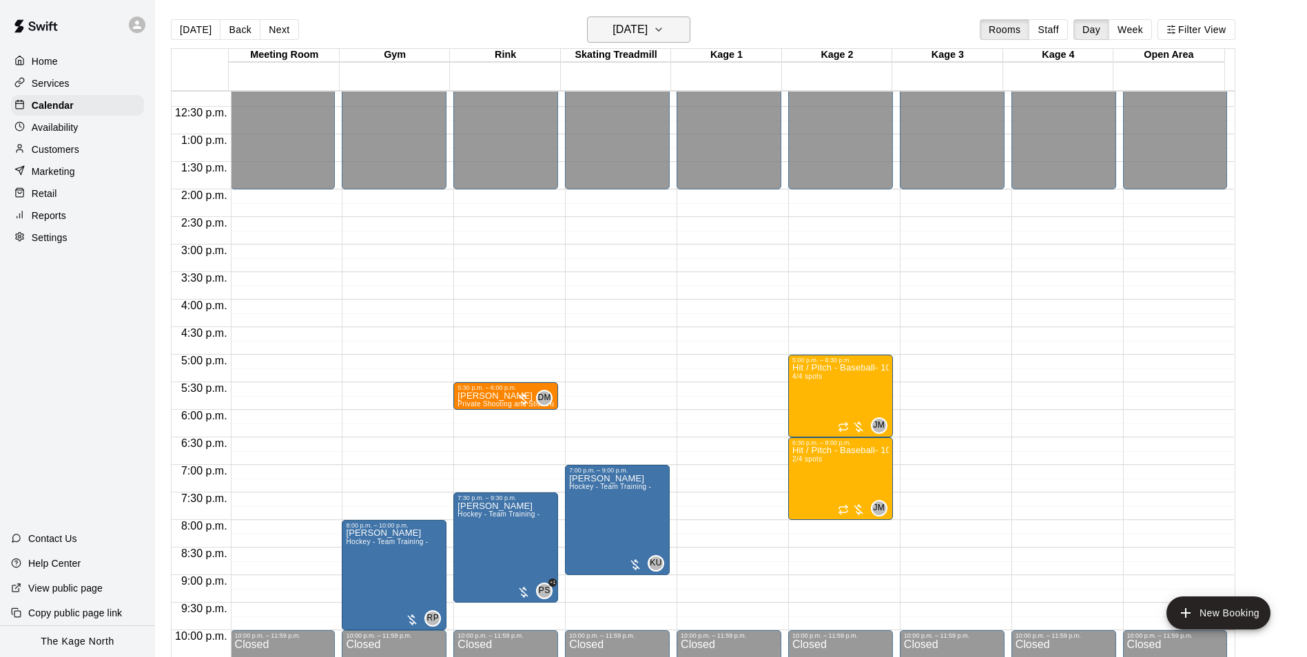
click at [647, 28] on h6 "[DATE]" at bounding box center [629, 29] width 35 height 19
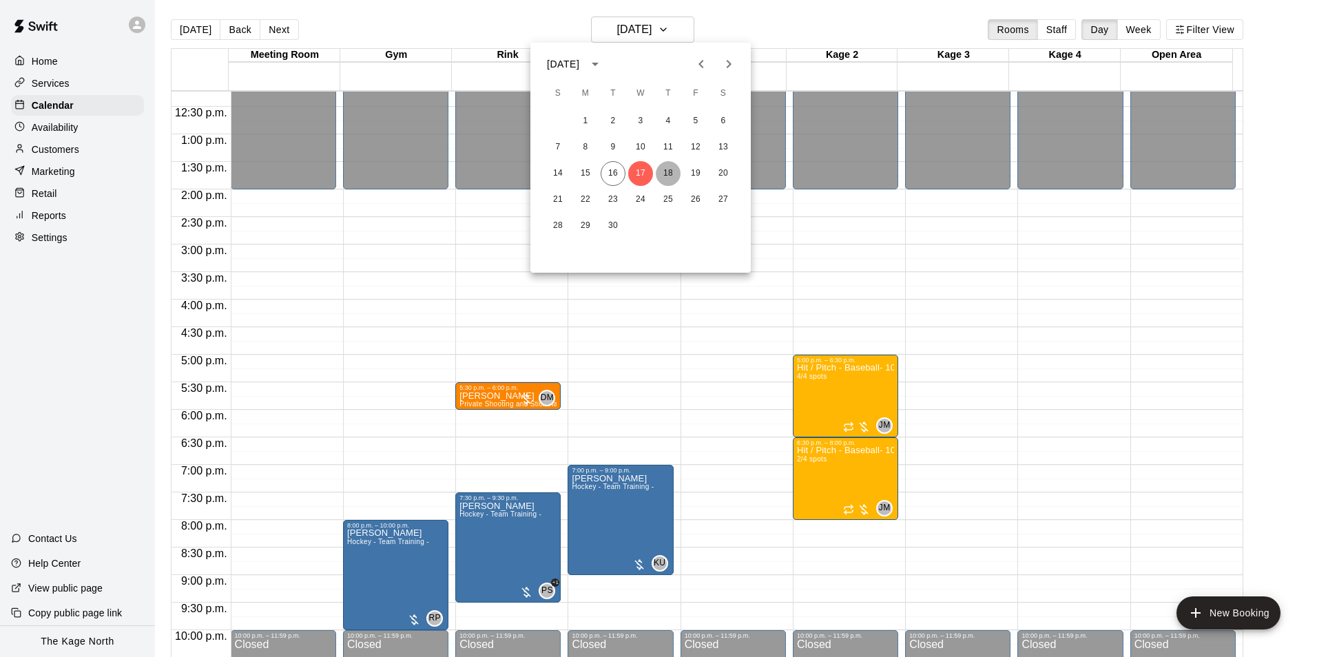
click at [664, 167] on button "18" at bounding box center [668, 173] width 25 height 25
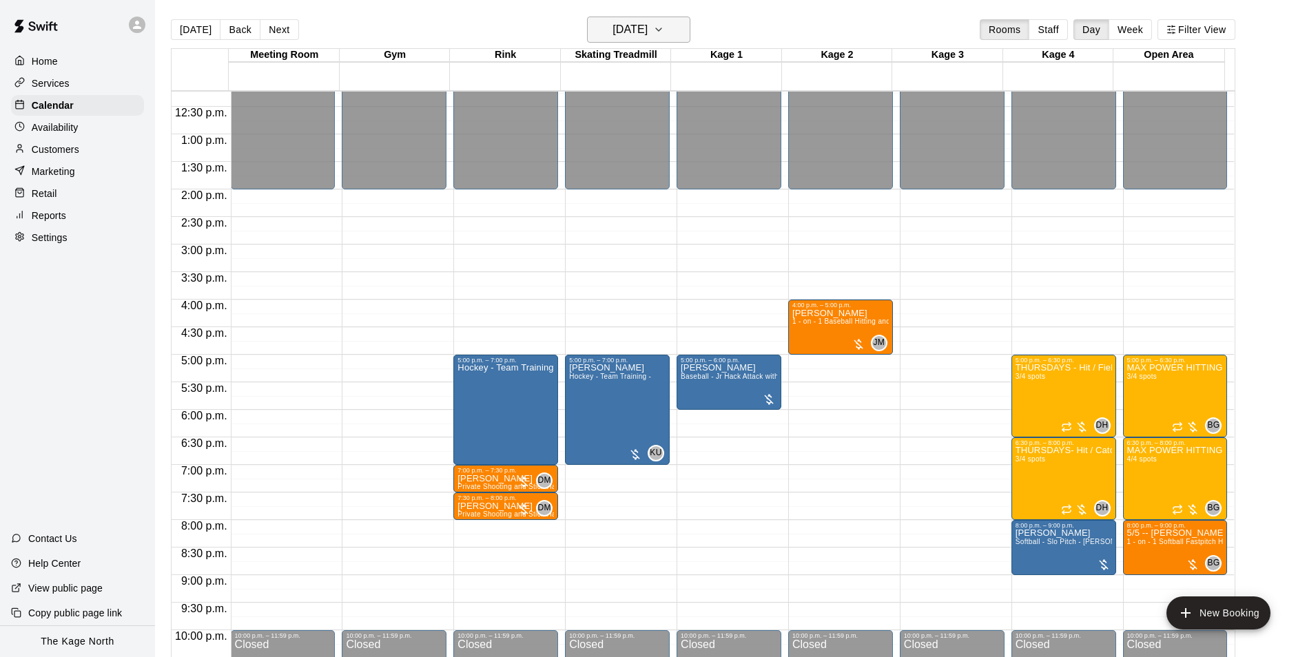
click at [647, 32] on h6 "[DATE]" at bounding box center [629, 29] width 35 height 19
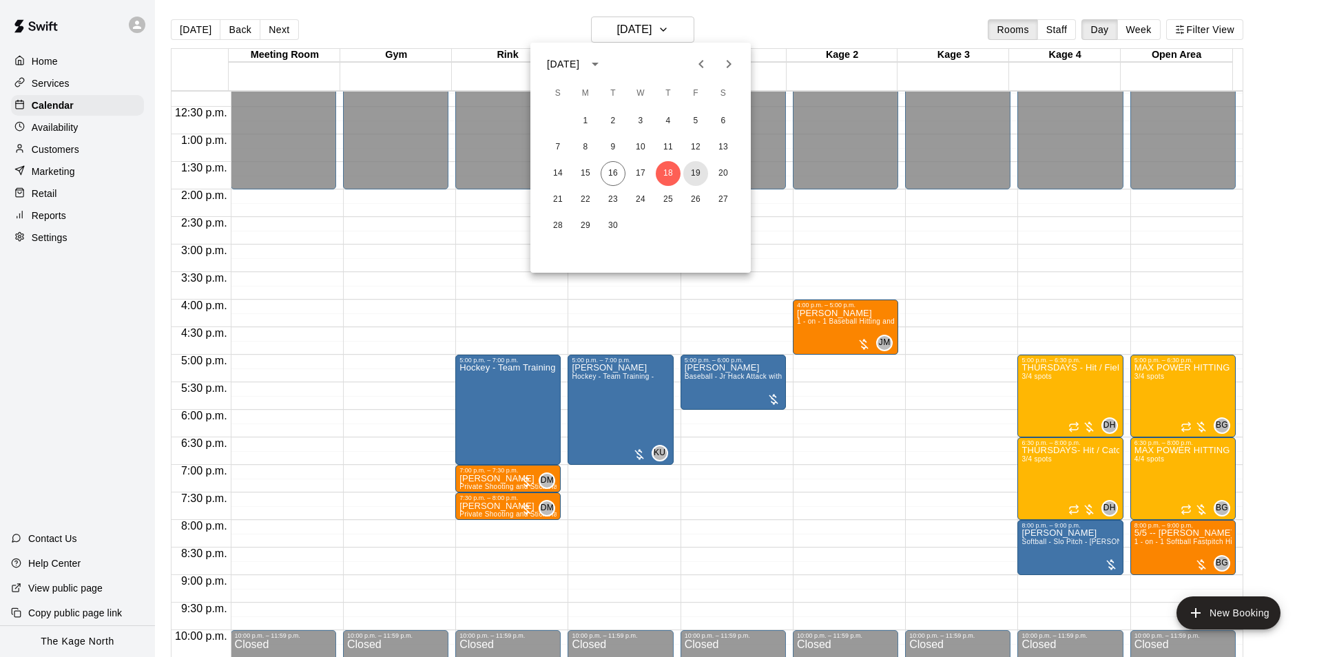
drag, startPoint x: 689, startPoint y: 167, endPoint x: 687, endPoint y: 46, distance: 120.5
click at [689, 166] on button "19" at bounding box center [695, 173] width 25 height 25
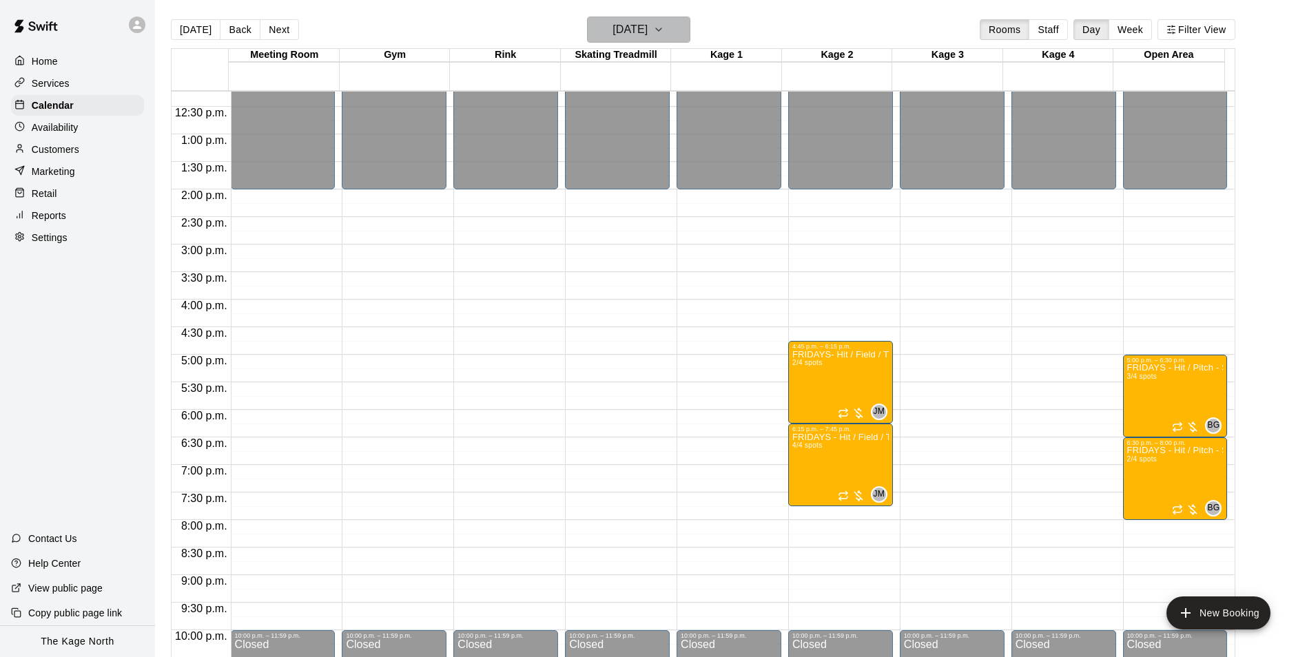
click at [624, 25] on h6 "[DATE]" at bounding box center [629, 29] width 35 height 19
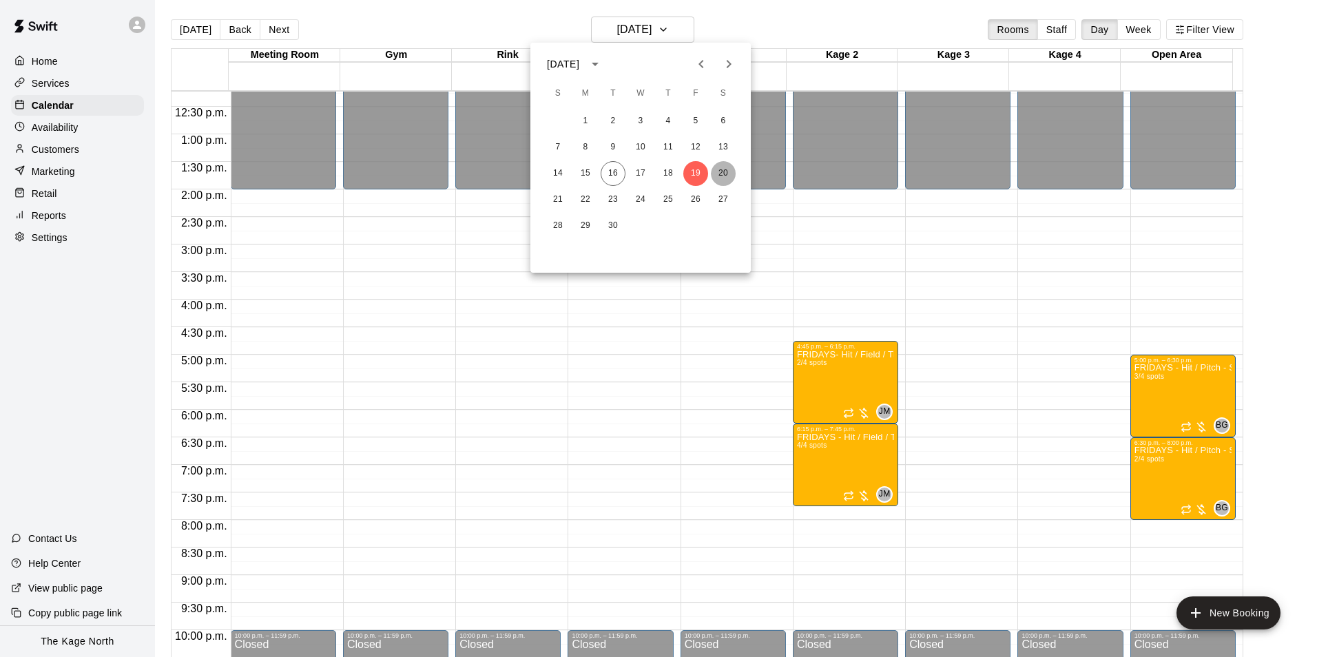
click at [717, 166] on button "20" at bounding box center [723, 173] width 25 height 25
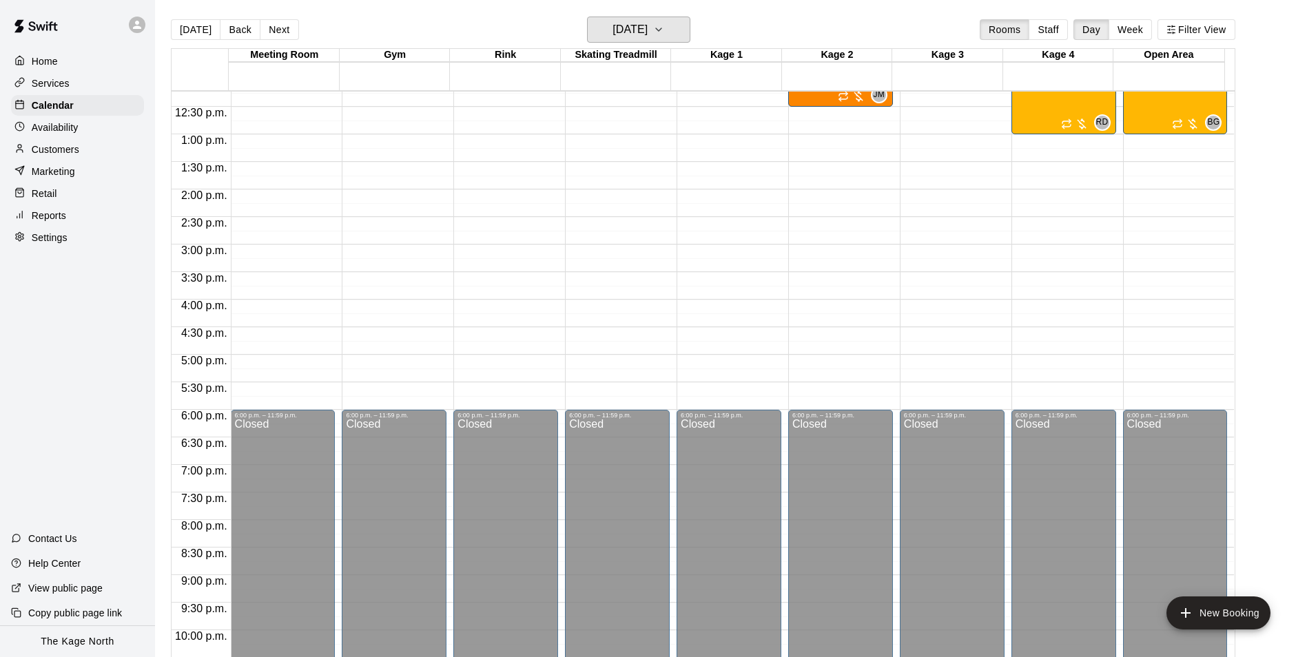
scroll to position [536, 0]
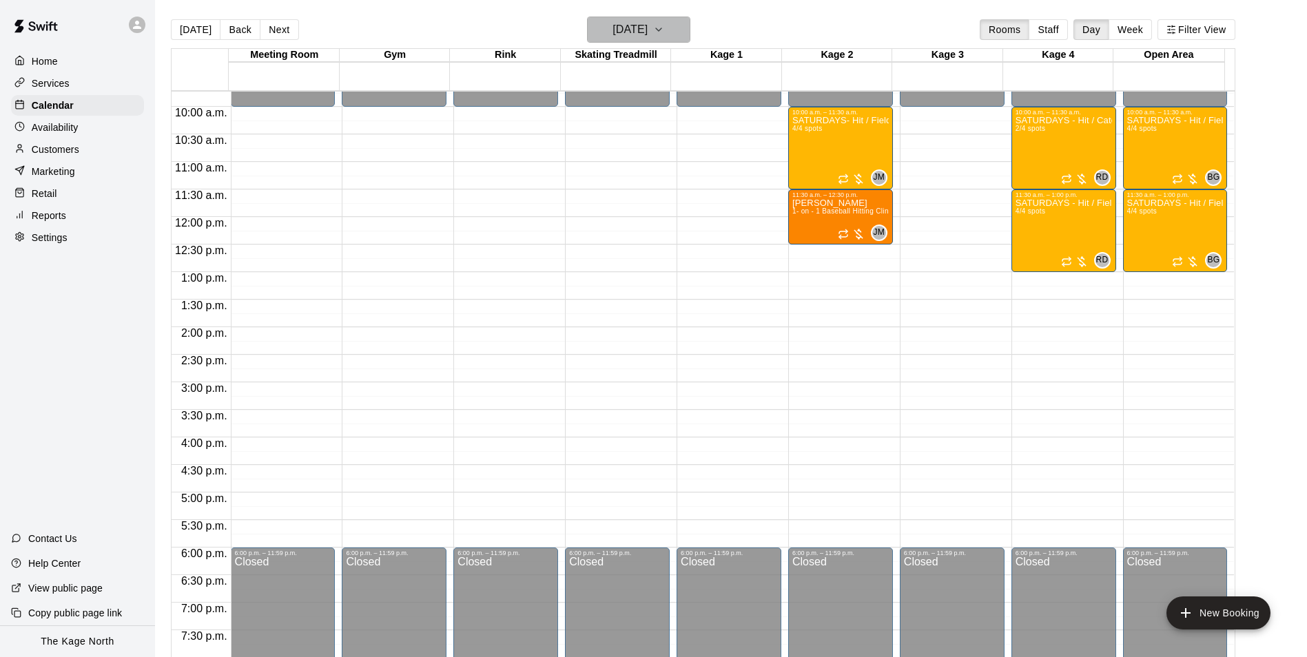
click at [638, 30] on h6 "[DATE]" at bounding box center [629, 29] width 35 height 19
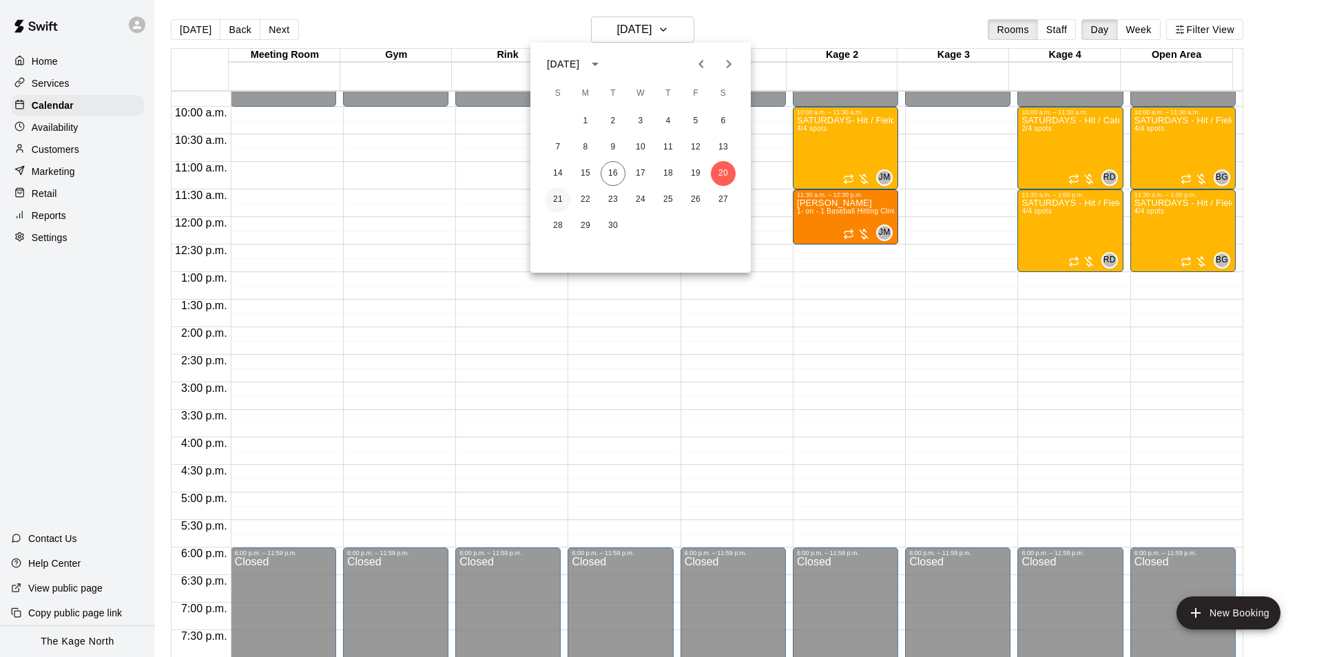
click at [559, 196] on button "21" at bounding box center [557, 199] width 25 height 25
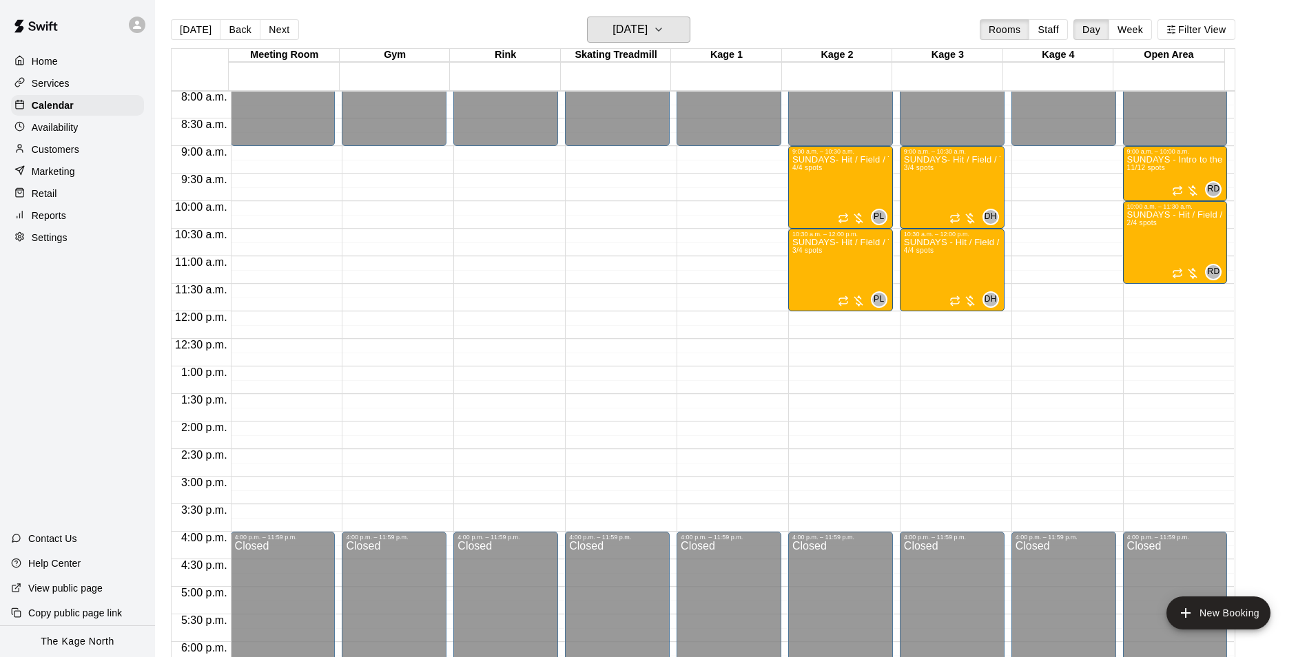
scroll to position [398, 0]
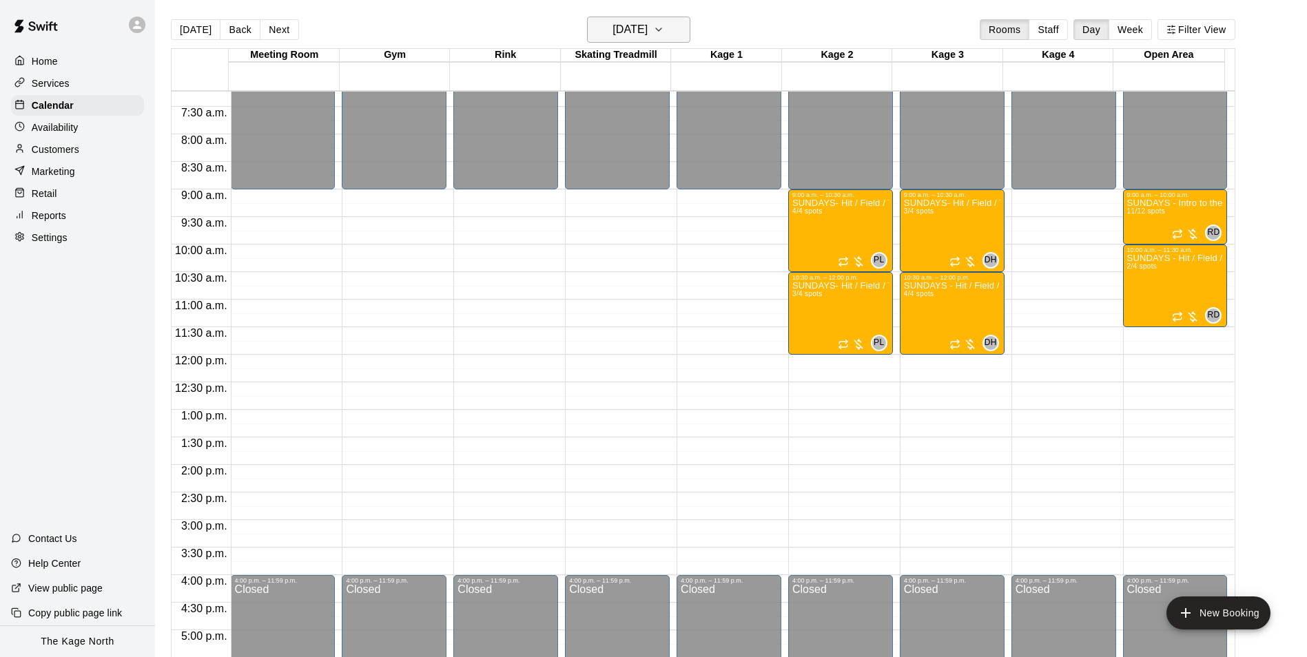
click at [663, 19] on button "[DATE]" at bounding box center [638, 30] width 103 height 26
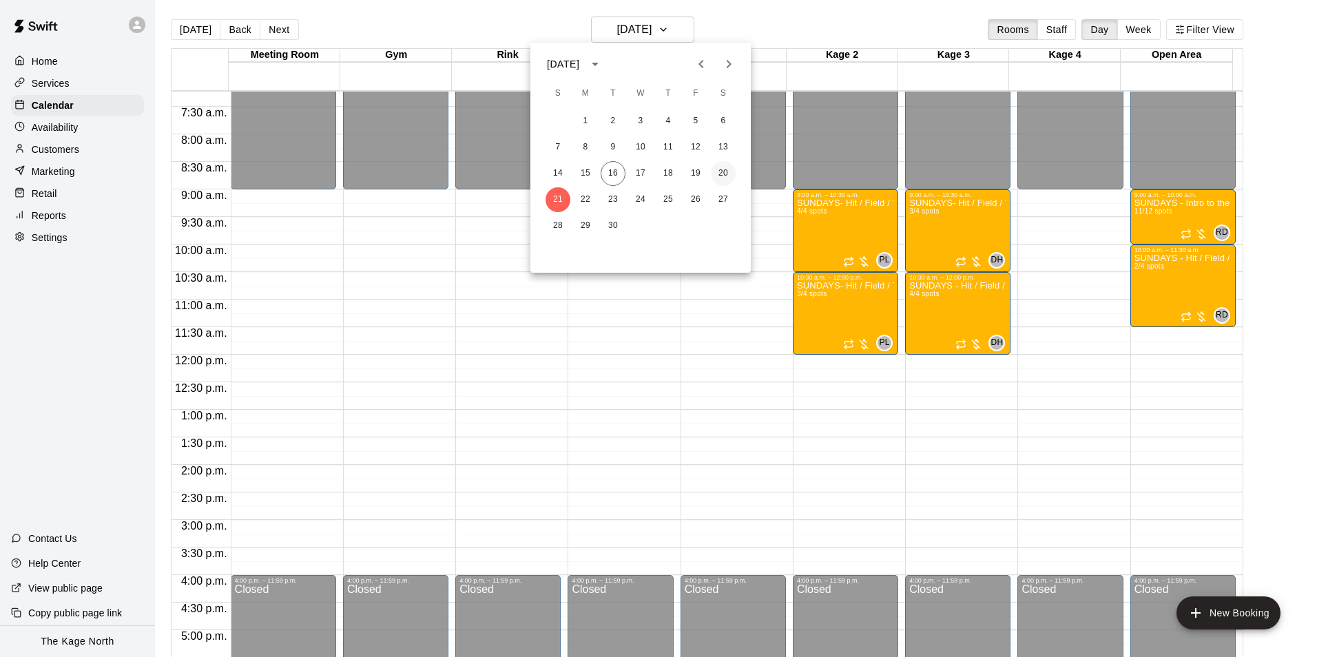
click at [719, 174] on button "20" at bounding box center [723, 173] width 25 height 25
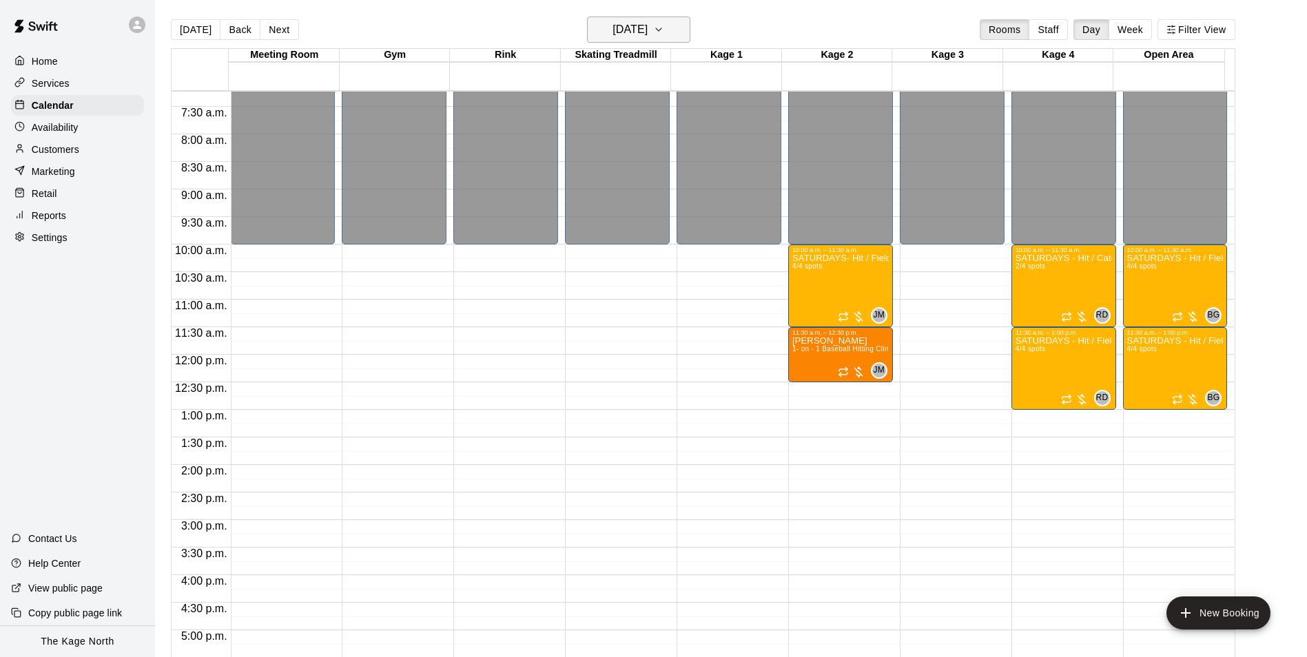
click at [638, 26] on h6 "[DATE]" at bounding box center [629, 29] width 35 height 19
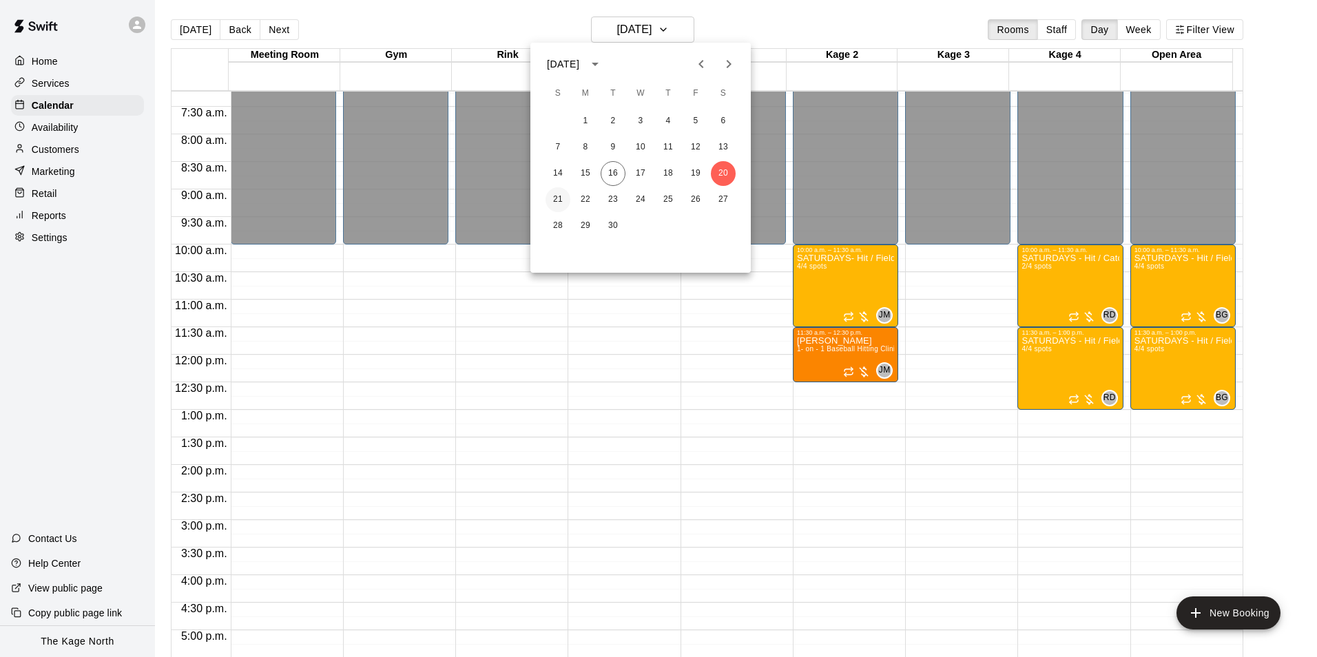
click at [561, 197] on button "21" at bounding box center [557, 199] width 25 height 25
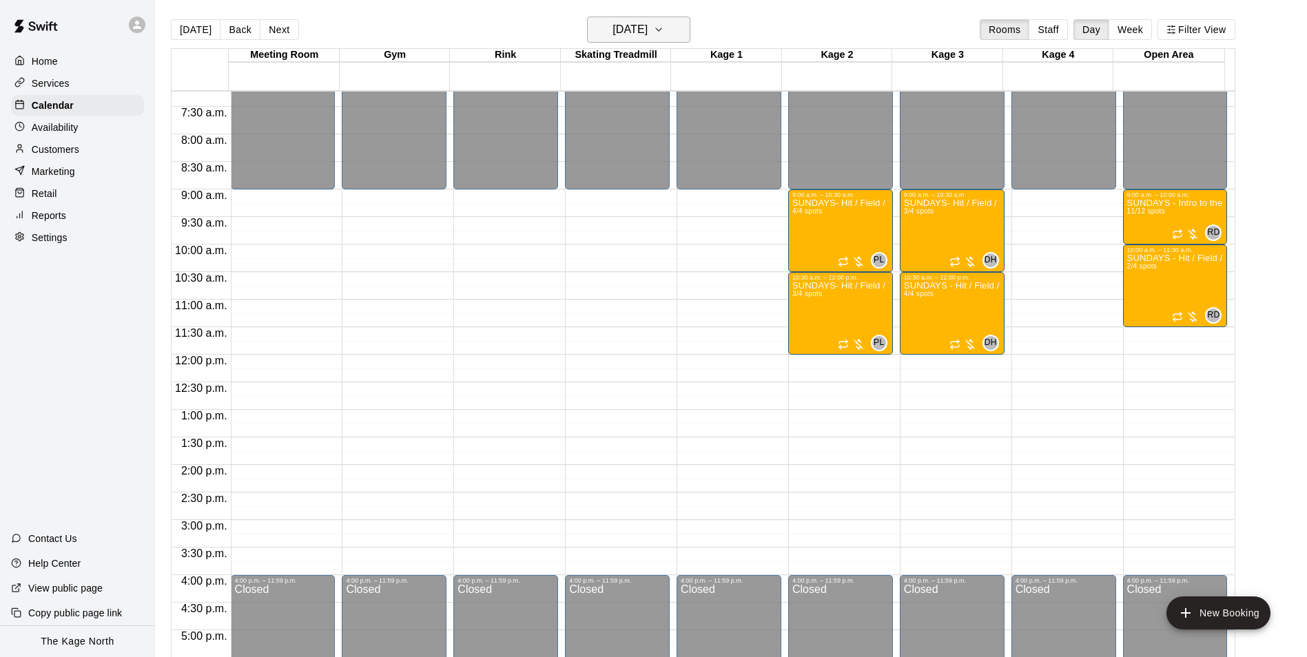
click at [647, 26] on h6 "[DATE]" at bounding box center [629, 29] width 35 height 19
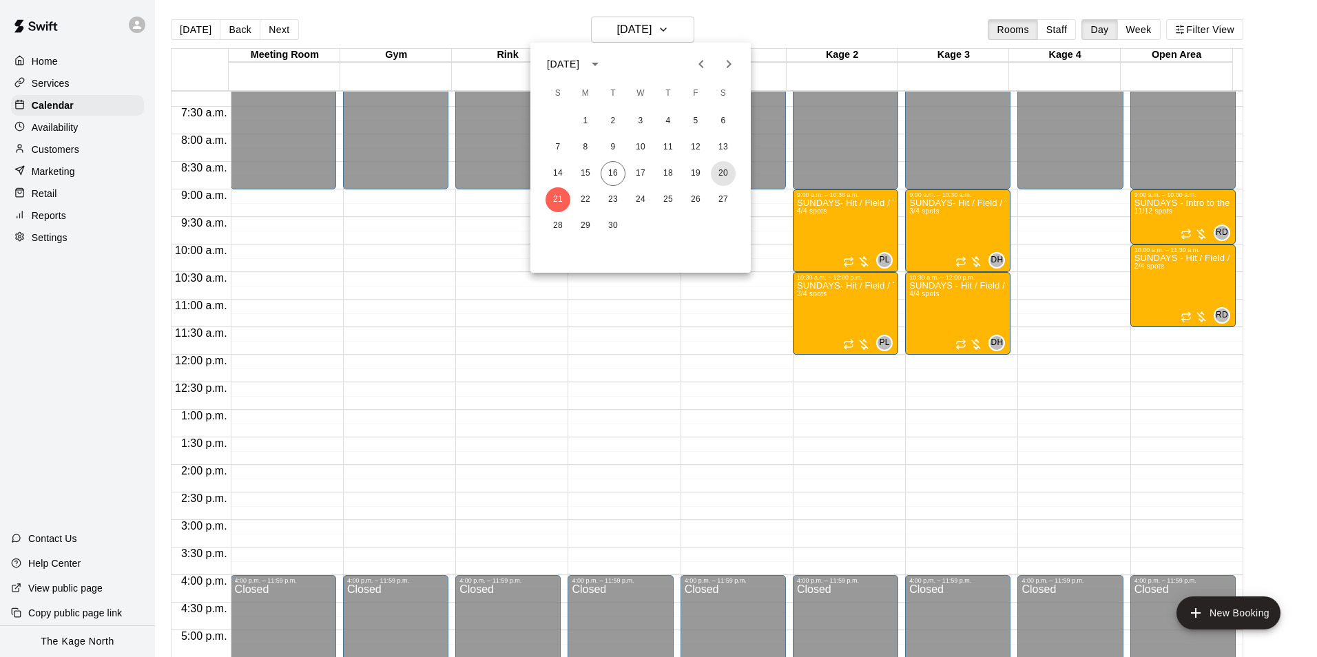
drag, startPoint x: 718, startPoint y: 169, endPoint x: 1125, endPoint y: 377, distance: 456.8
click at [718, 169] on button "20" at bounding box center [723, 173] width 25 height 25
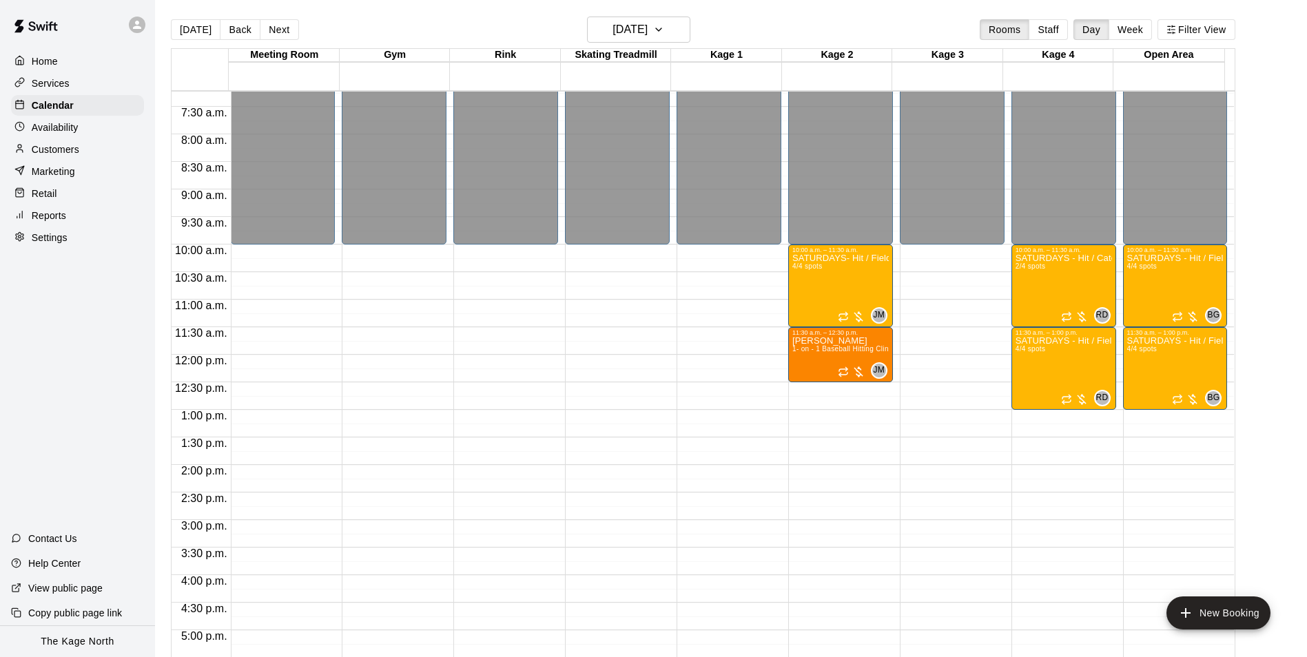
click at [61, 128] on p "Availability" at bounding box center [55, 128] width 47 height 14
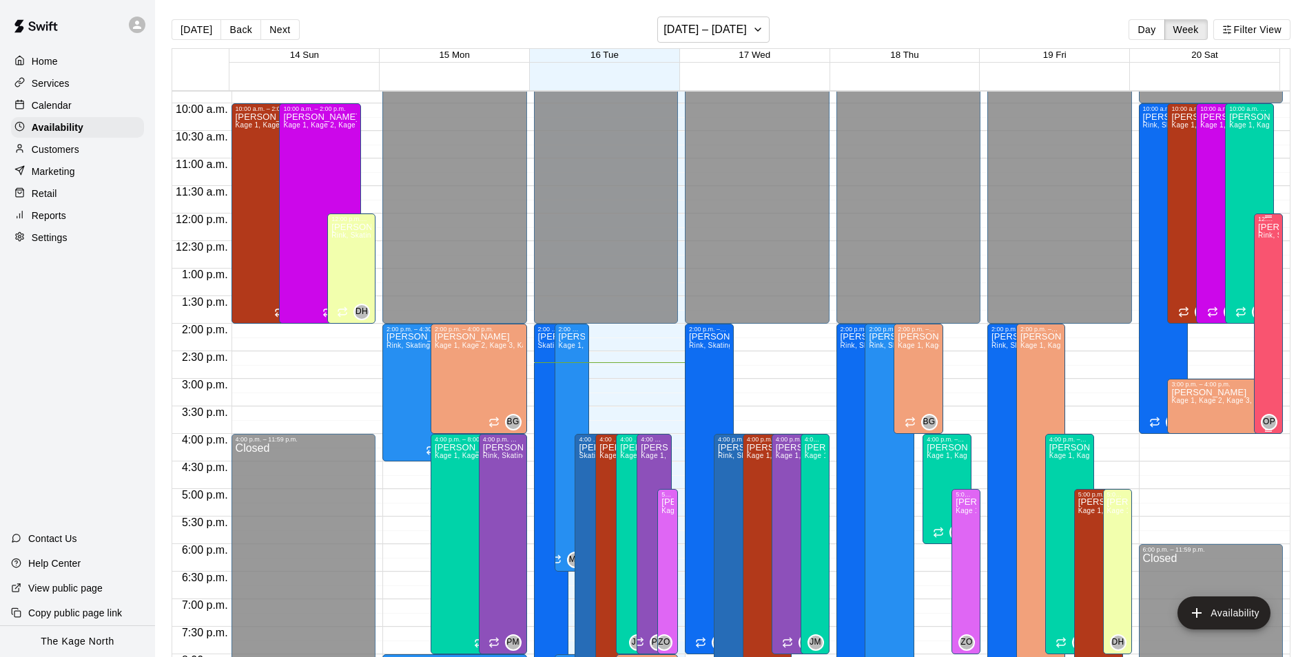
scroll to position [535, 0]
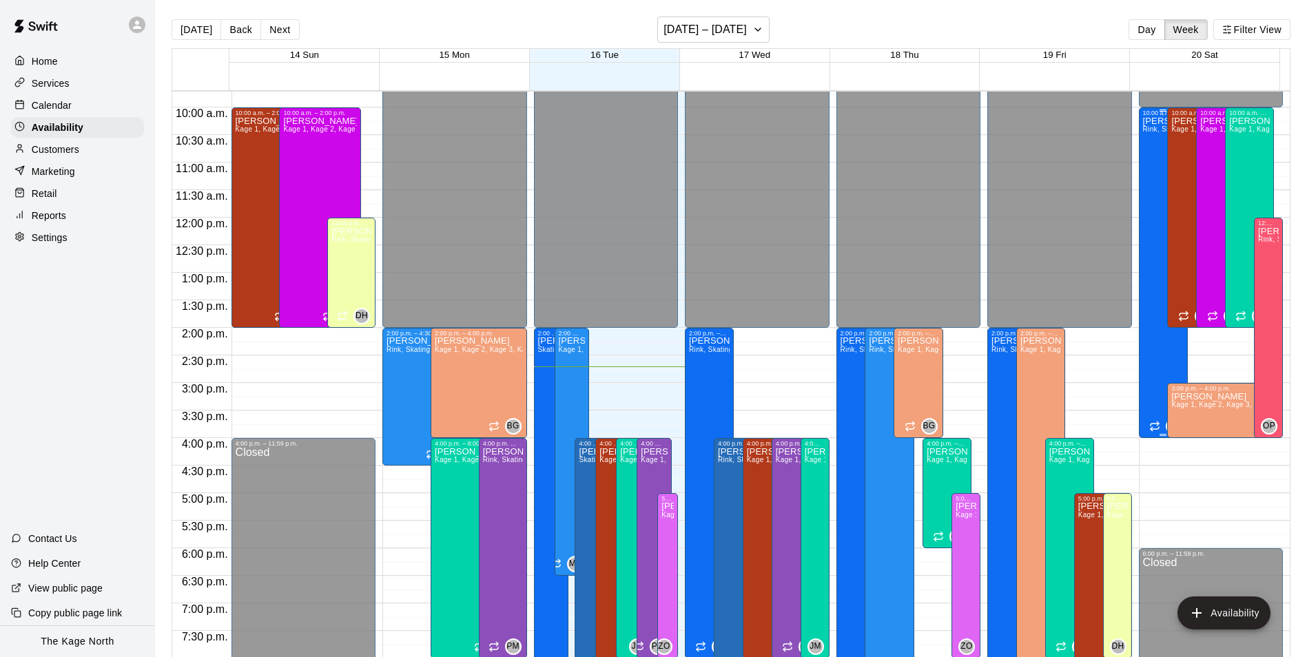
click at [1158, 353] on div "[PERSON_NAME], Skating Treadmill , [GEOGRAPHIC_DATA]" at bounding box center [1163, 444] width 41 height 657
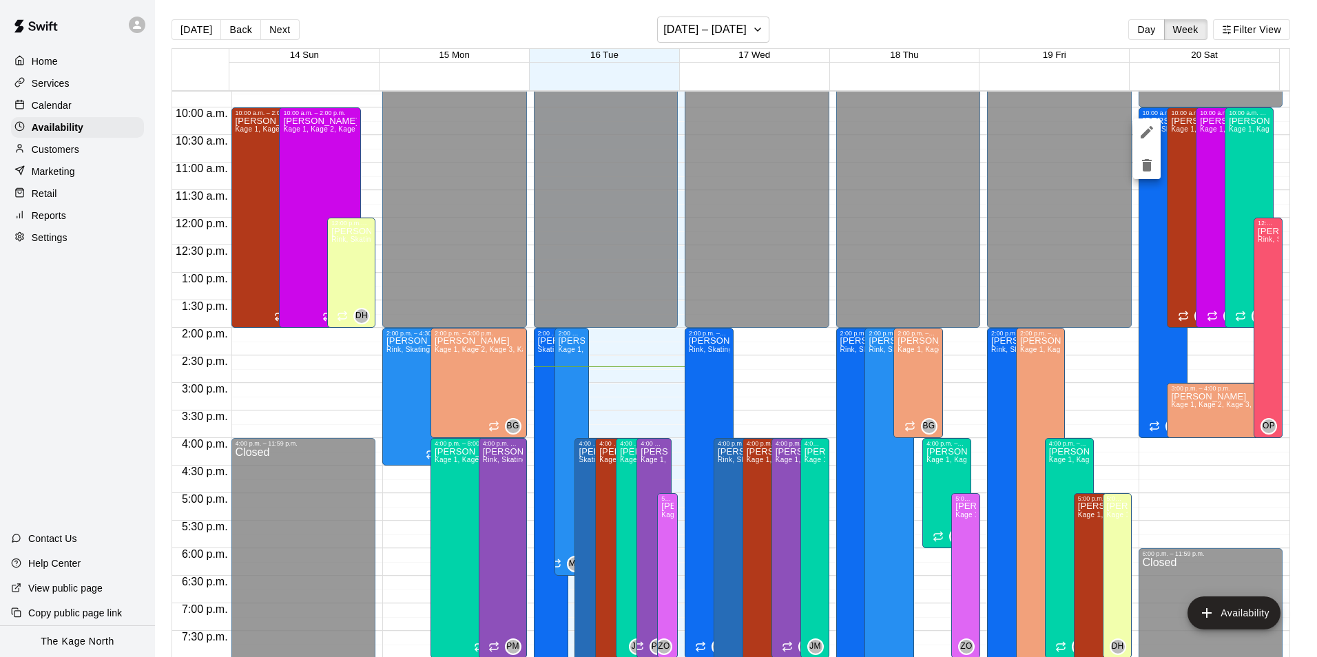
click at [969, 30] on div at bounding box center [658, 328] width 1317 height 657
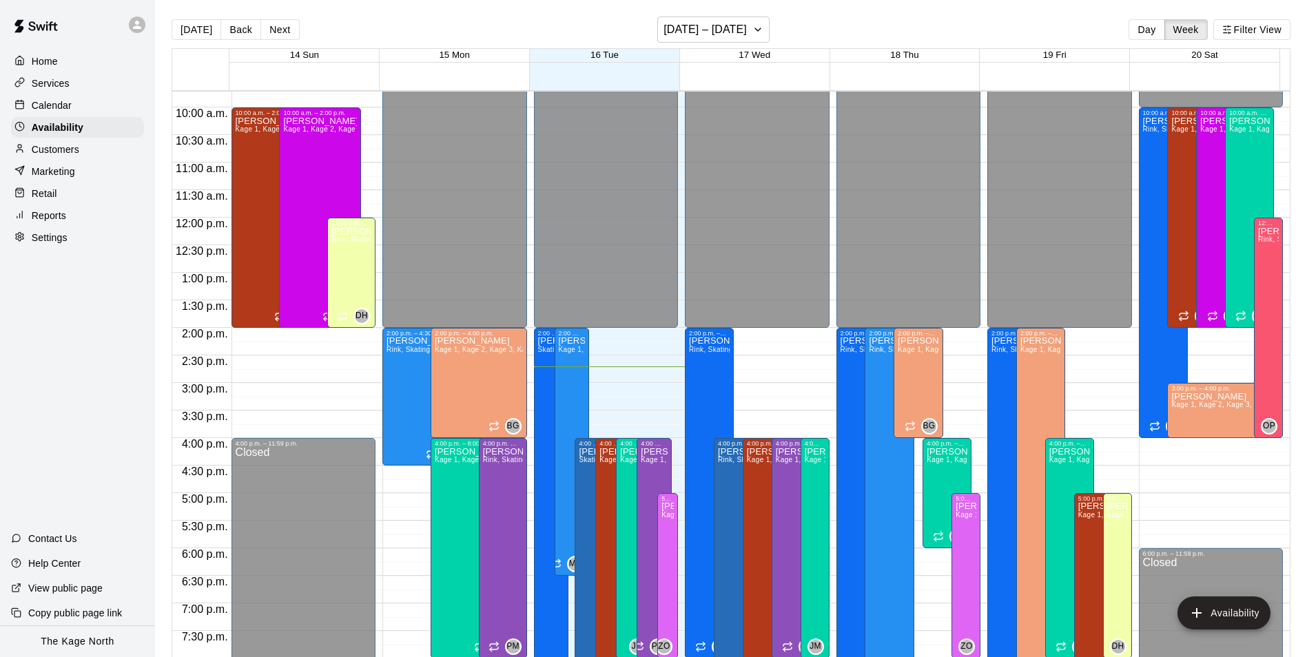
click at [59, 102] on p "Calendar" at bounding box center [52, 105] width 40 height 14
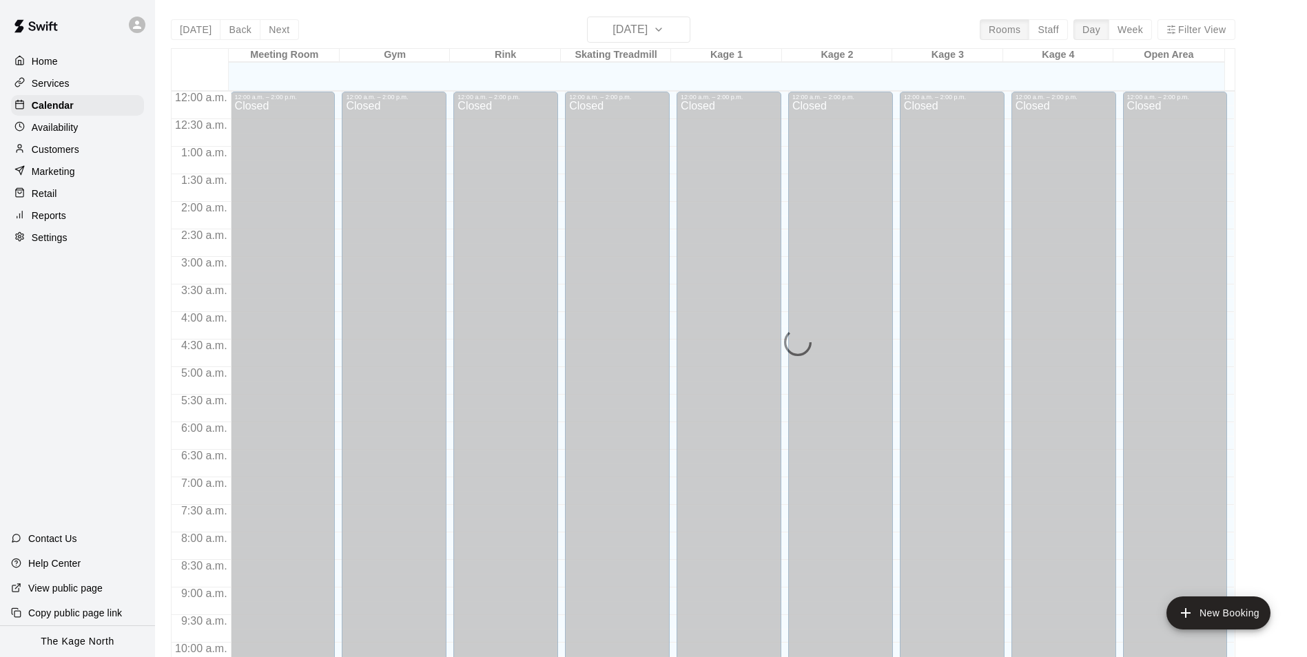
scroll to position [700, 0]
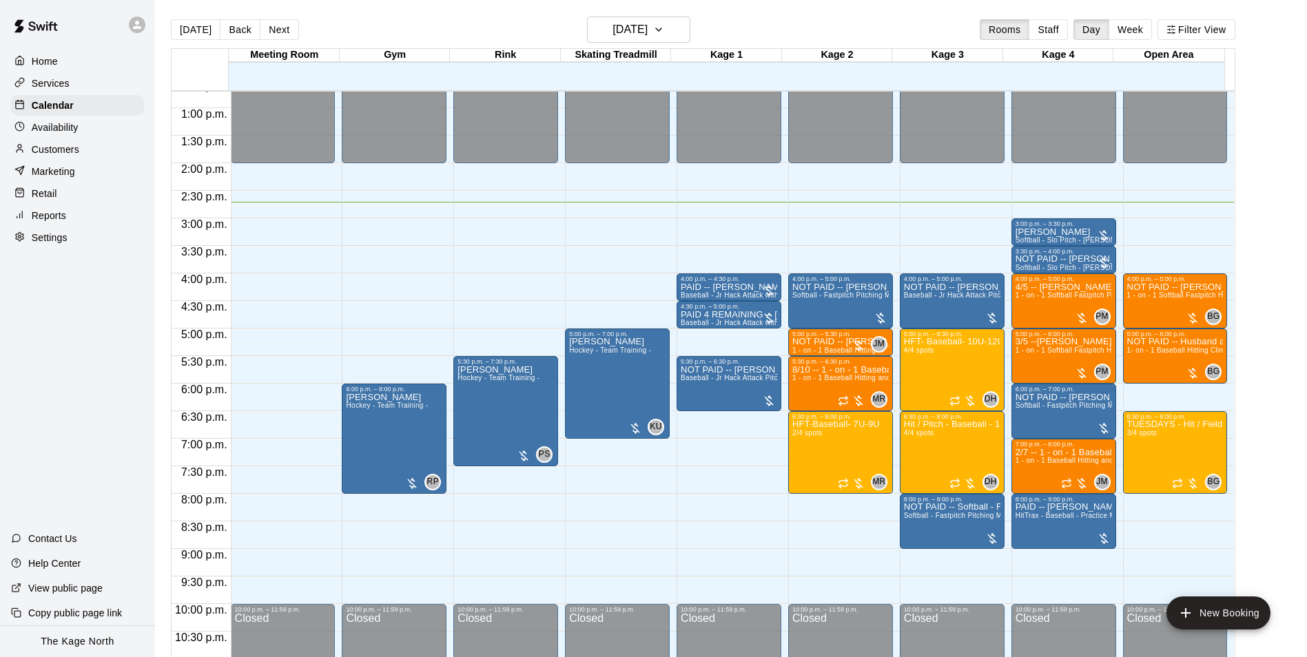
click at [460, 24] on div "[DATE] Back [DATE][DATE] Rooms Staff Day Week Filter View" at bounding box center [703, 33] width 1064 height 32
click at [647, 30] on h6 "[DATE]" at bounding box center [629, 29] width 35 height 19
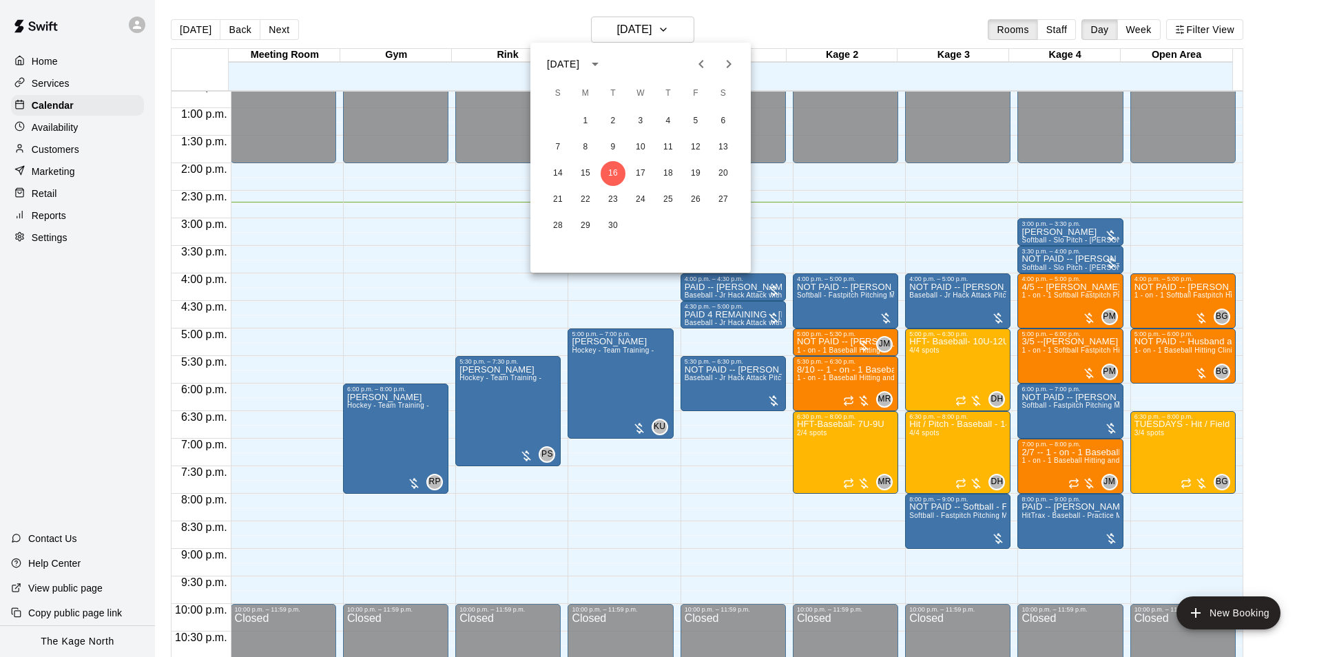
click at [780, 22] on div at bounding box center [658, 328] width 1317 height 657
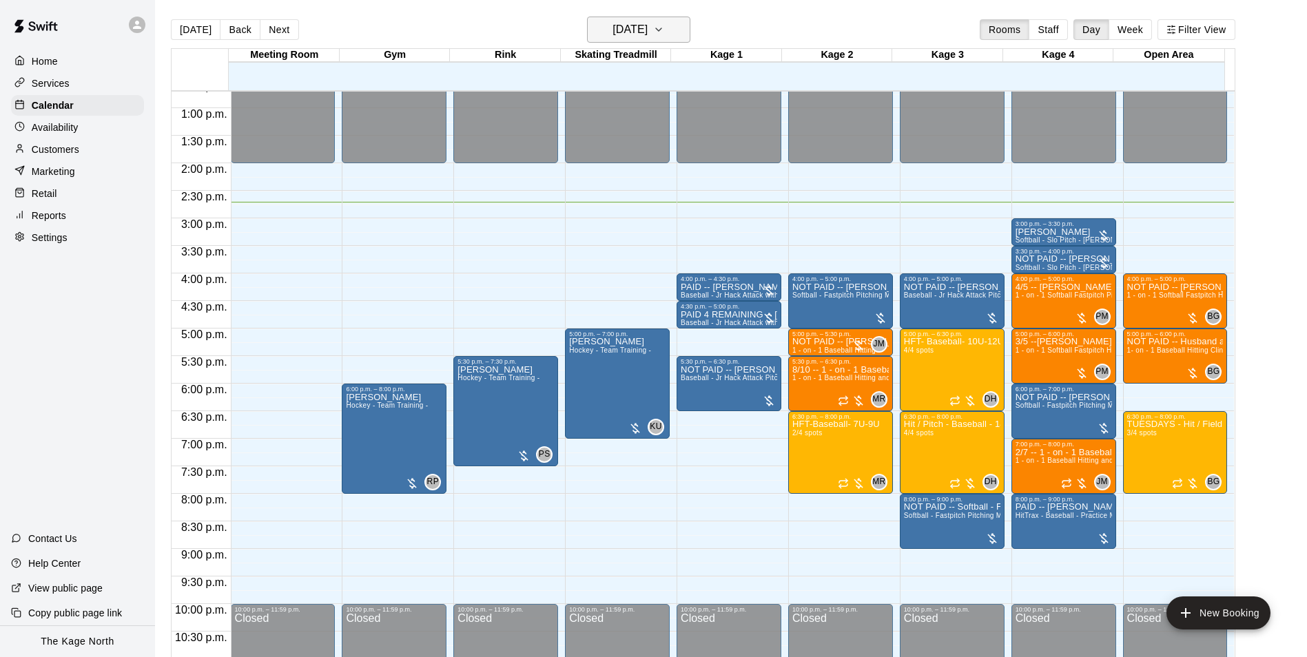
click at [675, 29] on button "[DATE]" at bounding box center [638, 30] width 103 height 26
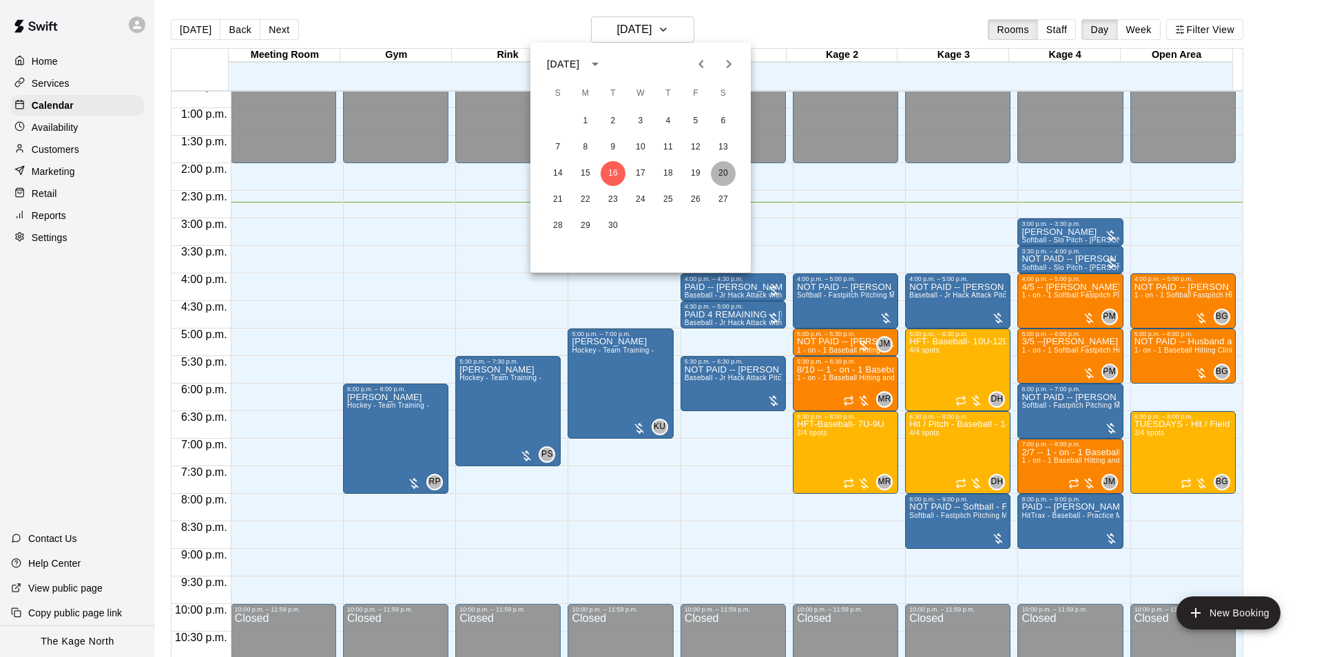
click at [728, 169] on button "20" at bounding box center [723, 173] width 25 height 25
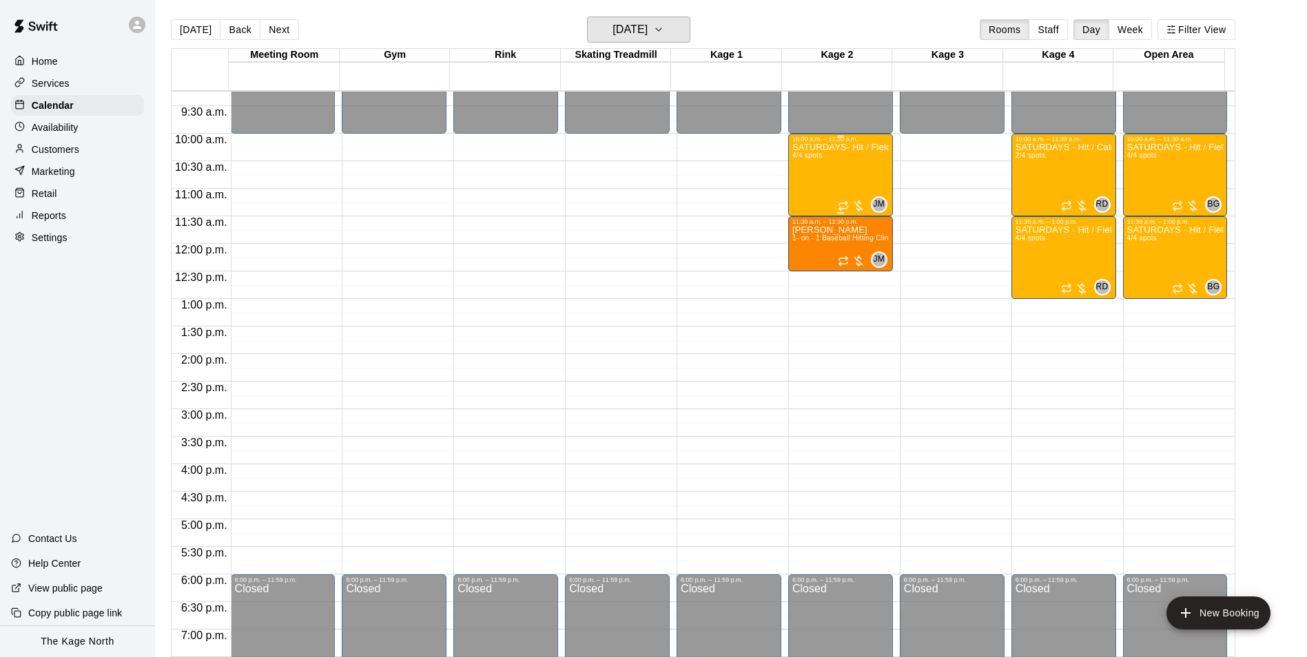
scroll to position [493, 0]
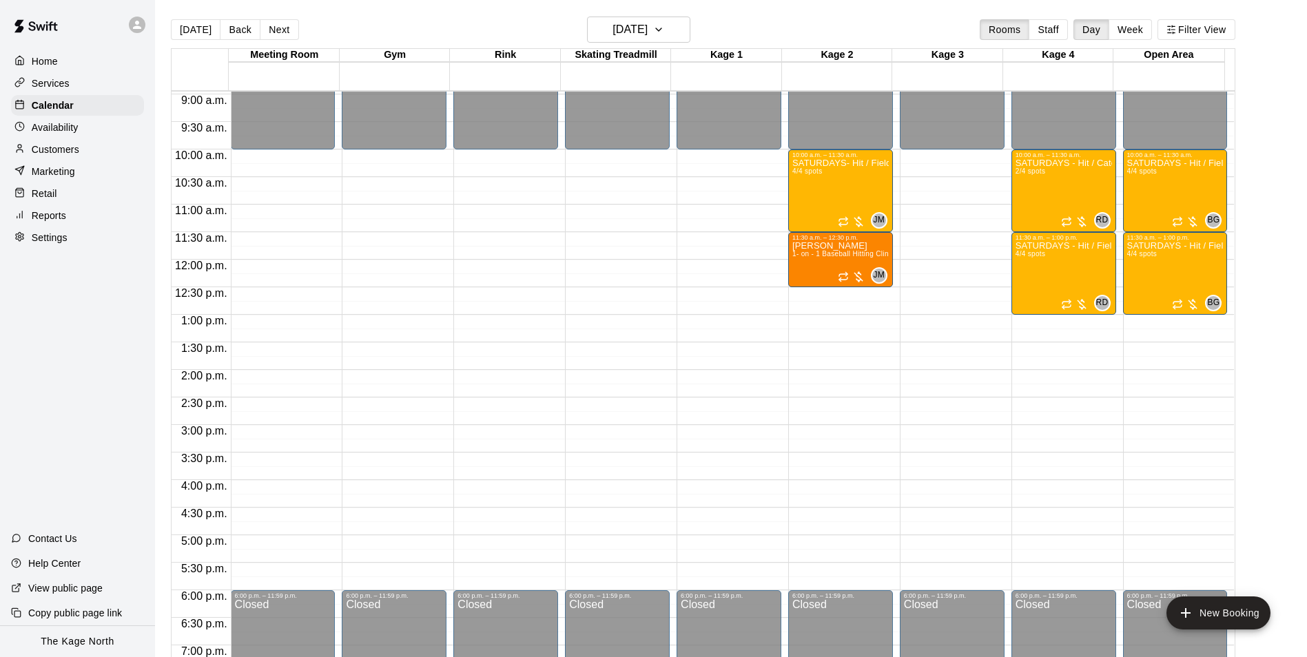
click at [125, 23] on div at bounding box center [77, 25] width 155 height 50
click at [135, 26] on icon at bounding box center [137, 25] width 8 height 8
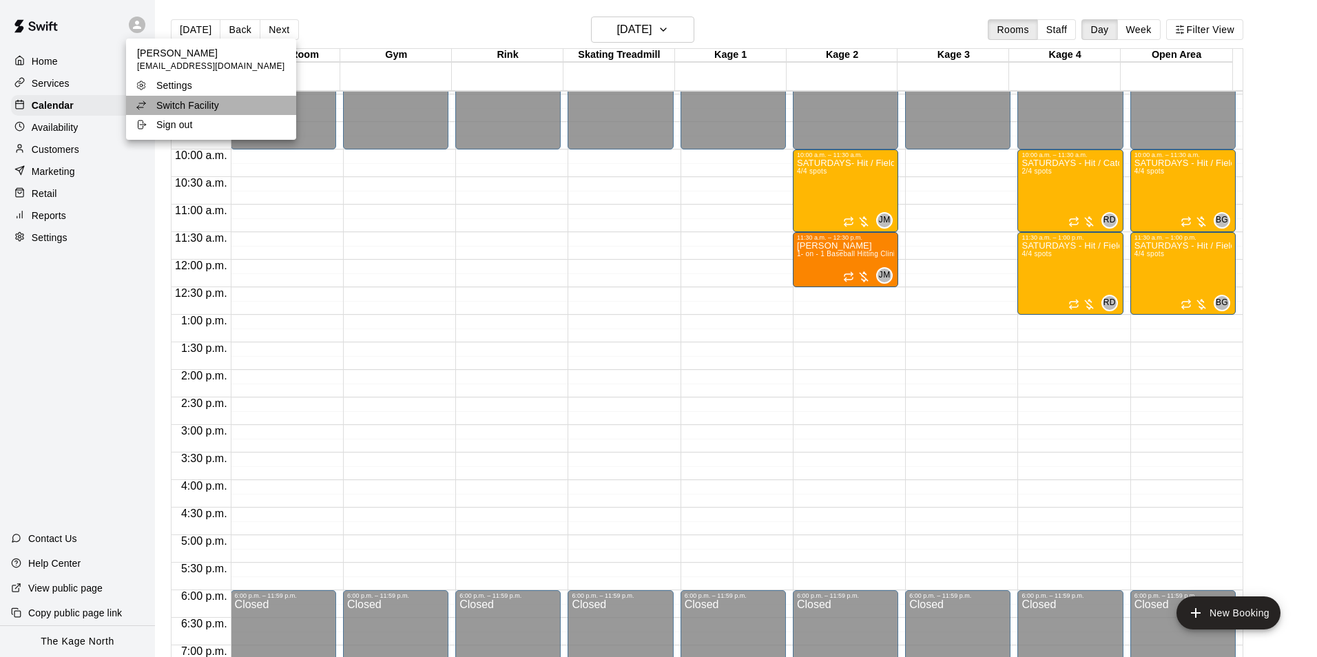
click at [213, 98] on p "Switch Facility" at bounding box center [187, 105] width 63 height 14
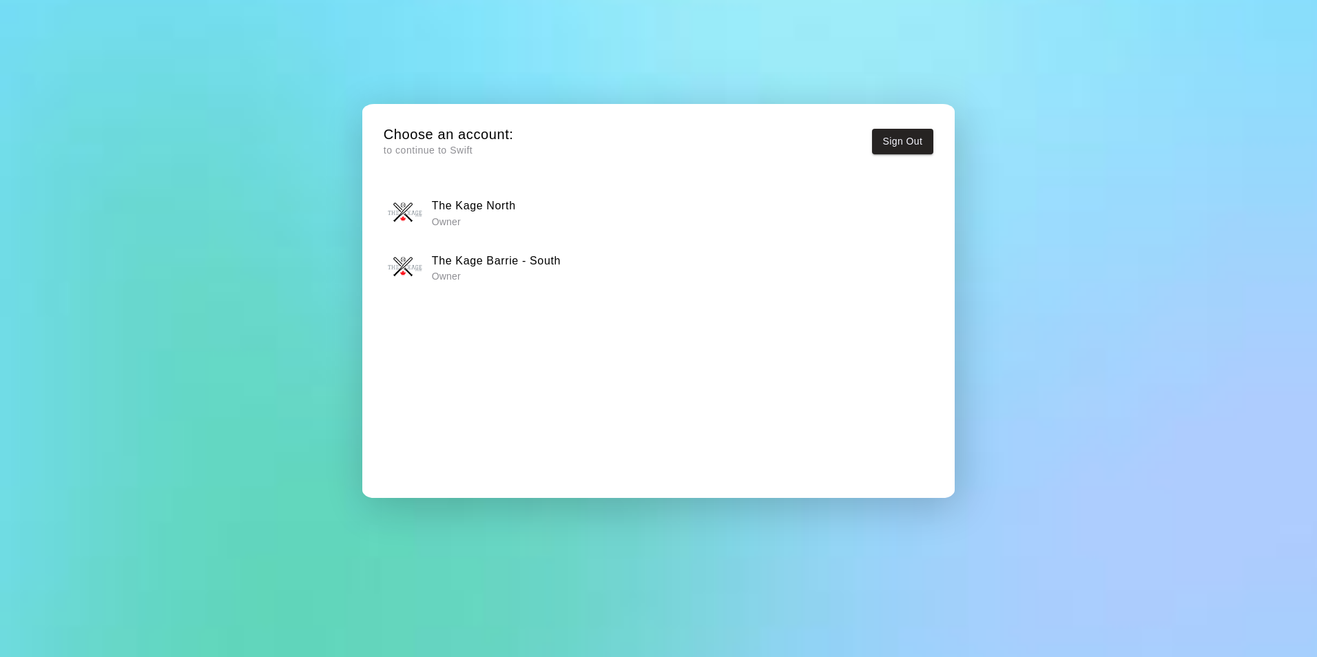
click at [544, 210] on div "The Kage North Owner" at bounding box center [658, 213] width 541 height 34
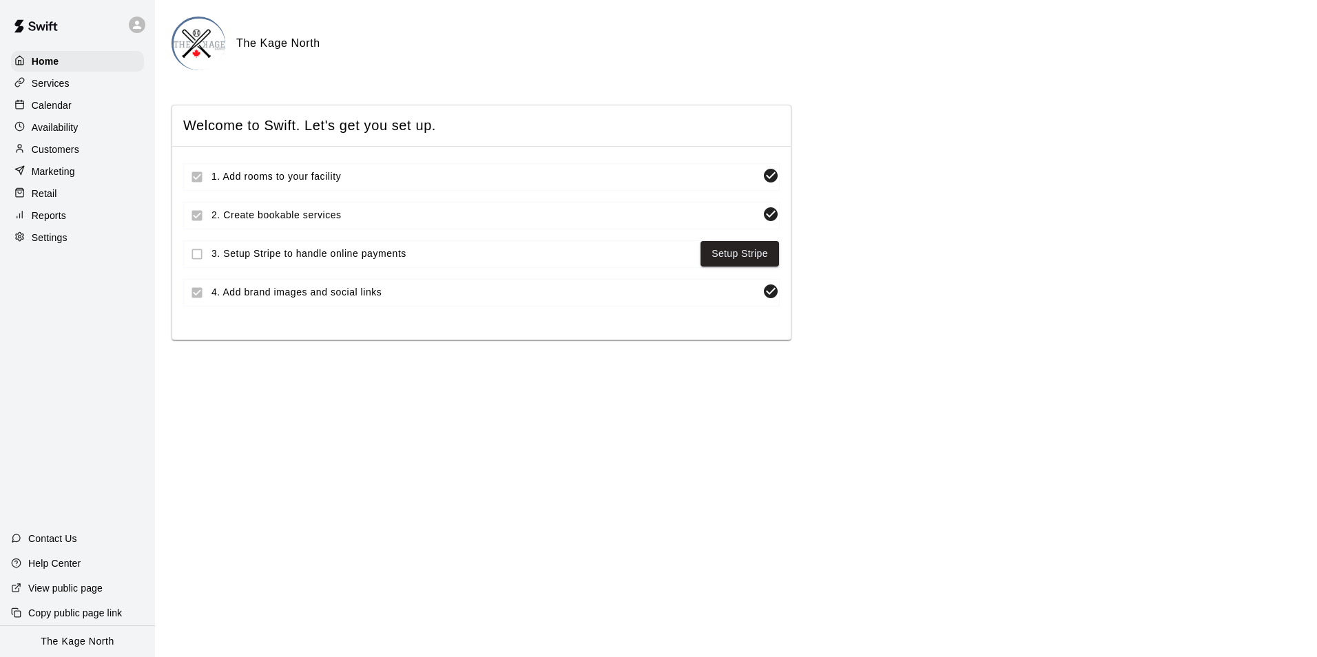
click at [136, 31] on div at bounding box center [137, 25] width 17 height 17
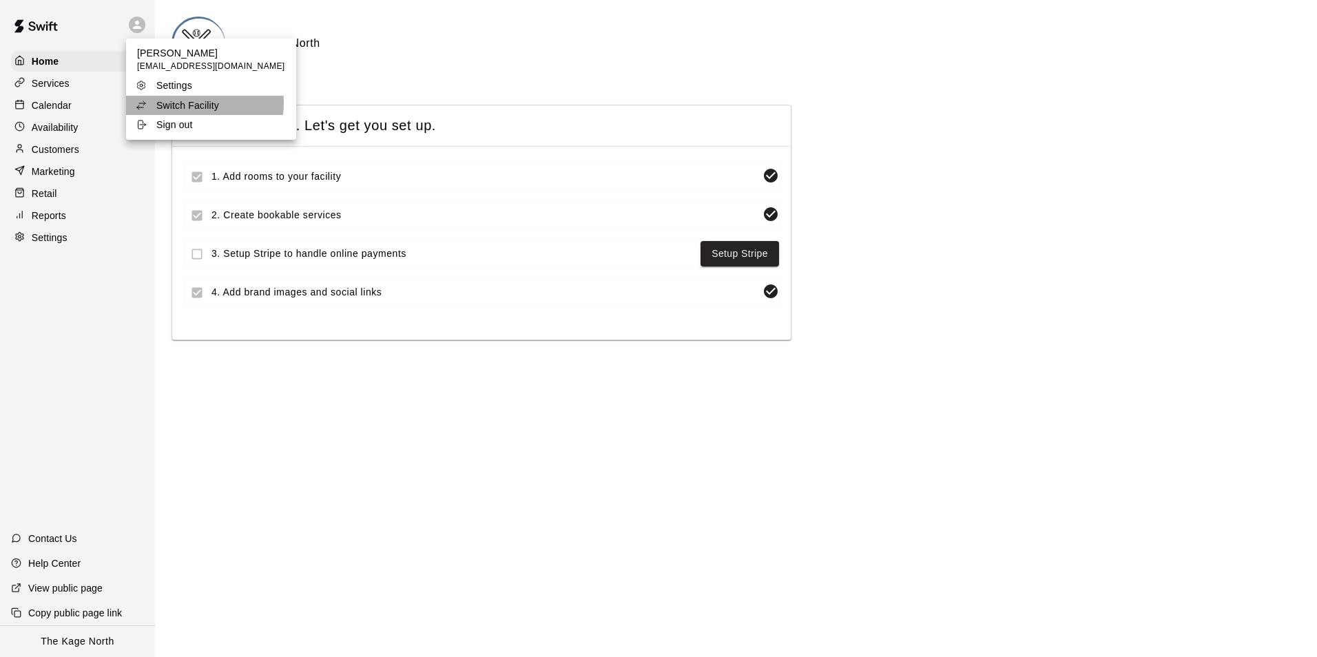
click at [198, 103] on p "Switch Facility" at bounding box center [187, 105] width 63 height 14
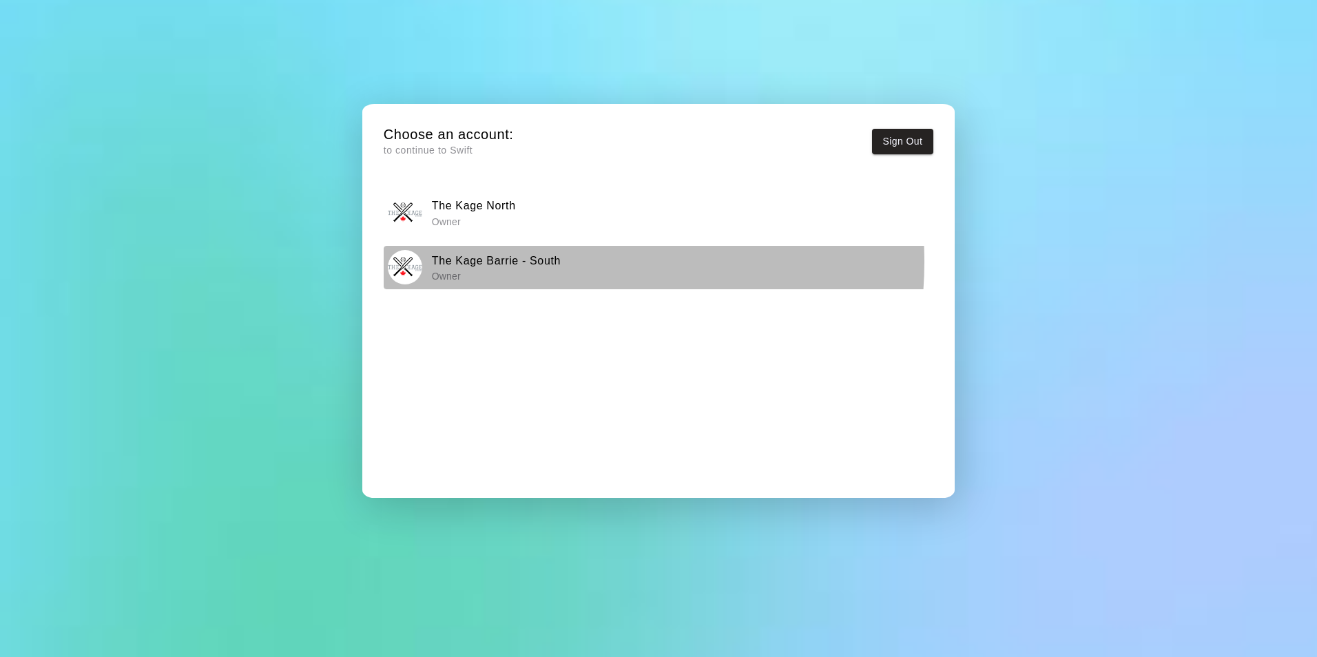
click at [541, 262] on h6 "The Kage Barrie - South" at bounding box center [496, 261] width 129 height 18
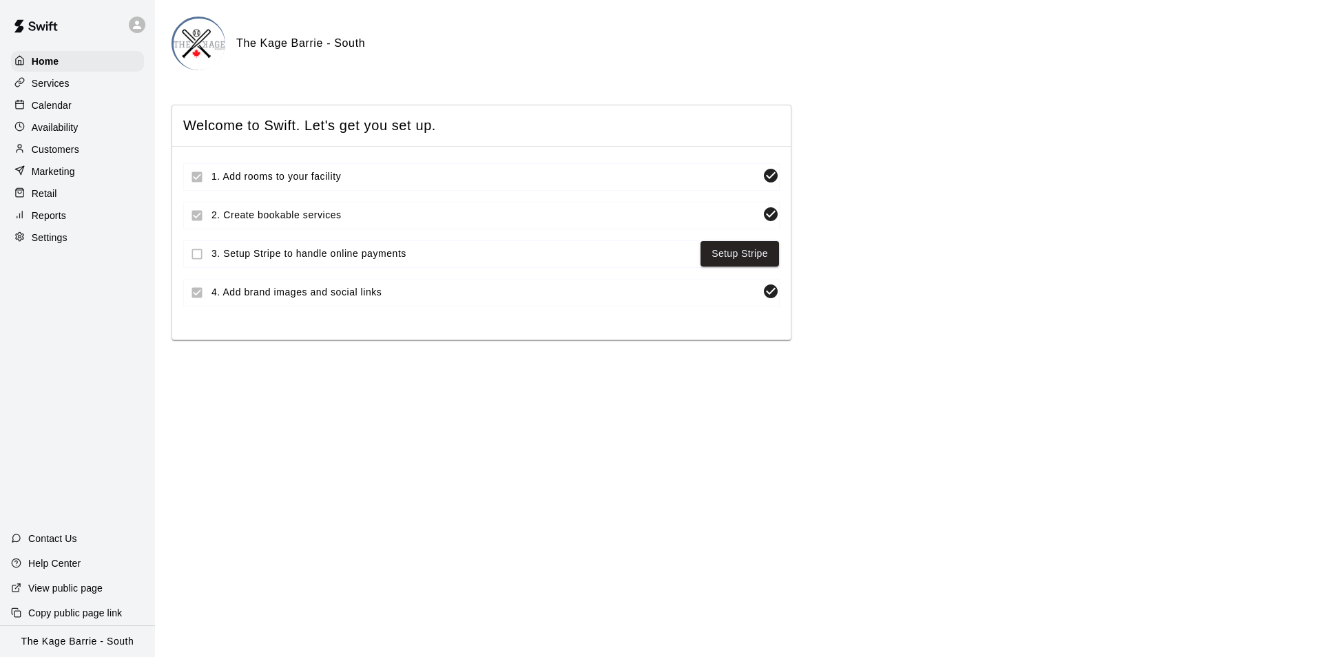
click at [56, 110] on p "Calendar" at bounding box center [52, 105] width 40 height 14
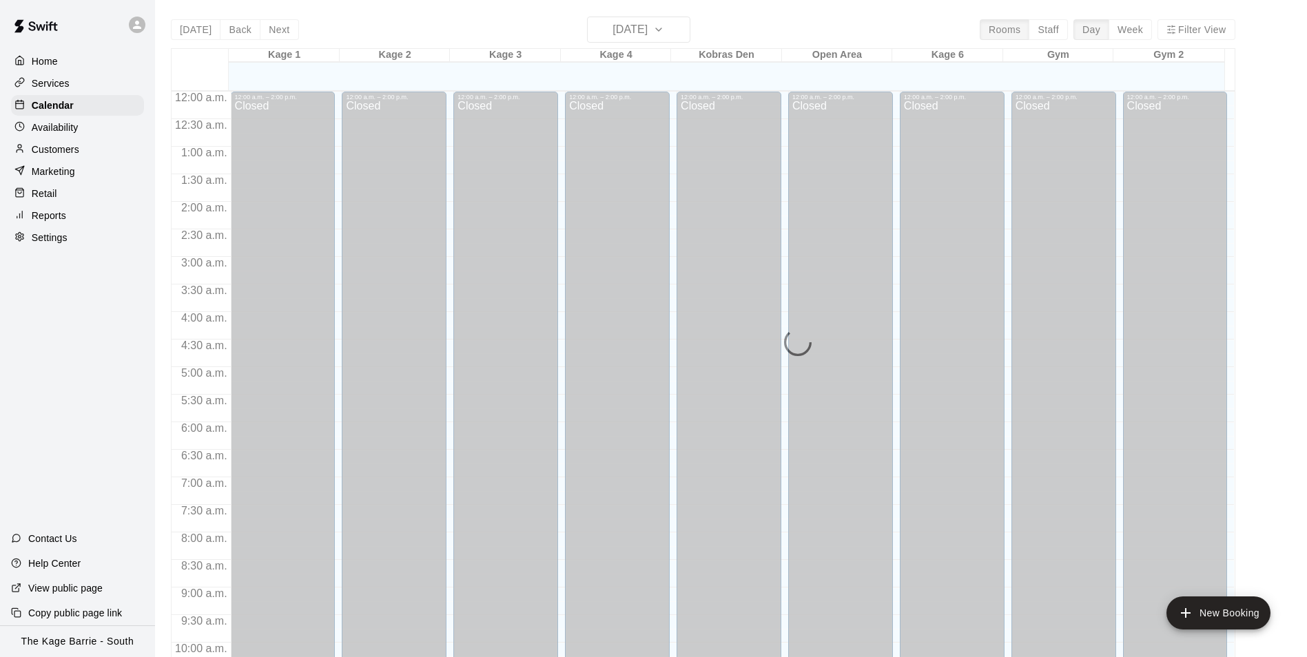
scroll to position [700, 0]
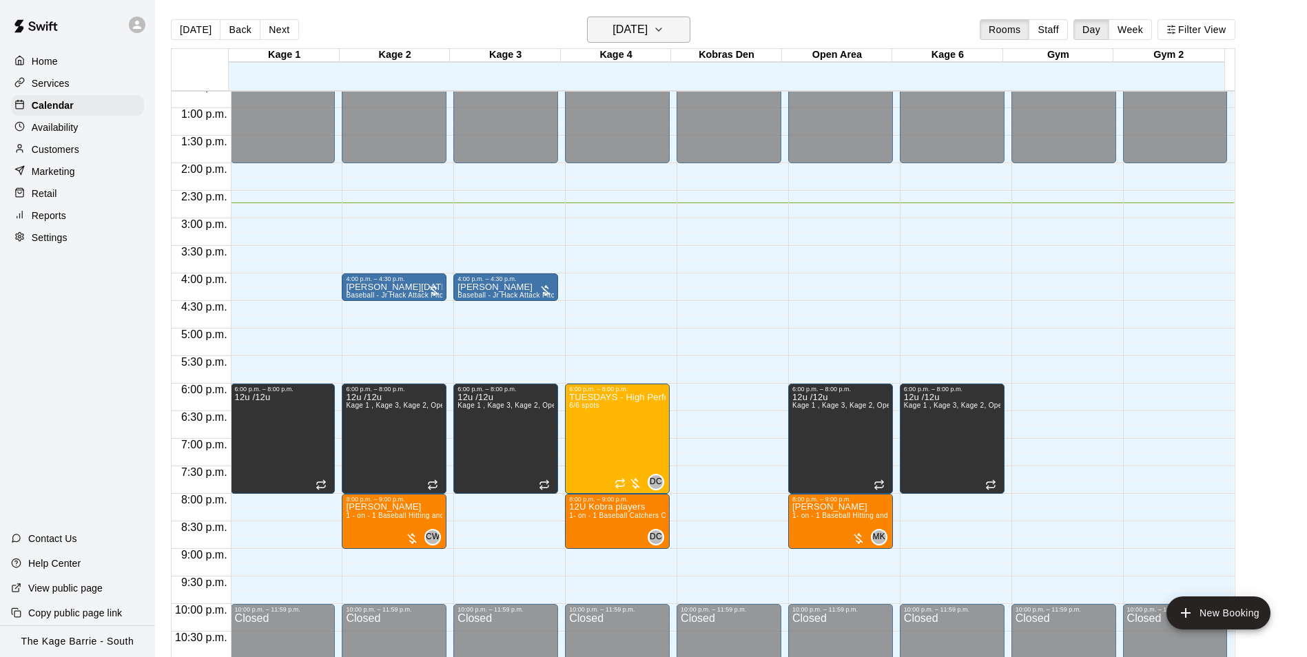
click at [647, 31] on h6 "[DATE]" at bounding box center [629, 29] width 35 height 19
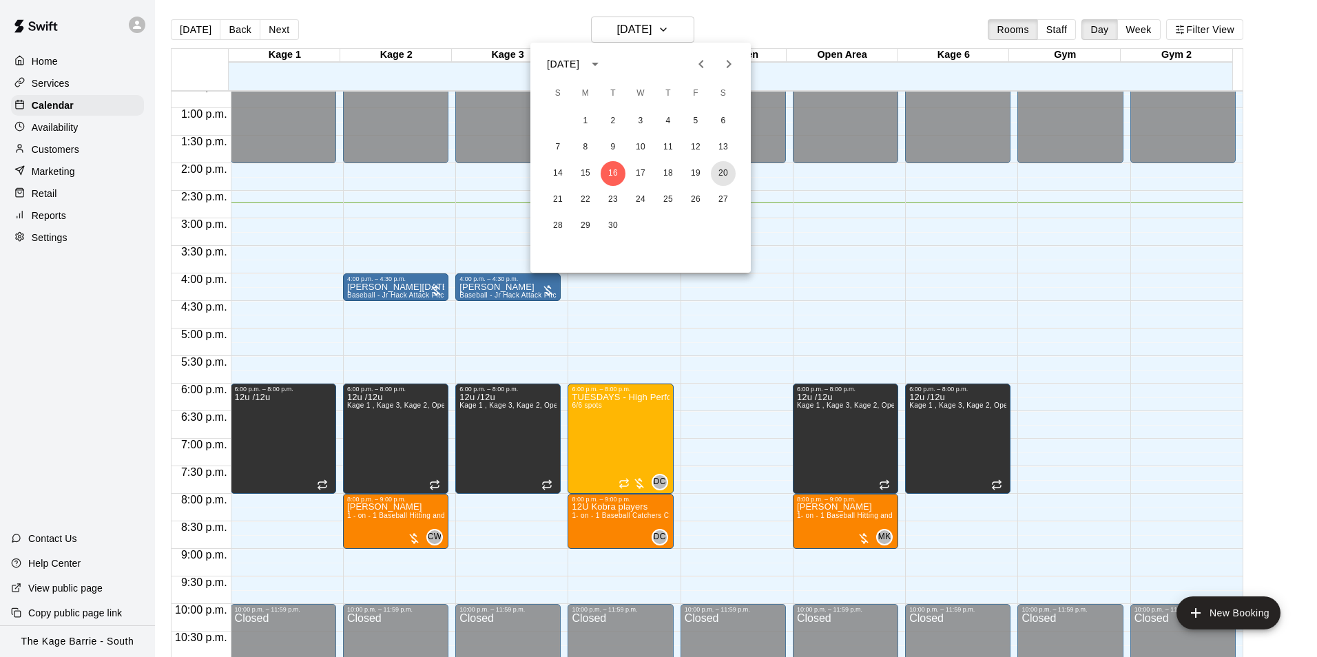
click at [727, 172] on button "20" at bounding box center [723, 173] width 25 height 25
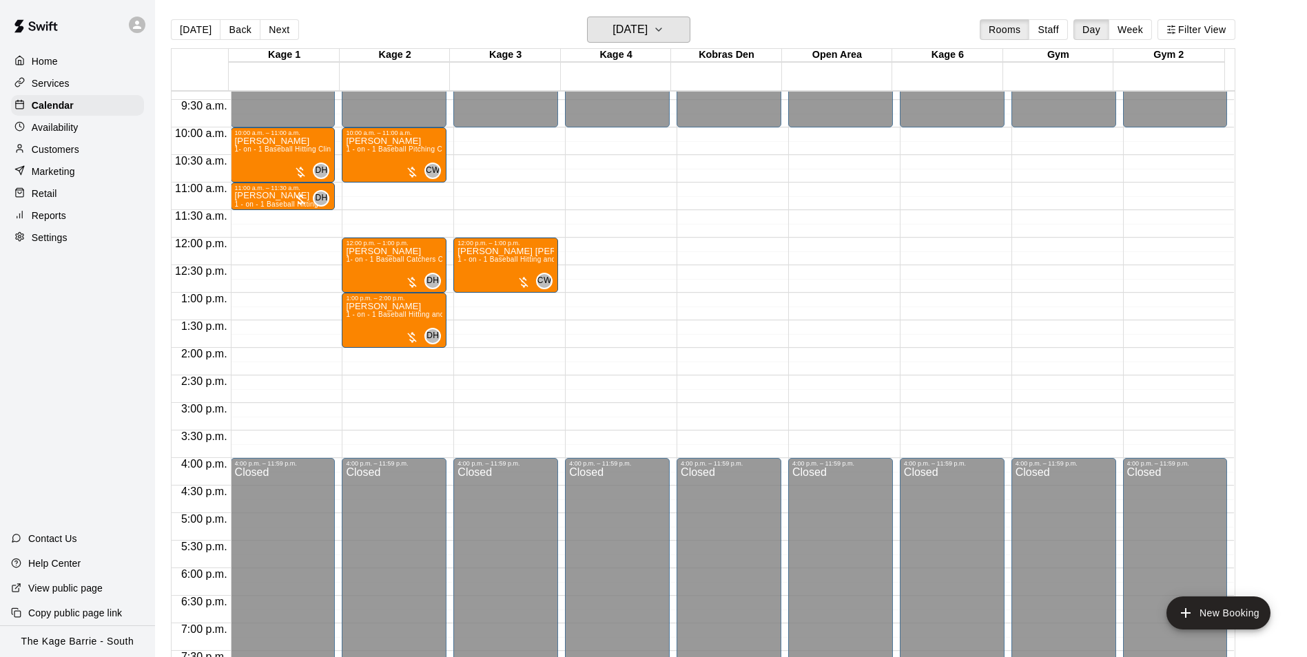
scroll to position [424, 0]
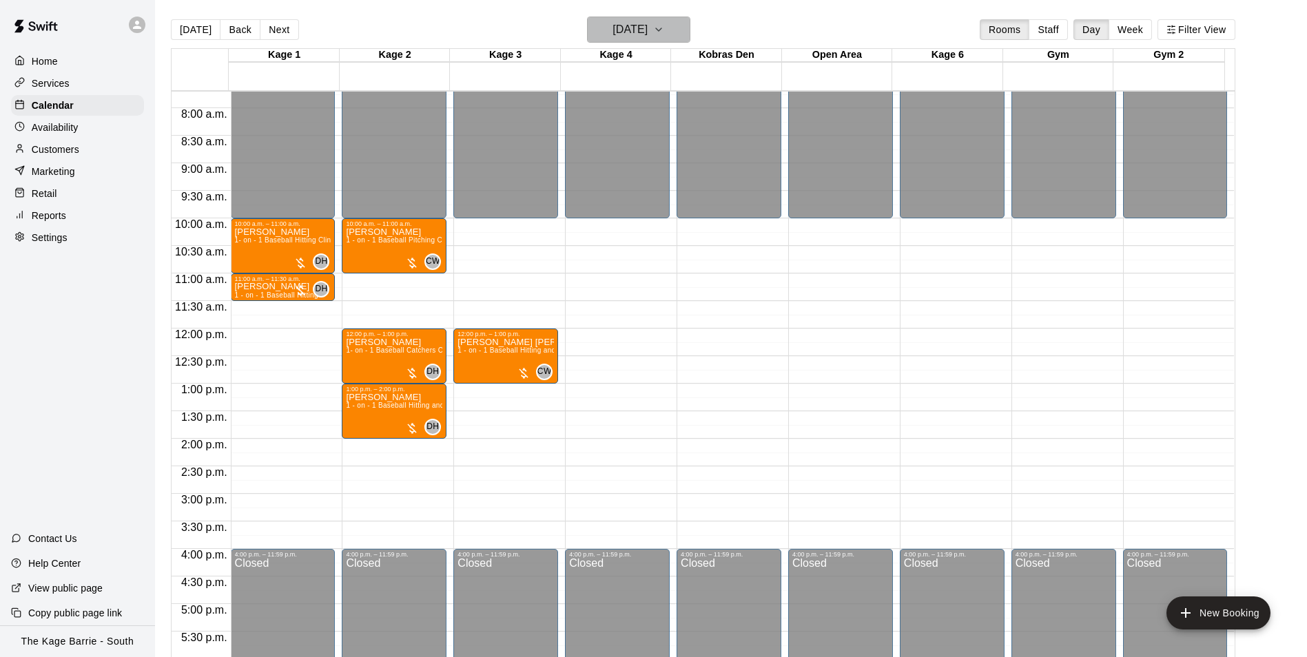
click at [647, 28] on h6 "[DATE]" at bounding box center [629, 29] width 35 height 19
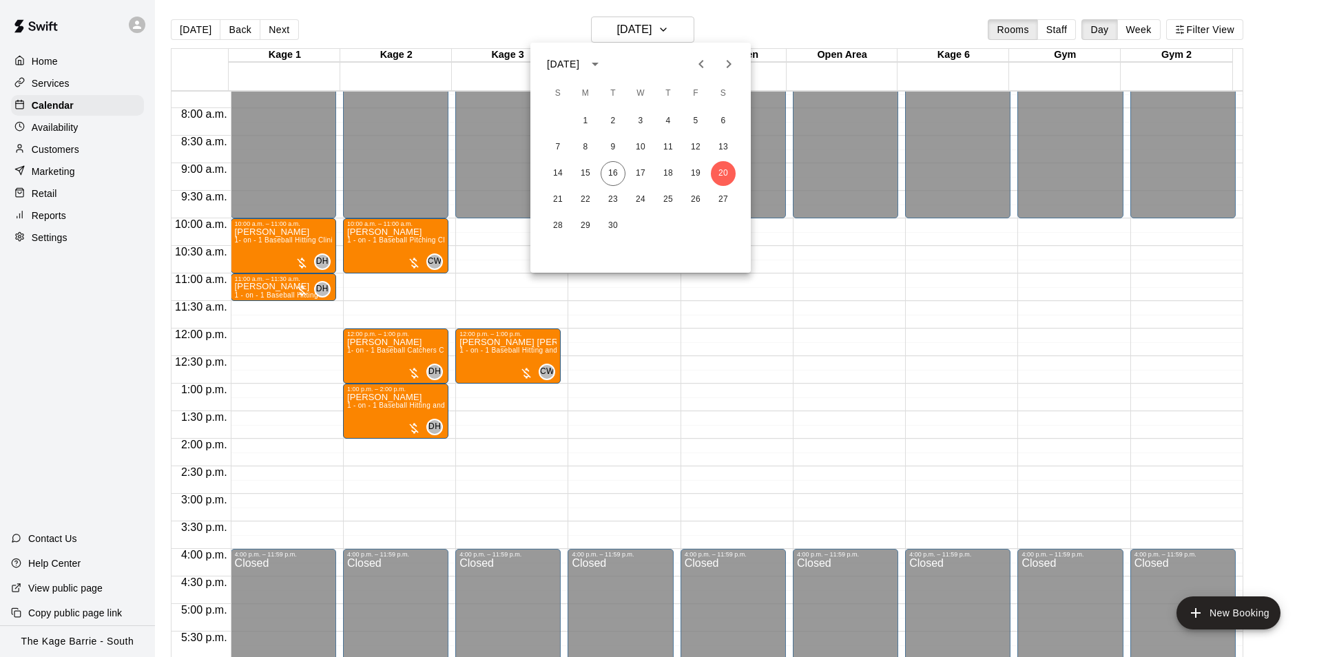
click at [494, 25] on div at bounding box center [658, 328] width 1317 height 657
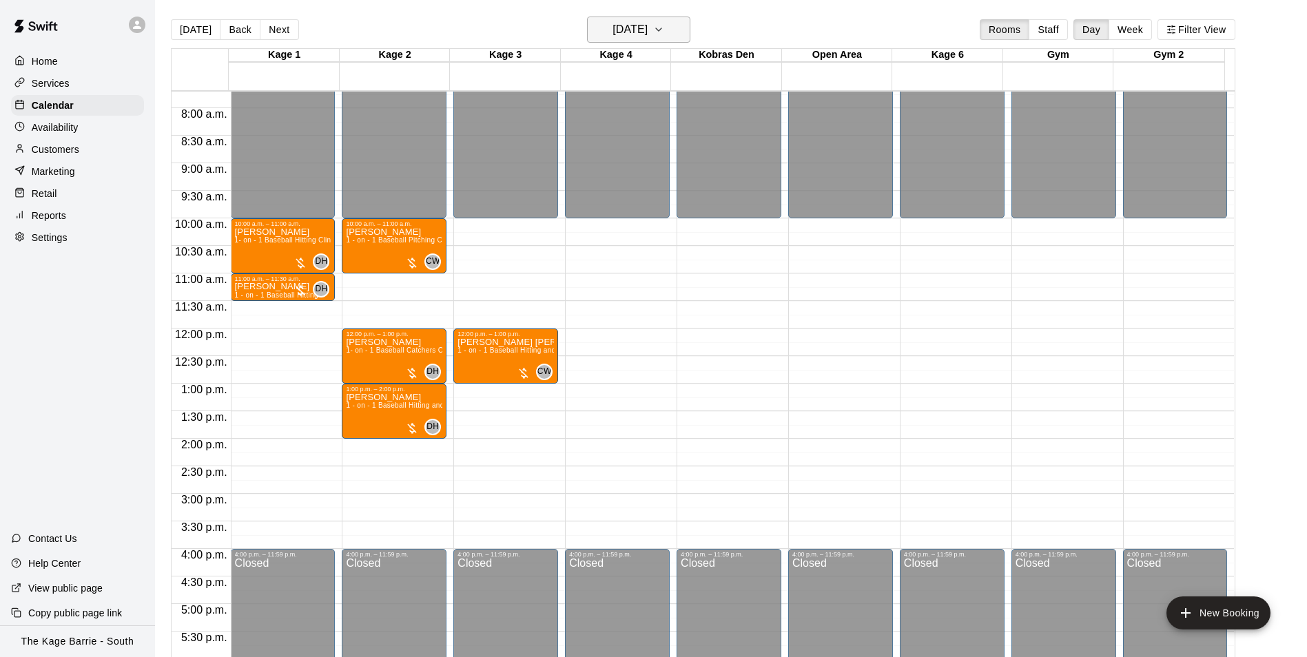
click at [647, 29] on h6 "[DATE]" at bounding box center [629, 29] width 35 height 19
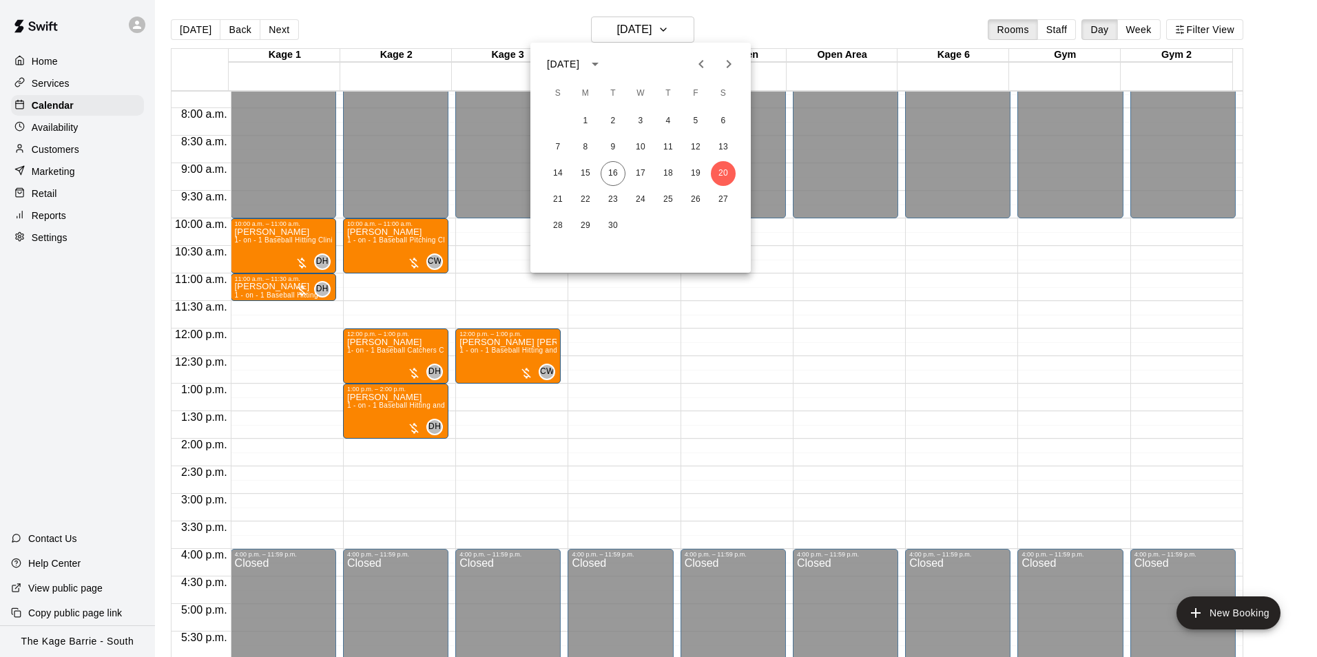
drag, startPoint x: 492, startPoint y: 9, endPoint x: 222, endPoint y: 16, distance: 270.1
click at [490, 9] on div at bounding box center [658, 328] width 1317 height 657
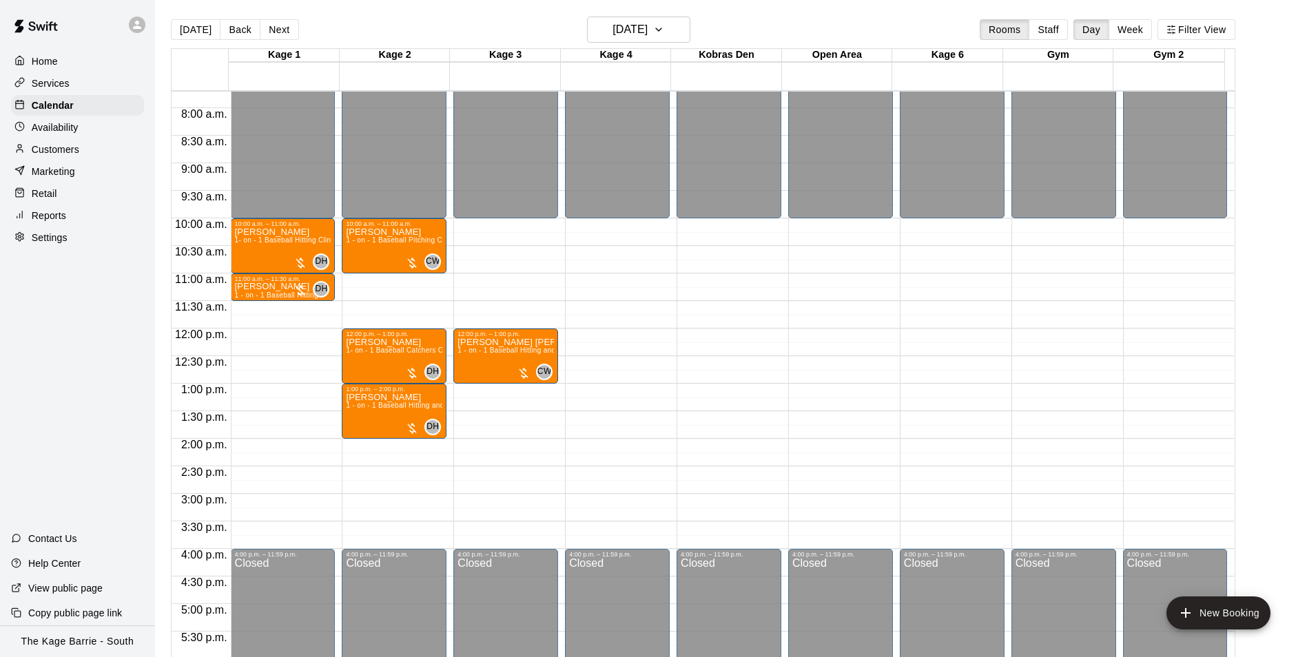
click at [140, 23] on icon at bounding box center [137, 25] width 12 height 12
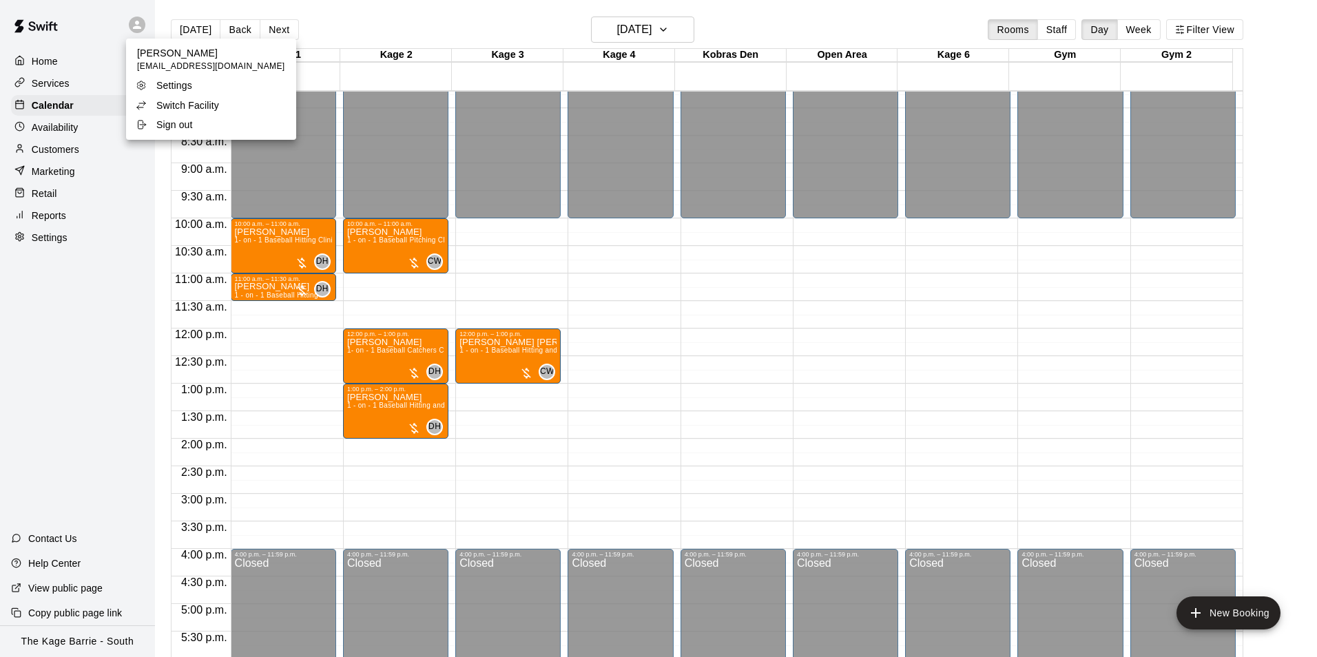
click at [172, 101] on p "Switch Facility" at bounding box center [187, 105] width 63 height 14
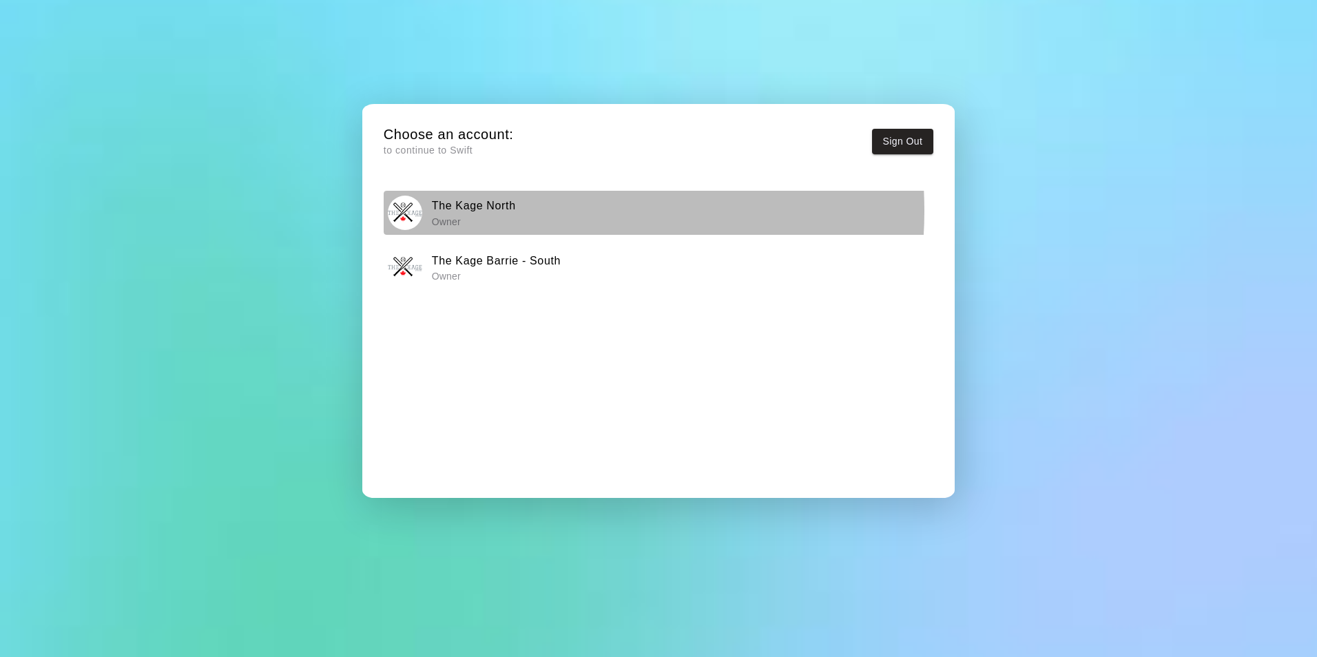
click at [506, 211] on h6 "The Kage North" at bounding box center [474, 206] width 84 height 18
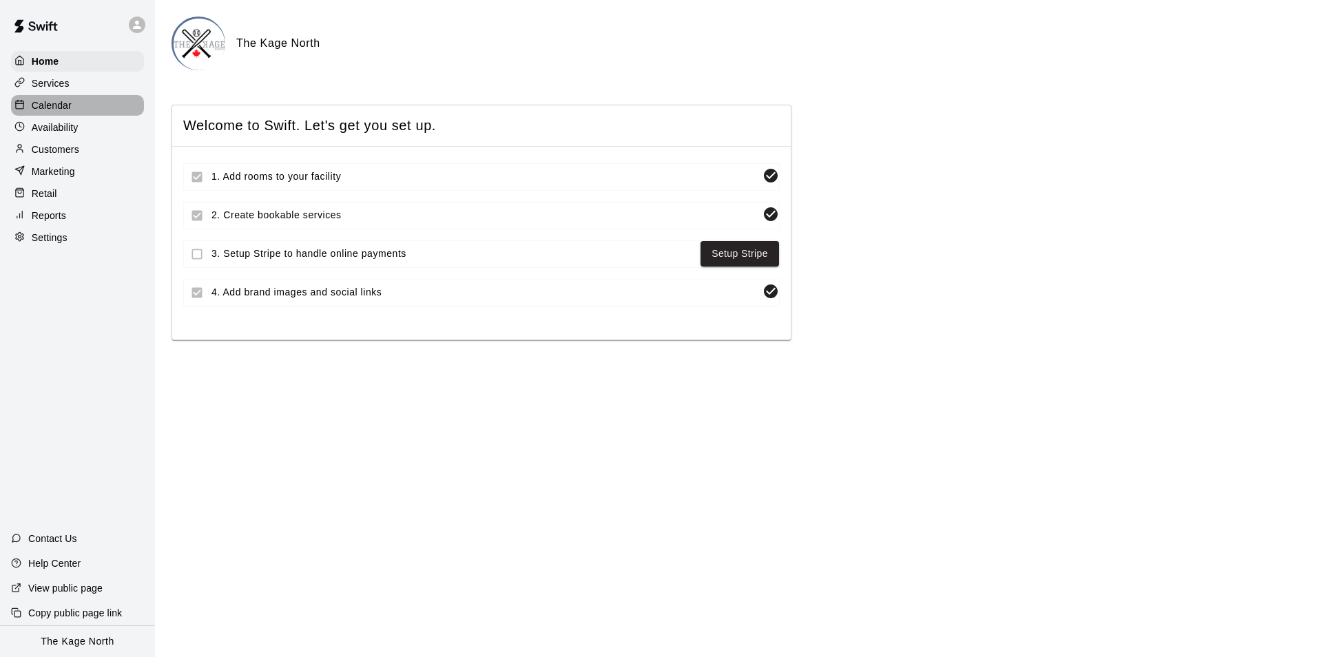
drag, startPoint x: 54, startPoint y: 105, endPoint x: 63, endPoint y: 105, distance: 8.3
click at [53, 105] on p "Calendar" at bounding box center [52, 105] width 40 height 14
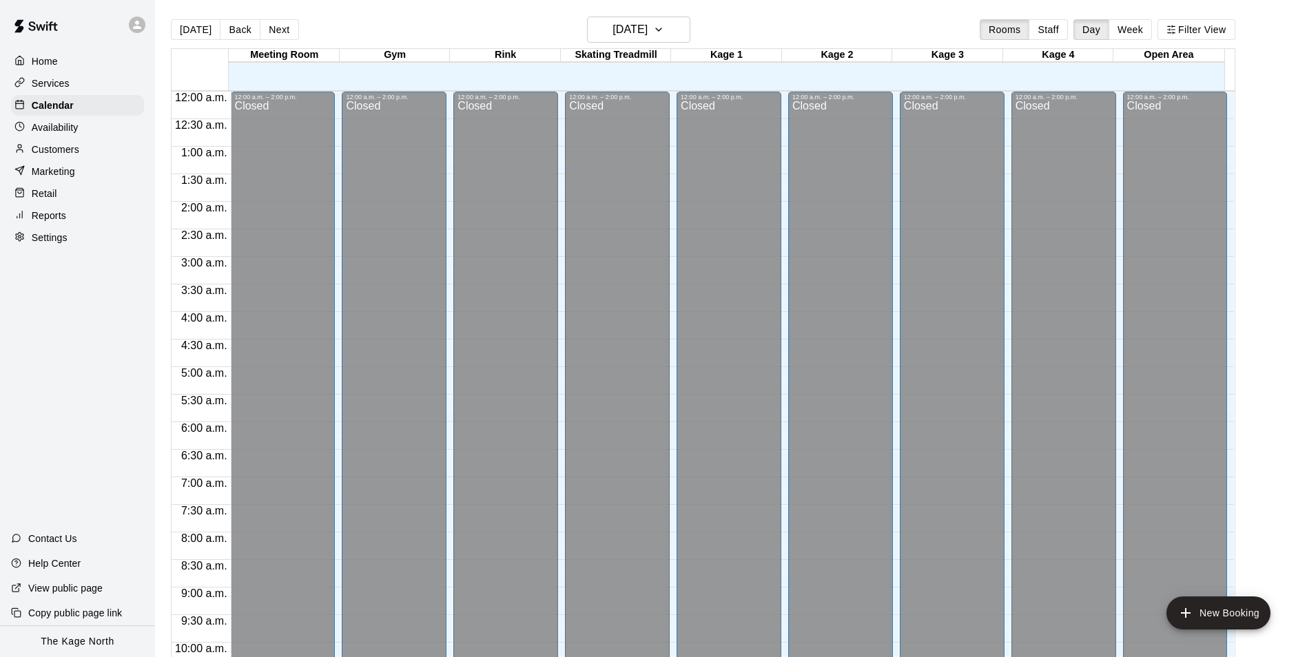
scroll to position [700, 0]
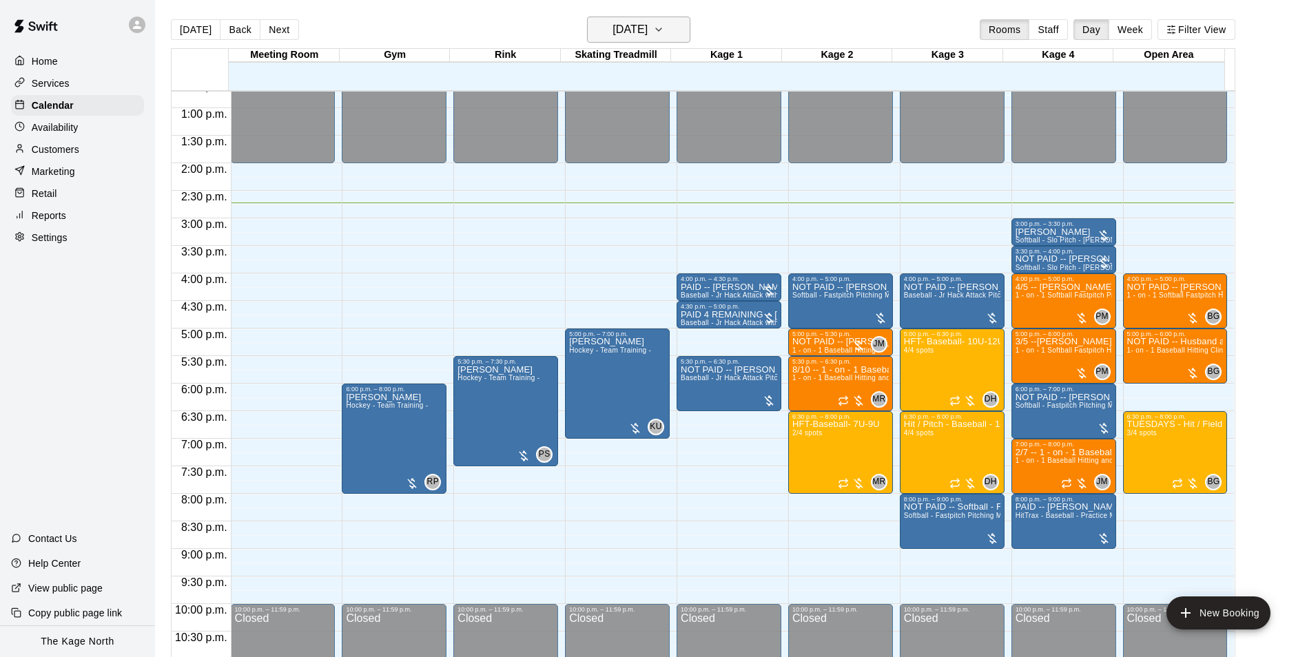
click at [647, 22] on h6 "[DATE]" at bounding box center [629, 29] width 35 height 19
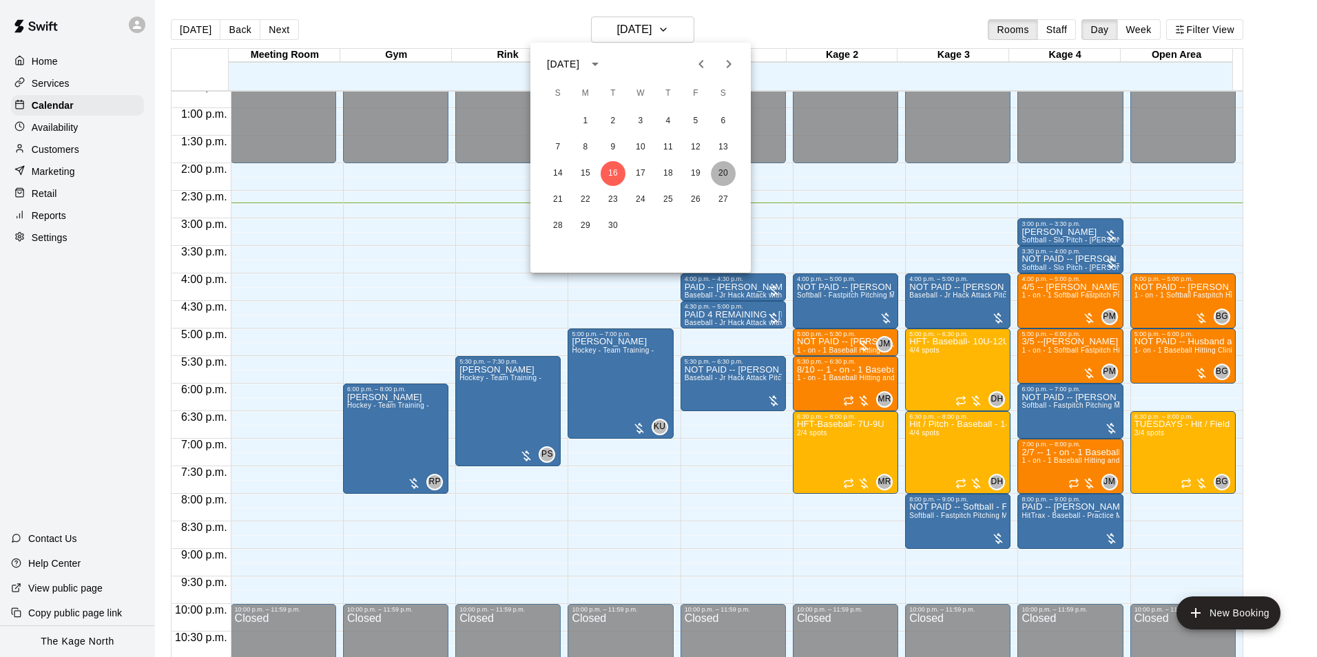
click at [718, 171] on button "20" at bounding box center [723, 173] width 25 height 25
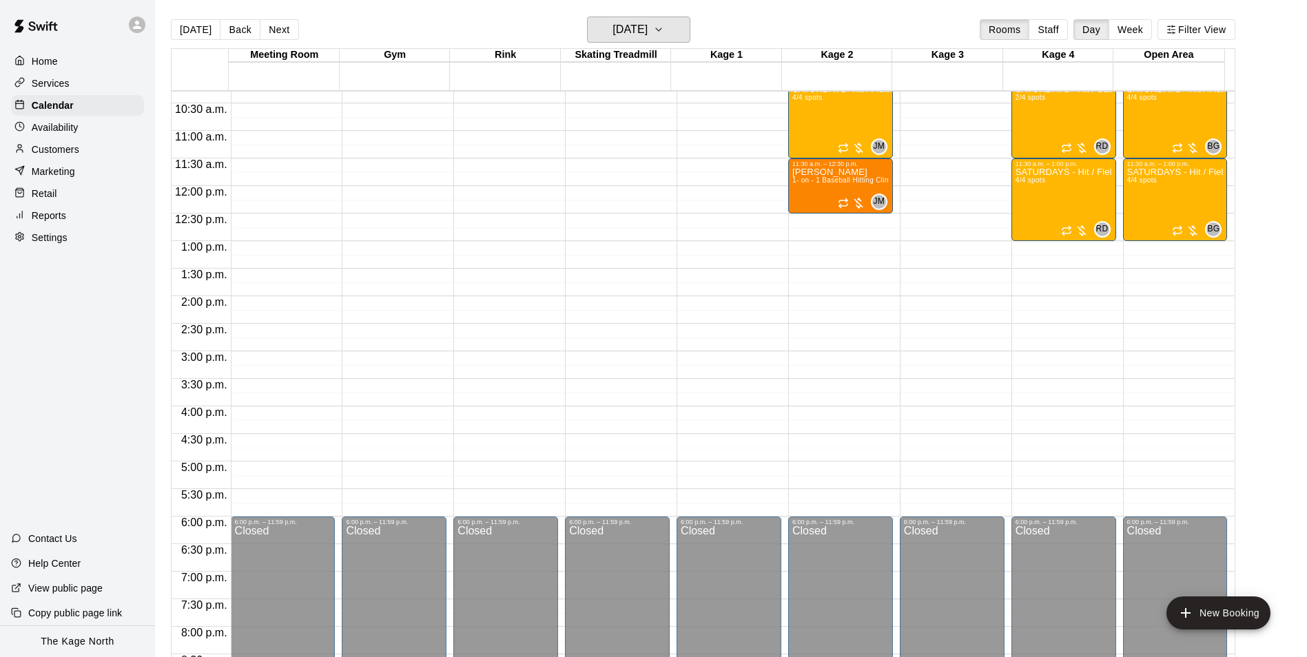
scroll to position [493, 0]
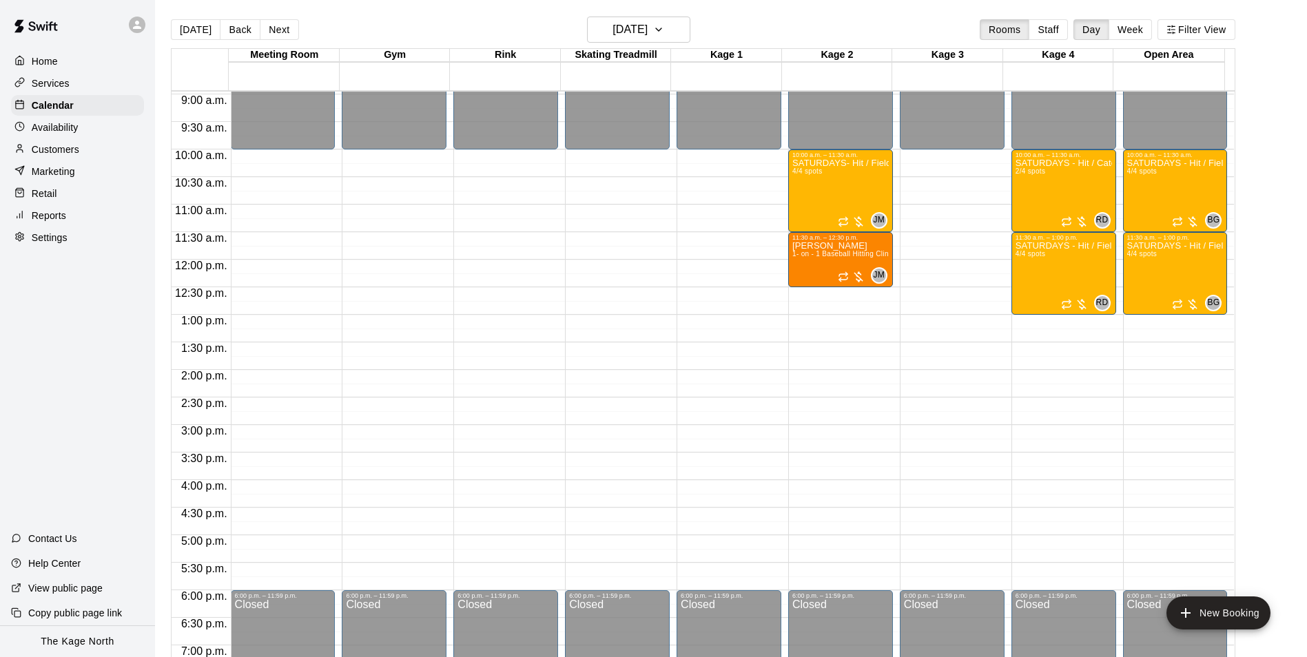
click at [37, 59] on p "Home" at bounding box center [45, 61] width 26 height 14
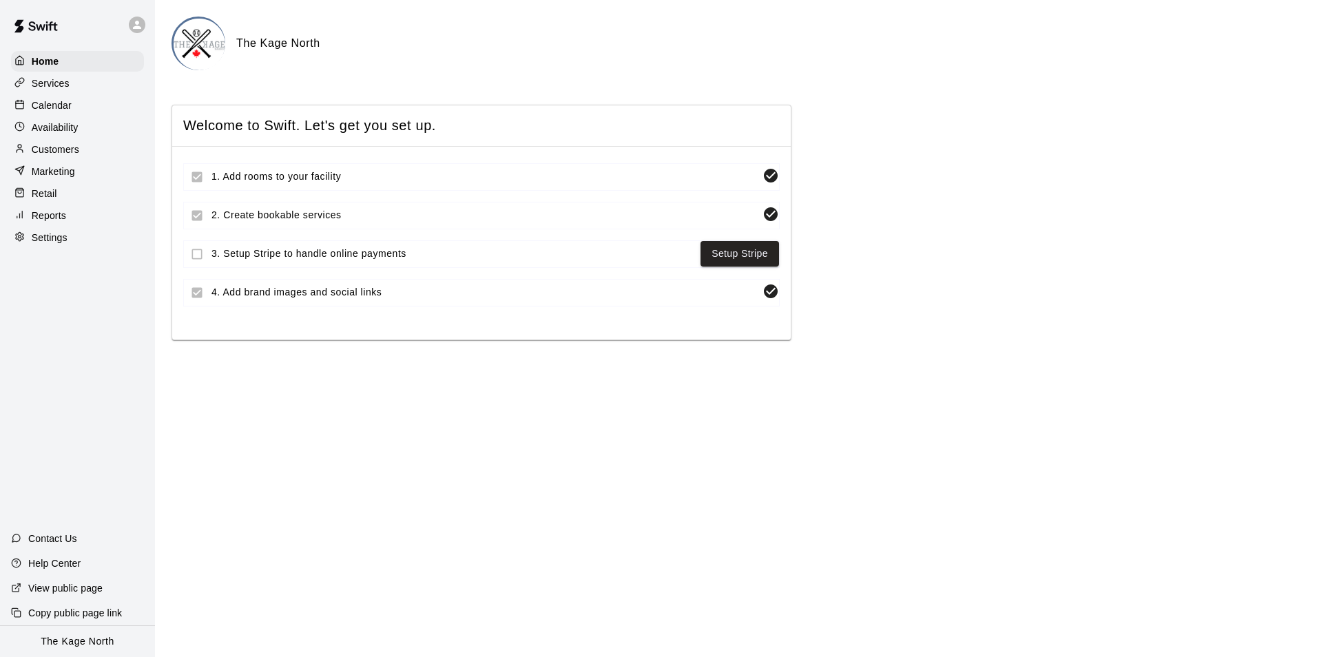
click at [21, 99] on div "Calendar" at bounding box center [77, 105] width 133 height 21
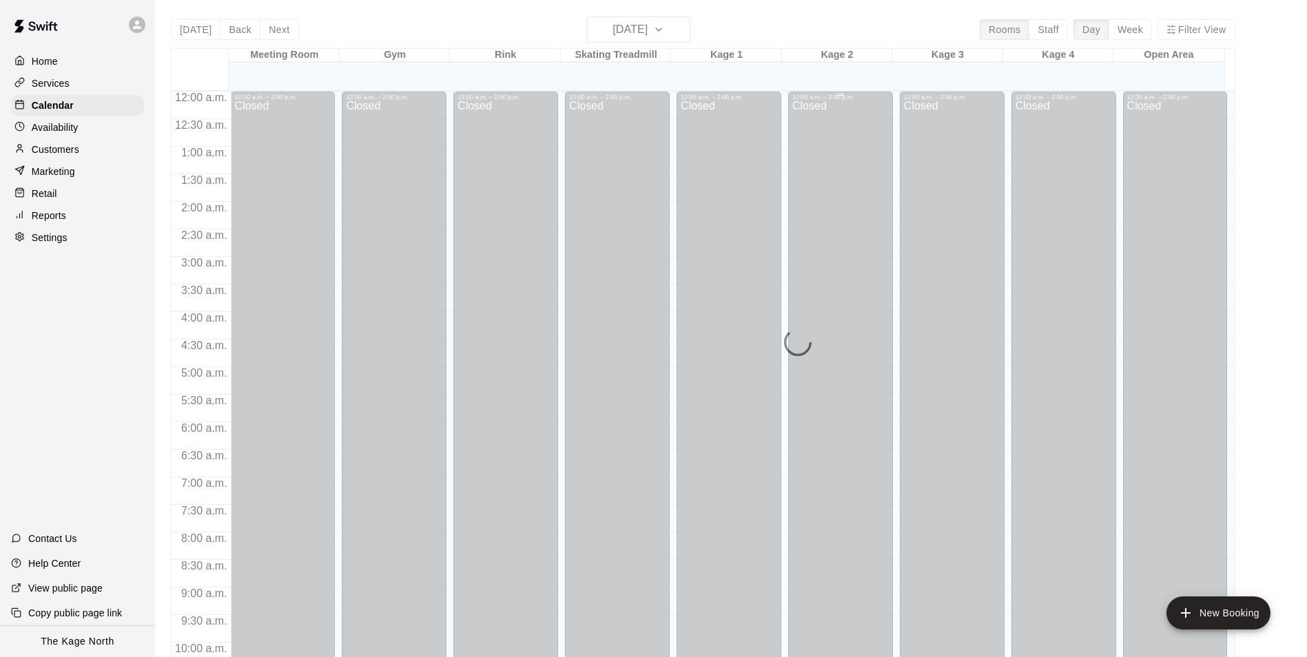
scroll to position [700, 0]
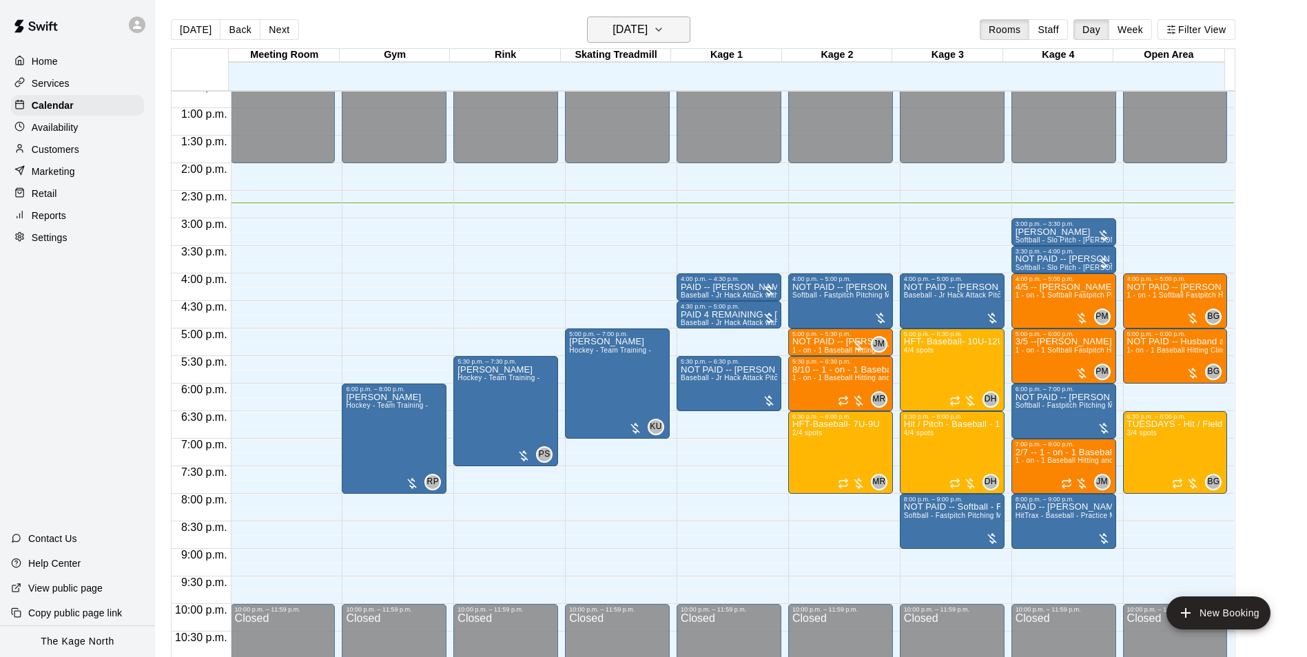
click at [647, 32] on h6 "[DATE]" at bounding box center [629, 29] width 35 height 19
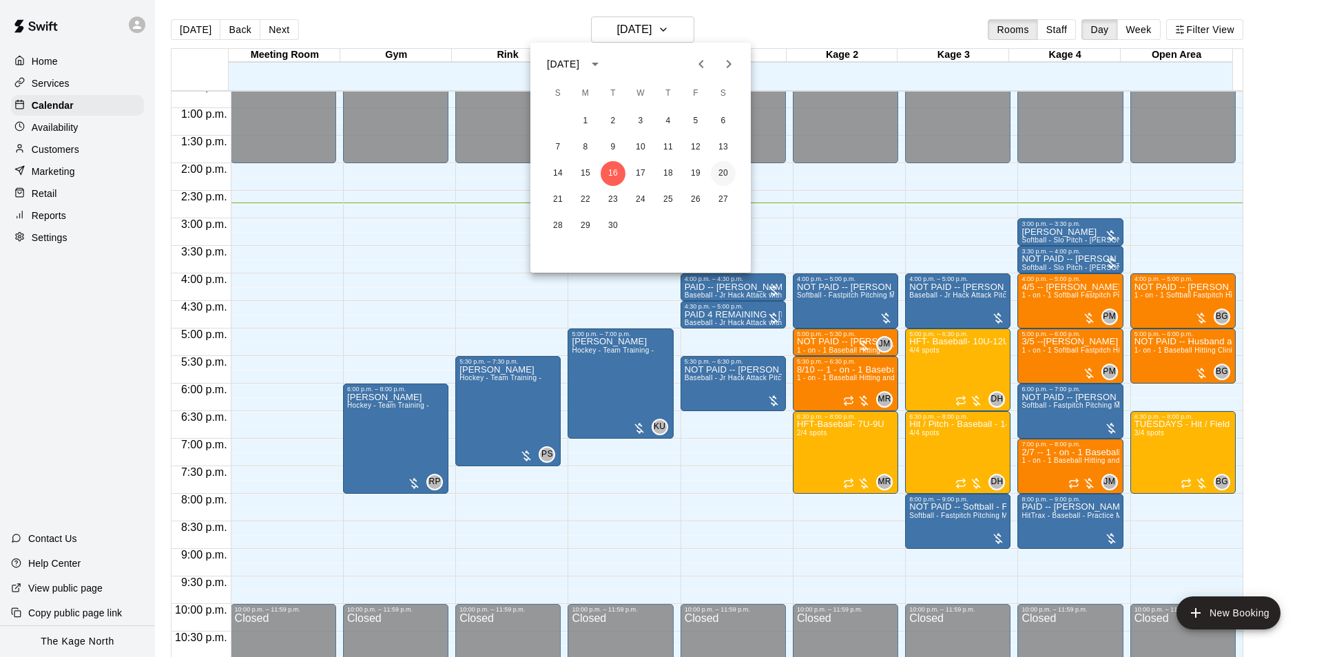
click at [721, 176] on button "20" at bounding box center [723, 173] width 25 height 25
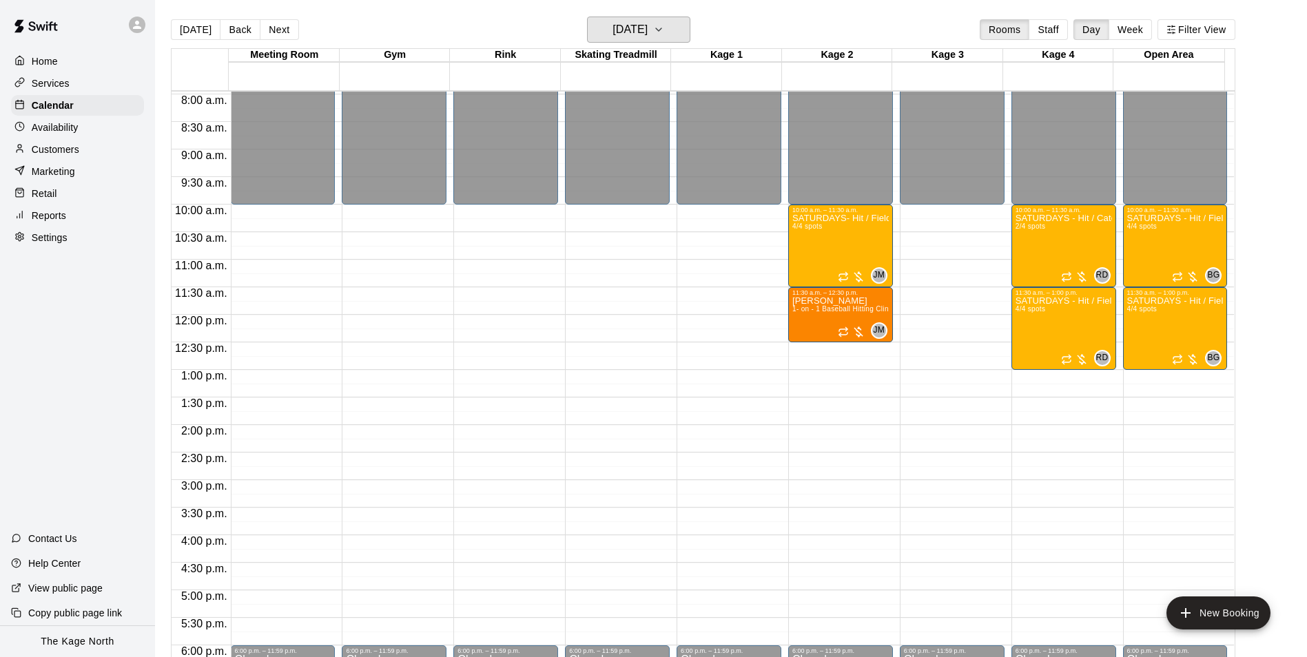
scroll to position [424, 0]
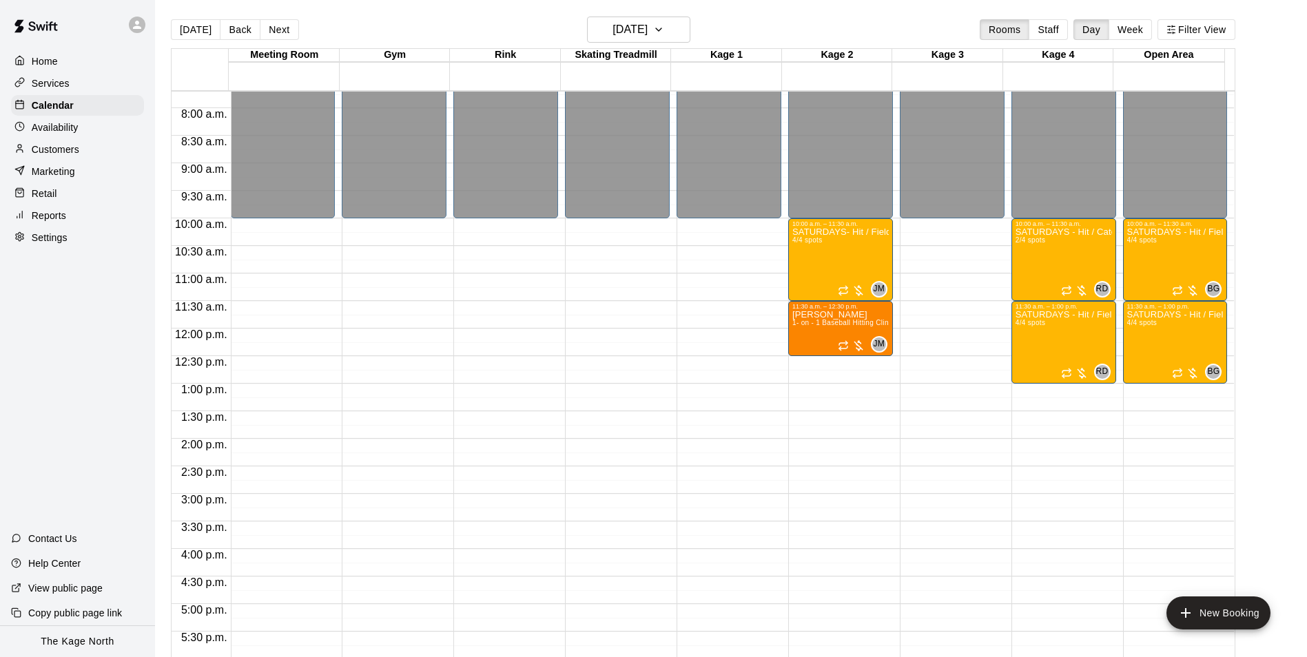
click at [43, 65] on p "Home" at bounding box center [45, 61] width 26 height 14
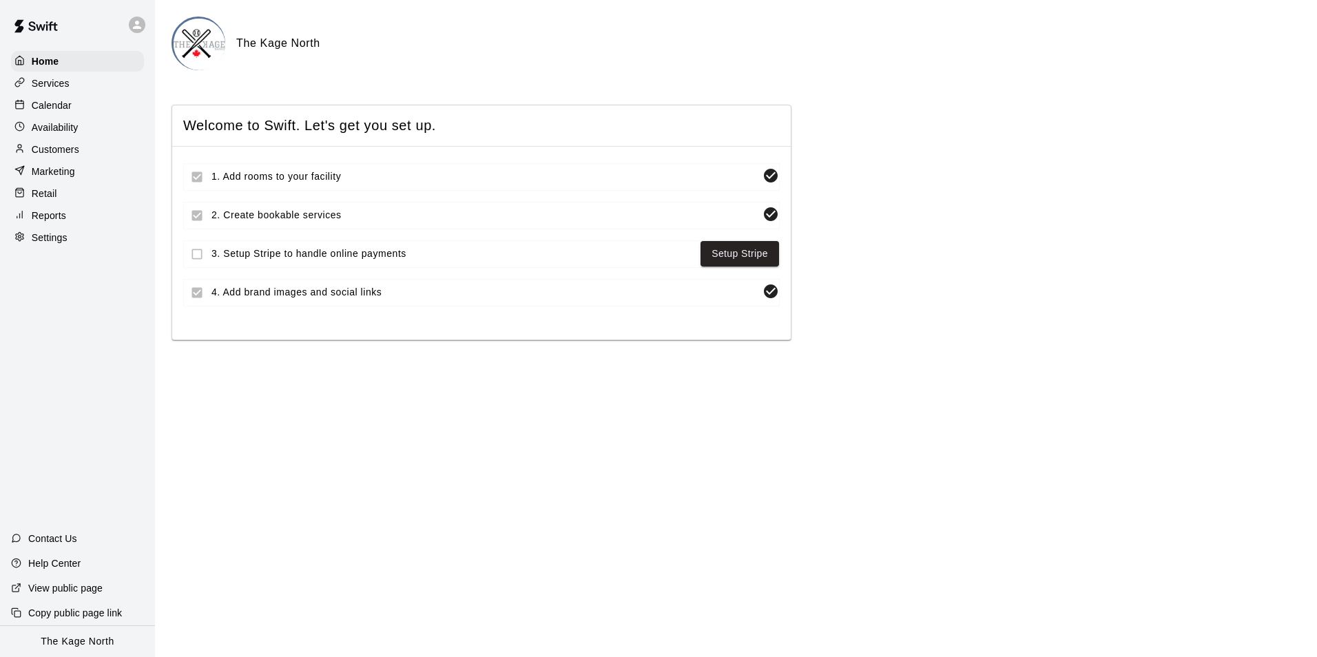
click at [67, 112] on p "Calendar" at bounding box center [52, 105] width 40 height 14
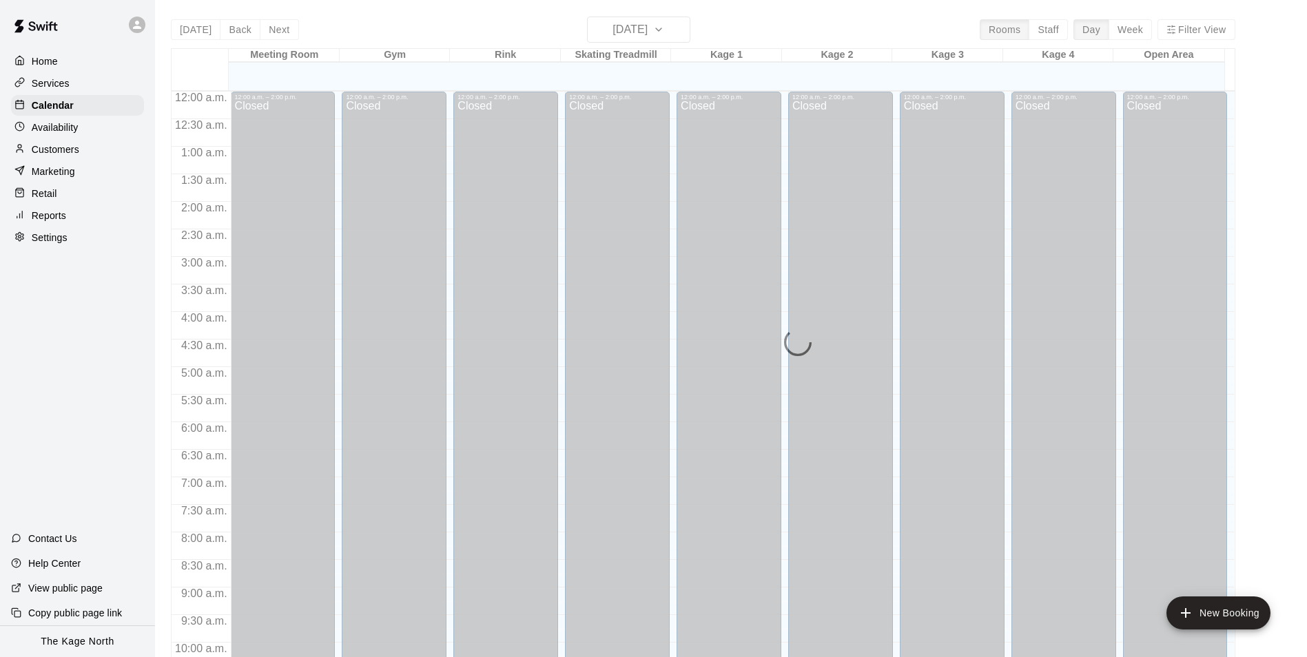
scroll to position [700, 0]
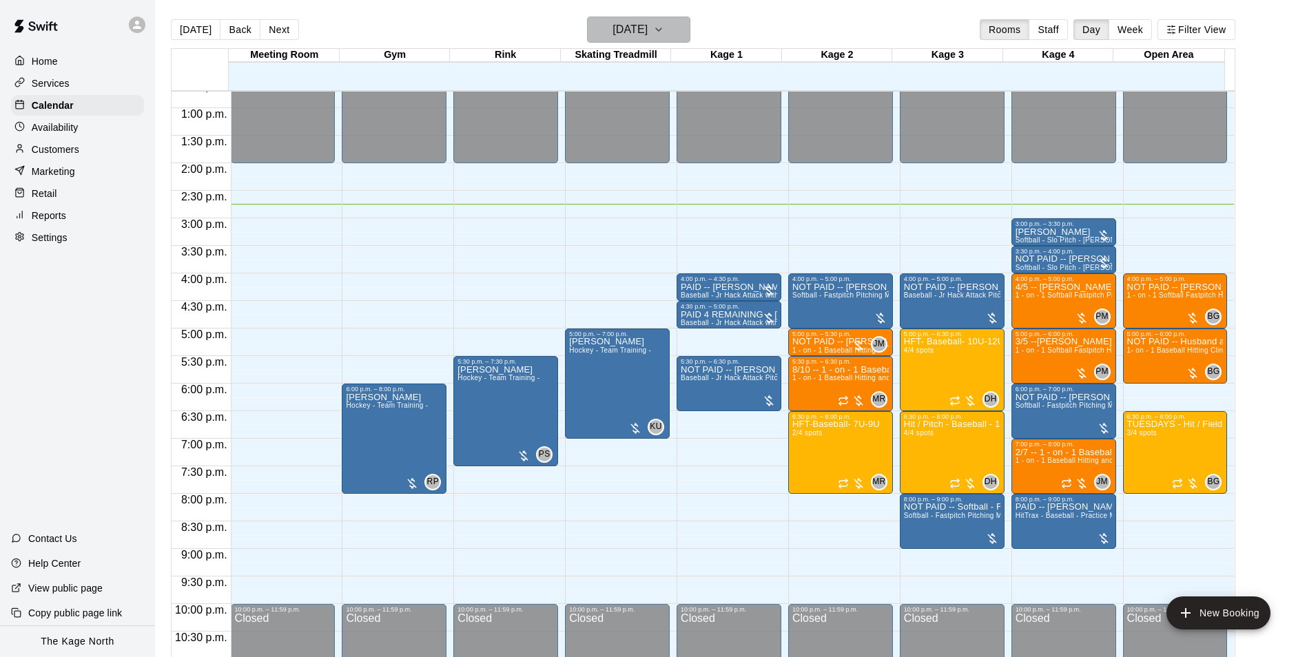
click at [647, 34] on h6 "[DATE]" at bounding box center [629, 29] width 35 height 19
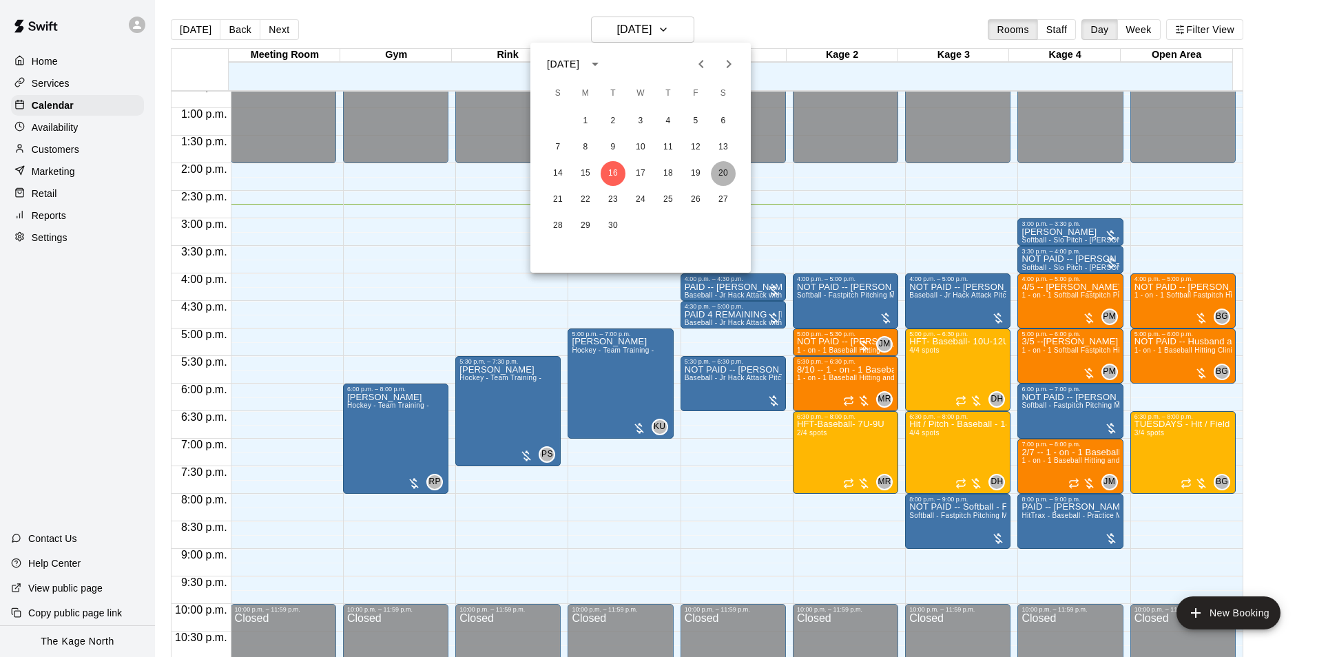
click at [722, 172] on button "20" at bounding box center [723, 173] width 25 height 25
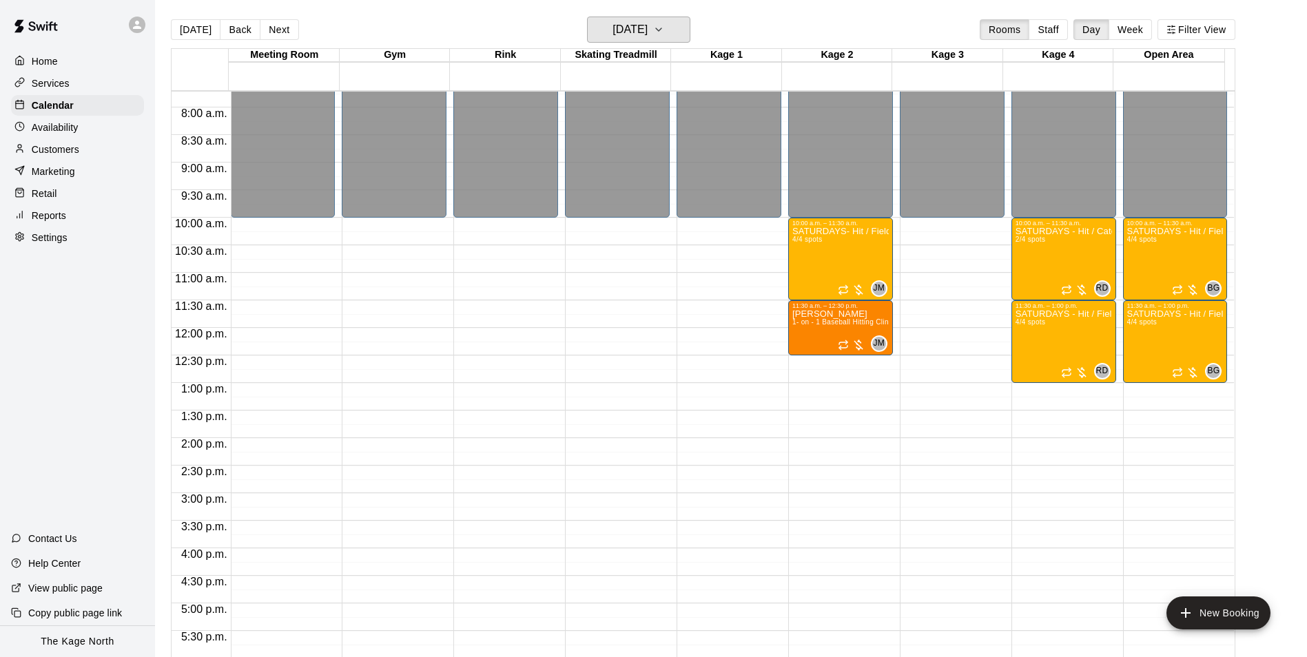
scroll to position [424, 0]
click at [647, 37] on h6 "[DATE]" at bounding box center [629, 29] width 35 height 19
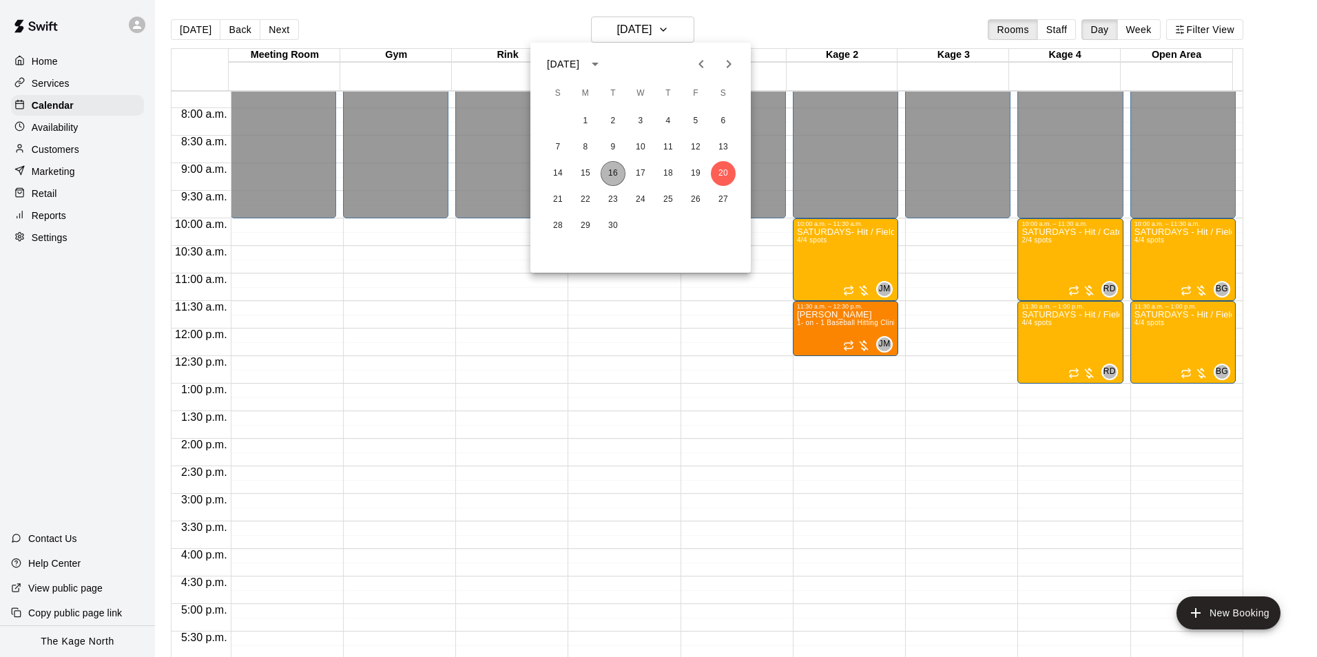
click at [612, 175] on button "16" at bounding box center [613, 173] width 25 height 25
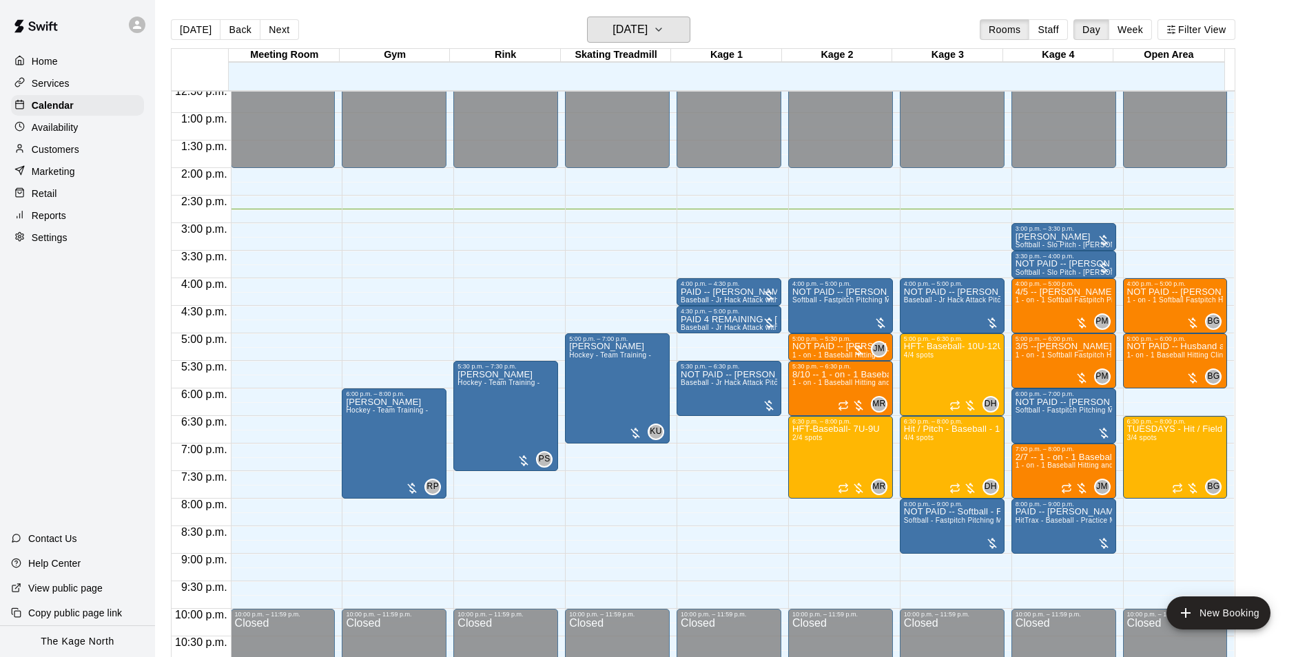
scroll to position [700, 0]
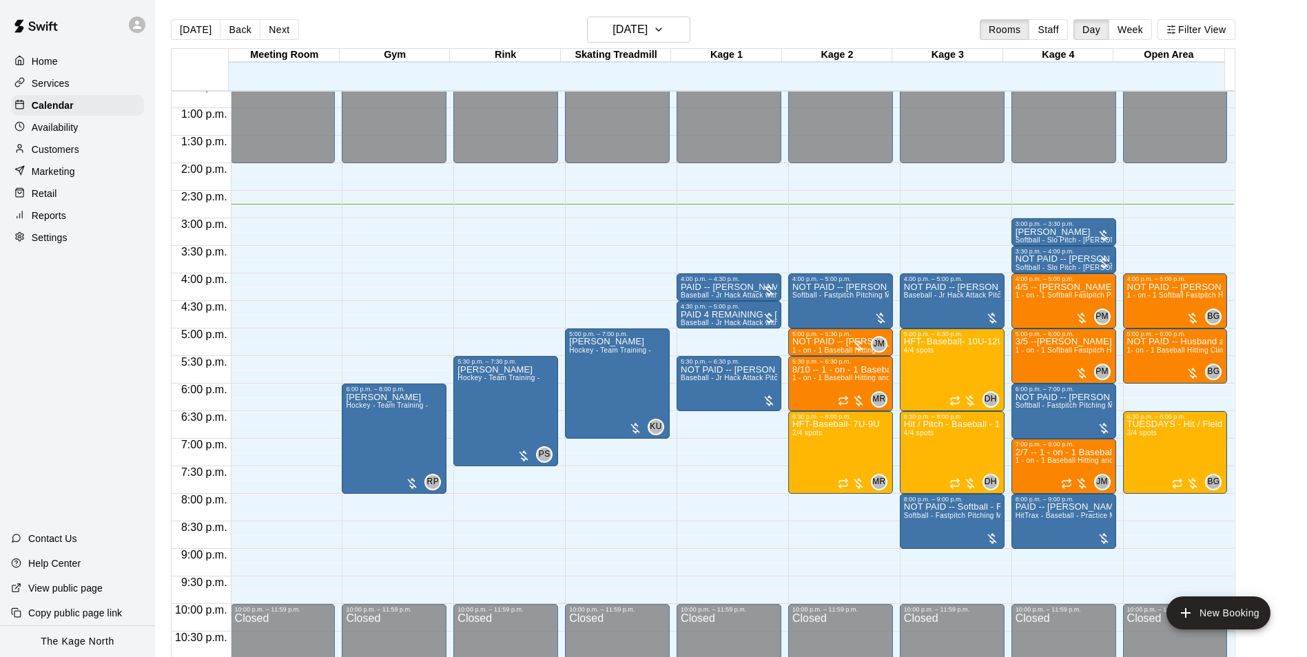
click at [344, 32] on div "[DATE] Back [DATE][DATE] Rooms Staff Day Week Filter View" at bounding box center [703, 33] width 1064 height 32
click at [365, 36] on div "[DATE] Back [DATE][DATE] Rooms Staff Day Week Filter View" at bounding box center [703, 33] width 1064 height 32
click at [647, 30] on h6 "[DATE]" at bounding box center [629, 29] width 35 height 19
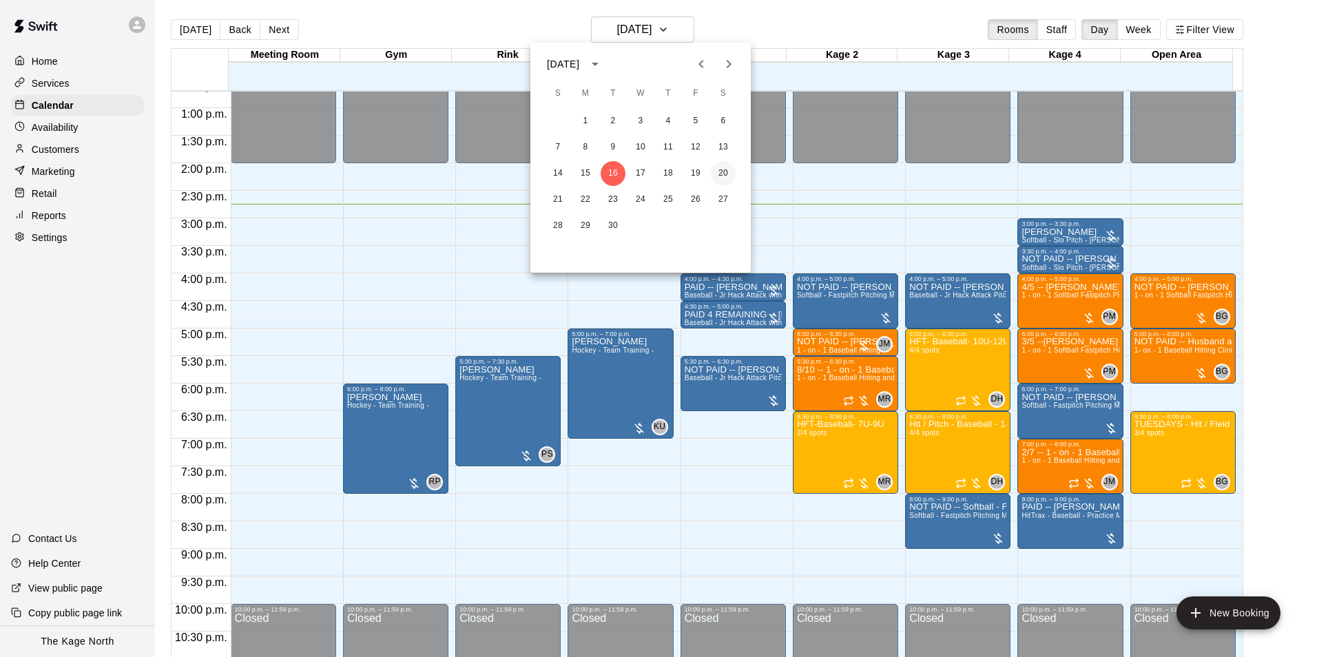
click at [721, 171] on button "20" at bounding box center [723, 173] width 25 height 25
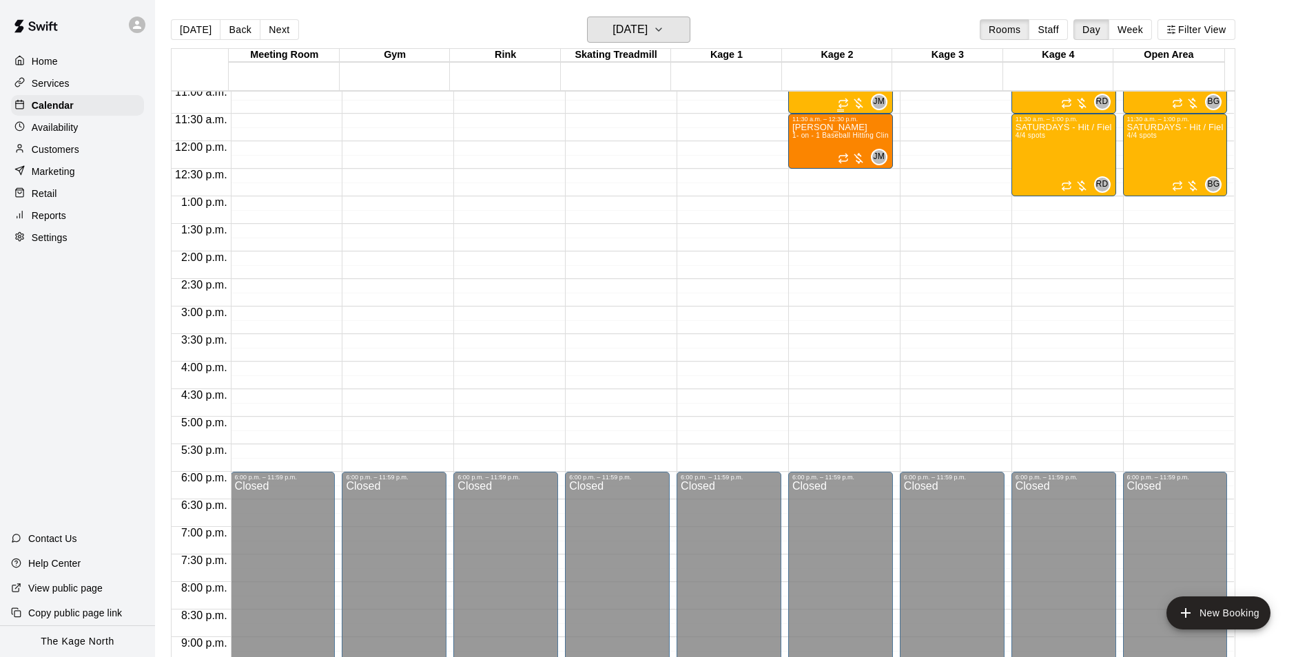
scroll to position [493, 0]
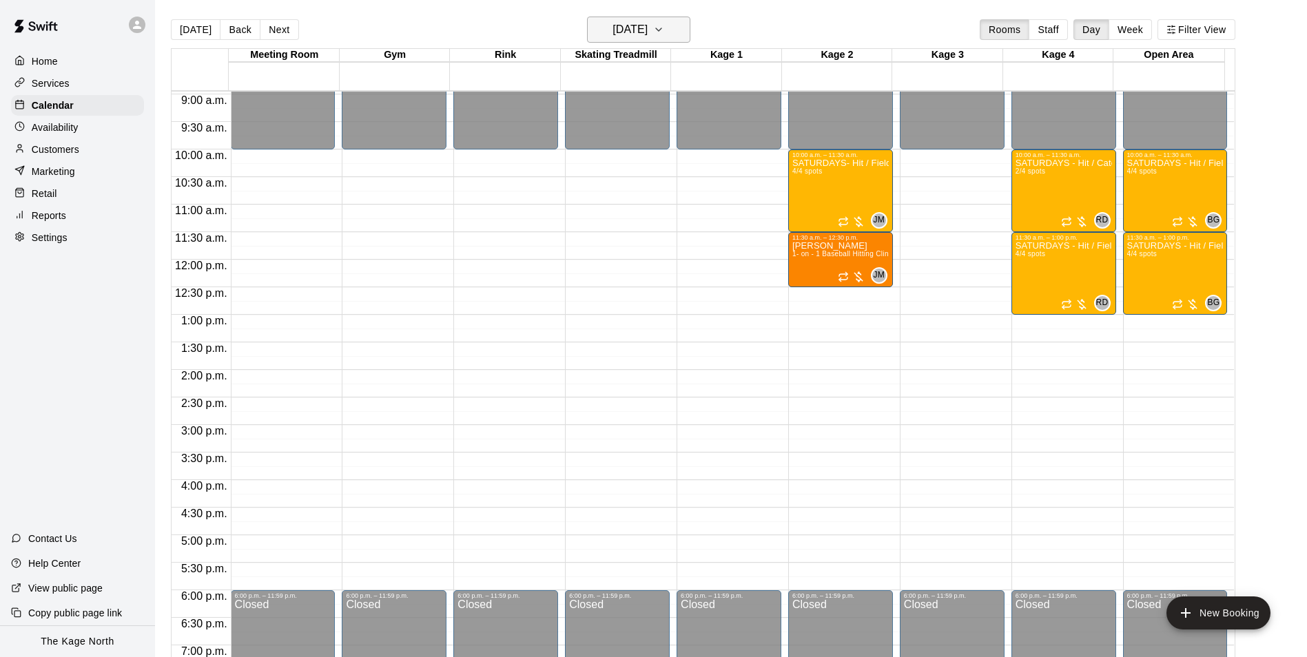
click at [647, 32] on h6 "[DATE]" at bounding box center [629, 29] width 35 height 19
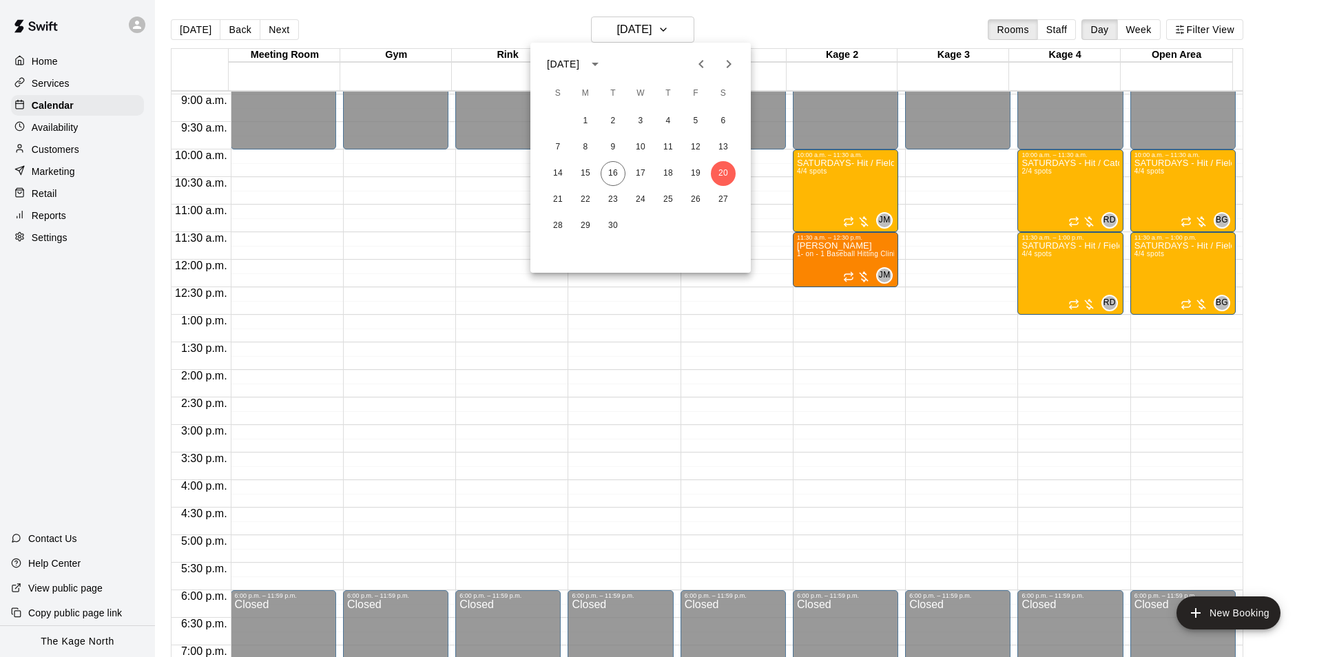
click at [601, 169] on div "14 15 16 17 18 19 20" at bounding box center [640, 173] width 220 height 25
click at [605, 171] on button "16" at bounding box center [613, 173] width 25 height 25
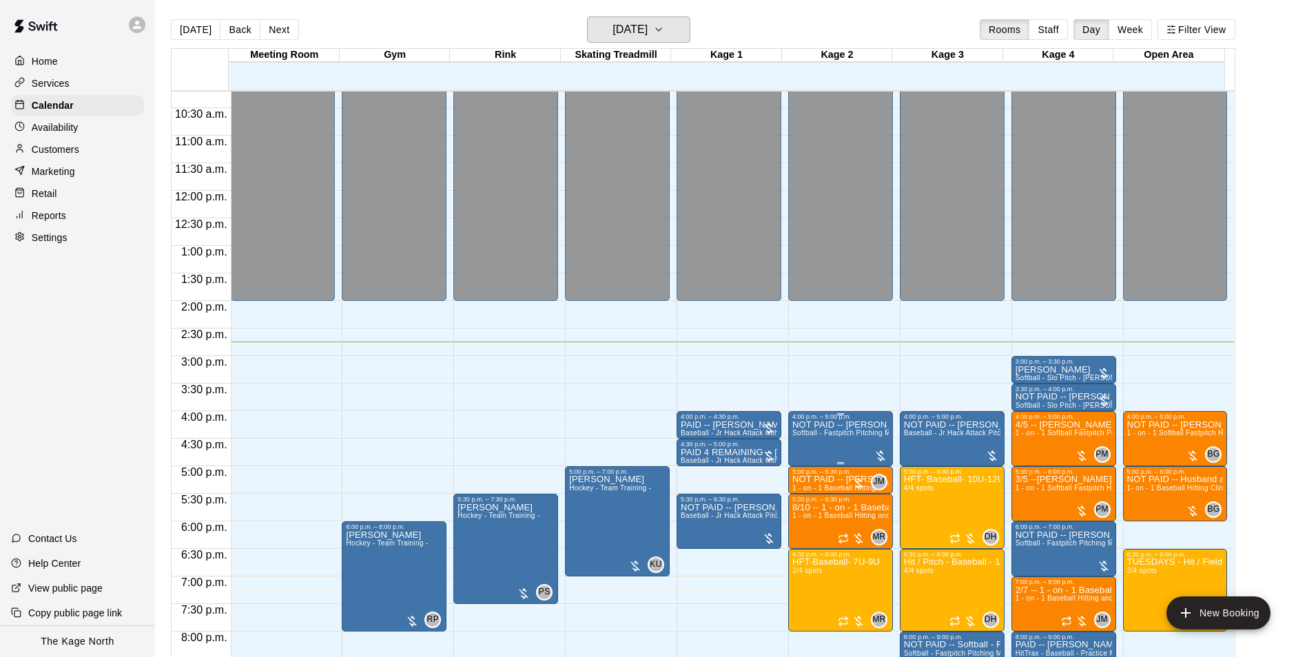
scroll to position [700, 0]
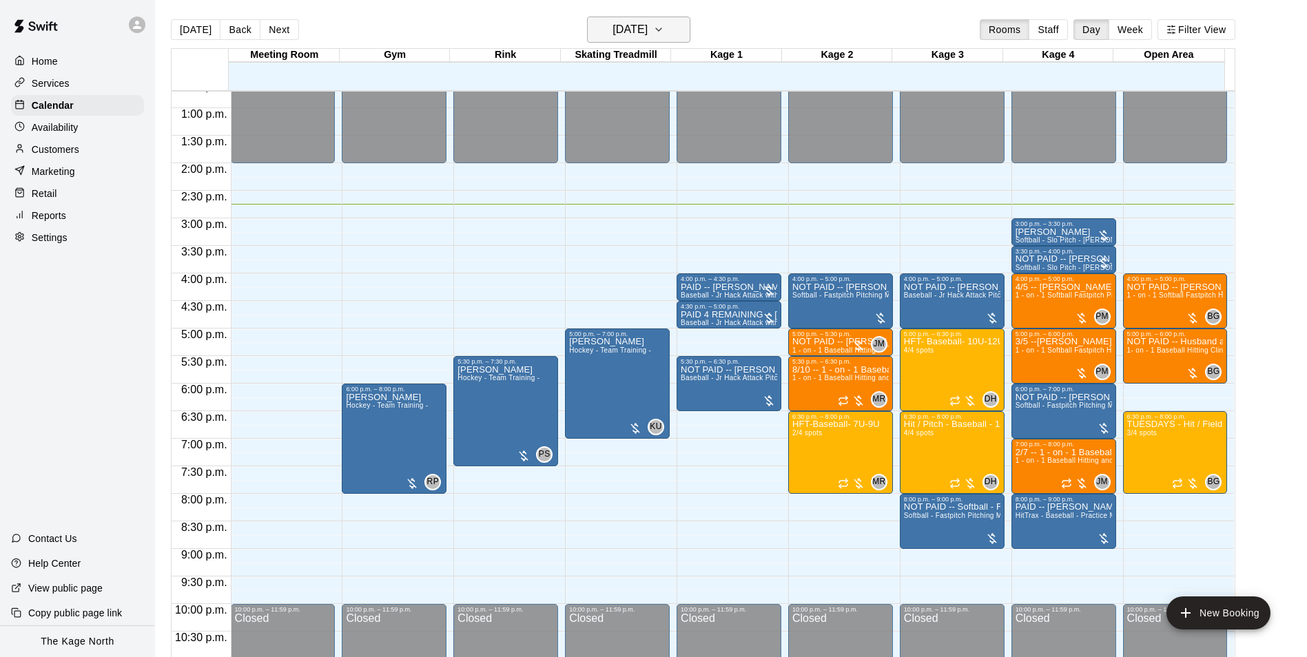
click at [647, 38] on h6 "[DATE]" at bounding box center [629, 29] width 35 height 19
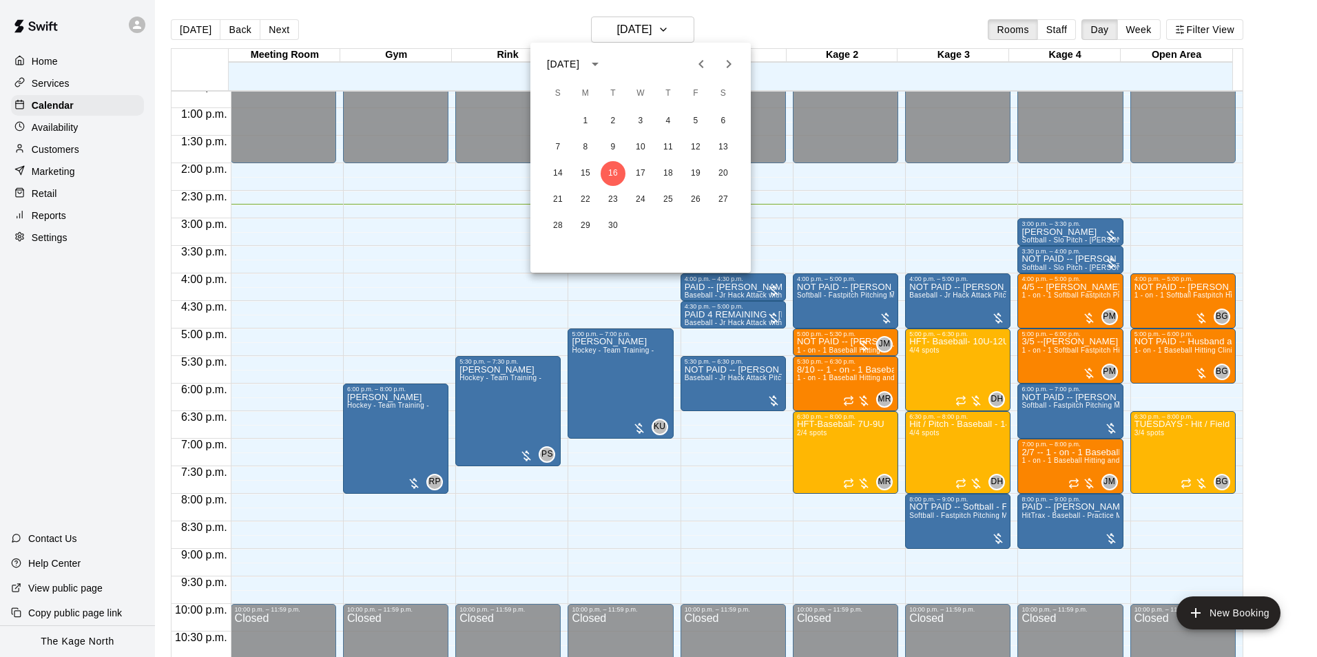
click at [759, 32] on div at bounding box center [658, 328] width 1317 height 657
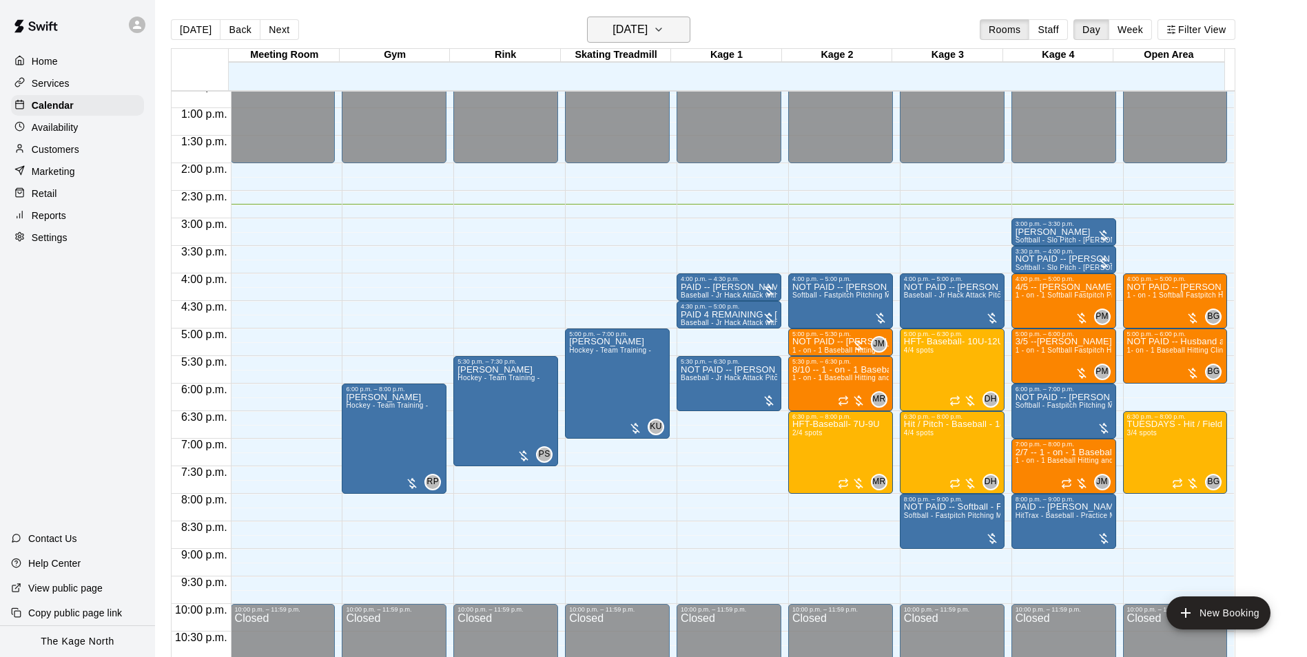
drag, startPoint x: 647, startPoint y: 16, endPoint x: 658, endPoint y: 25, distance: 14.6
click at [650, 14] on main "[DATE] Back [DATE][DATE] Rooms Staff Day Week Filter View Meeting Room [GEOGRAP…" at bounding box center [731, 339] width 1152 height 679
click at [670, 19] on button "[DATE]" at bounding box center [638, 30] width 103 height 26
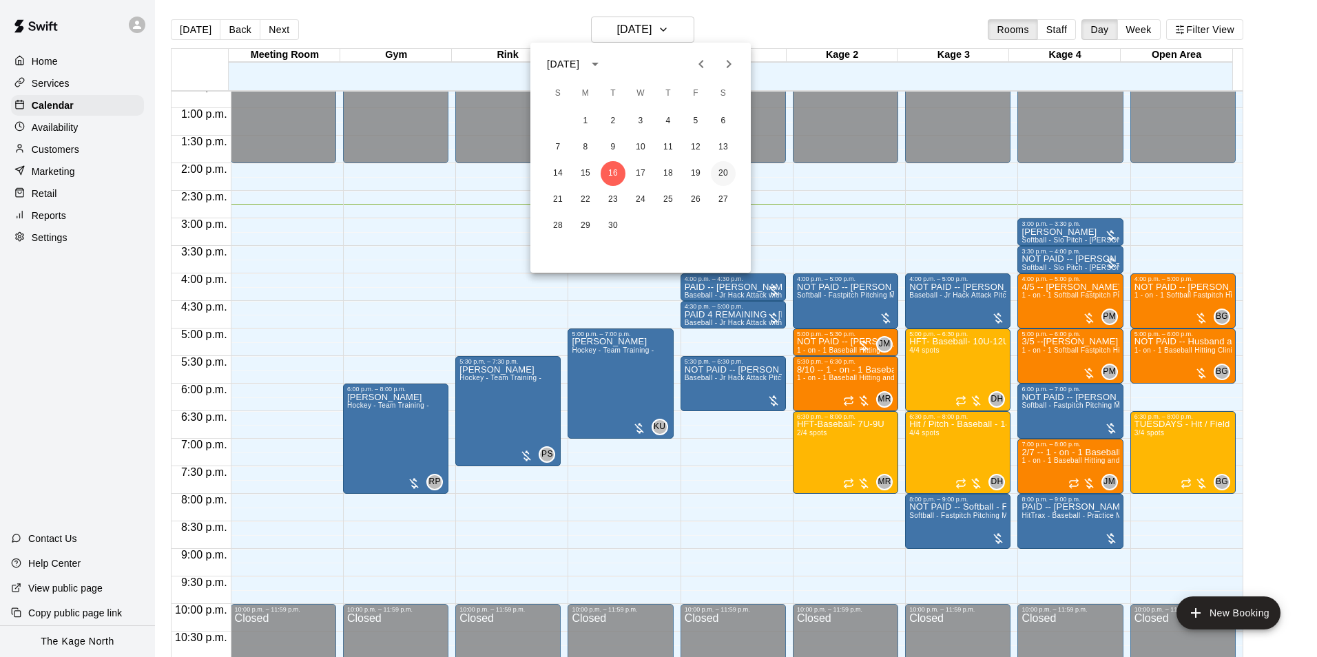
click at [722, 174] on button "20" at bounding box center [723, 173] width 25 height 25
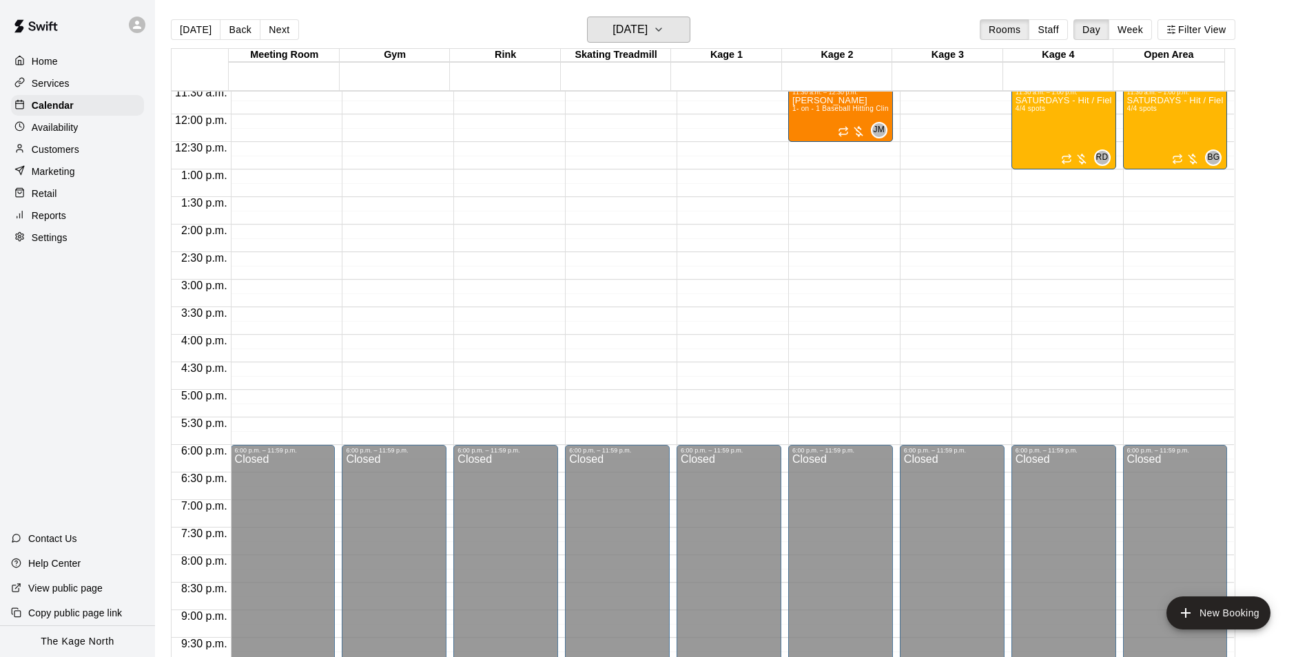
scroll to position [493, 0]
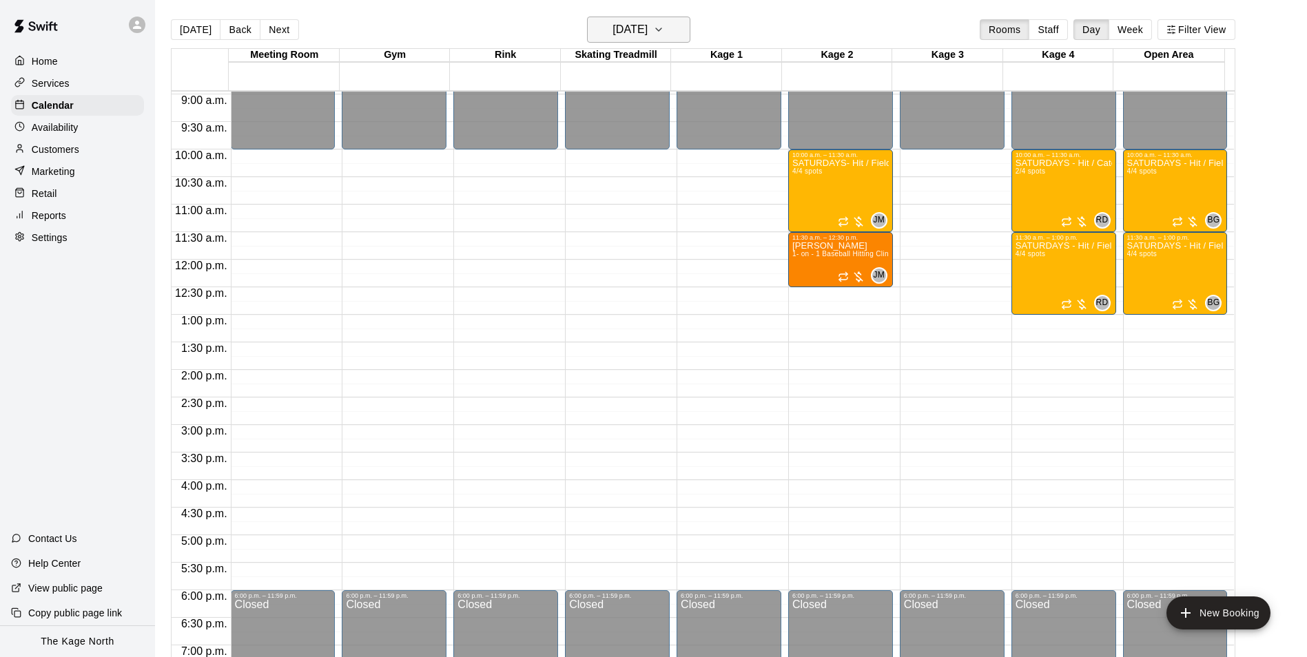
click at [647, 34] on h6 "[DATE]" at bounding box center [629, 29] width 35 height 19
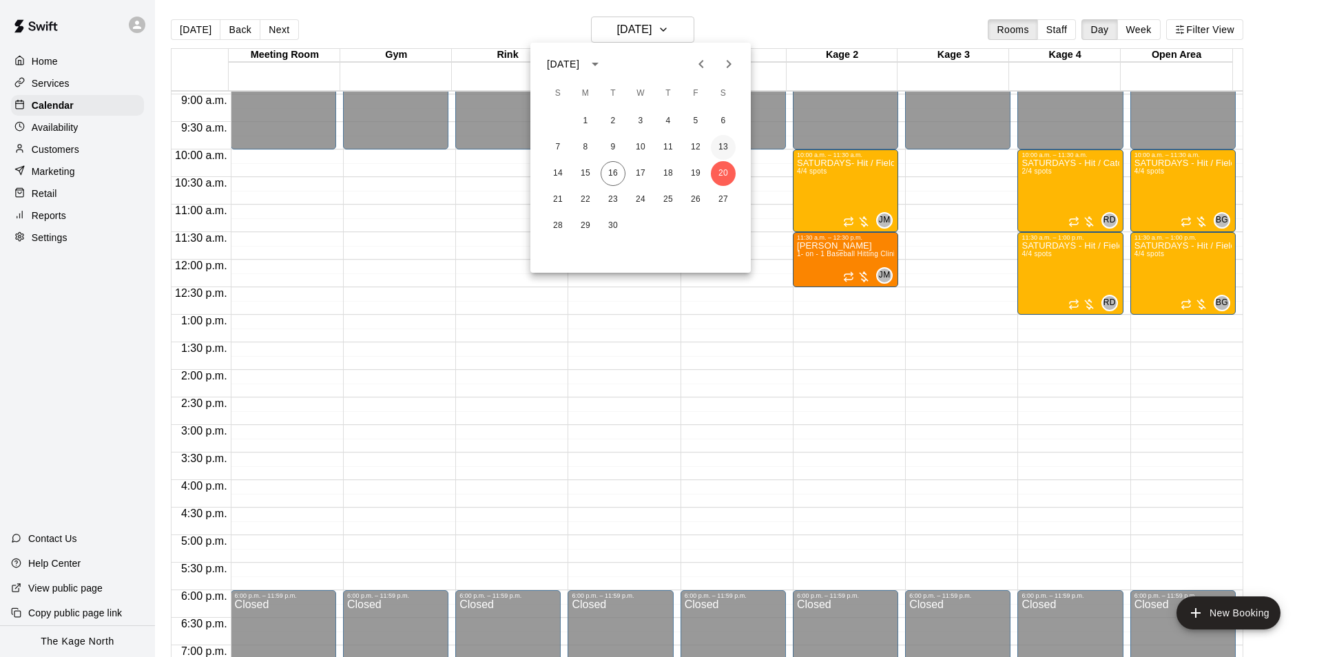
click at [724, 148] on button "13" at bounding box center [723, 147] width 25 height 25
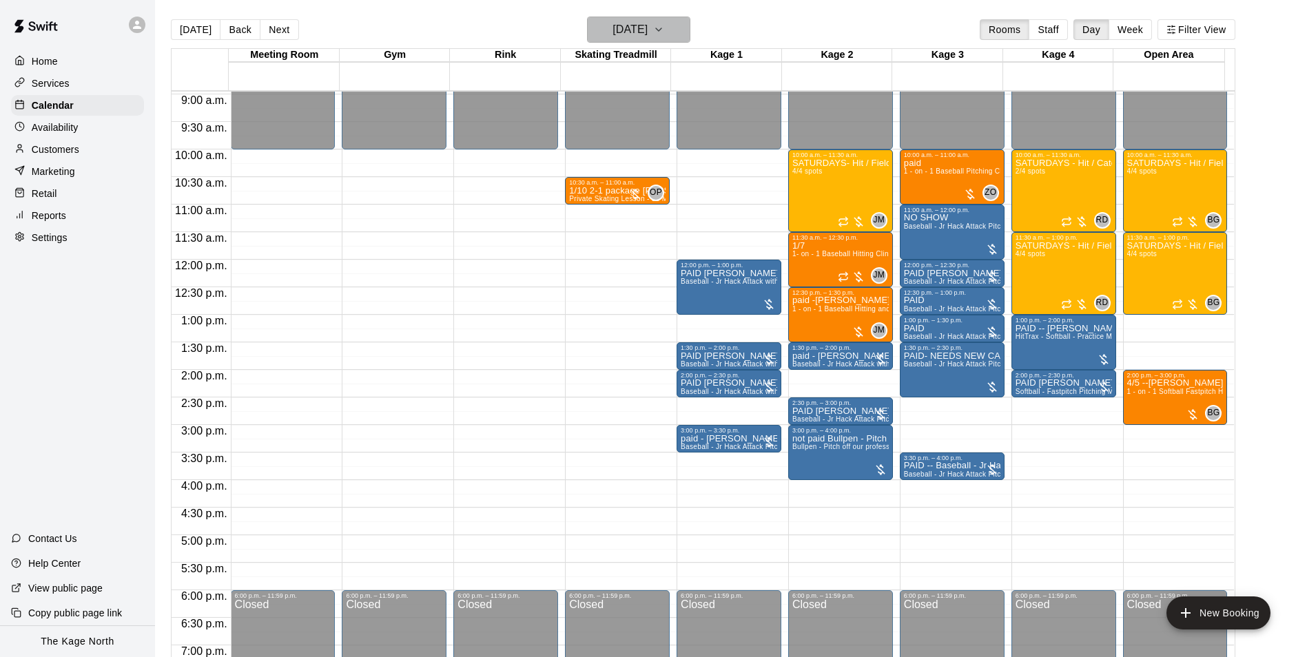
click at [647, 22] on h6 "[DATE]" at bounding box center [629, 29] width 35 height 19
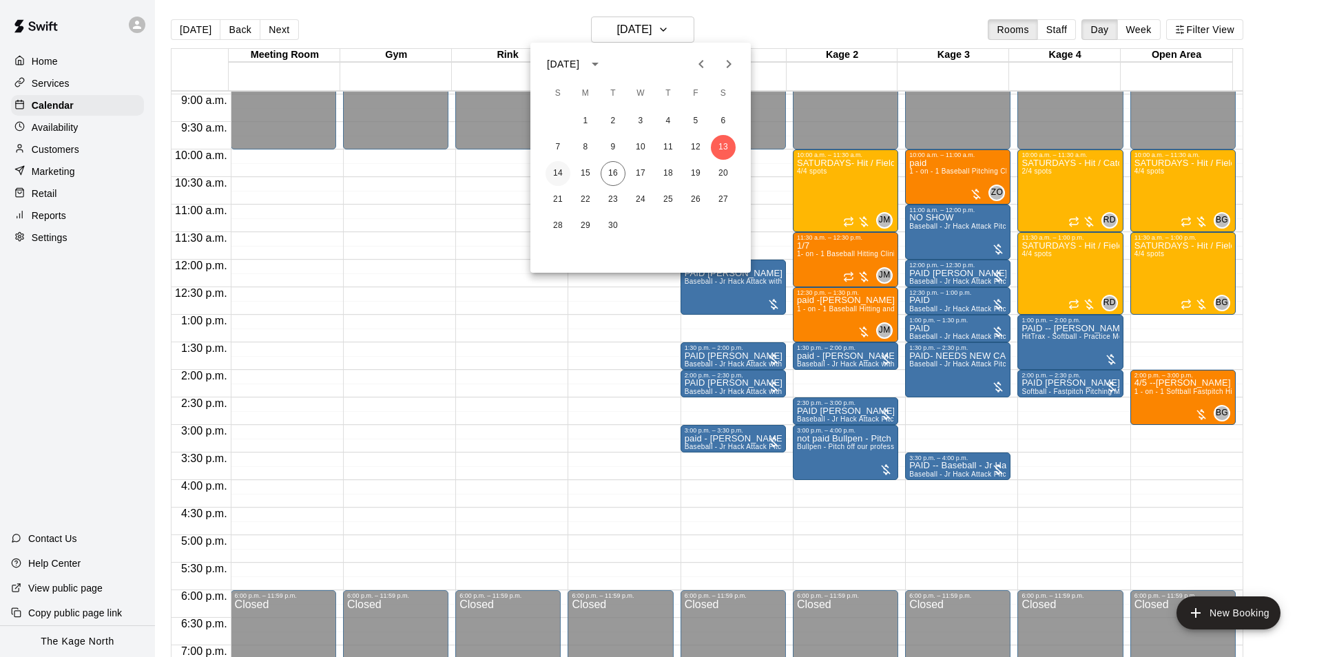
click at [556, 174] on button "14" at bounding box center [557, 173] width 25 height 25
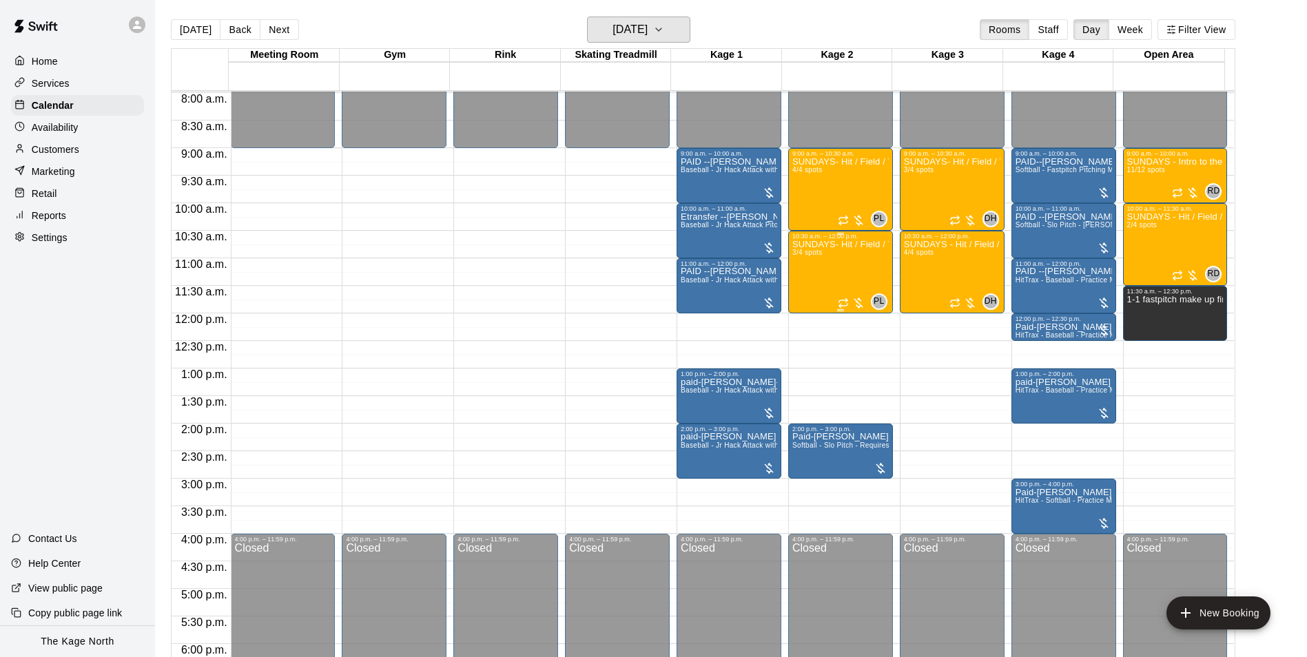
scroll to position [355, 0]
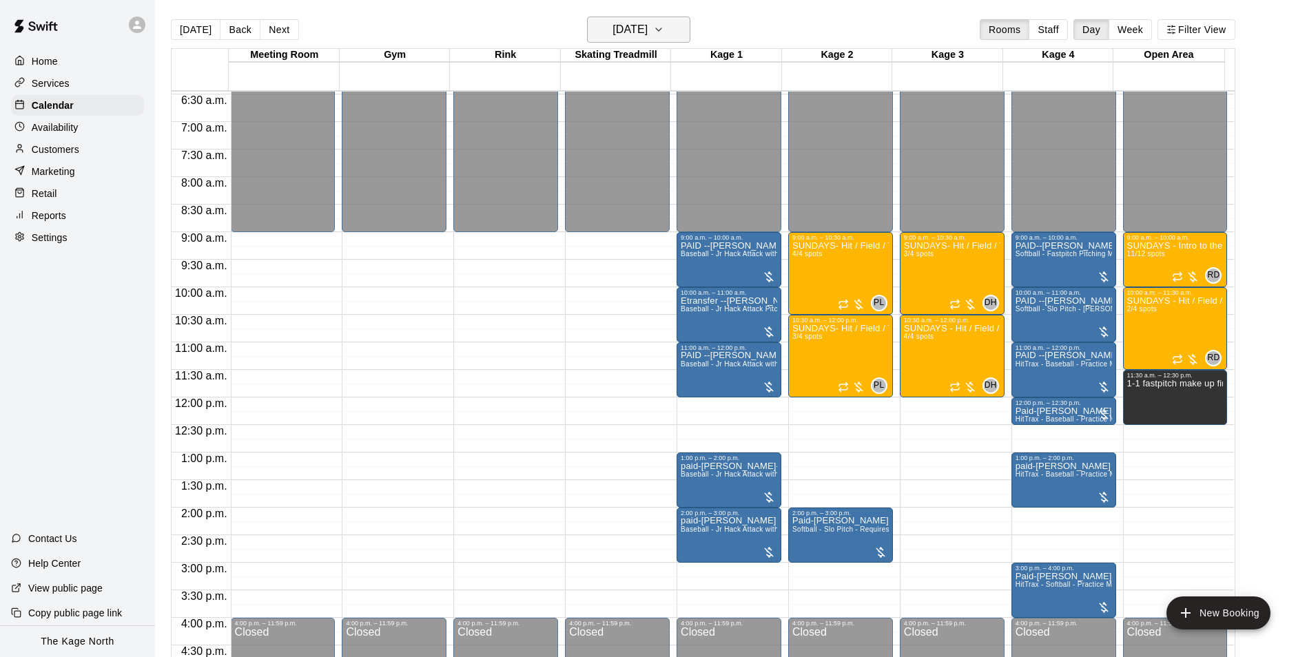
click at [644, 30] on h6 "[DATE]" at bounding box center [629, 29] width 35 height 19
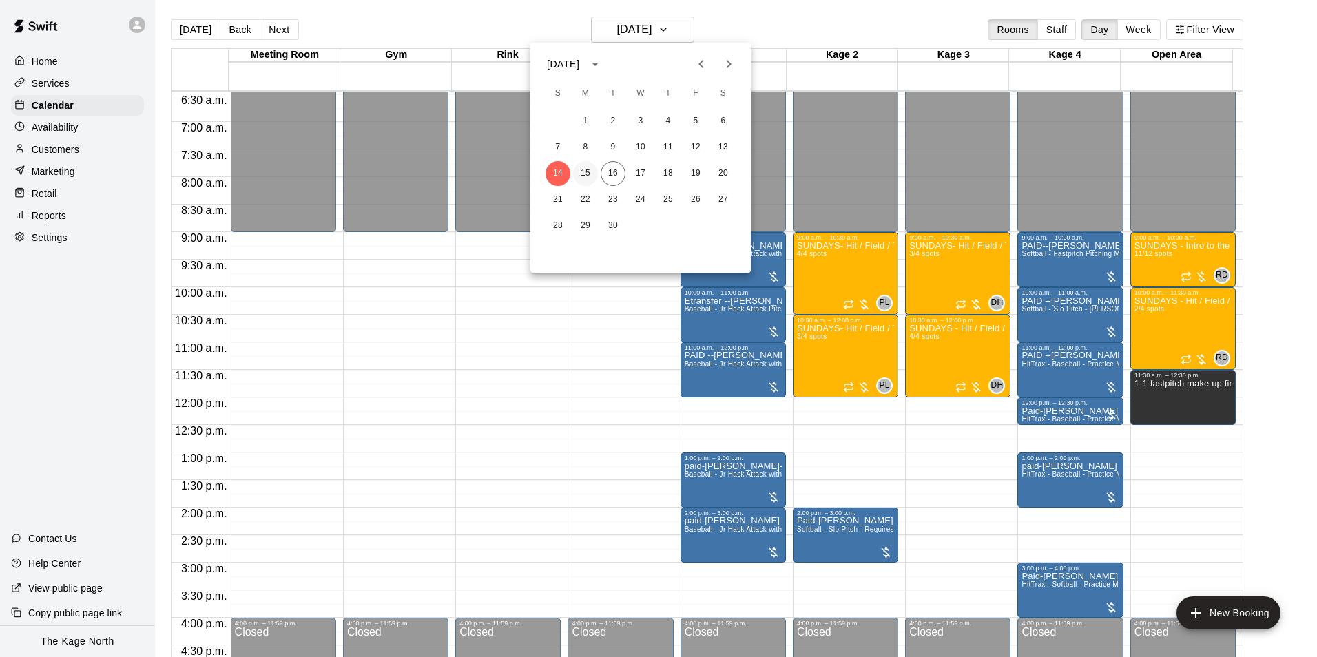
click at [585, 172] on button "15" at bounding box center [585, 173] width 25 height 25
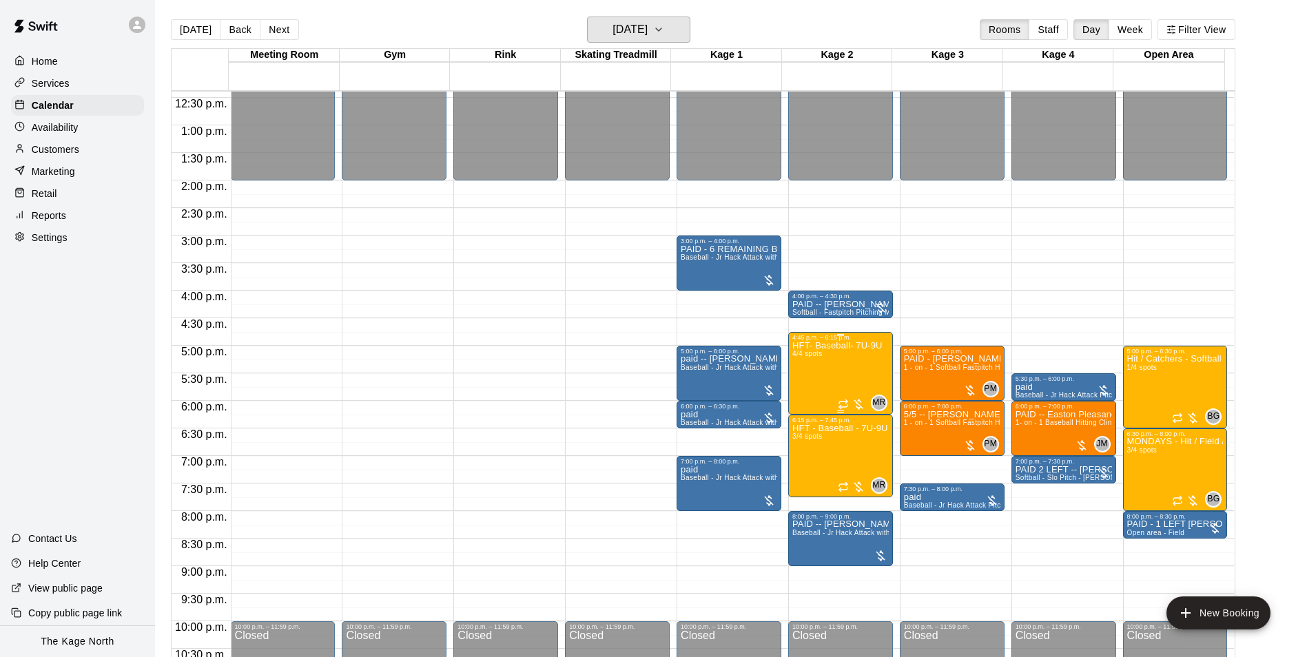
scroll to position [742, 0]
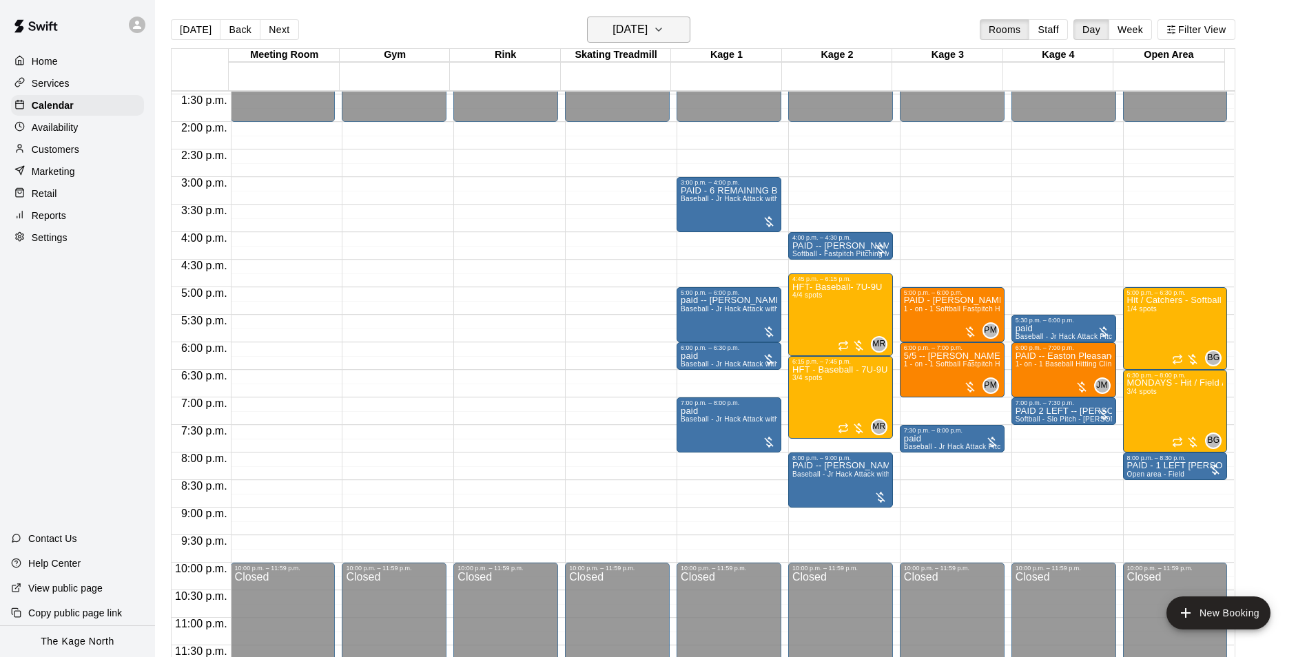
click at [673, 32] on button "[DATE]" at bounding box center [638, 30] width 103 height 26
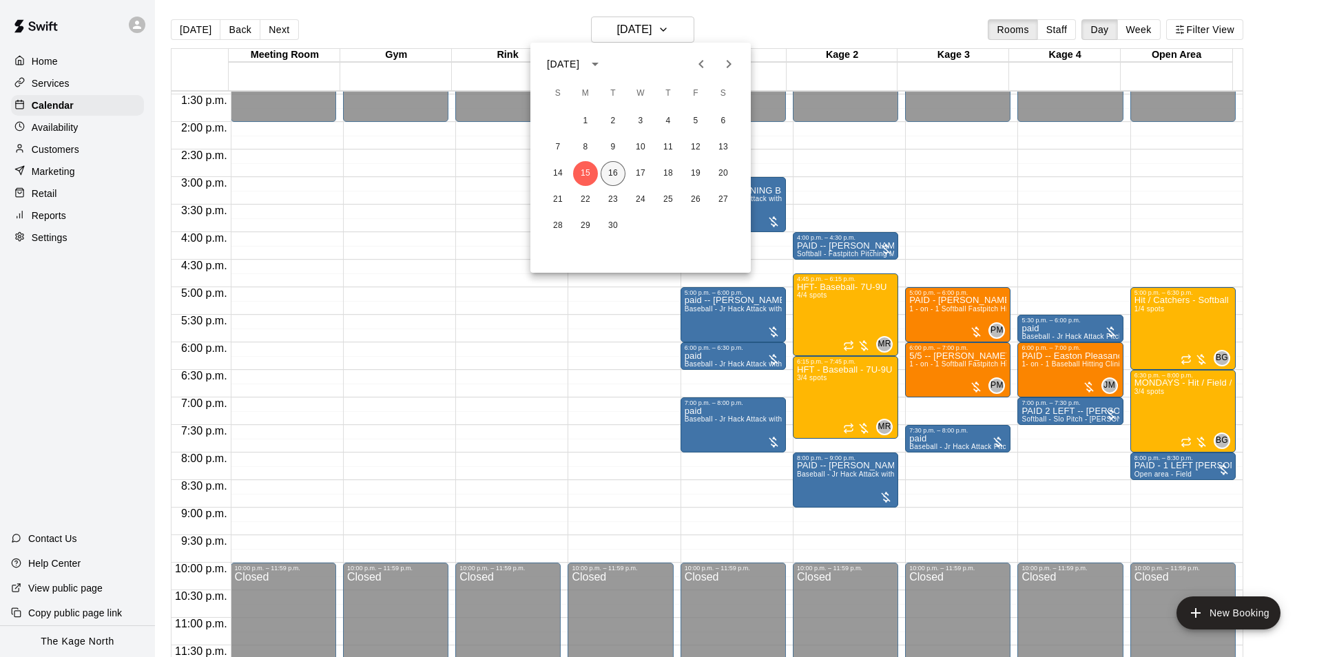
click at [616, 171] on button "16" at bounding box center [613, 173] width 25 height 25
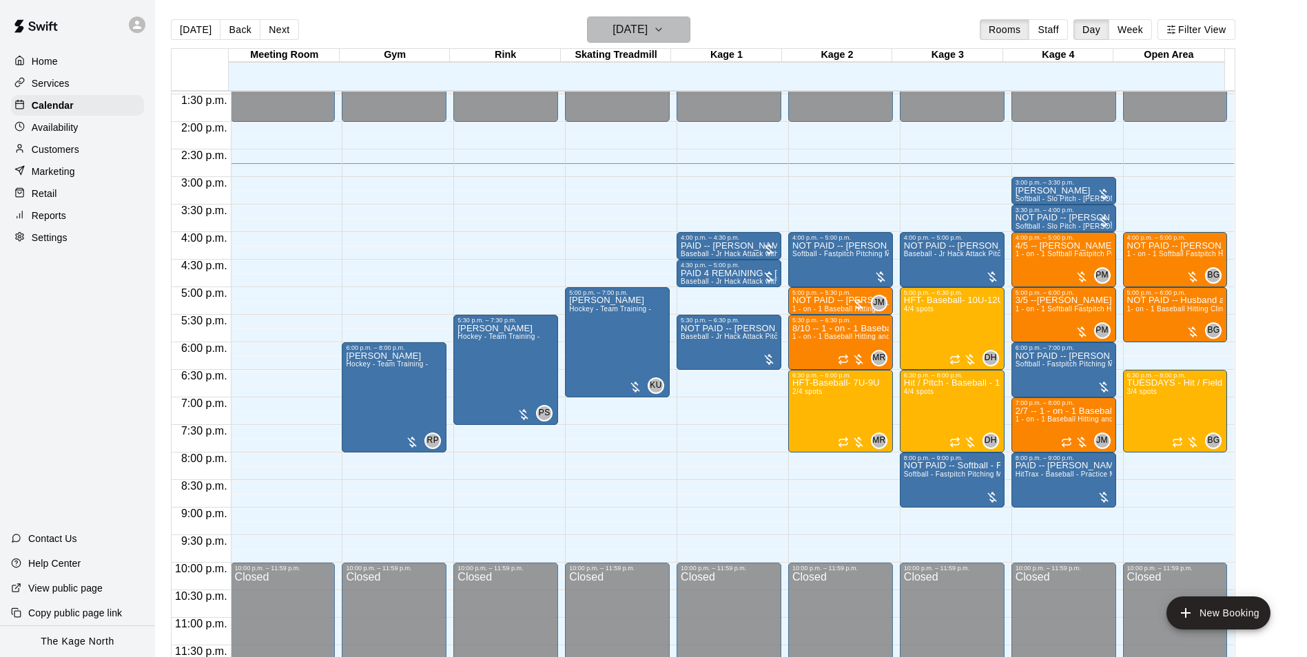
click at [647, 28] on h6 "[DATE]" at bounding box center [629, 29] width 35 height 19
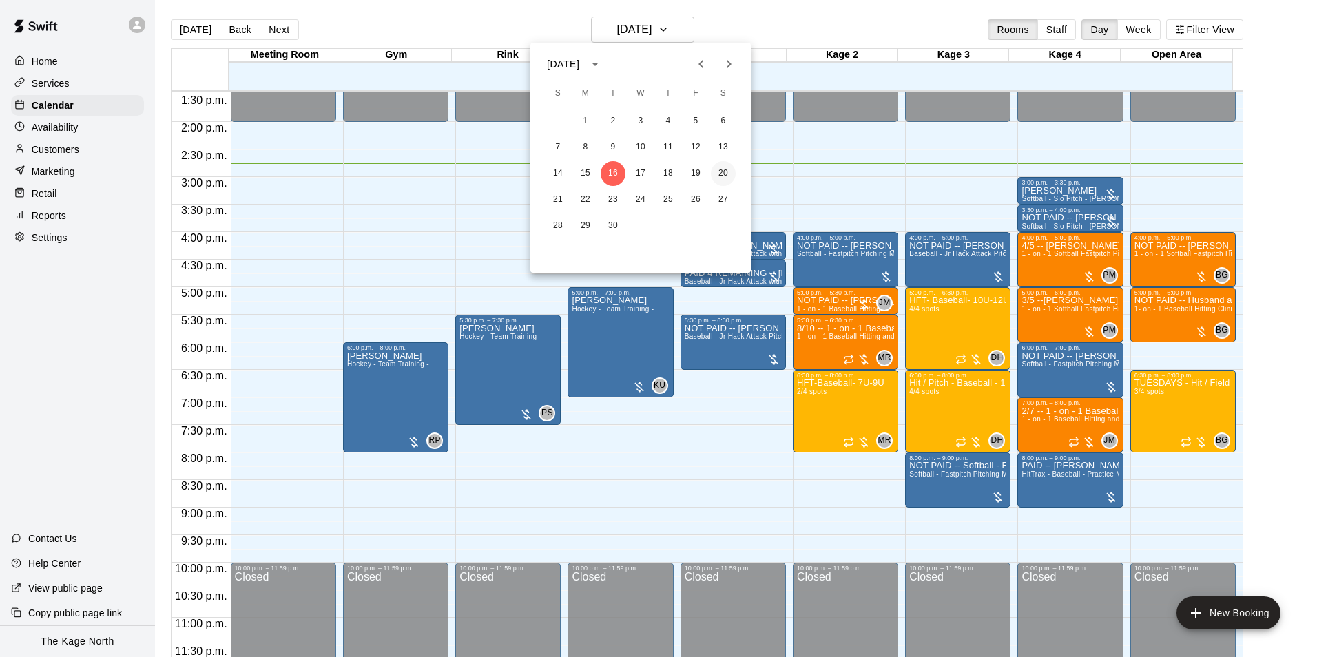
click at [726, 174] on button "20" at bounding box center [723, 173] width 25 height 25
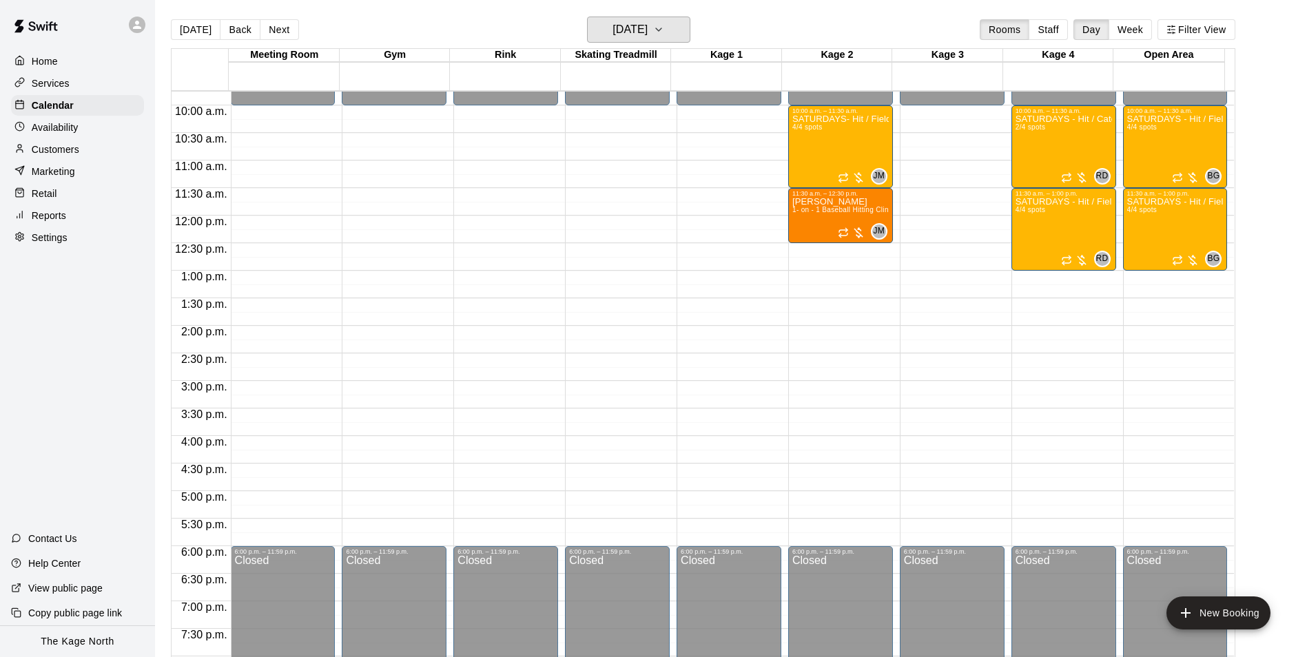
scroll to position [536, 0]
click at [630, 24] on h6 "[DATE]" at bounding box center [629, 29] width 35 height 19
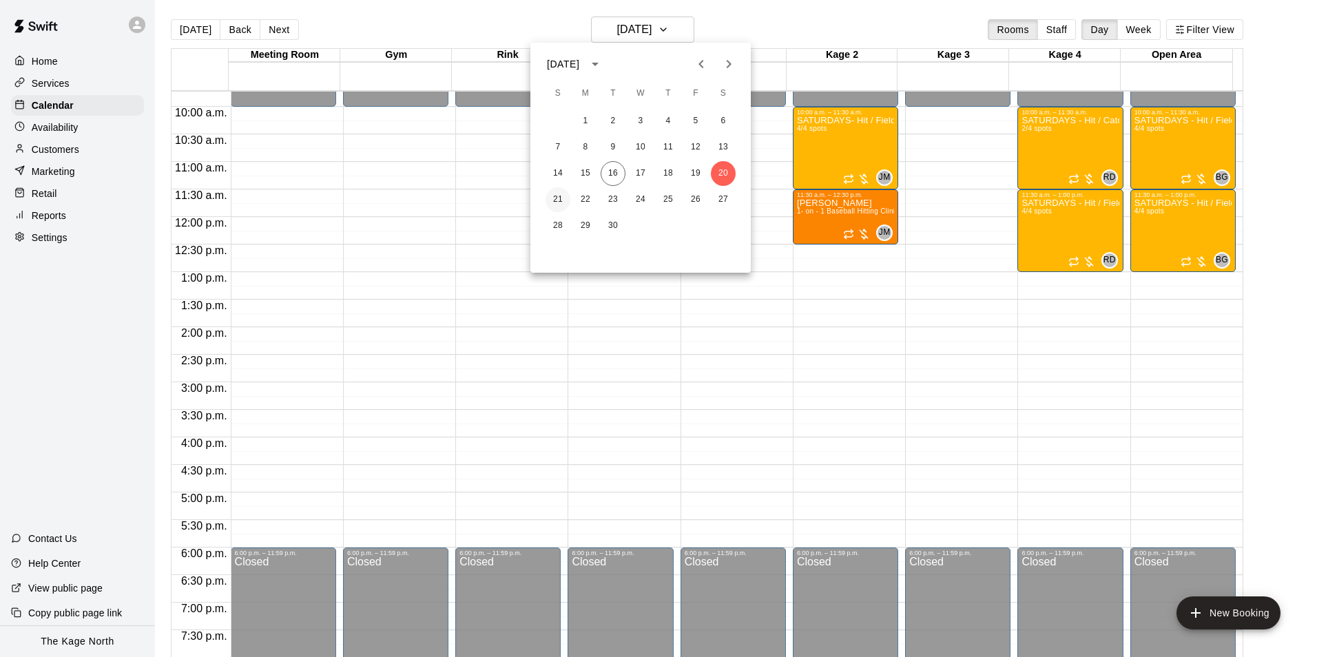
click at [558, 200] on button "21" at bounding box center [557, 199] width 25 height 25
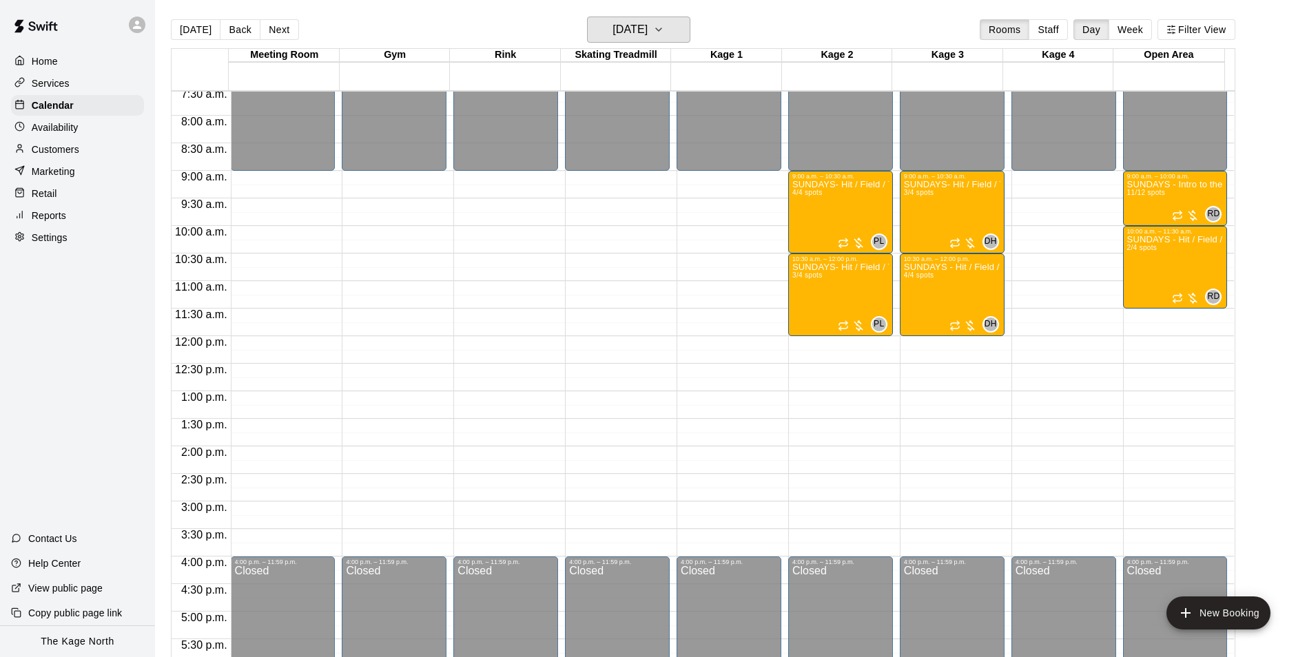
scroll to position [398, 0]
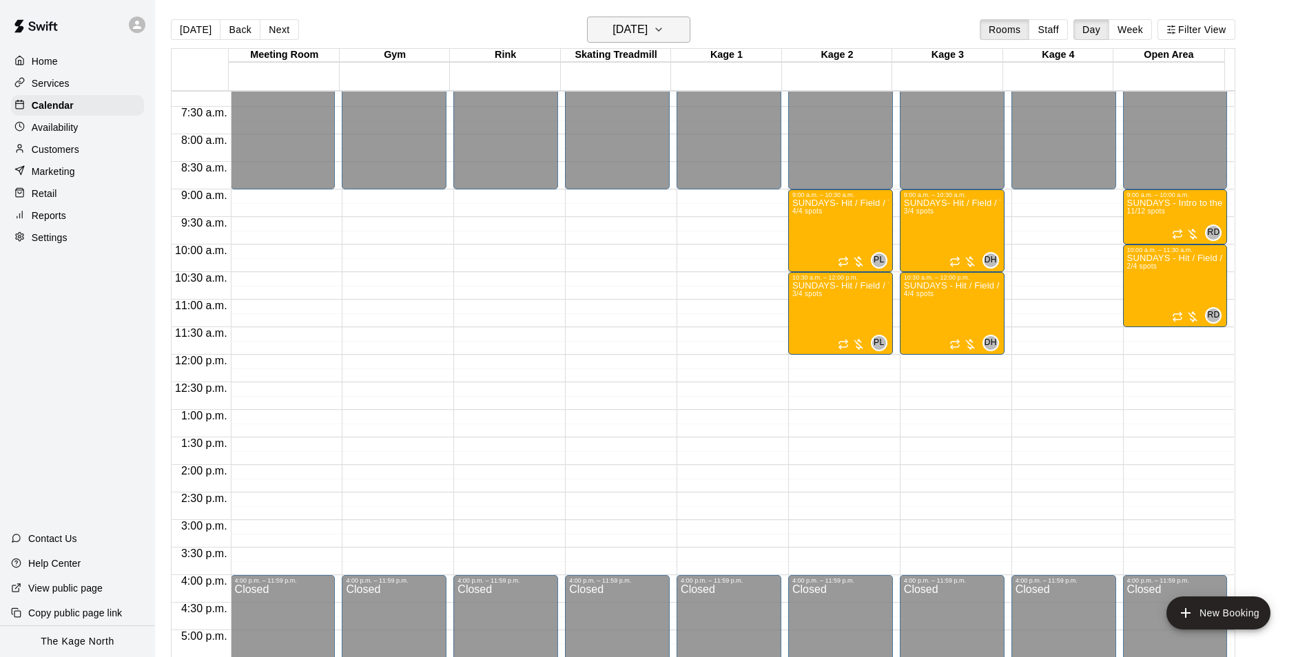
click at [637, 21] on h6 "[DATE]" at bounding box center [629, 29] width 35 height 19
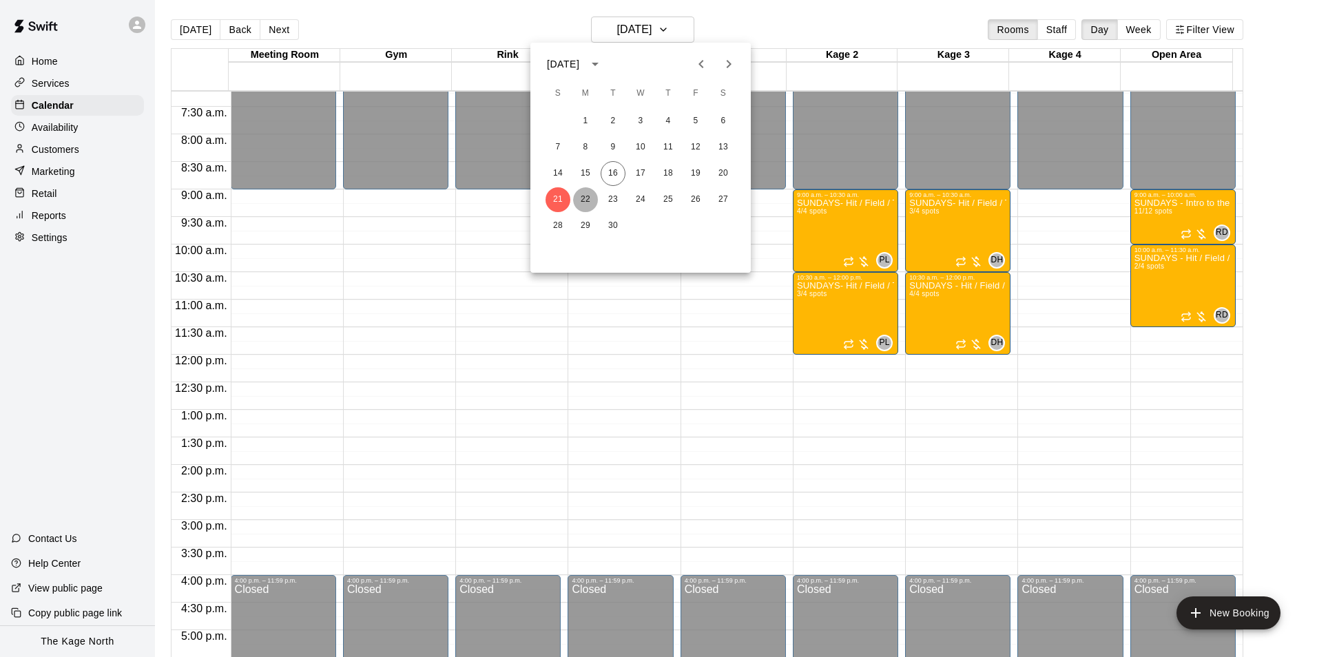
click at [589, 197] on button "22" at bounding box center [585, 199] width 25 height 25
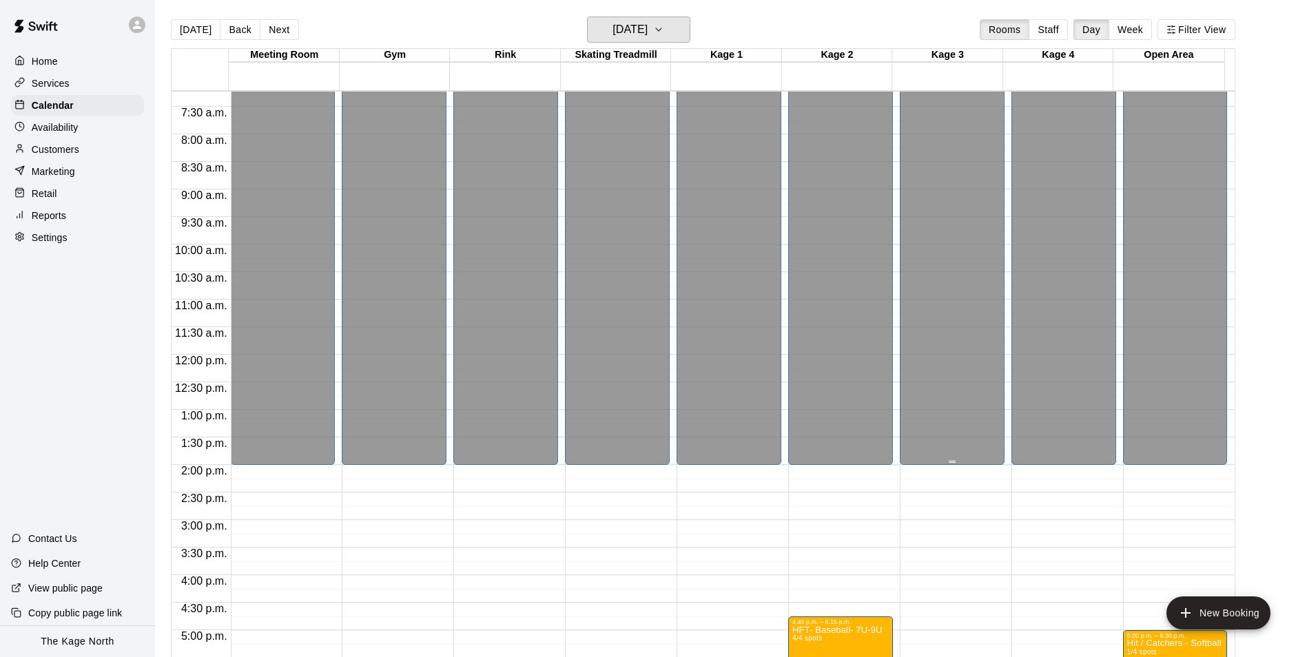
scroll to position [674, 0]
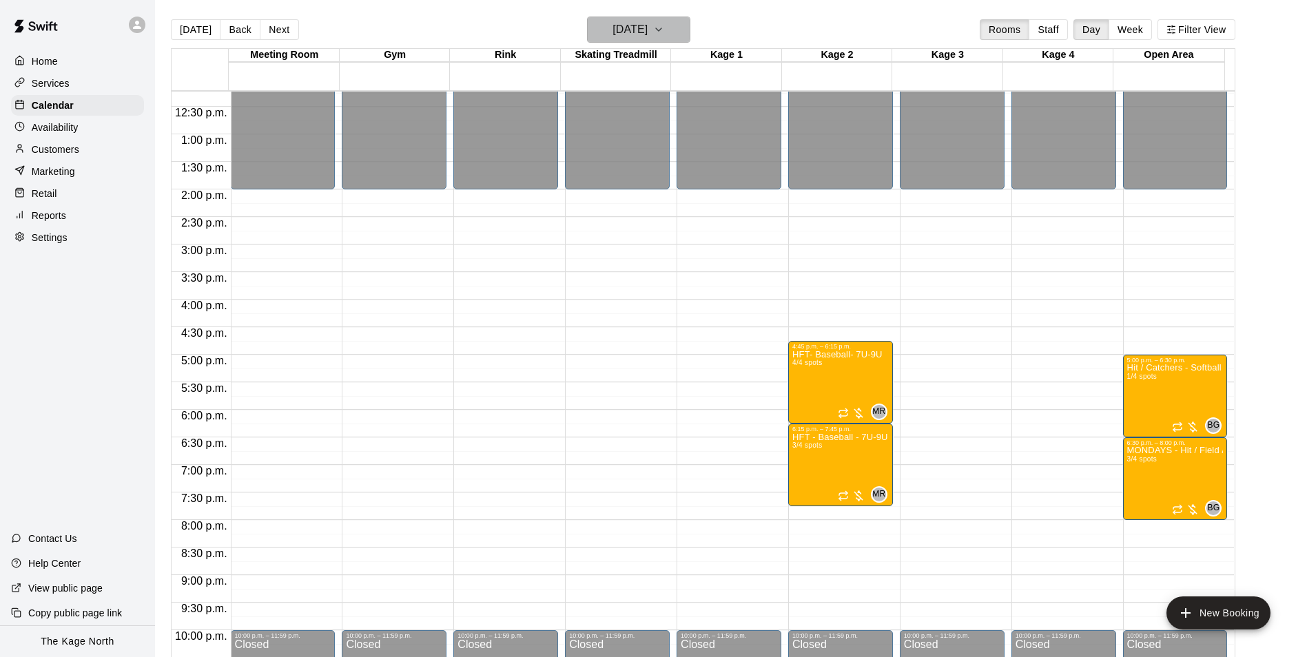
click at [647, 28] on h6 "[DATE]" at bounding box center [629, 29] width 35 height 19
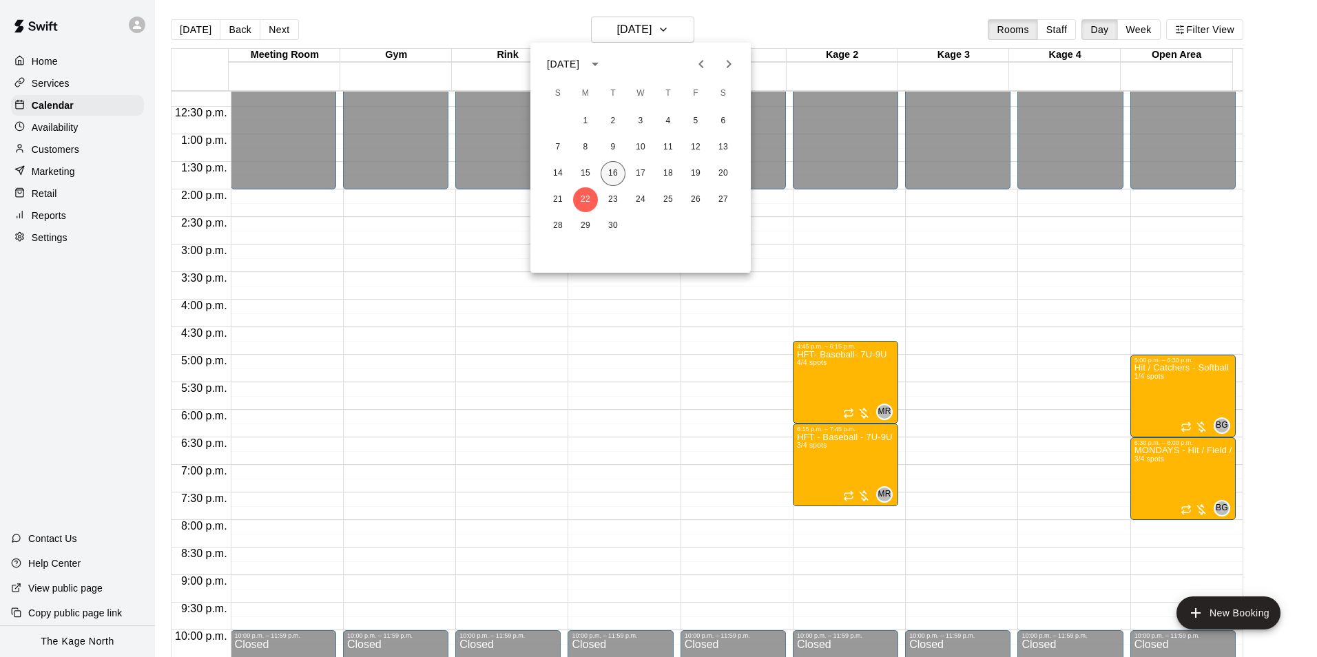
click at [610, 170] on button "16" at bounding box center [613, 173] width 25 height 25
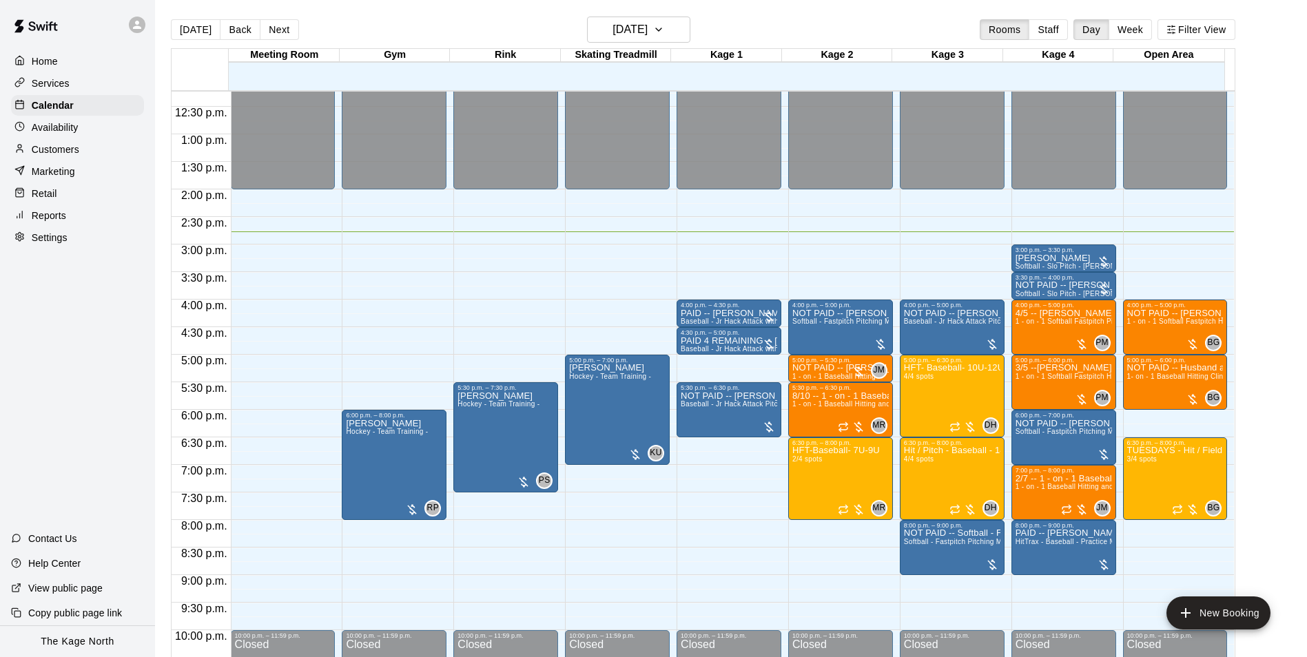
click at [765, 30] on div "[DATE] Back [DATE][DATE] Rooms Staff Day Week Filter View" at bounding box center [703, 33] width 1064 height 32
click at [459, 25] on div "[DATE] Back [DATE][DATE] Rooms Staff Day Week Filter View" at bounding box center [703, 33] width 1064 height 32
click at [813, 21] on div "[DATE] Back [DATE][DATE] Rooms Staff Day Week Filter View" at bounding box center [703, 33] width 1064 height 32
click at [78, 144] on div "Customers" at bounding box center [77, 149] width 133 height 21
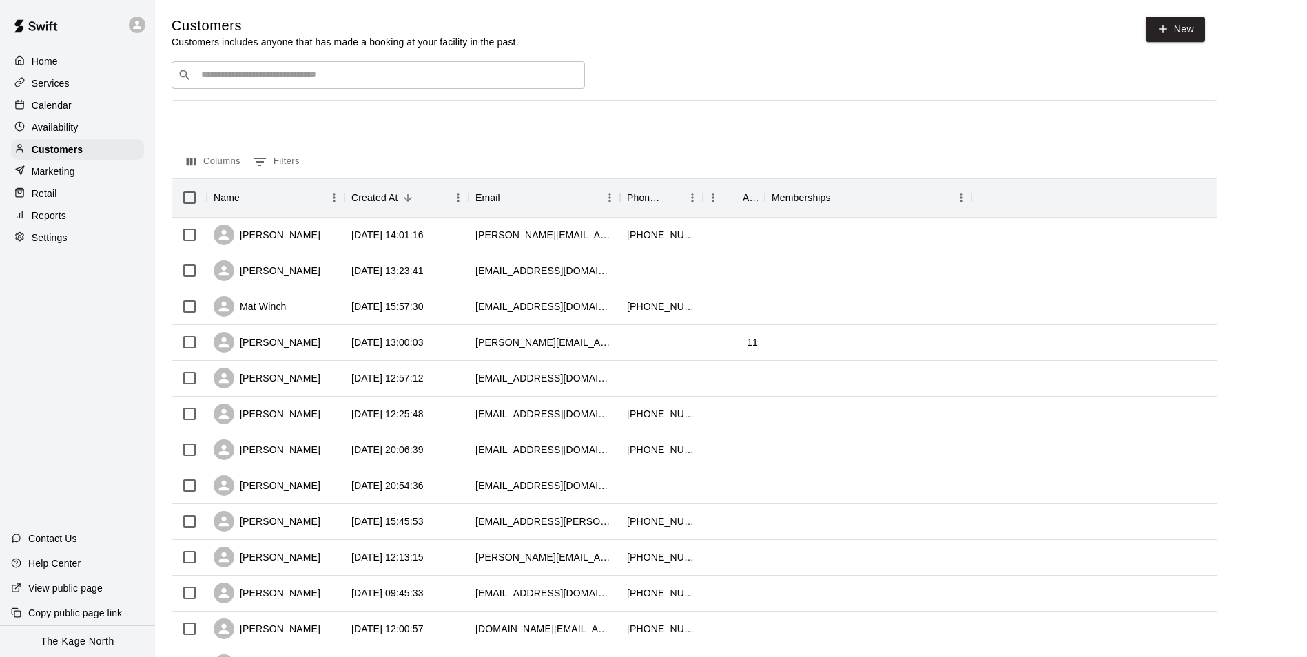
click at [53, 55] on p "Home" at bounding box center [45, 61] width 26 height 14
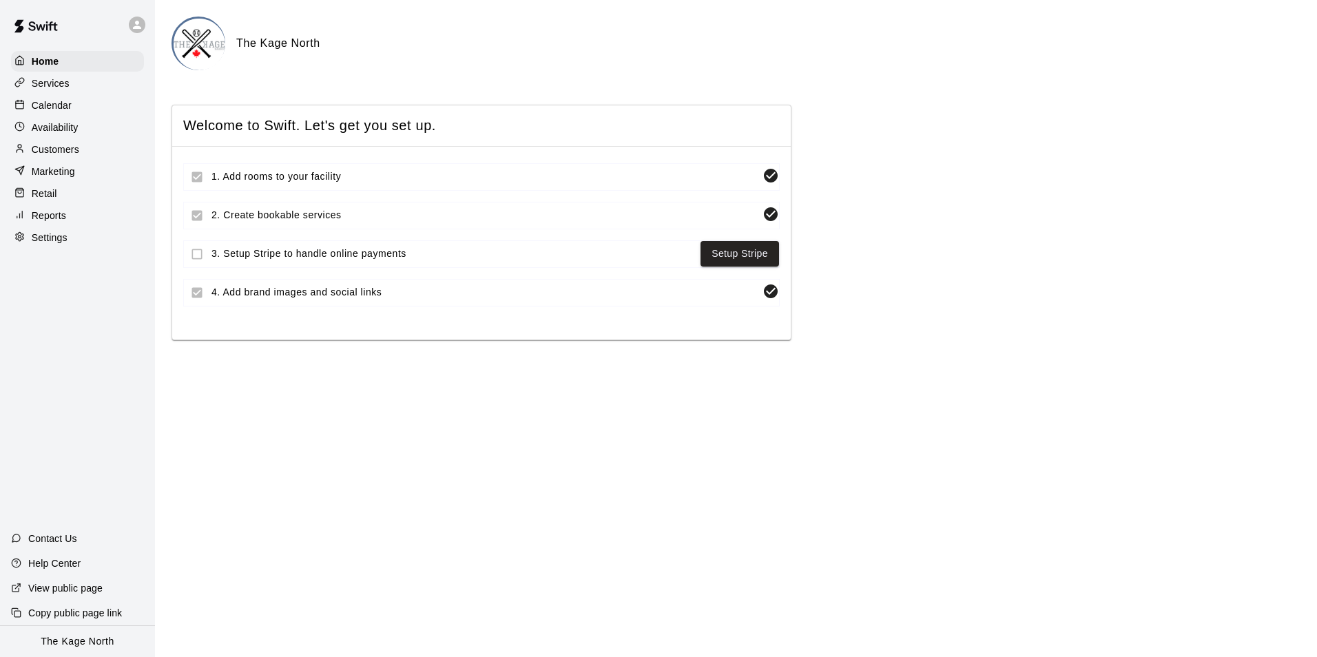
click at [59, 105] on p "Calendar" at bounding box center [52, 105] width 40 height 14
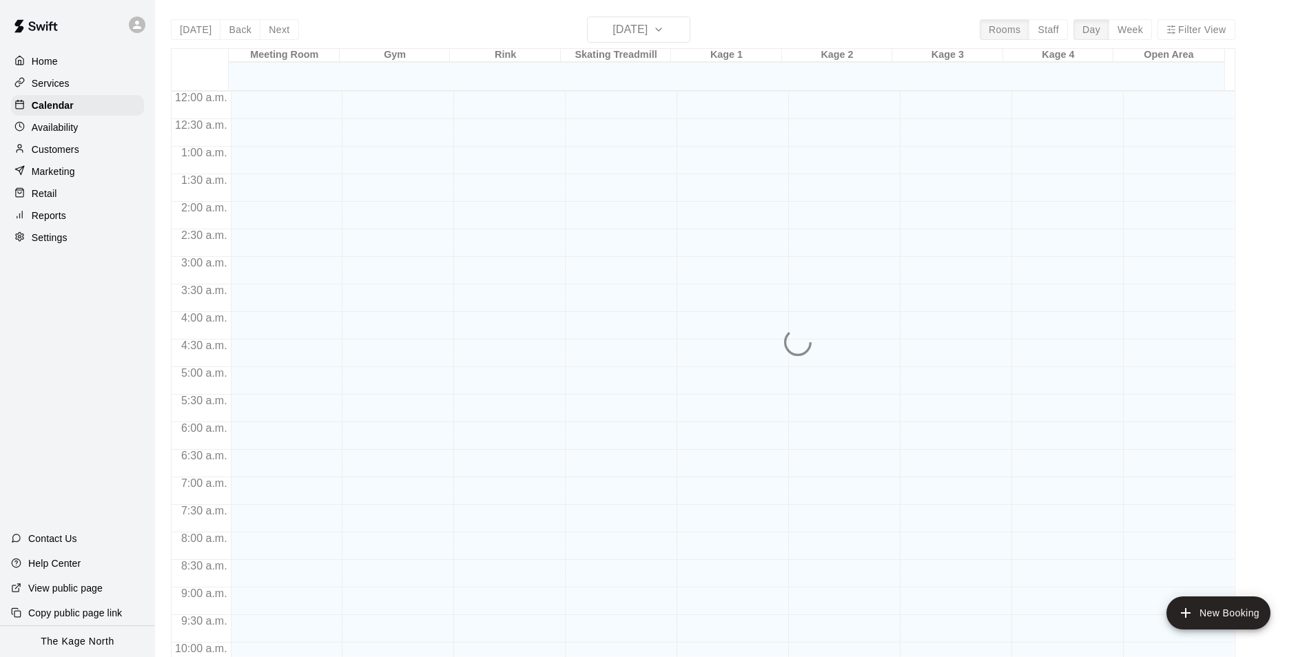
scroll to position [700, 0]
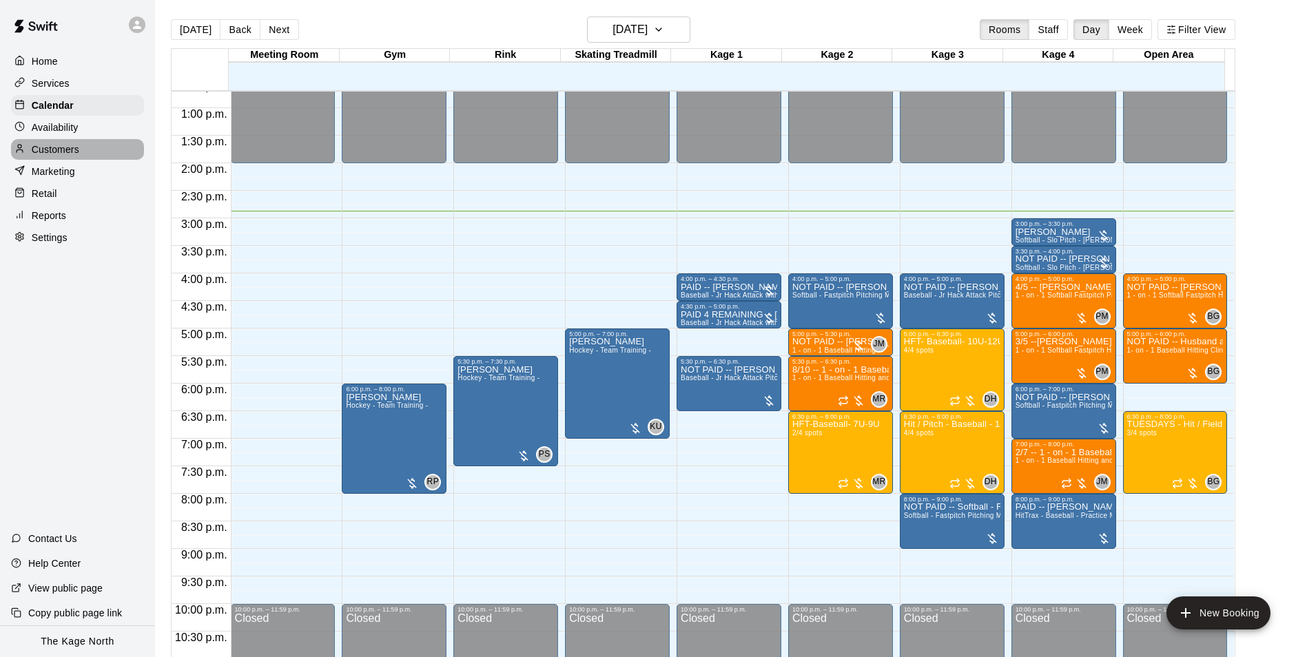
click at [77, 147] on p "Customers" at bounding box center [56, 150] width 48 height 14
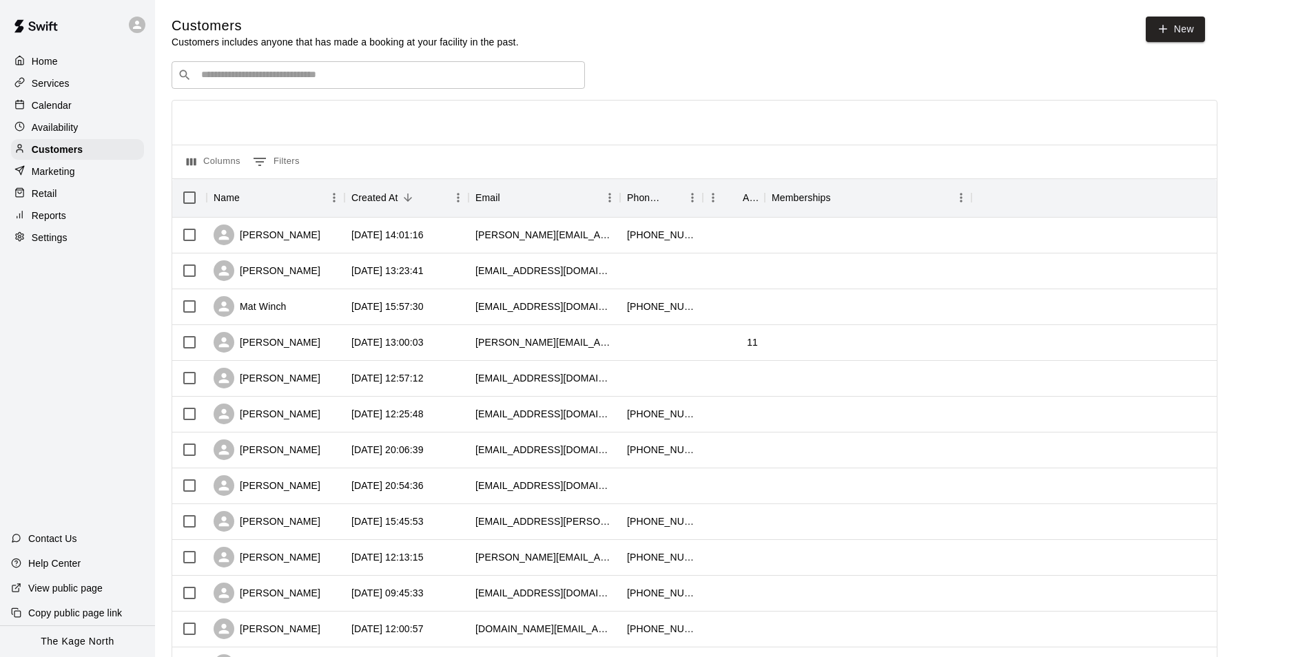
click at [49, 98] on div "Calendar" at bounding box center [77, 105] width 133 height 21
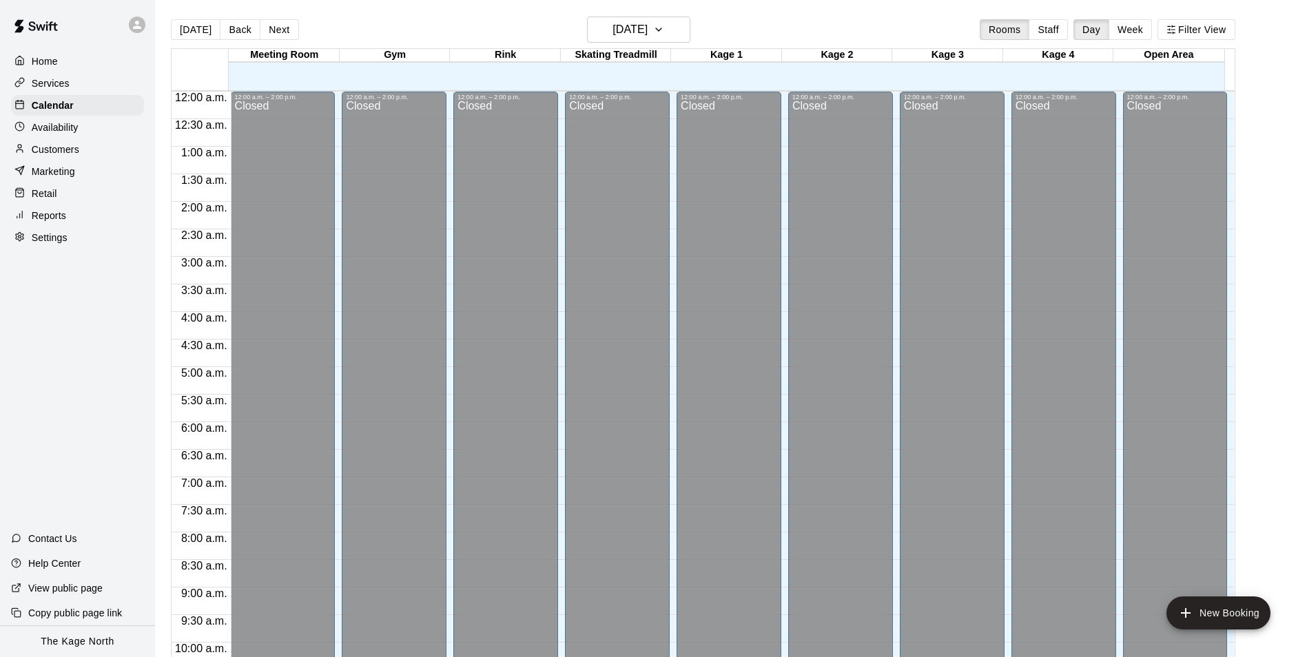
scroll to position [700, 0]
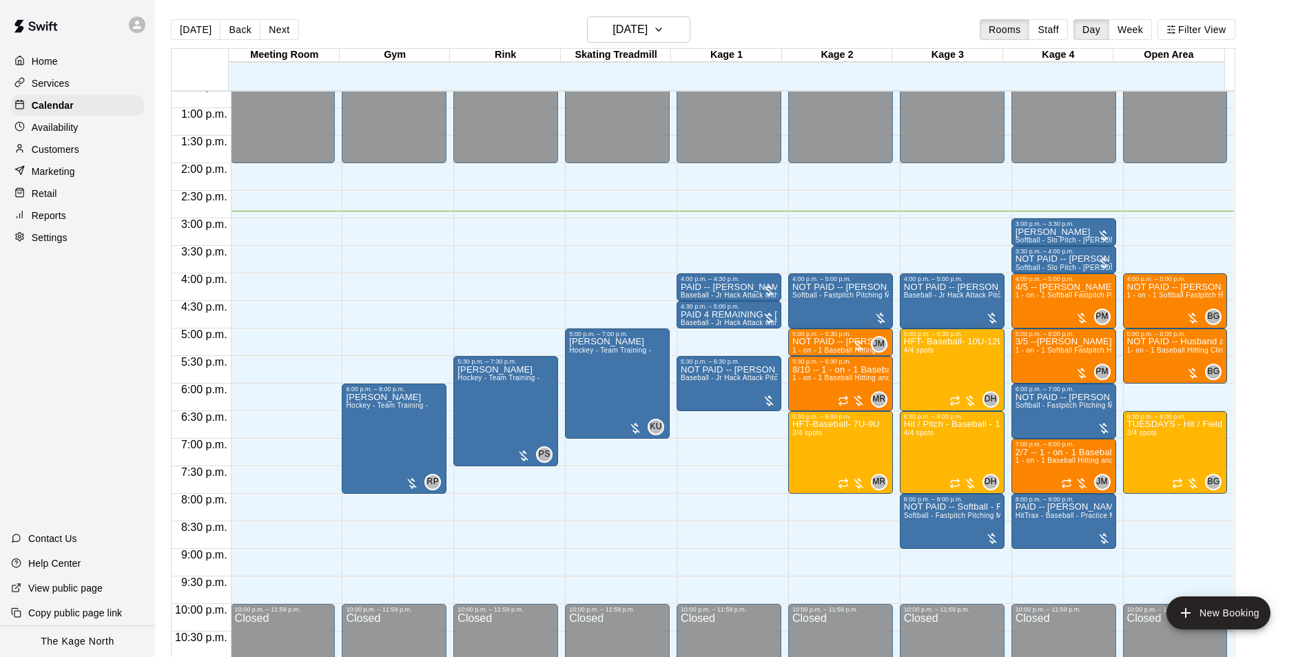
click at [475, 21] on div "[DATE] Back [DATE][DATE] Rooms Staff Day Week Filter View" at bounding box center [703, 33] width 1064 height 32
click at [647, 26] on h6 "[DATE]" at bounding box center [629, 29] width 35 height 19
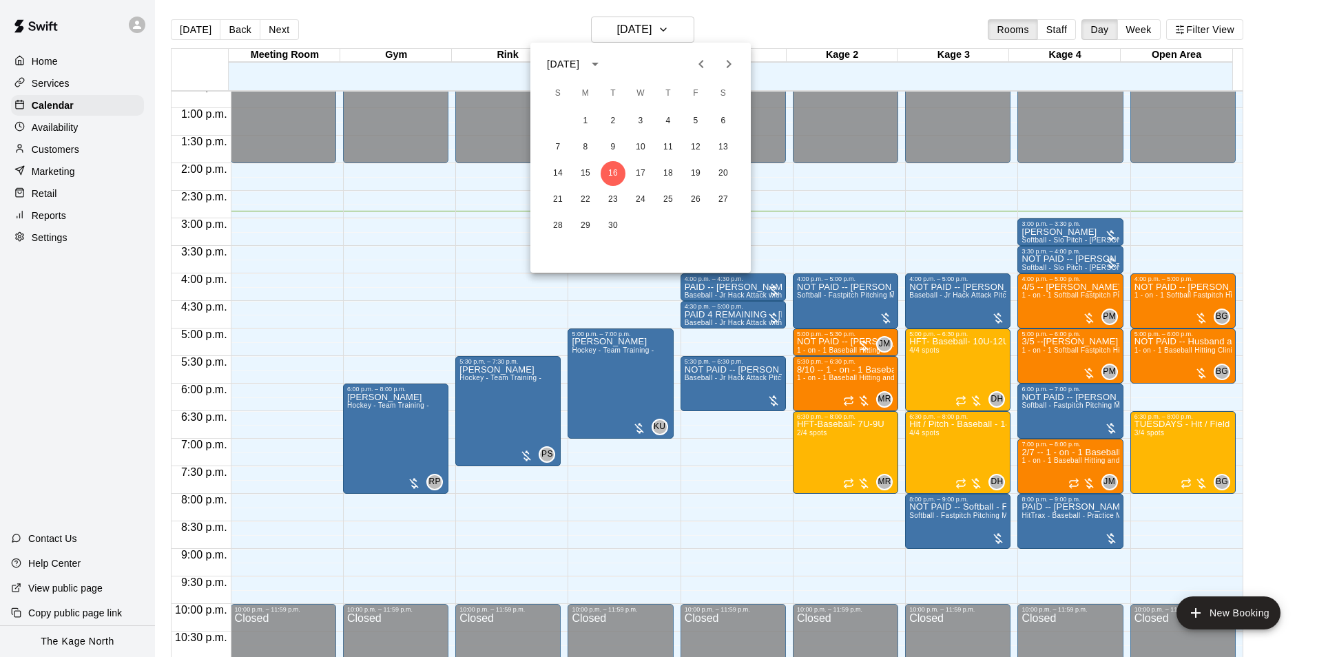
click at [789, 36] on div at bounding box center [658, 328] width 1317 height 657
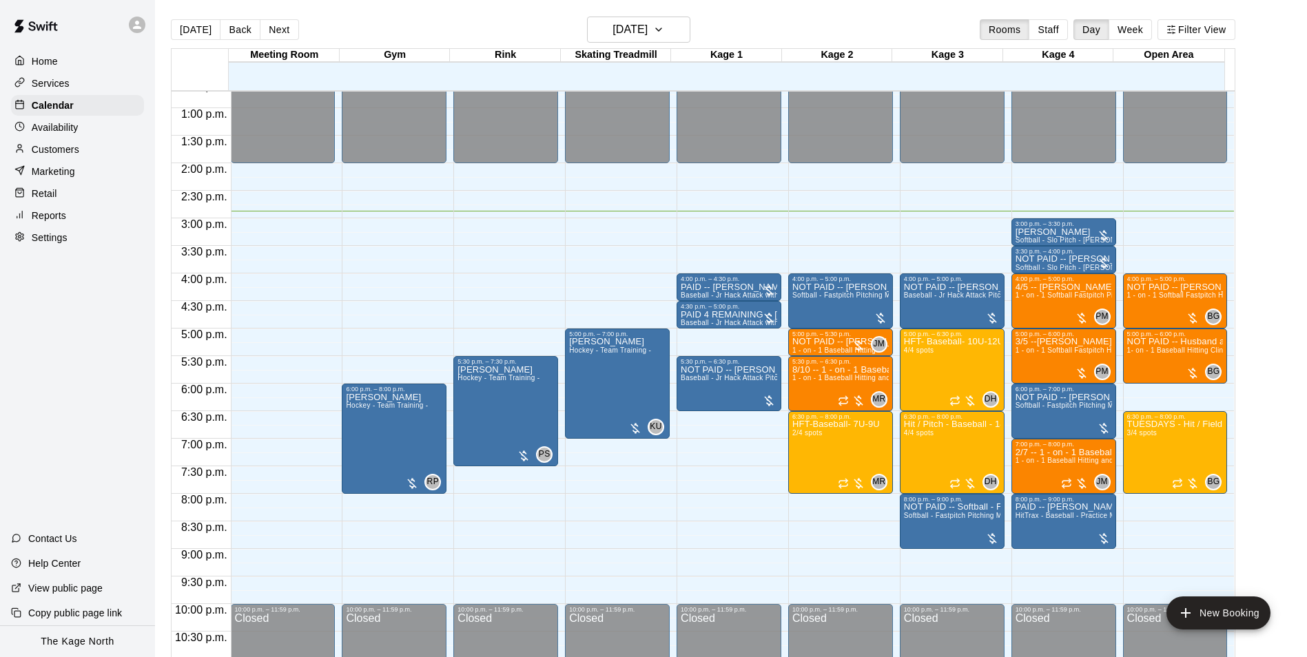
click at [740, 25] on div "[DATE] Back [DATE][DATE] Rooms Staff Day Week Filter View" at bounding box center [703, 33] width 1064 height 32
click at [65, 150] on p "Customers" at bounding box center [56, 150] width 48 height 14
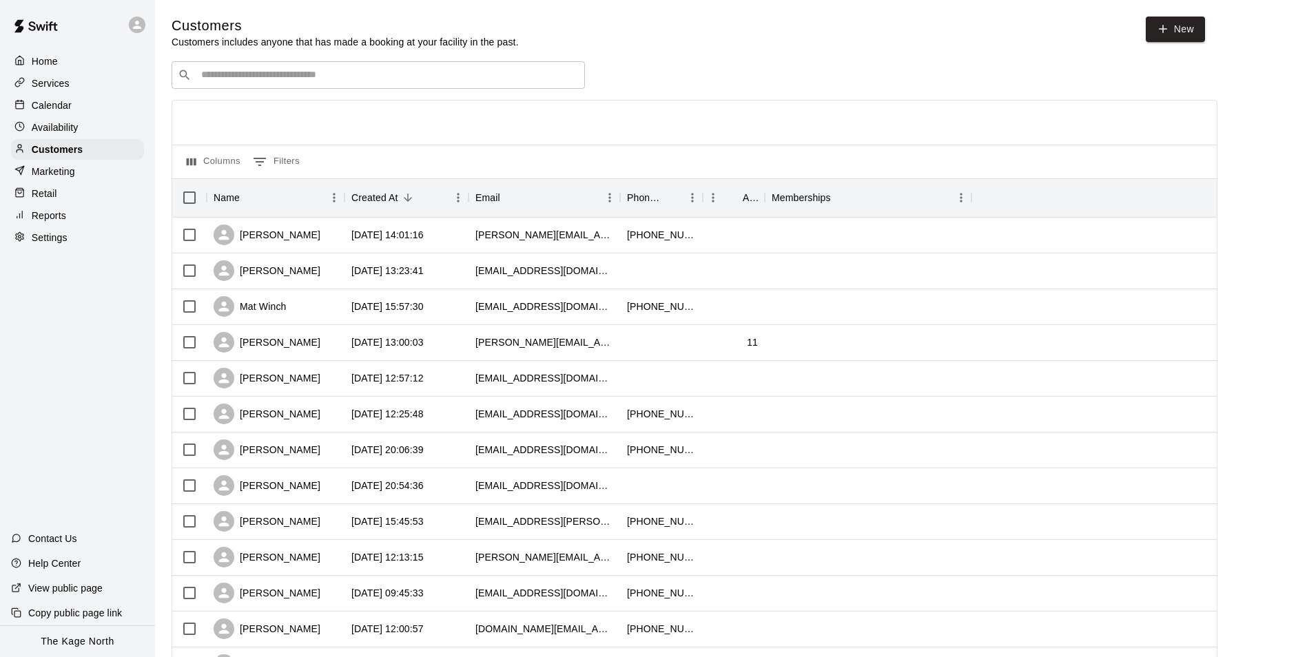
click at [43, 105] on p "Calendar" at bounding box center [52, 105] width 40 height 14
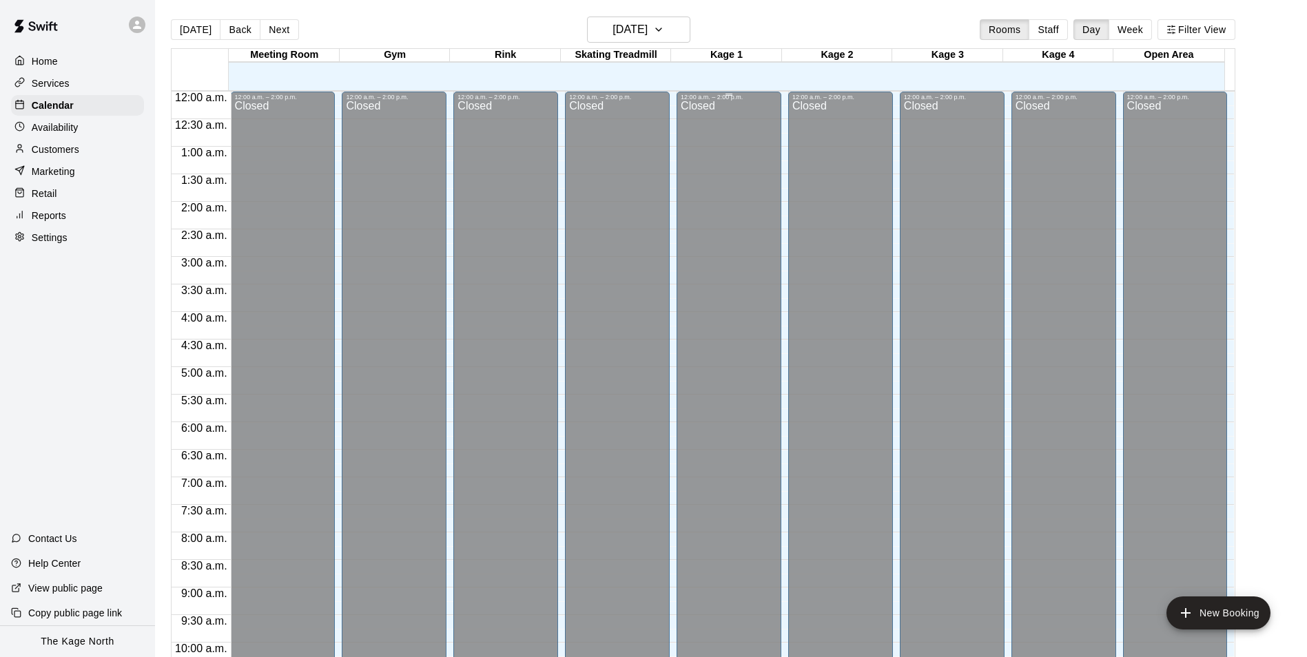
scroll to position [700, 0]
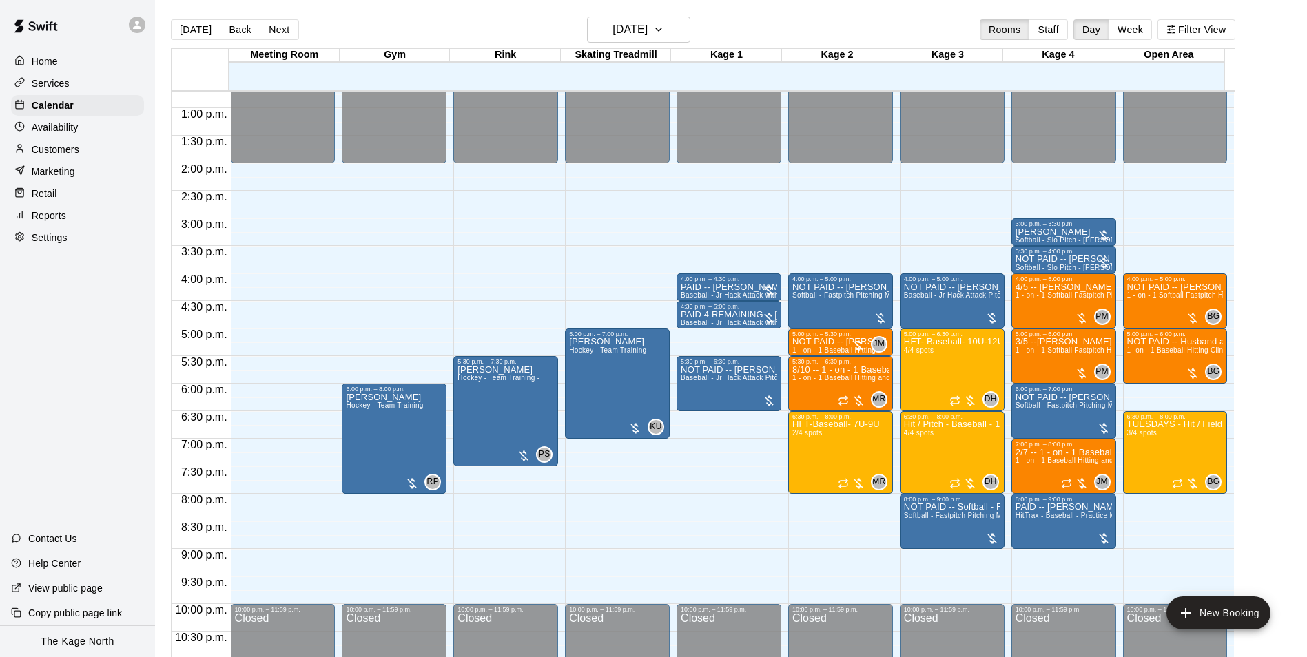
click at [752, 37] on div "[DATE] Back [DATE][DATE] Rooms Staff Day Week Filter View" at bounding box center [703, 33] width 1064 height 32
click at [793, 12] on main "[DATE] Back [DATE][DATE] Rooms Staff Day Week Filter View Meeting Room [GEOGRAP…" at bounding box center [731, 339] width 1152 height 679
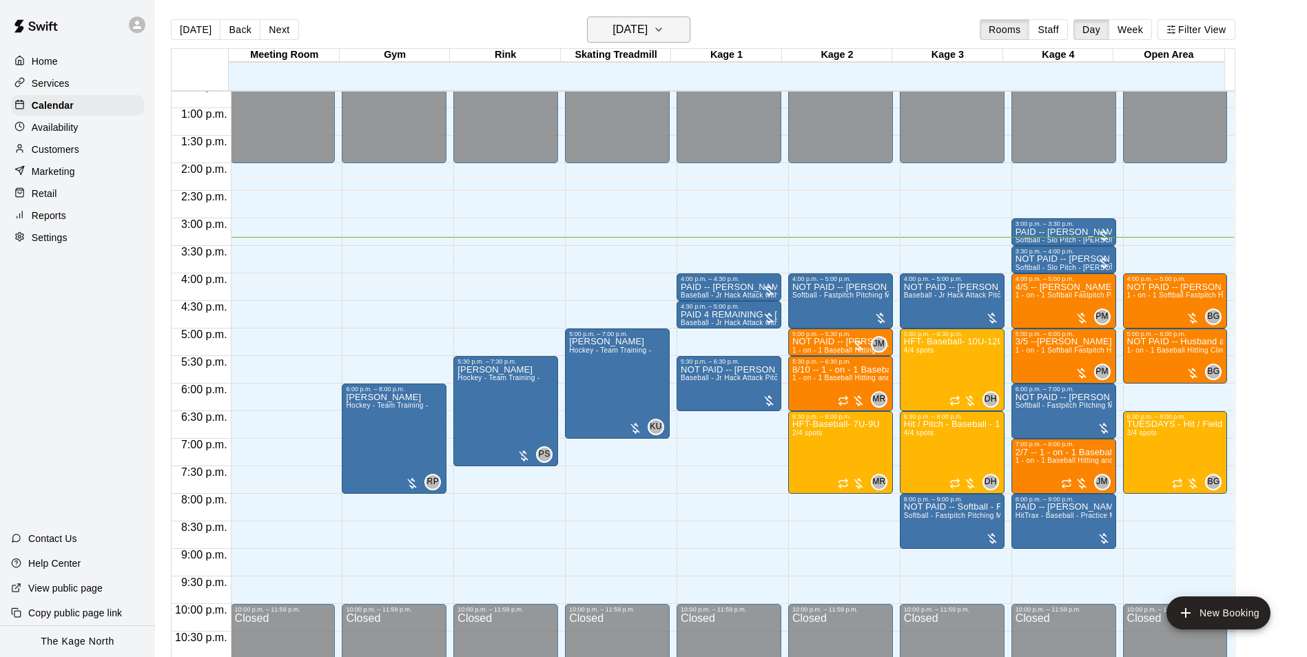
click at [647, 26] on h6 "[DATE]" at bounding box center [629, 29] width 35 height 19
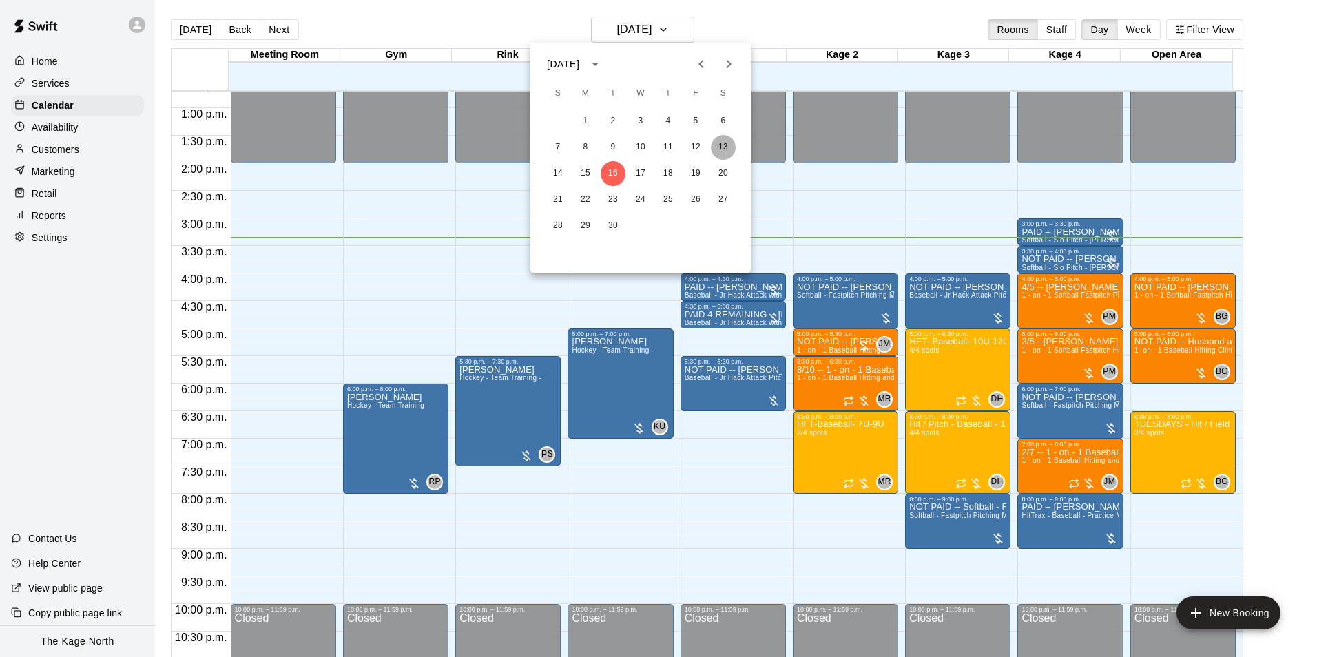
click at [723, 141] on button "13" at bounding box center [723, 147] width 25 height 25
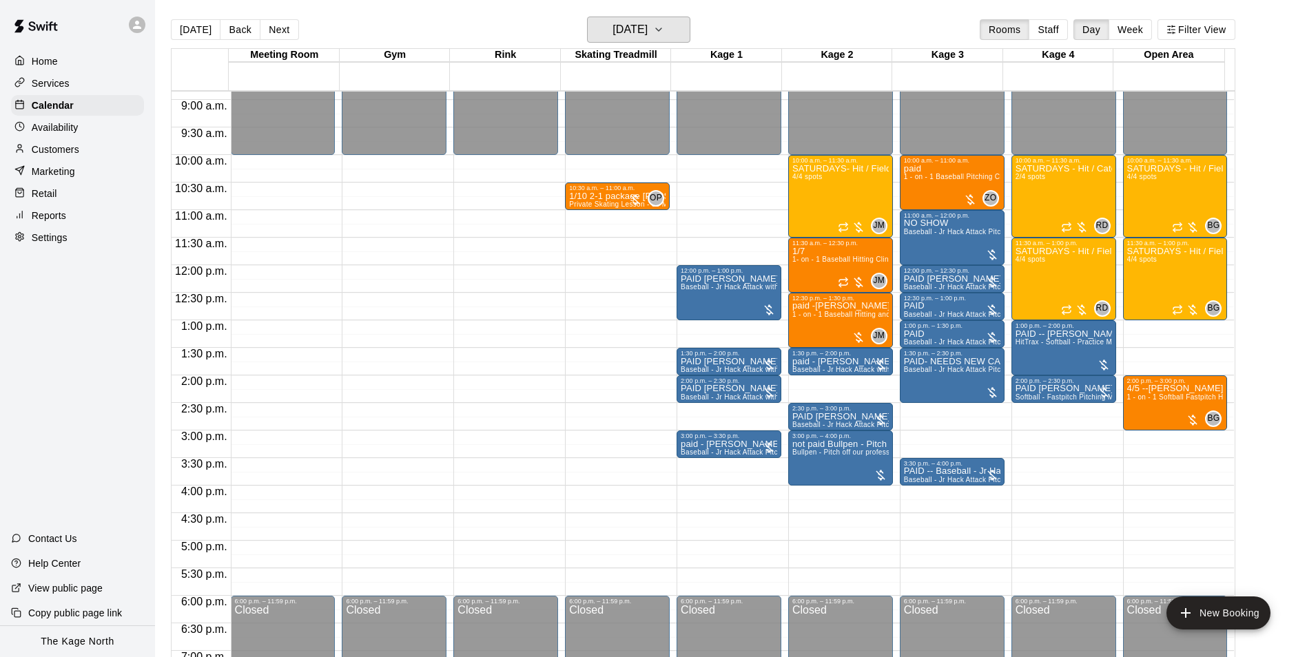
scroll to position [355, 0]
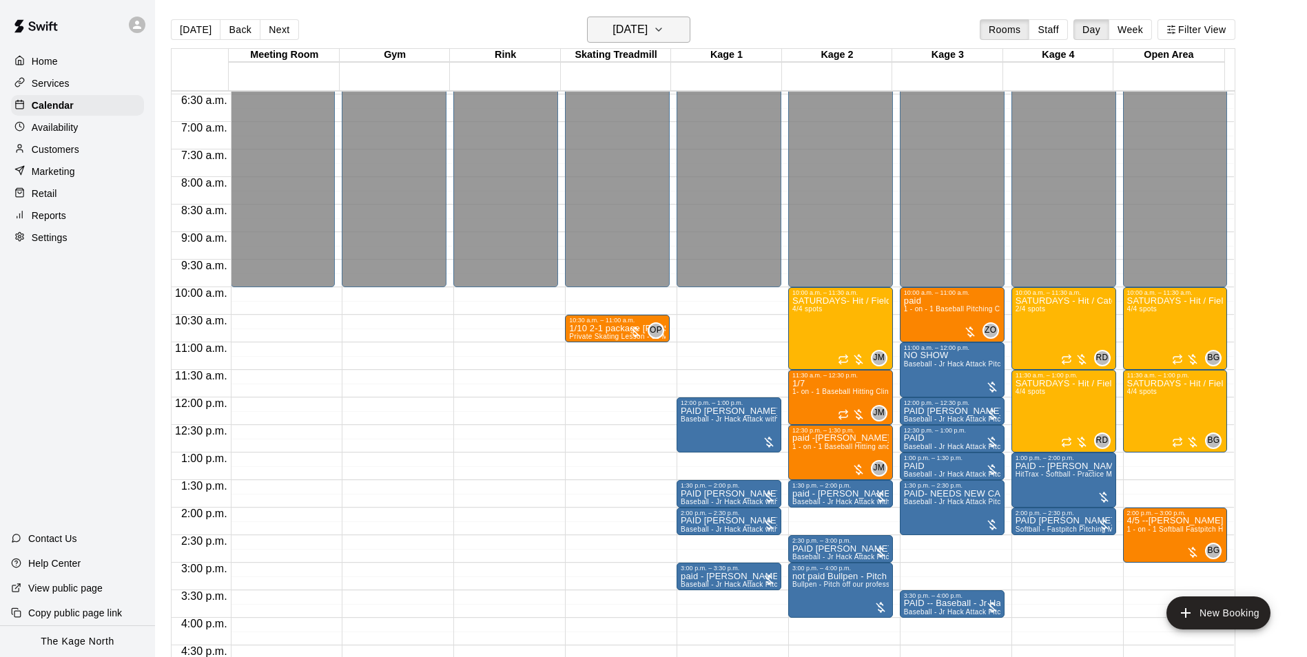
click at [647, 23] on h6 "[DATE]" at bounding box center [629, 29] width 35 height 19
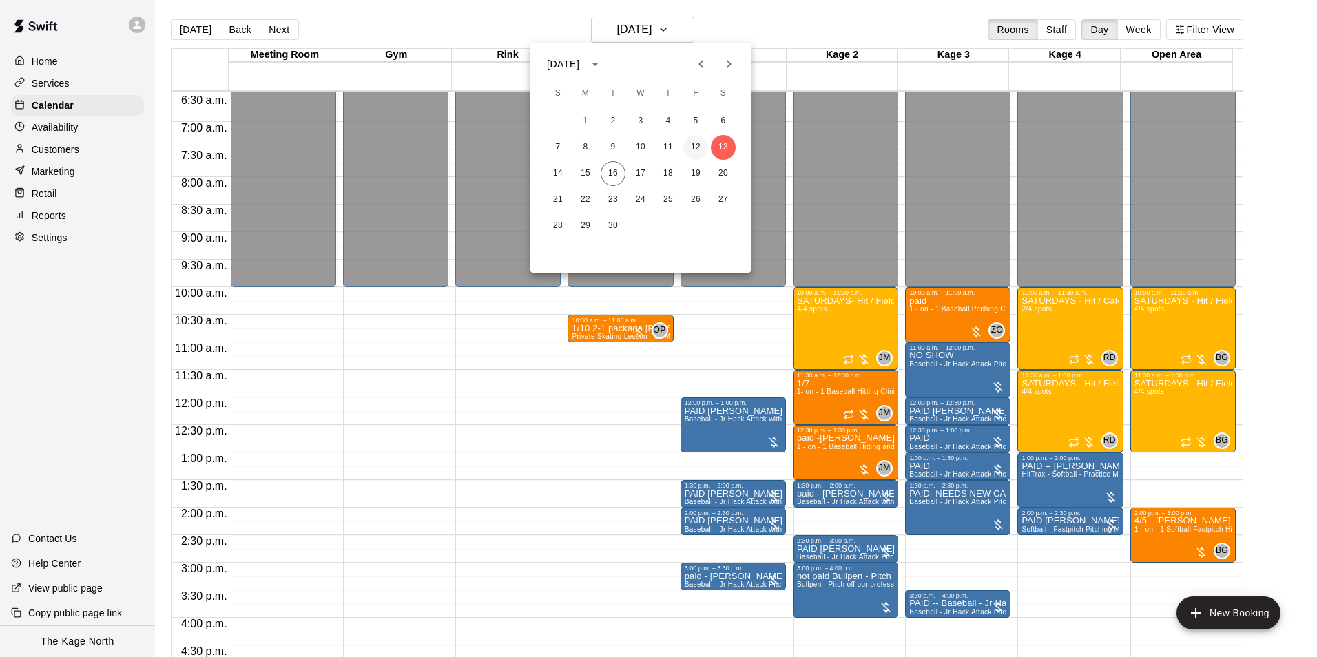
click at [690, 140] on button "12" at bounding box center [695, 147] width 25 height 25
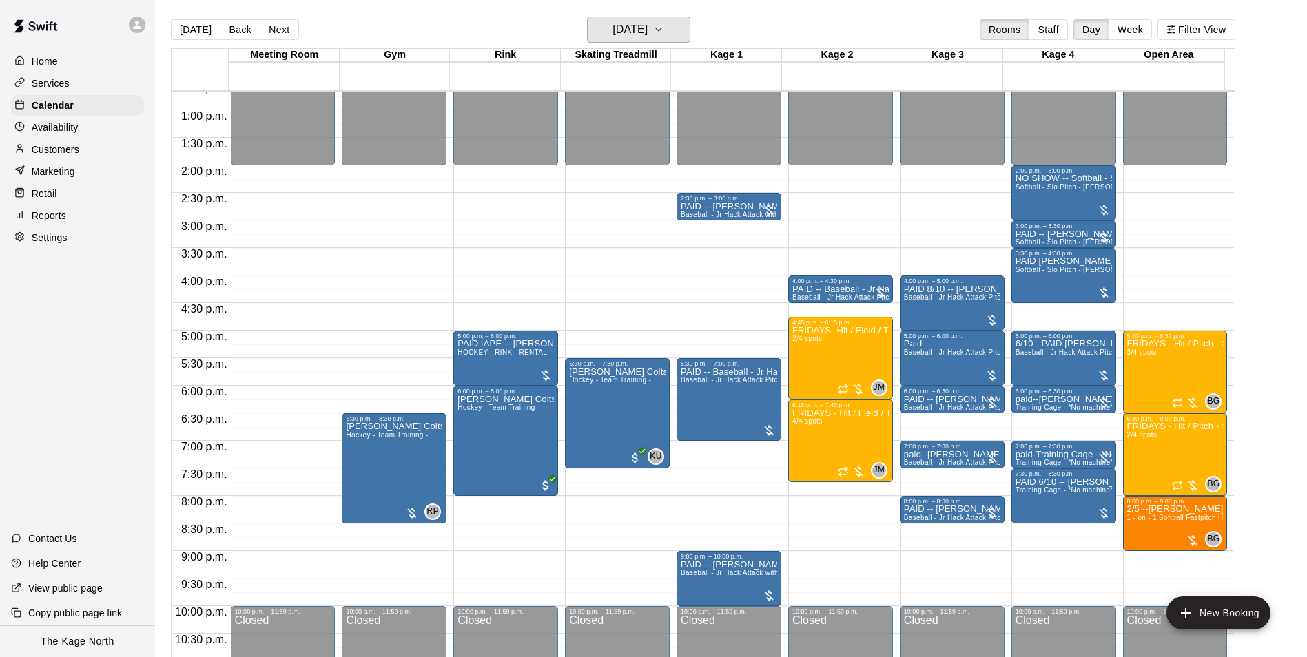
scroll to position [700, 0]
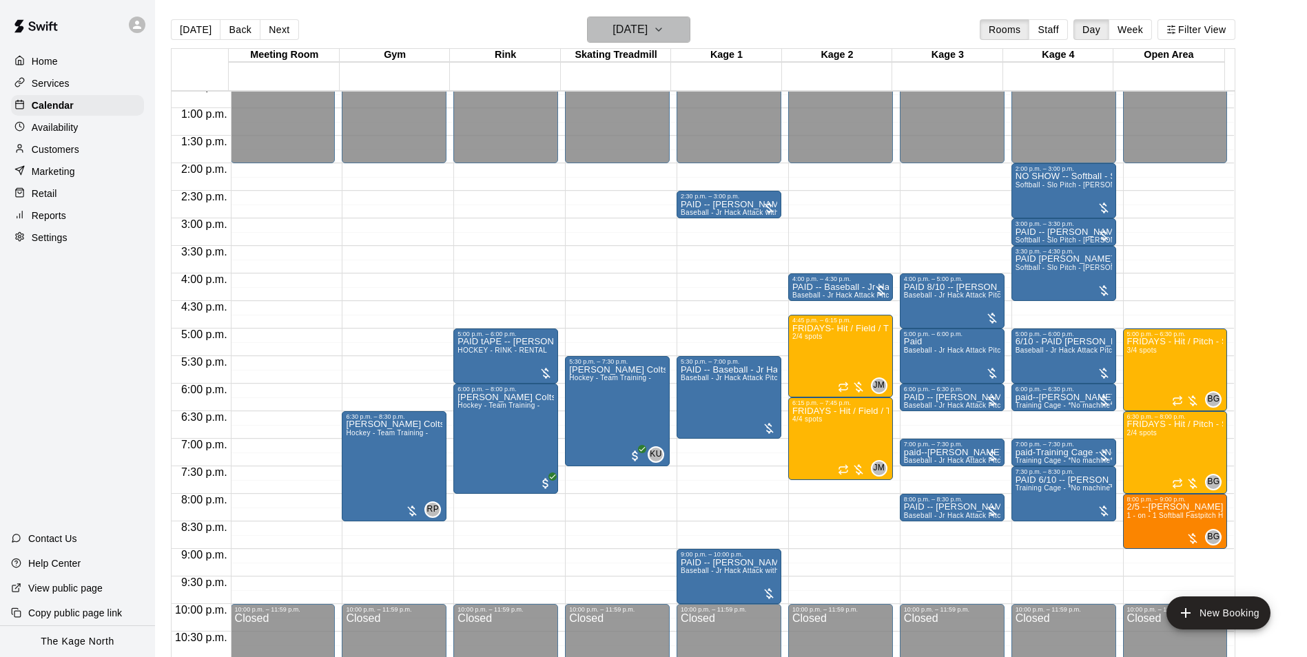
click at [647, 32] on h6 "[DATE]" at bounding box center [629, 29] width 35 height 19
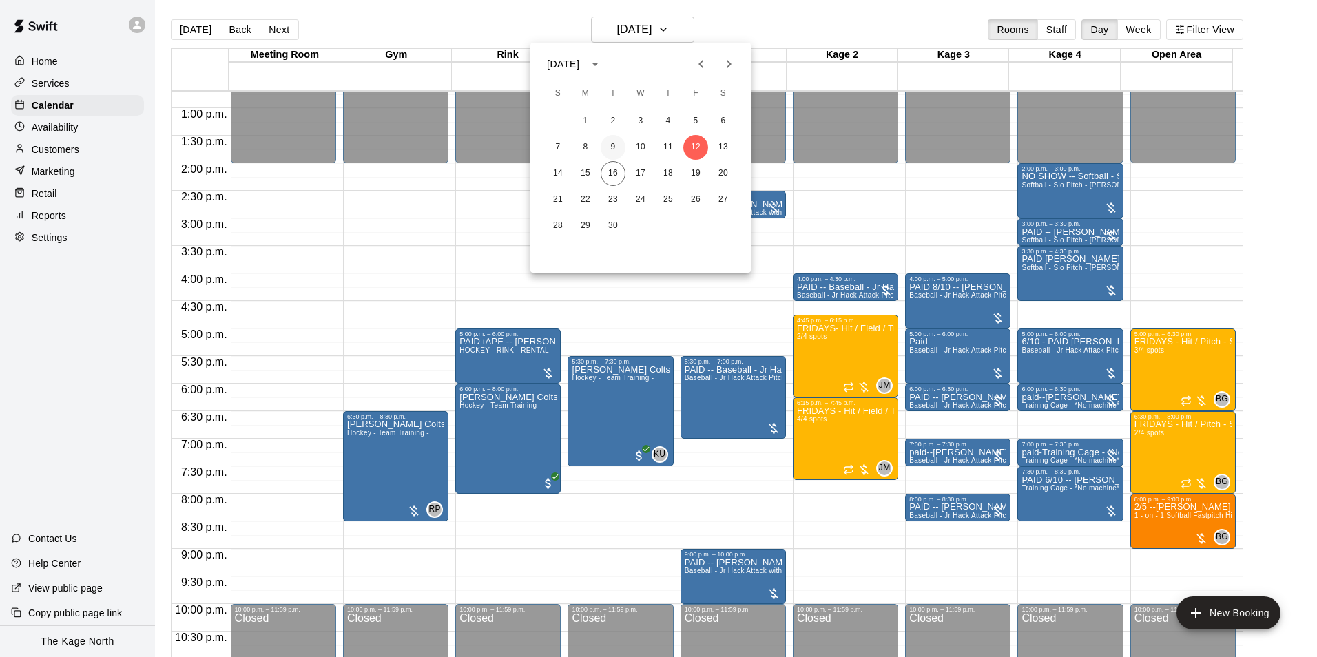
click at [612, 147] on button "9" at bounding box center [613, 147] width 25 height 25
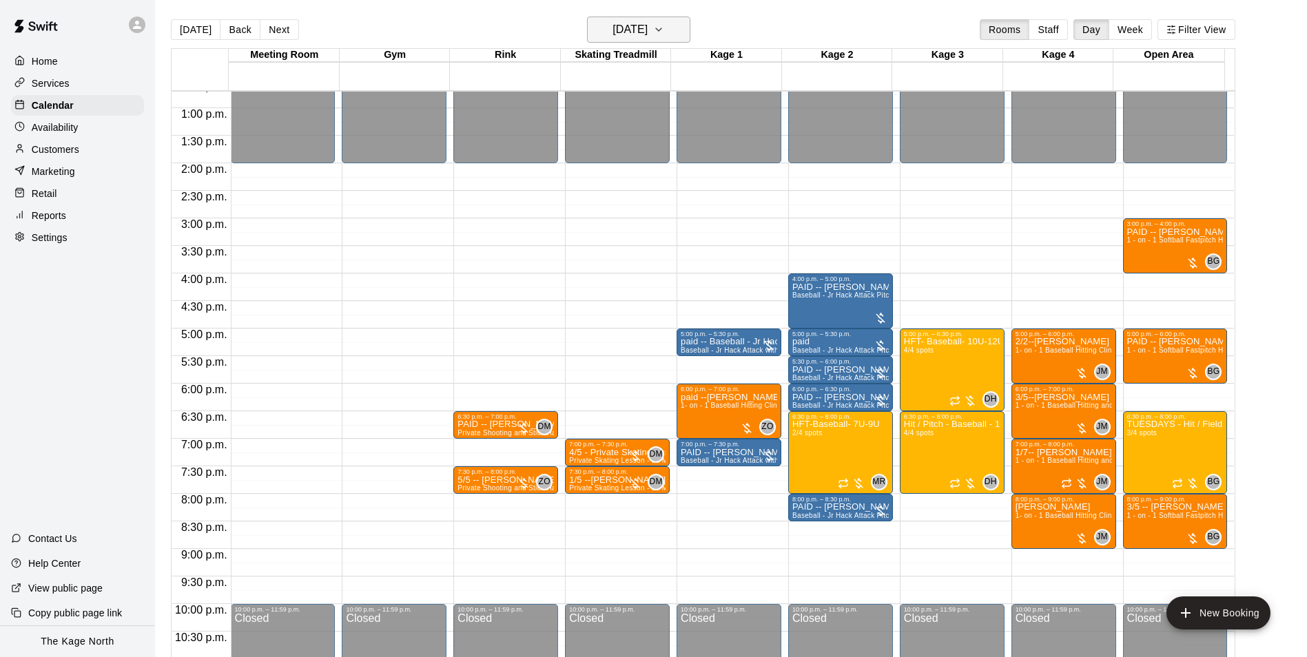
click at [676, 29] on button "[DATE]" at bounding box center [638, 30] width 103 height 26
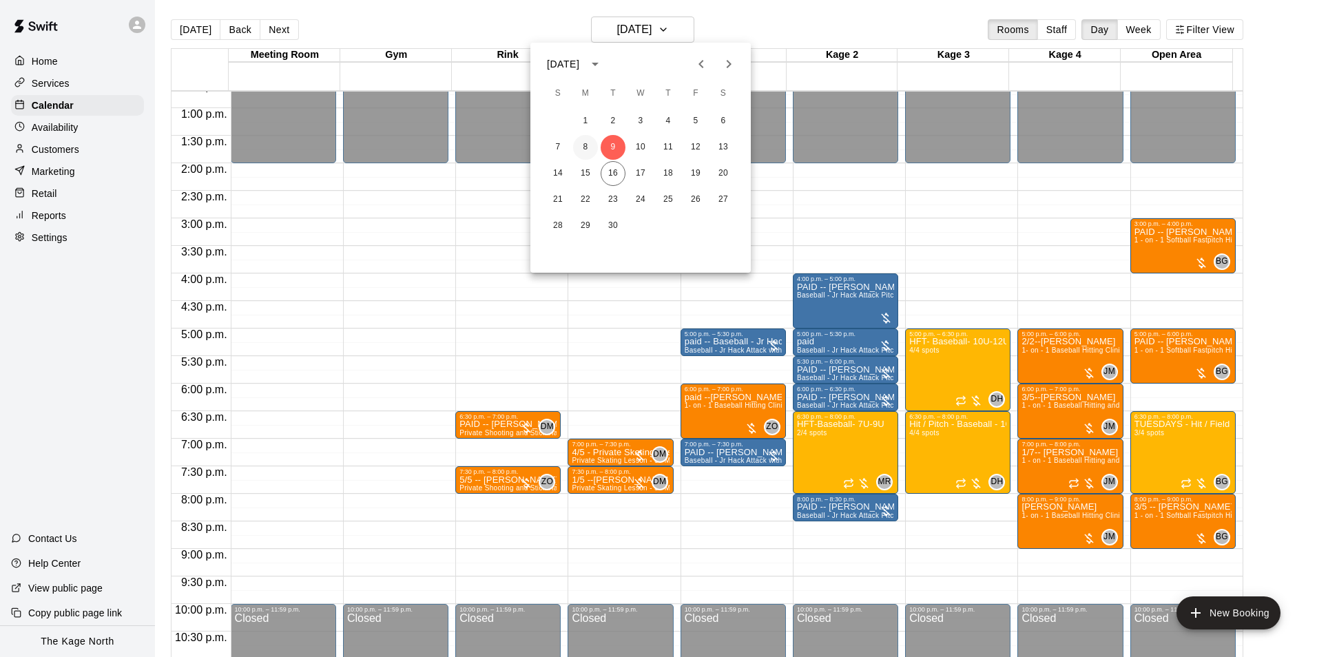
click at [582, 145] on button "8" at bounding box center [585, 147] width 25 height 25
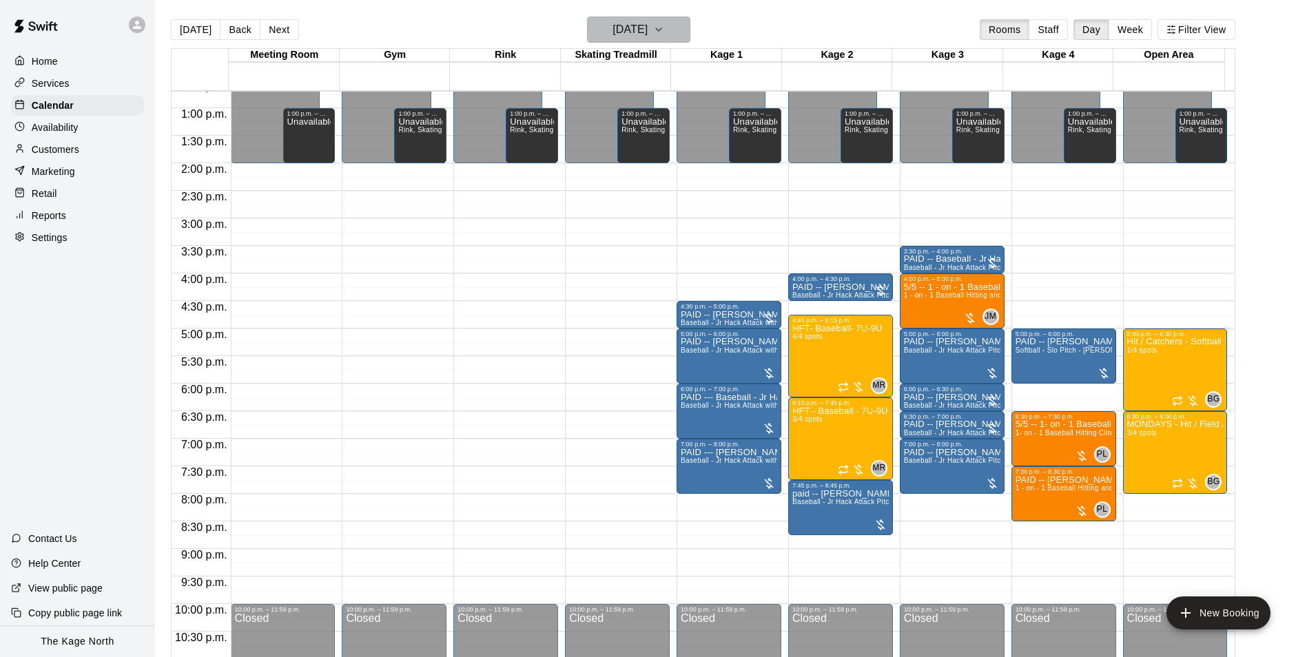
click at [642, 25] on h6 "[DATE]" at bounding box center [629, 29] width 35 height 19
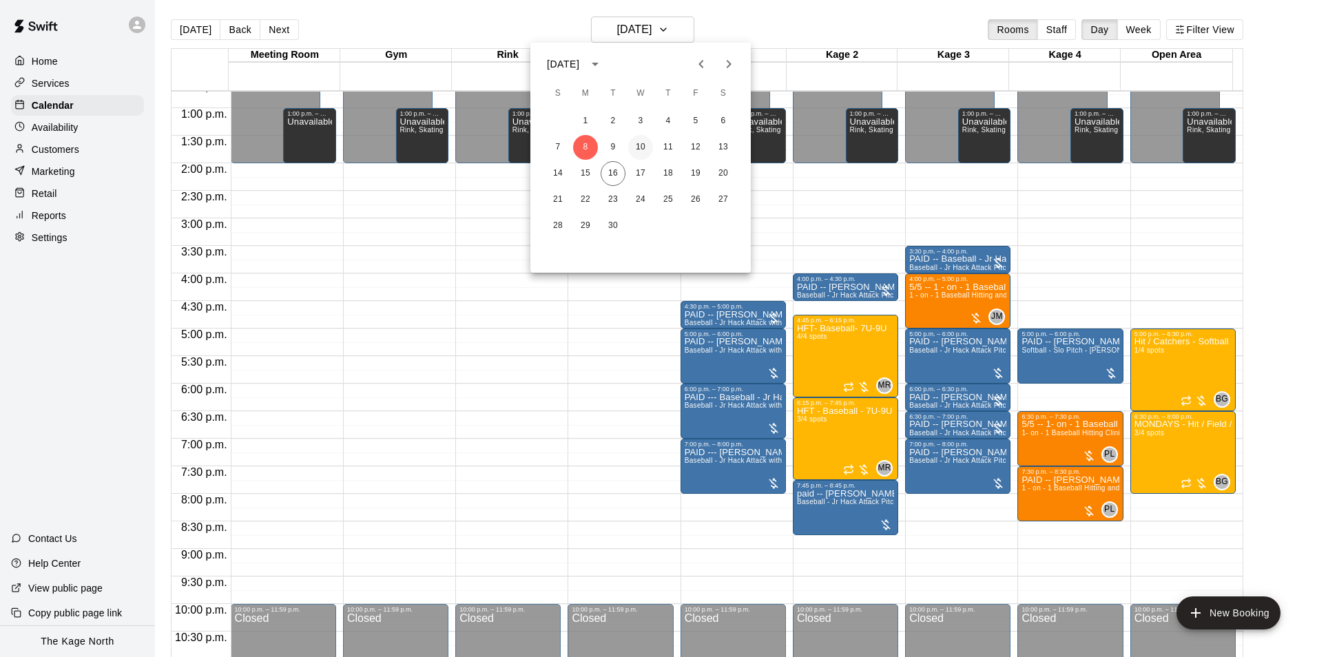
click at [642, 141] on button "10" at bounding box center [640, 147] width 25 height 25
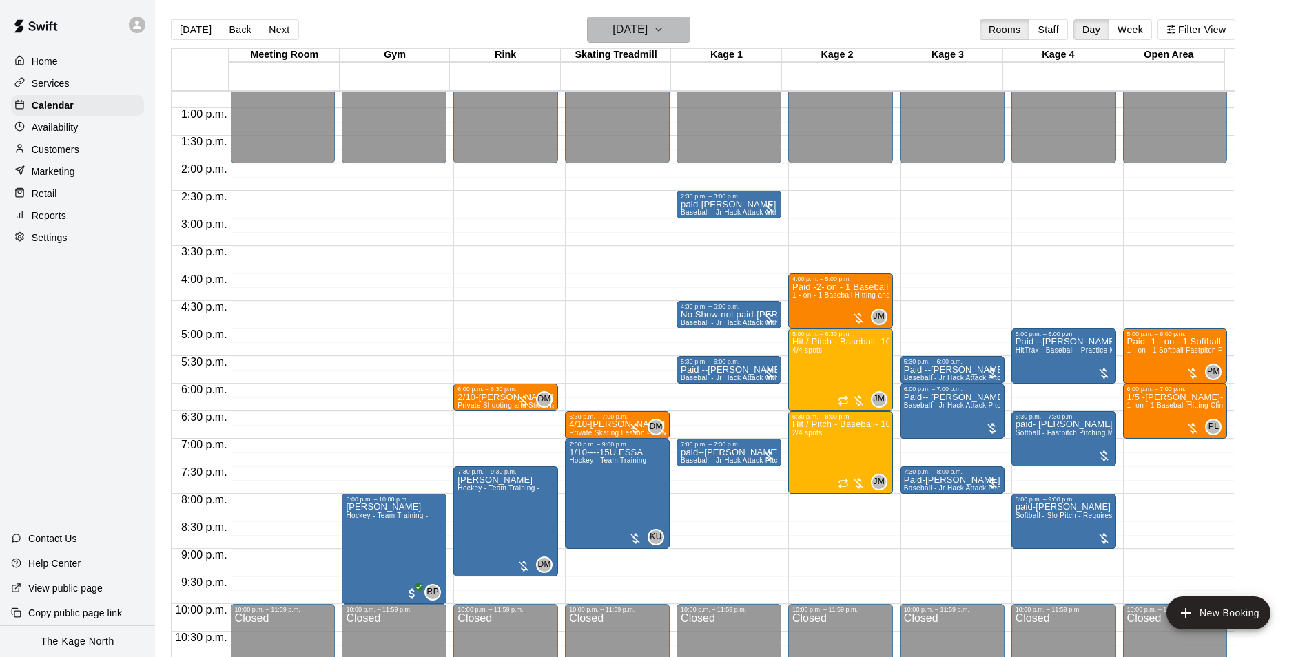
click at [647, 23] on h6 "[DATE]" at bounding box center [629, 29] width 35 height 19
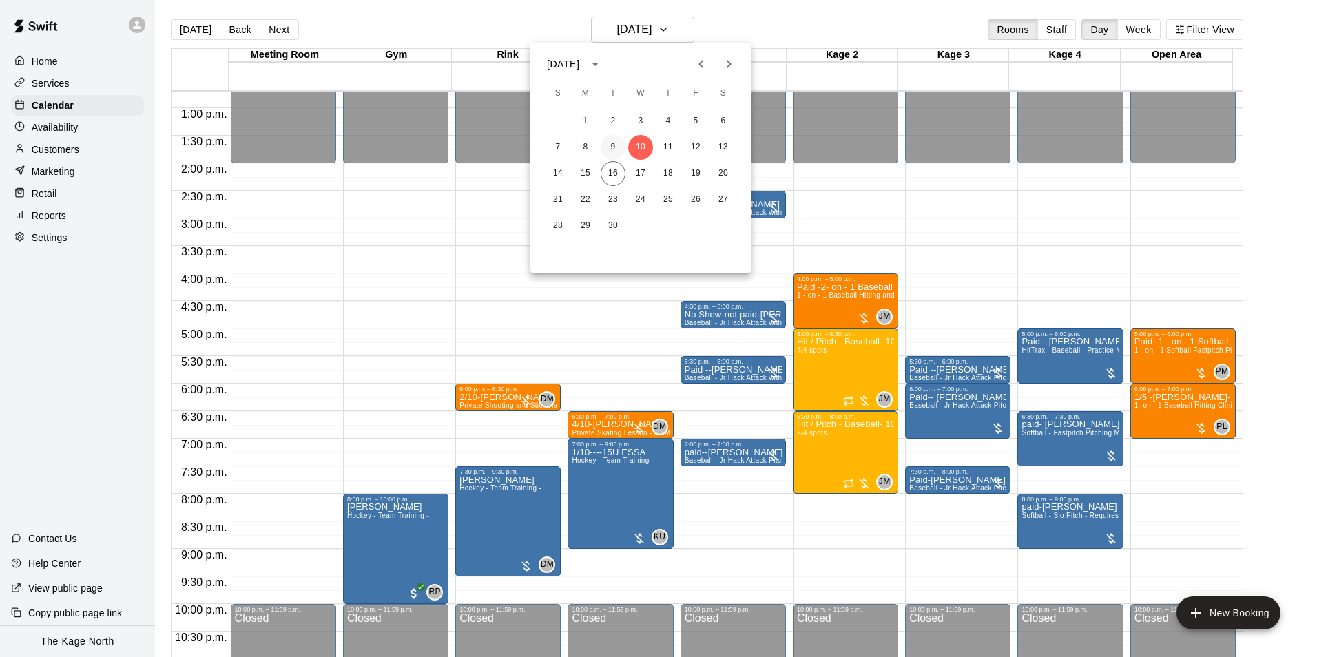
click at [614, 142] on button "9" at bounding box center [613, 147] width 25 height 25
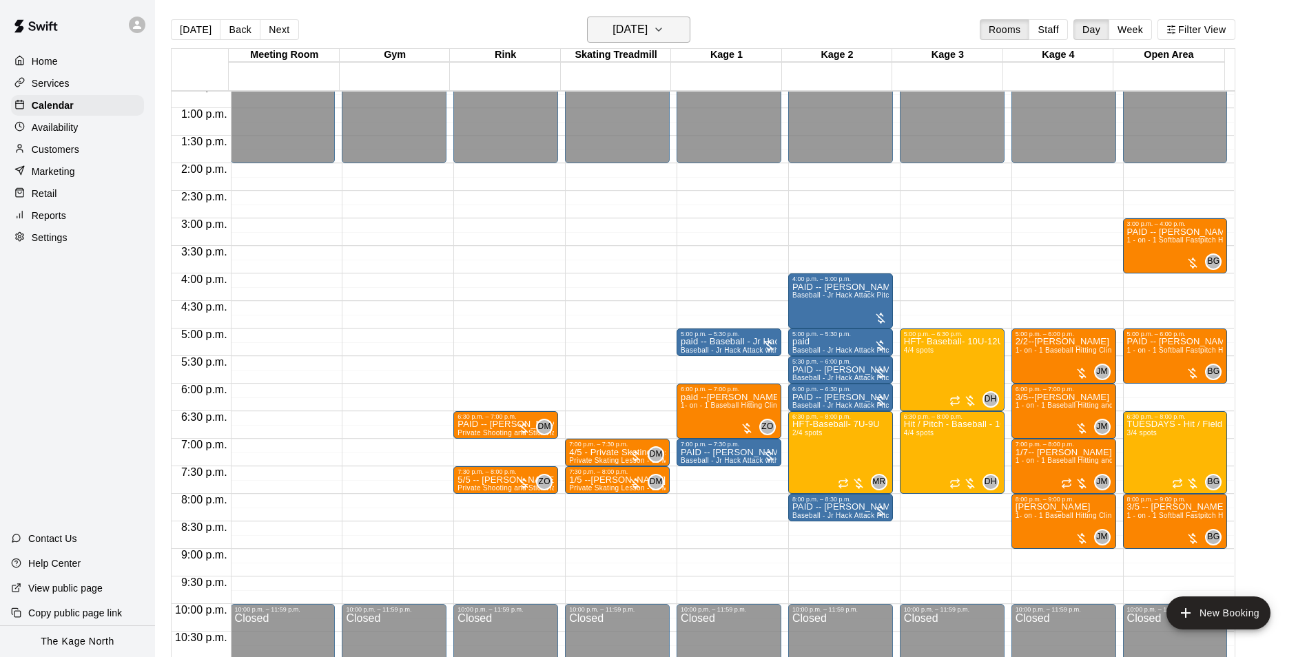
click at [647, 33] on h6 "[DATE]" at bounding box center [629, 29] width 35 height 19
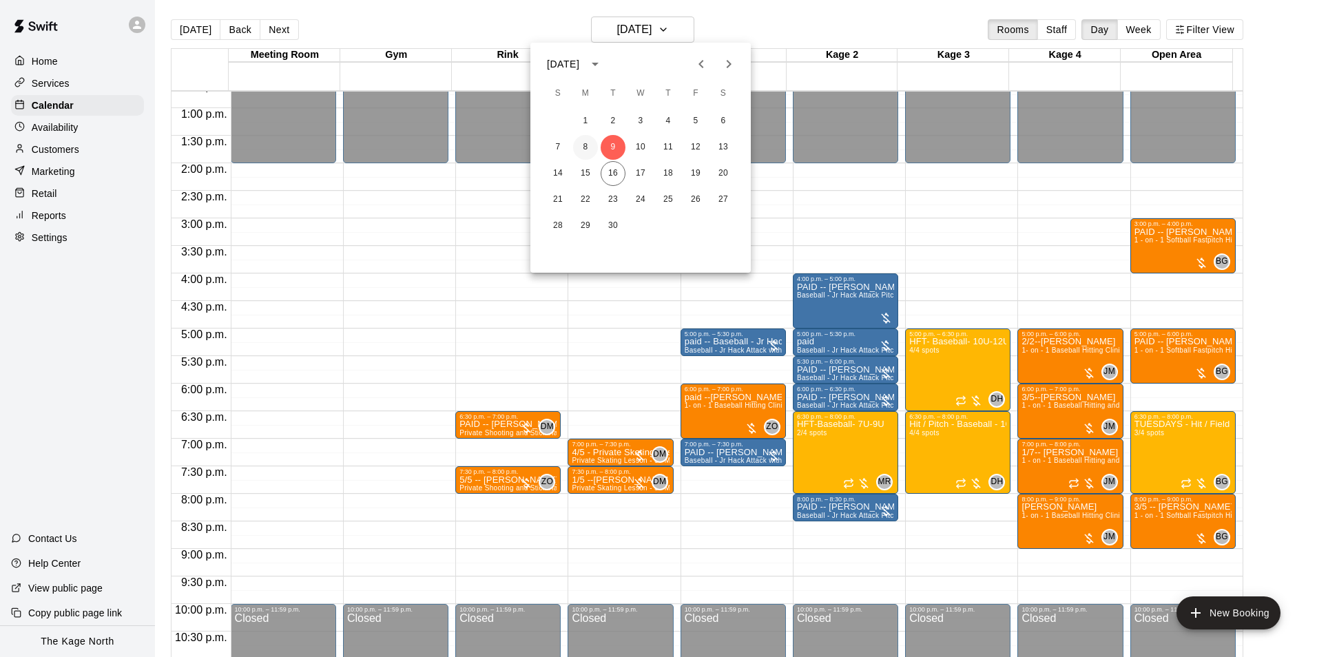
click at [581, 151] on button "8" at bounding box center [585, 147] width 25 height 25
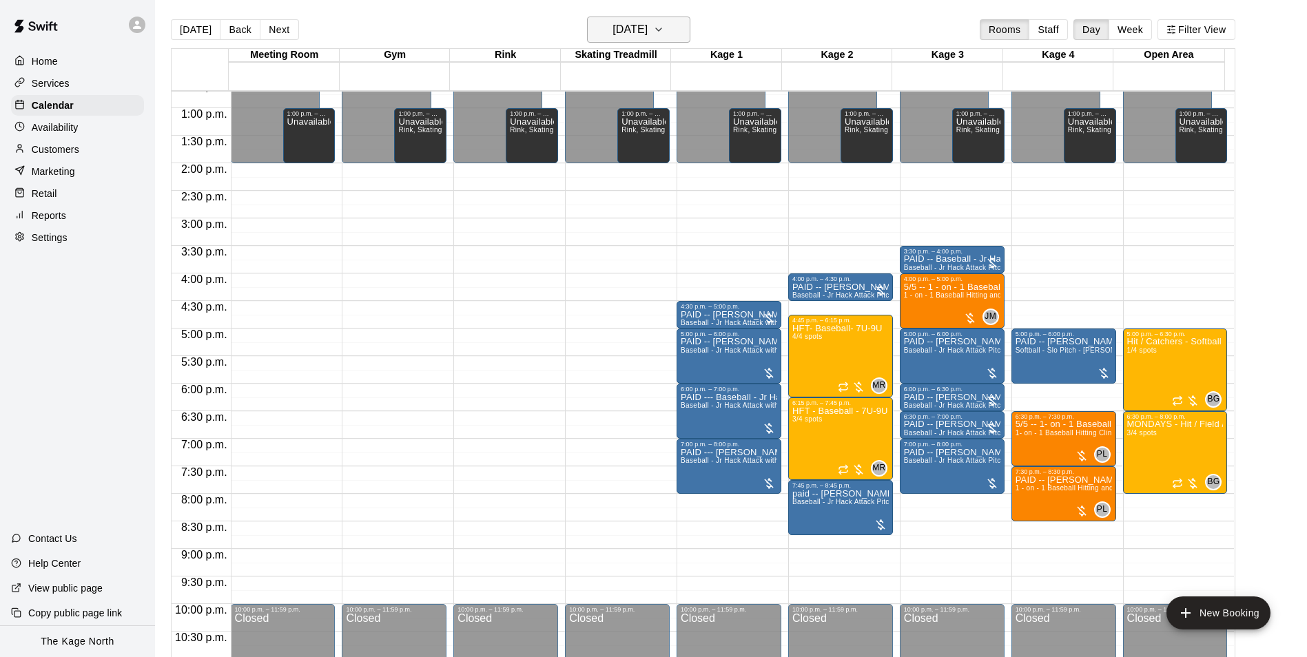
click at [641, 38] on h6 "[DATE]" at bounding box center [629, 29] width 35 height 19
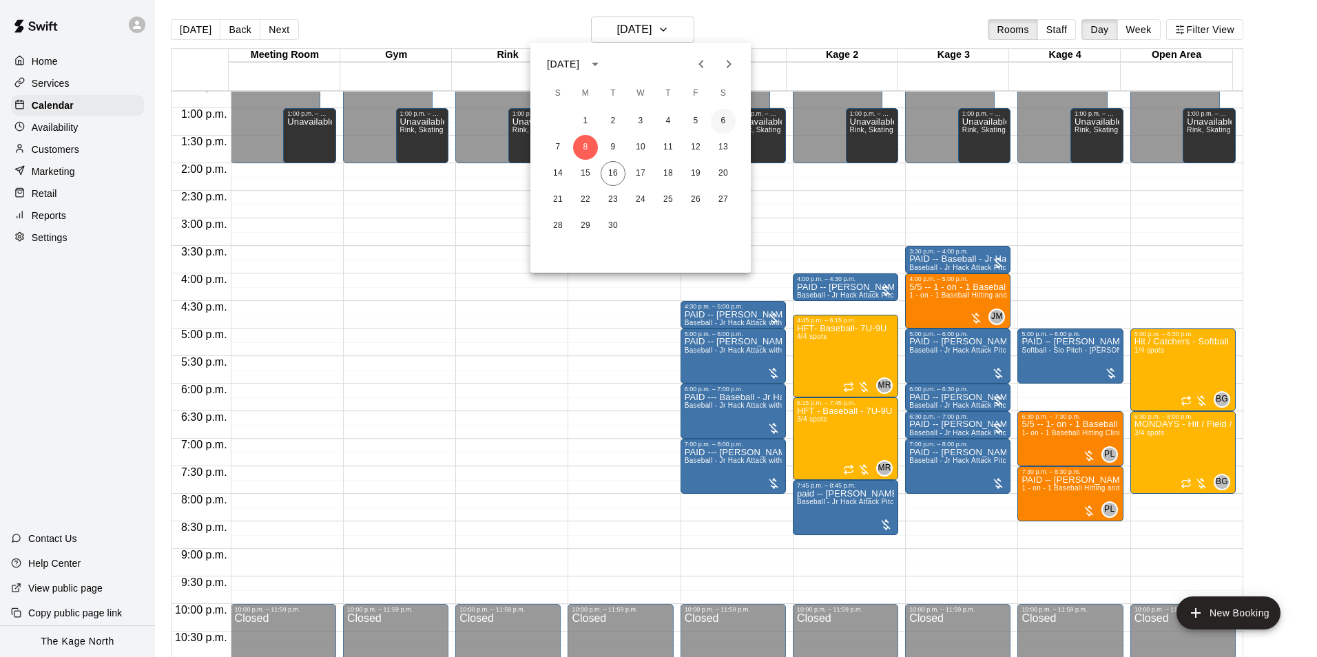
click at [714, 116] on button "6" at bounding box center [723, 121] width 25 height 25
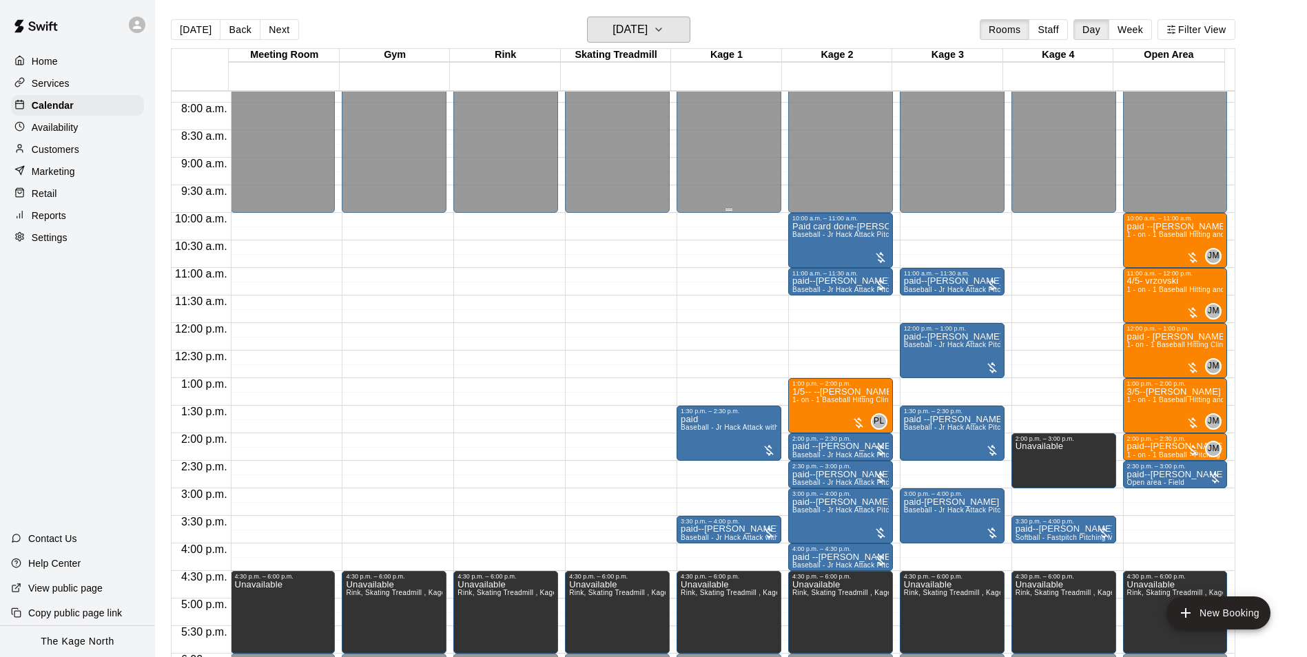
scroll to position [424, 0]
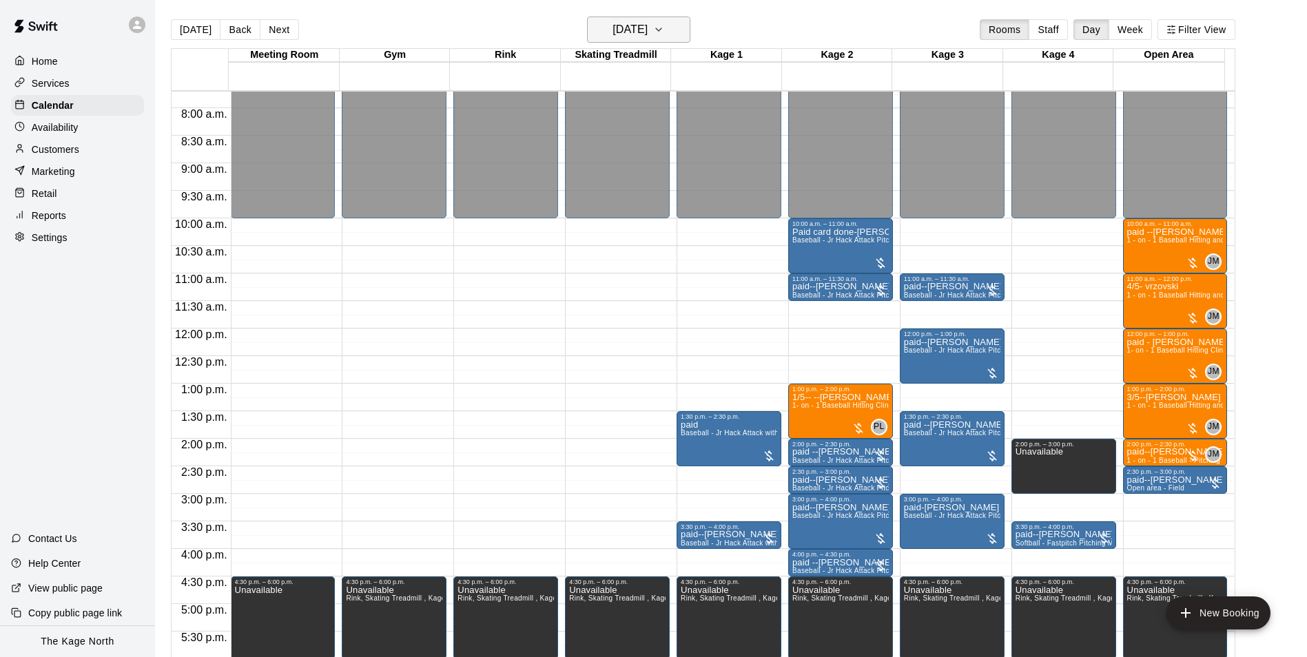
click at [675, 28] on button "[DATE]" at bounding box center [638, 30] width 103 height 26
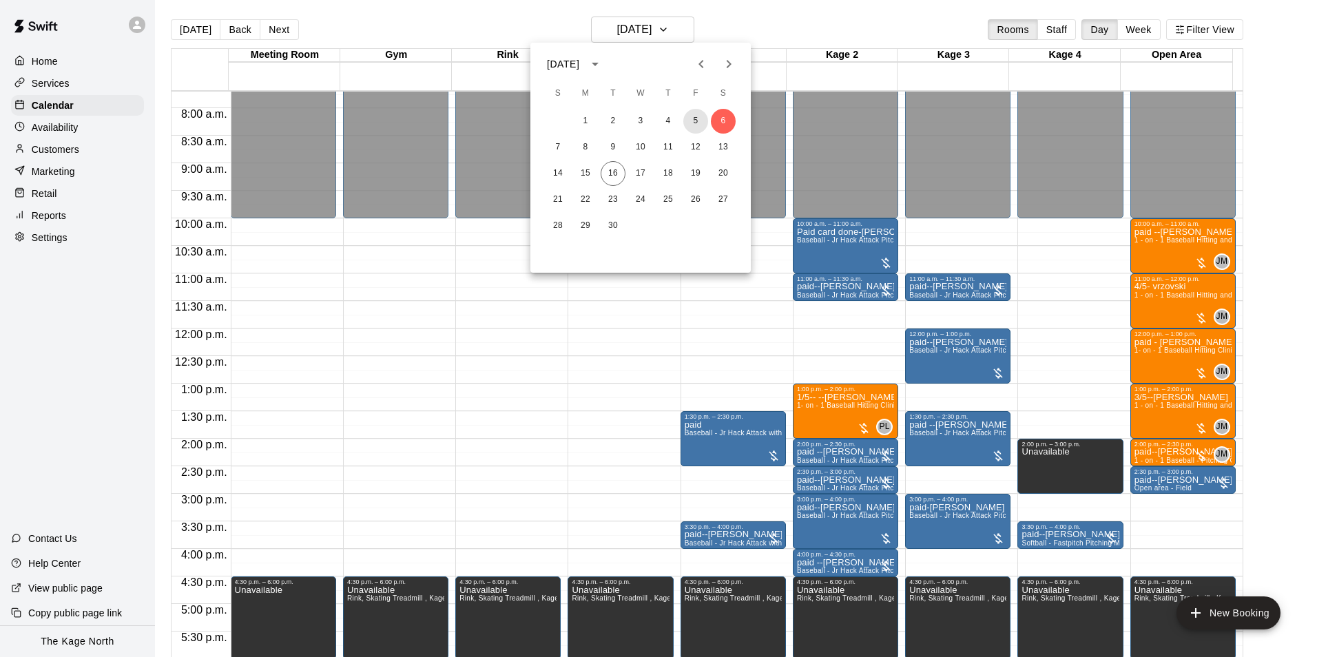
click at [691, 118] on button "5" at bounding box center [695, 121] width 25 height 25
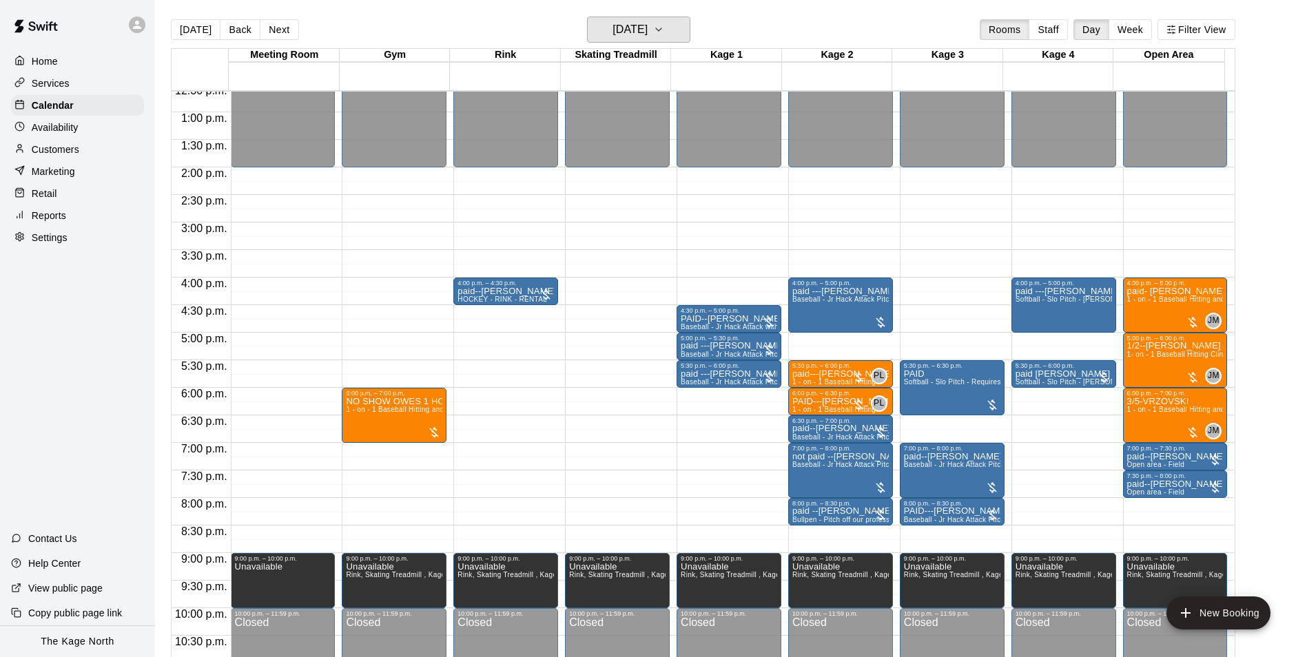
scroll to position [700, 0]
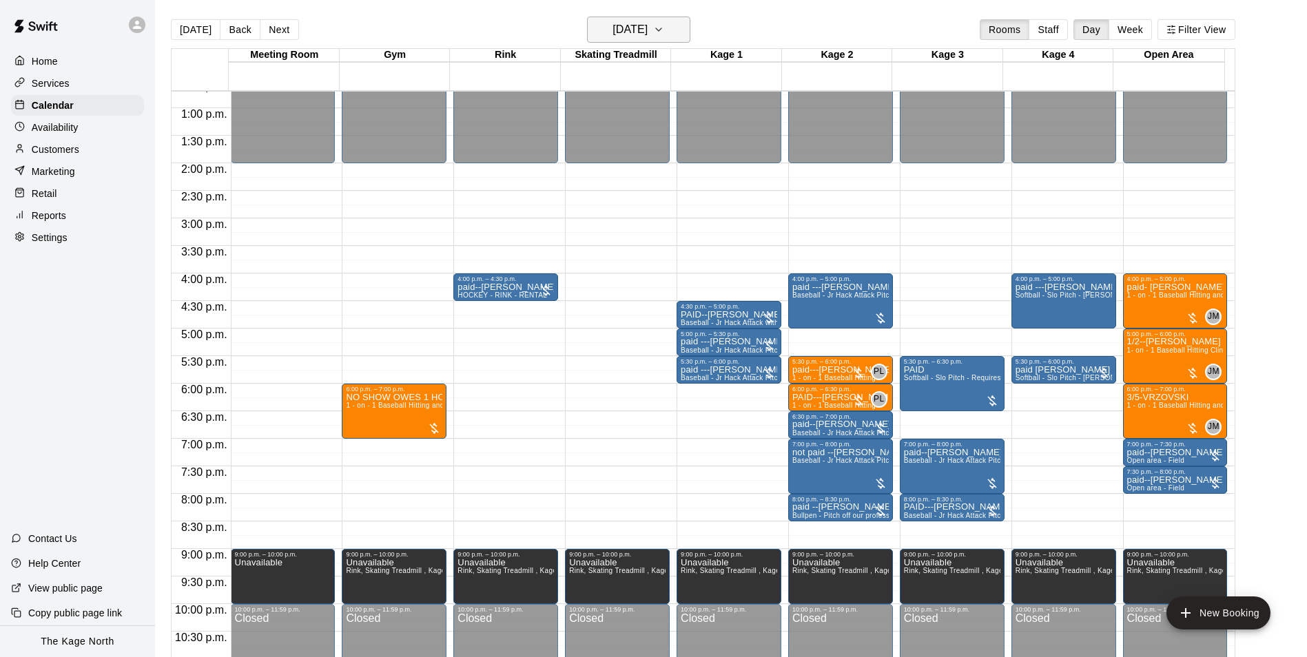
click at [664, 27] on icon "button" at bounding box center [658, 29] width 11 height 17
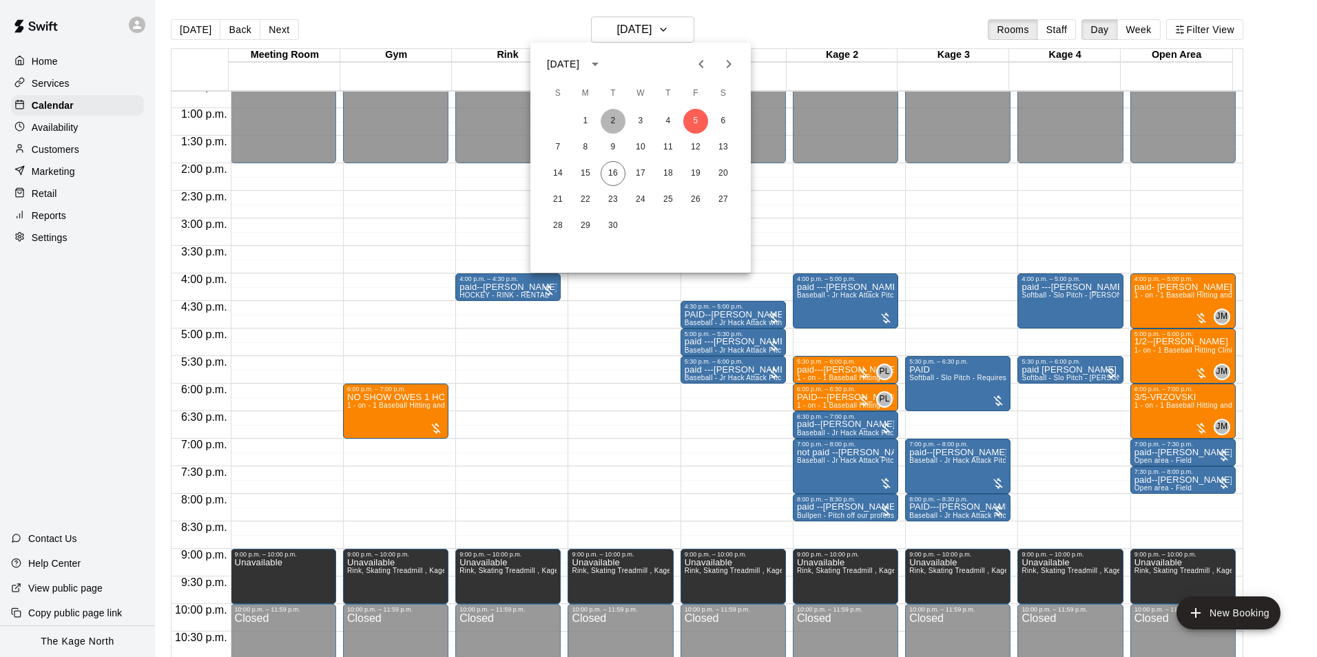
click at [610, 118] on button "2" at bounding box center [613, 121] width 25 height 25
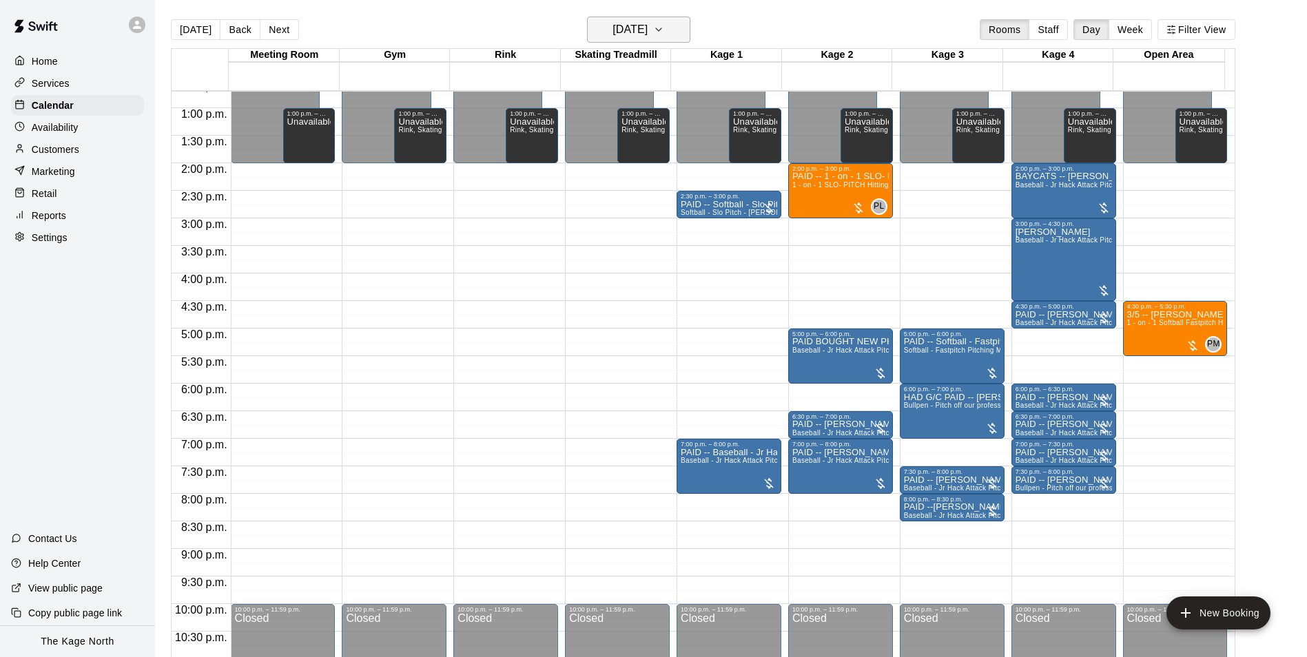
click at [647, 33] on h6 "[DATE]" at bounding box center [629, 29] width 35 height 19
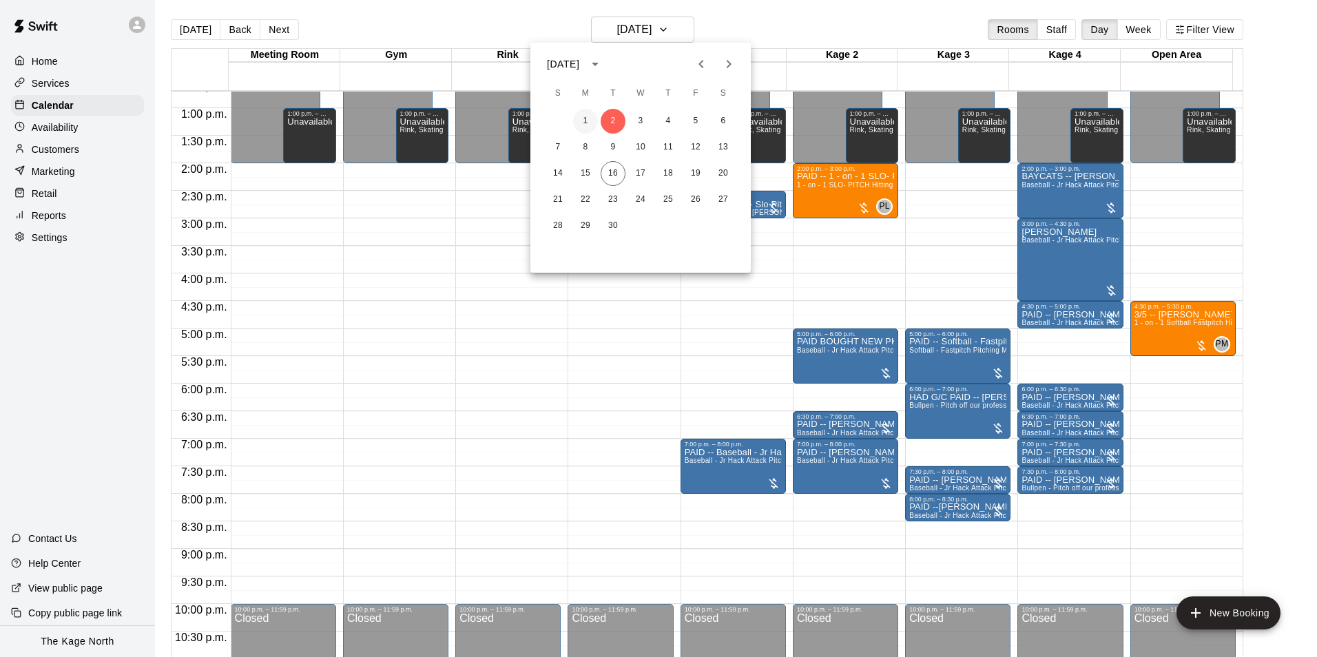
click at [585, 118] on button "1" at bounding box center [585, 121] width 25 height 25
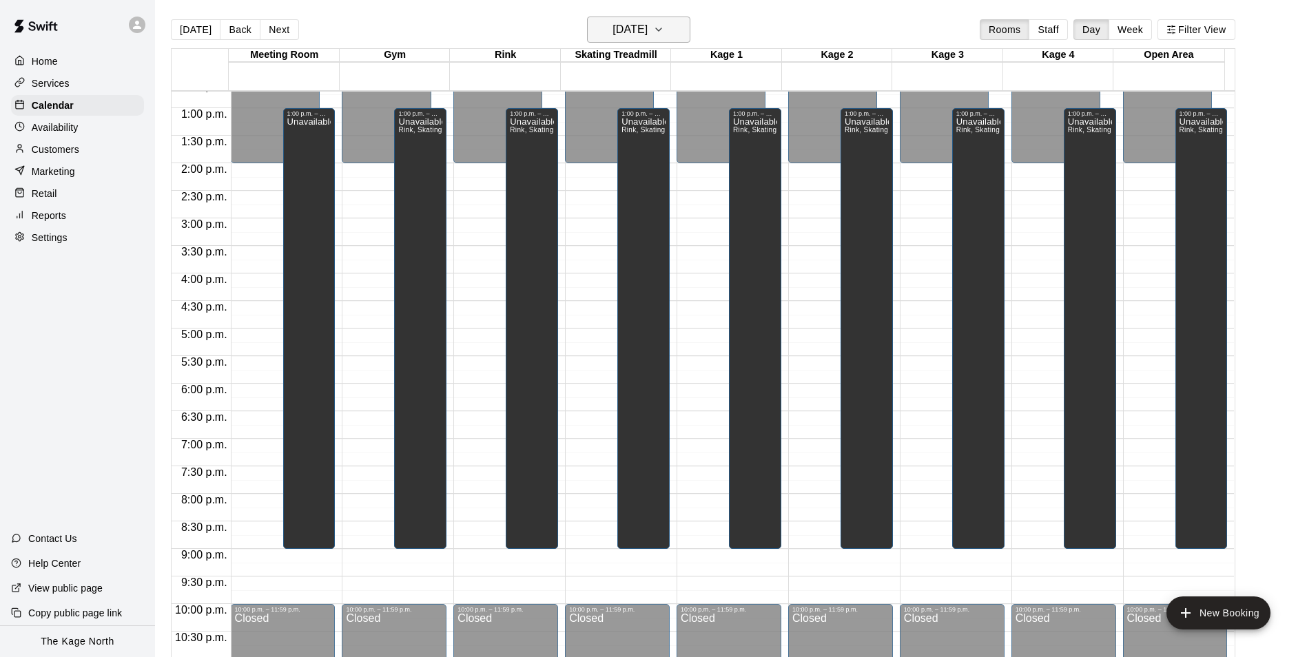
click at [647, 28] on h6 "[DATE]" at bounding box center [629, 29] width 35 height 19
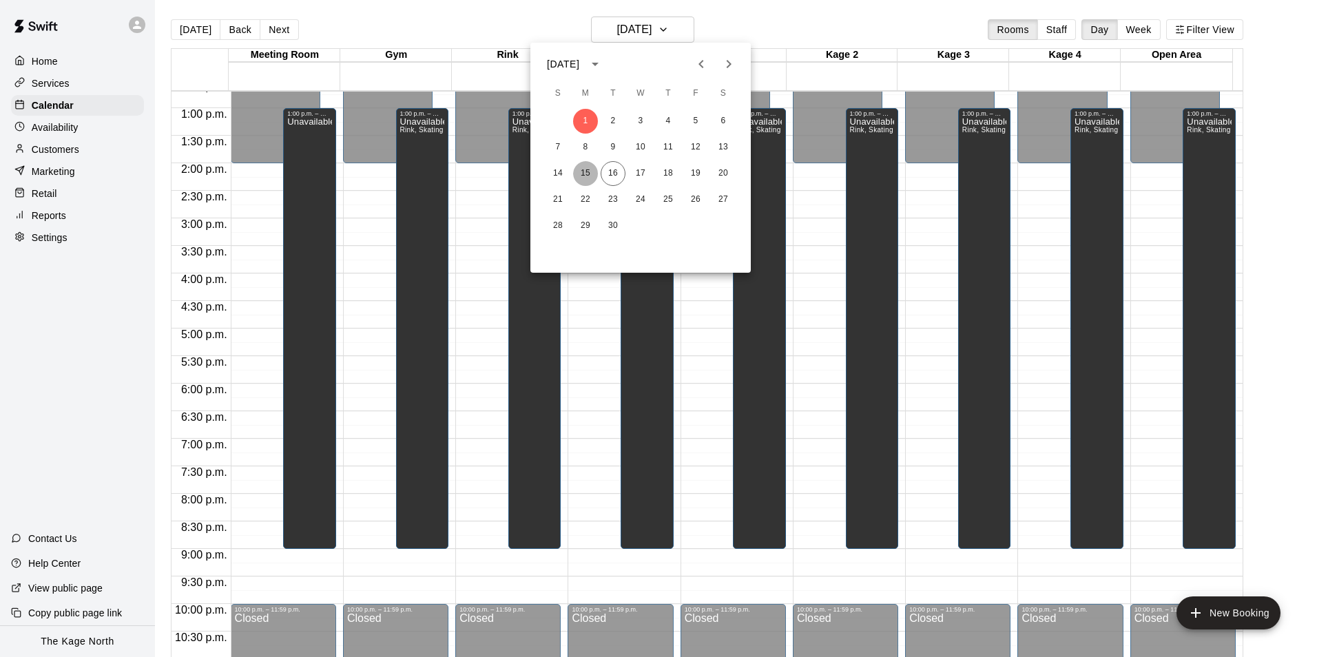
click at [583, 166] on button "15" at bounding box center [585, 173] width 25 height 25
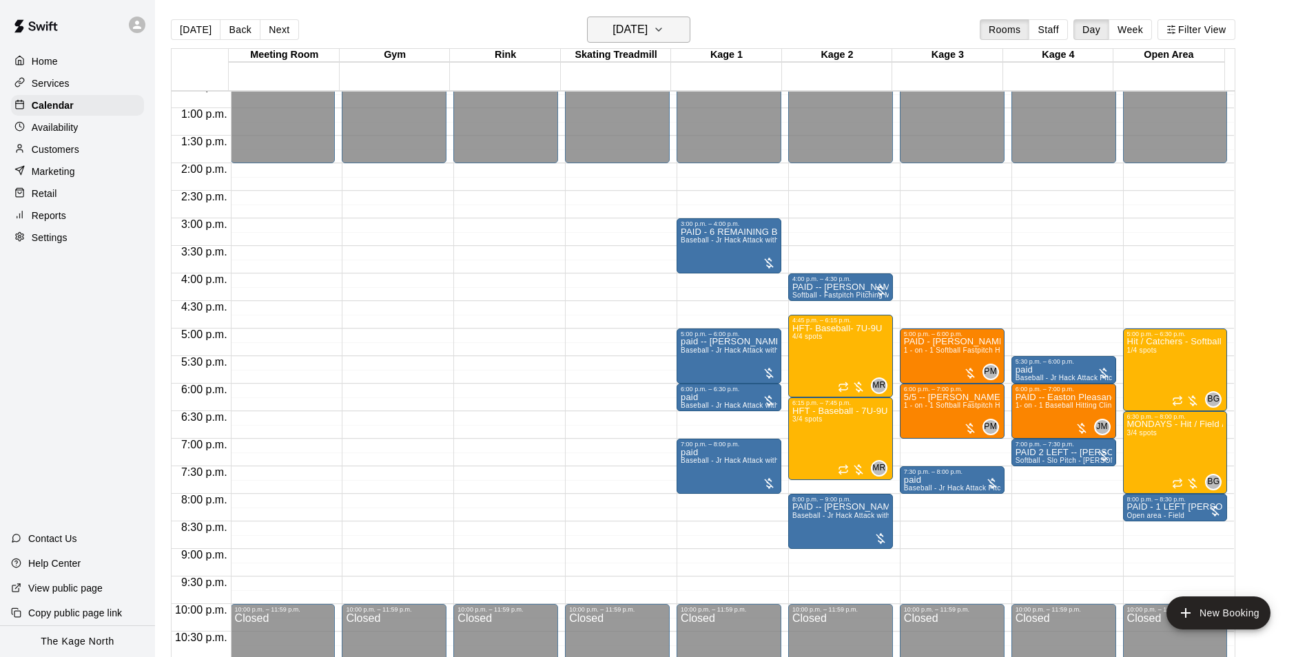
click at [647, 32] on h6 "[DATE]" at bounding box center [629, 29] width 35 height 19
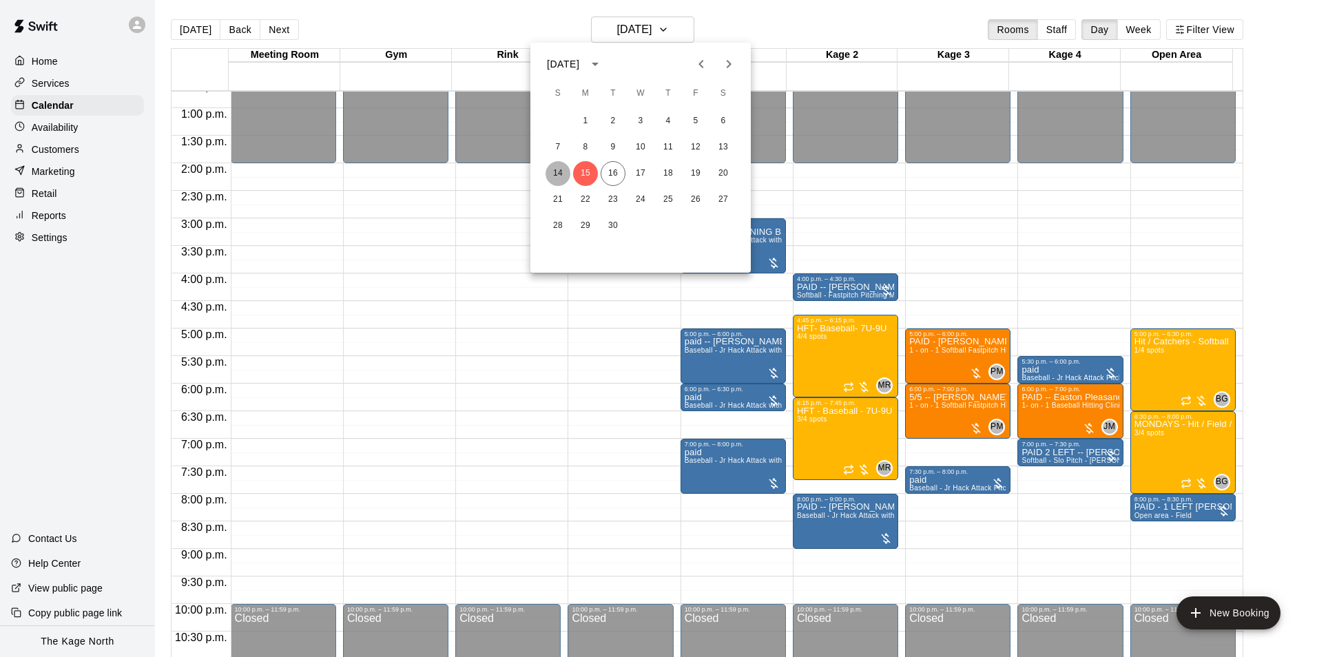
click at [559, 167] on button "14" at bounding box center [557, 173] width 25 height 25
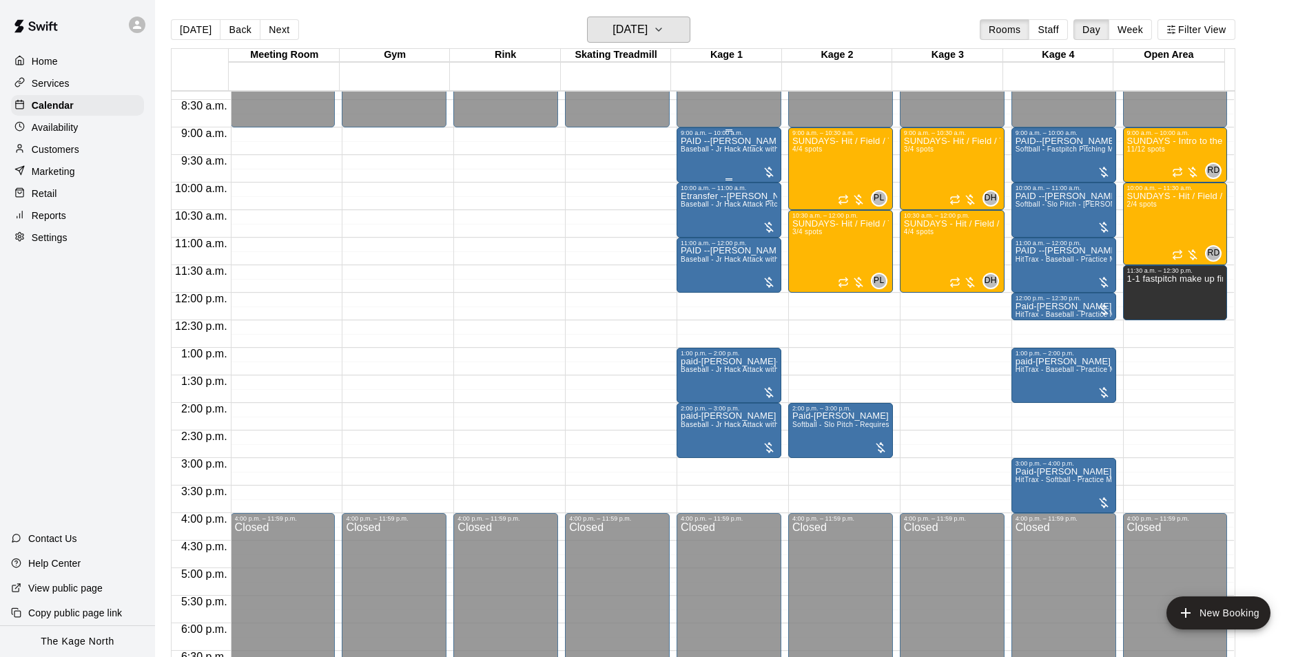
scroll to position [424, 0]
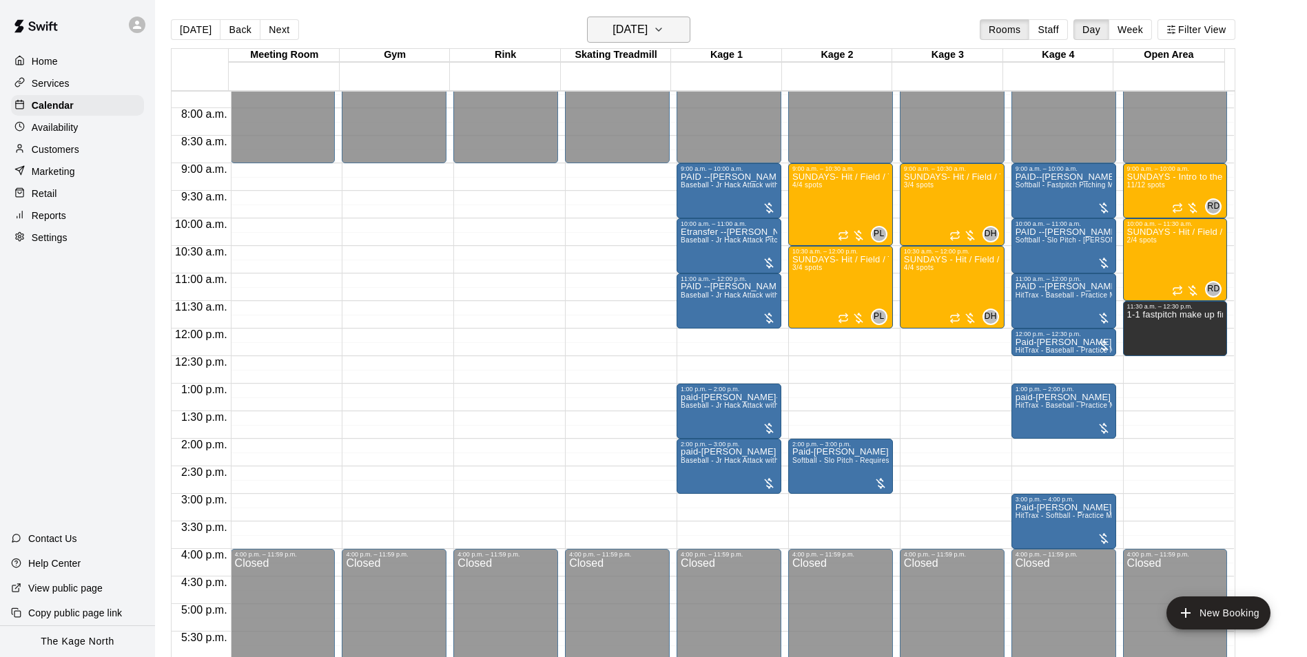
click at [647, 25] on h6 "[DATE]" at bounding box center [629, 29] width 35 height 19
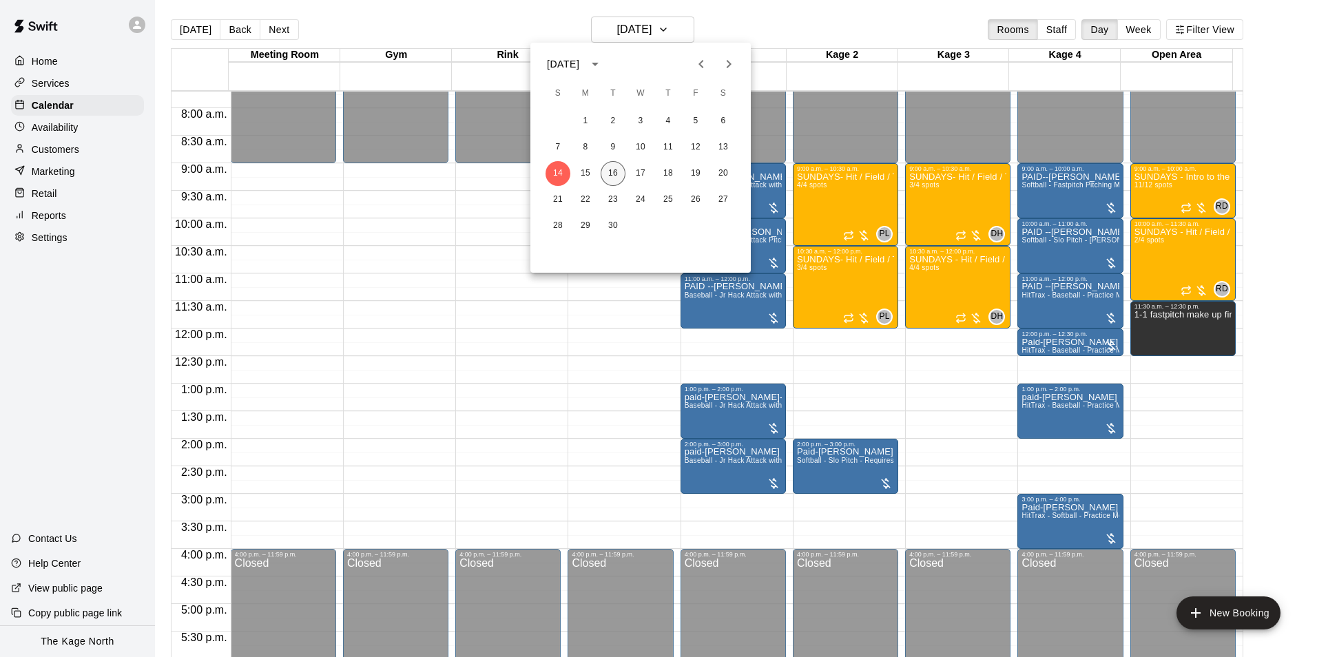
click at [612, 177] on button "16" at bounding box center [613, 173] width 25 height 25
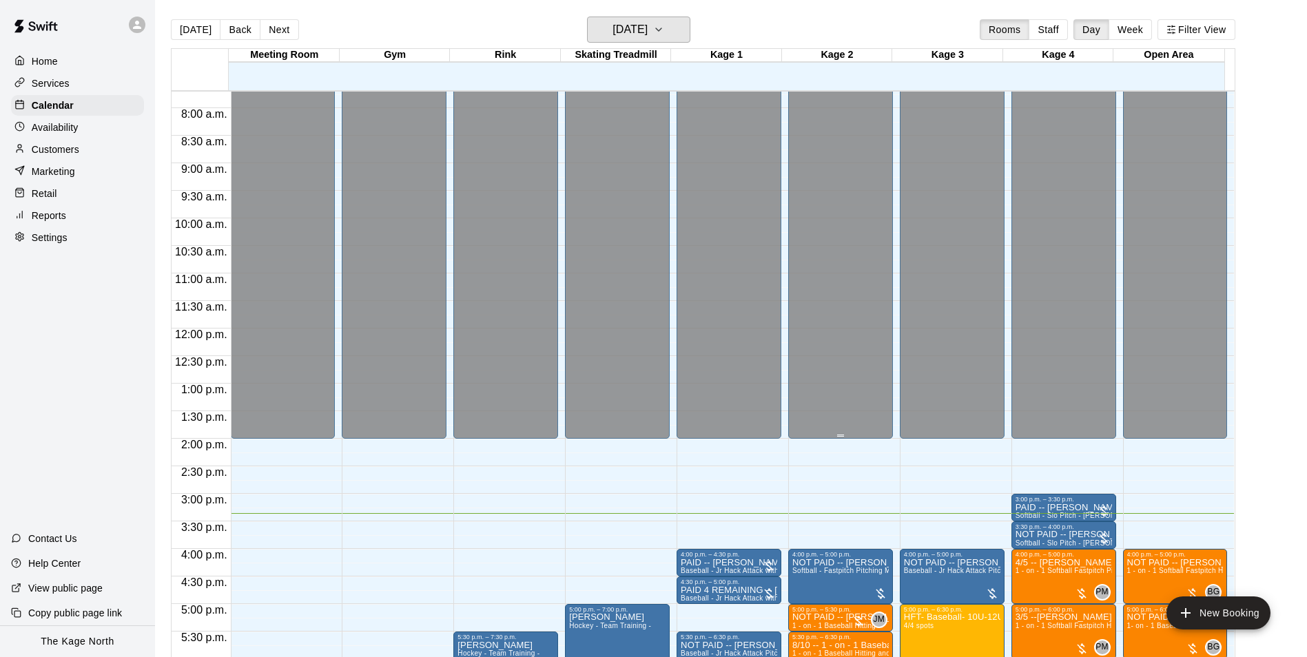
scroll to position [631, 0]
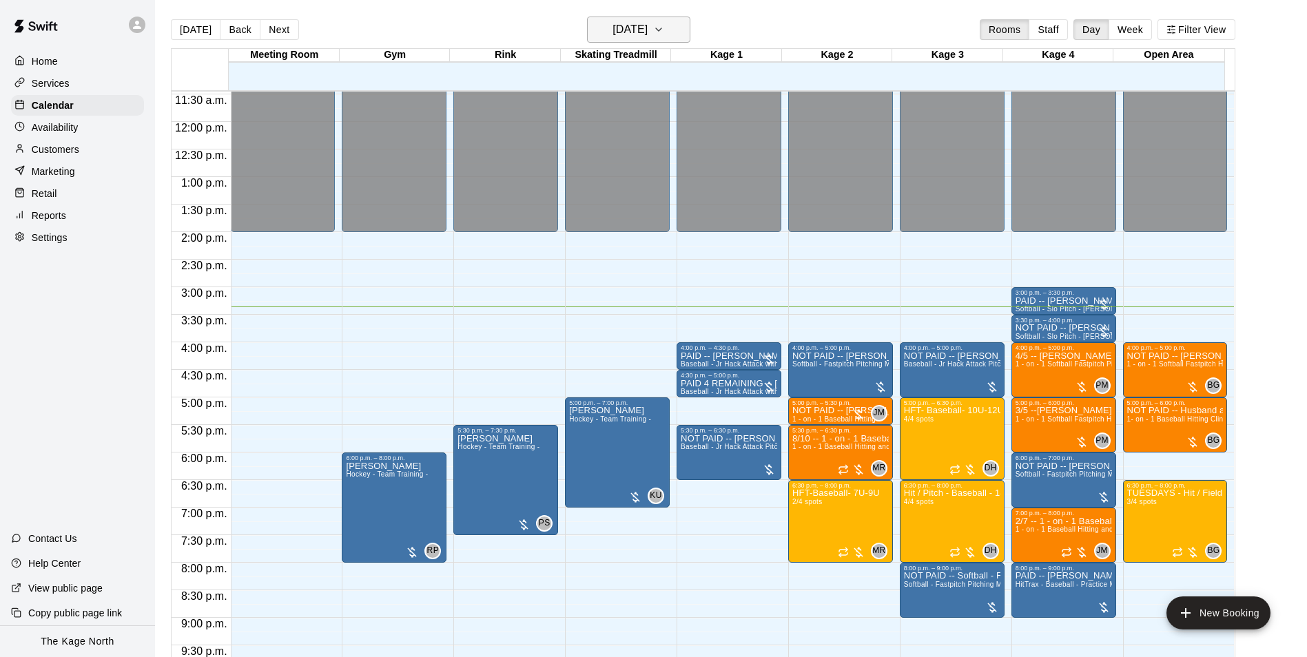
click at [647, 32] on h6 "[DATE]" at bounding box center [629, 29] width 35 height 19
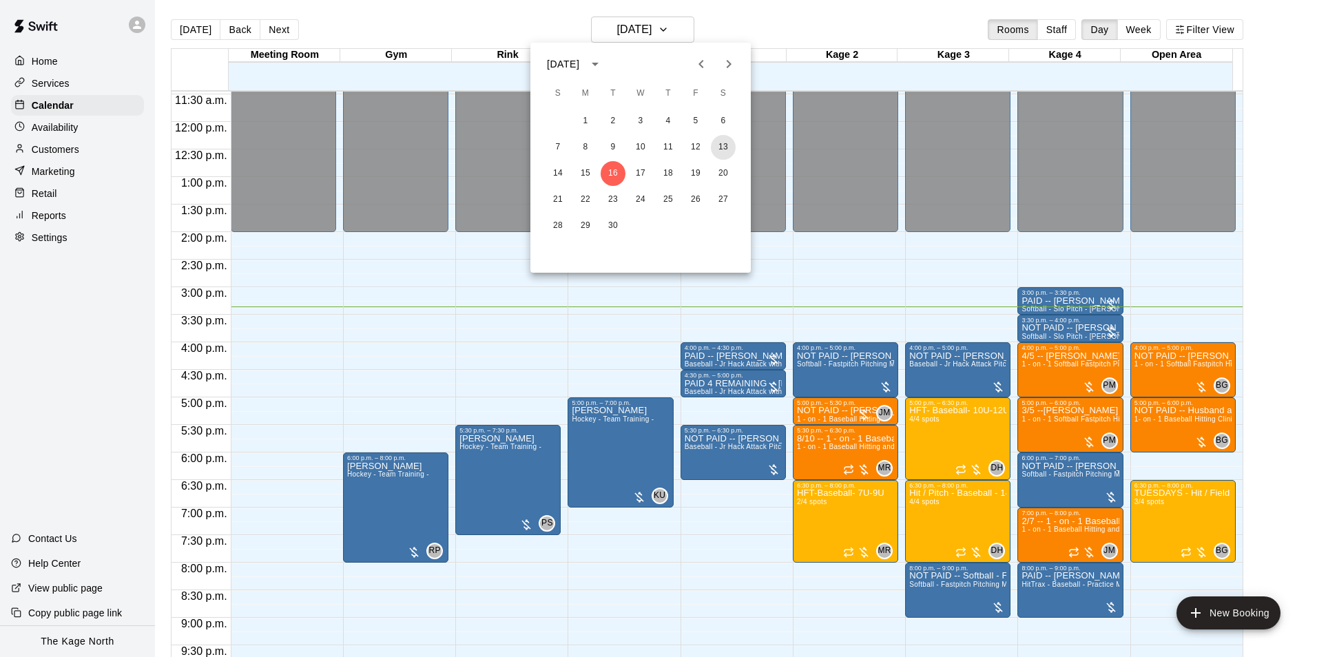
drag, startPoint x: 727, startPoint y: 143, endPoint x: 827, endPoint y: 203, distance: 117.1
click at [727, 143] on button "13" at bounding box center [723, 147] width 25 height 25
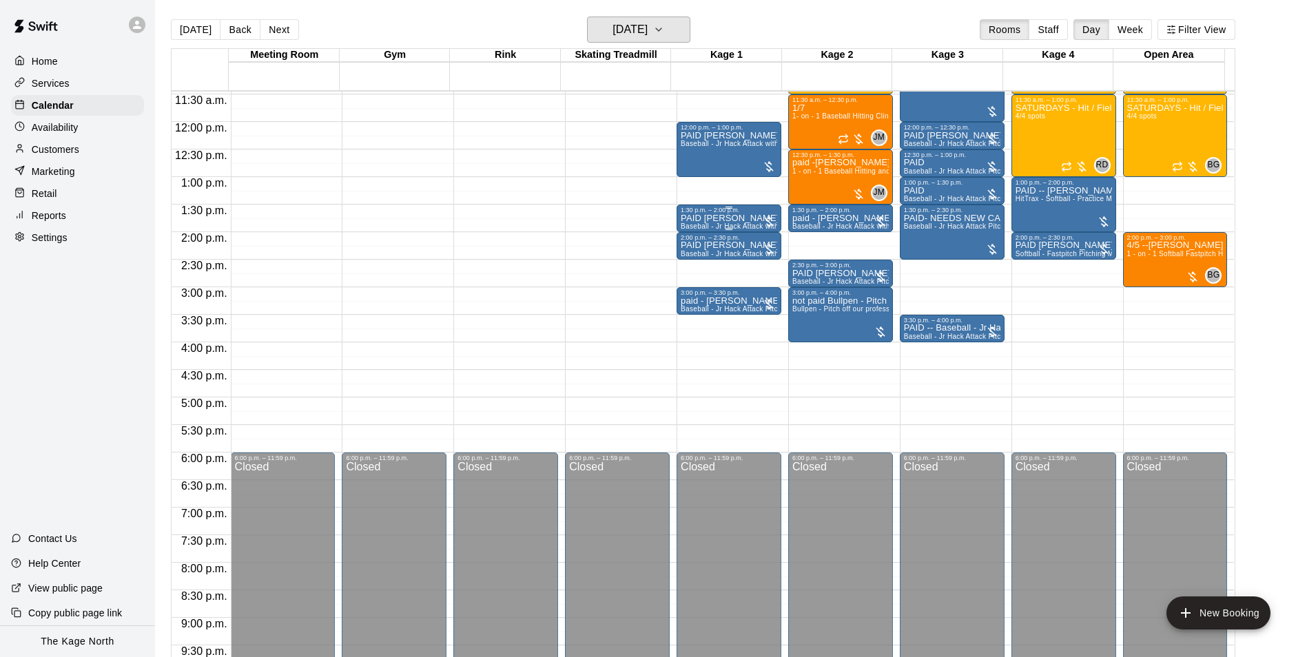
scroll to position [493, 0]
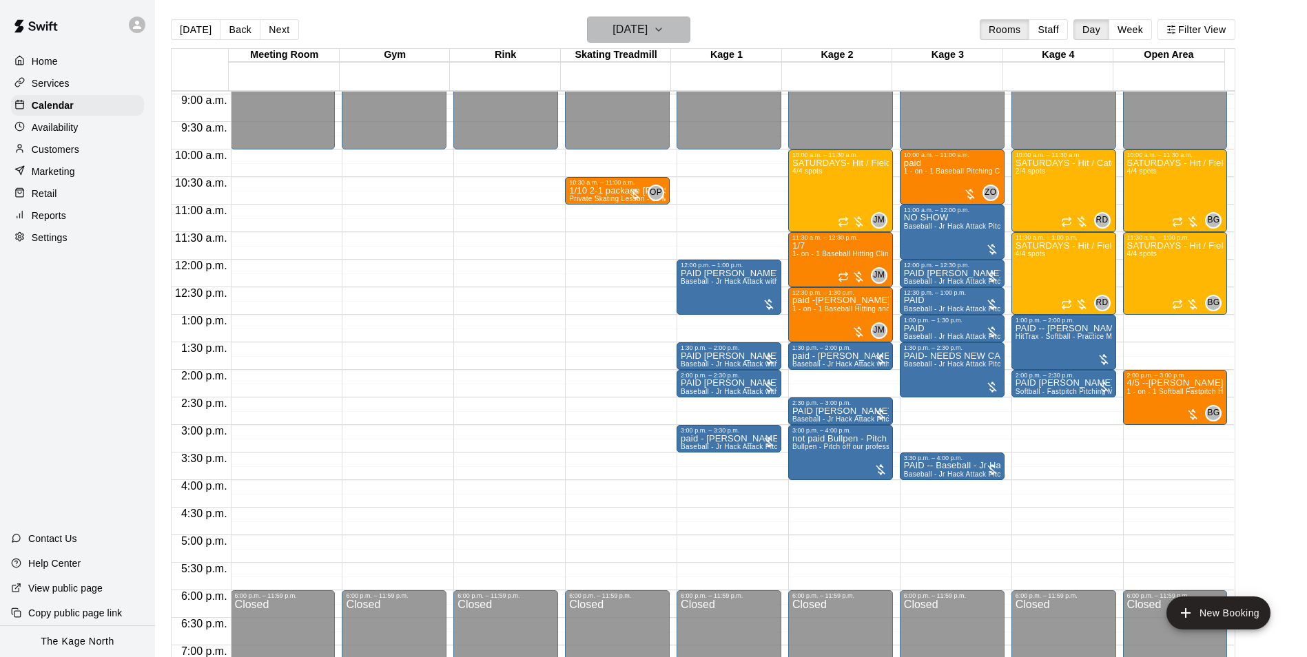
click at [647, 30] on h6 "[DATE]" at bounding box center [629, 29] width 35 height 19
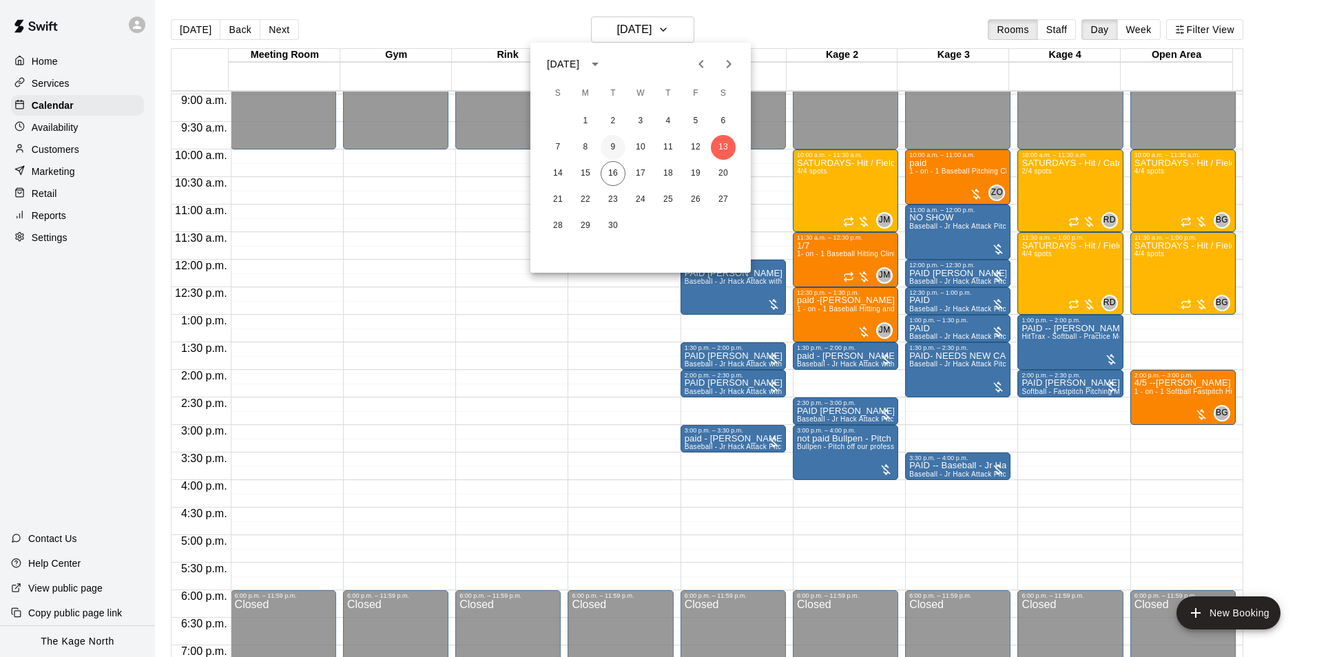
click at [611, 149] on button "9" at bounding box center [613, 147] width 25 height 25
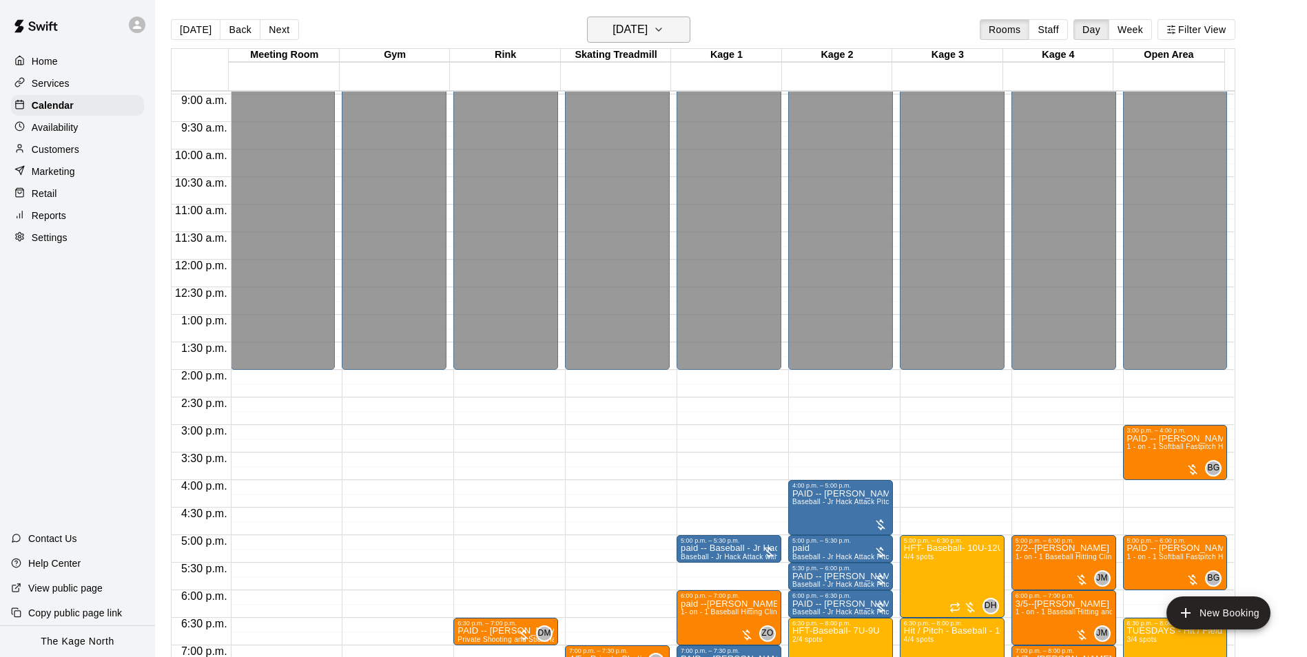
click at [647, 25] on h6 "[DATE]" at bounding box center [629, 29] width 35 height 19
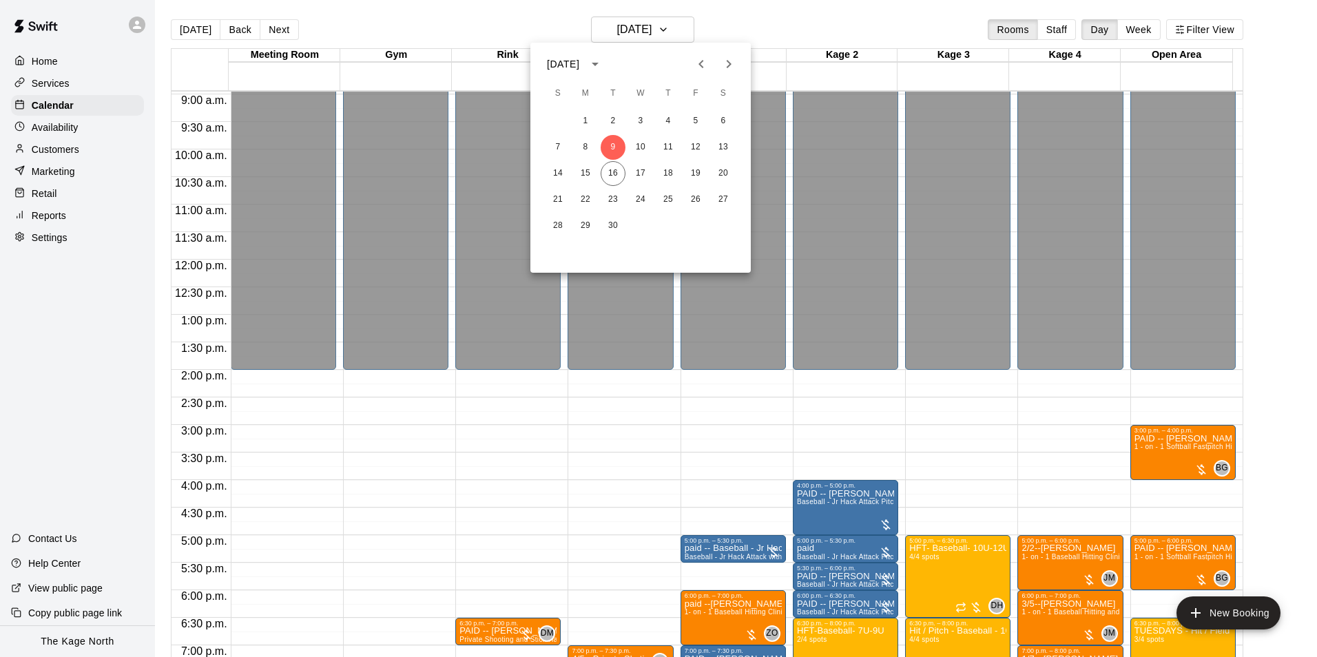
click at [848, 28] on div at bounding box center [658, 328] width 1317 height 657
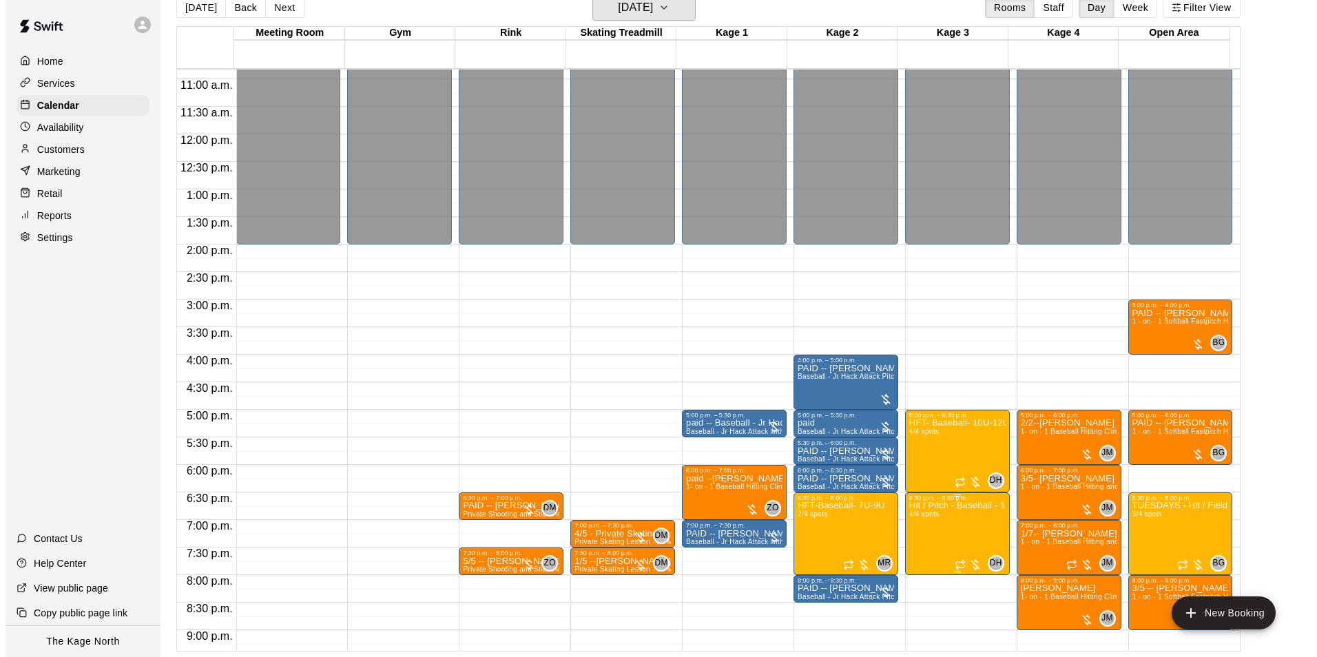
scroll to position [700, 0]
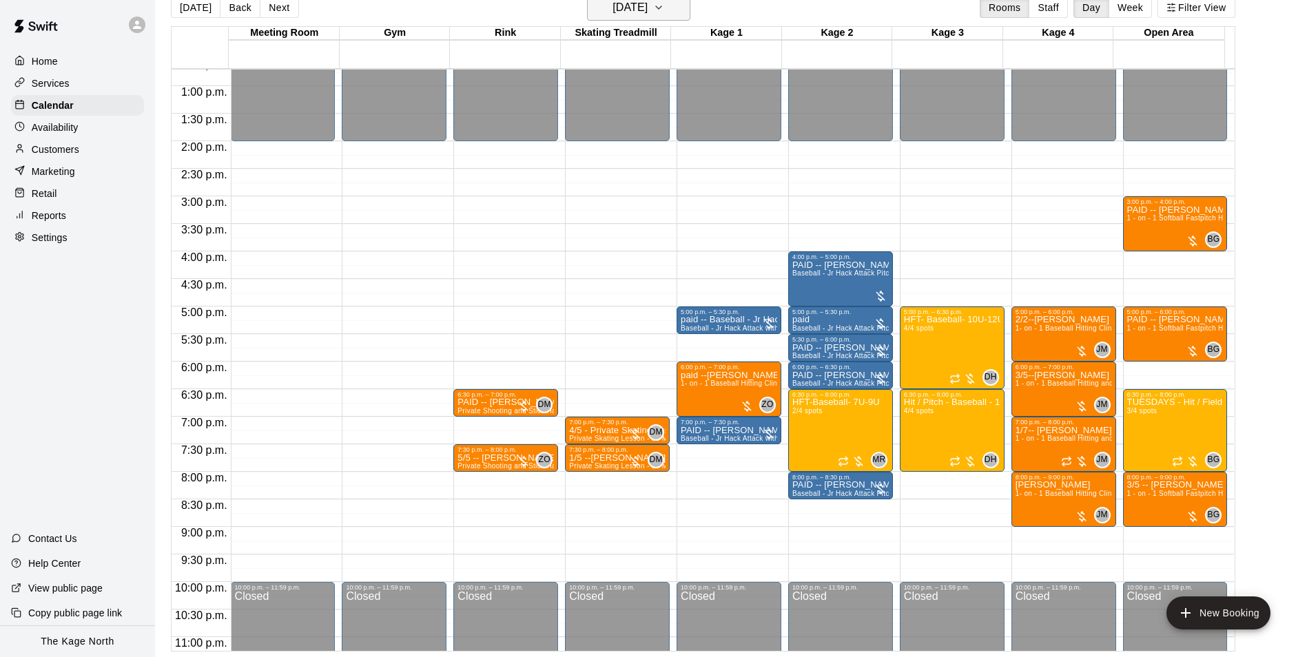
click at [647, 6] on h6 "[DATE]" at bounding box center [629, 7] width 35 height 19
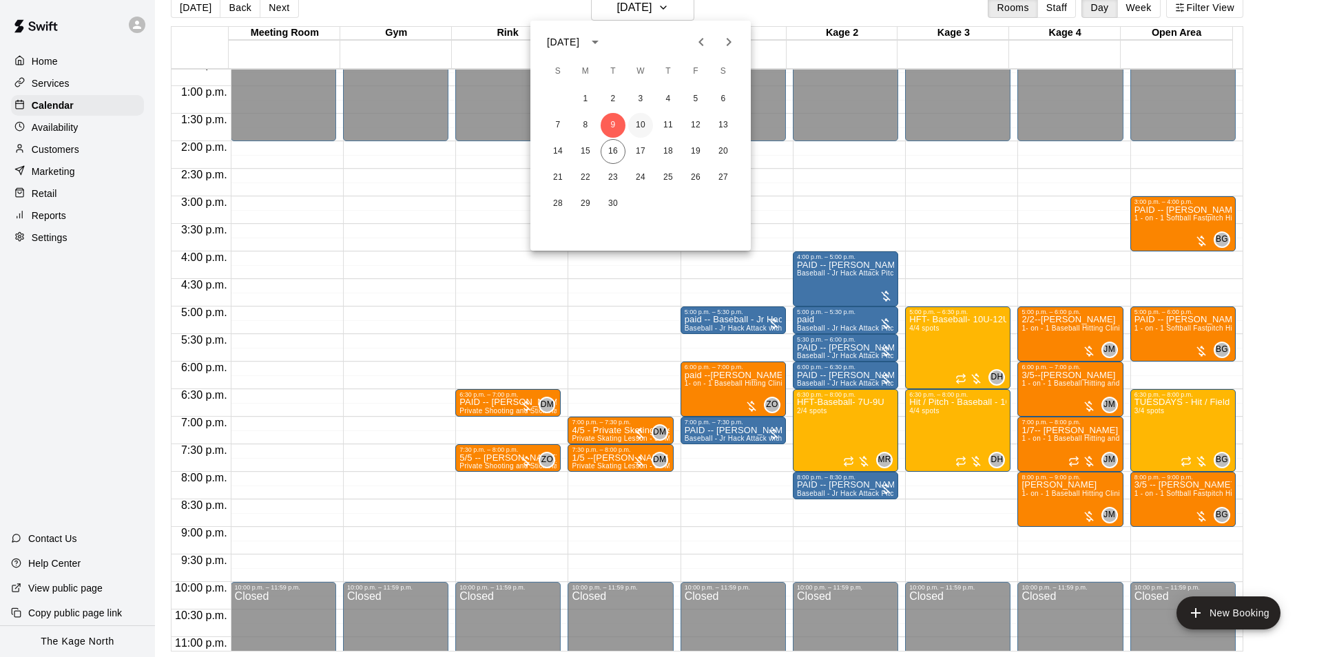
click at [643, 121] on button "10" at bounding box center [640, 125] width 25 height 25
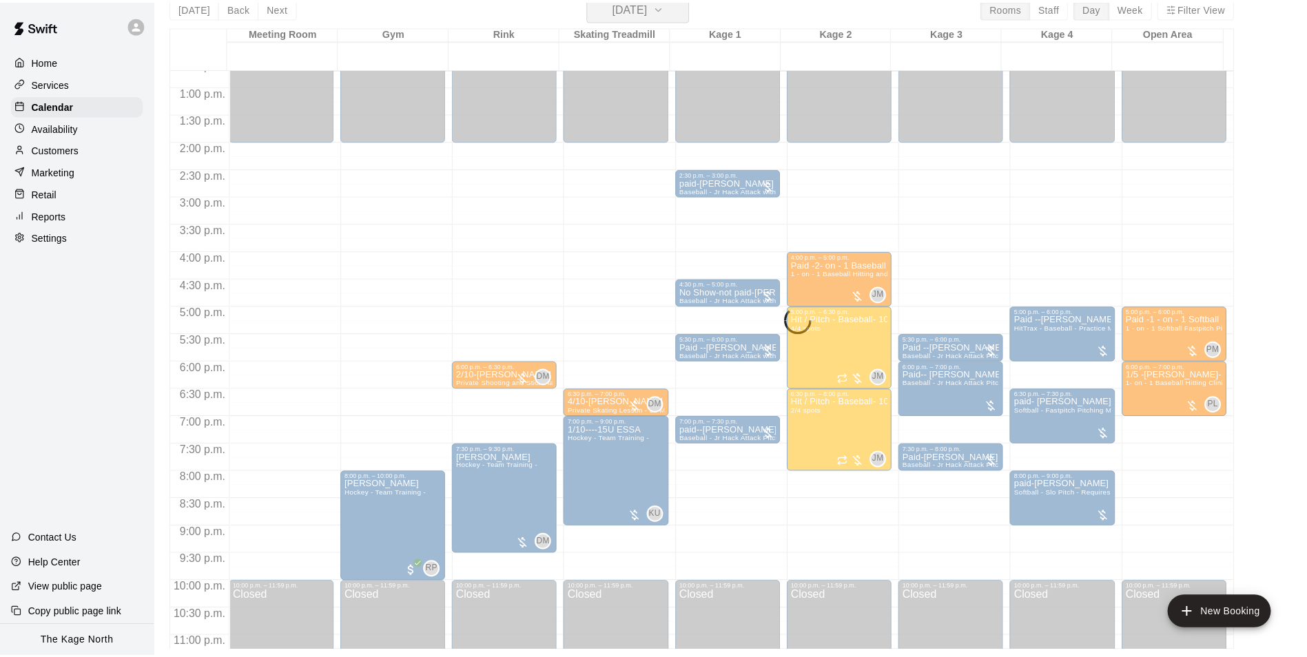
scroll to position [17, 0]
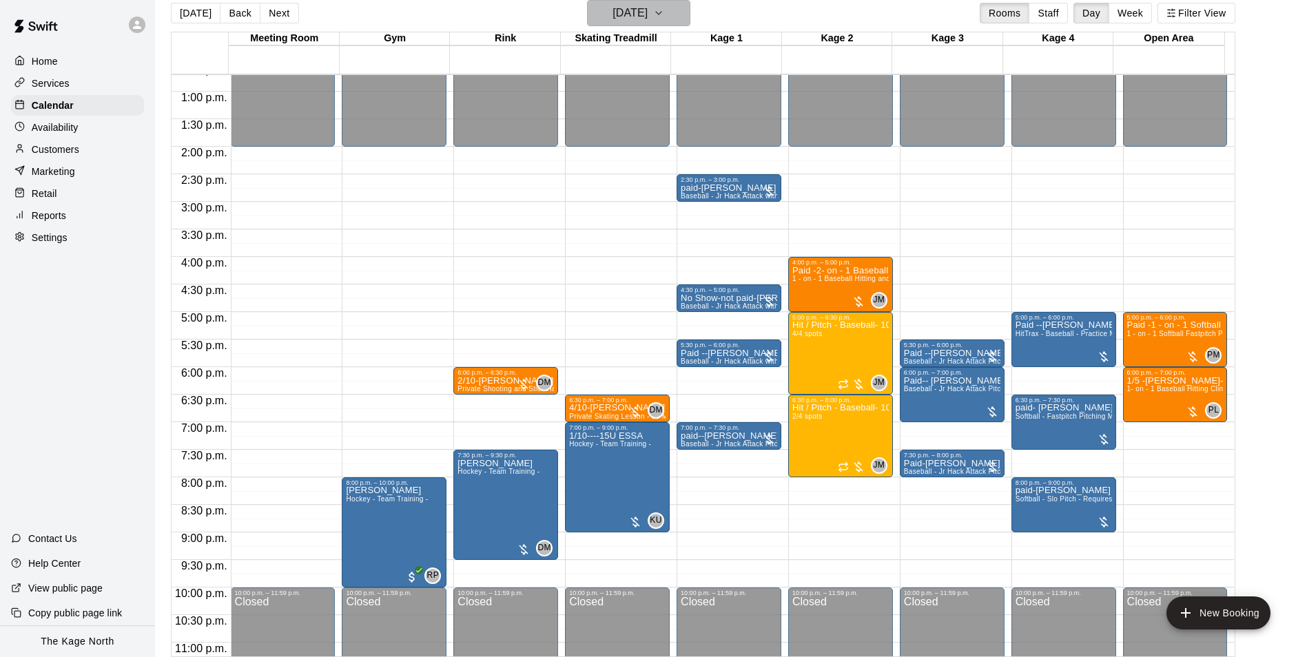
click at [647, 21] on h6 "[DATE]" at bounding box center [629, 12] width 35 height 19
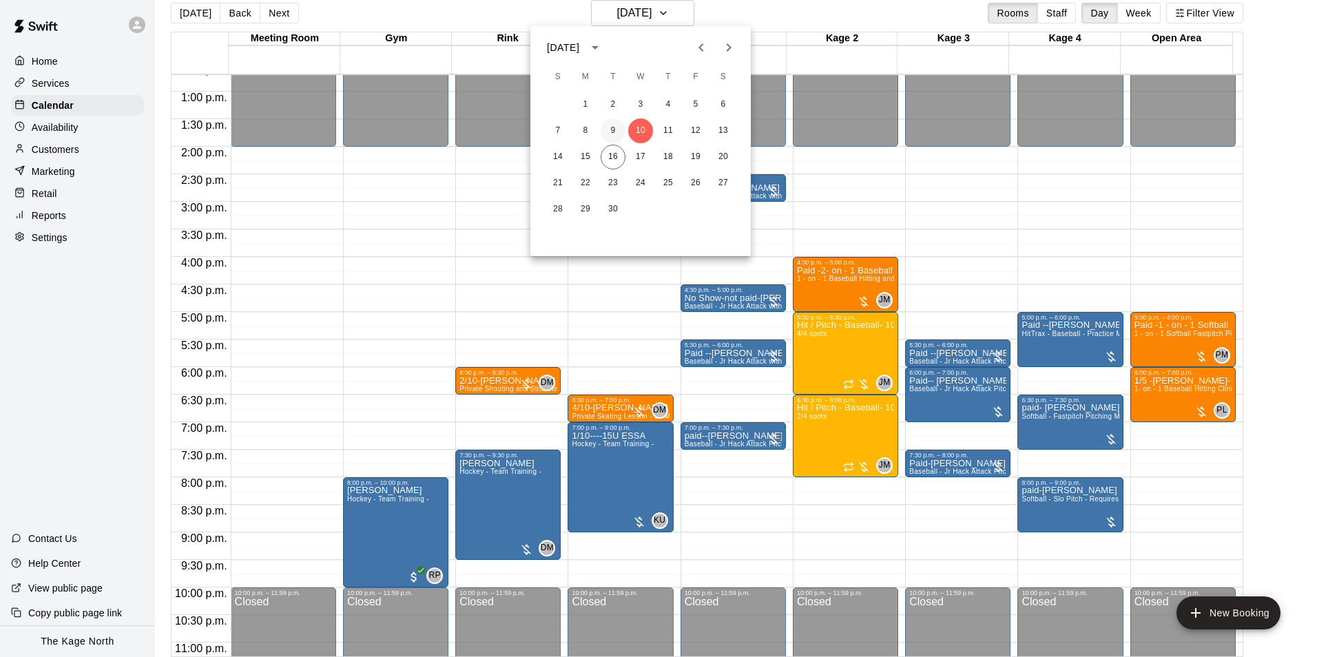
click at [607, 127] on button "9" at bounding box center [613, 130] width 25 height 25
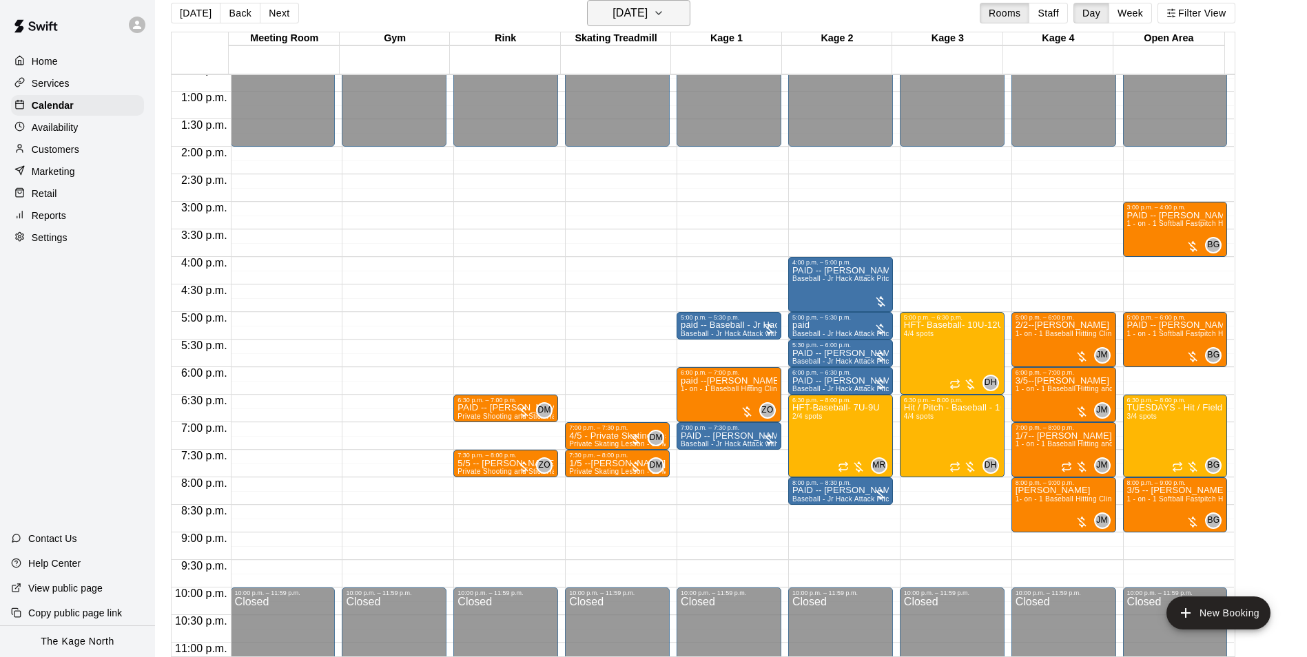
click at [640, 16] on h6 "[DATE]" at bounding box center [629, 12] width 35 height 19
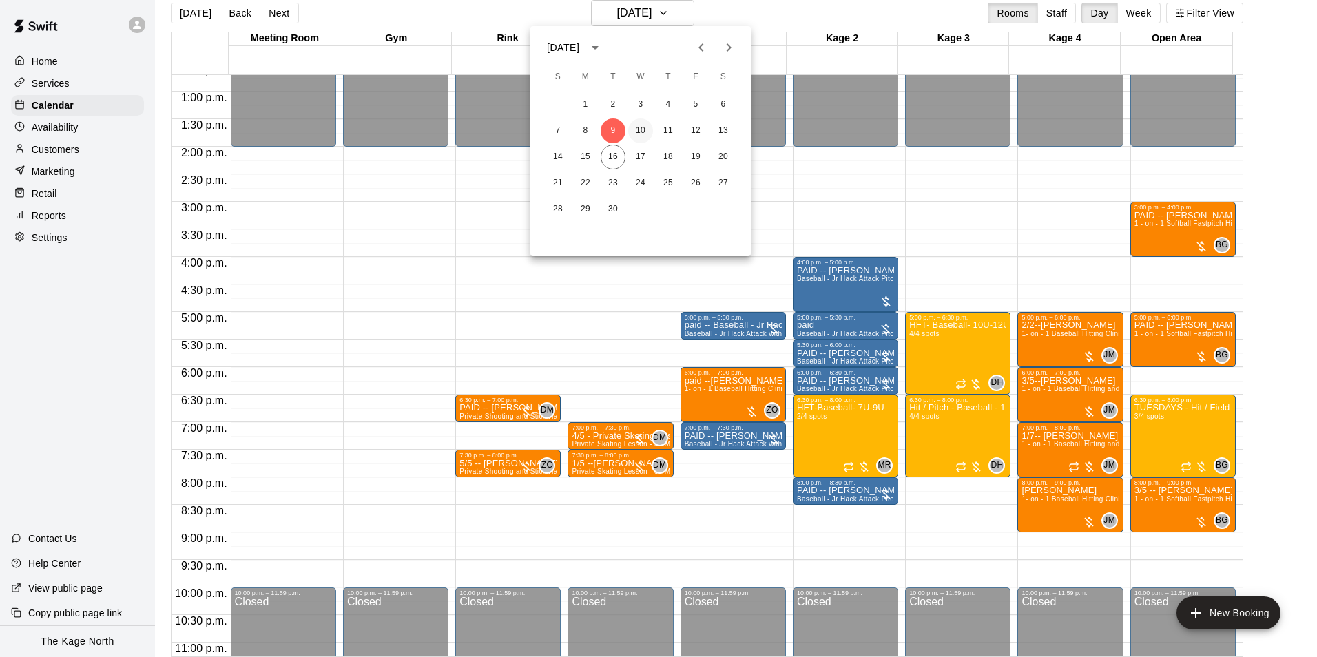
click at [635, 129] on button "10" at bounding box center [640, 130] width 25 height 25
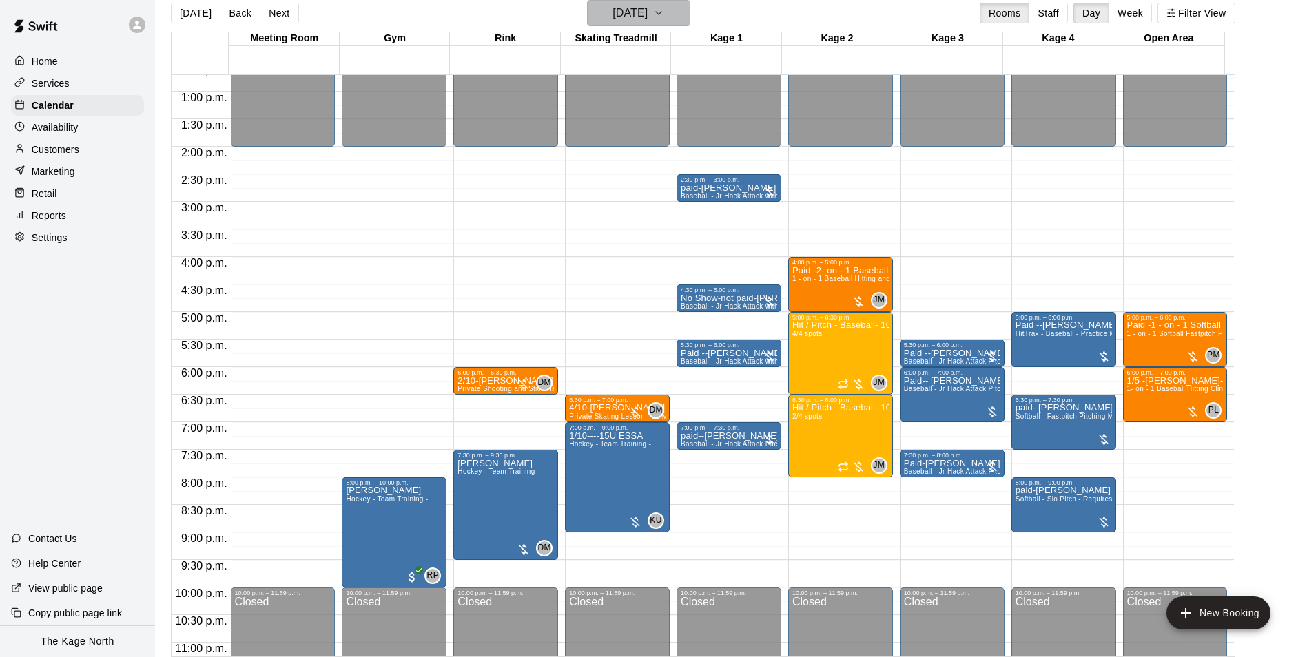
click at [647, 12] on h6 "[DATE]" at bounding box center [629, 12] width 35 height 19
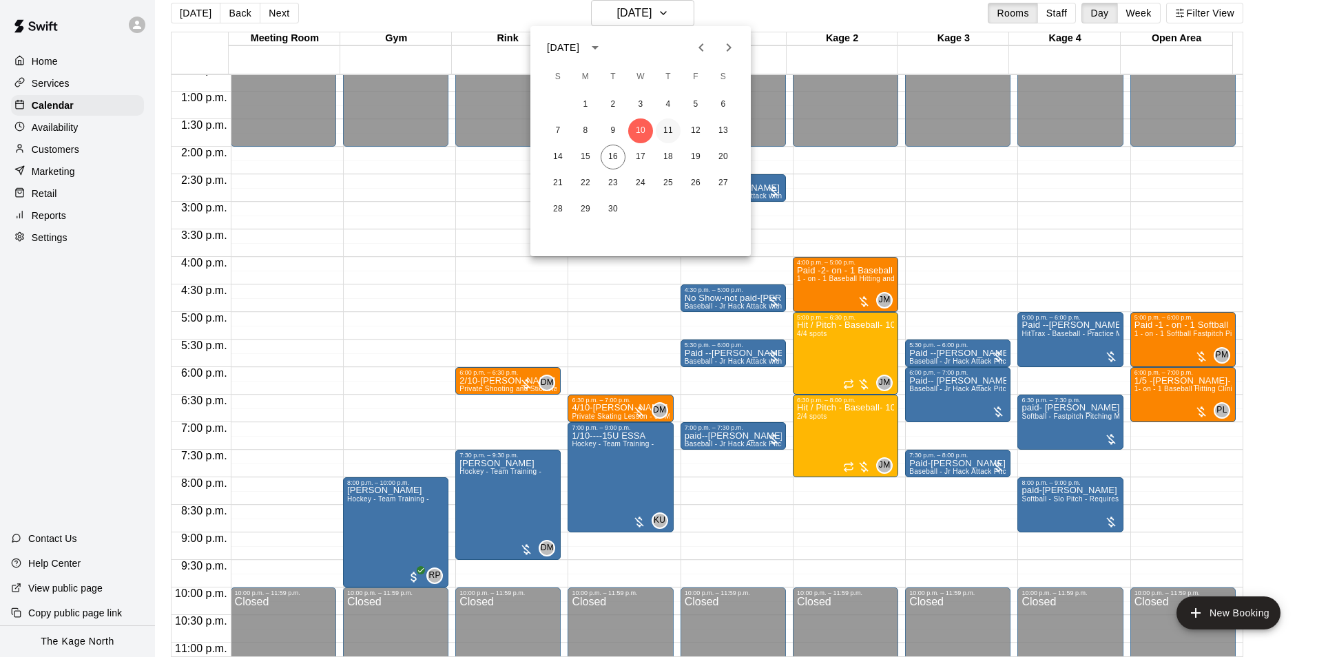
click at [668, 123] on button "11" at bounding box center [668, 130] width 25 height 25
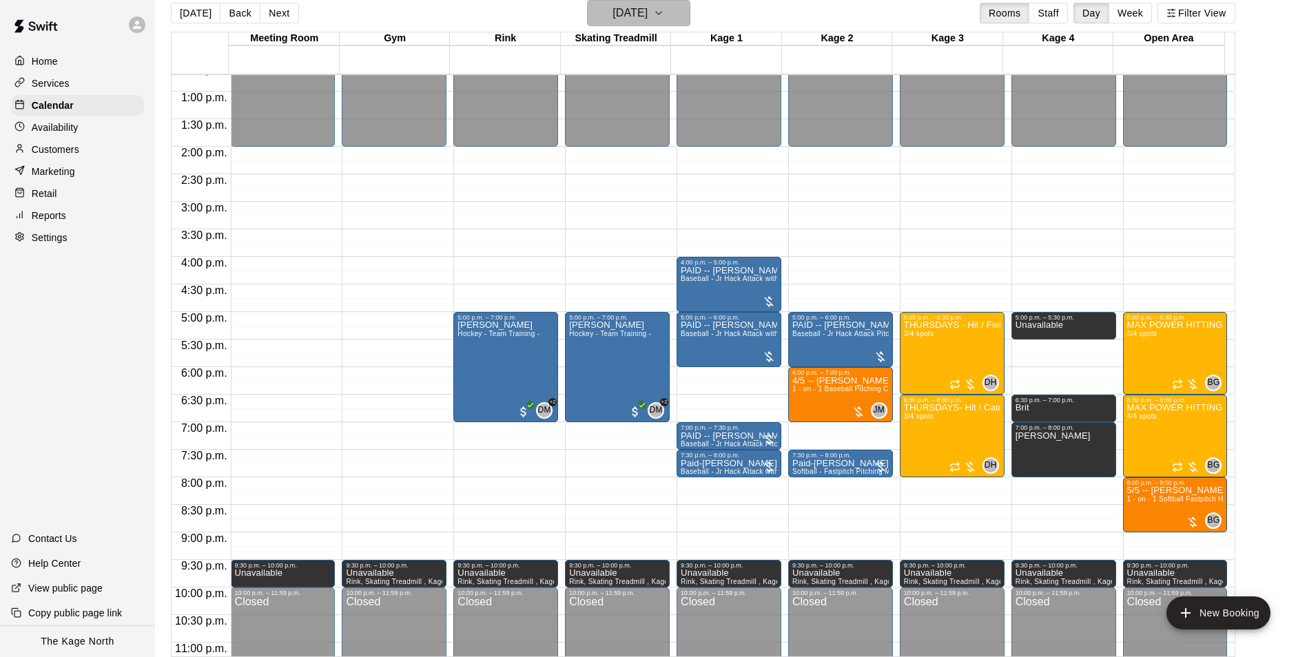
click at [647, 8] on h6 "[DATE]" at bounding box center [629, 12] width 35 height 19
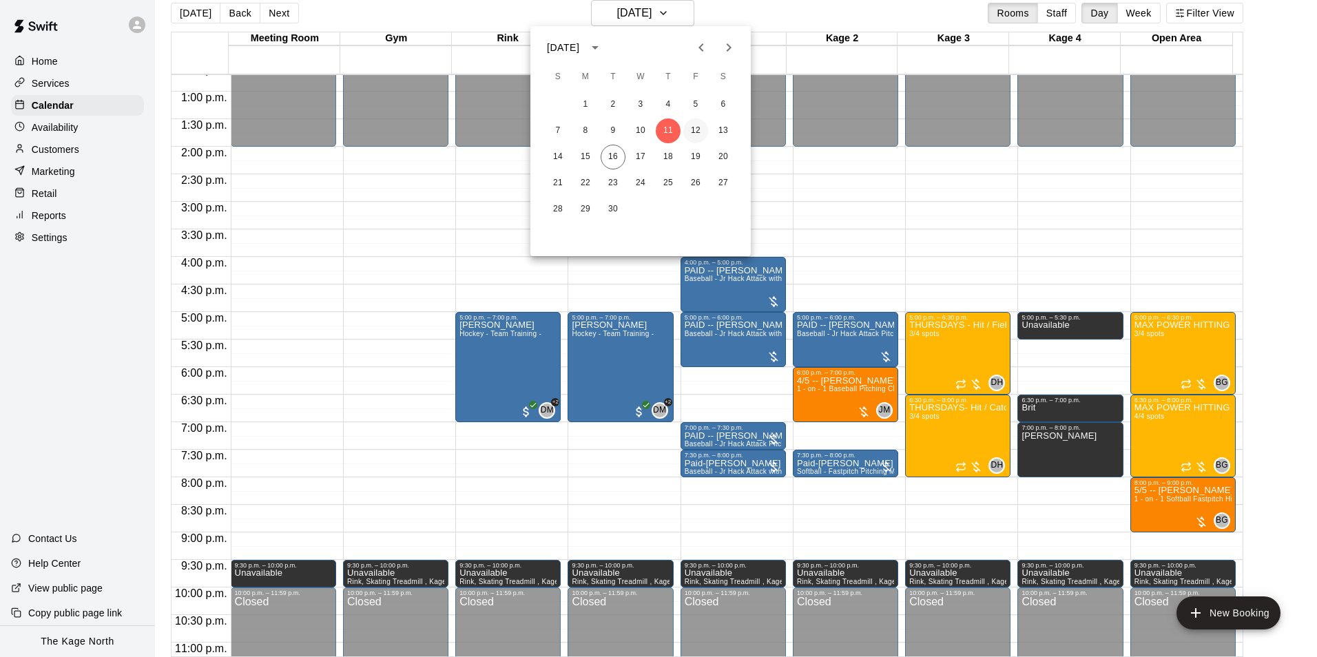
click at [697, 128] on button "12" at bounding box center [695, 130] width 25 height 25
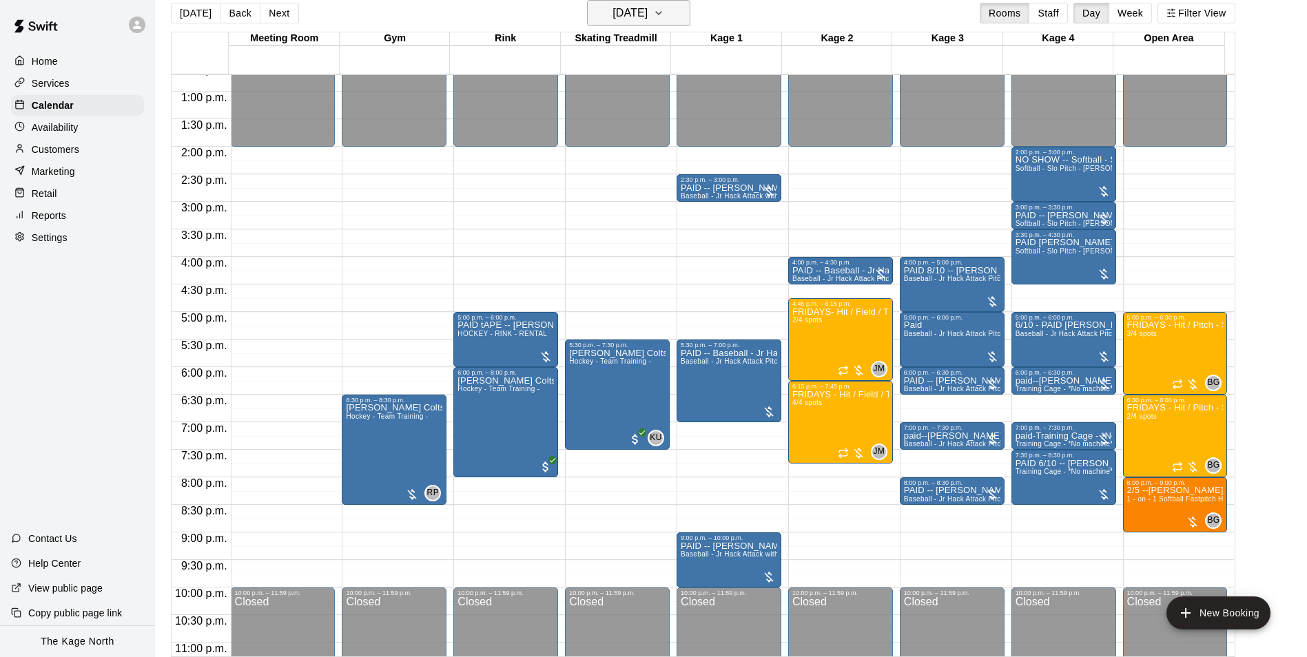
click at [647, 7] on h6 "[DATE]" at bounding box center [629, 12] width 35 height 19
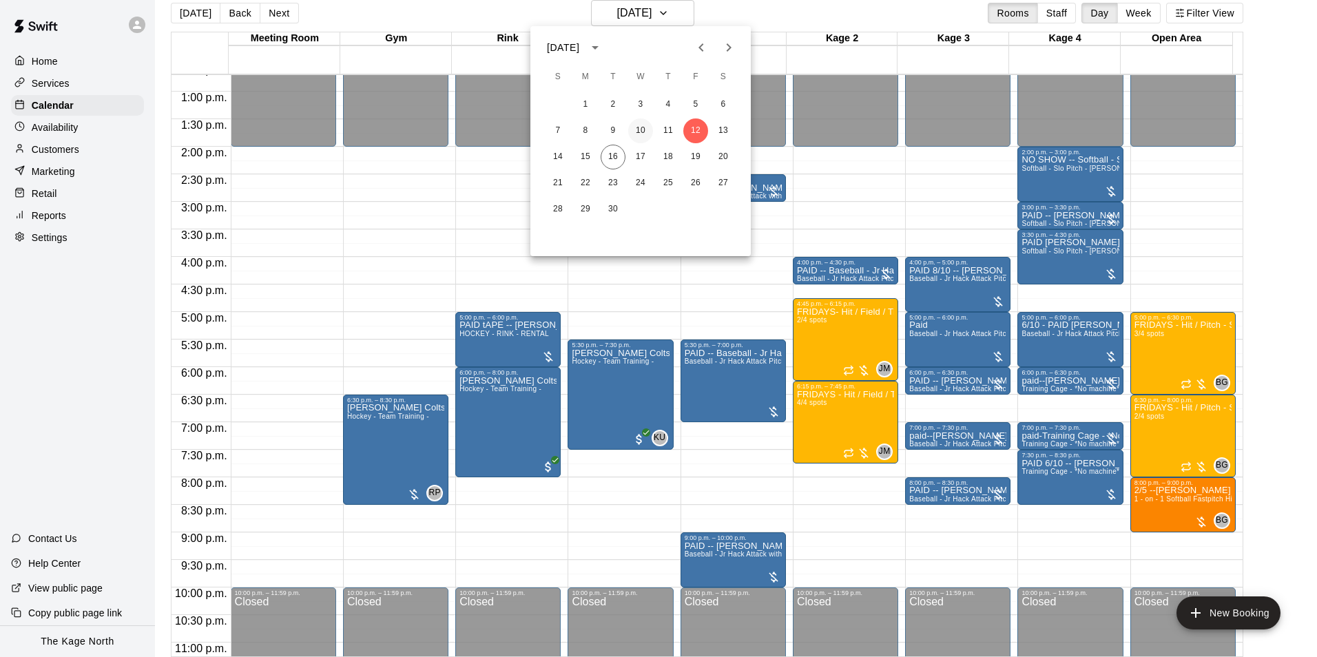
click at [636, 127] on button "10" at bounding box center [640, 130] width 25 height 25
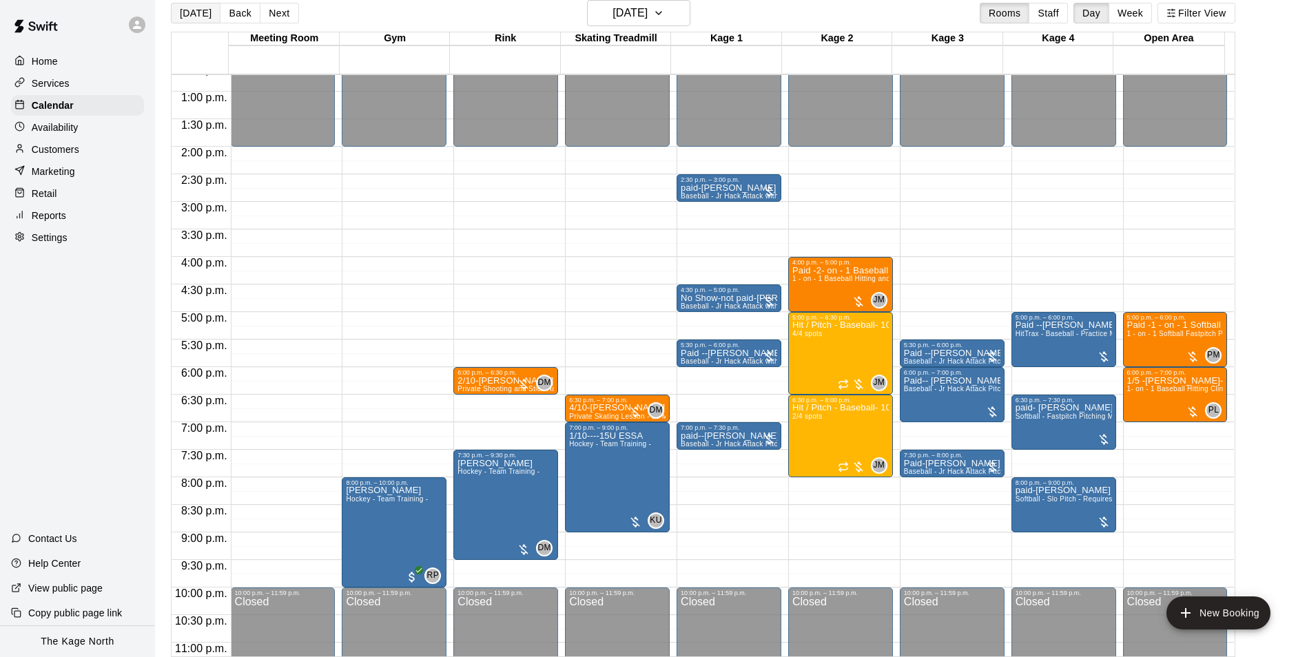
click at [195, 12] on button "[DATE]" at bounding box center [196, 13] width 50 height 21
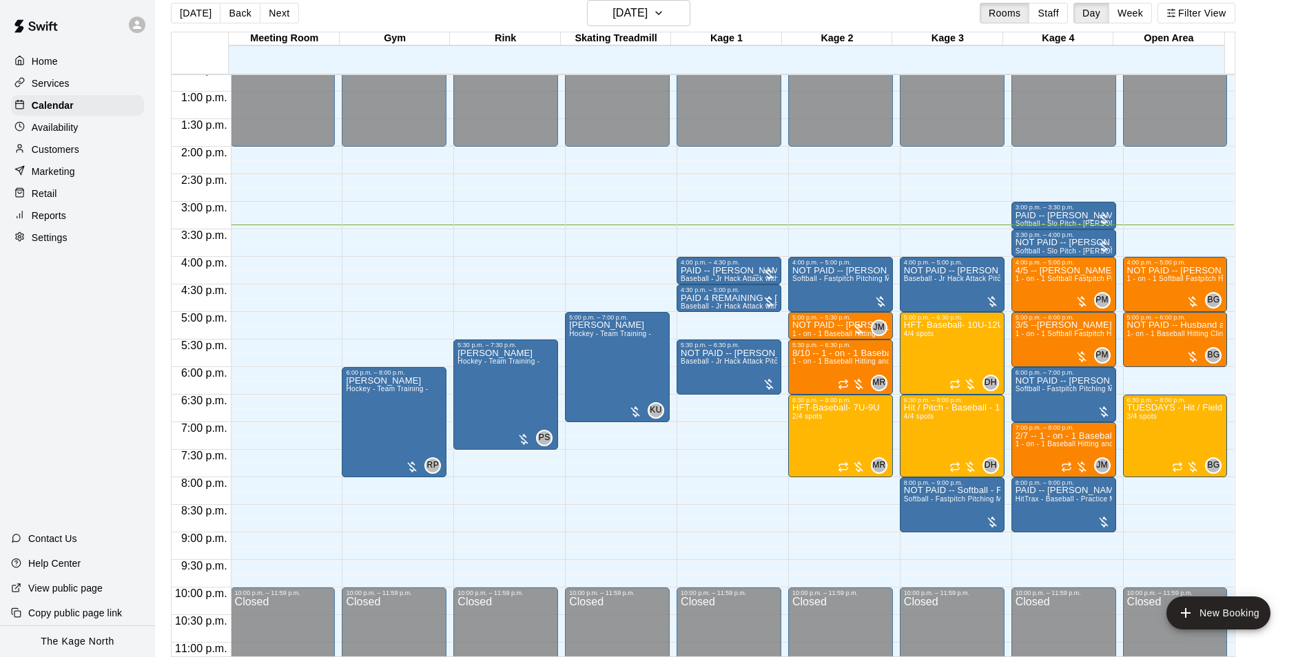
click at [528, 14] on div "[DATE] Back [DATE][DATE] Rooms Staff Day Week Filter View" at bounding box center [703, 16] width 1064 height 32
click at [675, 17] on button "[DATE]" at bounding box center [638, 13] width 103 height 26
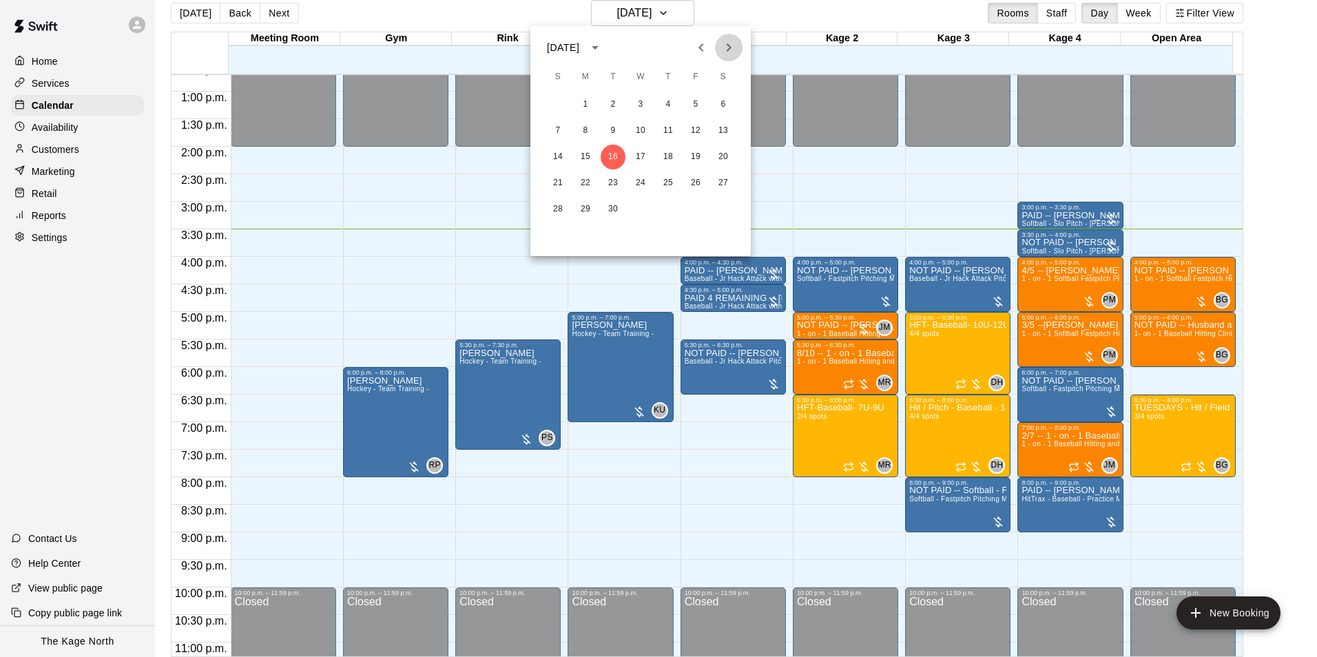
click at [727, 45] on icon "Next month" at bounding box center [729, 47] width 5 height 8
click at [723, 47] on icon "Next month" at bounding box center [728, 47] width 17 height 17
click at [726, 52] on icon "Next month" at bounding box center [728, 47] width 17 height 17
click at [738, 6] on div at bounding box center [658, 328] width 1317 height 657
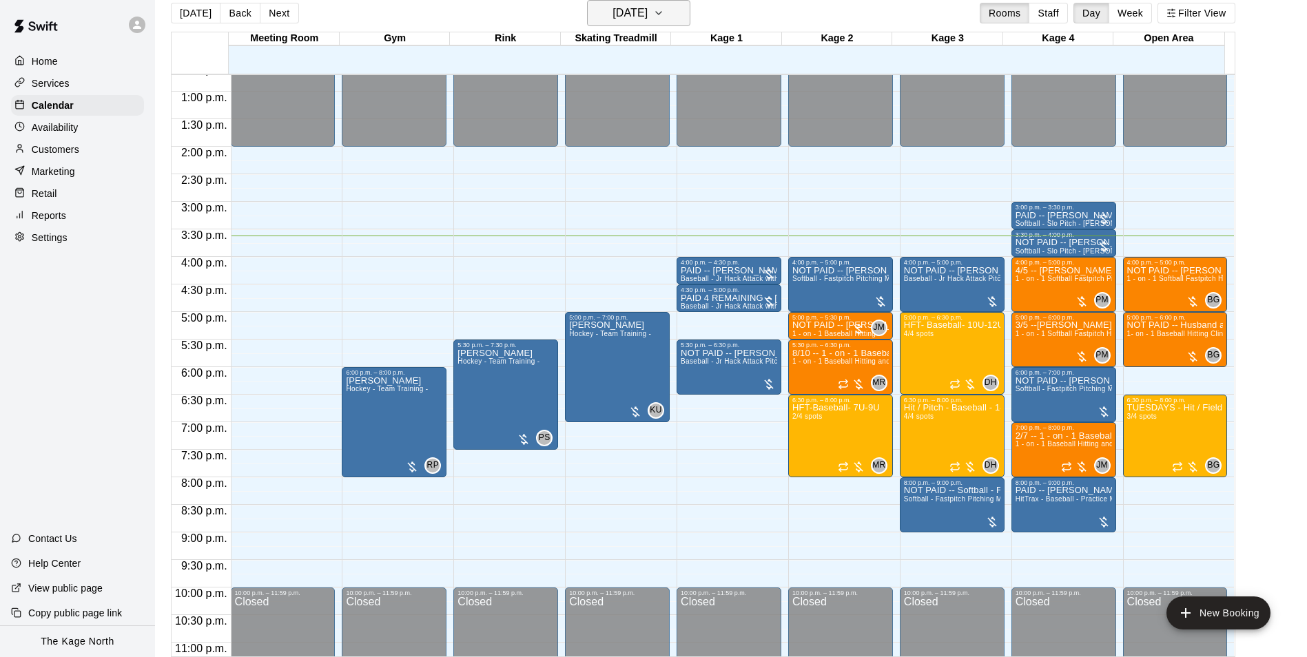
click at [647, 9] on h6 "[DATE]" at bounding box center [629, 12] width 35 height 19
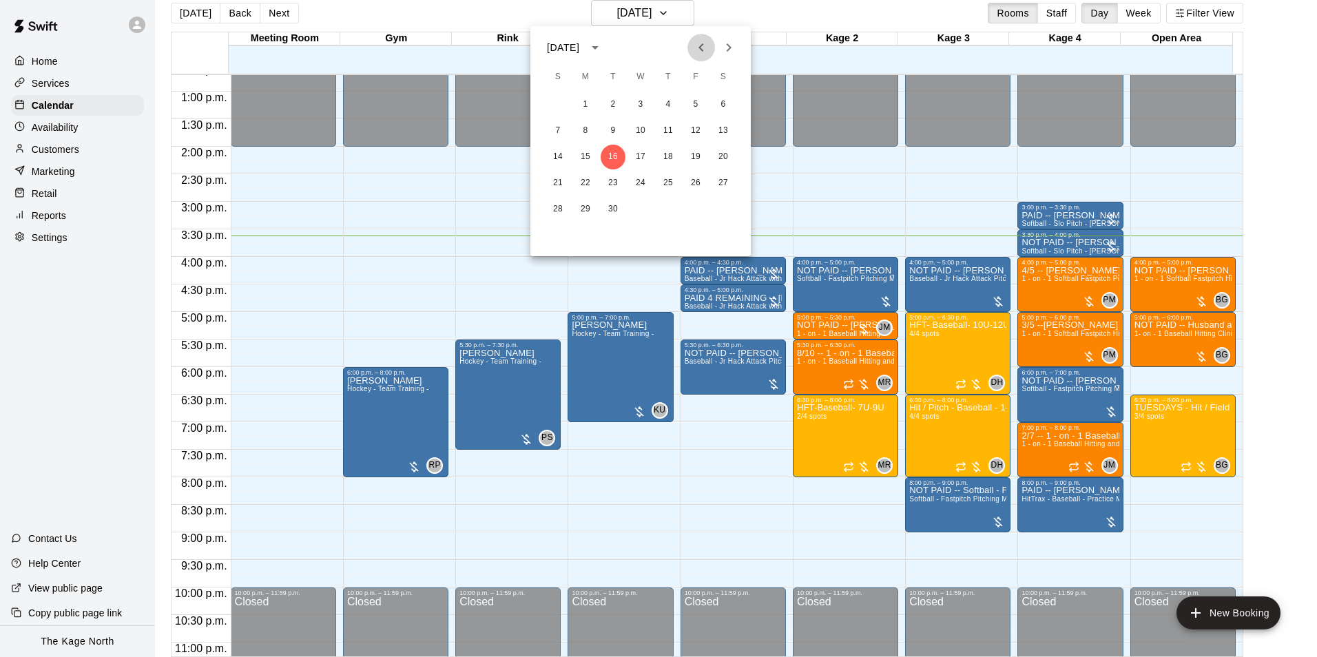
click at [704, 56] on button "Previous month" at bounding box center [701, 48] width 28 height 28
drag, startPoint x: 612, startPoint y: 184, endPoint x: 773, endPoint y: 225, distance: 166.9
click at [612, 184] on button "19" at bounding box center [613, 183] width 25 height 25
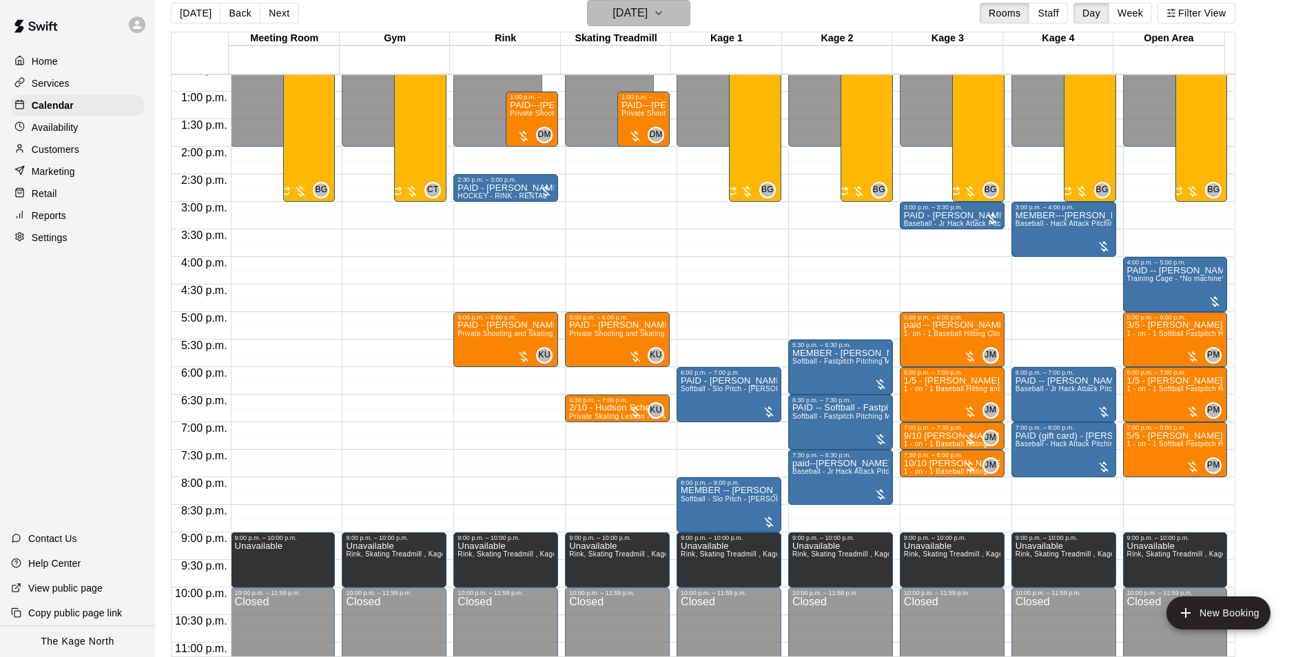
click at [647, 16] on h6 "[DATE]" at bounding box center [629, 12] width 35 height 19
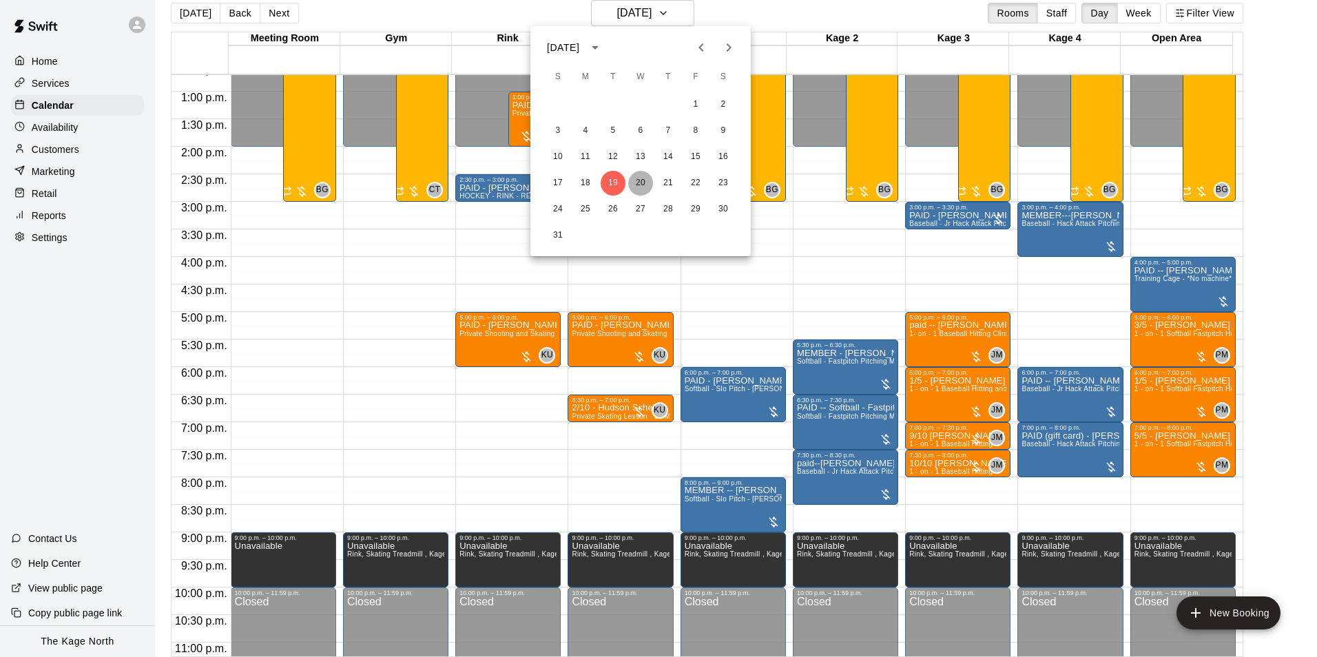
click at [636, 182] on button "20" at bounding box center [640, 183] width 25 height 25
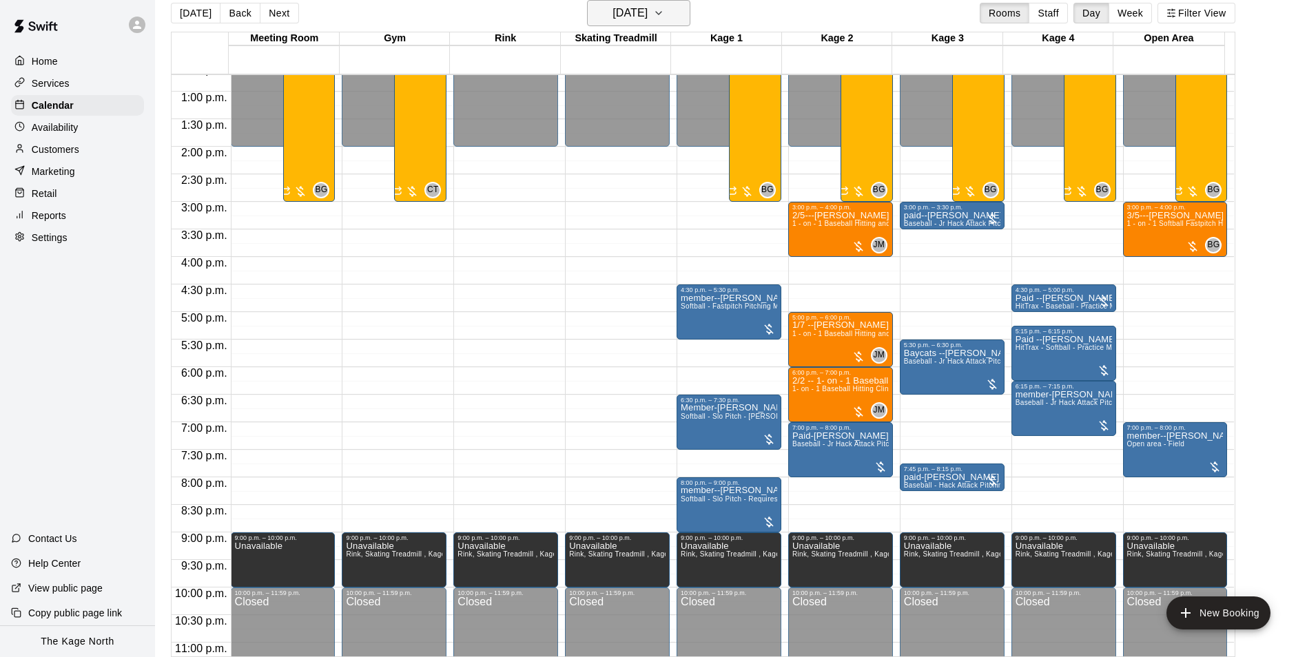
click at [647, 16] on h6 "[DATE]" at bounding box center [629, 12] width 35 height 19
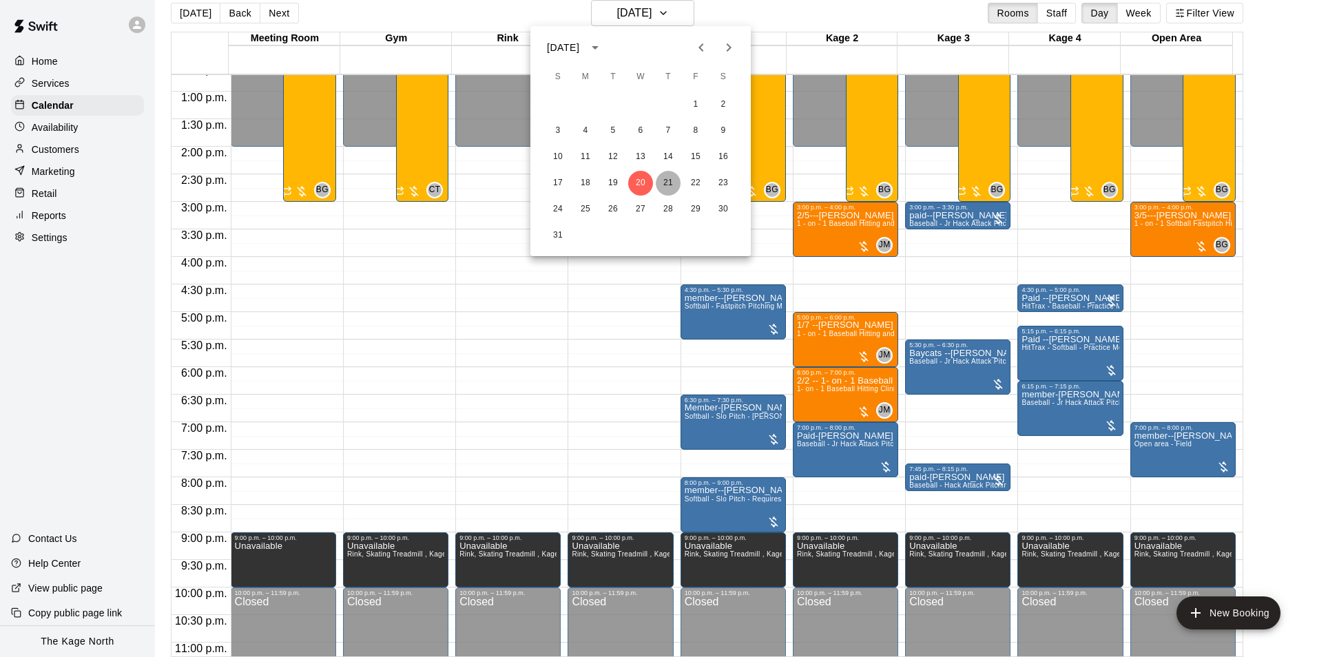
click at [668, 179] on button "21" at bounding box center [668, 183] width 25 height 25
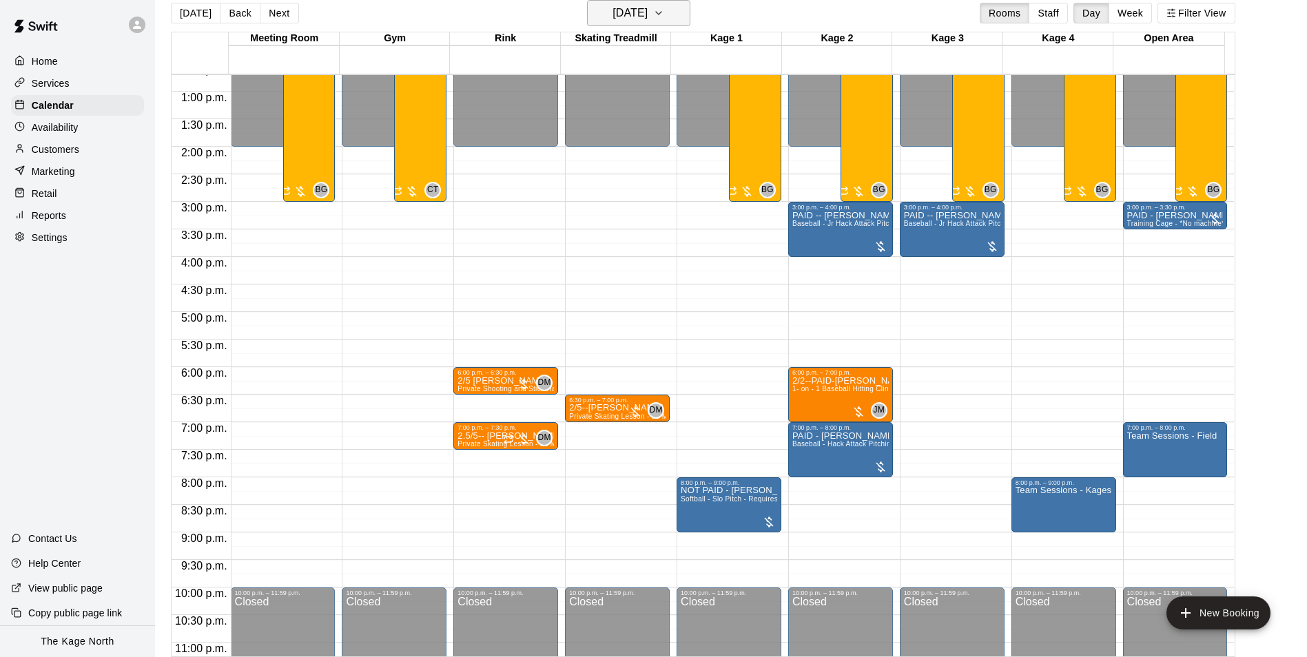
click at [647, 15] on h6 "[DATE]" at bounding box center [629, 12] width 35 height 19
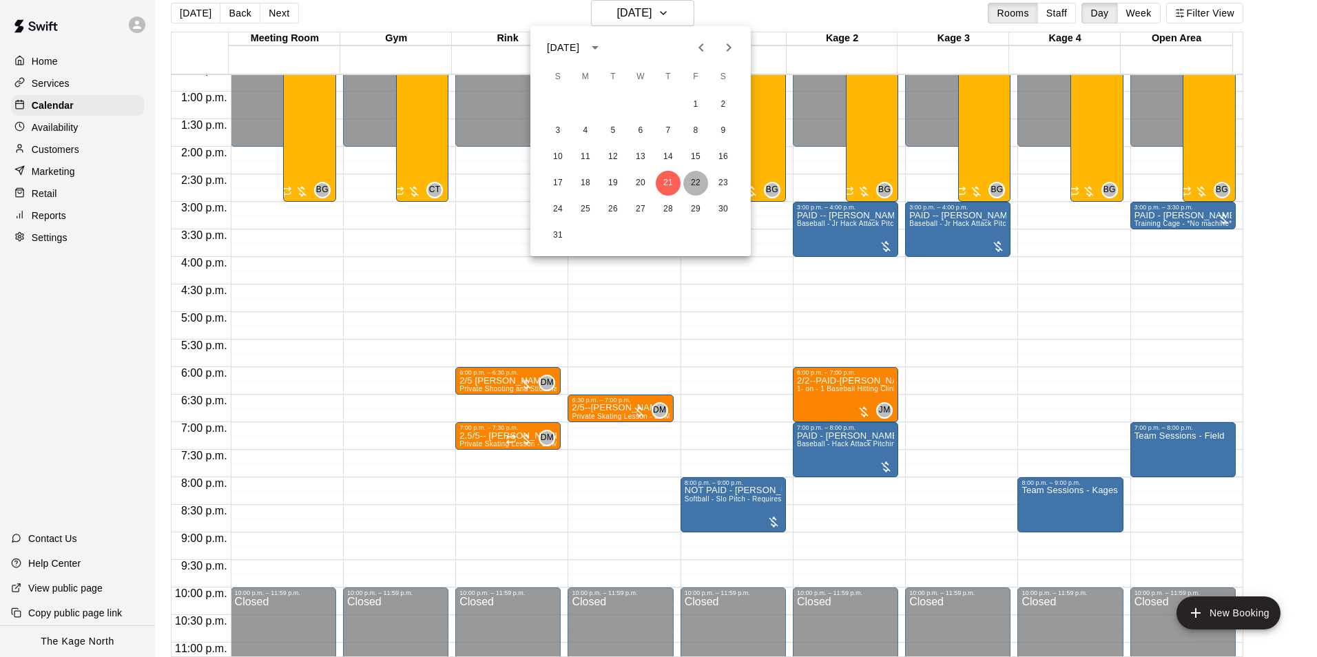
click at [695, 178] on button "22" at bounding box center [695, 183] width 25 height 25
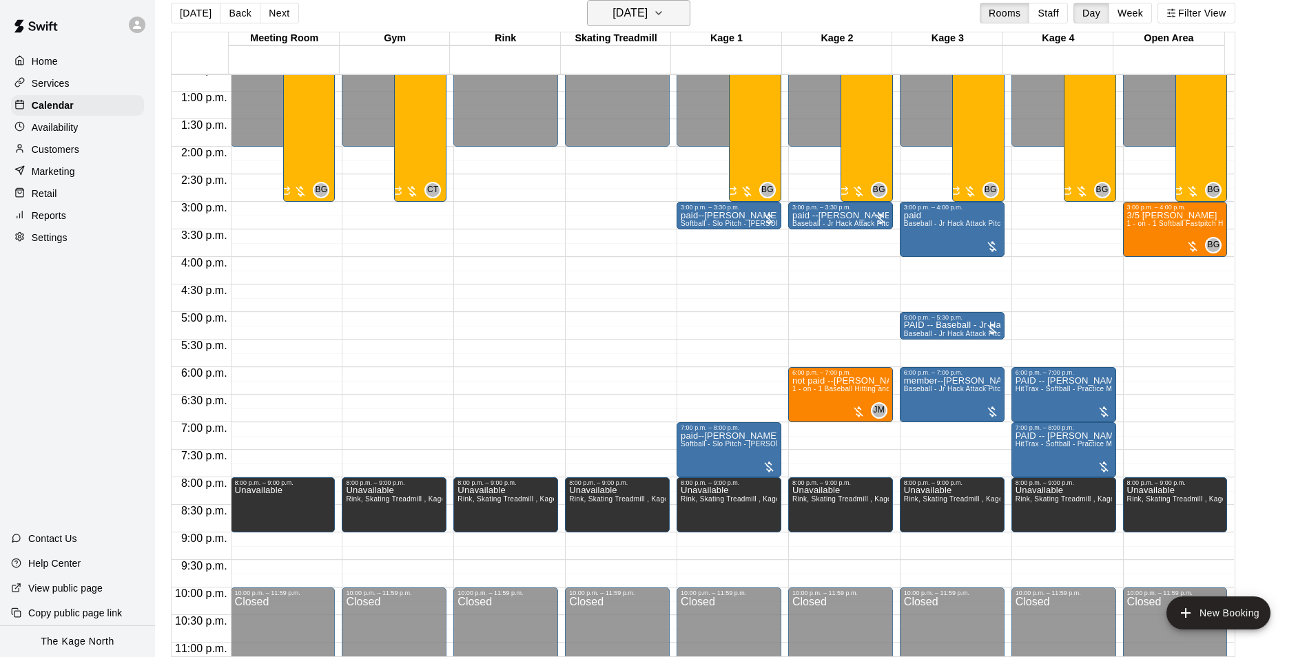
click at [647, 9] on h6 "[DATE]" at bounding box center [629, 12] width 35 height 19
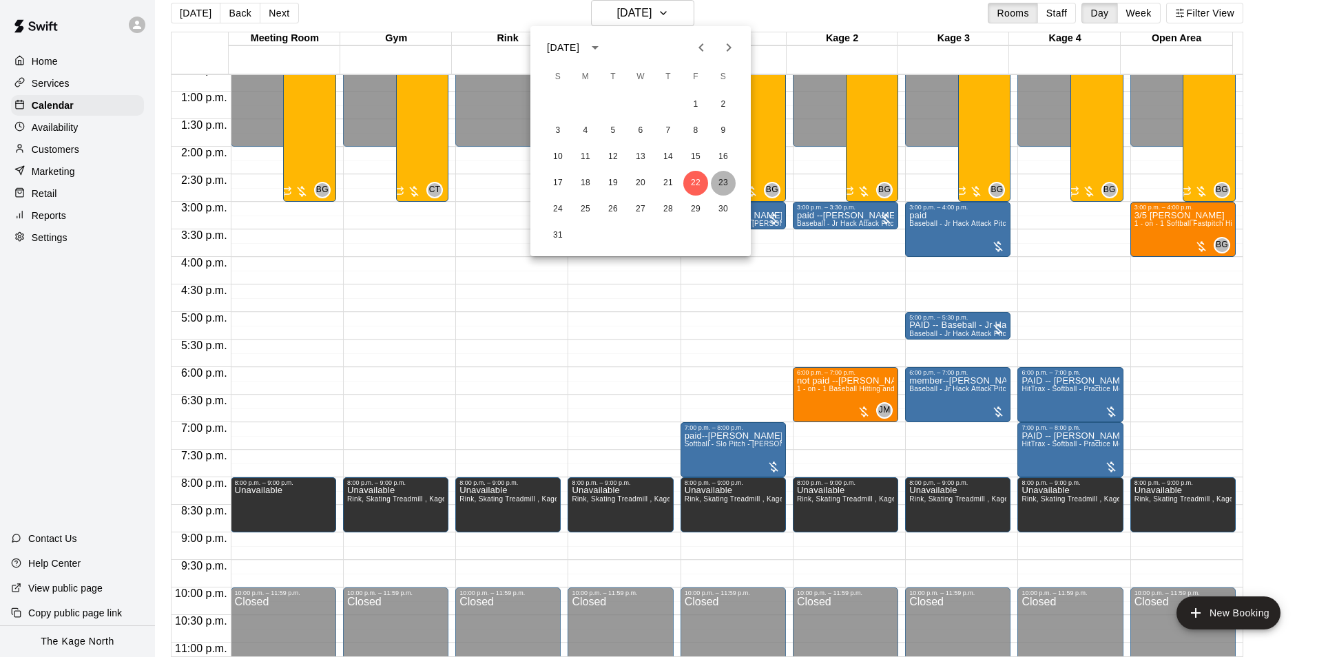
click at [722, 187] on button "23" at bounding box center [723, 183] width 25 height 25
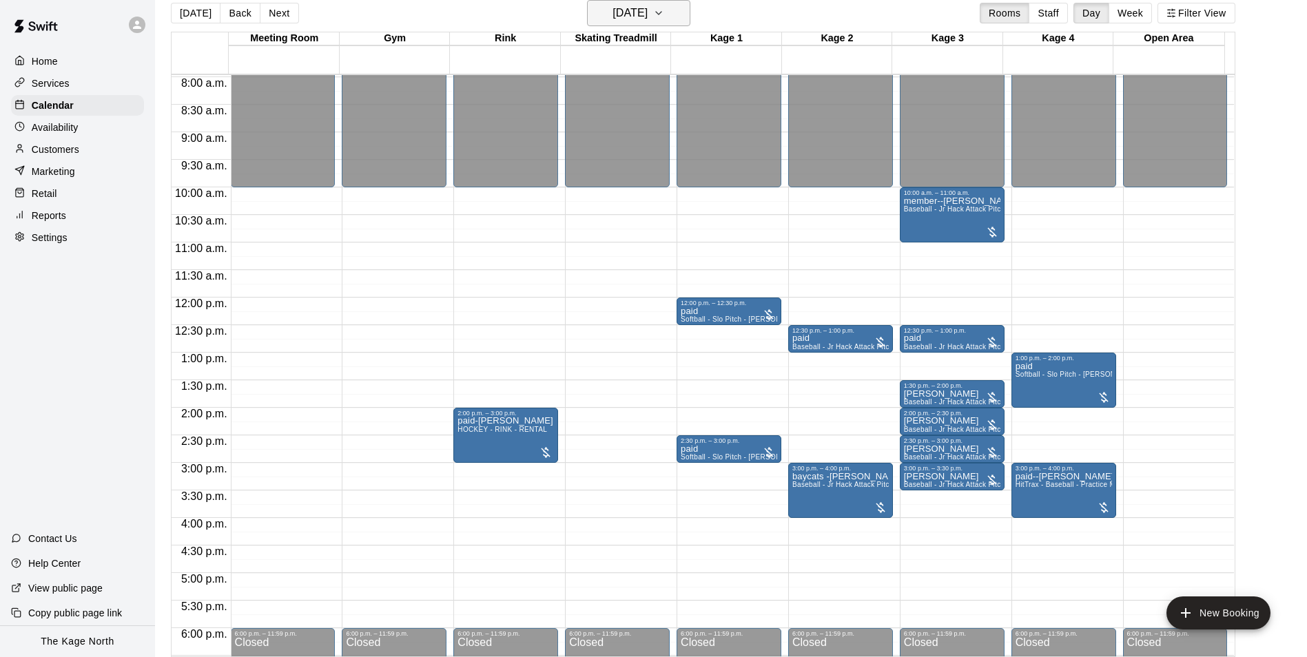
scroll to position [424, 0]
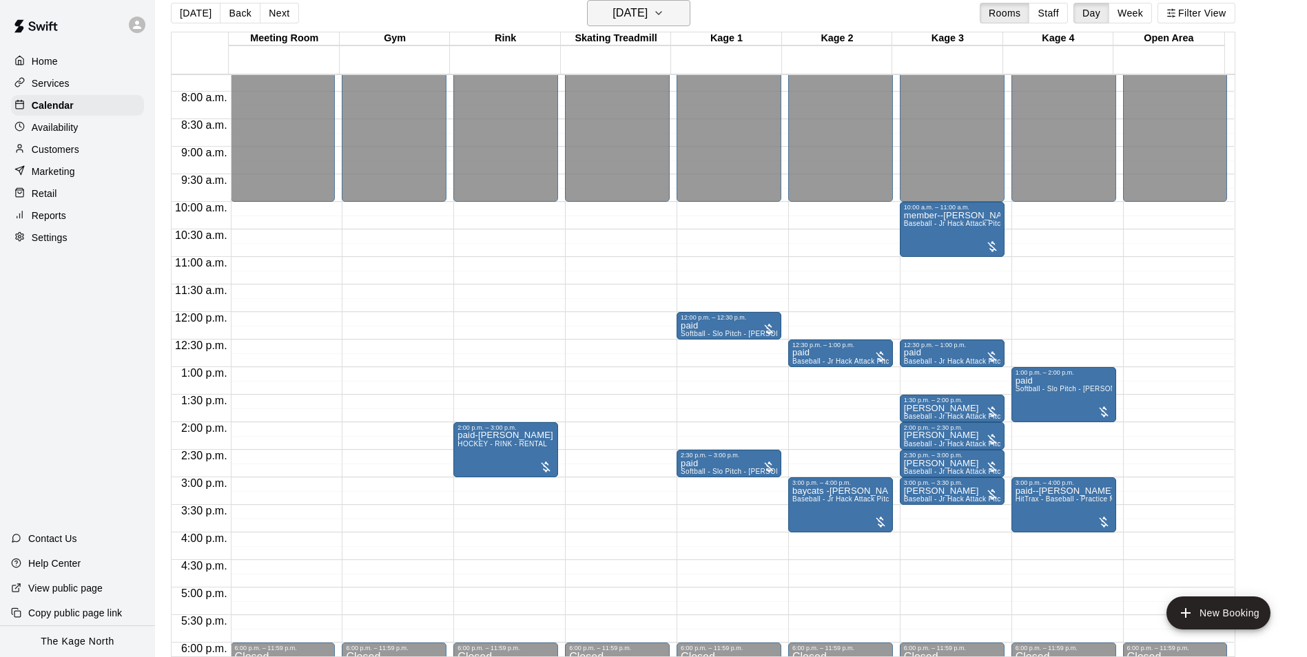
click at [647, 19] on h6 "[DATE]" at bounding box center [629, 12] width 35 height 19
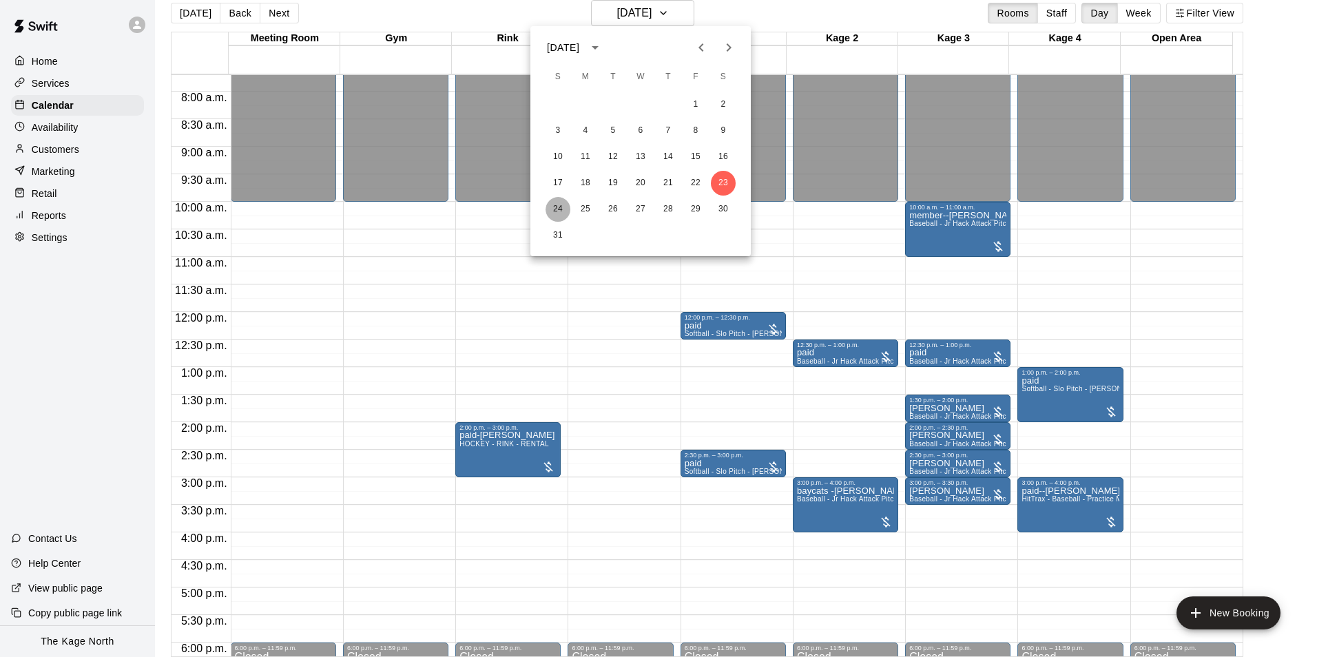
click at [555, 201] on button "24" at bounding box center [557, 209] width 25 height 25
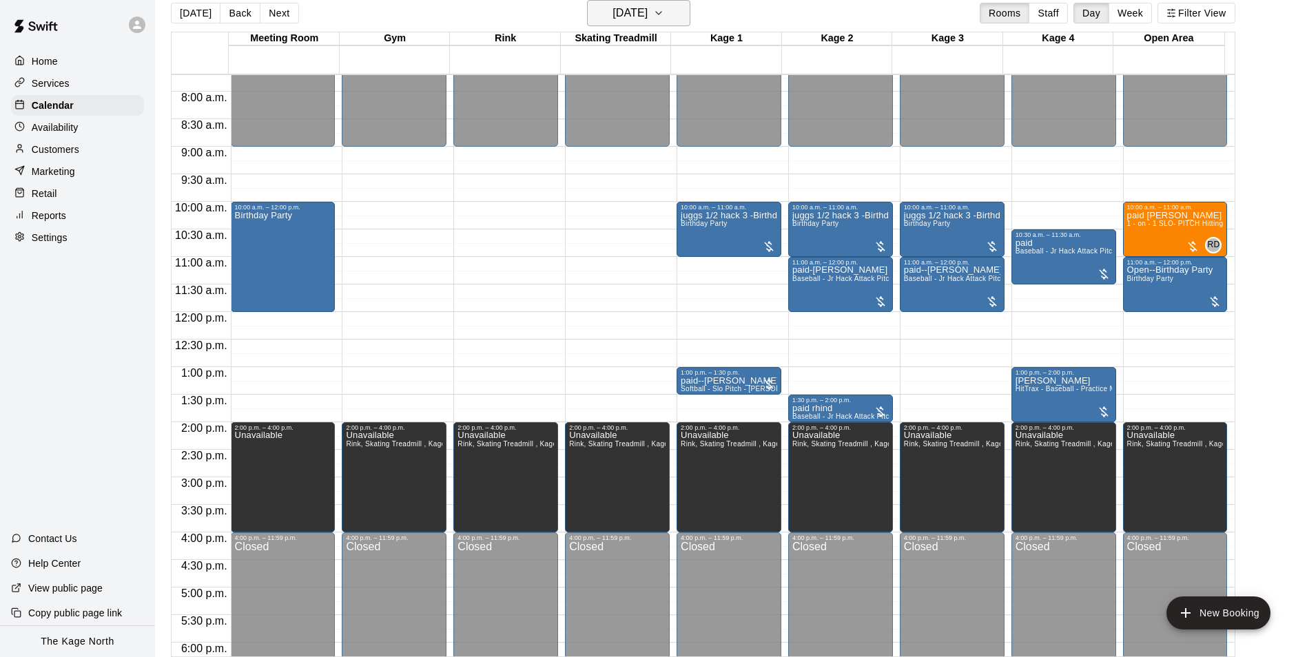
click at [647, 12] on h6 "[DATE]" at bounding box center [629, 12] width 35 height 19
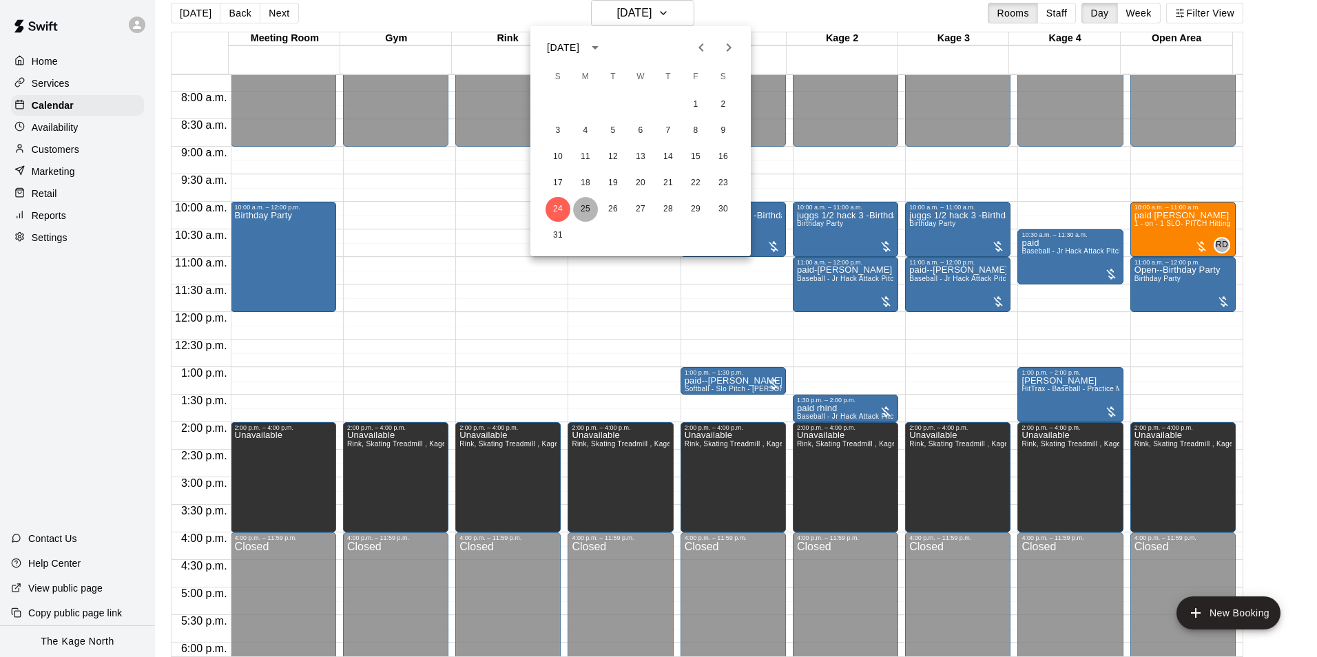
click at [583, 208] on button "25" at bounding box center [585, 209] width 25 height 25
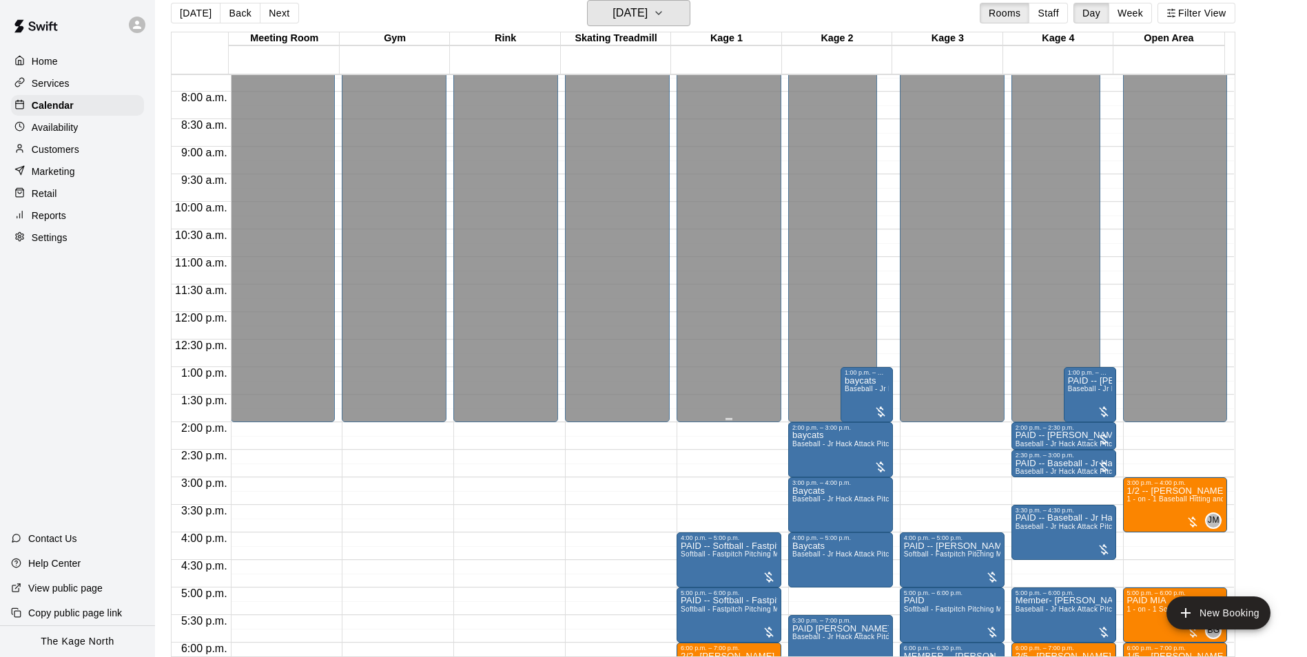
scroll to position [631, 0]
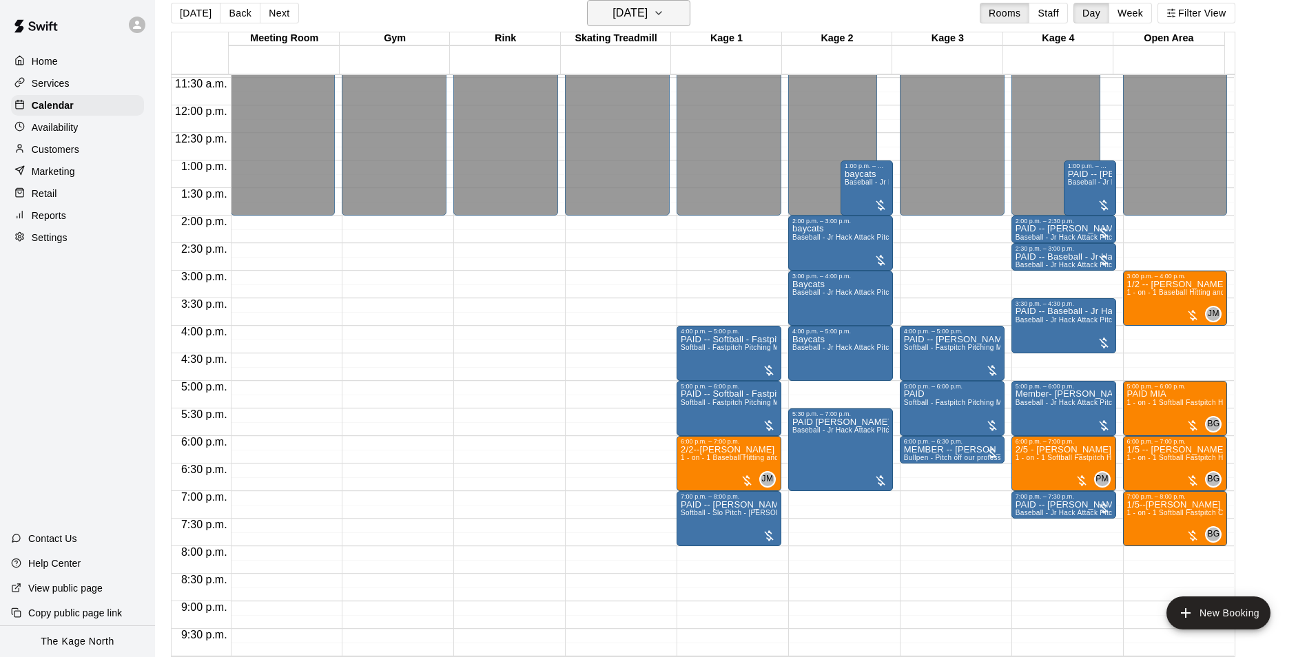
click at [647, 14] on h6 "[DATE]" at bounding box center [629, 12] width 35 height 19
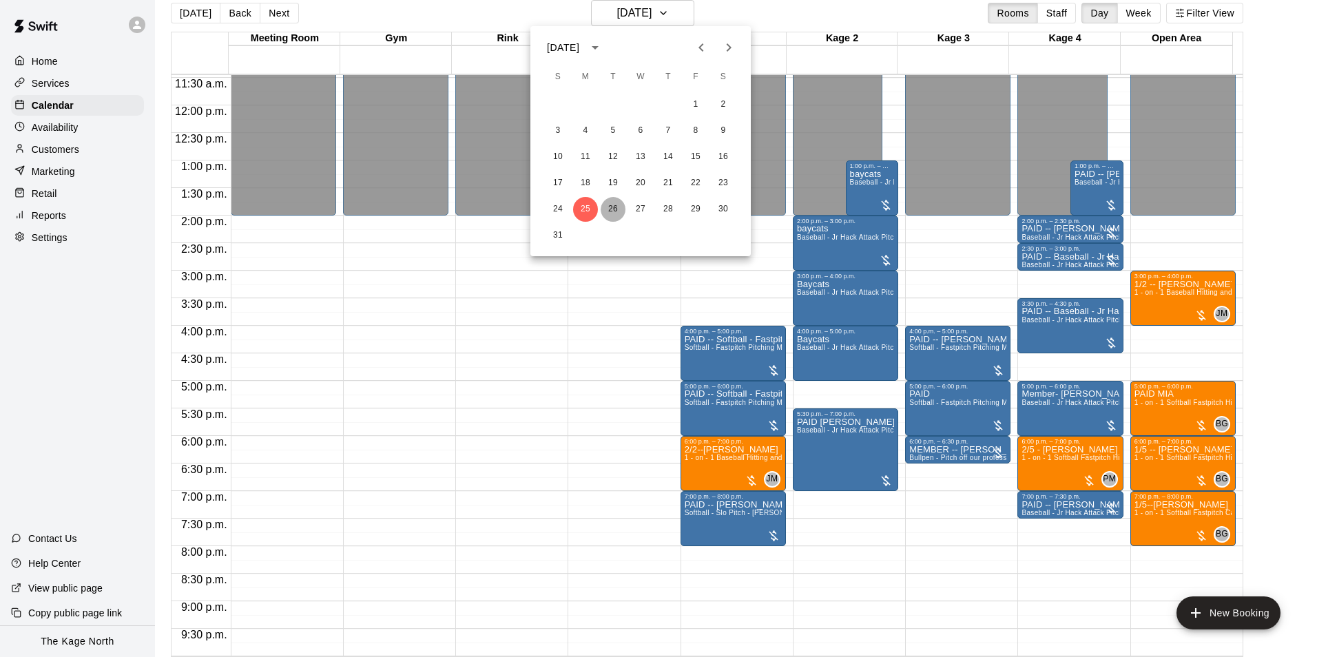
click at [611, 208] on button "26" at bounding box center [613, 209] width 25 height 25
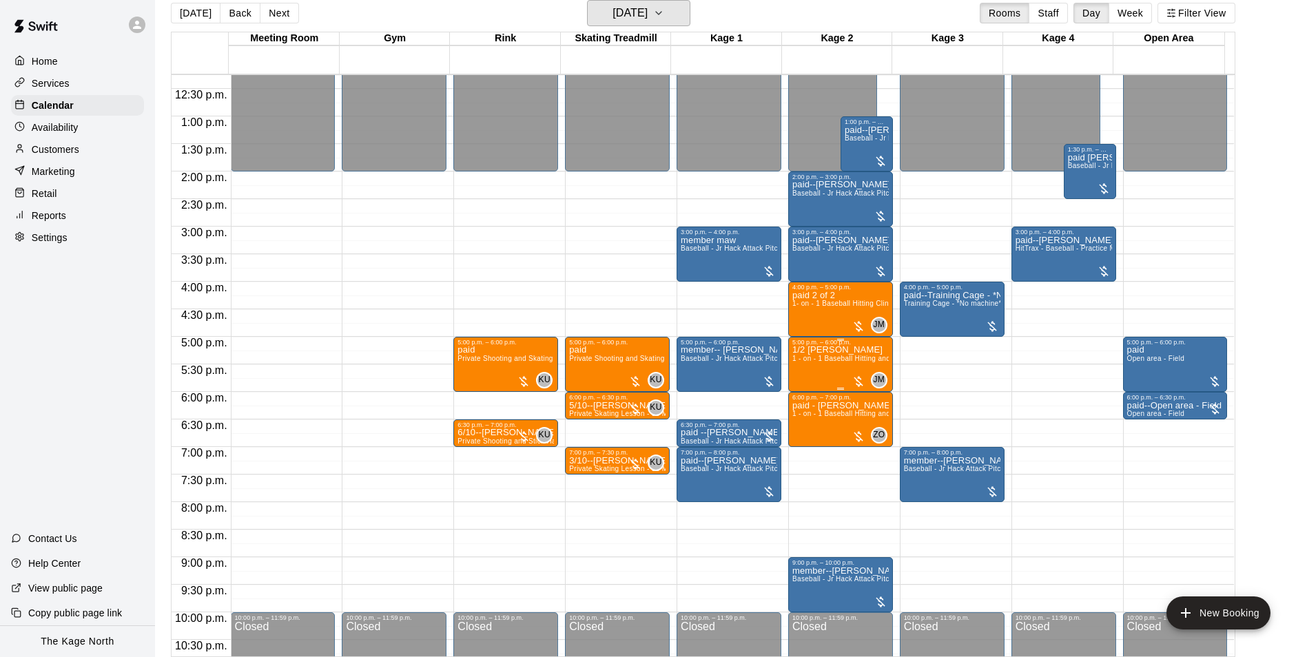
scroll to position [700, 0]
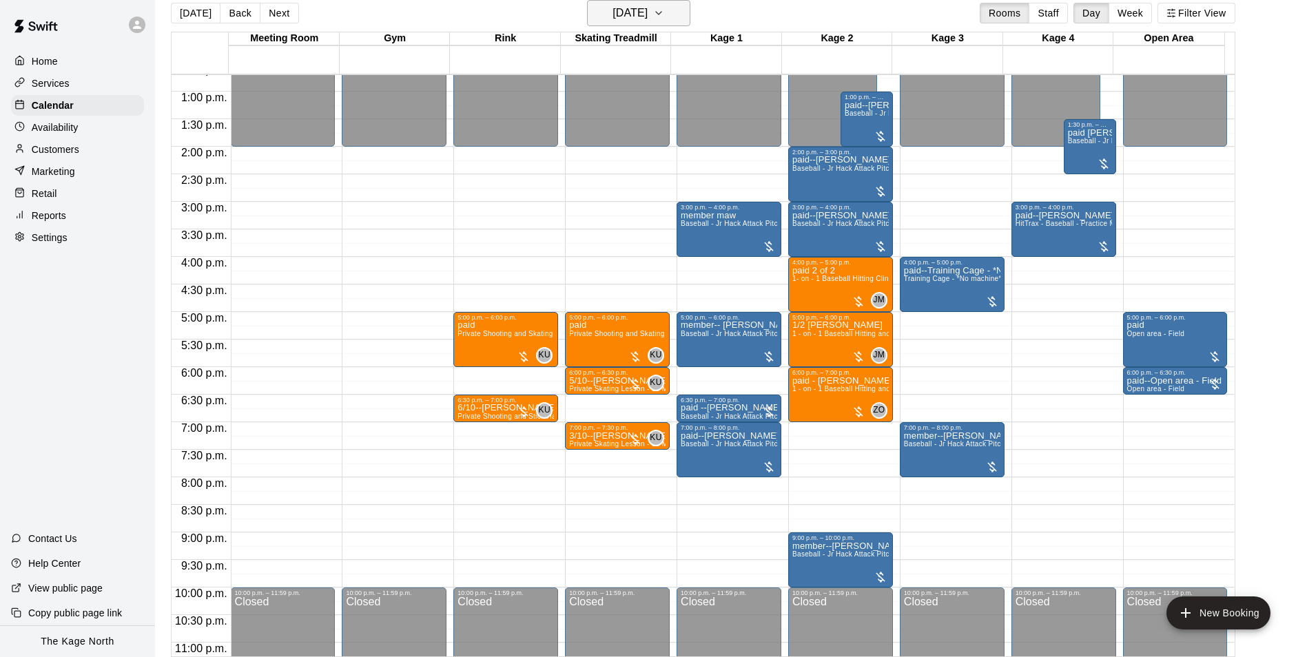
click at [675, 19] on button "[DATE]" at bounding box center [638, 13] width 103 height 26
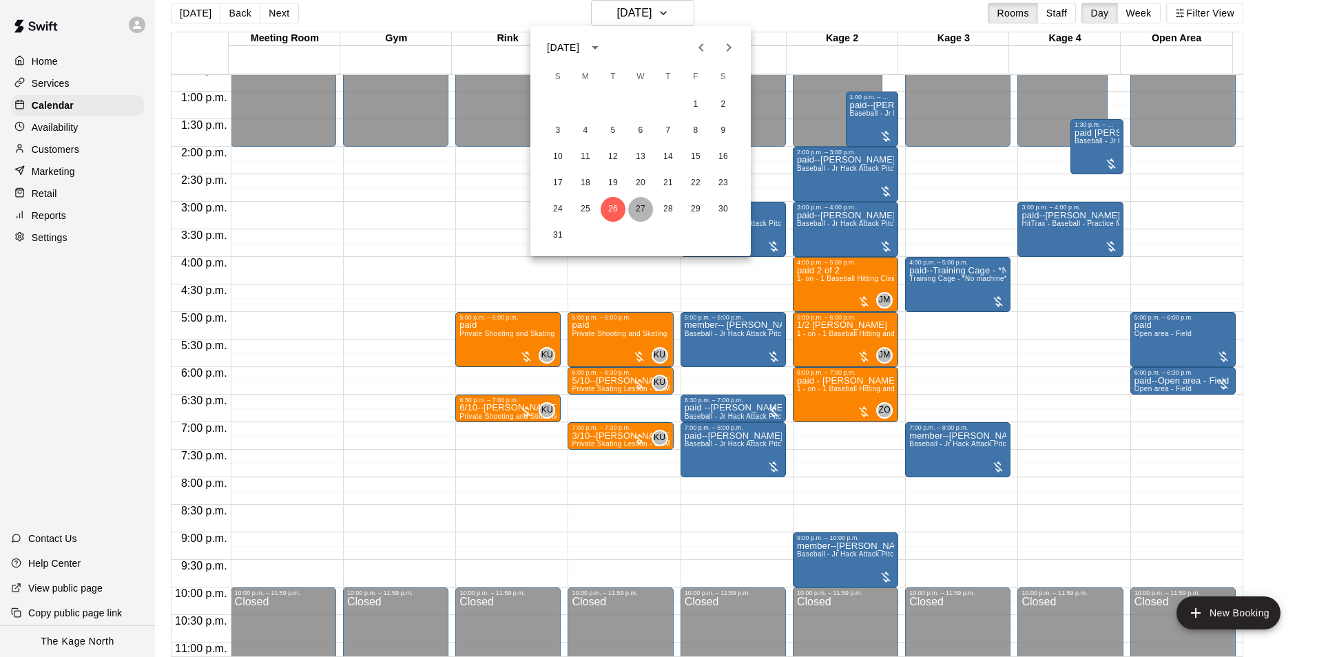
click at [638, 206] on button "27" at bounding box center [640, 209] width 25 height 25
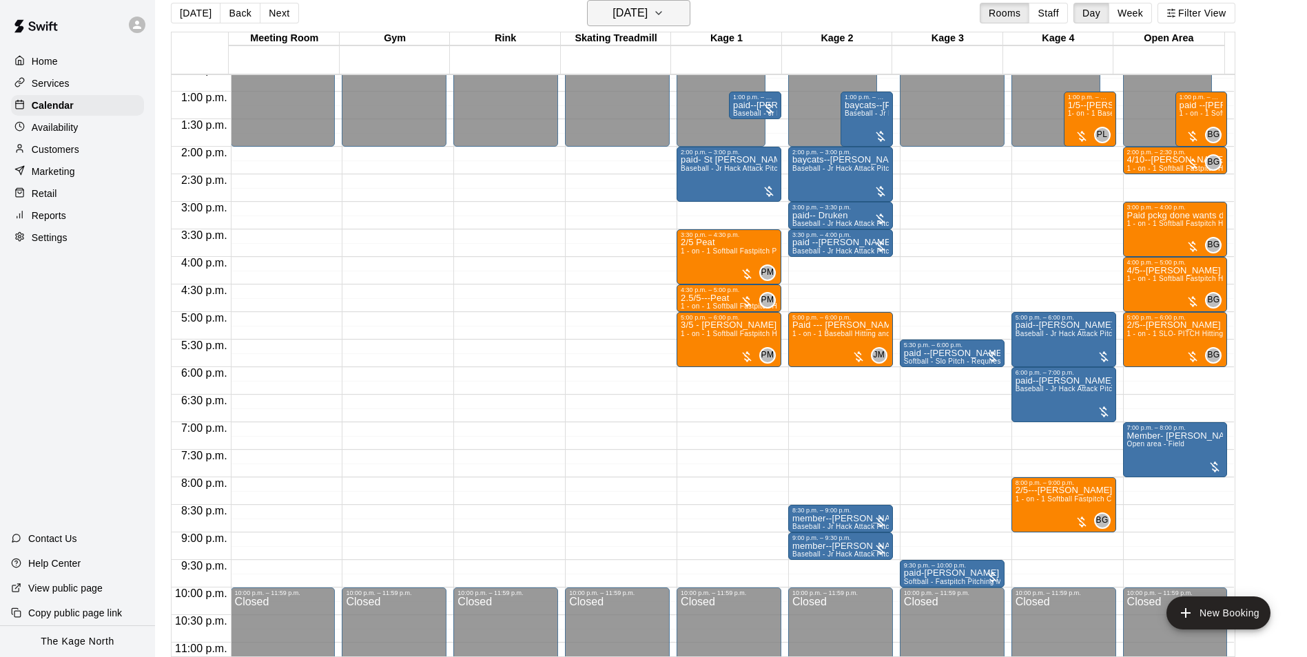
click at [647, 5] on h6 "[DATE]" at bounding box center [629, 12] width 35 height 19
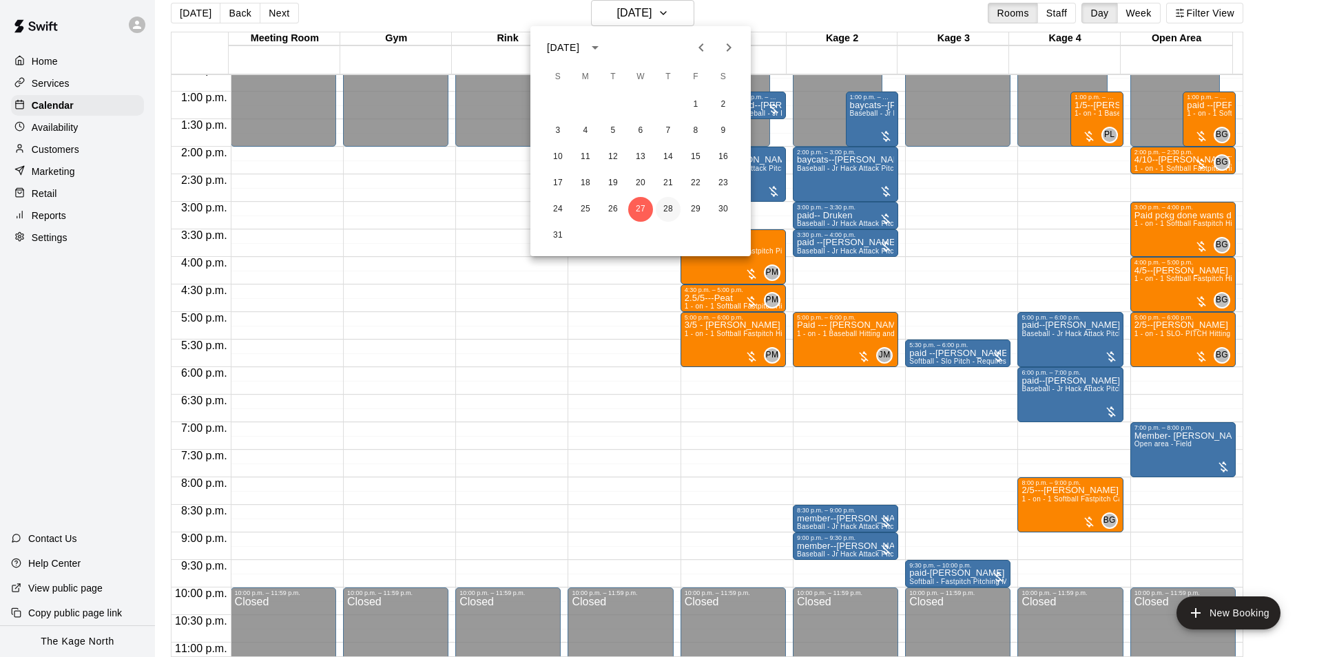
click at [669, 209] on button "28" at bounding box center [668, 209] width 25 height 25
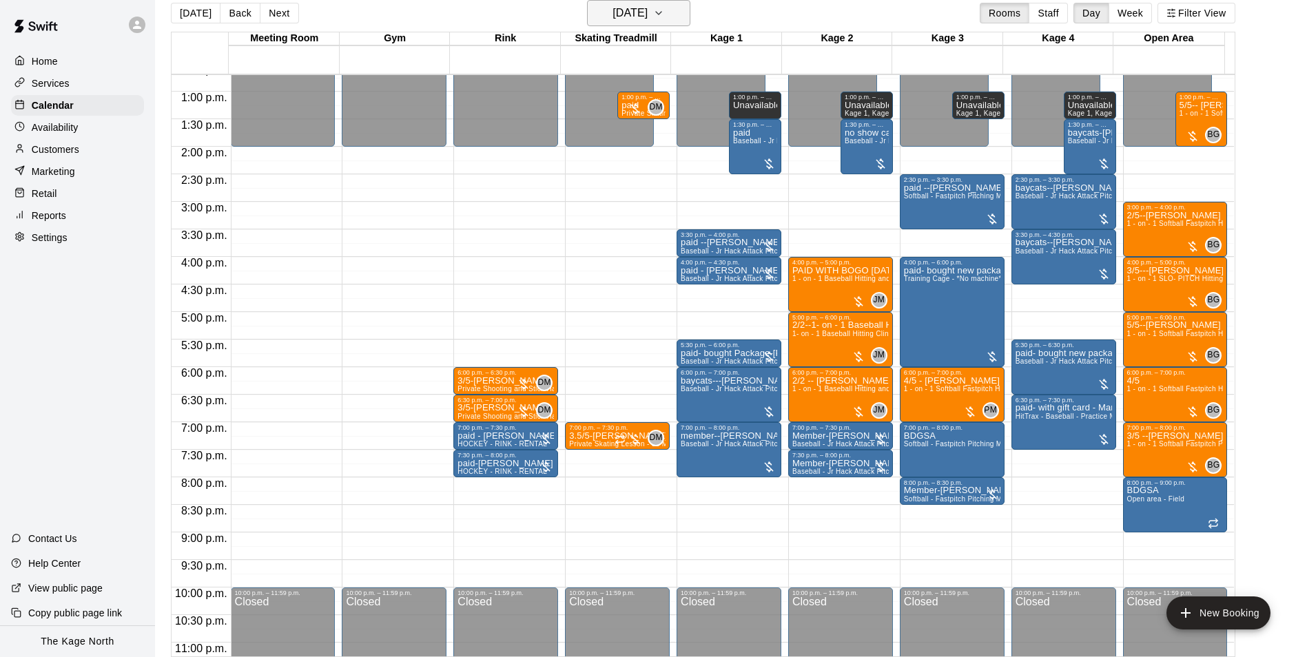
click at [647, 12] on h6 "[DATE]" at bounding box center [629, 12] width 35 height 19
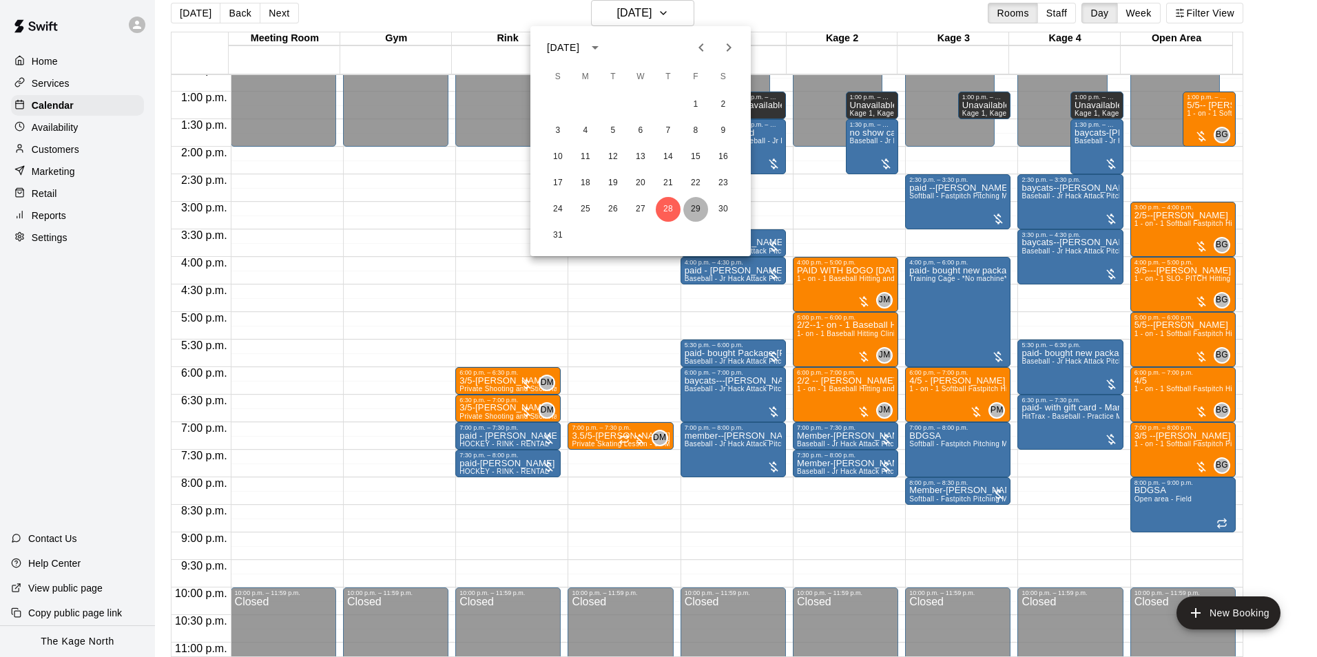
click at [691, 207] on button "29" at bounding box center [695, 209] width 25 height 25
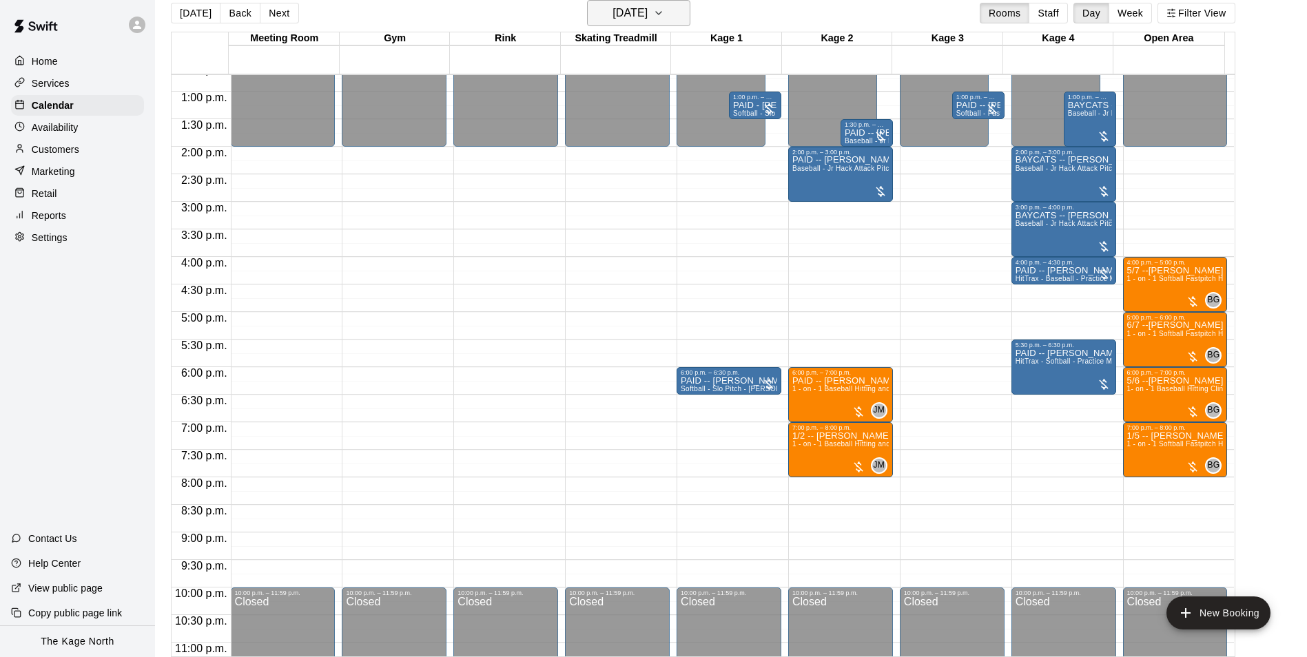
click at [647, 15] on h6 "[DATE]" at bounding box center [629, 12] width 35 height 19
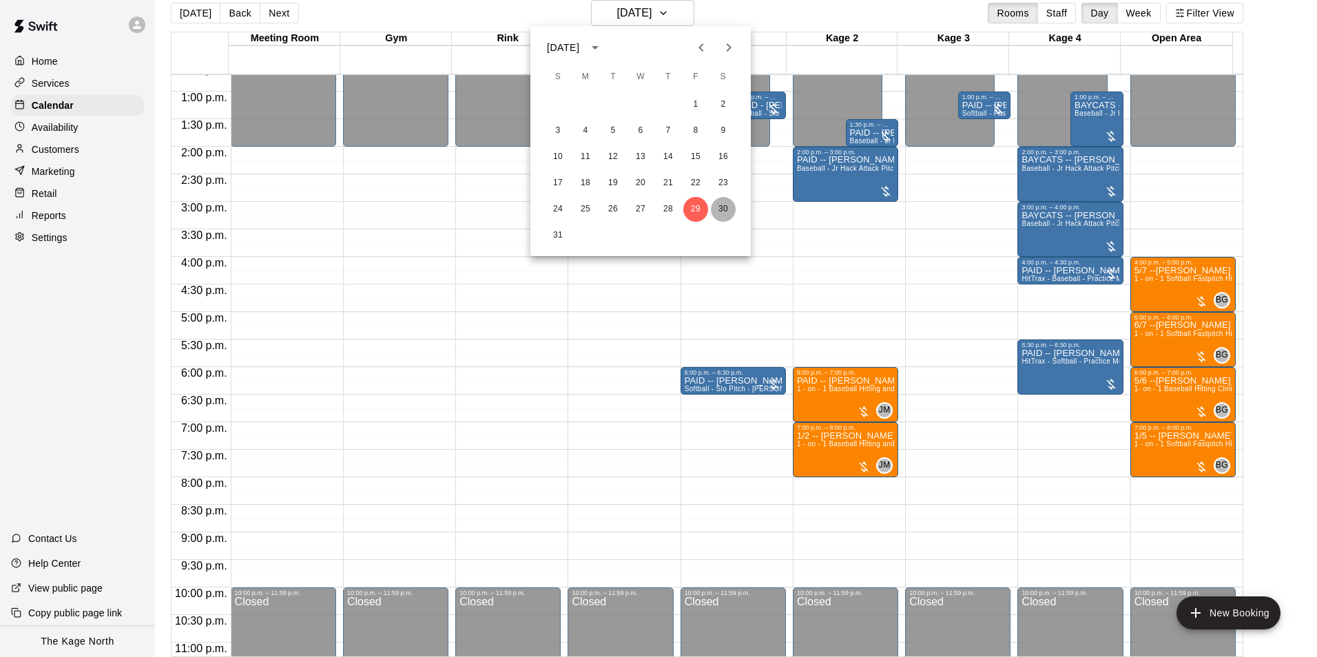
click at [727, 207] on button "30" at bounding box center [723, 209] width 25 height 25
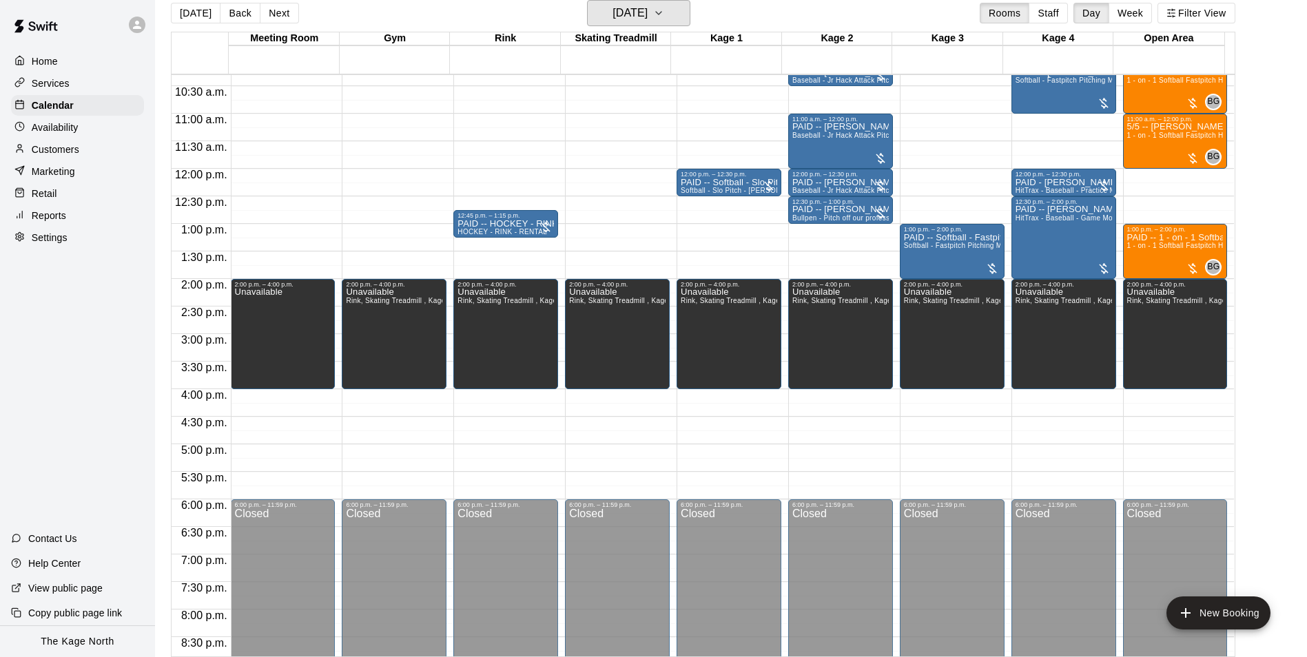
scroll to position [562, 0]
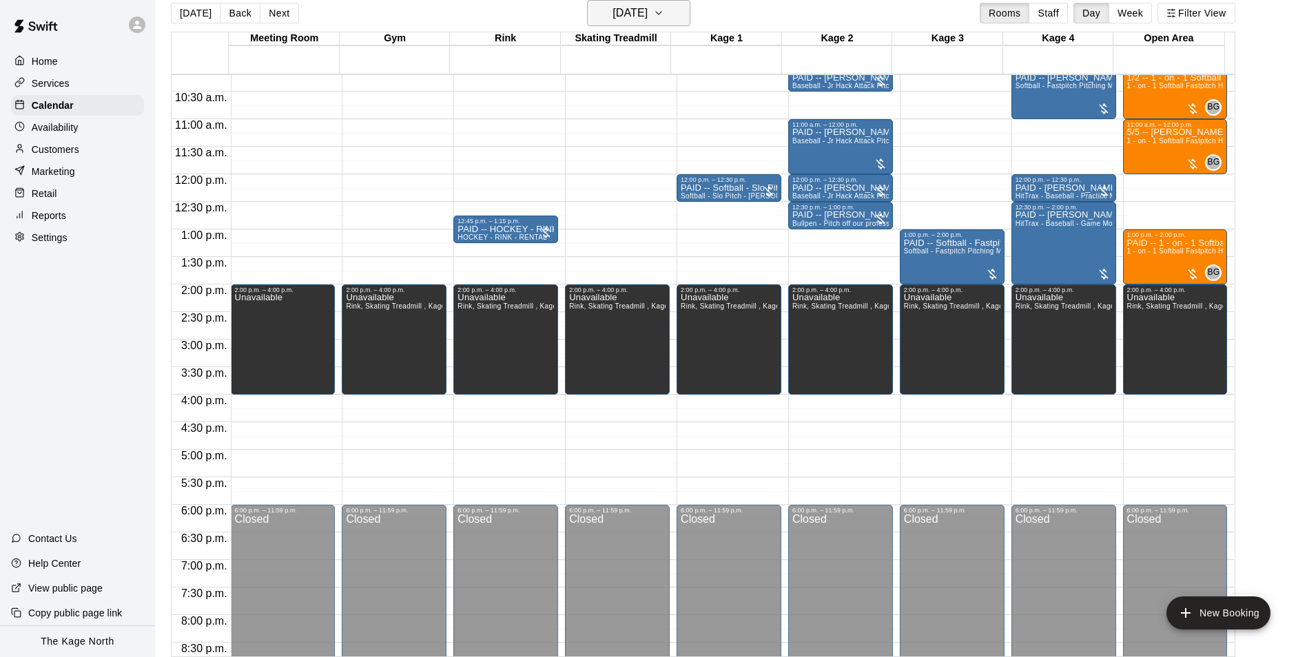
click at [677, 13] on button "[DATE]" at bounding box center [638, 13] width 103 height 26
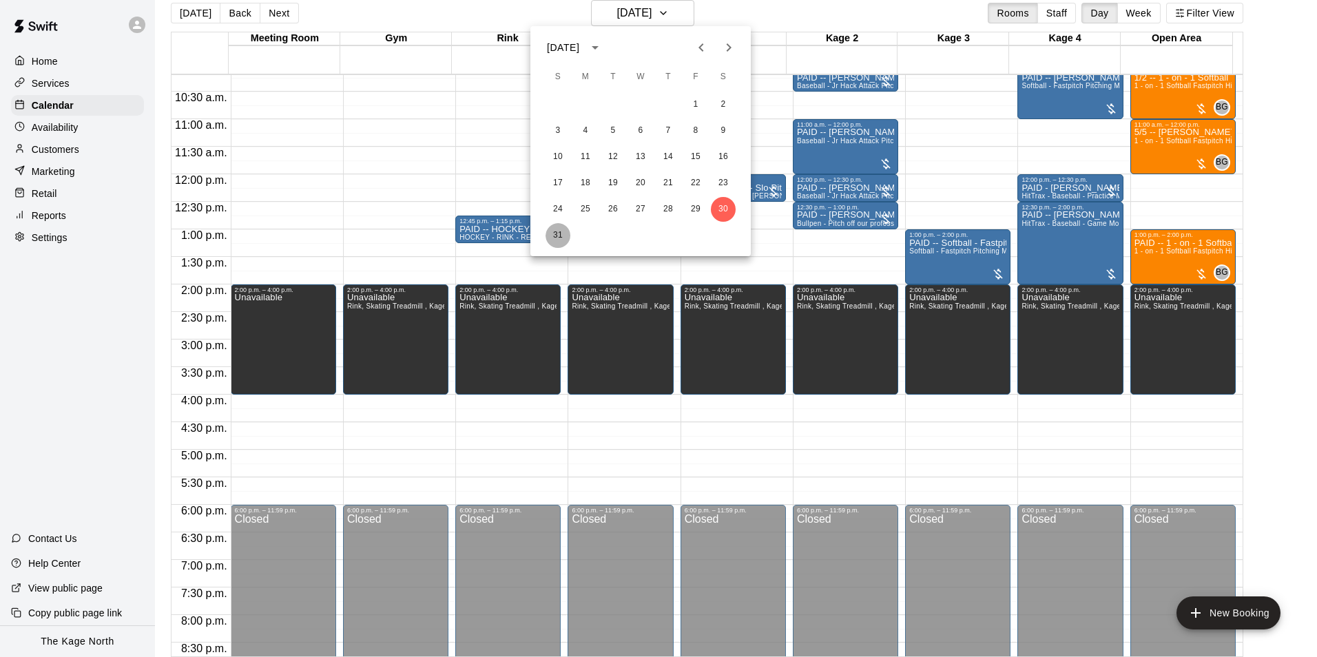
click at [557, 236] on button "31" at bounding box center [557, 235] width 25 height 25
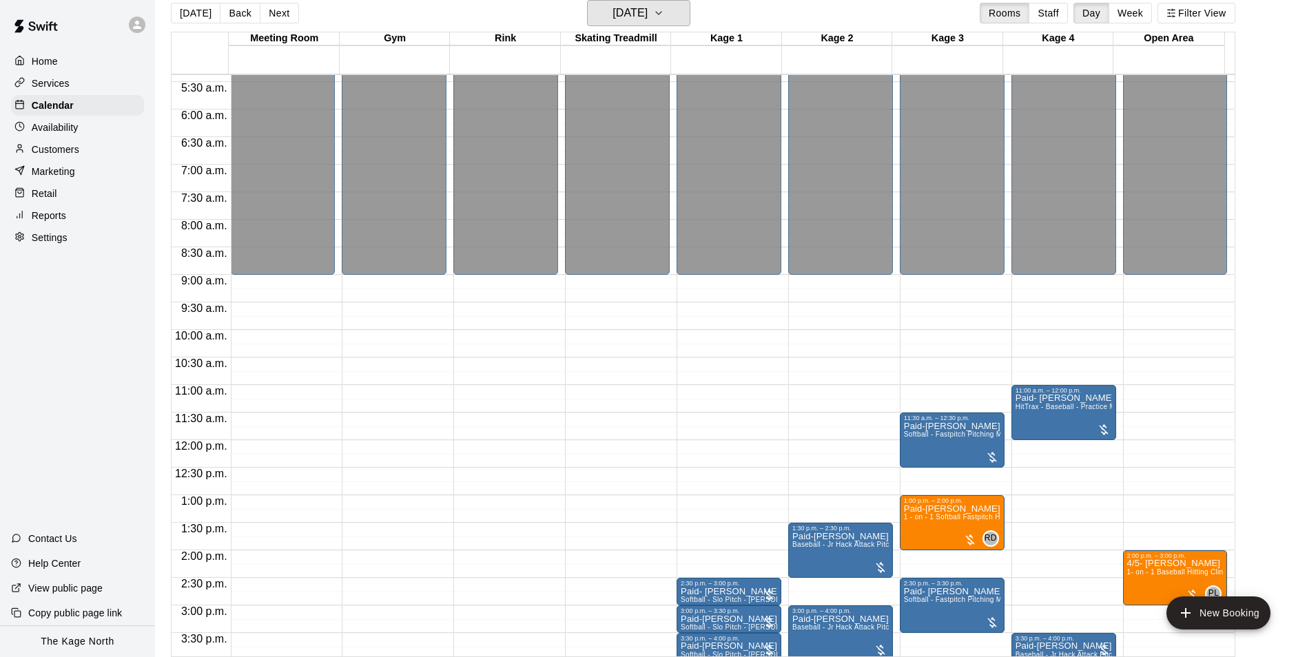
scroll to position [287, 0]
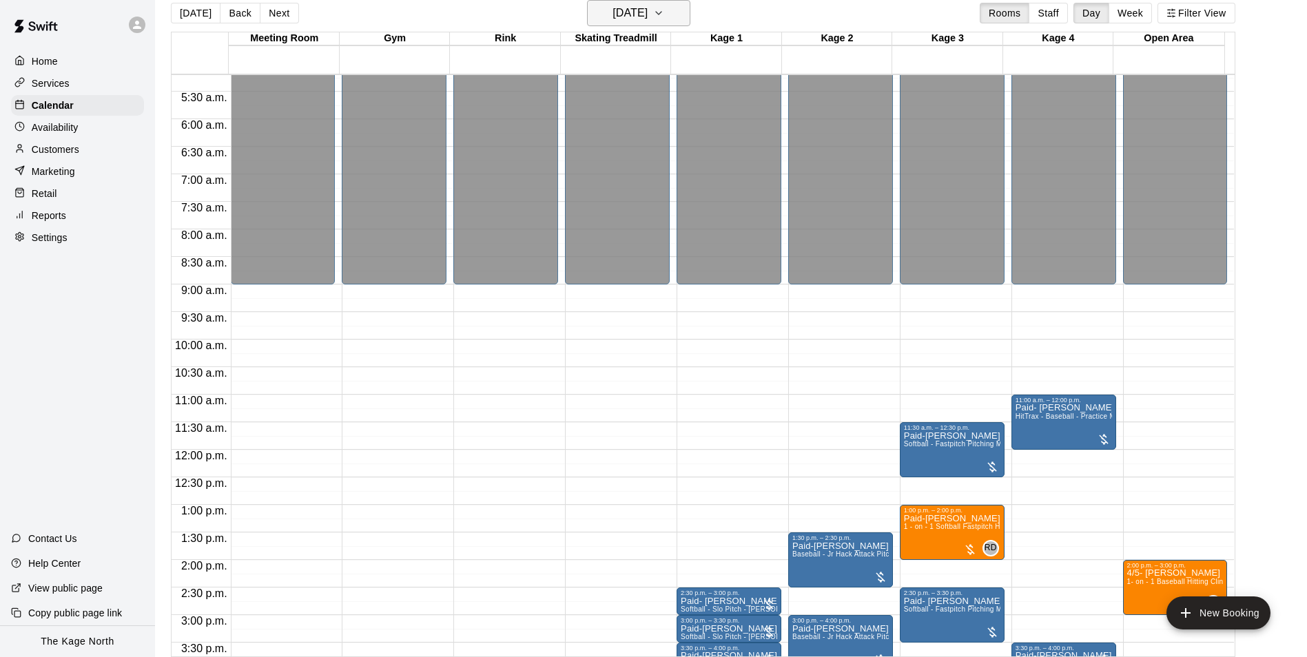
click at [647, 14] on h6 "[DATE]" at bounding box center [629, 12] width 35 height 19
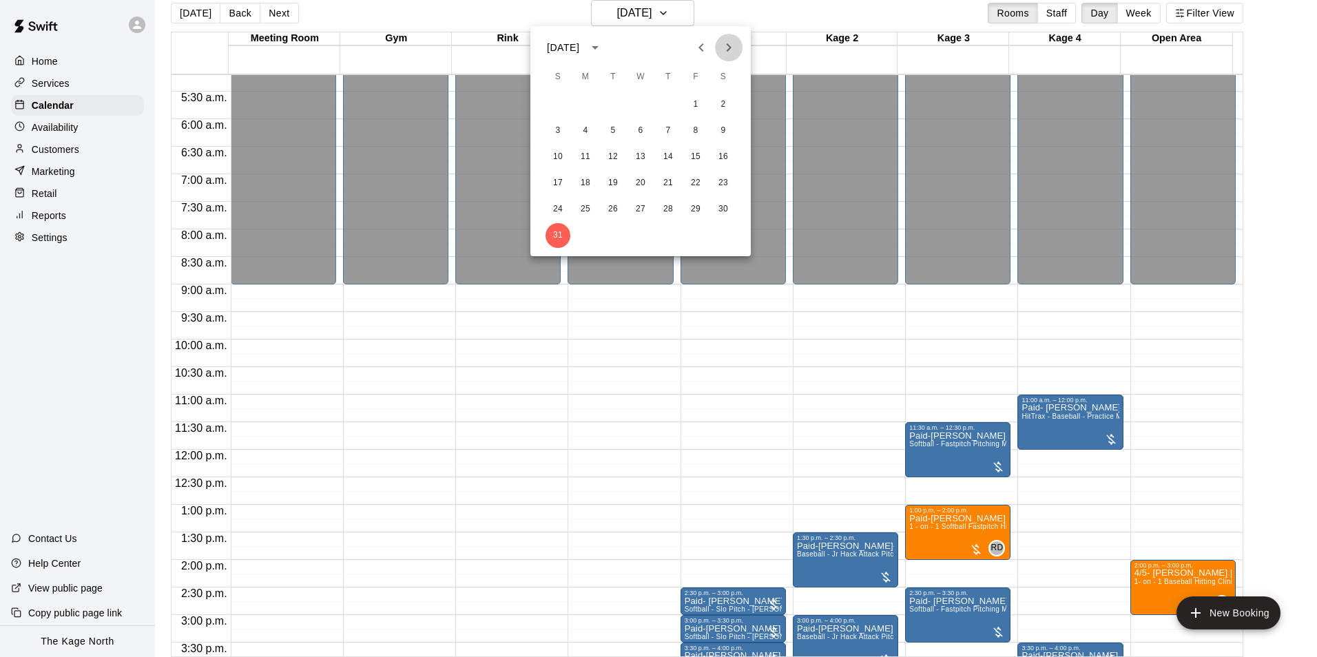
click at [728, 50] on icon "Next month" at bounding box center [729, 47] width 5 height 8
click at [588, 103] on button "1" at bounding box center [585, 104] width 25 height 25
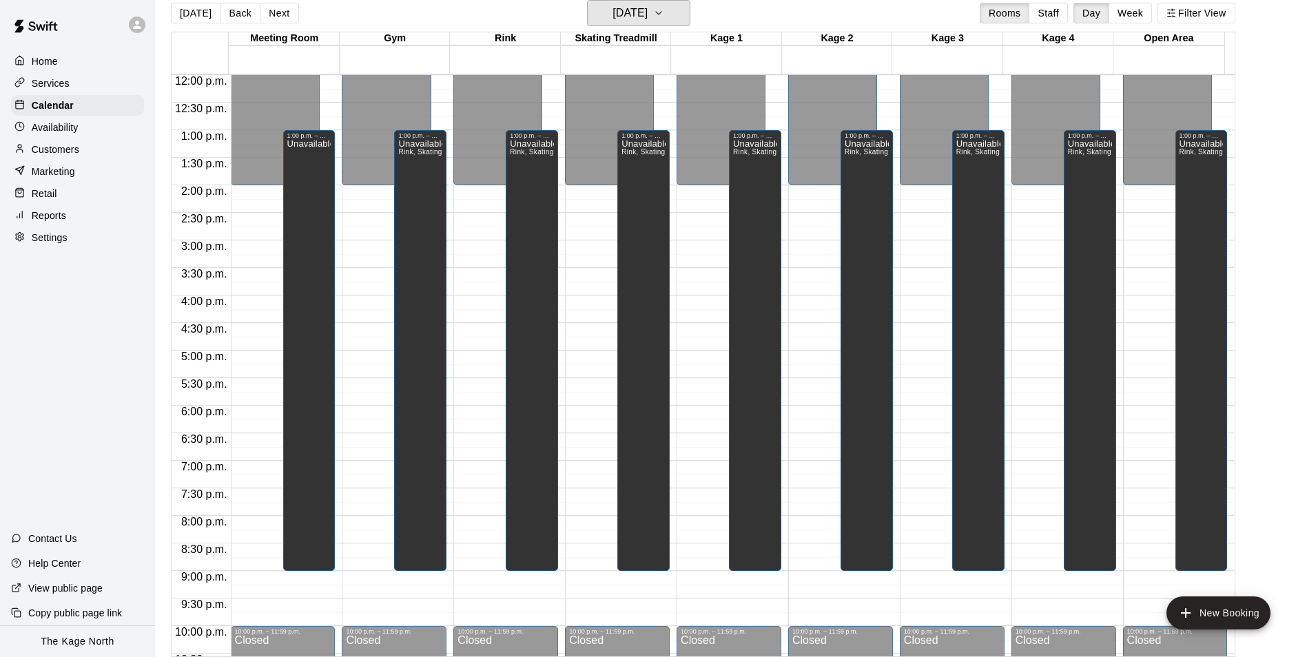
scroll to position [742, 0]
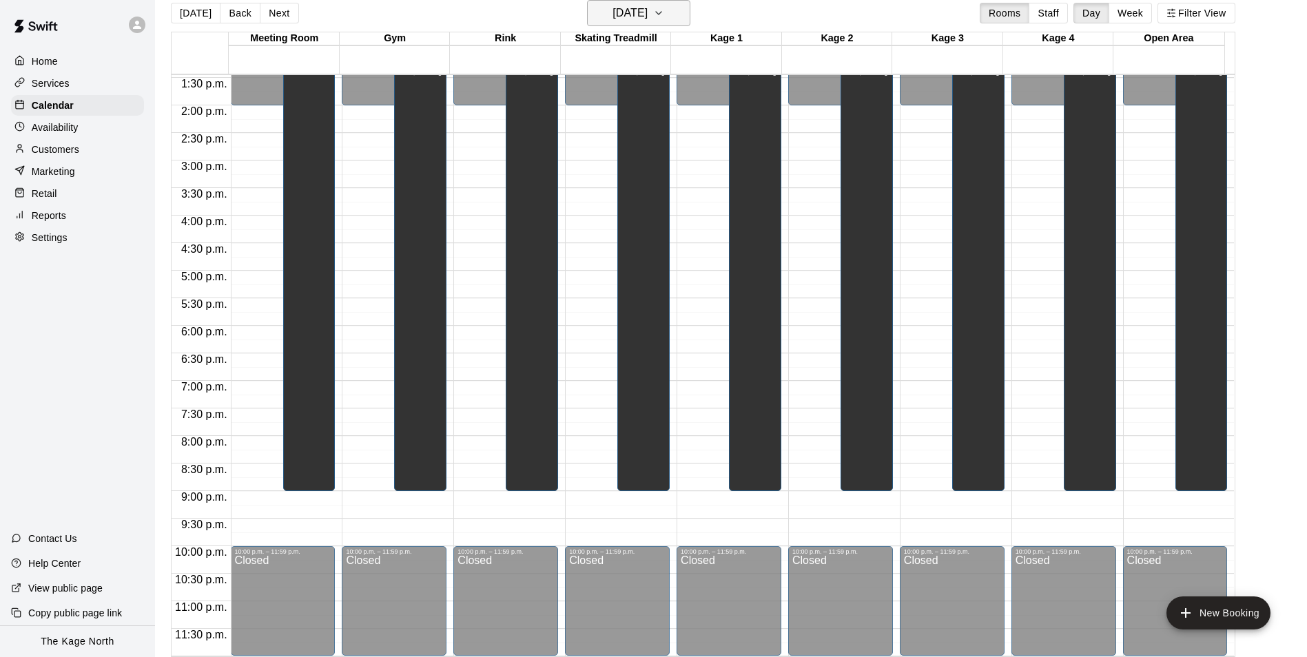
click at [647, 13] on h6 "[DATE]" at bounding box center [629, 12] width 35 height 19
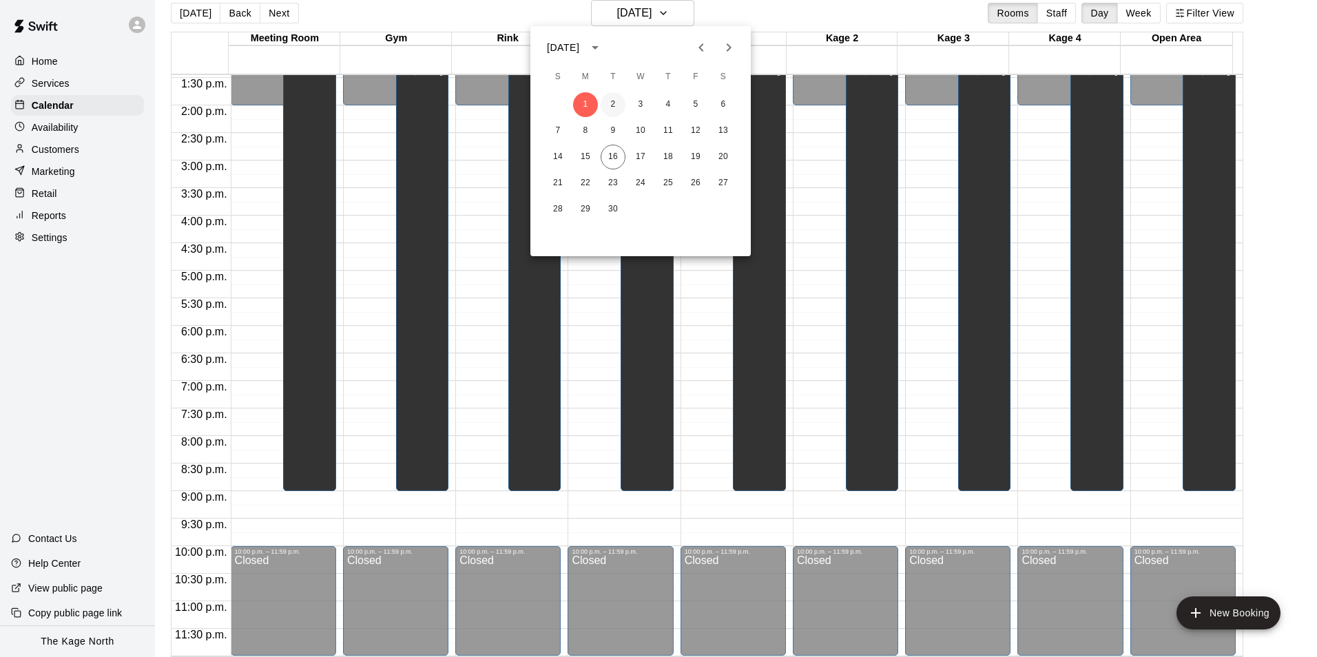
click at [615, 103] on button "2" at bounding box center [613, 104] width 25 height 25
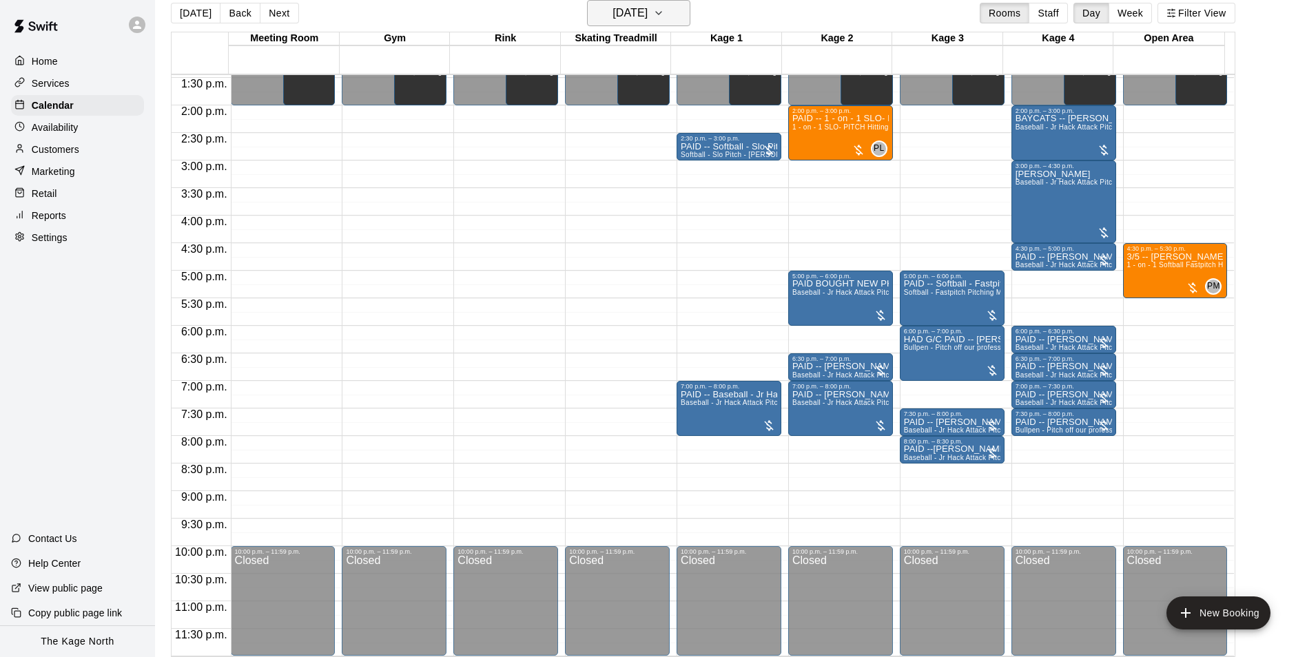
click at [647, 15] on h6 "[DATE]" at bounding box center [629, 12] width 35 height 19
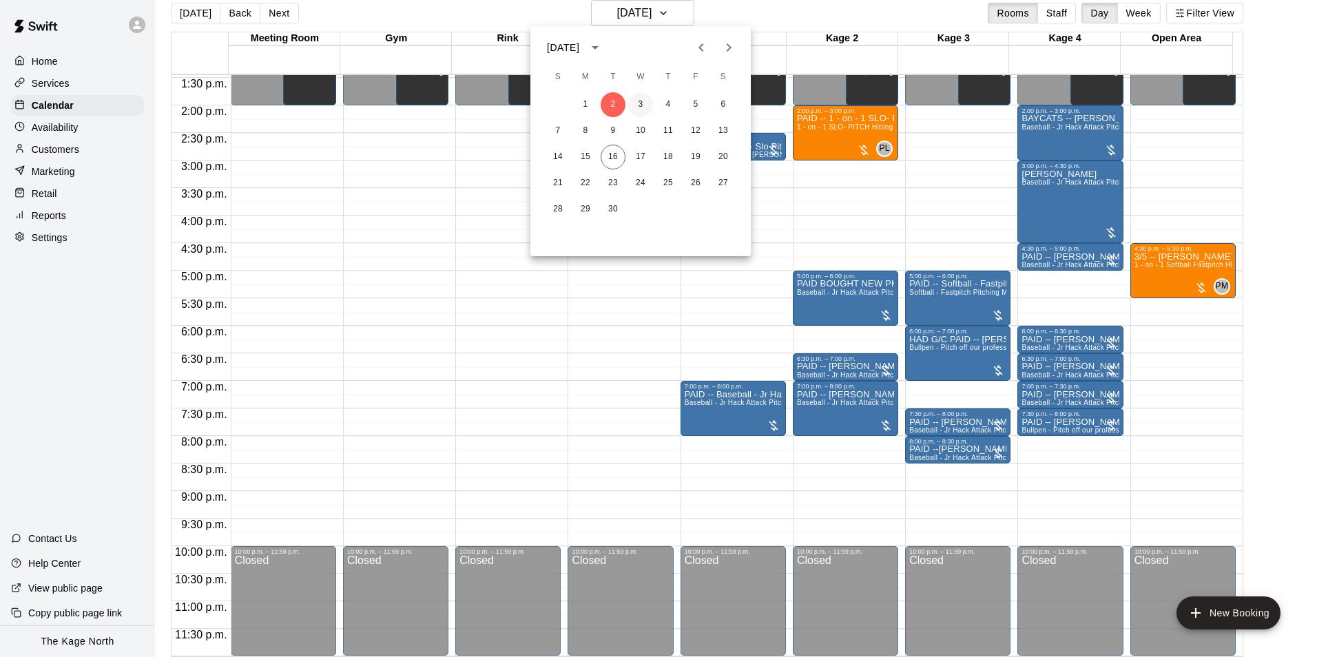
click at [643, 106] on button "3" at bounding box center [640, 104] width 25 height 25
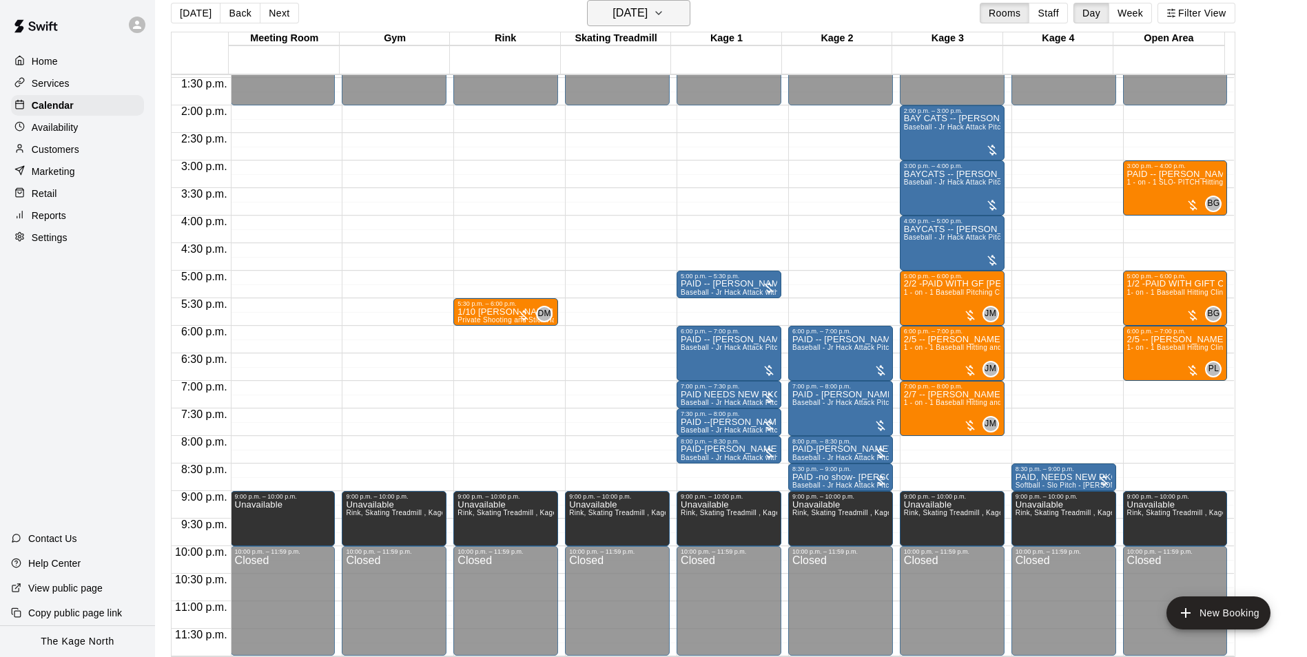
click at [647, 14] on h6 "[DATE]" at bounding box center [629, 12] width 35 height 19
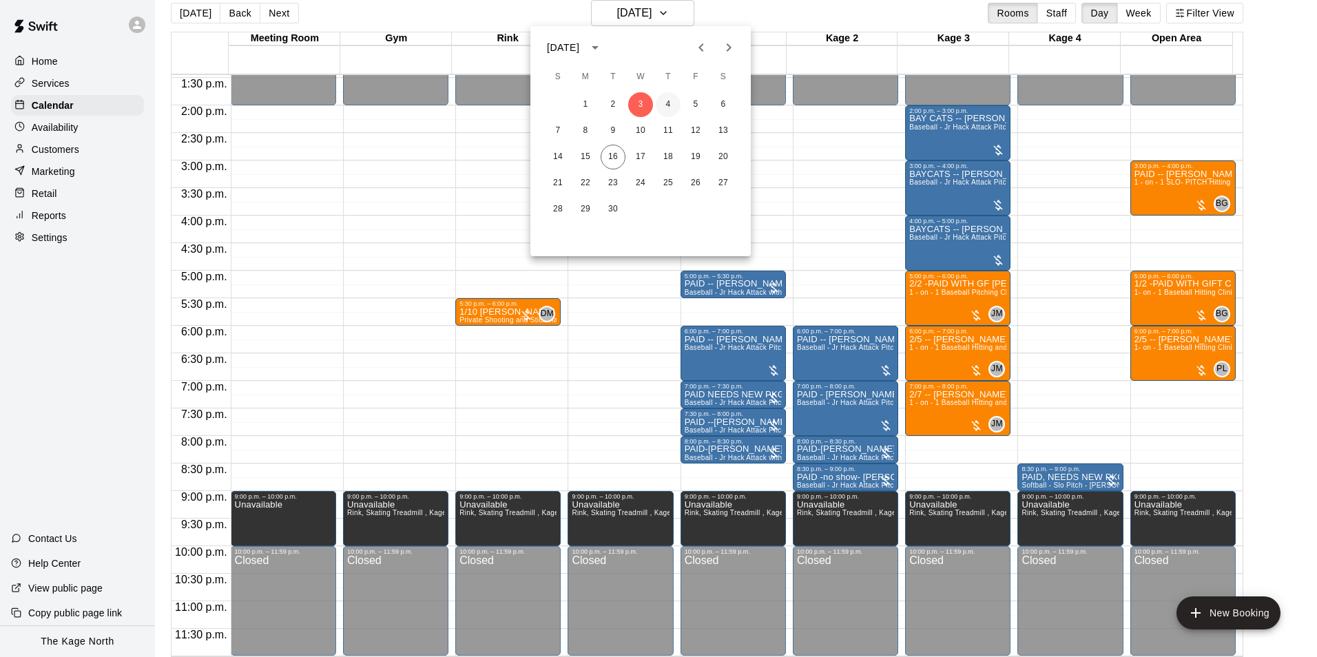
click at [664, 103] on button "4" at bounding box center [668, 104] width 25 height 25
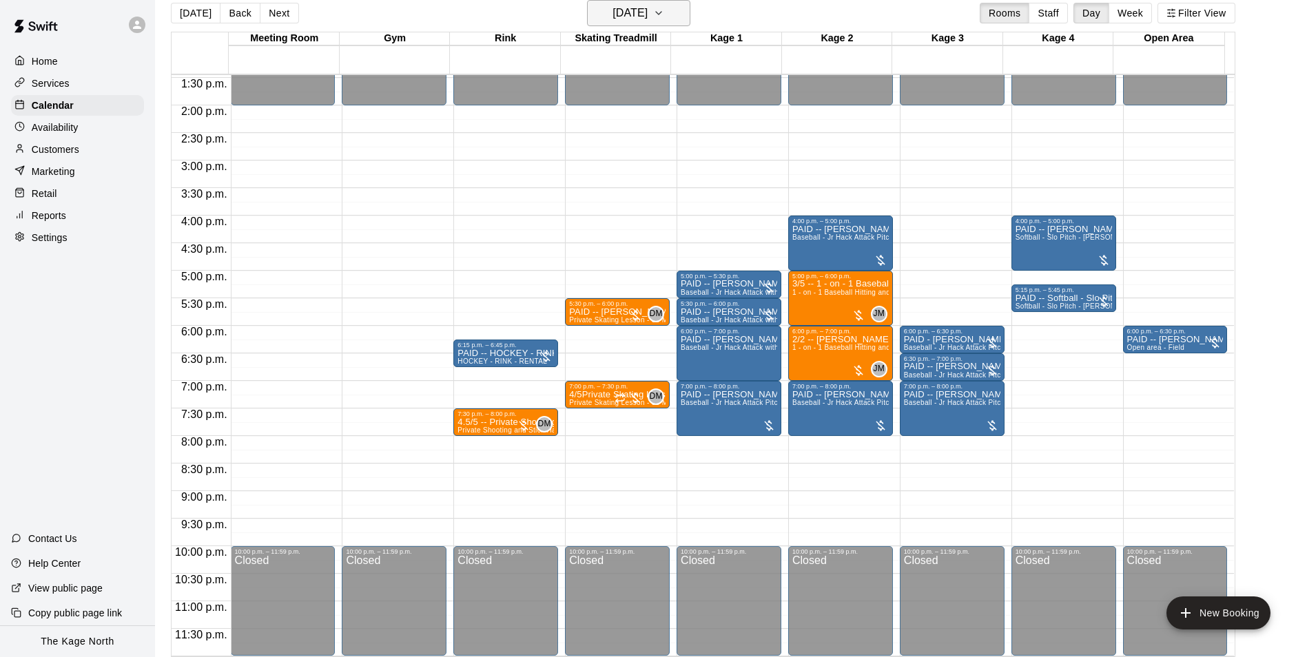
click at [644, 0] on button "[DATE]" at bounding box center [638, 13] width 103 height 26
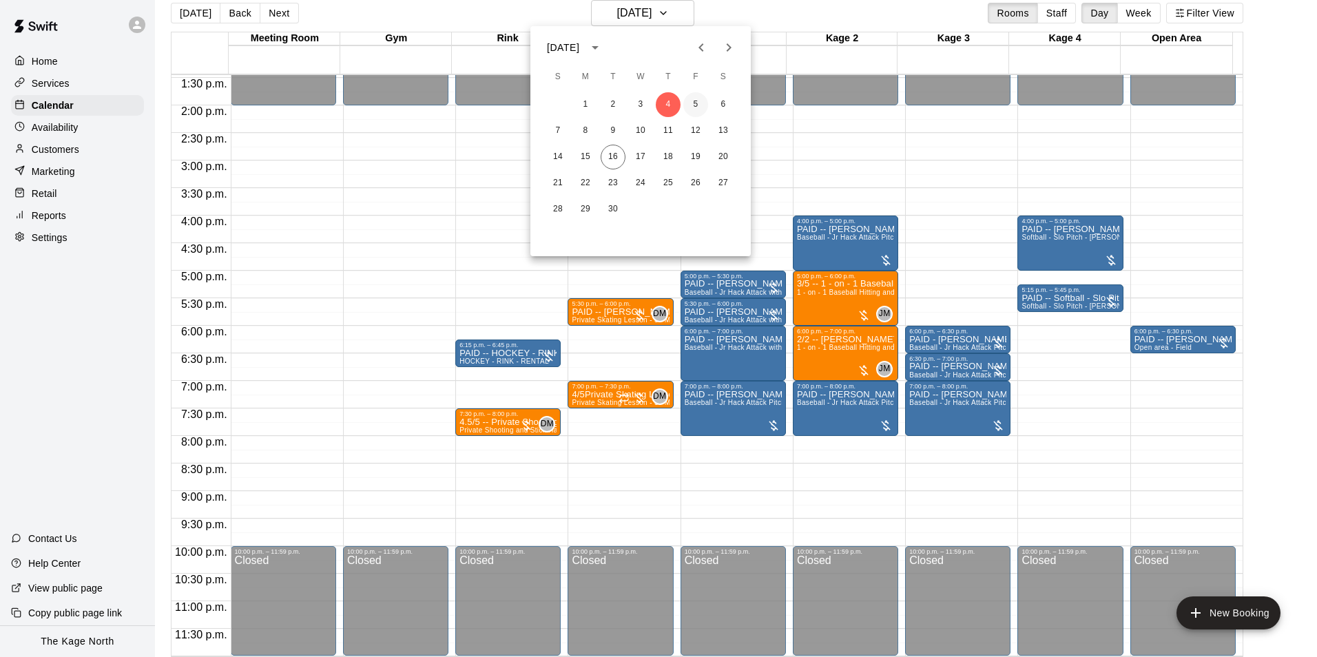
click at [694, 101] on button "5" at bounding box center [695, 104] width 25 height 25
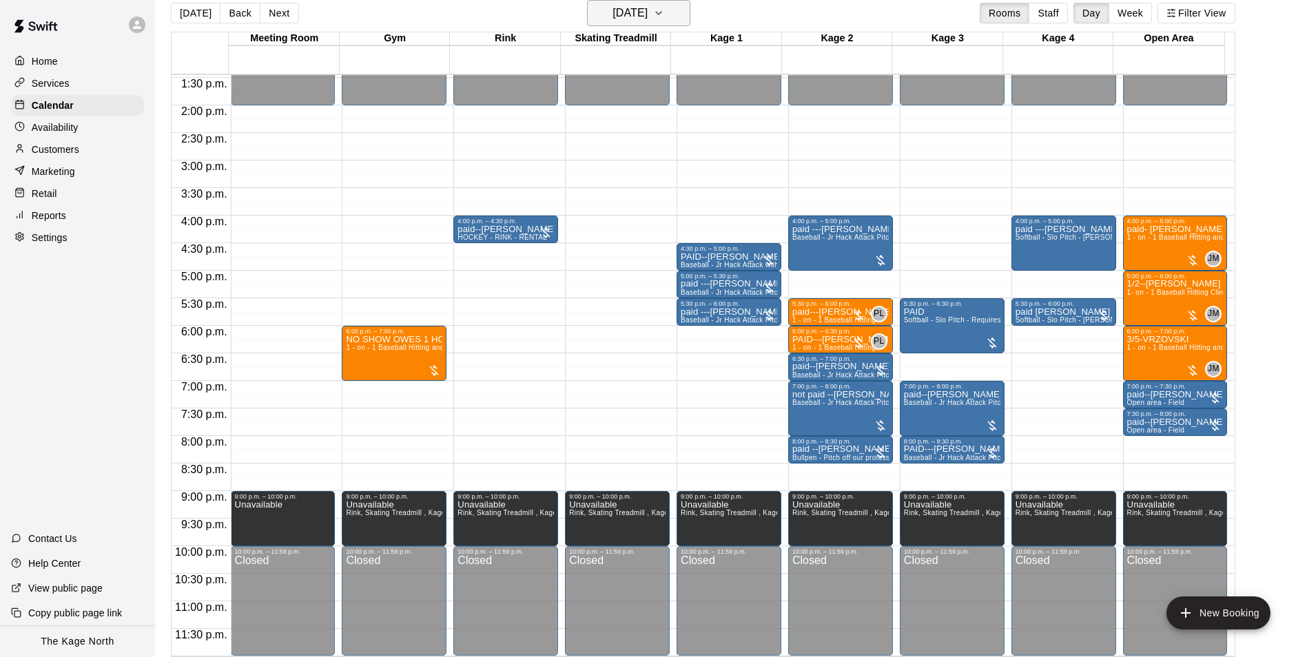
click at [670, 12] on button "[DATE]" at bounding box center [638, 13] width 103 height 26
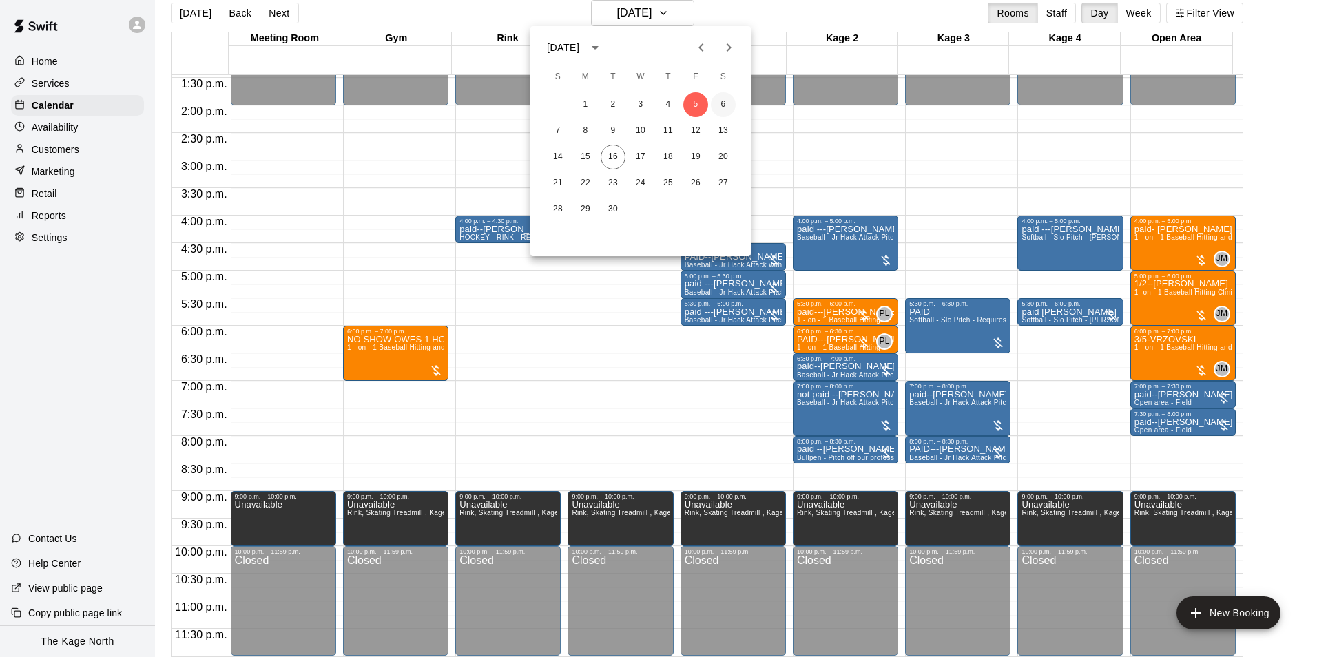
click at [722, 99] on button "6" at bounding box center [723, 104] width 25 height 25
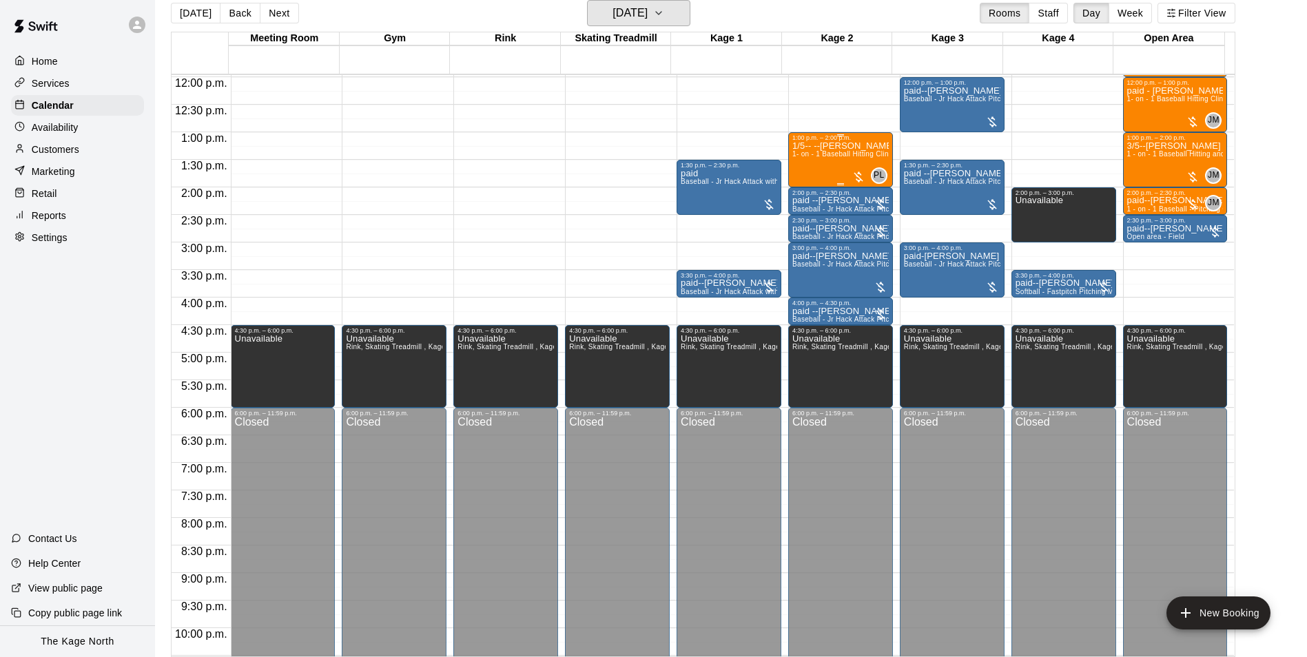
scroll to position [536, 0]
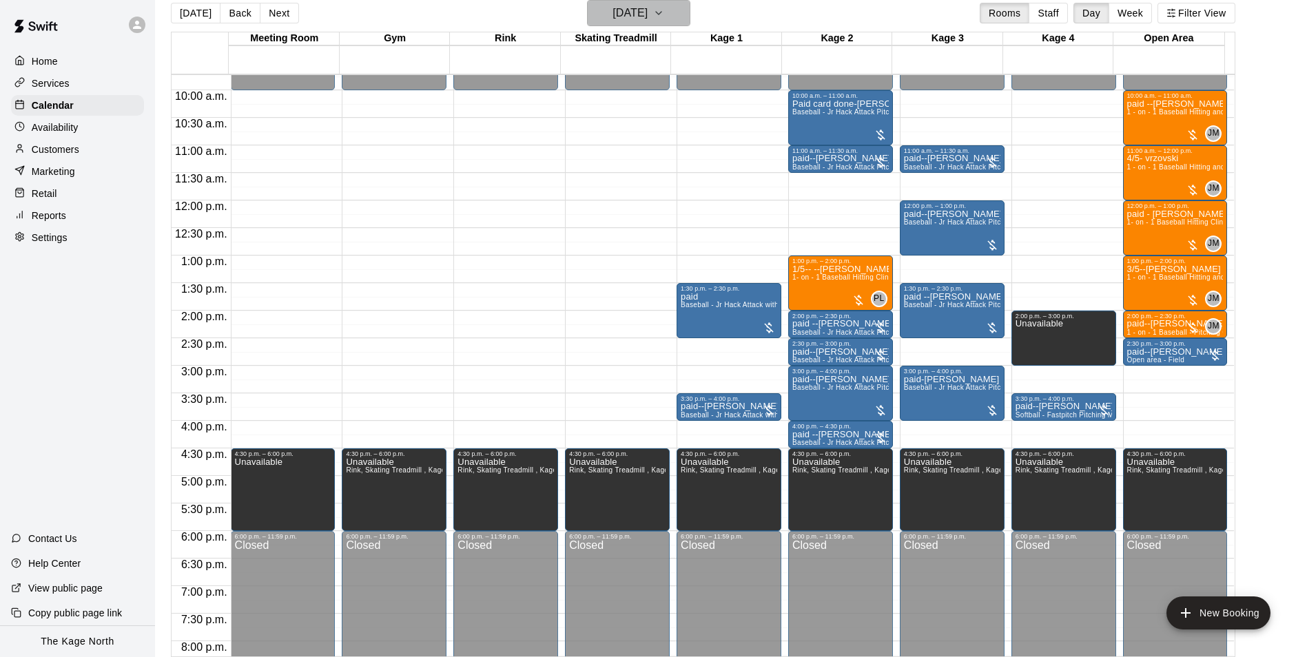
click at [633, 10] on h6 "[DATE]" at bounding box center [629, 12] width 35 height 19
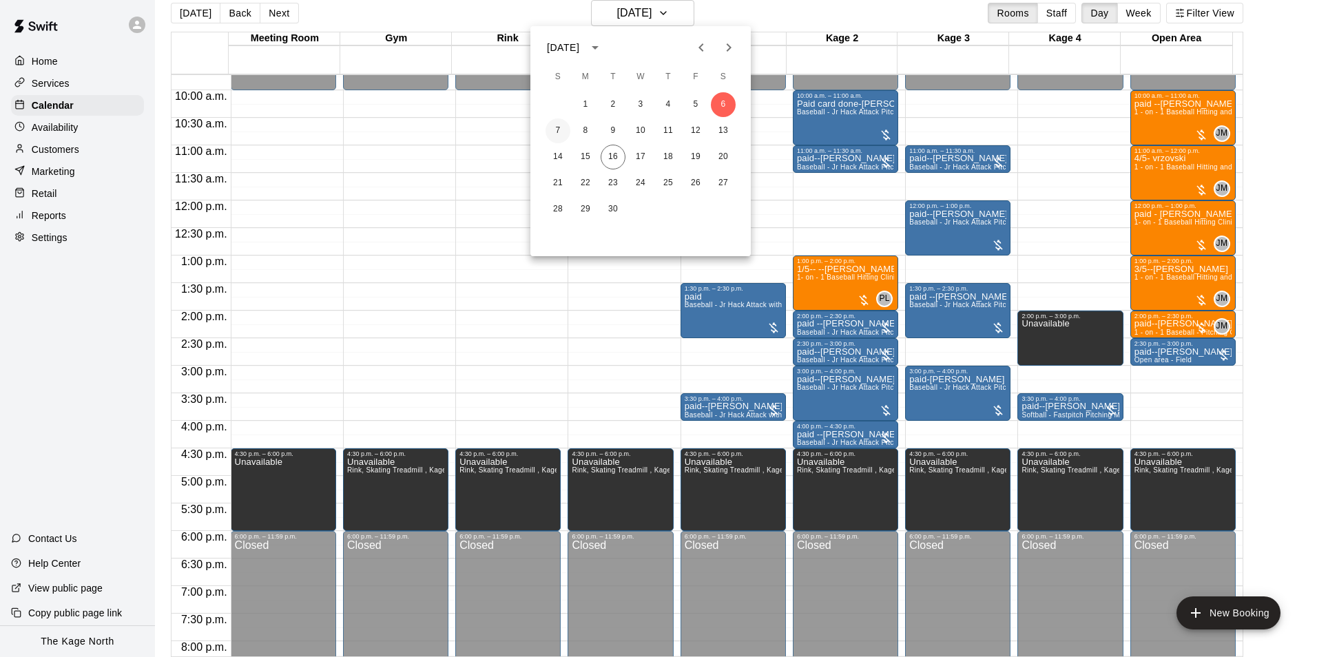
click at [559, 126] on button "7" at bounding box center [557, 130] width 25 height 25
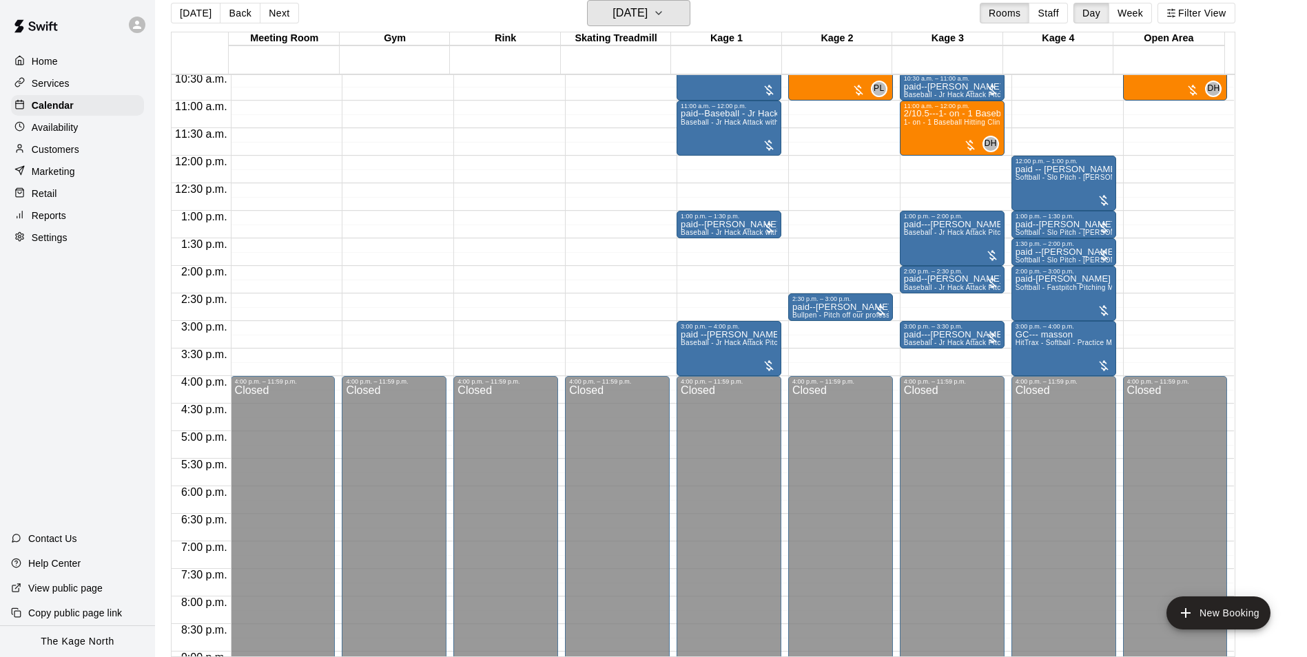
scroll to position [605, 0]
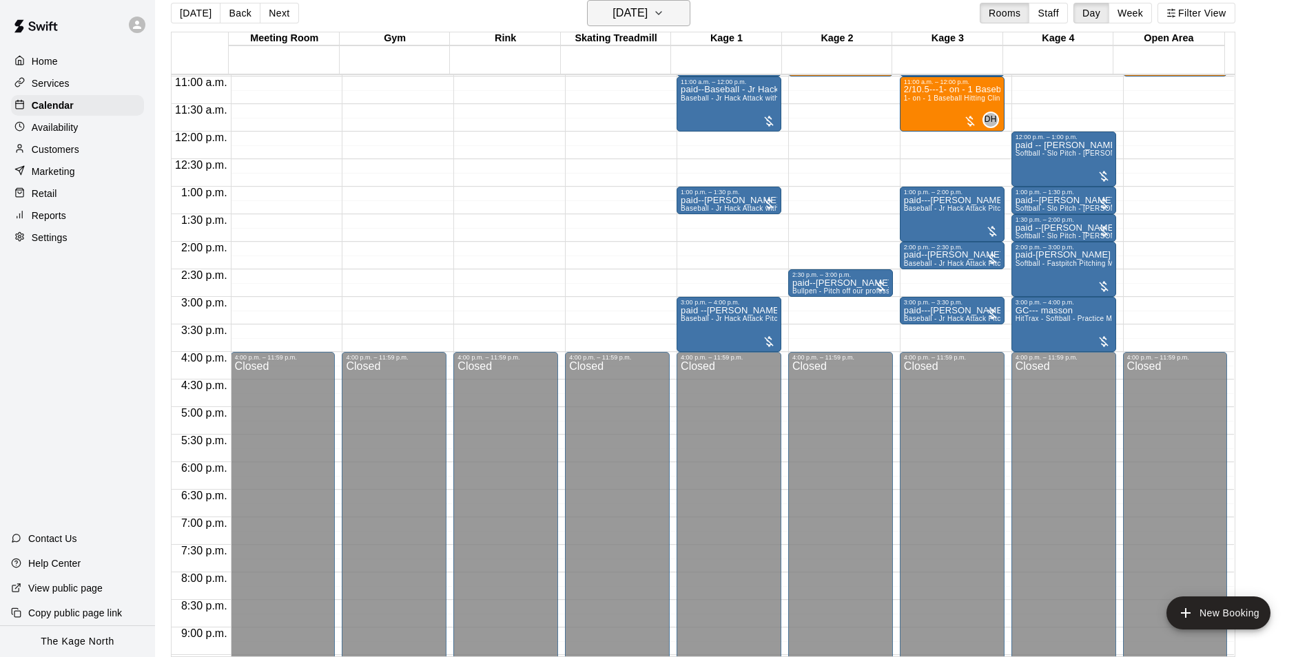
click at [647, 12] on h6 "[DATE]" at bounding box center [629, 12] width 35 height 19
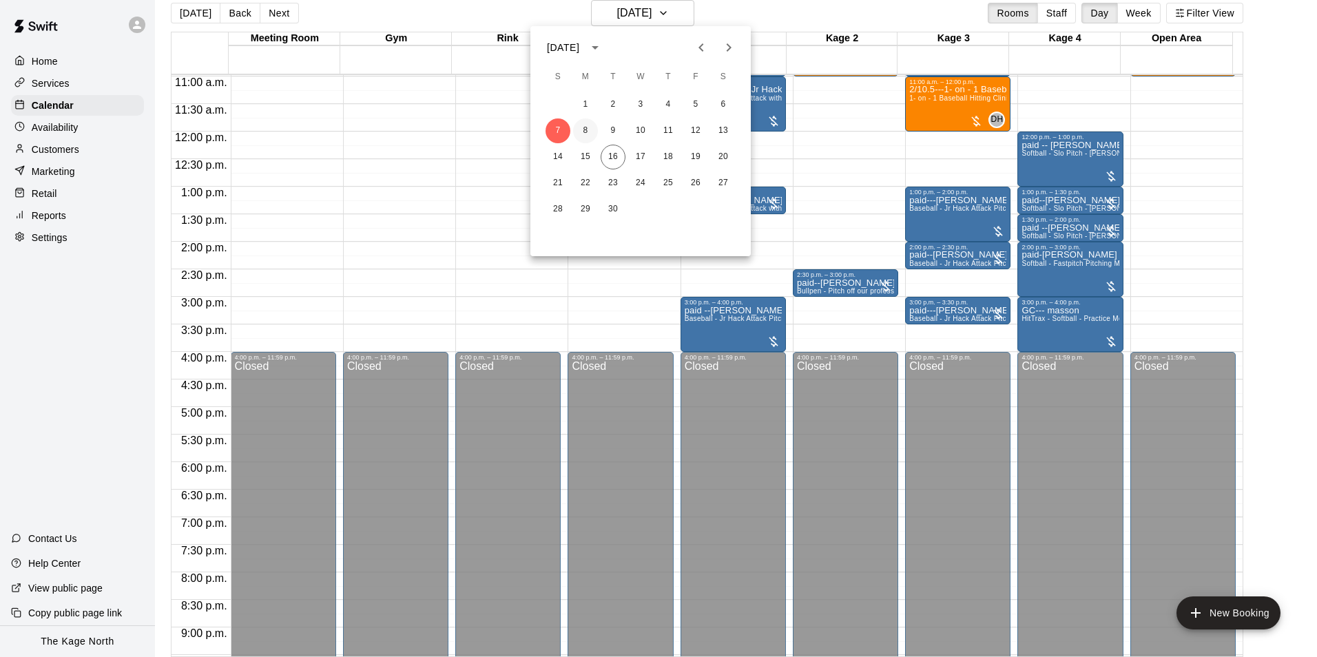
click at [585, 127] on button "8" at bounding box center [585, 130] width 25 height 25
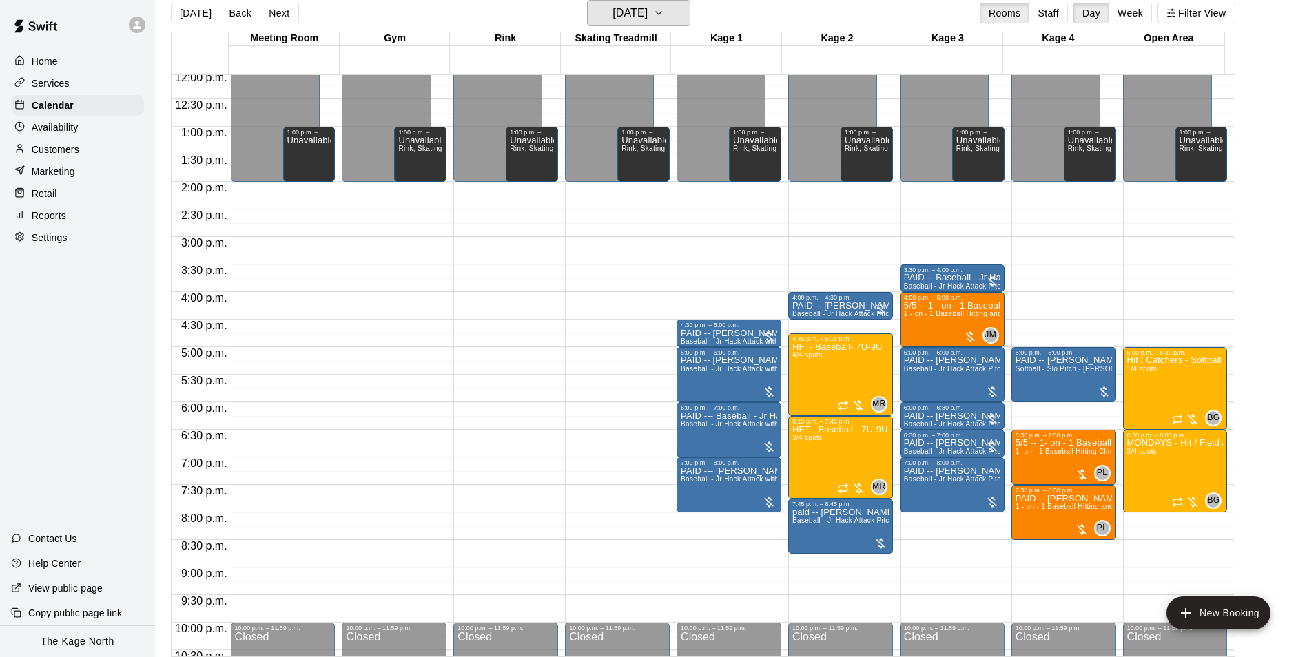
scroll to position [742, 0]
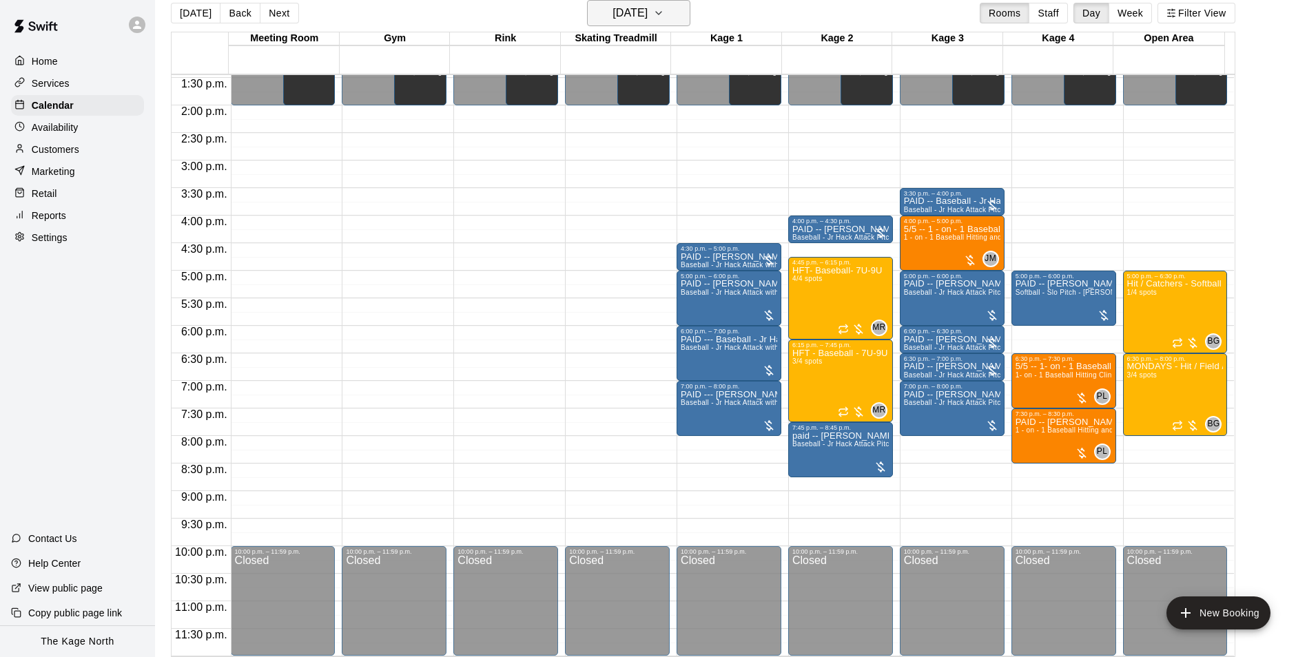
click at [647, 12] on h6 "[DATE]" at bounding box center [629, 12] width 35 height 19
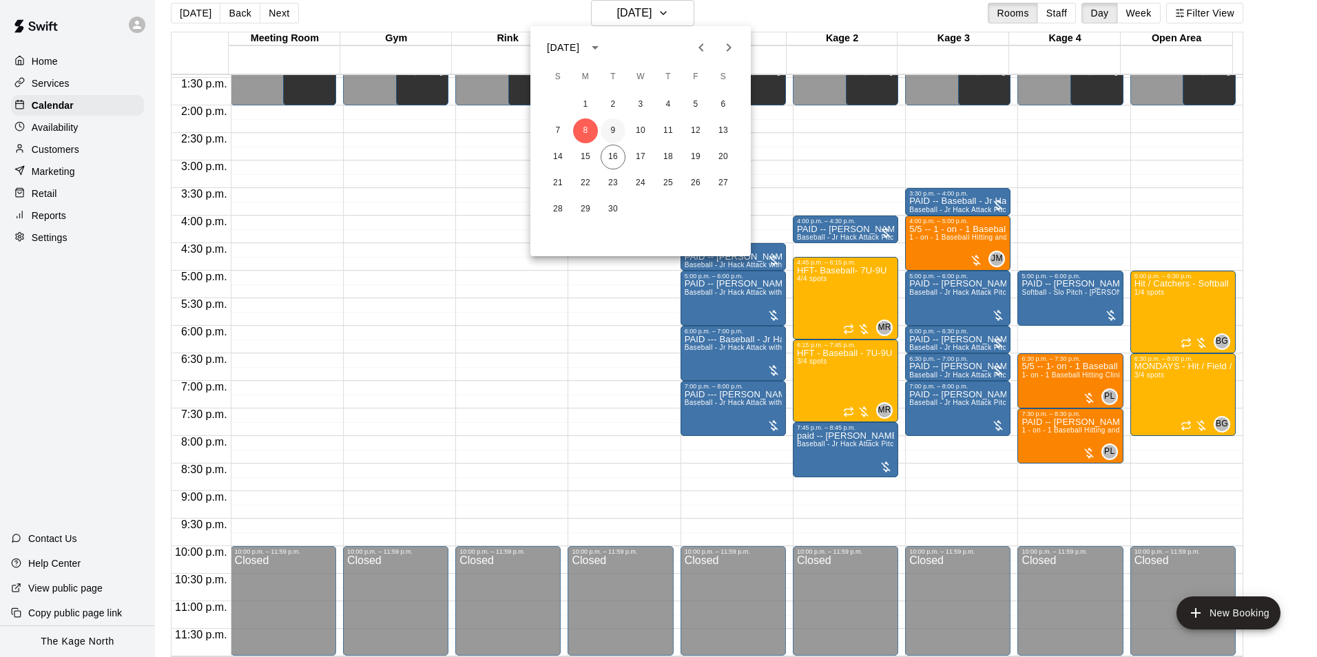
click at [617, 129] on button "9" at bounding box center [613, 130] width 25 height 25
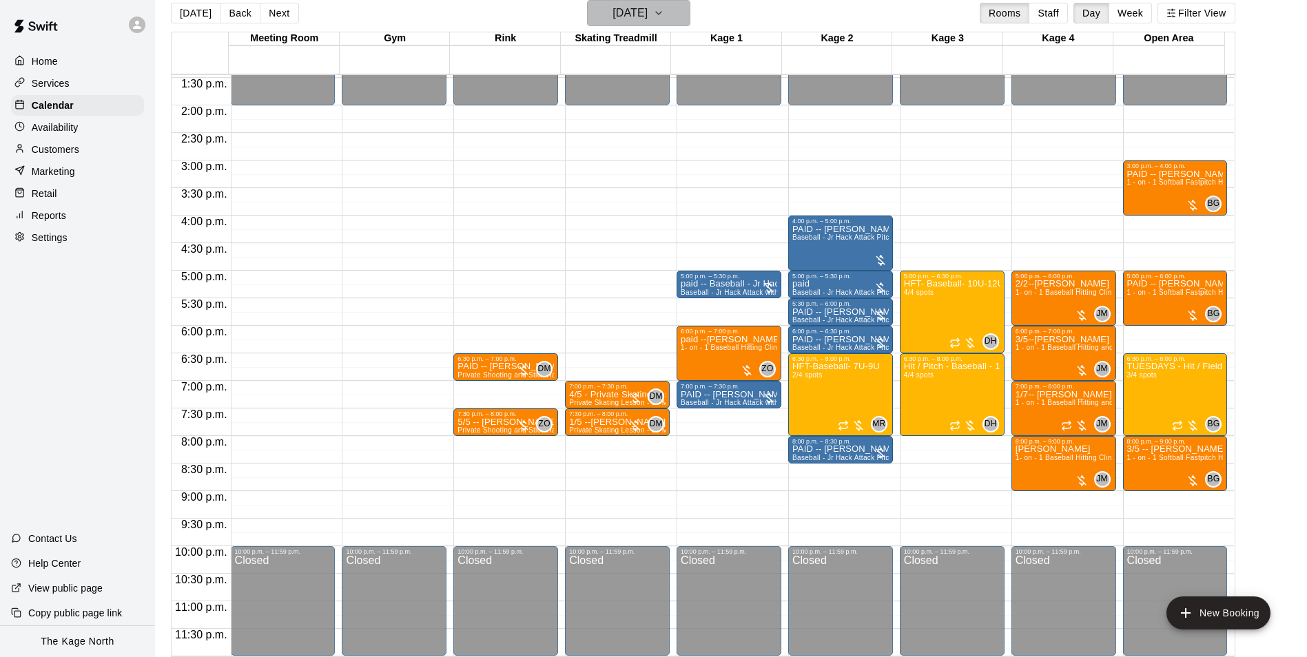
click at [647, 17] on h6 "[DATE]" at bounding box center [629, 12] width 35 height 19
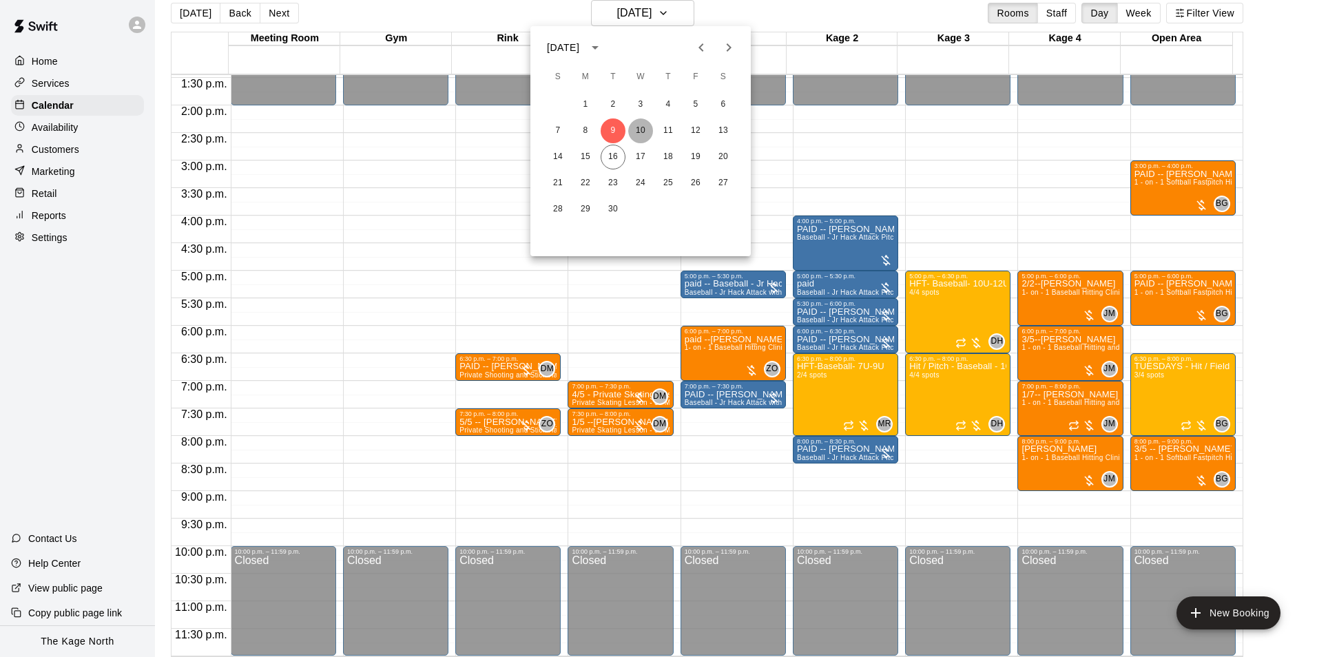
click at [641, 127] on button "10" at bounding box center [640, 130] width 25 height 25
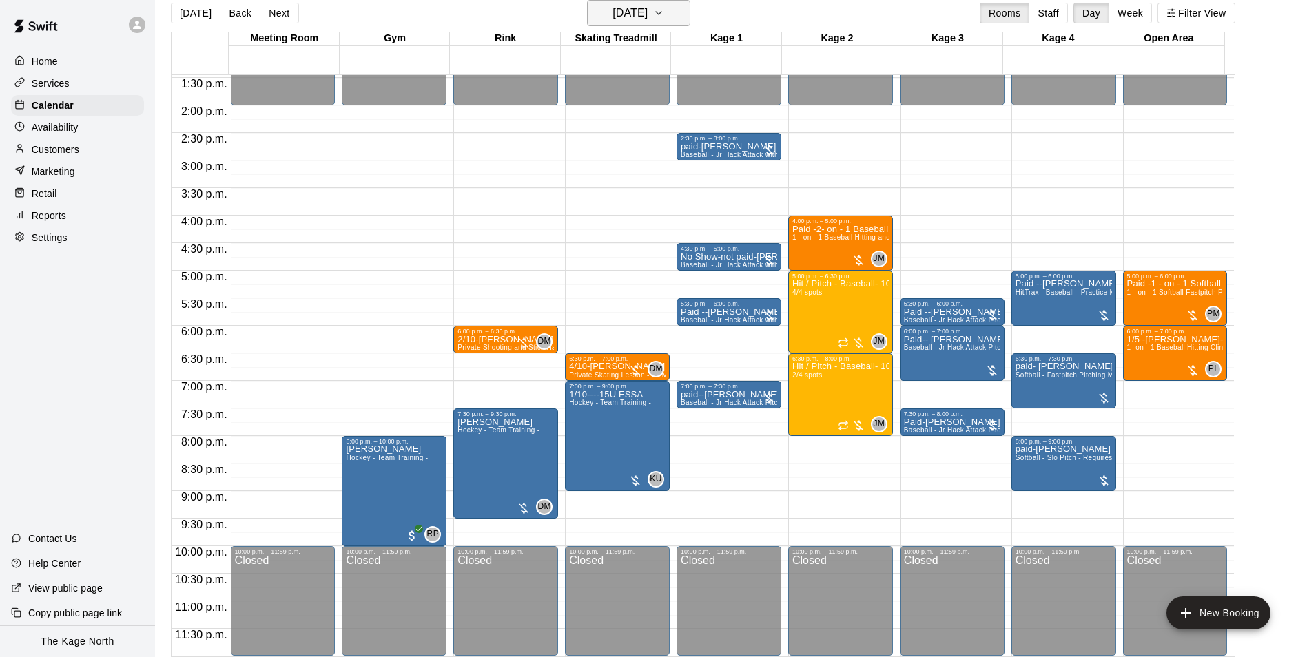
click at [647, 7] on h6 "[DATE]" at bounding box center [629, 12] width 35 height 19
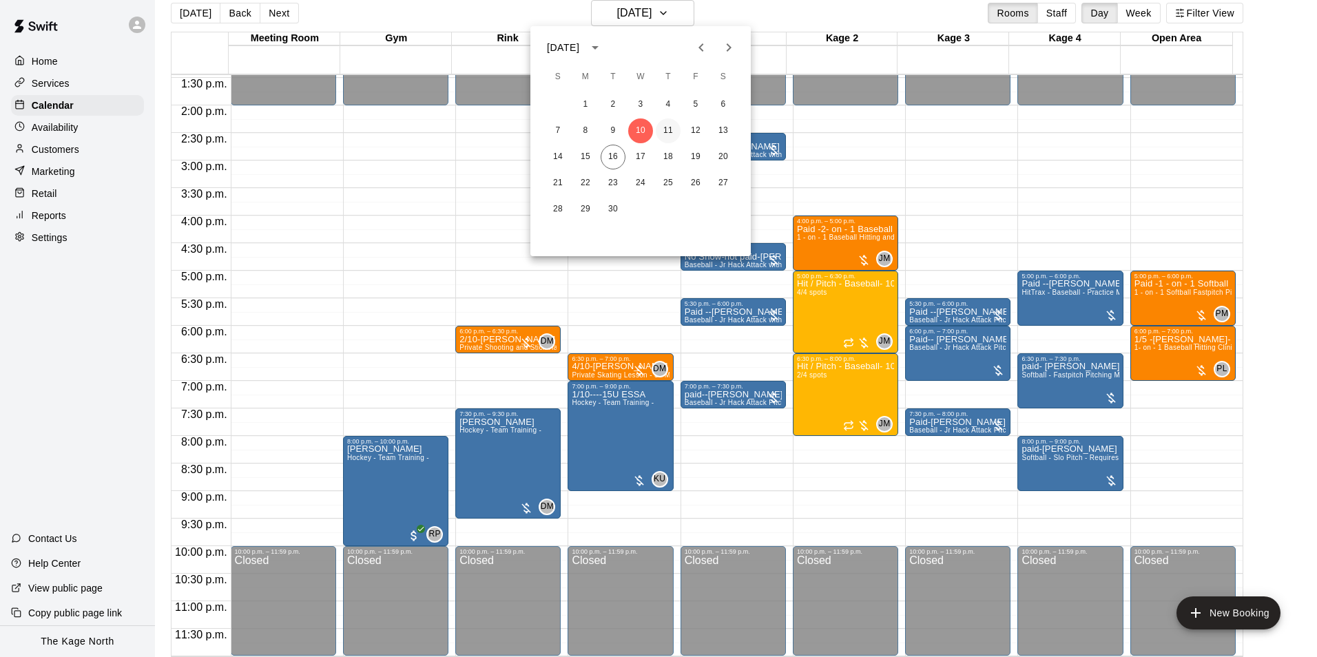
click at [668, 127] on button "11" at bounding box center [668, 130] width 25 height 25
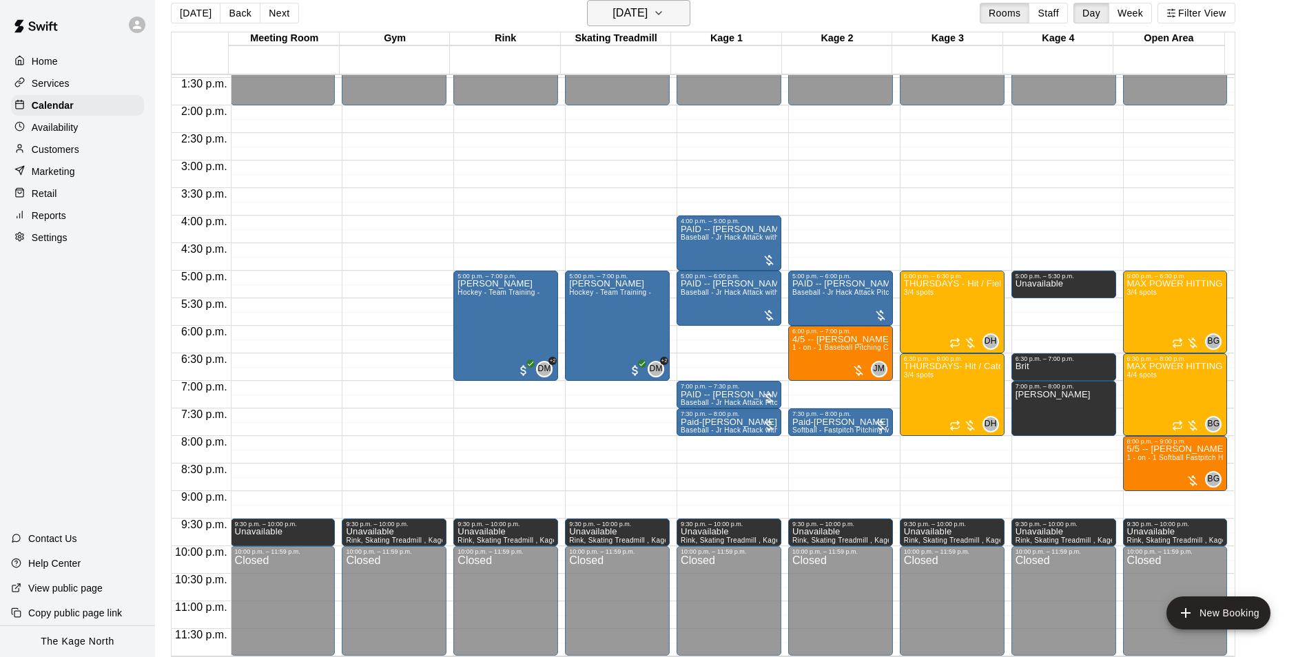
click at [645, 7] on h6 "[DATE]" at bounding box center [629, 12] width 35 height 19
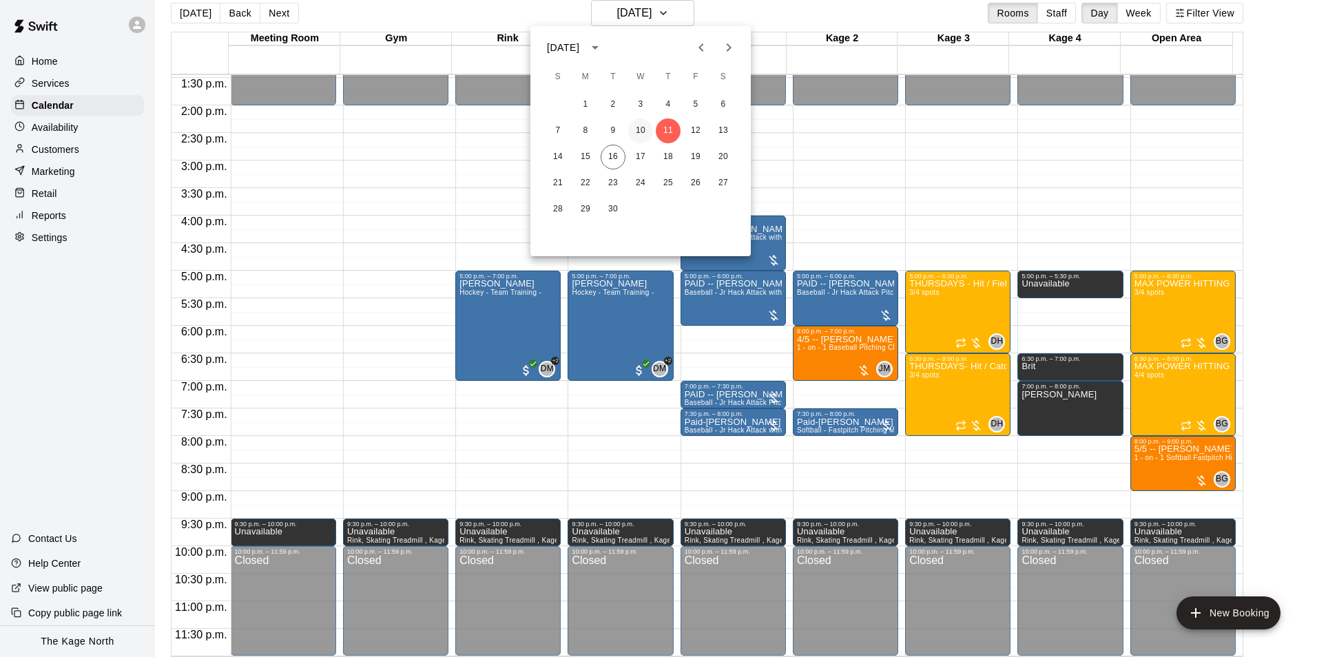
click at [633, 125] on button "10" at bounding box center [640, 130] width 25 height 25
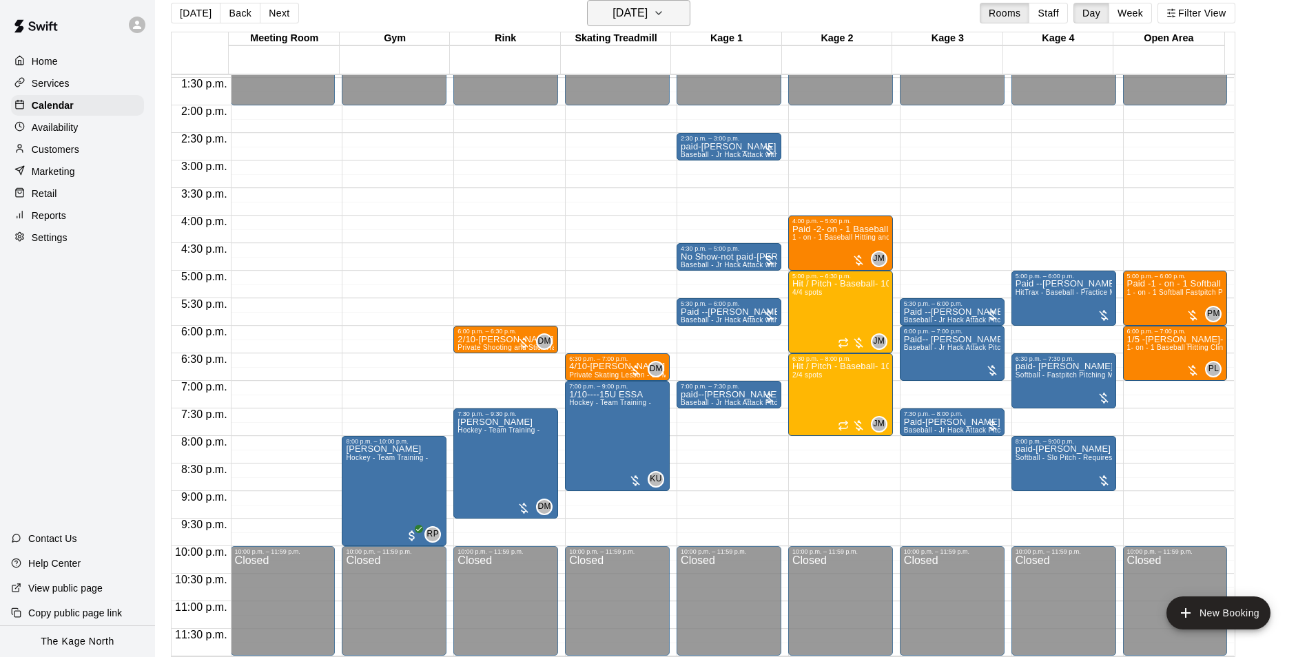
click at [647, 14] on h6 "[DATE]" at bounding box center [629, 12] width 35 height 19
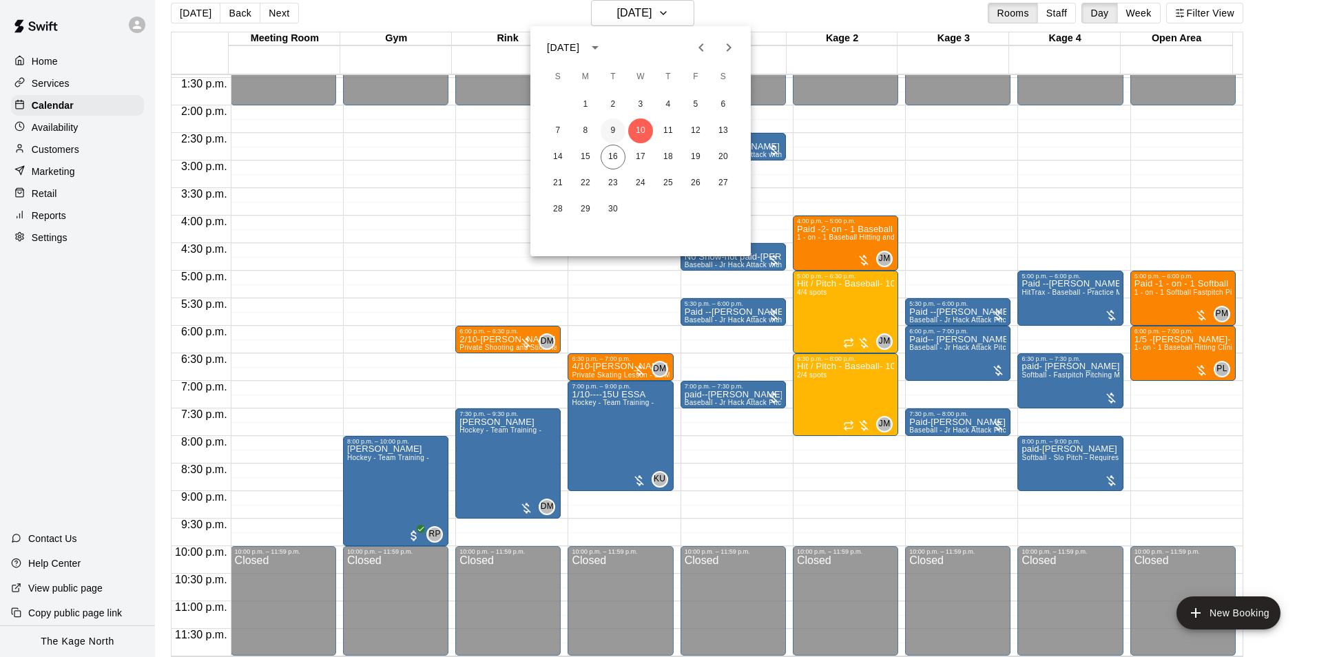
click at [615, 129] on button "9" at bounding box center [613, 130] width 25 height 25
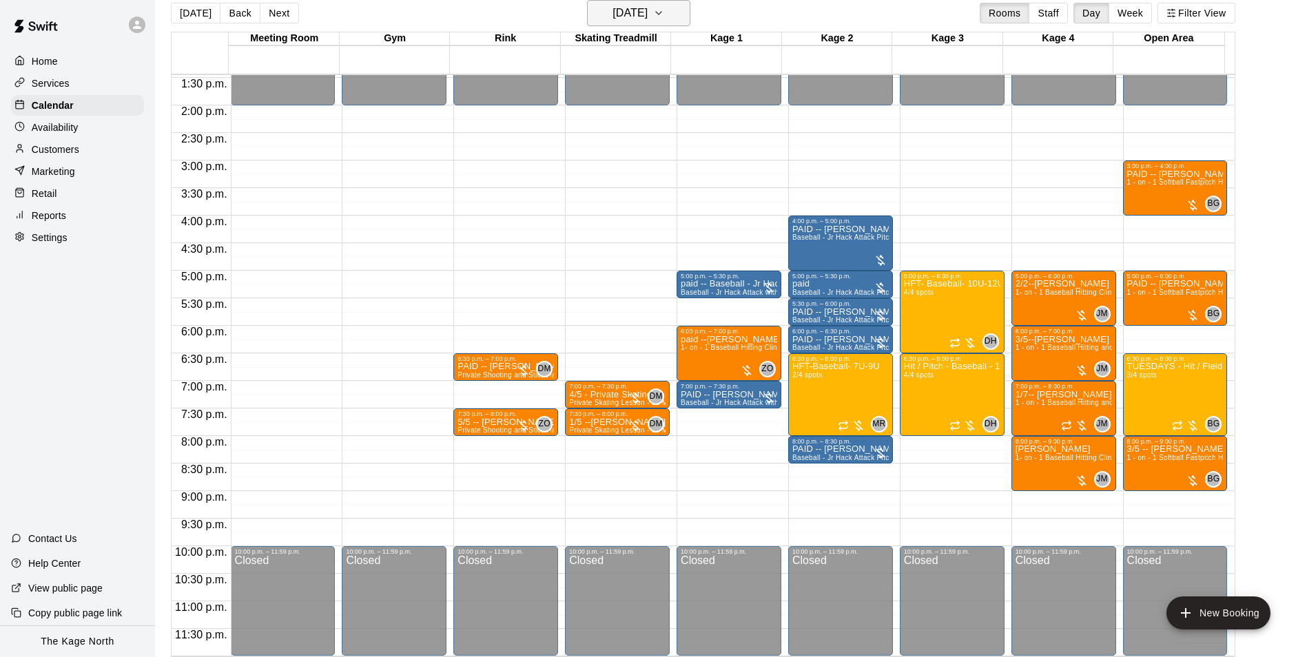
click at [647, 10] on h6 "[DATE]" at bounding box center [629, 12] width 35 height 19
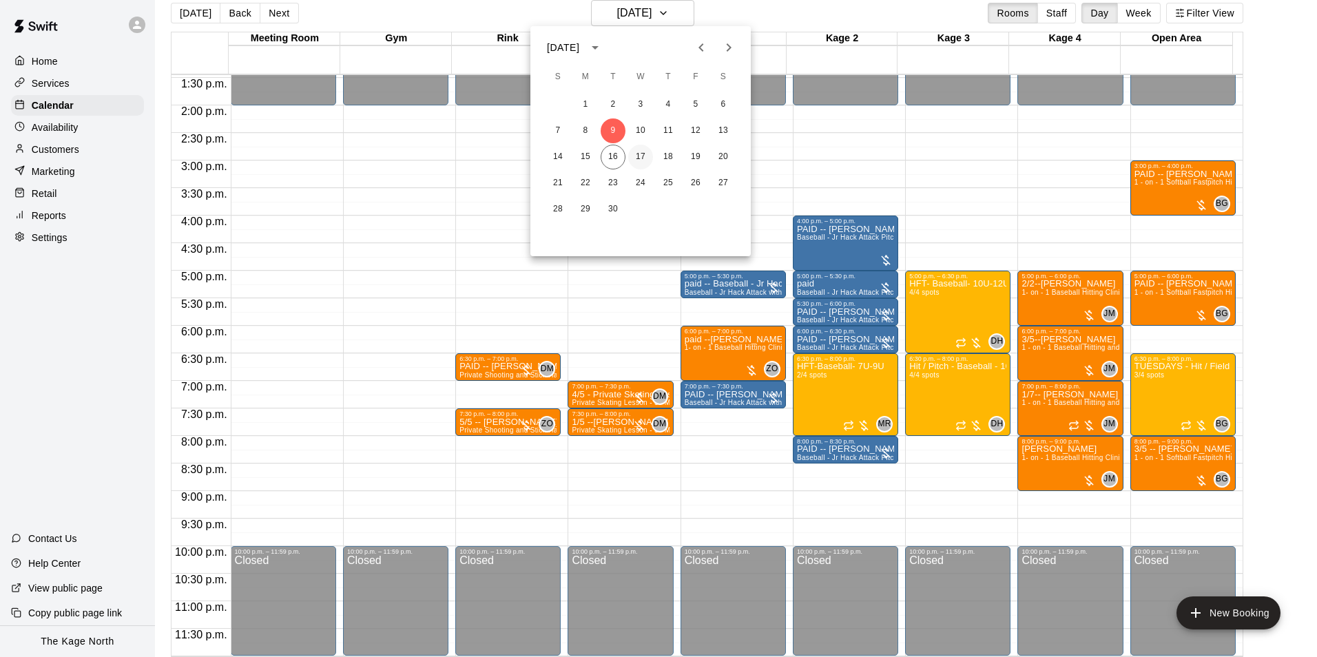
click at [640, 149] on button "17" at bounding box center [640, 157] width 25 height 25
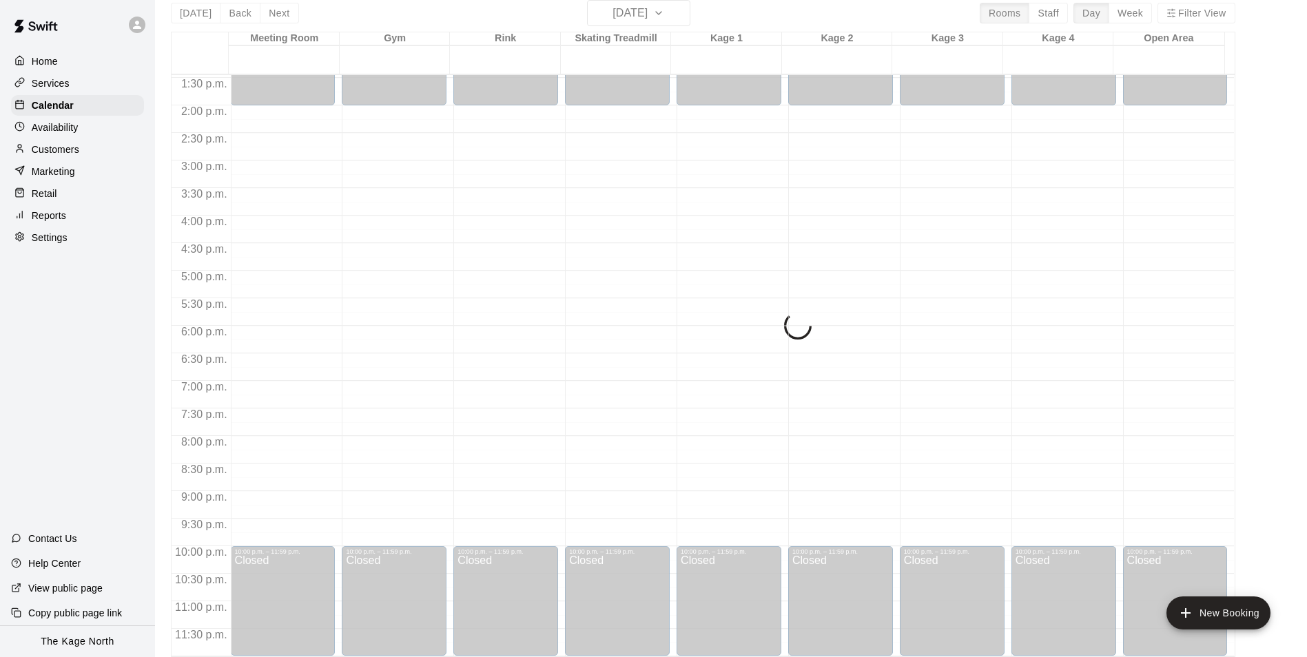
click at [672, 13] on div "[DATE] Back [DATE][DATE] Rooms Staff Day Week Filter View Meeting Room 17 Wed G…" at bounding box center [703, 328] width 1064 height 657
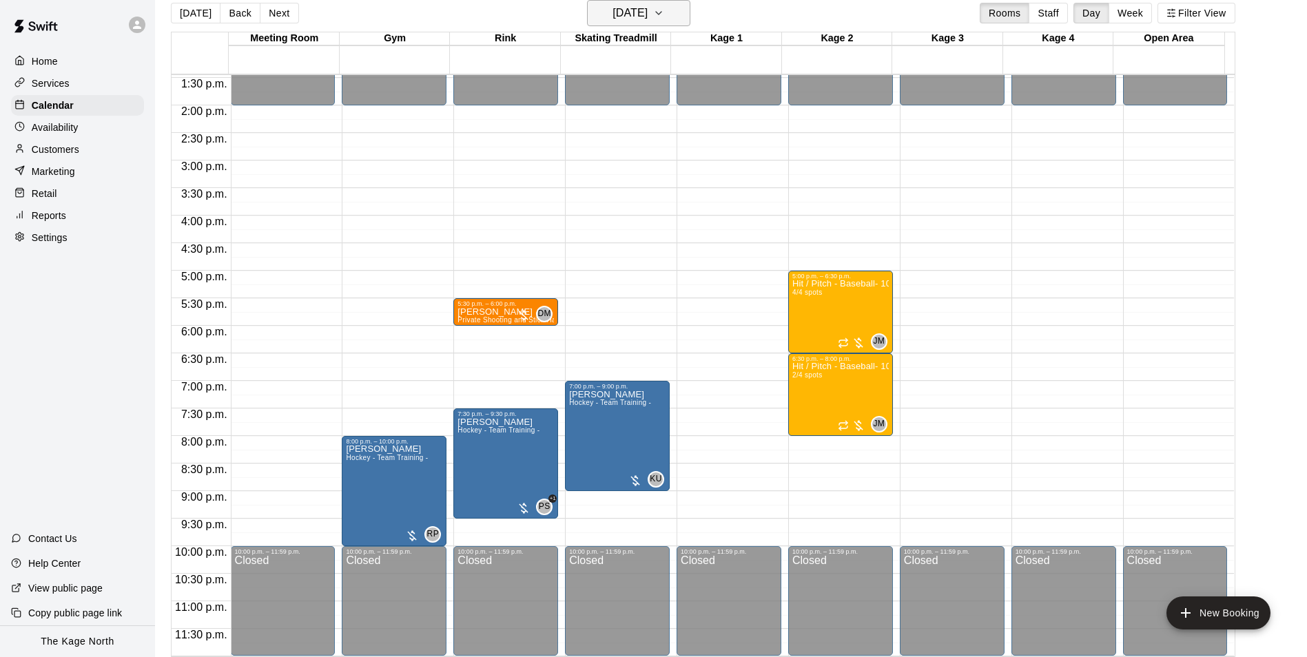
click at [647, 12] on h6 "[DATE]" at bounding box center [629, 12] width 35 height 19
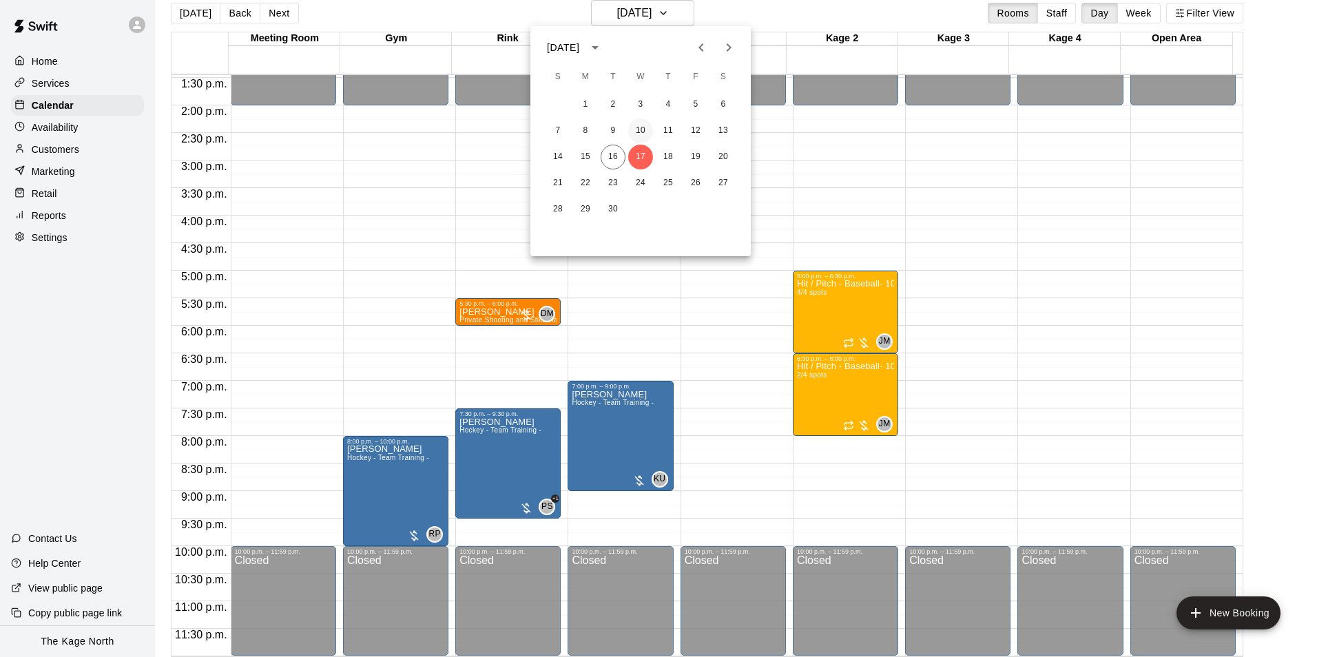
click at [642, 127] on button "10" at bounding box center [640, 130] width 25 height 25
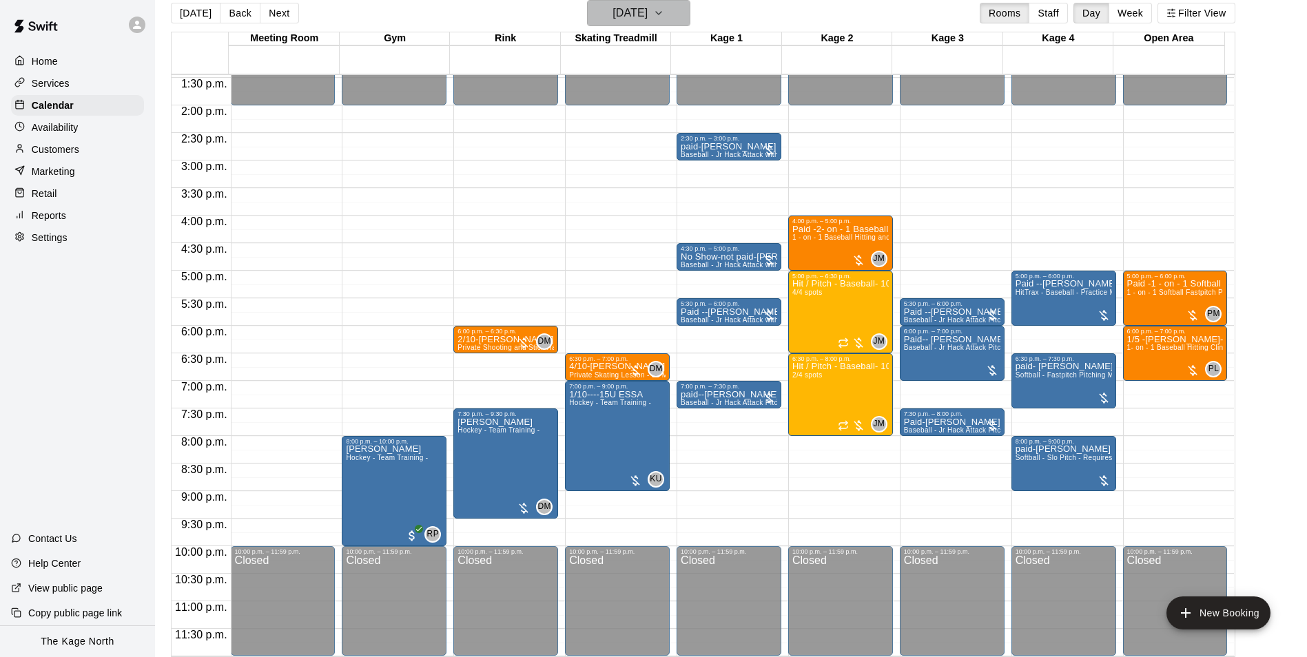
click at [647, 17] on h6 "[DATE]" at bounding box center [629, 12] width 35 height 19
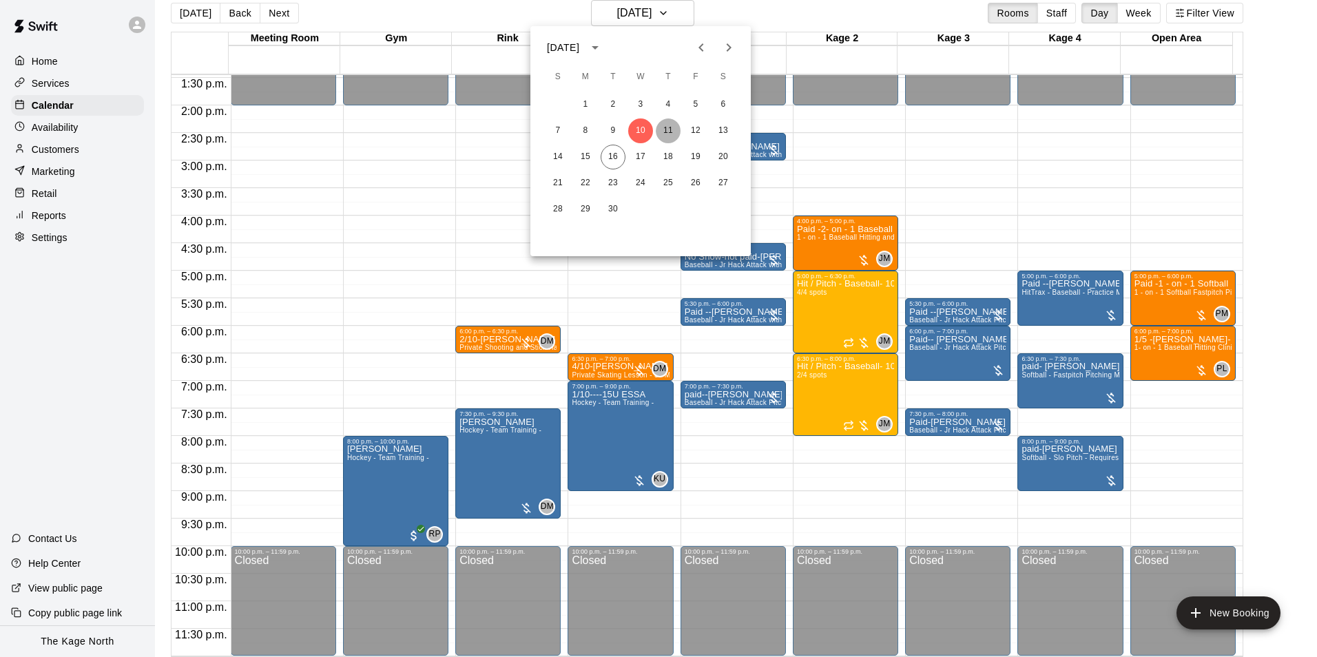
click at [660, 127] on button "11" at bounding box center [668, 130] width 25 height 25
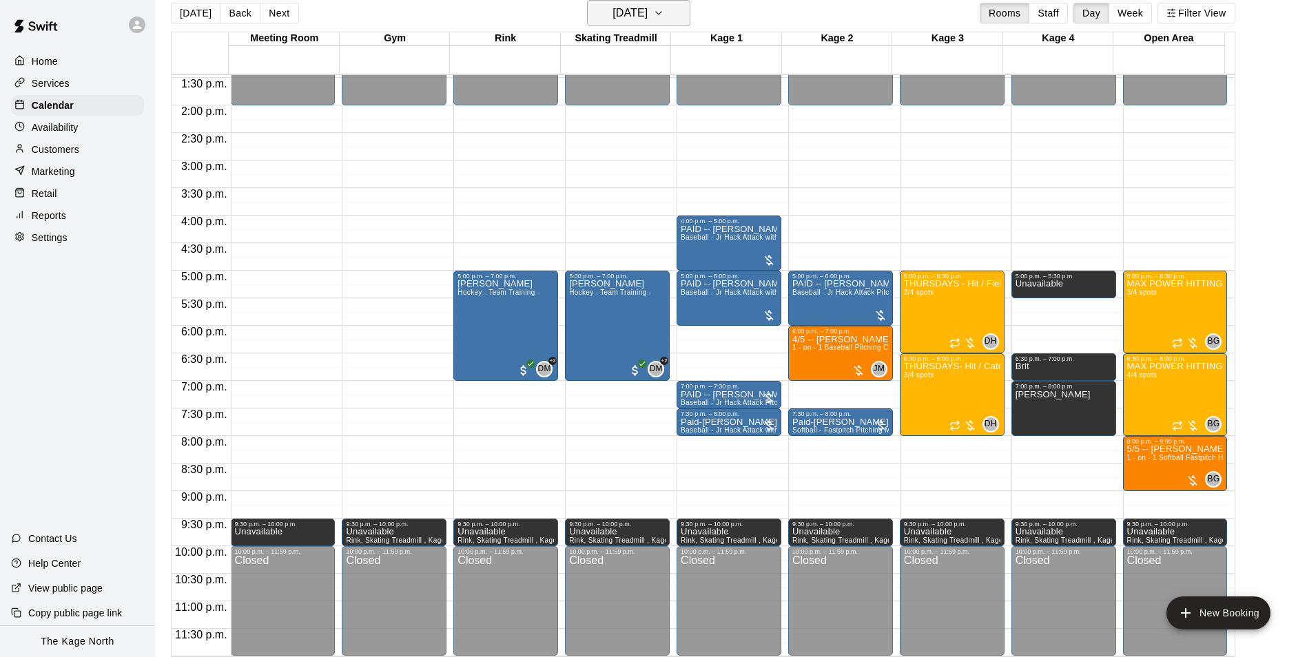
click at [676, 5] on button "[DATE]" at bounding box center [638, 13] width 103 height 26
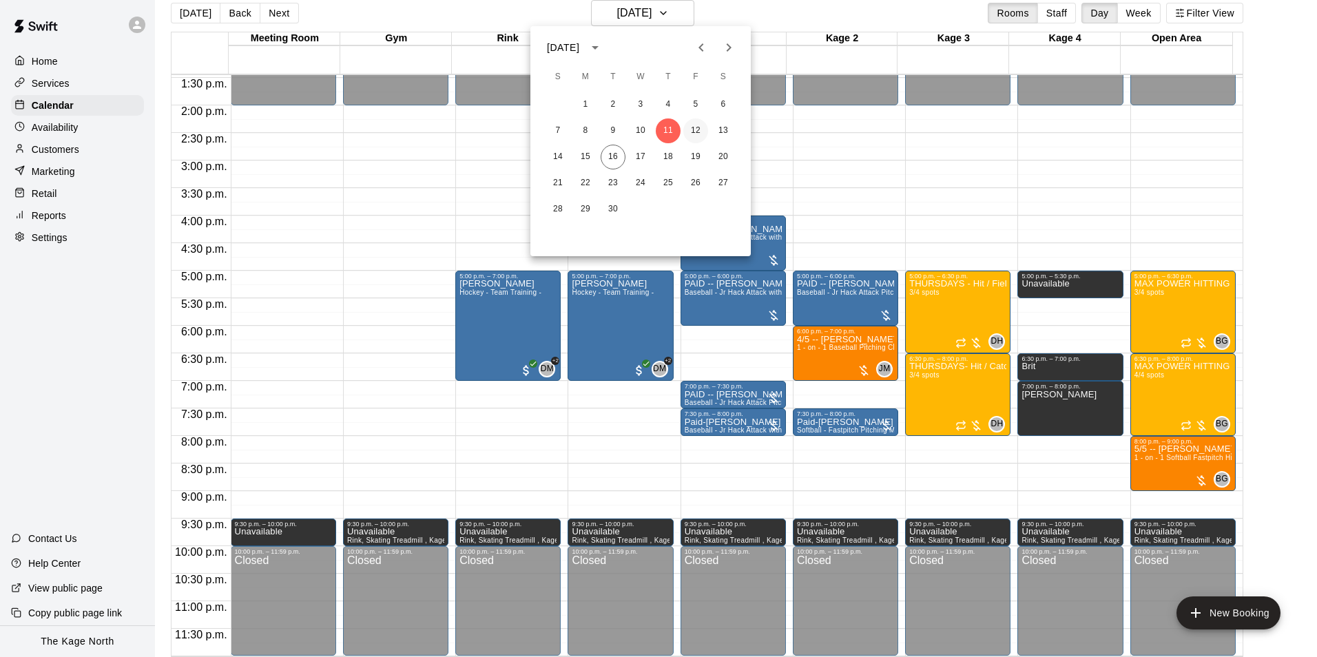
click at [691, 125] on button "12" at bounding box center [695, 130] width 25 height 25
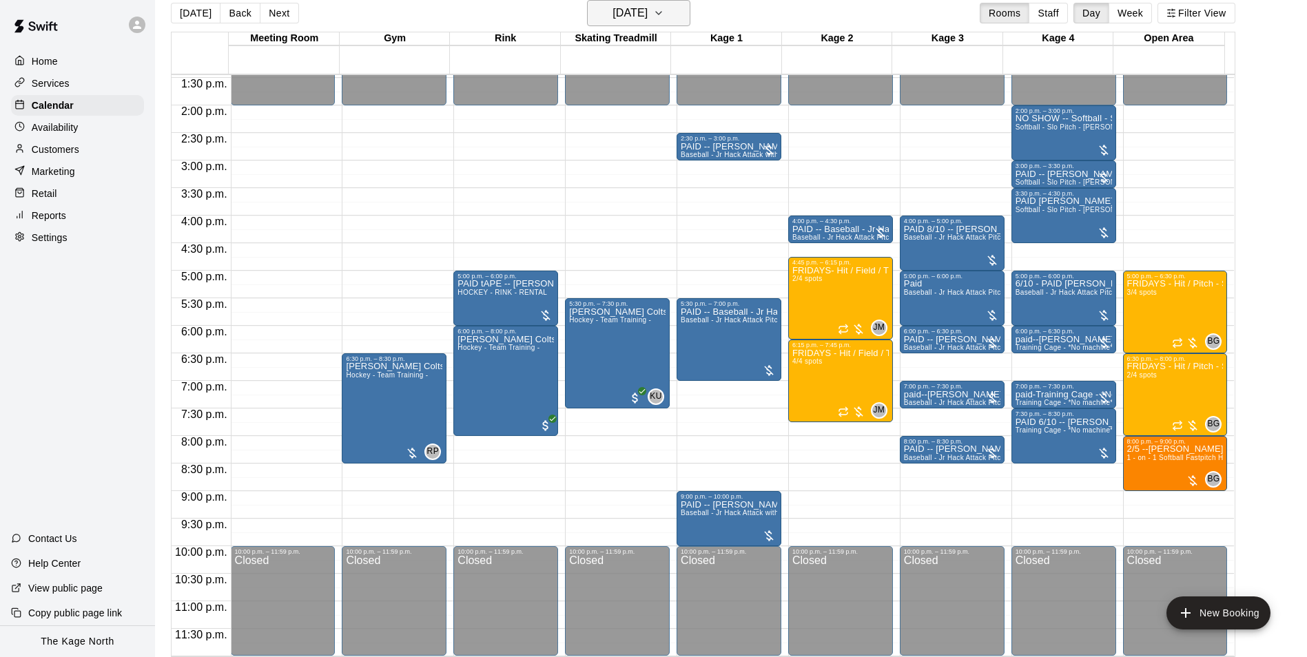
click at [647, 15] on h6 "[DATE]" at bounding box center [629, 12] width 35 height 19
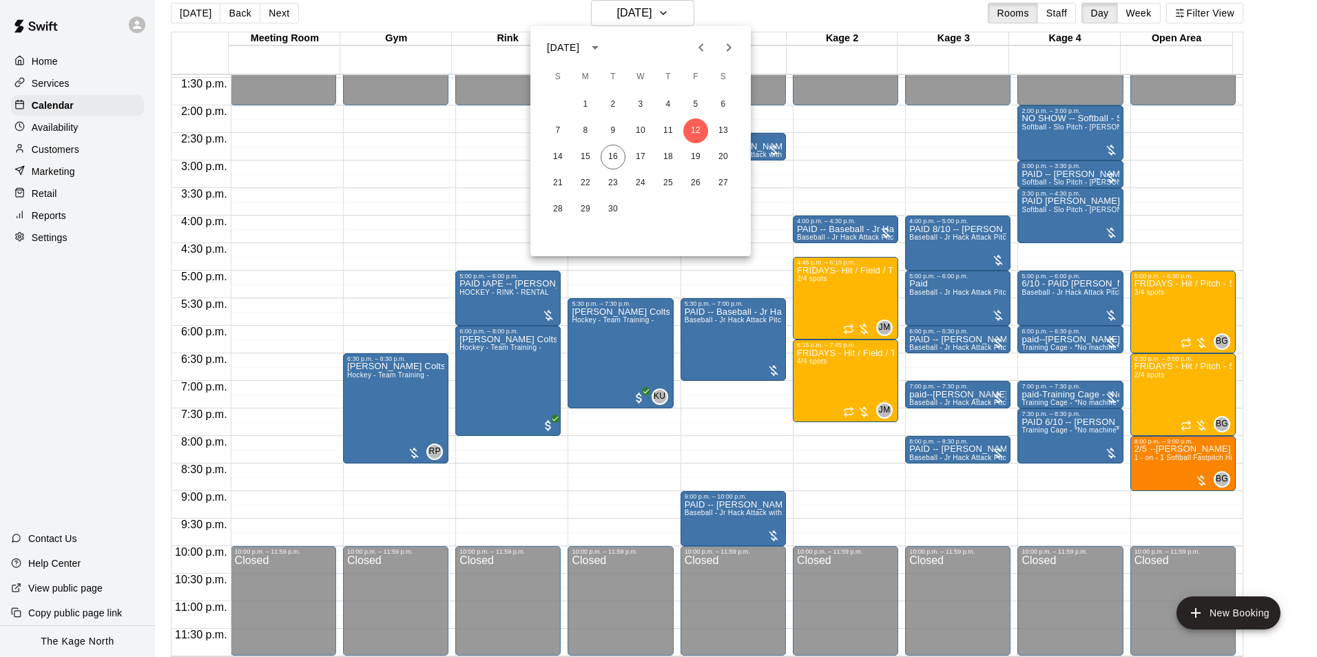
click at [193, 17] on div at bounding box center [658, 328] width 1317 height 657
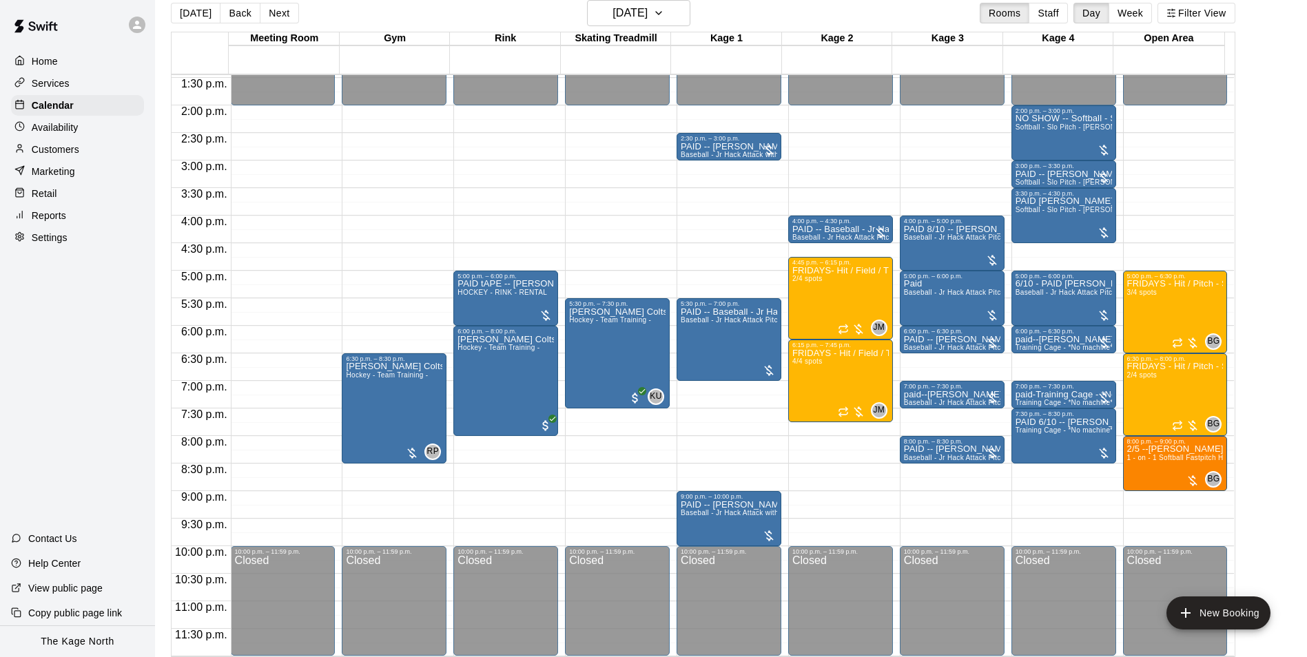
click at [194, 12] on button "[DATE]" at bounding box center [196, 13] width 50 height 21
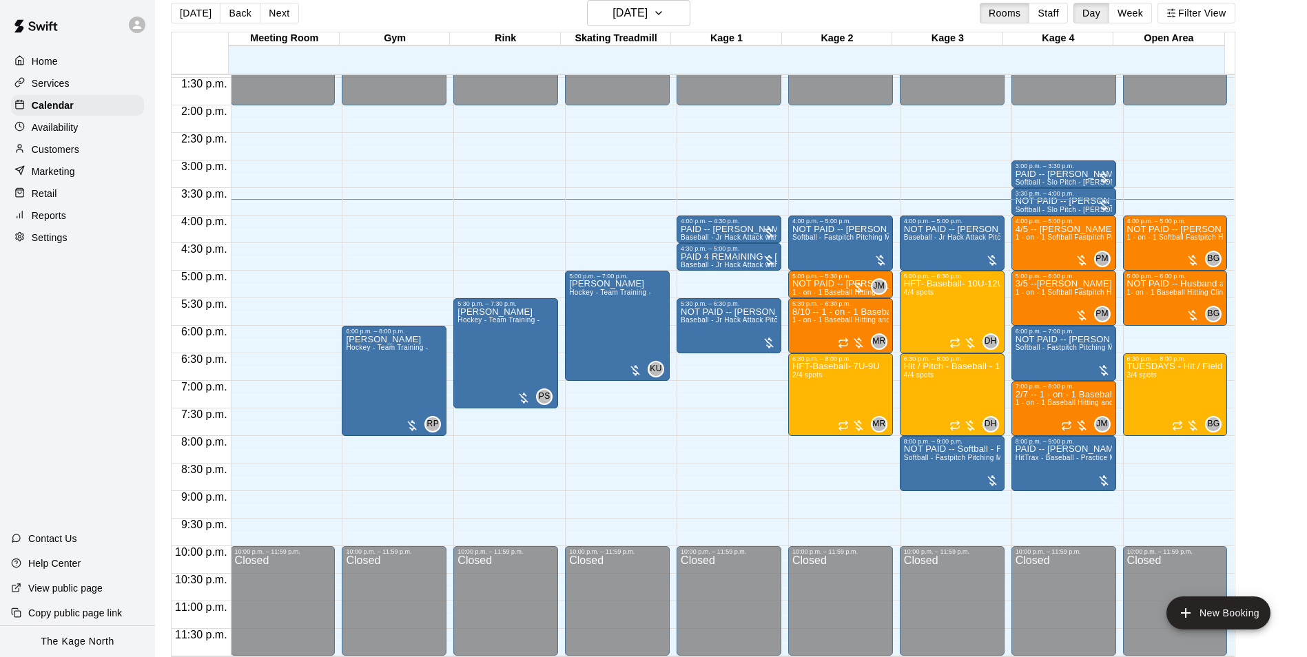
click at [740, 12] on div "[DATE] Back [DATE][DATE] Rooms Staff Day Week Filter View" at bounding box center [703, 16] width 1064 height 32
click at [627, 16] on h6 "[DATE]" at bounding box center [629, 12] width 35 height 19
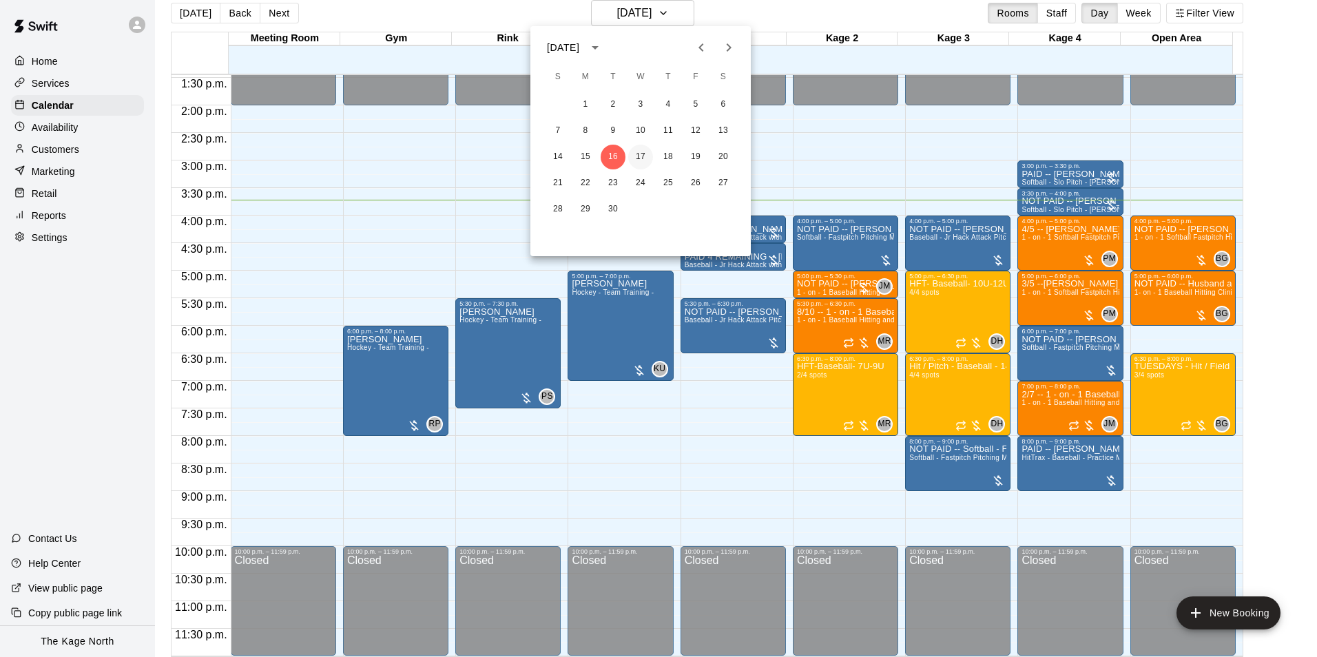
click at [636, 154] on button "17" at bounding box center [640, 157] width 25 height 25
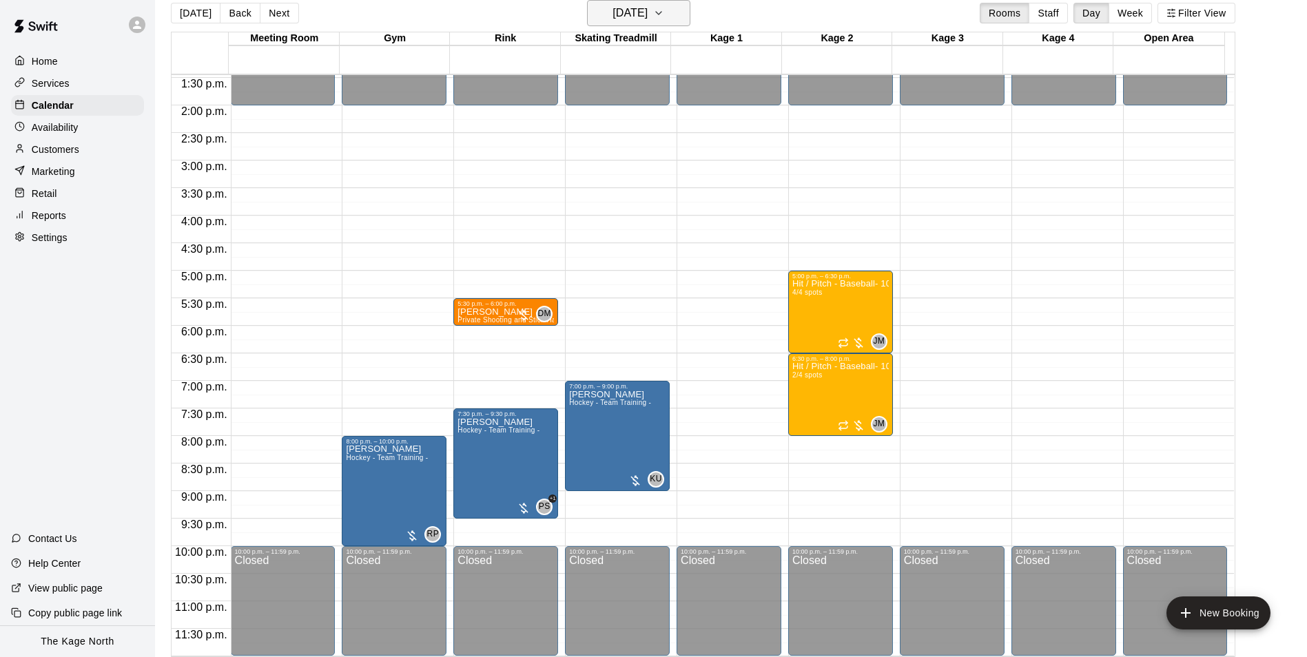
click at [647, 18] on h6 "[DATE]" at bounding box center [629, 12] width 35 height 19
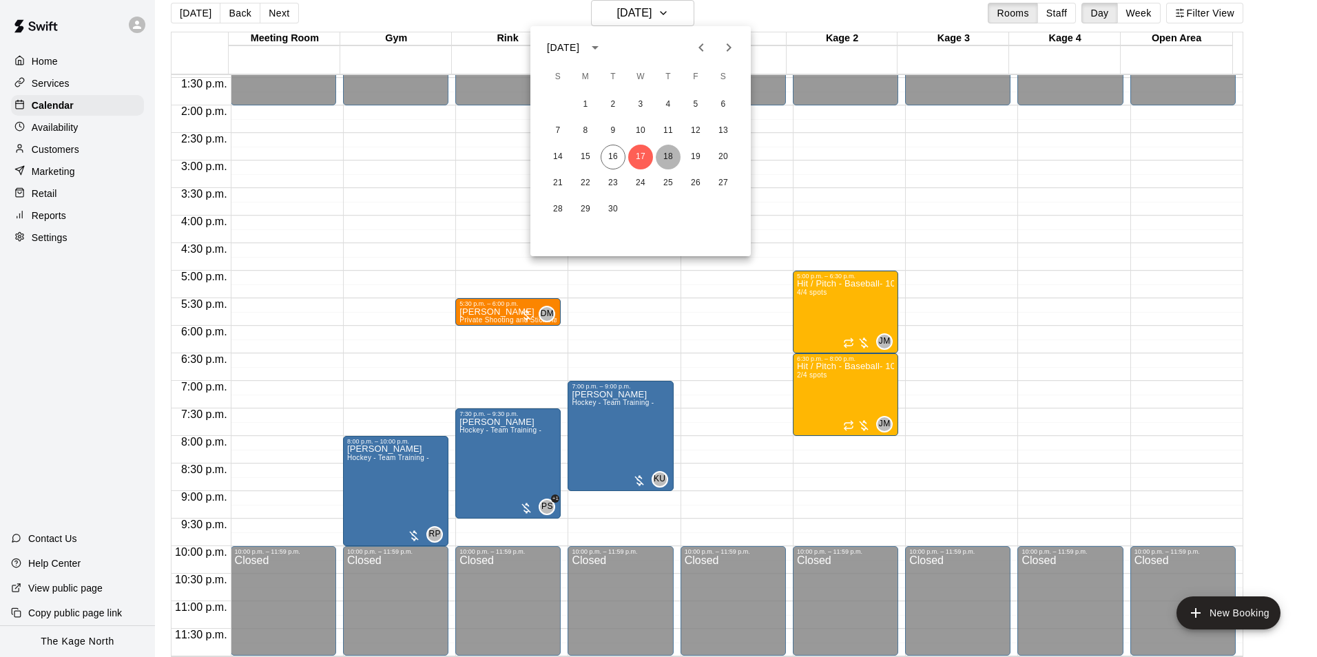
click at [667, 155] on button "18" at bounding box center [668, 157] width 25 height 25
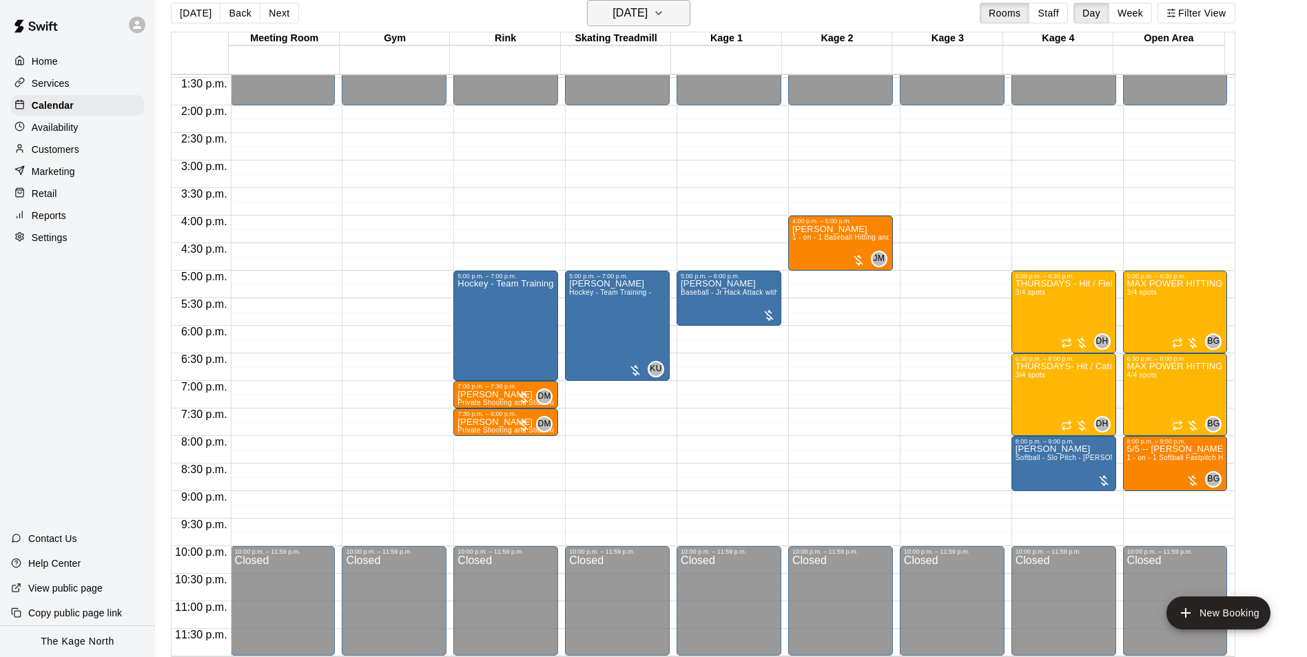
click at [647, 12] on h6 "[DATE]" at bounding box center [629, 12] width 35 height 19
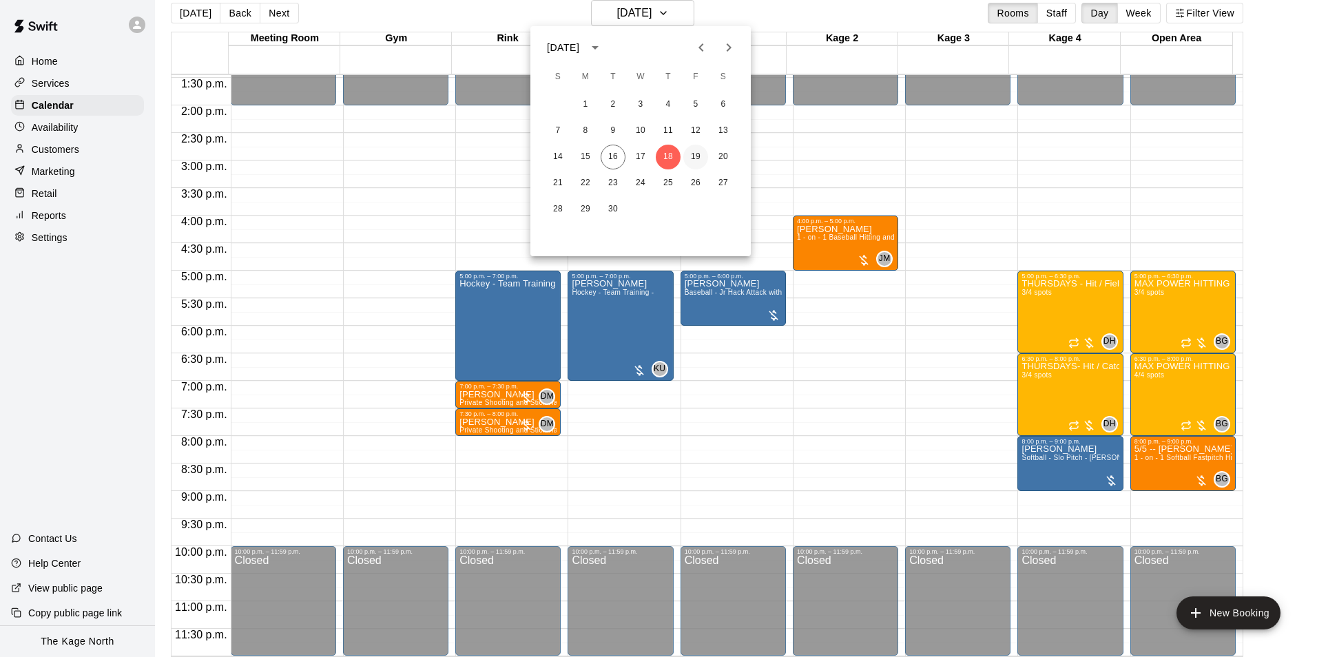
click at [696, 155] on button "19" at bounding box center [695, 157] width 25 height 25
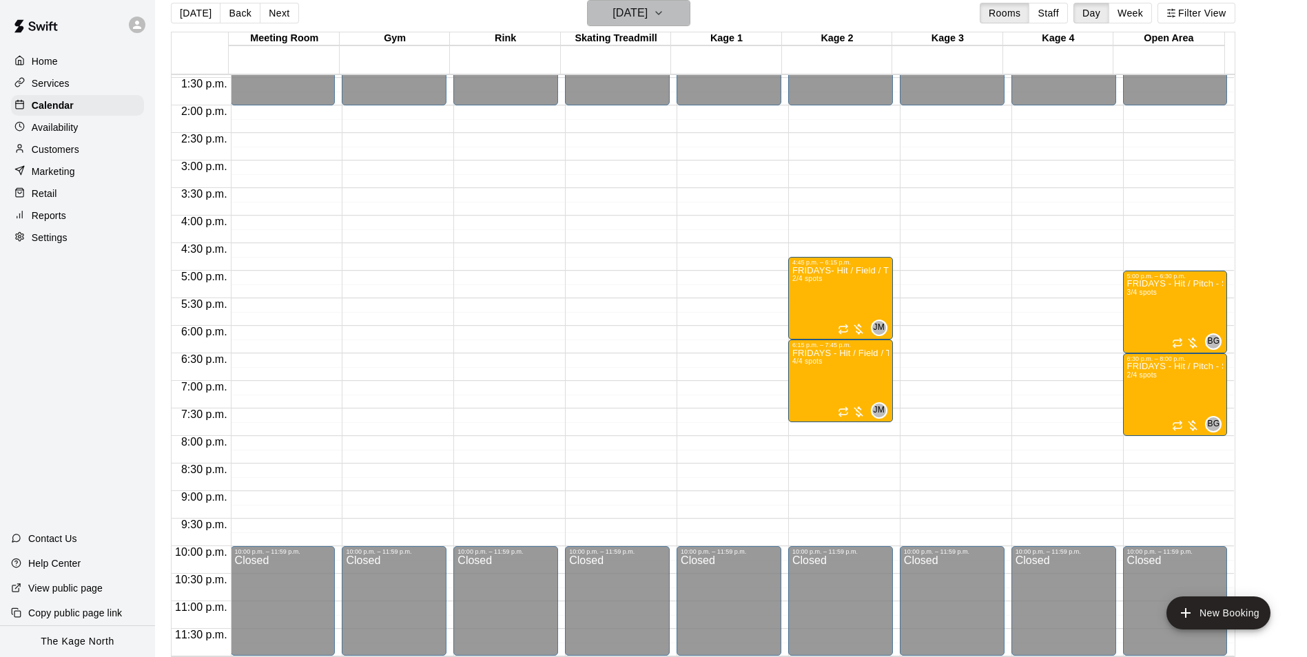
click at [647, 10] on h6 "[DATE]" at bounding box center [629, 12] width 35 height 19
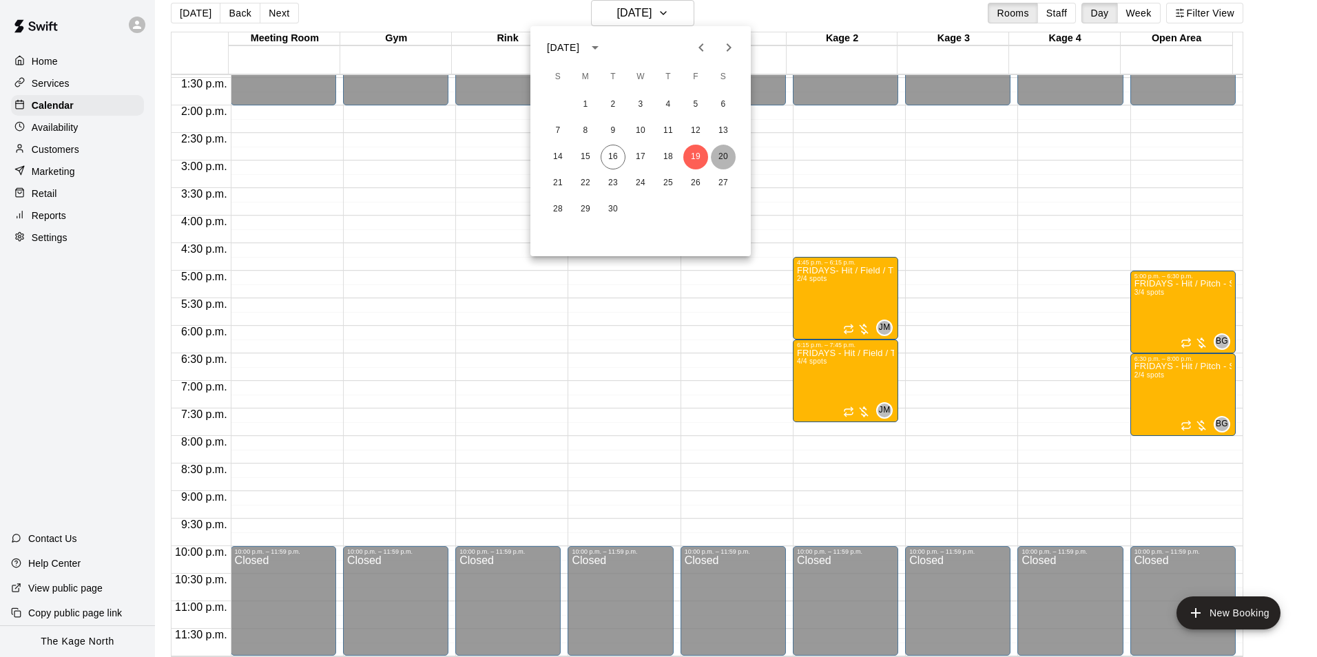
click at [723, 158] on button "20" at bounding box center [723, 157] width 25 height 25
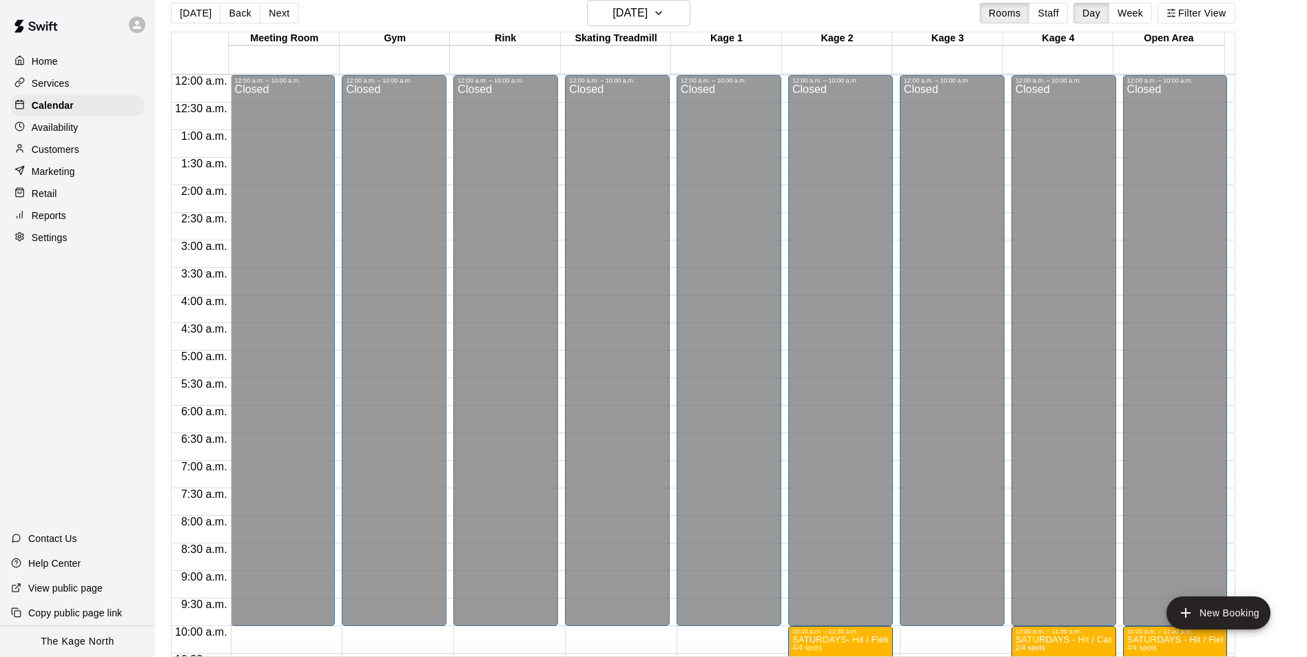
scroll to position [536, 0]
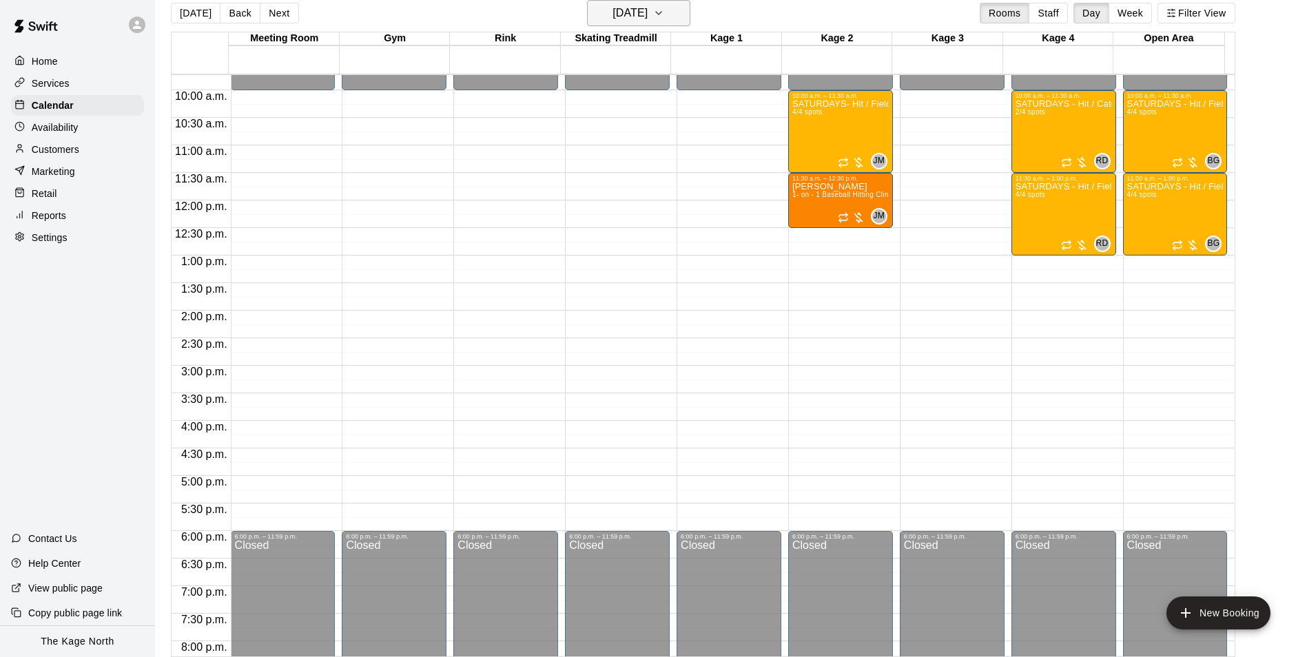
click at [647, 14] on h6 "Saturday Sep 20" at bounding box center [629, 12] width 35 height 19
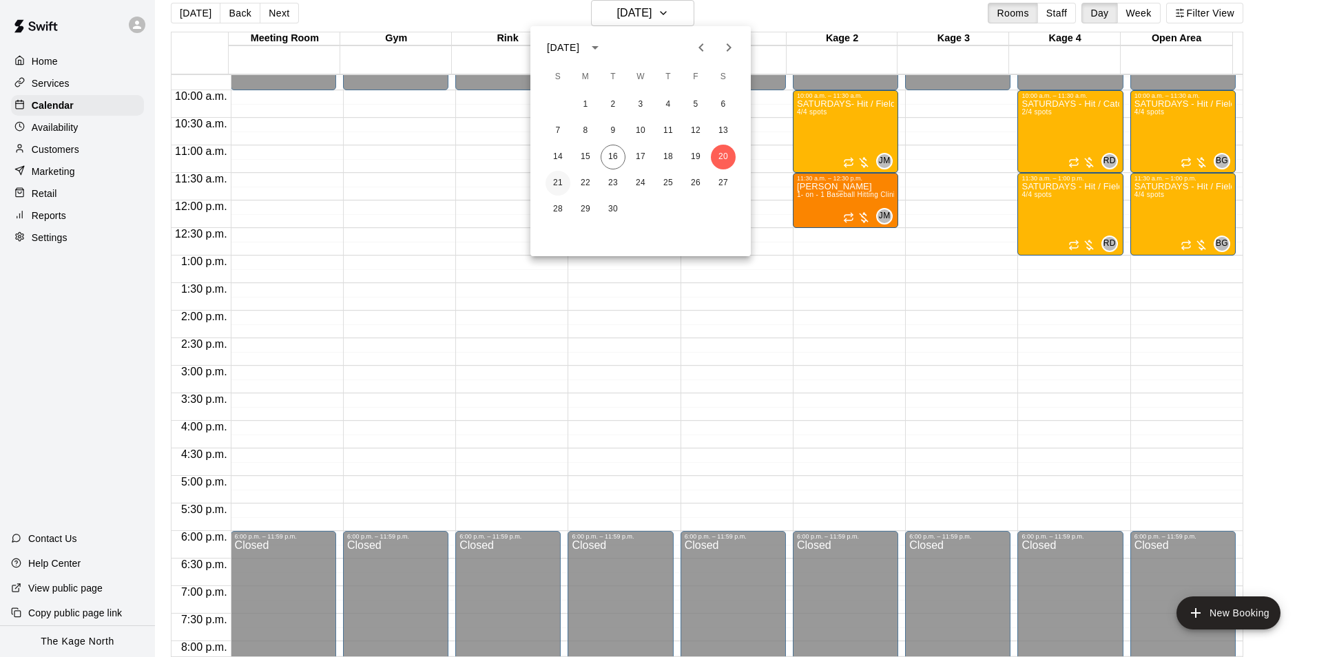
click at [552, 183] on button "21" at bounding box center [557, 183] width 25 height 25
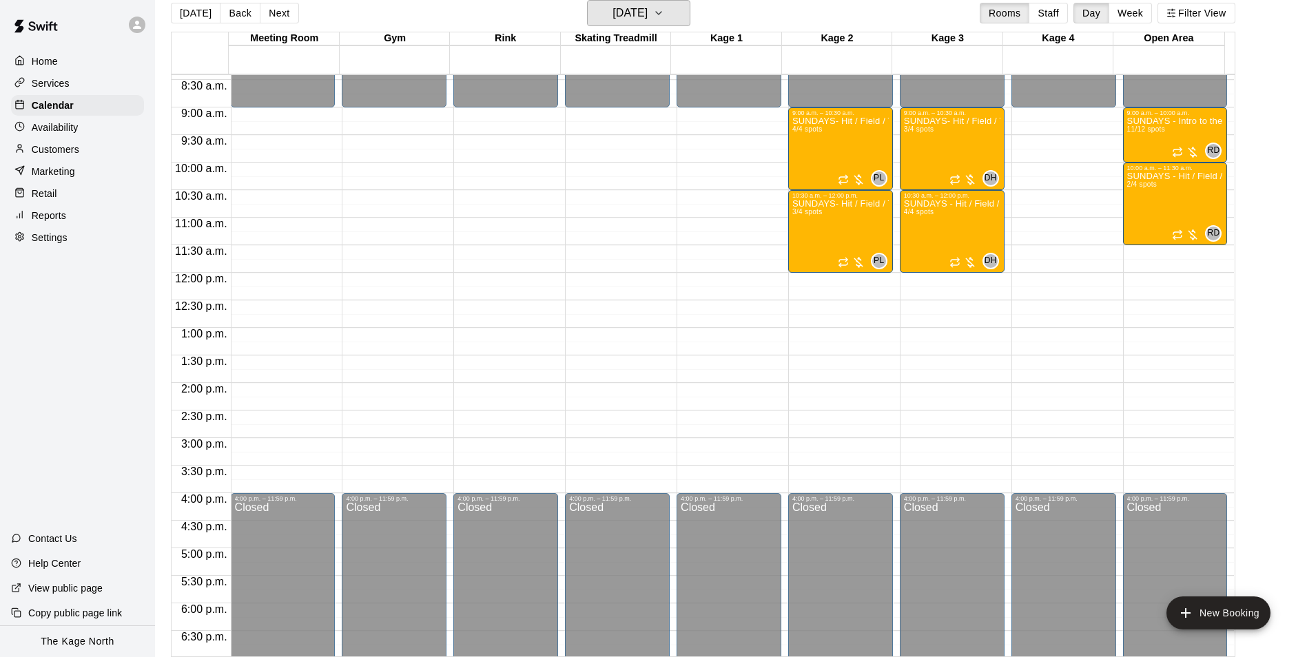
scroll to position [329, 0]
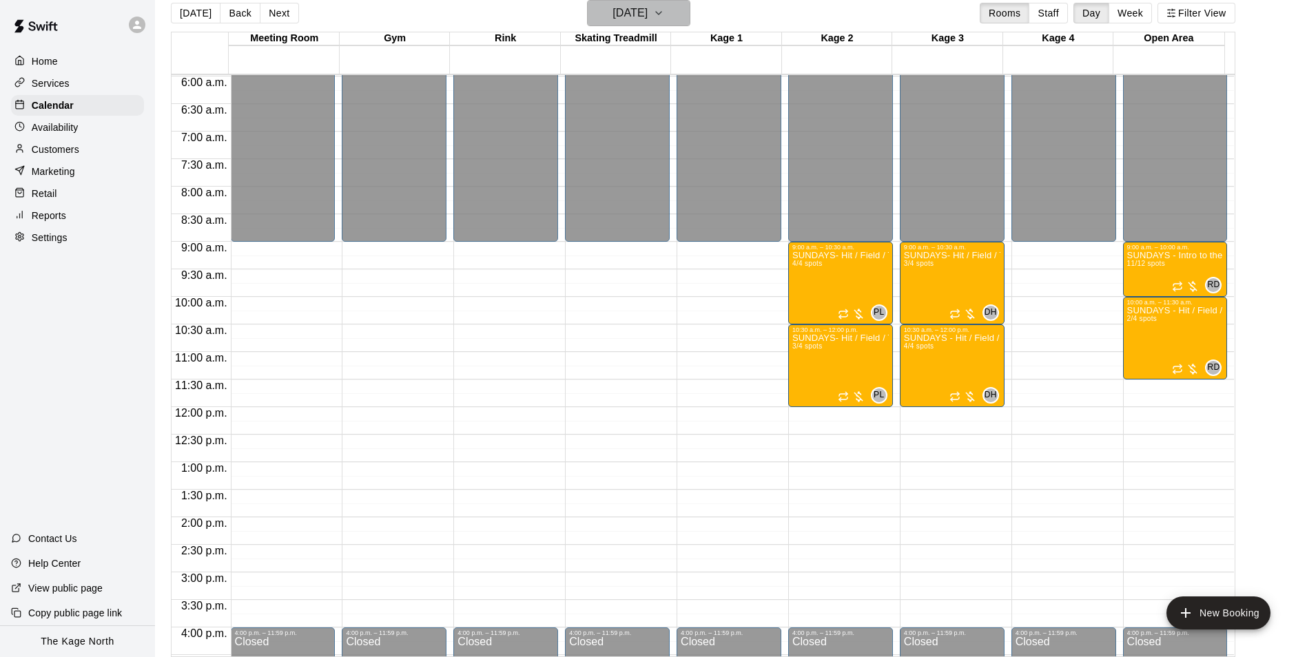
click at [647, 13] on h6 "[DATE]" at bounding box center [629, 12] width 35 height 19
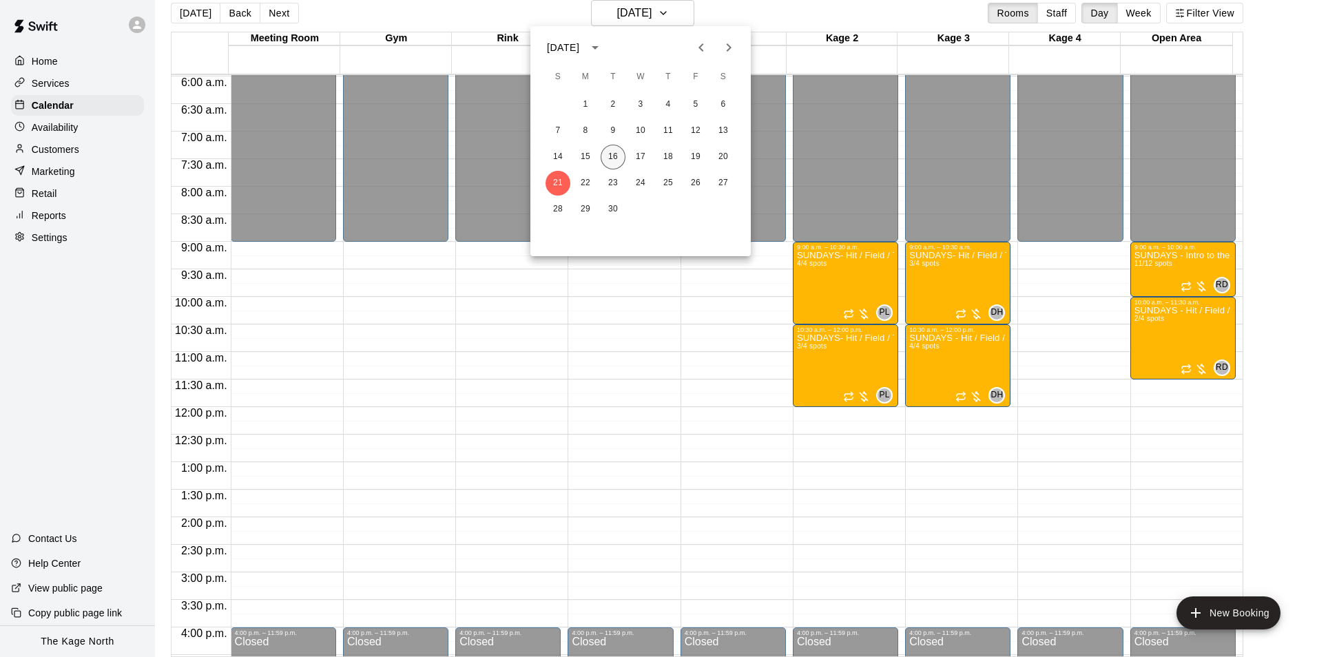
click at [613, 150] on button "16" at bounding box center [613, 157] width 25 height 25
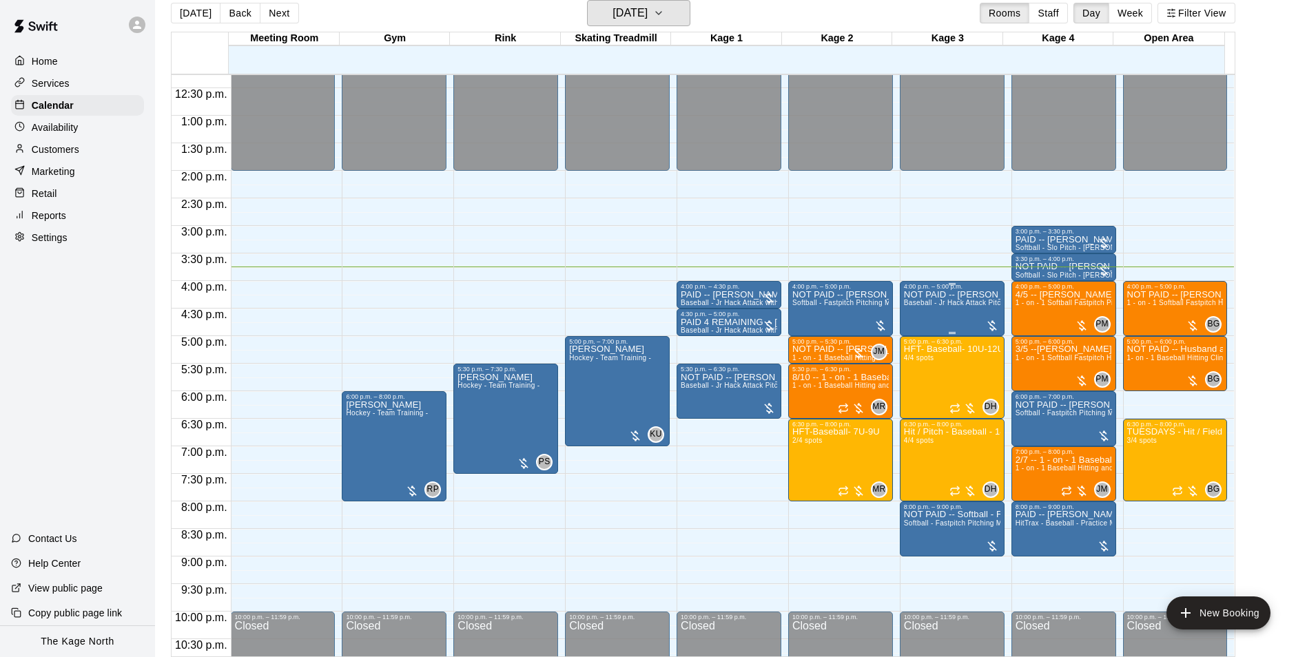
scroll to position [742, 0]
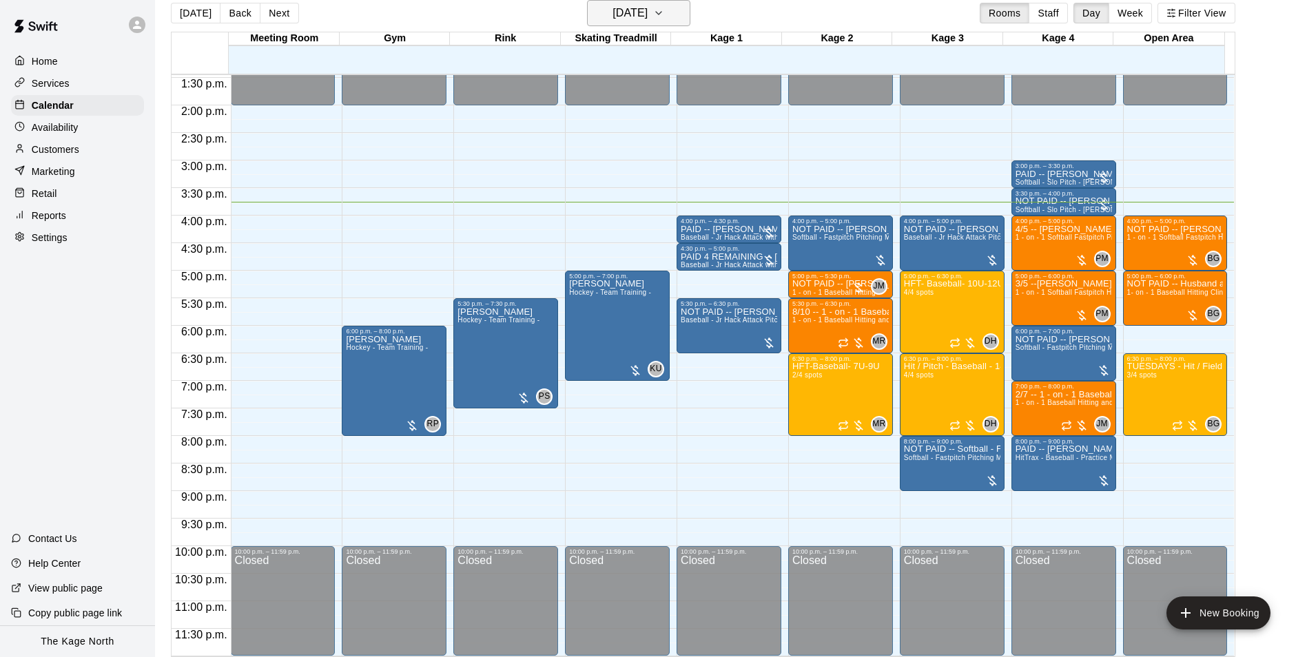
click at [647, 15] on h6 "[DATE]" at bounding box center [629, 12] width 35 height 19
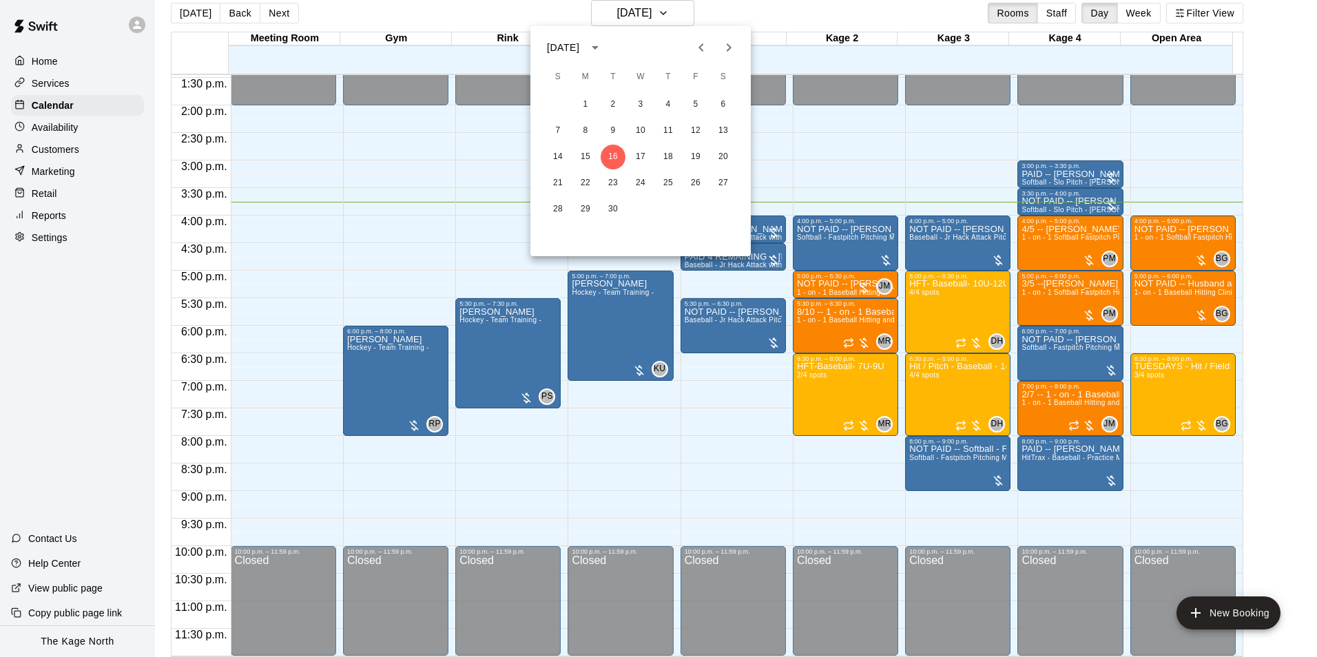
click at [732, 55] on icon "Next month" at bounding box center [728, 47] width 17 height 17
click at [643, 106] on button "1" at bounding box center [640, 104] width 25 height 25
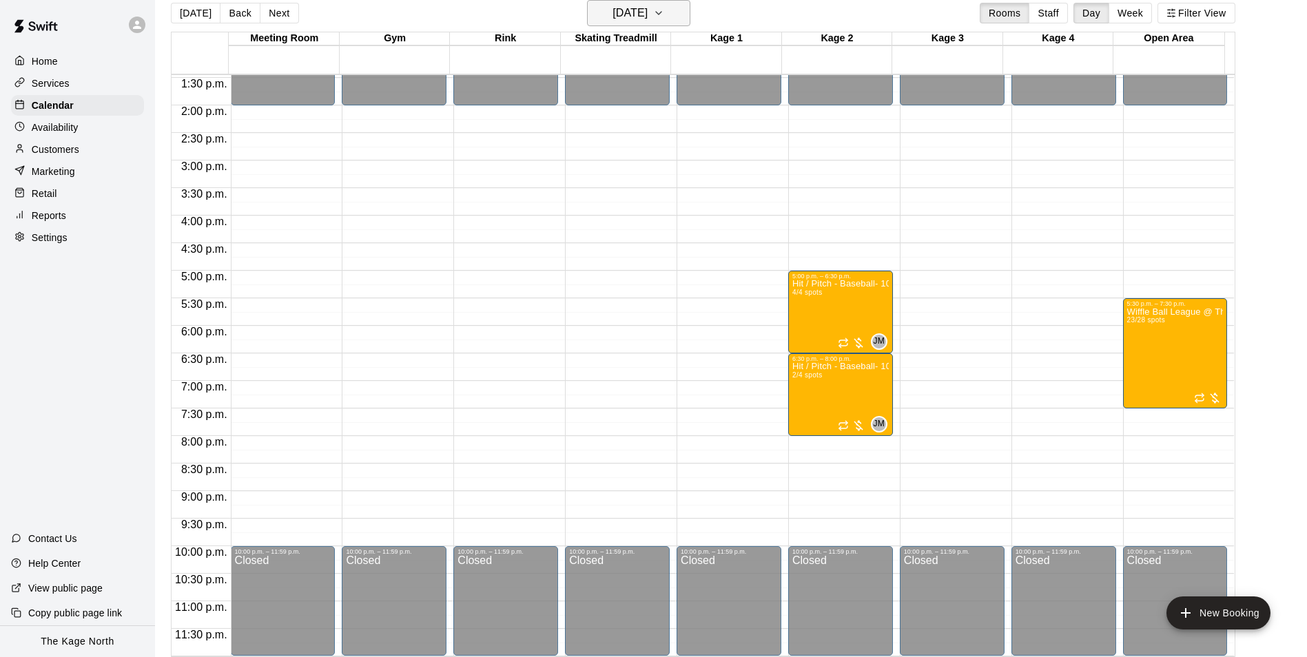
click at [647, 10] on h6 "[DATE]" at bounding box center [629, 12] width 35 height 19
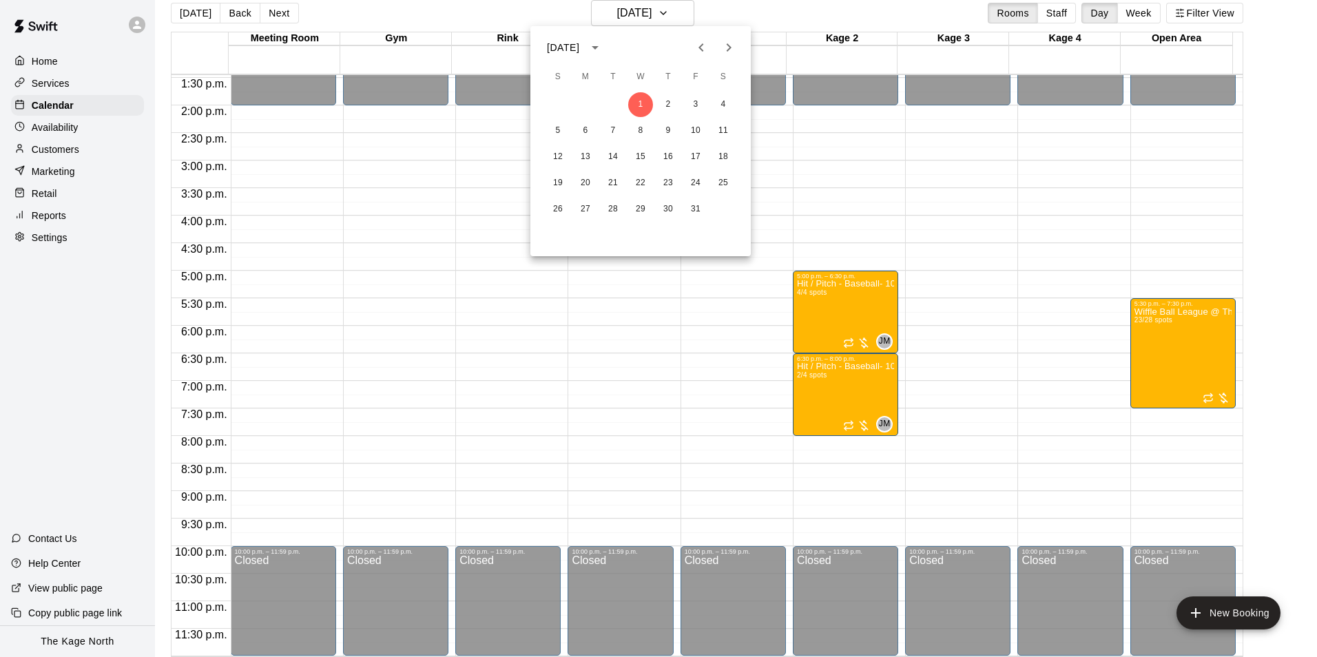
click at [724, 48] on icon "Next month" at bounding box center [728, 47] width 17 height 17
click at [718, 105] on button "1" at bounding box center [723, 104] width 25 height 25
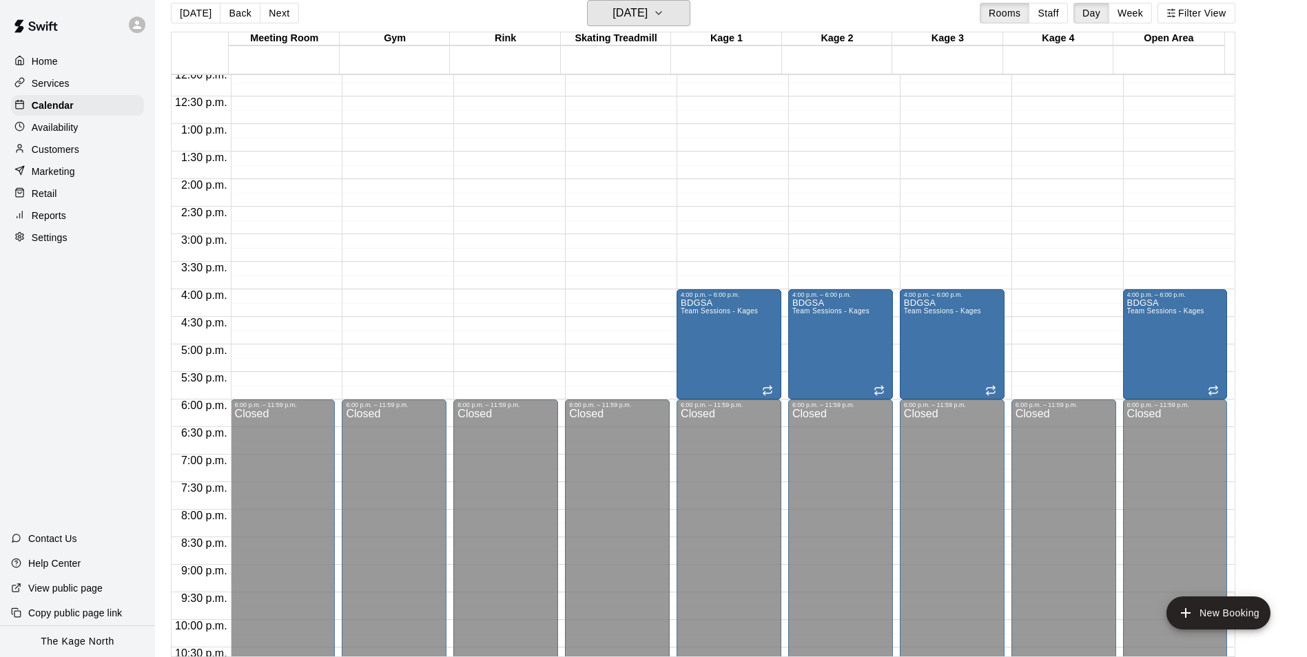
scroll to position [536, 0]
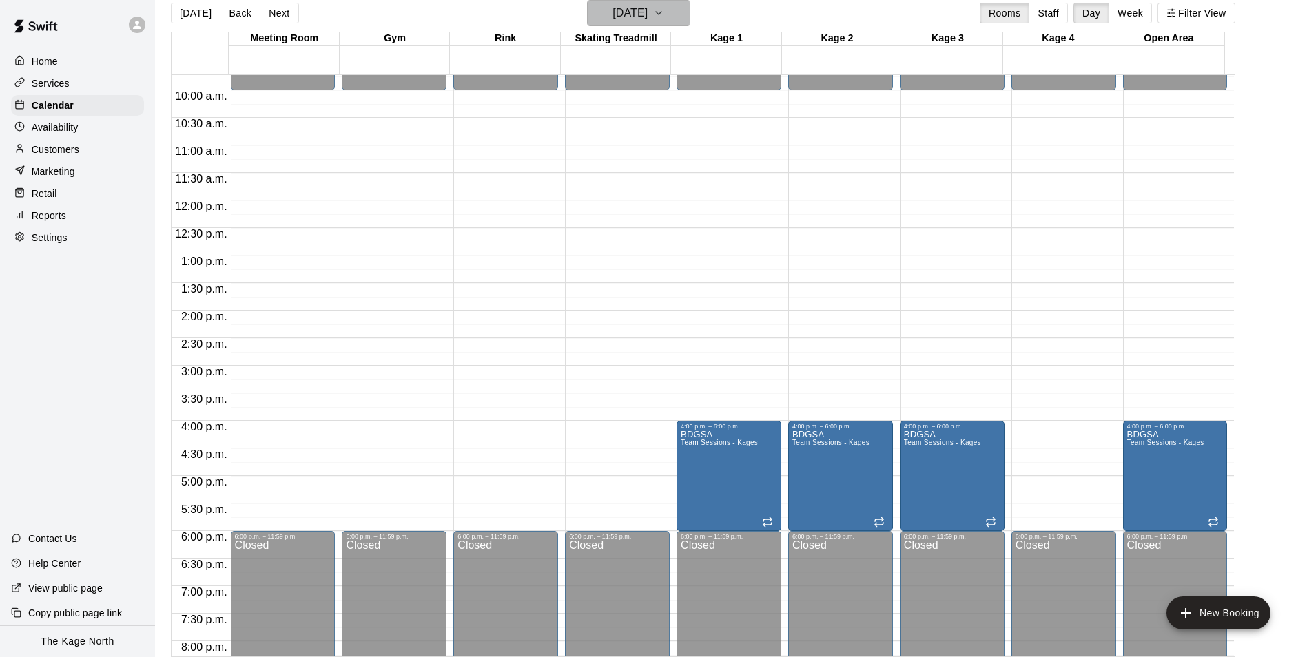
click at [676, 21] on button "Saturday Nov 01" at bounding box center [638, 13] width 103 height 26
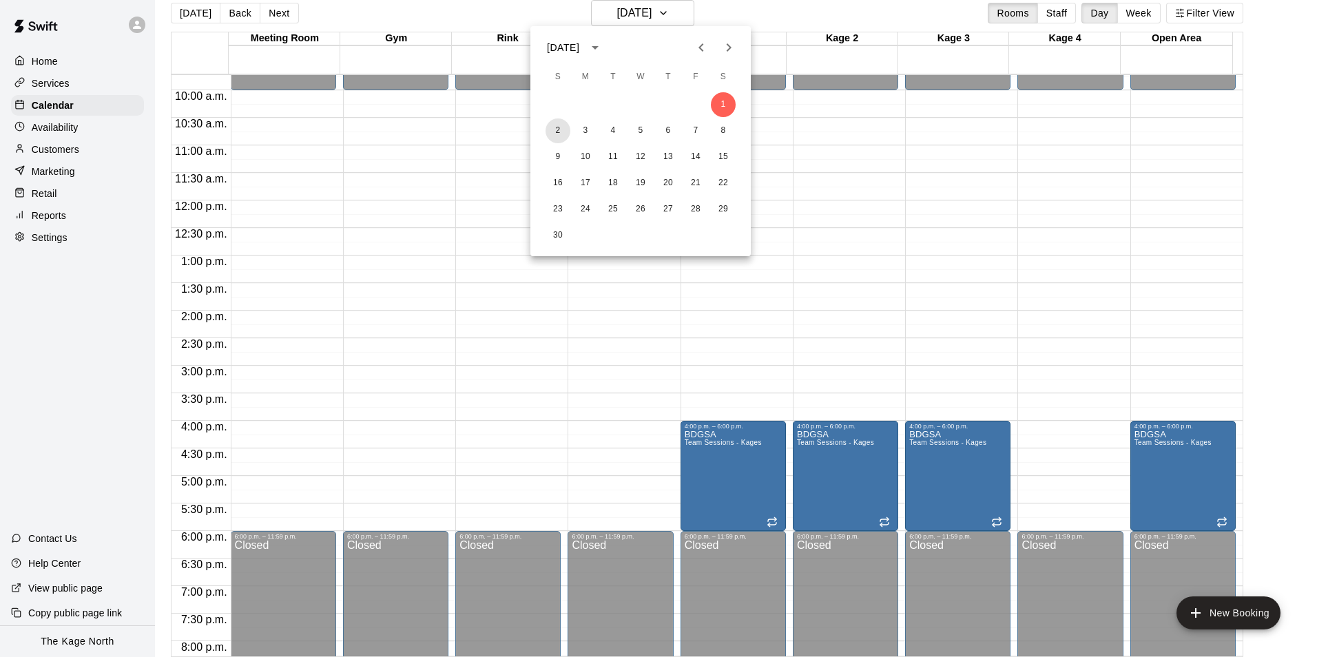
click at [560, 132] on button "2" at bounding box center [557, 130] width 25 height 25
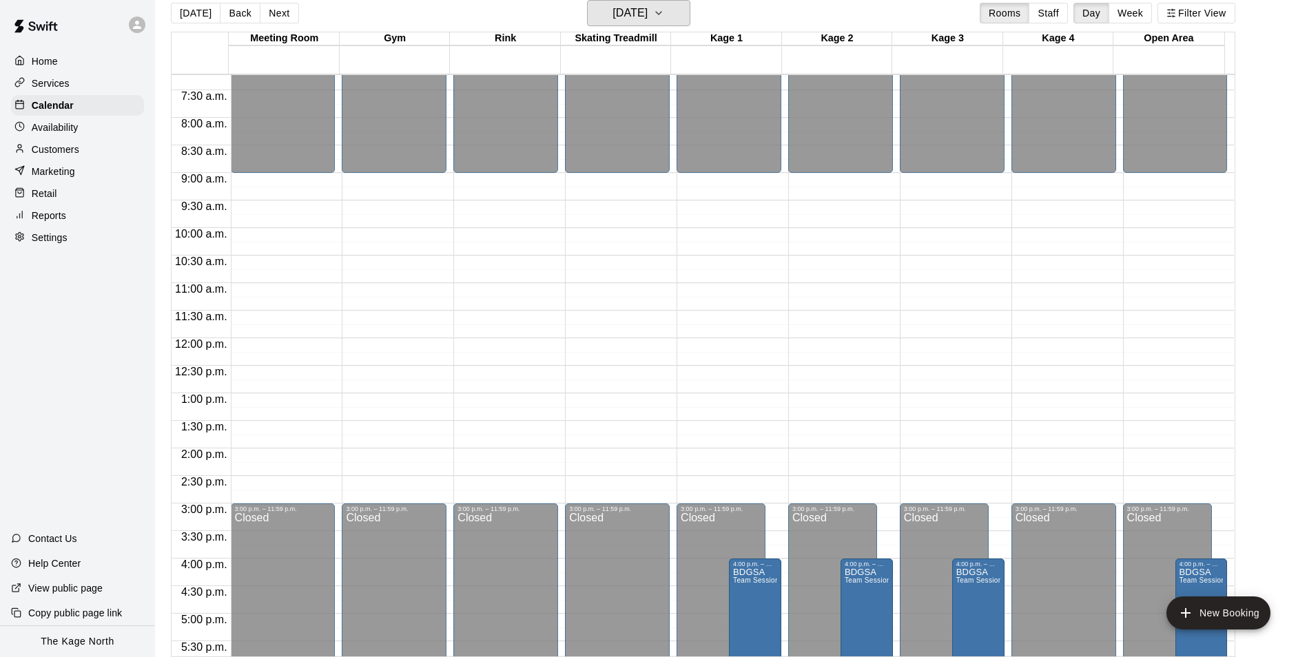
scroll to position [467, 0]
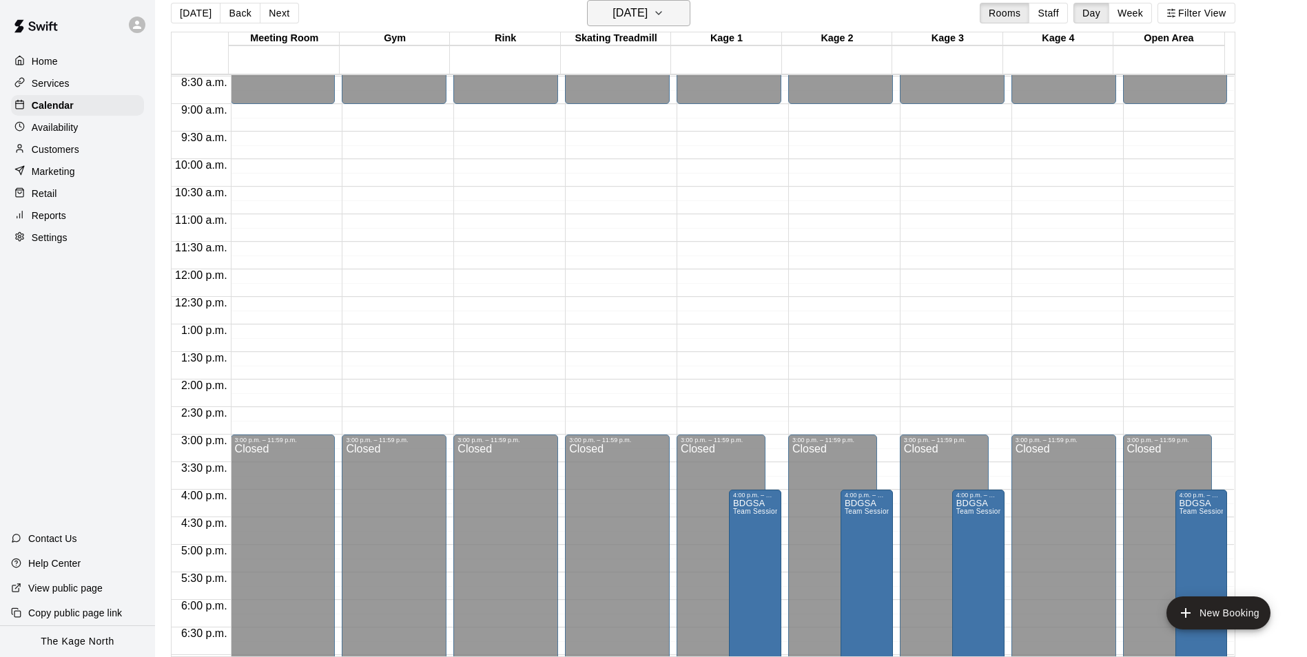
click at [647, 11] on h6 "Sunday Nov 02" at bounding box center [629, 12] width 35 height 19
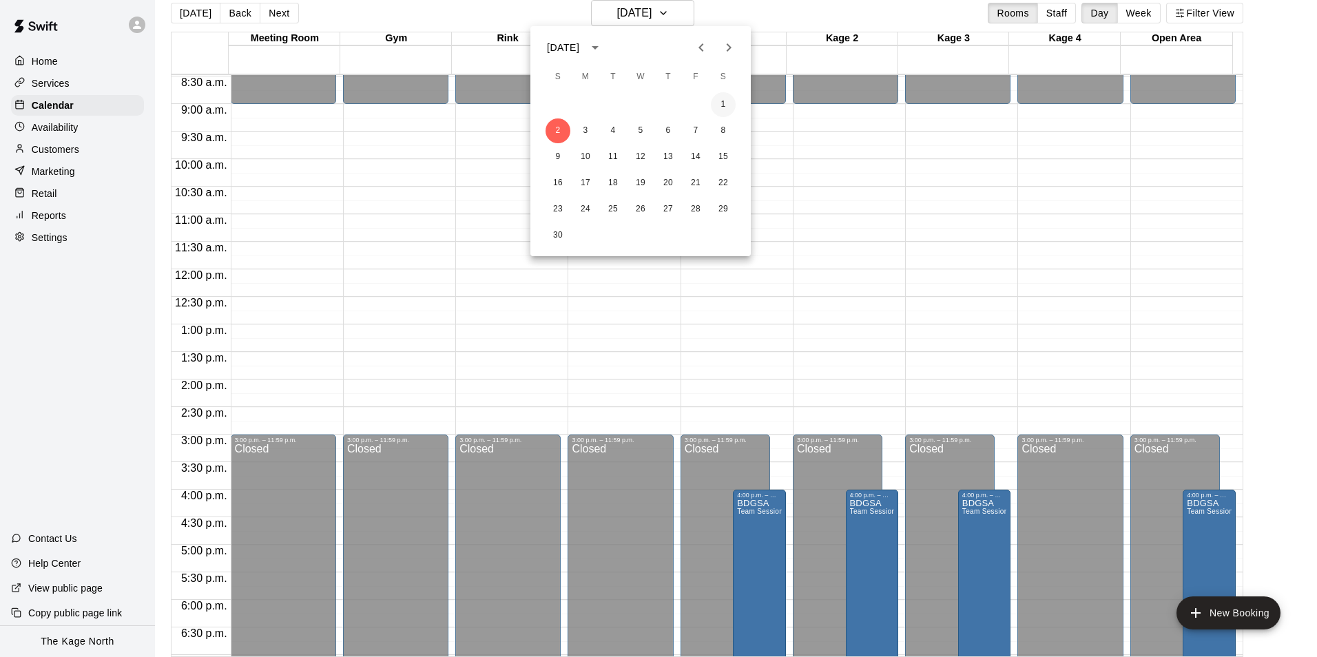
click at [720, 101] on button "1" at bounding box center [723, 104] width 25 height 25
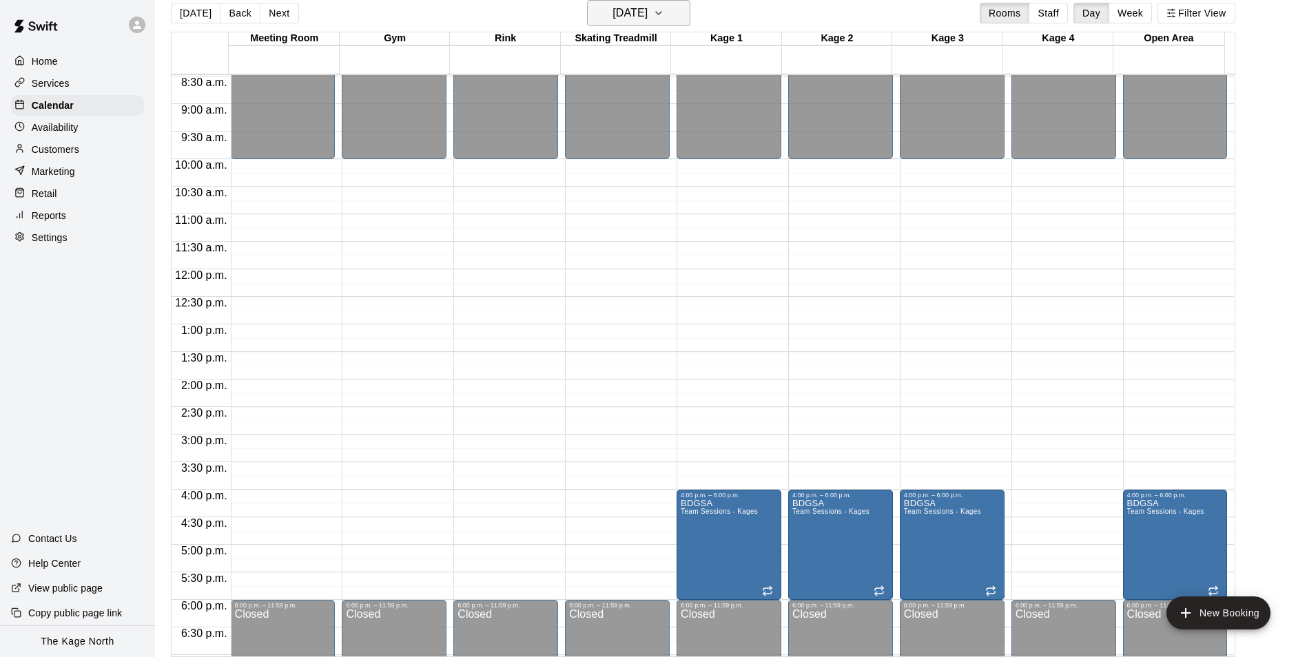
click at [647, 18] on h6 "Saturday Nov 01" at bounding box center [629, 12] width 35 height 19
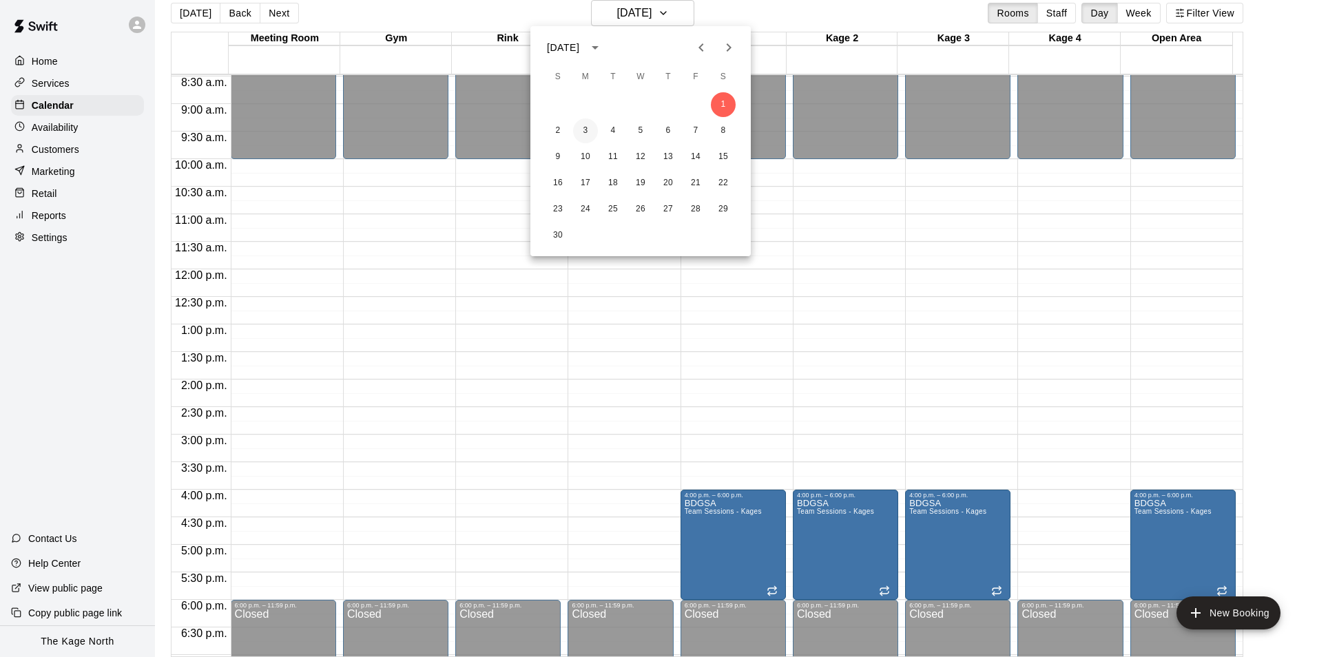
click at [587, 132] on button "3" at bounding box center [585, 130] width 25 height 25
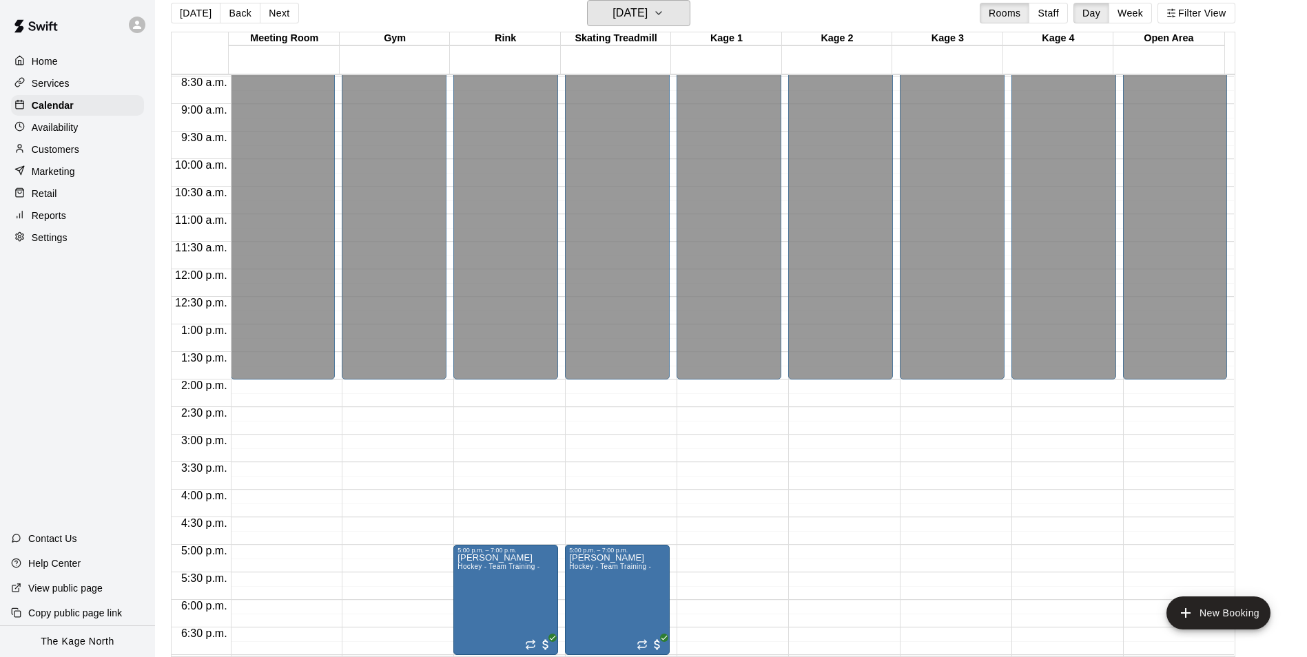
scroll to position [742, 0]
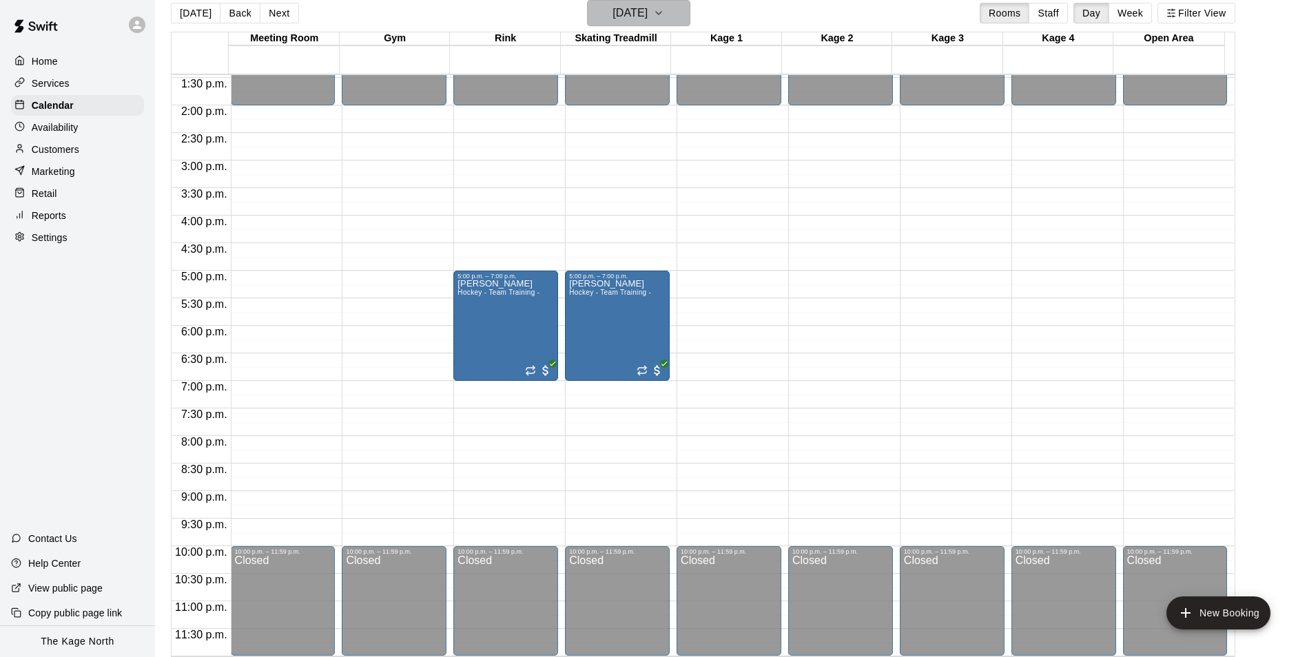
click at [665, 2] on button "Monday Nov 03" at bounding box center [638, 13] width 103 height 26
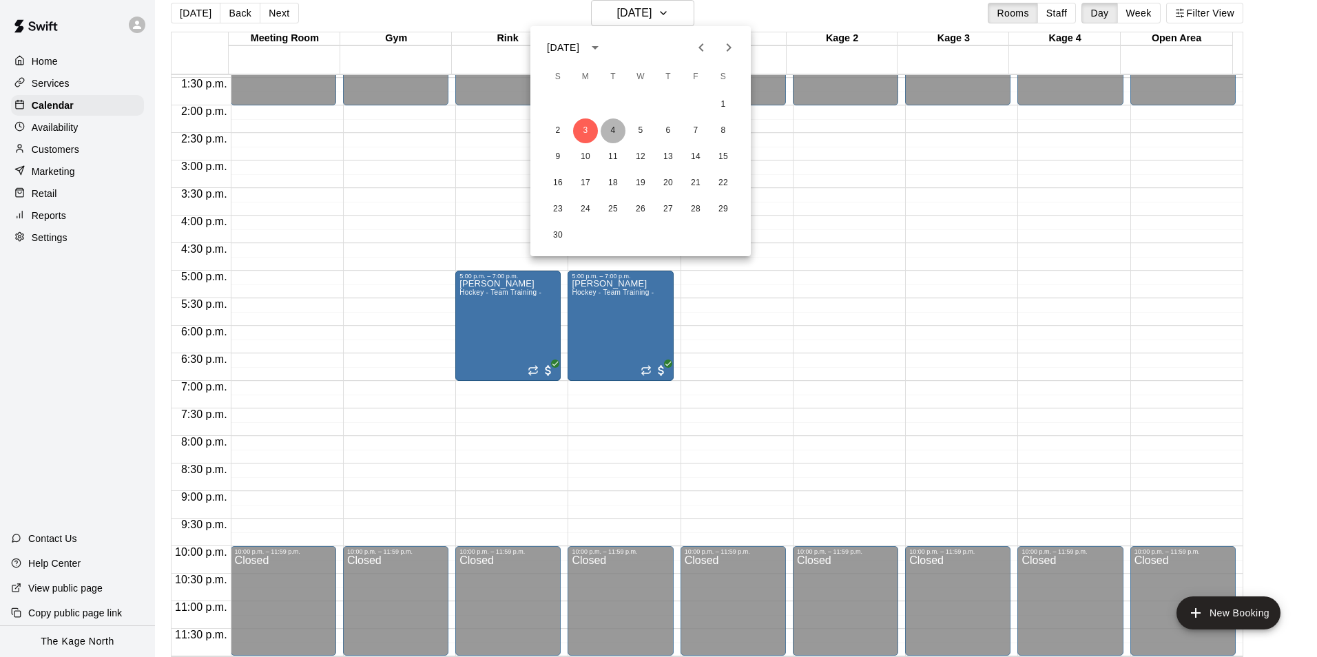
click at [605, 134] on button "4" at bounding box center [613, 130] width 25 height 25
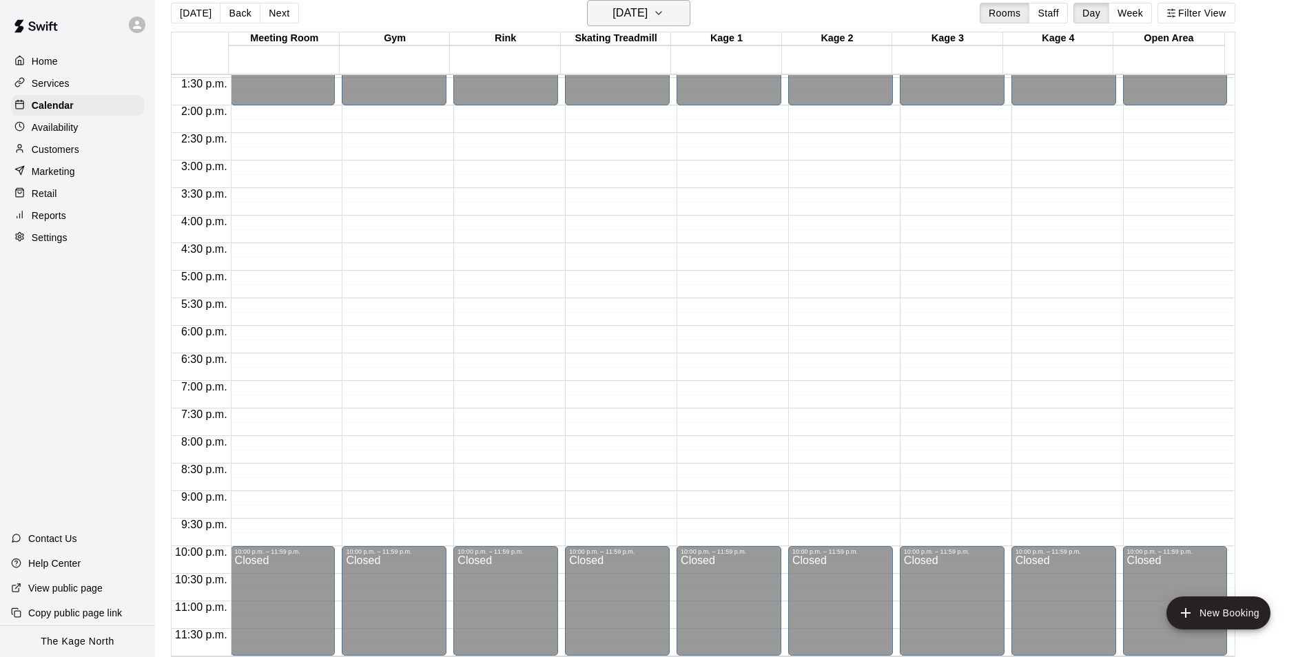
click at [647, 19] on h6 "Tuesday Nov 04" at bounding box center [629, 12] width 35 height 19
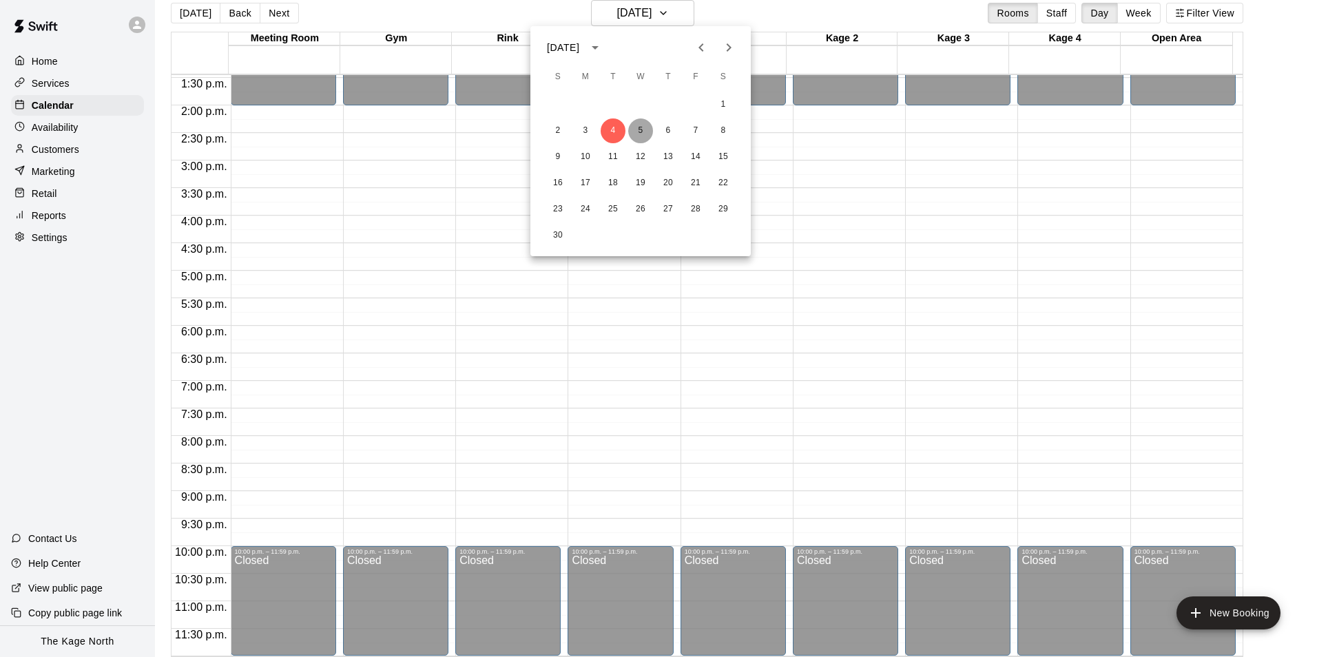
drag, startPoint x: 641, startPoint y: 129, endPoint x: 777, endPoint y: 221, distance: 164.1
click at [641, 129] on button "5" at bounding box center [640, 130] width 25 height 25
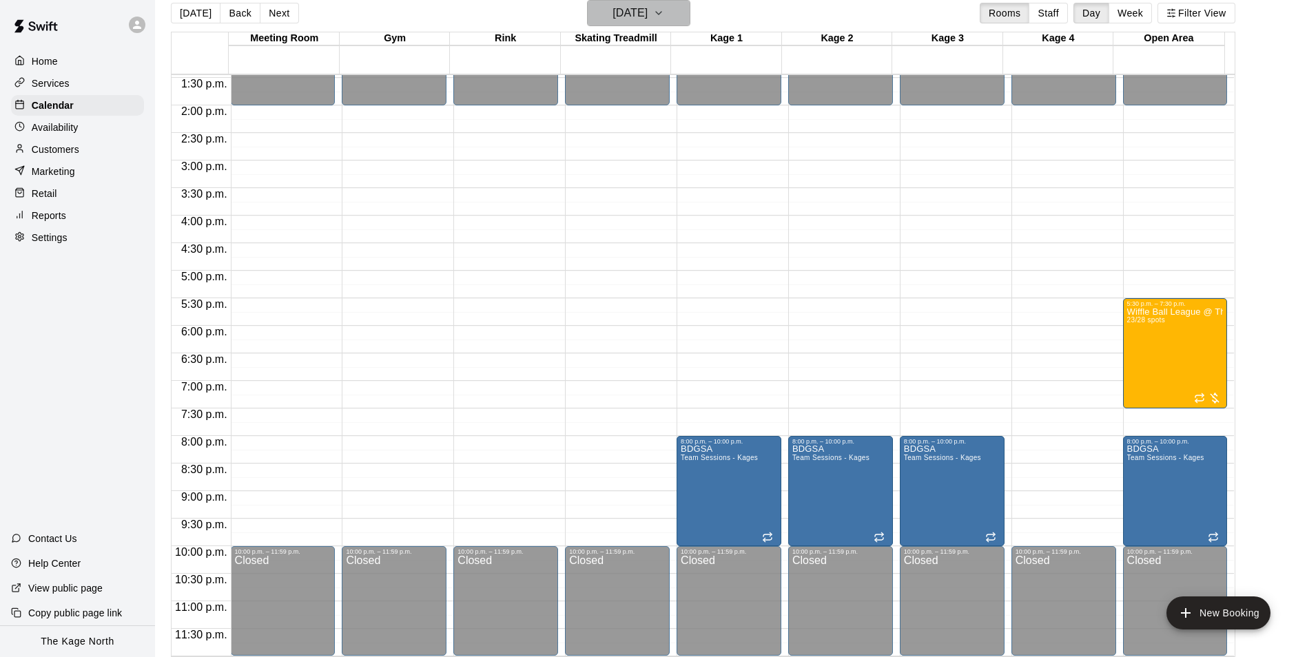
click at [647, 17] on h6 "Wednesday Nov 05" at bounding box center [629, 12] width 35 height 19
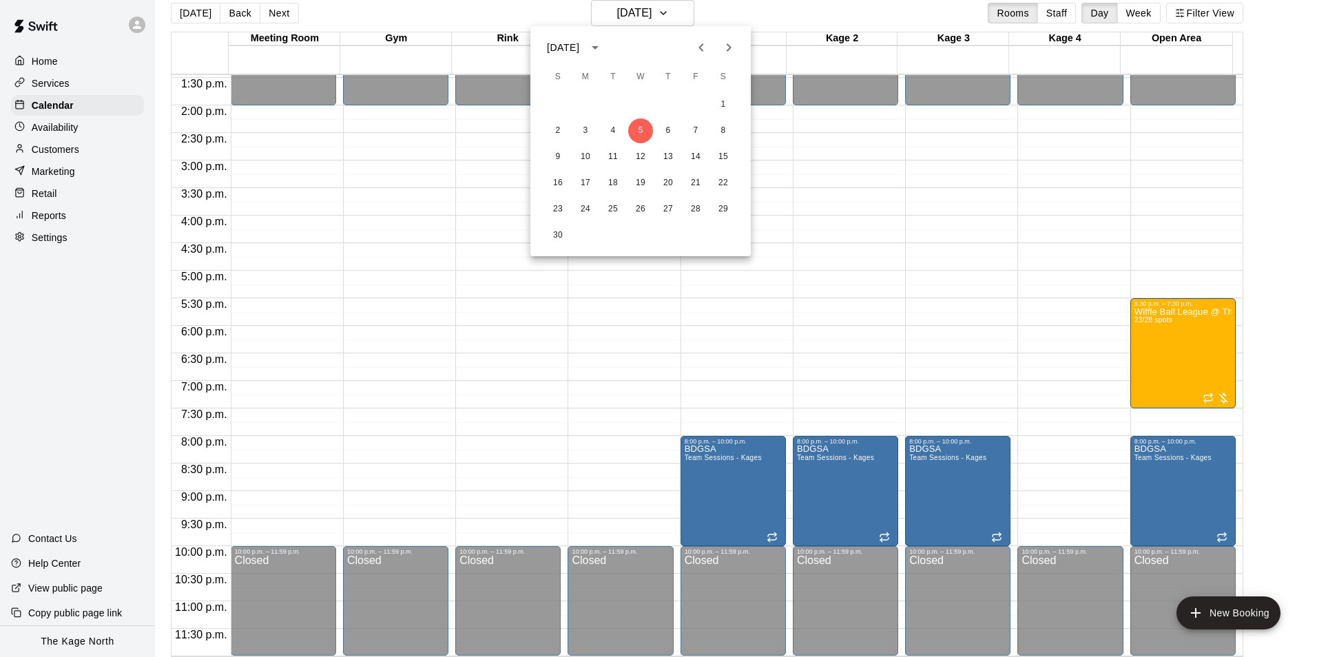
click at [700, 43] on icon "Previous month" at bounding box center [701, 47] width 17 height 17
click at [702, 51] on icon "Previous month" at bounding box center [700, 47] width 5 height 8
click at [612, 159] on button "16" at bounding box center [613, 157] width 25 height 25
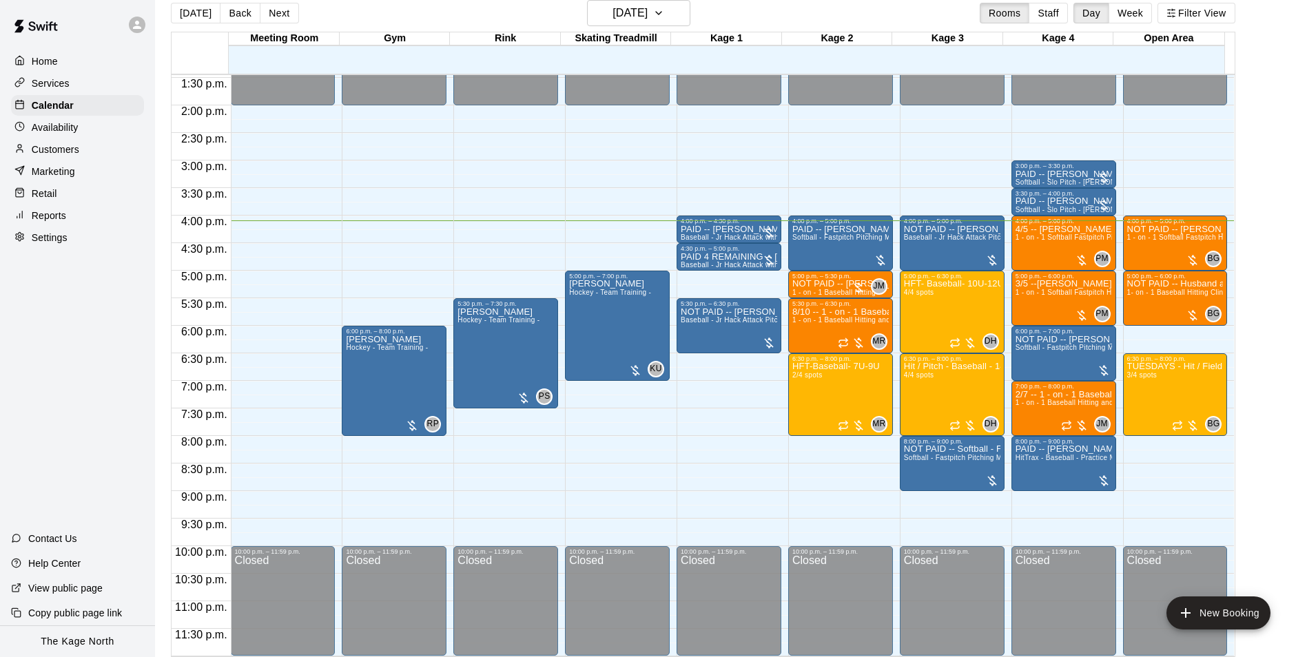
click at [382, 15] on div "[DATE] Back [DATE][DATE] Rooms Staff Day Week Filter View" at bounding box center [703, 16] width 1064 height 32
